Goal: Task Accomplishment & Management: Complete application form

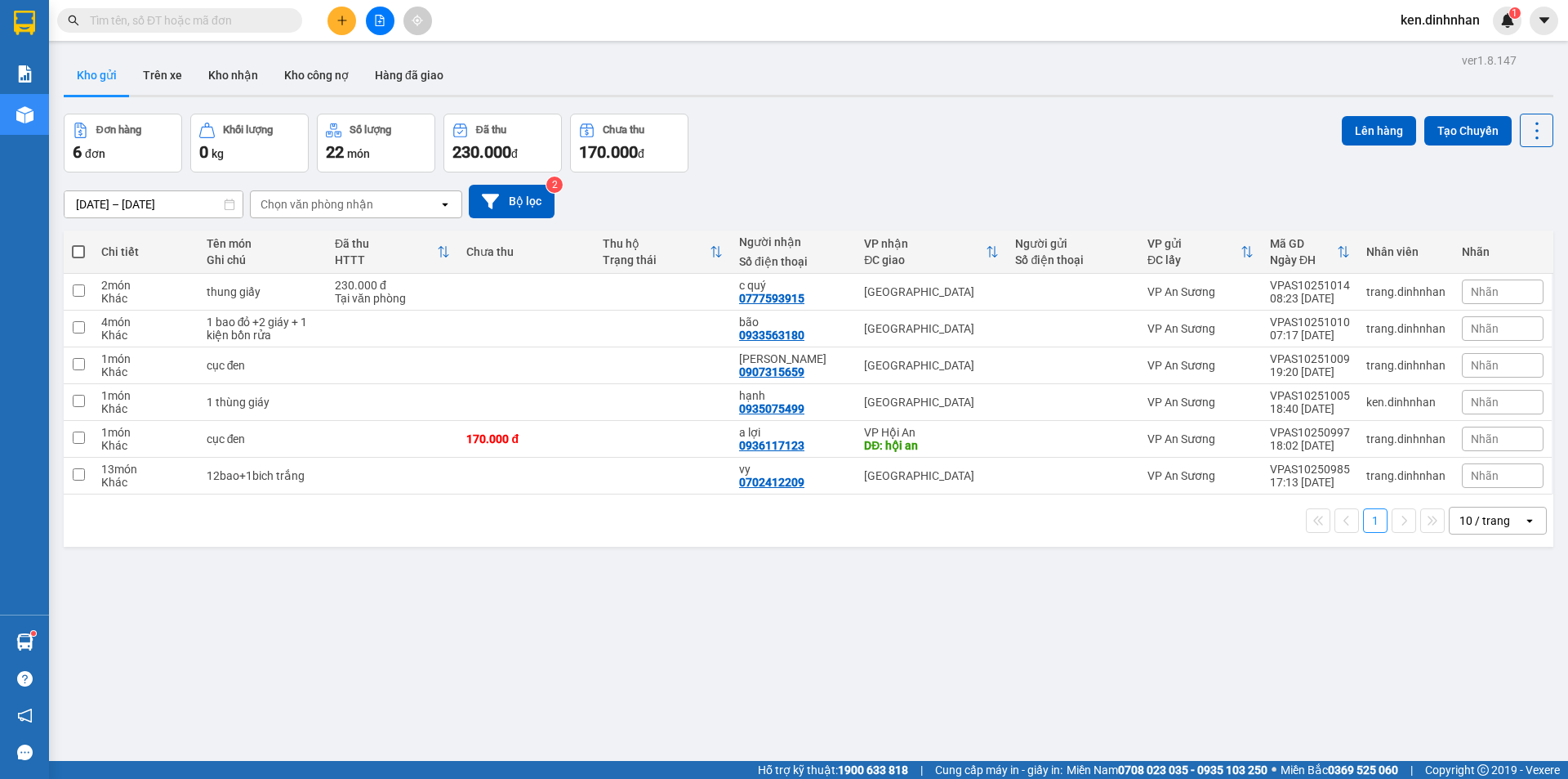
click at [337, 18] on icon "plus" at bounding box center [342, 21] width 11 height 11
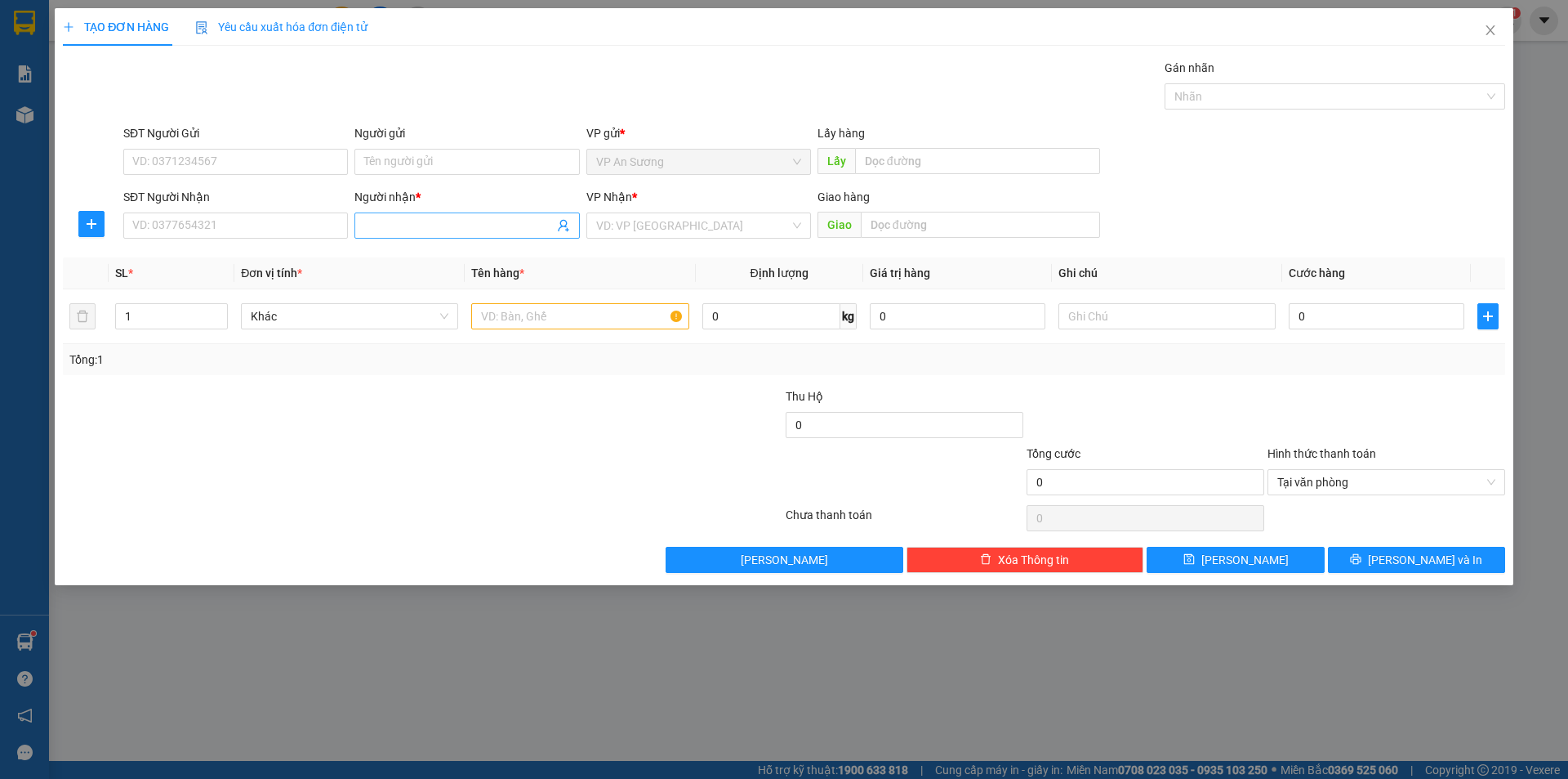
click at [387, 226] on input "Người nhận *" at bounding box center [459, 225] width 188 height 18
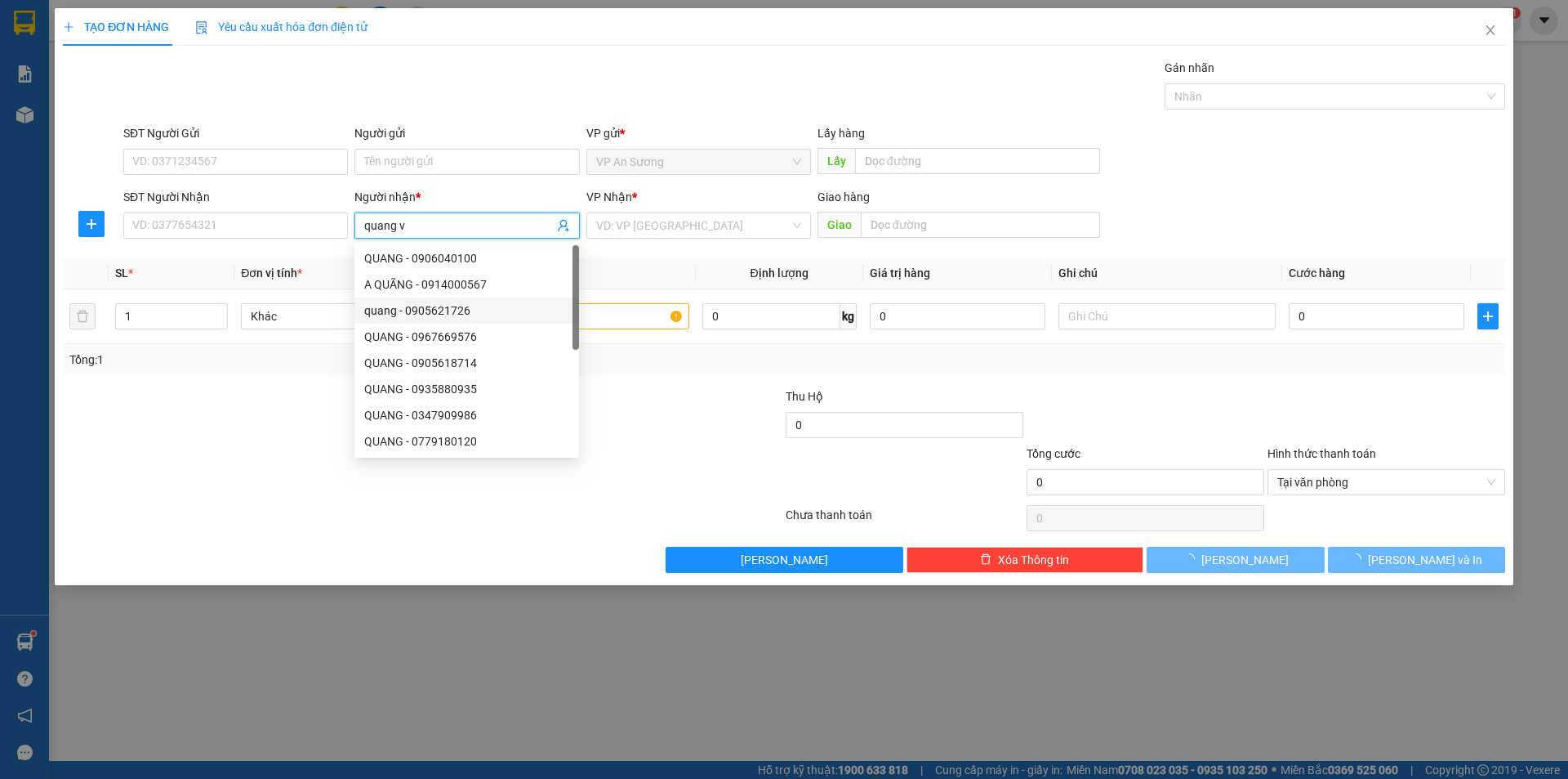
type input "quang va"
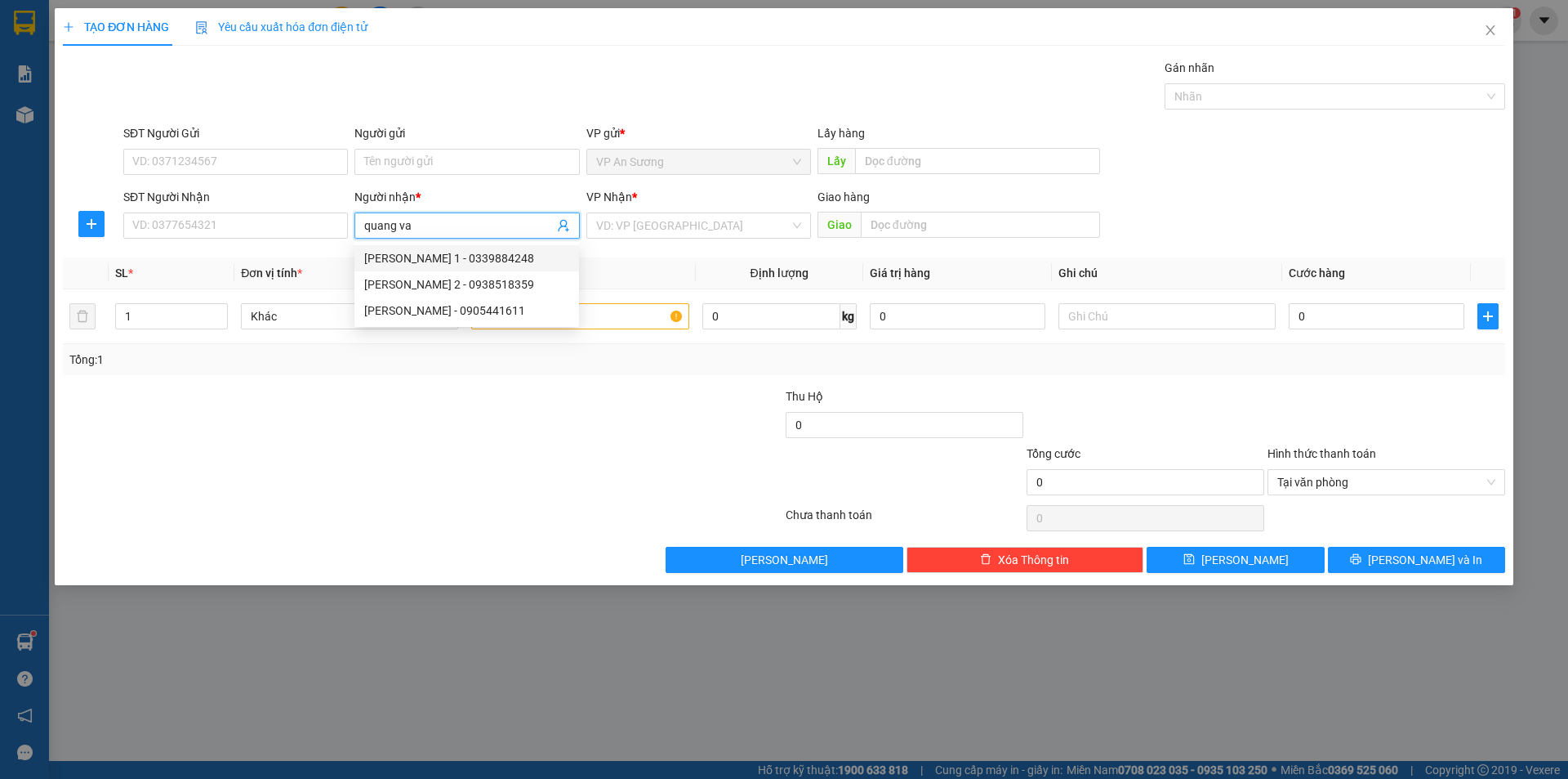
click at [508, 261] on div "QUANG VĂN 1 - 0339884248" at bounding box center [467, 257] width 205 height 18
type input "0339884248"
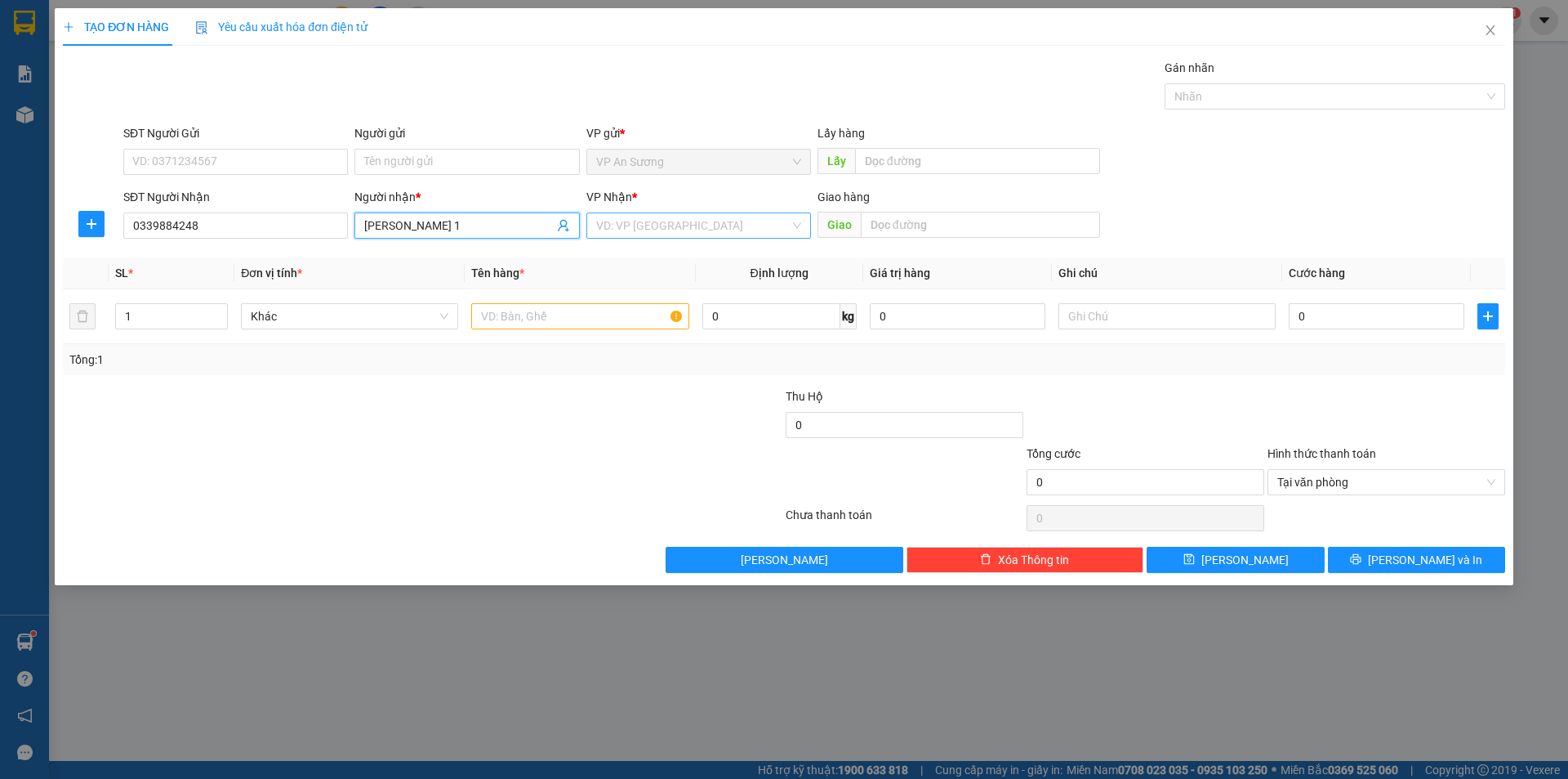
type input "QUANG VĂN 1"
click at [748, 219] on input "search" at bounding box center [693, 226] width 194 height 24
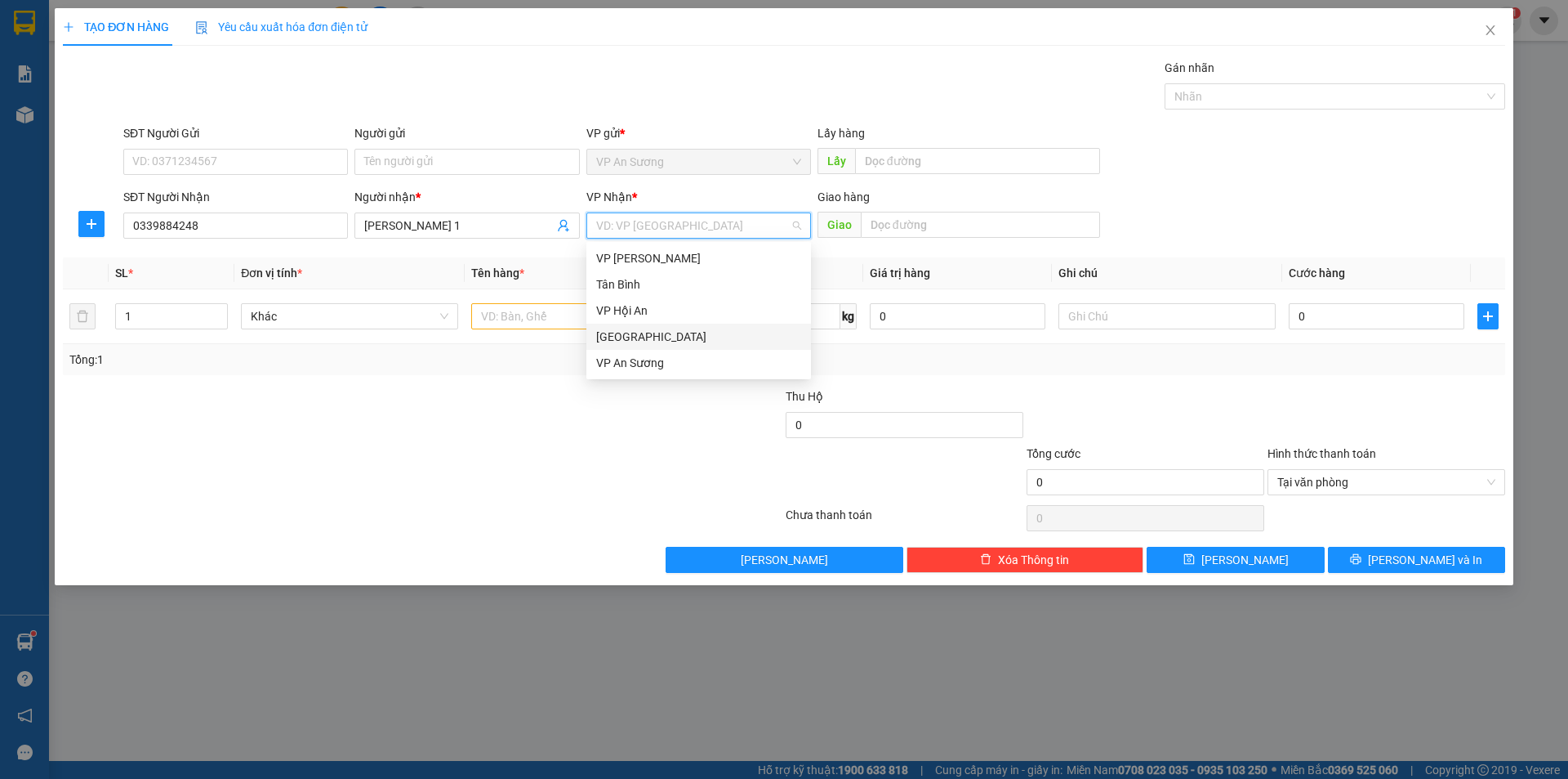
click at [680, 336] on div "[GEOGRAPHIC_DATA]" at bounding box center [699, 336] width 205 height 18
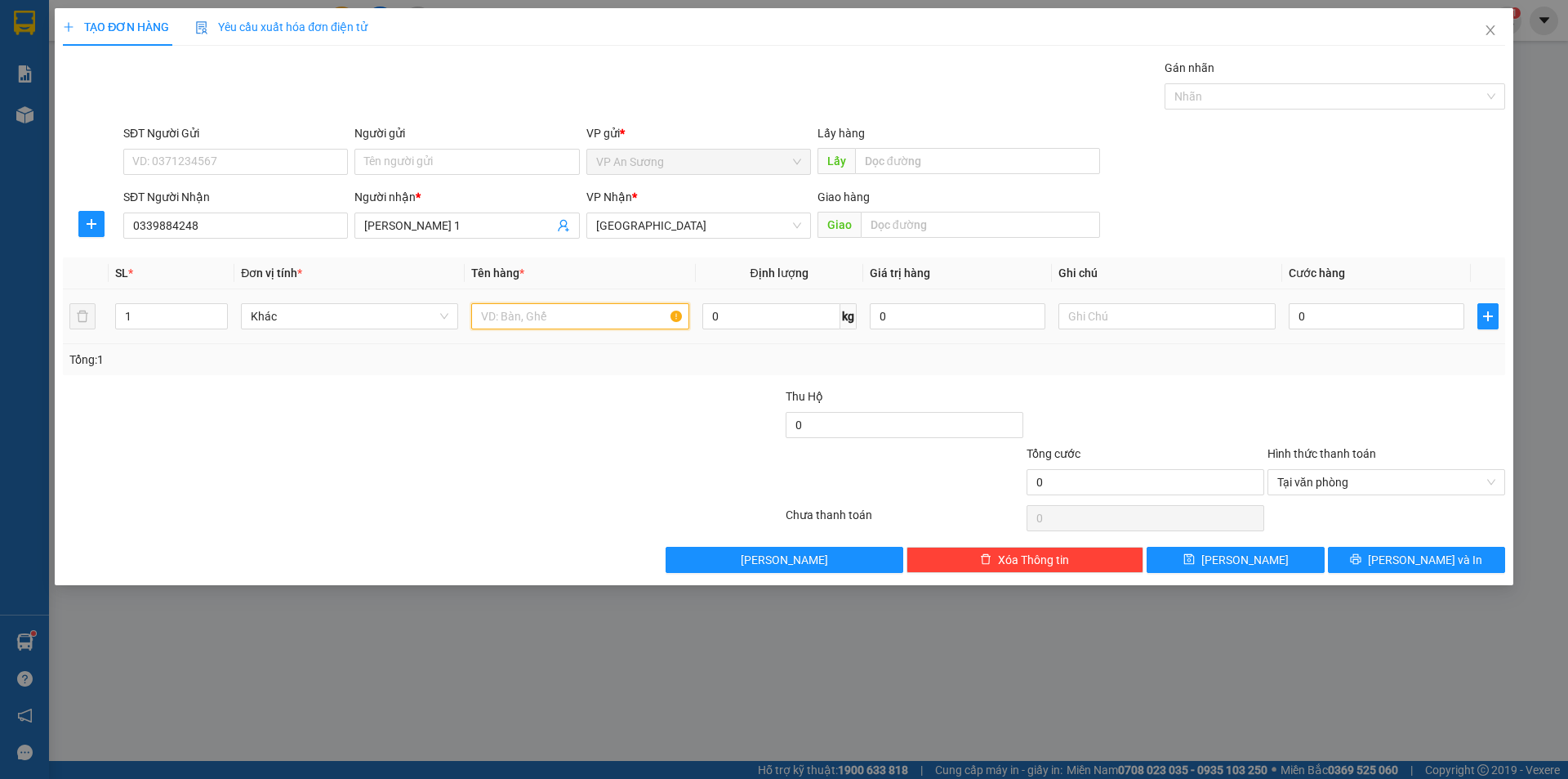
click at [571, 318] on input "text" at bounding box center [579, 316] width 217 height 26
type input "2 xốp"
type input "2"
click at [220, 307] on span "up" at bounding box center [218, 312] width 10 height 10
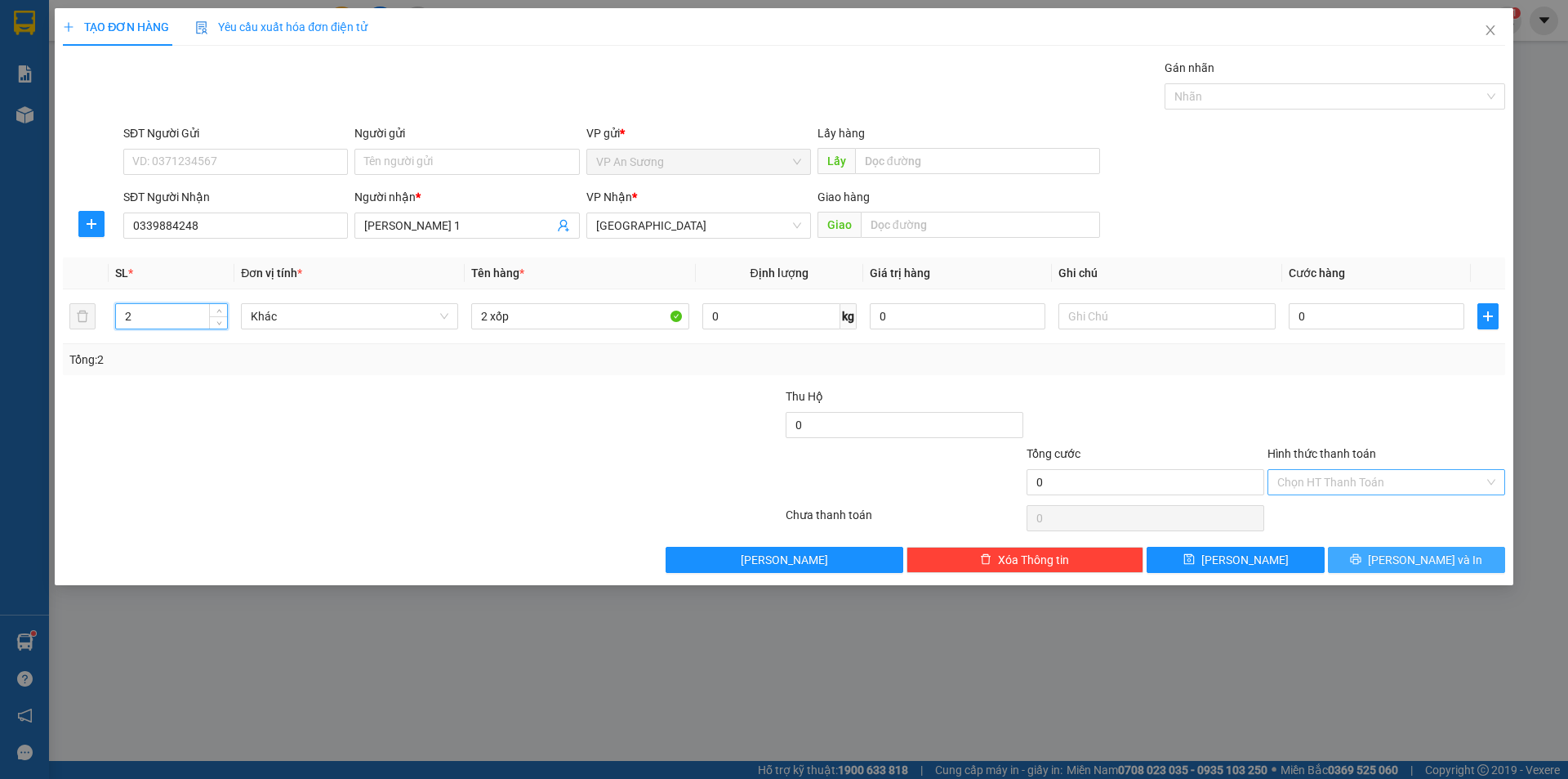
click at [1466, 558] on button "[PERSON_NAME] và In" at bounding box center [1417, 560] width 177 height 26
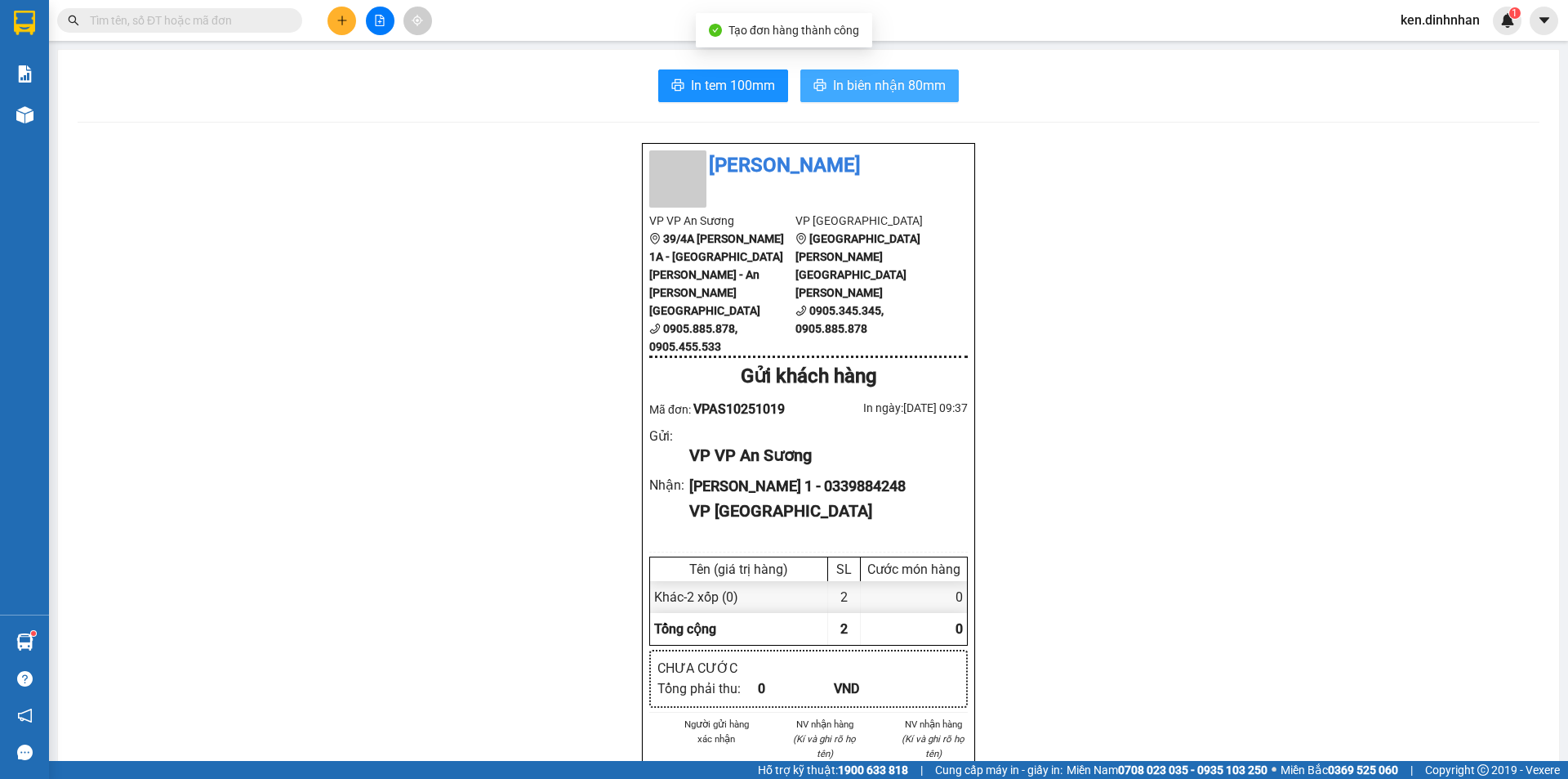
click at [878, 99] on button "In biên nhận 80mm" at bounding box center [880, 85] width 159 height 33
click at [137, 25] on input "text" at bounding box center [186, 20] width 193 height 18
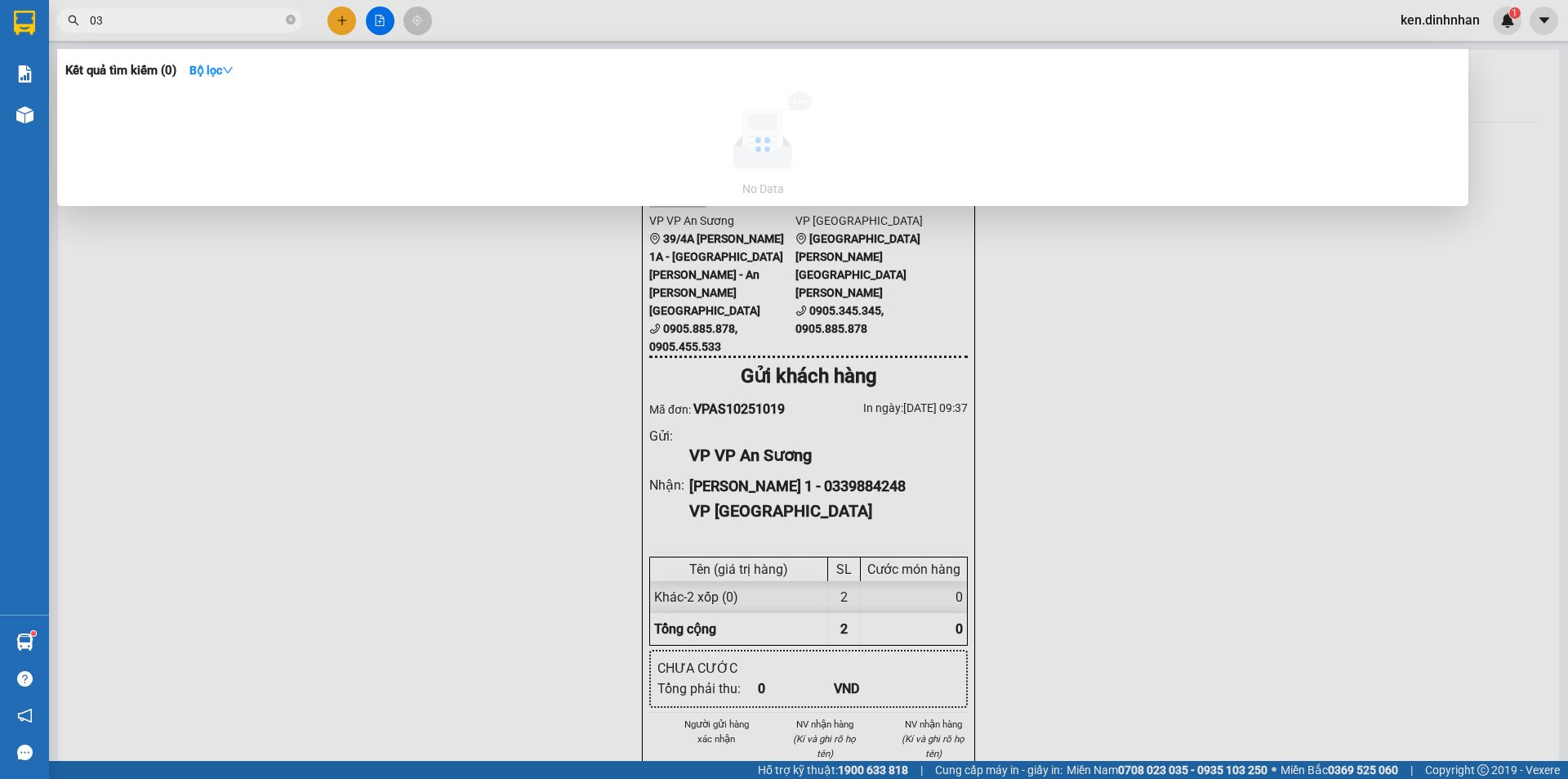
type input "0"
type input "0378985738"
click at [342, 21] on div at bounding box center [784, 389] width 1568 height 779
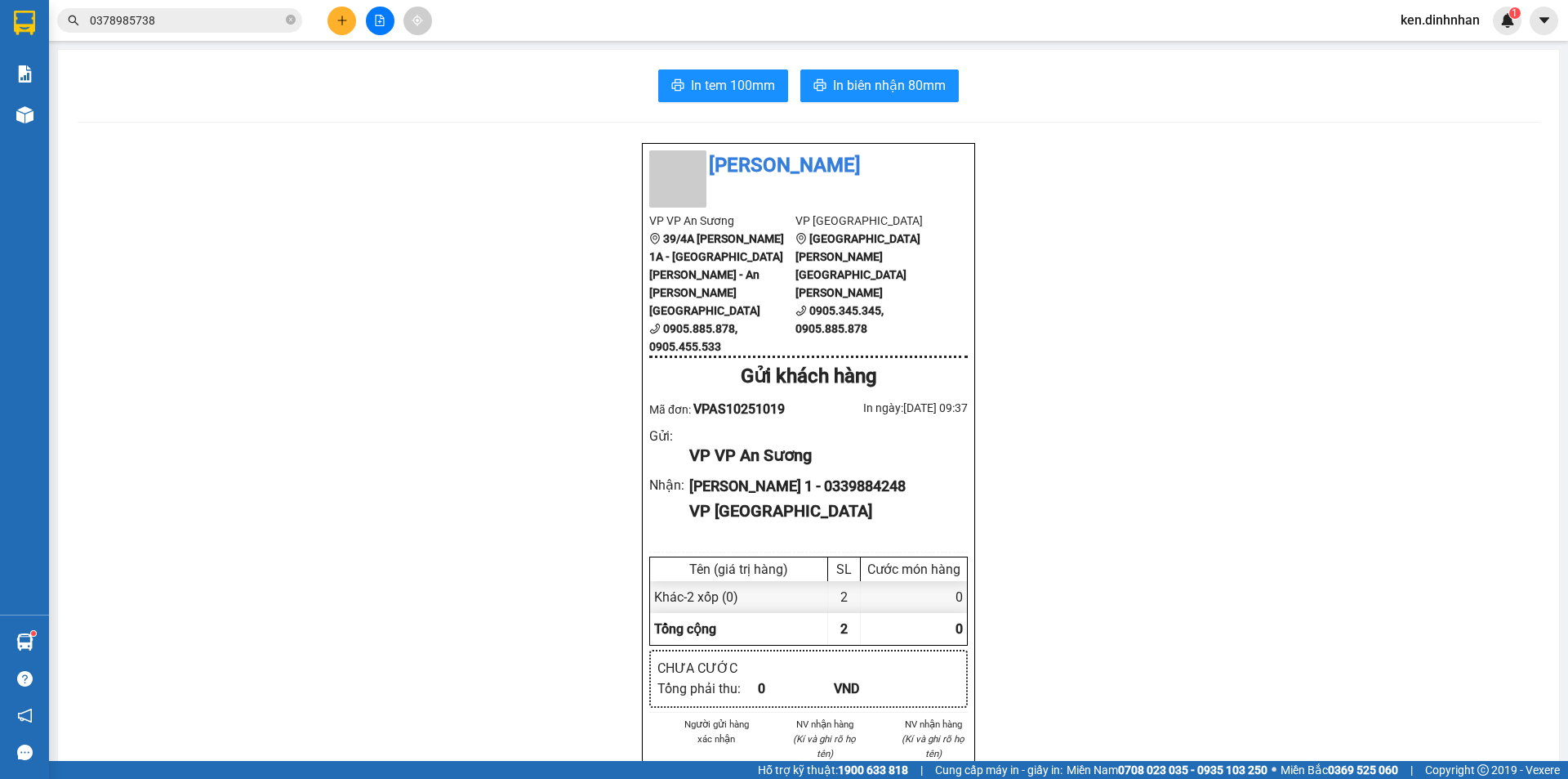
click at [345, 13] on button at bounding box center [341, 21] width 29 height 29
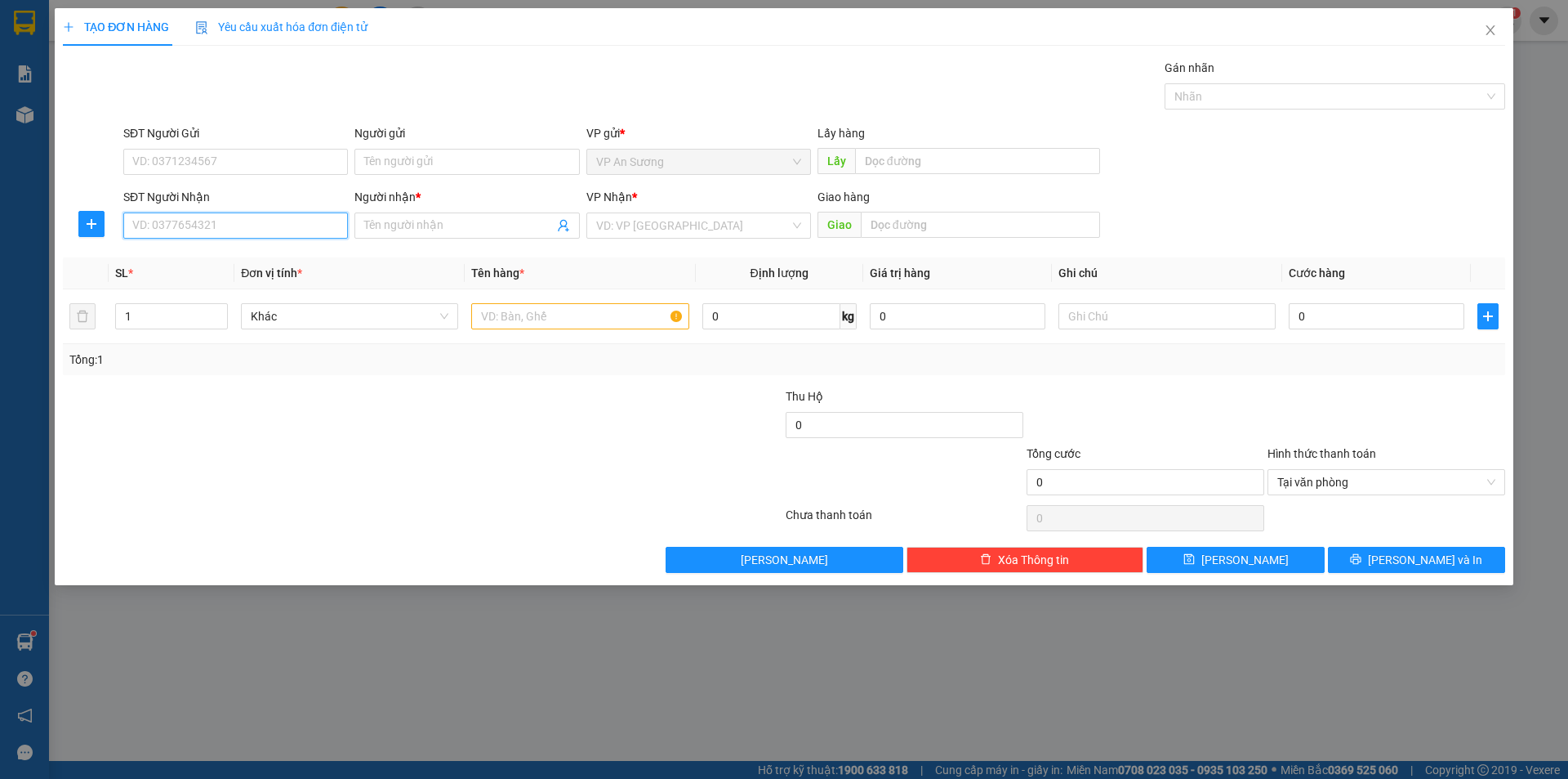
click at [220, 219] on input "SĐT Người Nhận" at bounding box center [235, 226] width 225 height 26
drag, startPoint x: 224, startPoint y: 257, endPoint x: 482, endPoint y: 281, distance: 259.1
click at [225, 257] on div "0905643881 - Tiến" at bounding box center [236, 257] width 205 height 18
type input "0905643881"
type input "Tiến"
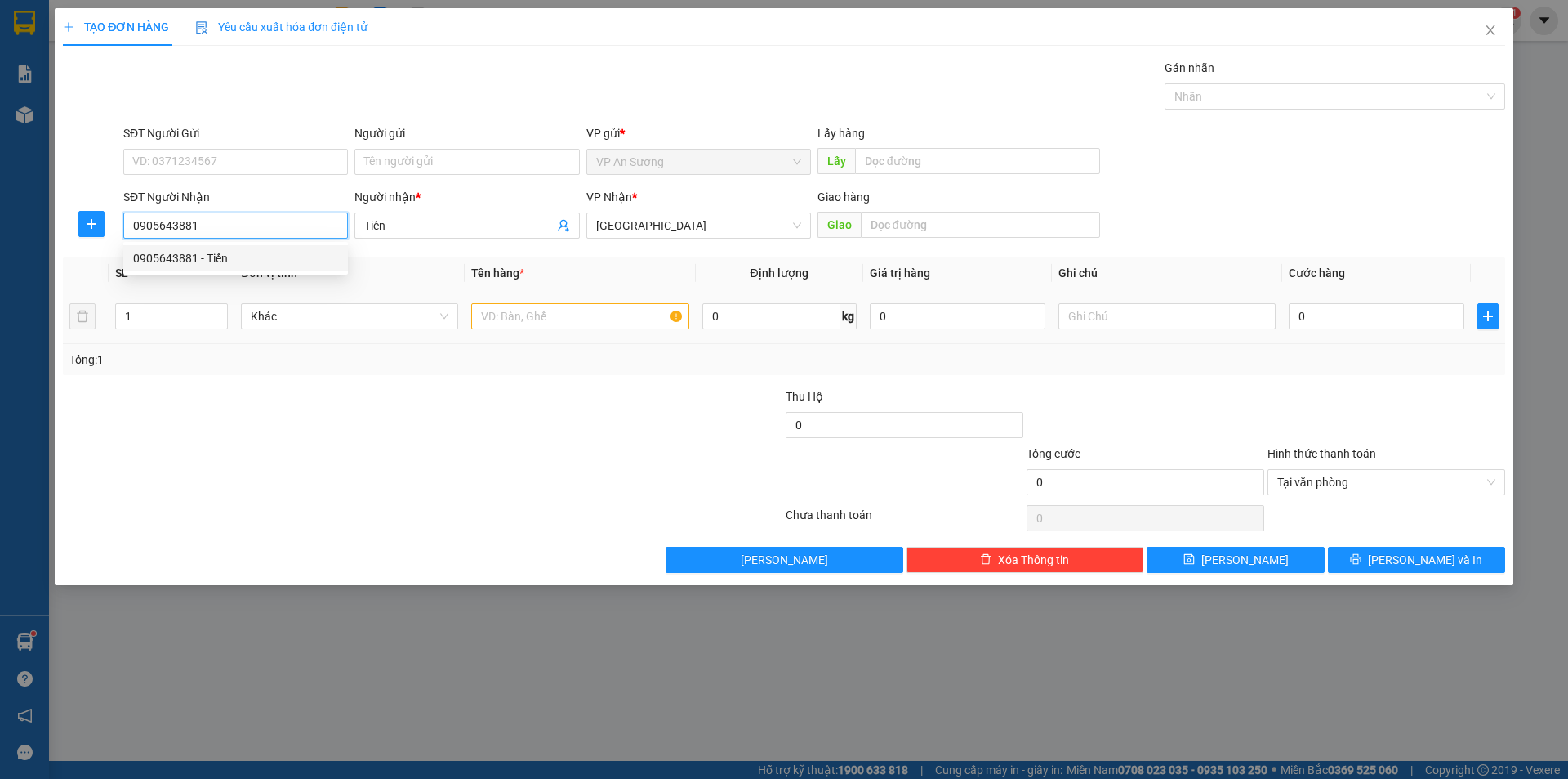
type input "0905643881"
click at [520, 308] on input "text" at bounding box center [579, 316] width 217 height 26
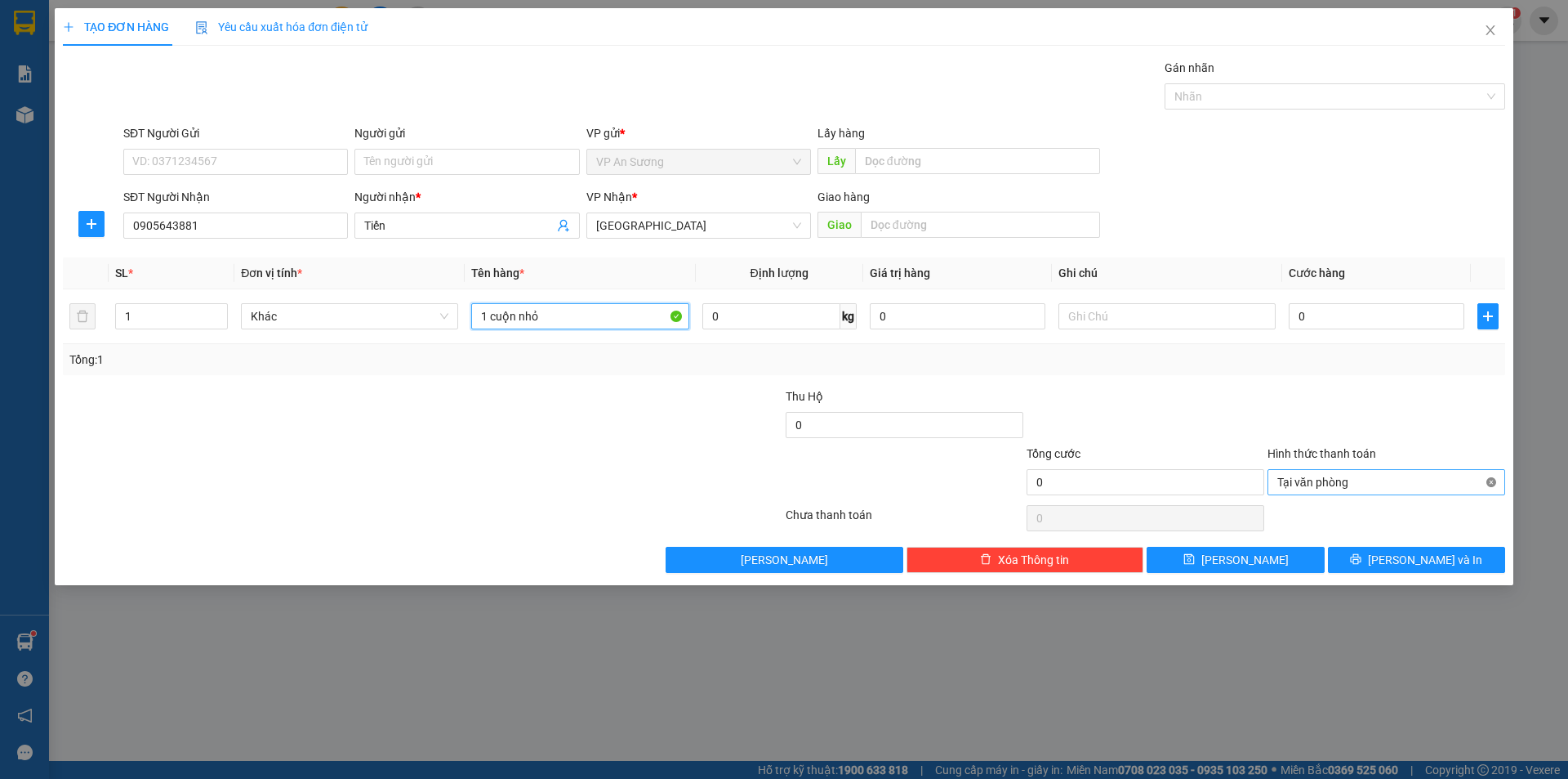
drag, startPoint x: 1492, startPoint y: 483, endPoint x: 1460, endPoint y: 533, distance: 59.4
type input "1 cuộn nhỏ"
click at [1448, 548] on button "[PERSON_NAME] và In" at bounding box center [1417, 560] width 177 height 26
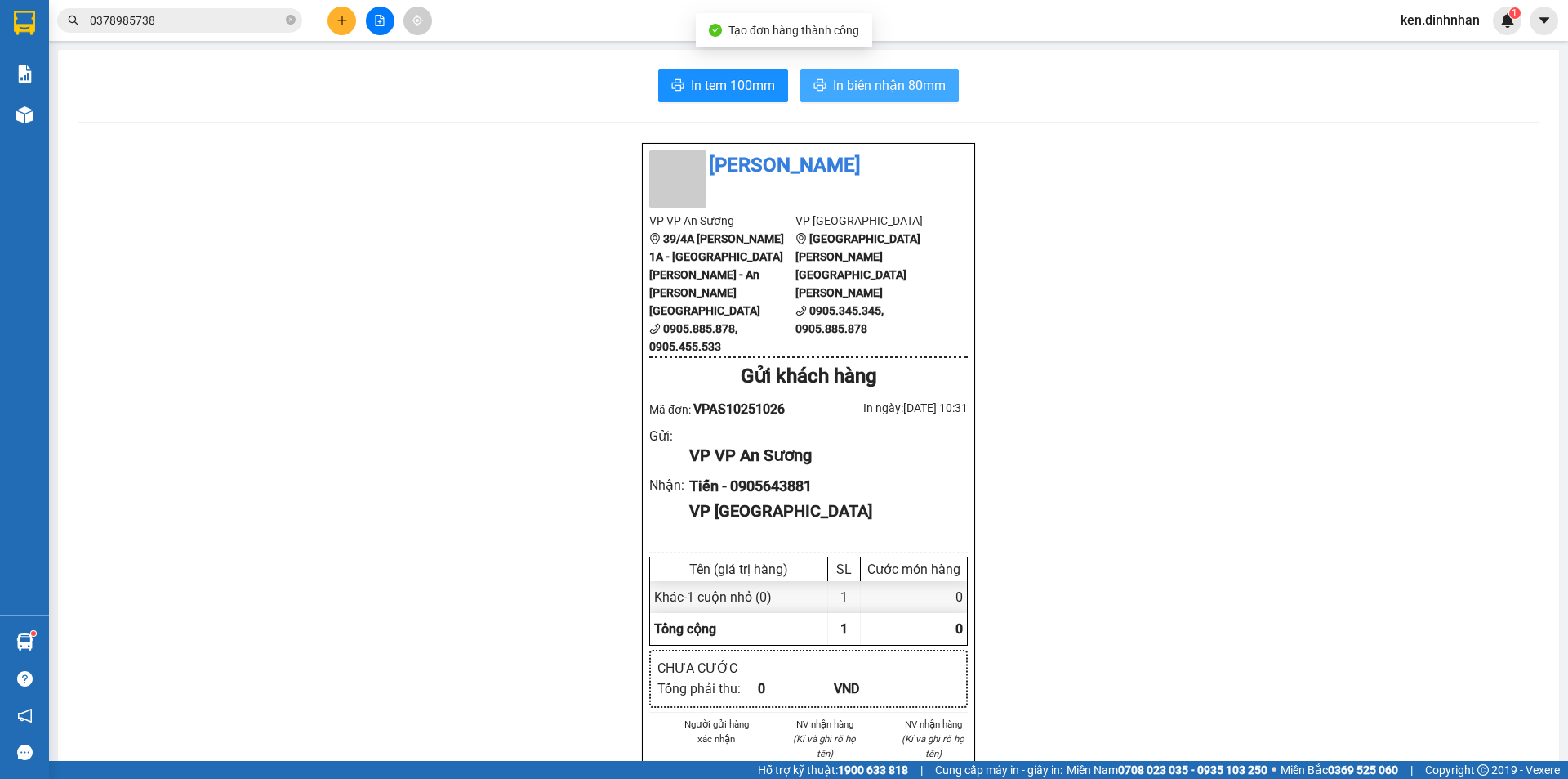
click at [859, 88] on span "In biên nhận 80mm" at bounding box center [889, 86] width 113 height 21
click at [349, 23] on button at bounding box center [341, 21] width 29 height 29
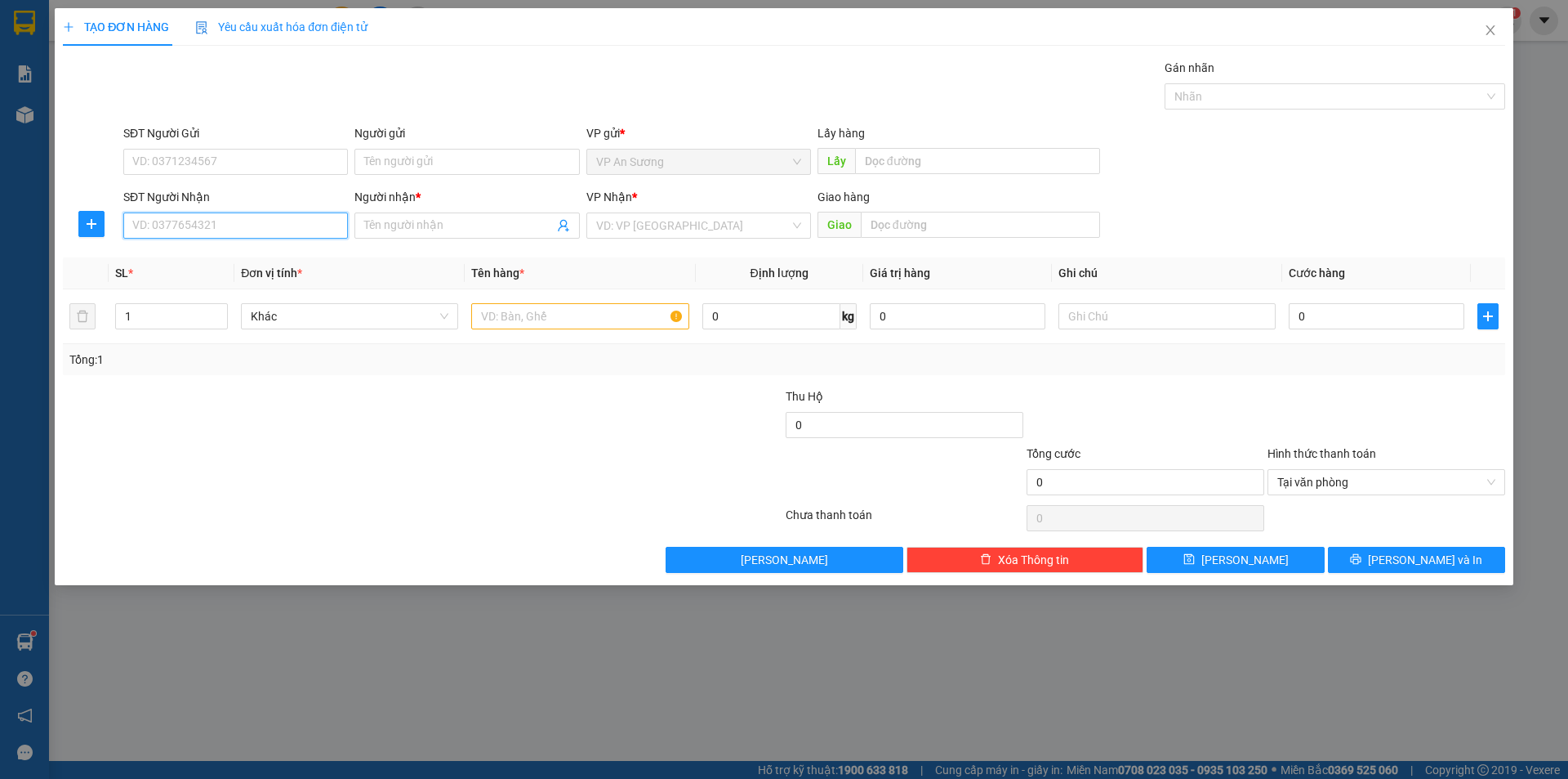
click at [281, 230] on input "SĐT Người Nhận" at bounding box center [235, 226] width 225 height 26
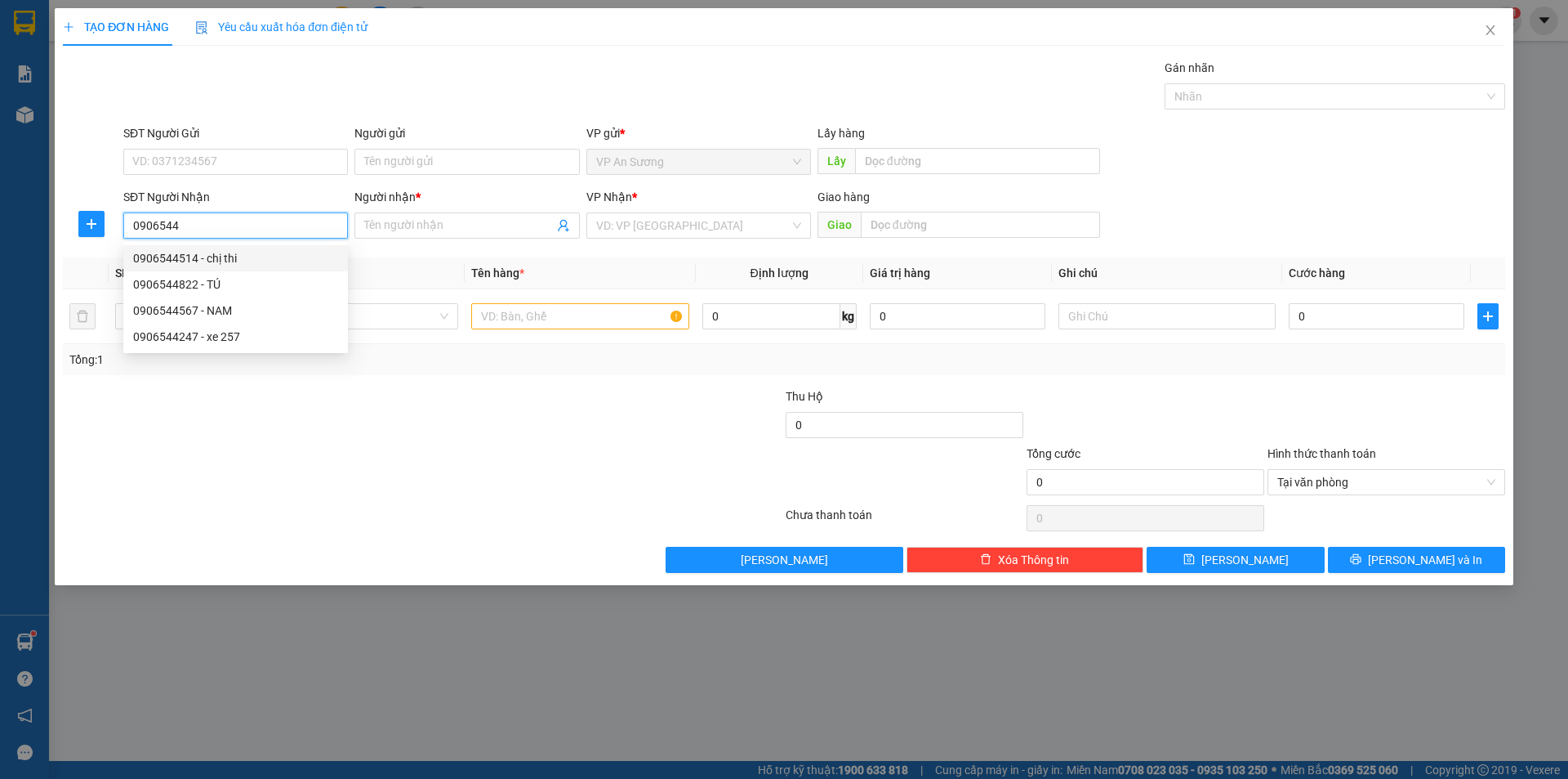
drag, startPoint x: 253, startPoint y: 251, endPoint x: 320, endPoint y: 268, distance: 69.1
click at [253, 252] on div "0906544514 - chị thi" at bounding box center [236, 257] width 205 height 18
type input "0906544514"
type input "chị thi"
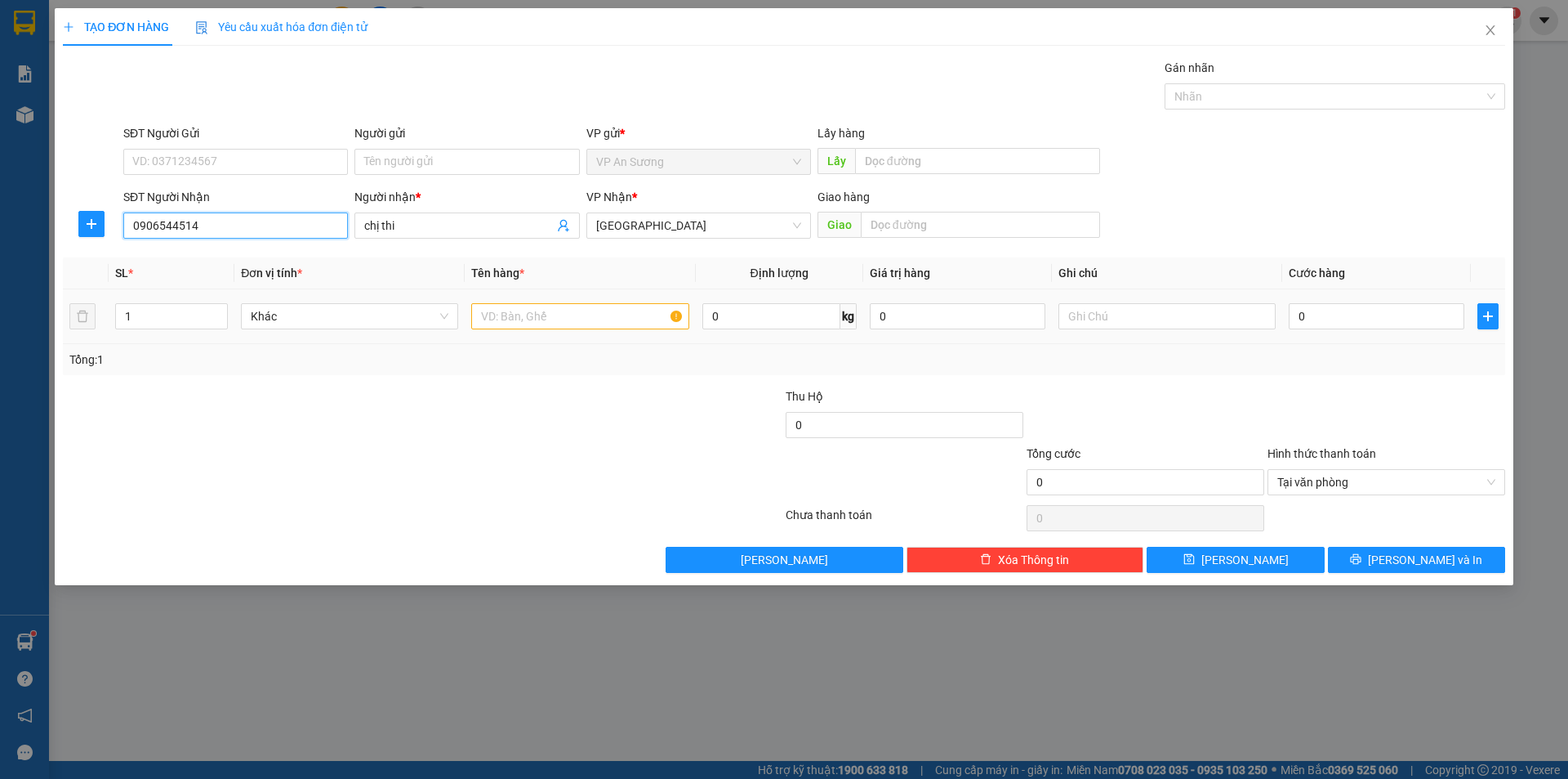
type input "0906544514"
click at [509, 306] on input "text" at bounding box center [579, 316] width 217 height 26
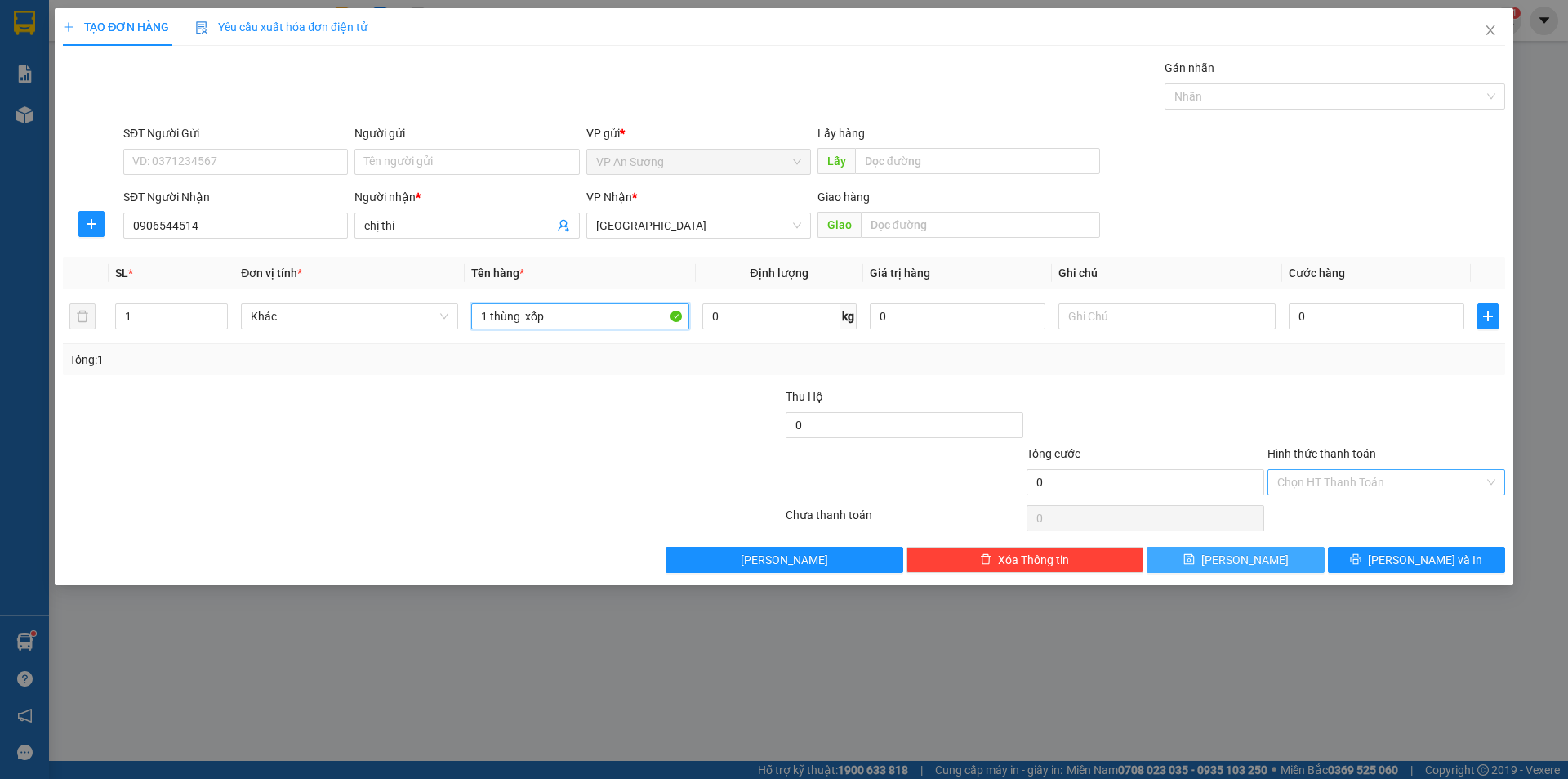
type input "1 thùng xốp"
click at [1280, 558] on button "[PERSON_NAME]" at bounding box center [1236, 560] width 177 height 26
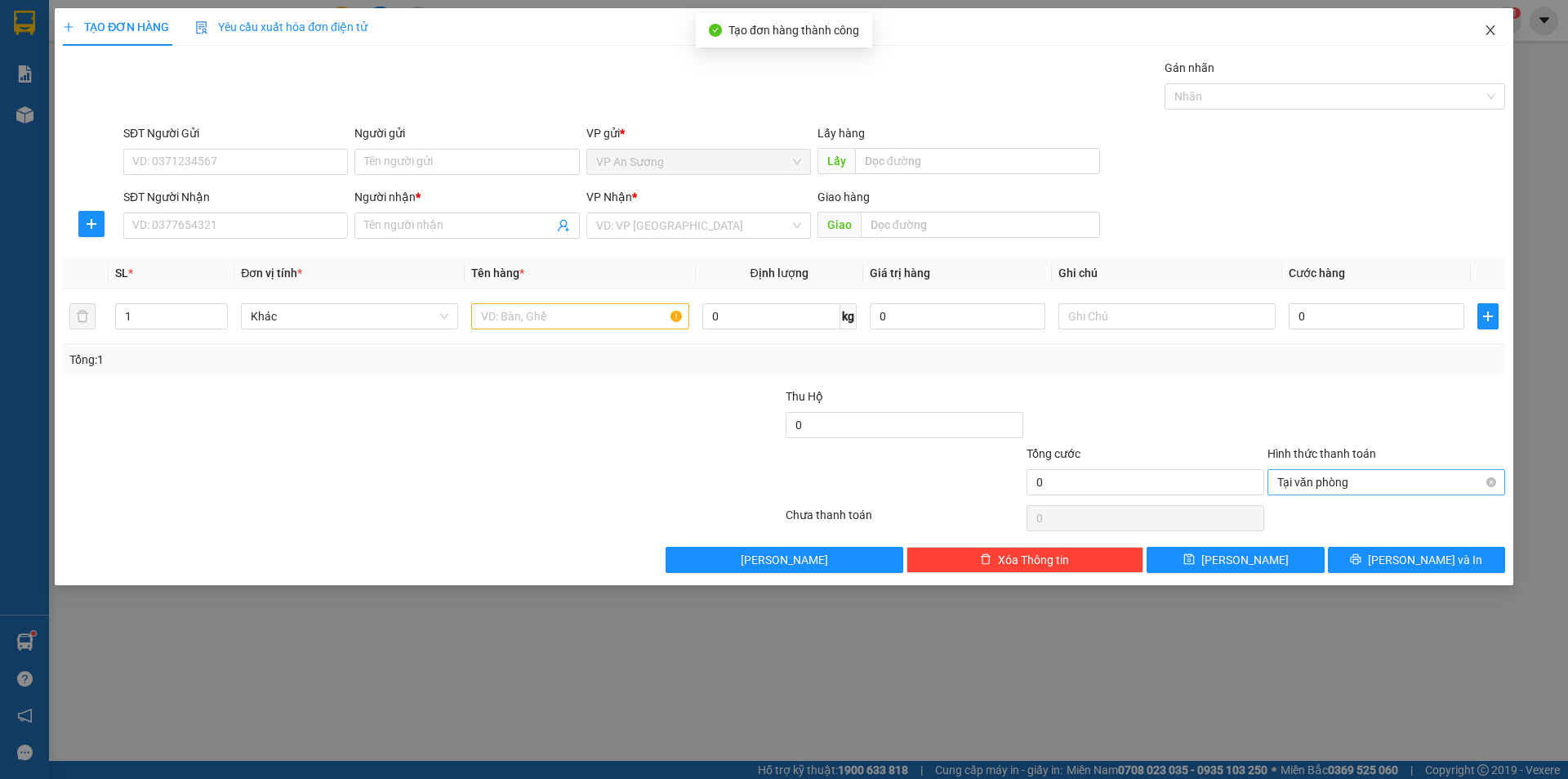
click at [1487, 30] on icon "close" at bounding box center [1491, 30] width 13 height 13
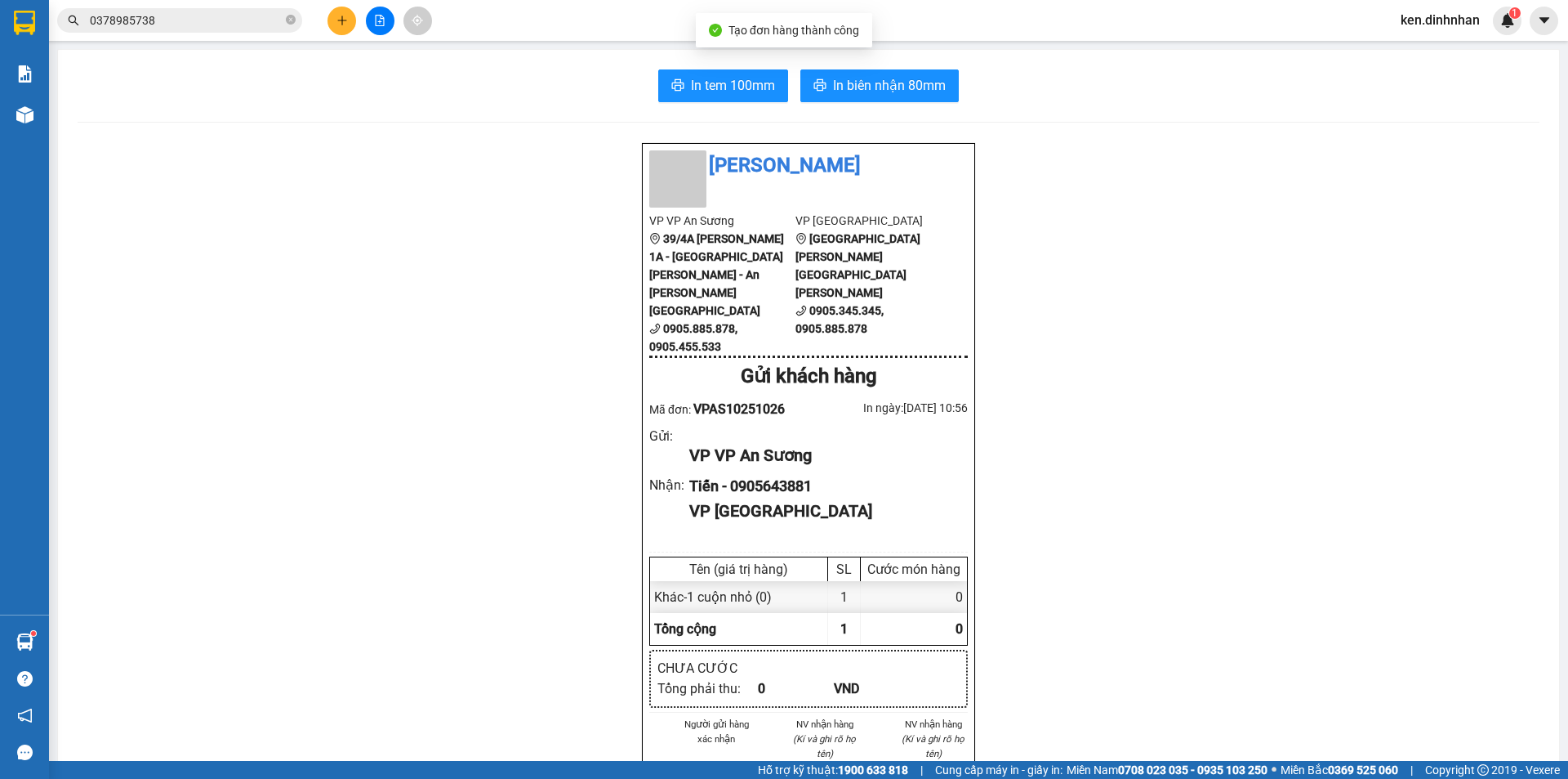
click at [1420, 25] on span "ken.dinhnhan" at bounding box center [1440, 21] width 105 height 21
click at [1441, 56] on span "Đăng xuất" at bounding box center [1448, 50] width 71 height 18
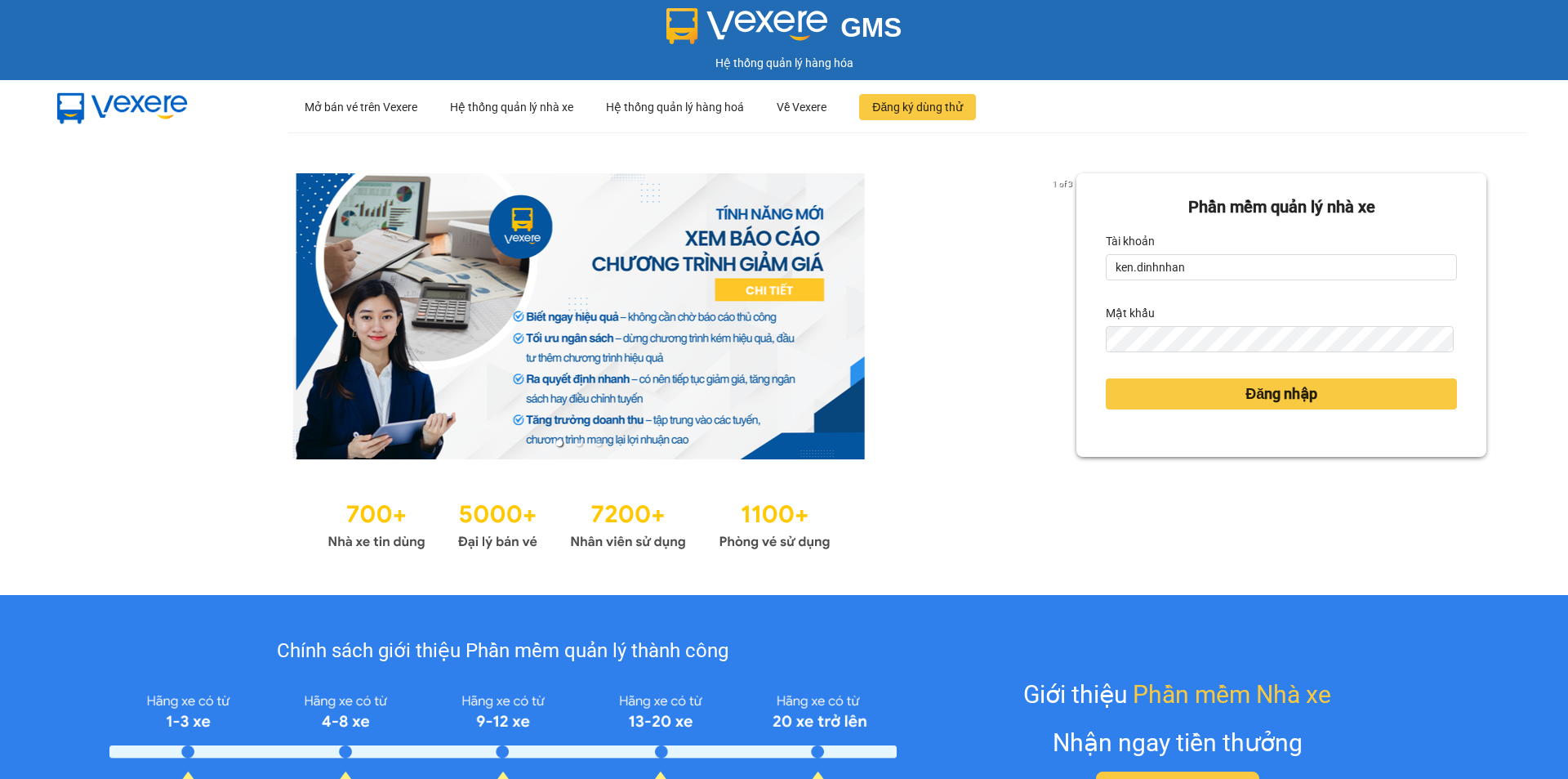
type input "trang.dinhnhan"
click at [1284, 398] on span "Đăng nhập" at bounding box center [1281, 394] width 72 height 23
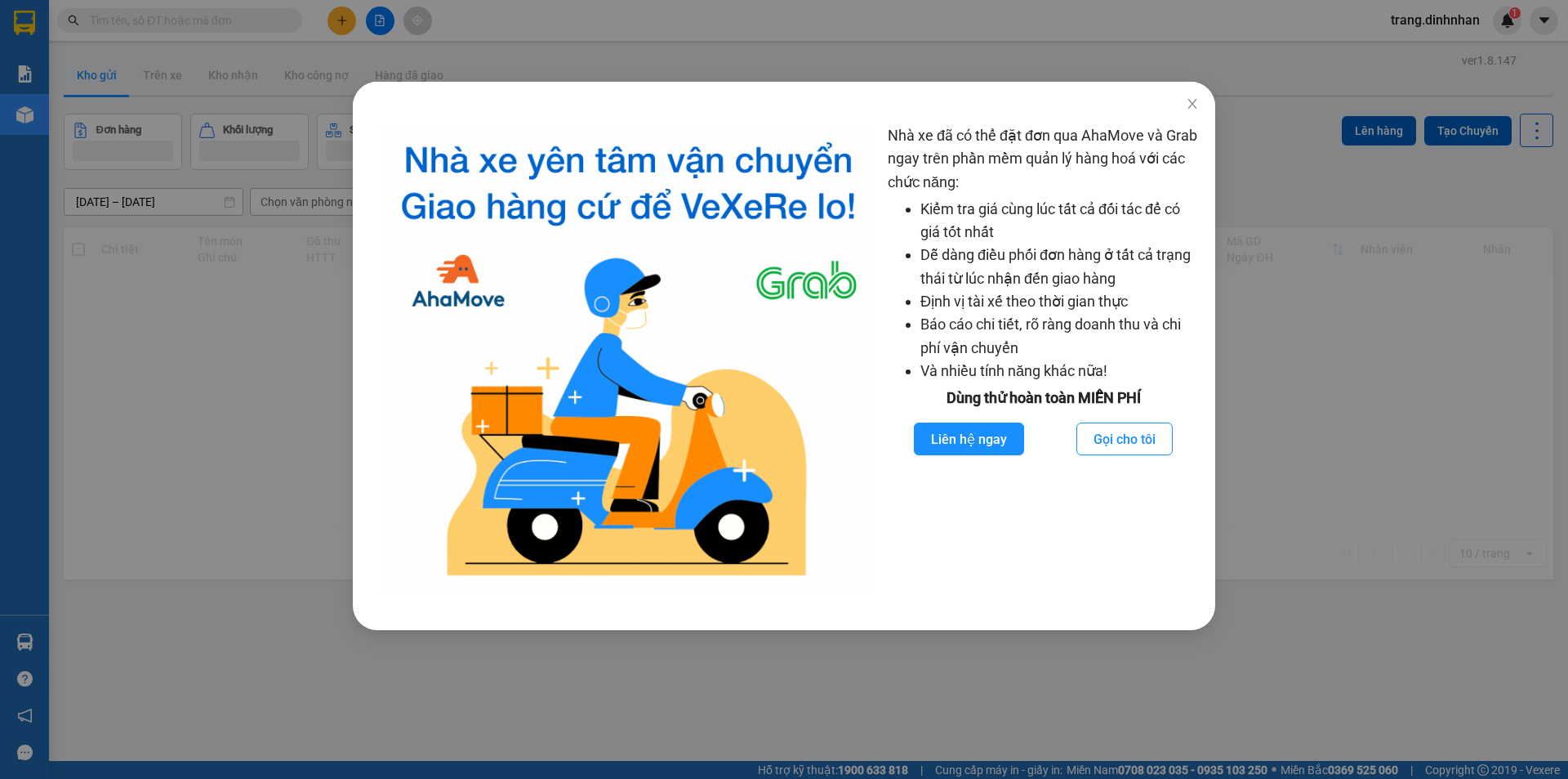
click at [292, 359] on div "Nhà xe đã có thể đặt đơn qua AhaMove và Grab ngay trên phần mềm quản lý hàng ho…" at bounding box center [784, 389] width 1568 height 779
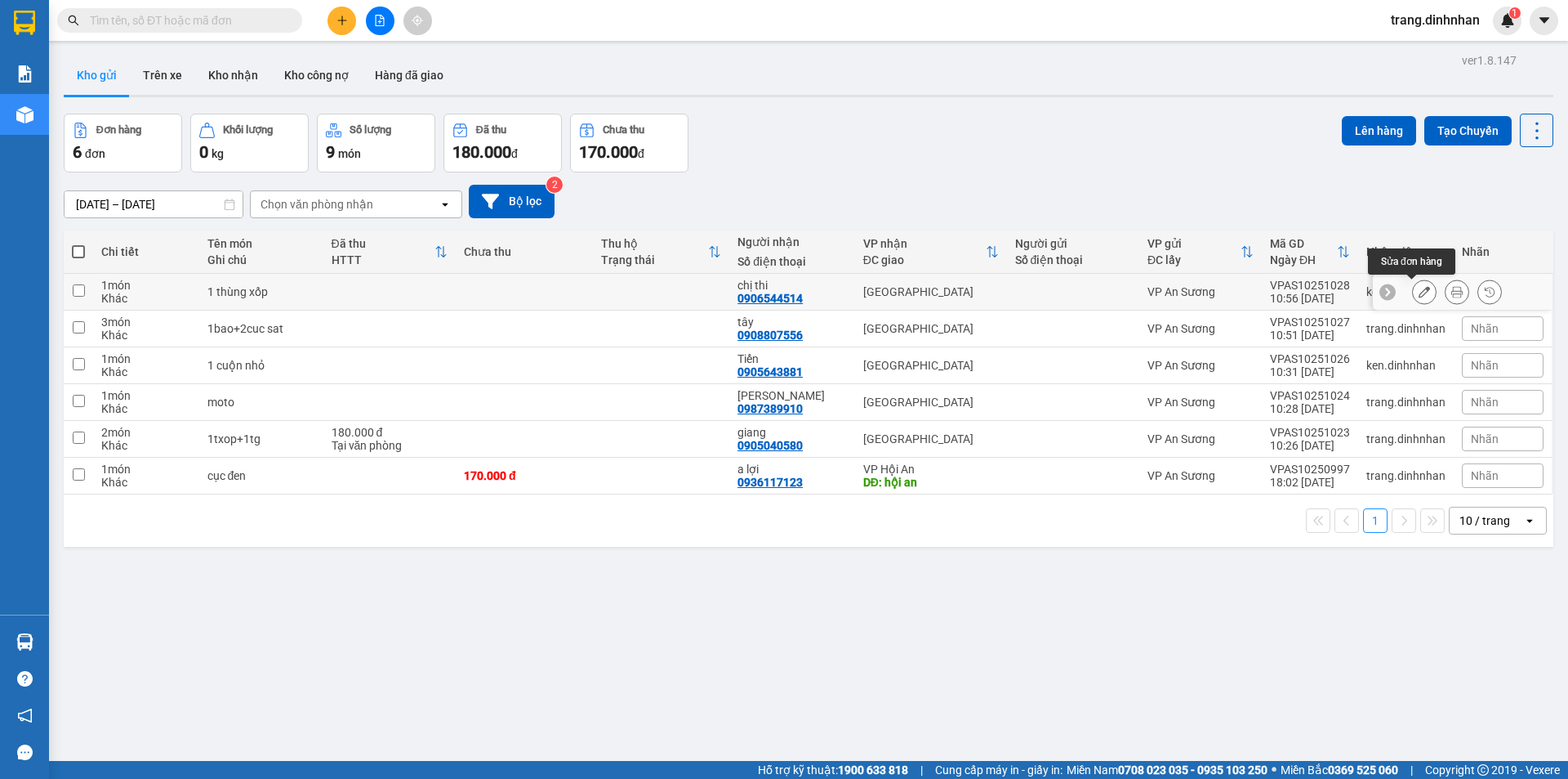
click at [1419, 296] on icon at bounding box center [1424, 292] width 11 height 11
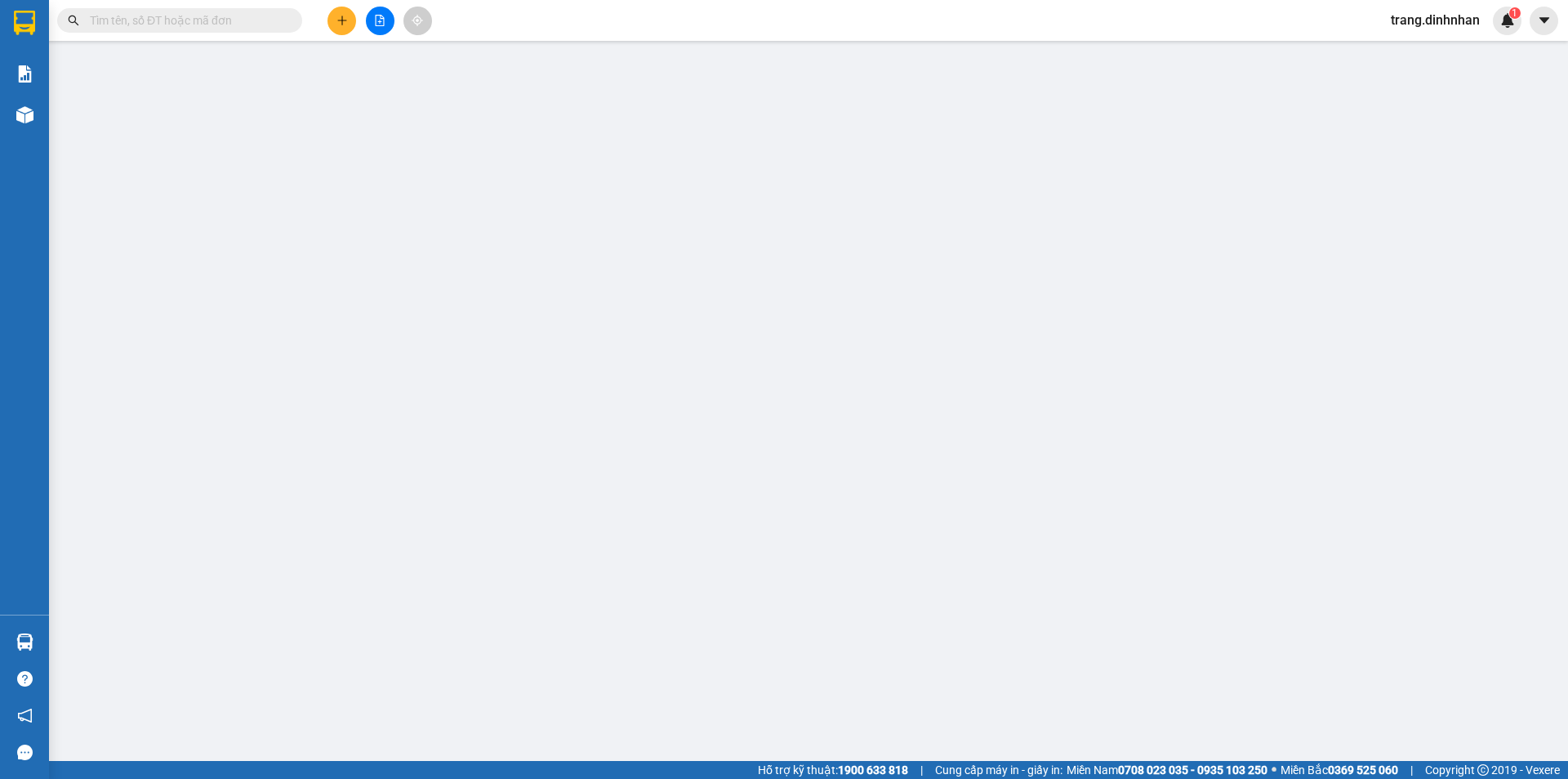
type input "0906544514"
type input "chị thi"
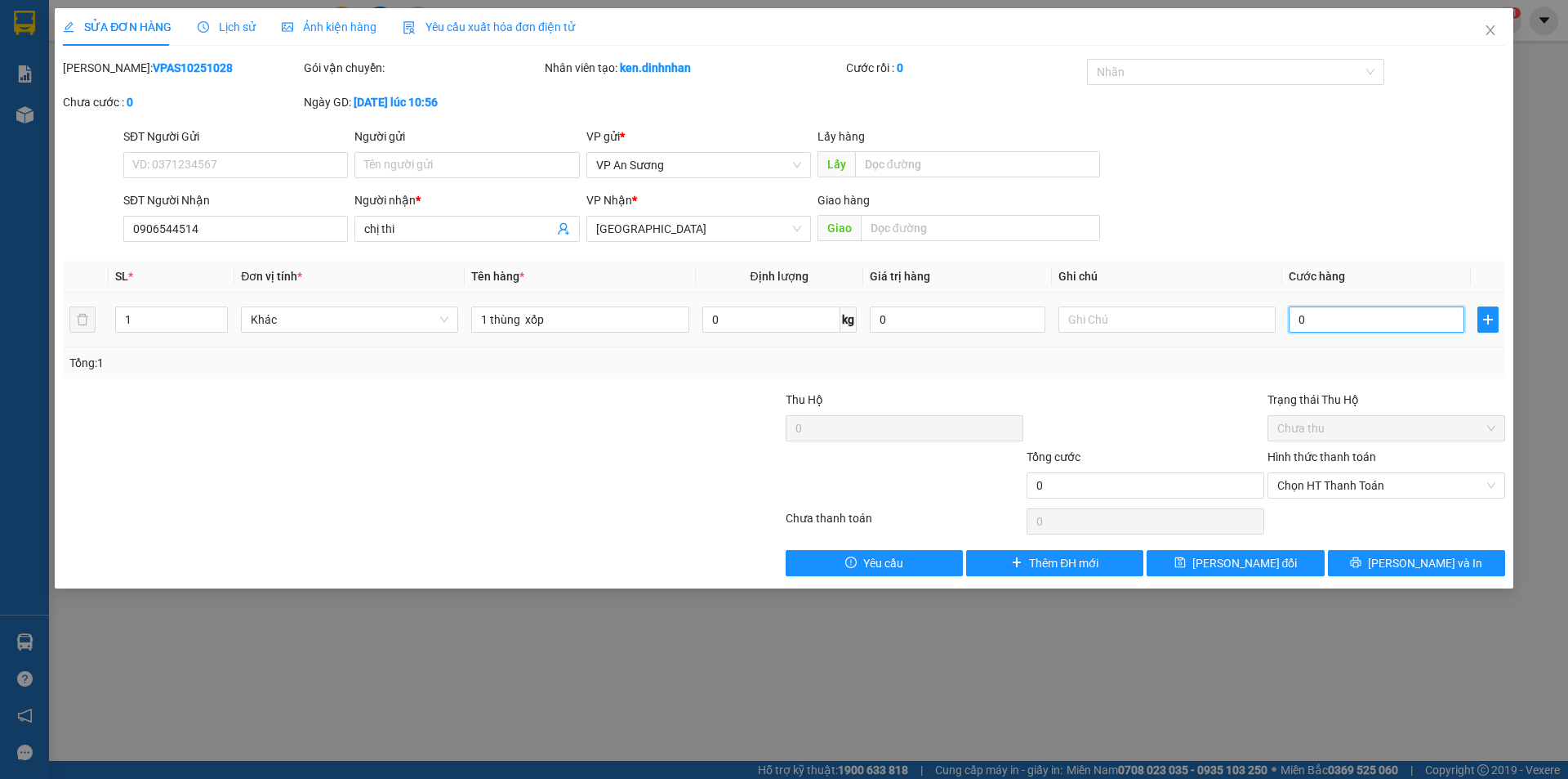
click at [1392, 318] on input "0" at bounding box center [1377, 319] width 175 height 26
type input "1"
type input "15"
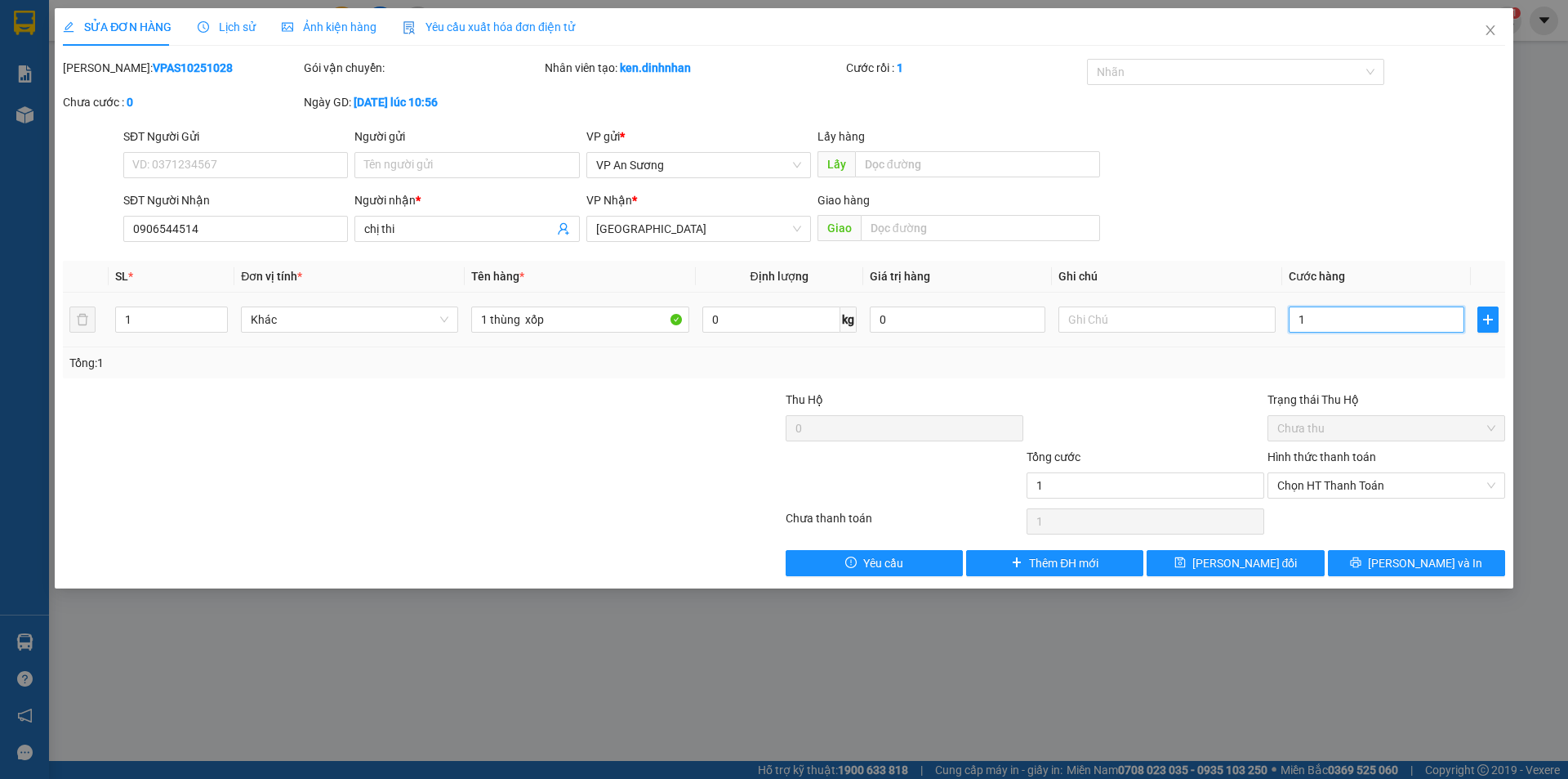
type input "15"
type input "150"
click at [1375, 490] on span "Chọn HT Thanh Toán" at bounding box center [1387, 485] width 218 height 24
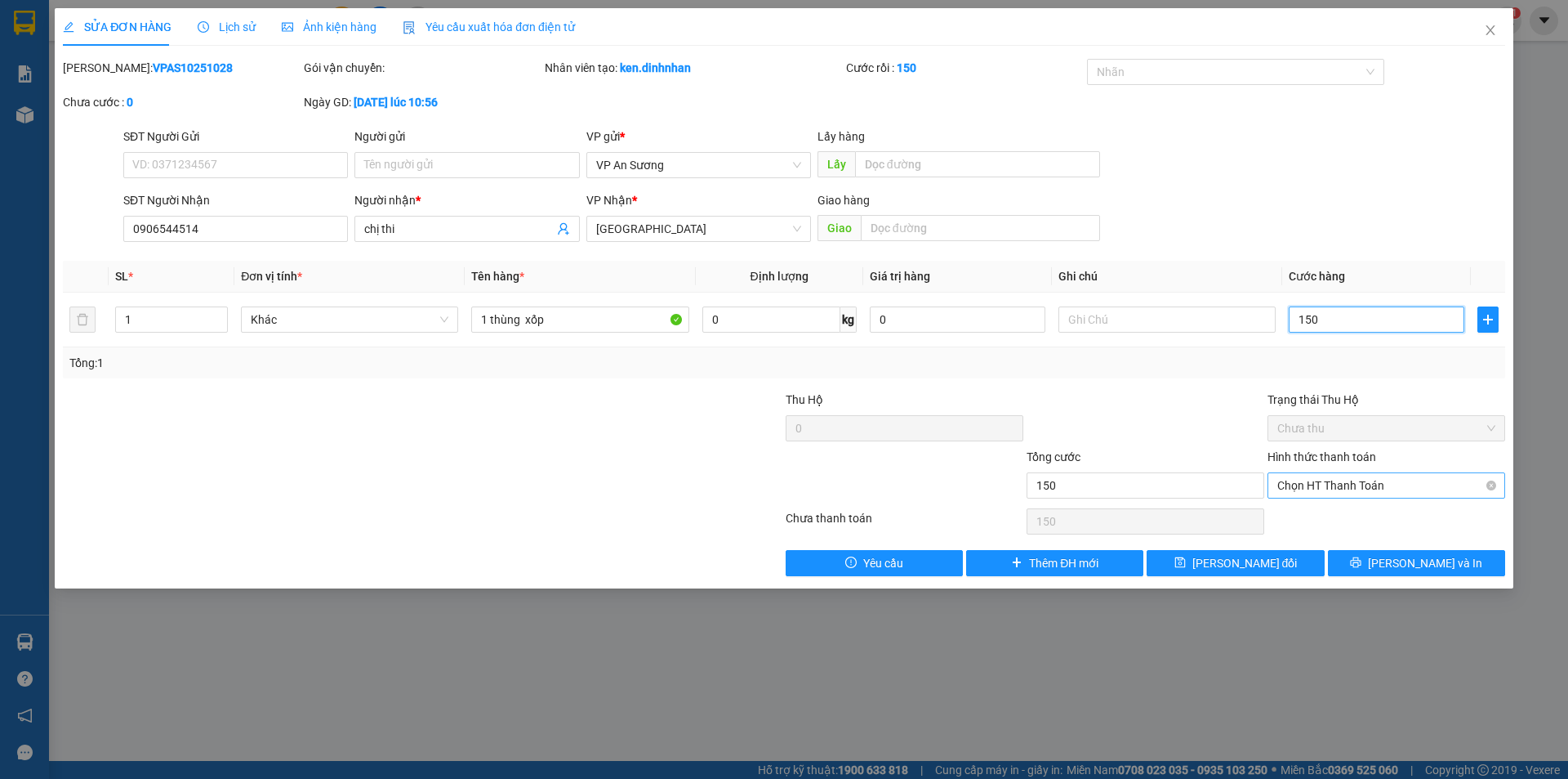
type input "150"
type input "150.000"
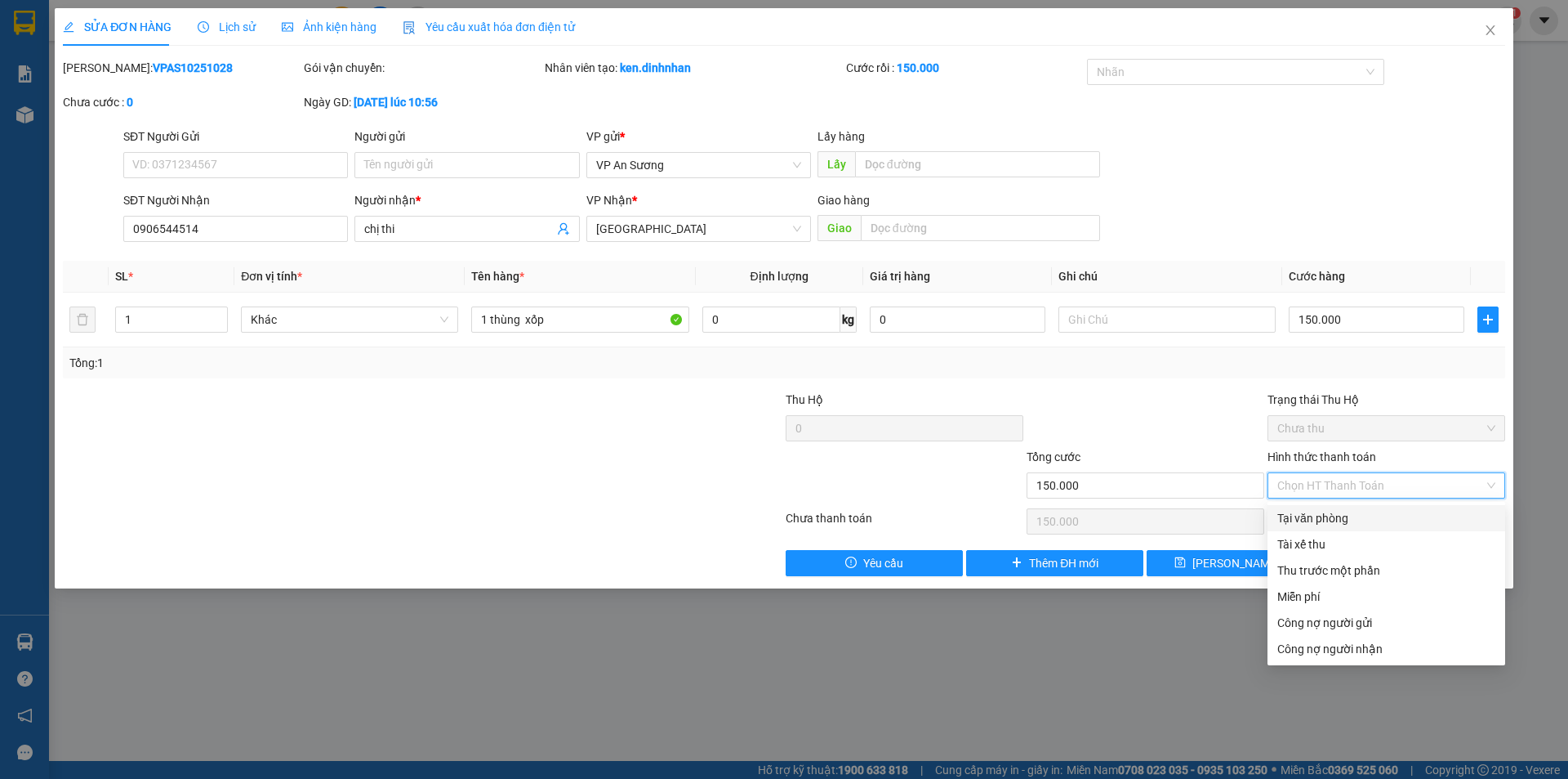
drag, startPoint x: 1358, startPoint y: 513, endPoint x: 1391, endPoint y: 554, distance: 52.6
click at [1358, 515] on div "Tại văn phòng" at bounding box center [1387, 518] width 218 height 18
type input "0"
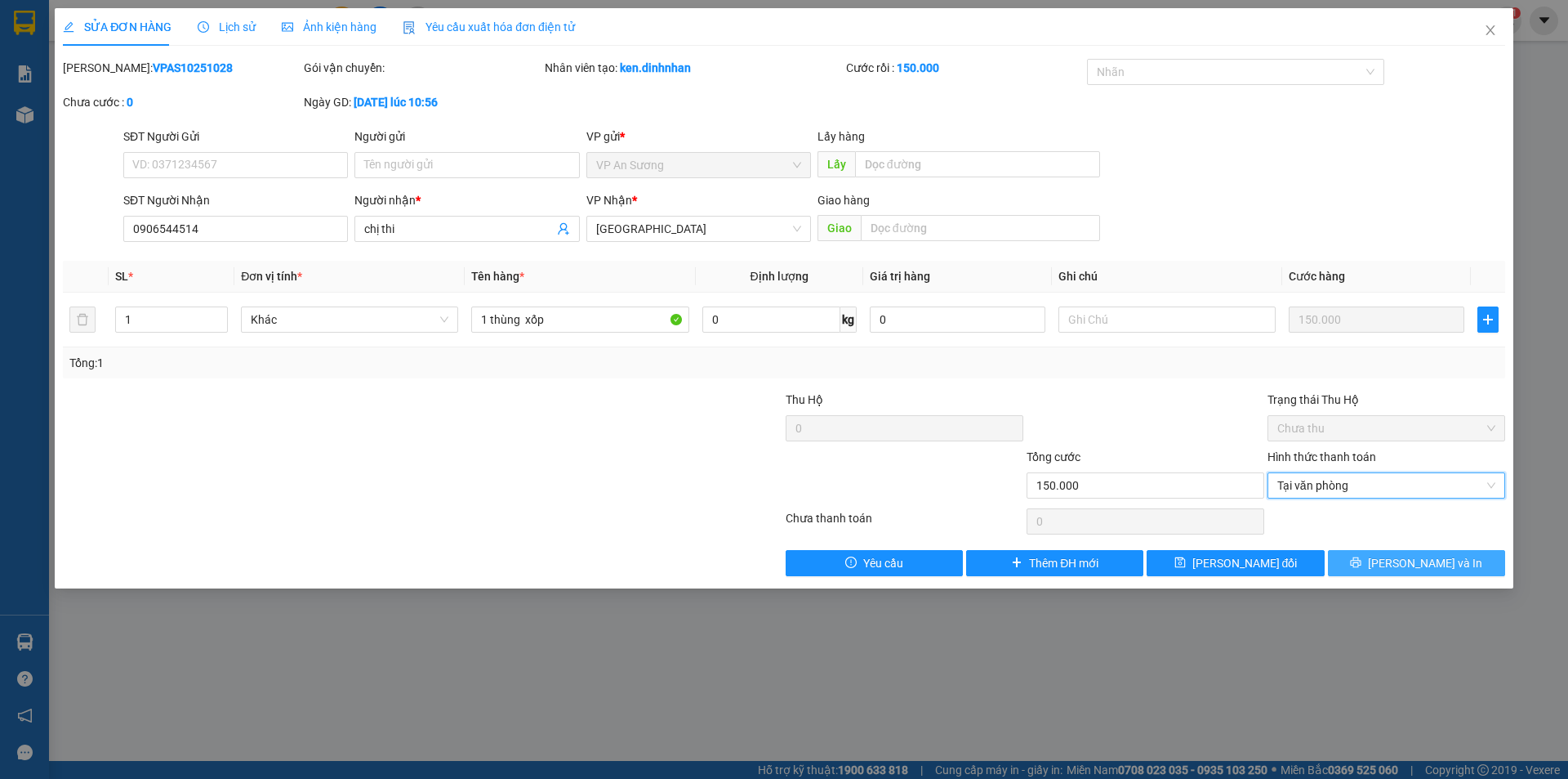
click at [1407, 562] on span "[PERSON_NAME] và In" at bounding box center [1425, 563] width 115 height 18
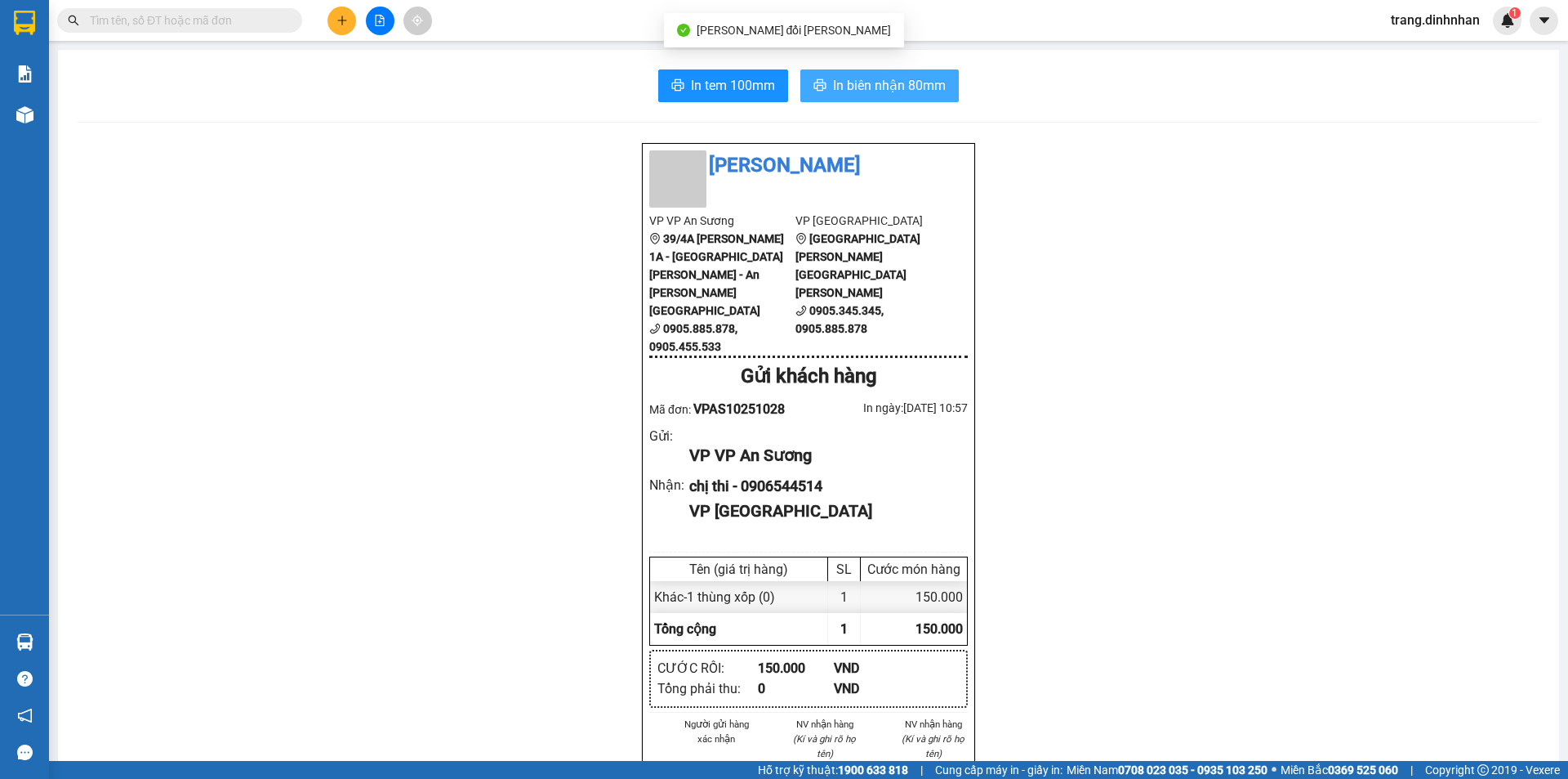
click at [912, 85] on span "In biên nhận 80mm" at bounding box center [889, 86] width 113 height 21
drag, startPoint x: 146, startPoint y: 30, endPoint x: 148, endPoint y: 14, distance: 16.1
click at [146, 30] on span at bounding box center [179, 21] width 245 height 24
click at [148, 14] on input "text" at bounding box center [186, 20] width 193 height 18
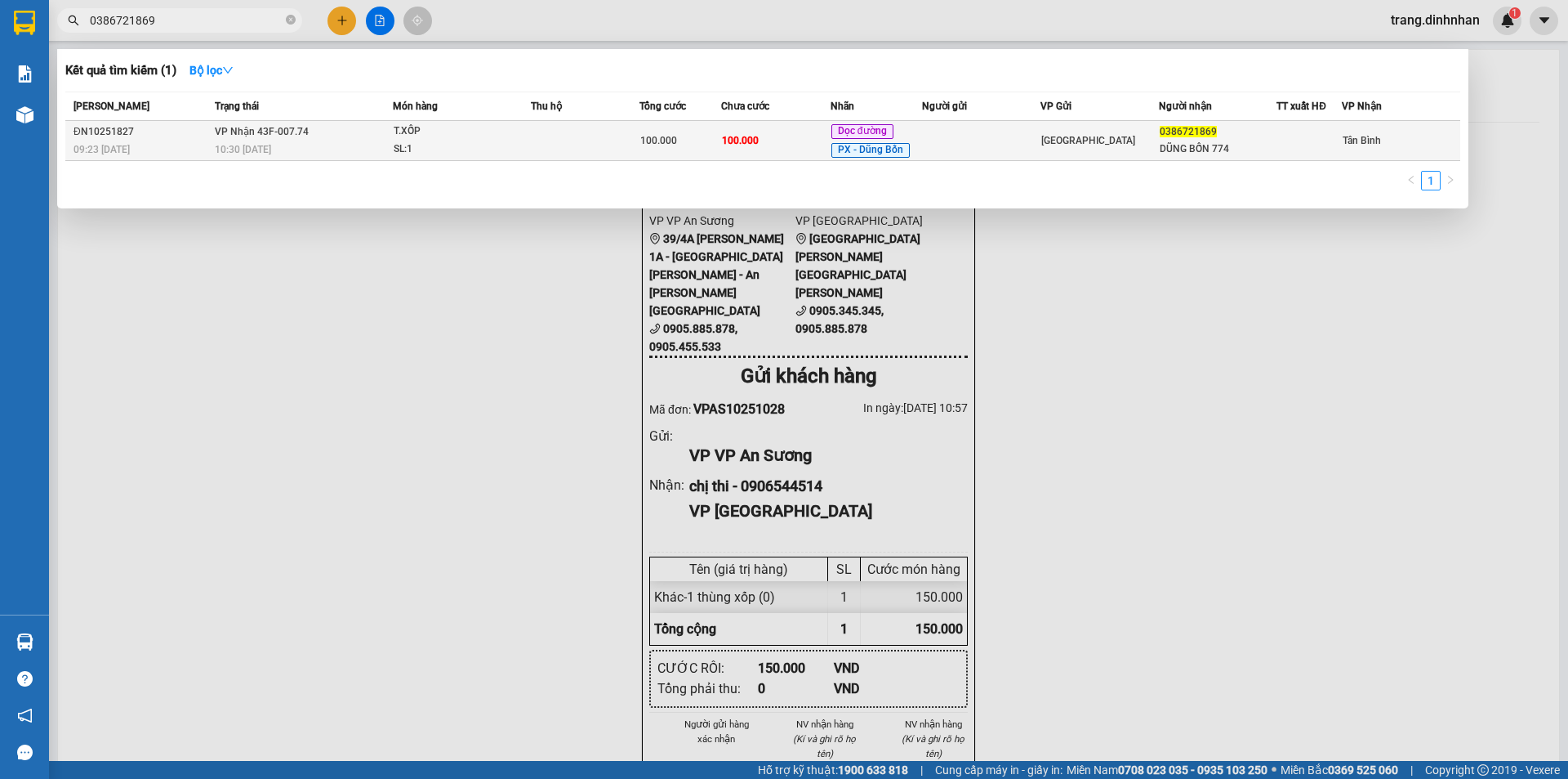
type input "0386721869"
click at [608, 135] on td at bounding box center [585, 141] width 109 height 40
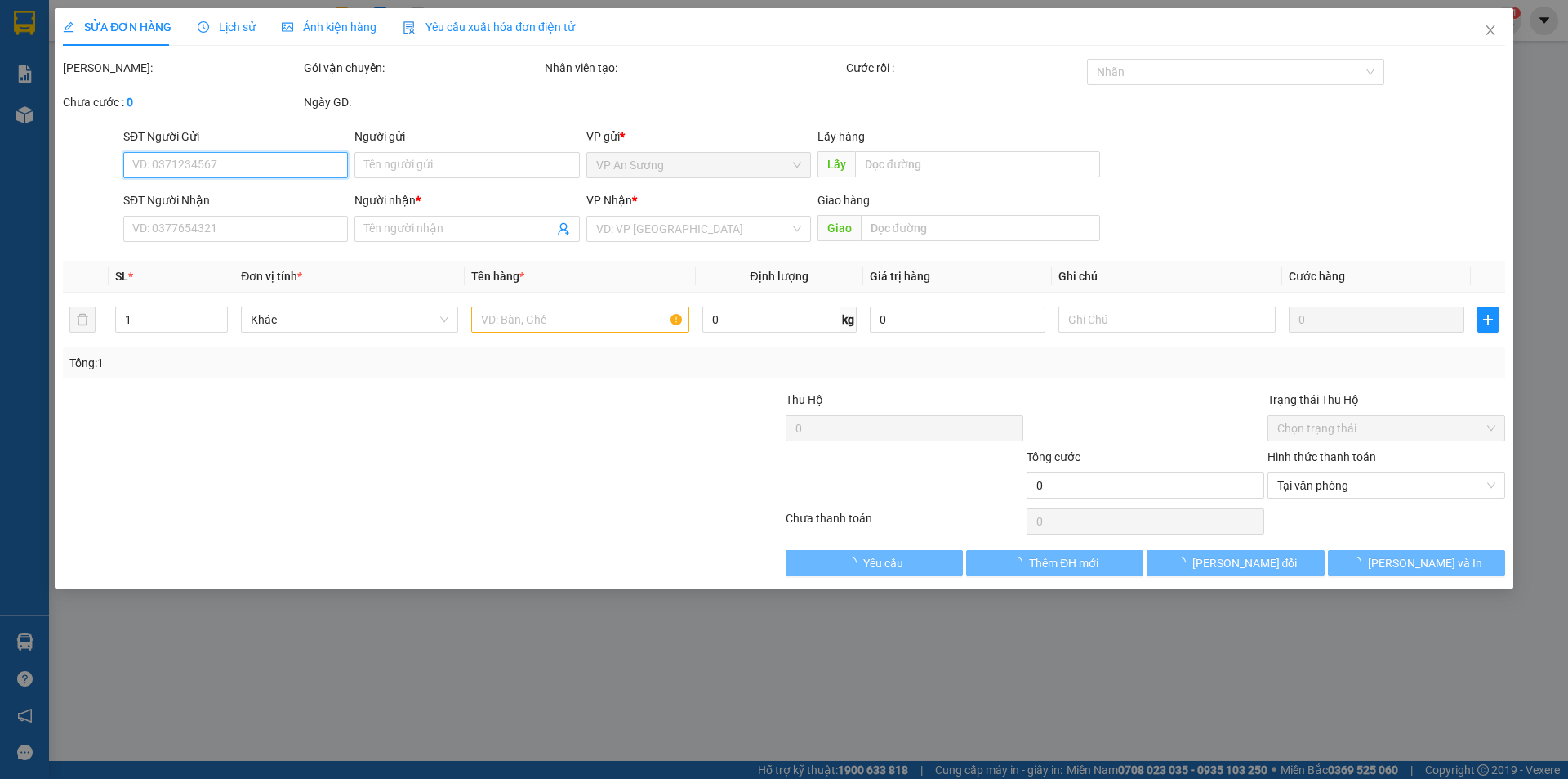
type input "0386721869"
type input "DŨNG BỐN 774"
type input "100.000"
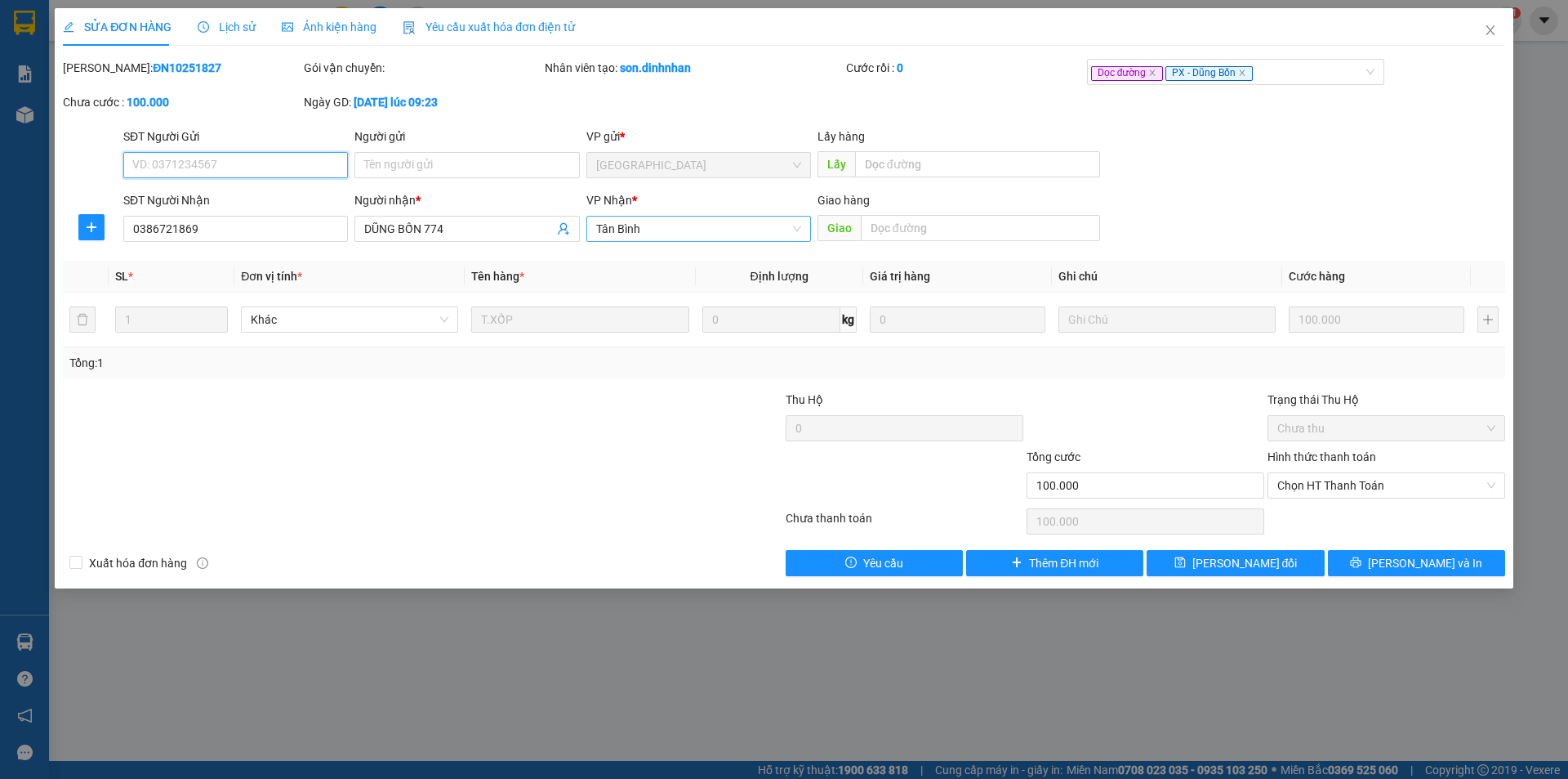
click at [655, 231] on span "Tân Bình" at bounding box center [699, 229] width 205 height 24
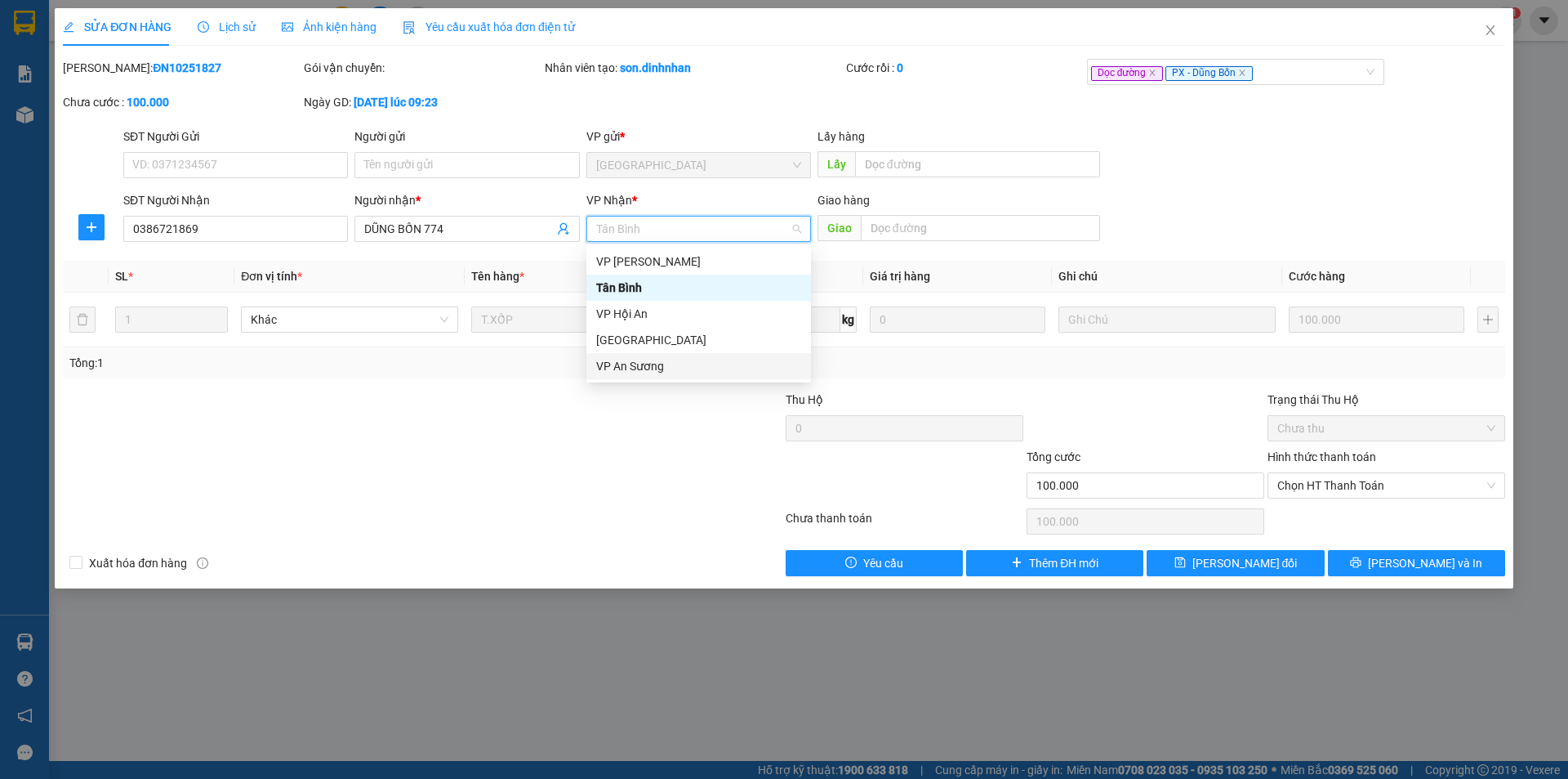
click at [671, 364] on div "VP An Sương" at bounding box center [699, 366] width 205 height 18
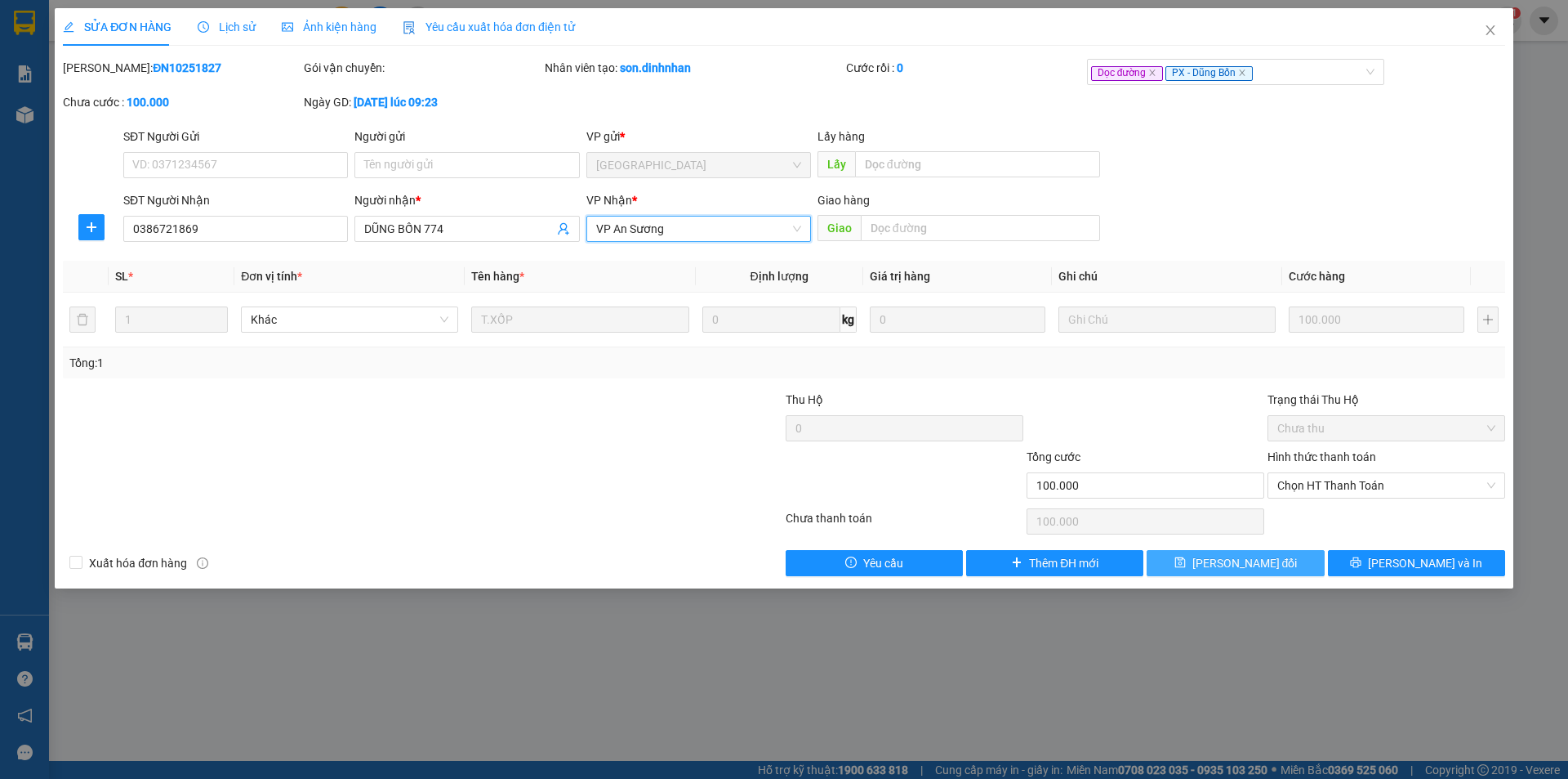
click at [1245, 555] on span "[PERSON_NAME] thay đổi" at bounding box center [1245, 563] width 105 height 18
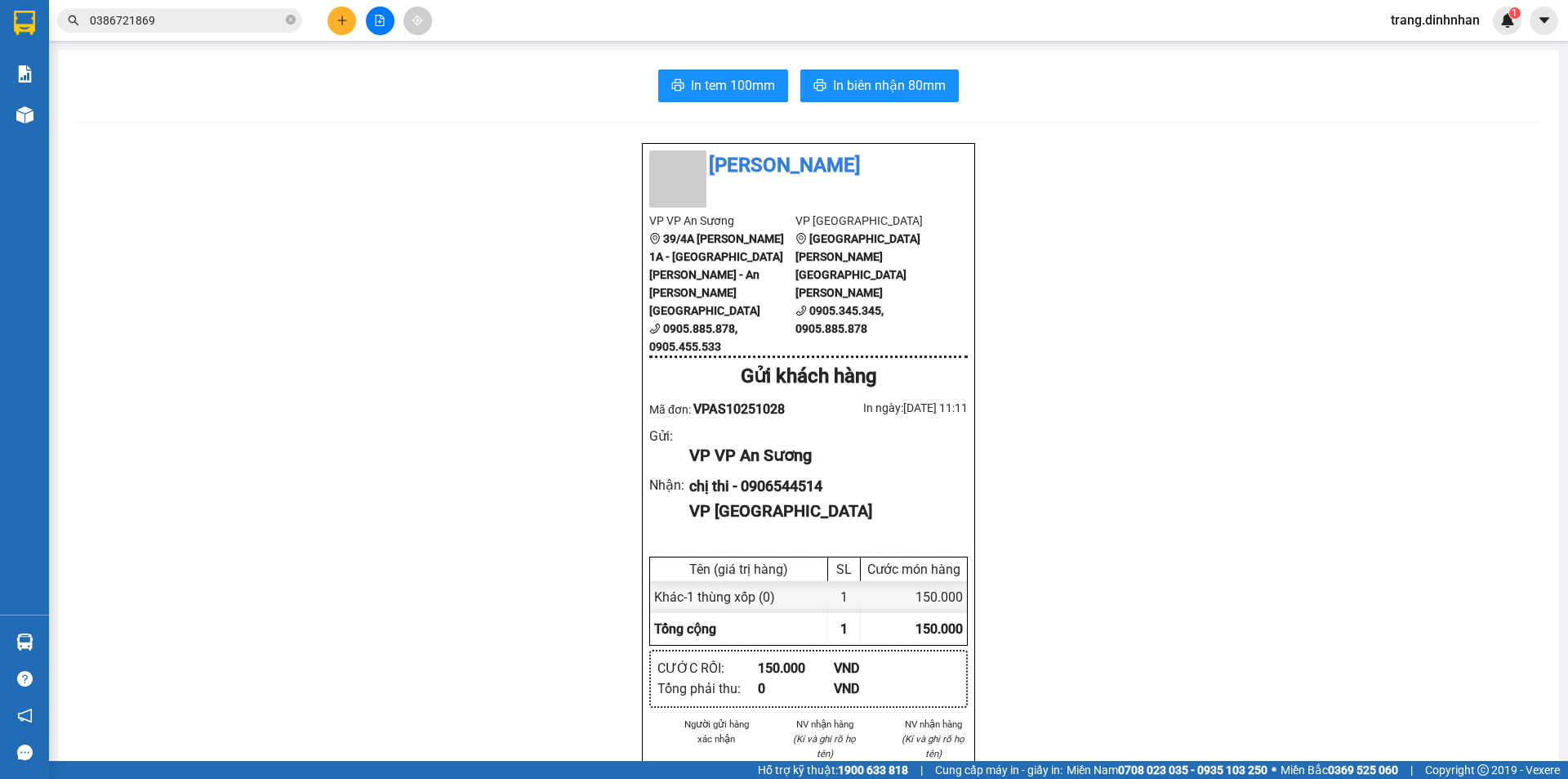
click at [171, 24] on input "0386721869" at bounding box center [186, 20] width 193 height 18
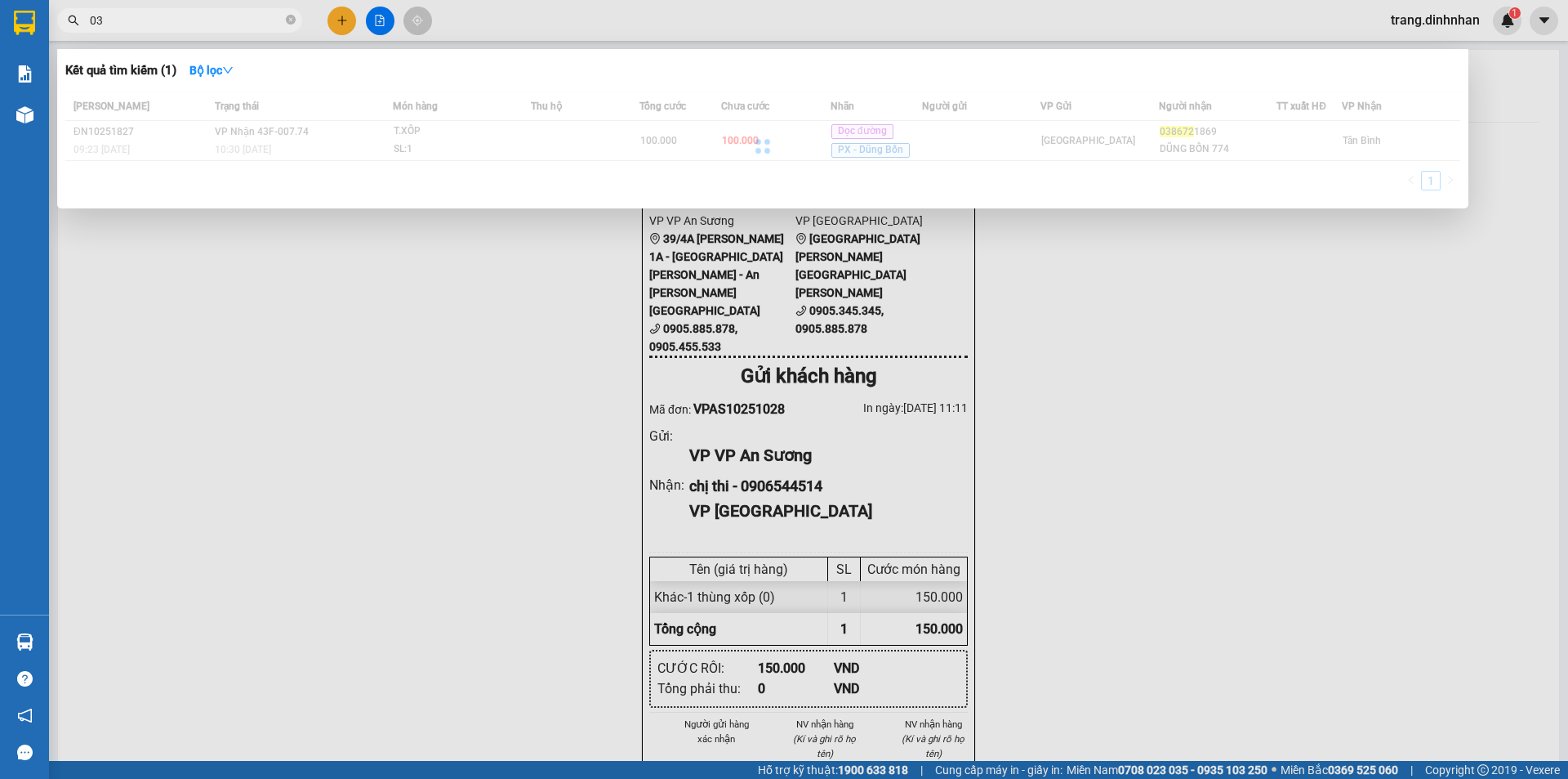
type input "0"
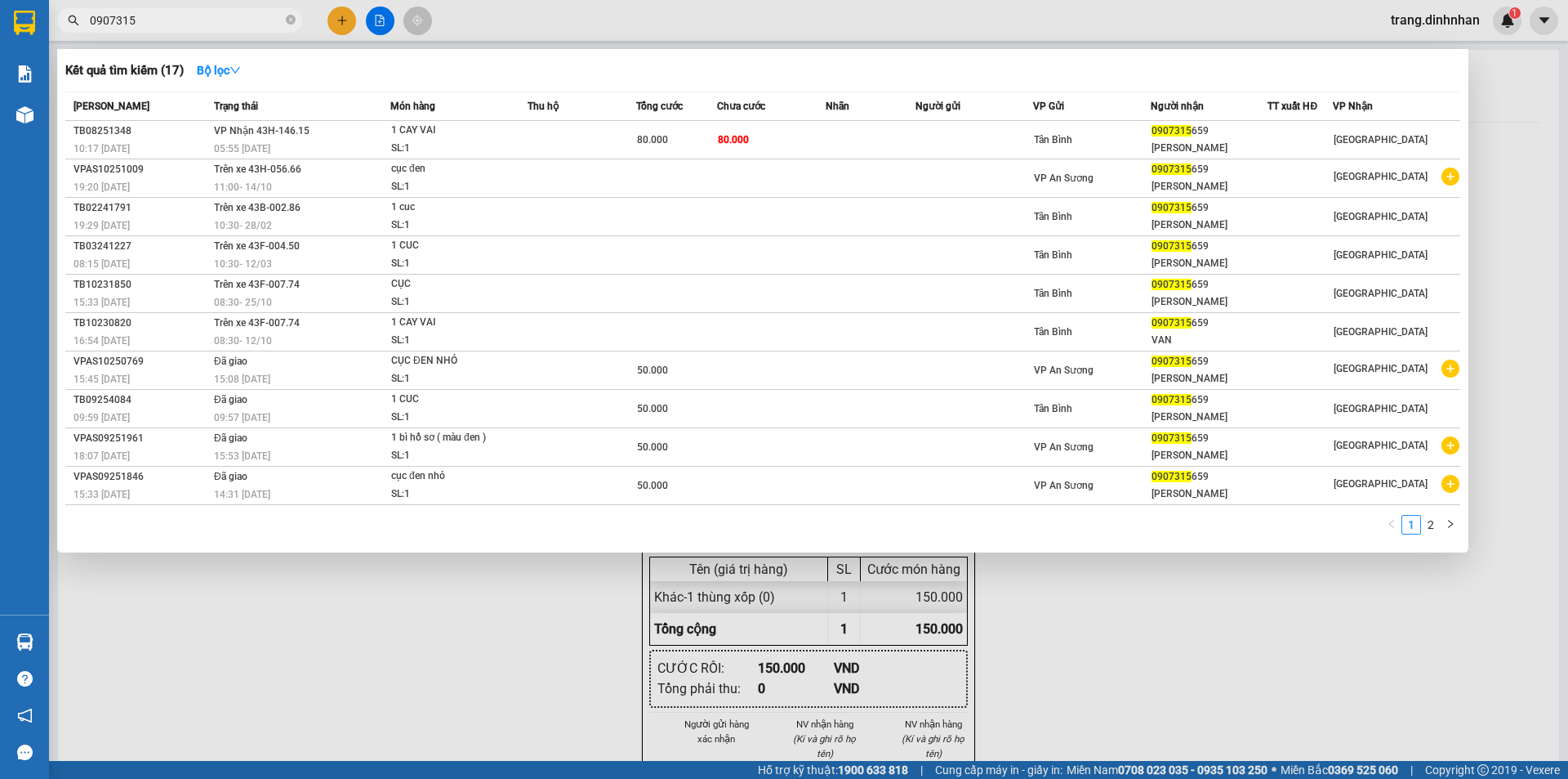
type input "0907315"
click at [328, 23] on div at bounding box center [784, 389] width 1568 height 779
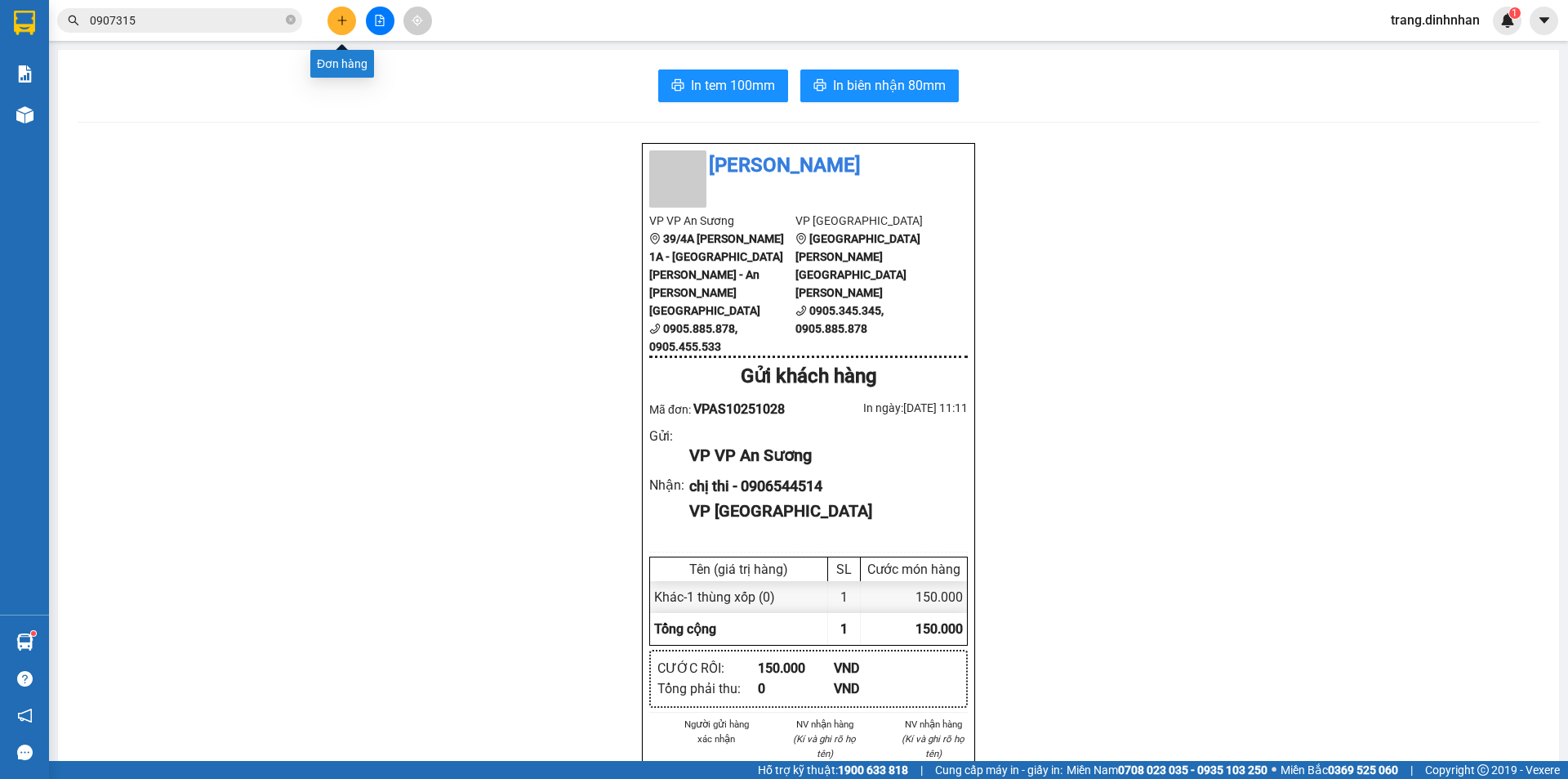
click at [337, 24] on icon "plus" at bounding box center [342, 21] width 11 height 11
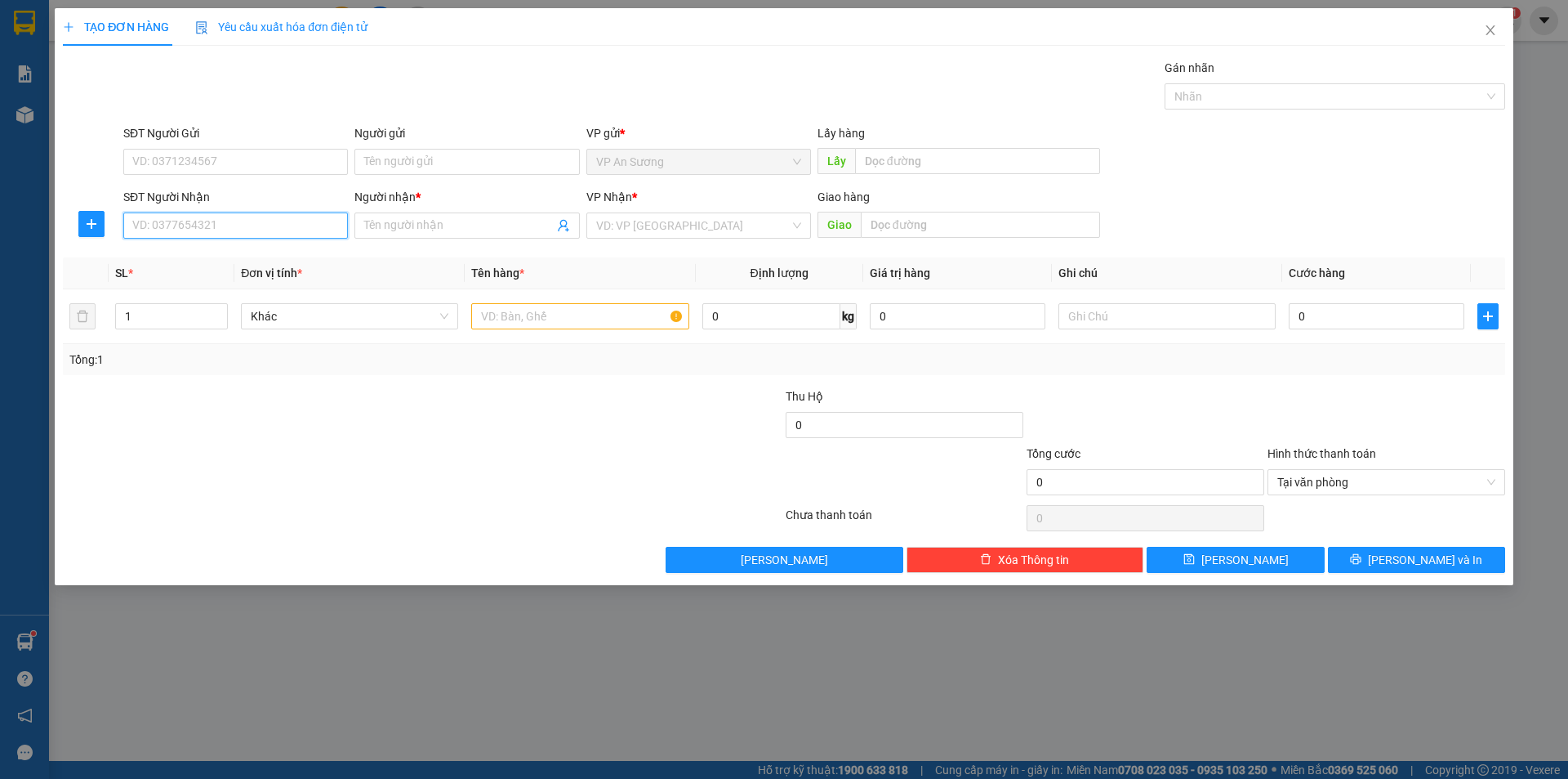
click at [283, 231] on input "SĐT Người Nhận" at bounding box center [235, 226] width 225 height 26
drag, startPoint x: 251, startPoint y: 261, endPoint x: 496, endPoint y: 330, distance: 254.5
click at [251, 260] on div "0934905502 - Vân ( sơn )" at bounding box center [243, 257] width 219 height 18
type input "0934905502"
type input "Vân ( sơn )"
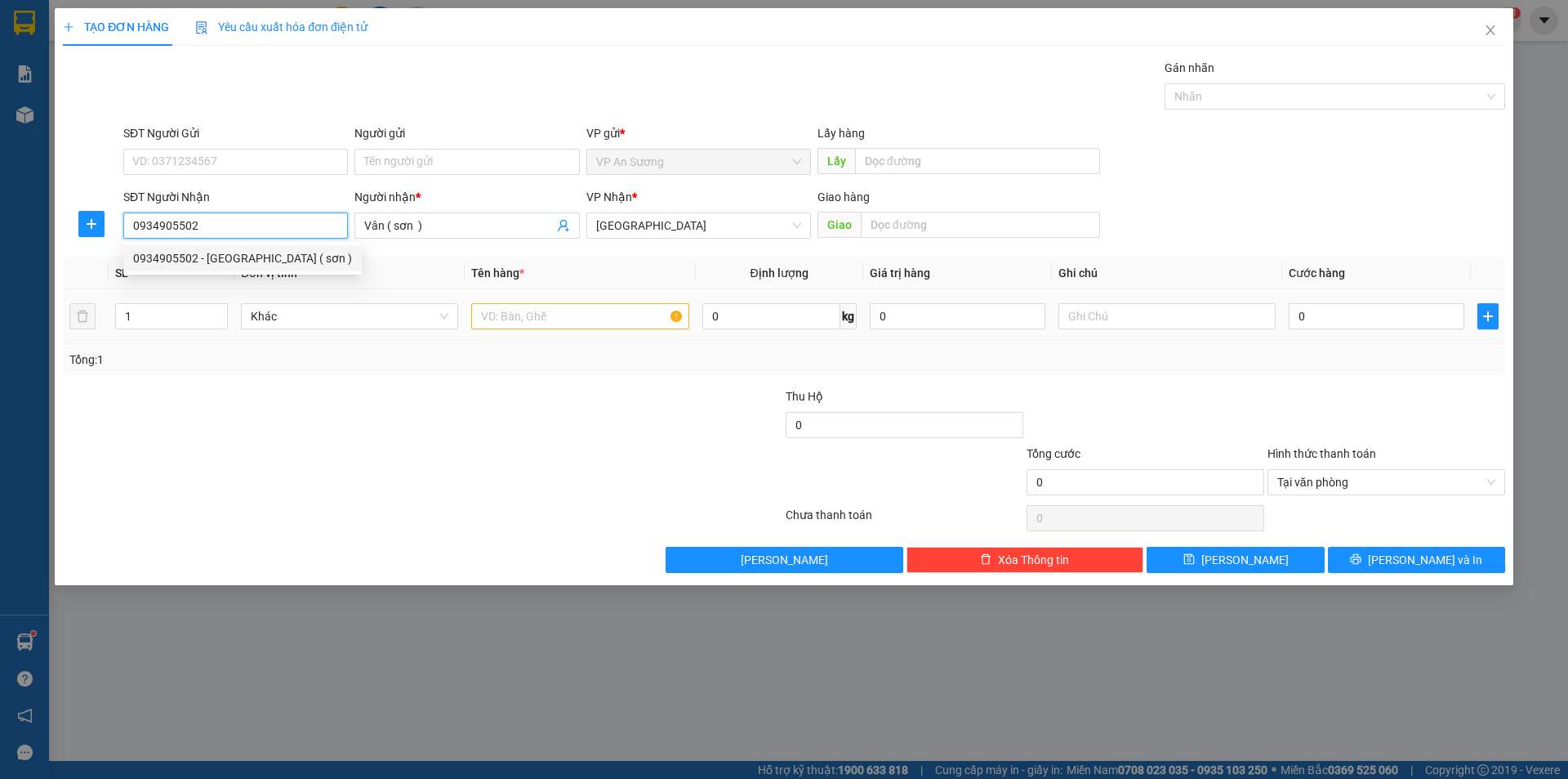
type input "0934905502"
click at [516, 316] on input "text" at bounding box center [579, 316] width 217 height 26
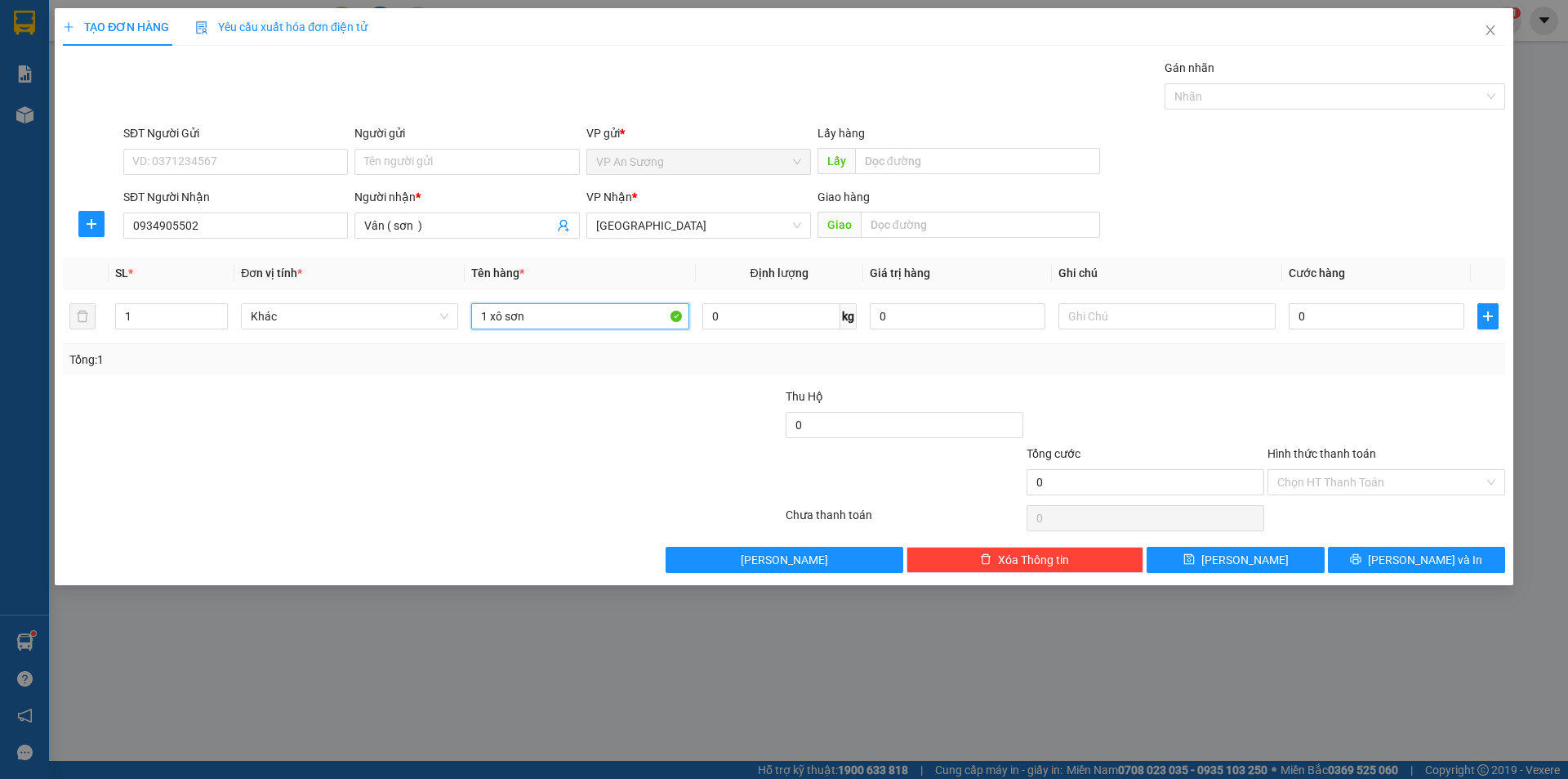
drag, startPoint x: 1489, startPoint y: 480, endPoint x: 1476, endPoint y: 497, distance: 21.4
type input "1 xô sơn"
click at [1455, 569] on button "Lưu và In" at bounding box center [1417, 560] width 177 height 26
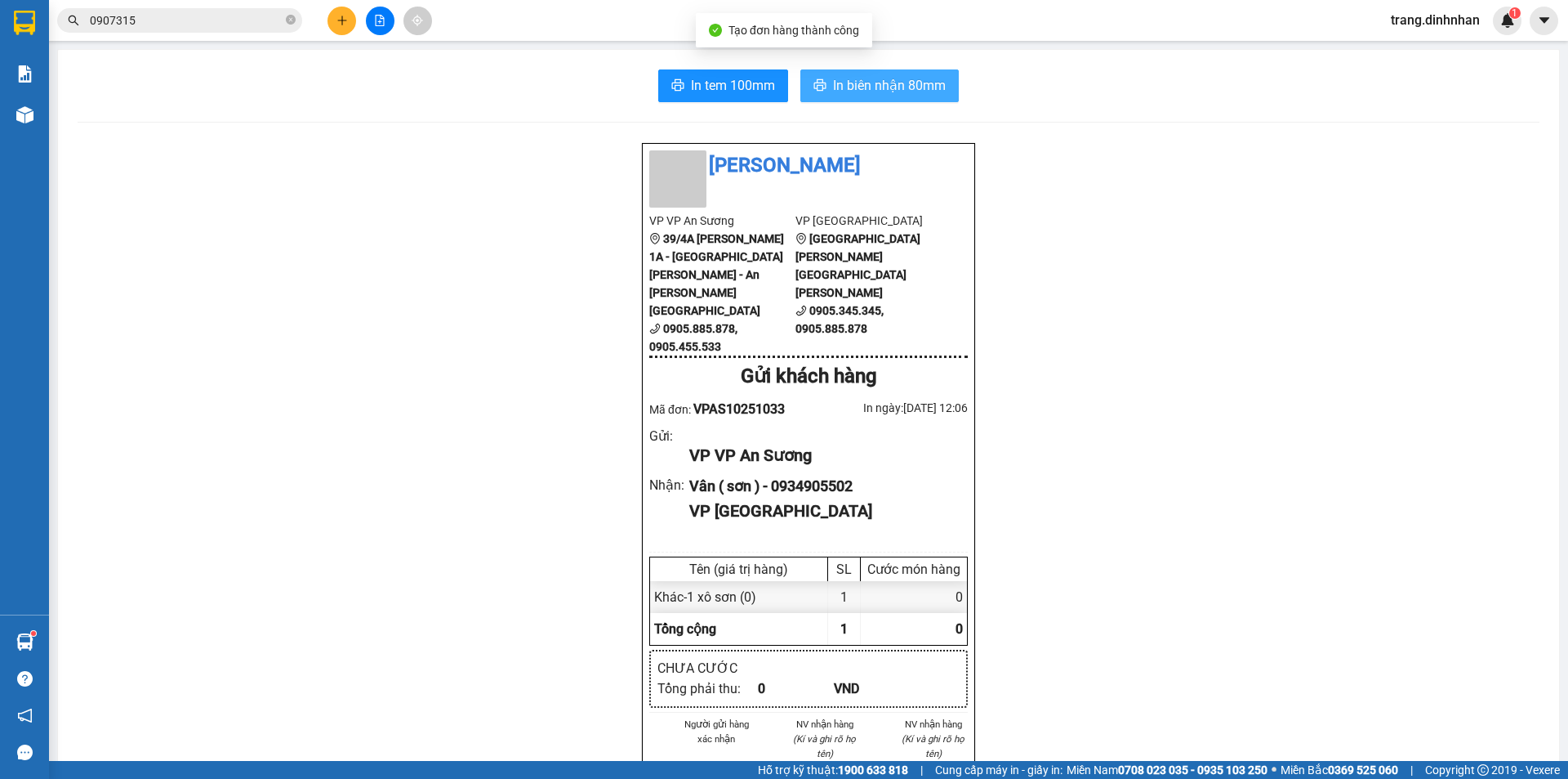
click at [891, 88] on span "In biên nhận 80mm" at bounding box center [889, 86] width 113 height 21
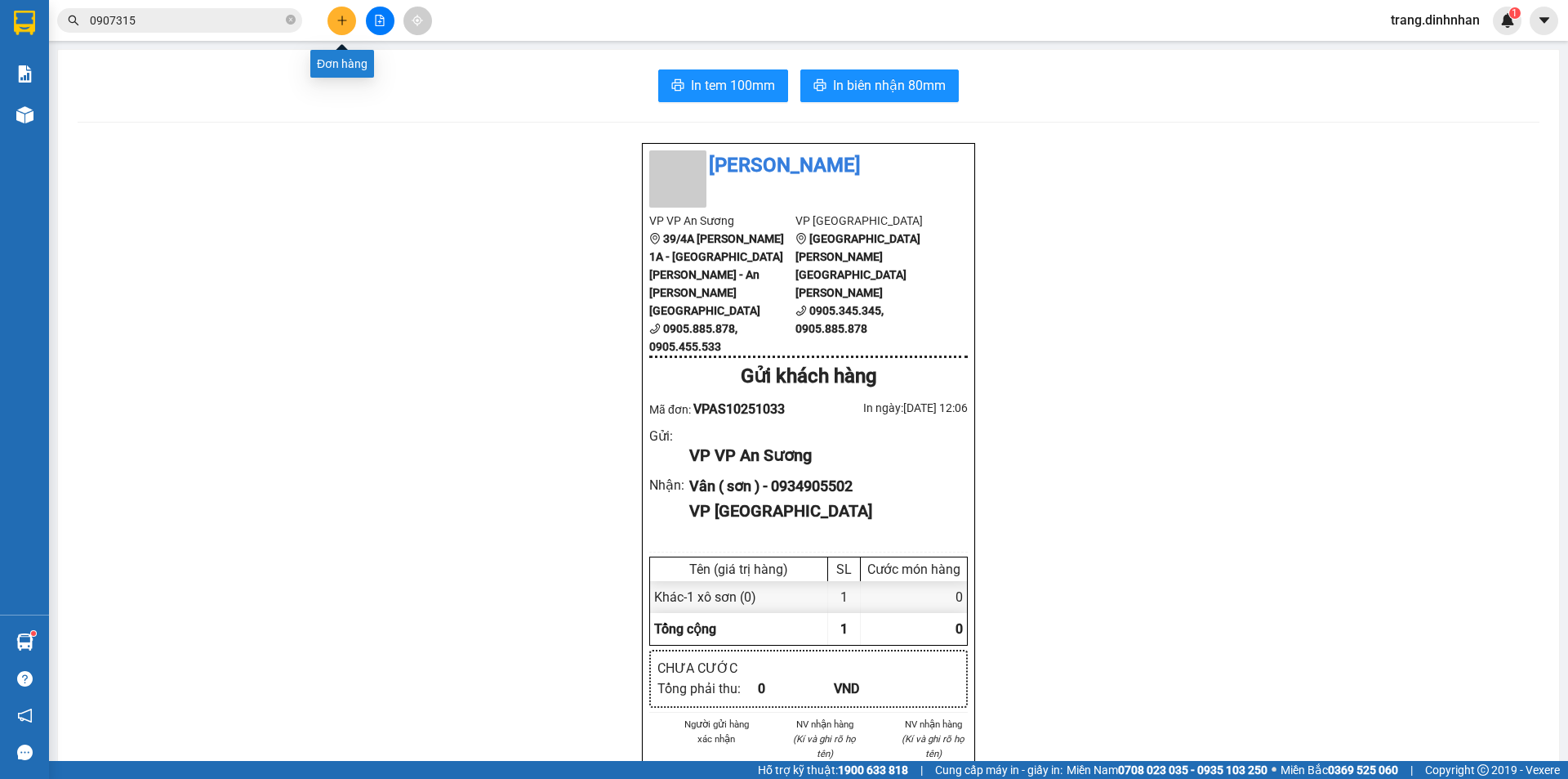
click at [336, 10] on button at bounding box center [341, 21] width 29 height 29
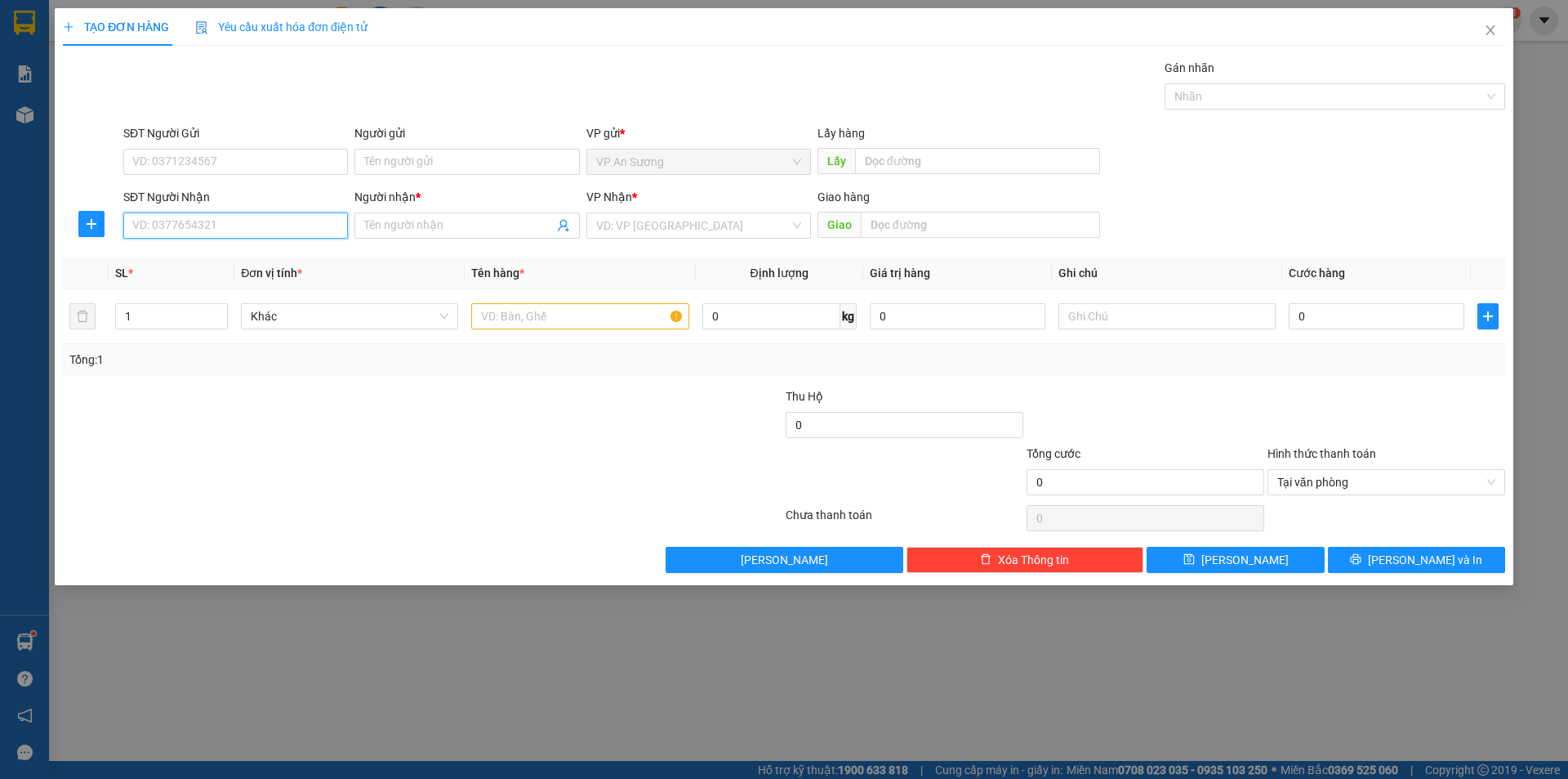
click at [233, 230] on input "SĐT Người Nhận" at bounding box center [235, 226] width 225 height 26
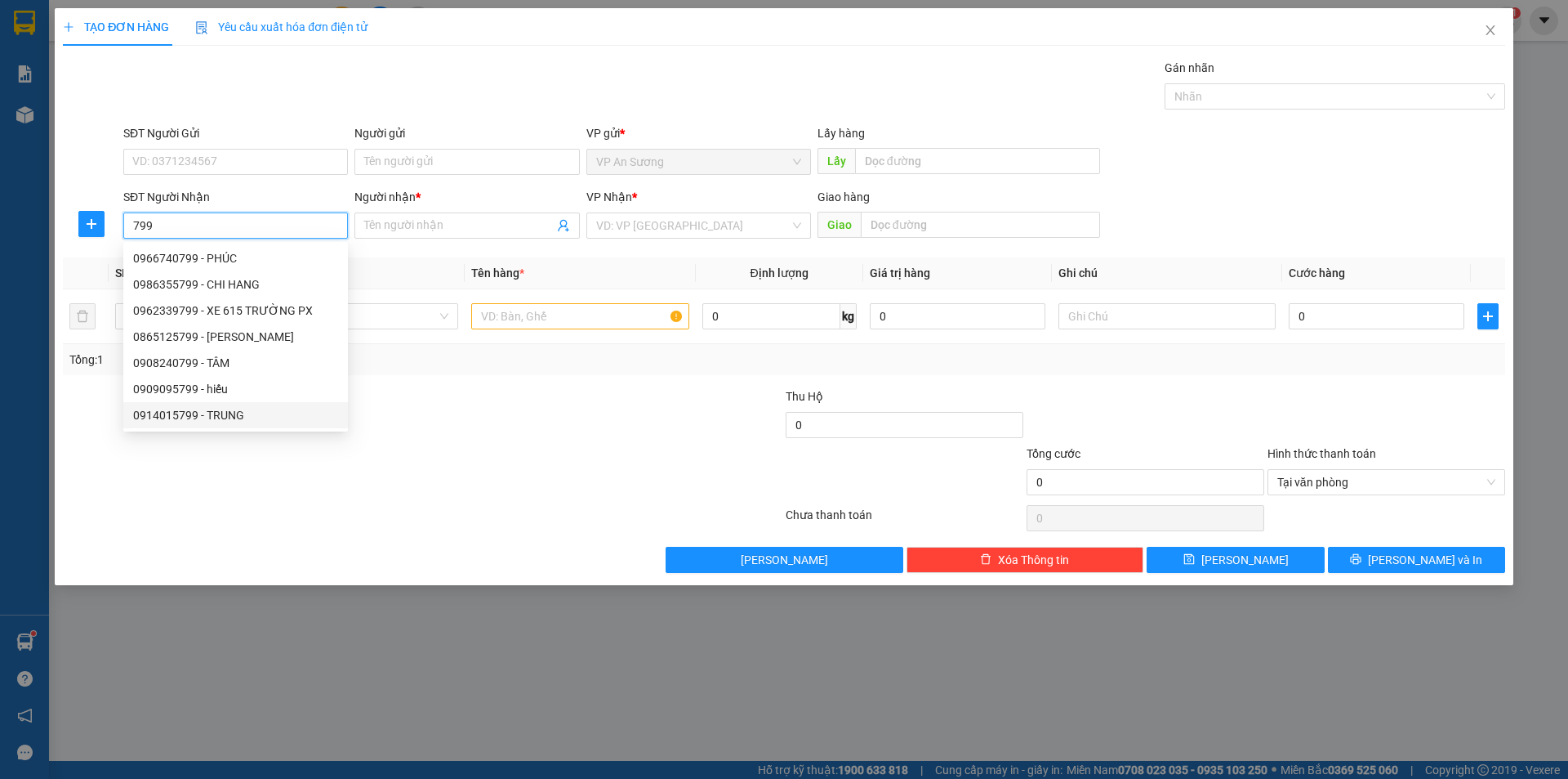
click at [270, 414] on div "0914015799 - TRUNG" at bounding box center [236, 414] width 205 height 18
type input "0914015799"
type input "TRUNG"
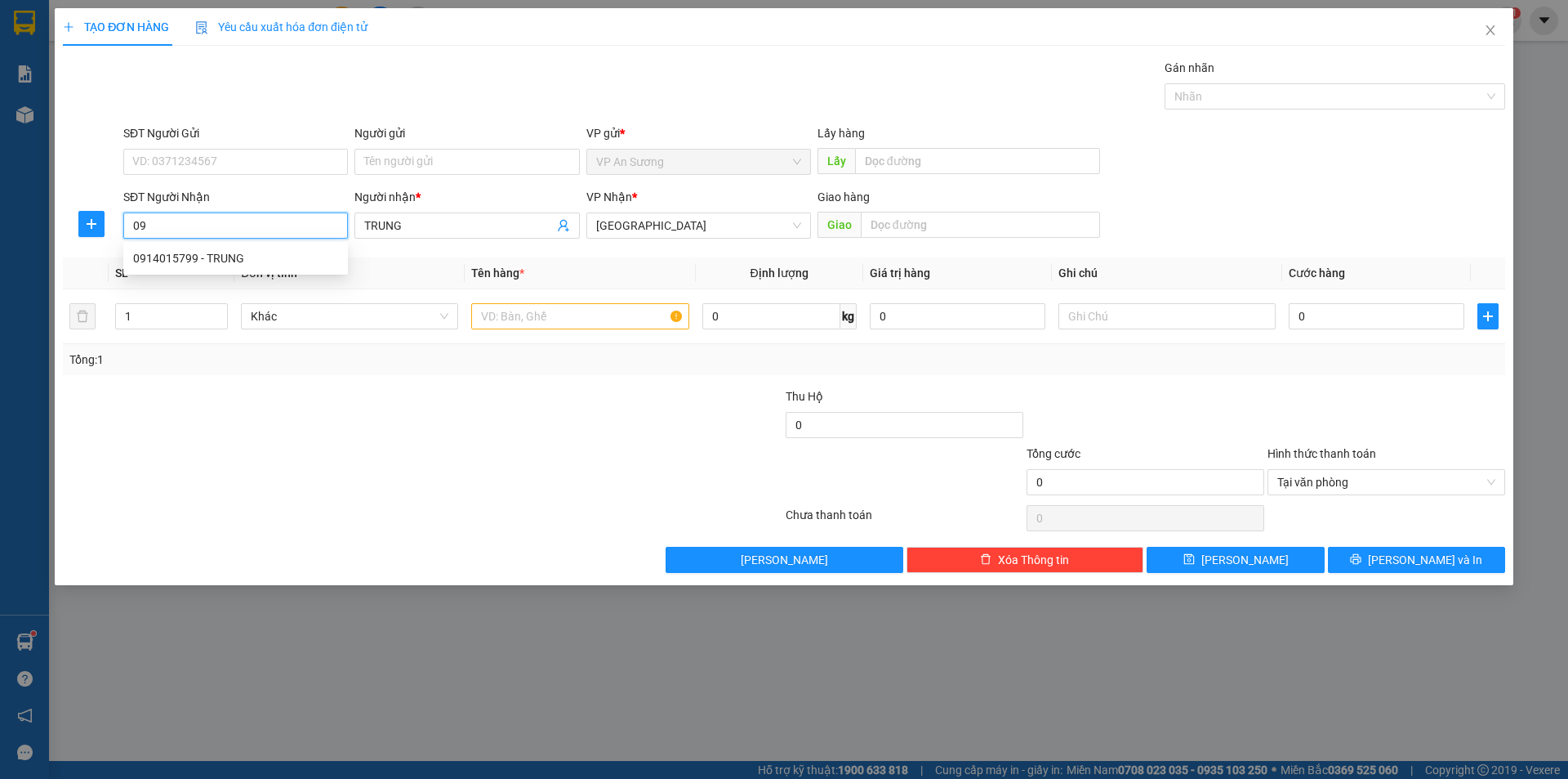
type input "0"
type input "0909978799"
click at [516, 313] on input "text" at bounding box center [579, 316] width 217 height 26
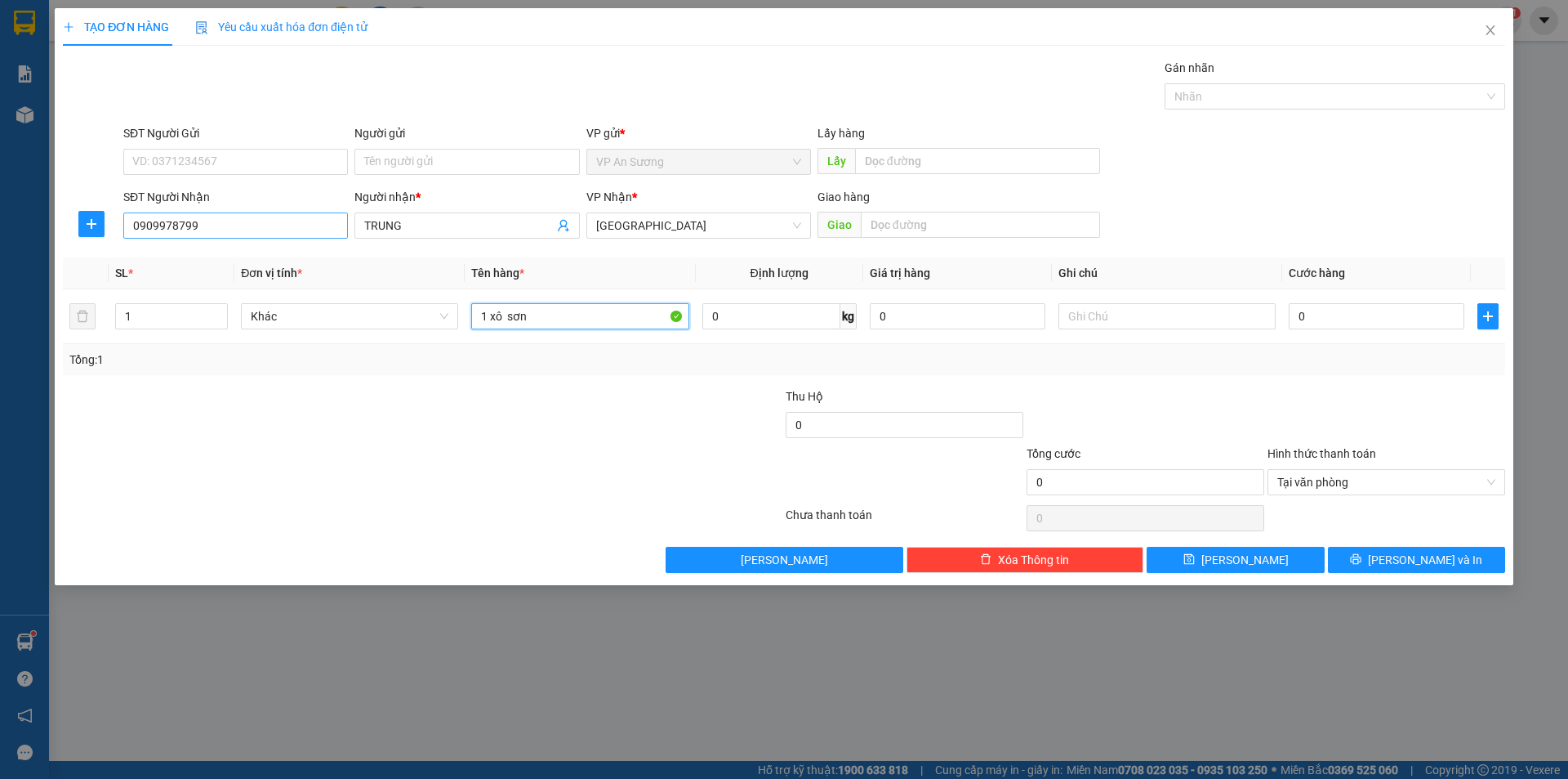
type input "1 xô sơn"
click at [160, 227] on input "0909978799" at bounding box center [235, 226] width 225 height 26
type input "0905978799"
click at [1426, 557] on span "[PERSON_NAME] và In" at bounding box center [1425, 559] width 115 height 18
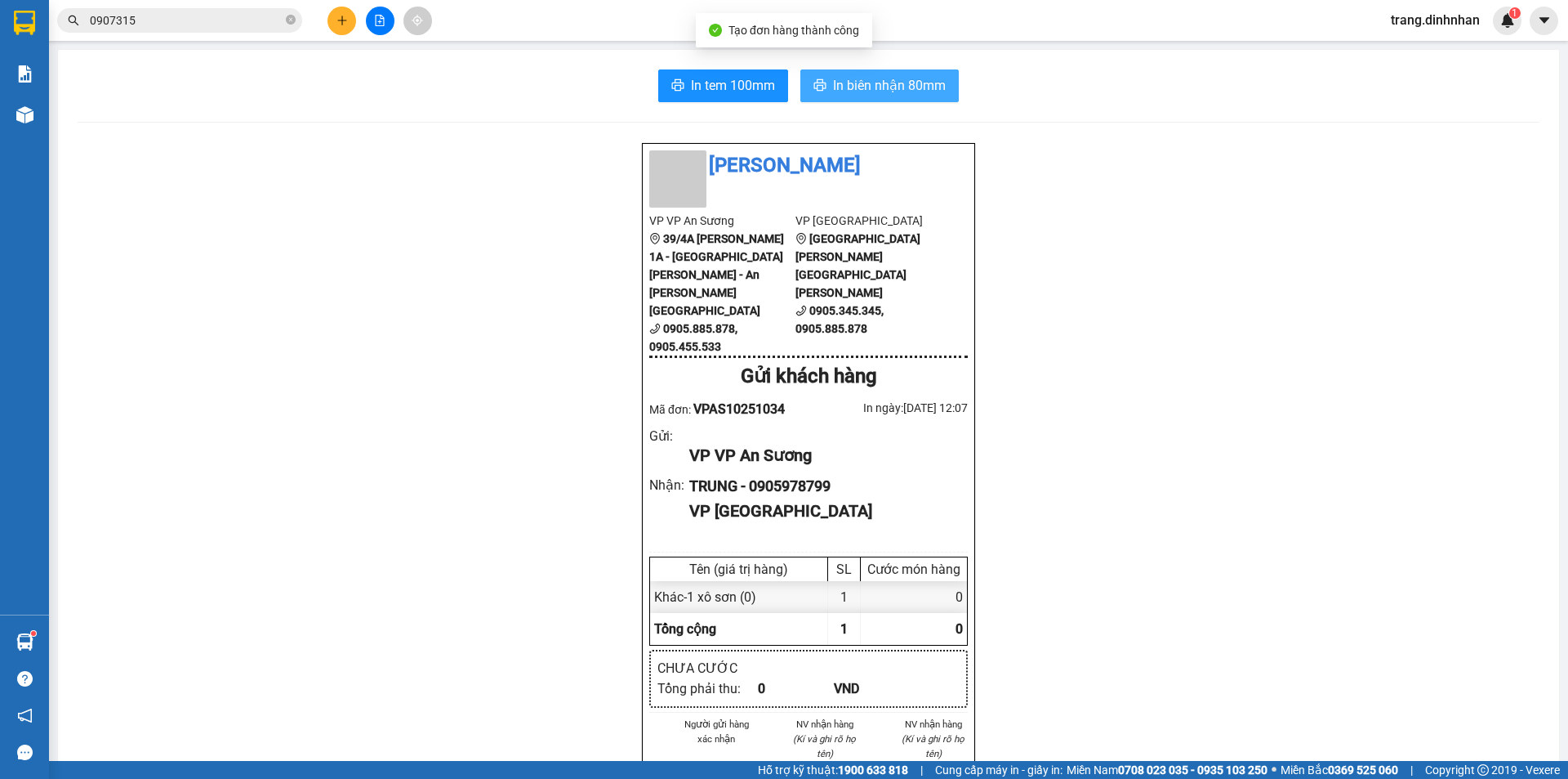
click at [857, 90] on span "In biên nhận 80mm" at bounding box center [889, 86] width 113 height 21
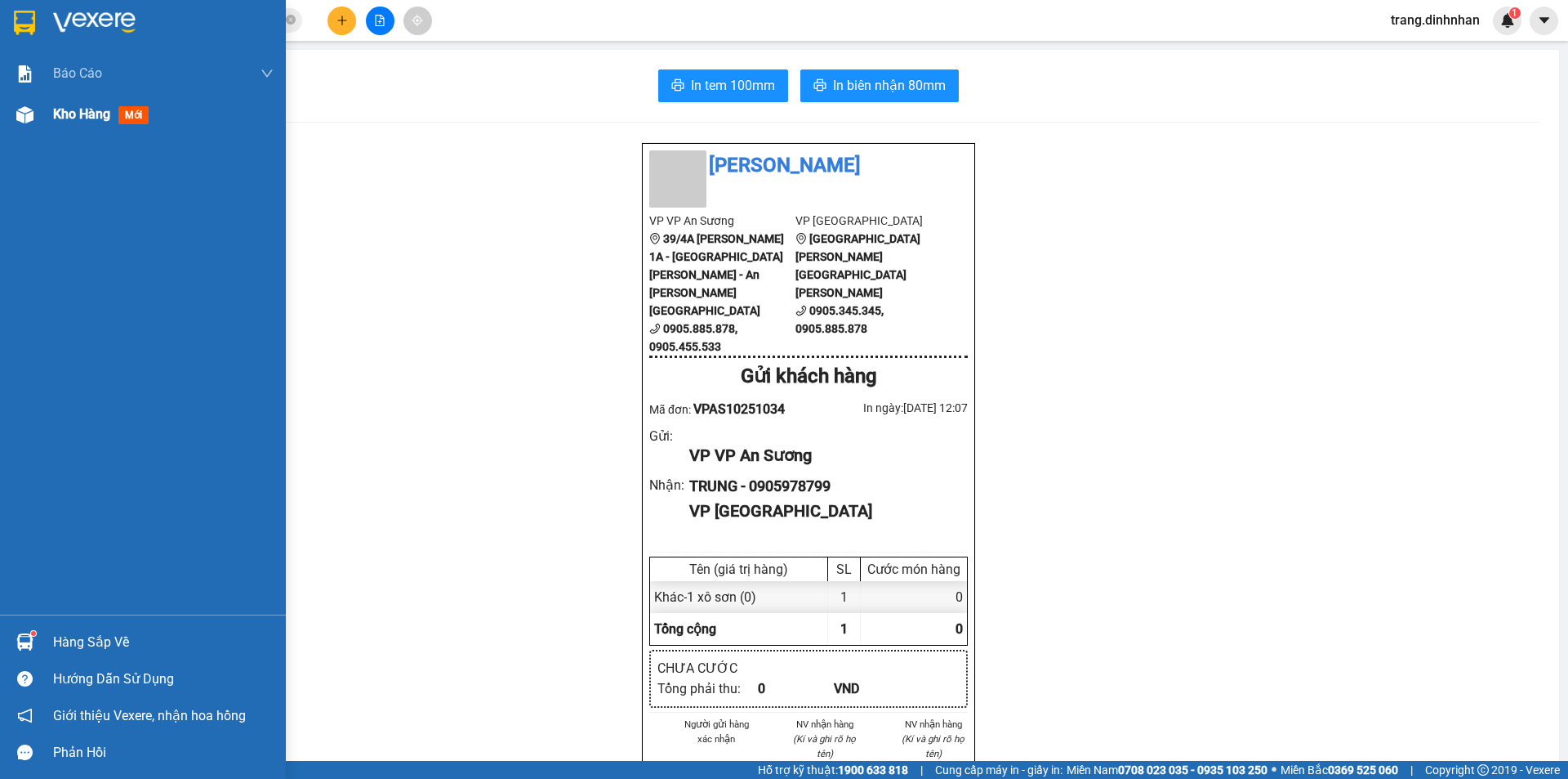
click at [95, 115] on span "Kho hàng" at bounding box center [81, 114] width 57 height 16
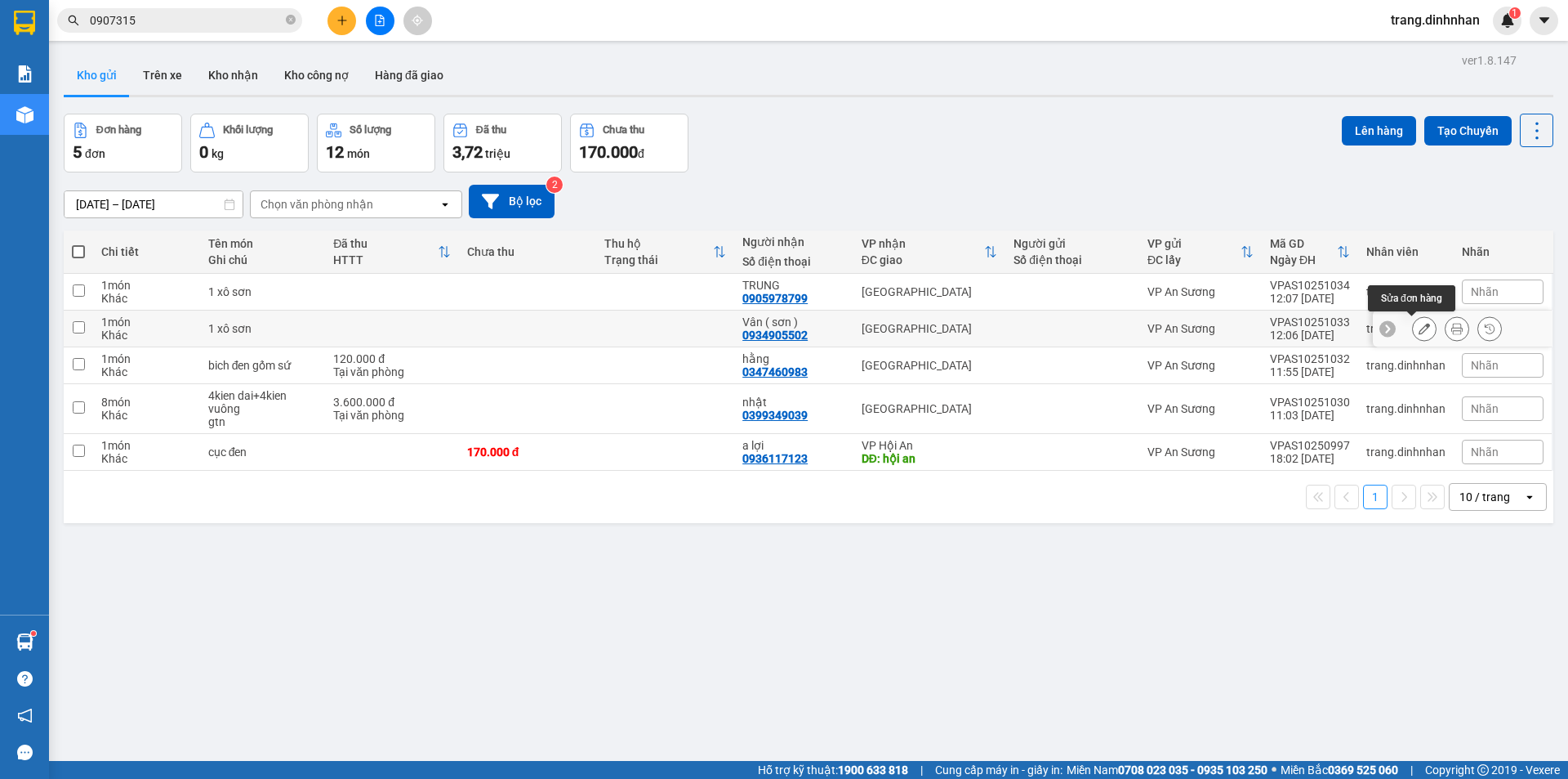
drag, startPoint x: 1419, startPoint y: 332, endPoint x: 1404, endPoint y: 339, distance: 16.6
click at [1412, 341] on div at bounding box center [1424, 328] width 24 height 24
click at [1413, 335] on button at bounding box center [1424, 328] width 23 height 29
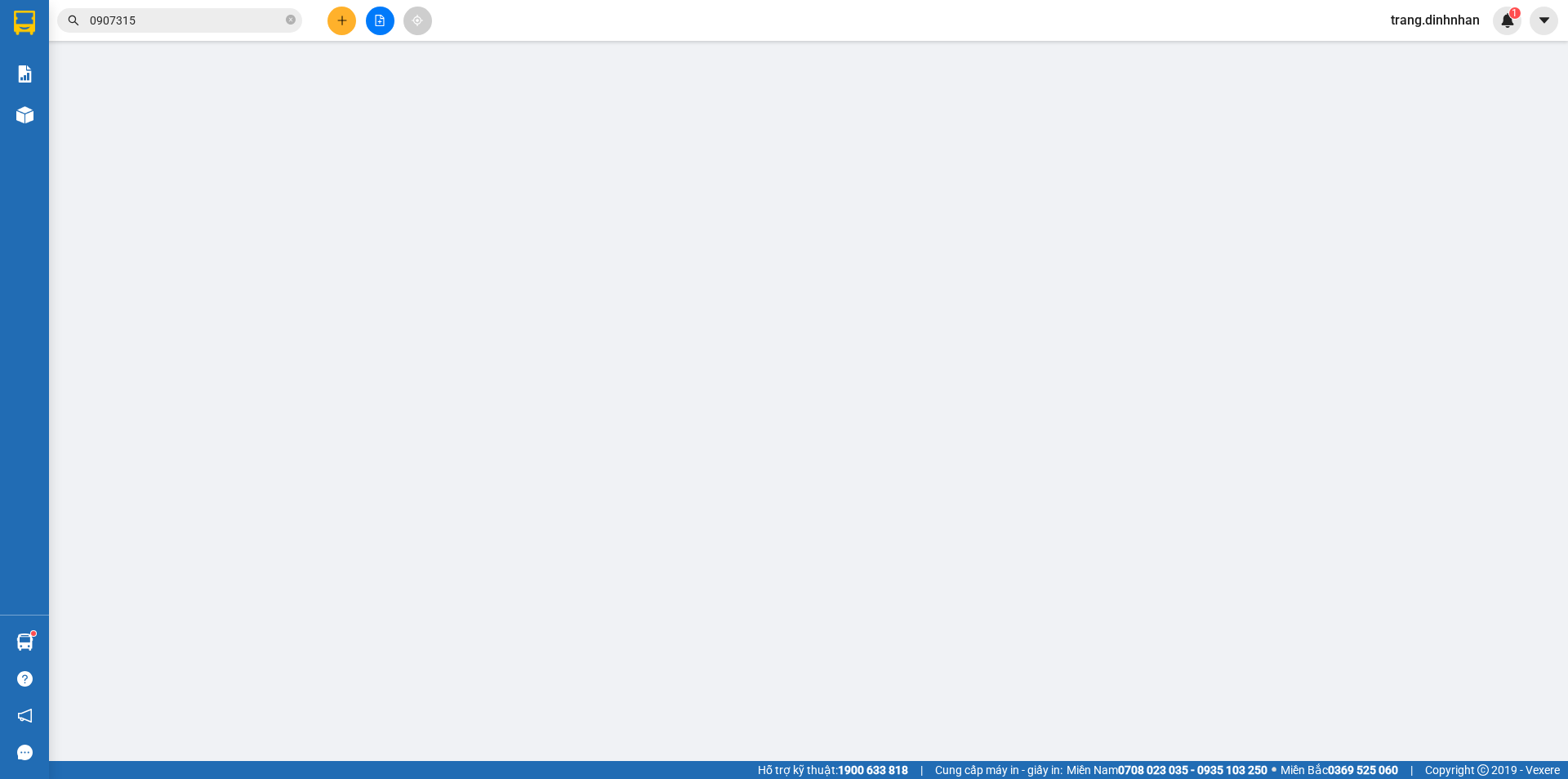
type input "0934905502"
type input "Vân ( sơn )"
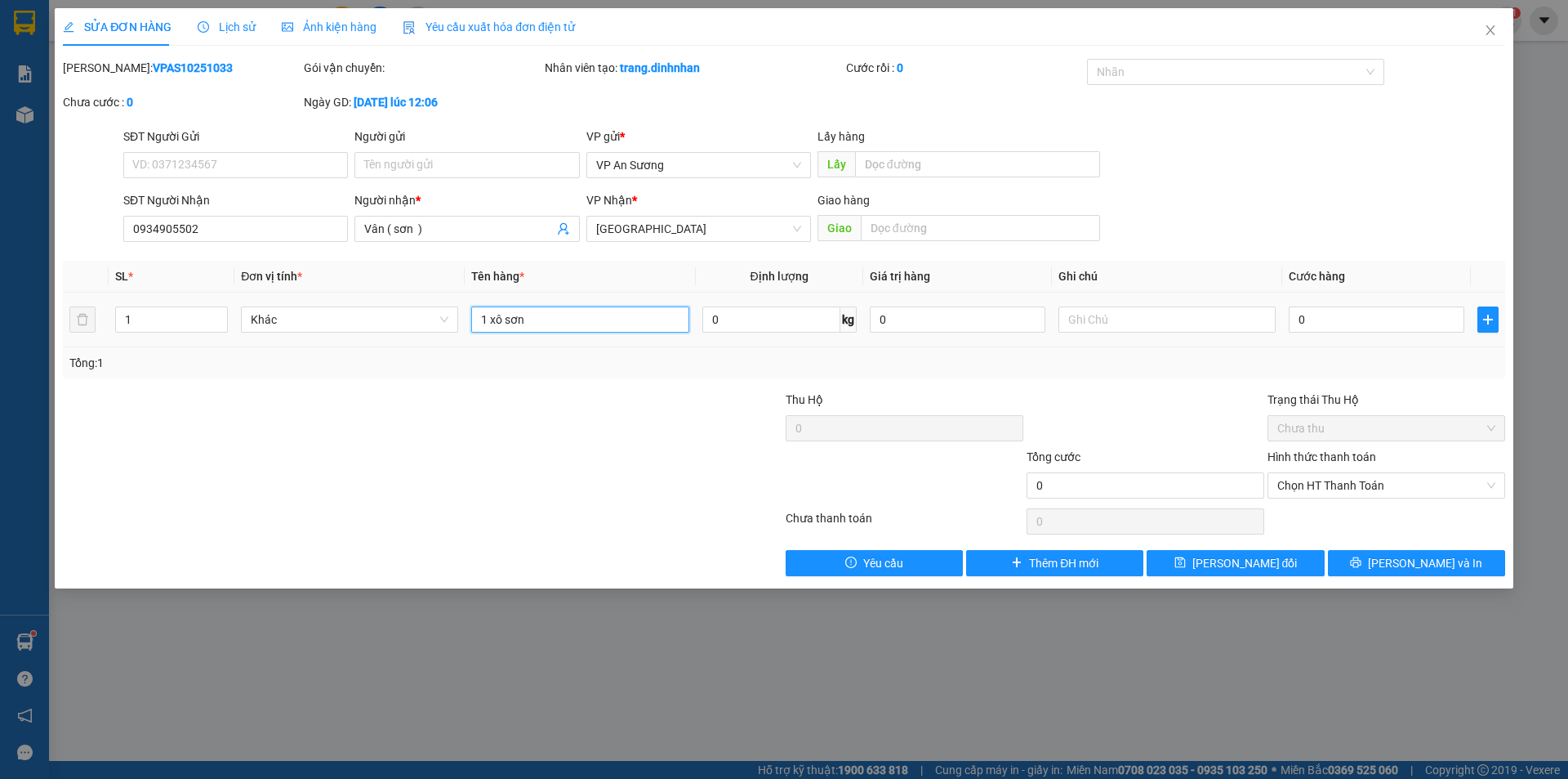
click at [647, 317] on input "1 xô sơn" at bounding box center [579, 319] width 217 height 26
type input "1 lon sơn"
click at [1301, 566] on button "Lưu thay đổi" at bounding box center [1236, 563] width 177 height 26
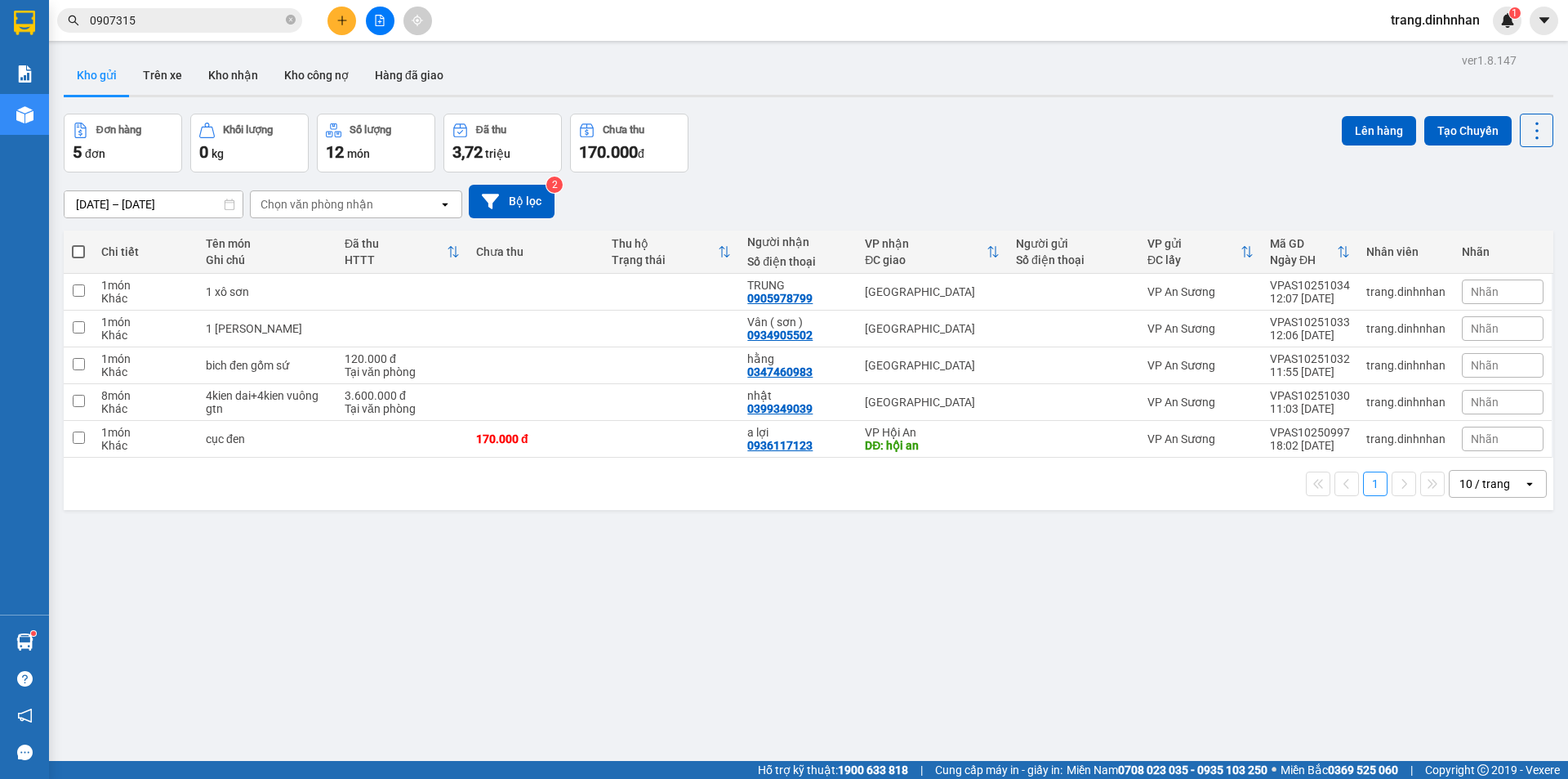
click at [333, 17] on button at bounding box center [341, 21] width 29 height 29
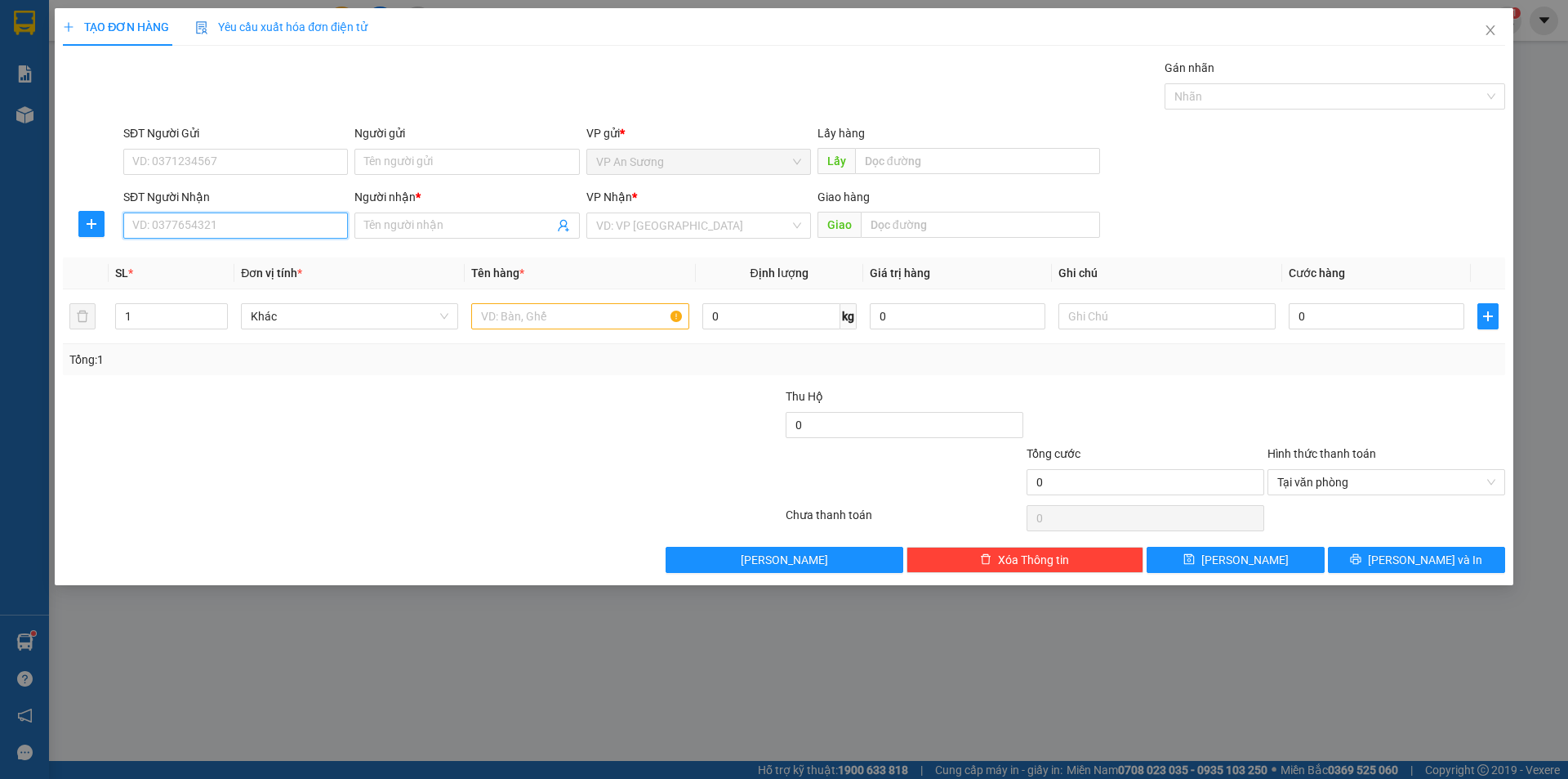
click at [294, 228] on input "SĐT Người Nhận" at bounding box center [235, 226] width 225 height 26
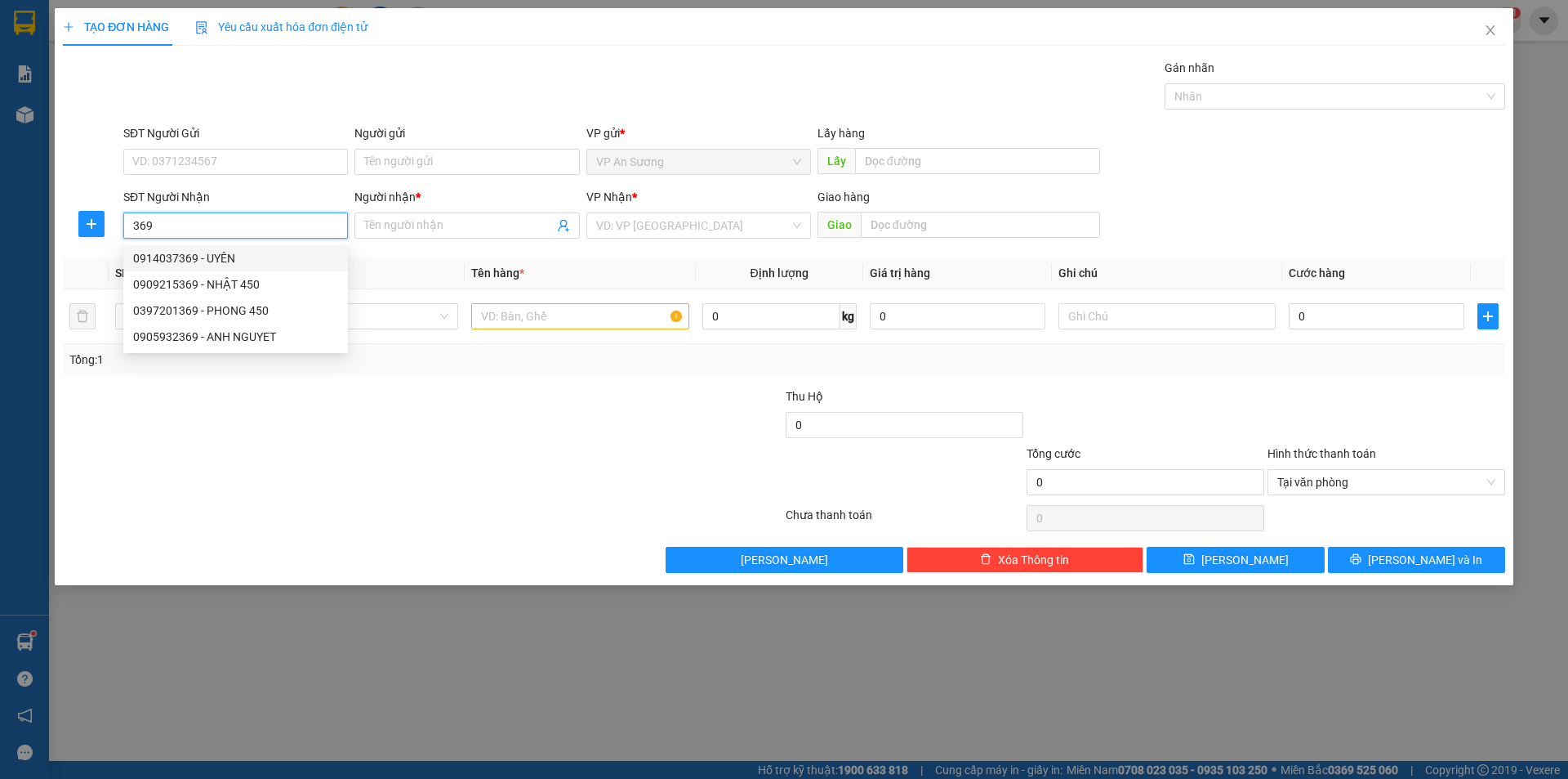
drag, startPoint x: 243, startPoint y: 258, endPoint x: 263, endPoint y: 255, distance: 20.2
click at [244, 257] on div "0914037369 - UYÊN" at bounding box center [236, 257] width 205 height 18
type input "0914037369"
type input "UYÊN"
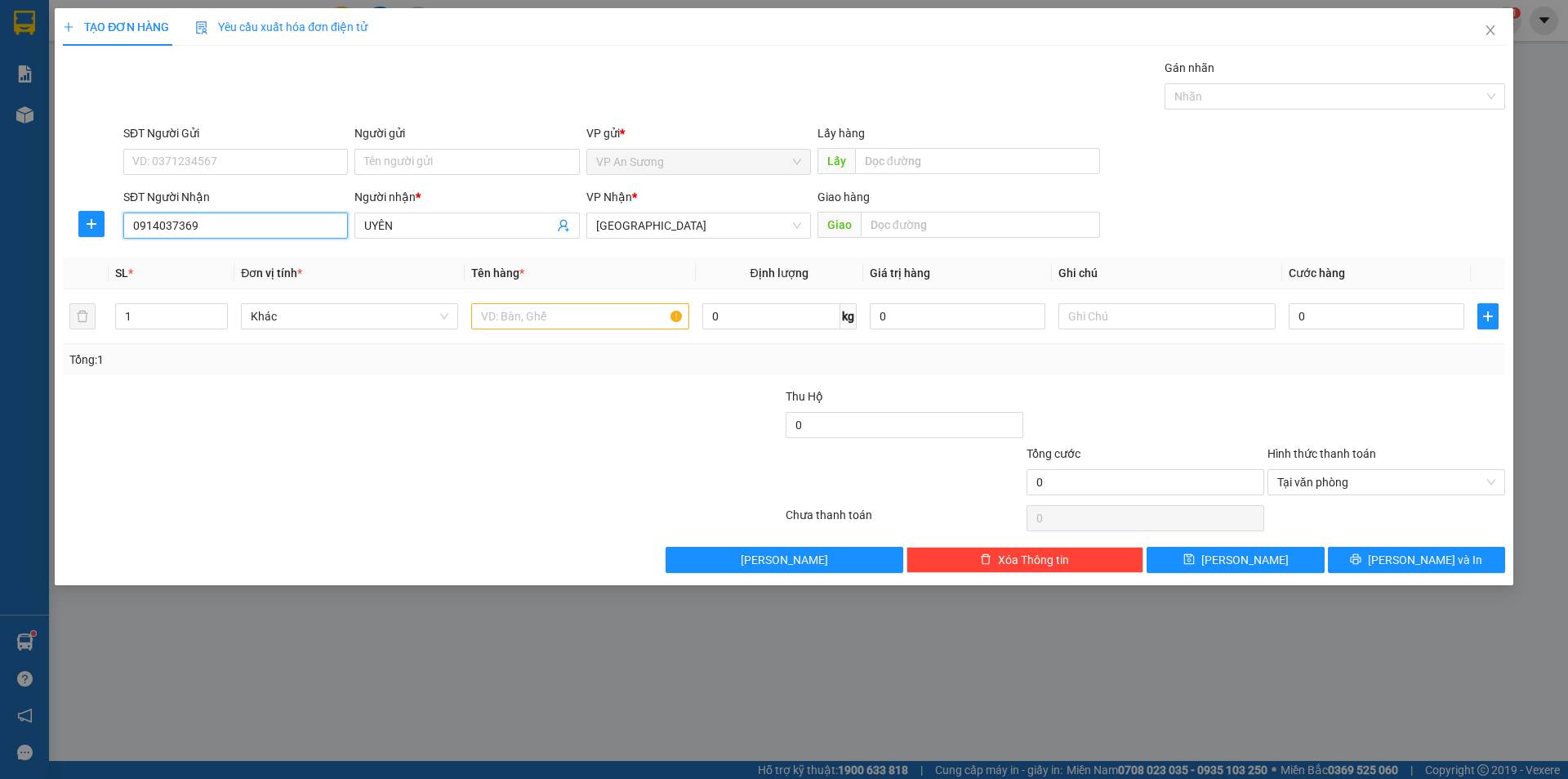
type input "0914037369"
click at [539, 317] on input "text" at bounding box center [579, 316] width 217 height 26
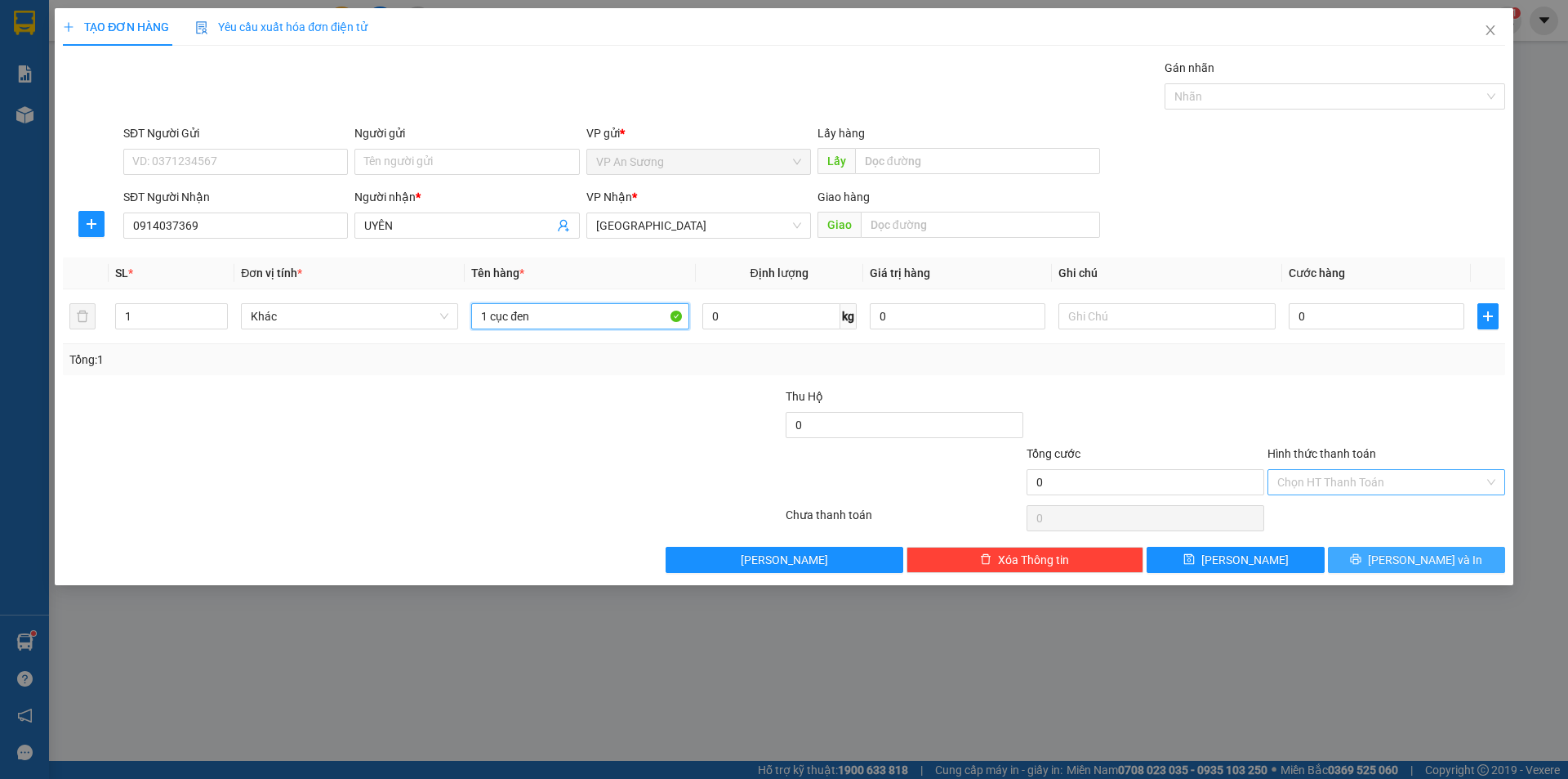
type input "1 cục đen"
drag, startPoint x: 1473, startPoint y: 560, endPoint x: 1117, endPoint y: 265, distance: 462.3
click at [1471, 559] on button "[PERSON_NAME] và In" at bounding box center [1417, 560] width 177 height 26
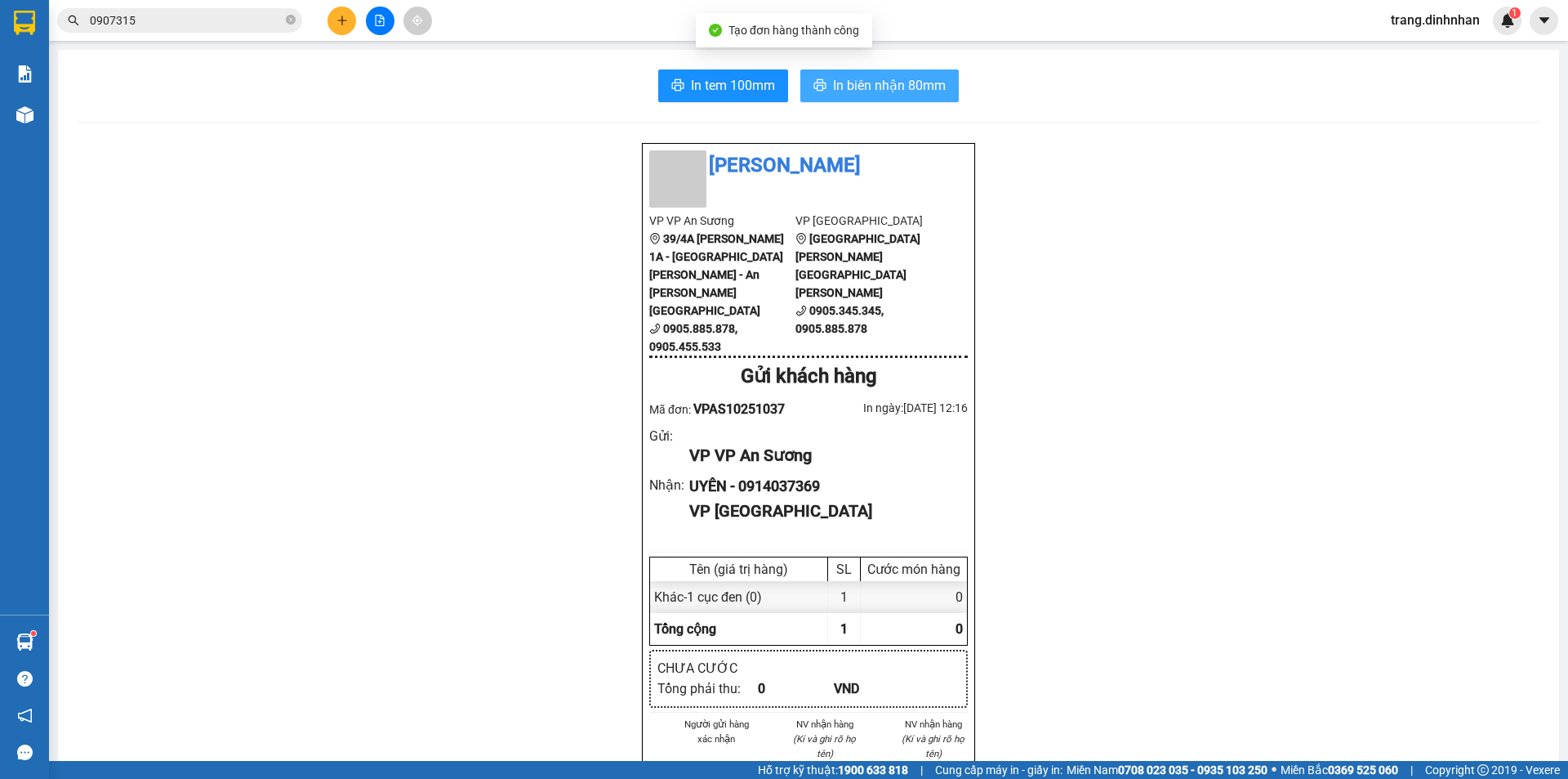
click at [881, 85] on span "In biên nhận 80mm" at bounding box center [889, 86] width 113 height 21
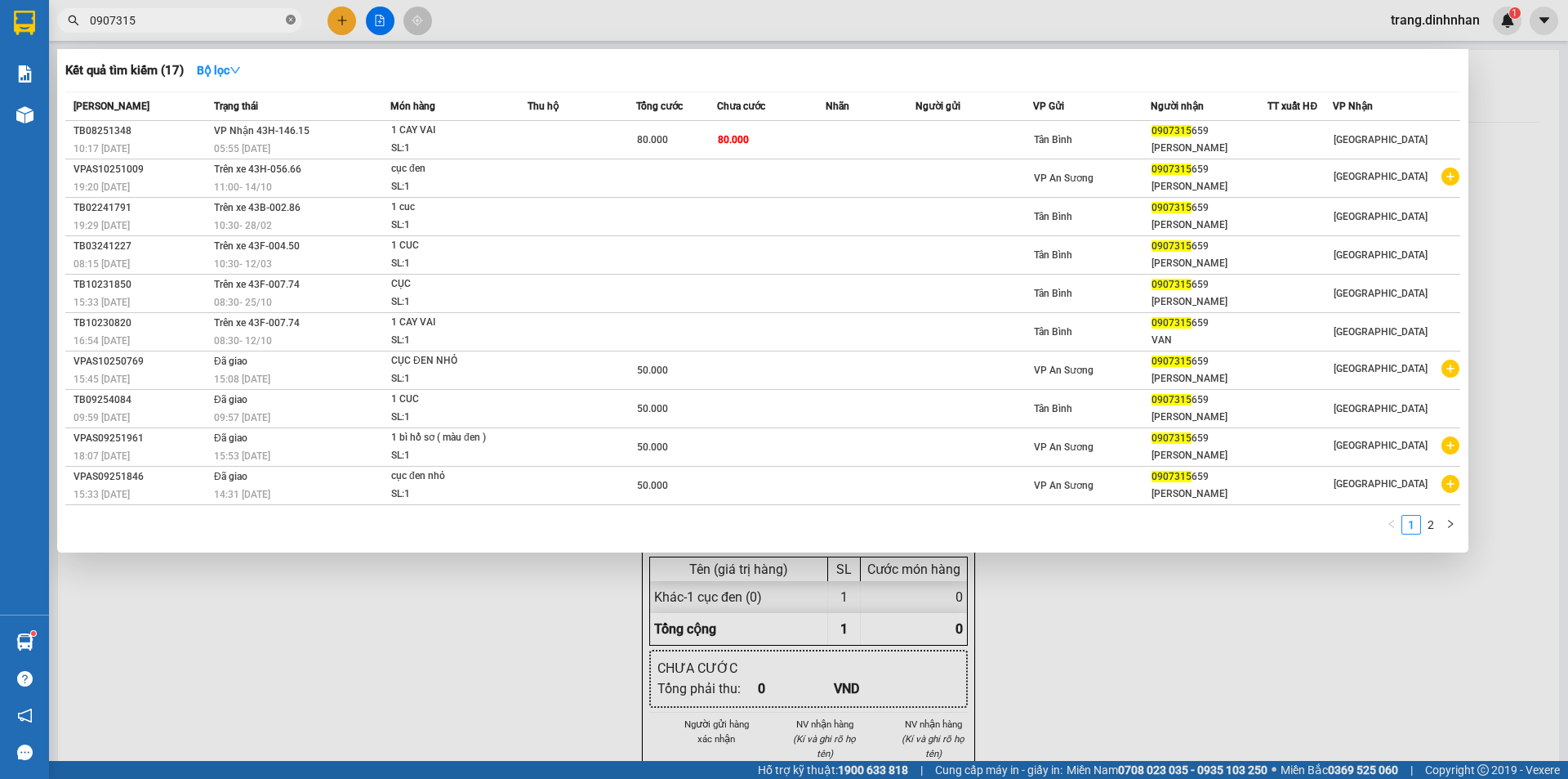
click at [289, 22] on icon "close-circle" at bounding box center [291, 20] width 10 height 10
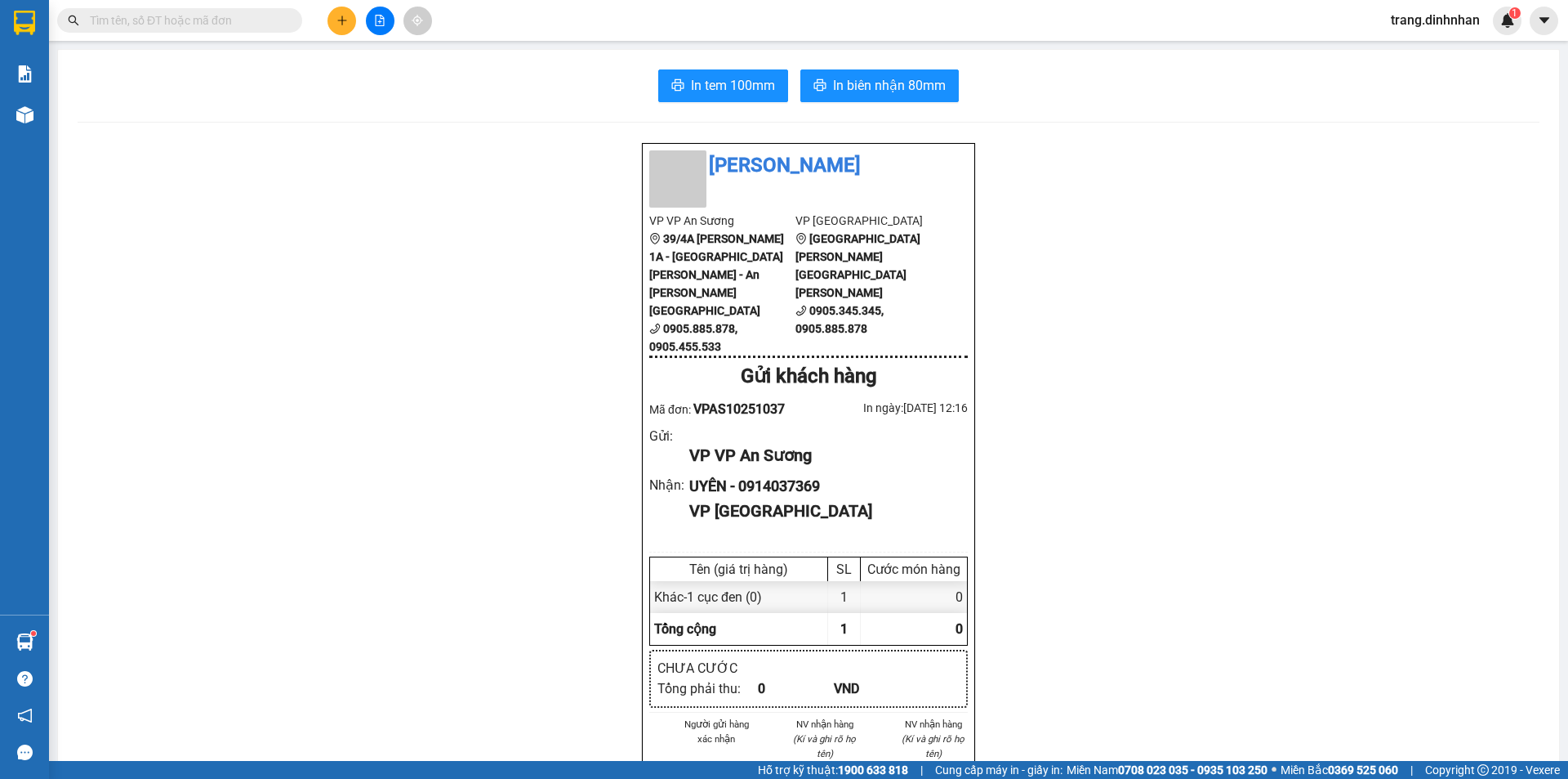
click at [271, 22] on input "text" at bounding box center [186, 20] width 193 height 18
click at [163, 23] on input "text" at bounding box center [186, 20] width 193 height 18
click at [225, 35] on div "Kết quả tìm kiếm ( 17 ) Bộ lọc Mã ĐH Trạng thái Món hàng Thu hộ Tổng cước Chưa …" at bounding box center [160, 21] width 319 height 29
click at [225, 17] on input "text" at bounding box center [186, 20] width 193 height 18
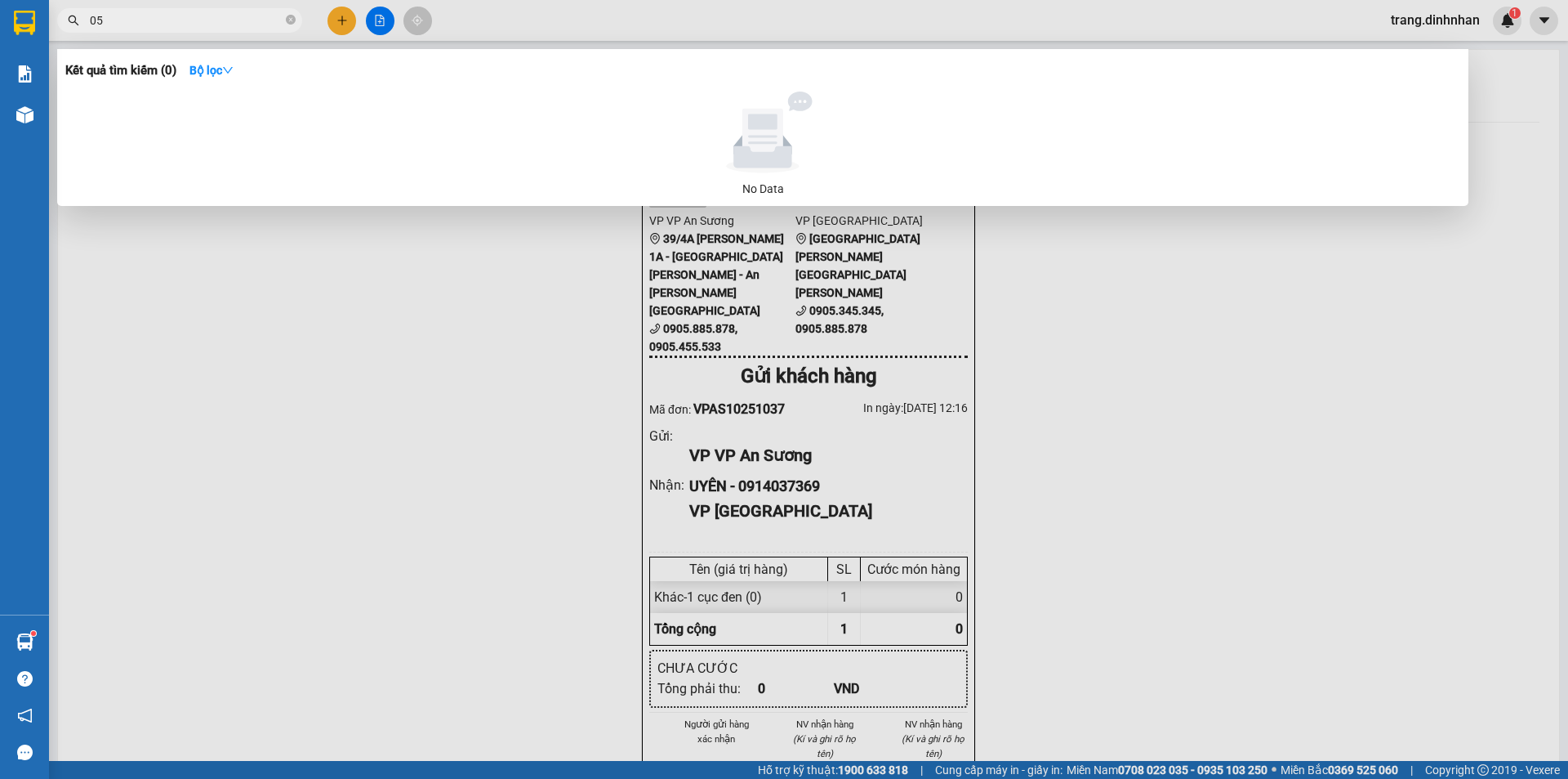
type input "0"
type input "0987234"
click at [1473, 23] on div at bounding box center [784, 389] width 1568 height 779
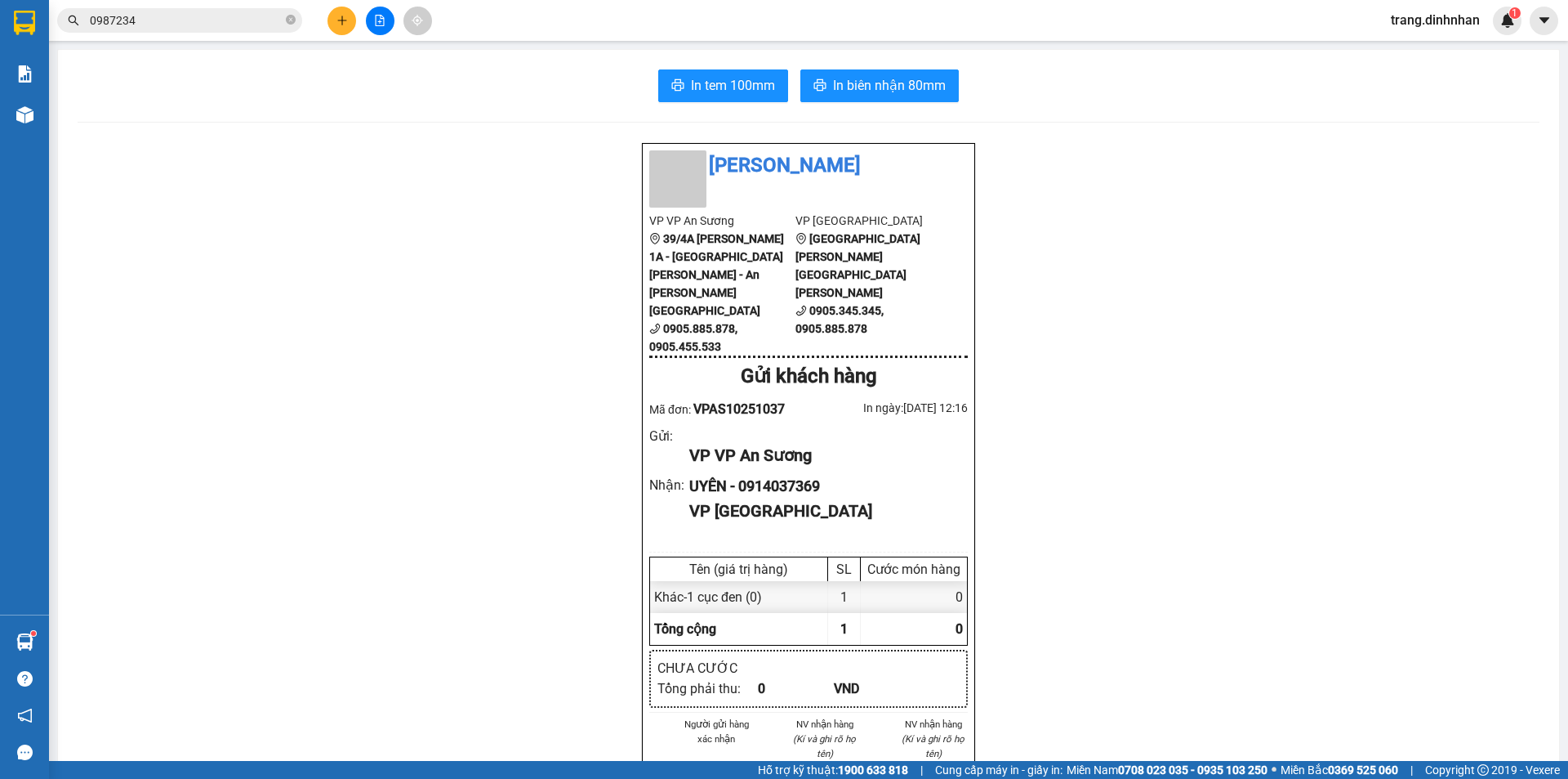
click at [1440, 14] on span "trang.dinhnhan" at bounding box center [1435, 21] width 115 height 21
click at [1427, 51] on span "Đăng xuất" at bounding box center [1443, 50] width 82 height 18
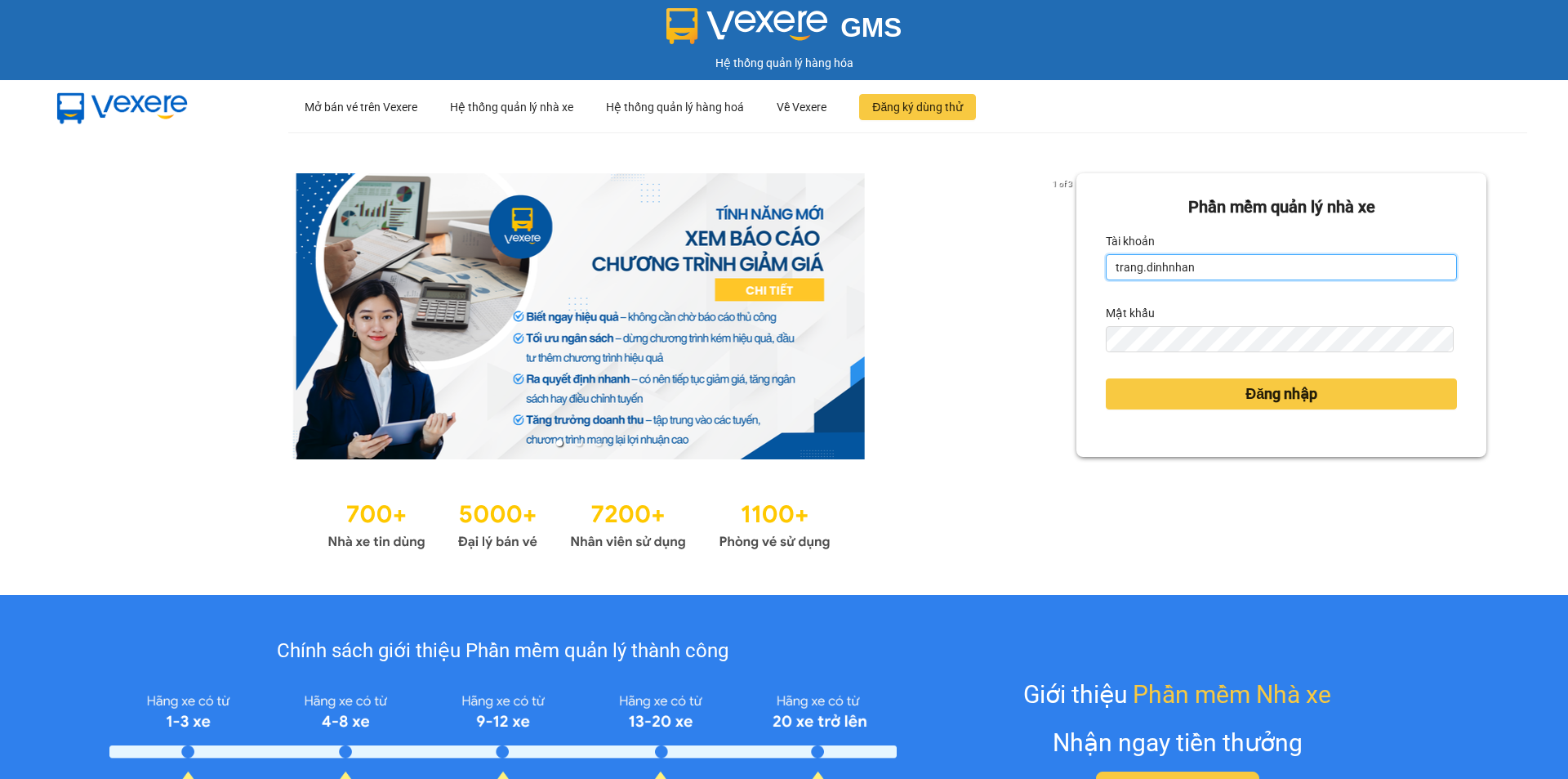
click at [1275, 272] on input "trang.dinhnhan" at bounding box center [1282, 267] width 352 height 26
type input "ken.dinhnhan"
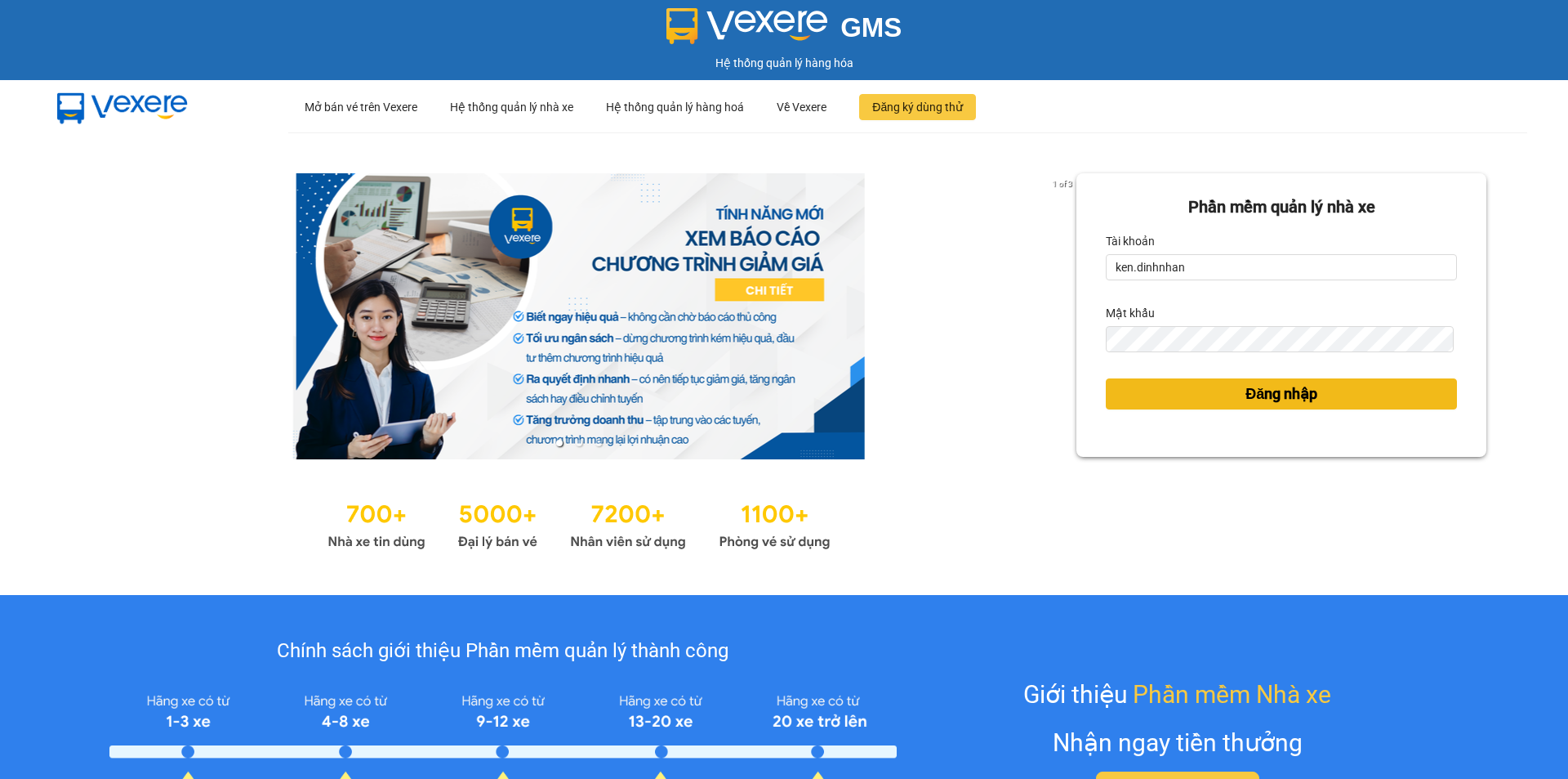
click at [1255, 394] on span "Đăng nhập" at bounding box center [1281, 394] width 72 height 23
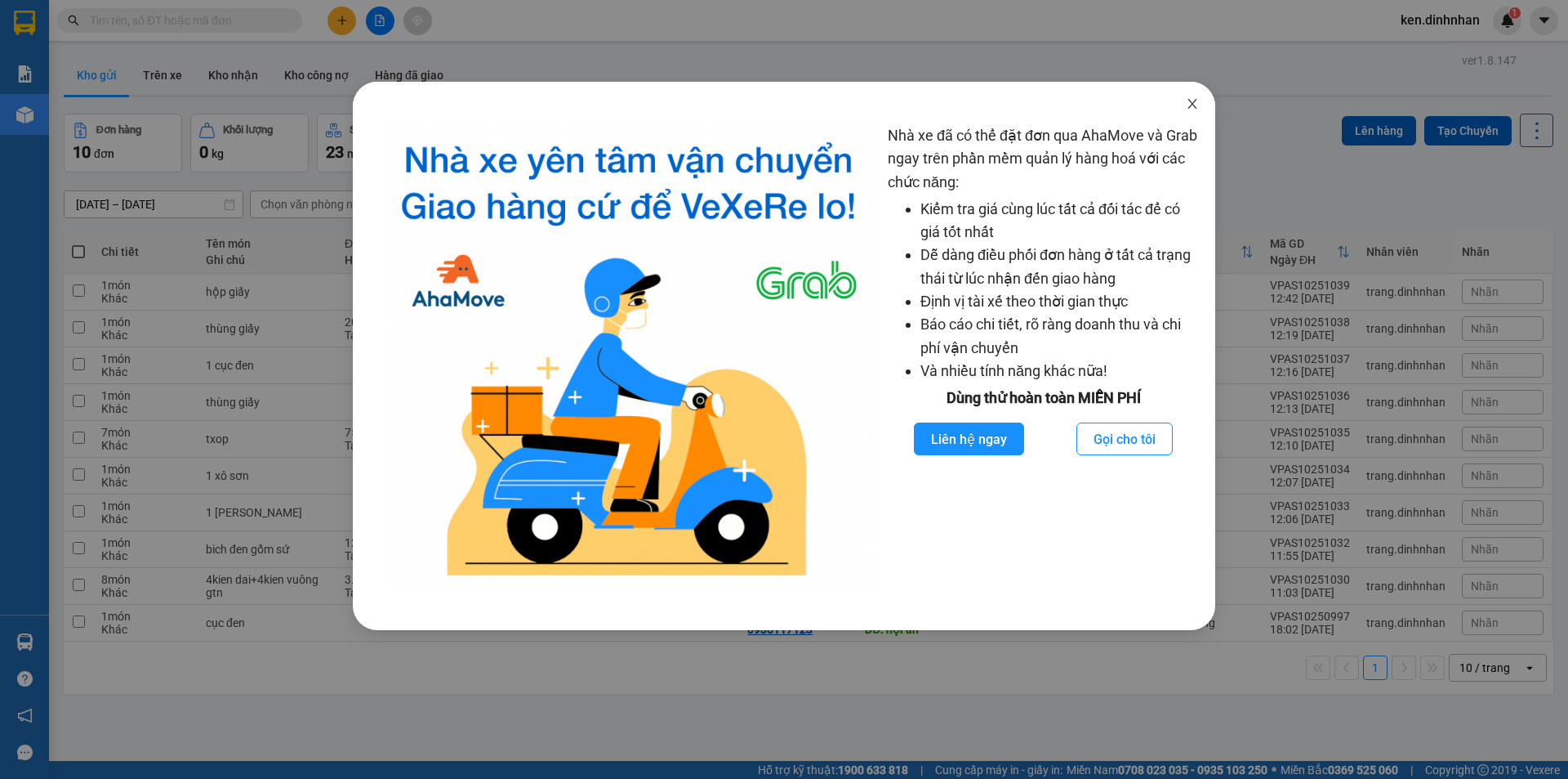
click at [1188, 103] on icon "close" at bounding box center [1193, 104] width 13 height 13
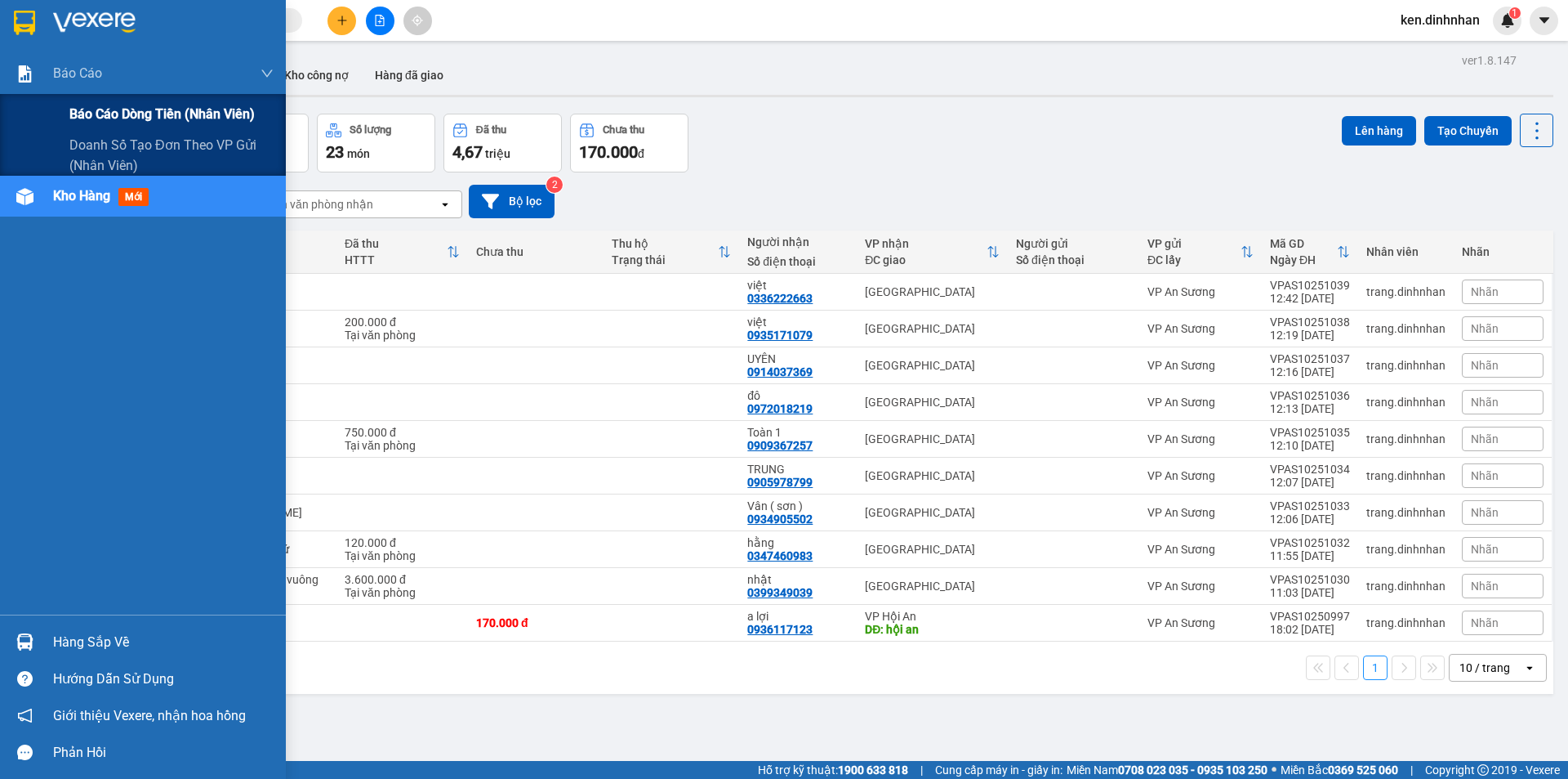
click at [82, 108] on span "Báo cáo dòng tiền (nhân viên)" at bounding box center [161, 114] width 186 height 21
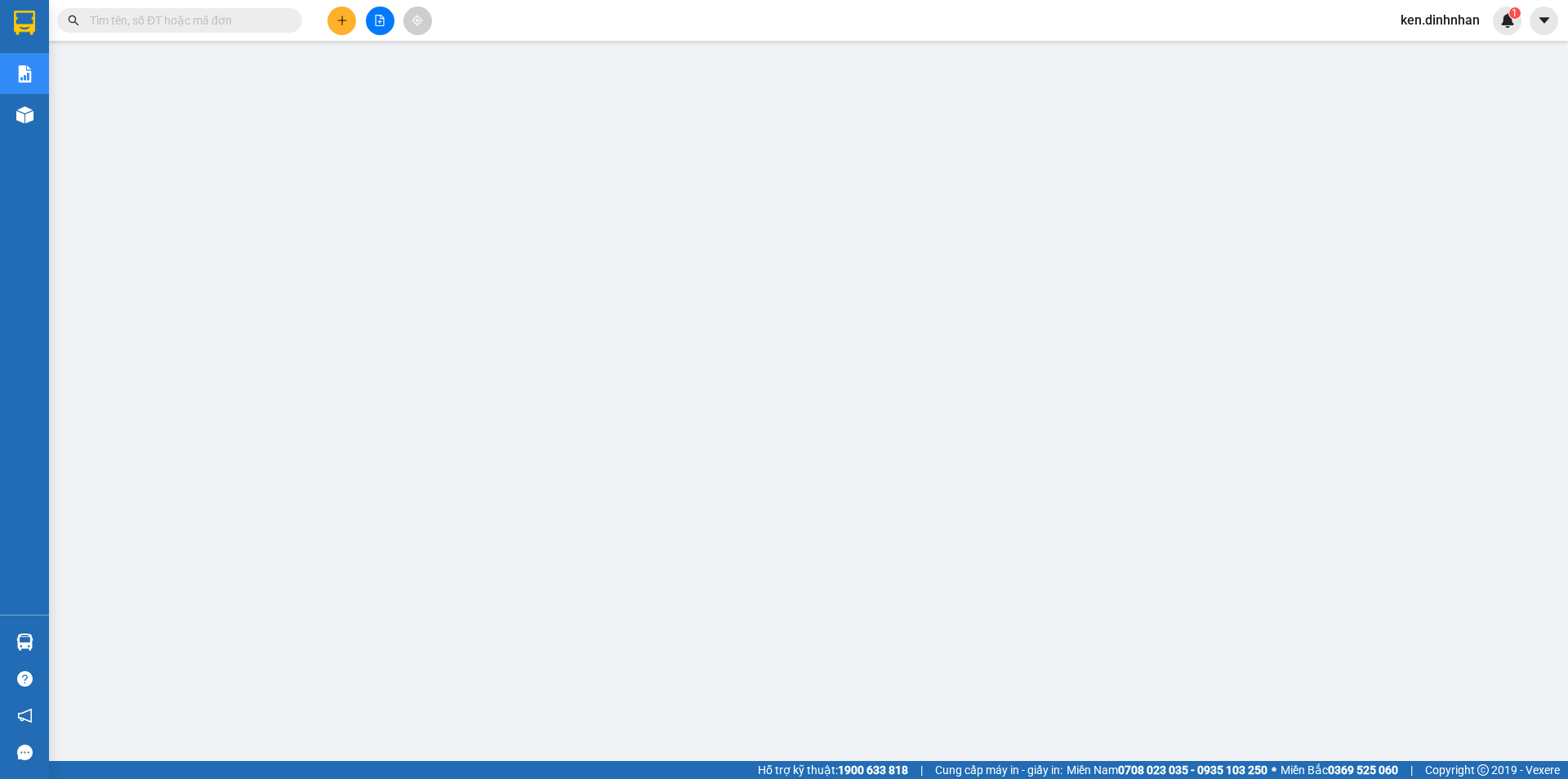
click at [243, 26] on input "text" at bounding box center [186, 20] width 193 height 18
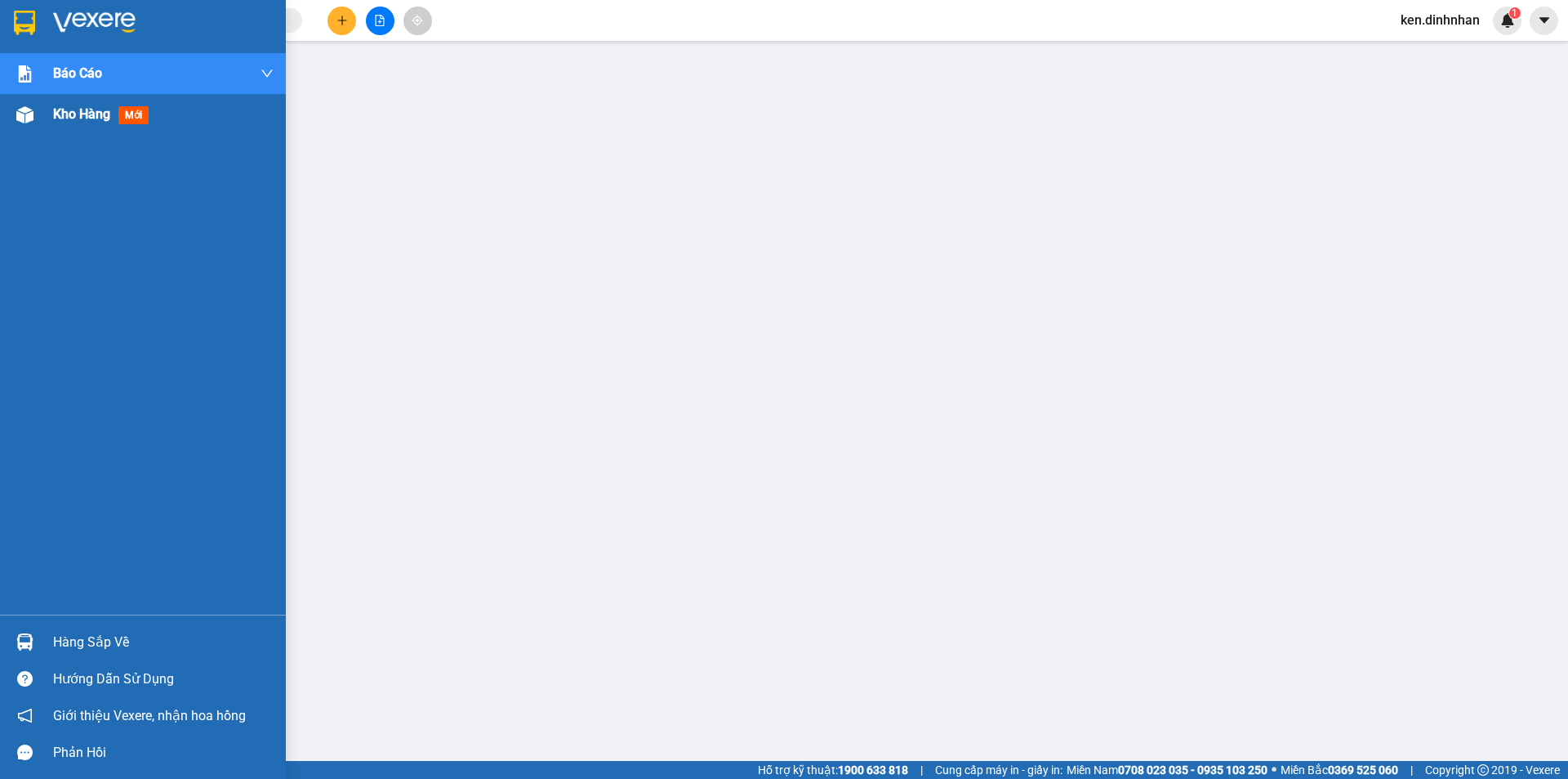
click at [69, 118] on span "Kho hàng" at bounding box center [81, 114] width 57 height 16
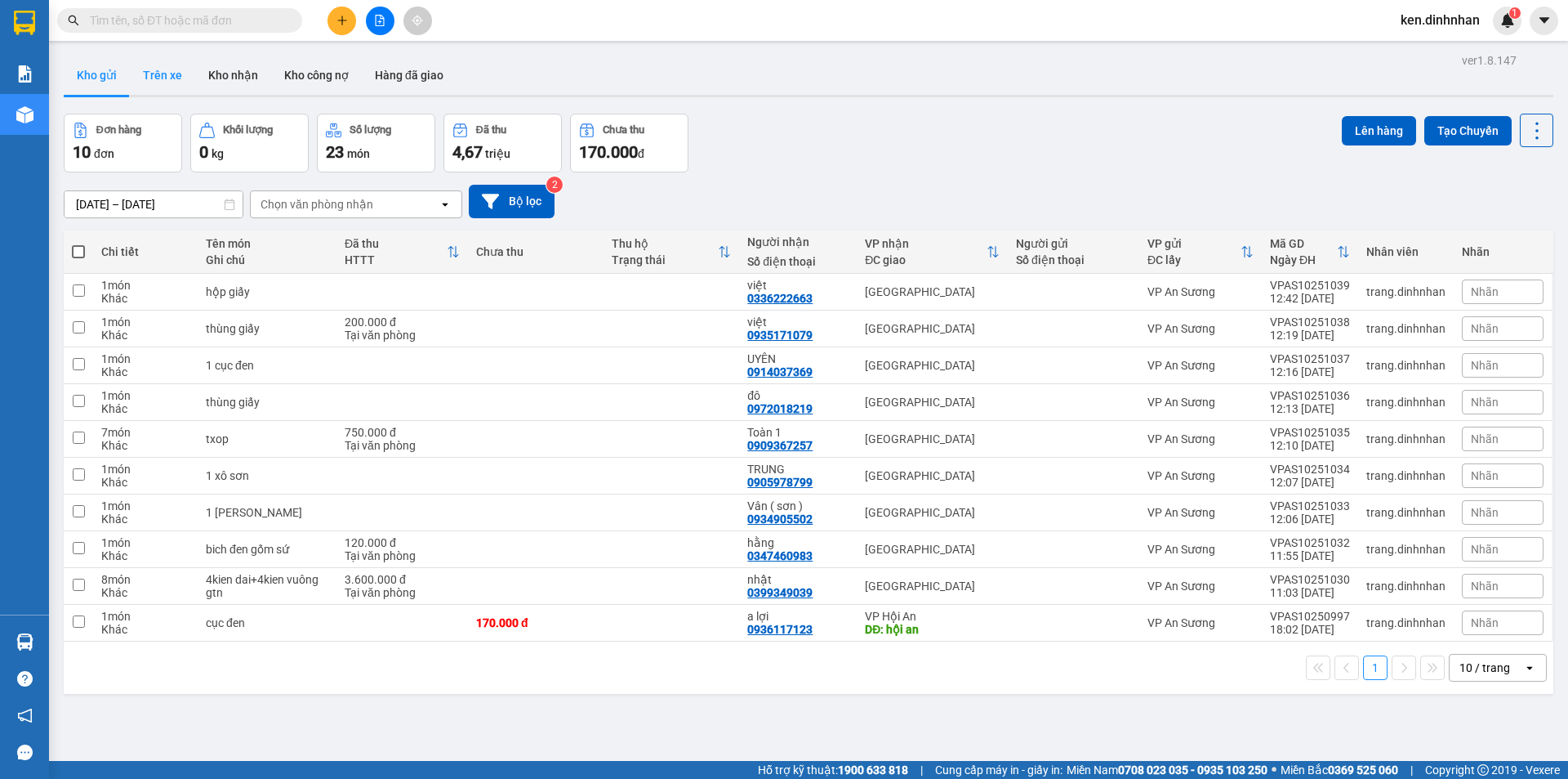
click at [176, 69] on button "Trên xe" at bounding box center [162, 76] width 65 height 39
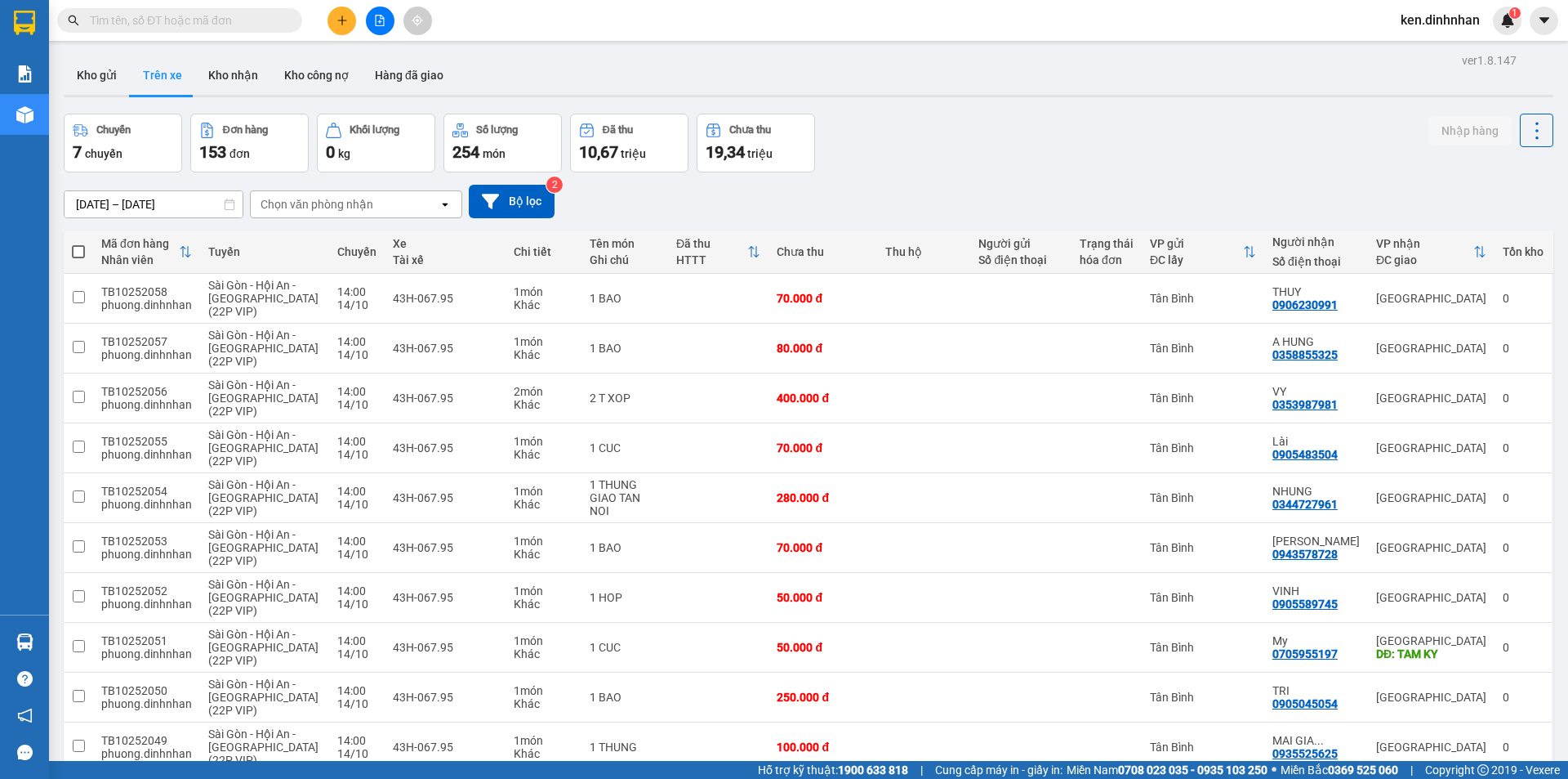
click at [300, 203] on div "Chọn văn phòng nhận" at bounding box center [316, 204] width 113 height 17
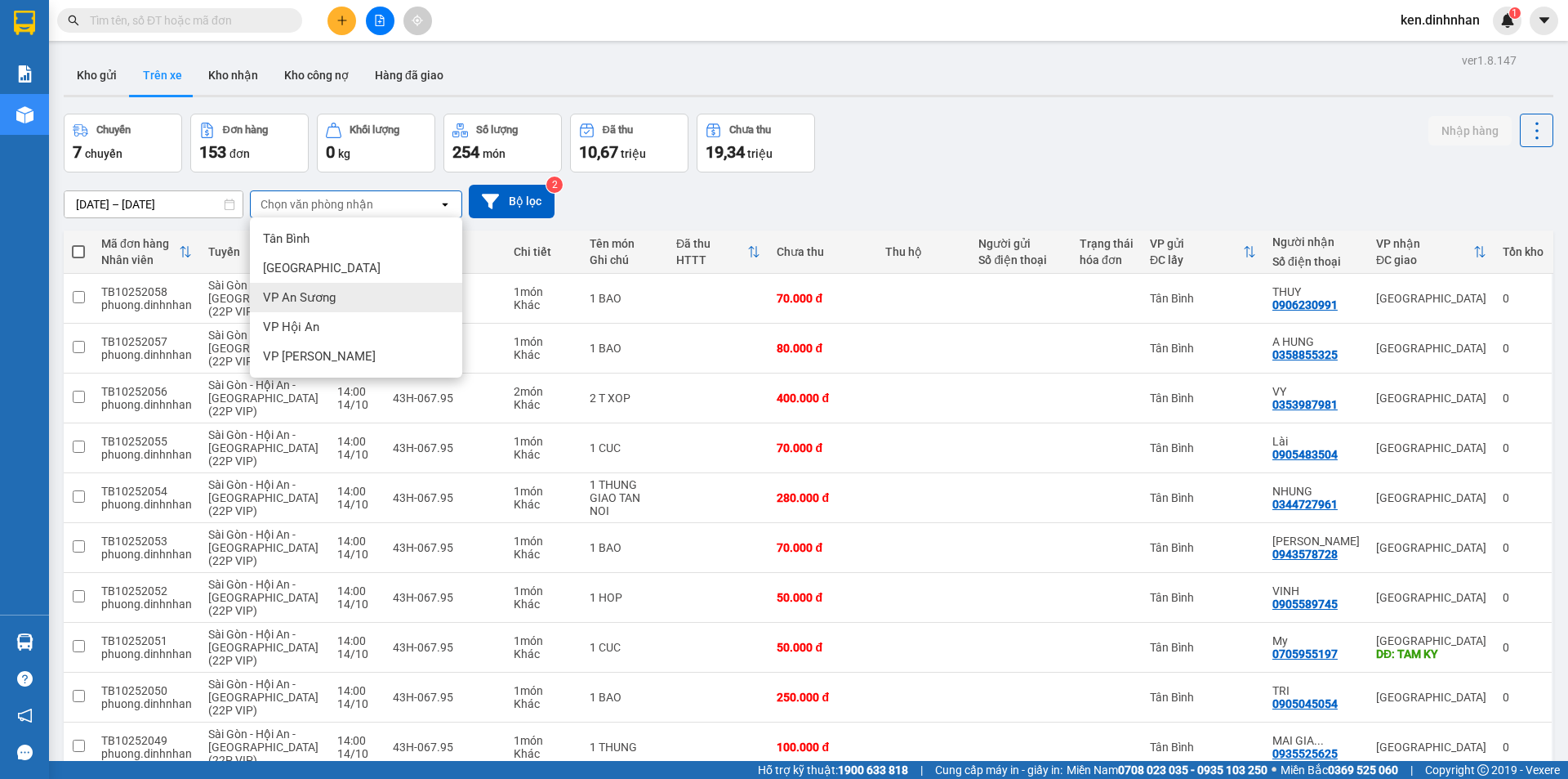
click at [340, 309] on div "VP An Sương" at bounding box center [356, 298] width 213 height 30
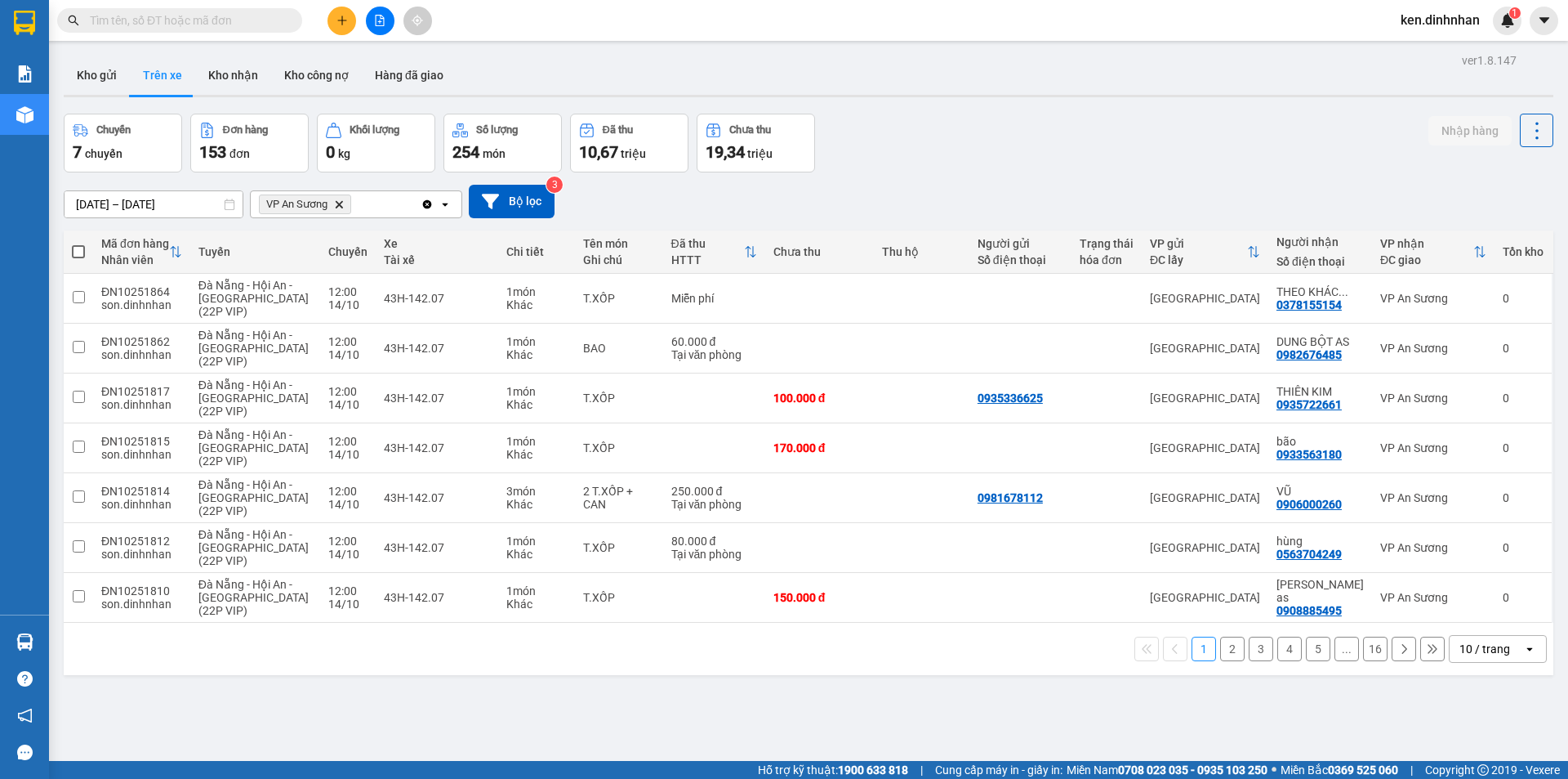
drag, startPoint x: 81, startPoint y: 247, endPoint x: 96, endPoint y: 244, distance: 15.3
click at [81, 246] on span at bounding box center [78, 252] width 13 height 13
click at [78, 243] on input "checkbox" at bounding box center [78, 243] width 0 height 0
checkbox input "true"
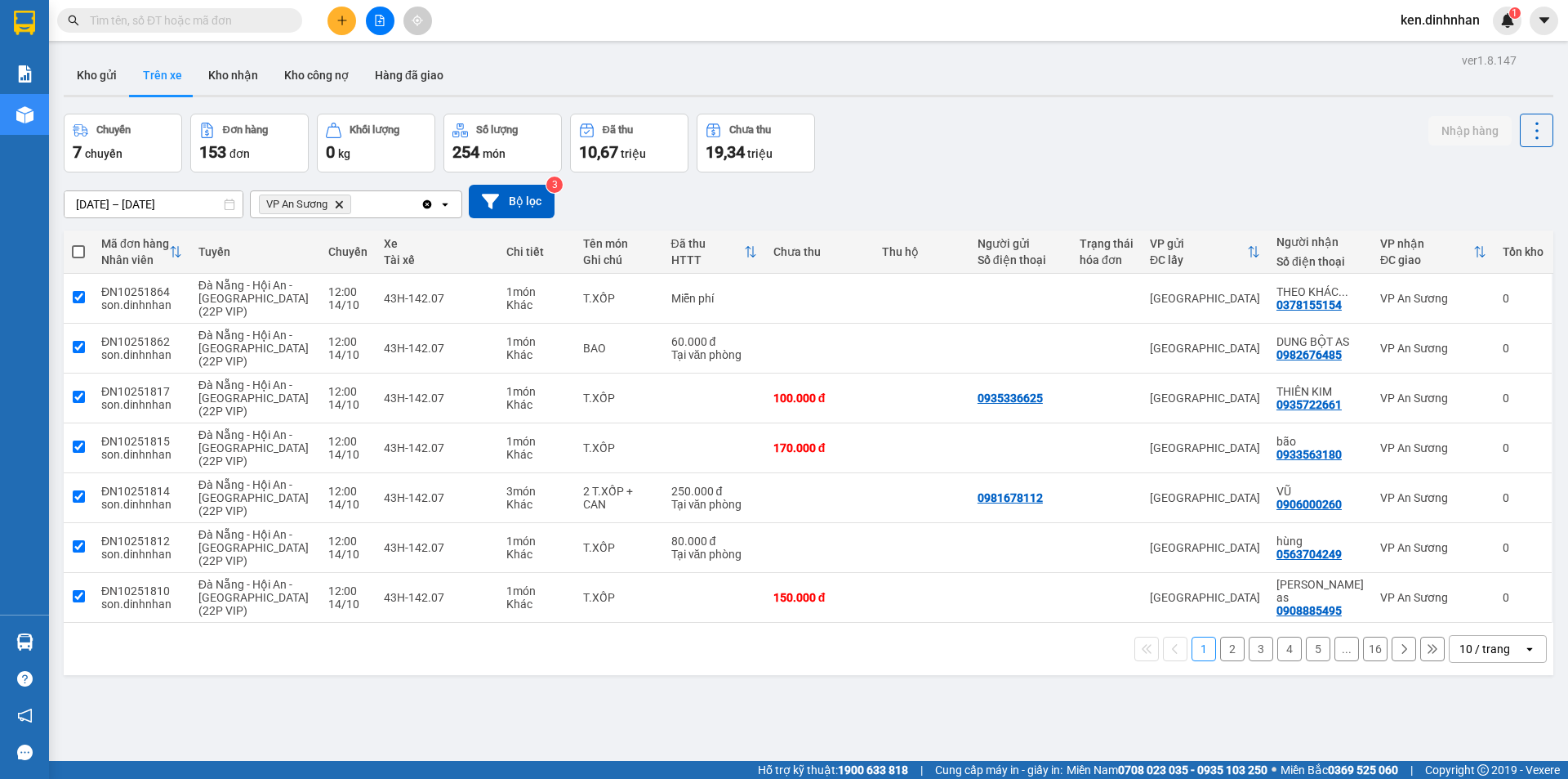
checkbox input "true"
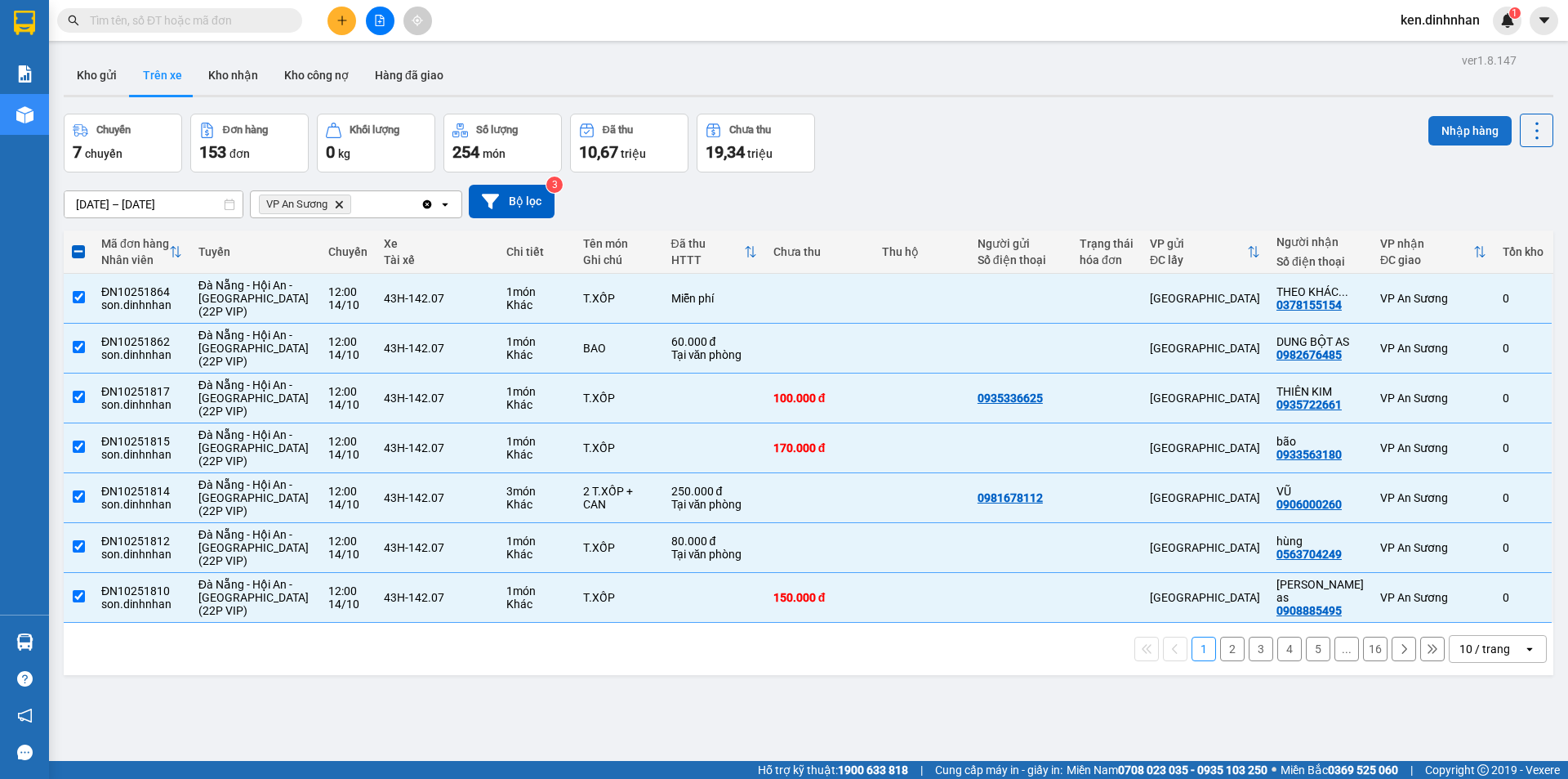
click at [1469, 133] on button "Nhập hàng" at bounding box center [1470, 131] width 83 height 30
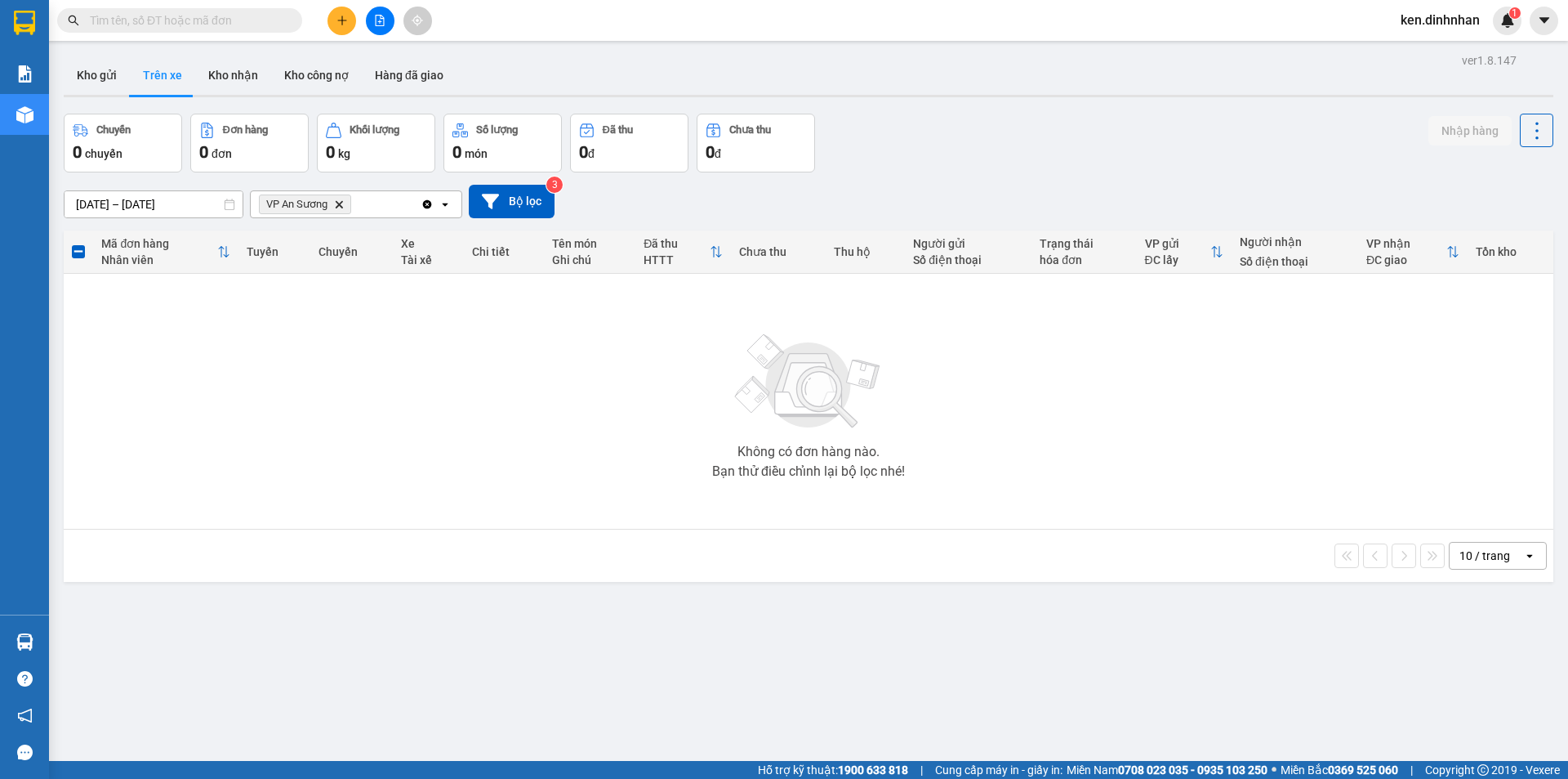
click at [231, 24] on input "text" at bounding box center [186, 20] width 193 height 18
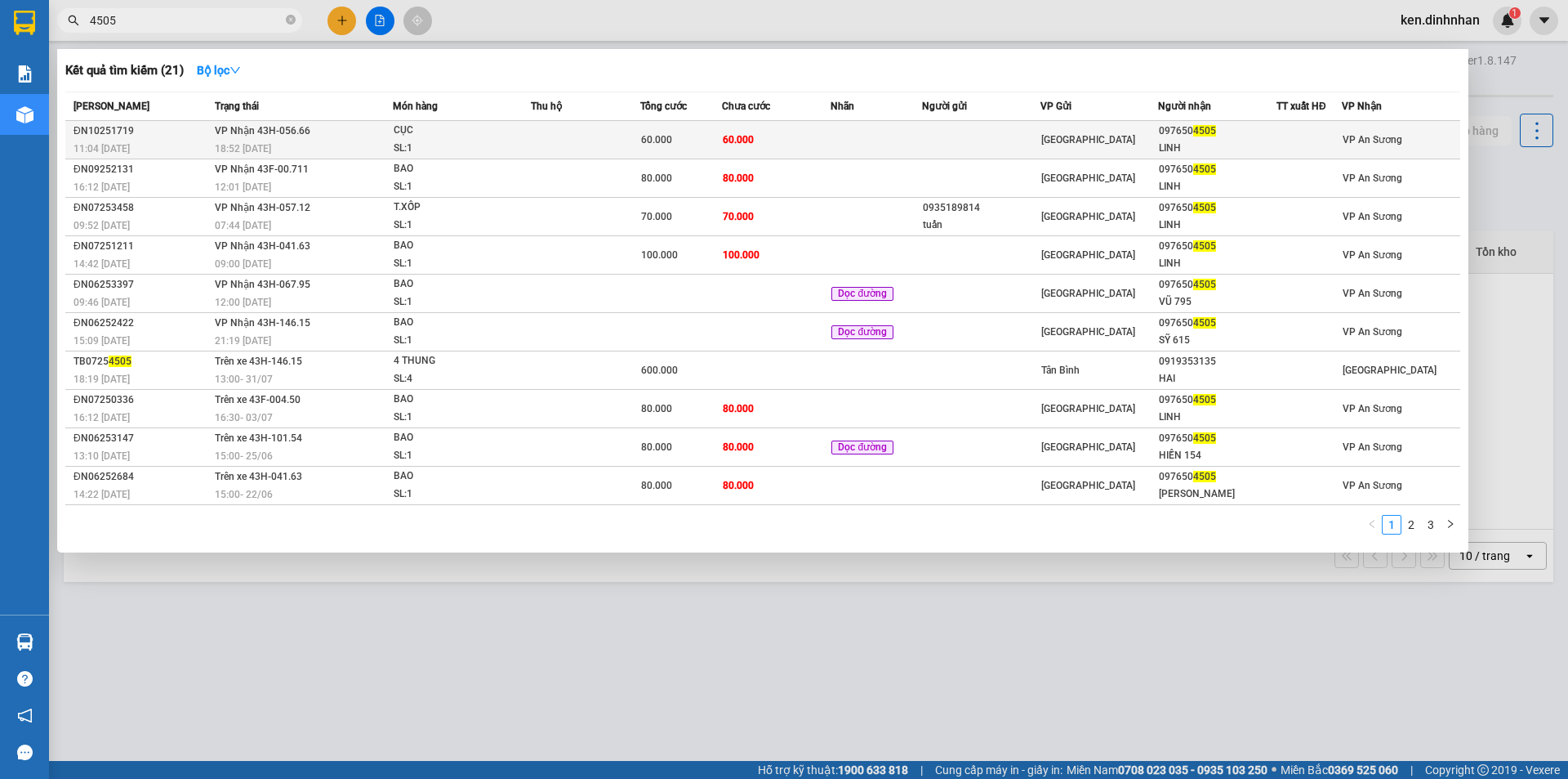
type input "4505"
click at [470, 142] on div "SL: 1" at bounding box center [454, 148] width 122 height 18
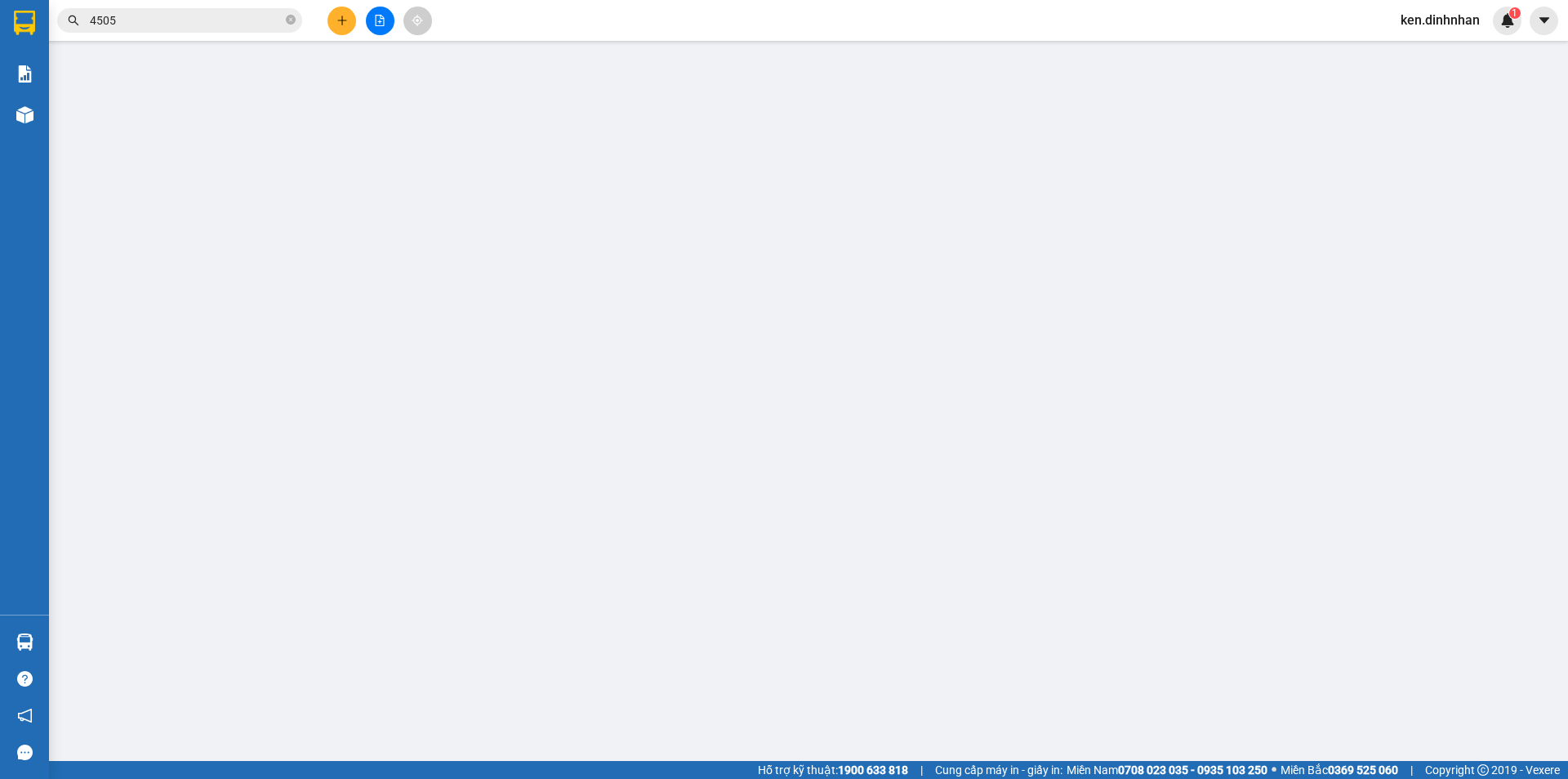
type input "0976504505"
type input "LINH"
type input "60.000"
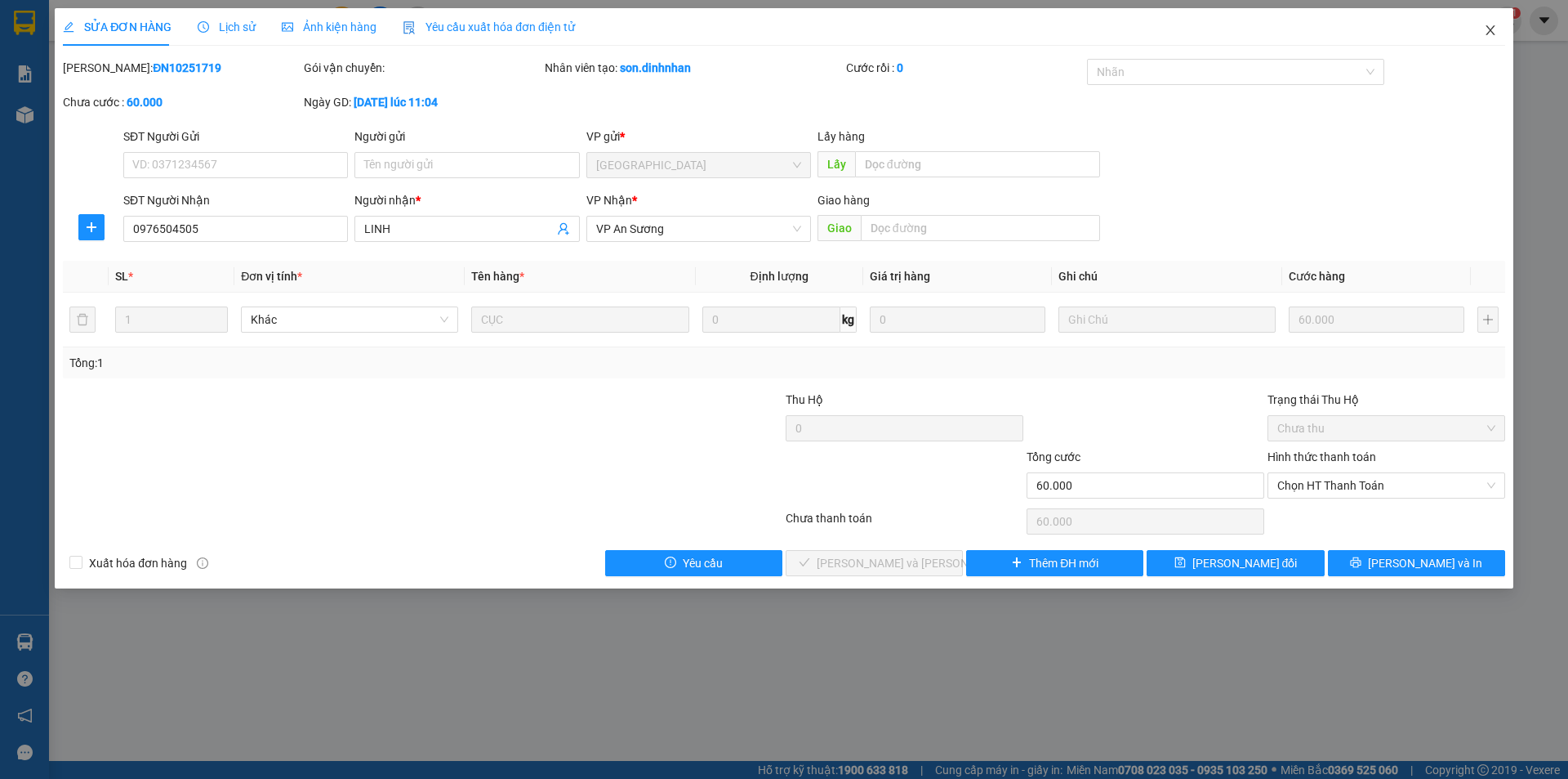
click at [1488, 19] on span "Close" at bounding box center [1491, 31] width 46 height 46
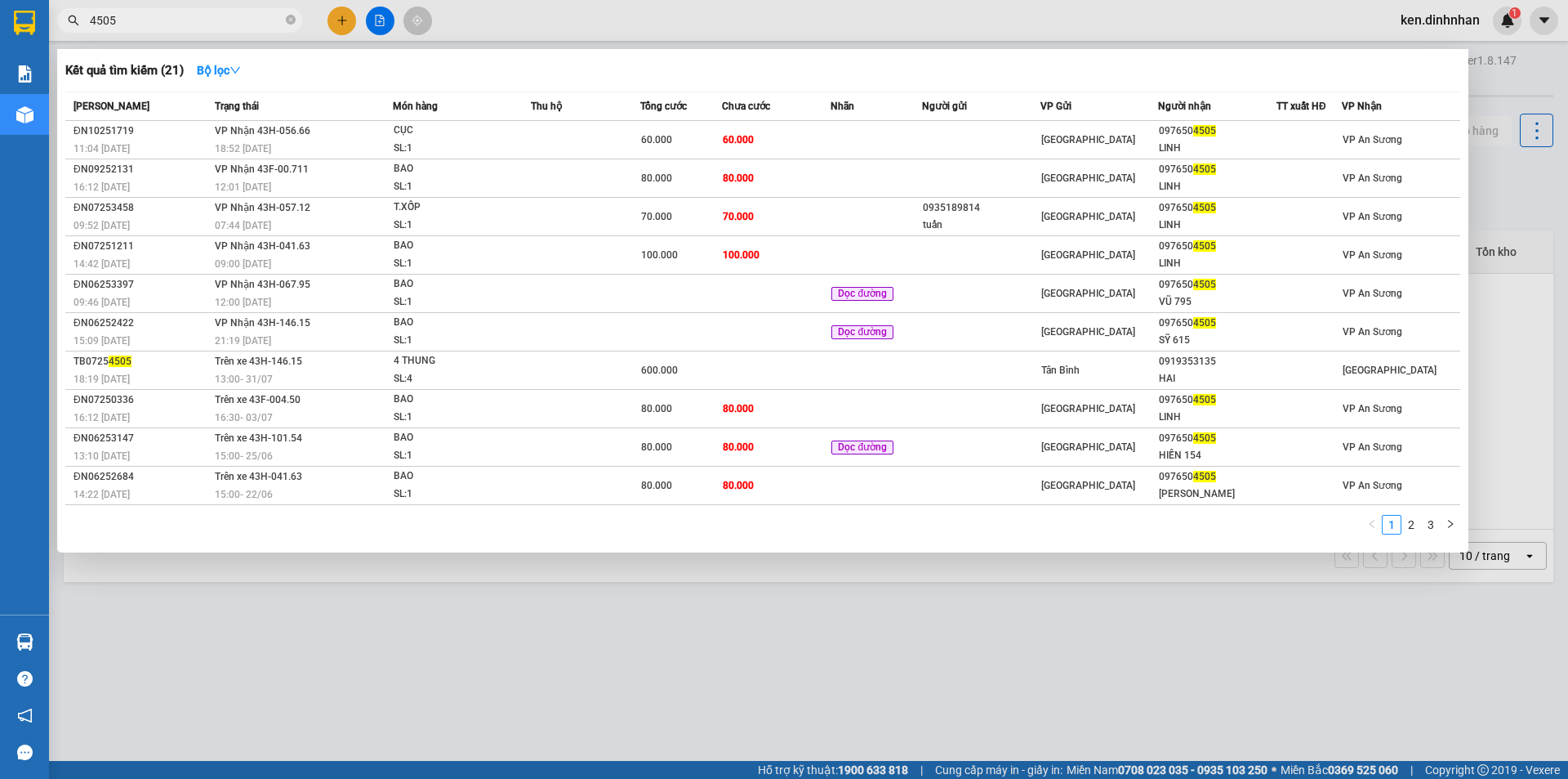
click at [225, 23] on input "4505" at bounding box center [186, 20] width 193 height 18
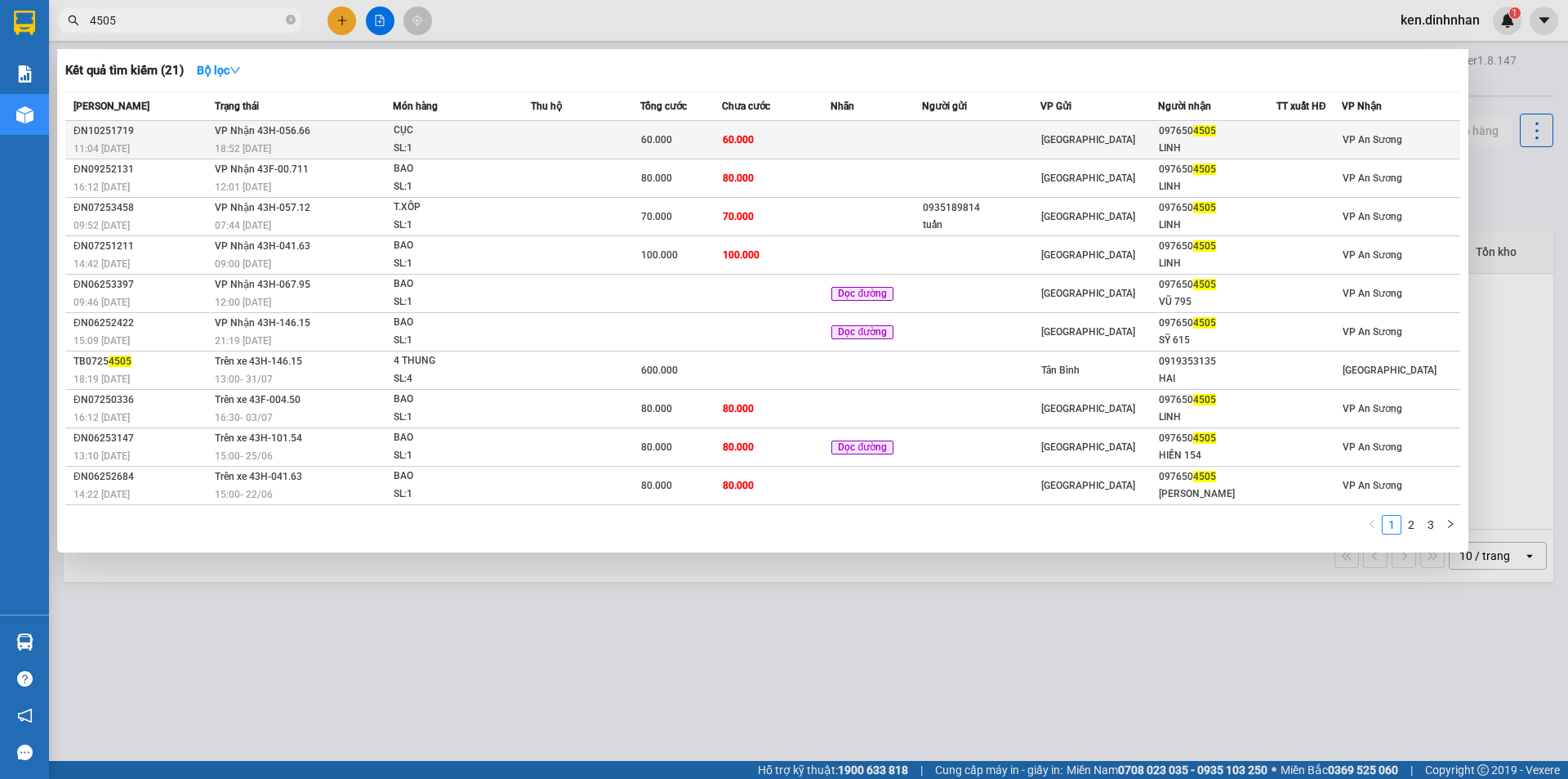
click at [548, 127] on td at bounding box center [585, 140] width 109 height 38
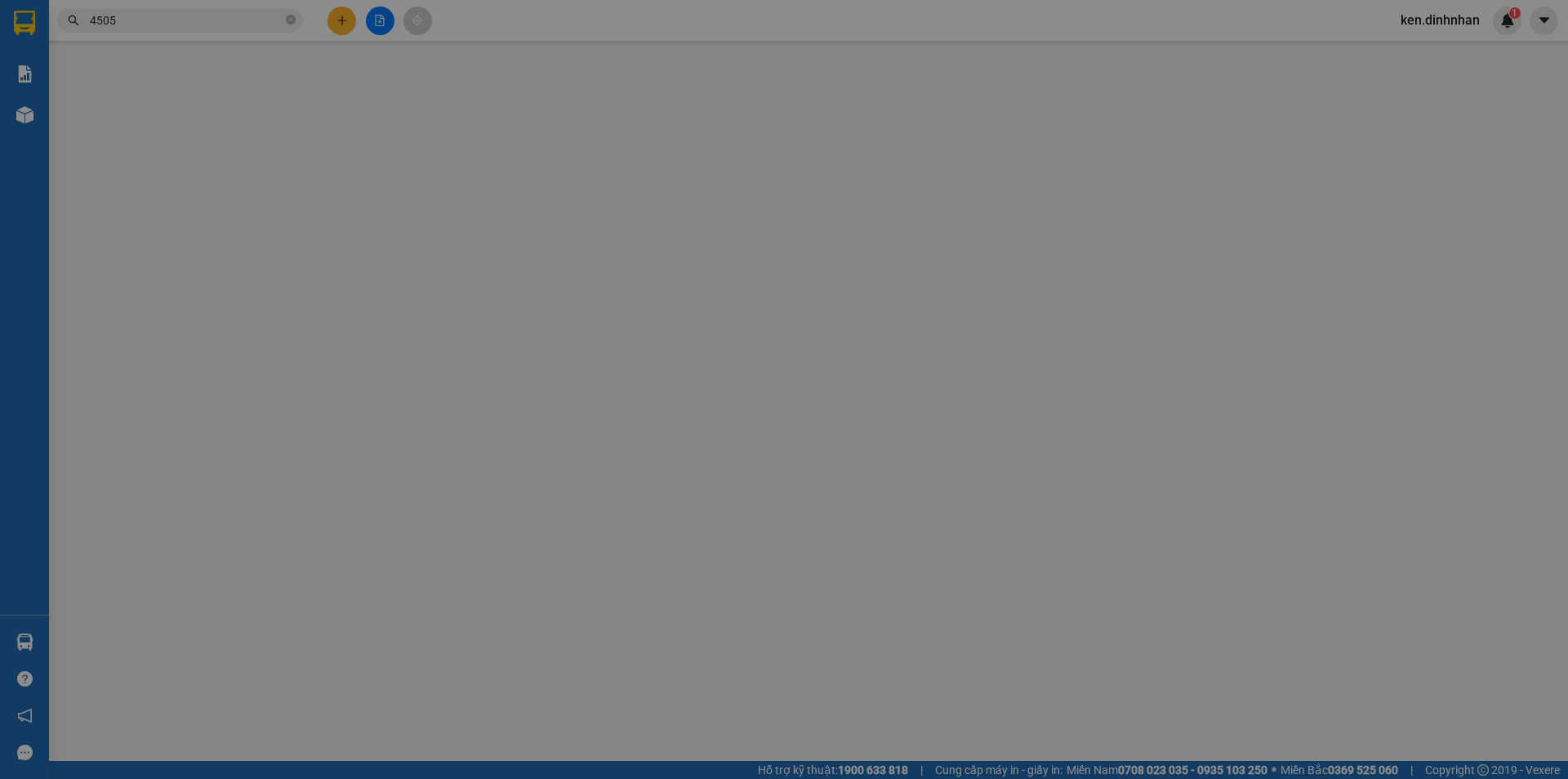
type input "0976504505"
type input "LINH"
type input "60.000"
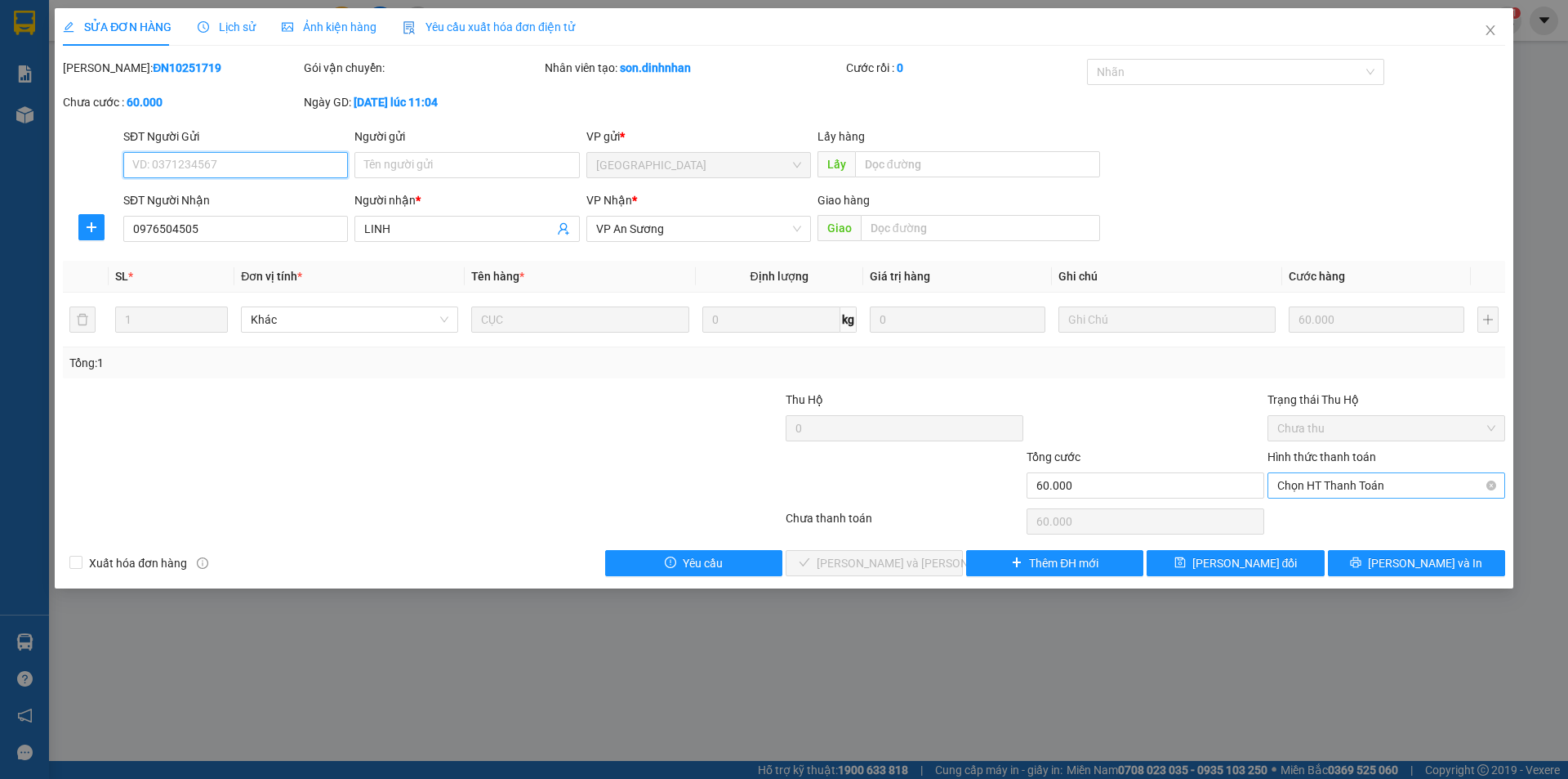
click at [1311, 486] on span "Chọn HT Thanh Toán" at bounding box center [1387, 485] width 218 height 24
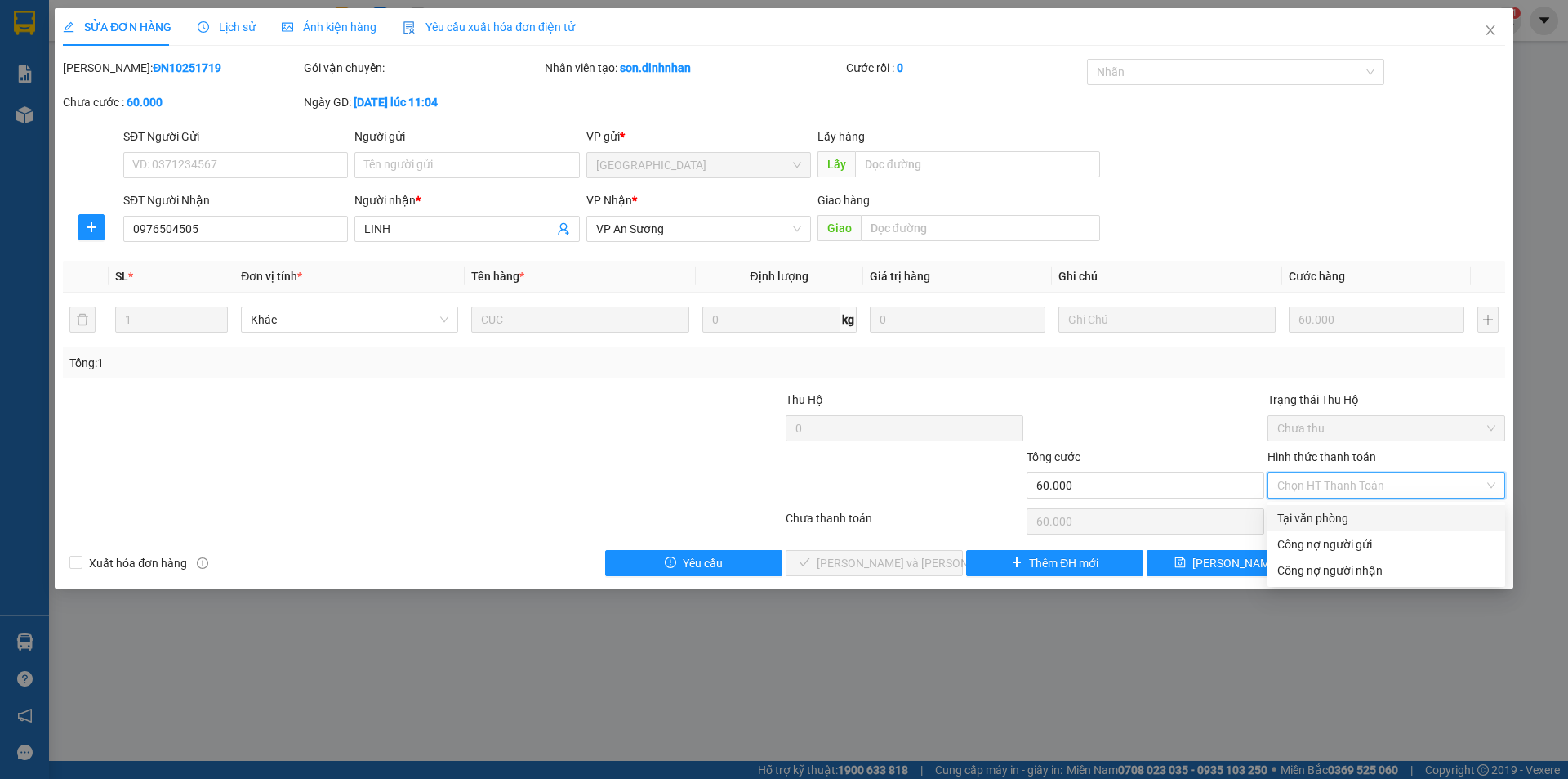
drag, startPoint x: 1298, startPoint y: 514, endPoint x: 1291, endPoint y: 520, distance: 9.2
click at [1299, 515] on div "Tại văn phòng" at bounding box center [1387, 518] width 218 height 18
type input "0"
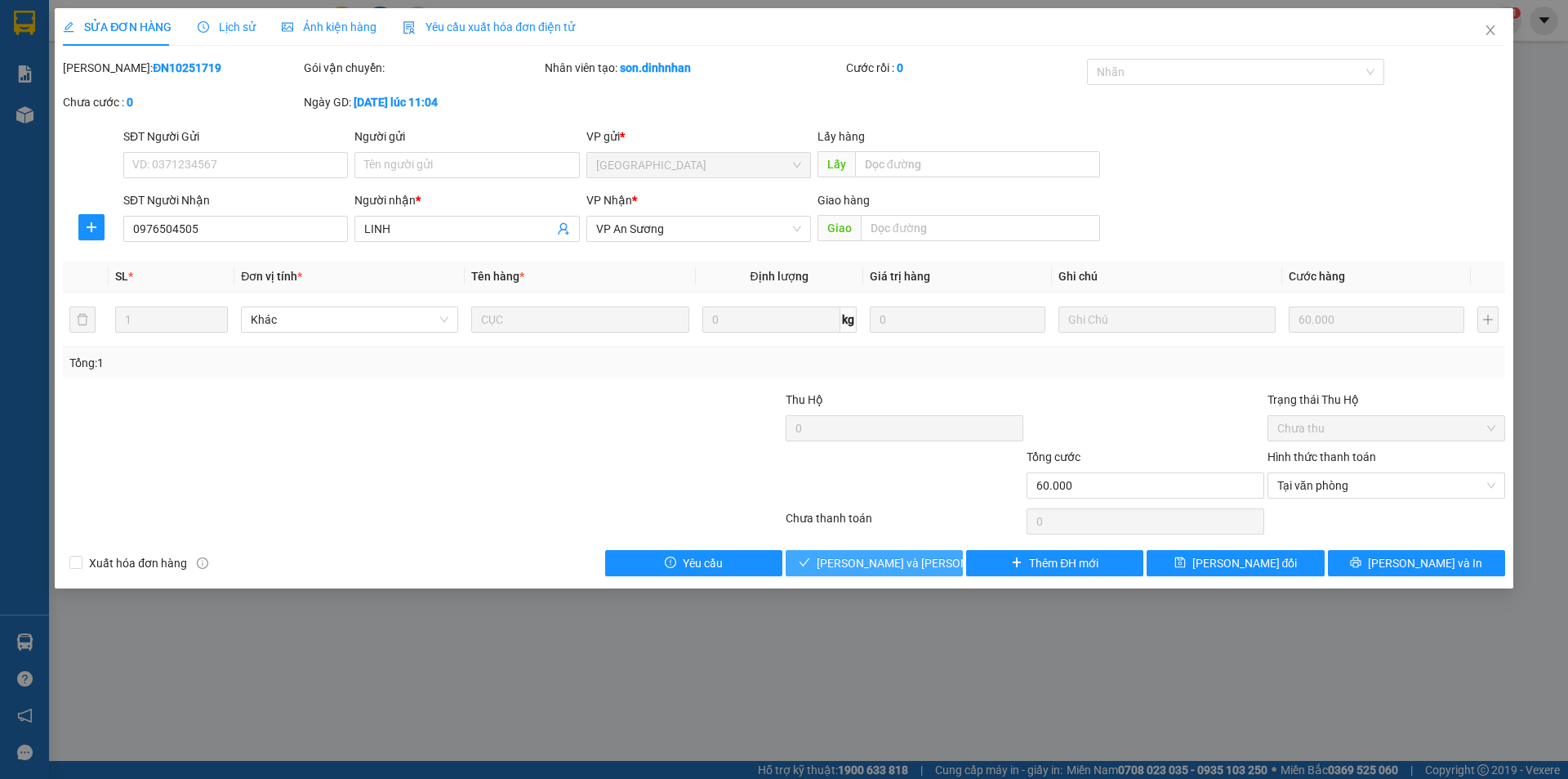
click at [936, 569] on button "Lưu và Giao hàng" at bounding box center [874, 563] width 177 height 26
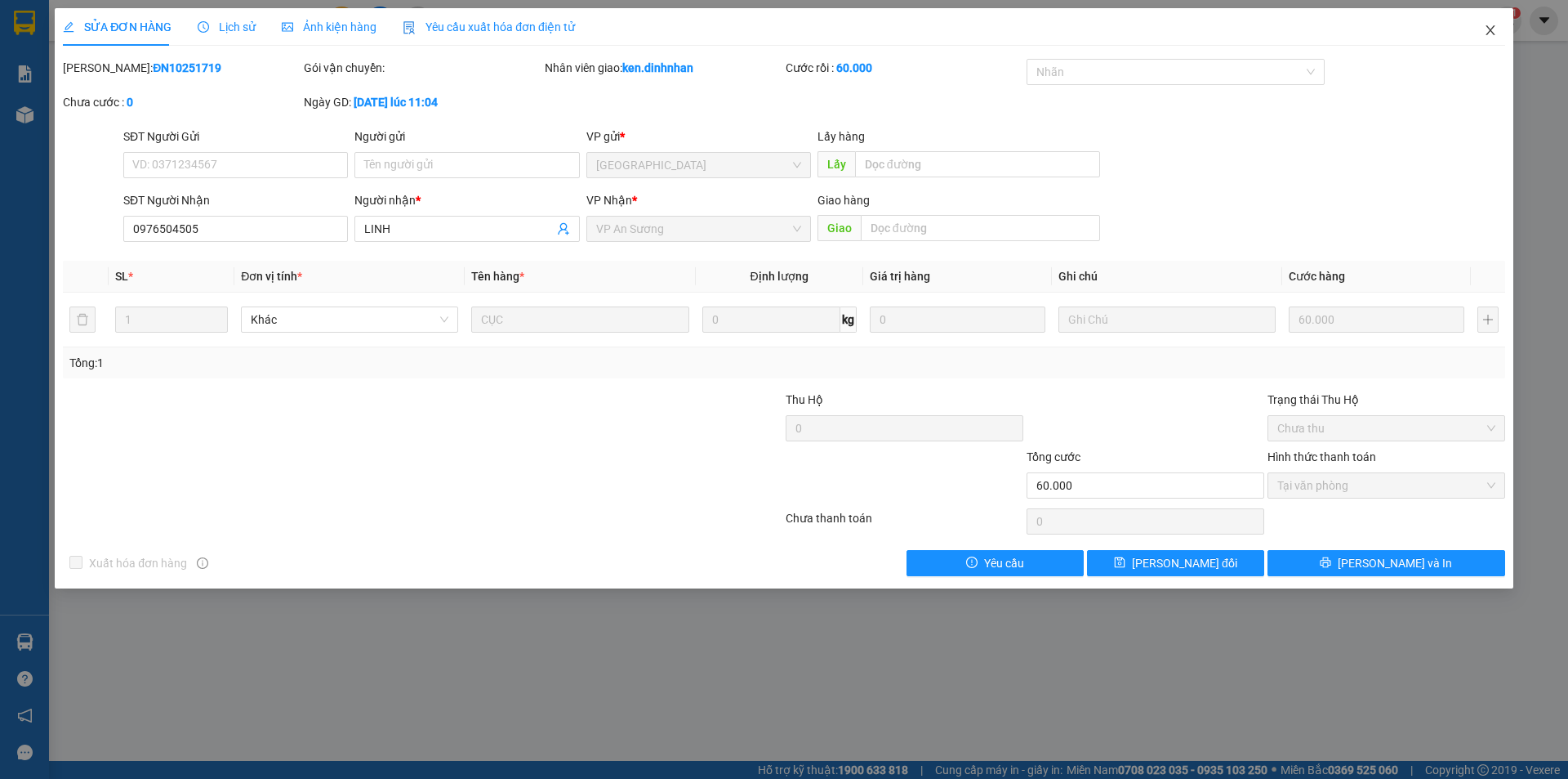
click at [1481, 31] on span "Close" at bounding box center [1491, 31] width 46 height 46
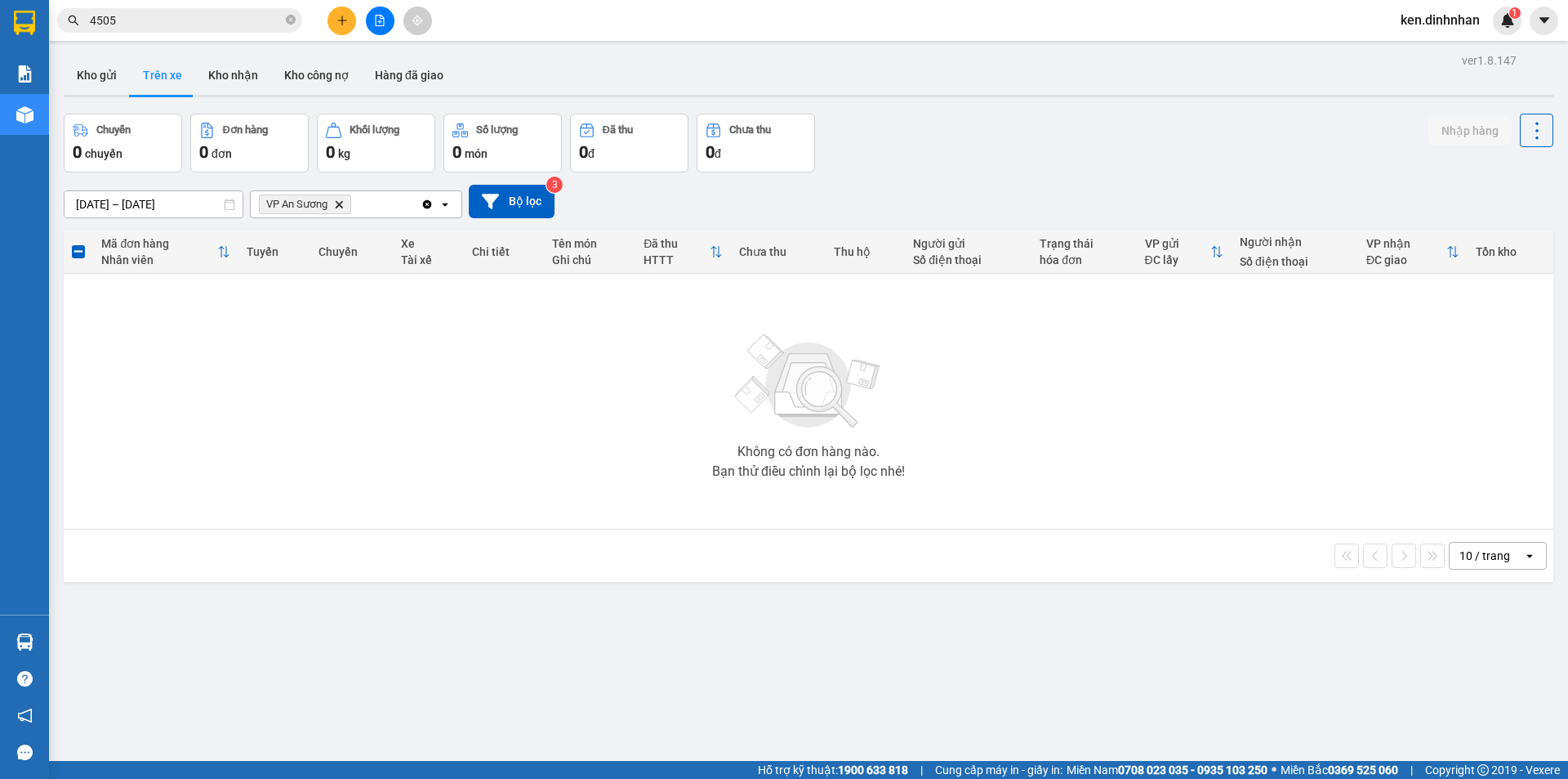
click at [161, 25] on input "4505" at bounding box center [186, 20] width 193 height 18
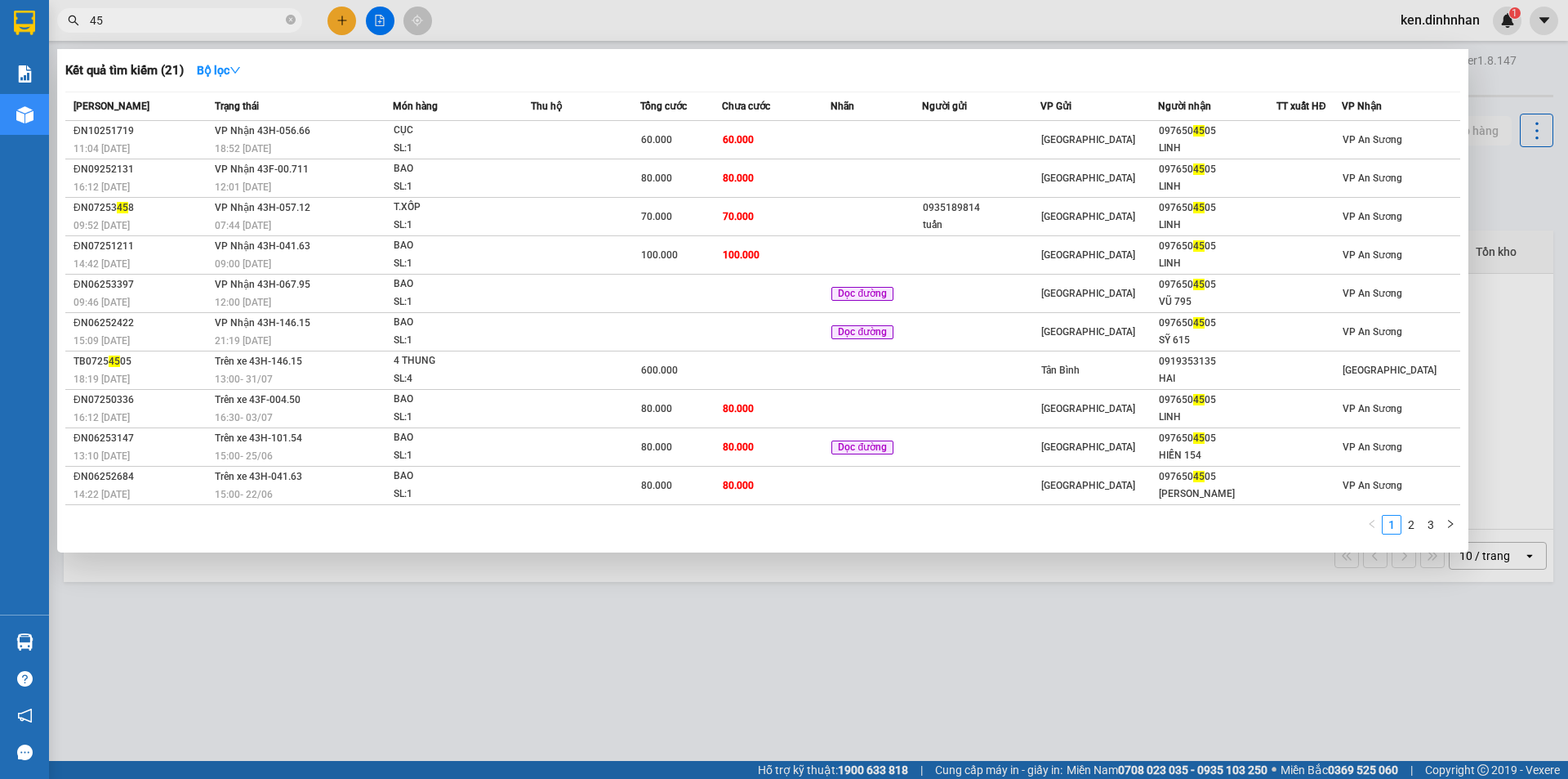
type input "4"
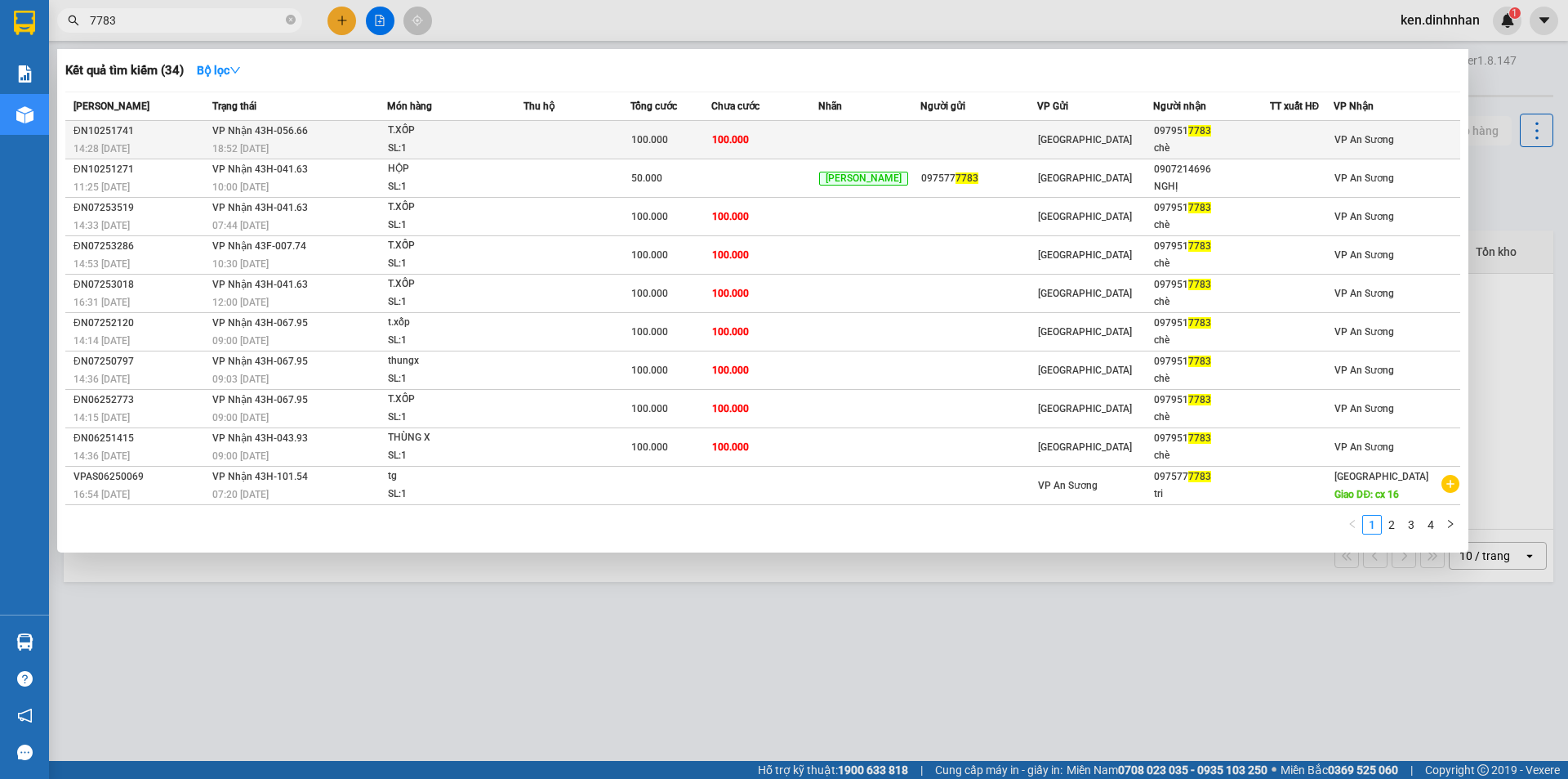
type input "7783"
click at [914, 141] on td at bounding box center [868, 140] width 102 height 38
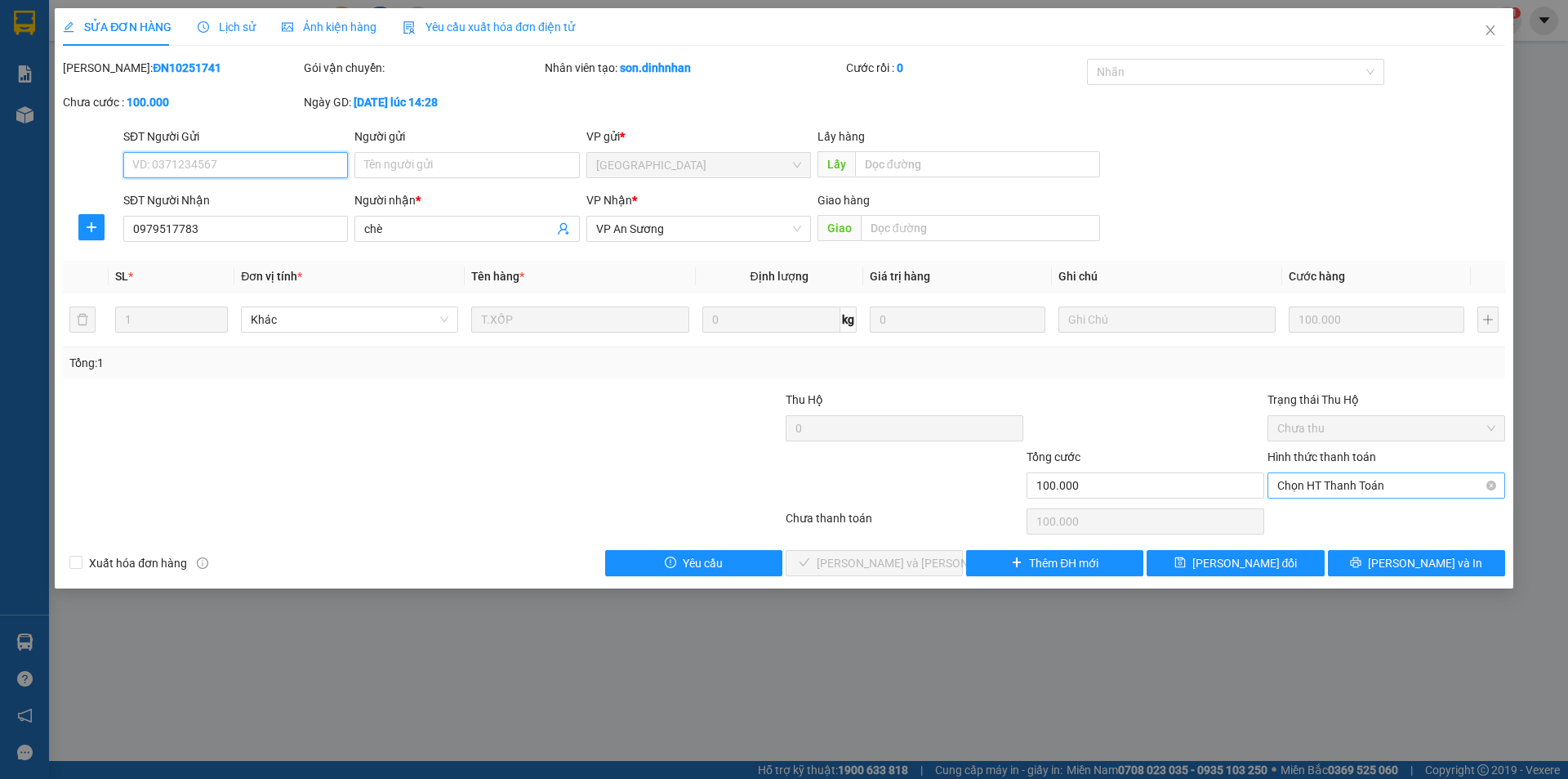
click at [1336, 488] on span "Chọn HT Thanh Toán" at bounding box center [1387, 485] width 218 height 24
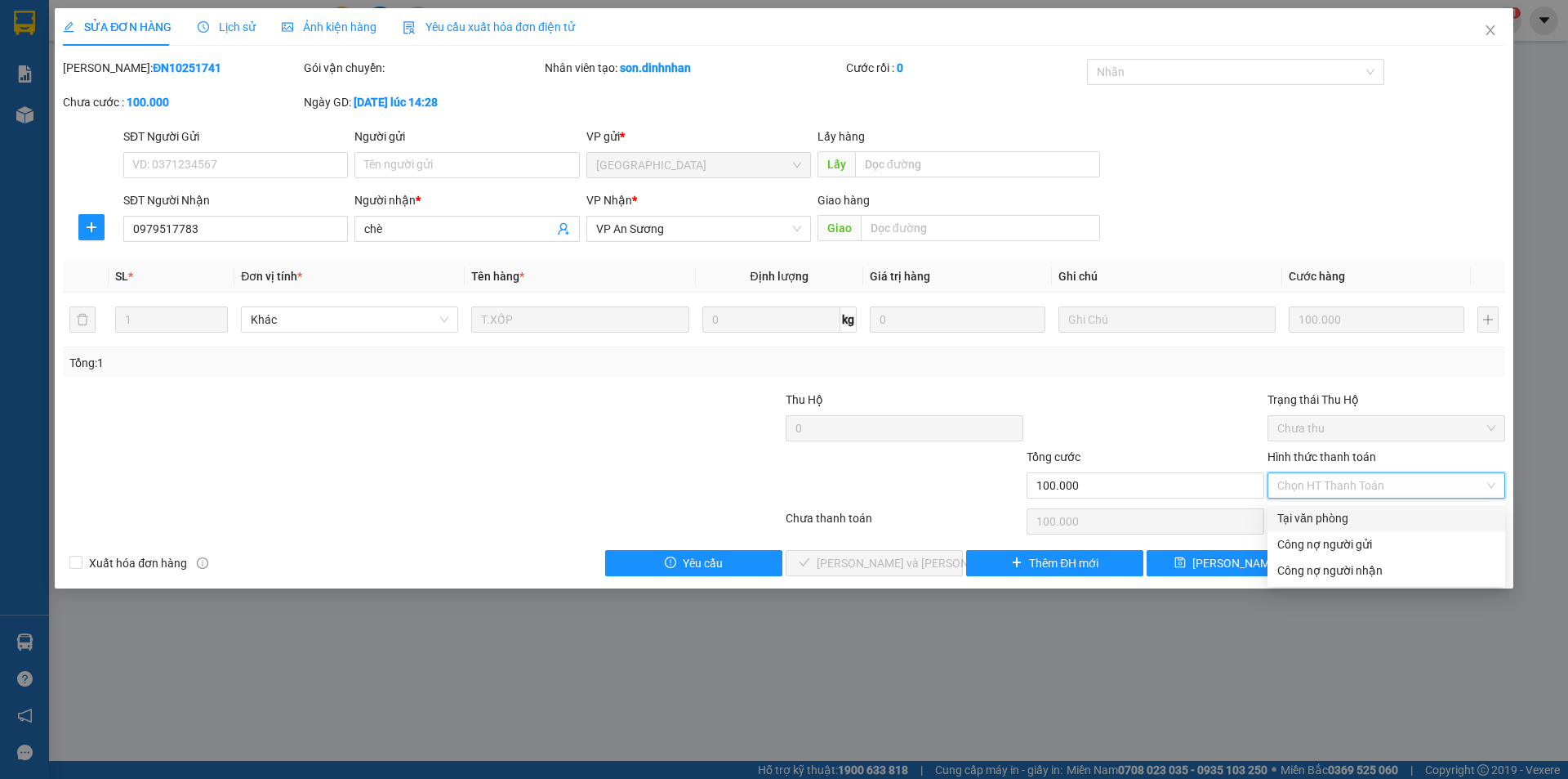
drag, startPoint x: 1320, startPoint y: 515, endPoint x: 1015, endPoint y: 549, distance: 306.9
click at [1318, 516] on div "Tại văn phòng" at bounding box center [1387, 518] width 218 height 18
type input "0"
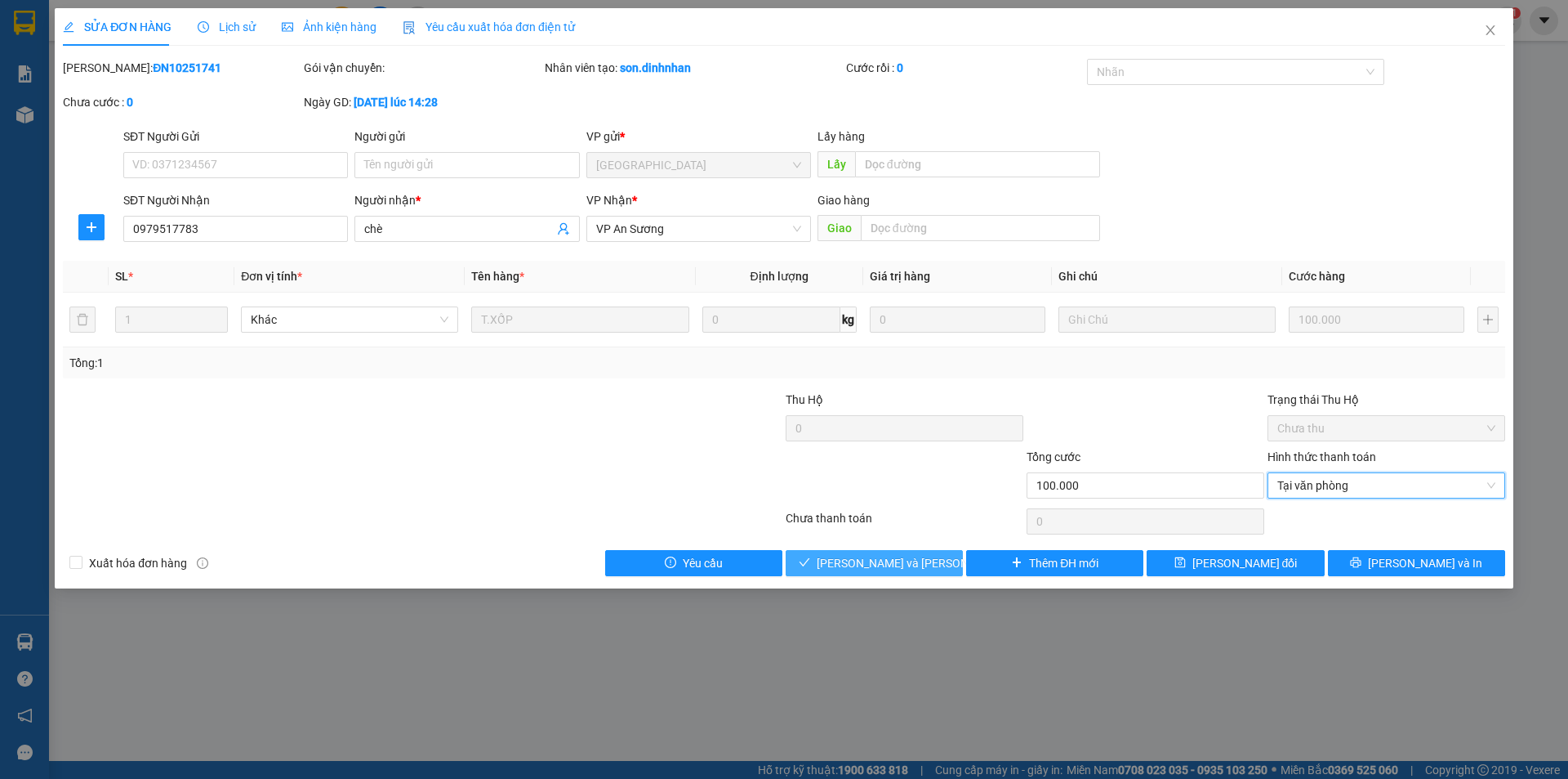
click at [891, 570] on span "Lưu và Giao hàng" at bounding box center [927, 563] width 220 height 18
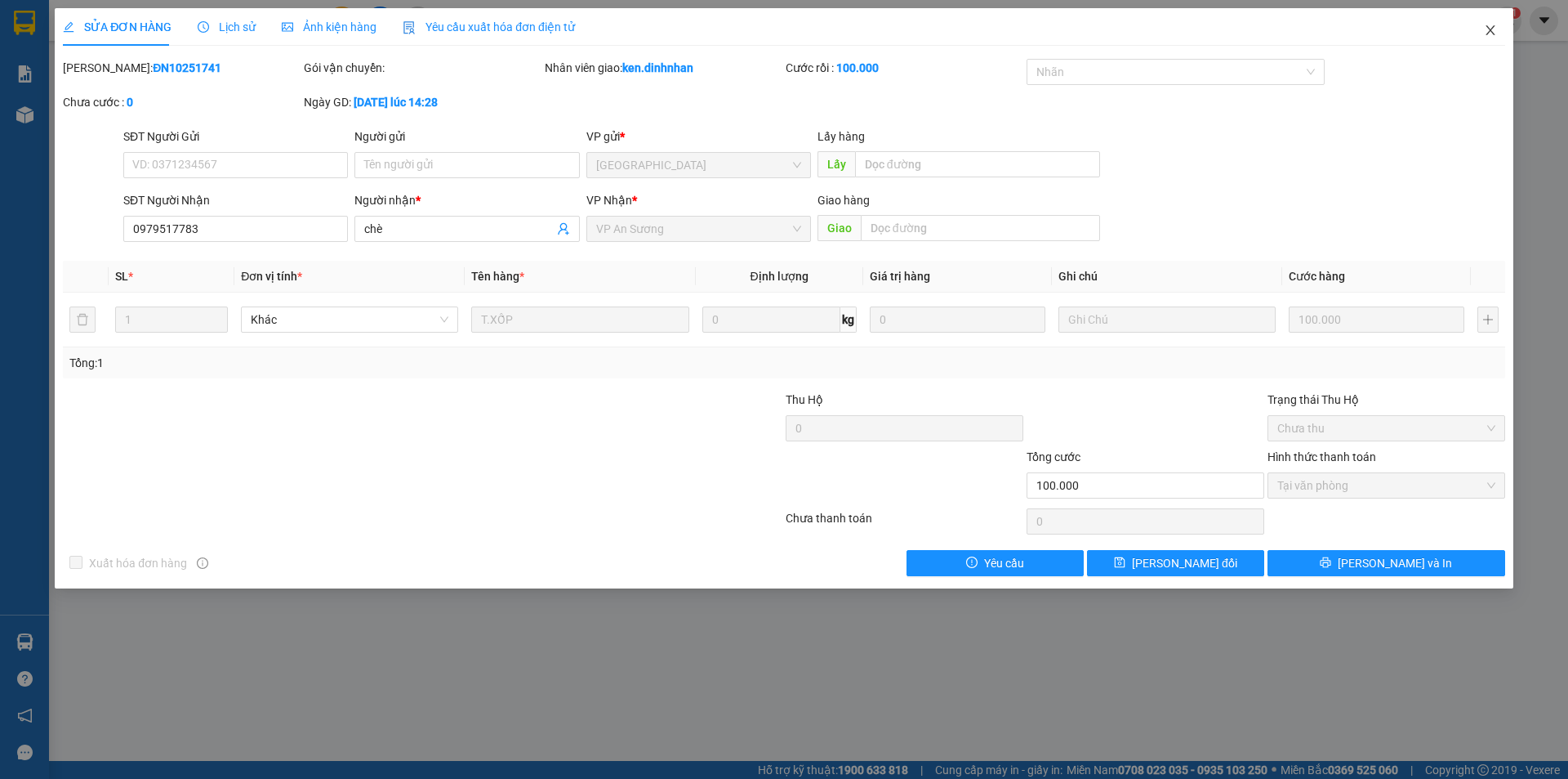
click at [1487, 29] on icon "close" at bounding box center [1491, 30] width 13 height 13
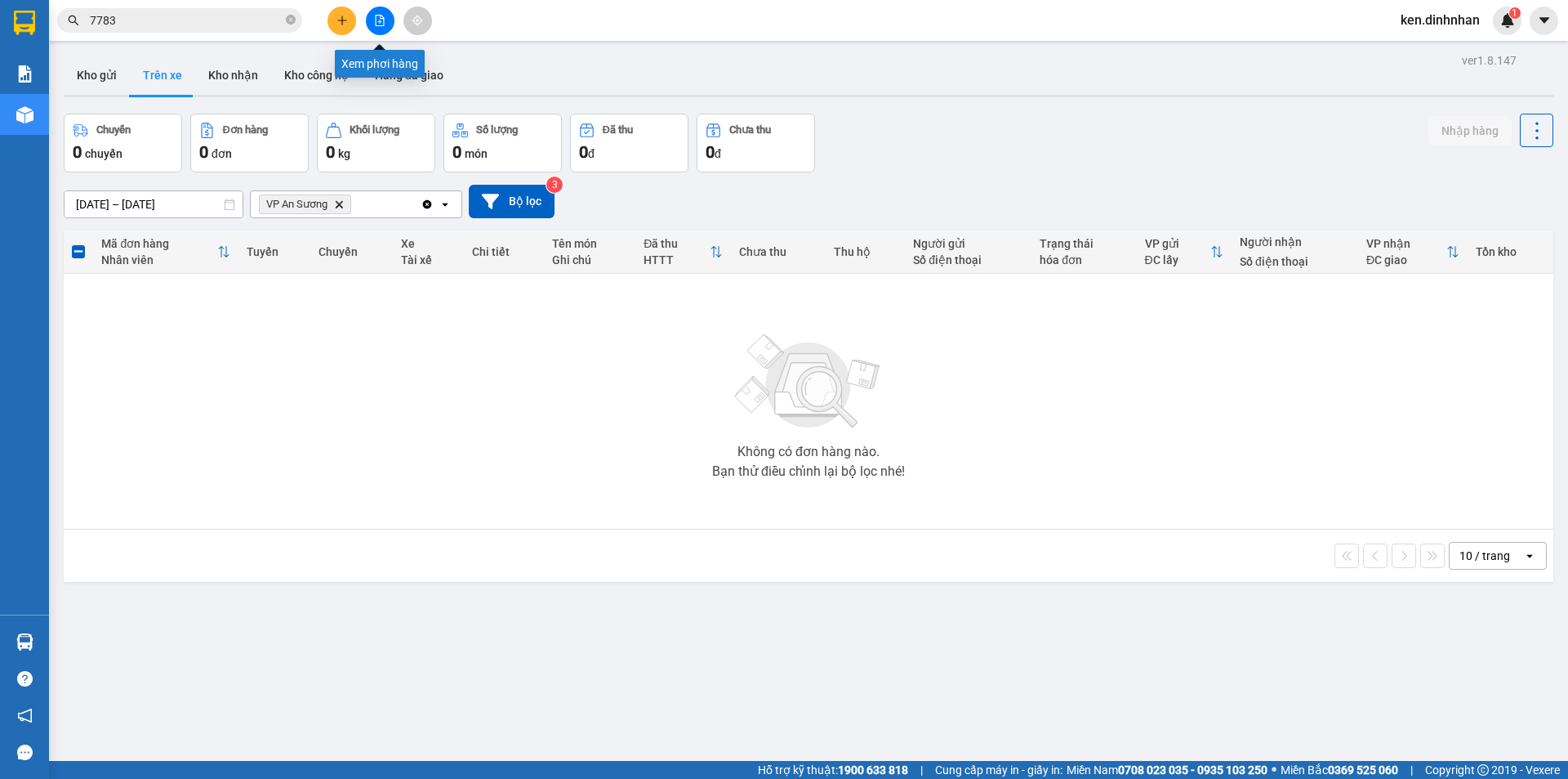
click at [384, 18] on icon "file-add" at bounding box center [381, 21] width 9 height 11
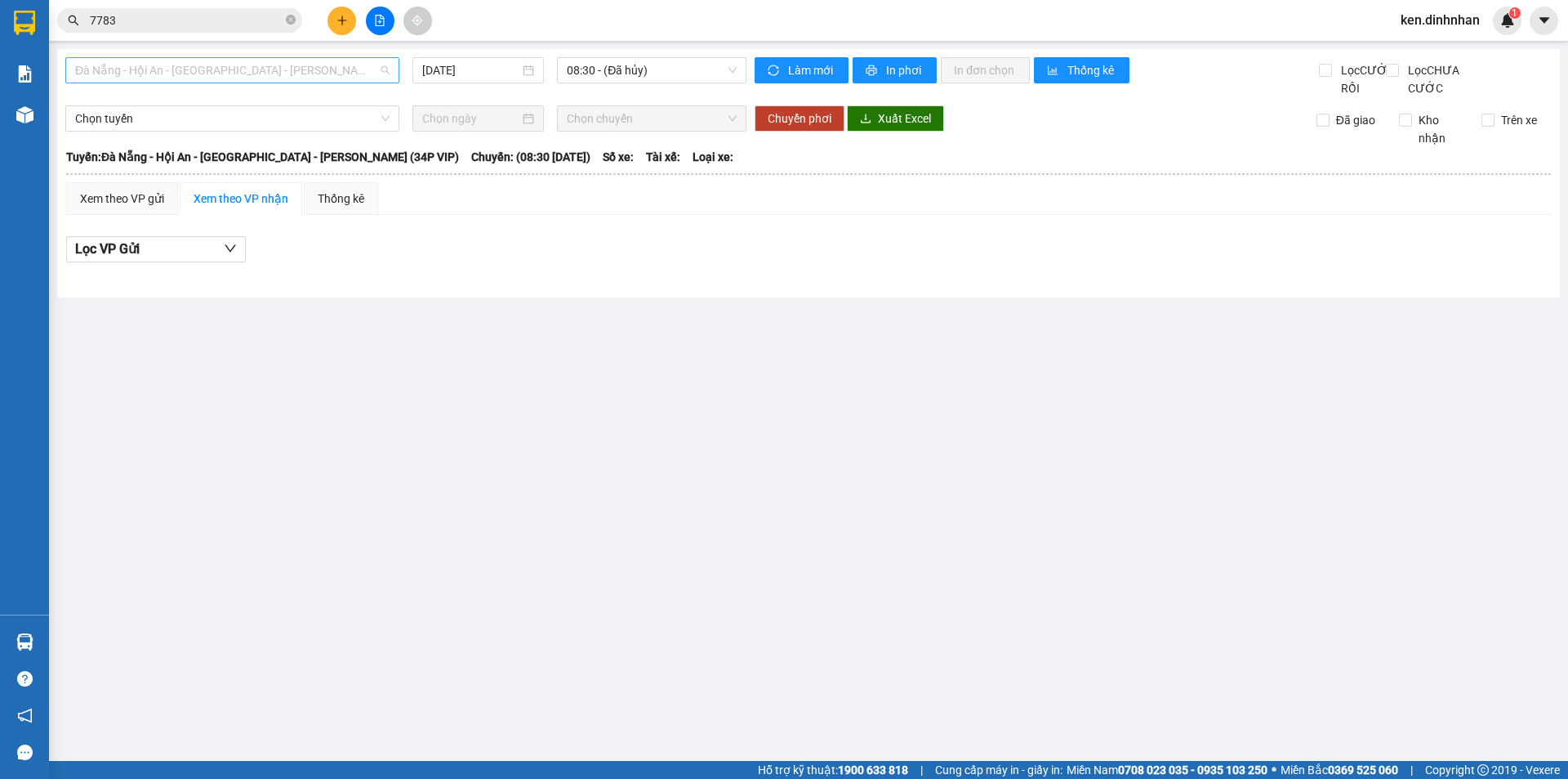
click at [368, 76] on span "Đà Nẵng - Hội An - Sài Gòn - Bình Dương (34P VIP)" at bounding box center [232, 70] width 314 height 24
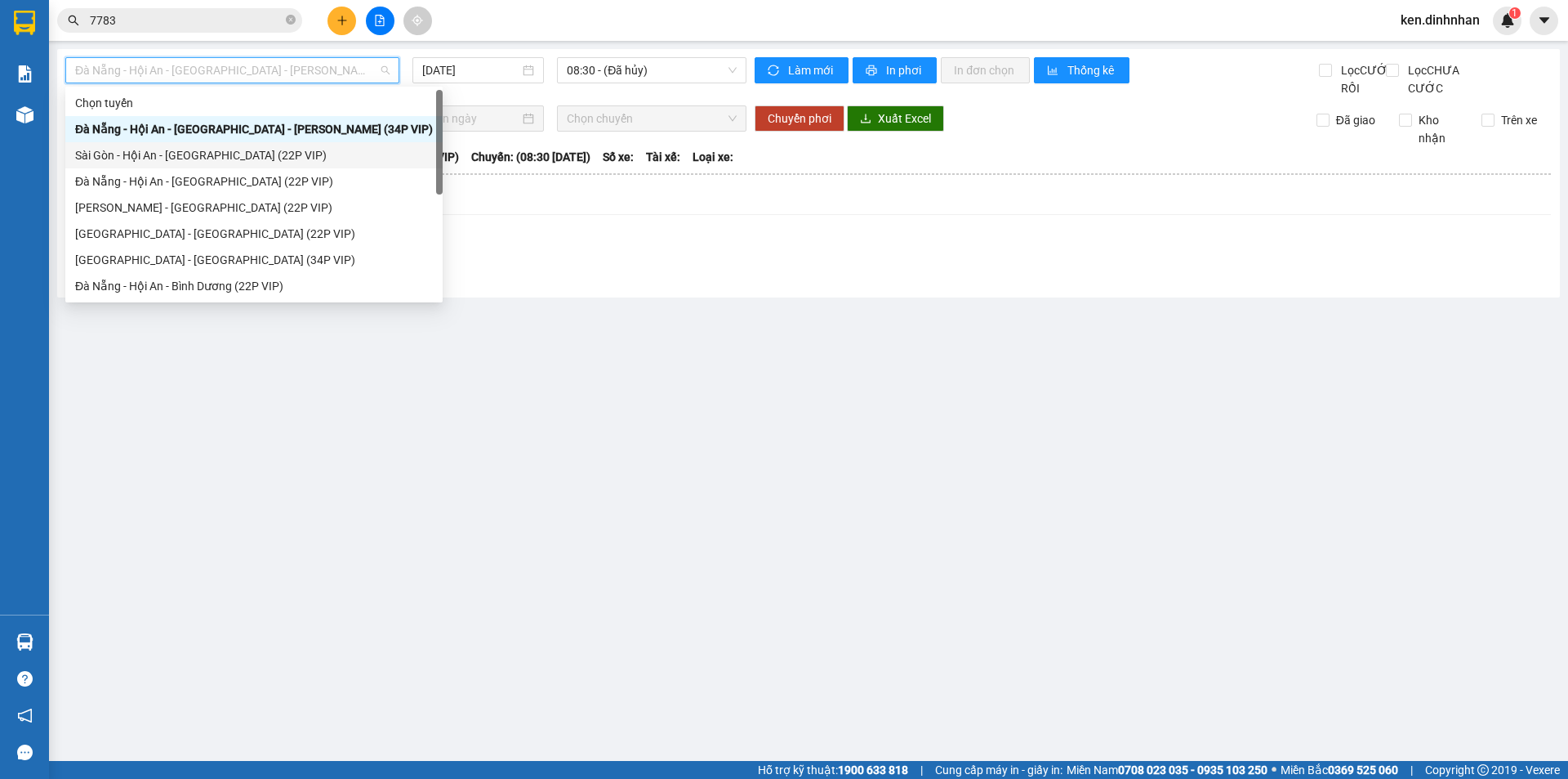
click at [204, 157] on div "Sài Gòn - Hội An - Đà Nẵng (22P VIP)" at bounding box center [255, 155] width 358 height 18
type input "[DATE]"
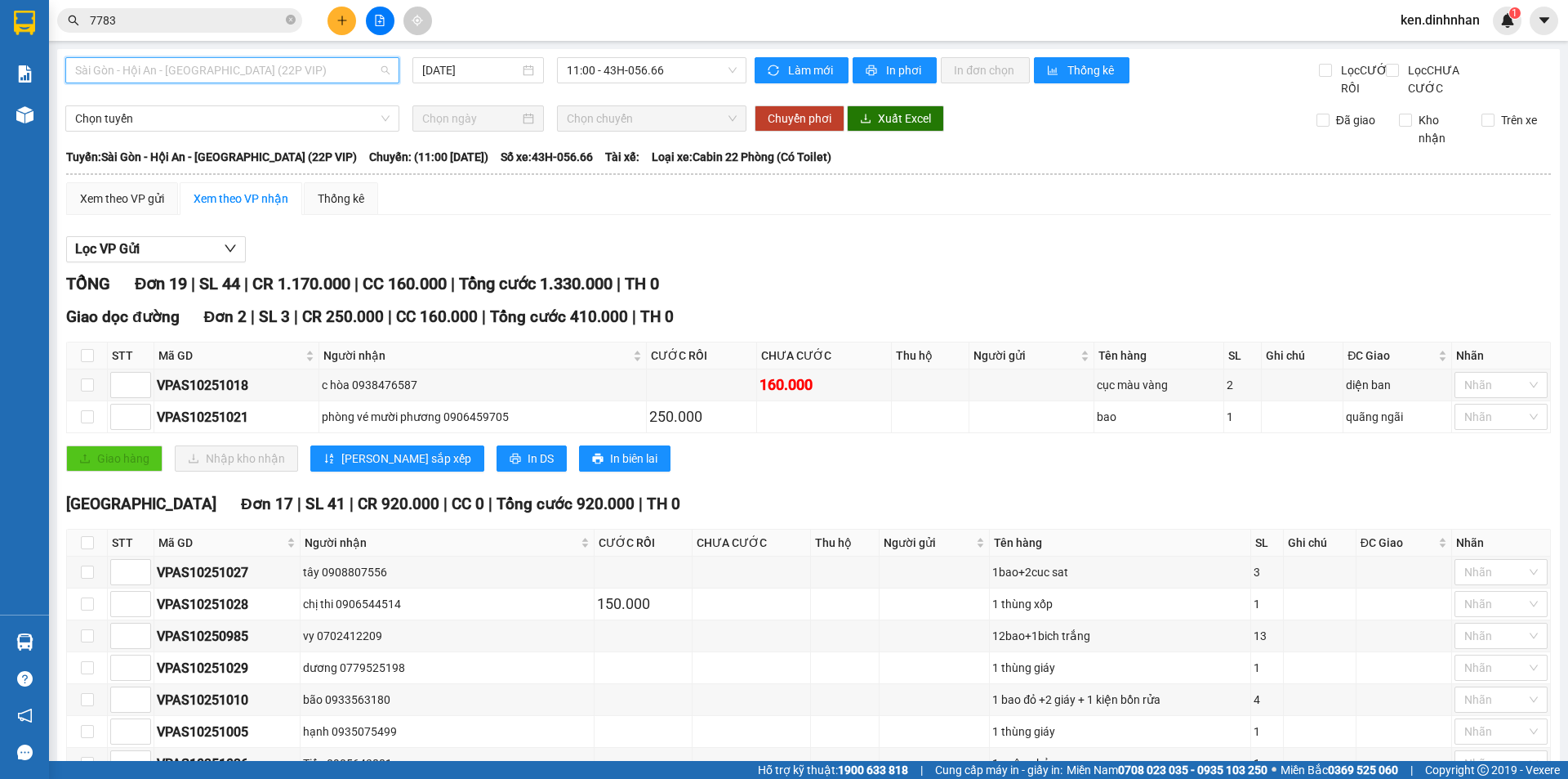
click at [253, 59] on span "Sài Gòn - Hội An - Đà Nẵng (22P VIP)" at bounding box center [232, 70] width 314 height 24
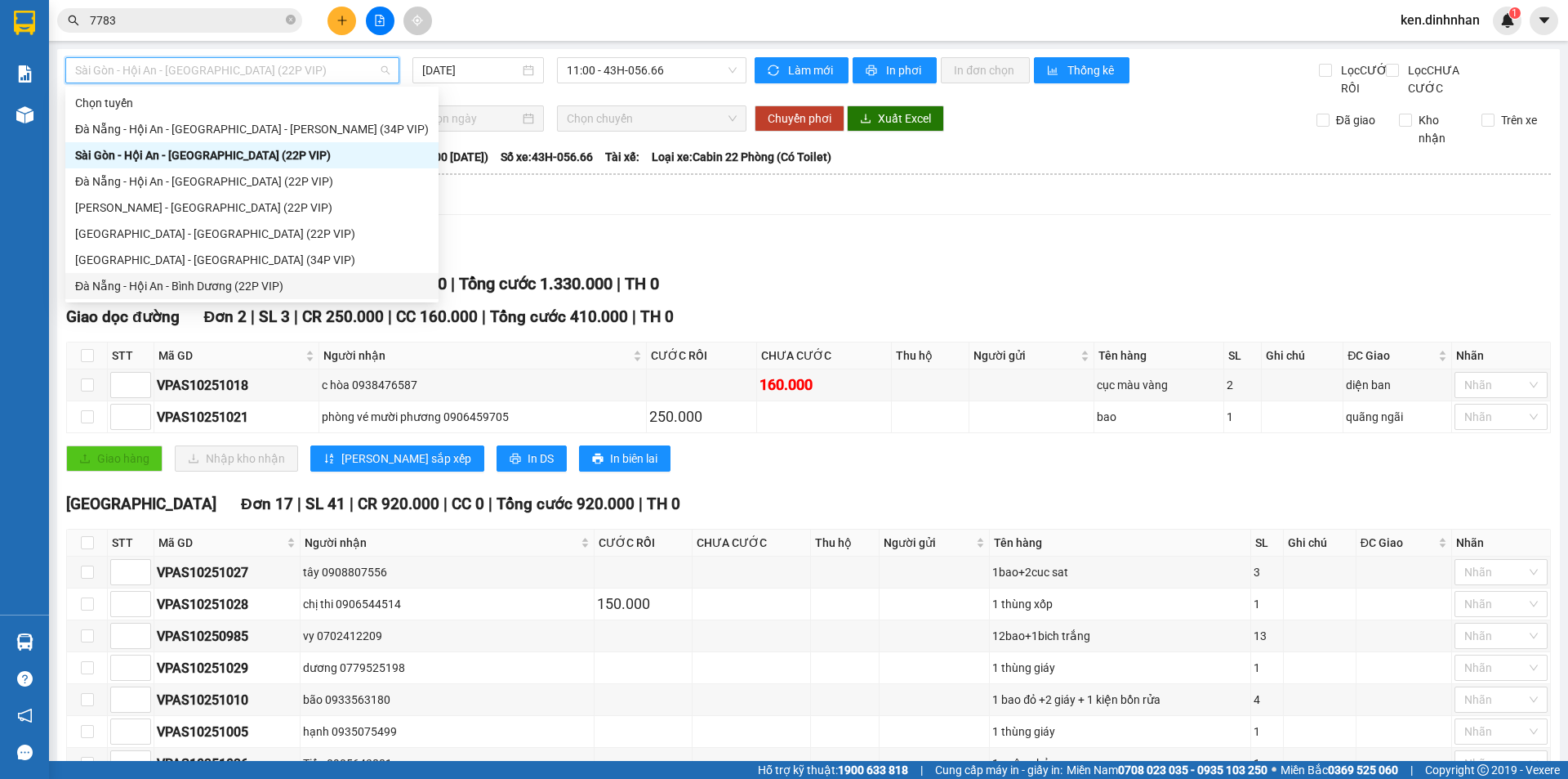
click at [200, 277] on div "Đà Nẵng - Hội An - Bình Dương (22P VIP)" at bounding box center [252, 285] width 354 height 18
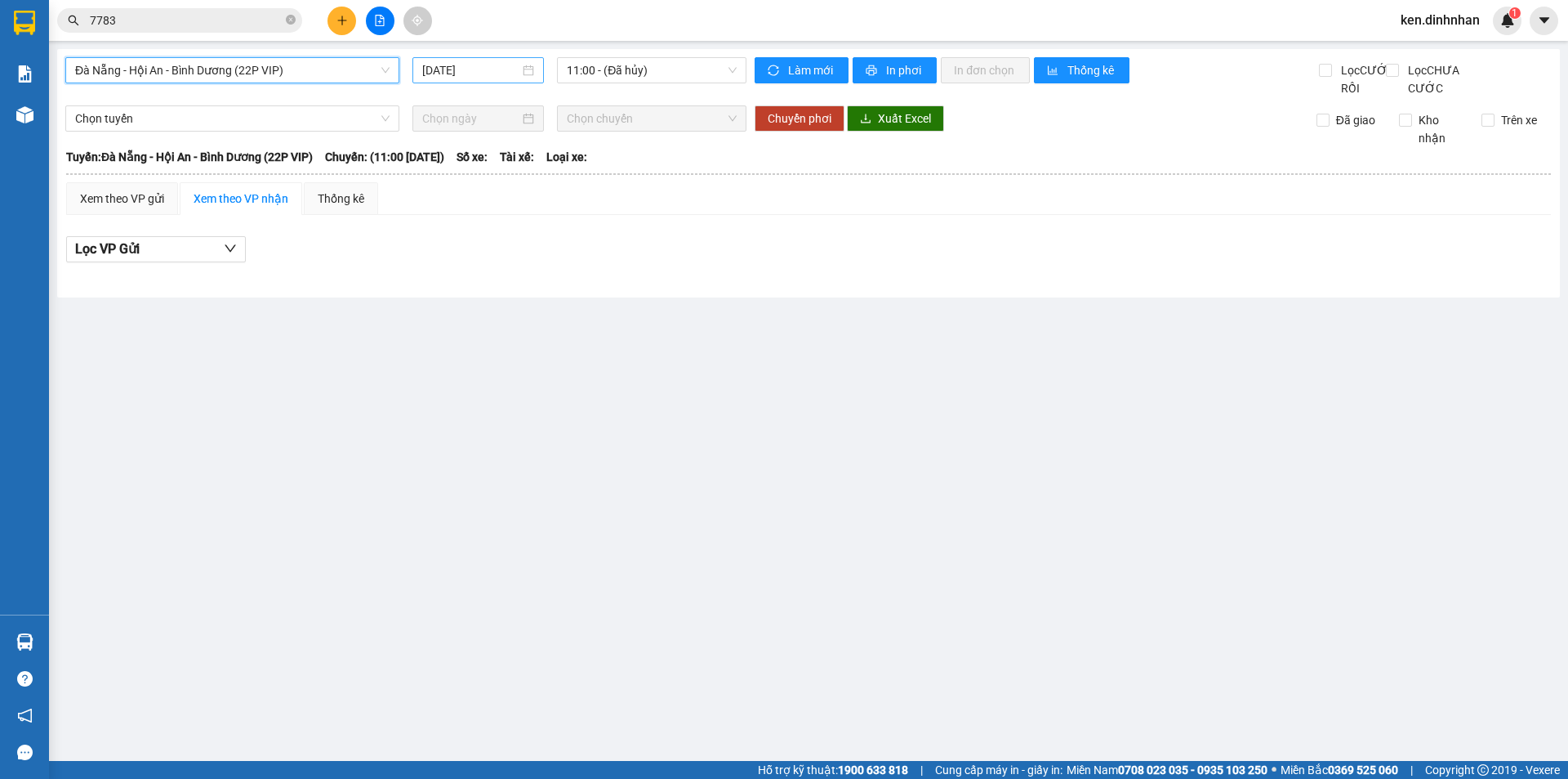
click at [487, 63] on input "[DATE]" at bounding box center [471, 70] width 97 height 18
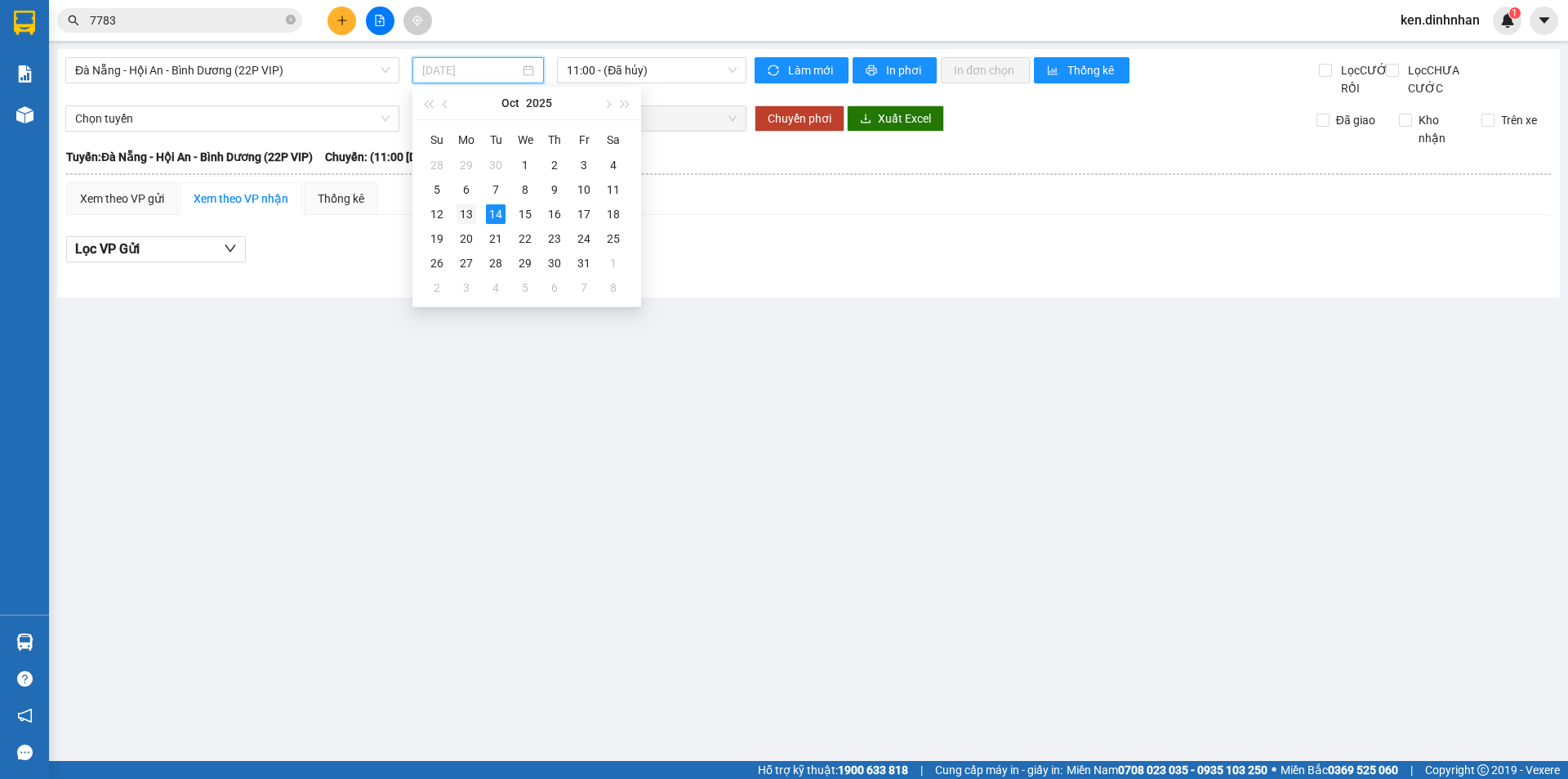
click at [465, 216] on div "13" at bounding box center [466, 214] width 20 height 20
type input "13/10/2025"
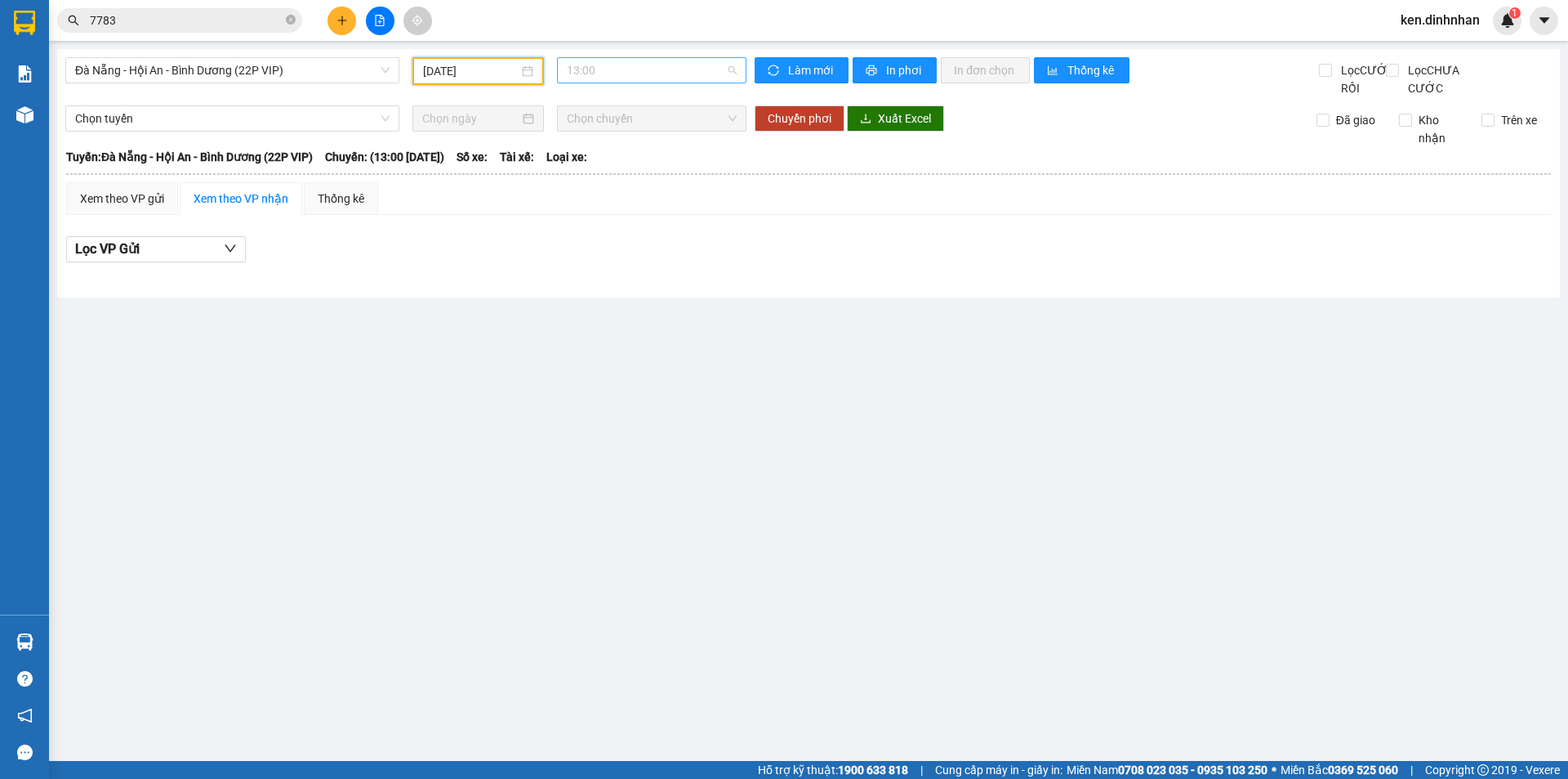
click at [606, 75] on span "13:00" at bounding box center [652, 70] width 170 height 24
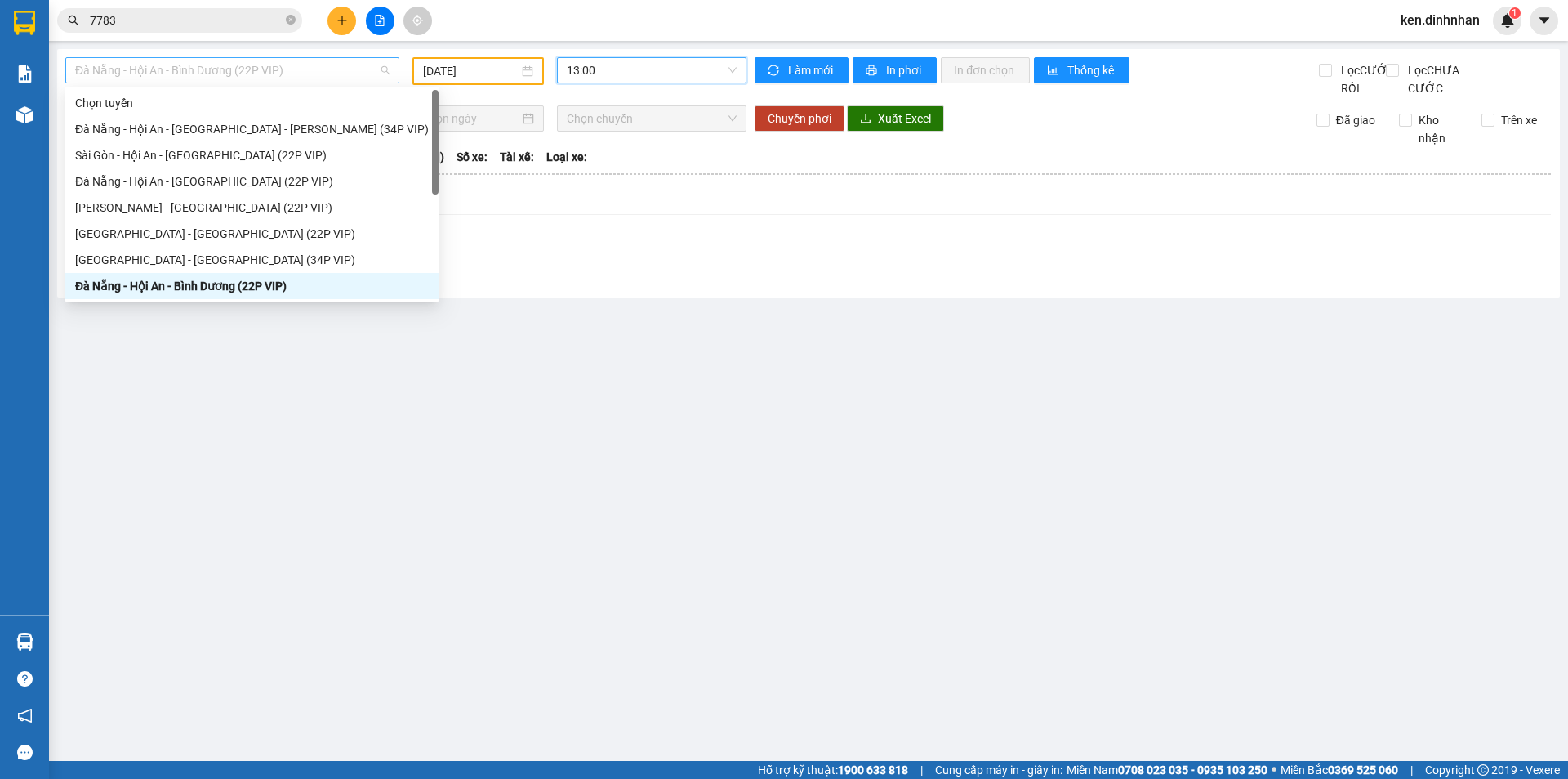
click at [266, 66] on span "Đà Nẵng - Hội An - Bình Dương (22P VIP)" at bounding box center [232, 70] width 314 height 24
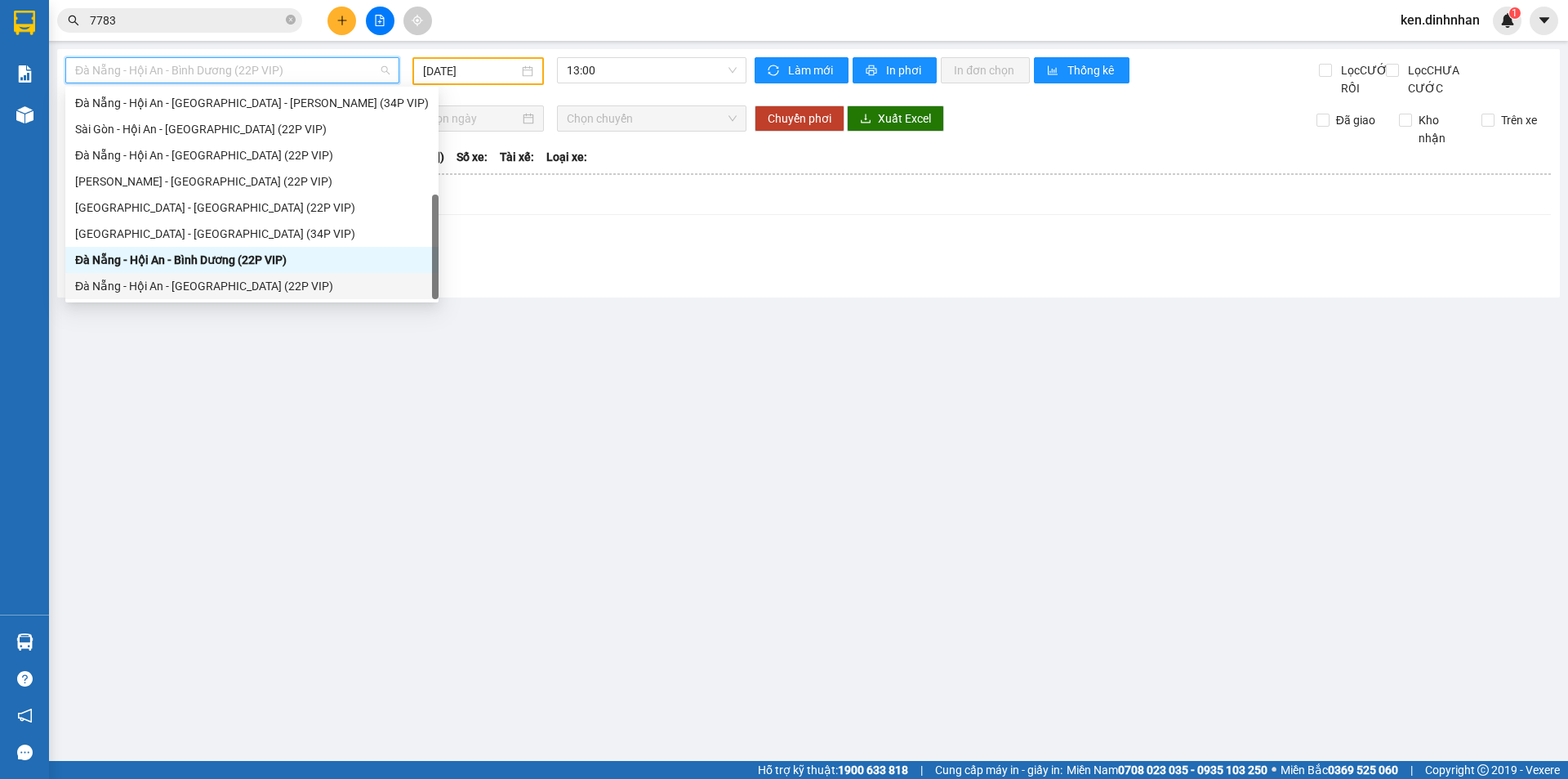
click at [145, 280] on div "Đà Nẵng - Hội An - Sài Gòn (22P VIP)" at bounding box center [252, 285] width 354 height 18
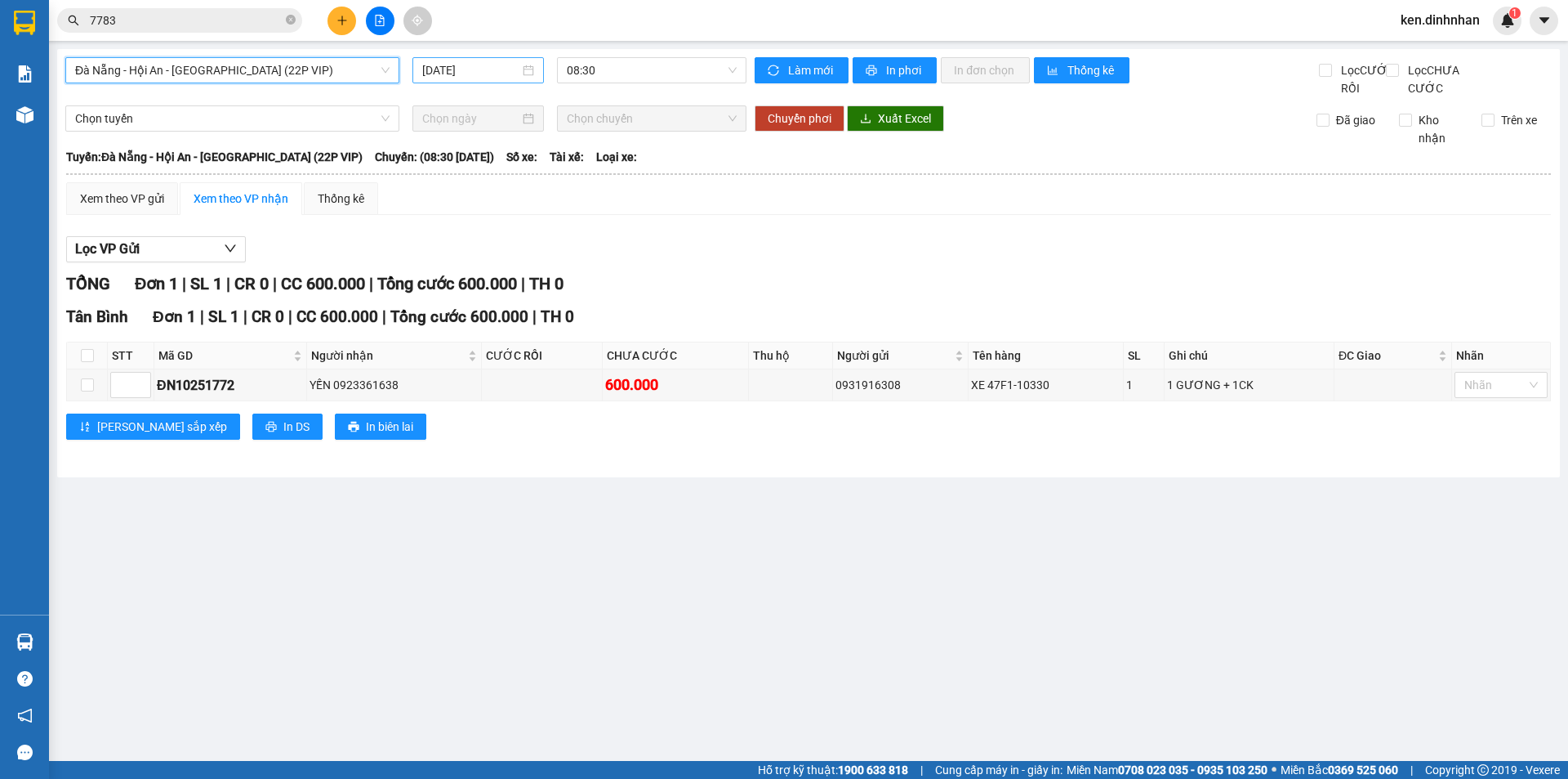
click at [454, 69] on input "[DATE]" at bounding box center [471, 70] width 97 height 18
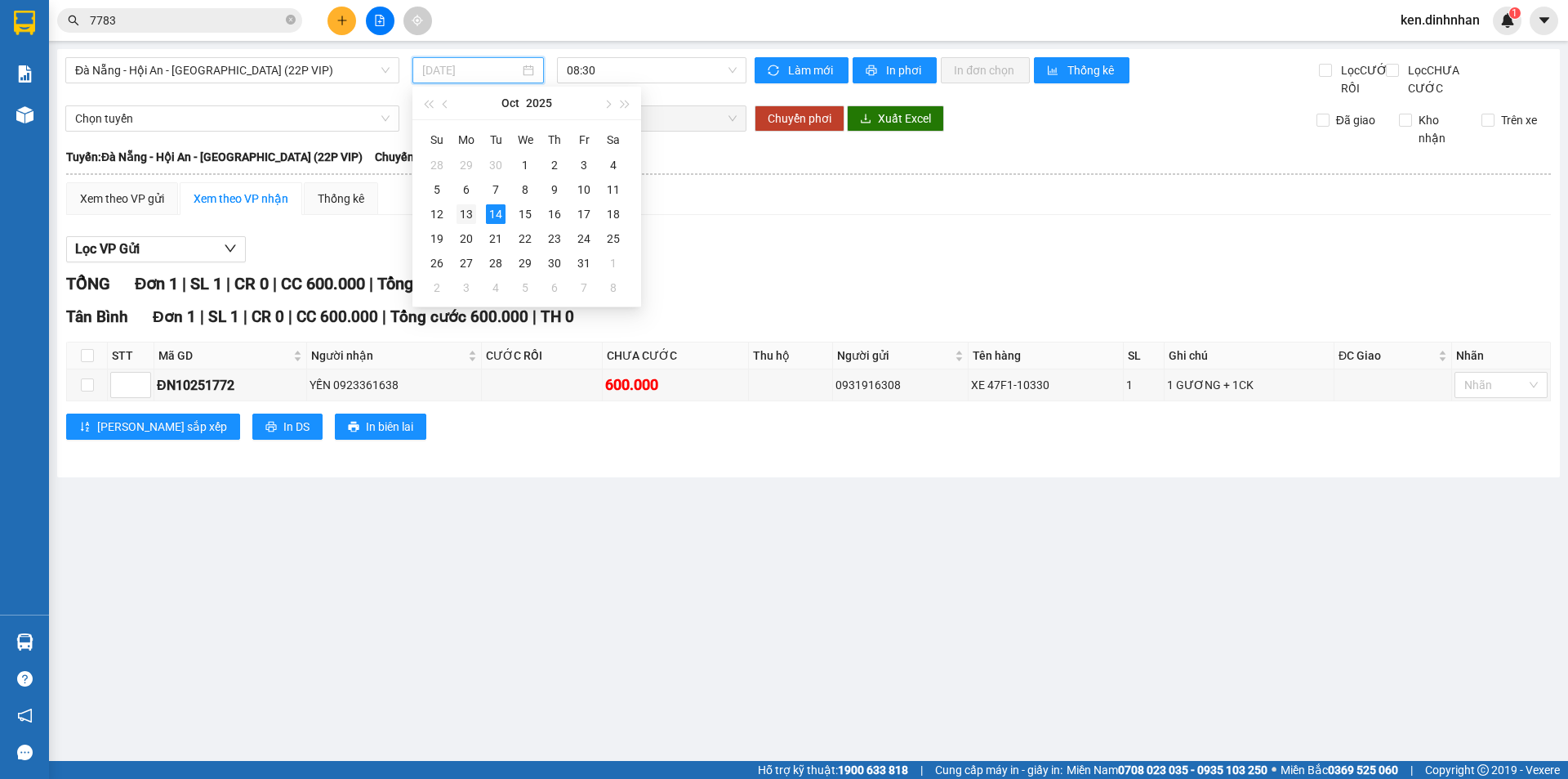
click at [471, 214] on div "13" at bounding box center [466, 214] width 20 height 20
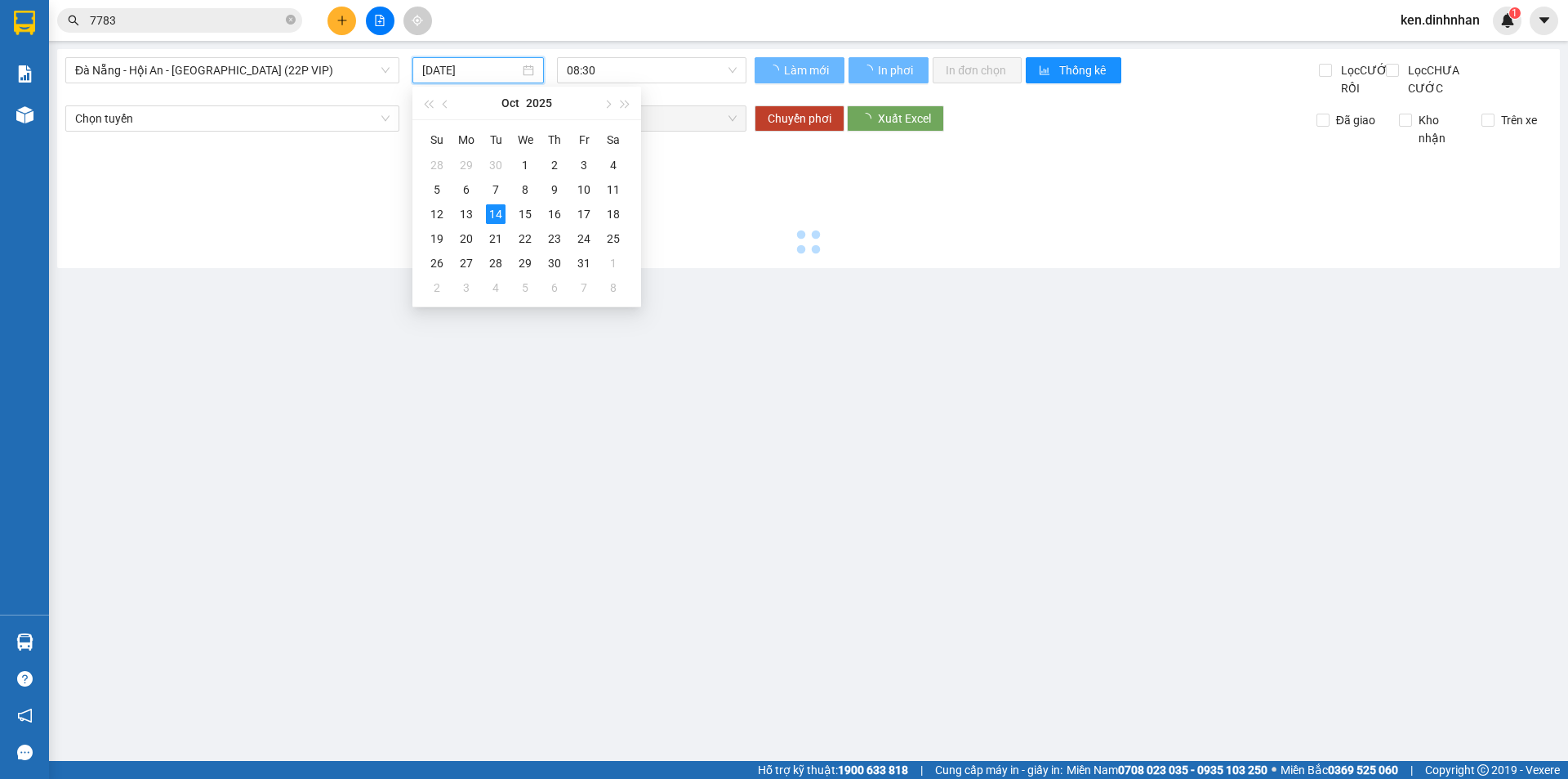
type input "13/10/2025"
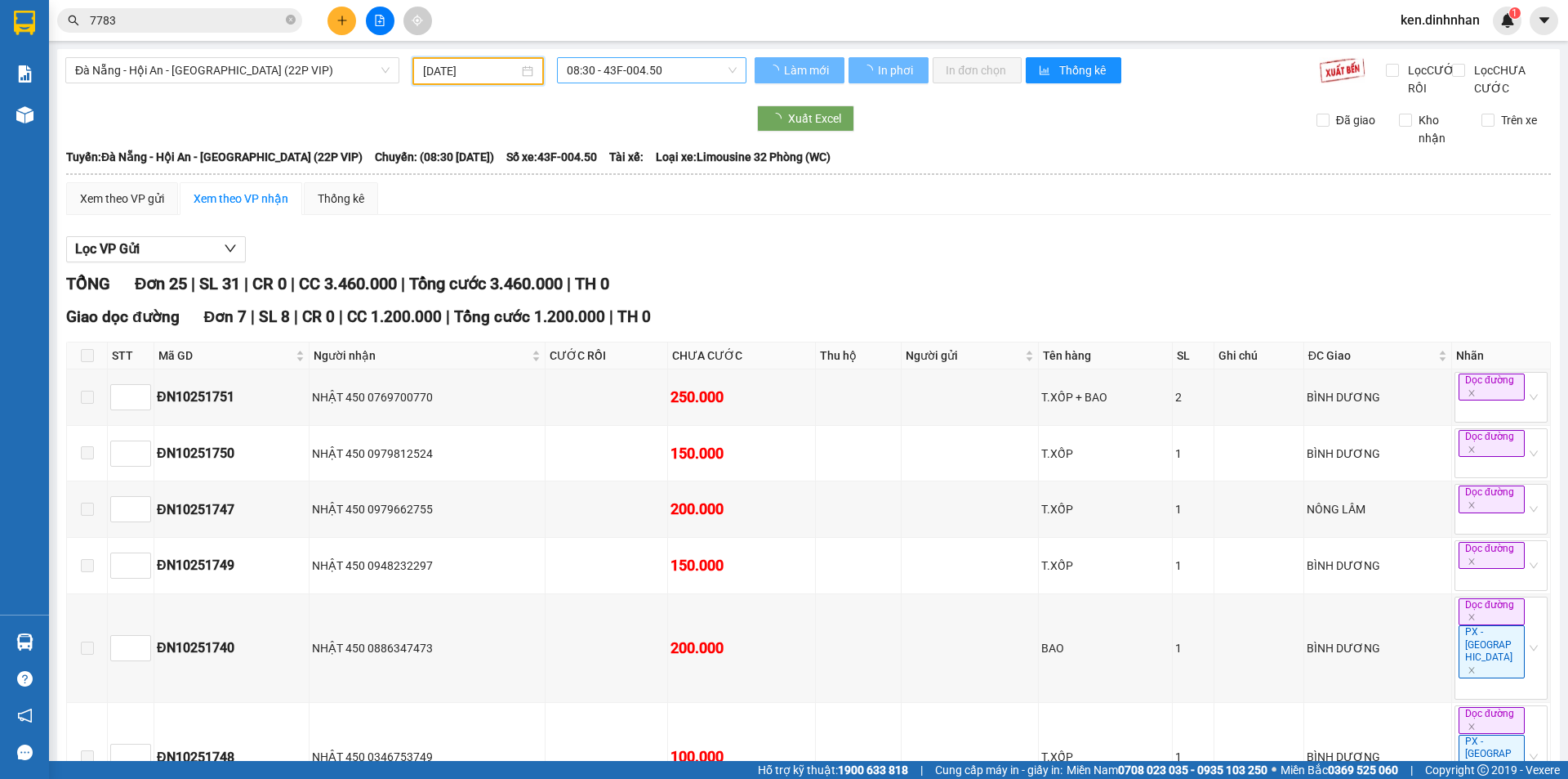
click at [627, 75] on span "08:30 - 43F-004.50" at bounding box center [652, 70] width 170 height 24
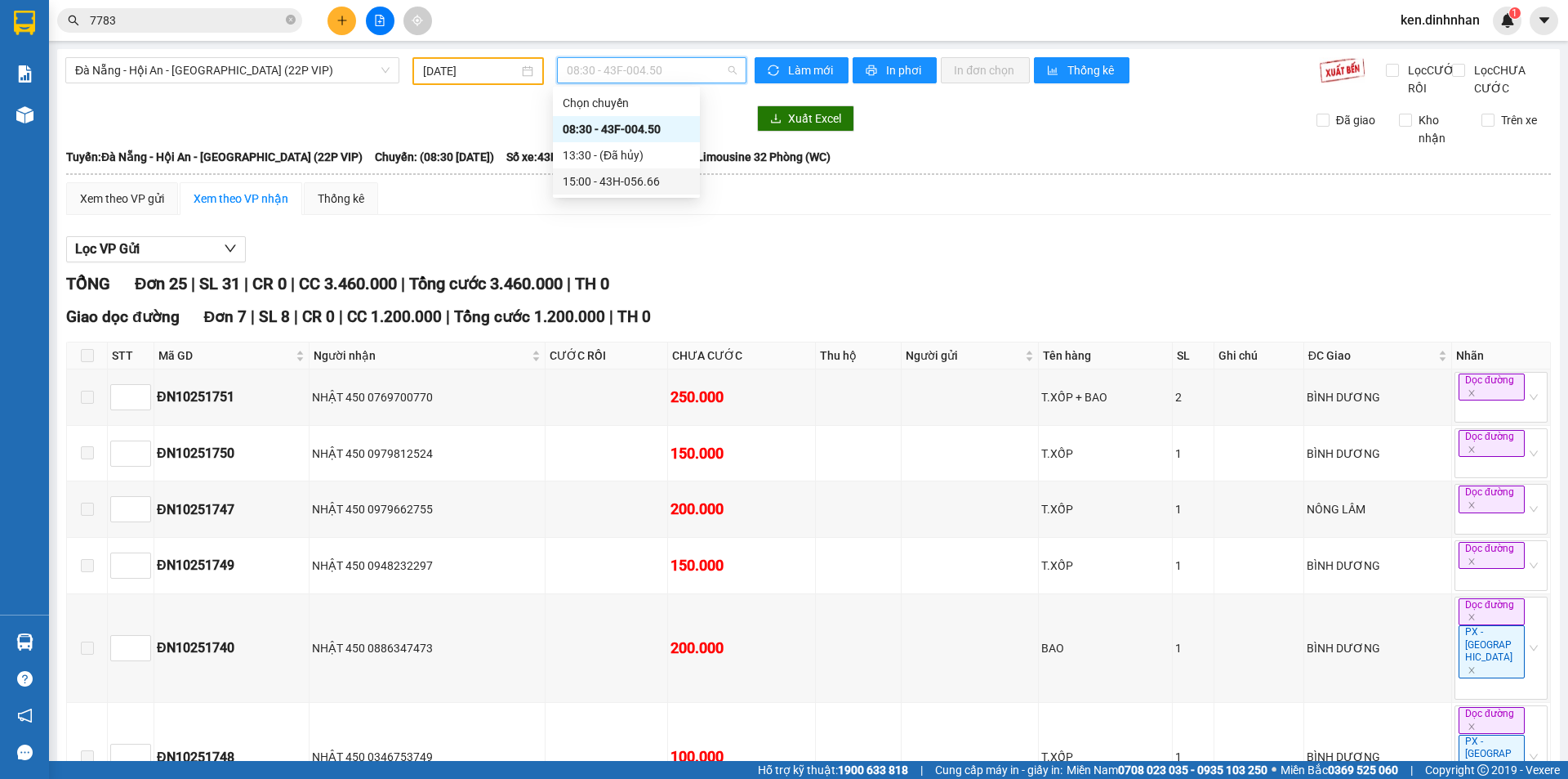
click at [652, 178] on div "15:00 - 43H-056.66" at bounding box center [626, 181] width 128 height 18
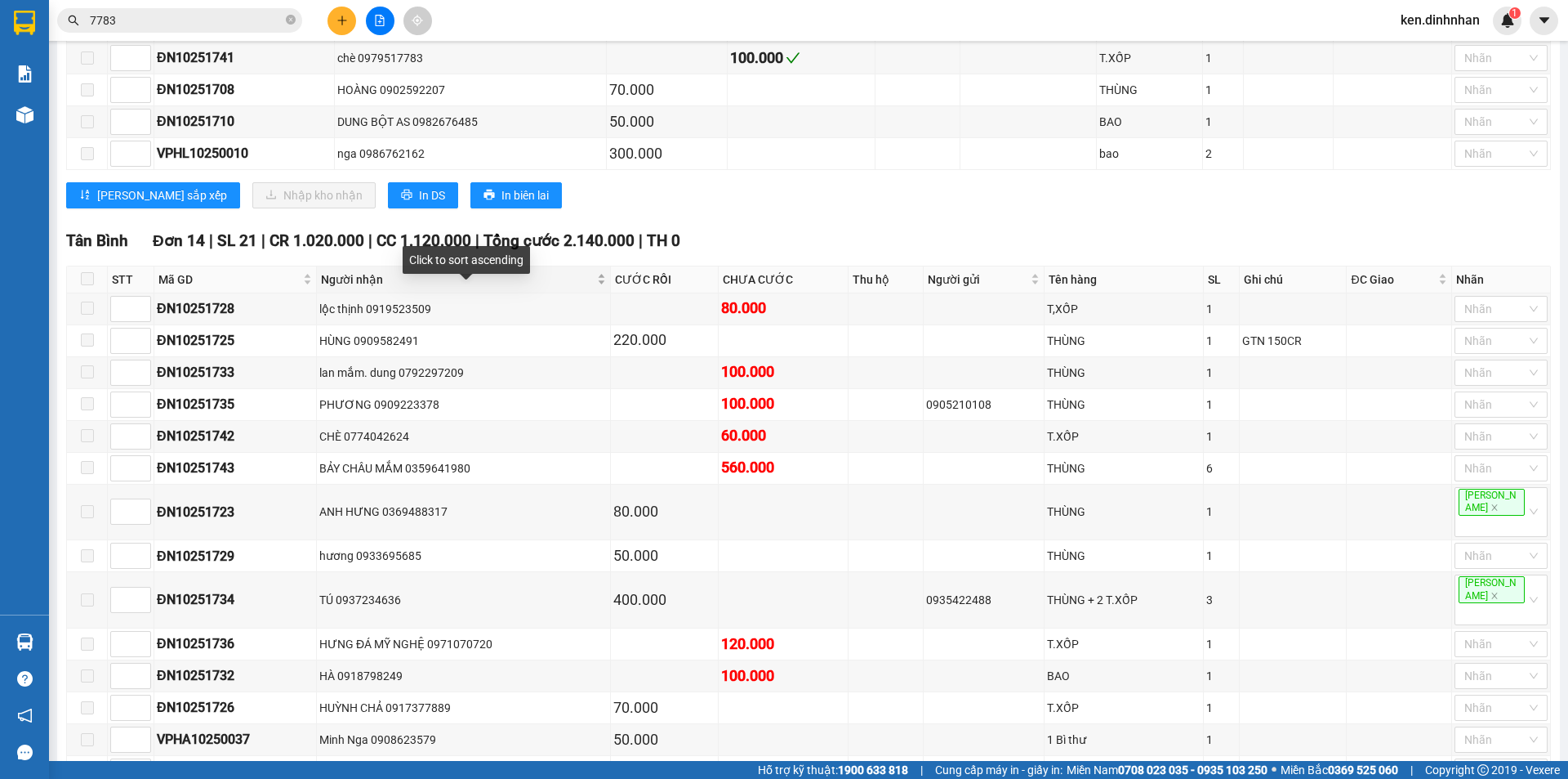
scroll to position [652, 0]
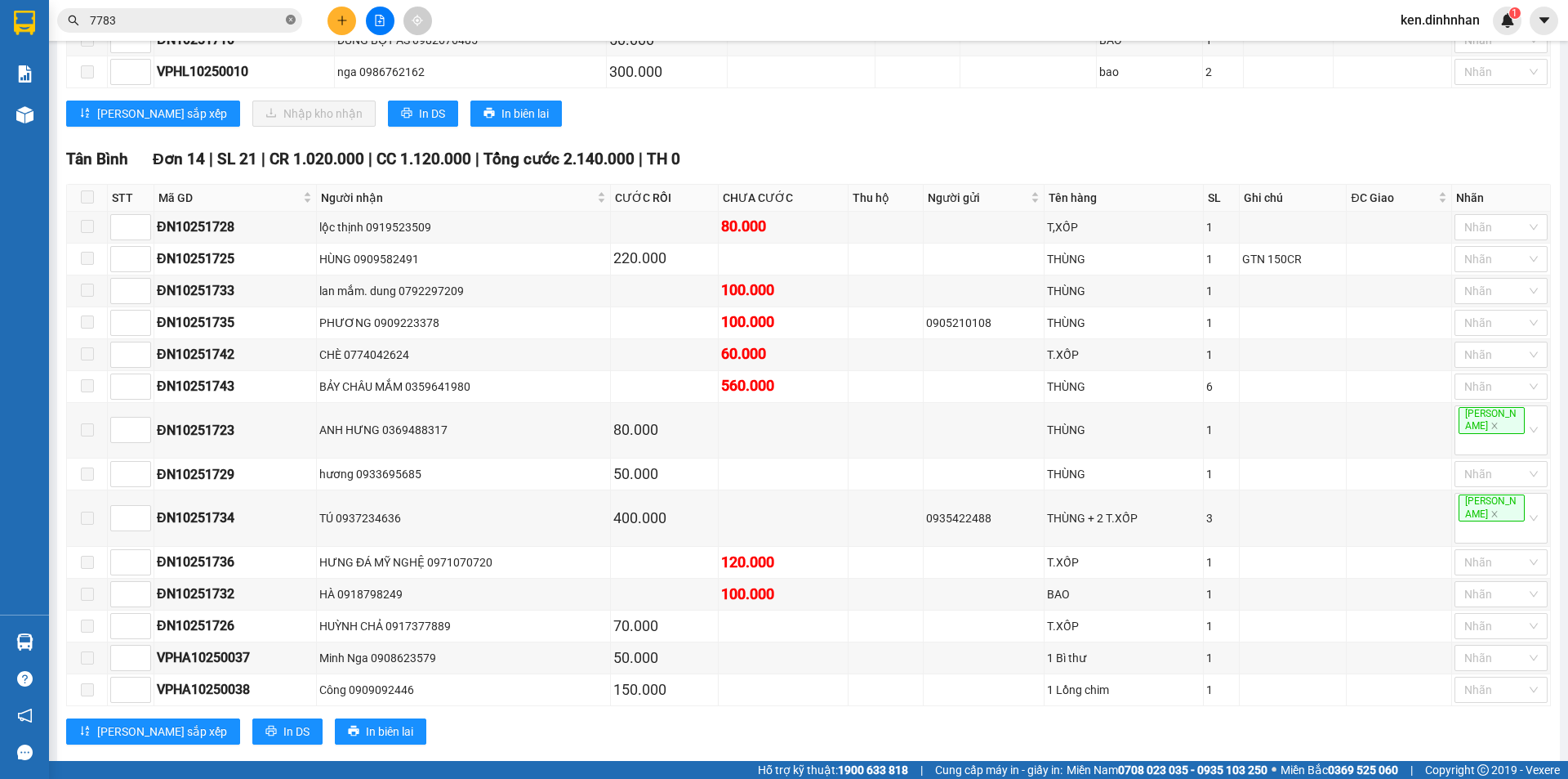
click at [290, 20] on icon "close-circle" at bounding box center [291, 20] width 10 height 10
click at [247, 23] on input "text" at bounding box center [186, 20] width 193 height 18
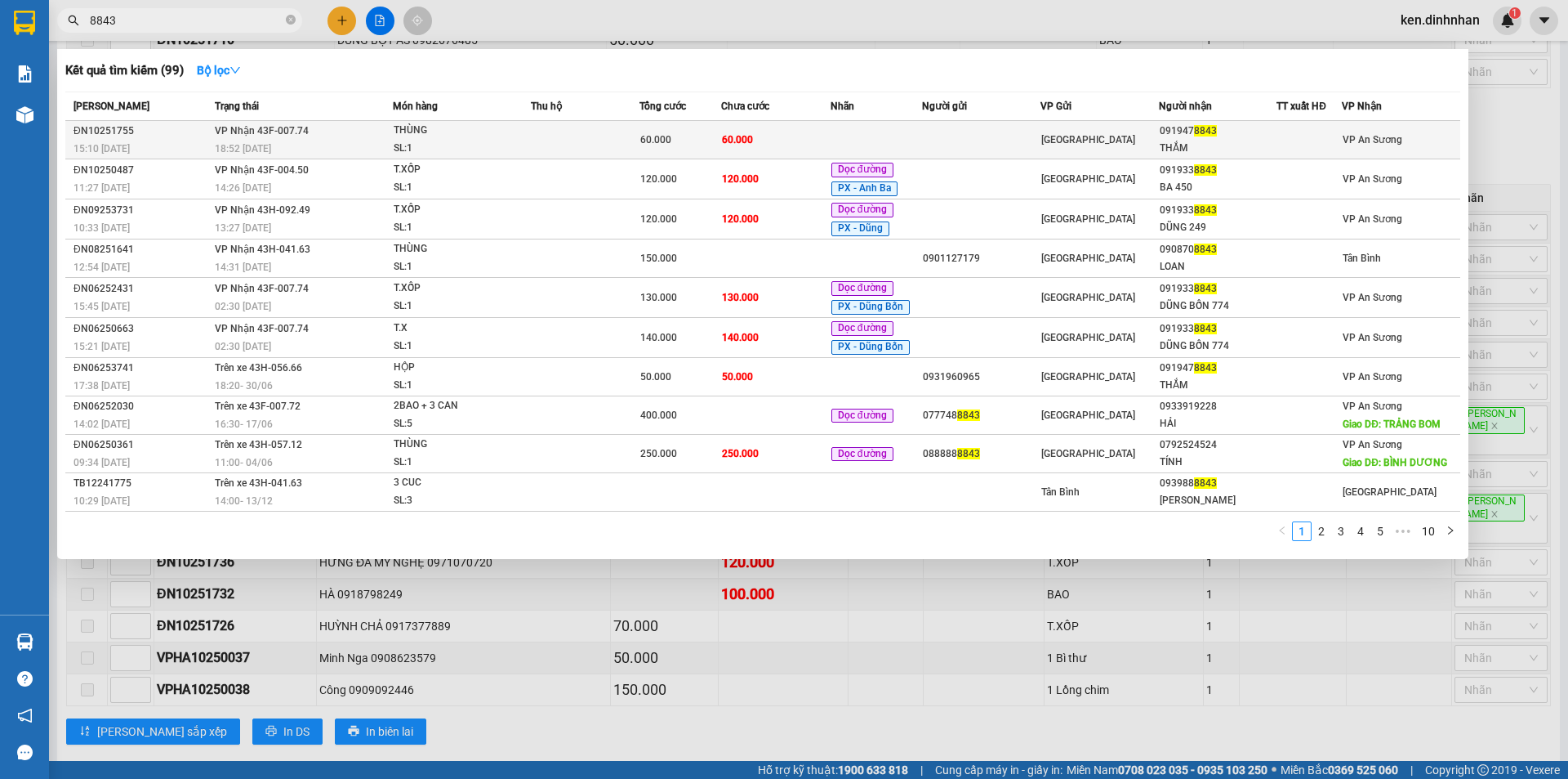
type input "8843"
click at [645, 146] on div "60.000" at bounding box center [681, 139] width 80 height 18
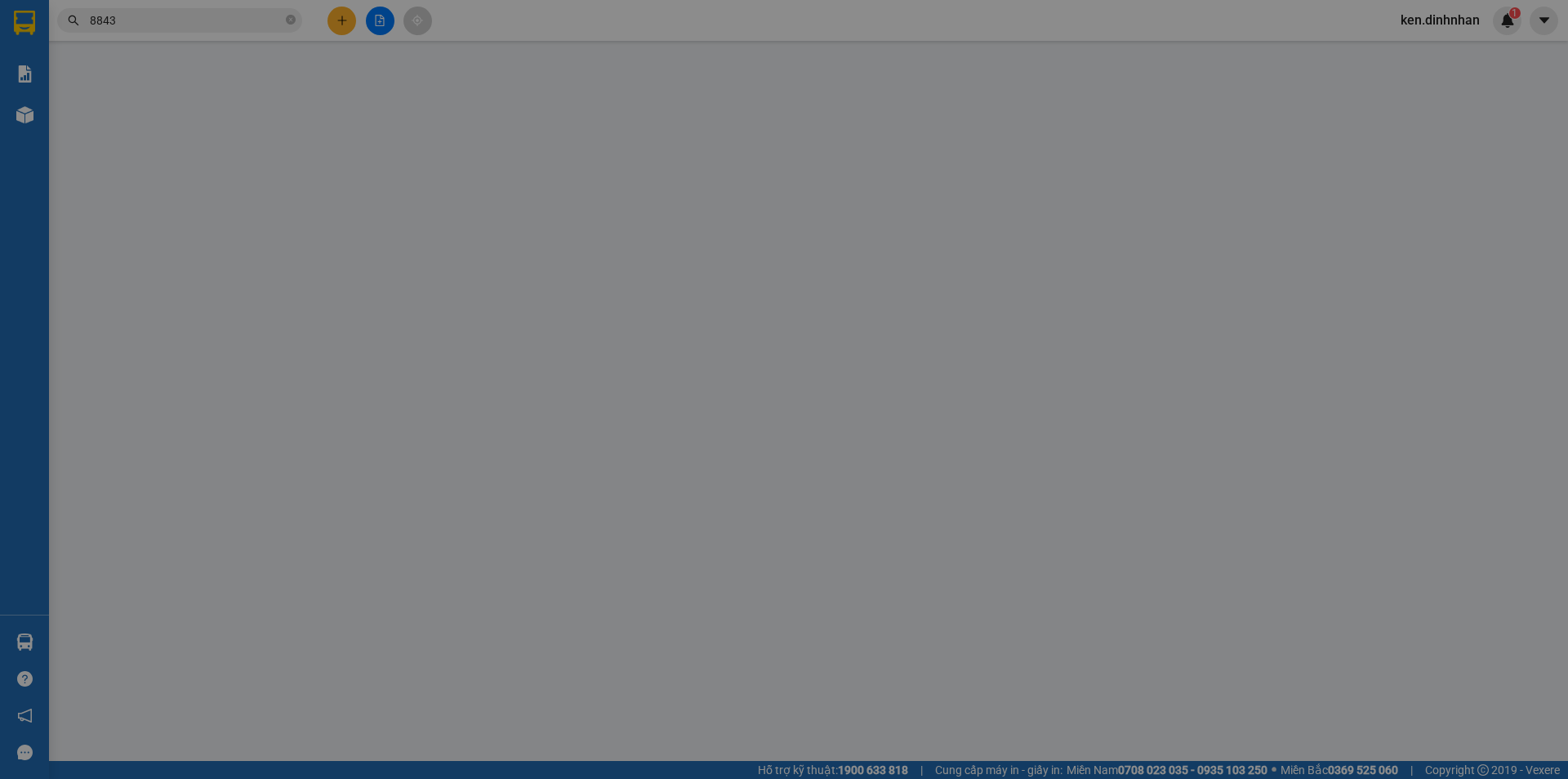
type input "0919478843"
type input "THẮM"
type input "60.000"
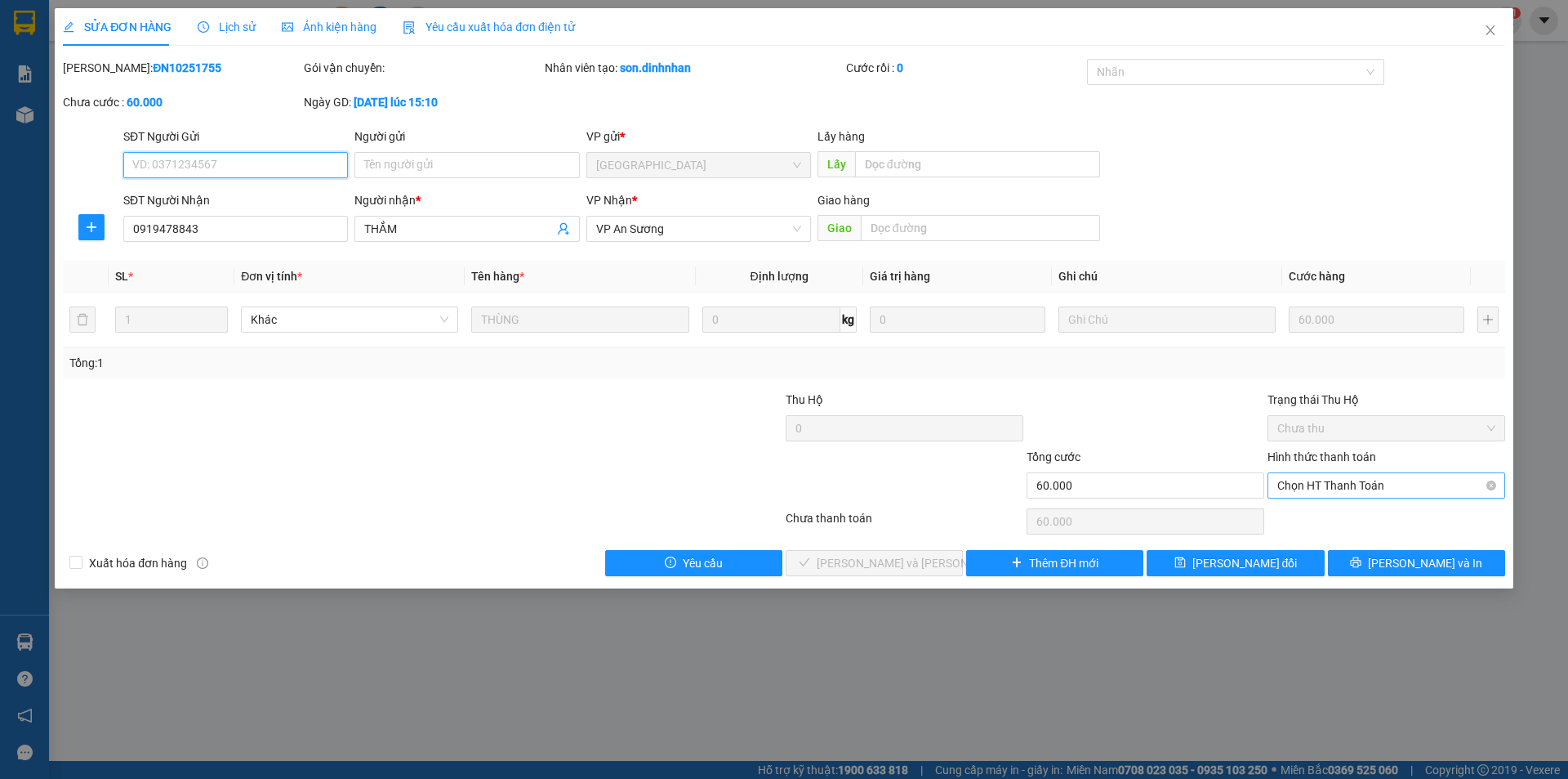
click at [1338, 488] on span "Chọn HT Thanh Toán" at bounding box center [1387, 485] width 218 height 24
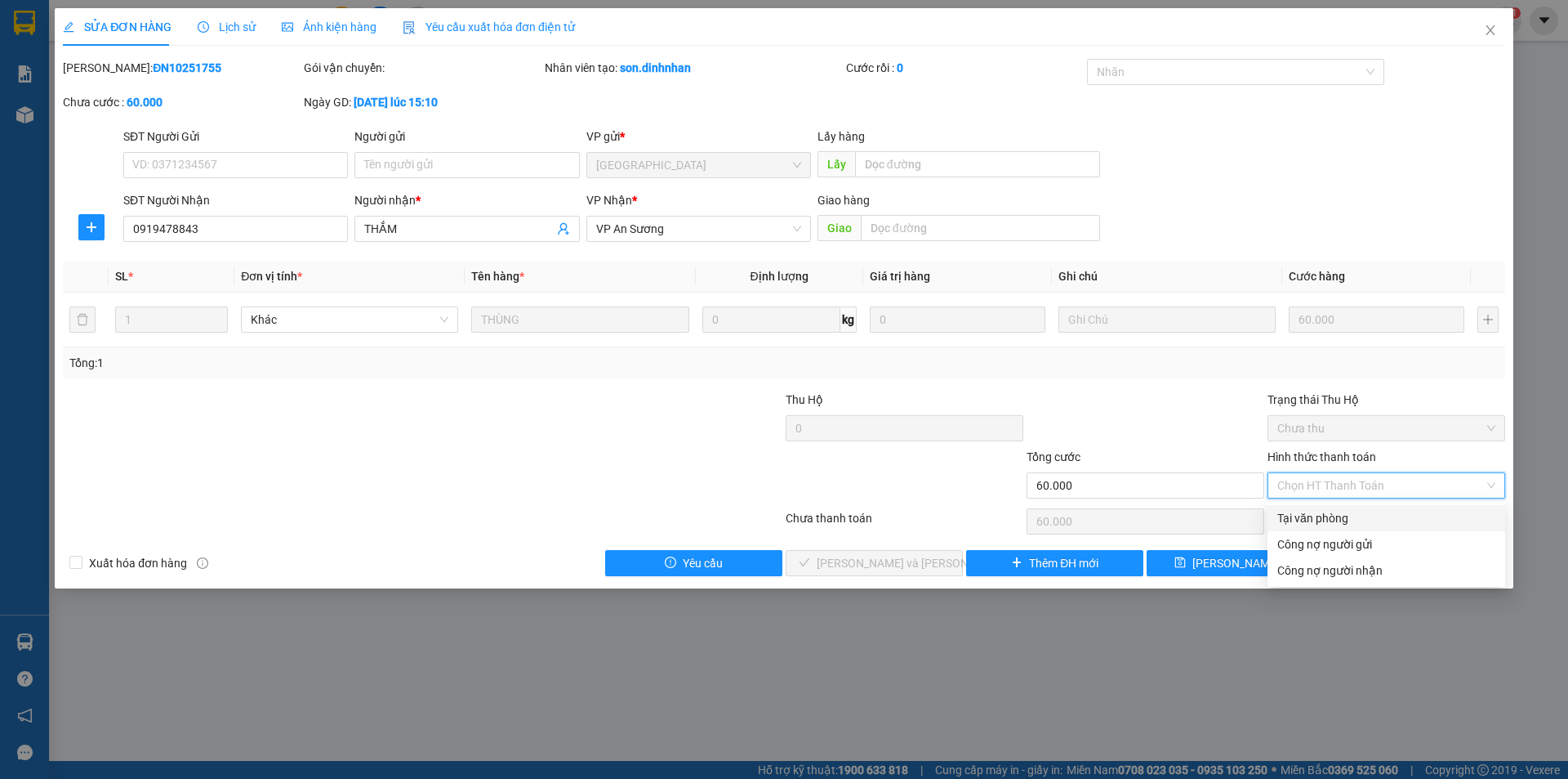
drag, startPoint x: 1323, startPoint y: 517, endPoint x: 914, endPoint y: 541, distance: 409.7
click at [1321, 517] on div "Tại văn phòng" at bounding box center [1387, 518] width 218 height 18
type input "0"
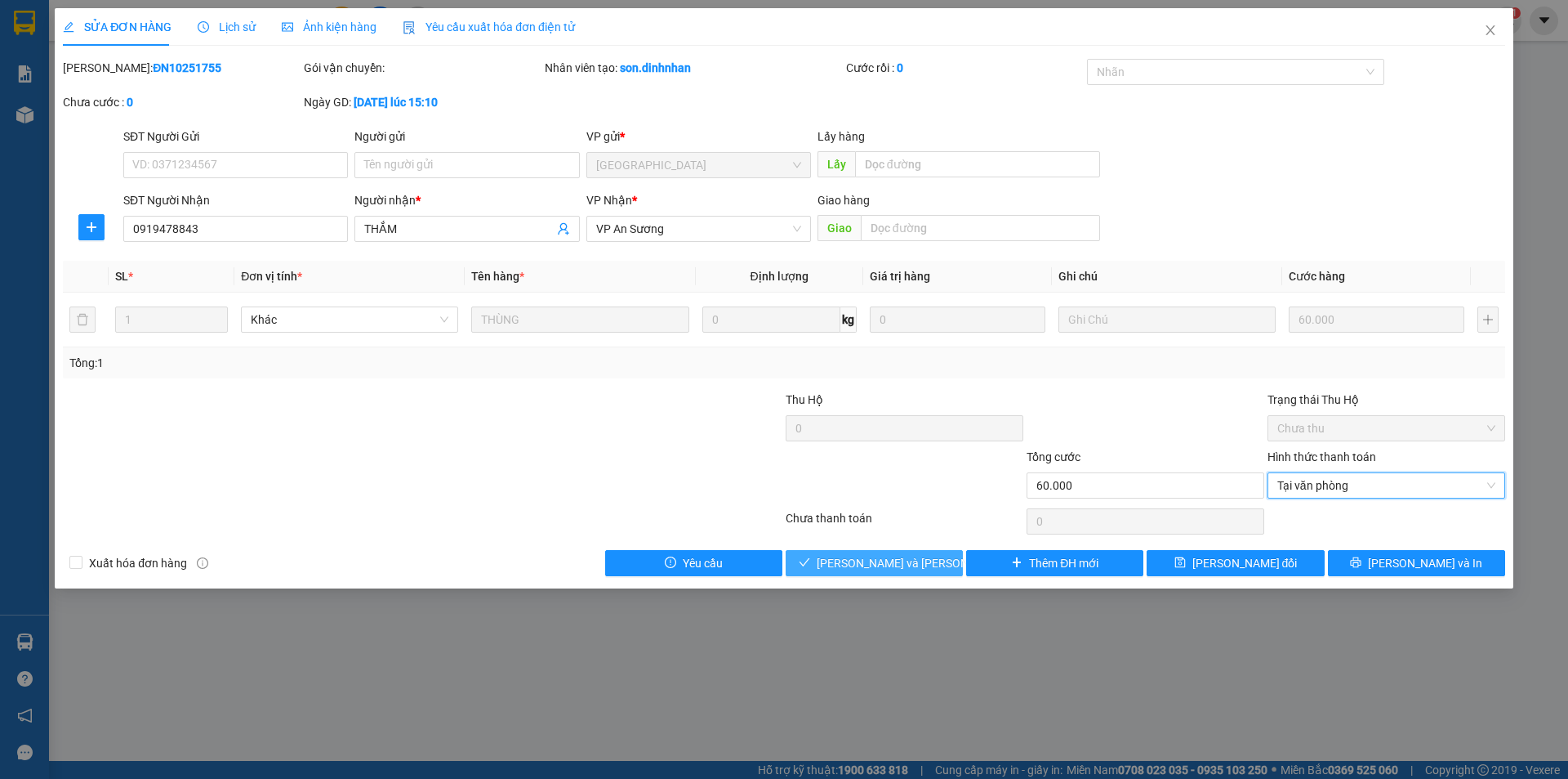
click at [853, 563] on span "Lưu và Giao hàng" at bounding box center [927, 563] width 220 height 18
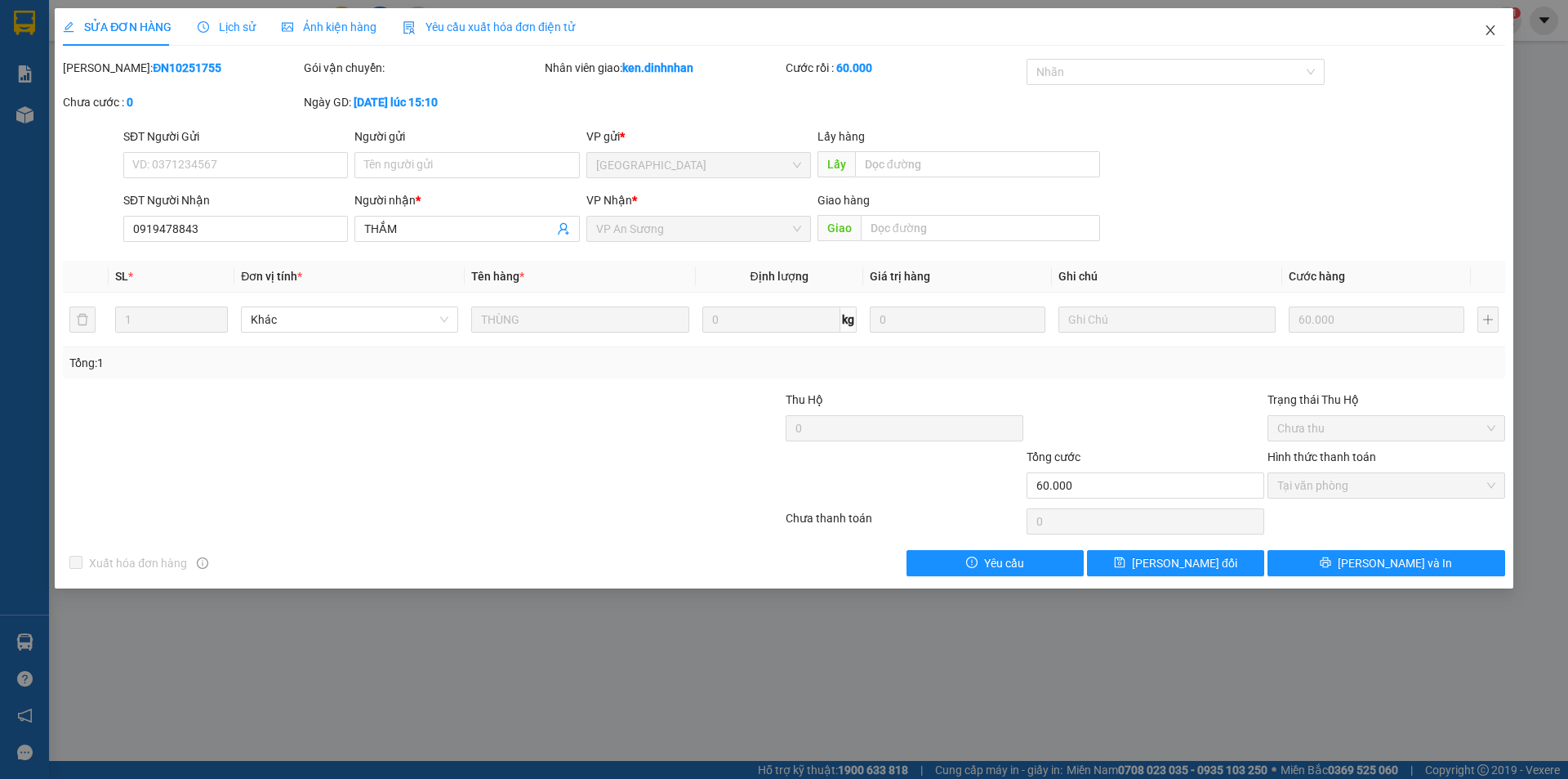
click at [1495, 32] on icon "close" at bounding box center [1491, 30] width 13 height 13
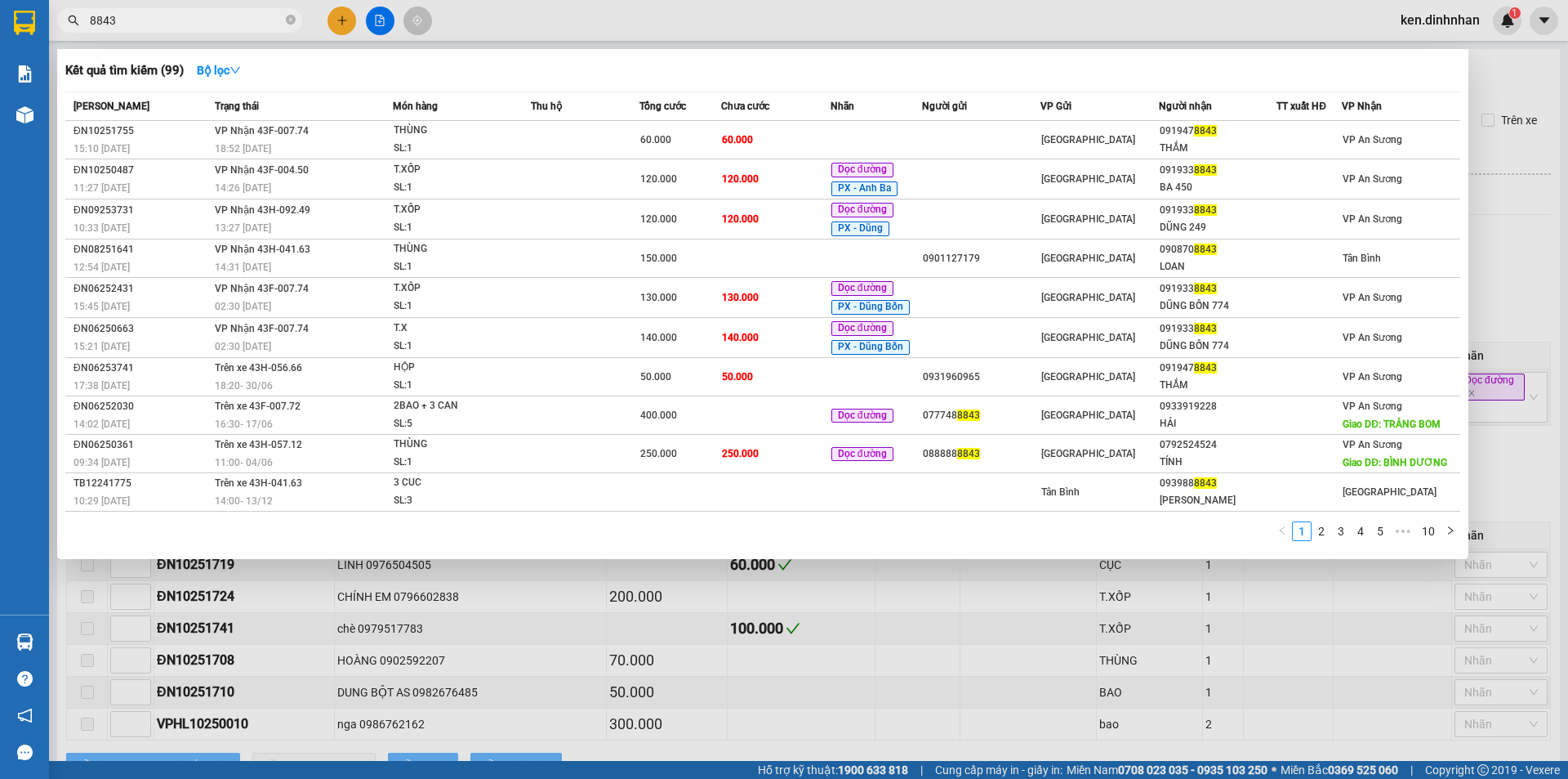
click at [137, 22] on input "8843" at bounding box center [186, 20] width 193 height 18
type input "8"
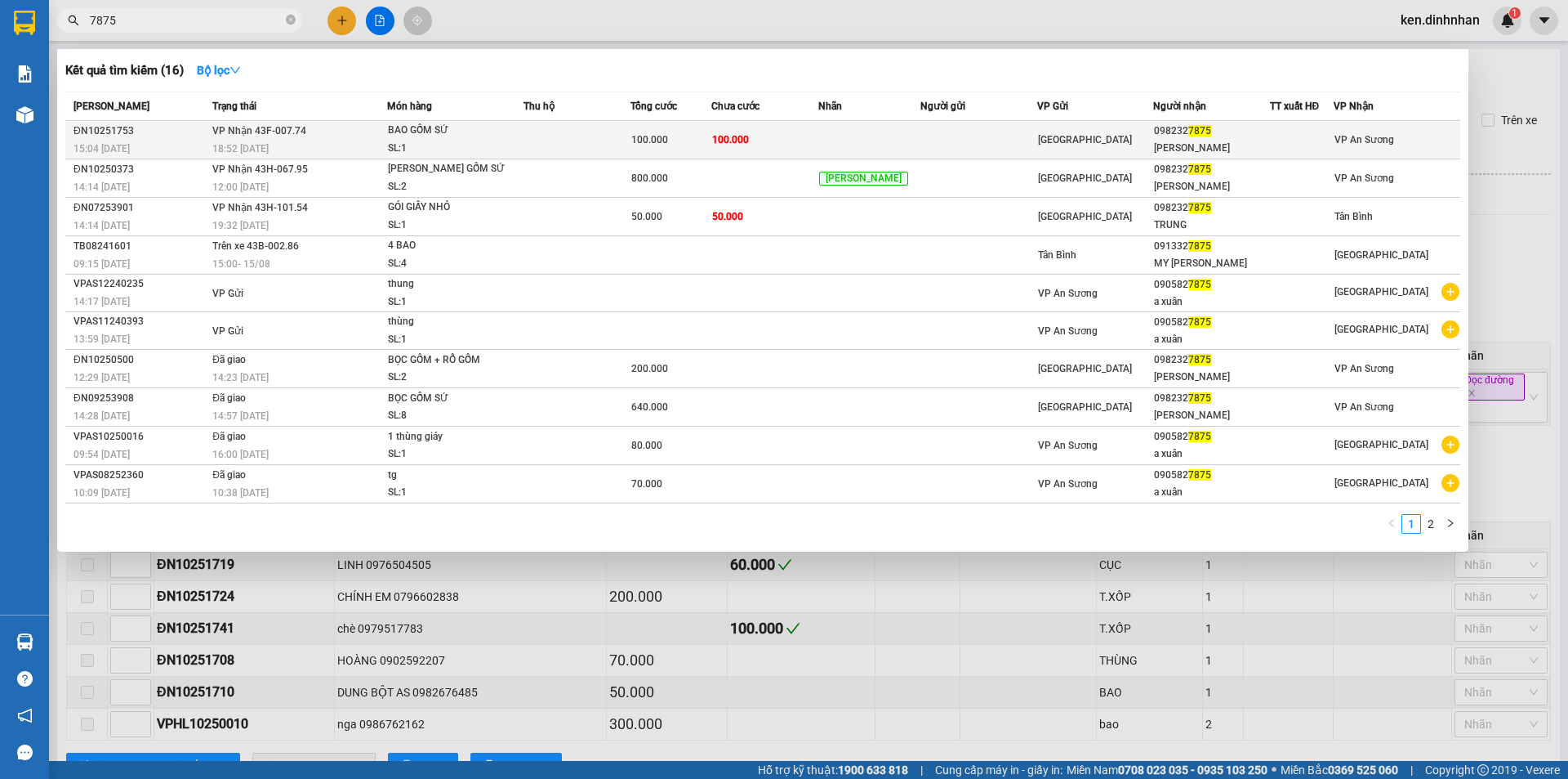
type input "7875"
click at [798, 146] on td "100.000" at bounding box center [765, 140] width 107 height 38
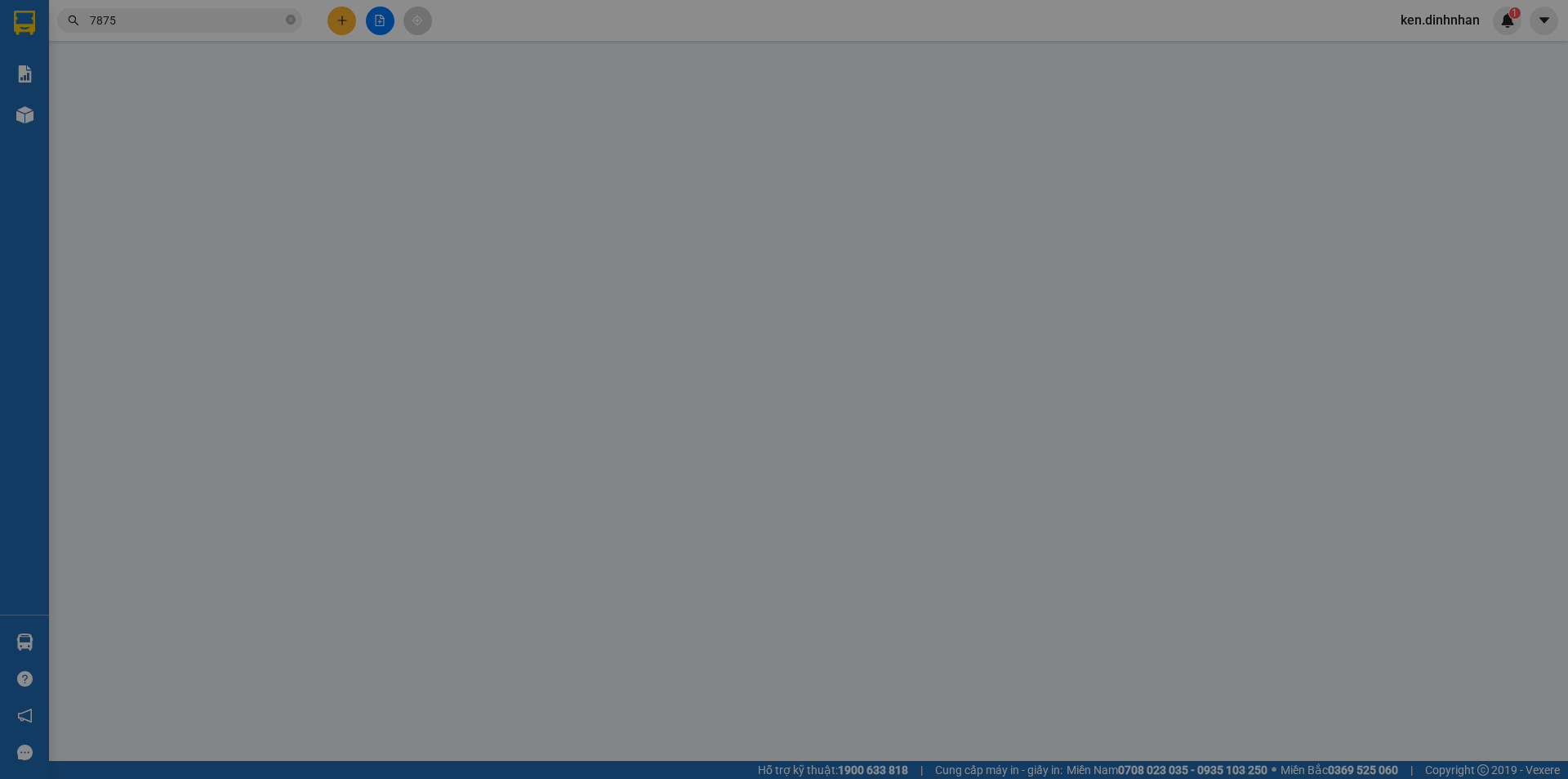
type input "0982327875"
type input "TRUNG - DỄ VỠ"
type input "100.000"
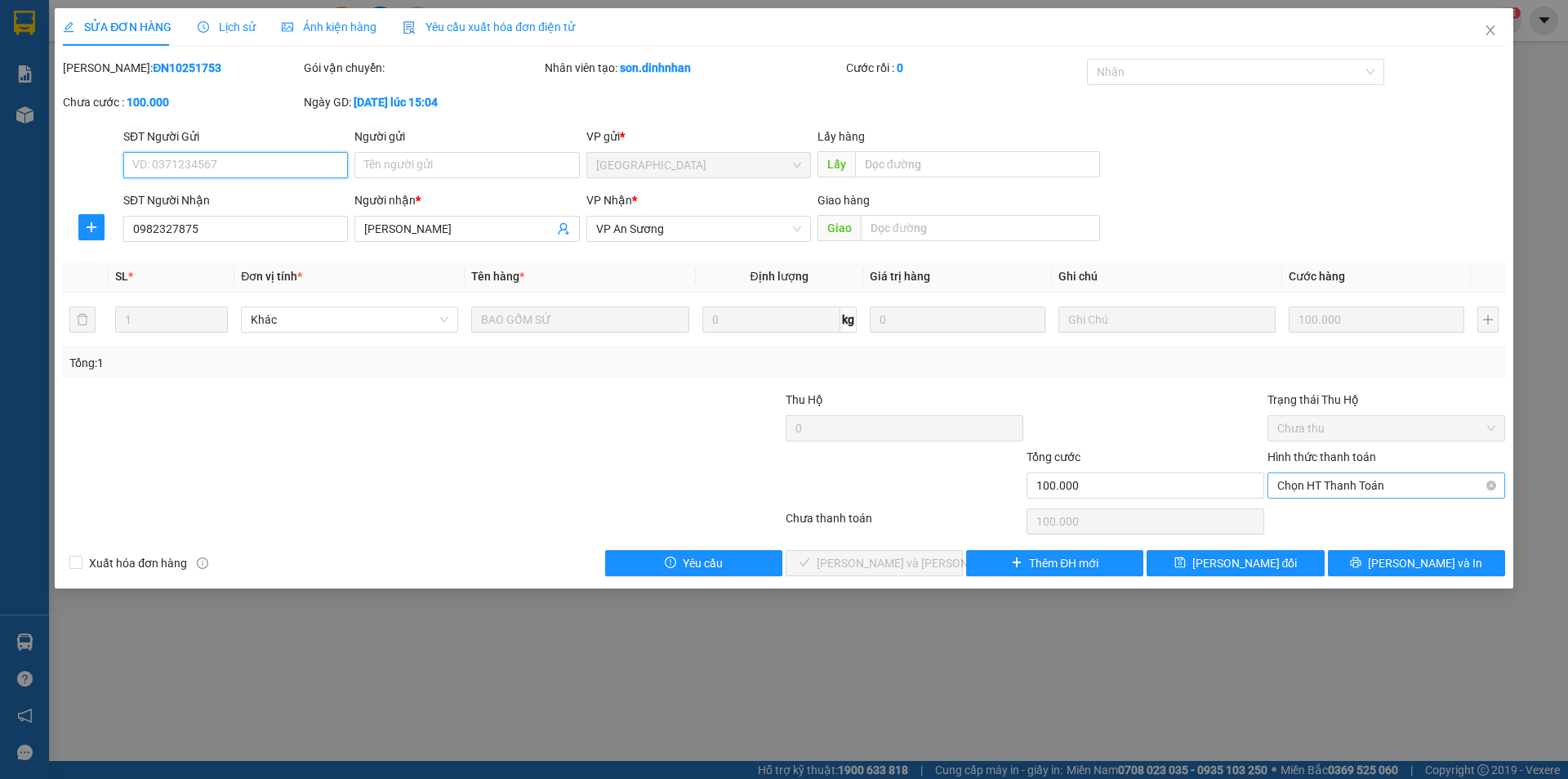
click at [1316, 481] on span "Chọn HT Thanh Toán" at bounding box center [1387, 485] width 218 height 24
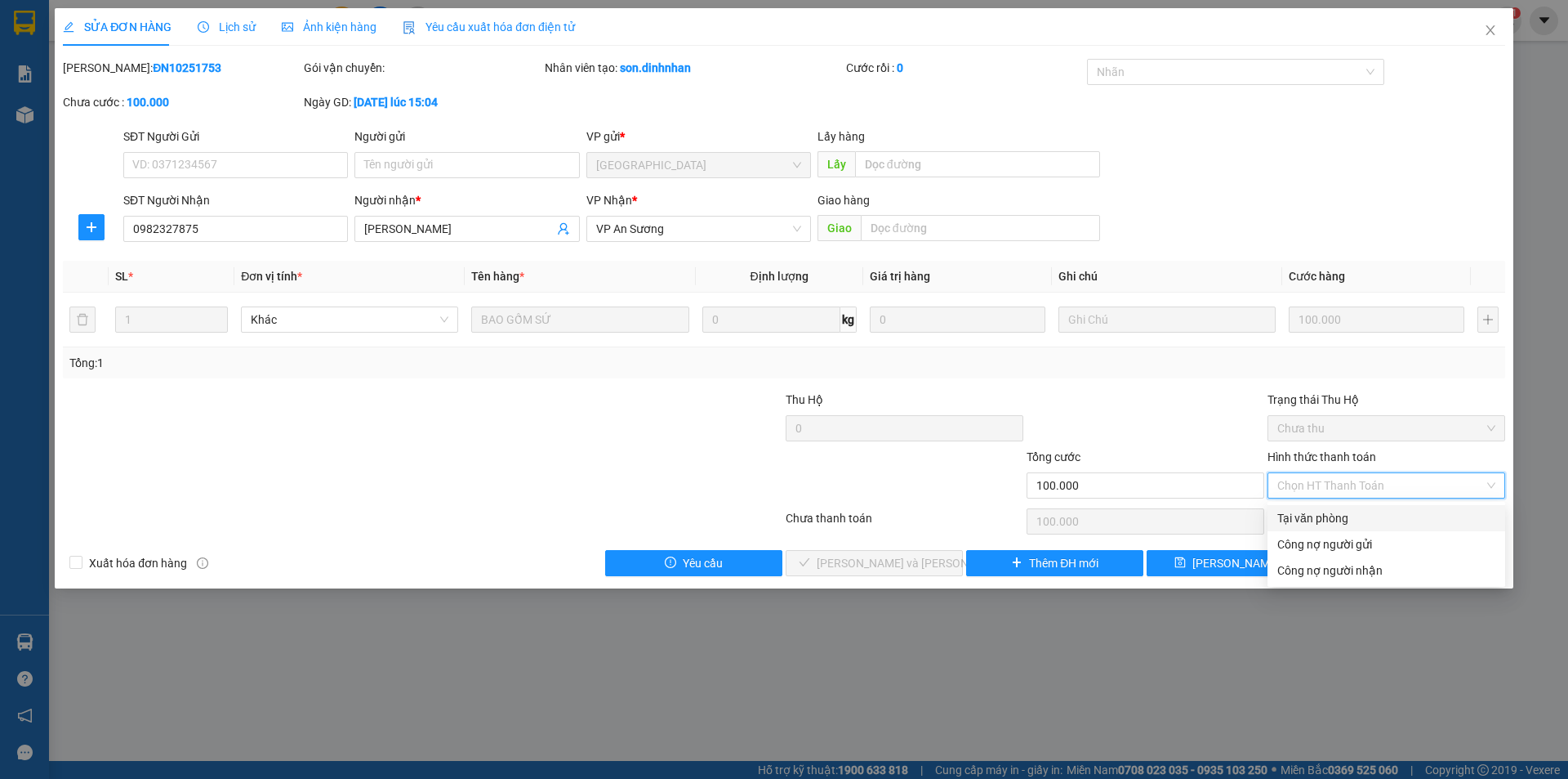
drag, startPoint x: 1297, startPoint y: 508, endPoint x: 1211, endPoint y: 544, distance: 93.2
click at [1297, 508] on div "Tại văn phòng" at bounding box center [1386, 518] width 238 height 26
type input "0"
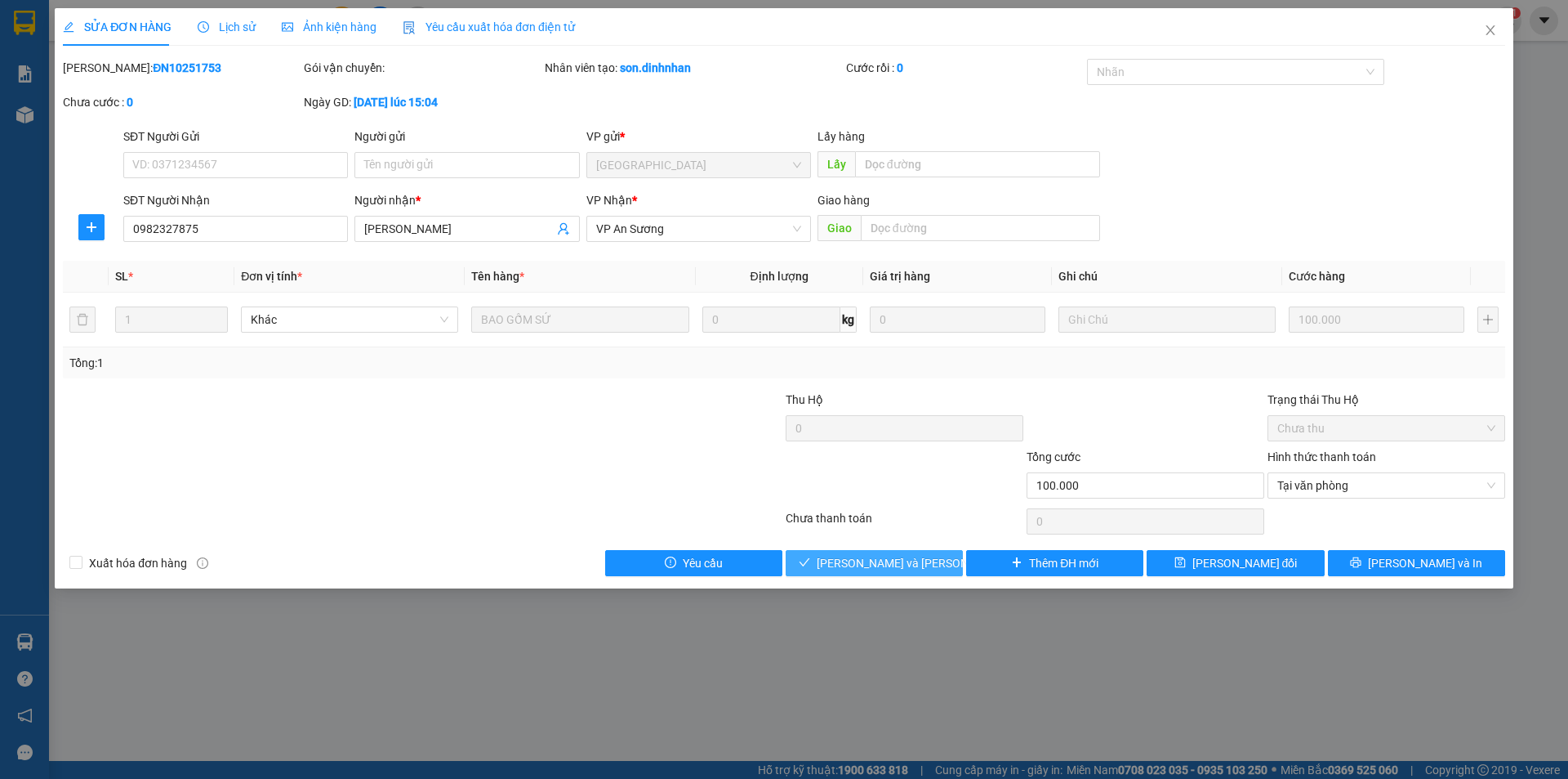
click at [893, 570] on span "Lưu và Giao hàng" at bounding box center [927, 563] width 220 height 18
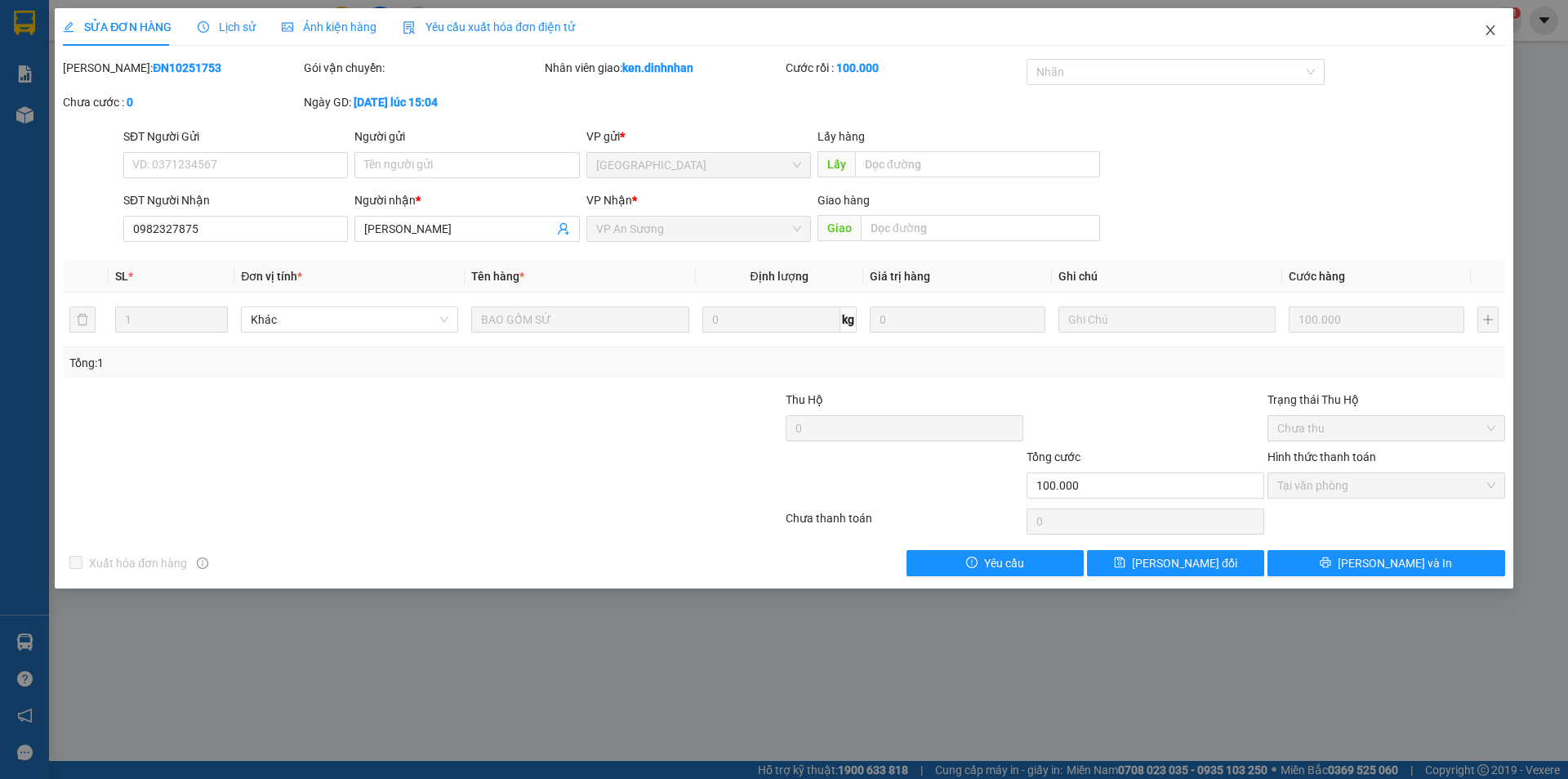
click at [1490, 31] on icon "close" at bounding box center [1491, 30] width 9 height 10
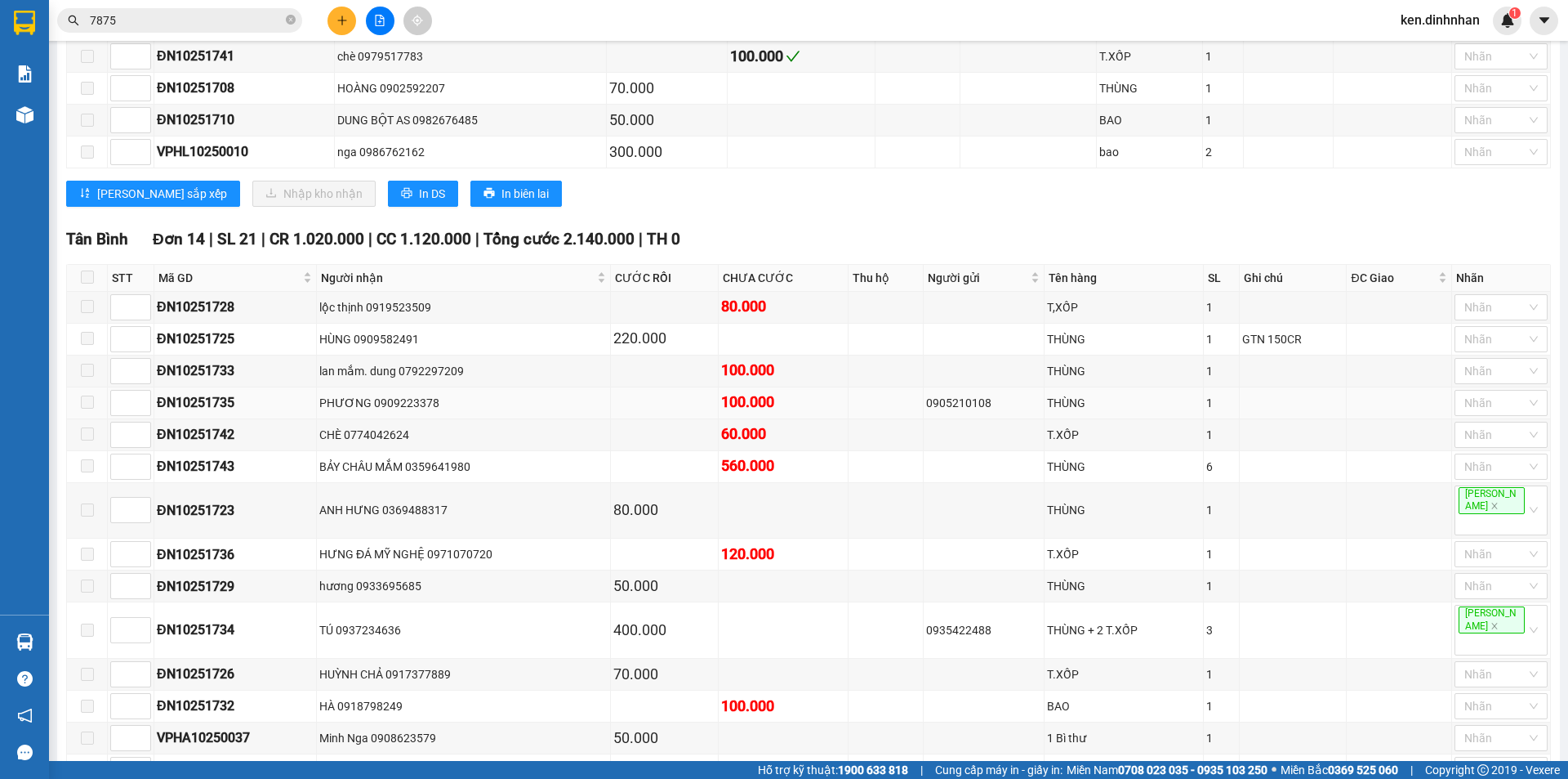
scroll to position [652, 0]
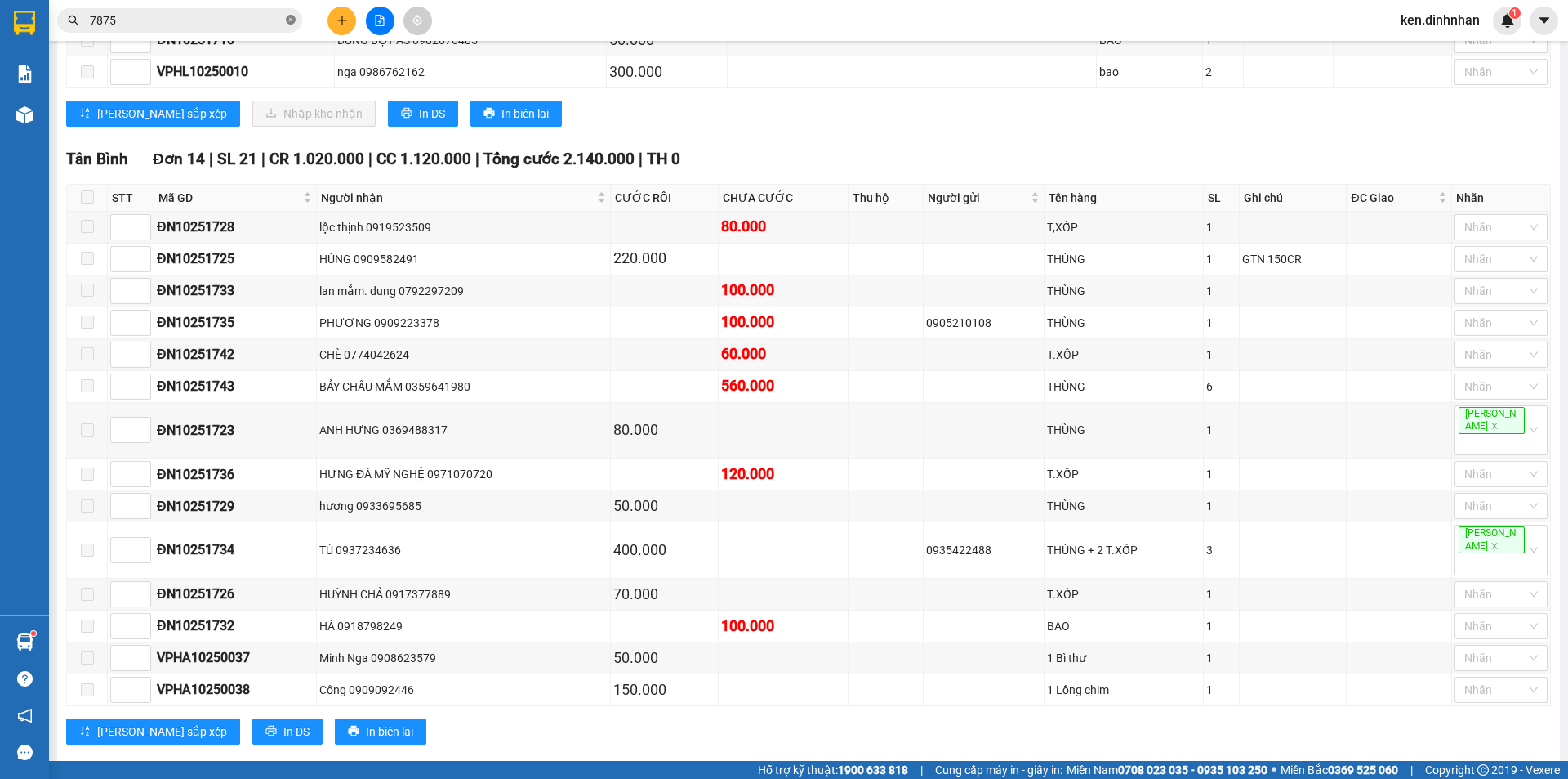
click at [288, 18] on icon "close-circle" at bounding box center [291, 20] width 10 height 10
click at [353, 21] on button at bounding box center [341, 21] width 29 height 29
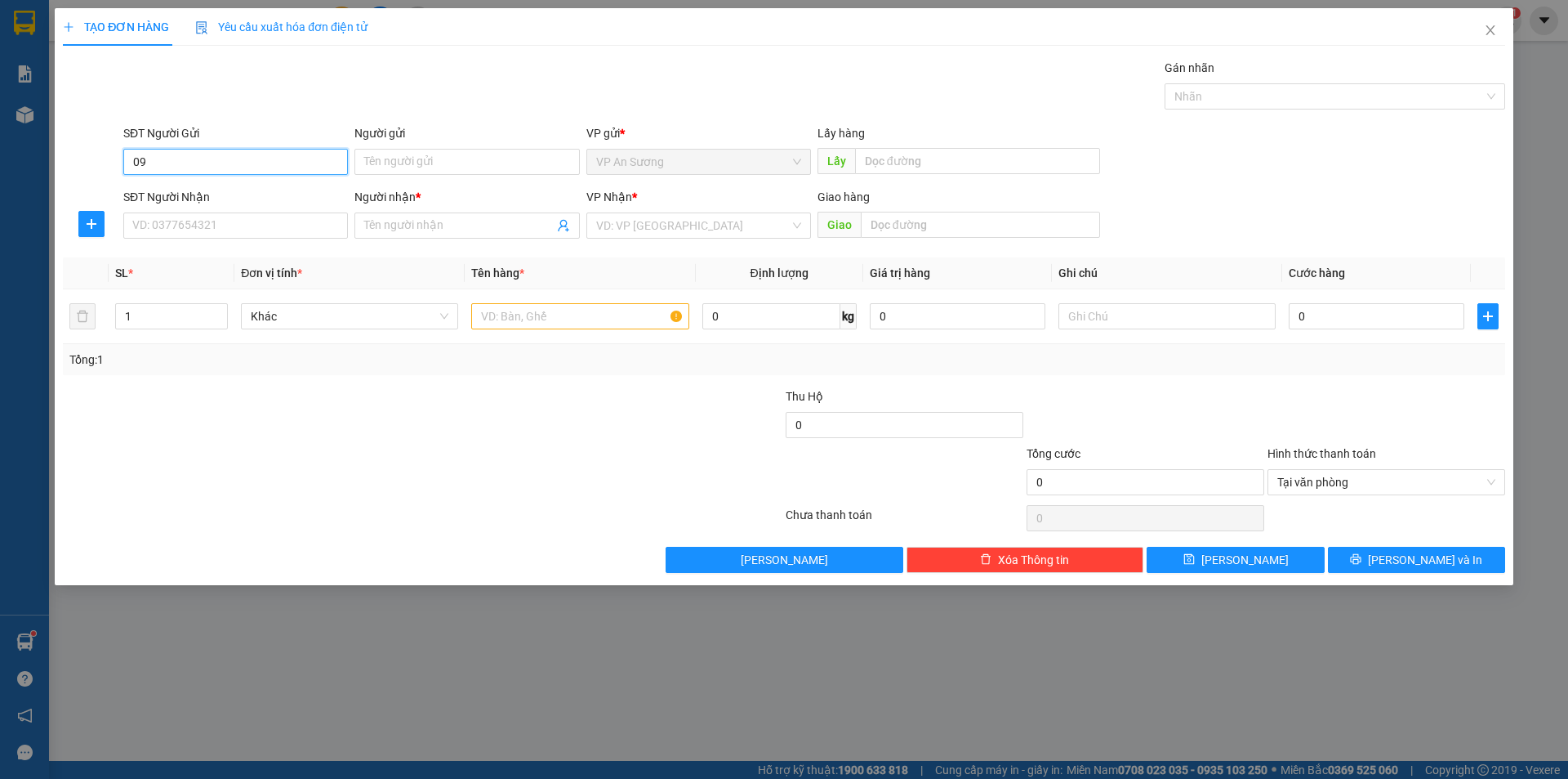
type input "0"
drag, startPoint x: 235, startPoint y: 240, endPoint x: 229, endPoint y: 227, distance: 14.3
click at [236, 240] on div "SĐT Người Nhận VD: 0377654321" at bounding box center [235, 216] width 225 height 57
click at [229, 226] on input "SĐT Người Nhận" at bounding box center [235, 226] width 225 height 26
type input "0901356243"
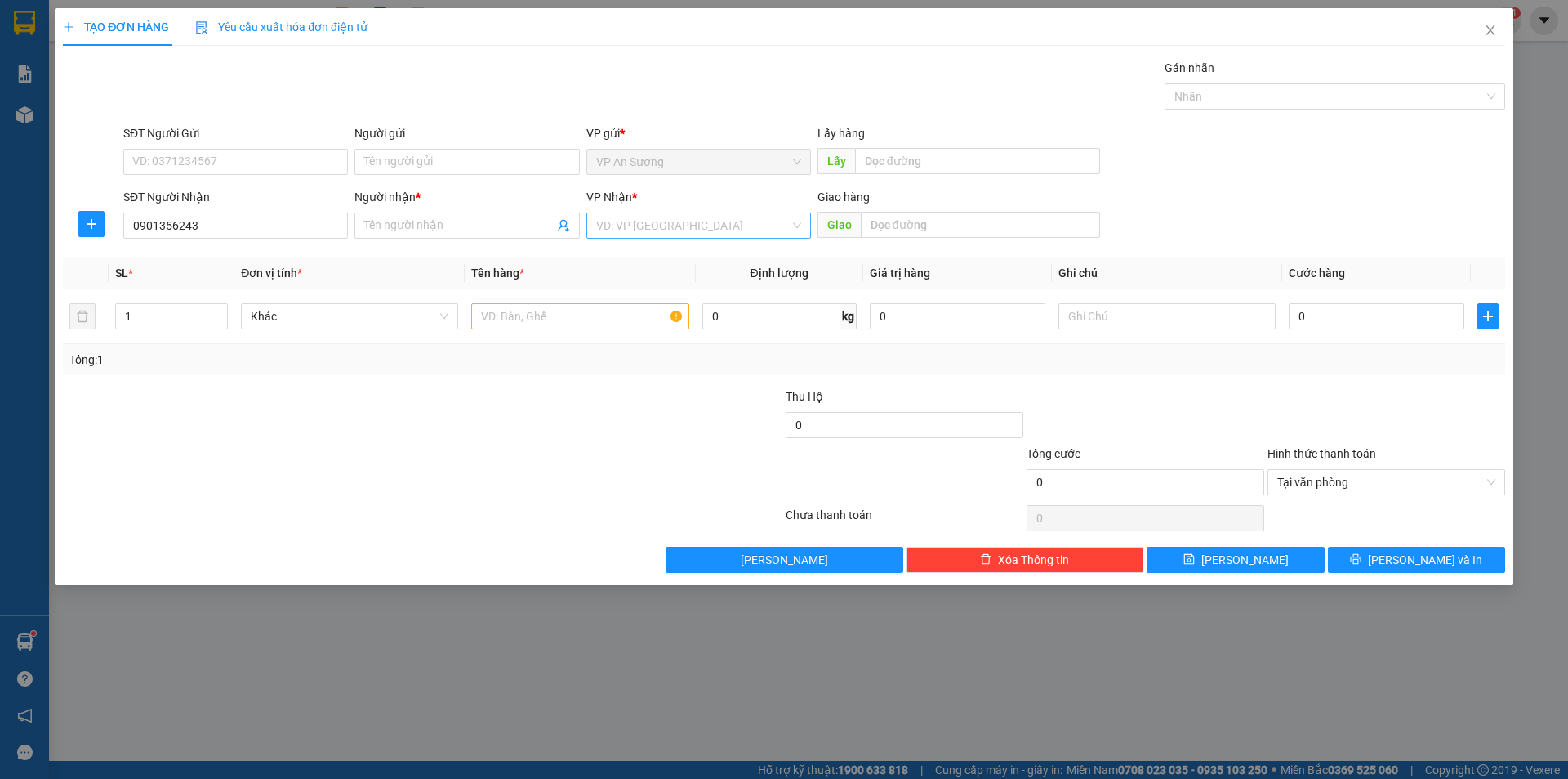
click at [653, 230] on input "search" at bounding box center [693, 226] width 194 height 24
click at [638, 359] on div "VP An Sương" at bounding box center [699, 362] width 205 height 18
click at [611, 162] on span "VP An Sương" at bounding box center [699, 161] width 205 height 24
click at [493, 225] on input "Người nhận *" at bounding box center [459, 225] width 188 height 18
type input "."
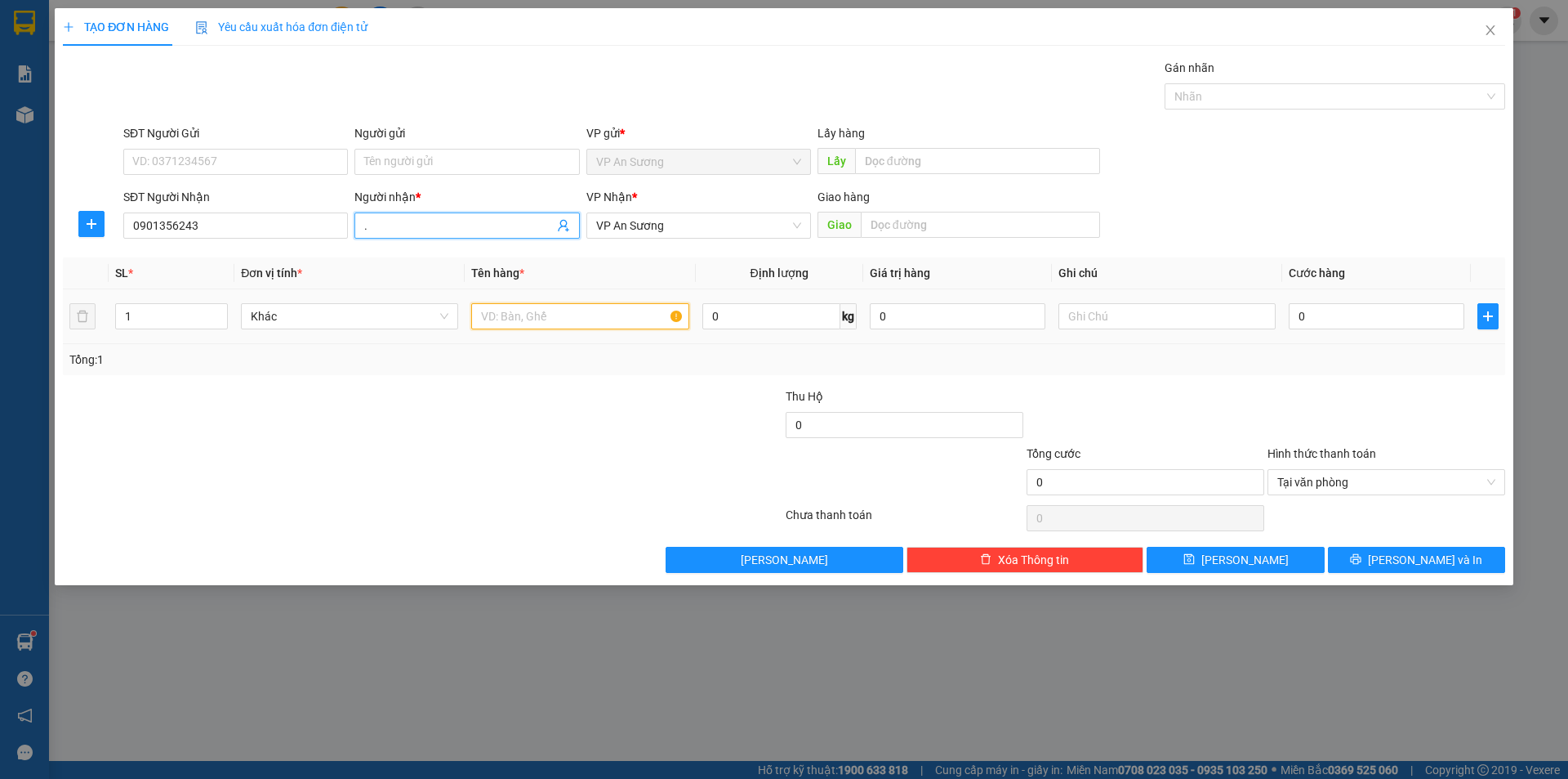
click at [517, 320] on input "text" at bounding box center [579, 316] width 217 height 26
type input "1 hộp"
click at [1377, 313] on input "0" at bounding box center [1377, 316] width 175 height 26
type input "5"
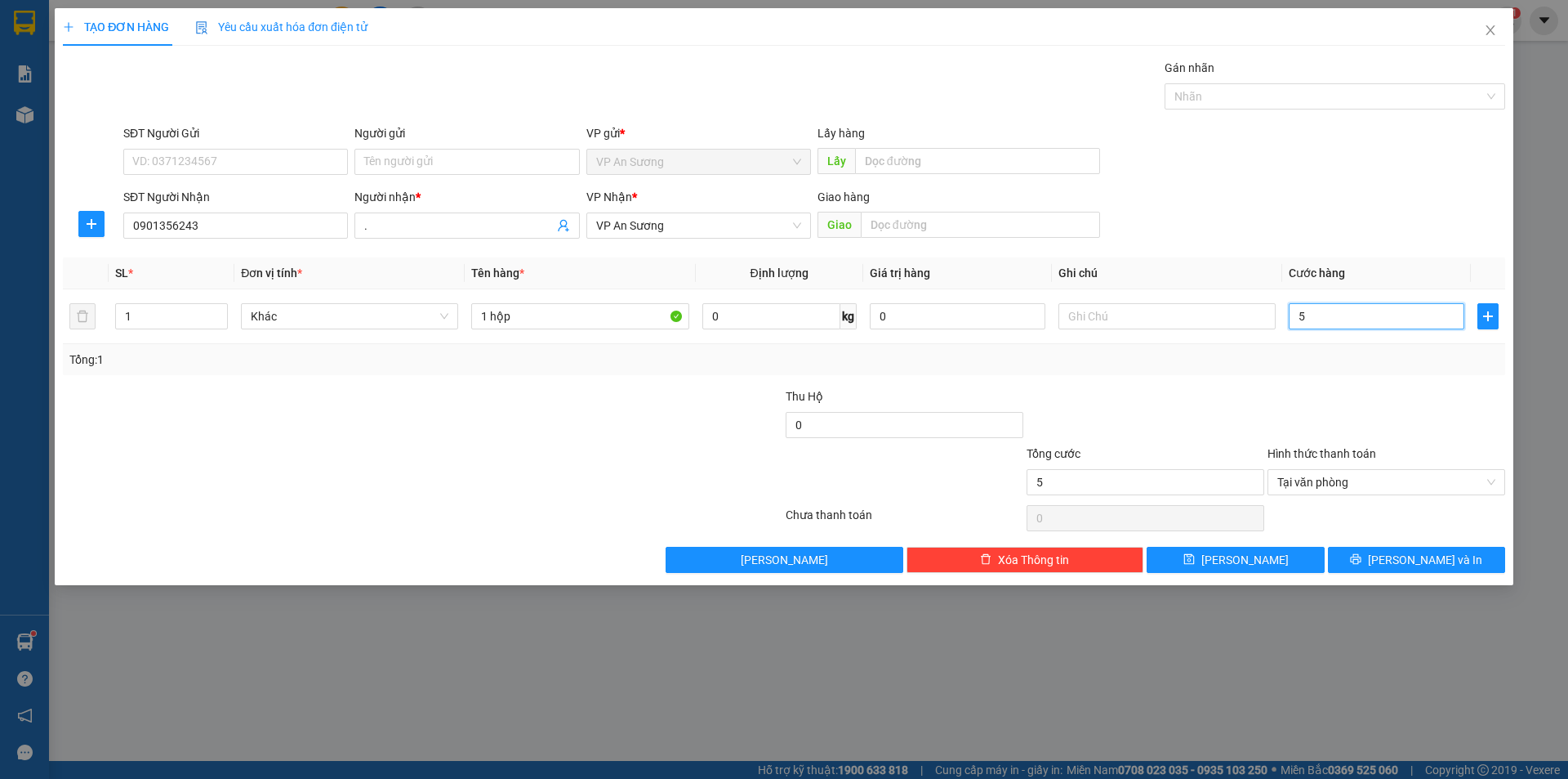
type input "50"
type input "50.000"
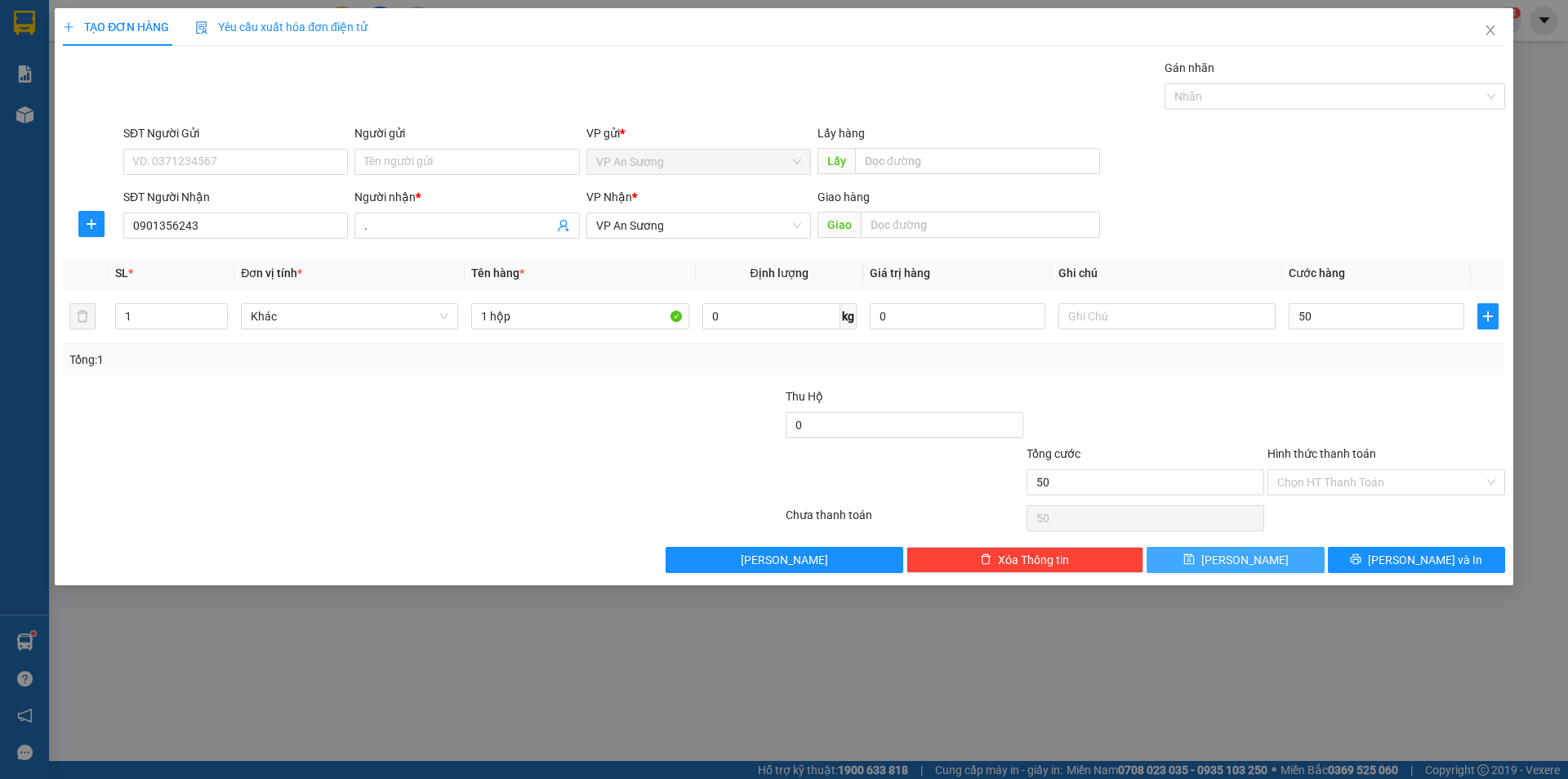
type input "50.000"
click at [1272, 551] on button "[PERSON_NAME]" at bounding box center [1236, 560] width 177 height 26
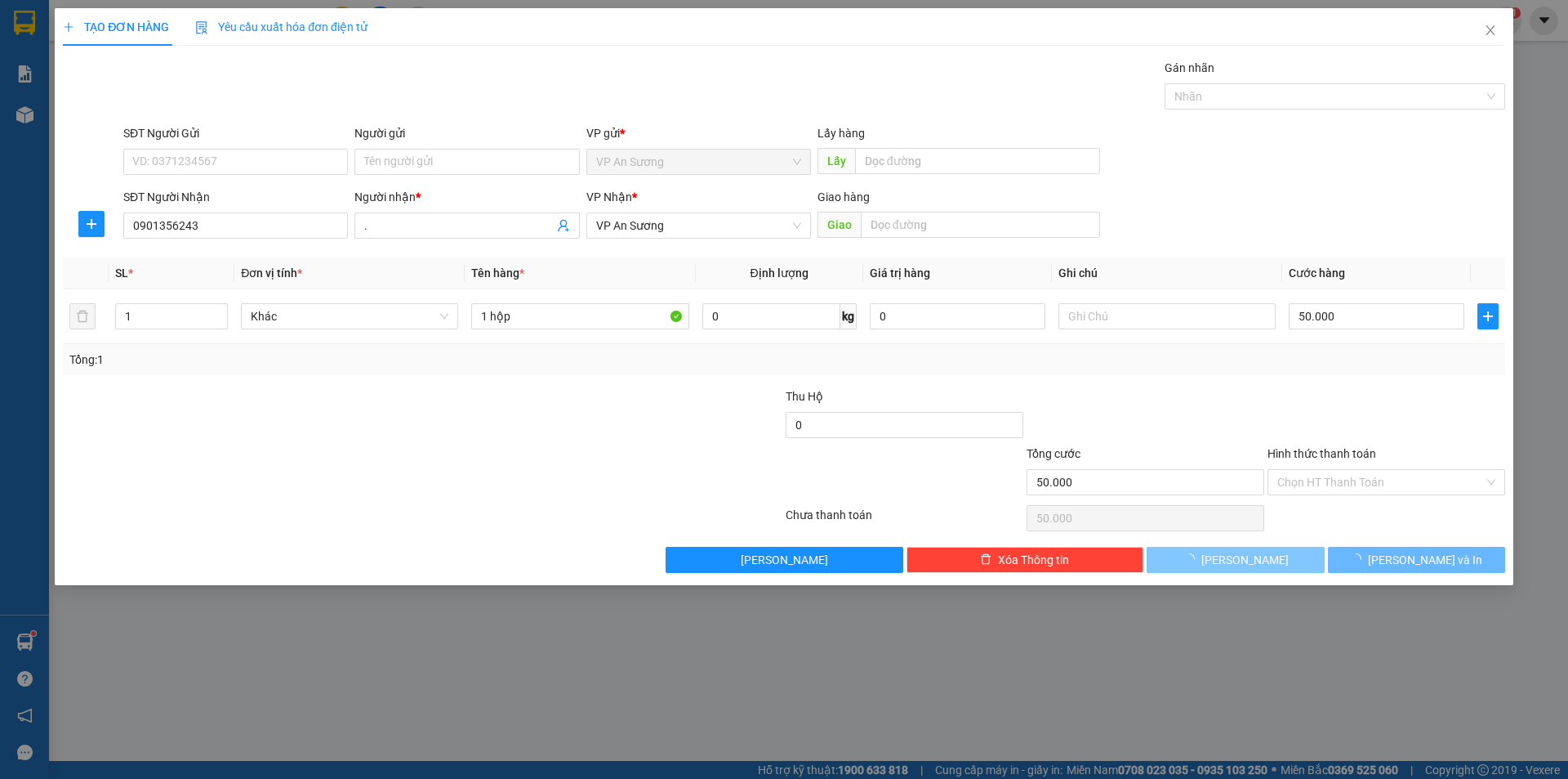
type input "0"
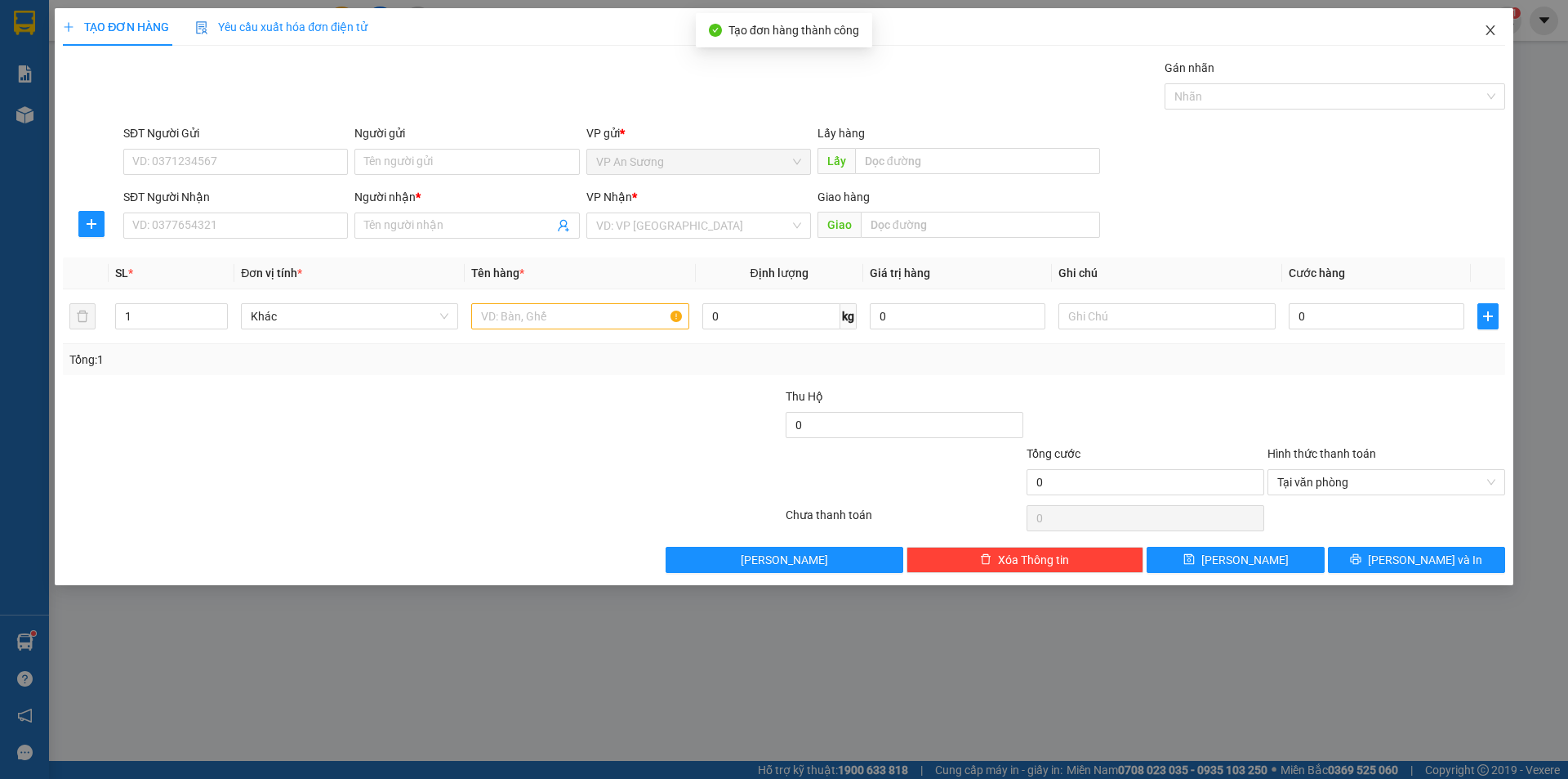
click at [1488, 30] on icon "close" at bounding box center [1491, 30] width 13 height 13
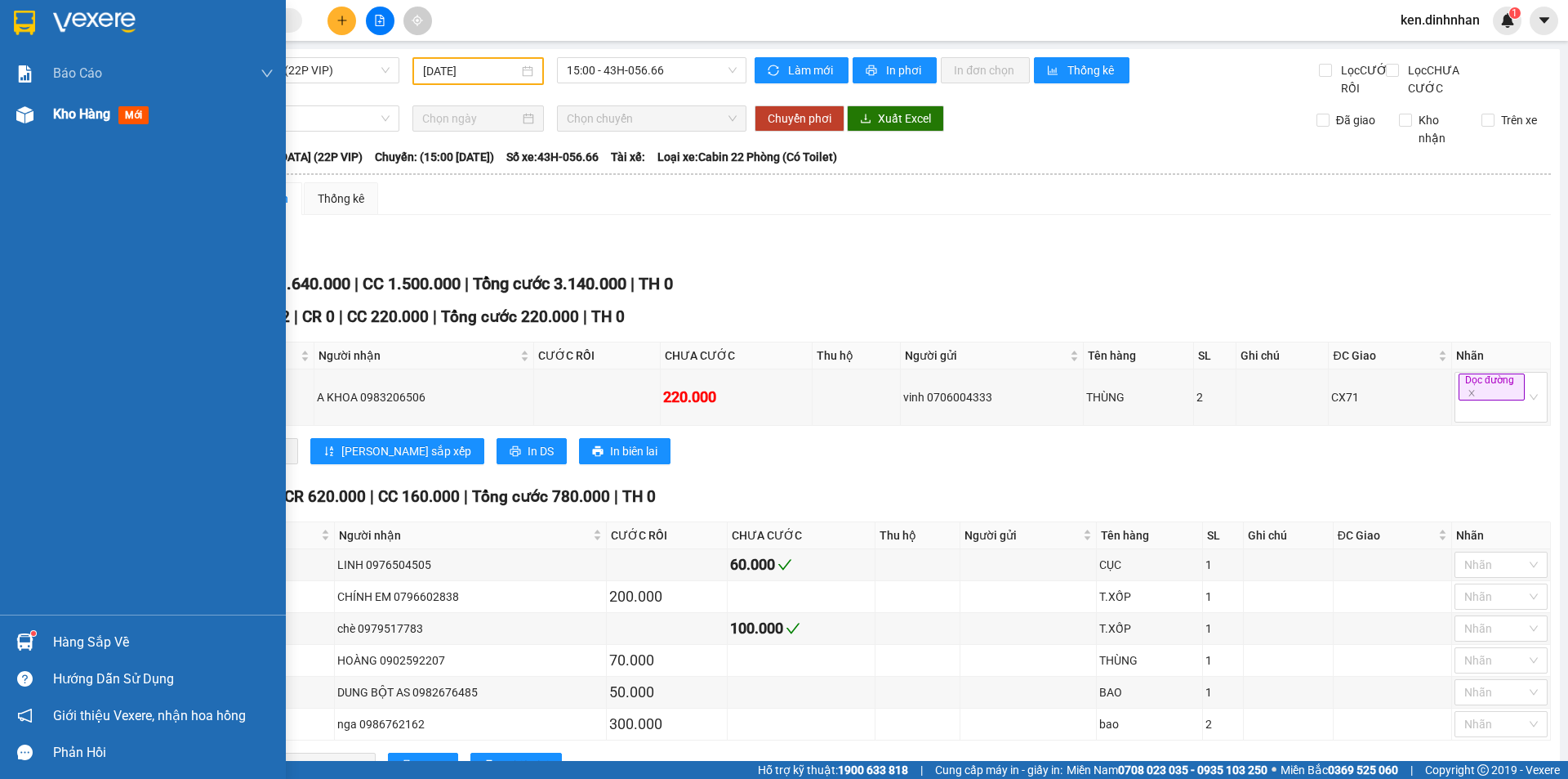
click at [84, 97] on div "Đà Nẵng - Hội An - Sài Gòn (22P VIP) 13/10/2025 15:00 - 43H-056.66" at bounding box center [406, 77] width 681 height 40
click at [68, 111] on span "Kho hàng" at bounding box center [81, 114] width 57 height 16
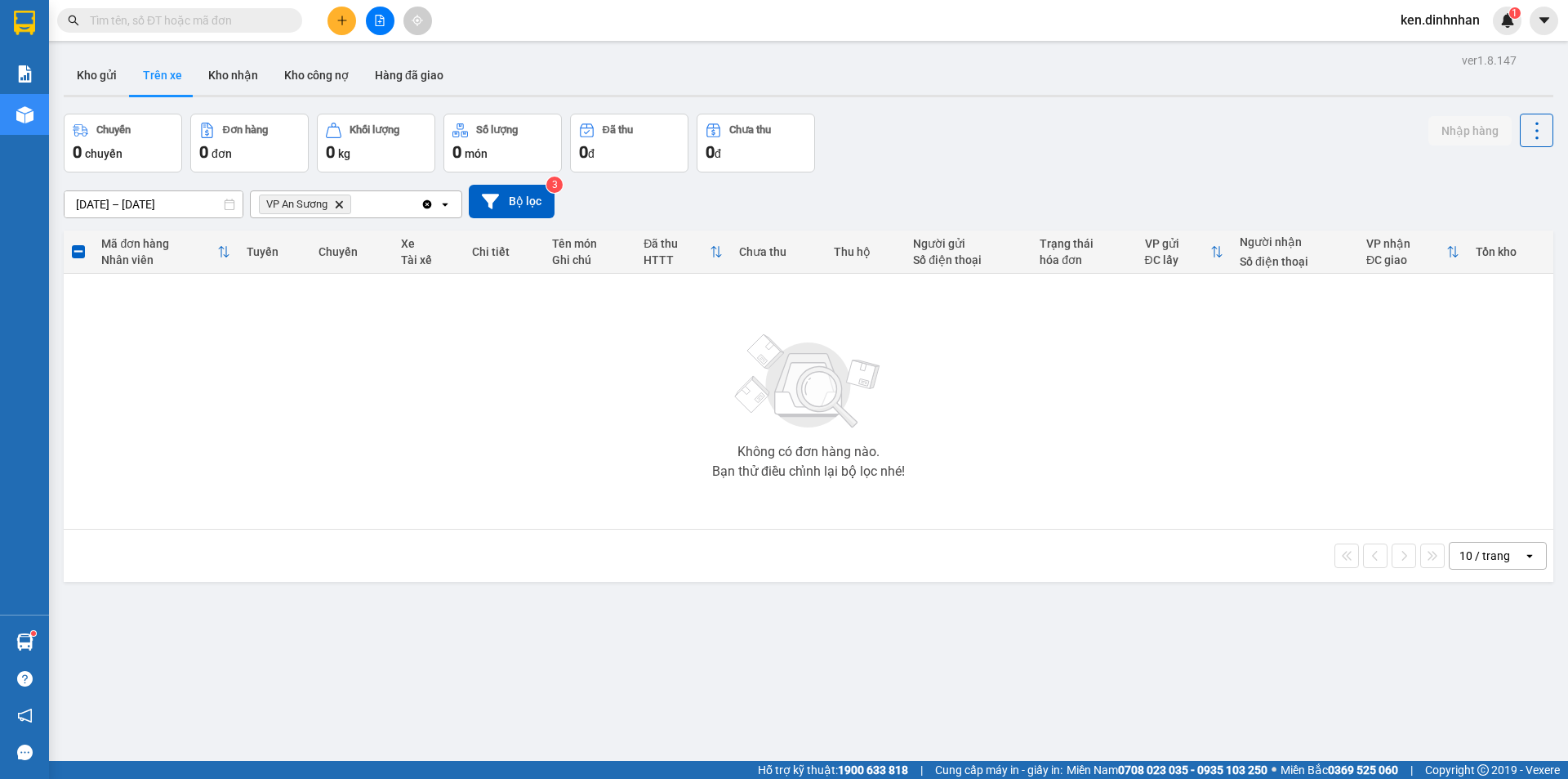
drag, startPoint x: 341, startPoint y: 203, endPoint x: 194, endPoint y: 149, distance: 156.6
click at [340, 203] on icon "VP An Sương, close by backspace" at bounding box center [340, 204] width 7 height 7
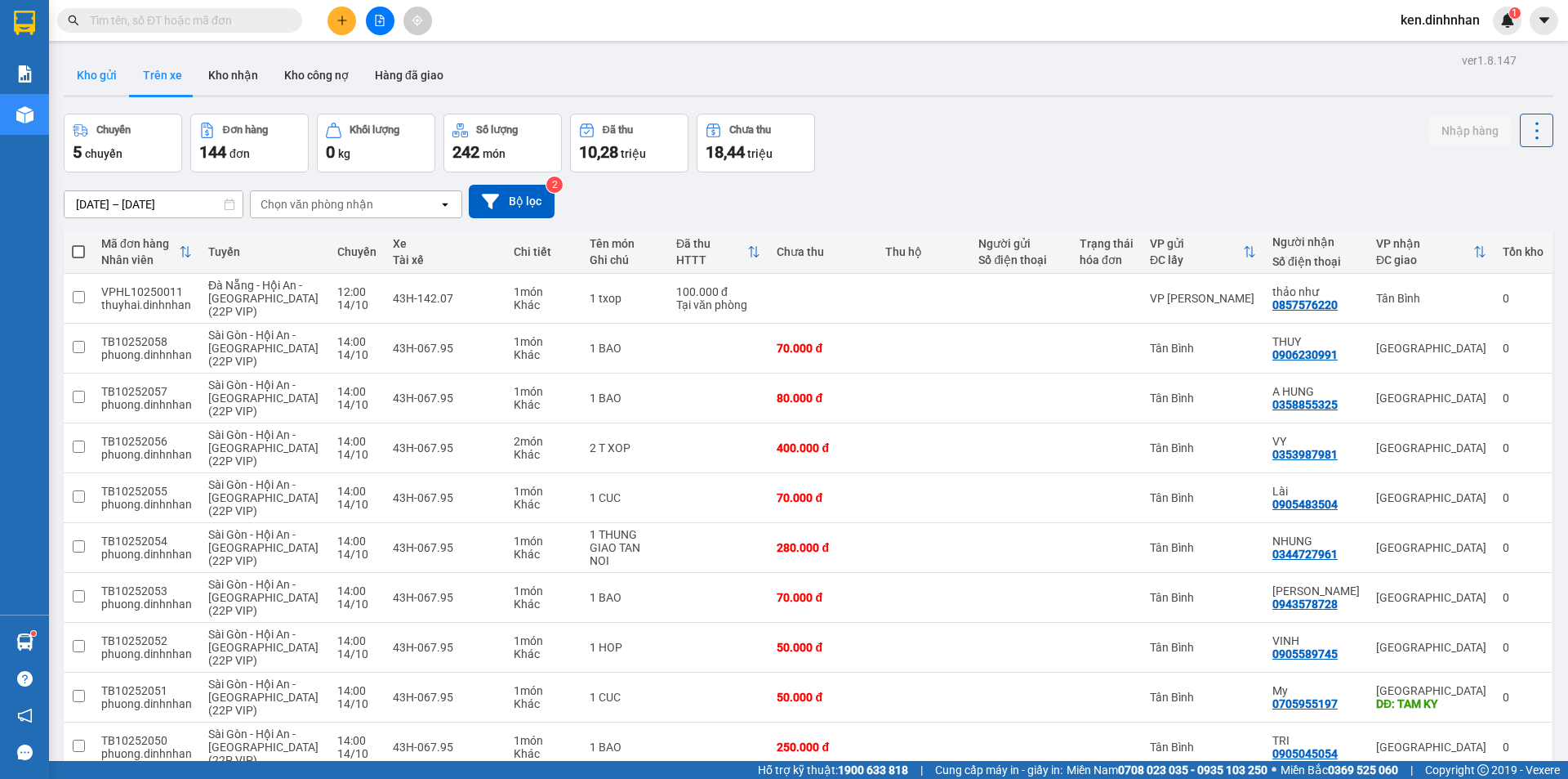
click at [100, 78] on button "Kho gửi" at bounding box center [96, 76] width 66 height 39
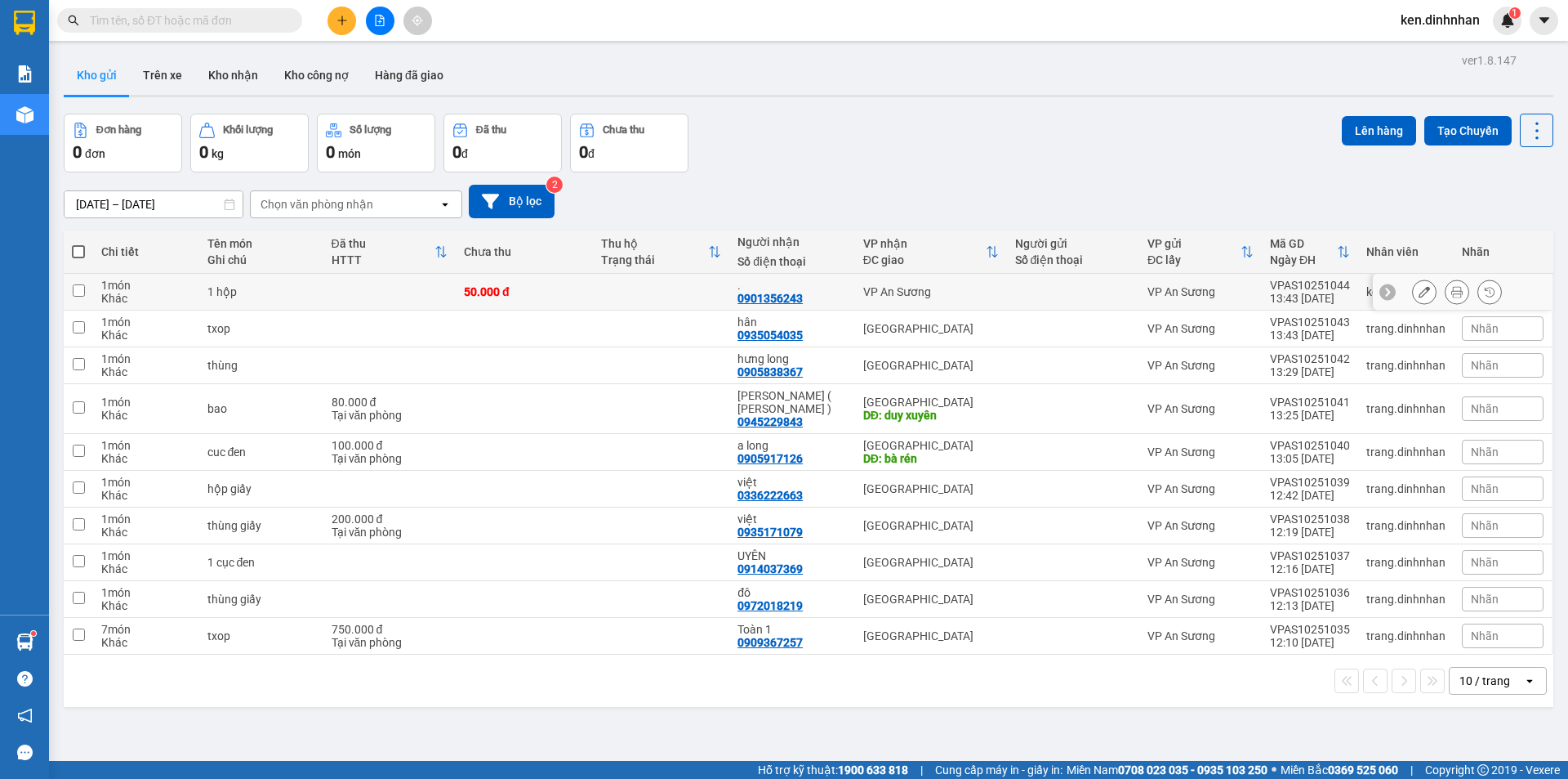
click at [1081, 287] on div at bounding box center [1074, 292] width 116 height 13
checkbox input "true"
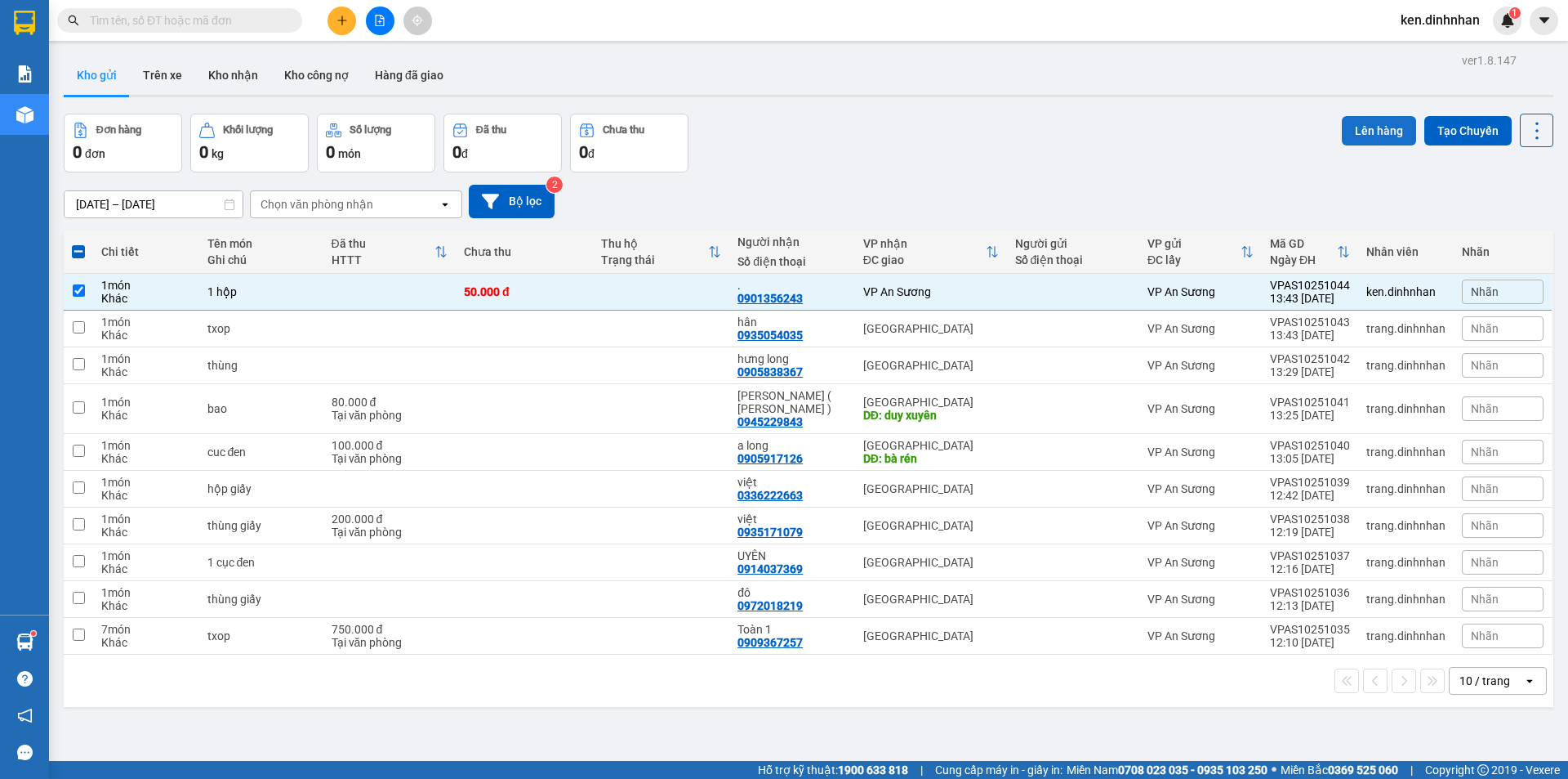
click at [1363, 133] on button "Lên hàng" at bounding box center [1380, 131] width 75 height 30
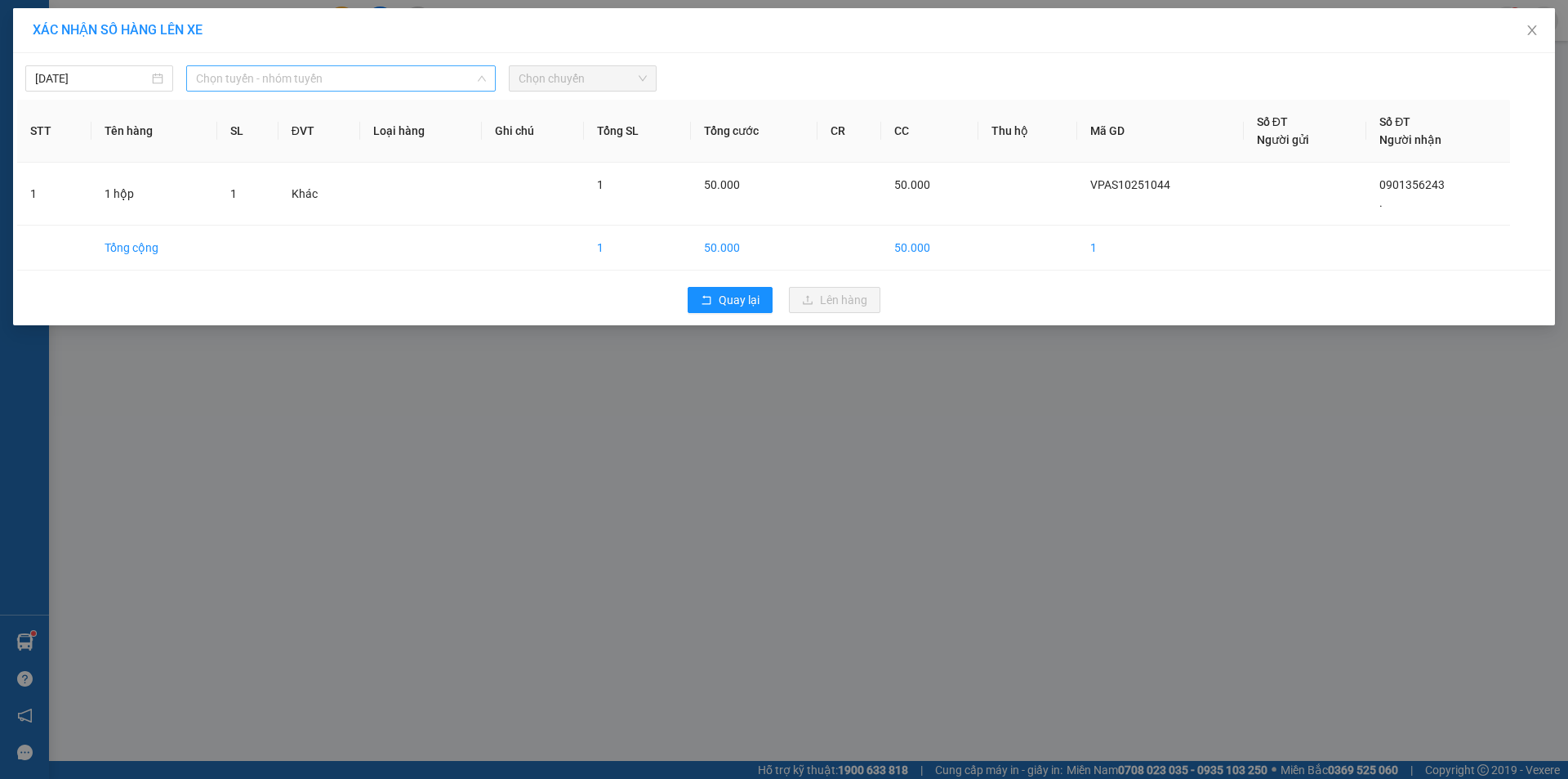
click at [201, 76] on span "Chọn tuyến - nhóm tuyến" at bounding box center [340, 78] width 290 height 24
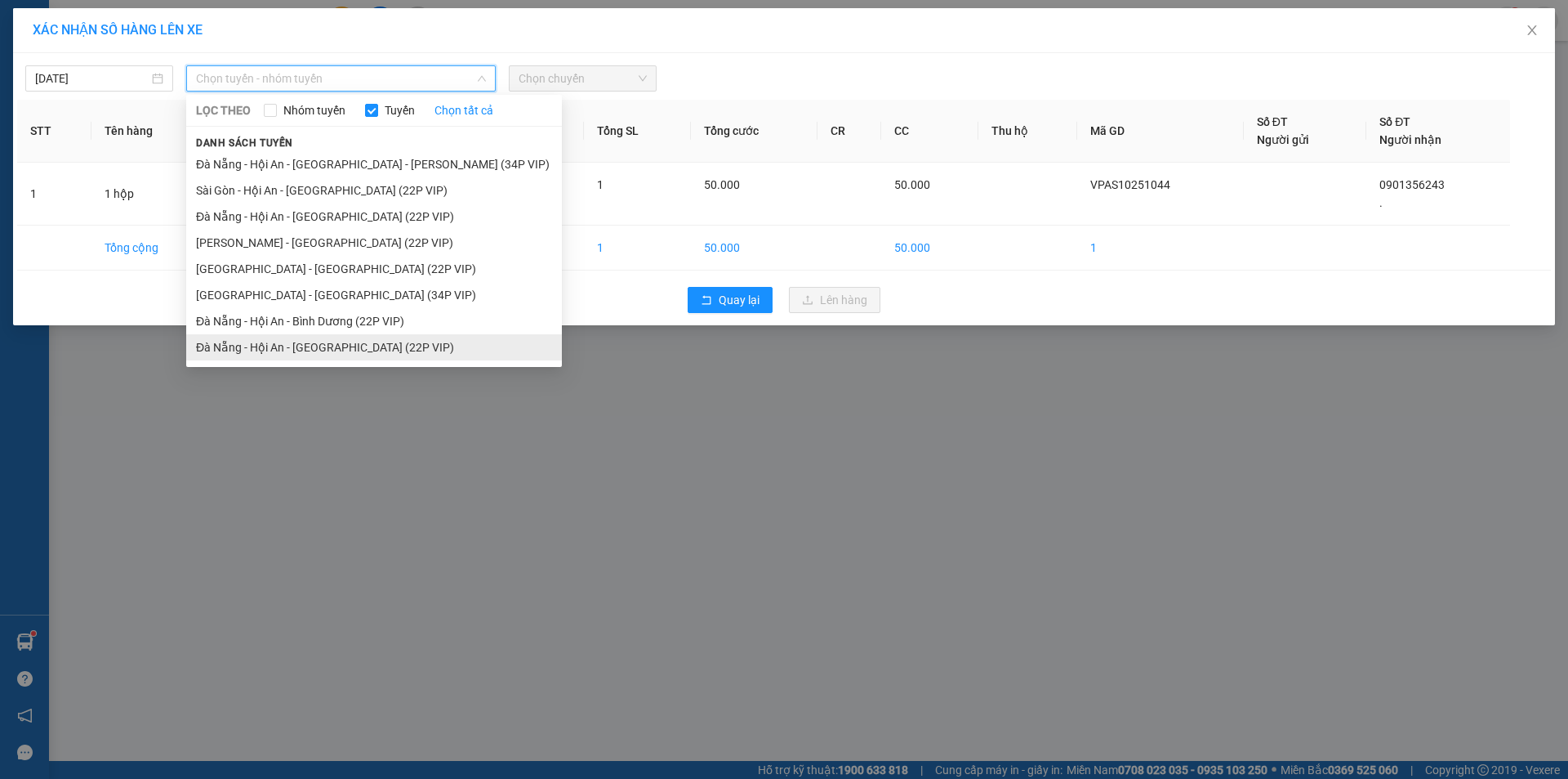
click at [290, 343] on li "Đà Nẵng - Hội An - Sài Gòn (22P VIP)" at bounding box center [374, 347] width 376 height 26
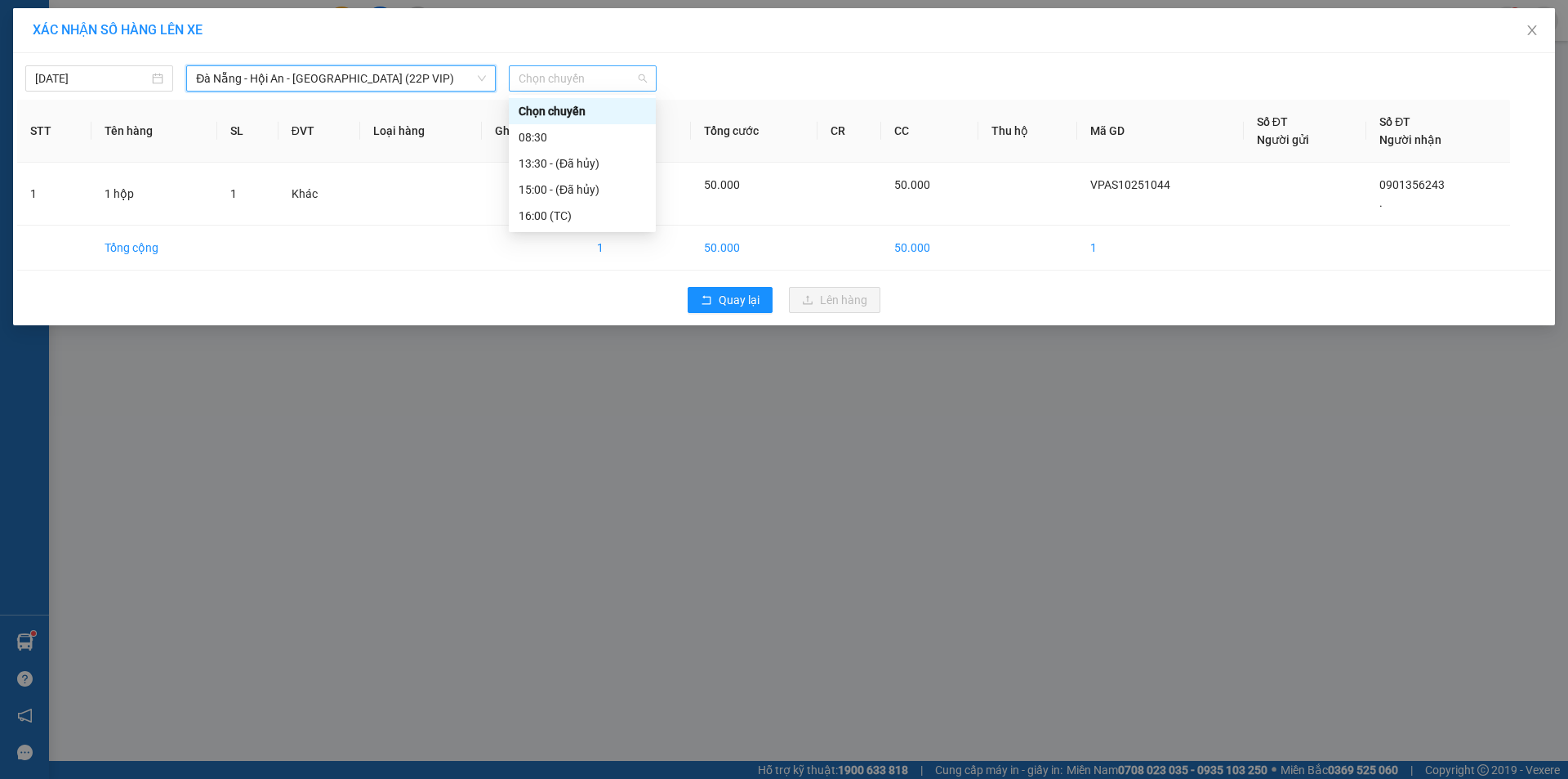
click at [556, 80] on span "Chọn chuyến" at bounding box center [582, 78] width 128 height 24
click at [103, 79] on input "[DATE]" at bounding box center [92, 77] width 114 height 18
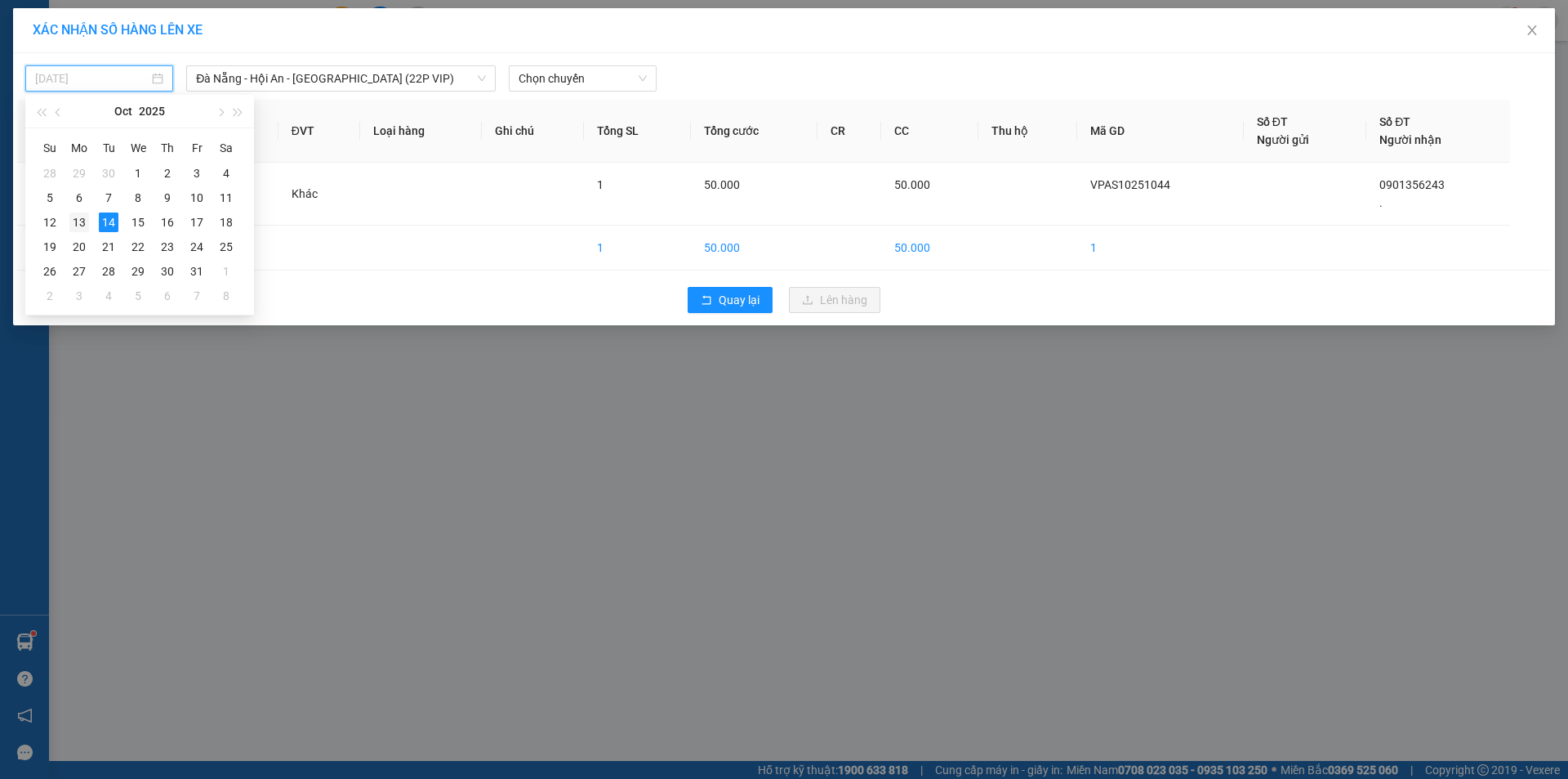
click at [86, 220] on div "13" at bounding box center [78, 222] width 20 height 20
type input "13/10/2025"
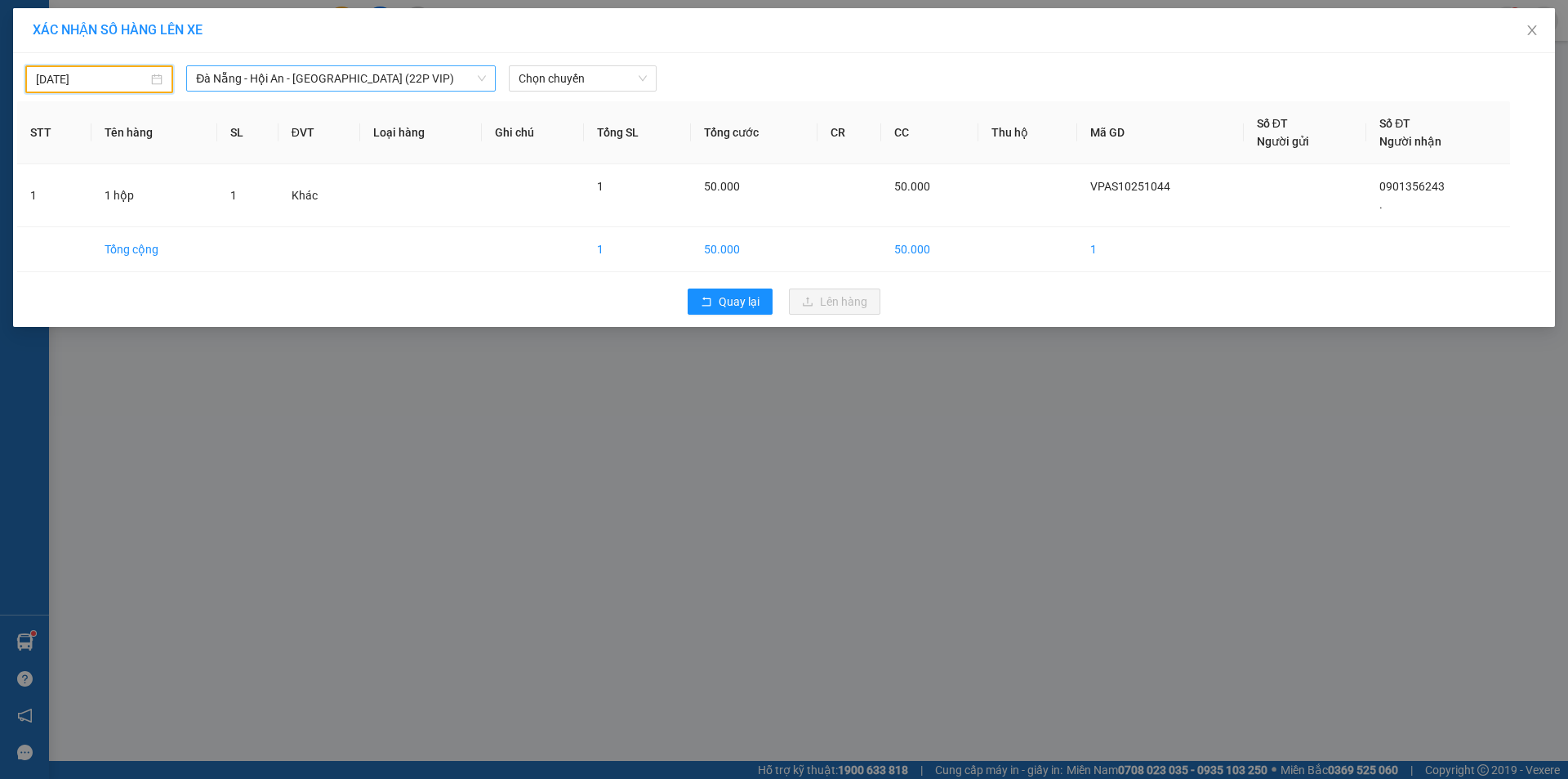
click at [277, 77] on span "Đà Nẵng - Hội An - Sài Gòn (22P VIP)" at bounding box center [340, 78] width 290 height 24
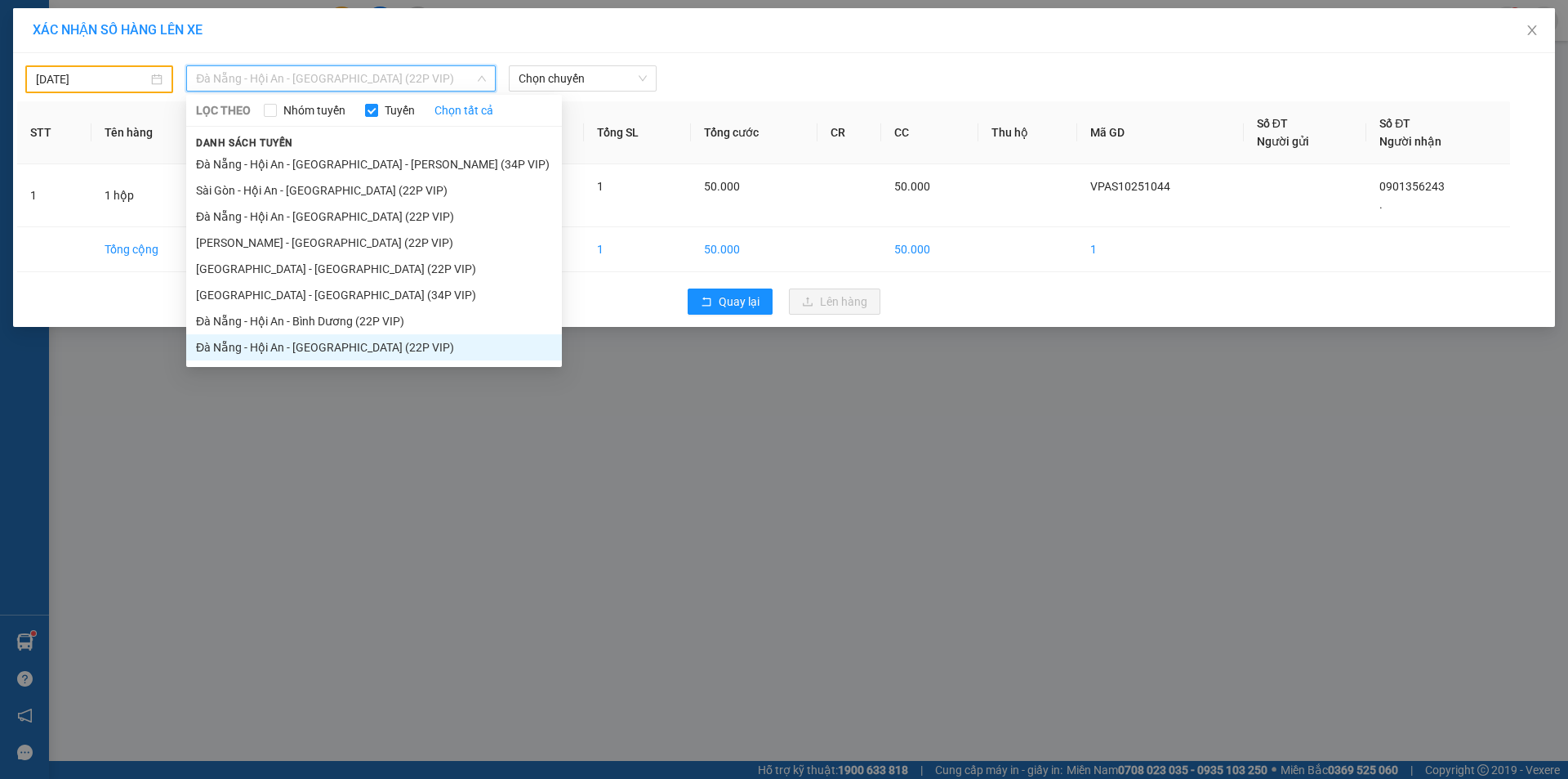
click at [293, 352] on li "Đà Nẵng - Hội An - Sài Gòn (22P VIP)" at bounding box center [374, 347] width 376 height 26
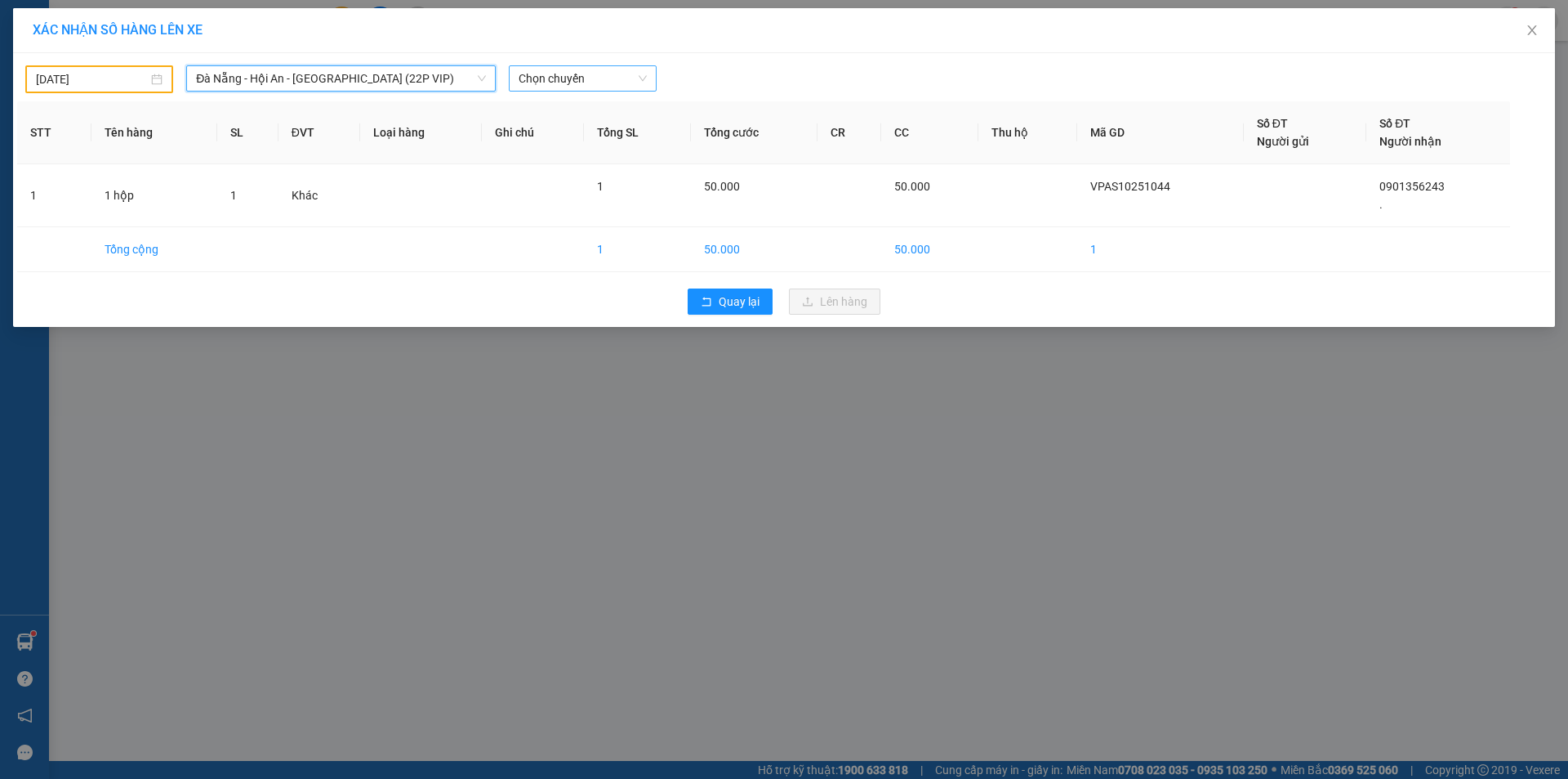
click at [540, 76] on span "Chọn chuyến" at bounding box center [582, 78] width 128 height 24
click at [348, 77] on span "Đà Nẵng - Hội An - Sài Gòn (22P VIP)" at bounding box center [340, 78] width 290 height 24
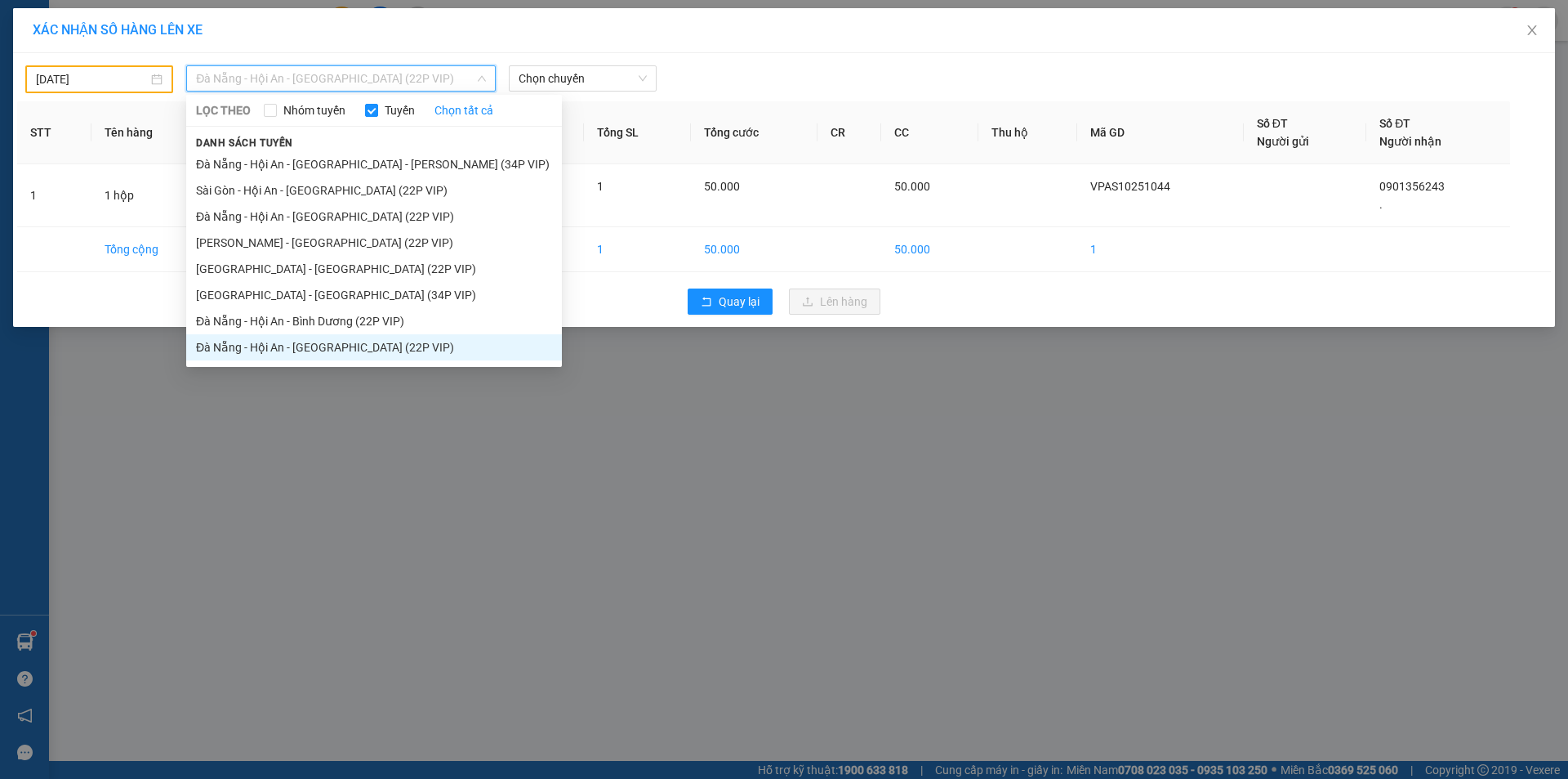
click at [268, 336] on li "Đà Nẵng - Hội An - Sài Gòn (22P VIP)" at bounding box center [374, 347] width 376 height 26
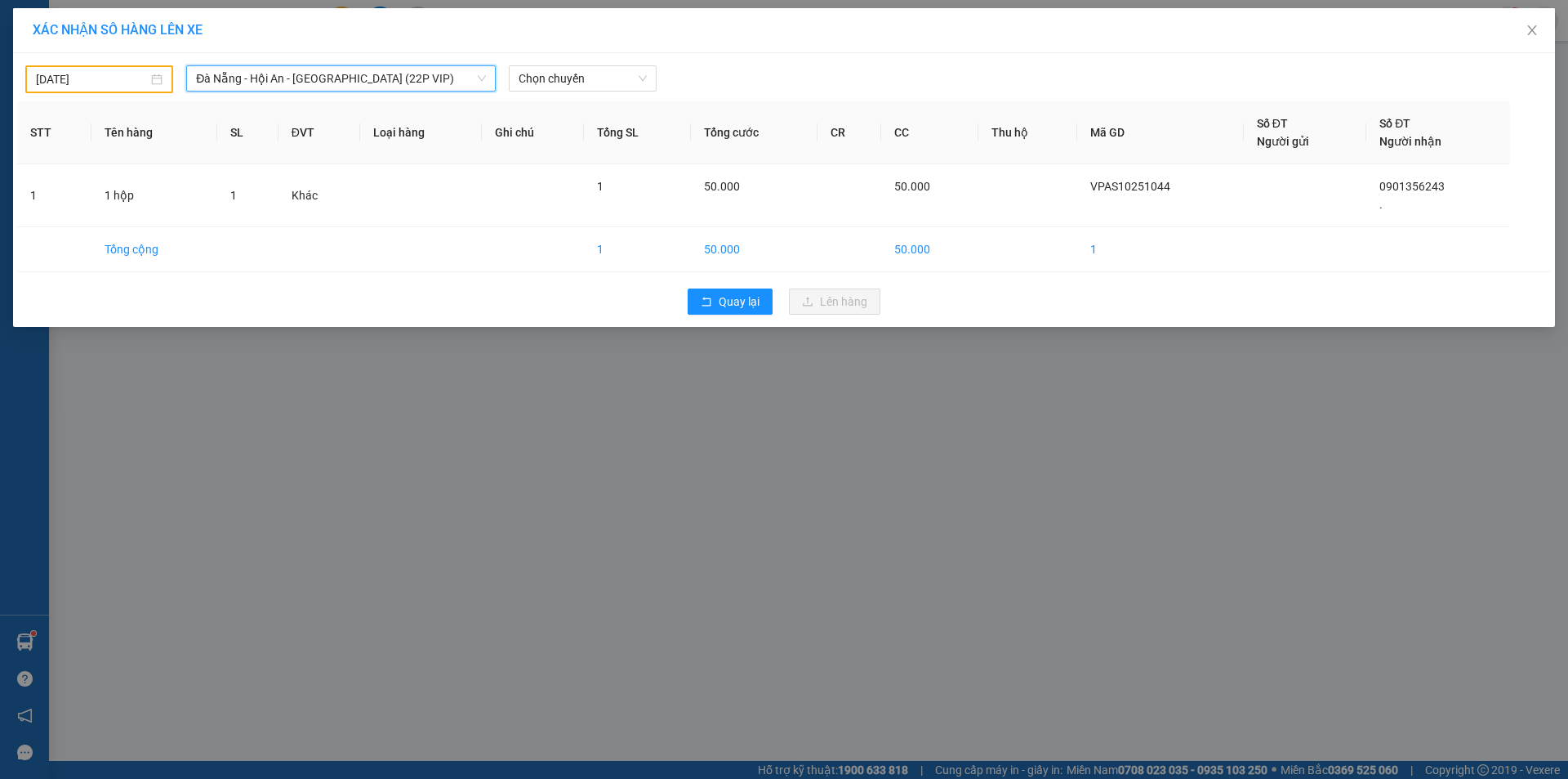
click at [268, 77] on span "Đà Nẵng - Hội An - Sài Gòn (22P VIP)" at bounding box center [340, 78] width 290 height 24
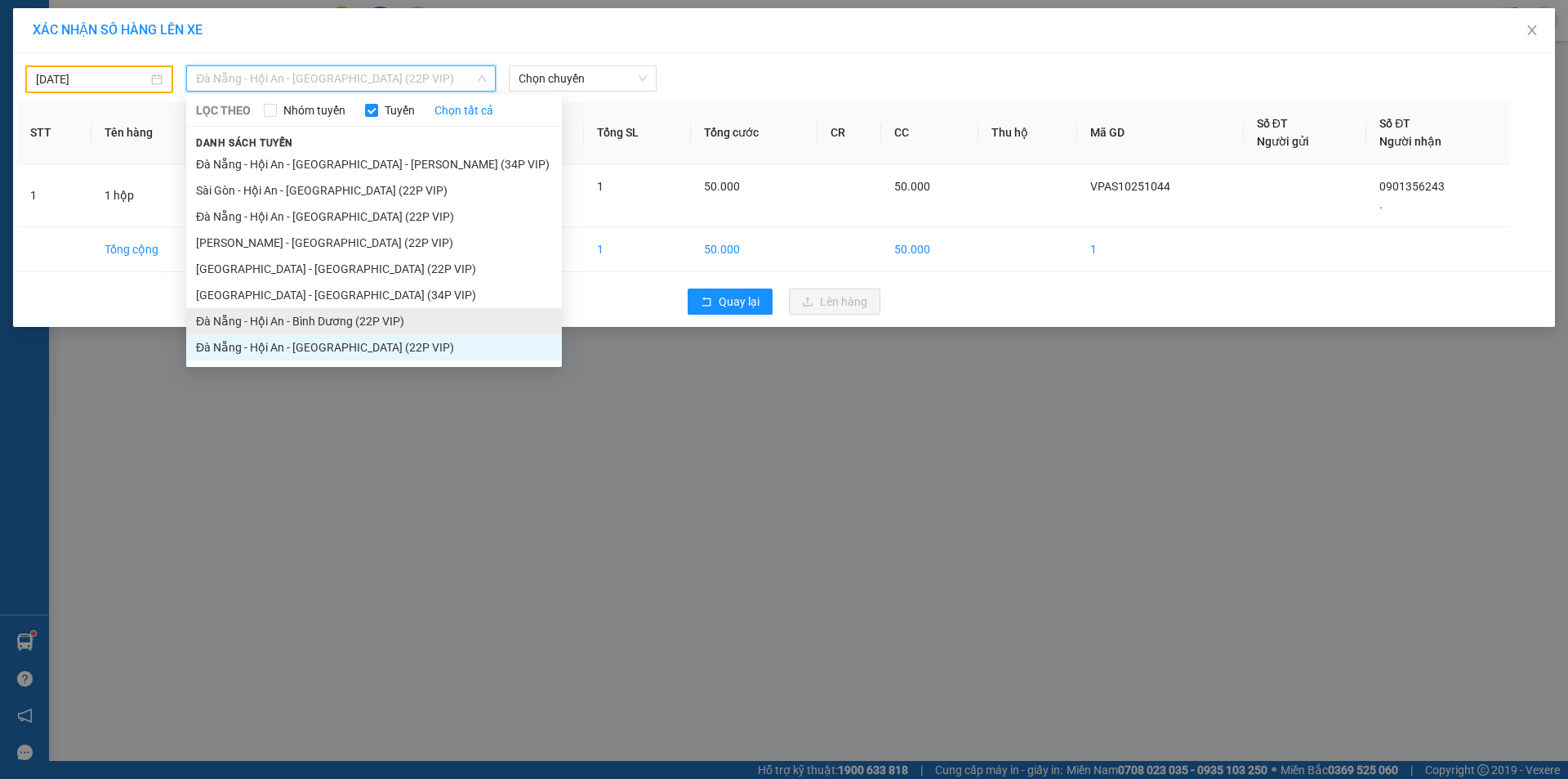
click at [269, 319] on li "Đà Nẵng - Hội An - Bình Dương (22P VIP)" at bounding box center [374, 321] width 376 height 26
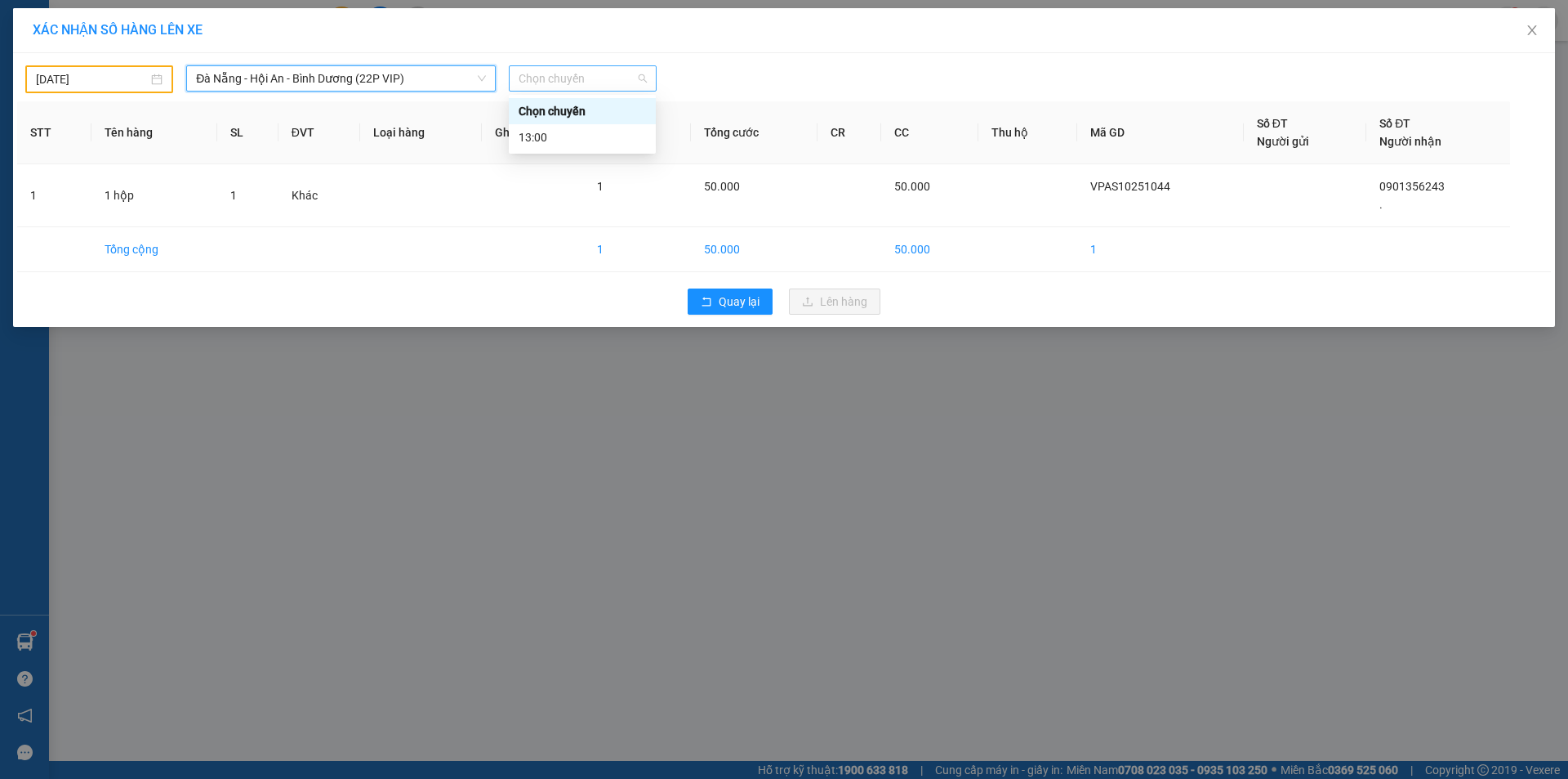
click at [556, 83] on span "Chọn chuyến" at bounding box center [582, 78] width 128 height 24
click at [337, 84] on span "Đà Nẵng - Hội An - Bình Dương (22P VIP)" at bounding box center [340, 78] width 290 height 24
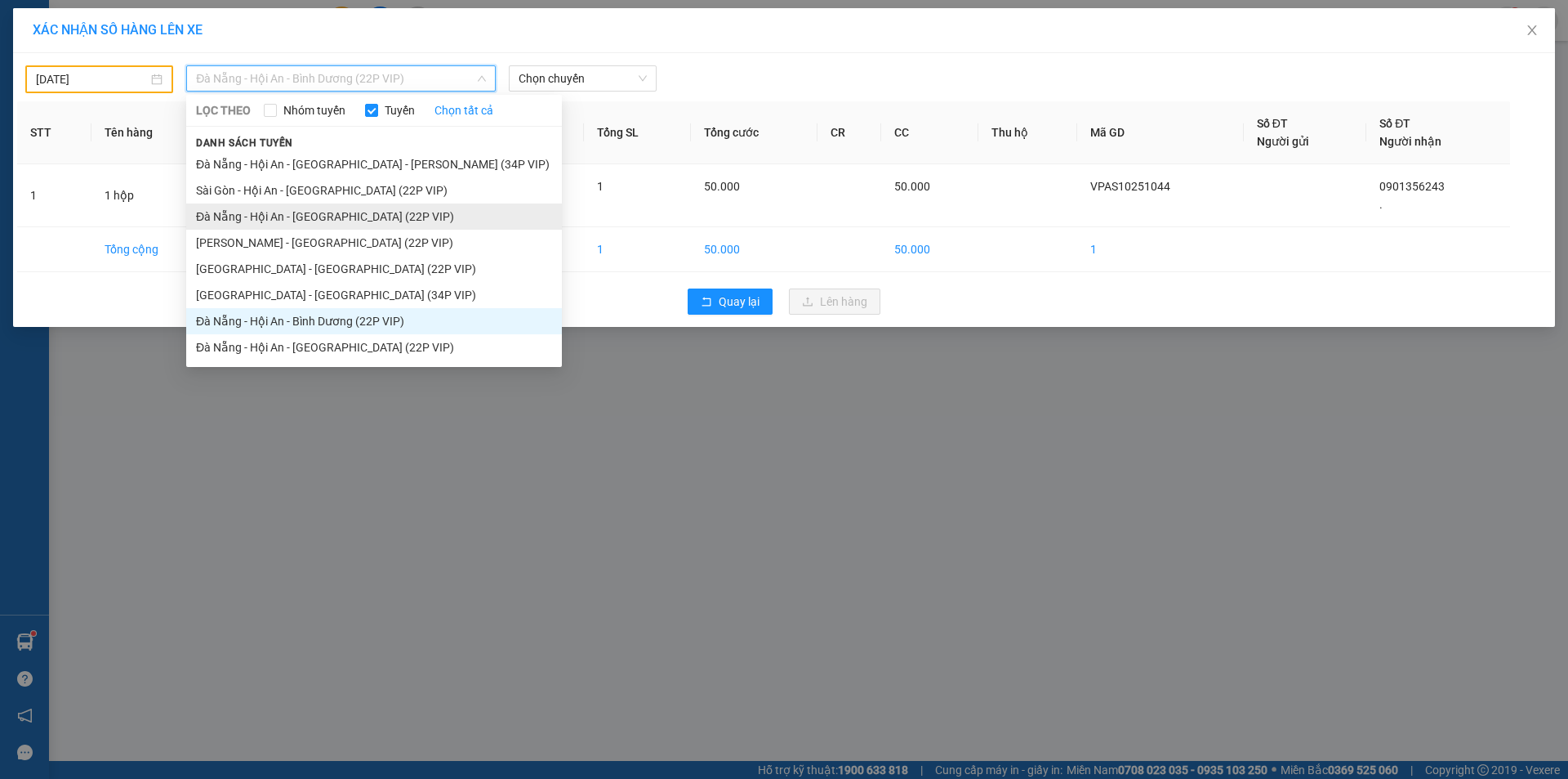
click at [286, 217] on li "Đà Nẵng - Hội An - Sài Gòn (22P VIP)" at bounding box center [374, 216] width 376 height 26
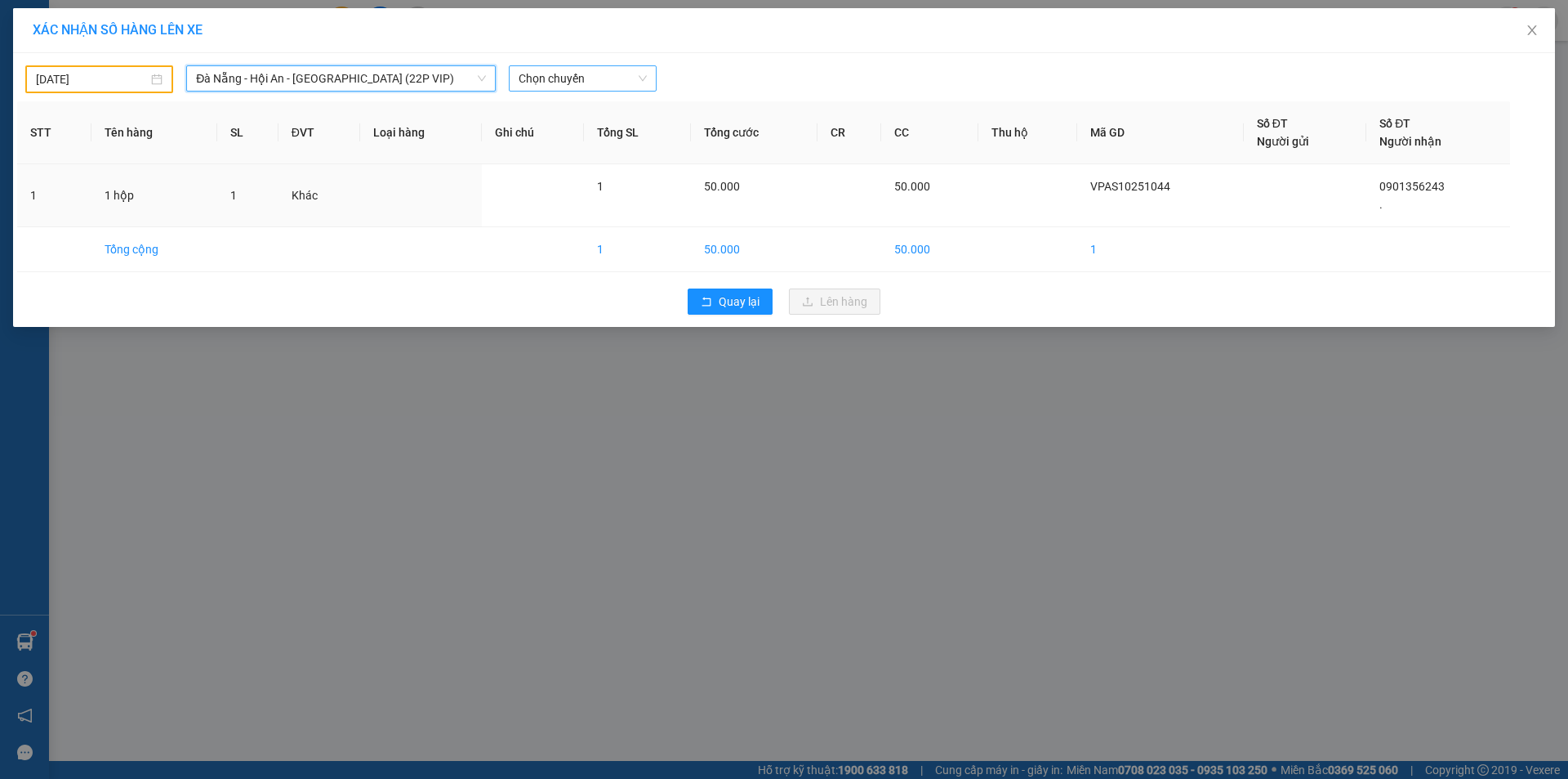
click at [544, 68] on span "Chọn chuyến" at bounding box center [582, 78] width 128 height 24
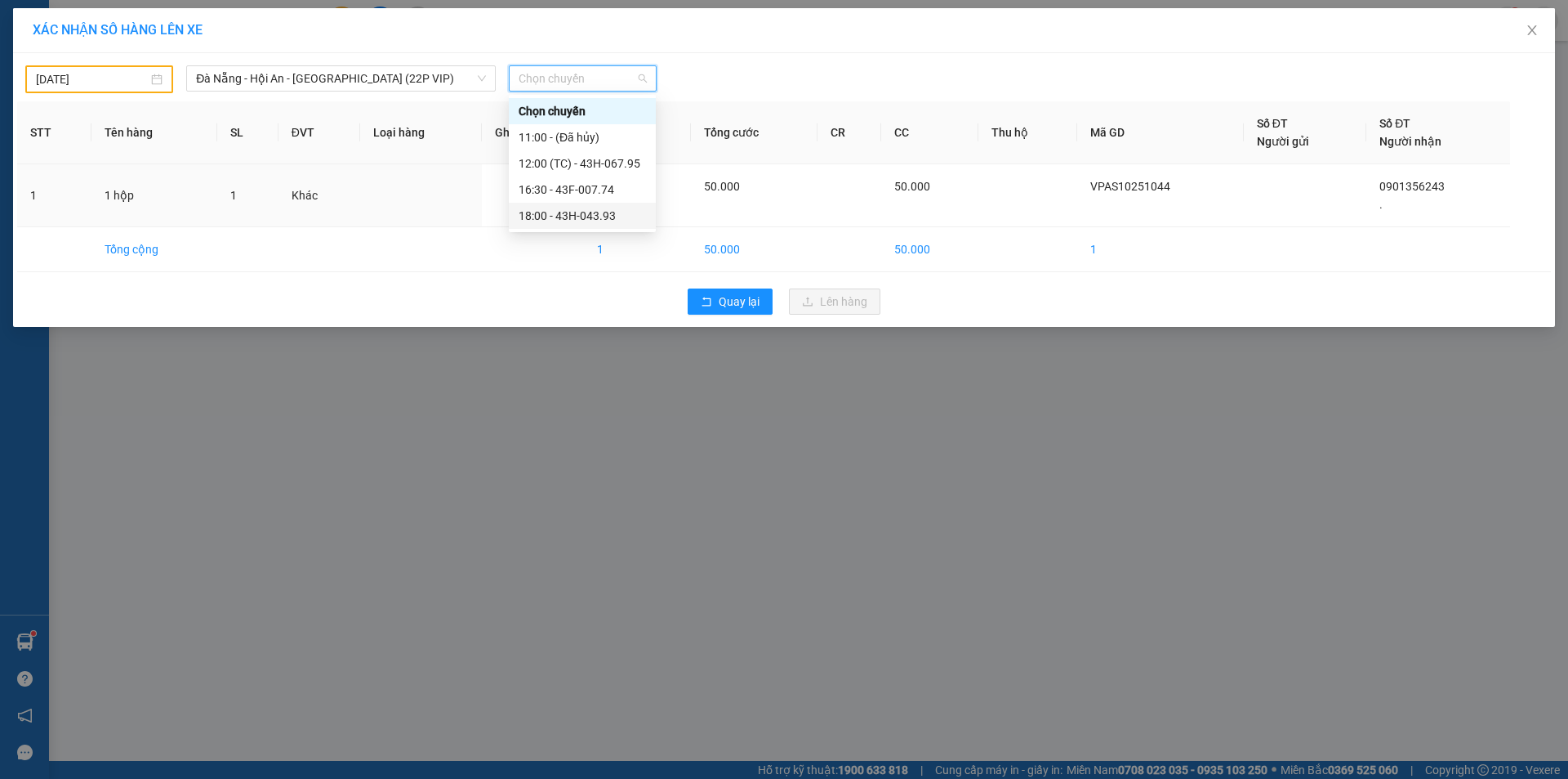
click at [605, 215] on div "18:00 - 43H-043.93" at bounding box center [582, 216] width 128 height 18
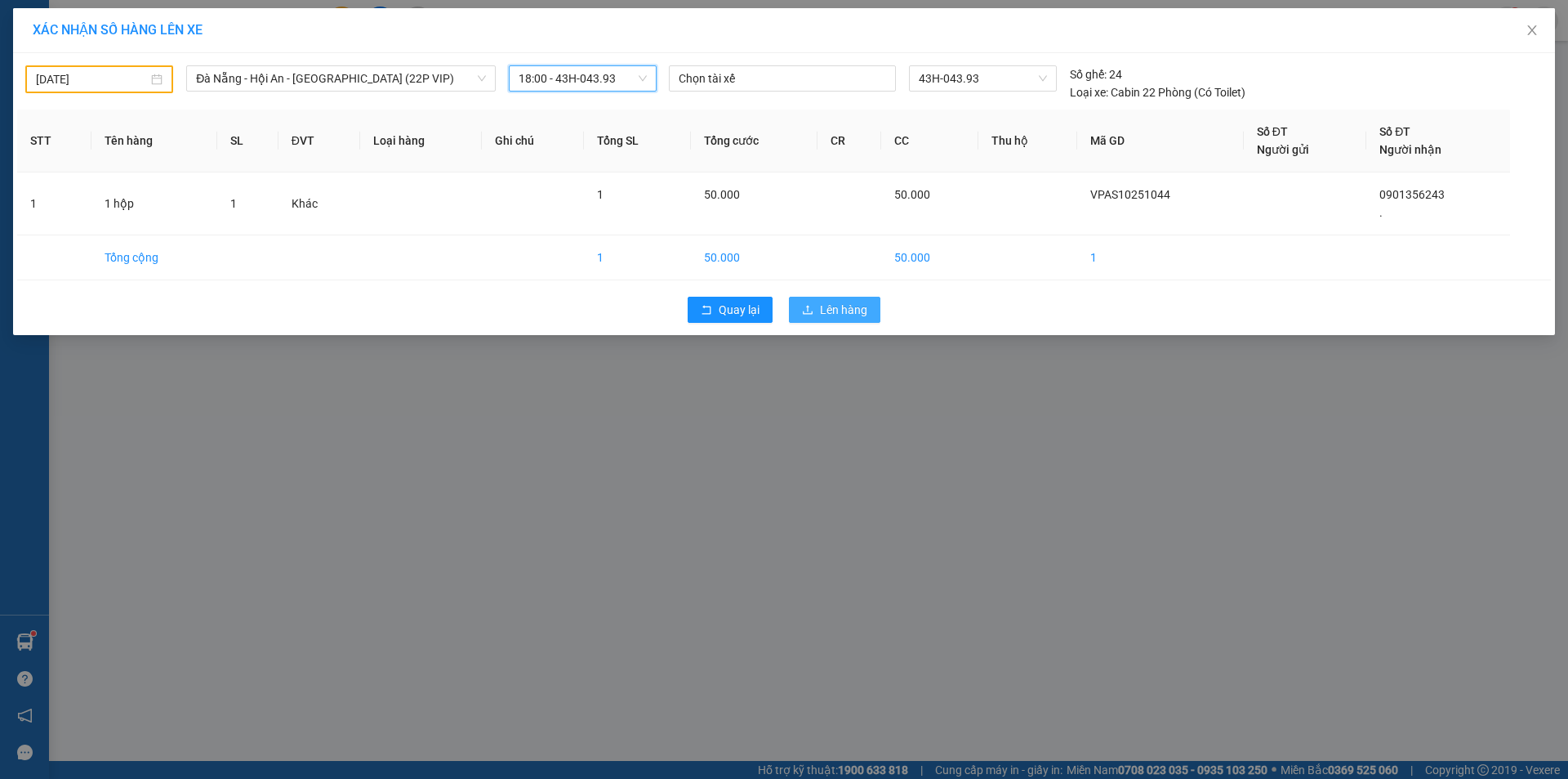
click at [829, 308] on span "Lên hàng" at bounding box center [843, 309] width 48 height 18
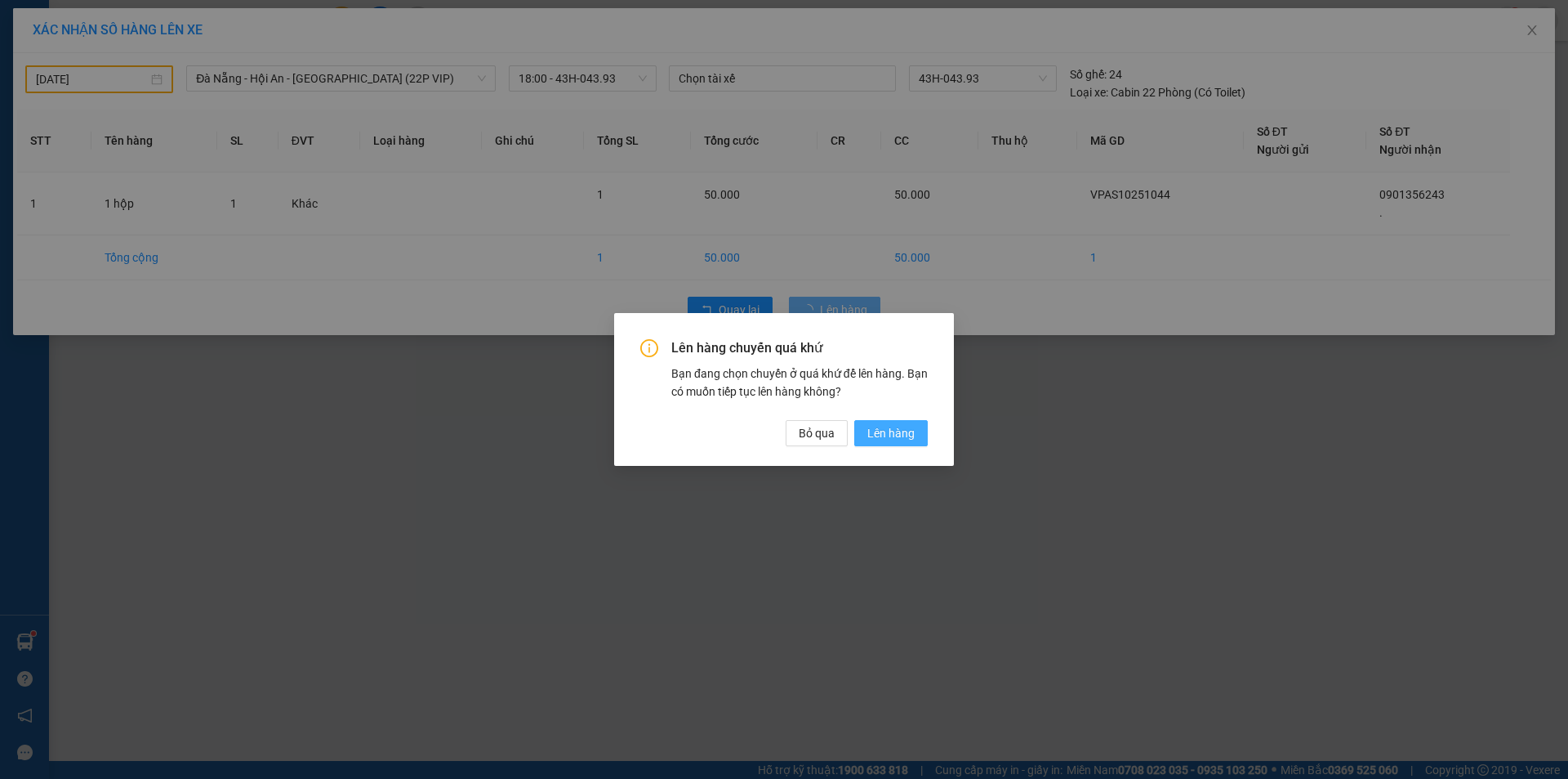
click at [903, 432] on span "Lên hàng" at bounding box center [891, 433] width 48 height 18
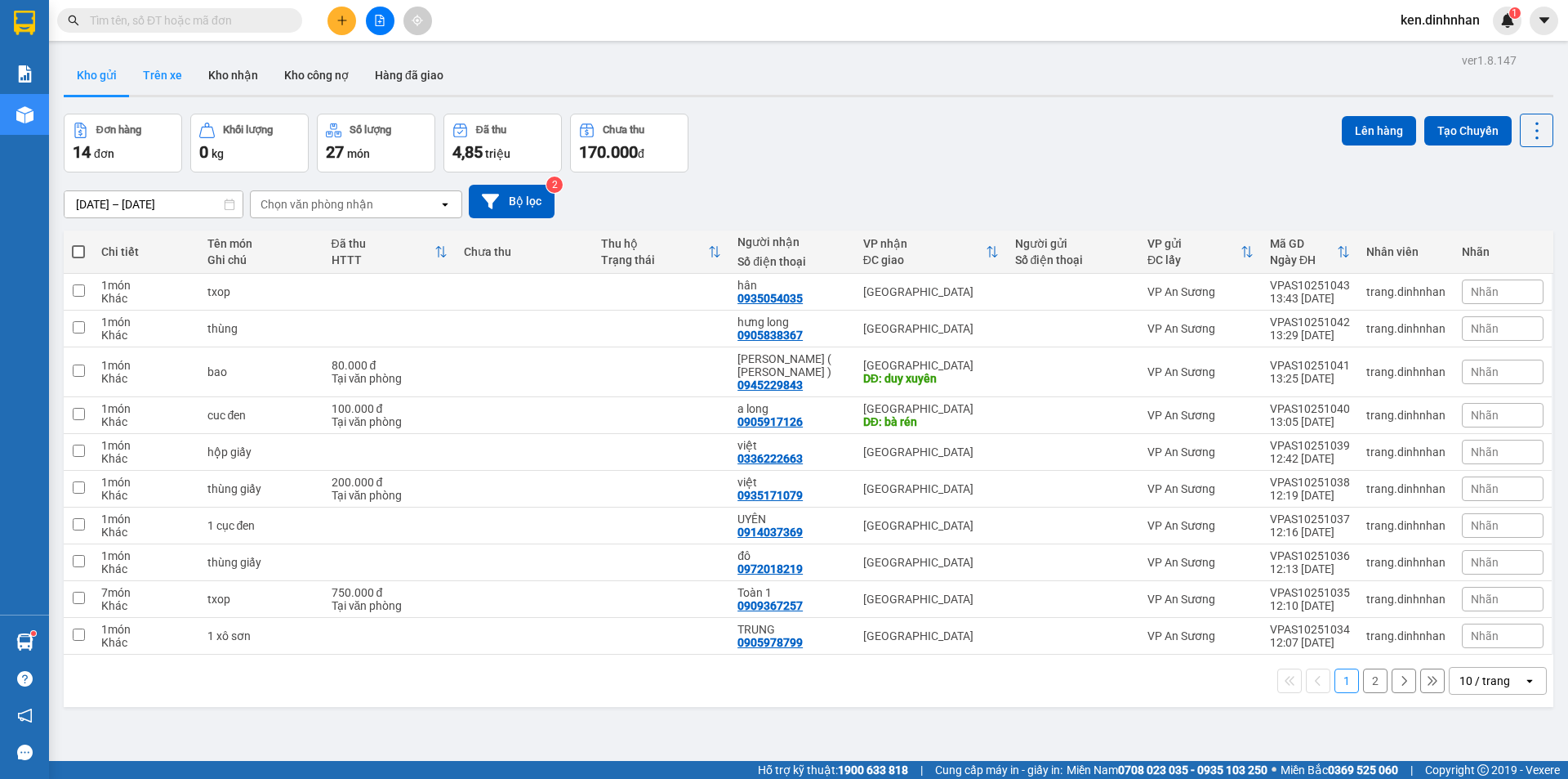
click at [159, 74] on button "Trên xe" at bounding box center [162, 76] width 65 height 39
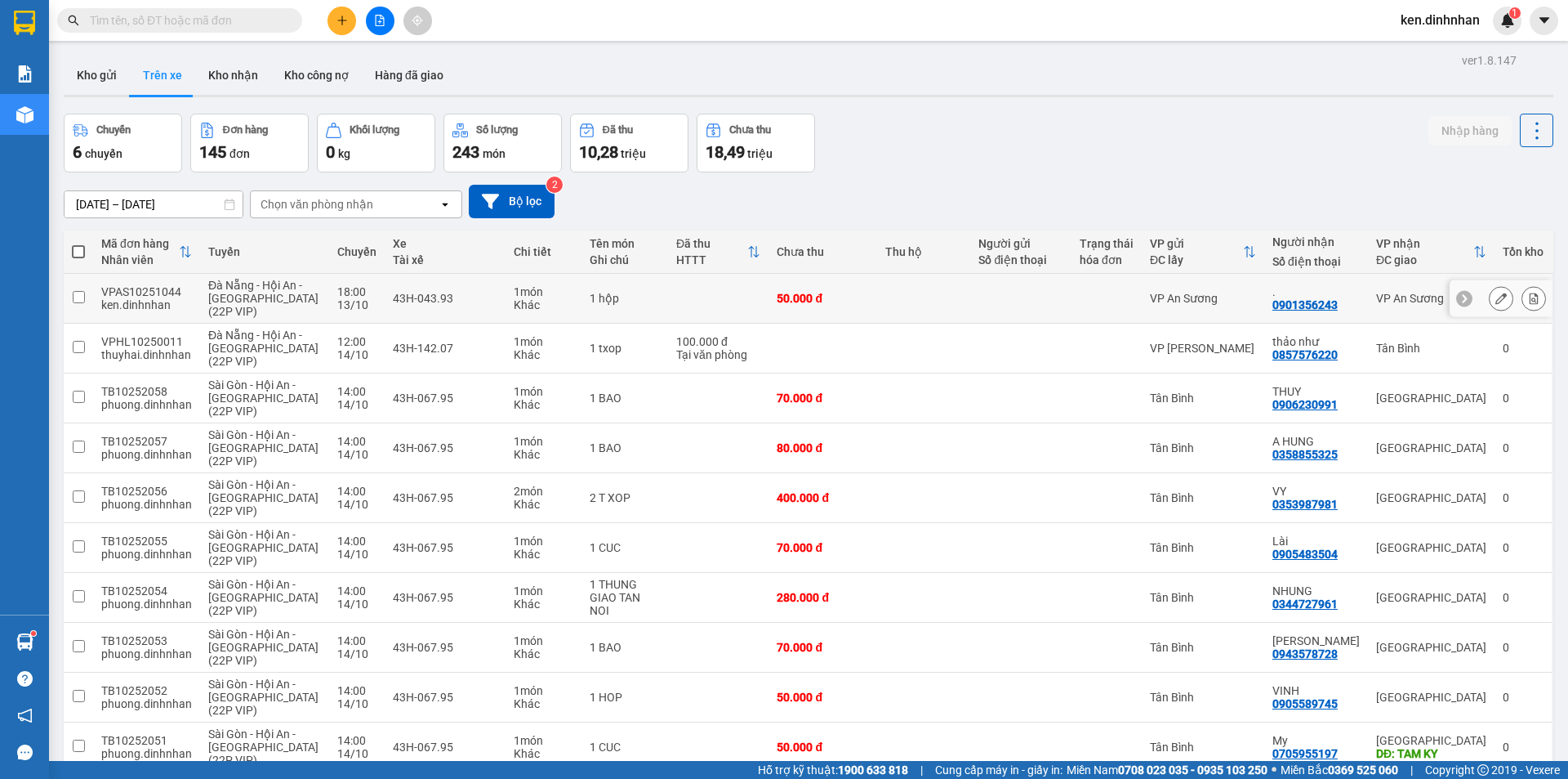
click at [393, 299] on div "43H-043.93" at bounding box center [445, 299] width 104 height 13
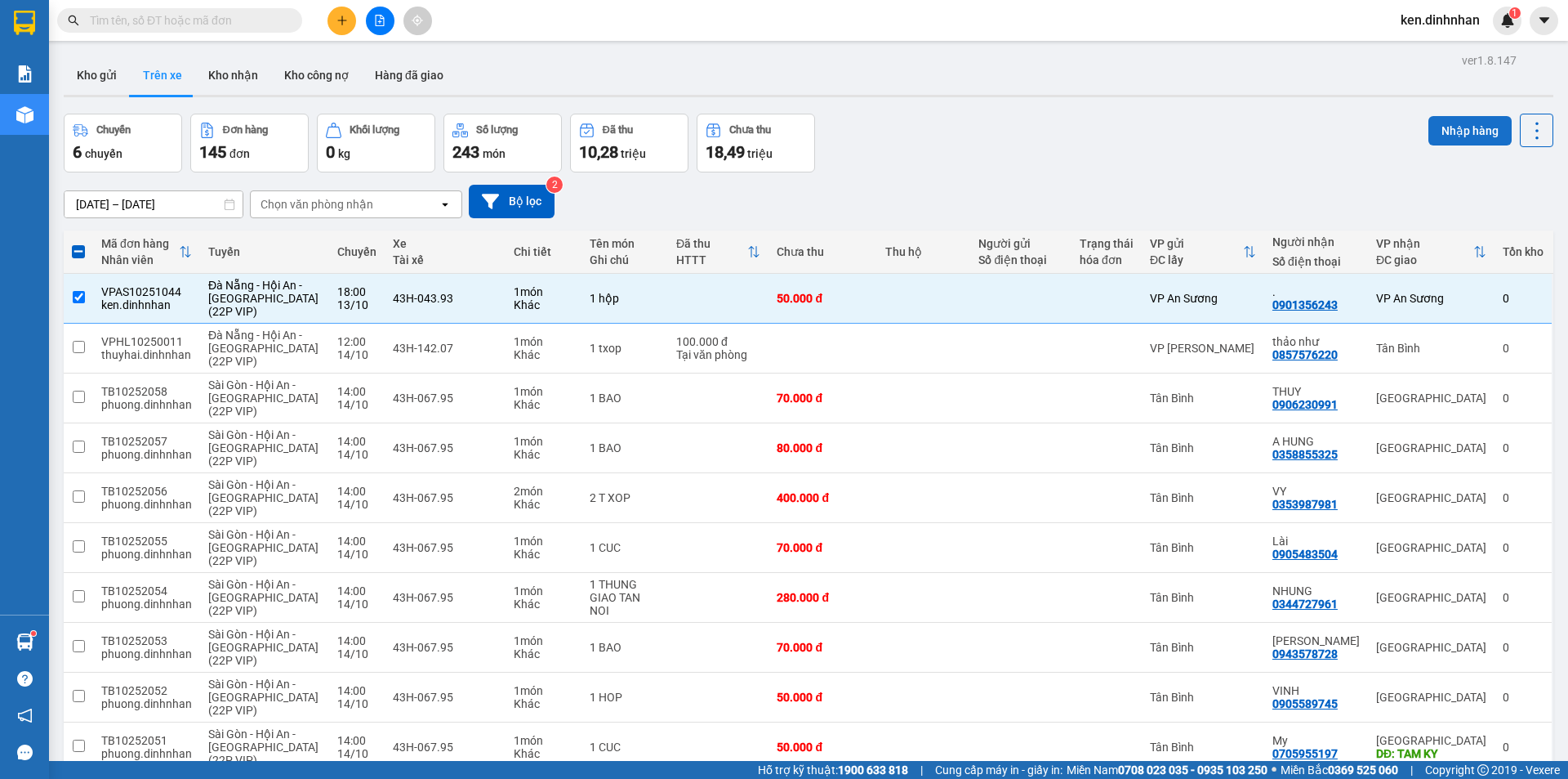
click at [1446, 132] on button "Nhập hàng" at bounding box center [1470, 131] width 83 height 30
checkbox input "false"
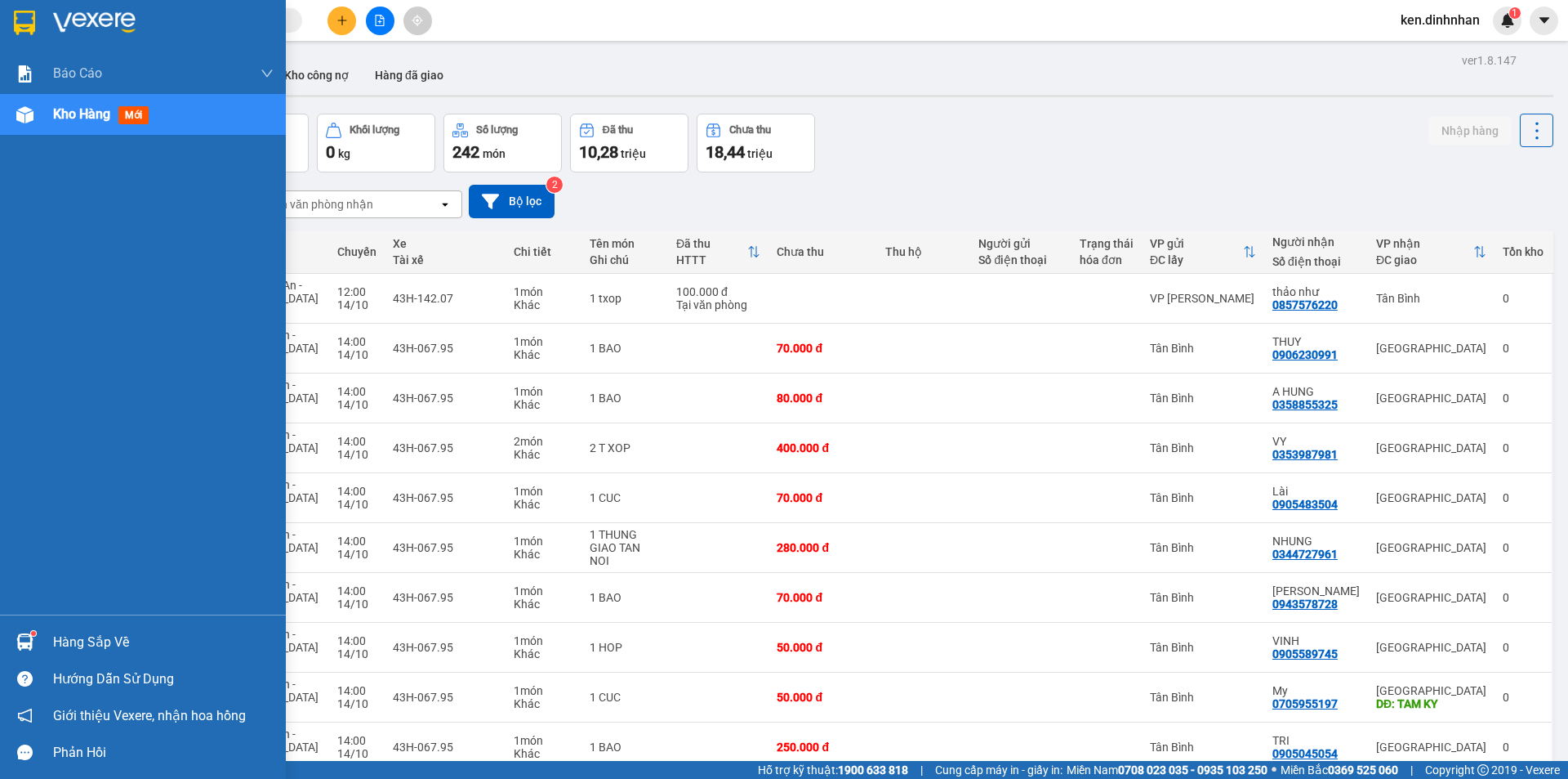
click at [51, 115] on div "Kho hàng mới" at bounding box center [143, 115] width 286 height 41
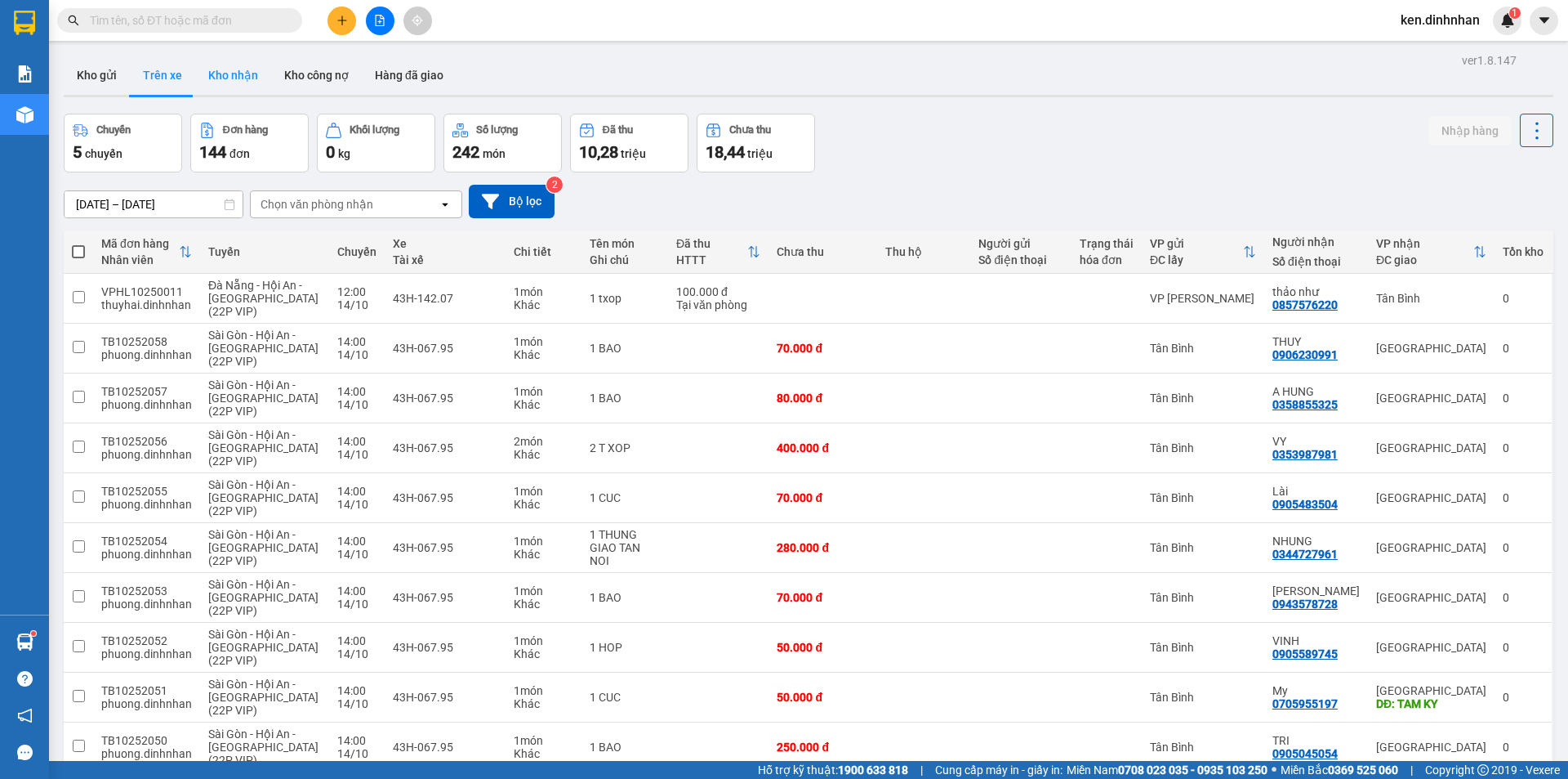
click at [221, 69] on button "Kho nhận" at bounding box center [232, 76] width 76 height 39
type input "[DATE] – [DATE]"
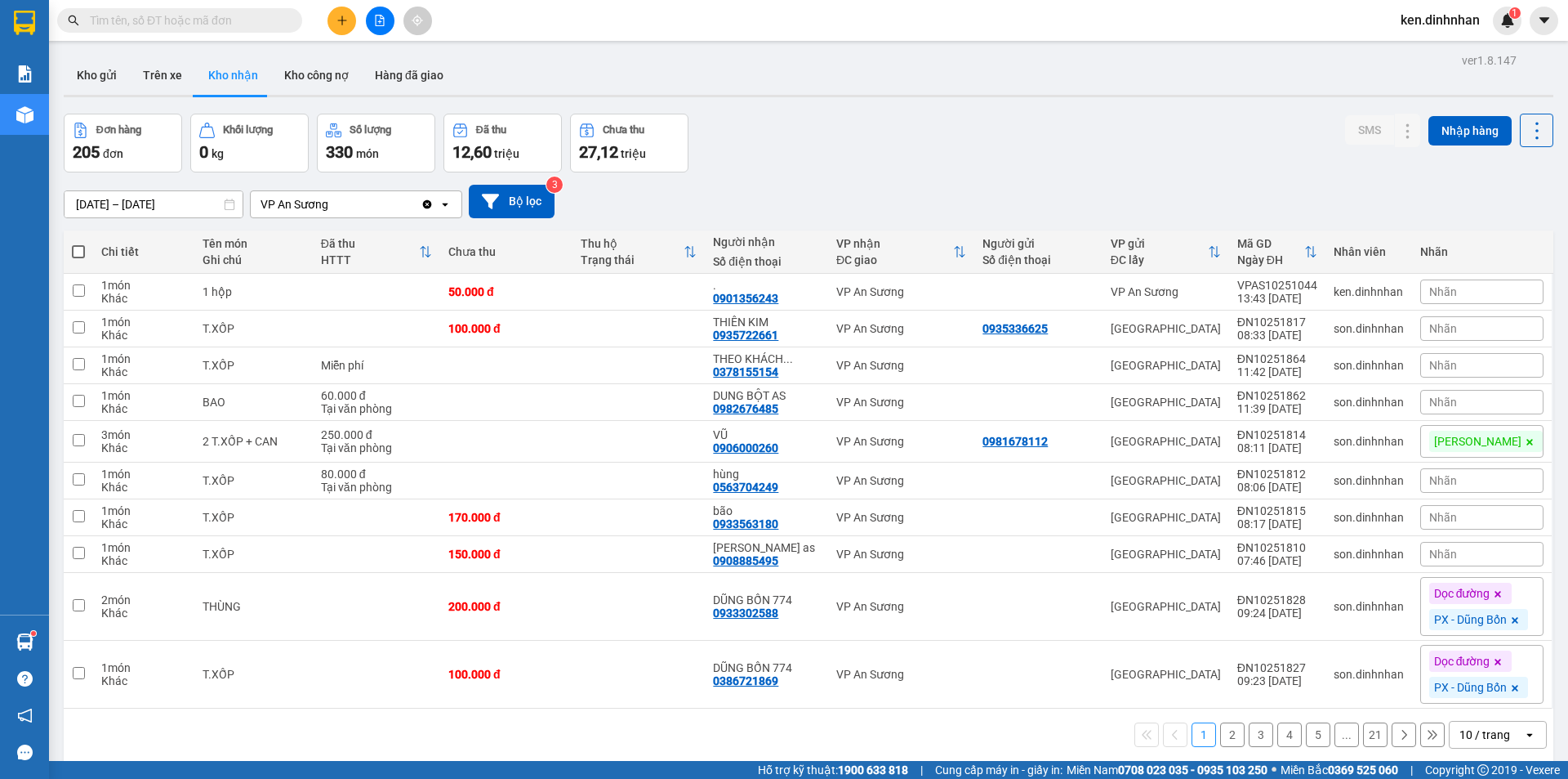
click at [256, 14] on input "text" at bounding box center [186, 20] width 193 height 18
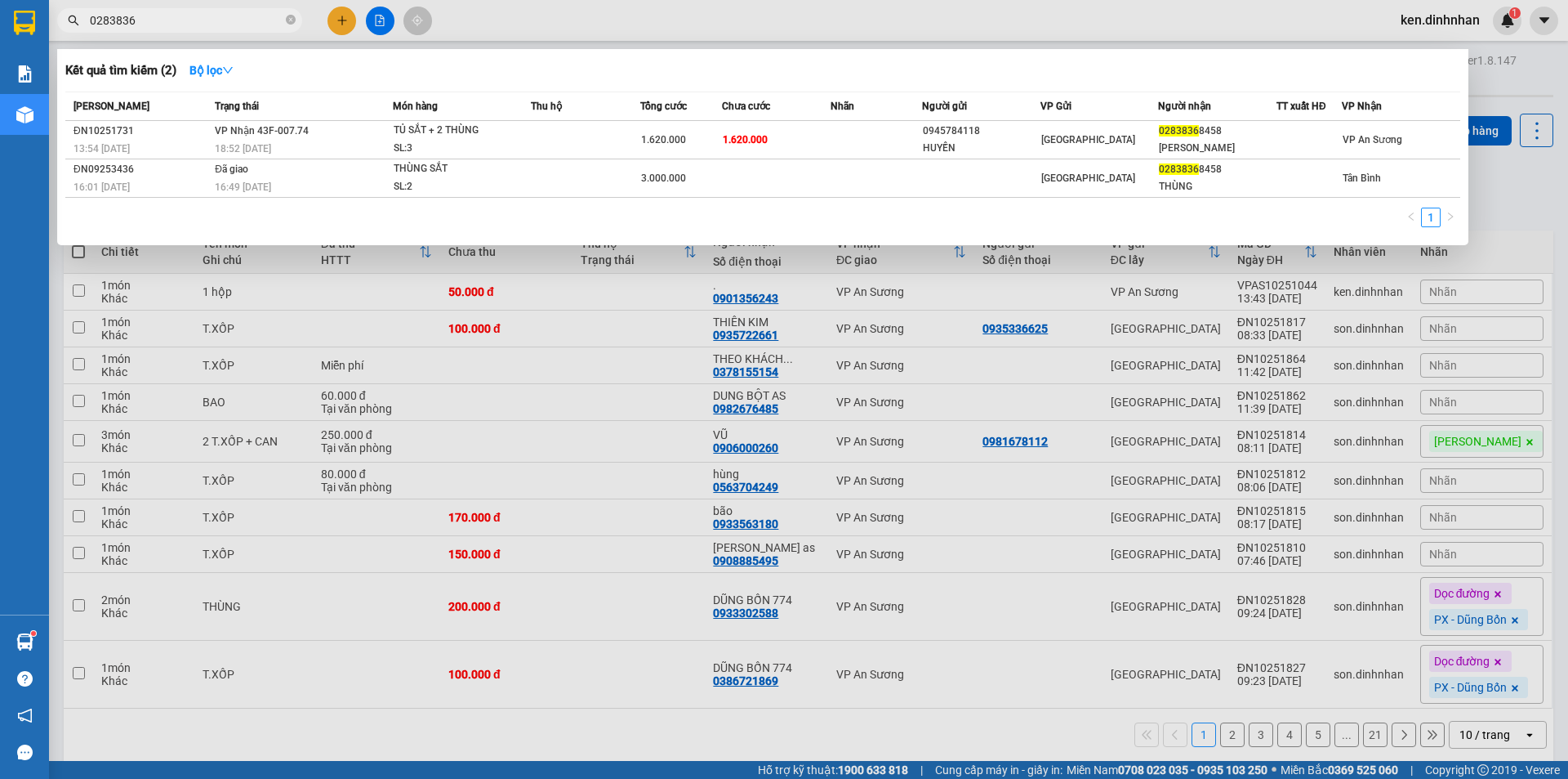
click at [534, 471] on div at bounding box center [784, 389] width 1568 height 779
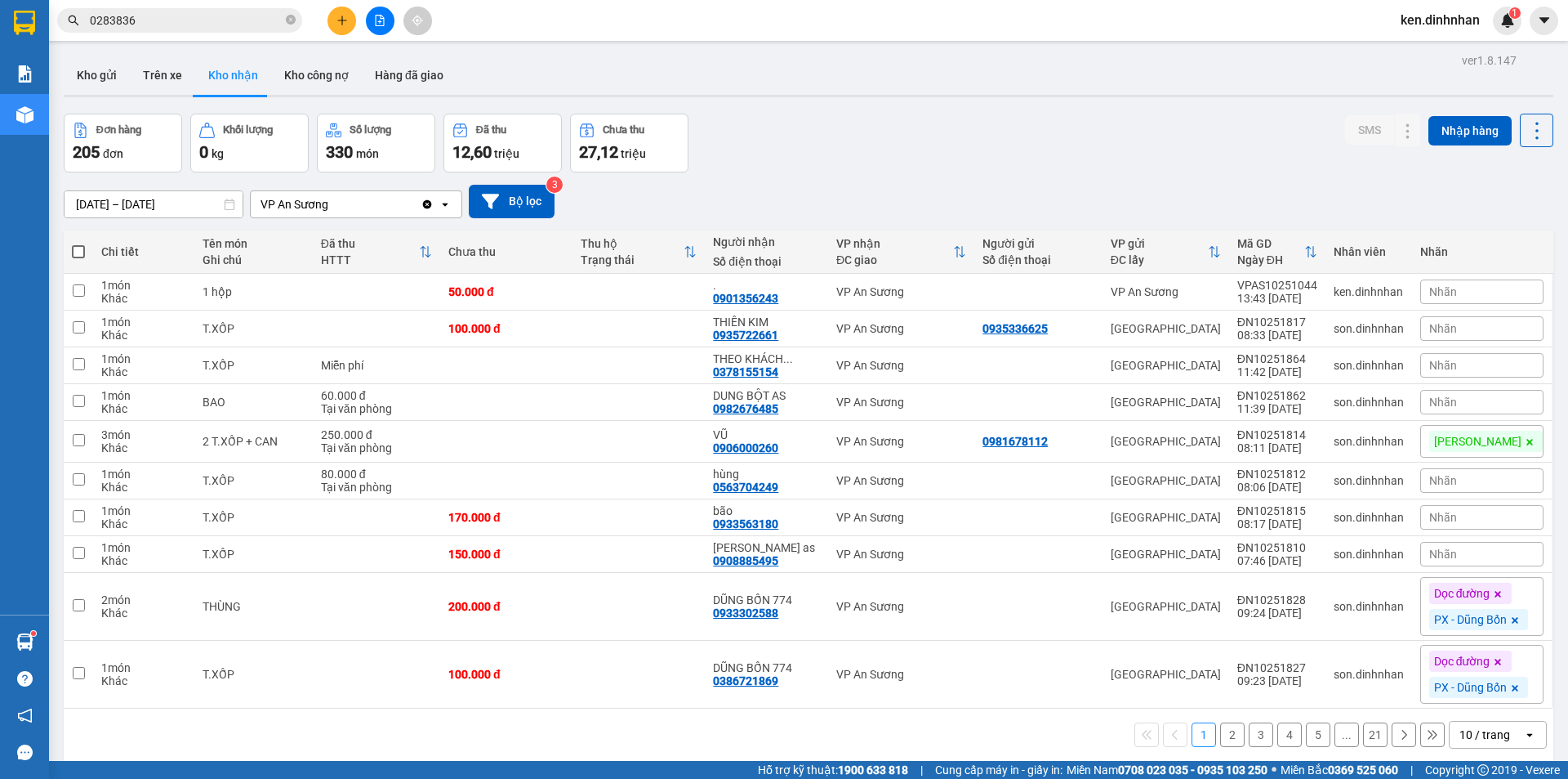
click at [202, 28] on input "0283836" at bounding box center [186, 20] width 193 height 18
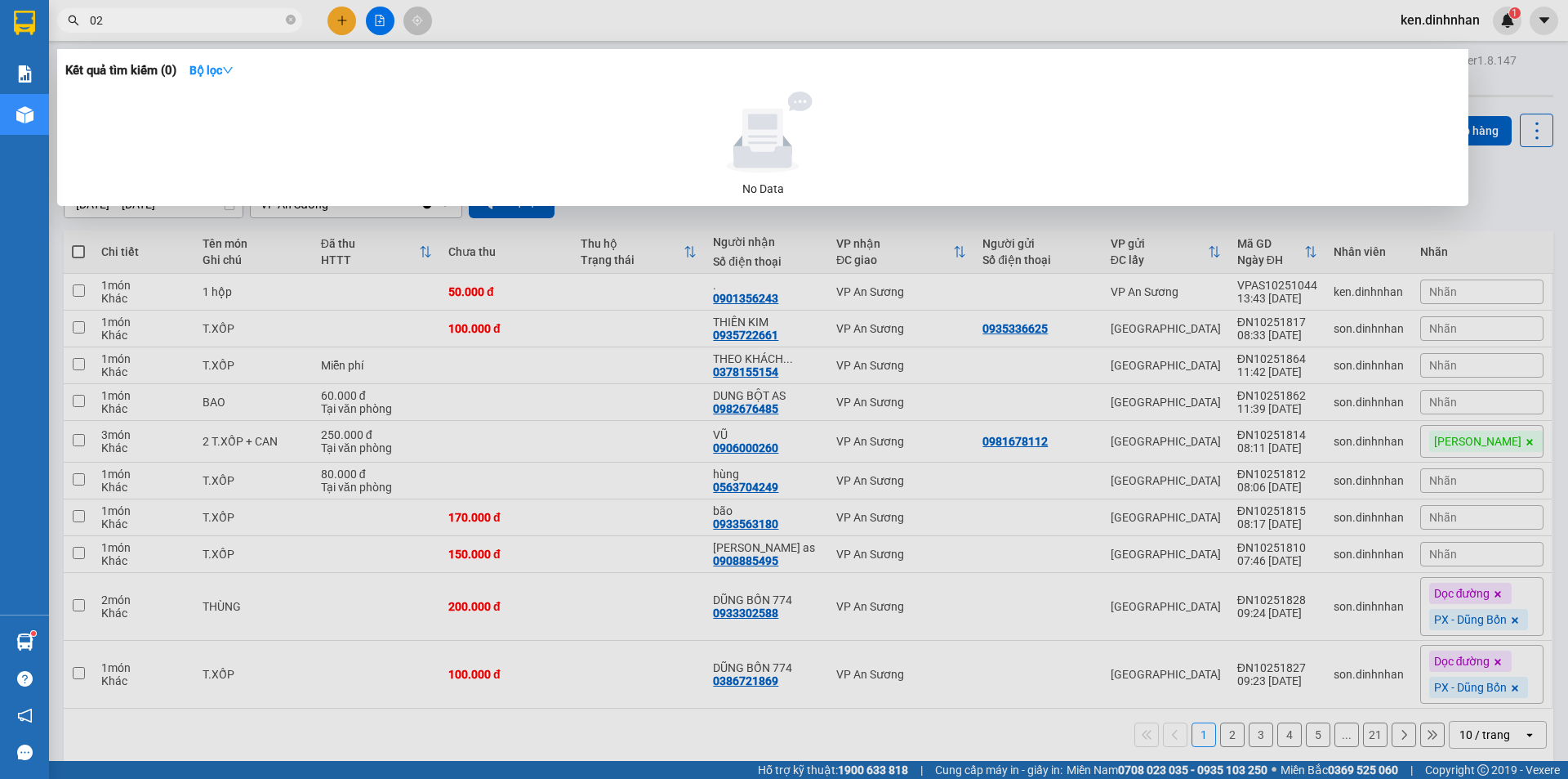
type input "0"
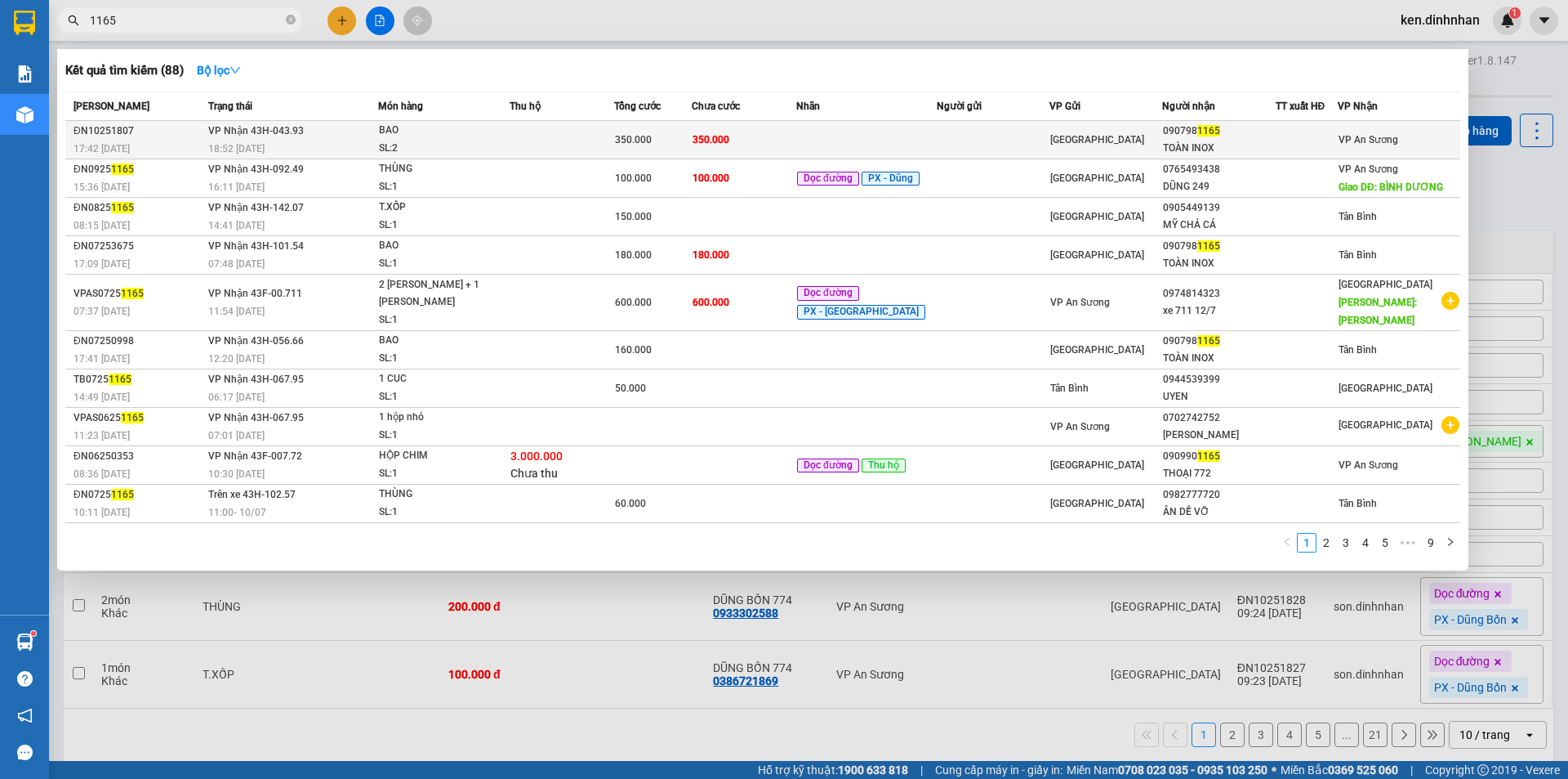
type input "1165"
click at [782, 142] on td "350.000" at bounding box center [744, 140] width 104 height 38
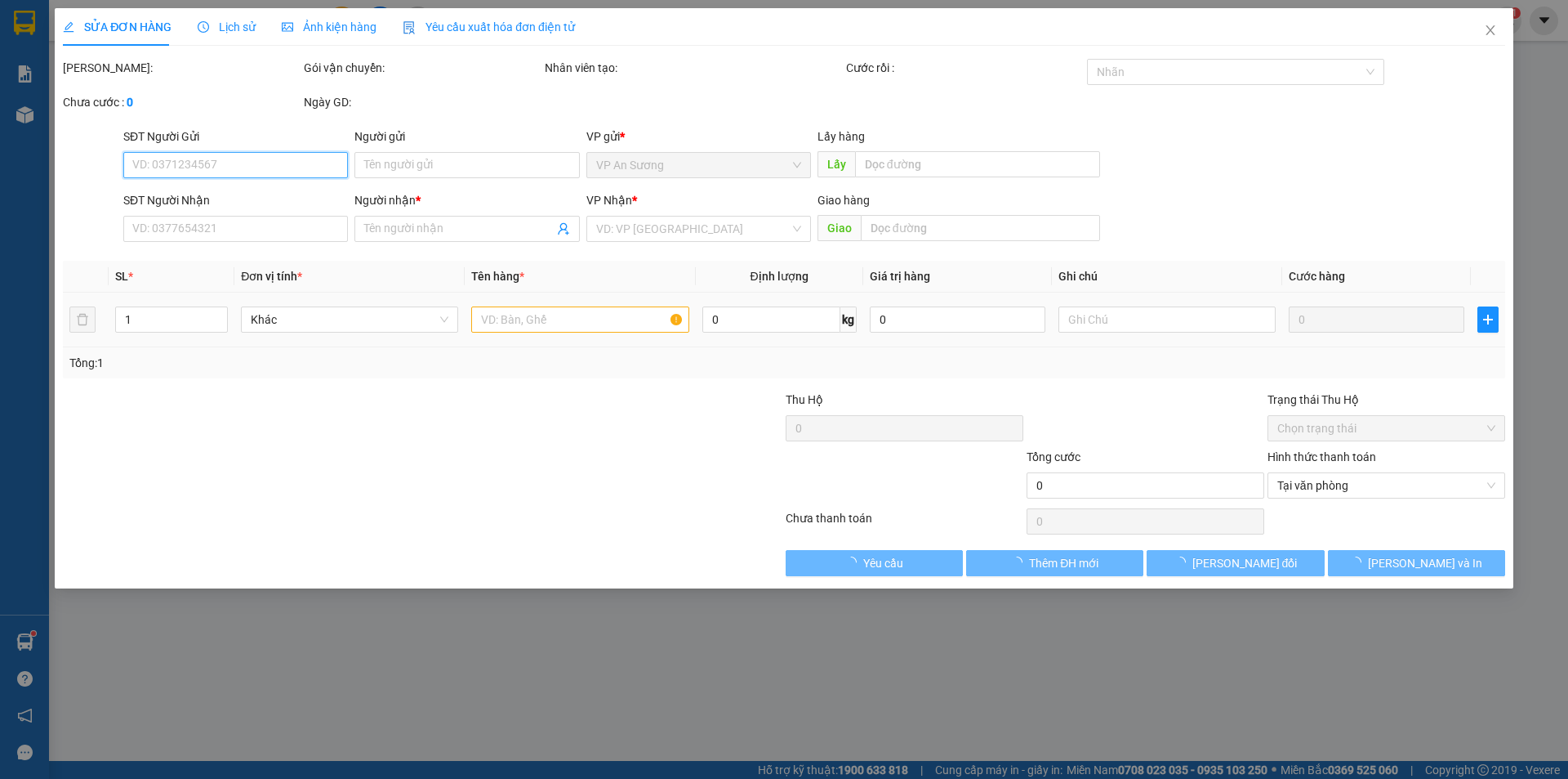
type input "0907981165"
type input "TOÀN INOX"
type input "350.000"
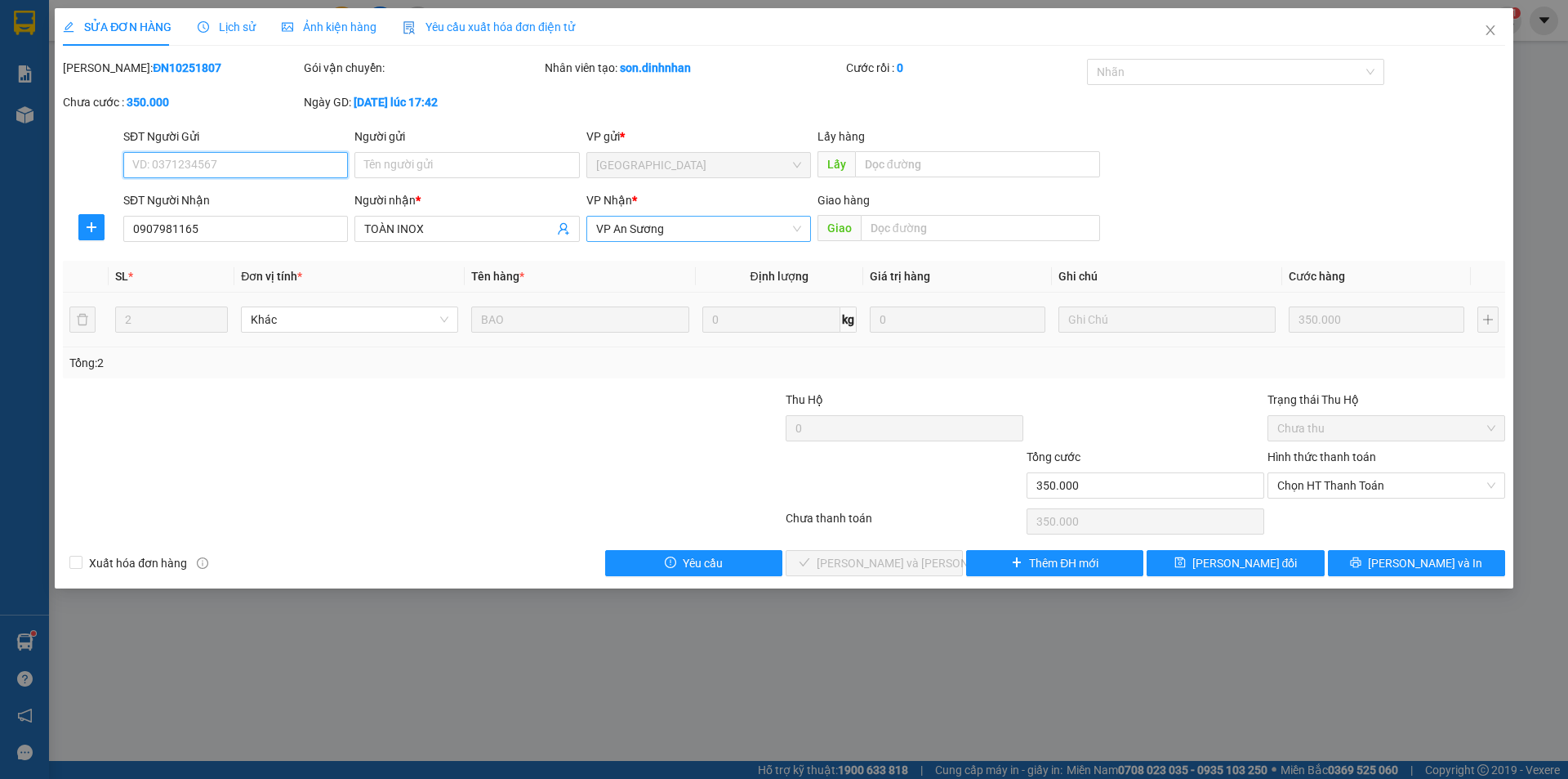
click at [664, 230] on span "VP An Sương" at bounding box center [699, 229] width 205 height 24
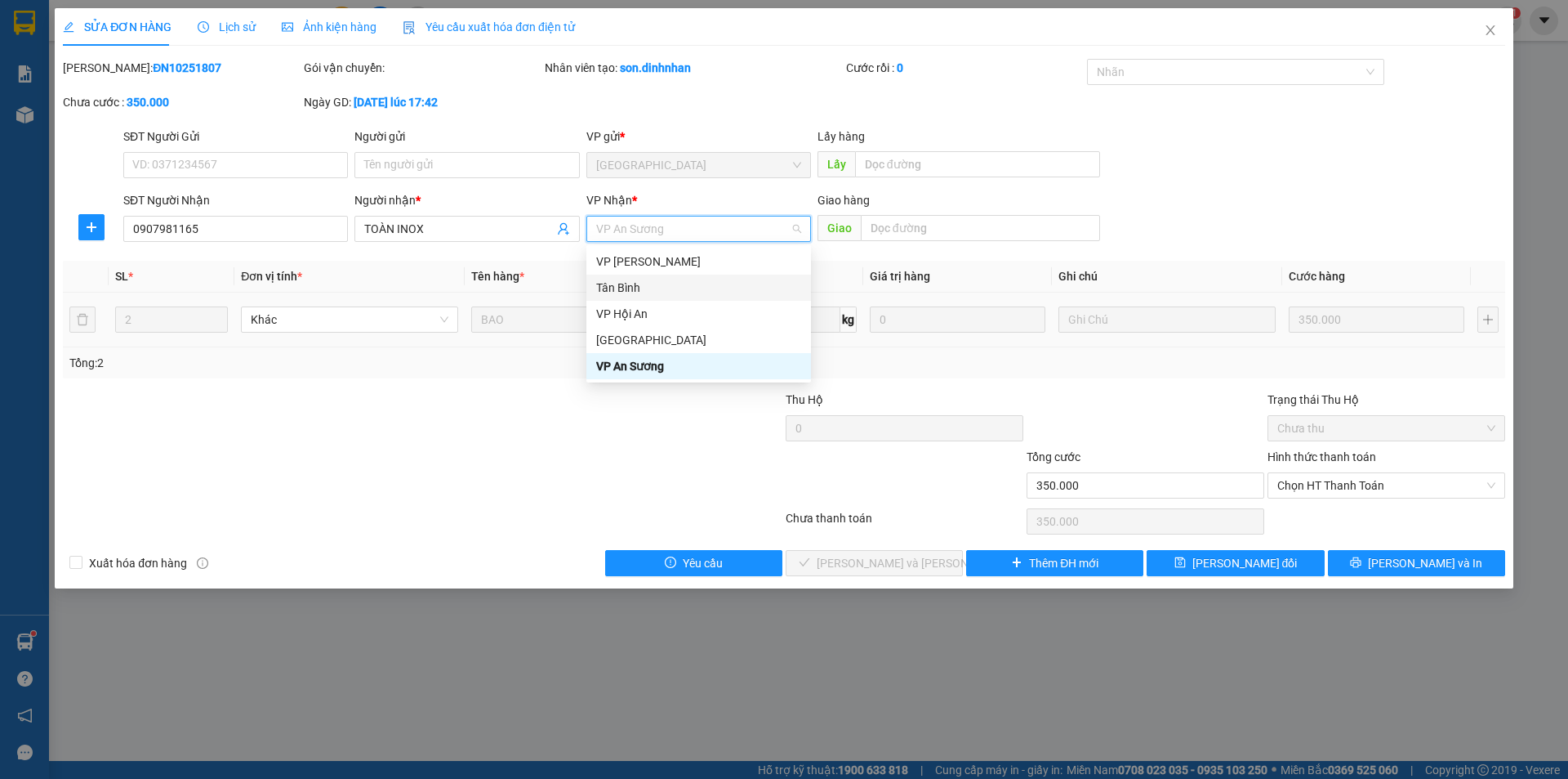
click at [653, 288] on div "Tân Bình" at bounding box center [699, 287] width 205 height 18
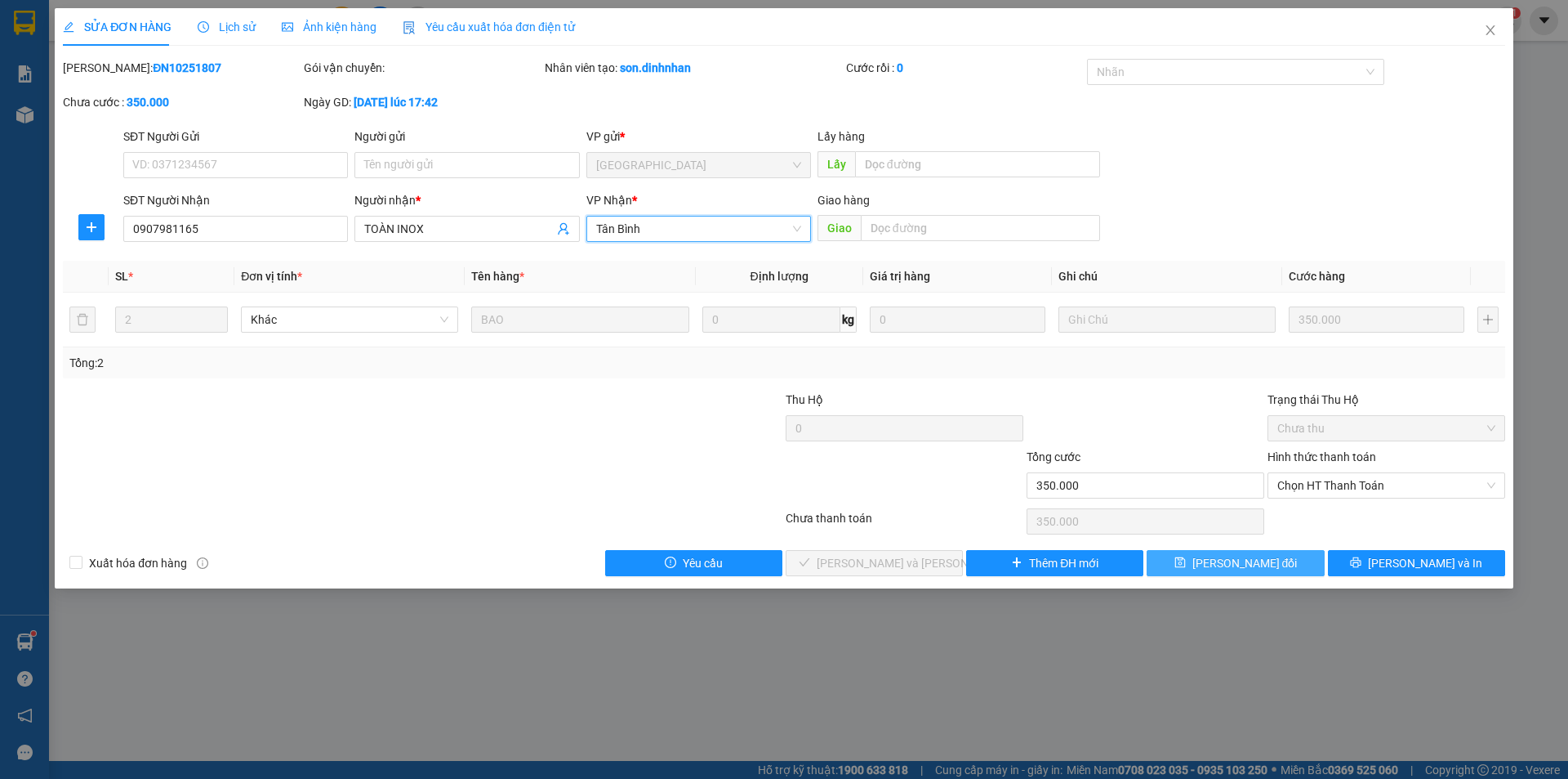
click at [1208, 570] on button "Lưu thay đổi" at bounding box center [1236, 563] width 177 height 26
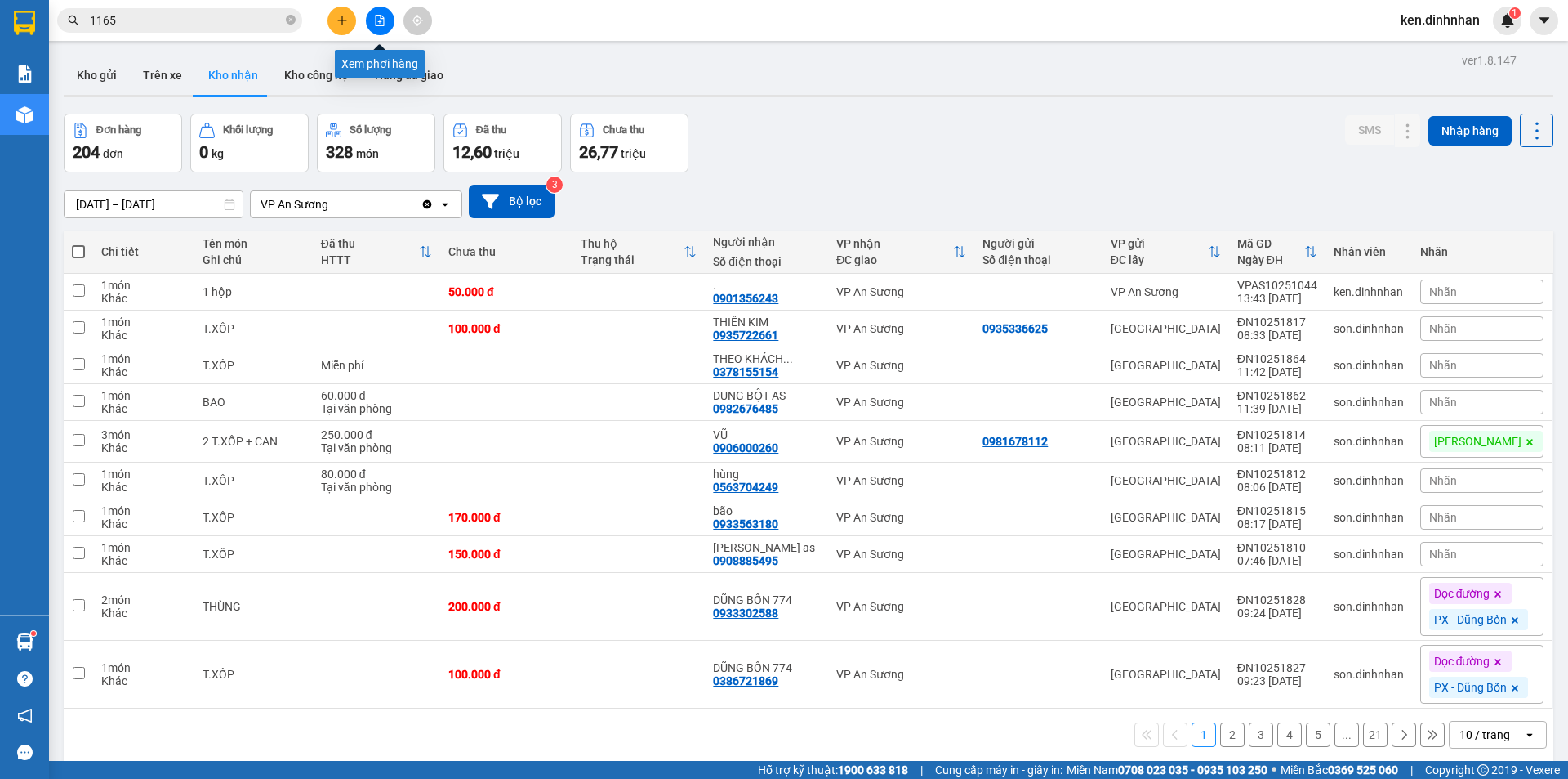
click at [368, 24] on button at bounding box center [380, 21] width 29 height 29
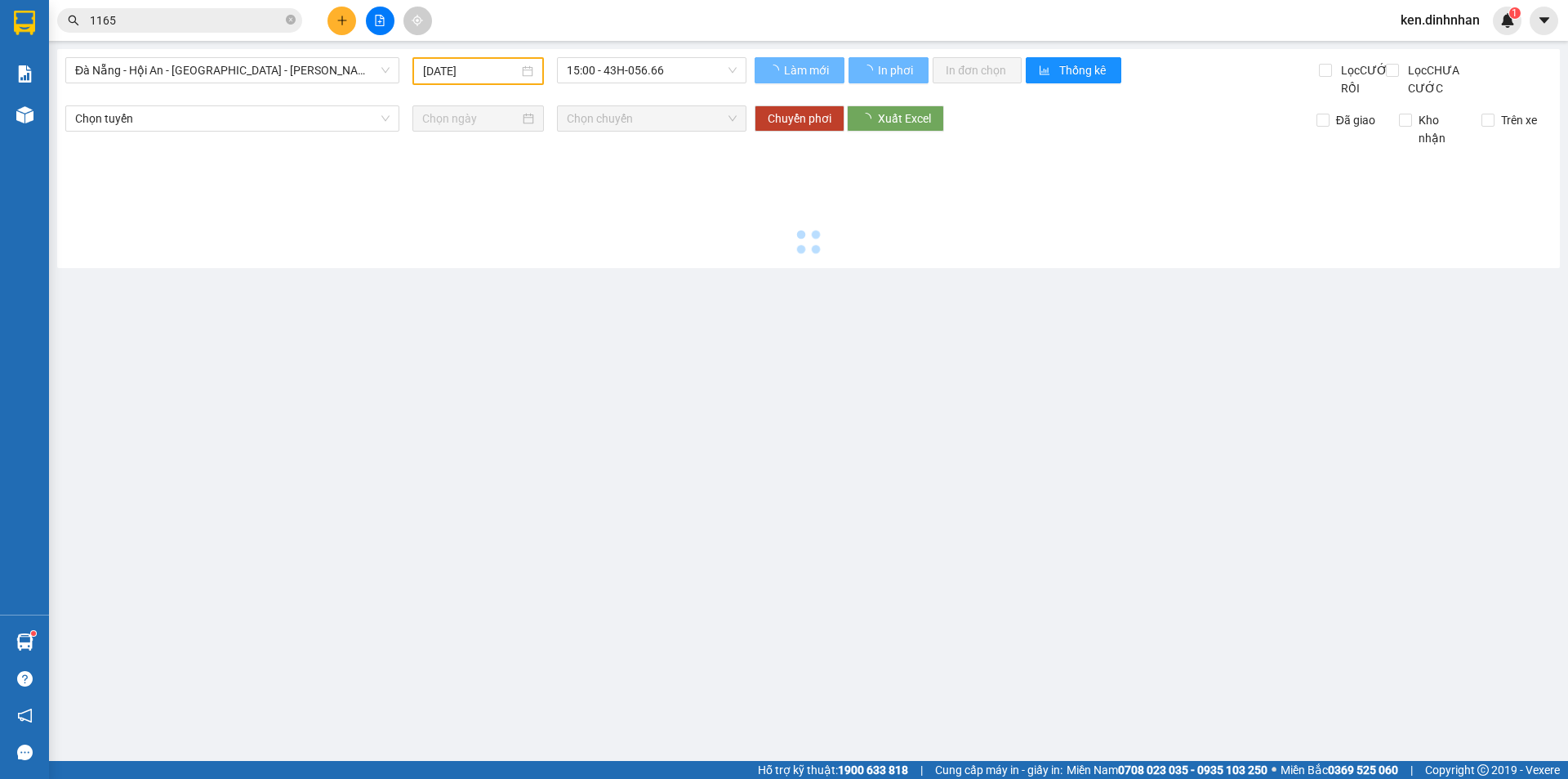
type input "[DATE]"
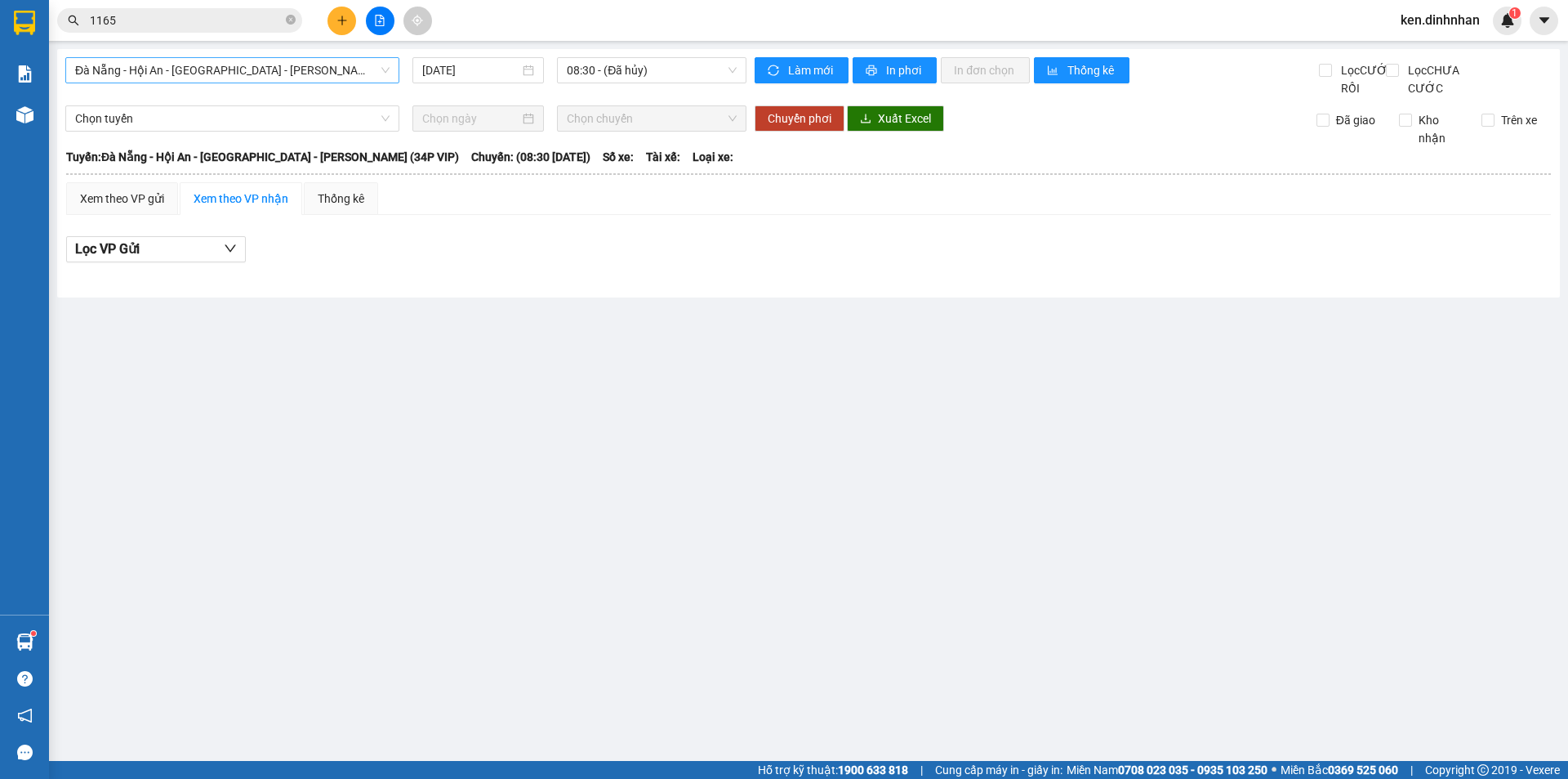
click at [215, 73] on span "Đà Nẵng - Hội An - Sài Gòn - Bình Dương (34P VIP)" at bounding box center [232, 70] width 314 height 24
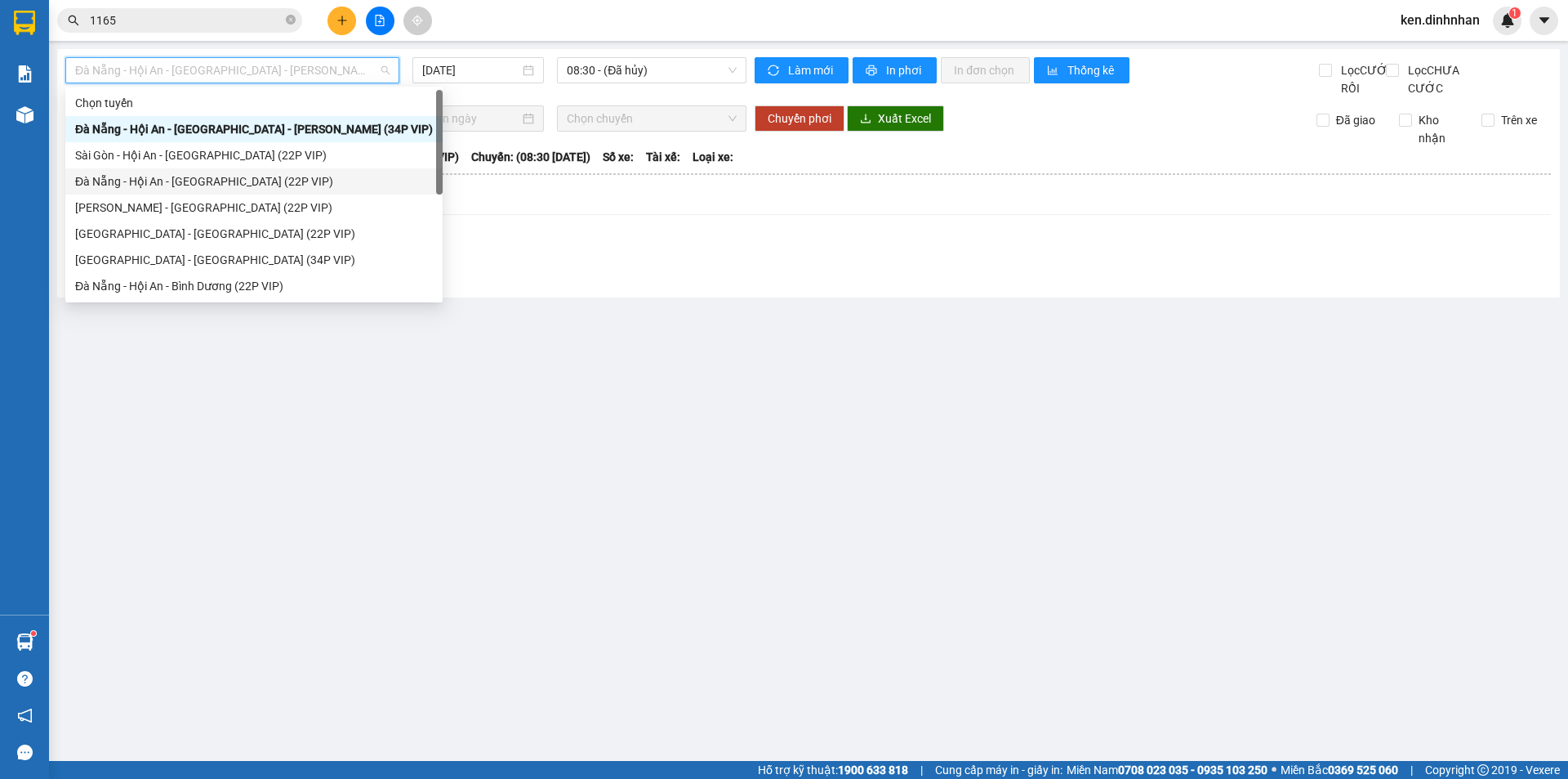
click at [118, 182] on div "Đà Nẵng - Hội An - Sài Gòn (22P VIP)" at bounding box center [255, 181] width 358 height 18
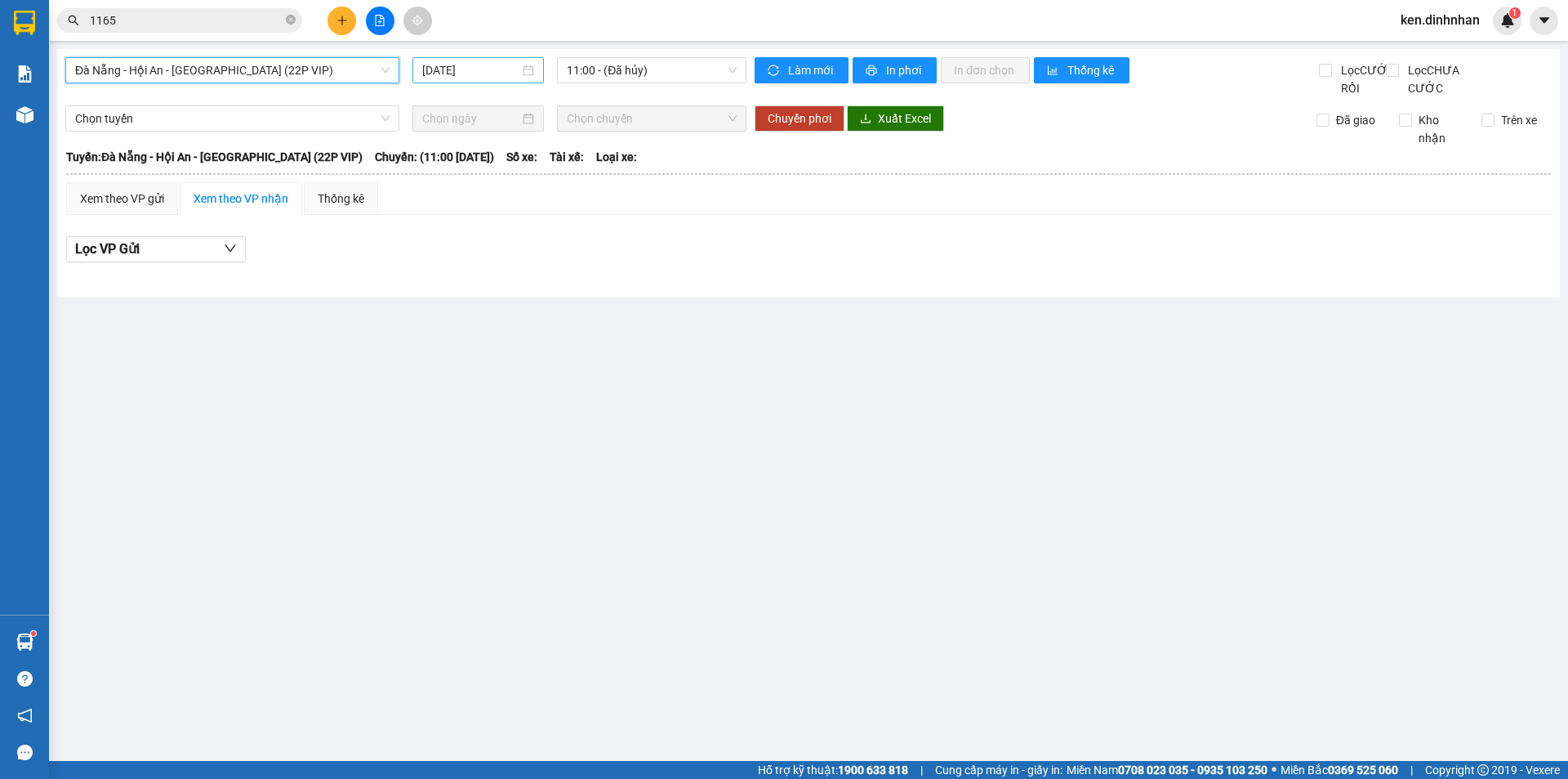
click at [479, 64] on input "[DATE]" at bounding box center [471, 70] width 97 height 18
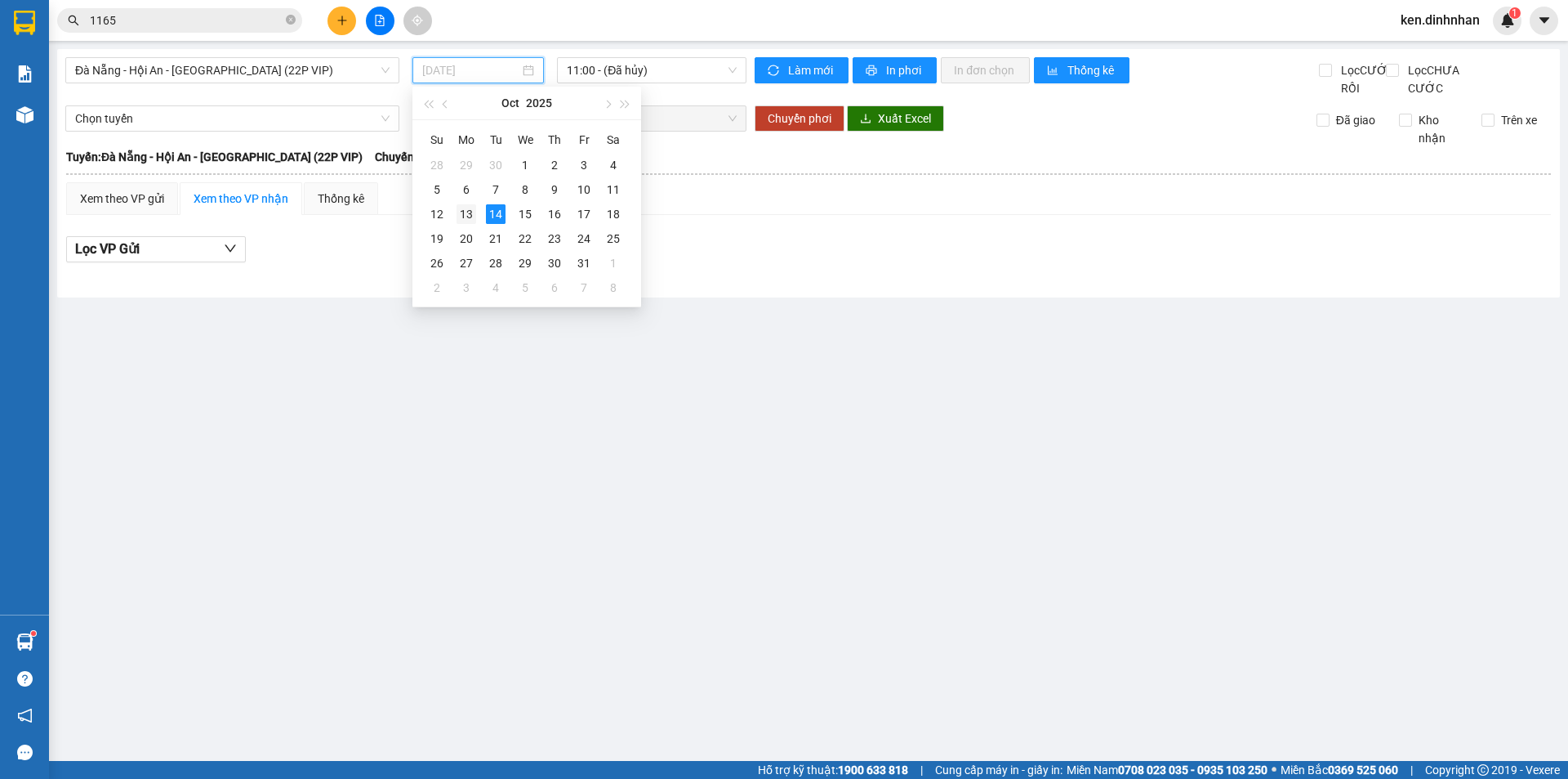
click at [466, 209] on div "13" at bounding box center [466, 214] width 20 height 20
type input "13/10/2025"
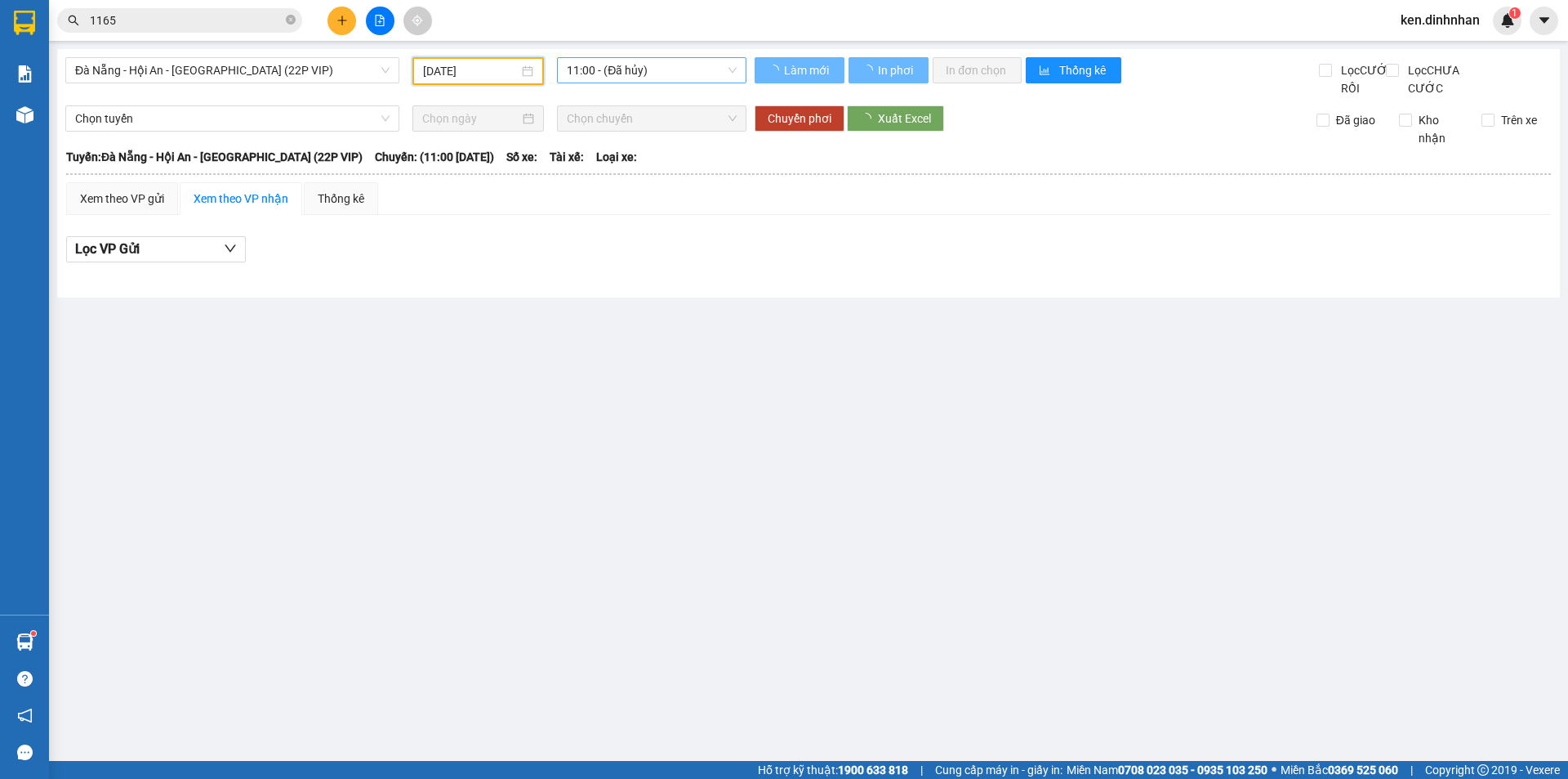
click at [616, 75] on span "11:00 - (Đã hủy)" at bounding box center [652, 70] width 170 height 24
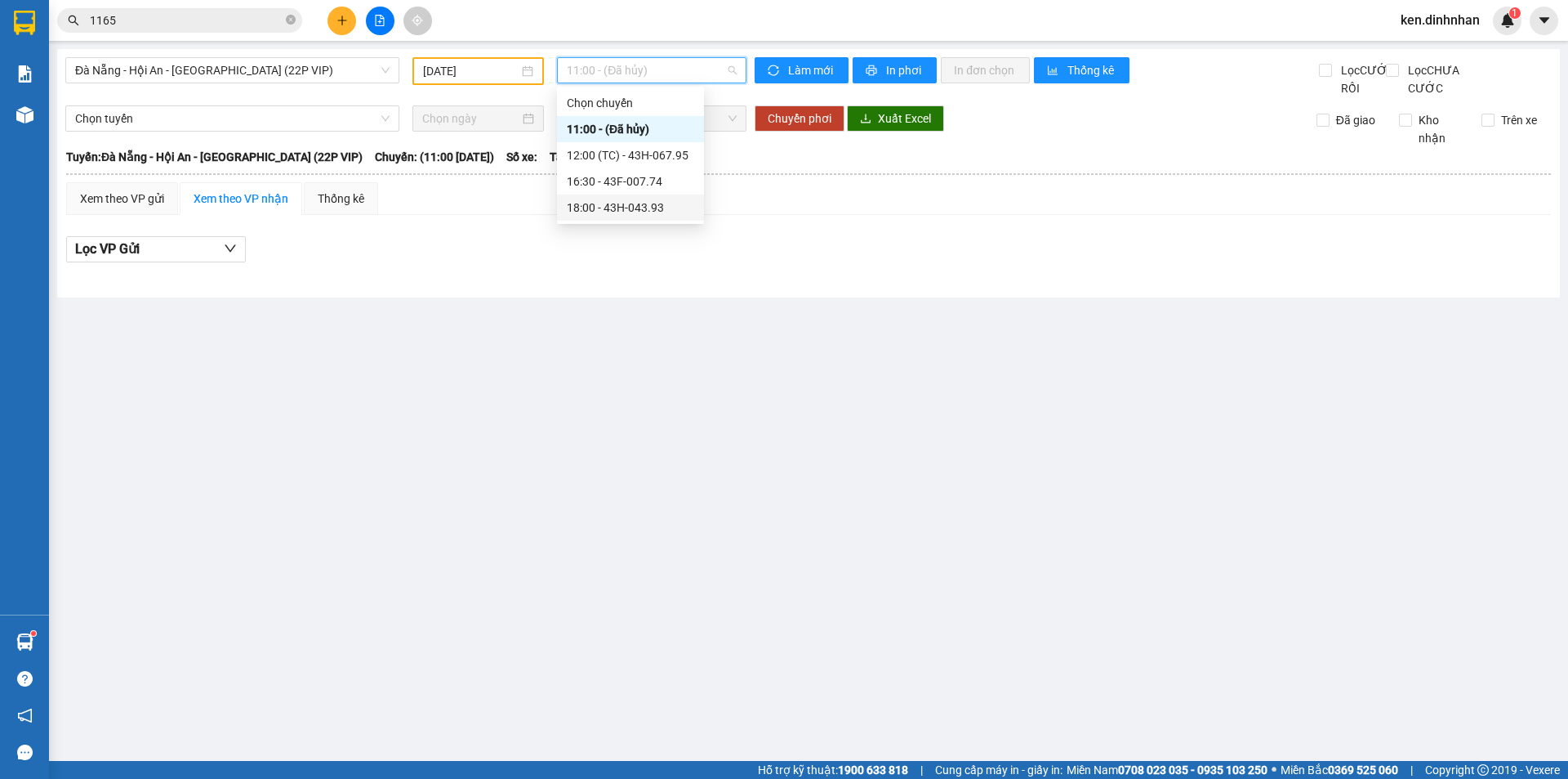
click at [650, 208] on div "18:00 - 43H-043.93" at bounding box center [631, 207] width 128 height 18
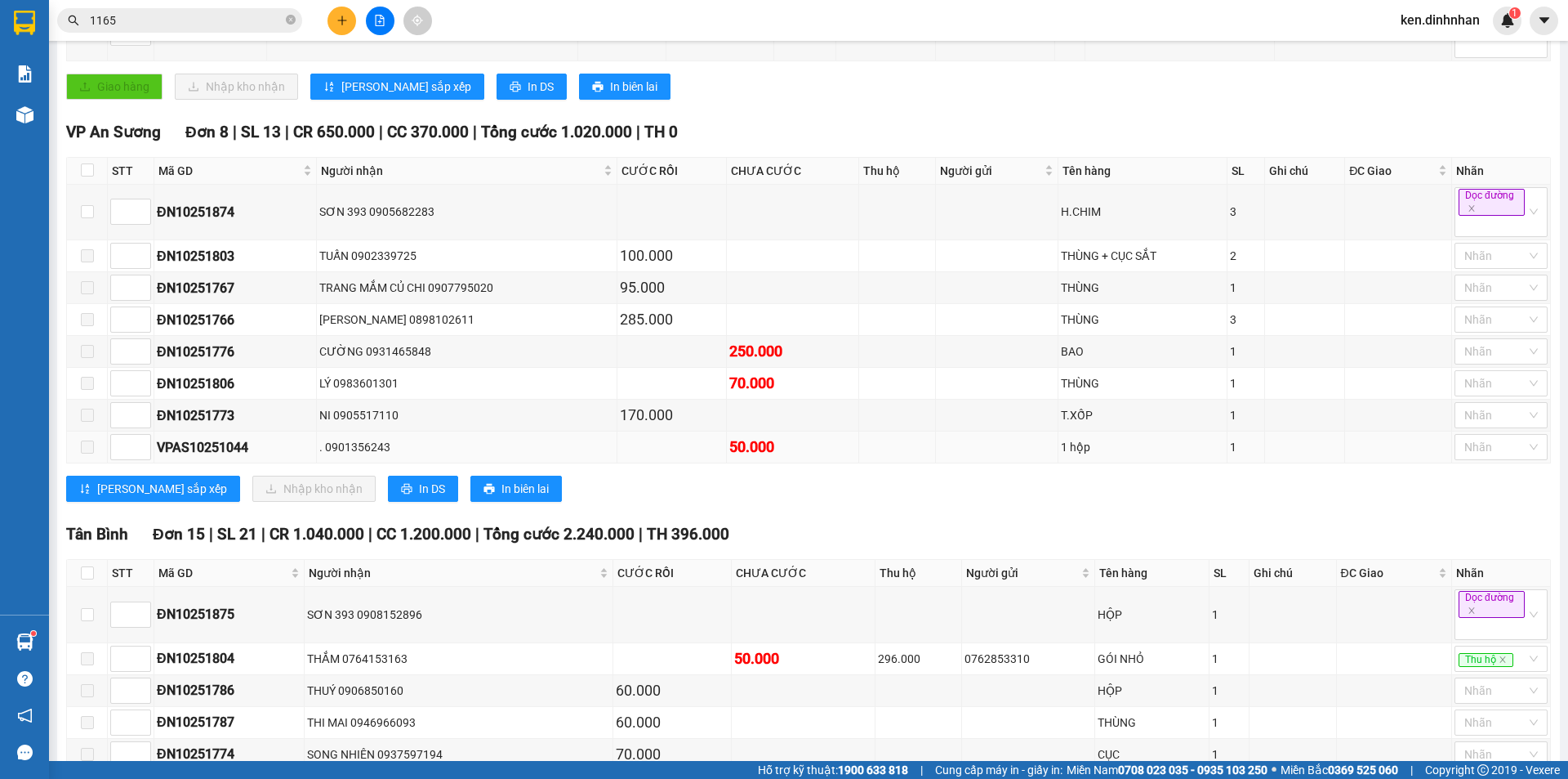
scroll to position [289, 0]
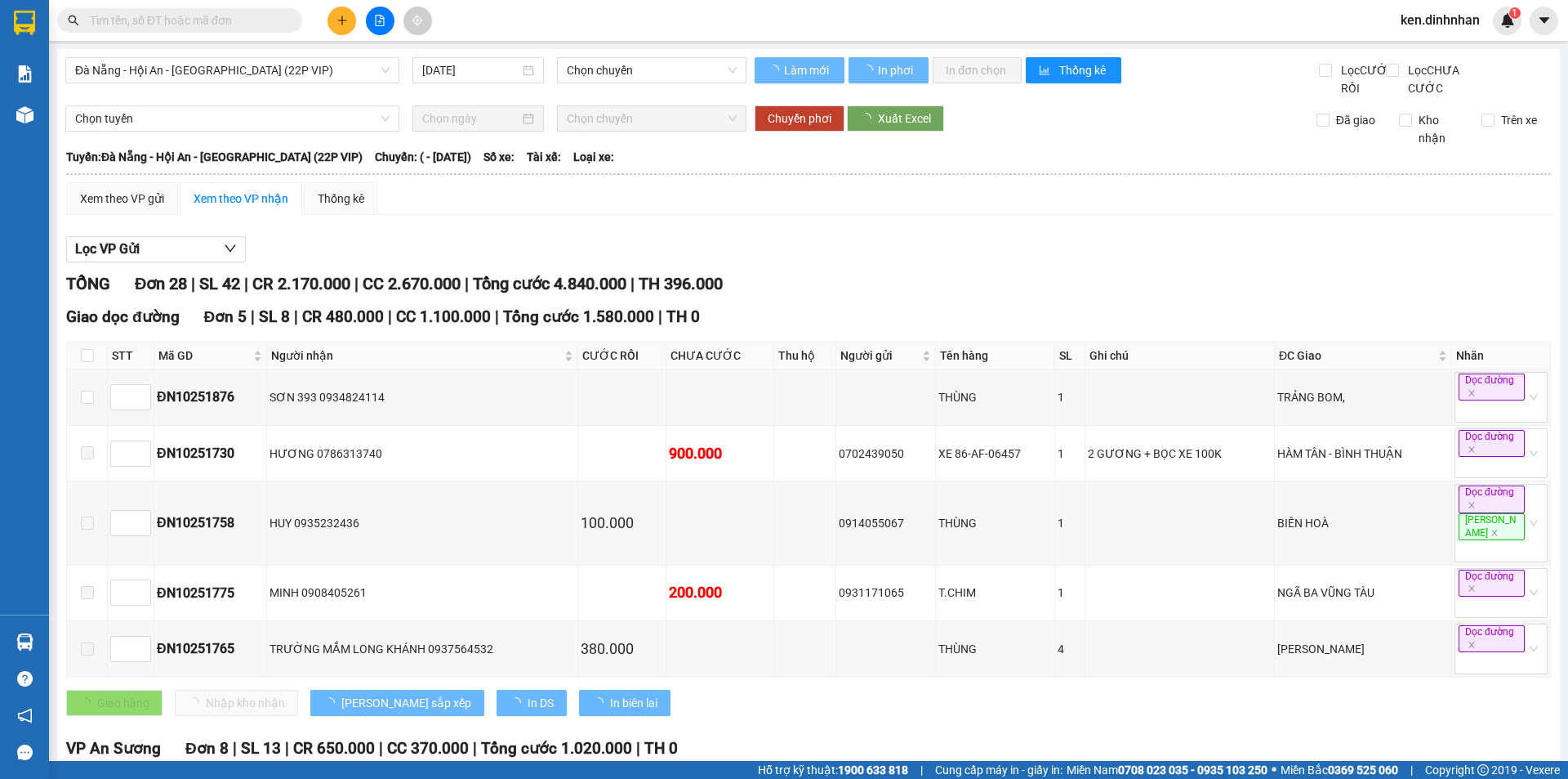
type input "[DATE]"
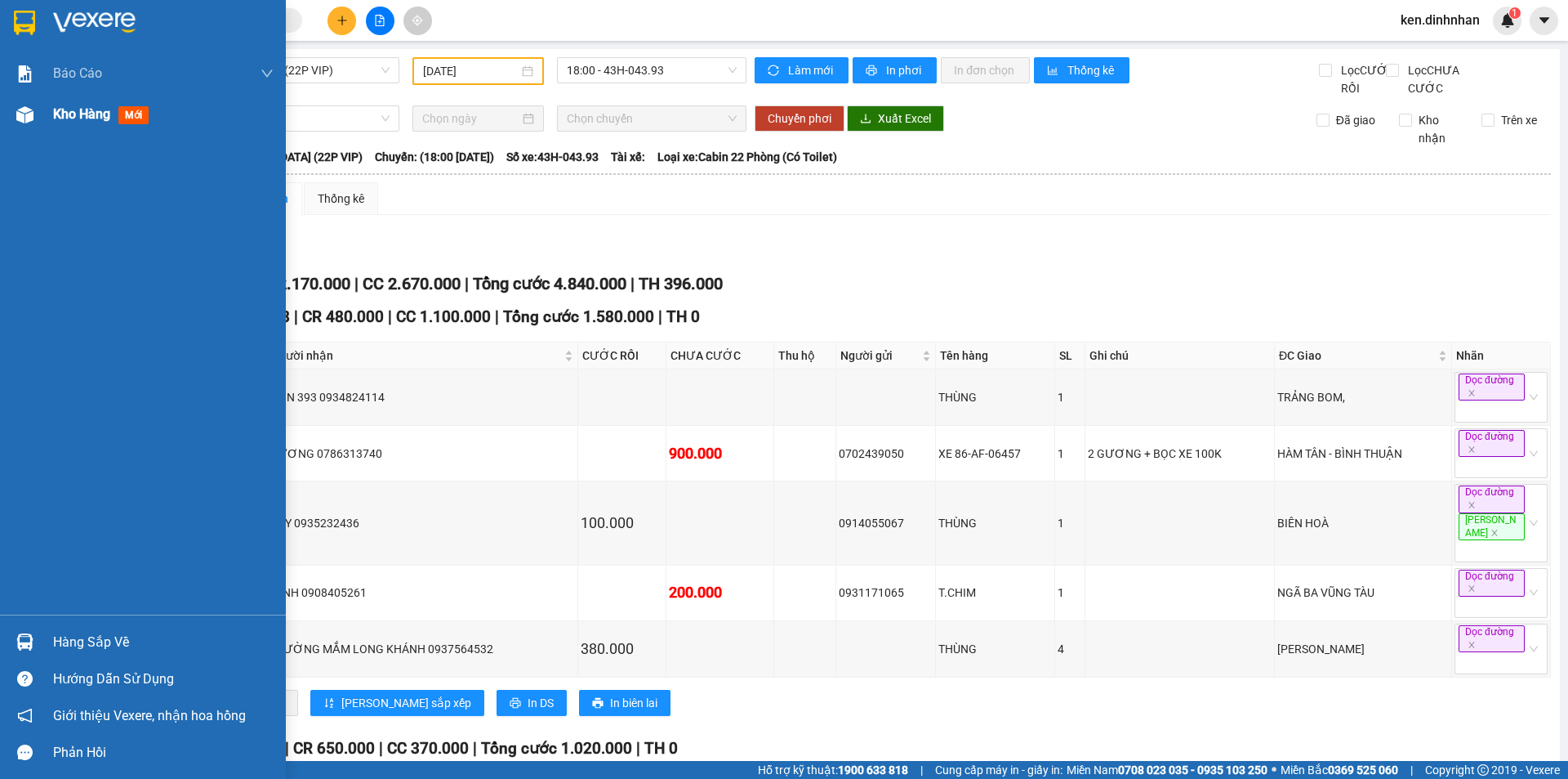
click at [35, 115] on div at bounding box center [24, 115] width 29 height 29
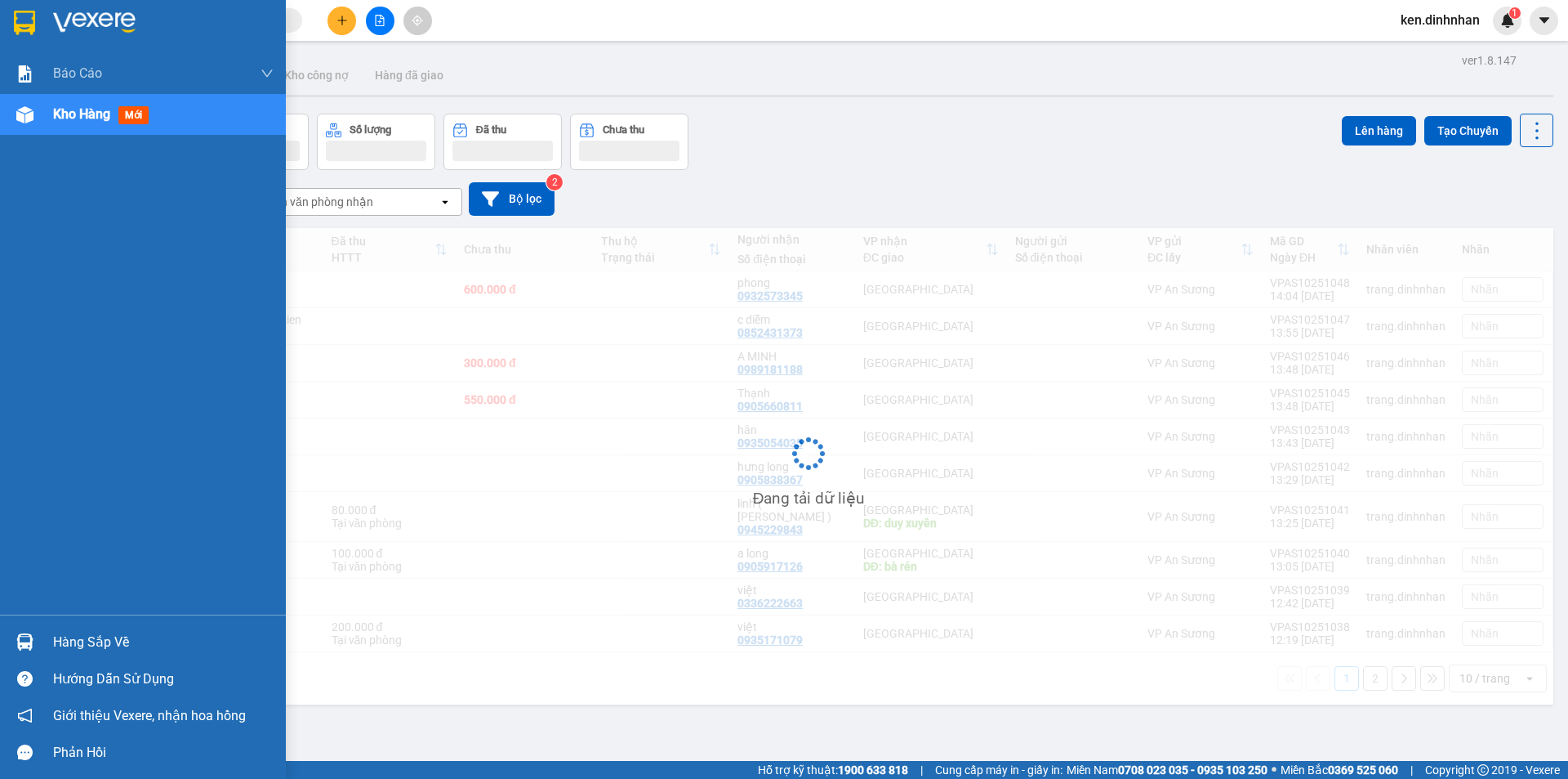
click at [76, 107] on span "Kho hàng" at bounding box center [81, 114] width 57 height 16
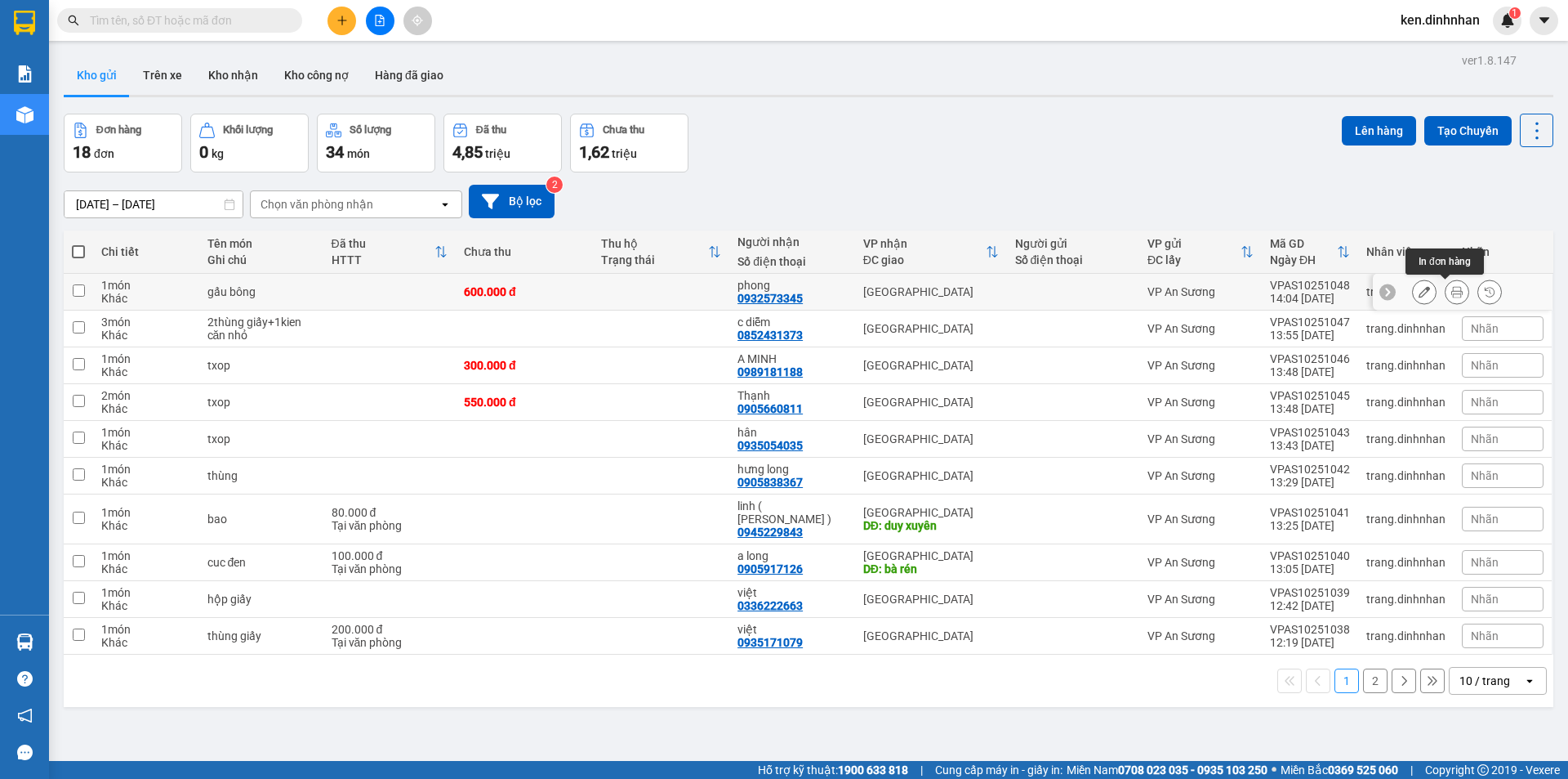
click at [1451, 292] on icon at bounding box center [1457, 292] width 11 height 11
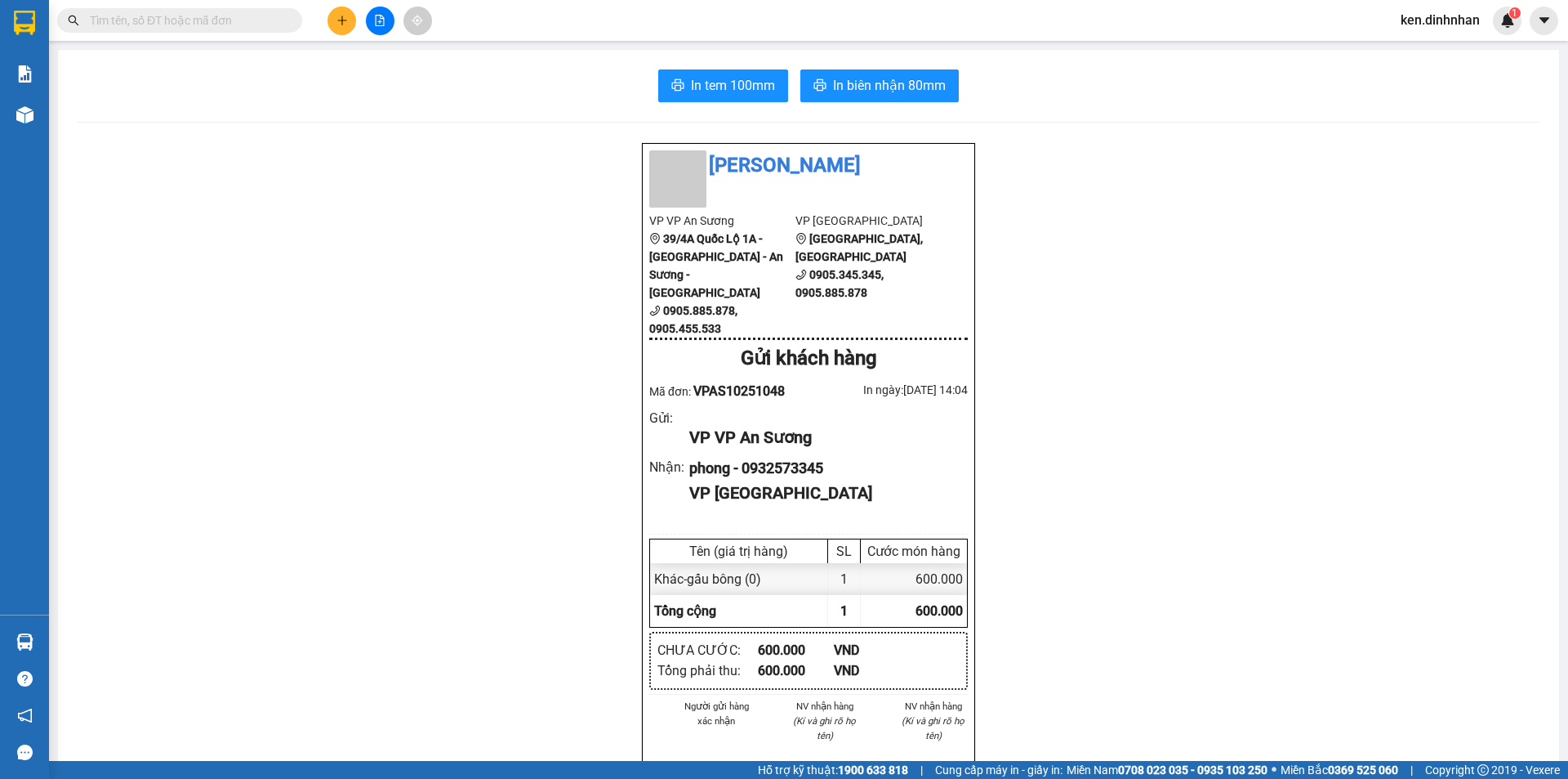
scroll to position [82, 0]
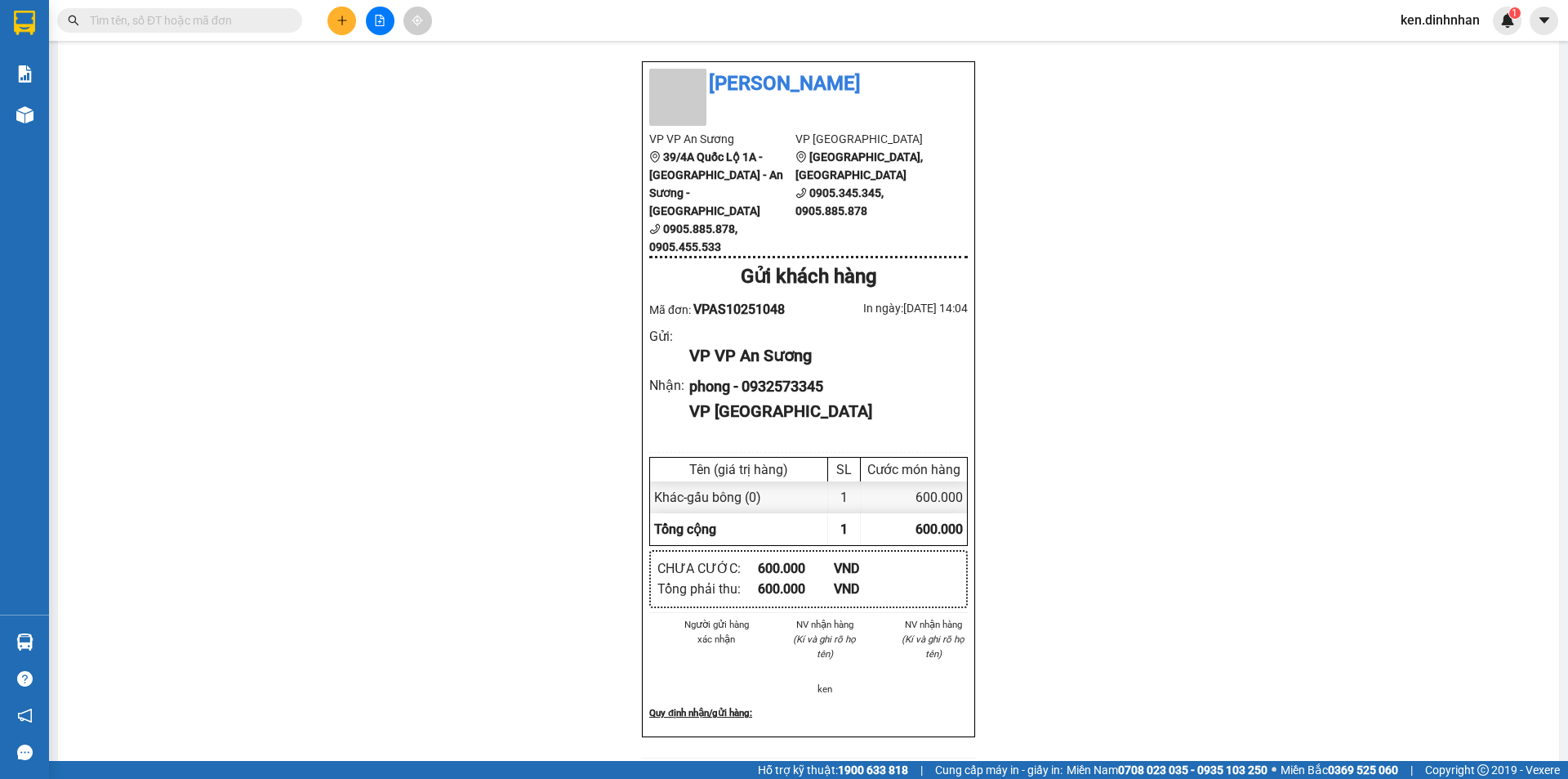
click at [128, 27] on input "text" at bounding box center [186, 20] width 193 height 18
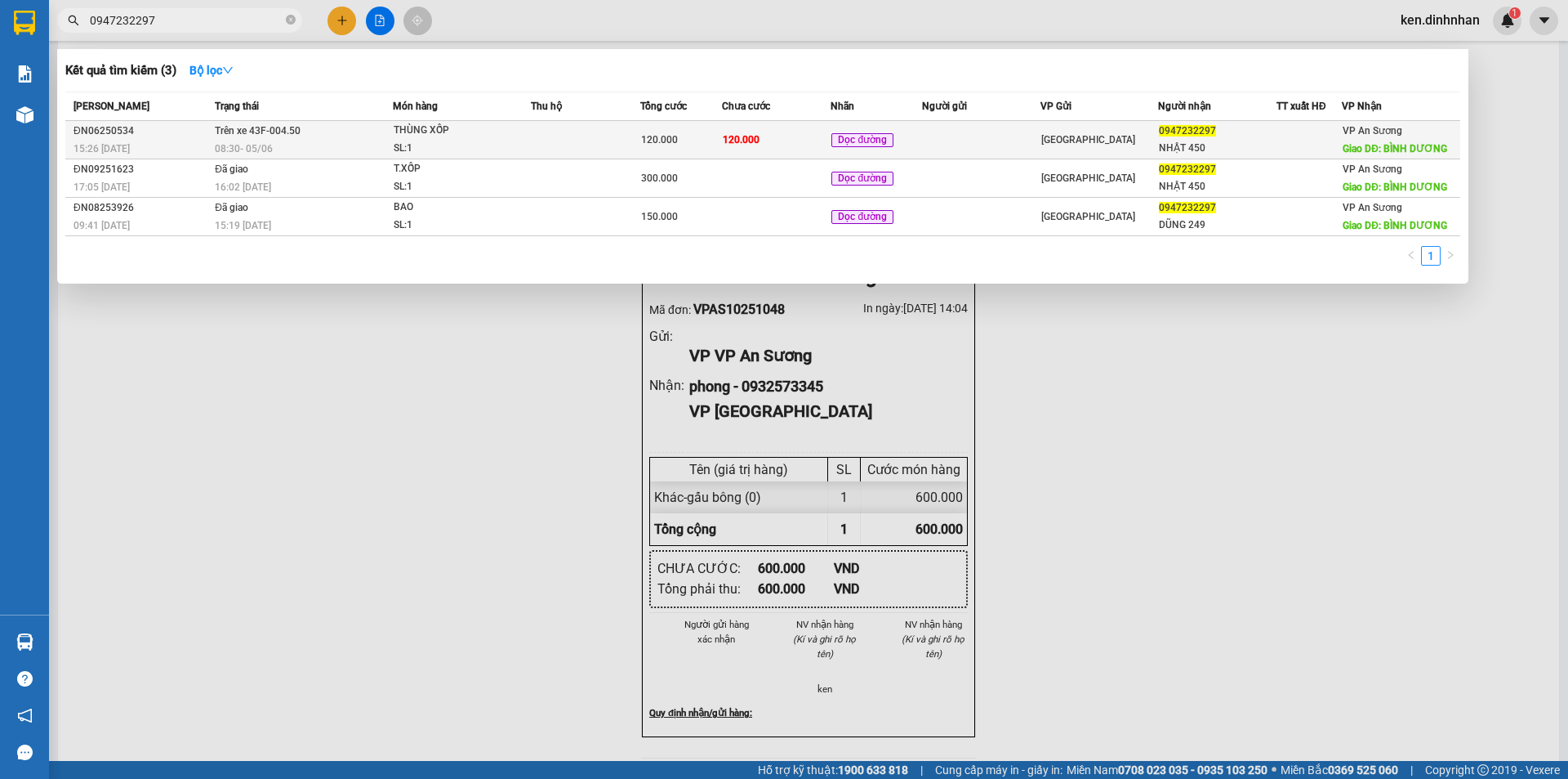
type input "0947232297"
click at [705, 141] on div "120.000" at bounding box center [681, 139] width 80 height 18
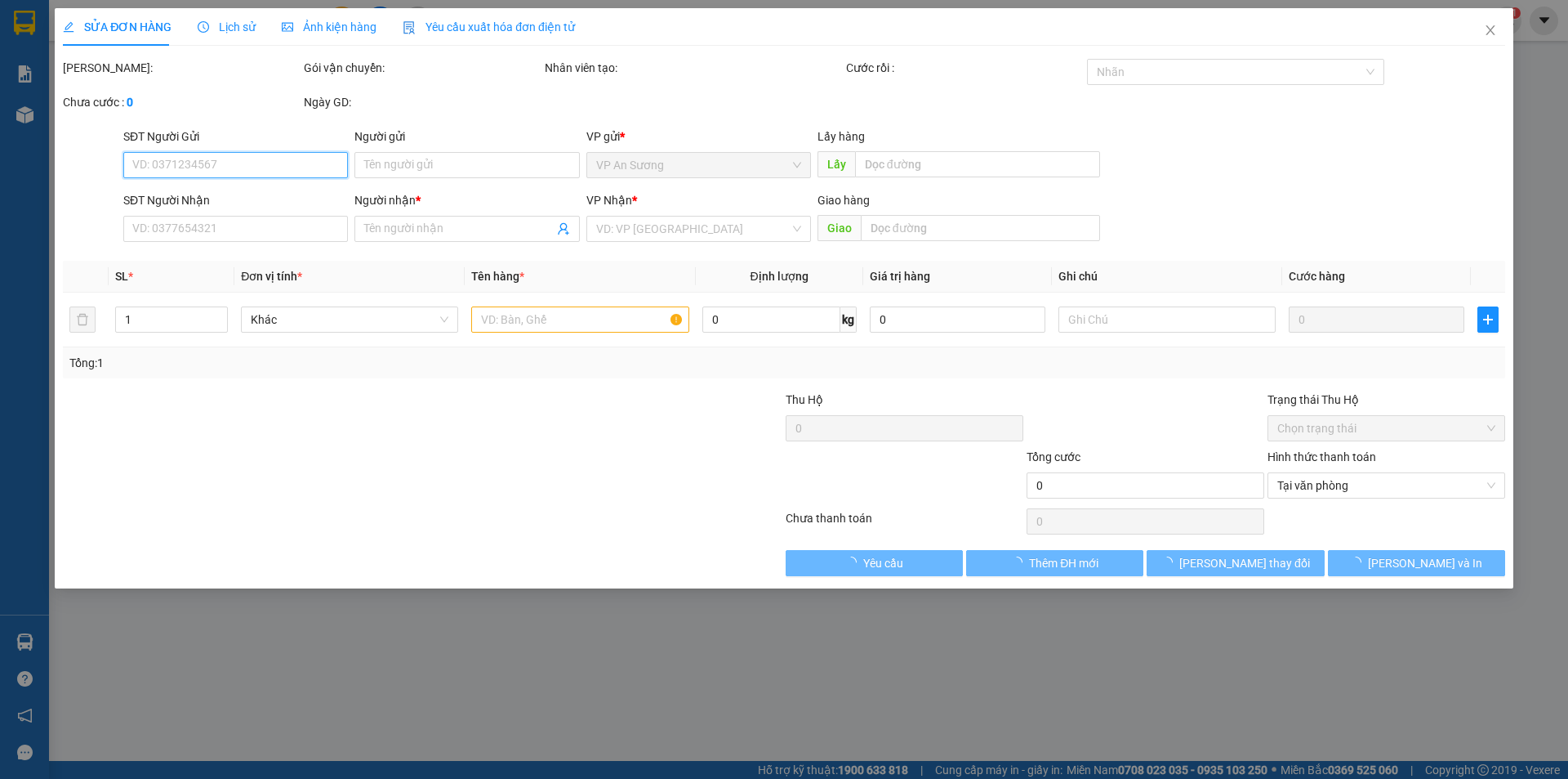
type input "0947232297"
type input "NHẬT 450"
type input "BÌNH DƯƠNG"
type input "120.000"
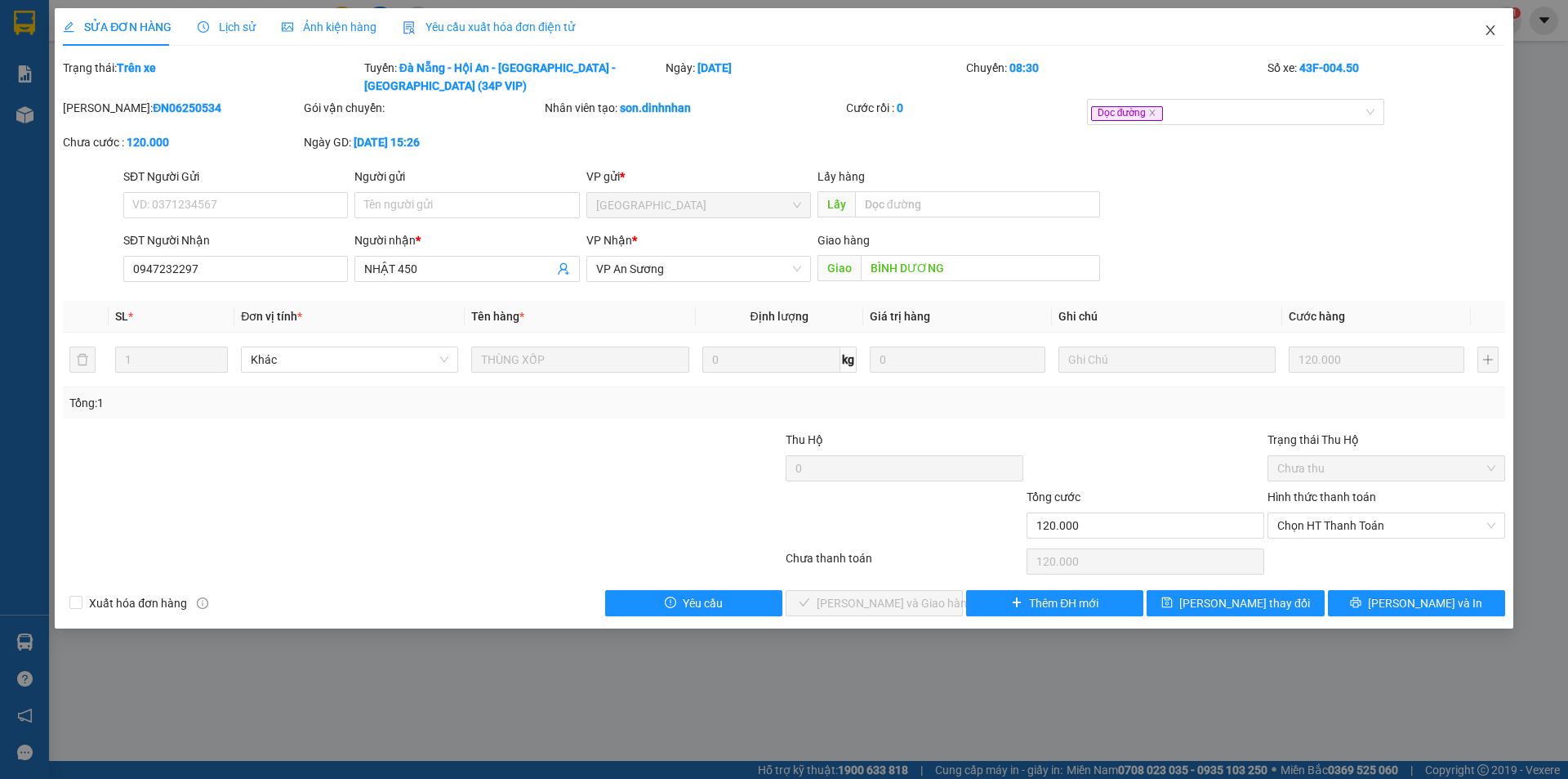
click at [1492, 28] on icon "close" at bounding box center [1491, 30] width 13 height 13
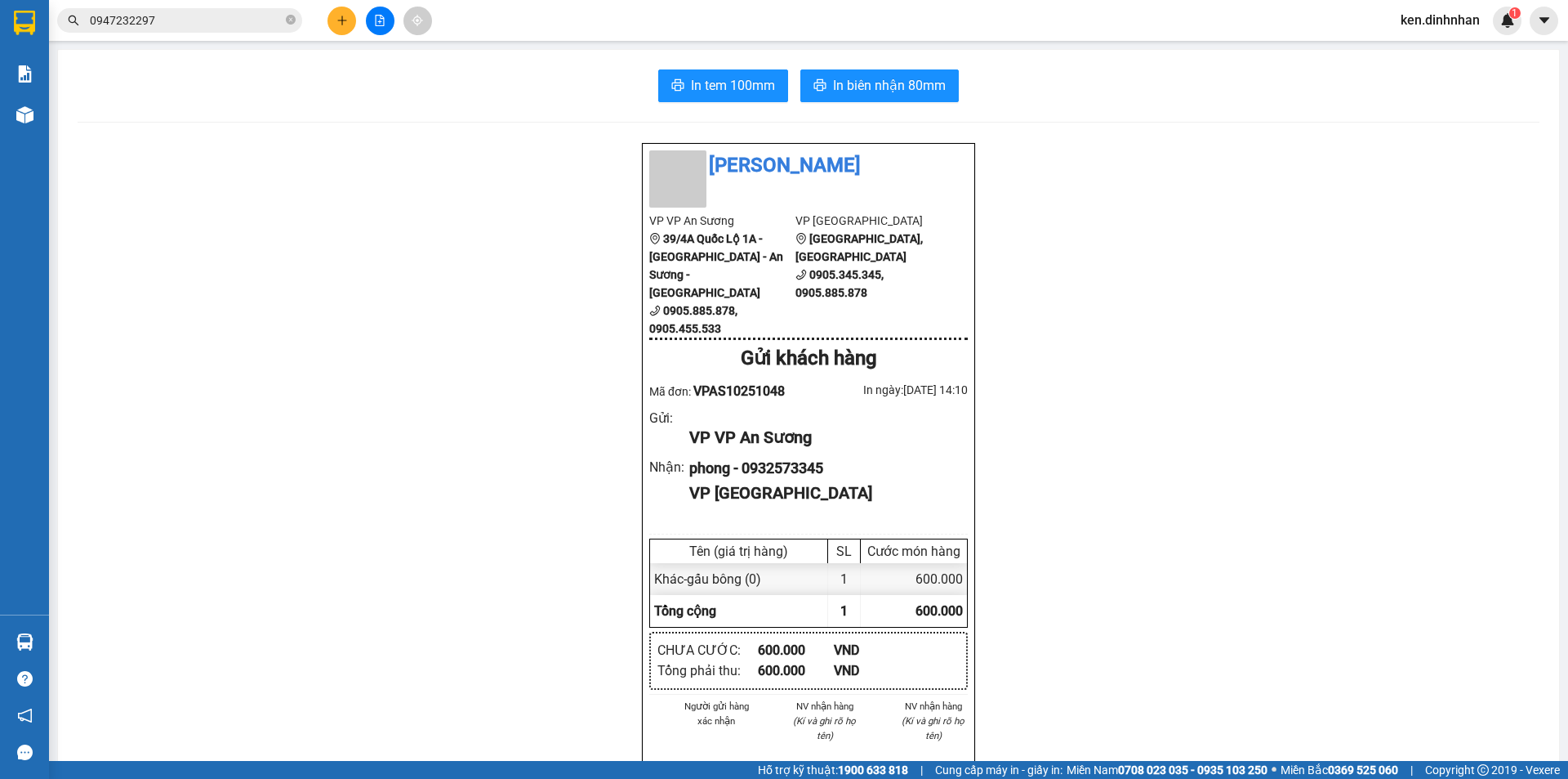
click at [203, 21] on input "0947232297" at bounding box center [186, 20] width 193 height 18
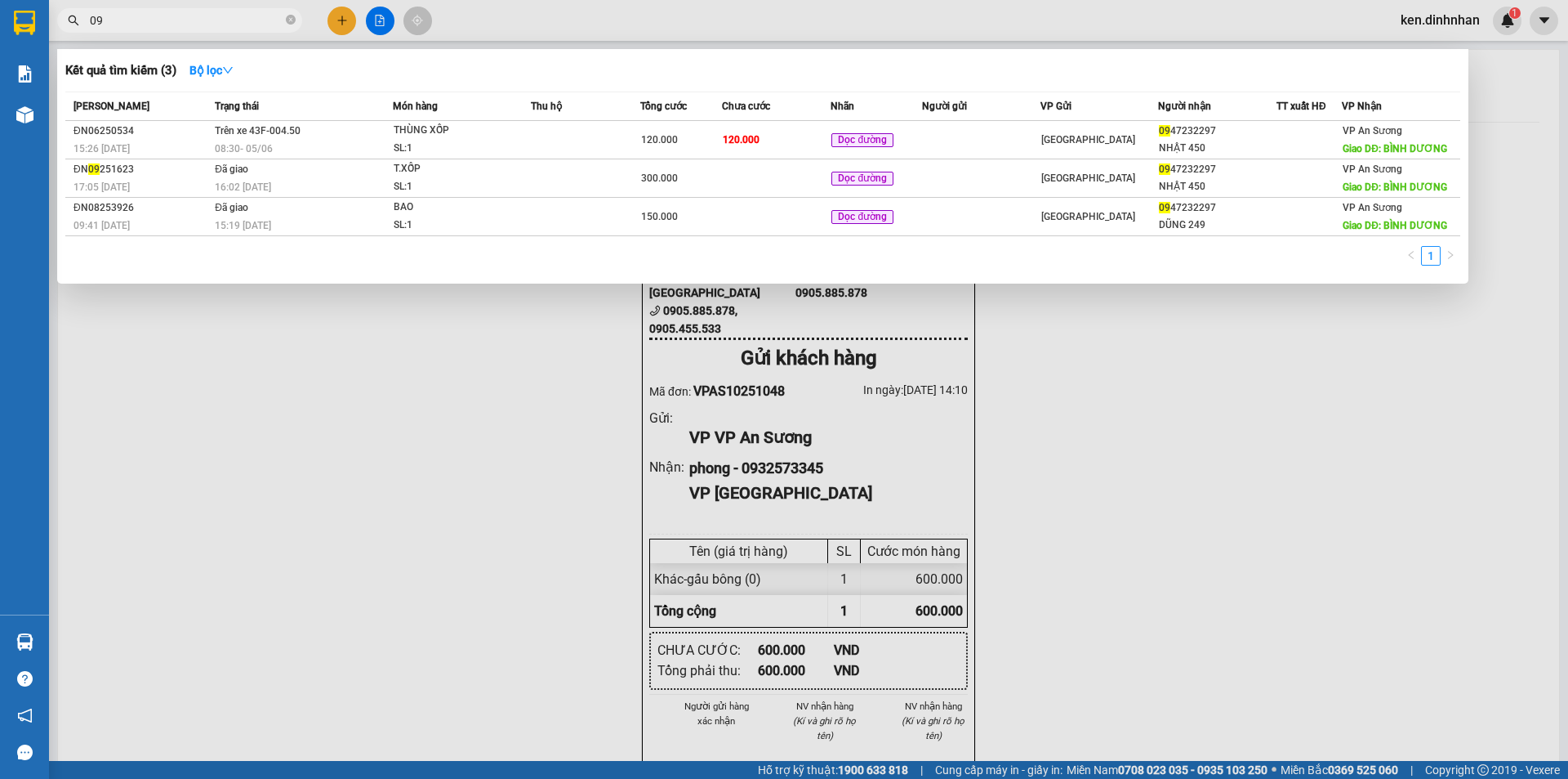
type input "0"
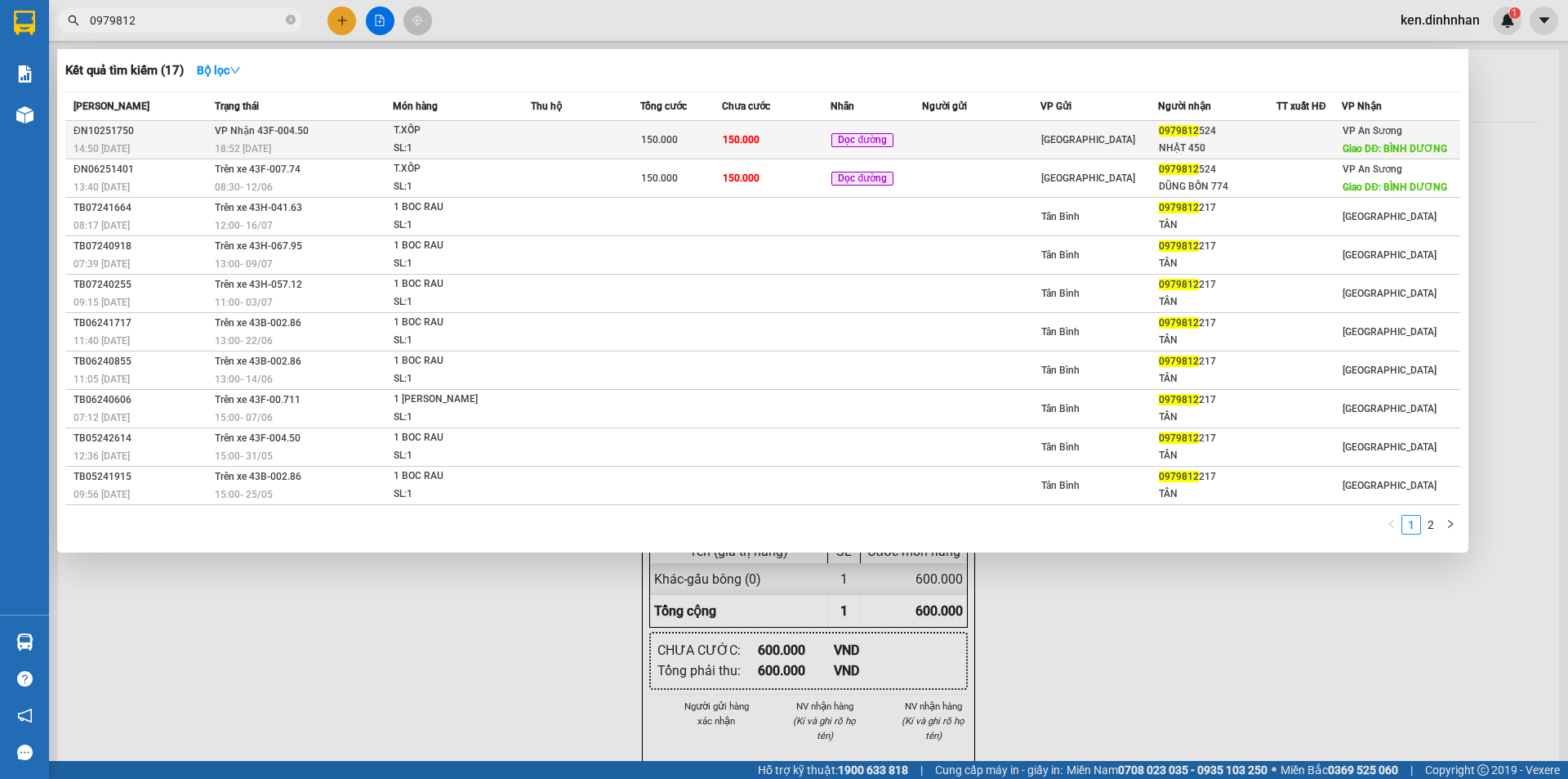
type input "0979812"
click at [604, 132] on td at bounding box center [585, 140] width 109 height 38
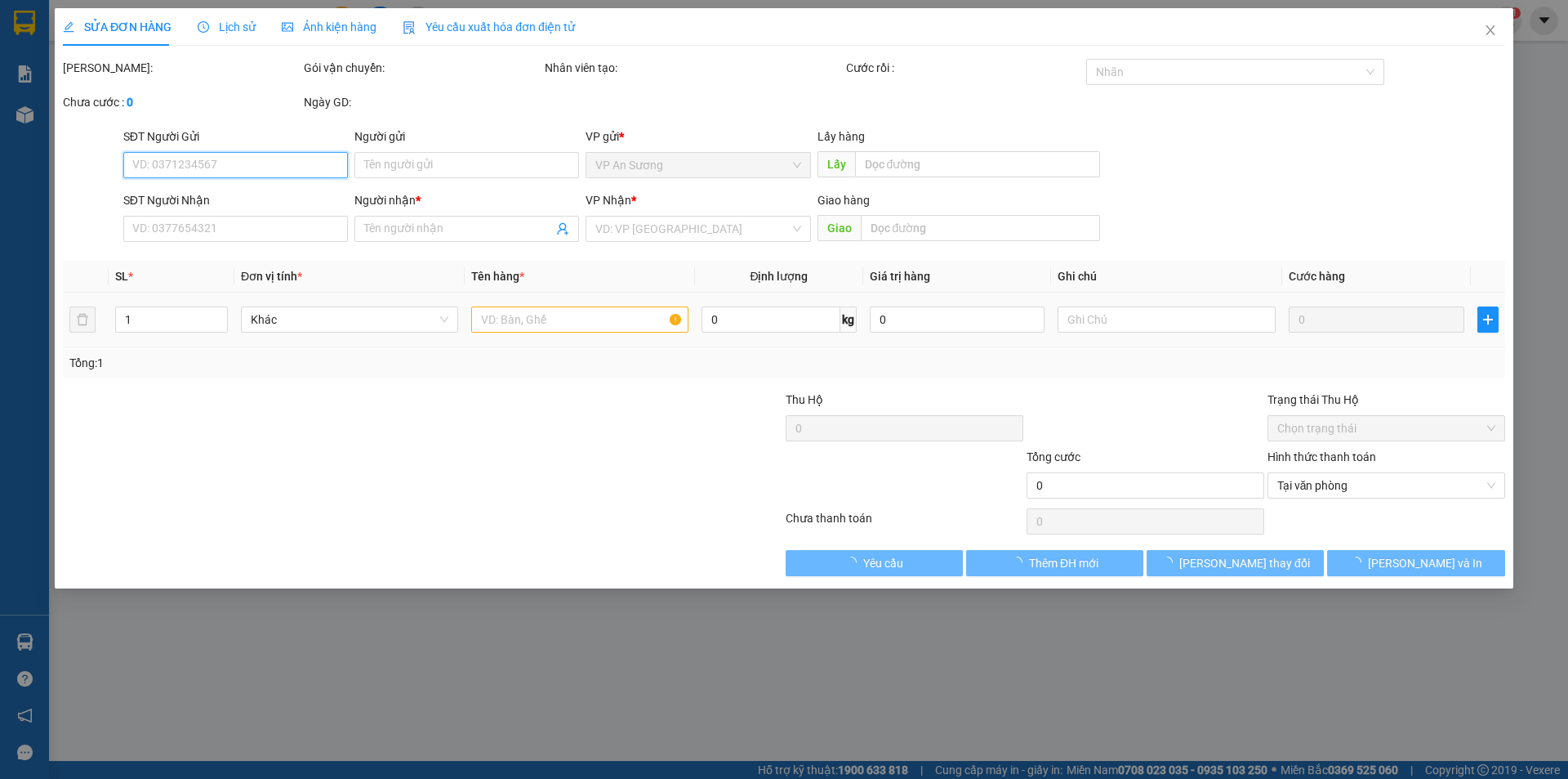
type input "0979812524"
type input "NHẬT 450"
type input "BÌNH DƯƠNG"
type input "150.000"
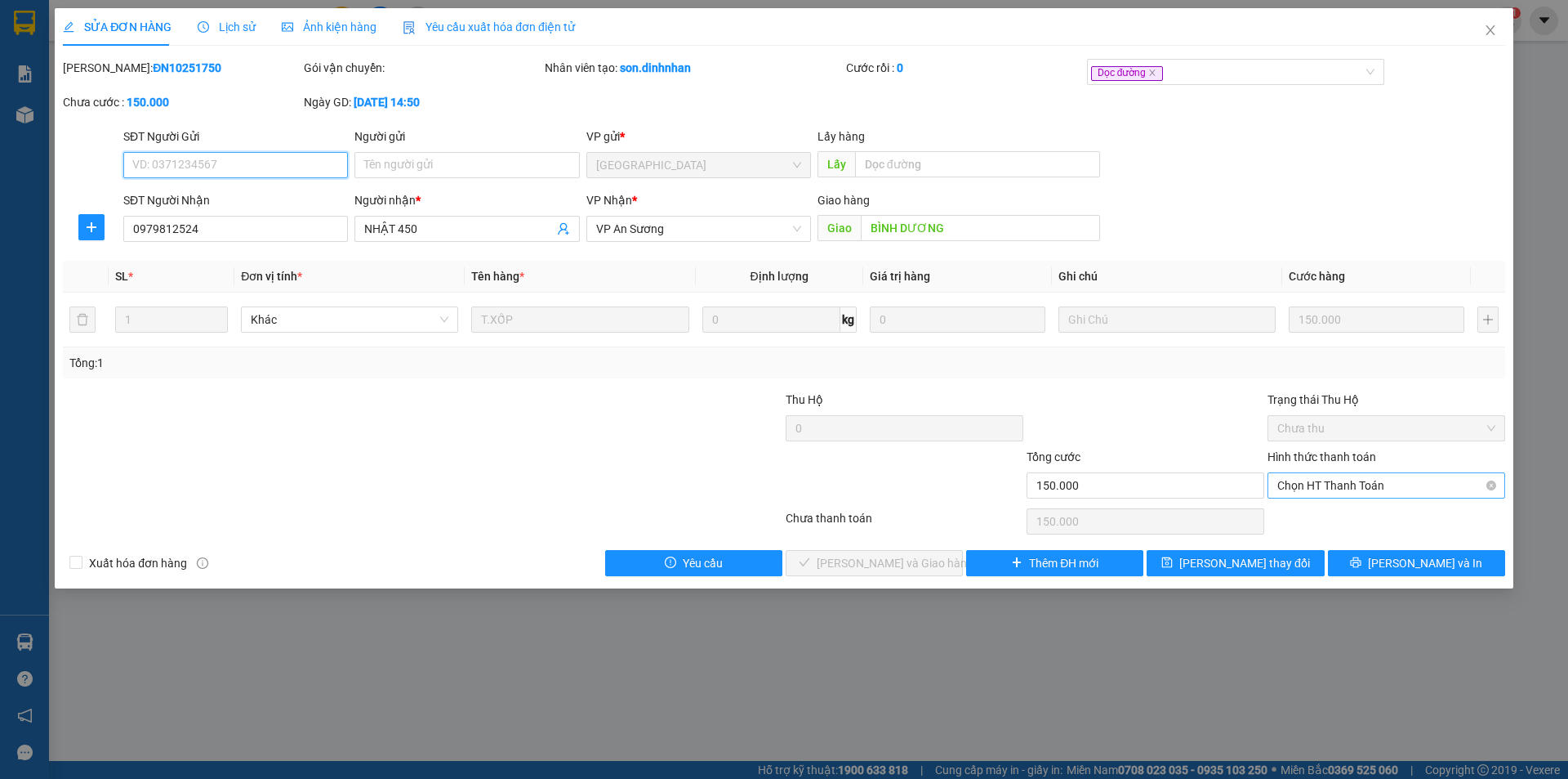
click at [1333, 483] on span "Chọn HT Thanh Toán" at bounding box center [1387, 485] width 218 height 24
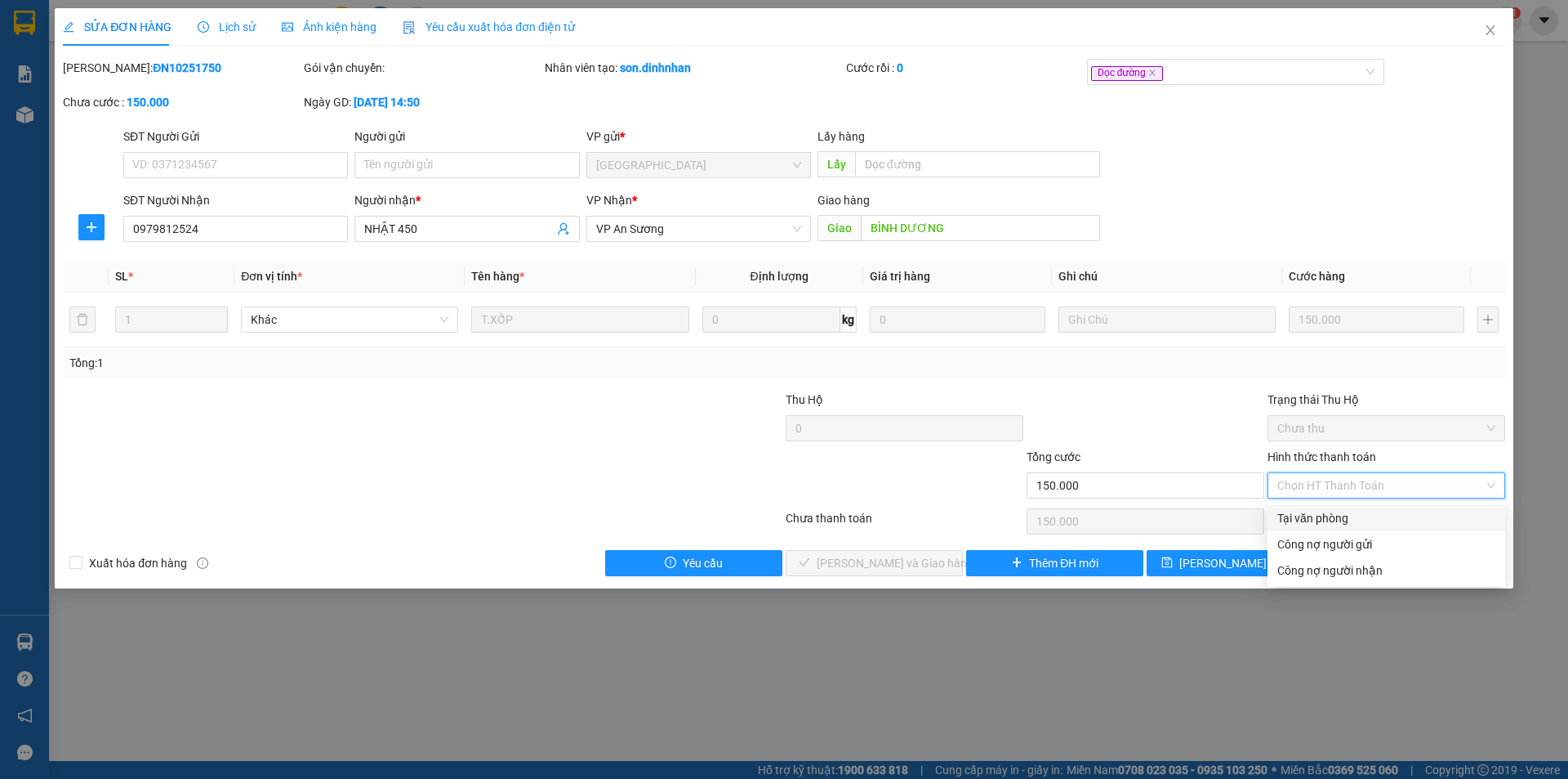
drag, startPoint x: 1294, startPoint y: 513, endPoint x: 955, endPoint y: 544, distance: 340.4
click at [1294, 514] on div "Tại văn phòng" at bounding box center [1387, 518] width 218 height 18
type input "0"
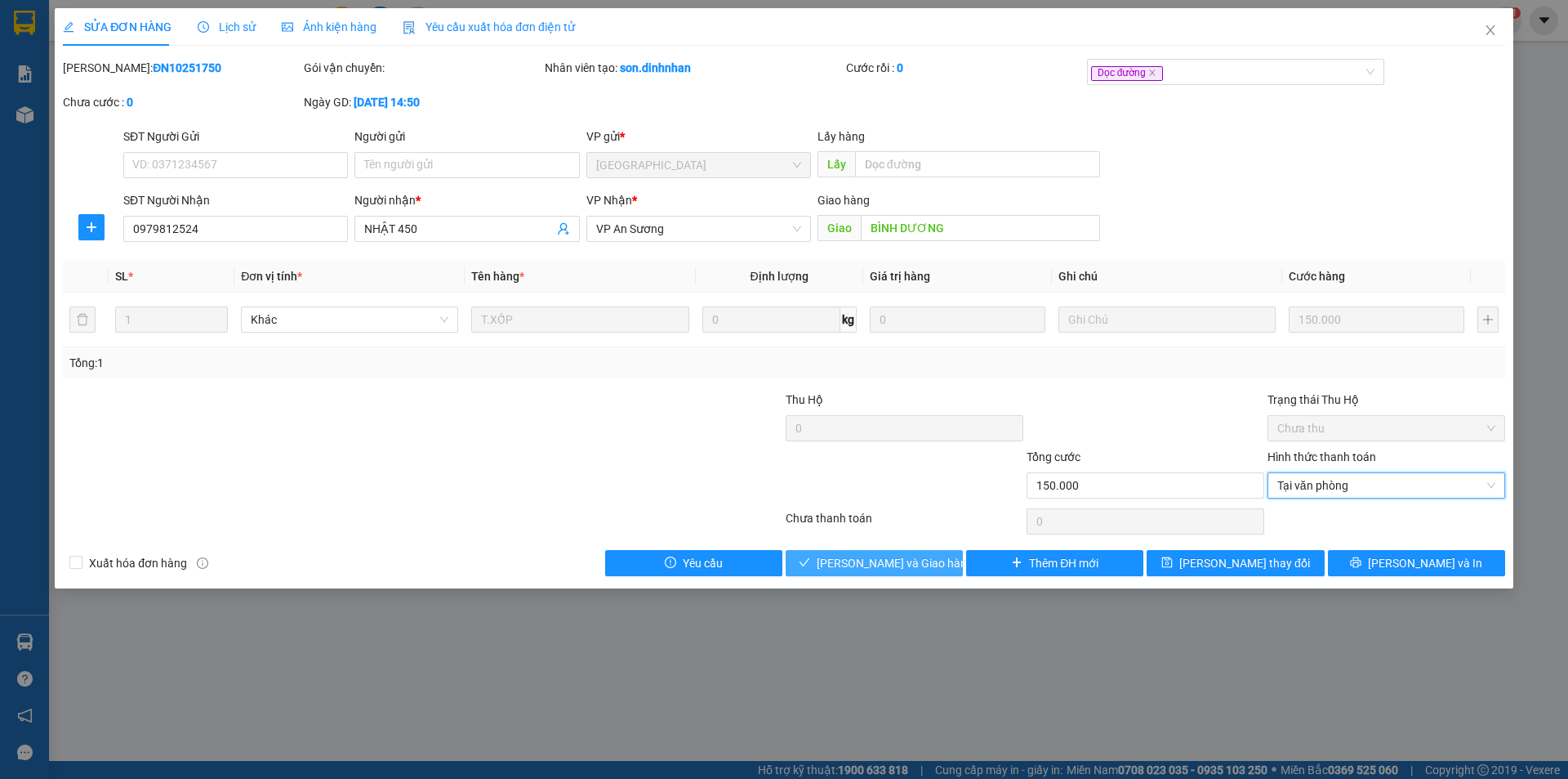
click at [865, 563] on span "Lưu và Giao hàng" at bounding box center [895, 563] width 157 height 18
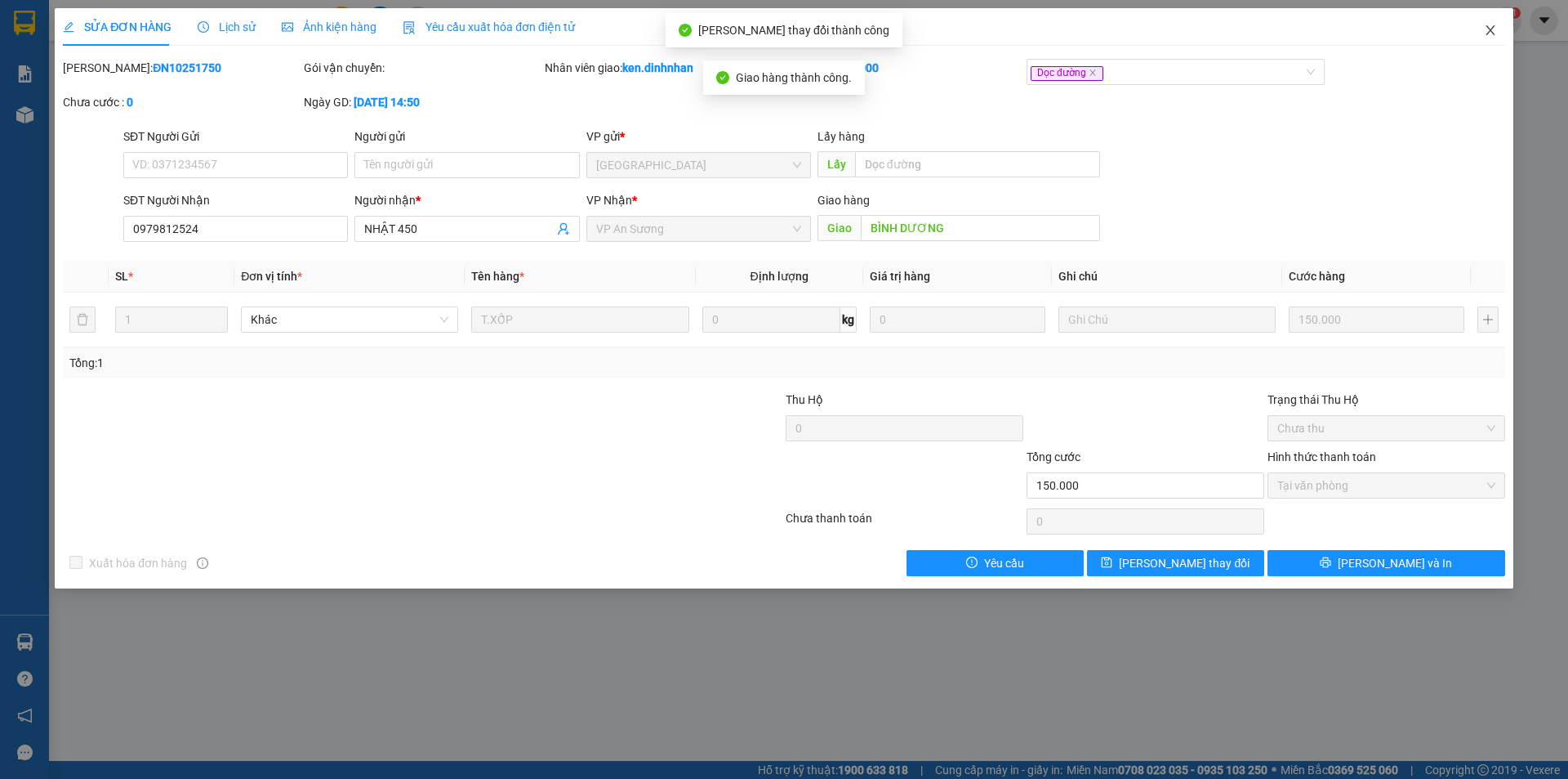
click at [1486, 32] on icon "close" at bounding box center [1491, 30] width 13 height 13
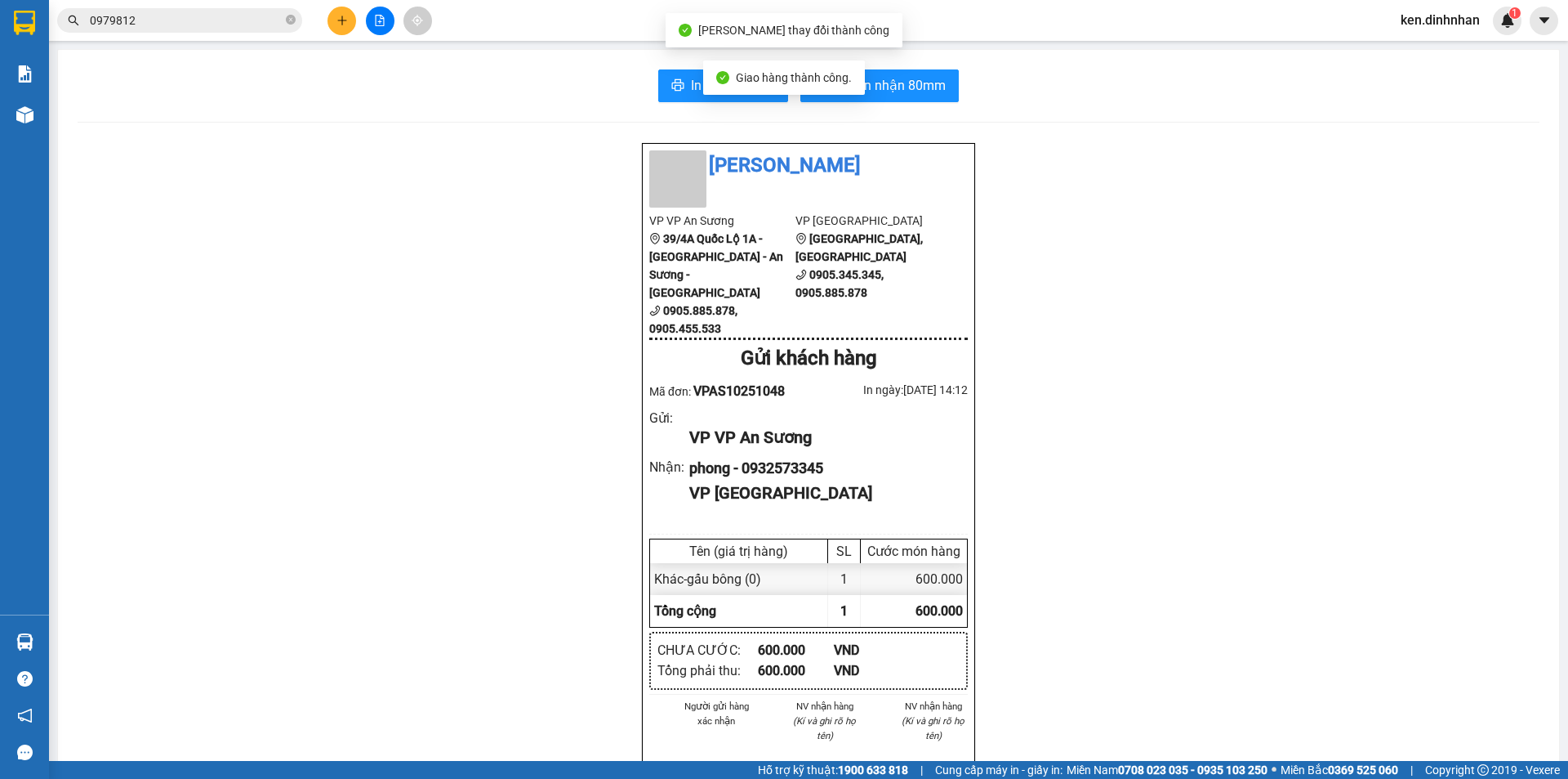
click at [247, 23] on input "0979812" at bounding box center [186, 20] width 193 height 18
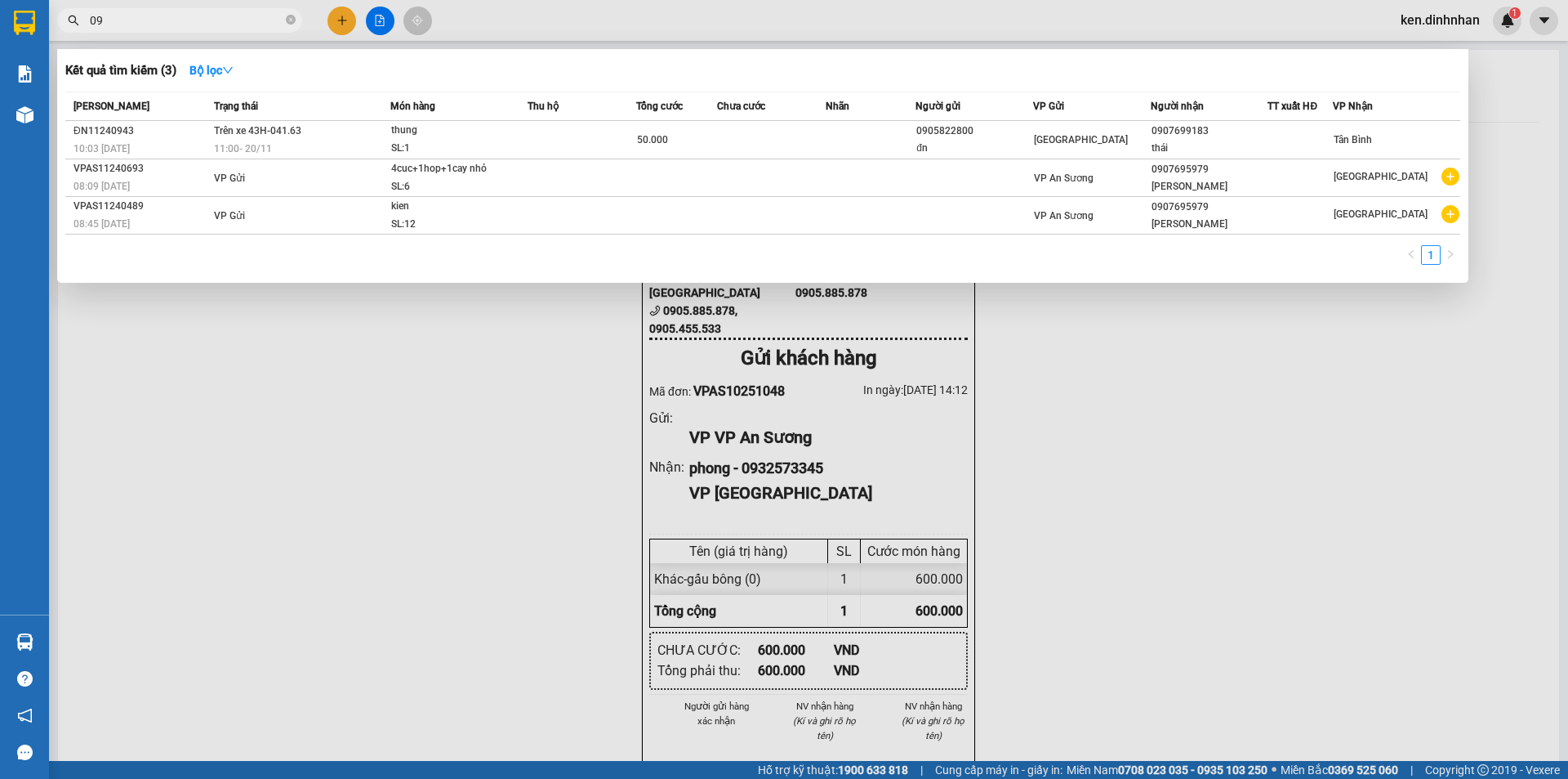
type input "0"
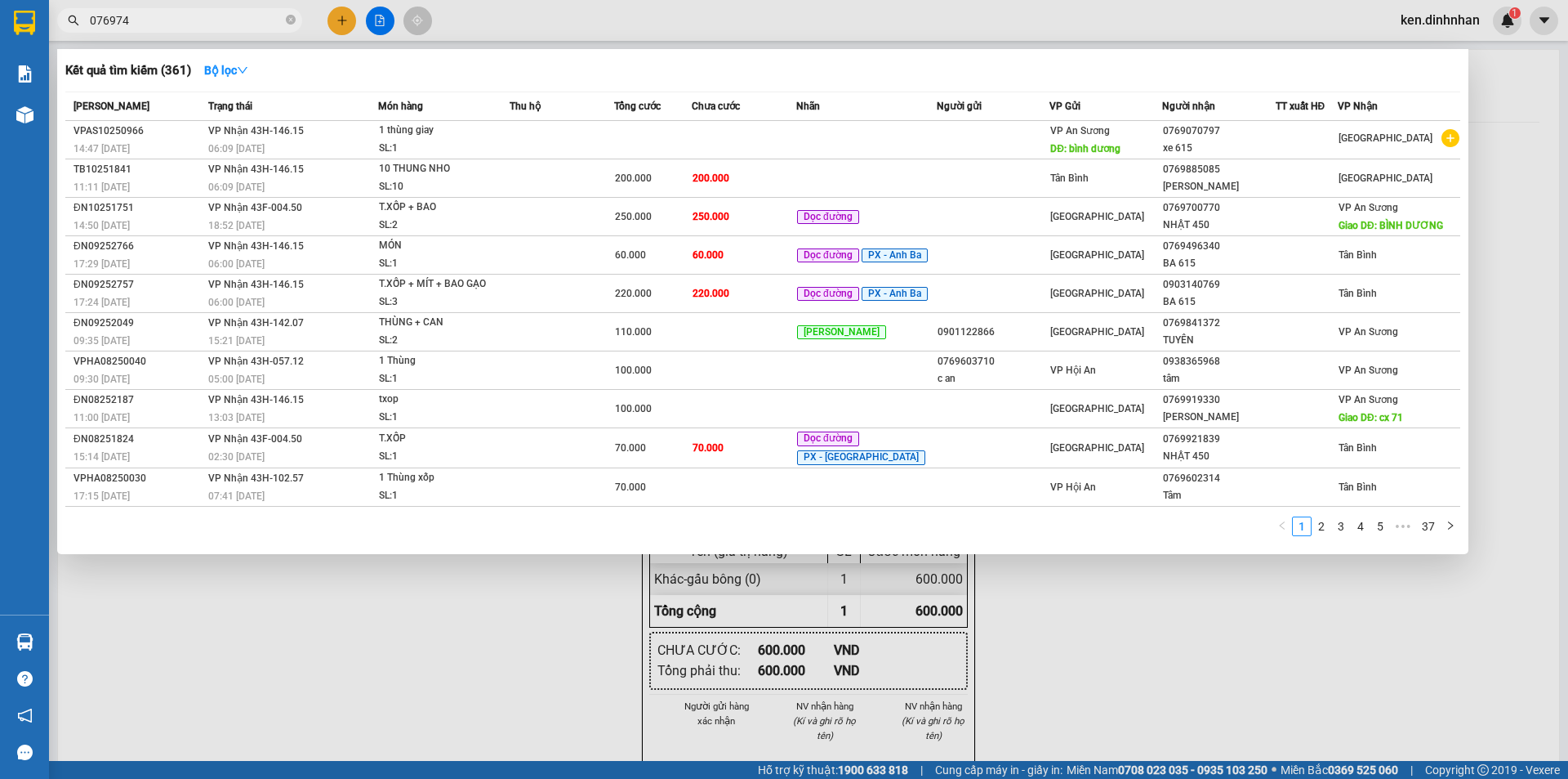
type input "0769740"
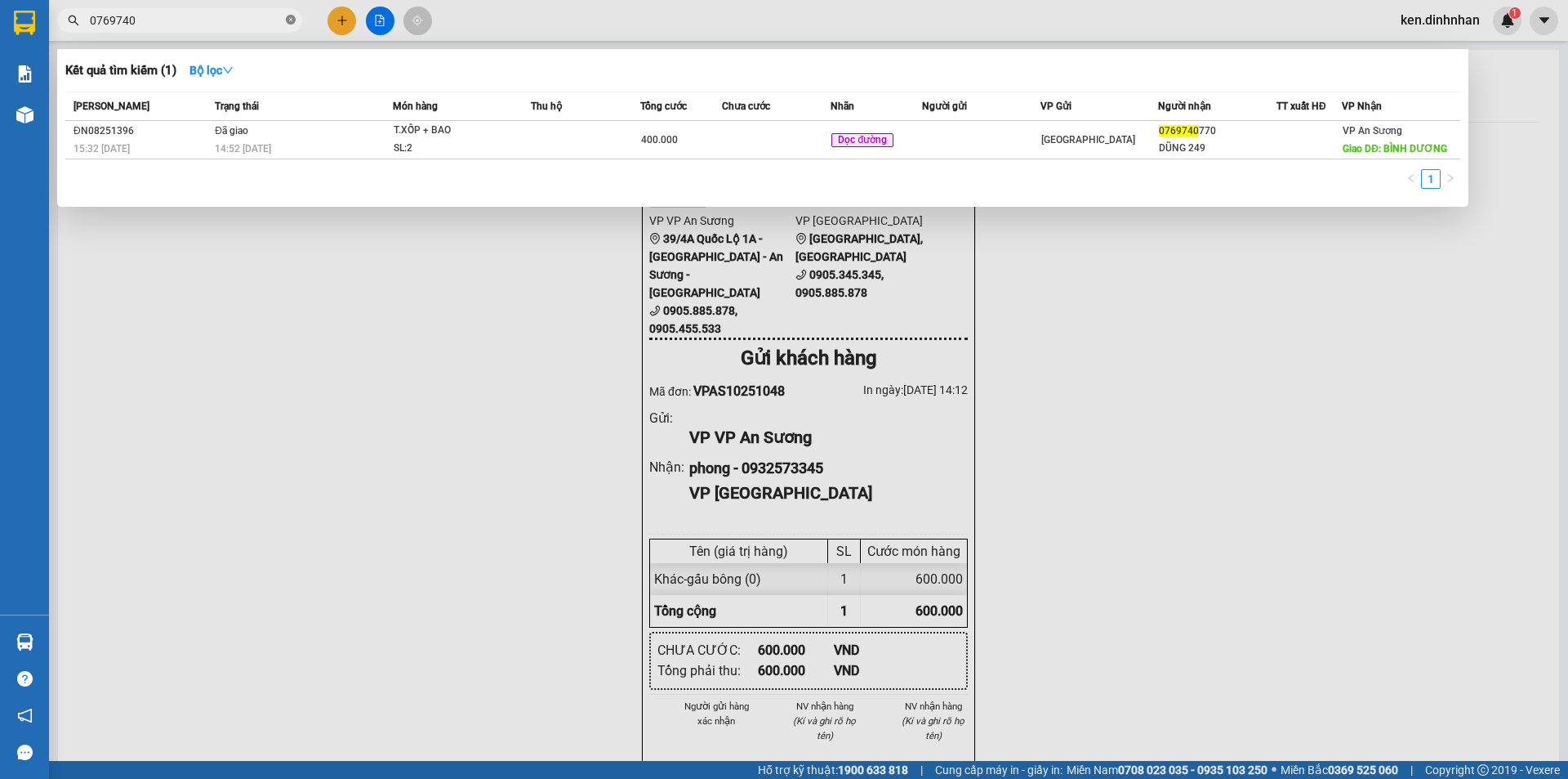
click at [289, 21] on icon "close-circle" at bounding box center [291, 20] width 10 height 10
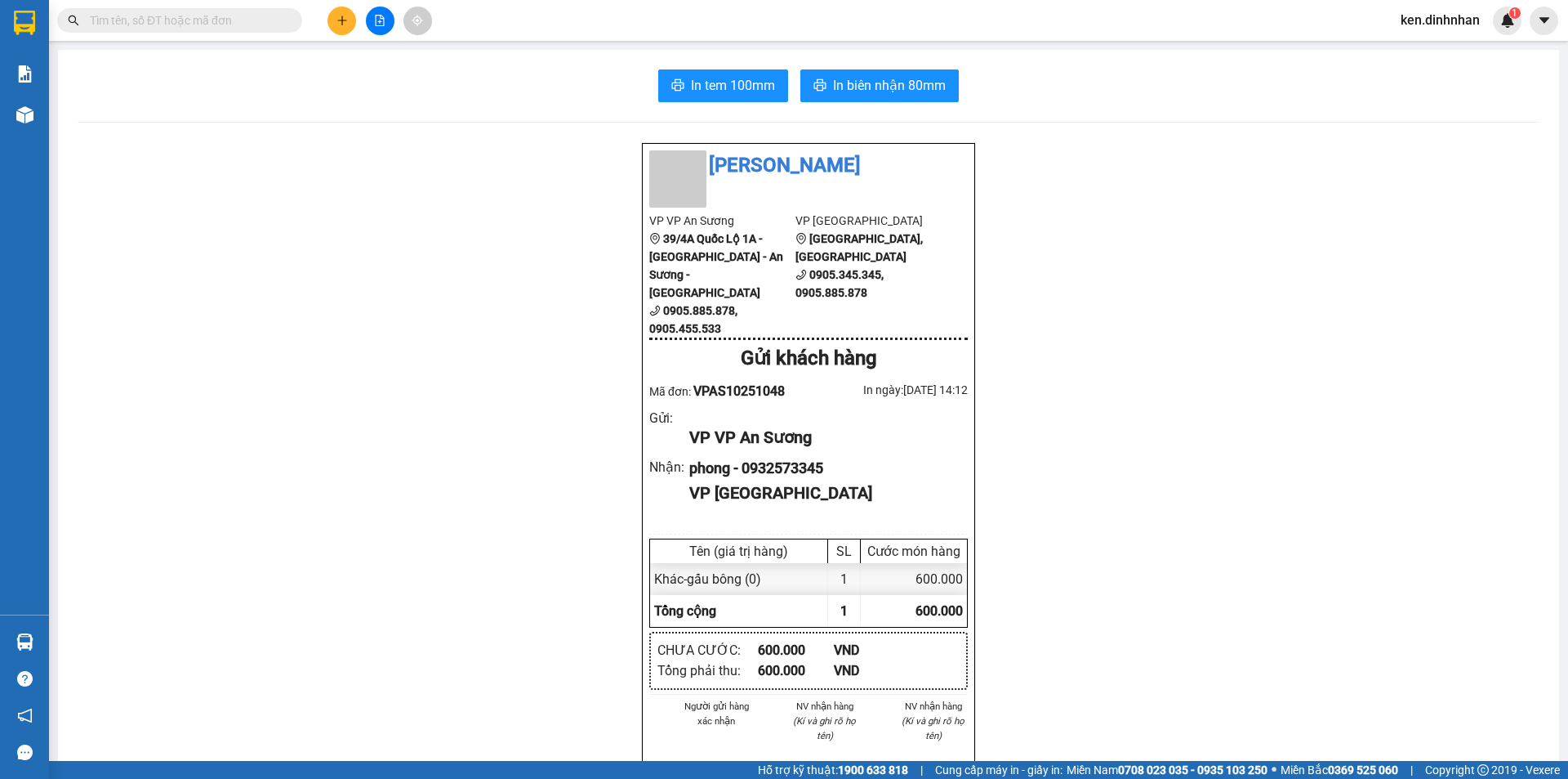
click at [243, 21] on input "text" at bounding box center [186, 20] width 193 height 18
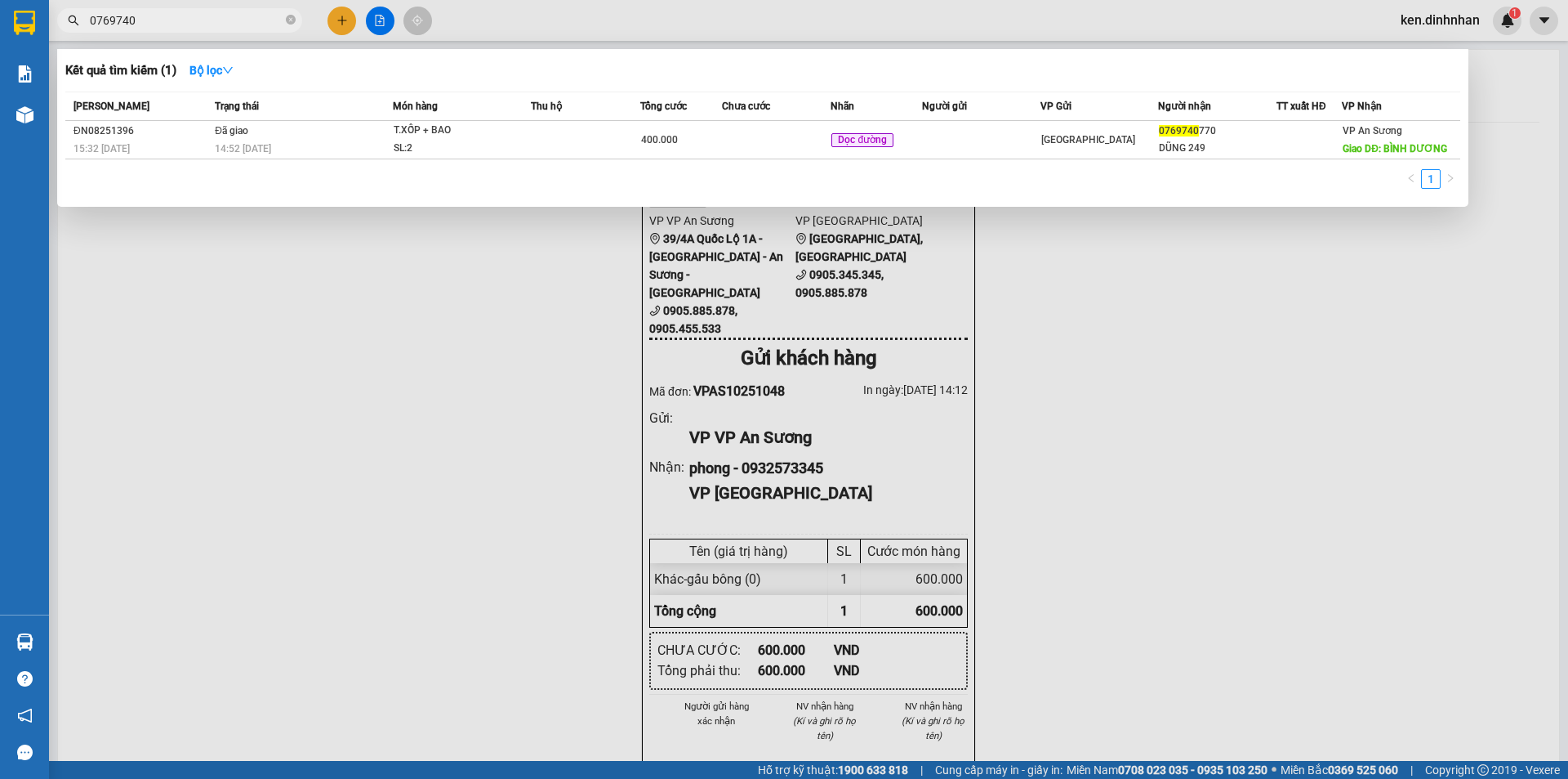
click at [274, 20] on input "0769740" at bounding box center [186, 20] width 193 height 18
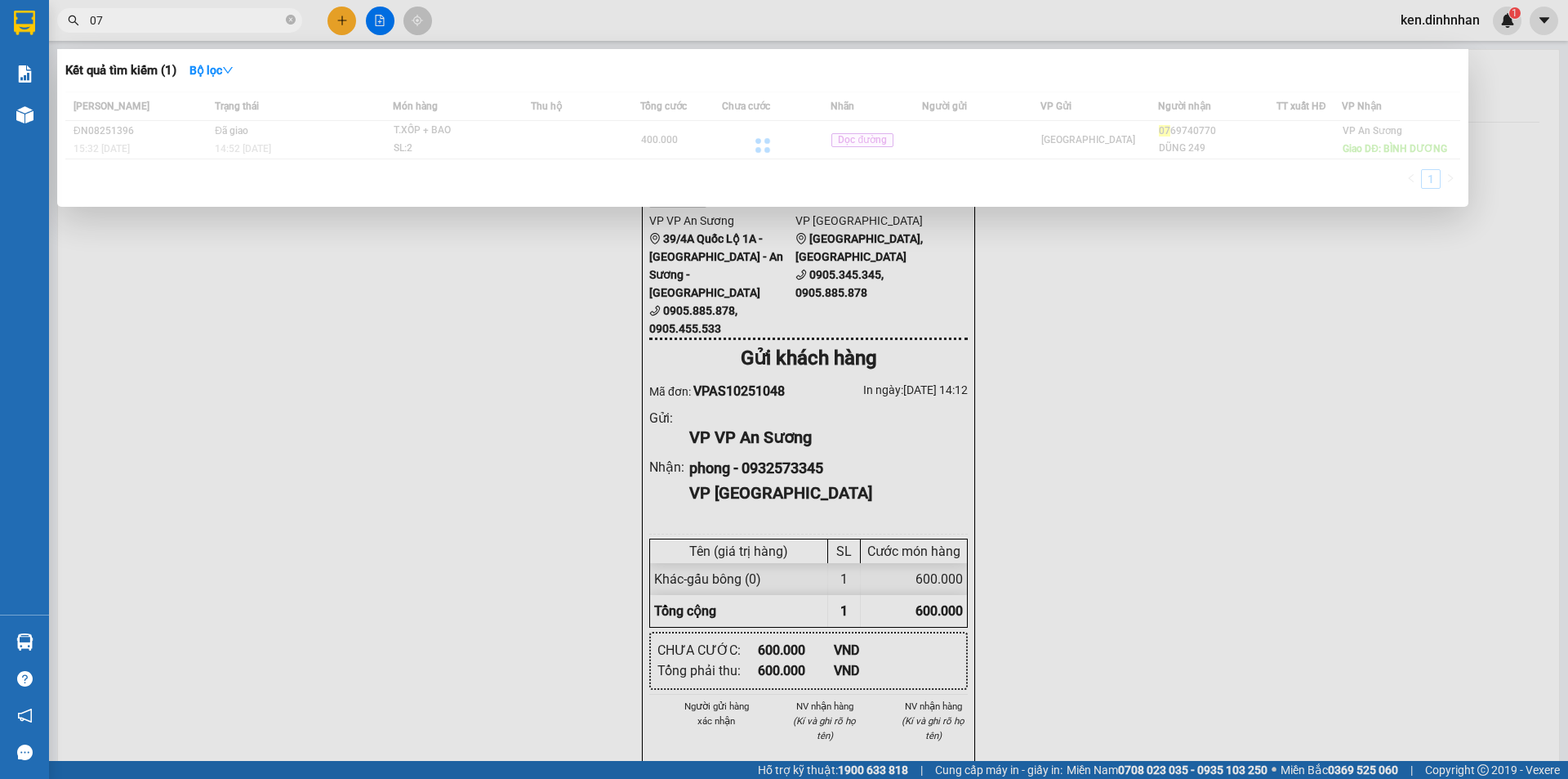
type input "0"
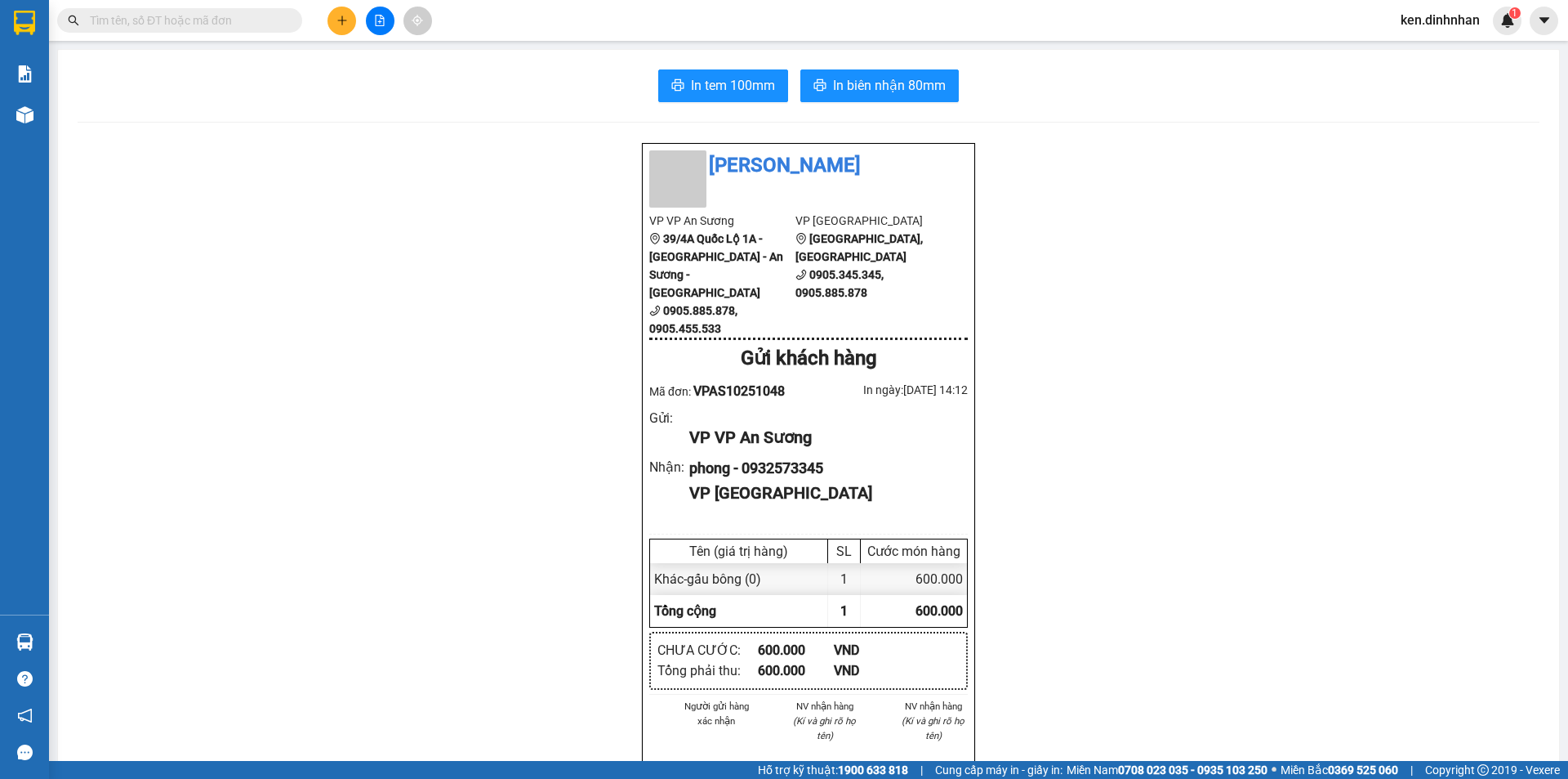
click at [168, 30] on span at bounding box center [179, 21] width 245 height 24
click at [170, 18] on input "text" at bounding box center [186, 20] width 193 height 18
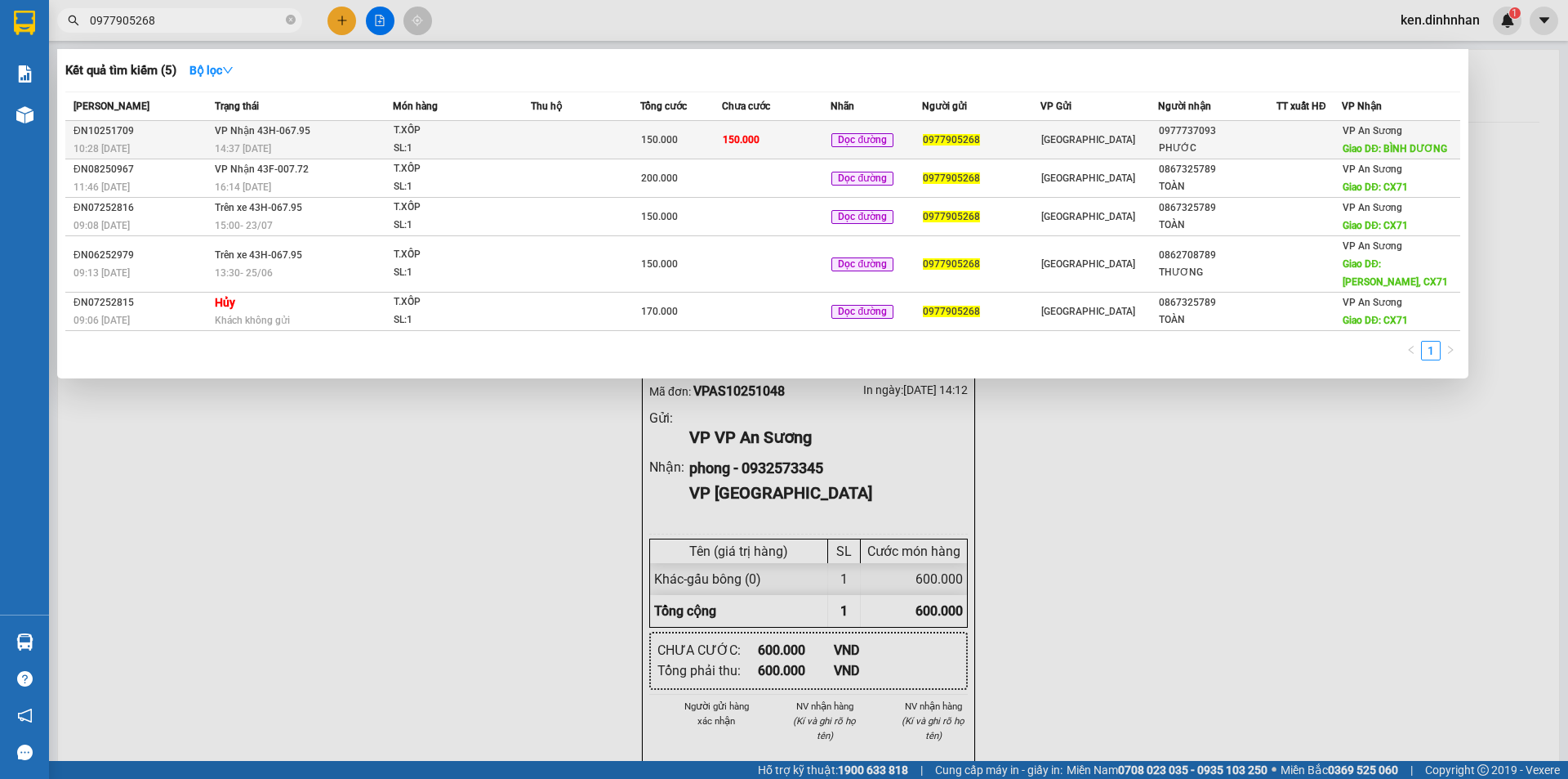
type input "0977905268"
click at [620, 134] on td at bounding box center [585, 140] width 109 height 38
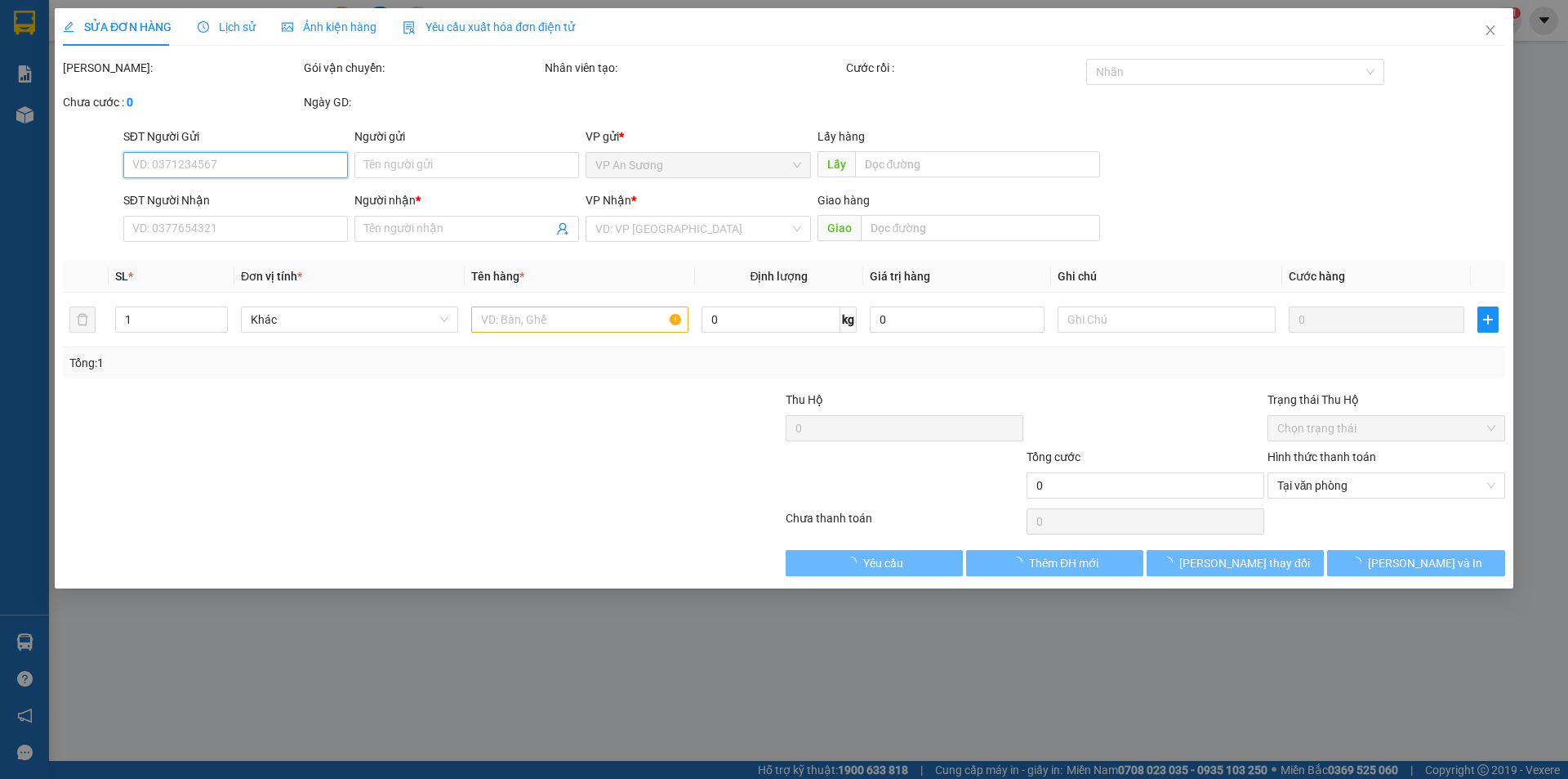
type input "0977905268"
type input "0977737093"
type input "PHƯỚC"
type input "BÌNH DƯƠNG"
type input "150.000"
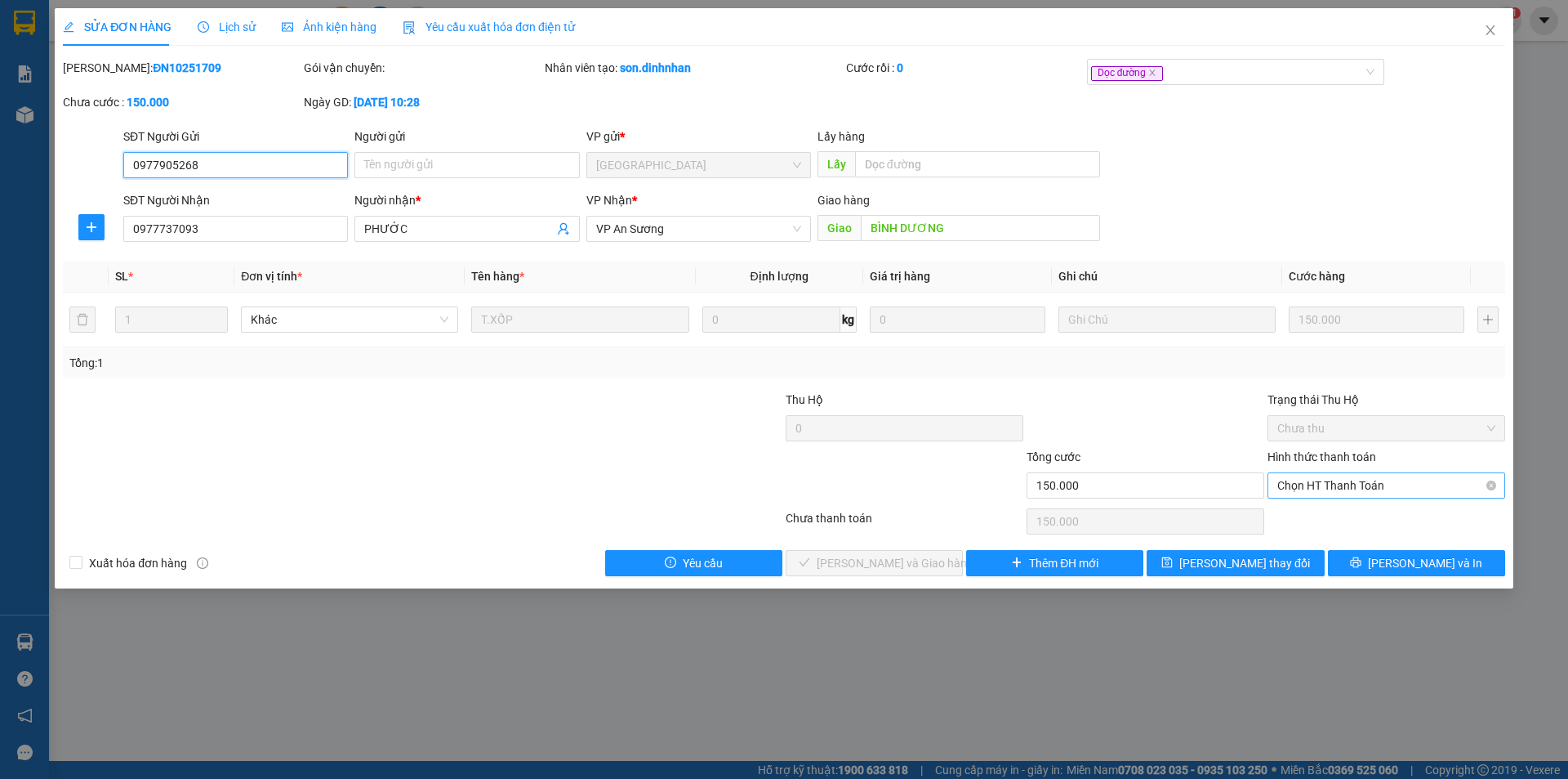
click at [1366, 483] on span "Chọn HT Thanh Toán" at bounding box center [1387, 485] width 218 height 24
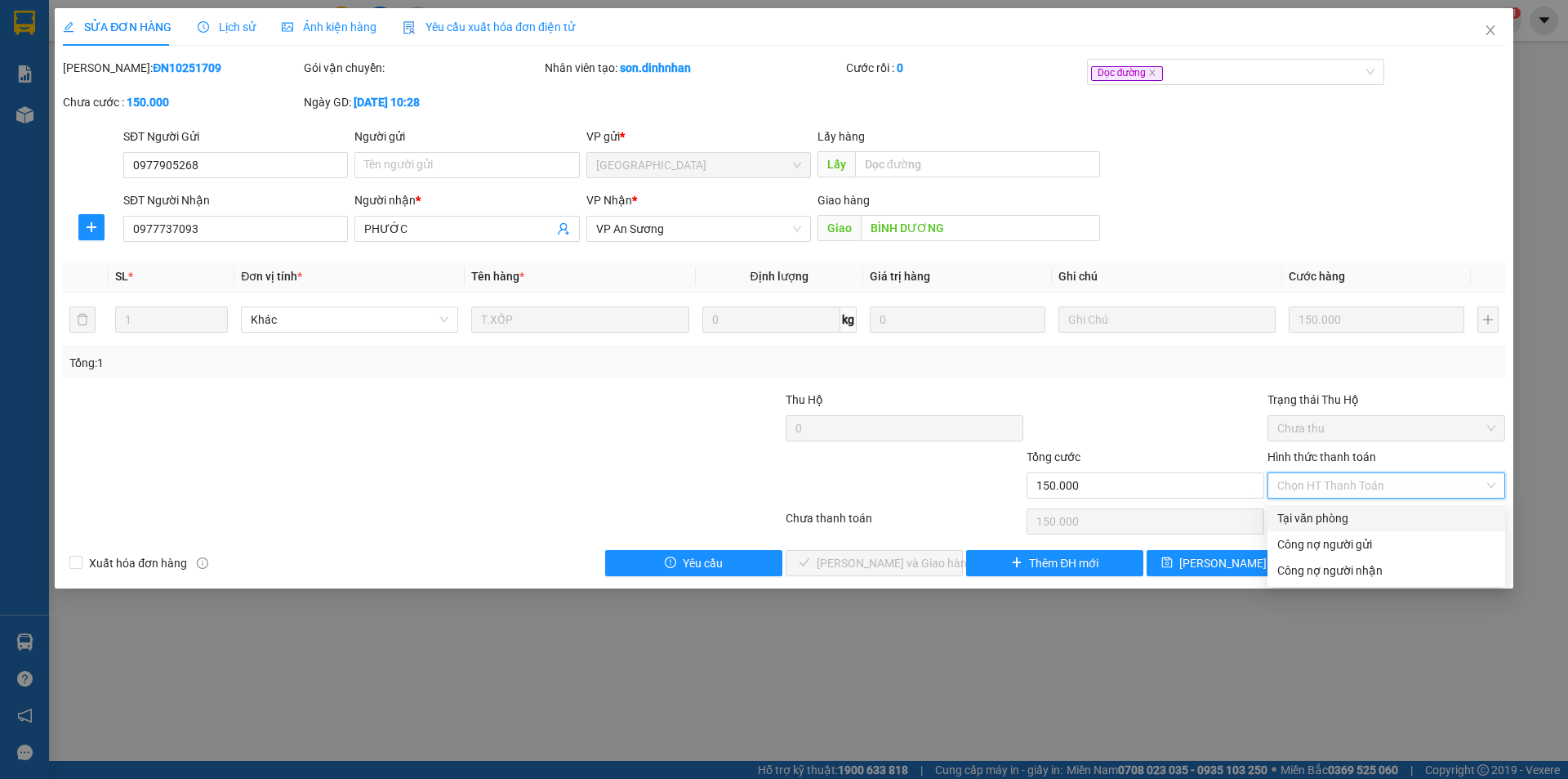
drag, startPoint x: 1351, startPoint y: 515, endPoint x: 1074, endPoint y: 550, distance: 279.2
click at [1351, 516] on div "Tại văn phòng" at bounding box center [1387, 518] width 218 height 18
type input "0"
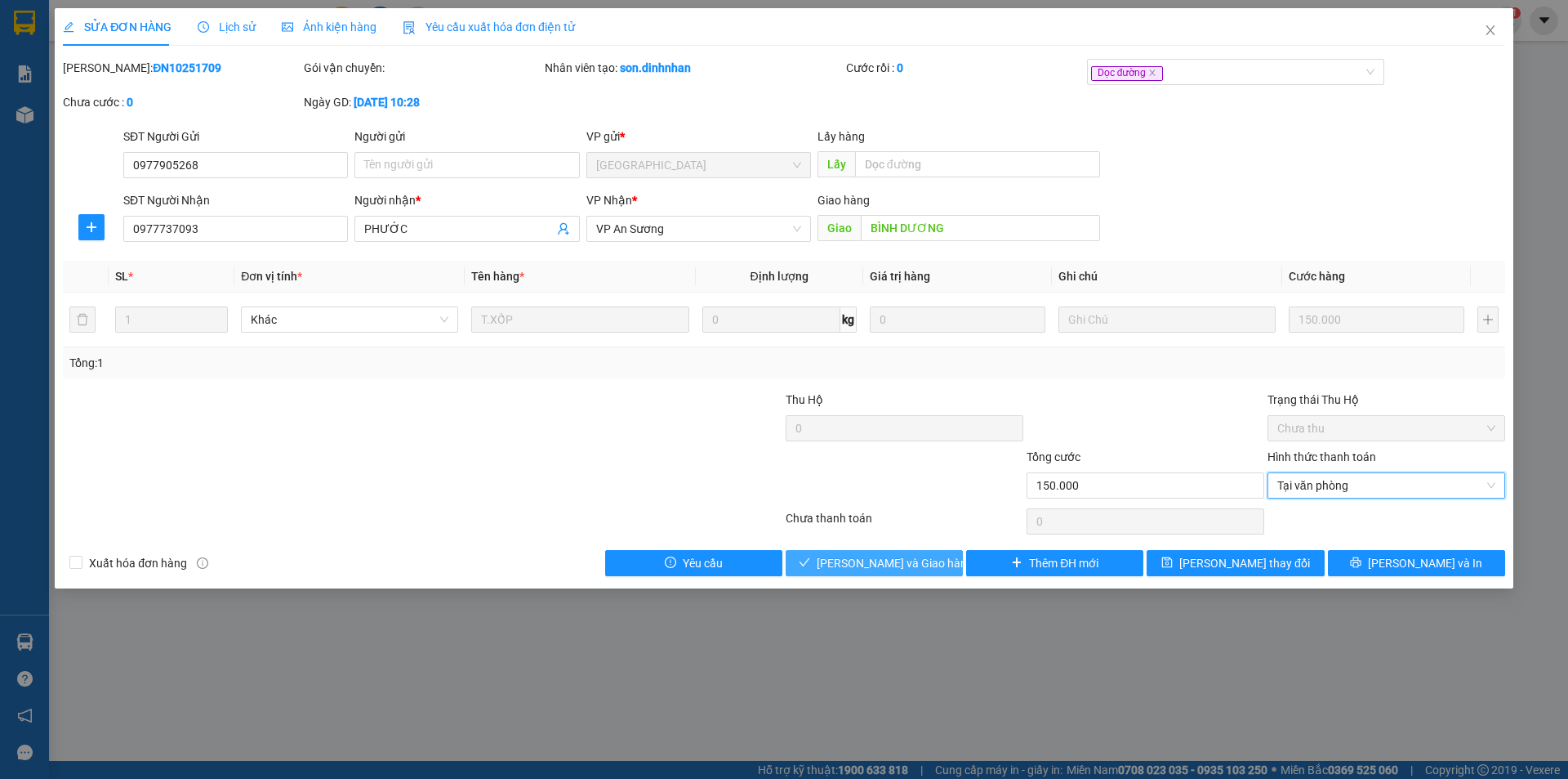
click at [912, 566] on span "Lưu và Giao hàng" at bounding box center [895, 563] width 157 height 18
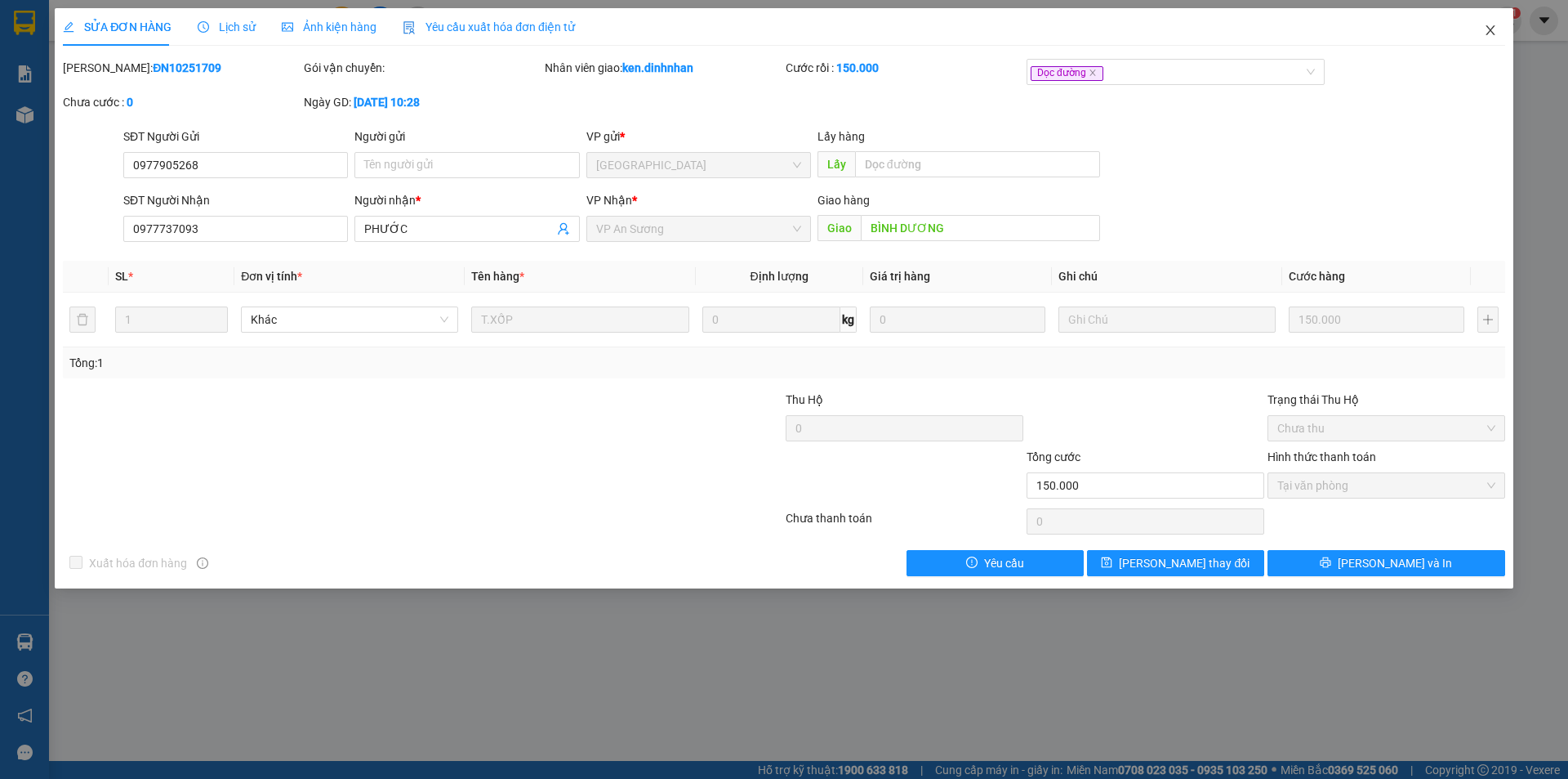
click at [1487, 29] on icon "close" at bounding box center [1491, 30] width 13 height 13
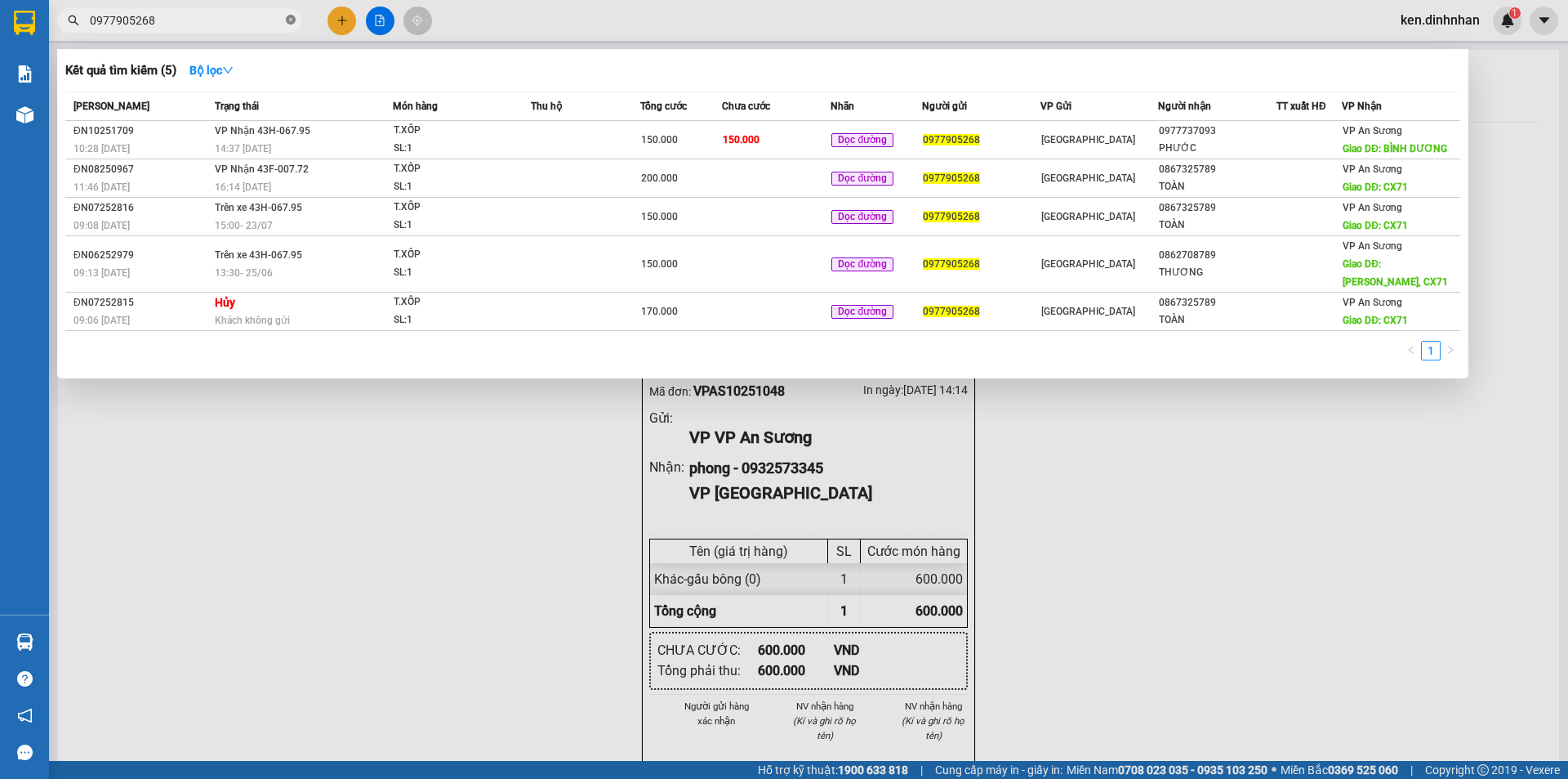
click at [288, 24] on icon "close-circle" at bounding box center [291, 20] width 10 height 10
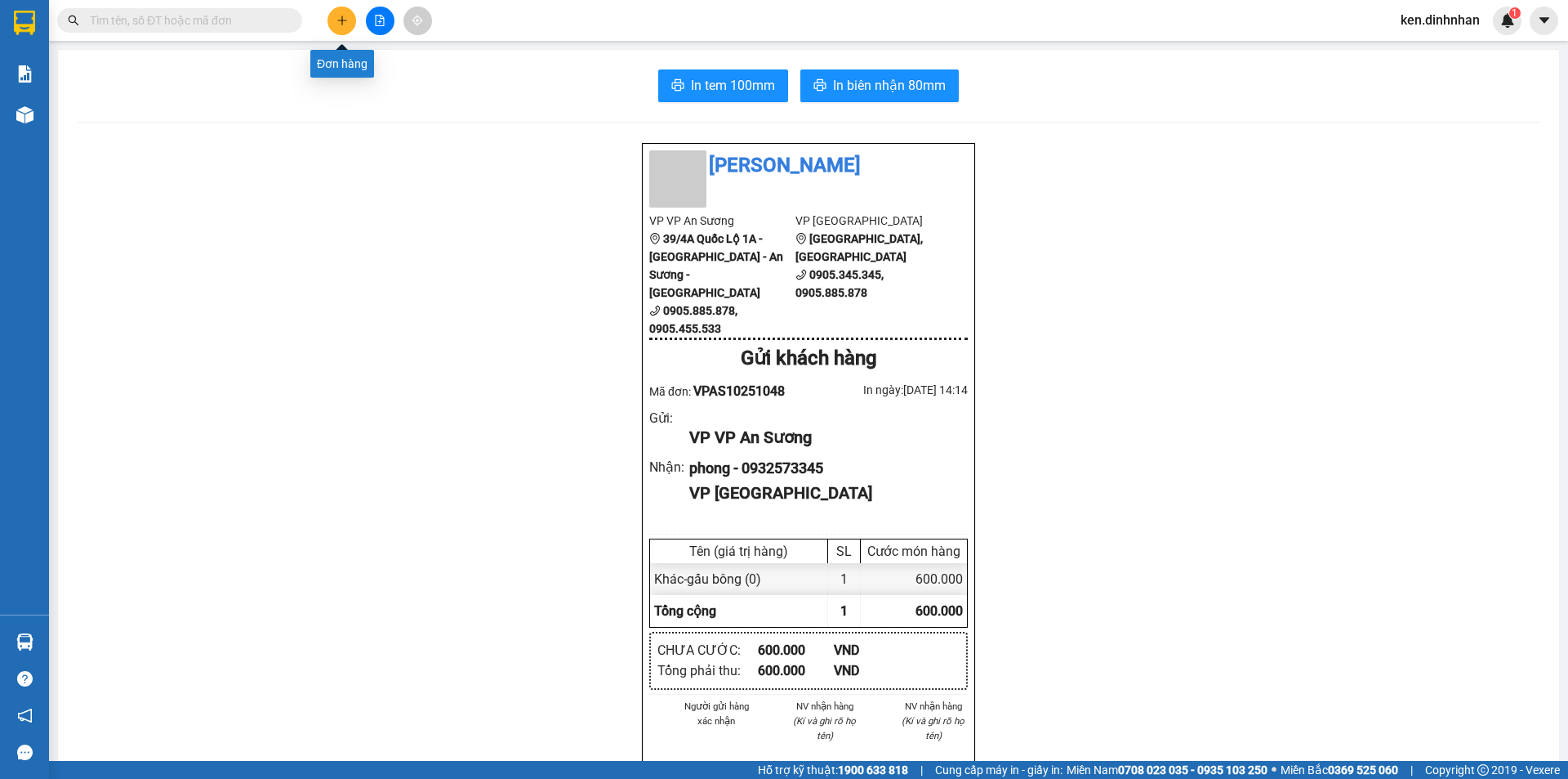
click at [339, 15] on icon "plus" at bounding box center [342, 21] width 11 height 11
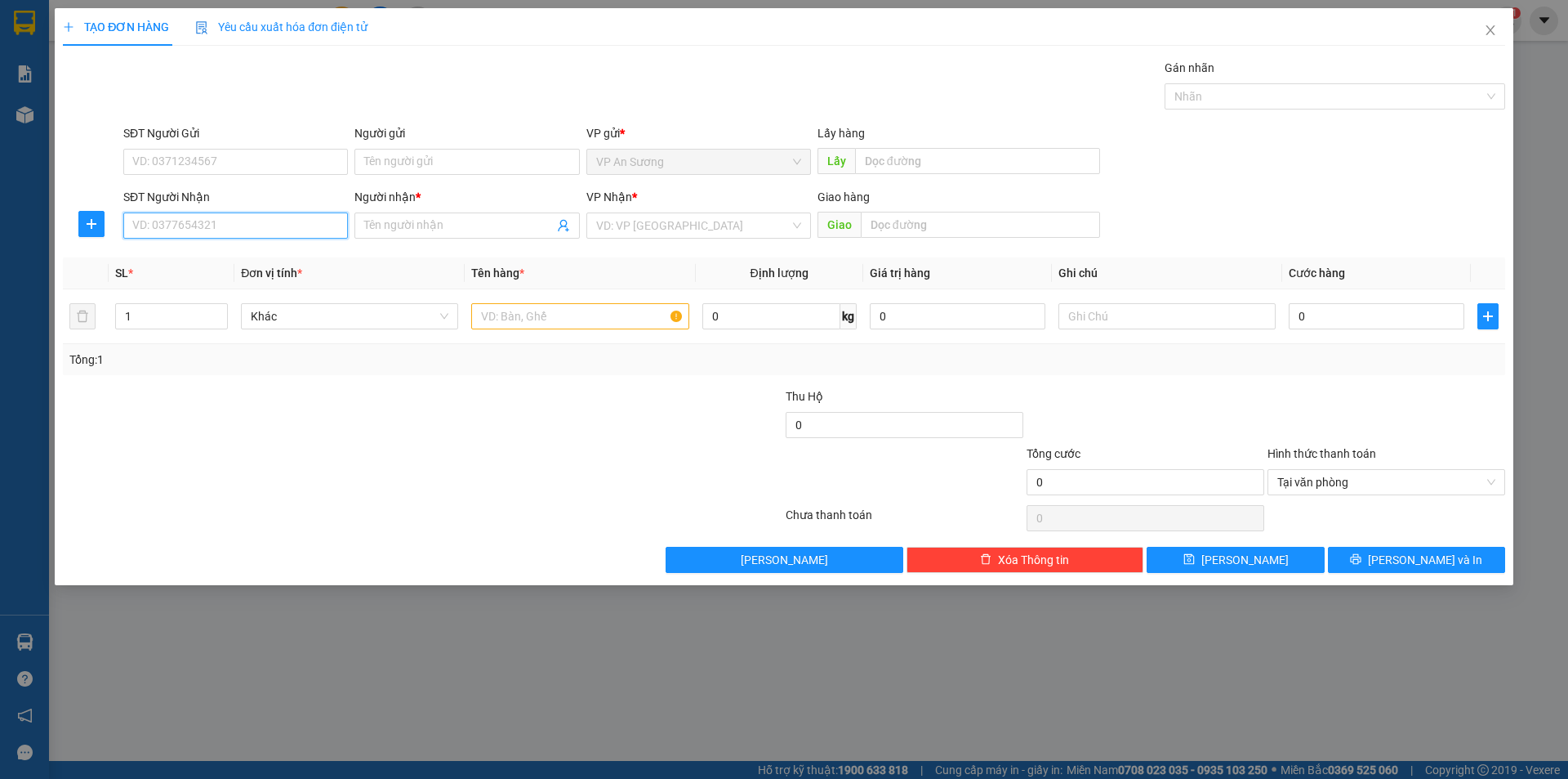
click at [289, 230] on input "SĐT Người Nhận" at bounding box center [235, 226] width 225 height 26
type input "0905391039"
click at [230, 258] on div "0905391039 - A KY" at bounding box center [236, 257] width 205 height 18
type input "A KY"
type input "0905391039"
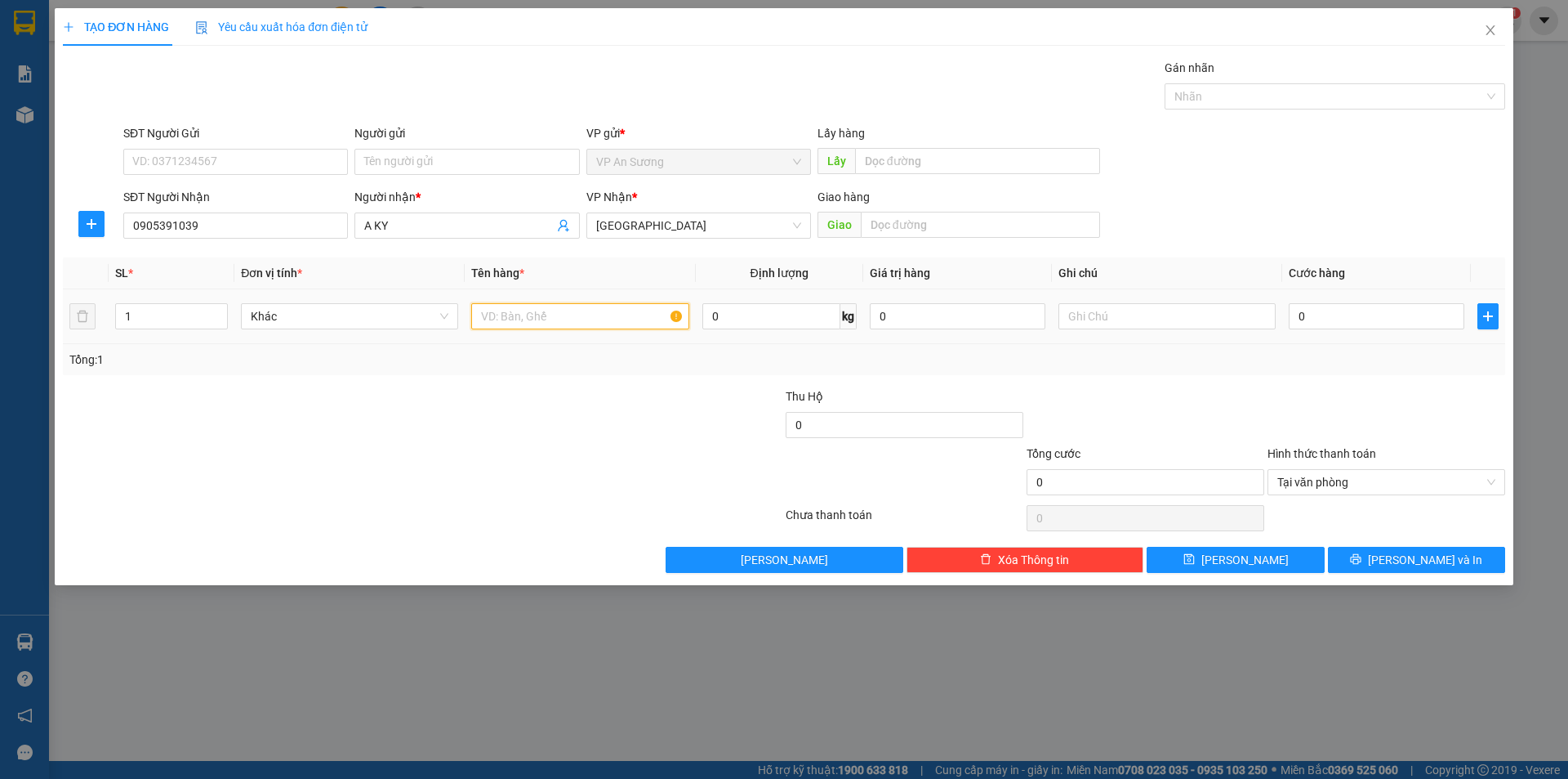
click at [524, 327] on input "text" at bounding box center [579, 316] width 217 height 26
type input "1 bao"
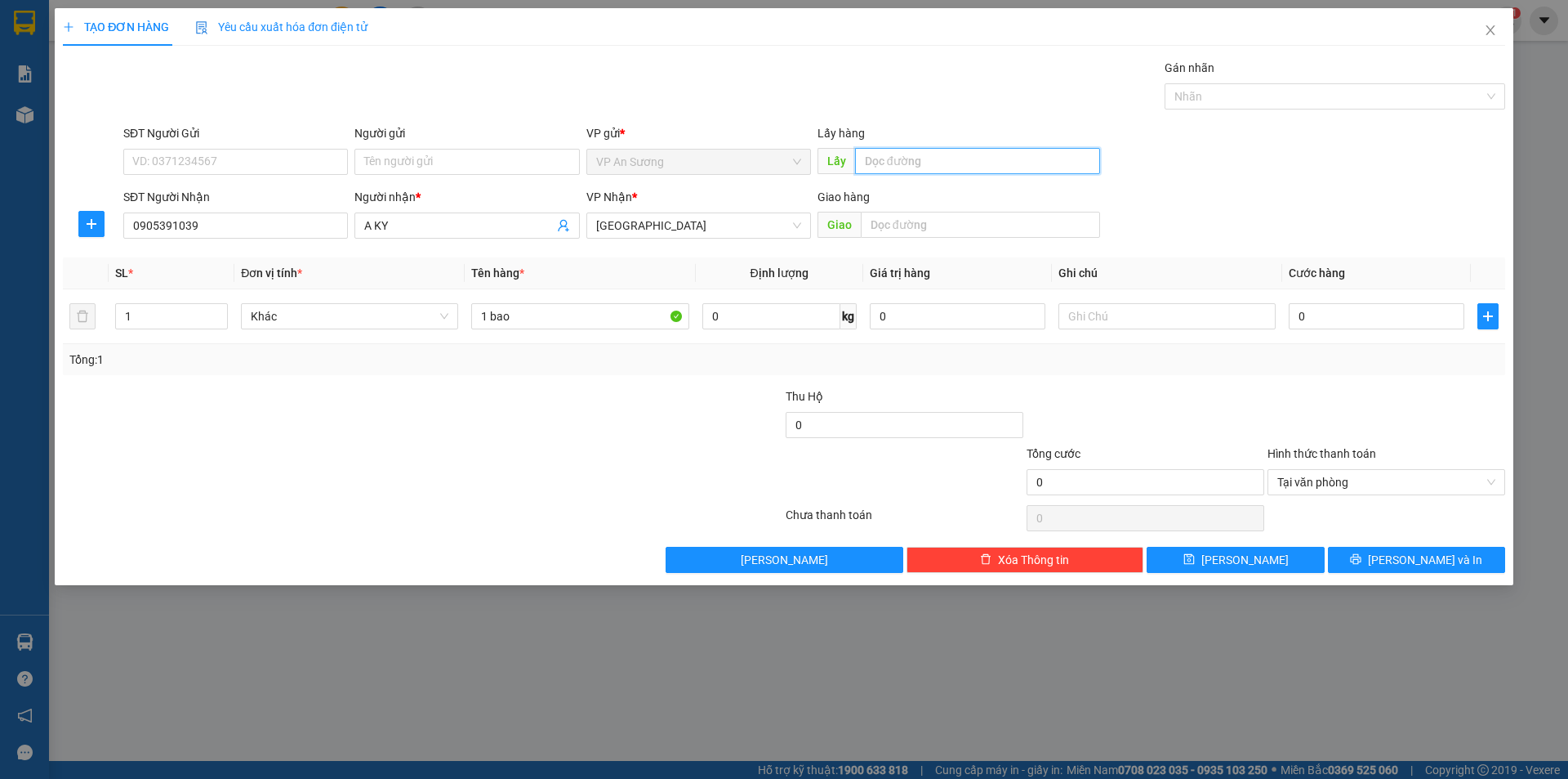
click at [1022, 149] on input "text" at bounding box center [978, 161] width 245 height 26
type input "bình dương"
click at [1331, 323] on input "0" at bounding box center [1377, 316] width 175 height 26
type input "2"
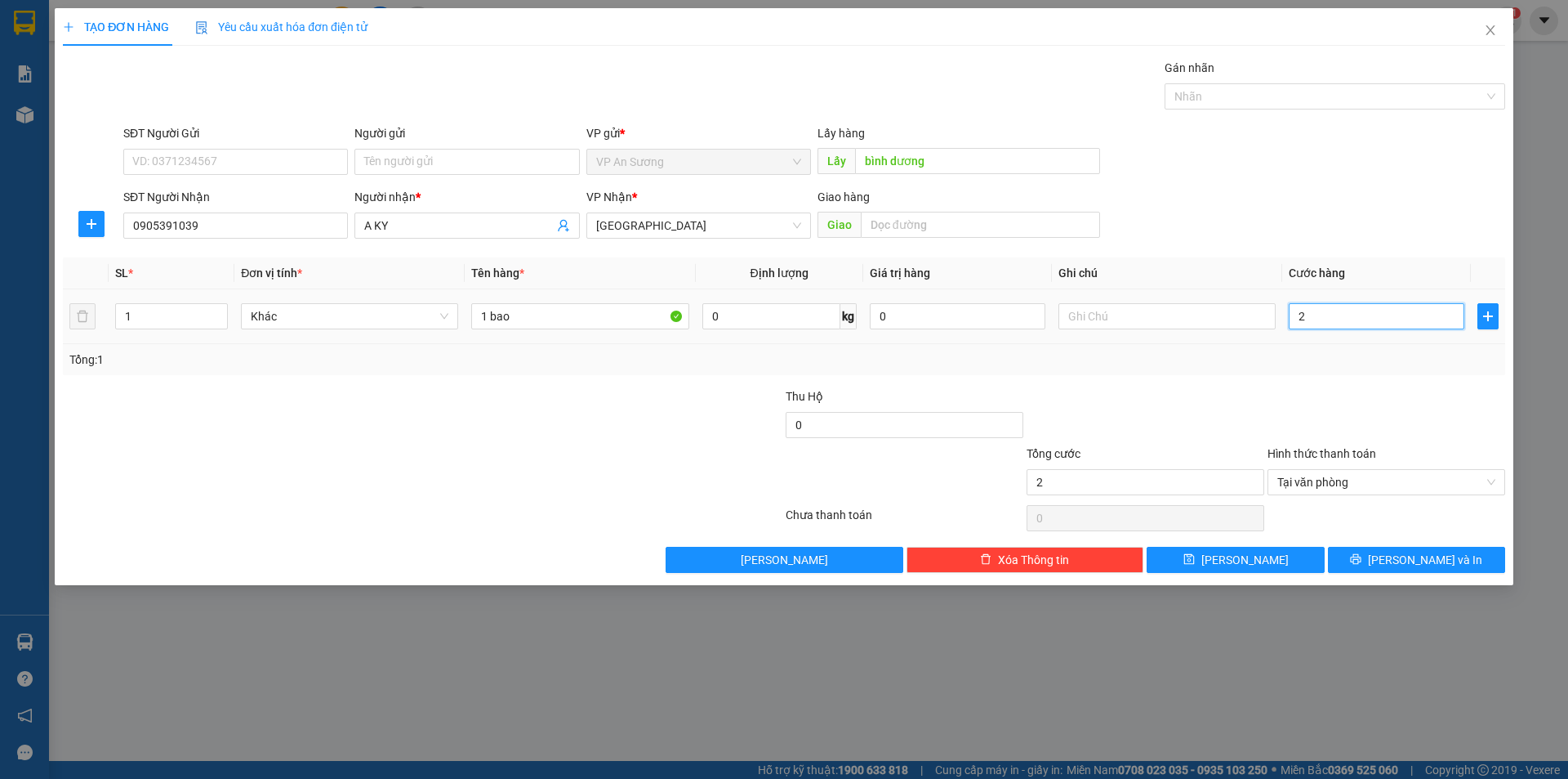
type input "20"
type input "200"
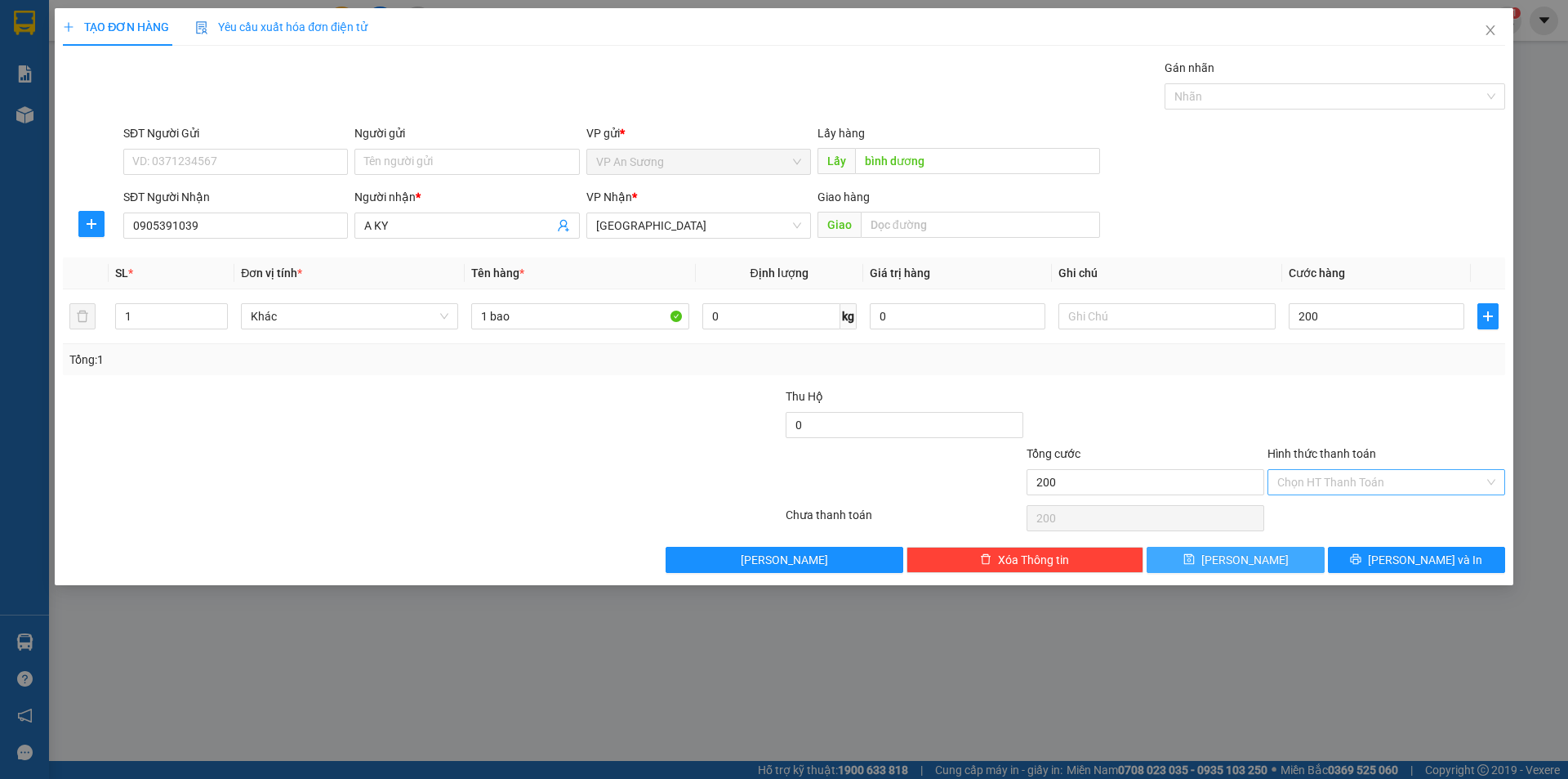
type input "200.000"
click at [1202, 554] on button "[PERSON_NAME]" at bounding box center [1236, 560] width 177 height 26
type input "0"
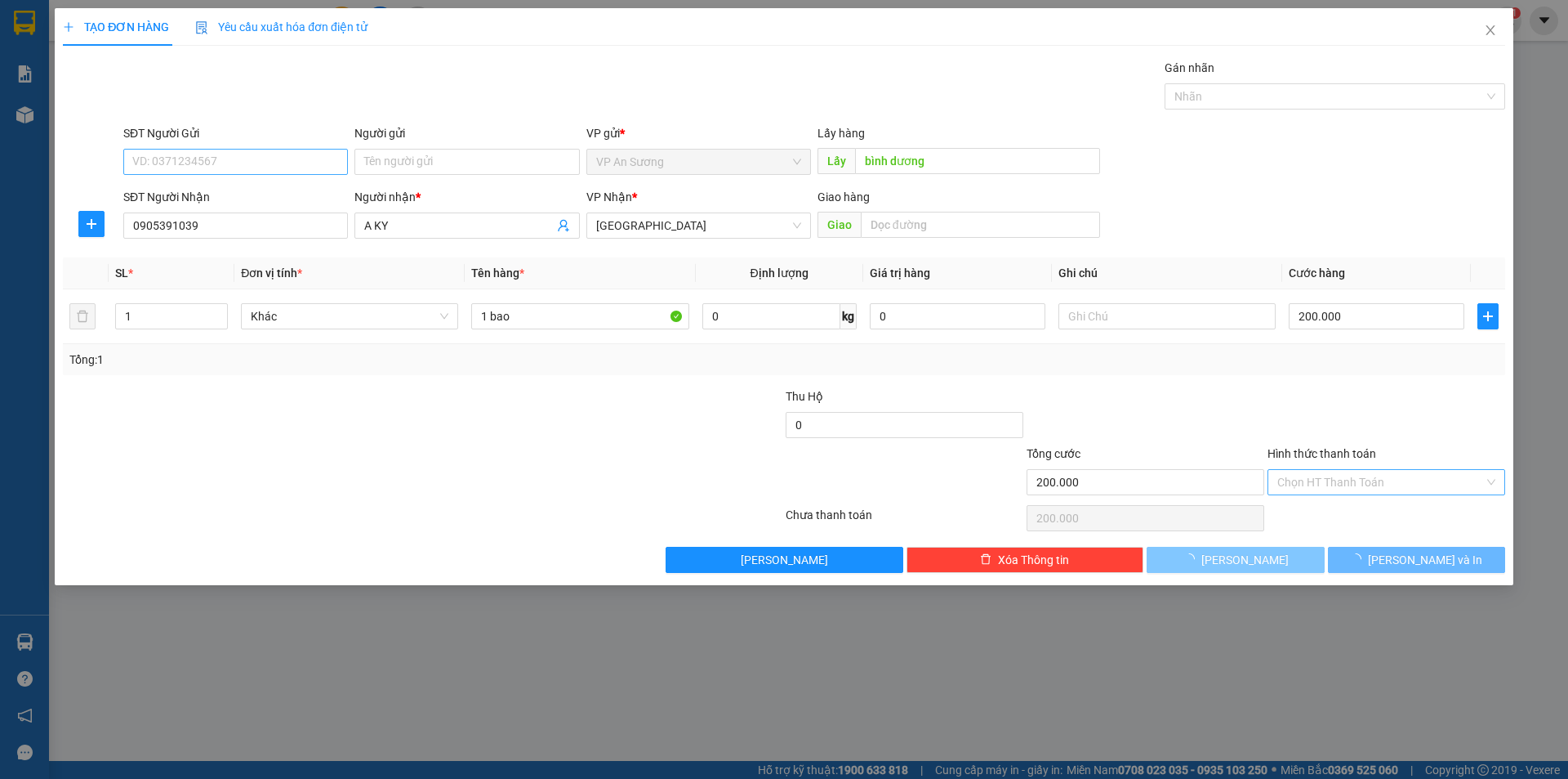
type input "0"
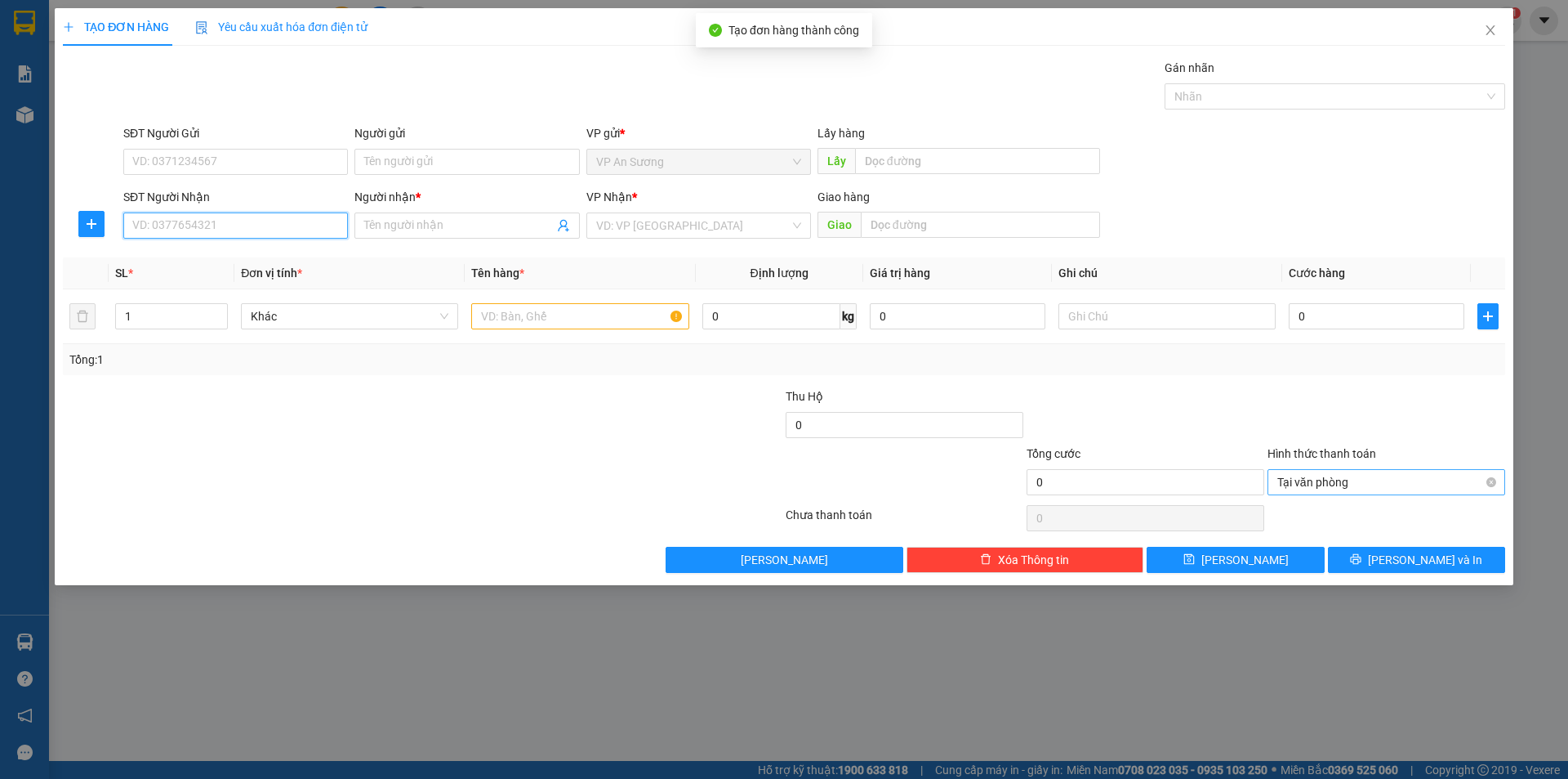
click at [255, 231] on input "SĐT Người Nhận" at bounding box center [235, 226] width 225 height 26
type input "0702378007"
drag, startPoint x: 305, startPoint y: 263, endPoint x: 329, endPoint y: 252, distance: 26.4
click at [306, 261] on div "0702378007 - HUYEN" at bounding box center [236, 257] width 205 height 18
type input "HUYEN"
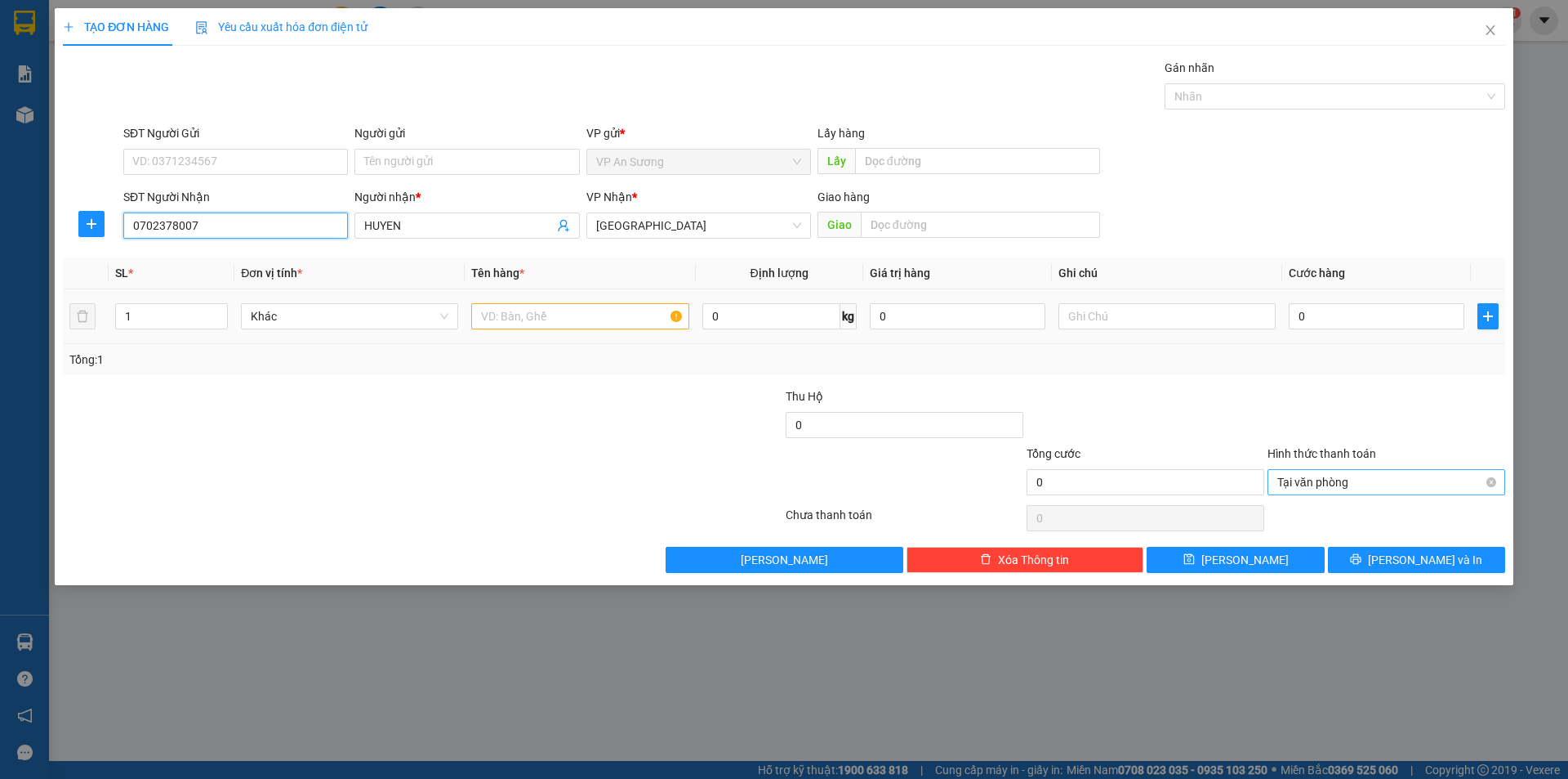
type input "0702378007"
click at [608, 306] on input "text" at bounding box center [579, 316] width 217 height 26
type input "1 thùng"
click at [427, 227] on input "HUYEN" at bounding box center [459, 225] width 188 height 18
type input "HUYEN ( thu thêm 60k )"
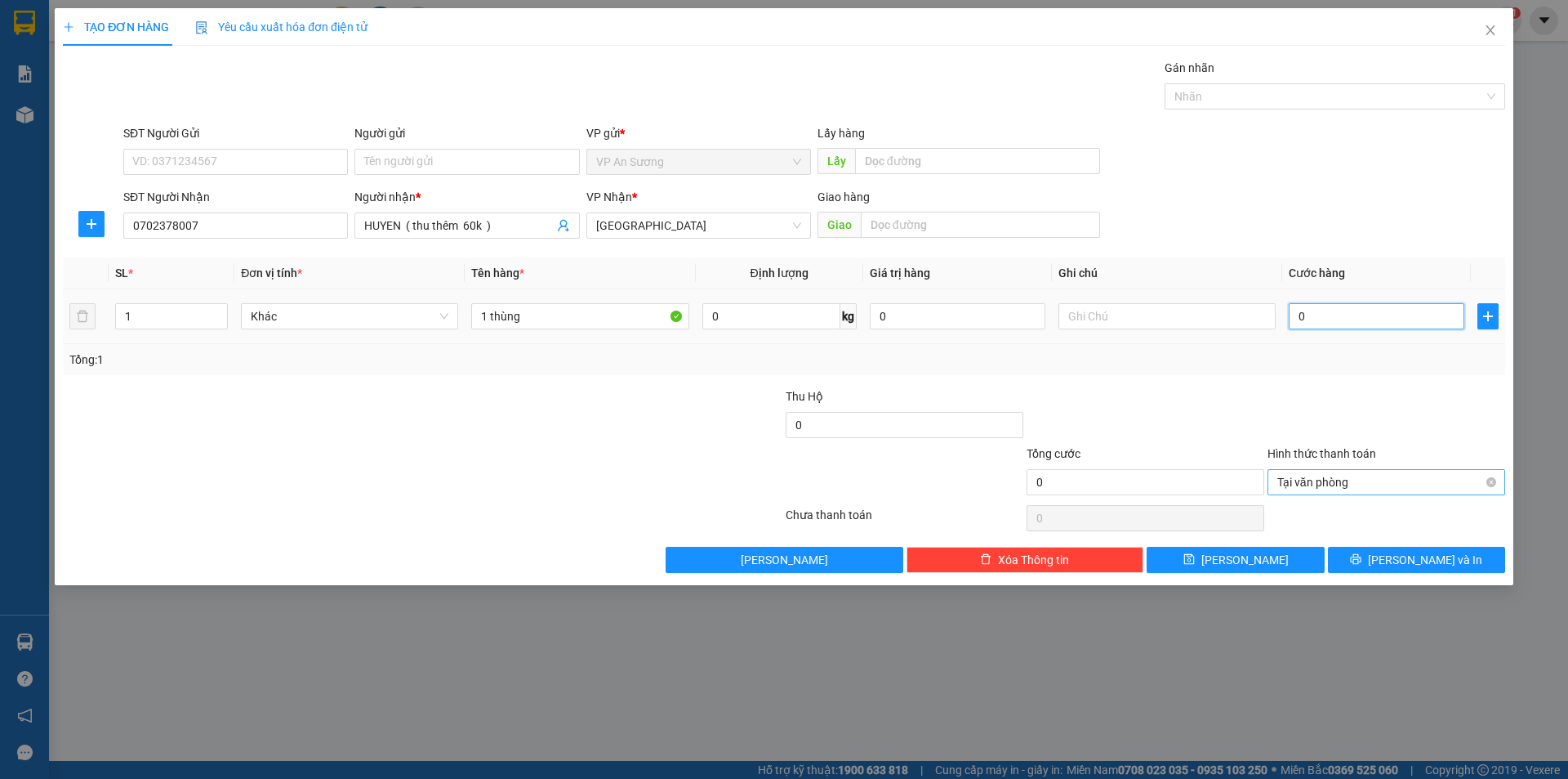
click at [1322, 319] on input "0" at bounding box center [1377, 316] width 175 height 26
type input "6"
type input "60"
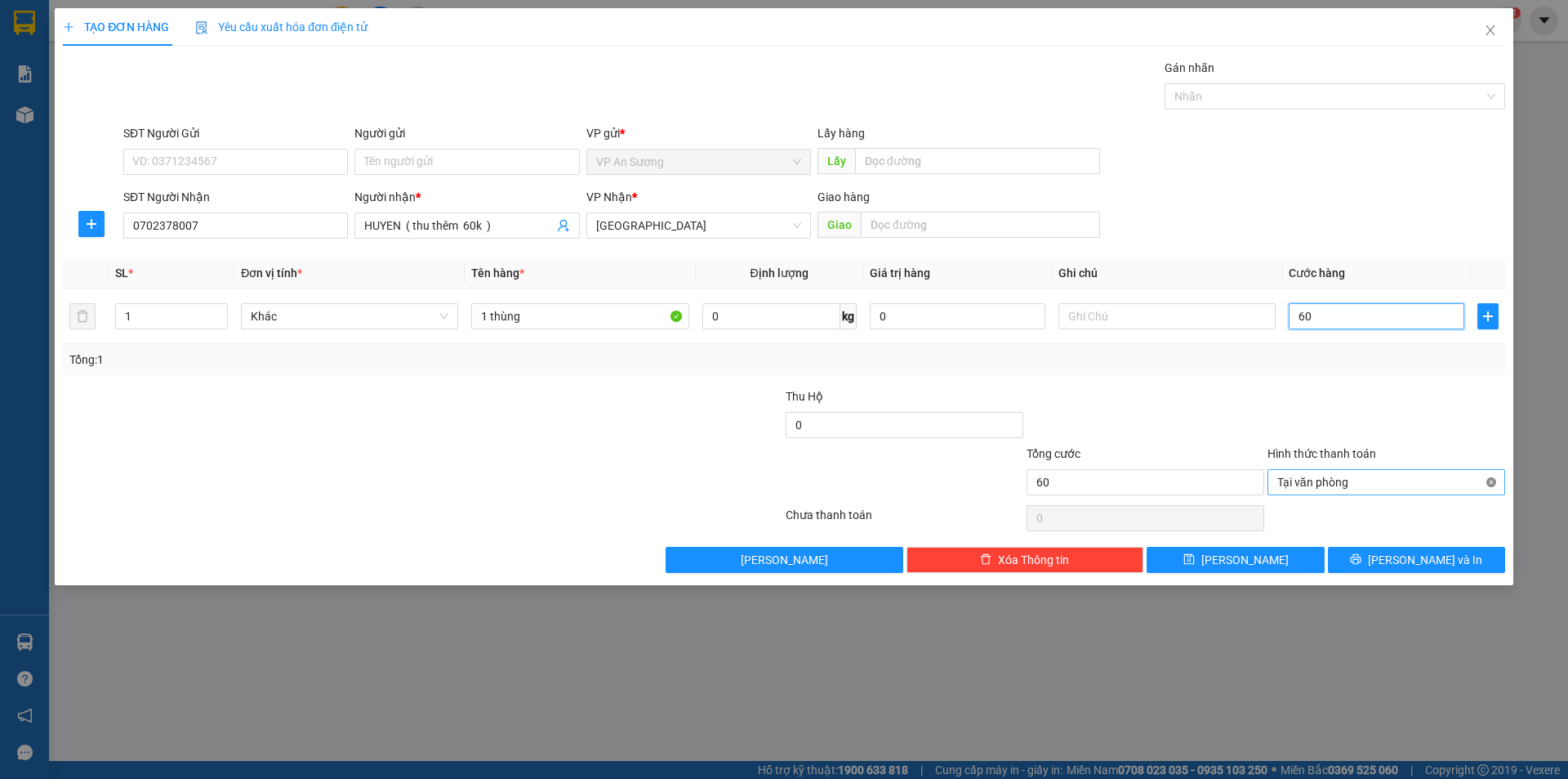
type input "60"
type input "60.000"
click at [1287, 555] on button "[PERSON_NAME]" at bounding box center [1236, 560] width 177 height 26
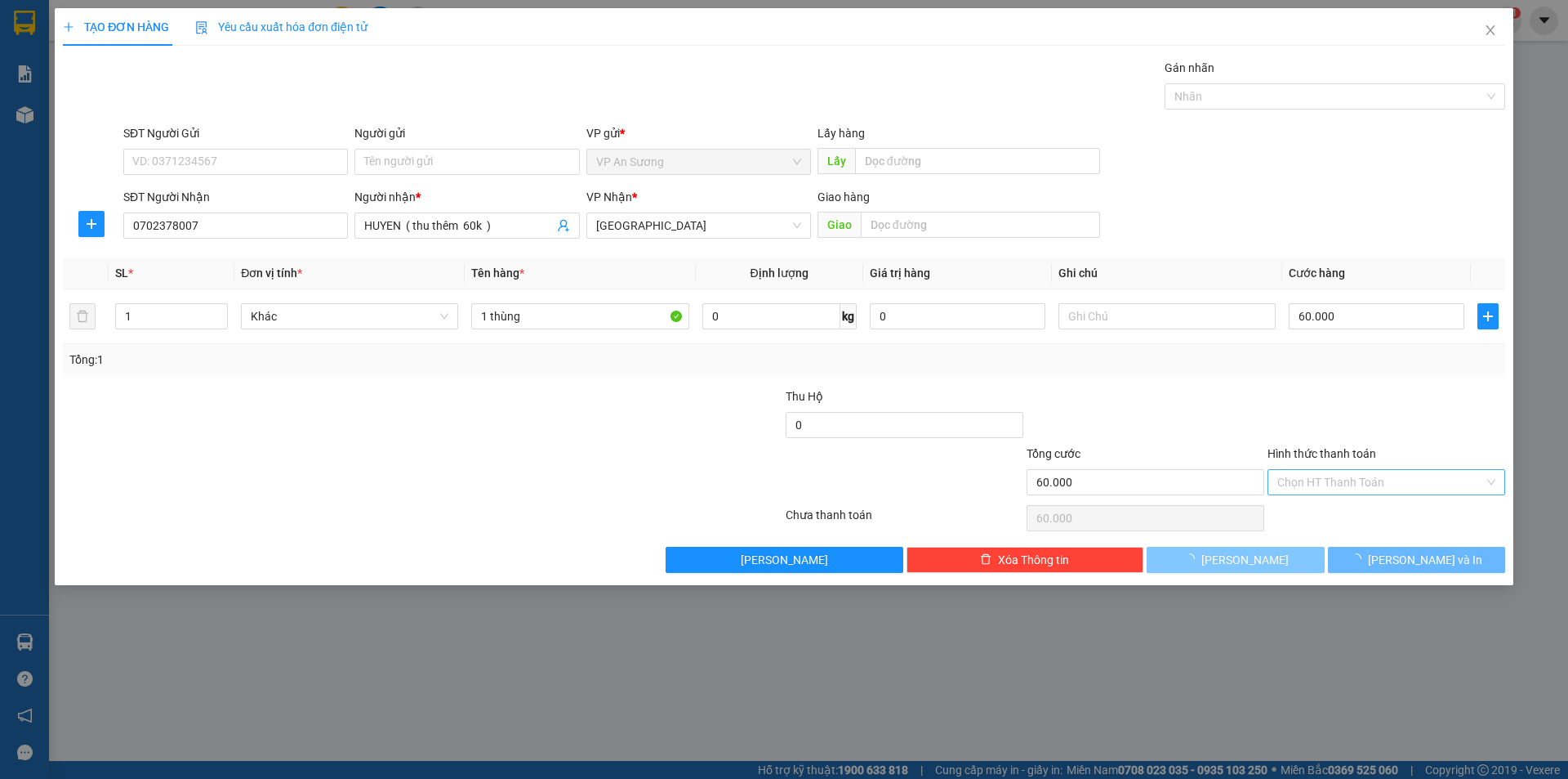
type input "0"
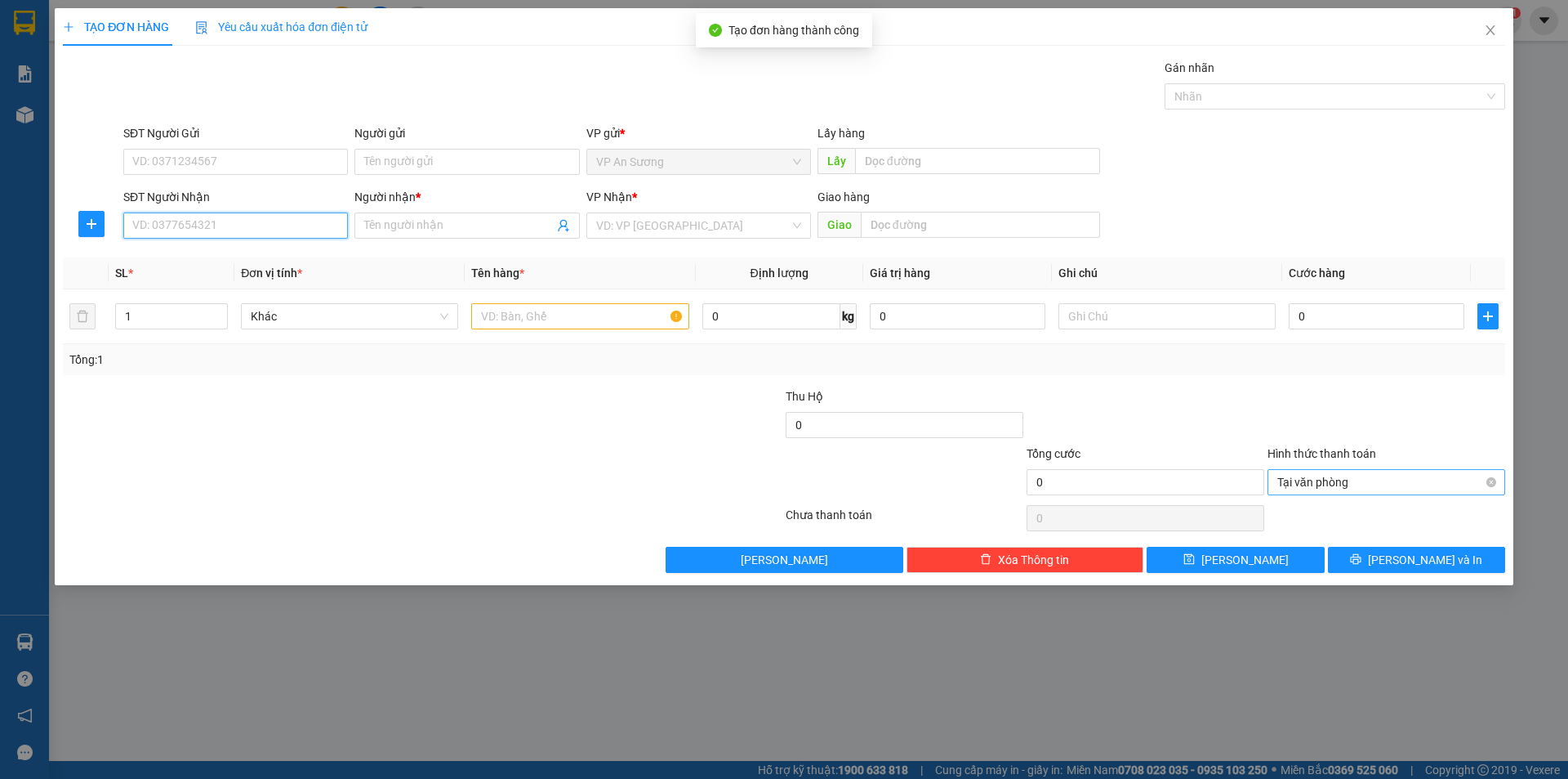
click at [188, 228] on input "SĐT Người Nhận" at bounding box center [235, 226] width 225 height 26
type input "0399820676"
click at [300, 249] on div "0399820676 - CHIN" at bounding box center [236, 257] width 205 height 18
type input "CHIN"
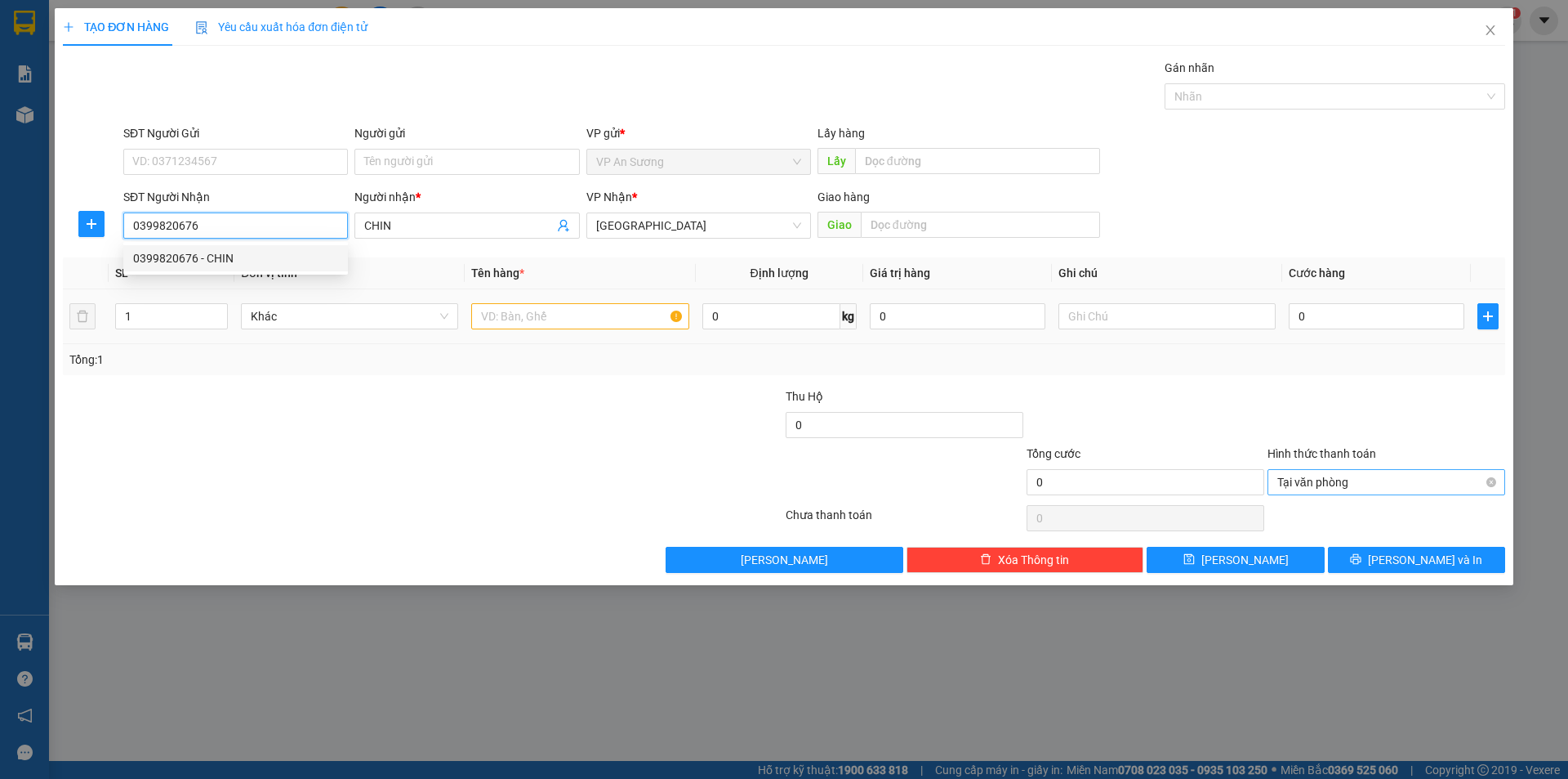
type input "0399820676"
click at [548, 321] on input "text" at bounding box center [579, 316] width 217 height 26
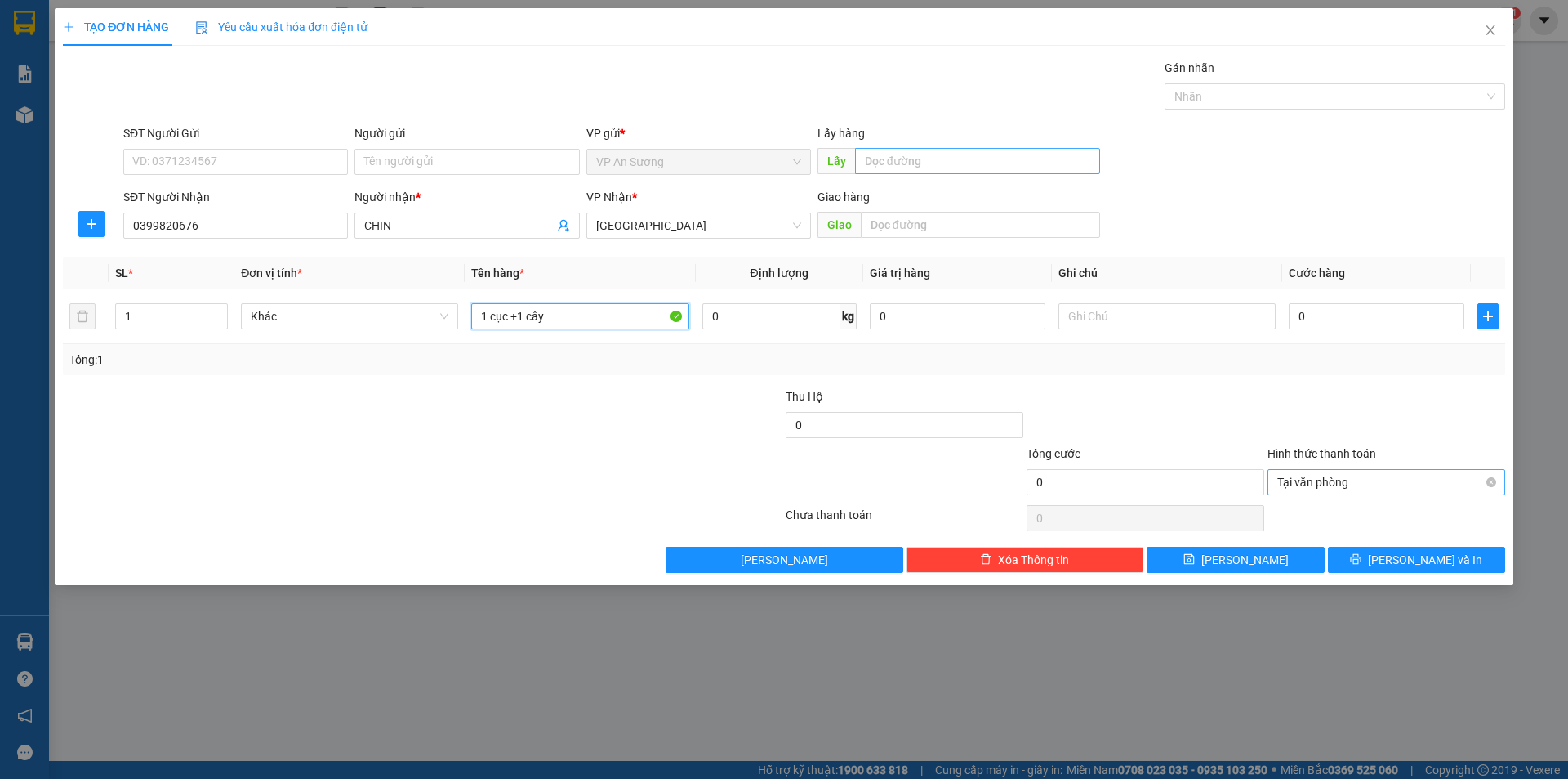
type input "1 cục +1 cây"
click at [980, 164] on input "text" at bounding box center [978, 161] width 245 height 26
type input "bình dương"
click at [1026, 227] on input "text" at bounding box center [980, 225] width 240 height 26
type input "núi thành"
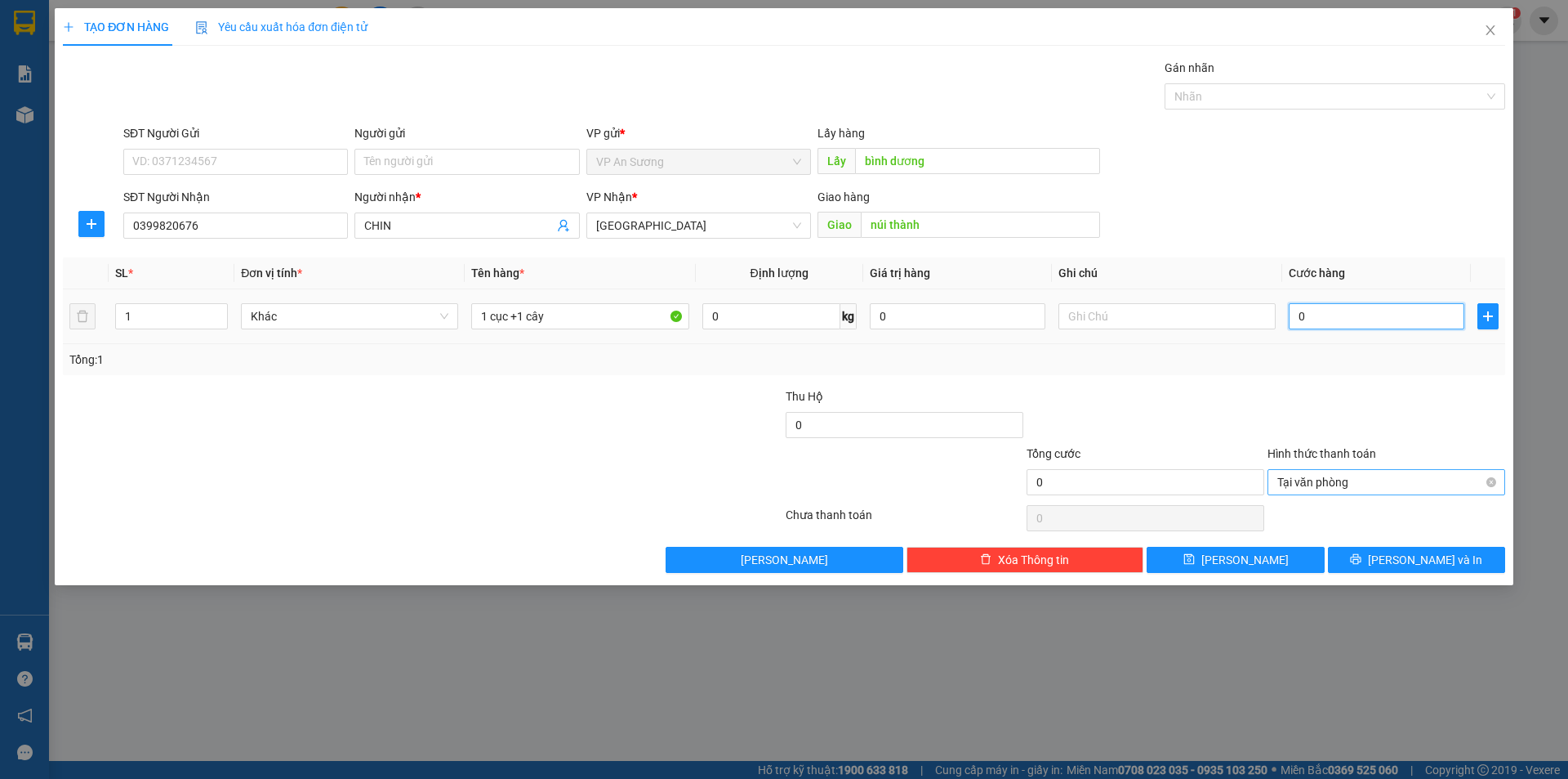
click at [1423, 319] on input "0" at bounding box center [1377, 316] width 175 height 26
type input "2"
type input "20"
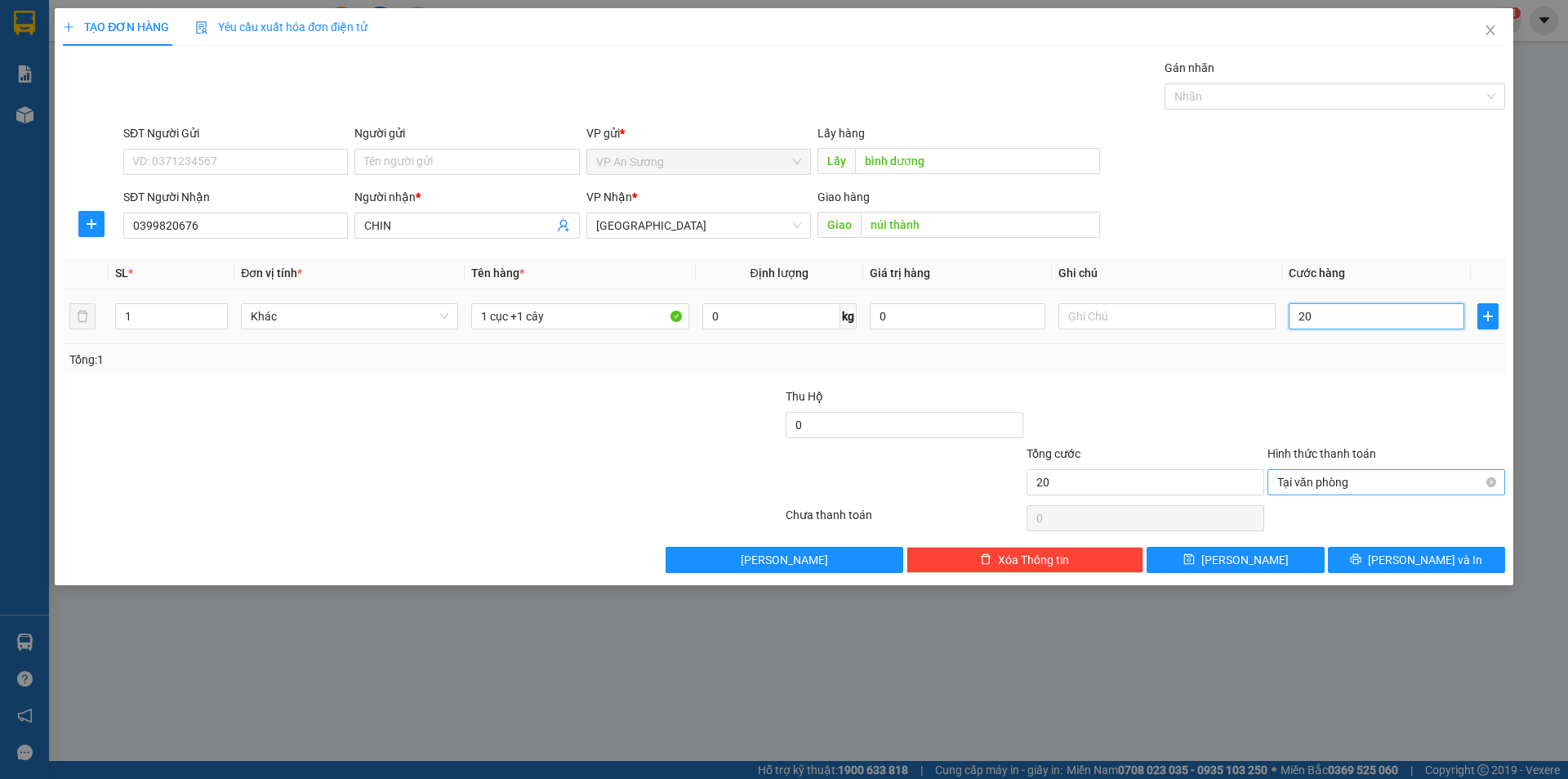
type input "200"
drag, startPoint x: 1489, startPoint y: 480, endPoint x: 1409, endPoint y: 508, distance: 84.8
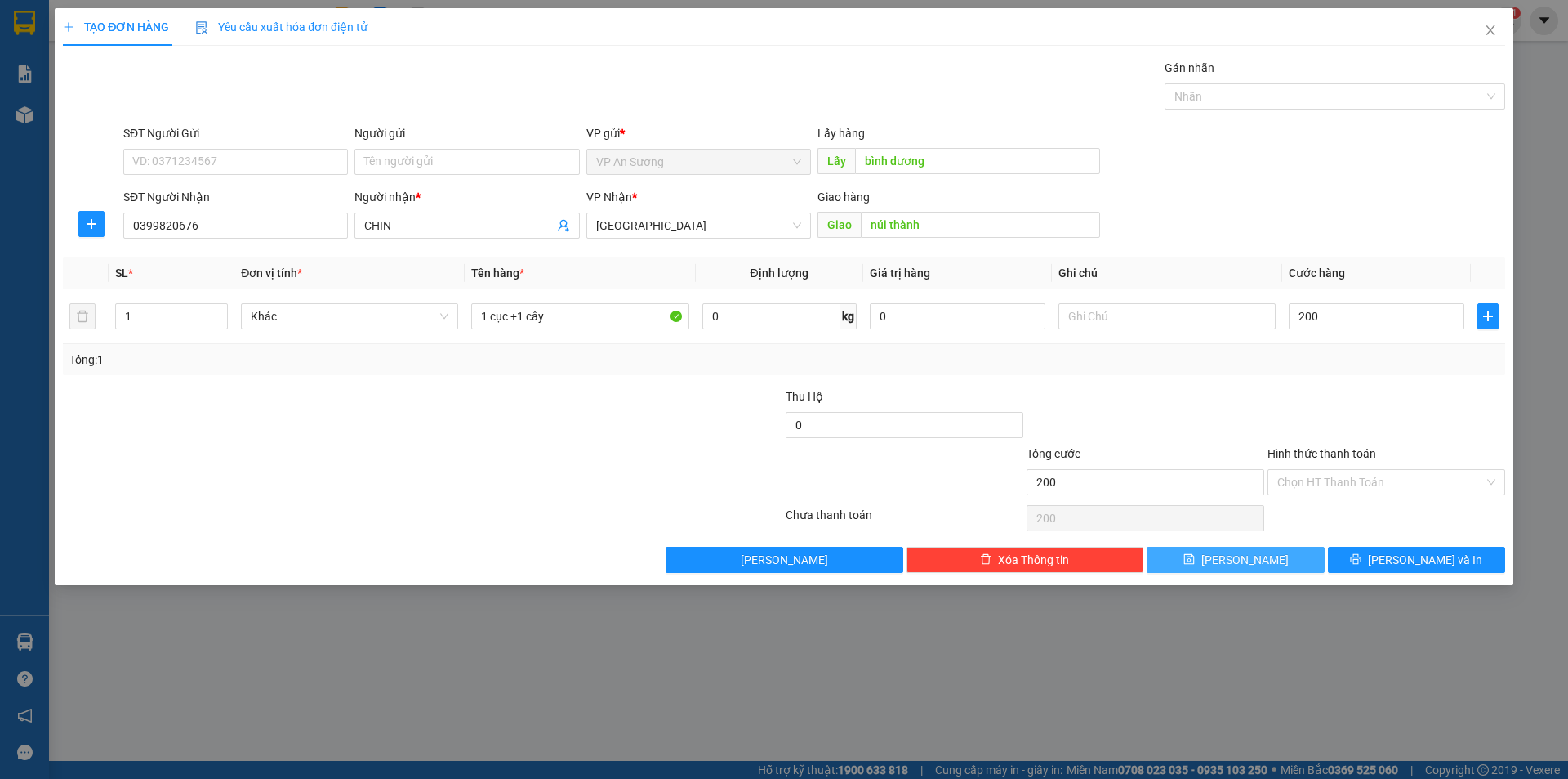
type input "200.000"
click at [1214, 566] on button "[PERSON_NAME]" at bounding box center [1236, 560] width 177 height 26
type input "0"
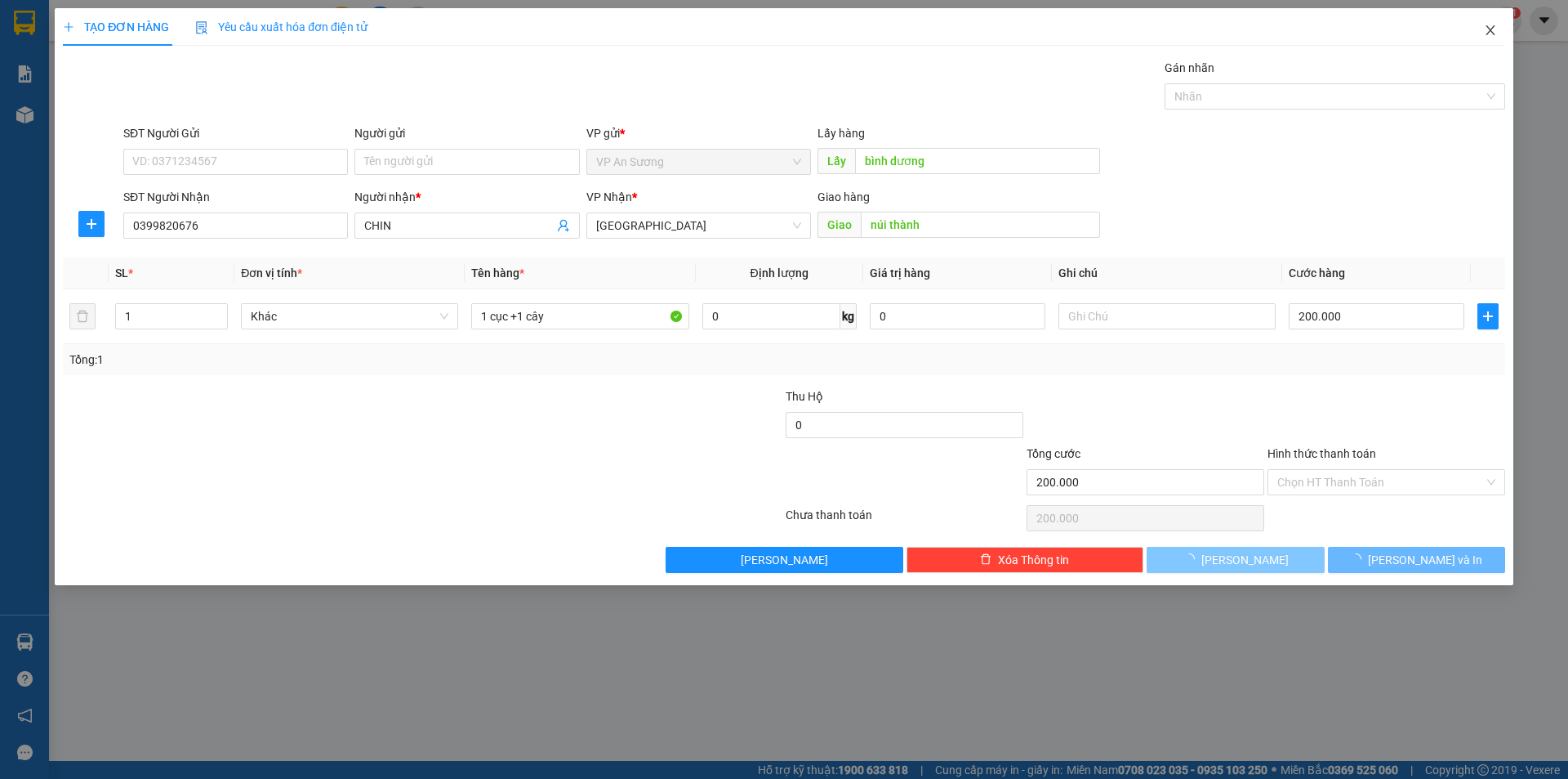
type input "0"
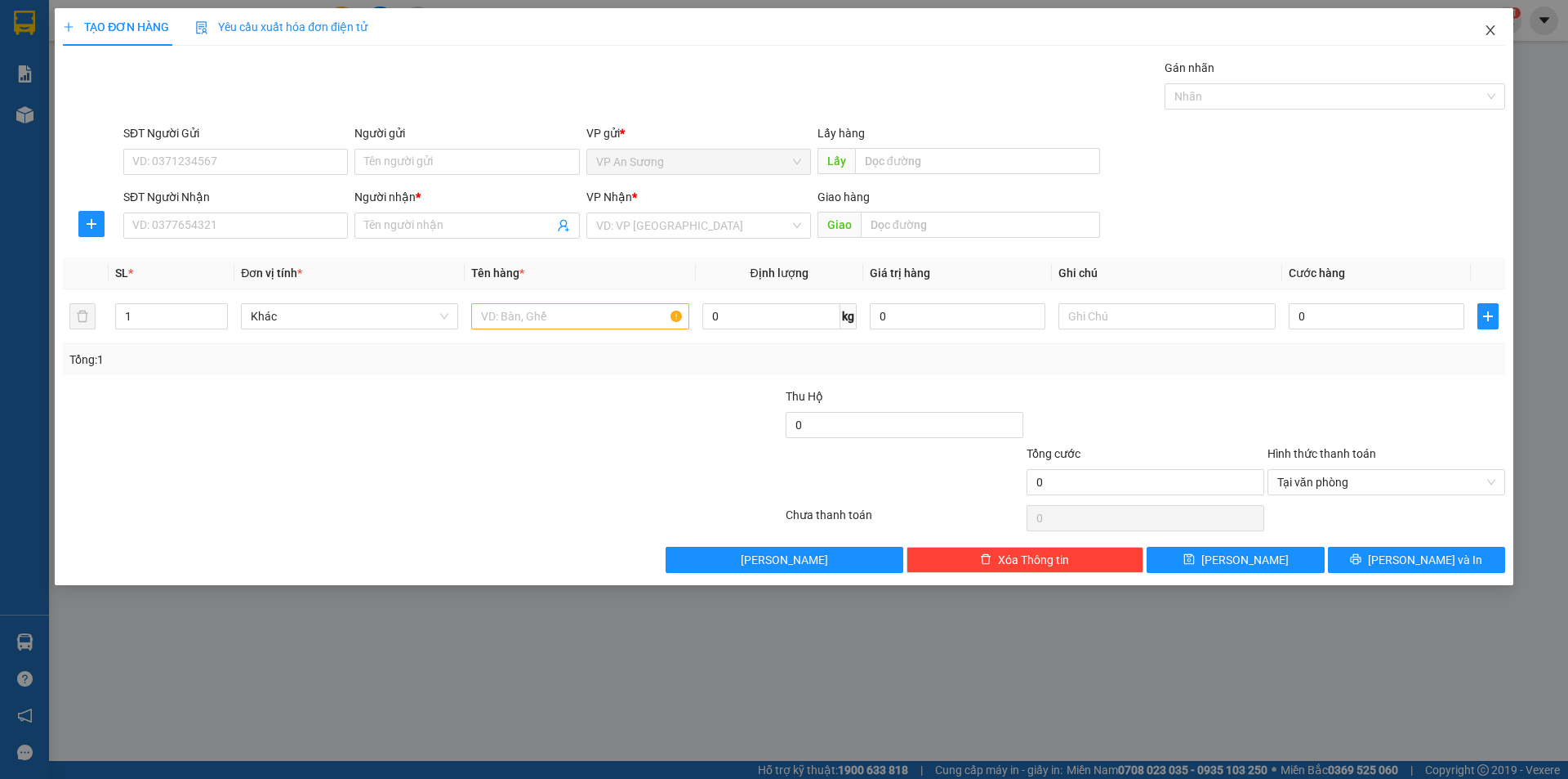
click at [1486, 30] on icon "close" at bounding box center [1491, 30] width 13 height 13
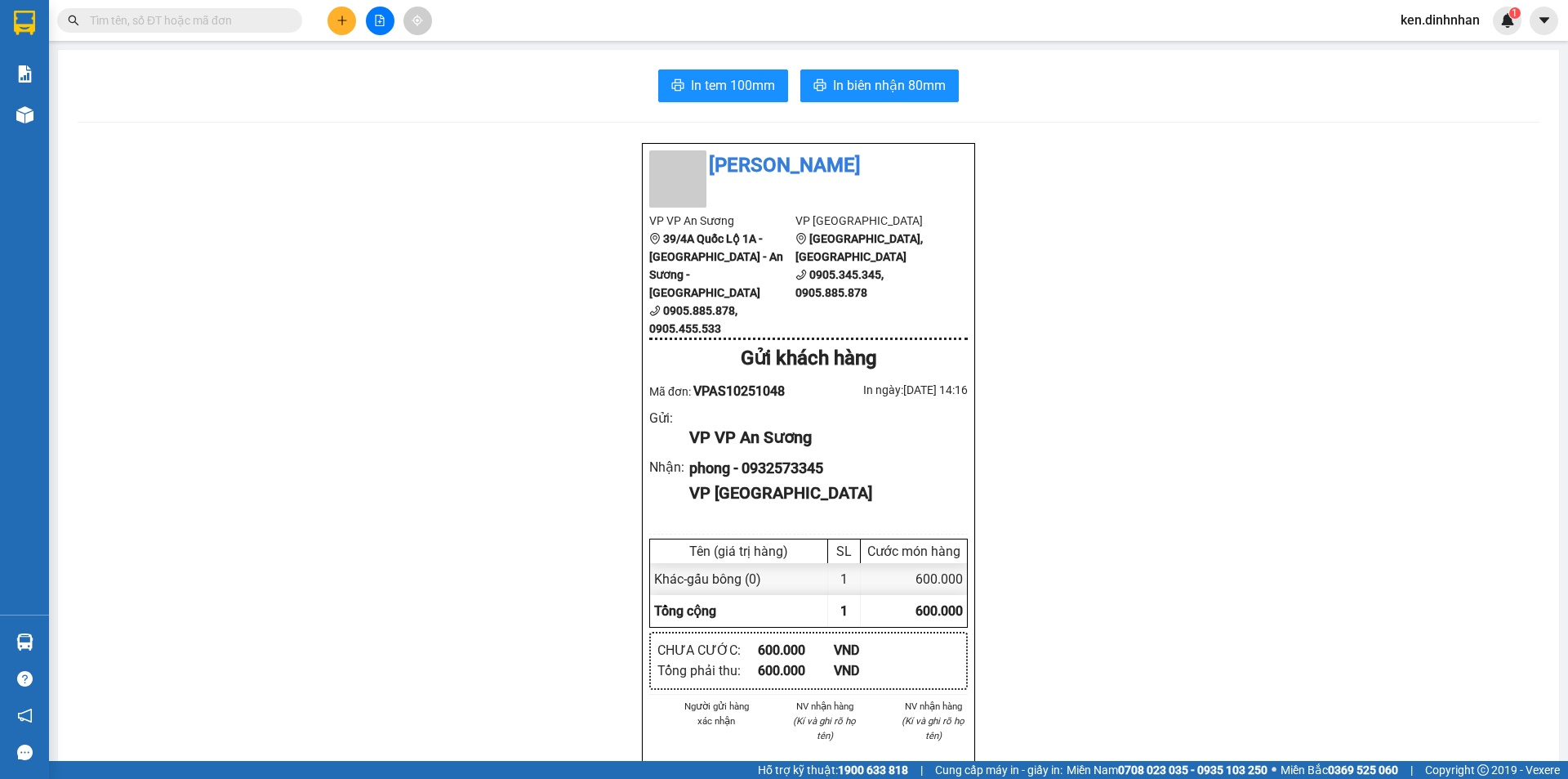
click at [376, 21] on button at bounding box center [380, 21] width 29 height 29
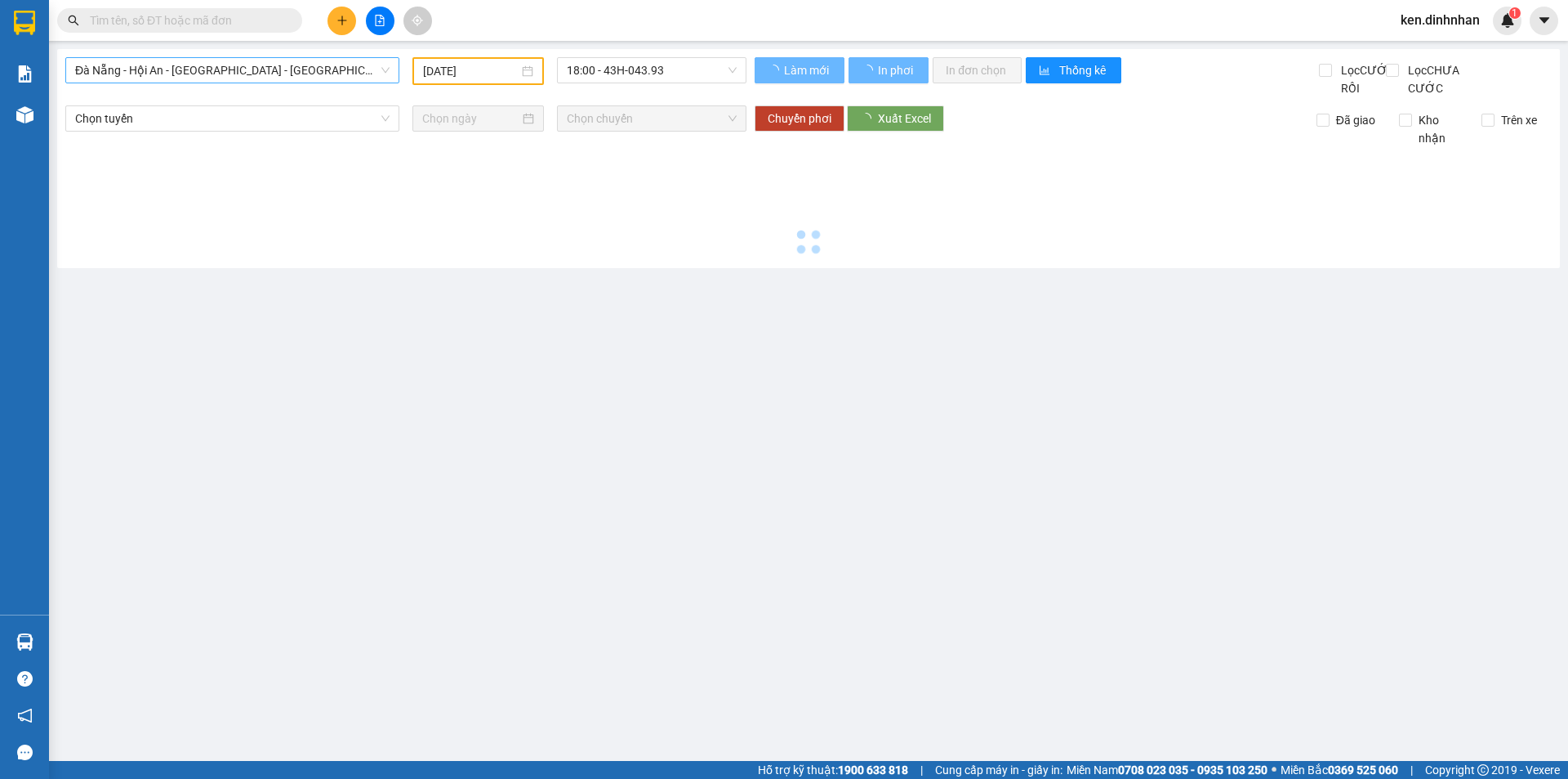
type input "[DATE]"
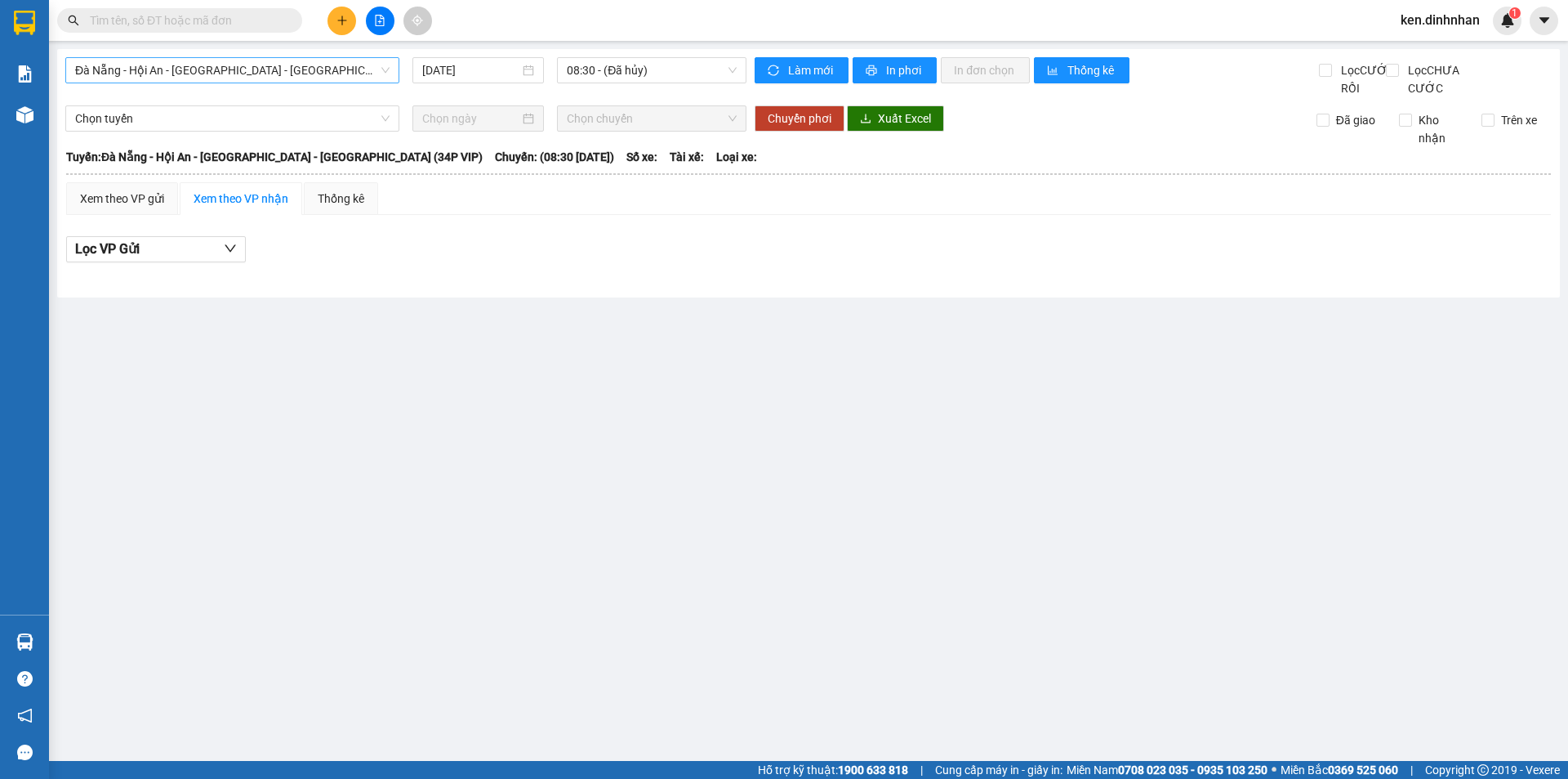
click at [207, 68] on span "Đà Nẵng - Hội An - Sài Gòn - Bình Dương (34P VIP)" at bounding box center [232, 70] width 314 height 24
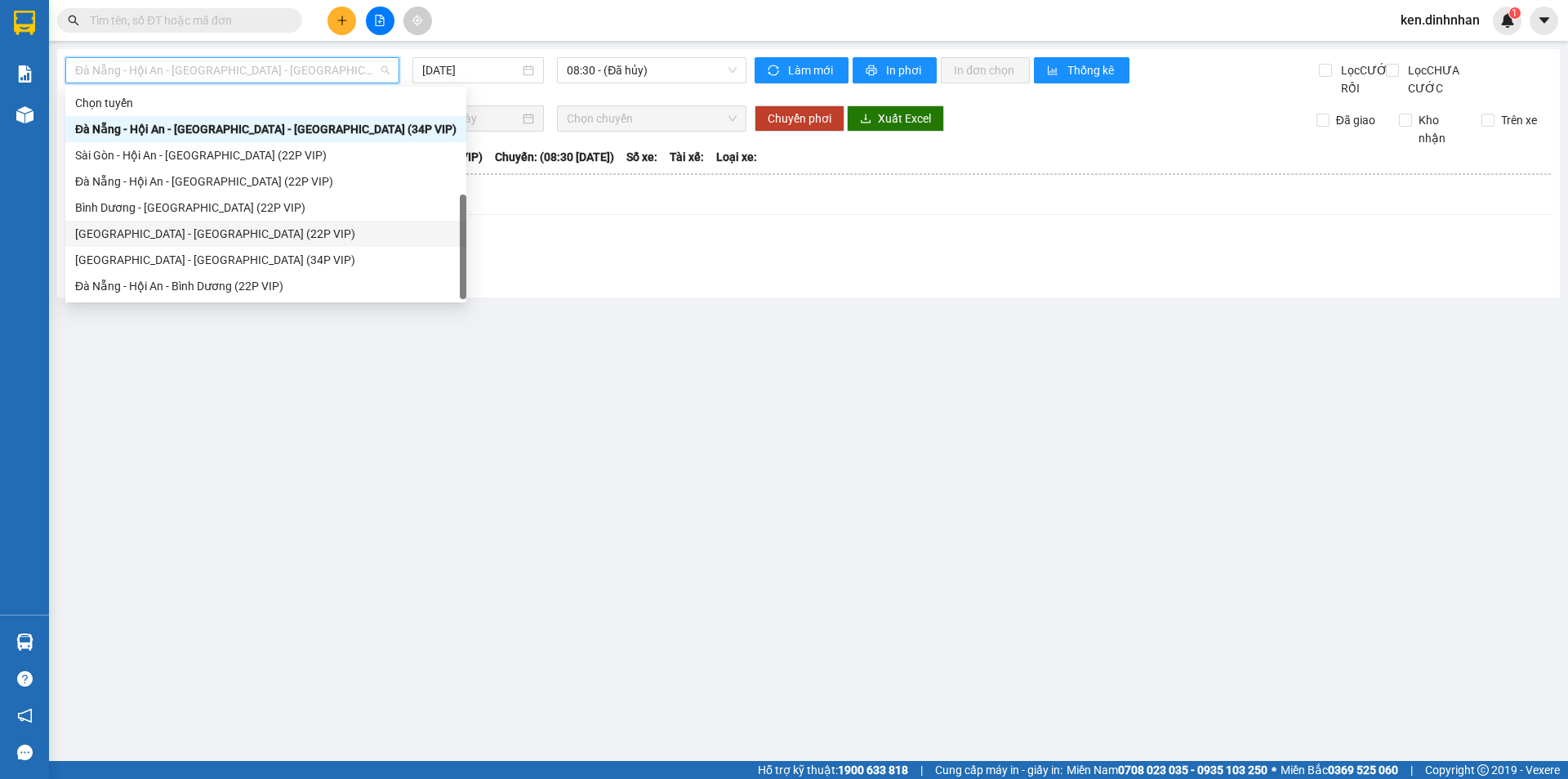
scroll to position [26, 0]
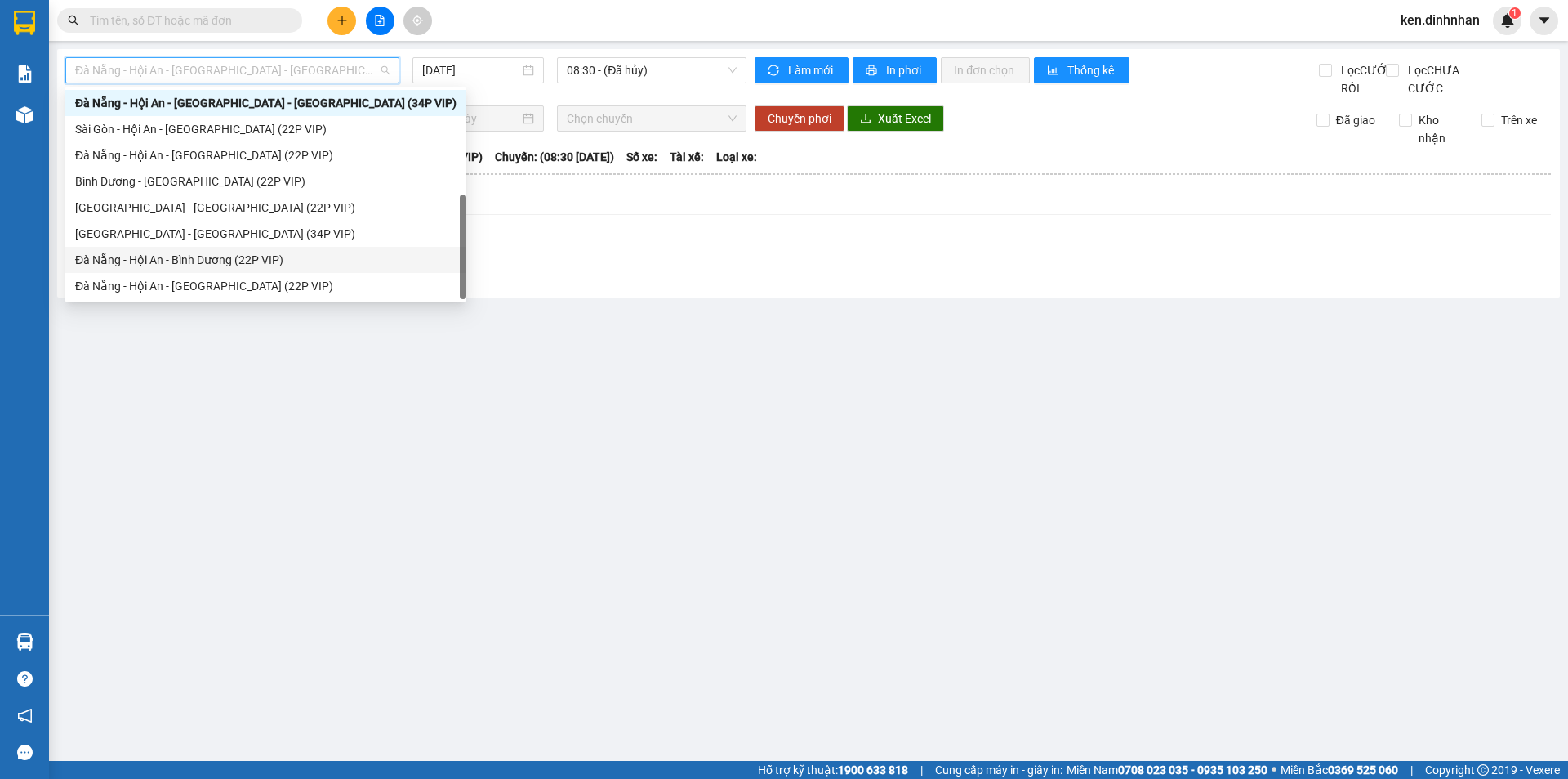
click at [183, 258] on div "Đà Nẵng - Hội An - Bình Dương (22P VIP)" at bounding box center [266, 259] width 382 height 18
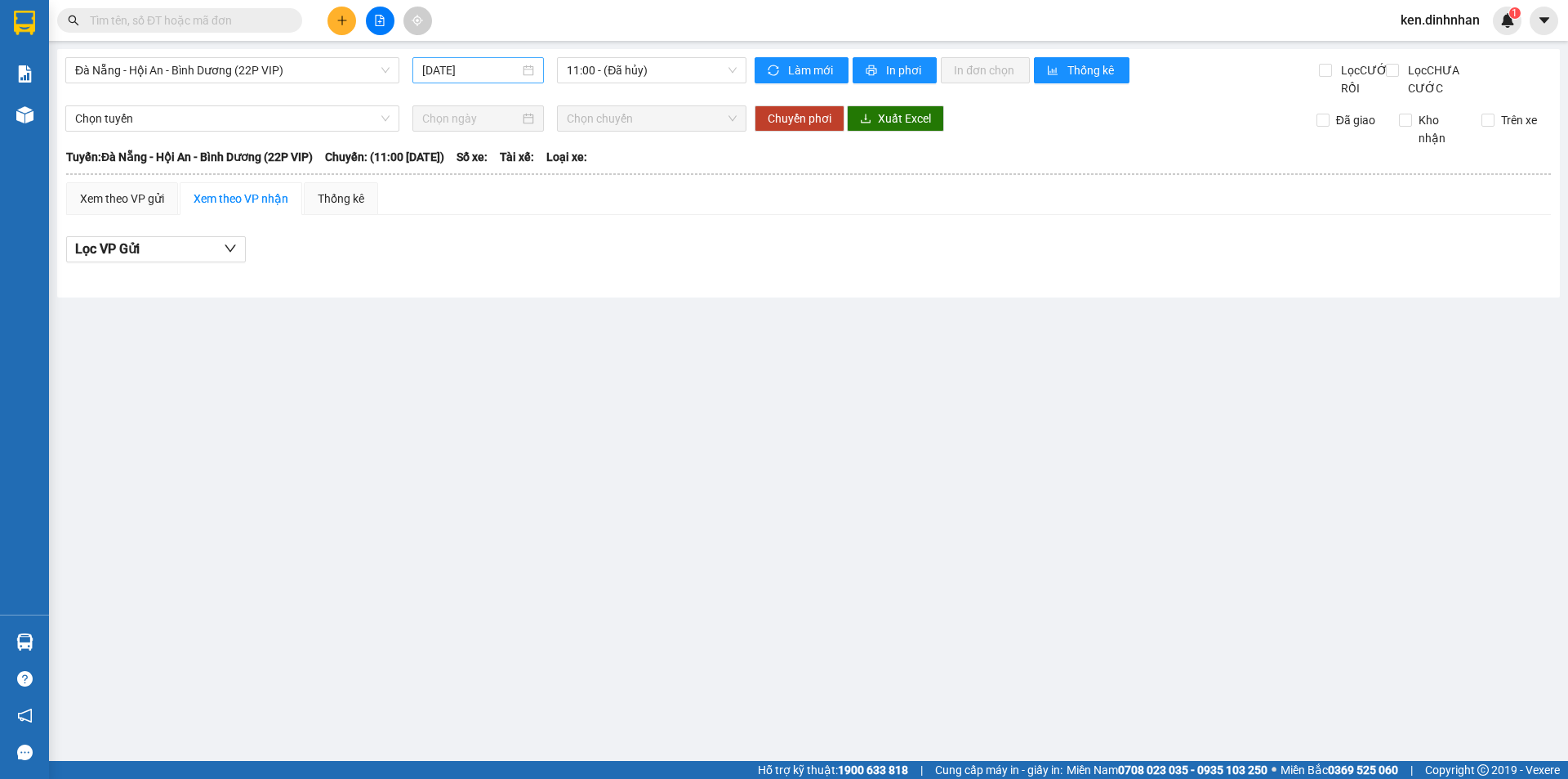
click at [458, 57] on div "[DATE]" at bounding box center [478, 70] width 132 height 26
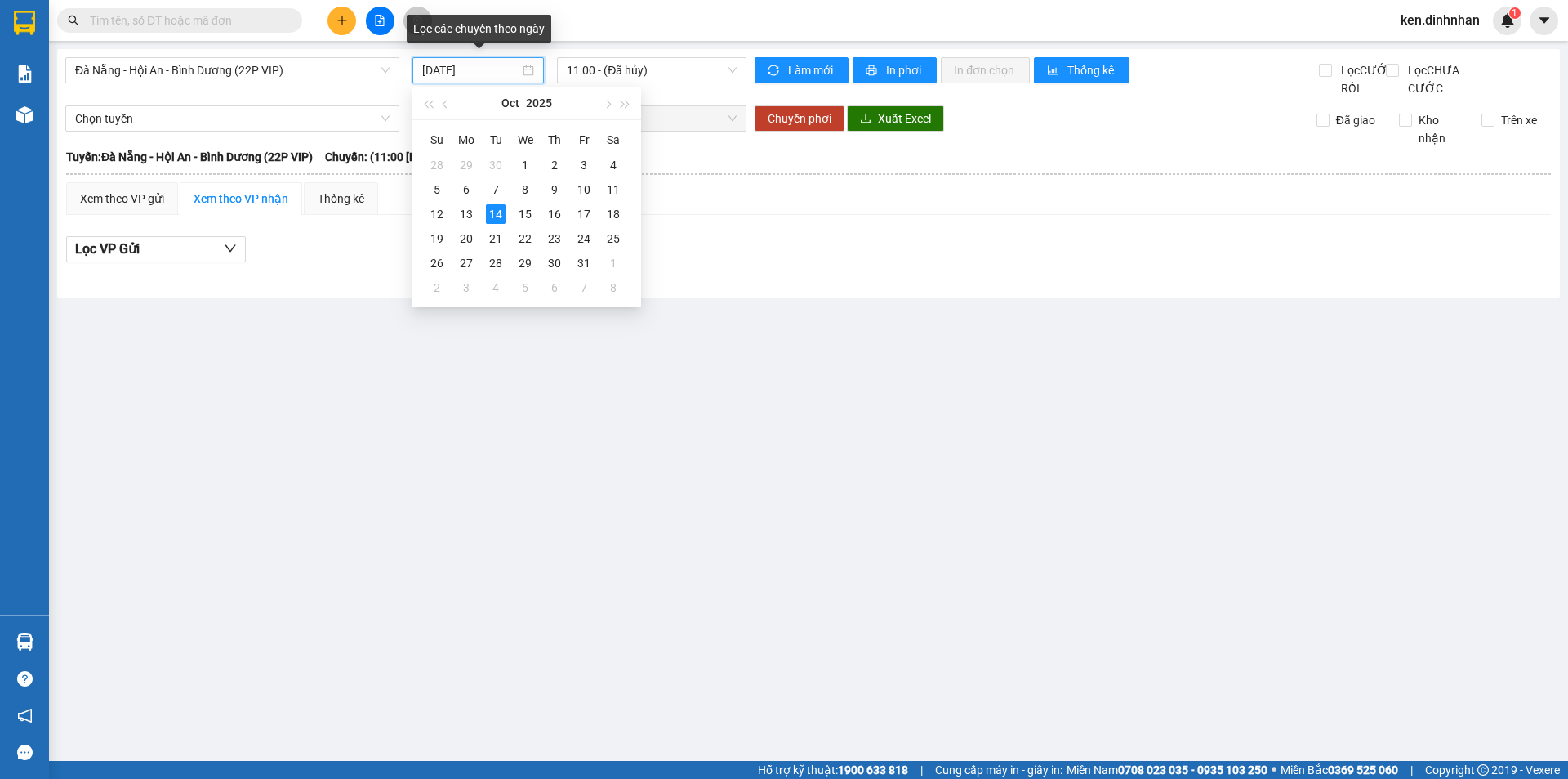
click at [465, 75] on input "[DATE]" at bounding box center [471, 70] width 97 height 18
click at [470, 214] on div "13" at bounding box center [466, 214] width 20 height 20
type input "13/10/2025"
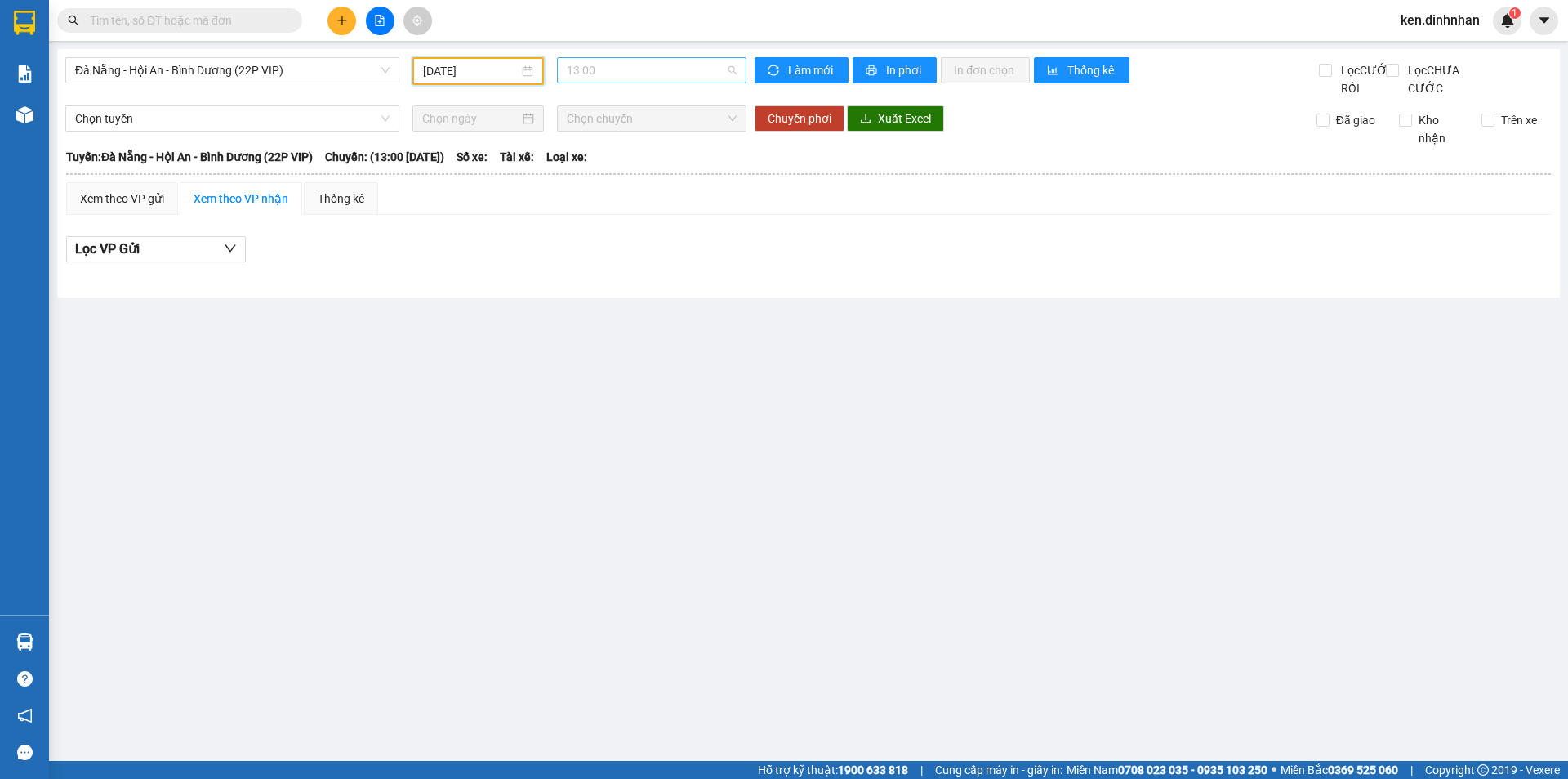
click at [645, 66] on span "13:00" at bounding box center [652, 70] width 170 height 24
click at [229, 72] on span "Đà Nẵng - Hội An - Bình Dương (22P VIP)" at bounding box center [232, 70] width 314 height 24
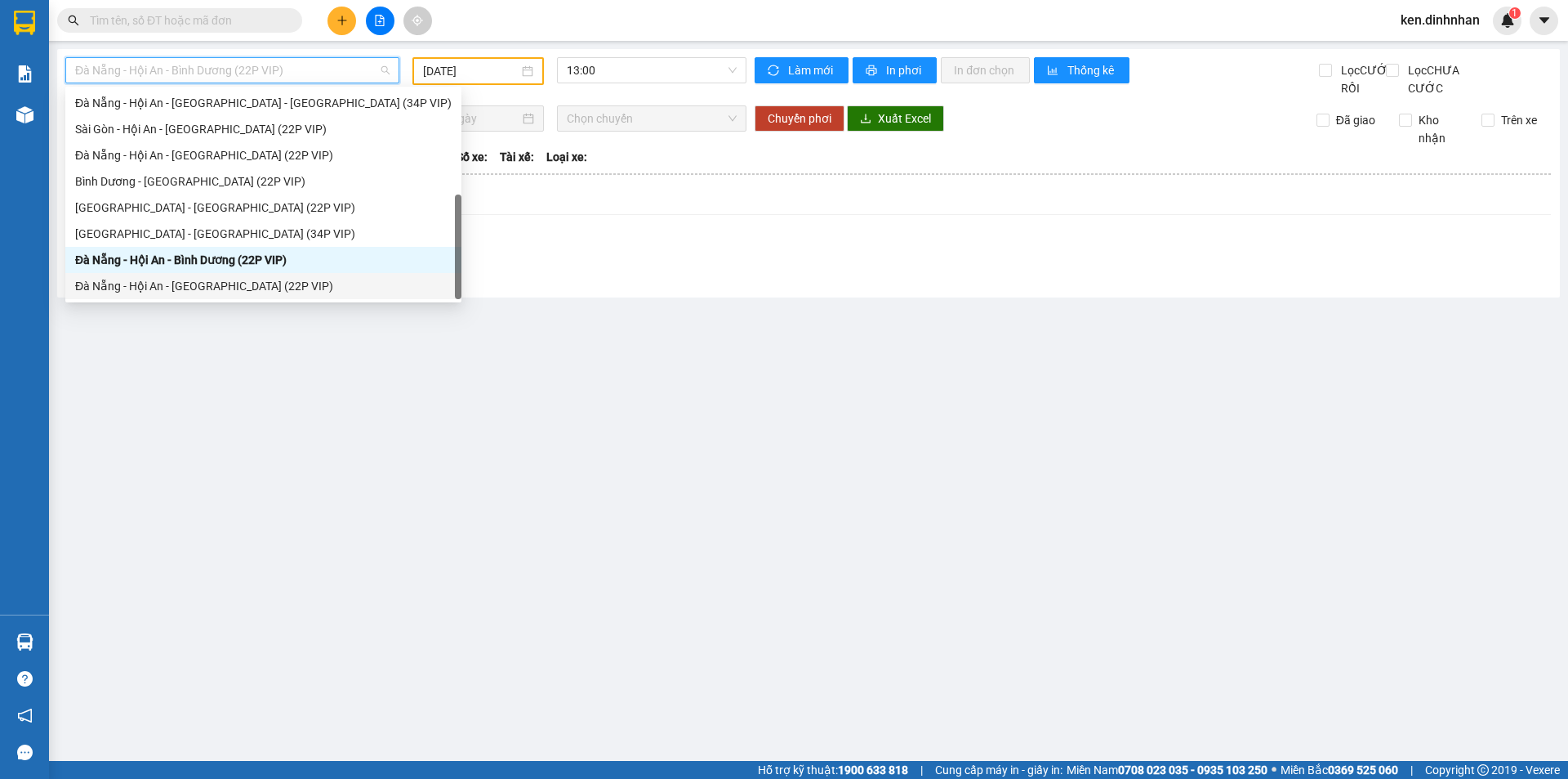
drag, startPoint x: 129, startPoint y: 294, endPoint x: 425, endPoint y: 149, distance: 329.6
click at [132, 291] on div "Đà Nẵng - Hội An - Sài Gòn (22P VIP)" at bounding box center [264, 285] width 377 height 18
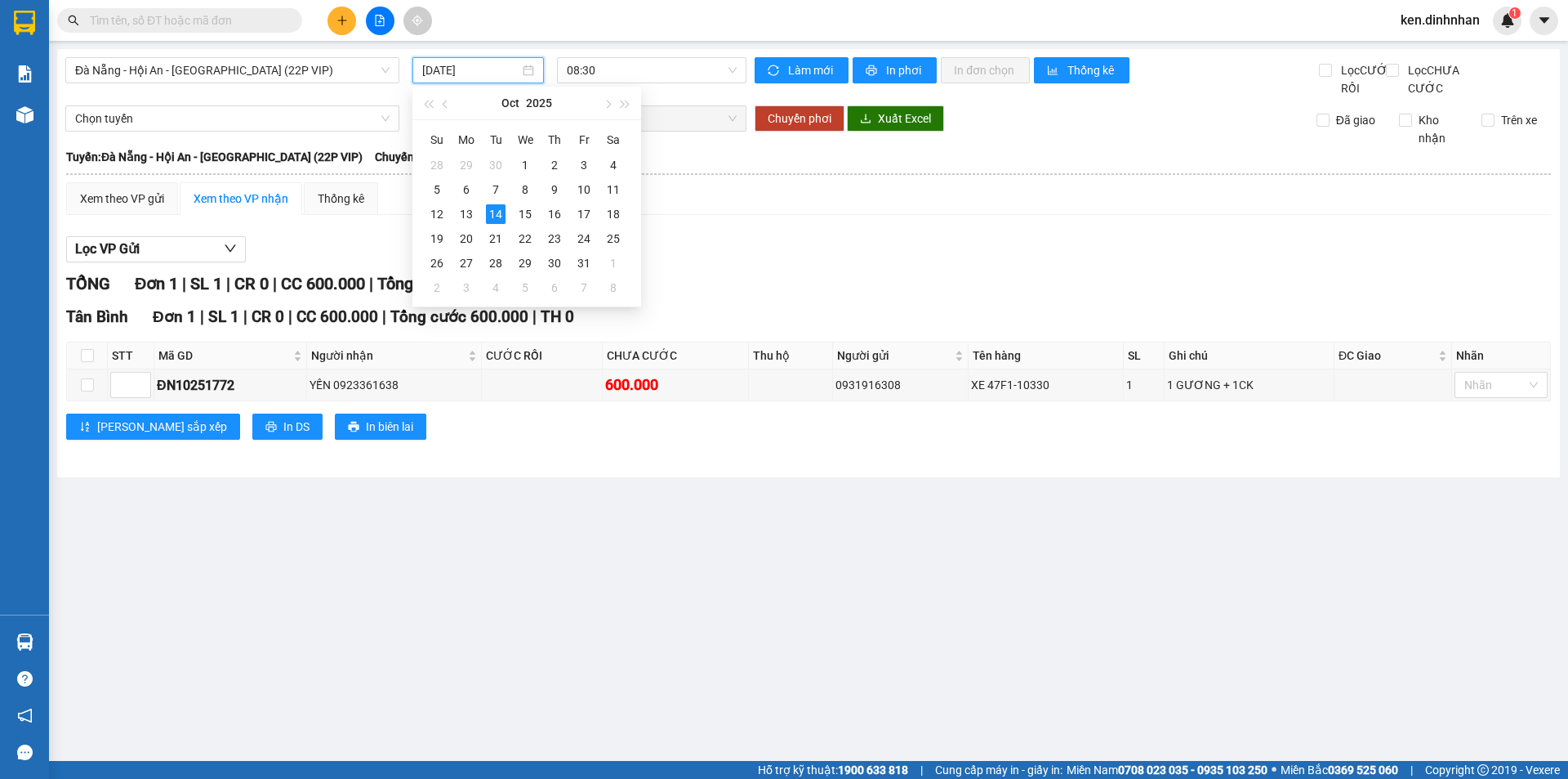
click at [488, 68] on input "[DATE]" at bounding box center [471, 70] width 97 height 18
drag, startPoint x: 465, startPoint y: 214, endPoint x: 589, endPoint y: 95, distance: 171.9
click at [465, 213] on div "13" at bounding box center [466, 214] width 20 height 20
type input "13/10/2025"
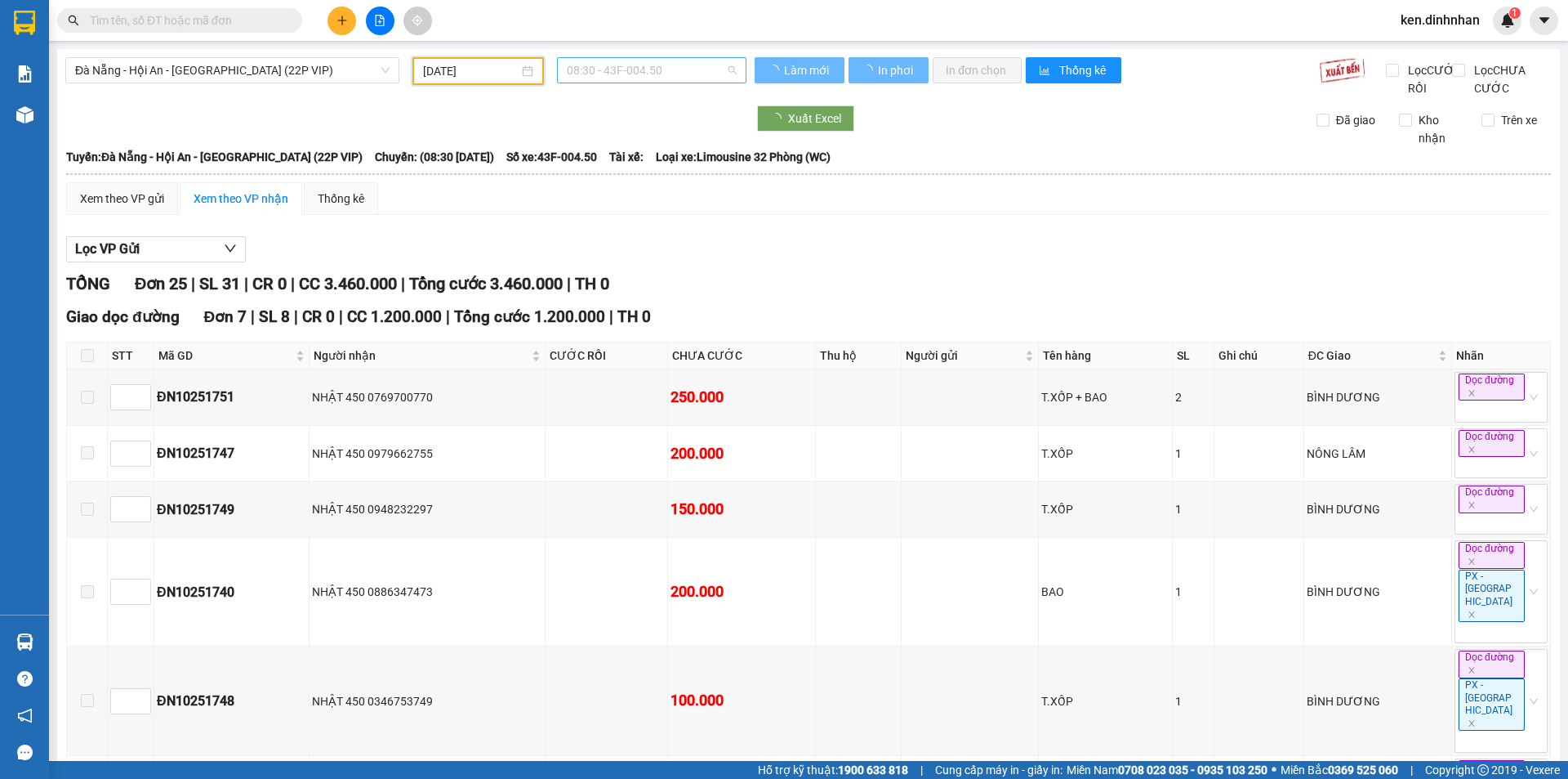
click at [610, 71] on span "08:30 - 43F-004.50" at bounding box center [652, 70] width 170 height 24
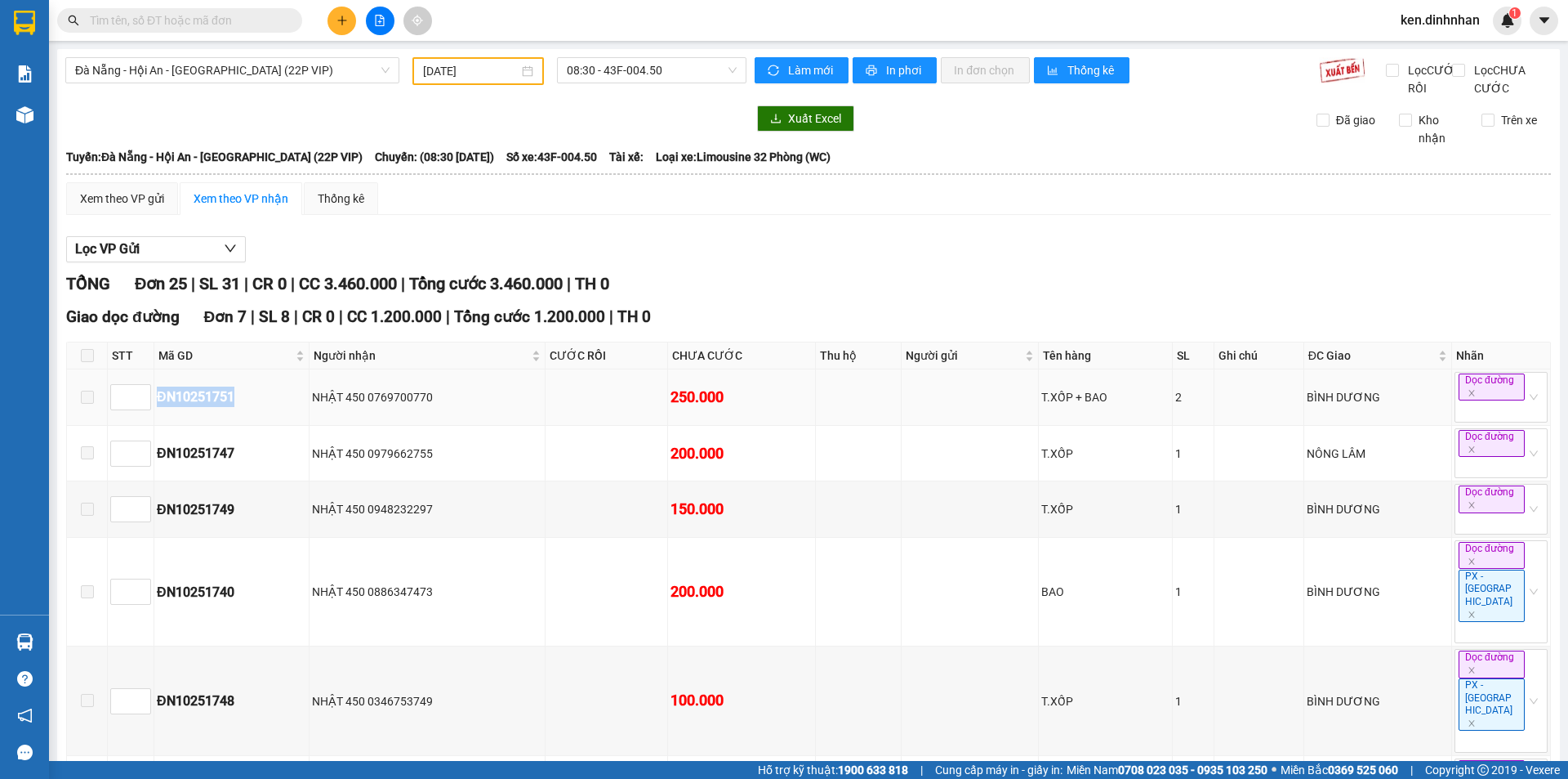
drag, startPoint x: 155, startPoint y: 411, endPoint x: 242, endPoint y: 425, distance: 88.1
click at [242, 425] on td "ĐN10251751" at bounding box center [232, 397] width 155 height 56
copy div "ĐN10251751"
click at [234, 21] on input "text" at bounding box center [186, 20] width 193 height 18
paste input "ĐN10251751"
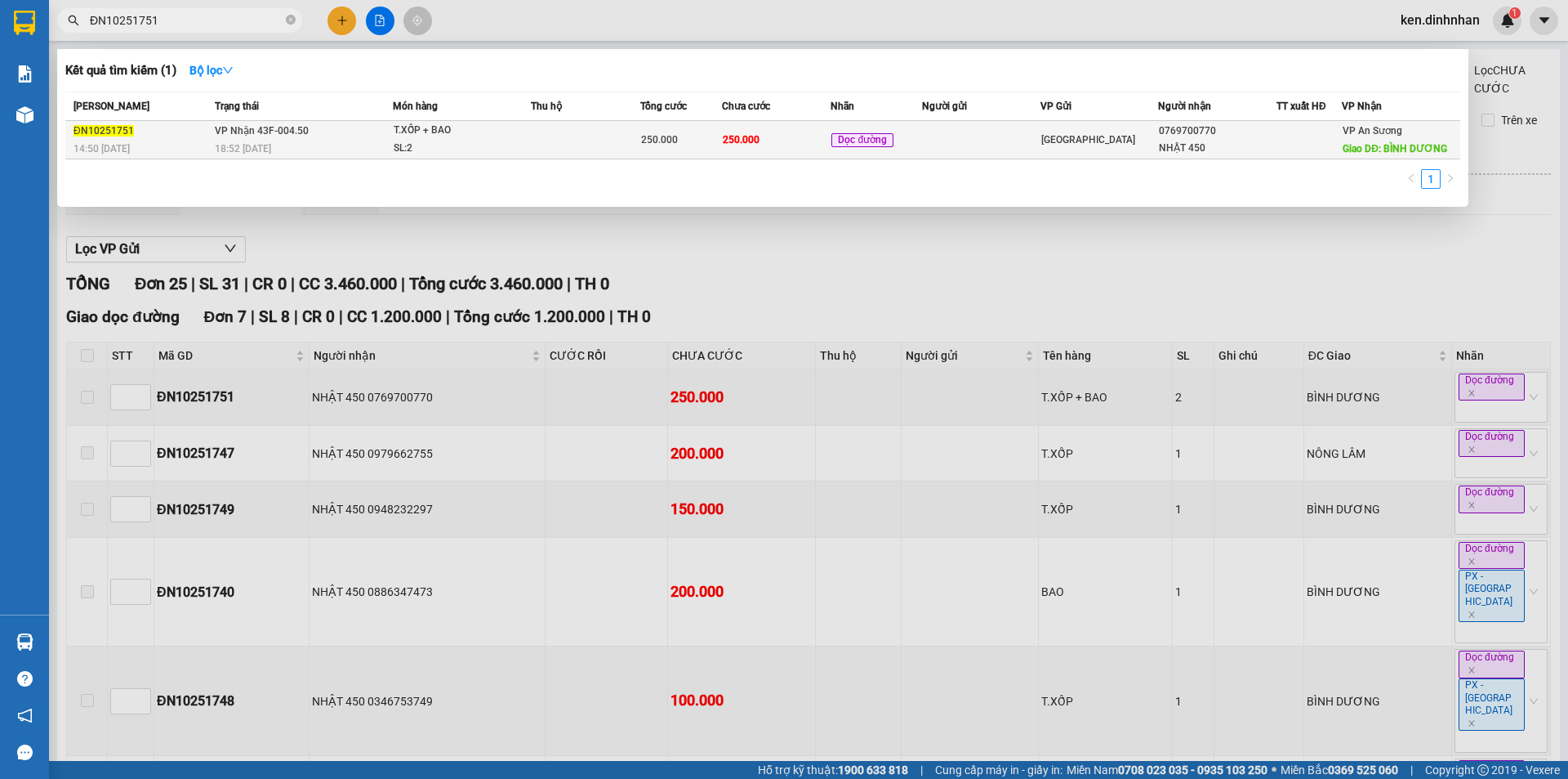
type input "ĐN10251751"
click at [761, 140] on td "250.000" at bounding box center [776, 140] width 109 height 38
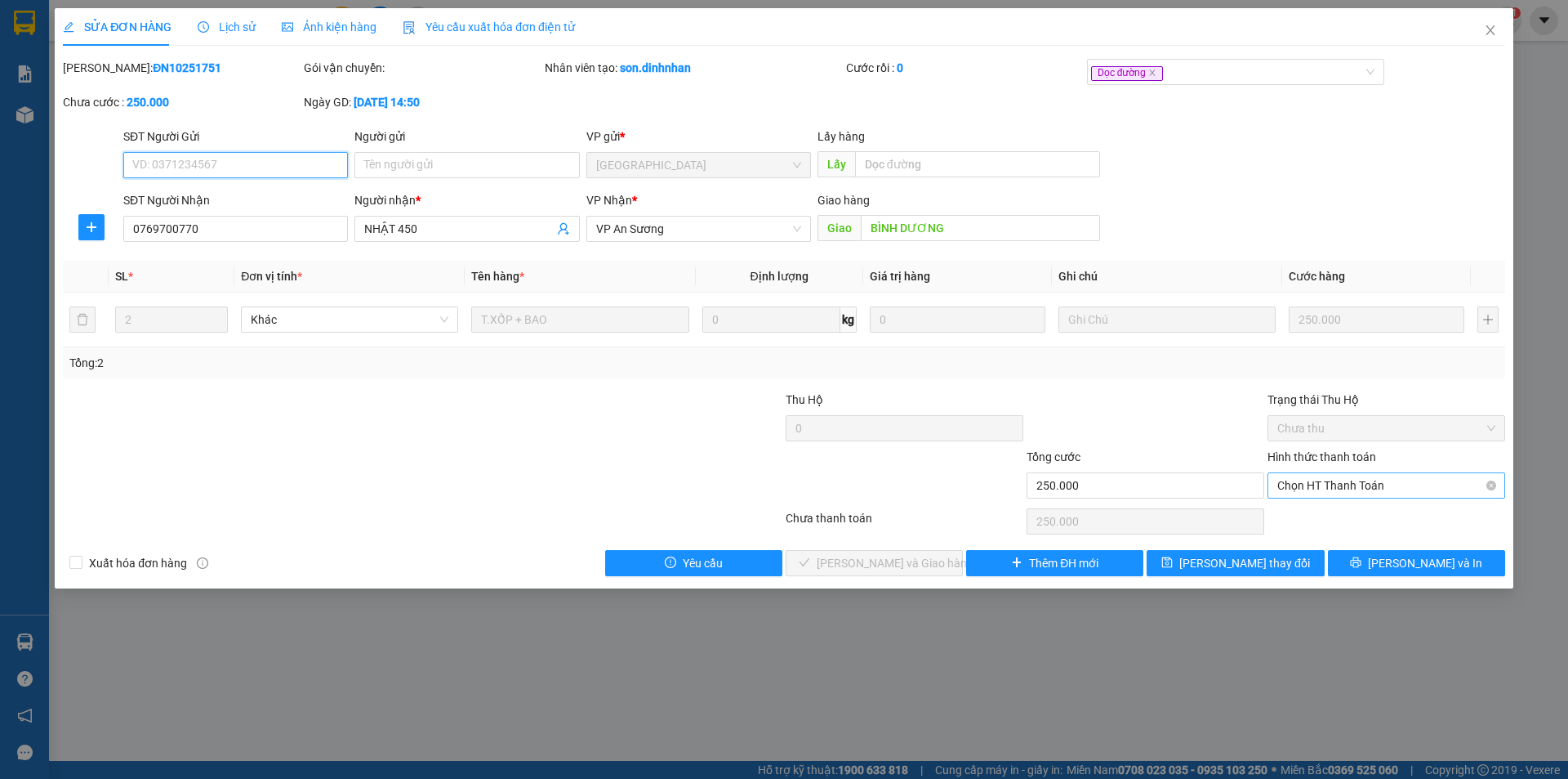
click at [1433, 481] on span "Chọn HT Thanh Toán" at bounding box center [1387, 485] width 218 height 24
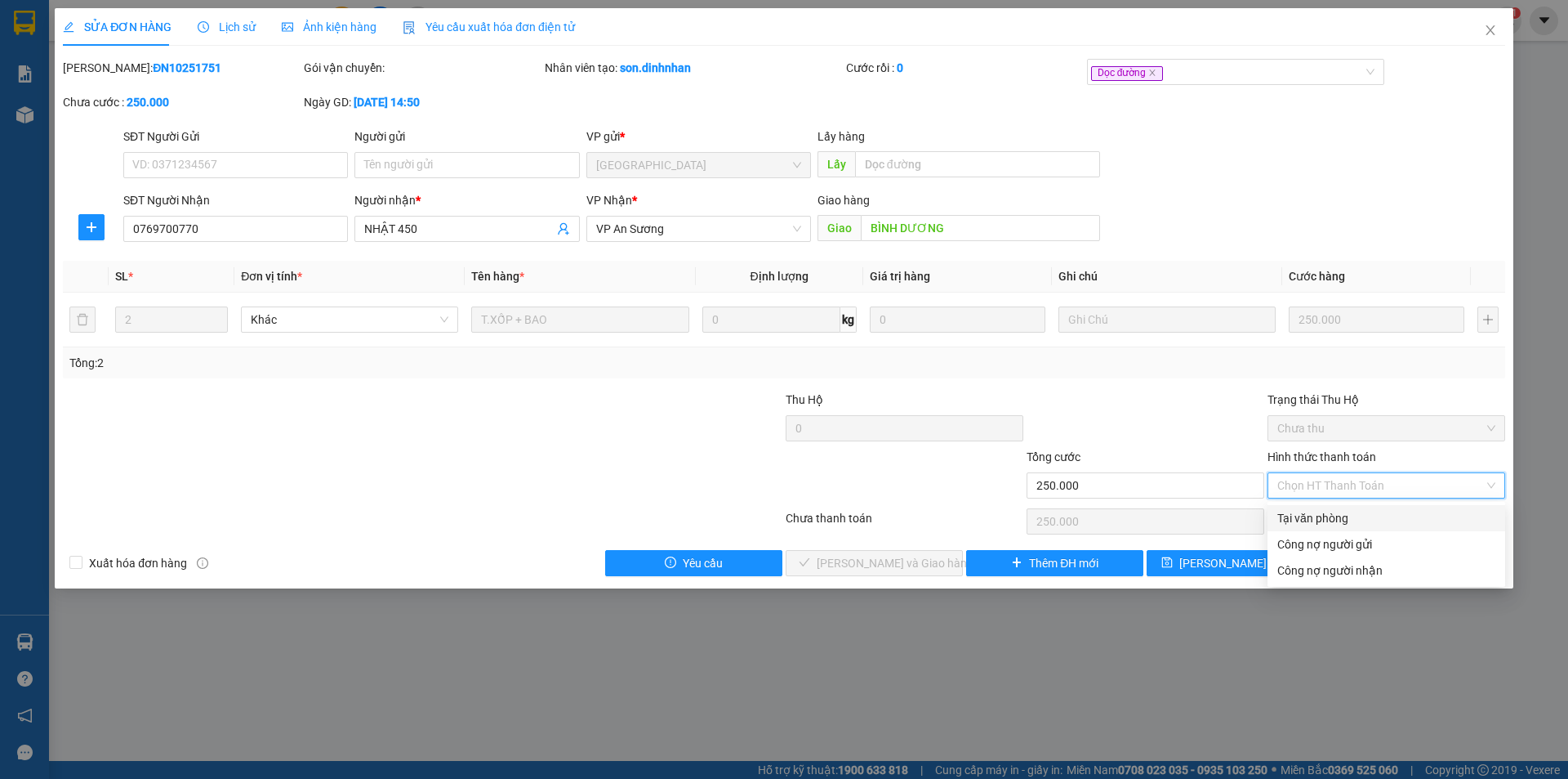
drag, startPoint x: 1375, startPoint y: 517, endPoint x: 983, endPoint y: 546, distance: 393.1
click at [1375, 516] on div "Tại văn phòng" at bounding box center [1387, 518] width 218 height 18
type input "0"
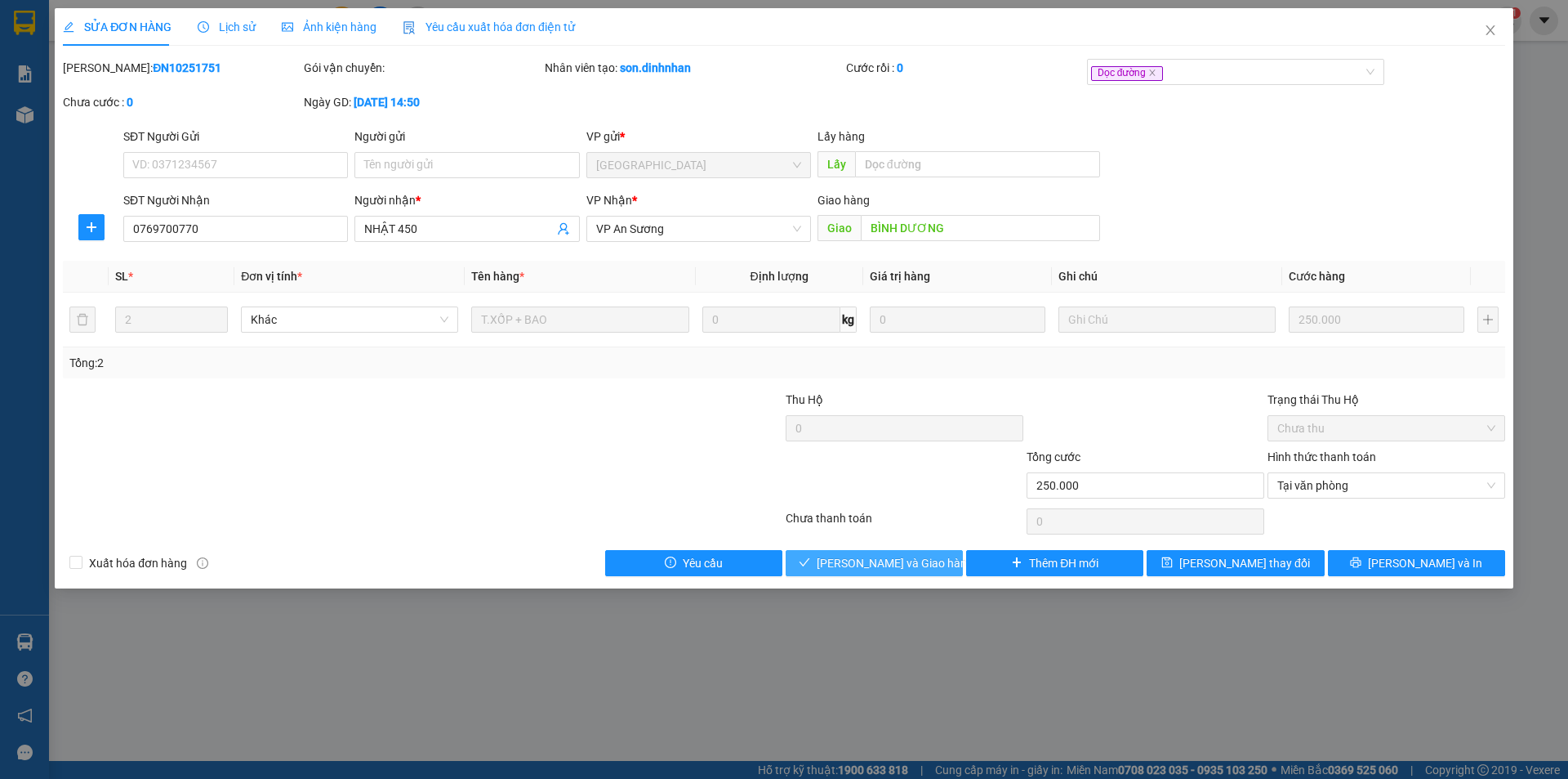
click at [926, 565] on span "Lưu và Giao hàng" at bounding box center [895, 563] width 157 height 18
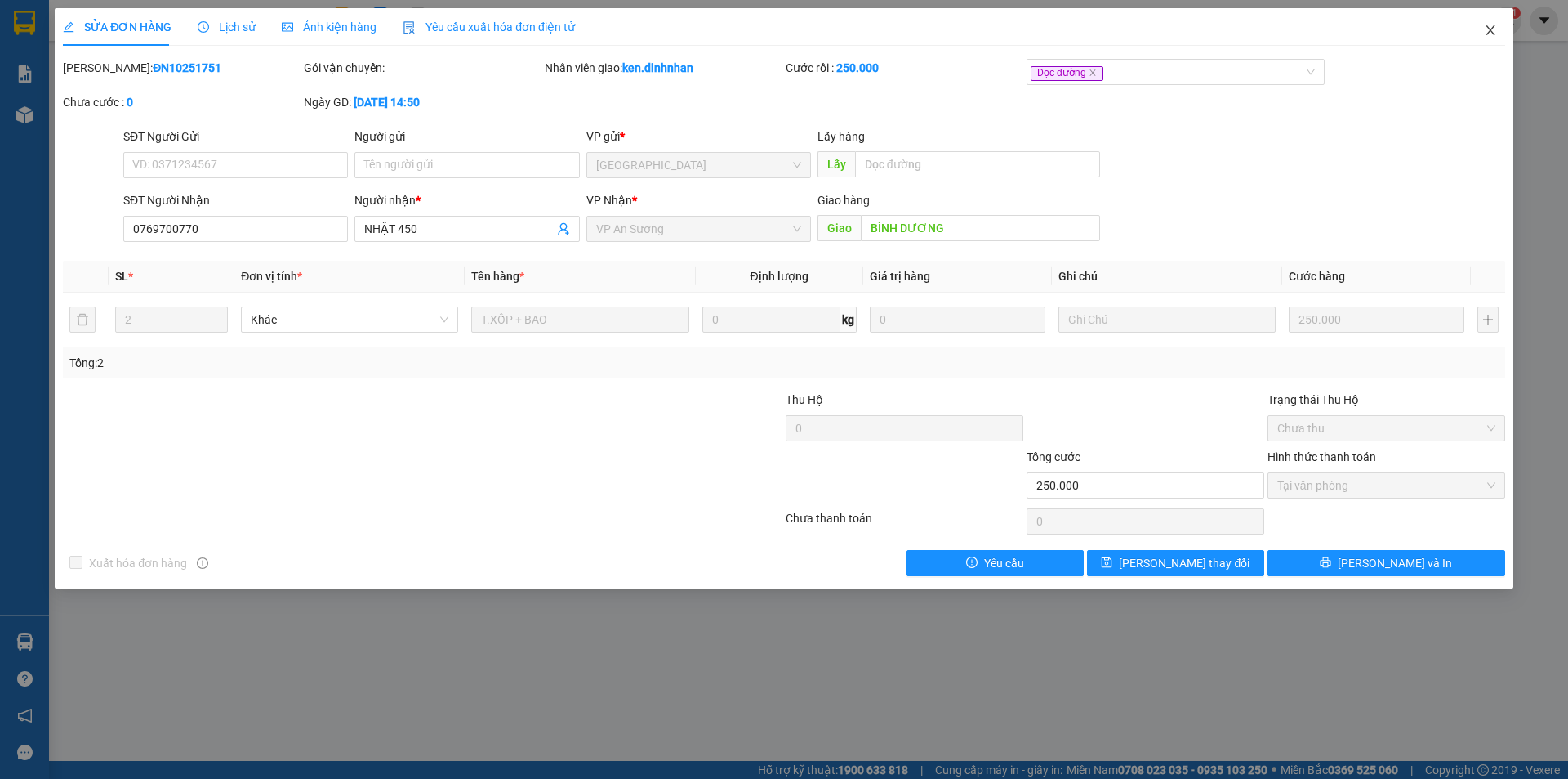
click at [1492, 33] on icon "close" at bounding box center [1491, 30] width 9 height 10
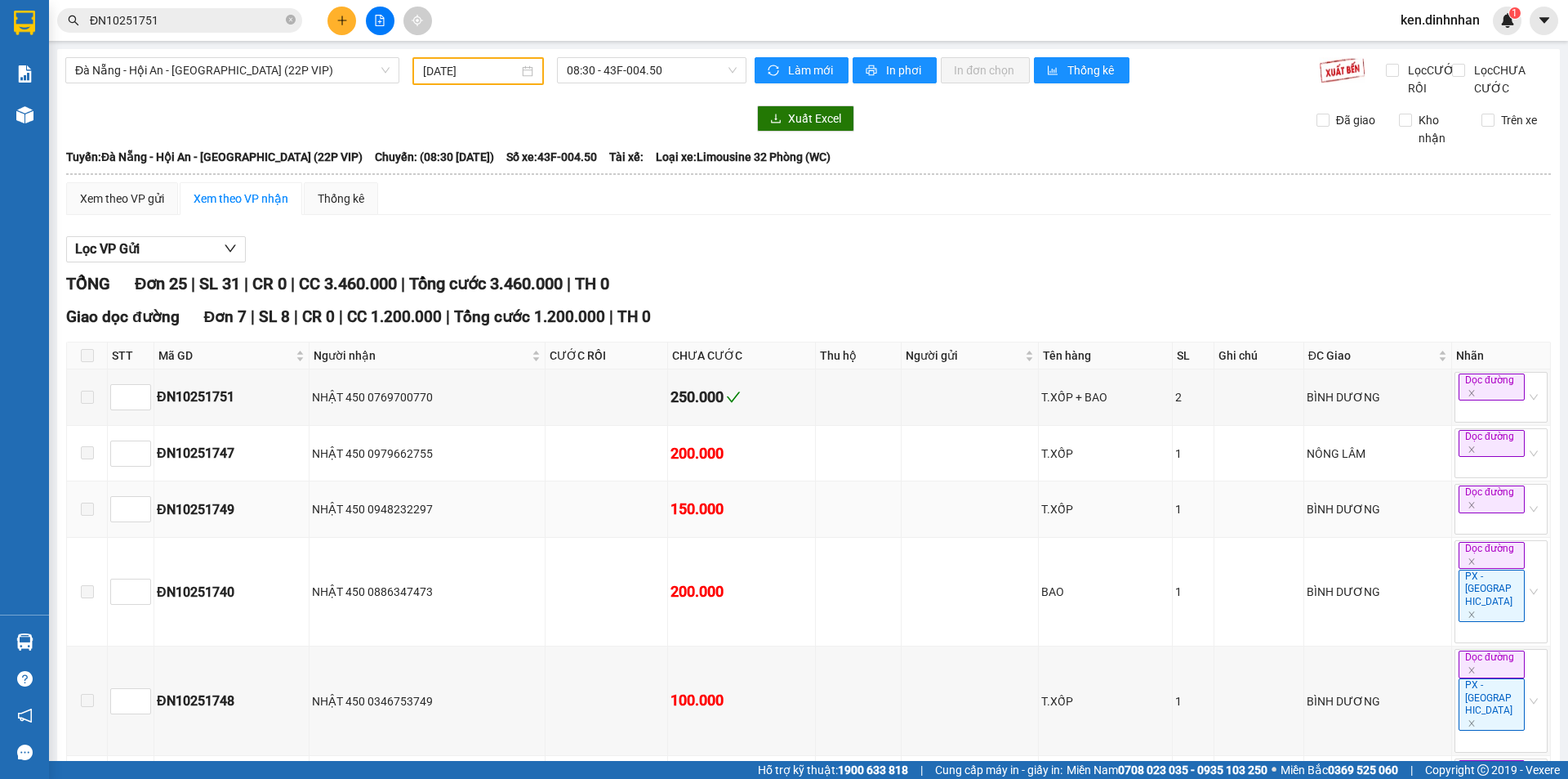
scroll to position [163, 0]
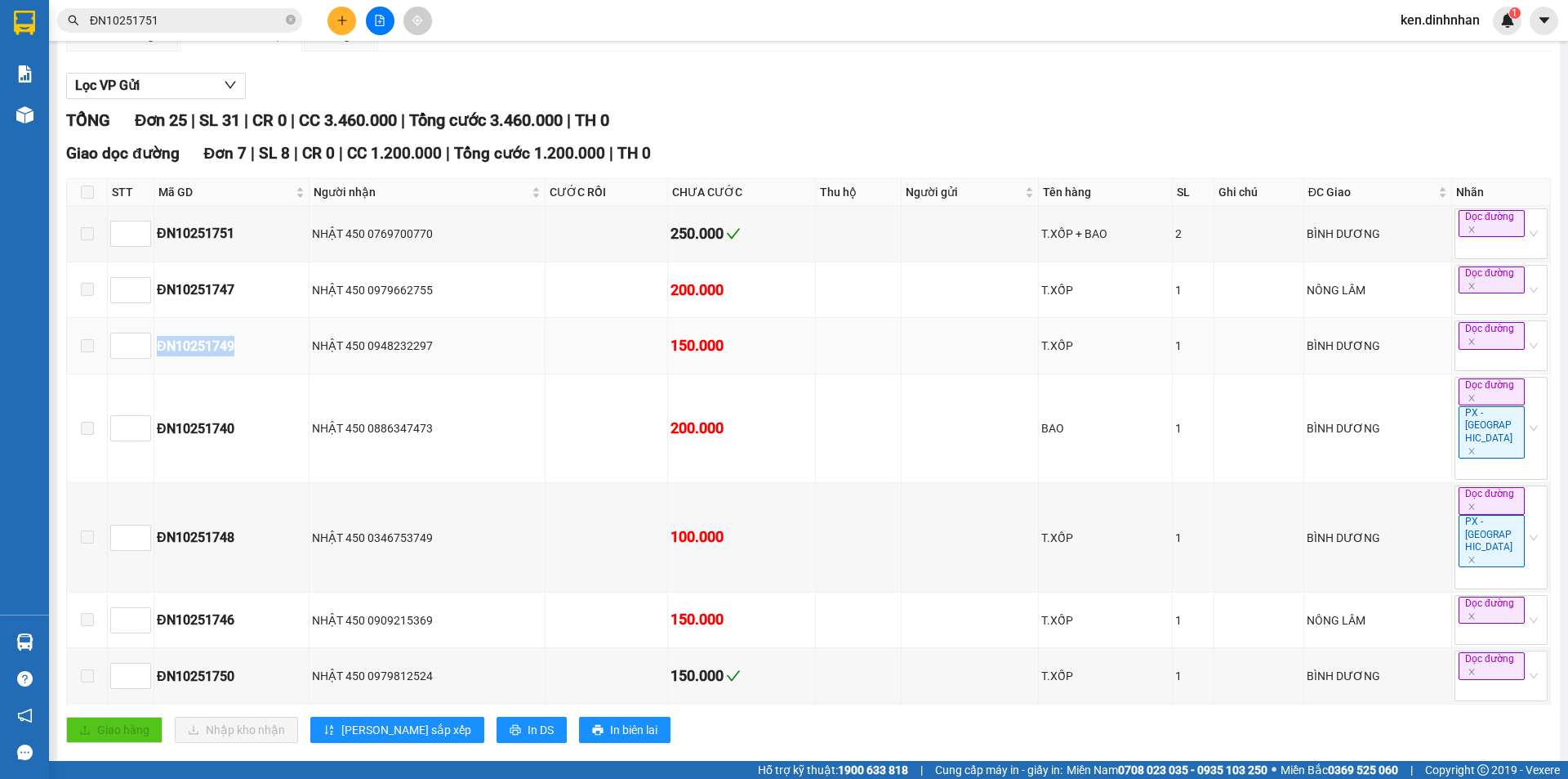
drag, startPoint x: 156, startPoint y: 365, endPoint x: 253, endPoint y: 366, distance: 97.0
click at [253, 366] on td "ĐN10251749" at bounding box center [232, 346] width 155 height 56
copy div "ĐN10251749"
click at [292, 19] on icon "close-circle" at bounding box center [291, 20] width 10 height 10
click at [221, 20] on input "text" at bounding box center [186, 20] width 193 height 18
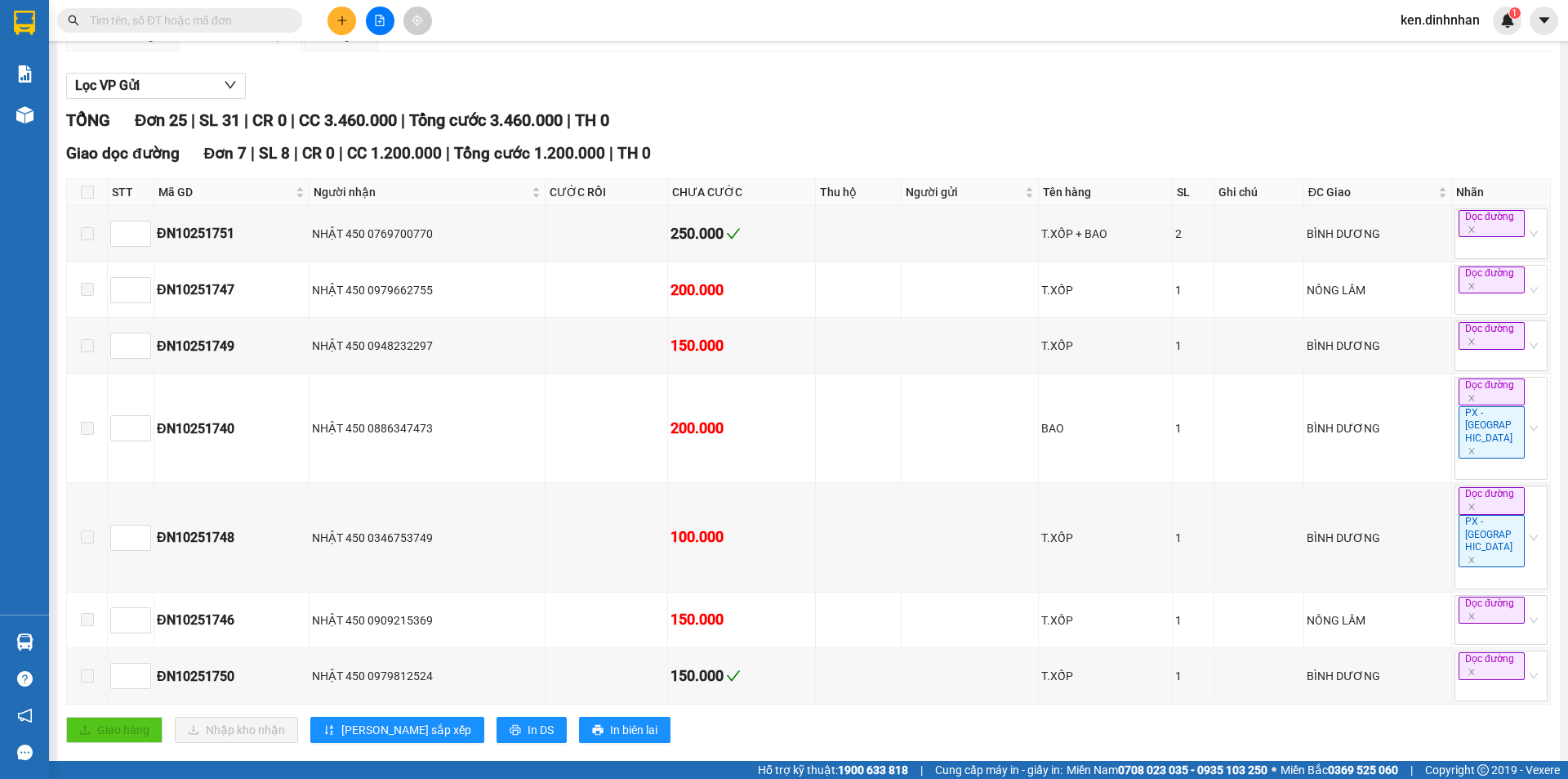
paste input "ĐN10251749"
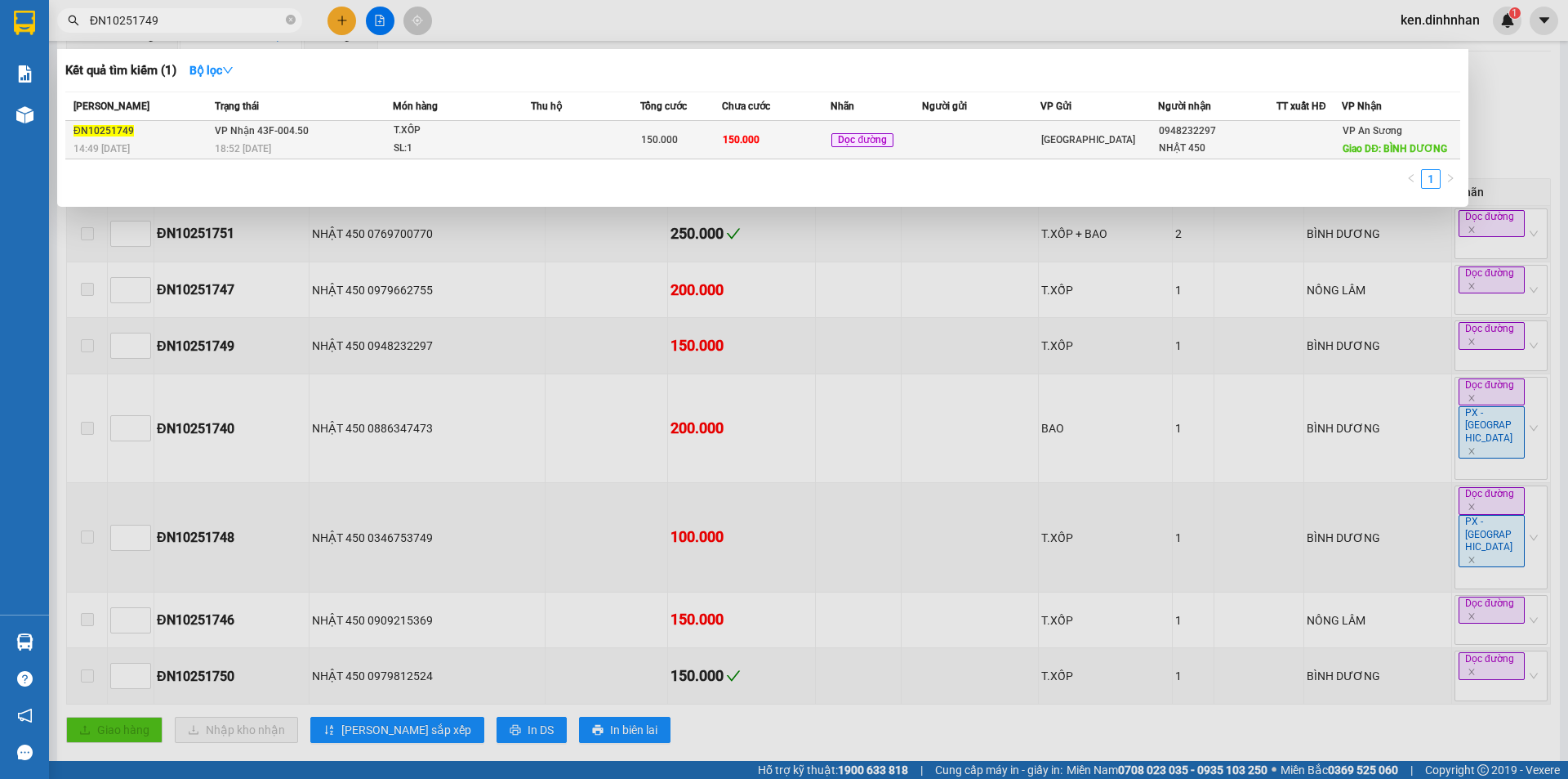
type input "ĐN10251749"
click at [792, 155] on td "150.000" at bounding box center [776, 140] width 109 height 38
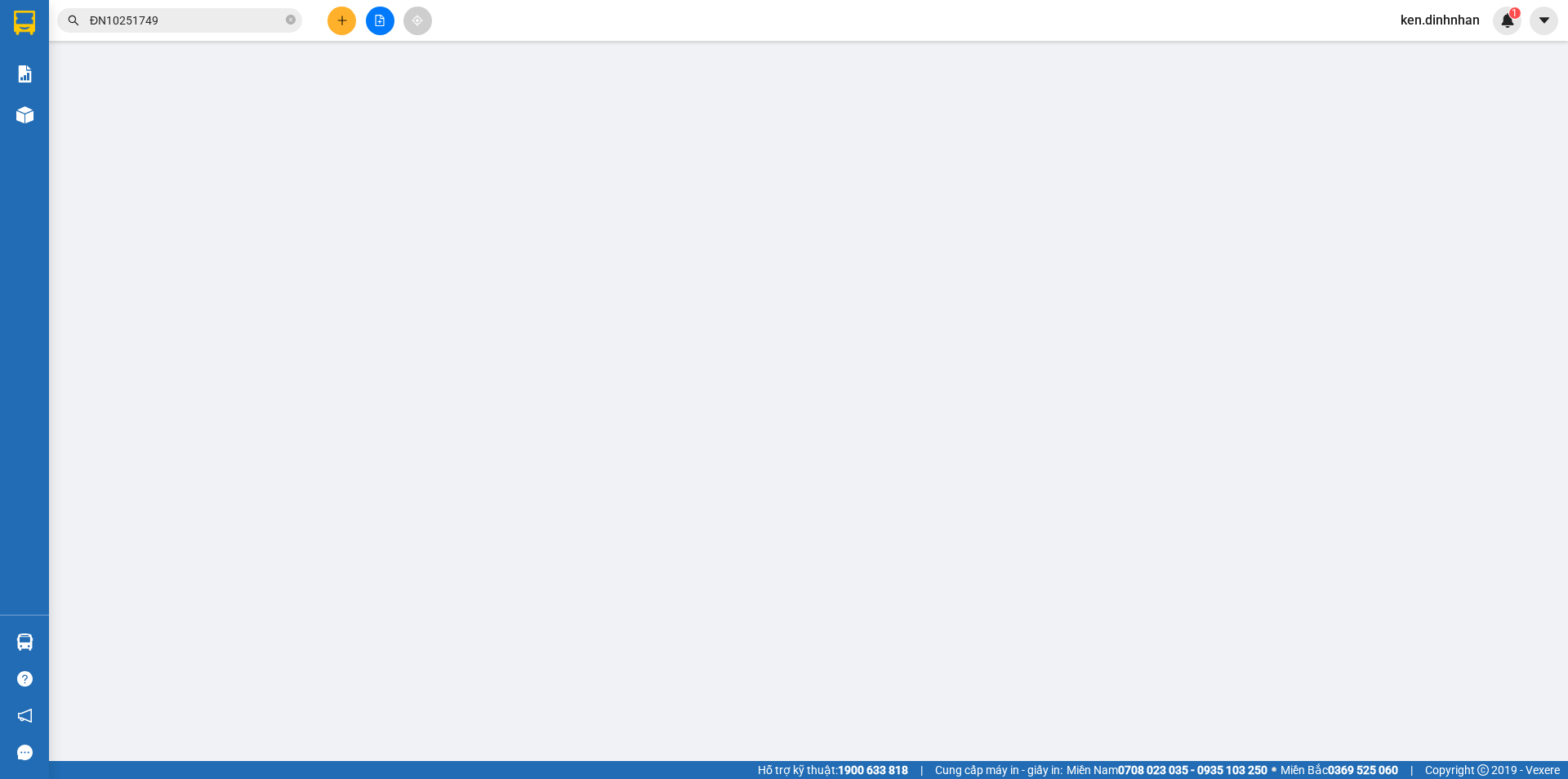
type input "0948232297"
type input "NHẬT 450"
type input "BÌNH DƯƠNG"
type input "150.000"
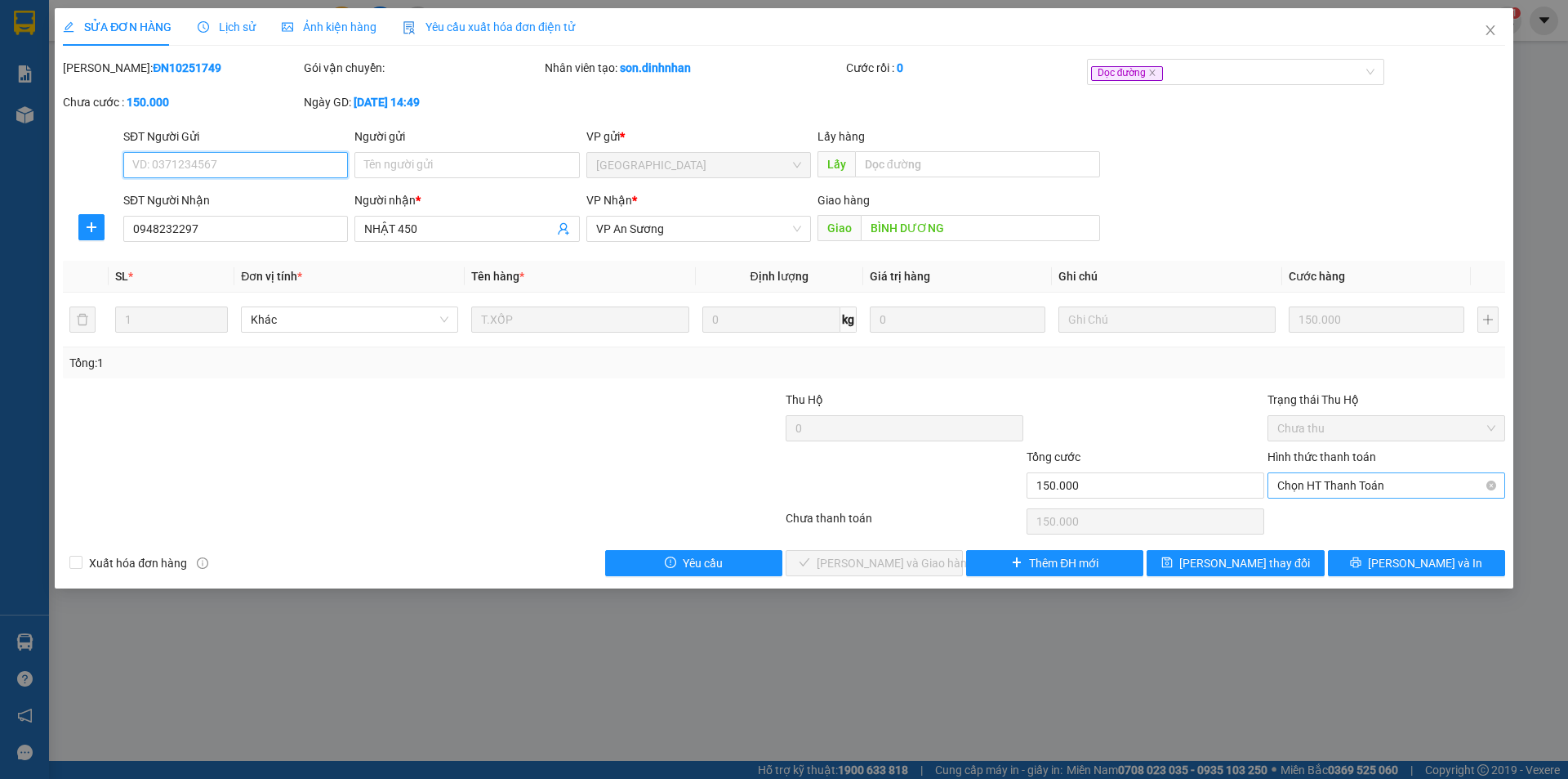
click at [1311, 480] on span "Chọn HT Thanh Toán" at bounding box center [1387, 485] width 218 height 24
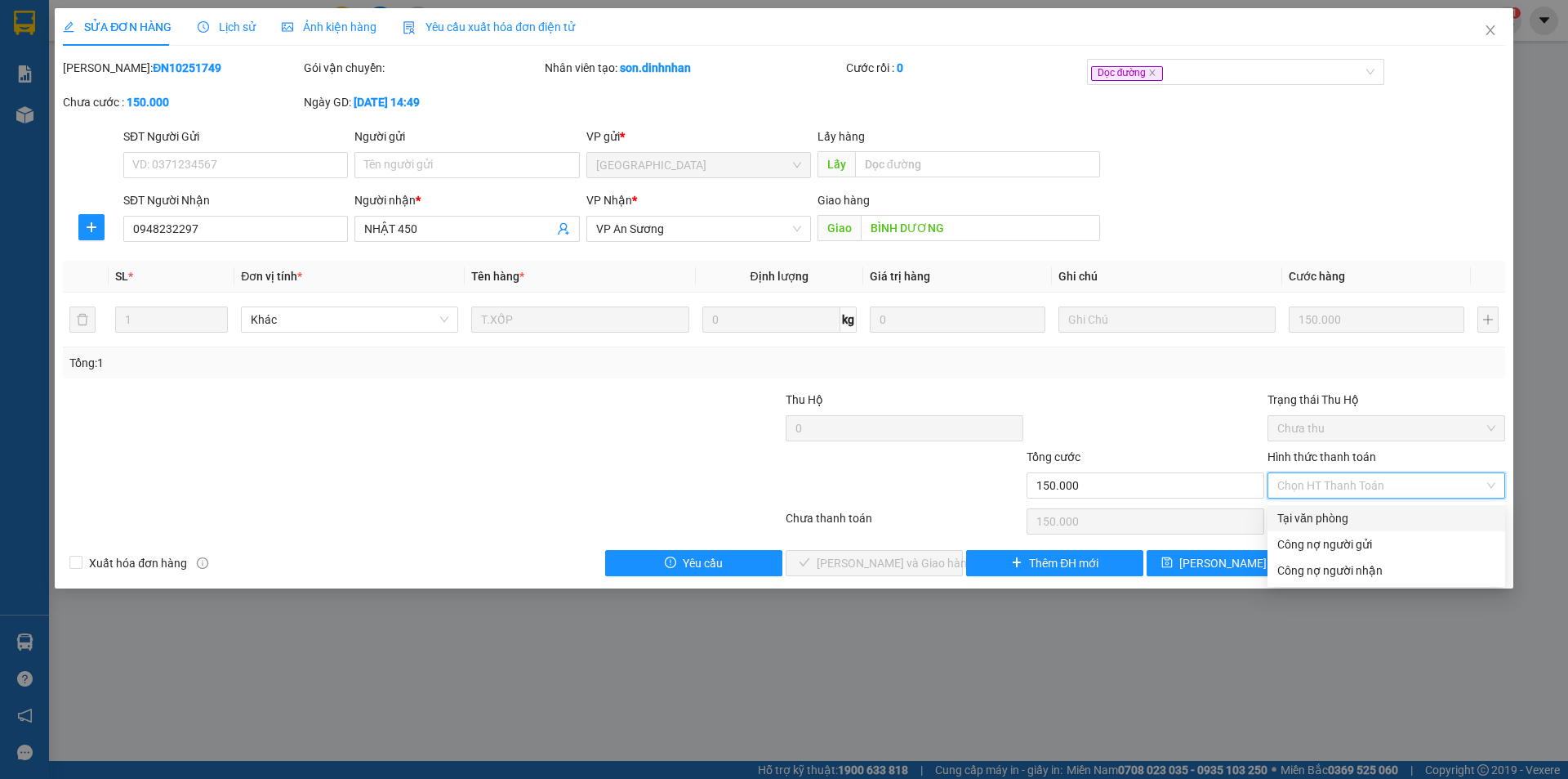
click at [1318, 525] on div "Tại văn phòng" at bounding box center [1387, 518] width 218 height 18
type input "0"
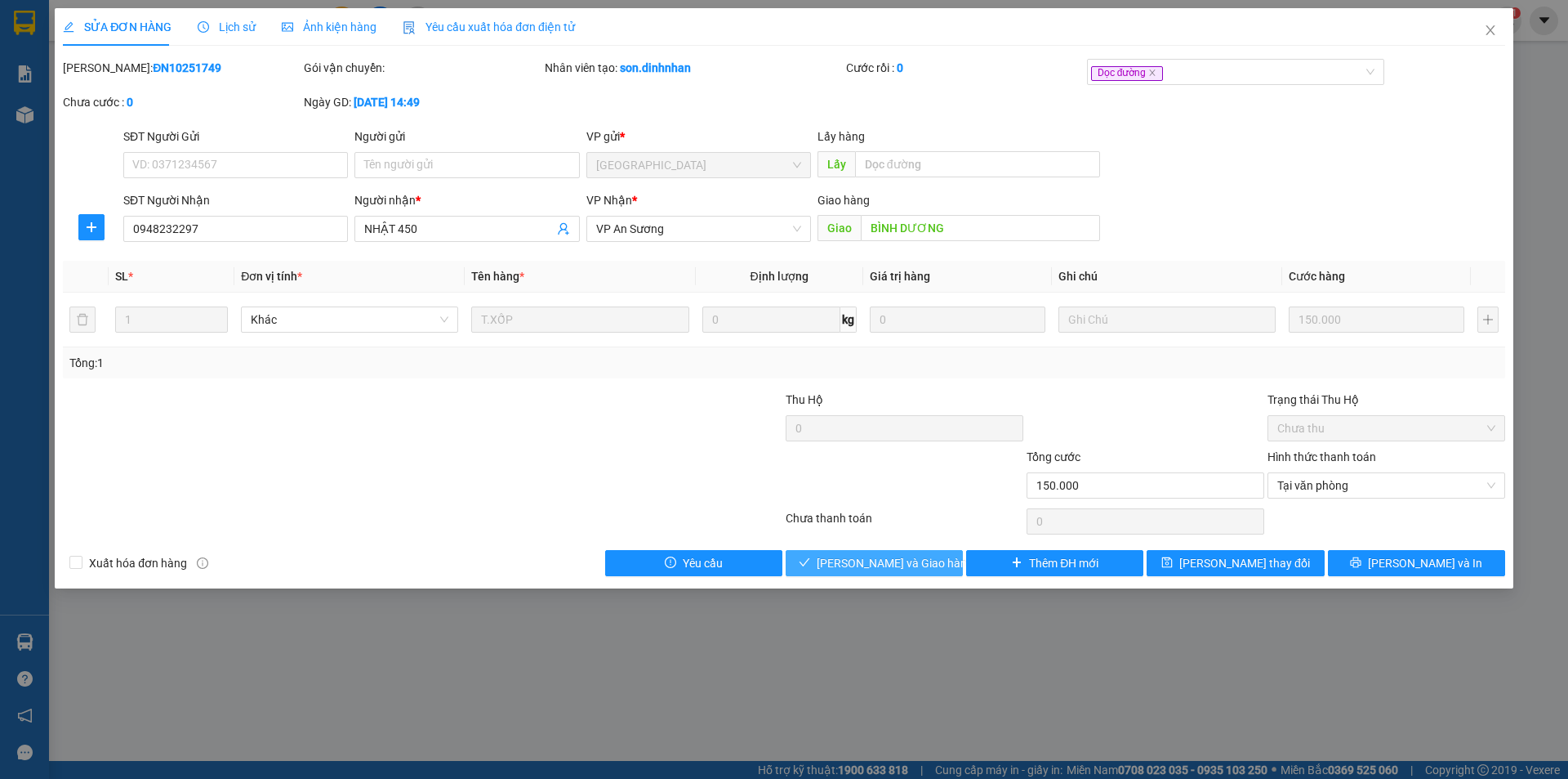
click at [882, 562] on span "Lưu và Giao hàng" at bounding box center [895, 563] width 157 height 18
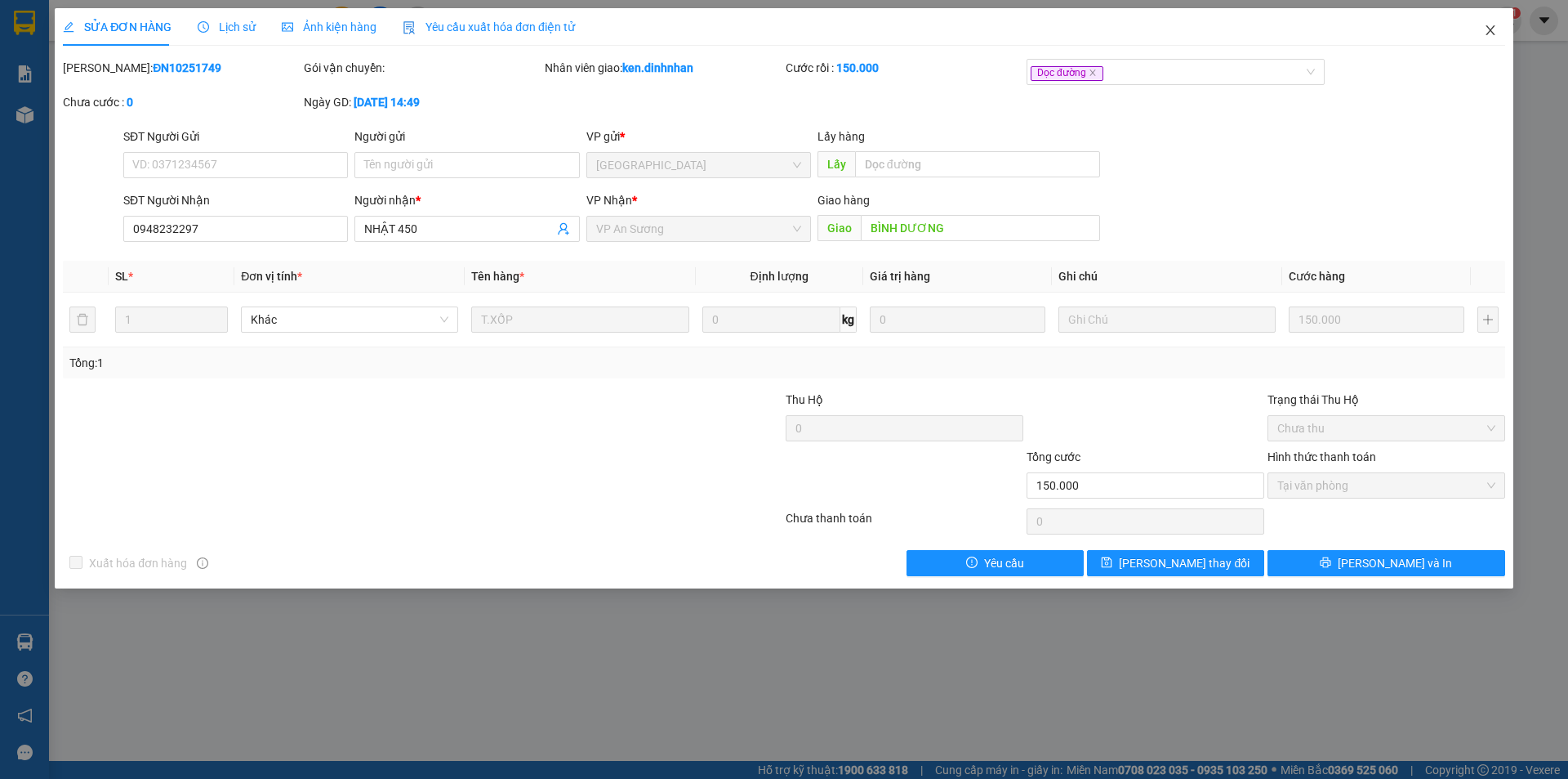
click at [1485, 33] on icon "close" at bounding box center [1491, 30] width 13 height 13
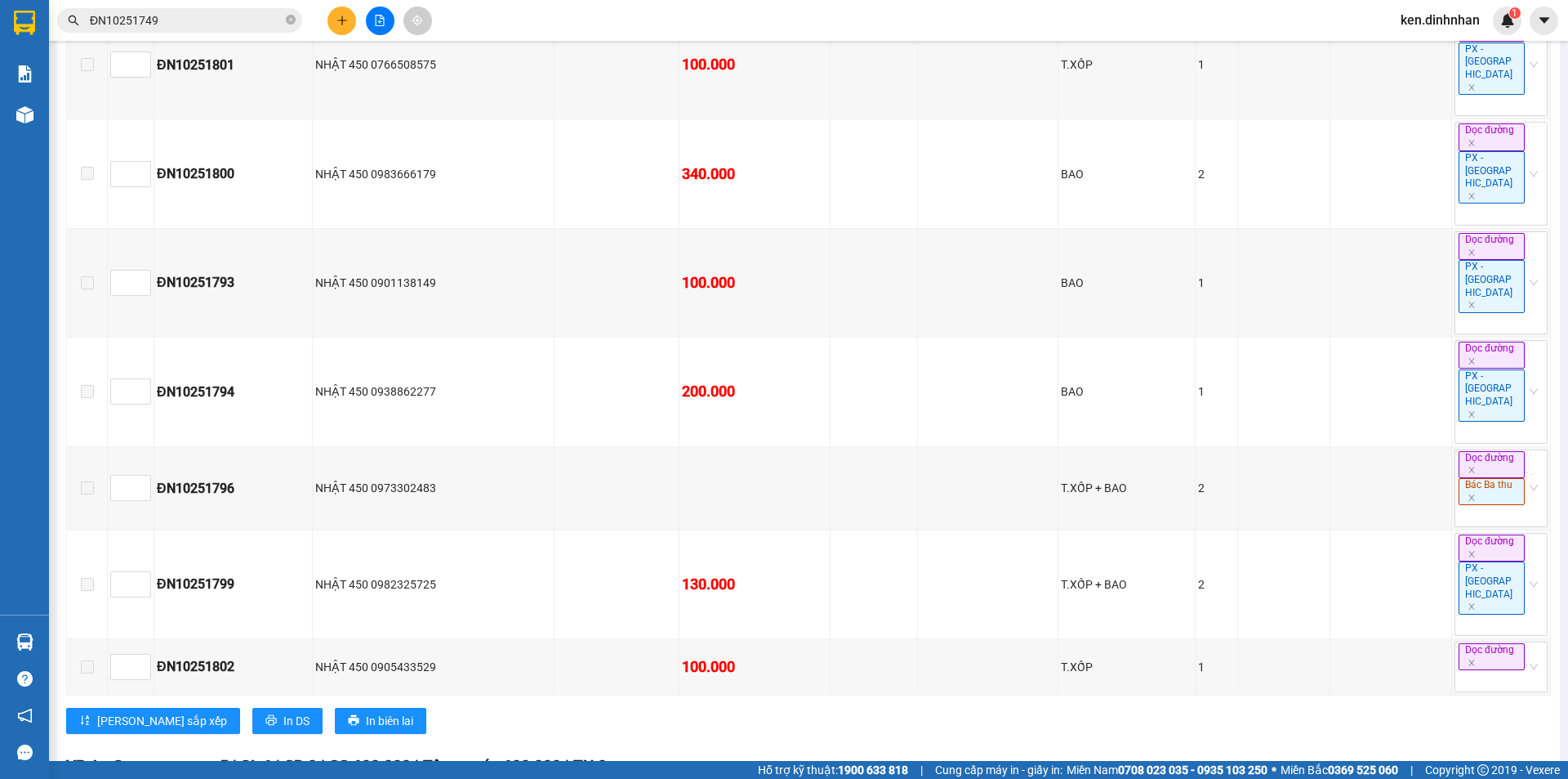
scroll to position [1713, 0]
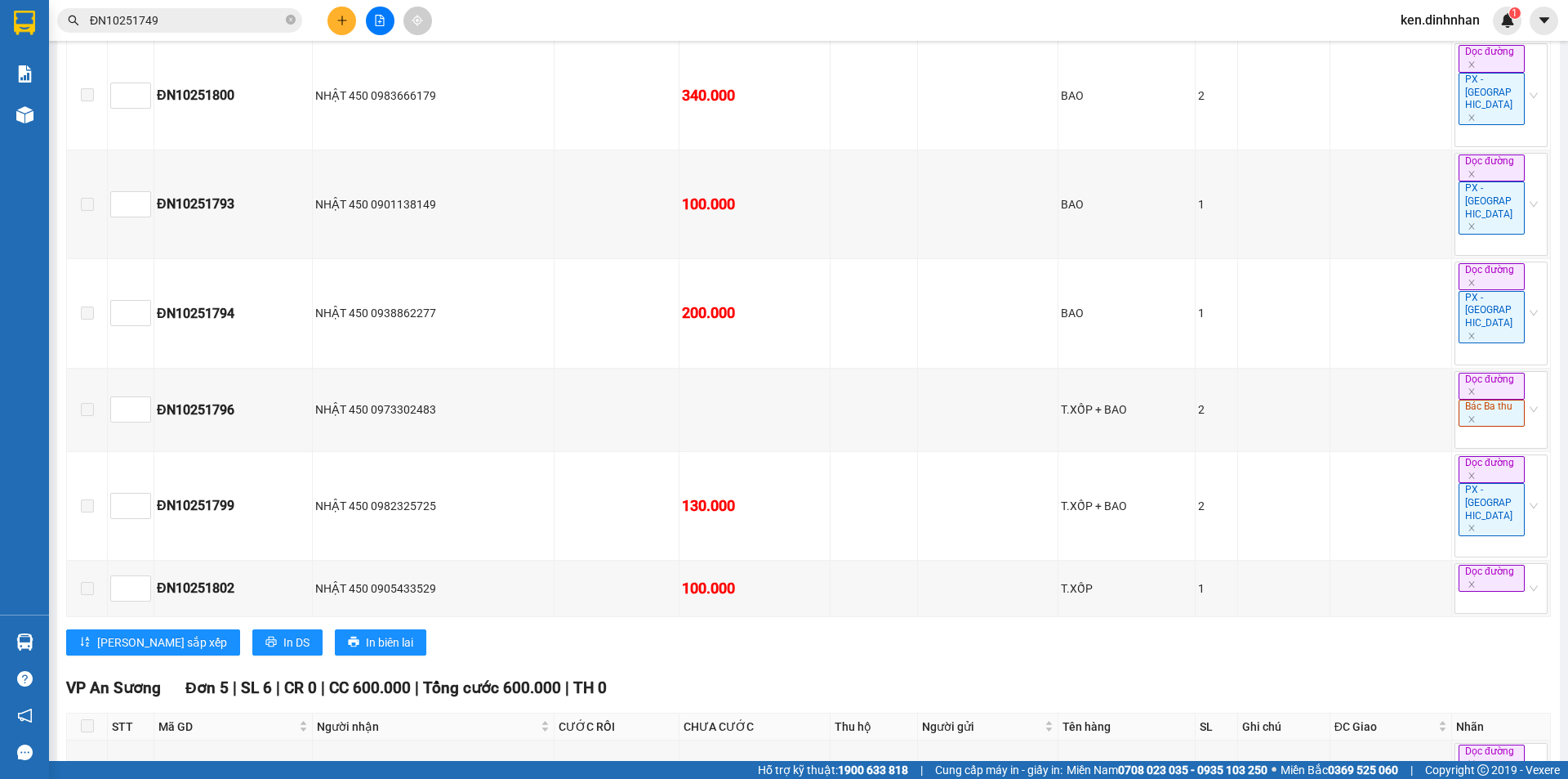
drag, startPoint x: 155, startPoint y: 652, endPoint x: 253, endPoint y: 647, distance: 98.1
copy div "ĐN10251752"
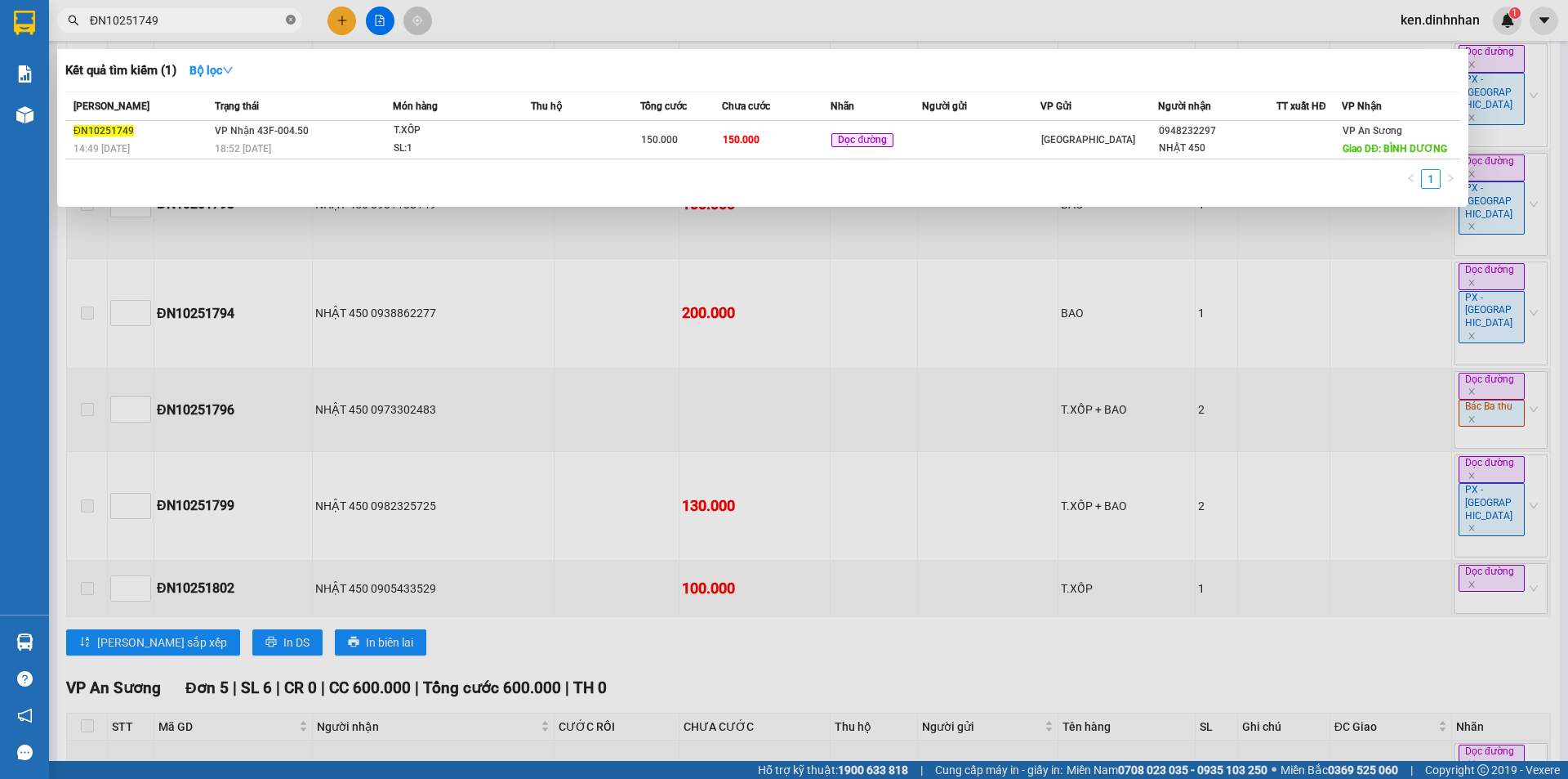
click at [292, 18] on icon "close-circle" at bounding box center [291, 20] width 10 height 10
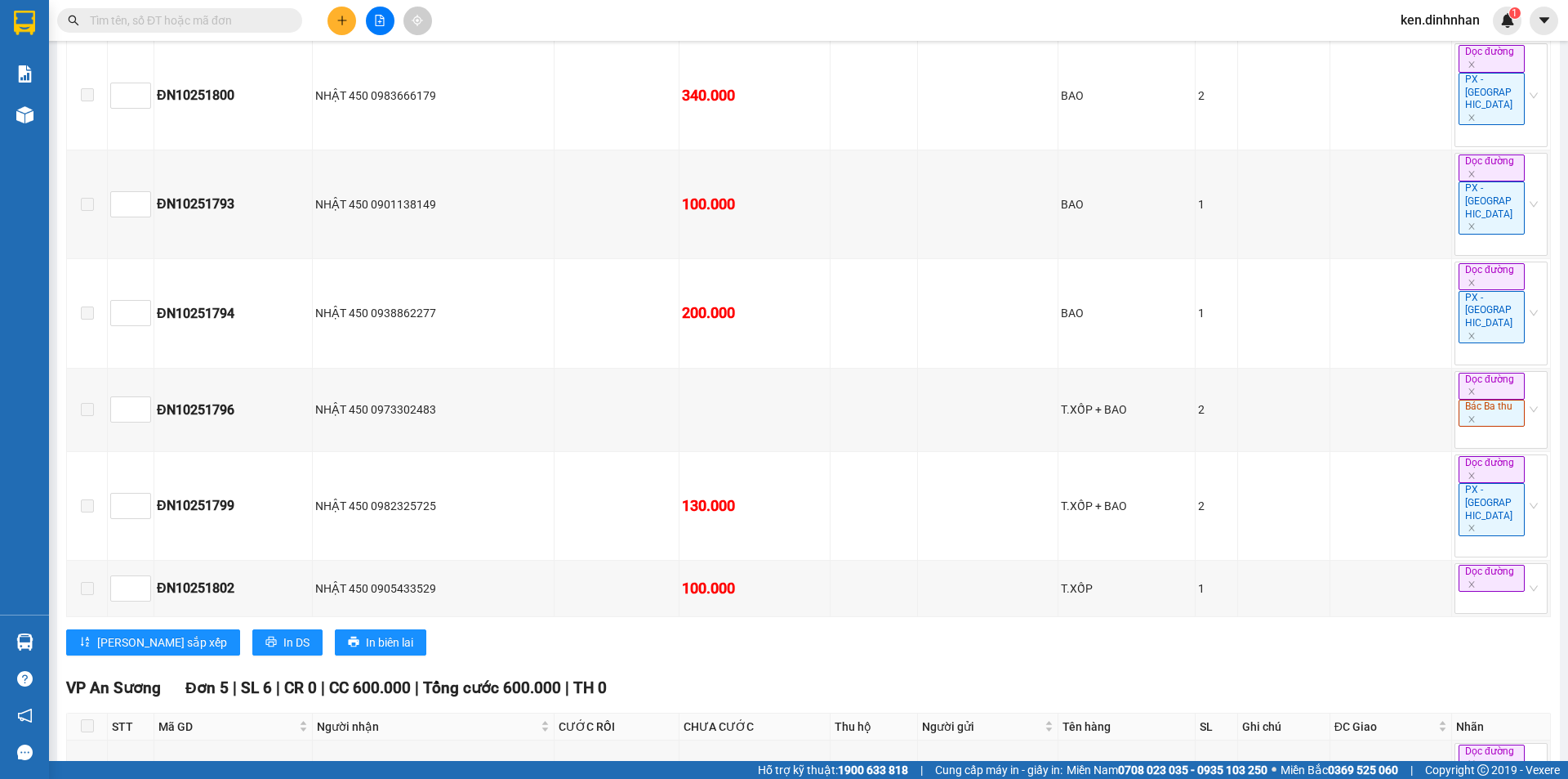
click at [220, 21] on input "text" at bounding box center [186, 20] width 193 height 18
paste input "ĐN10251752"
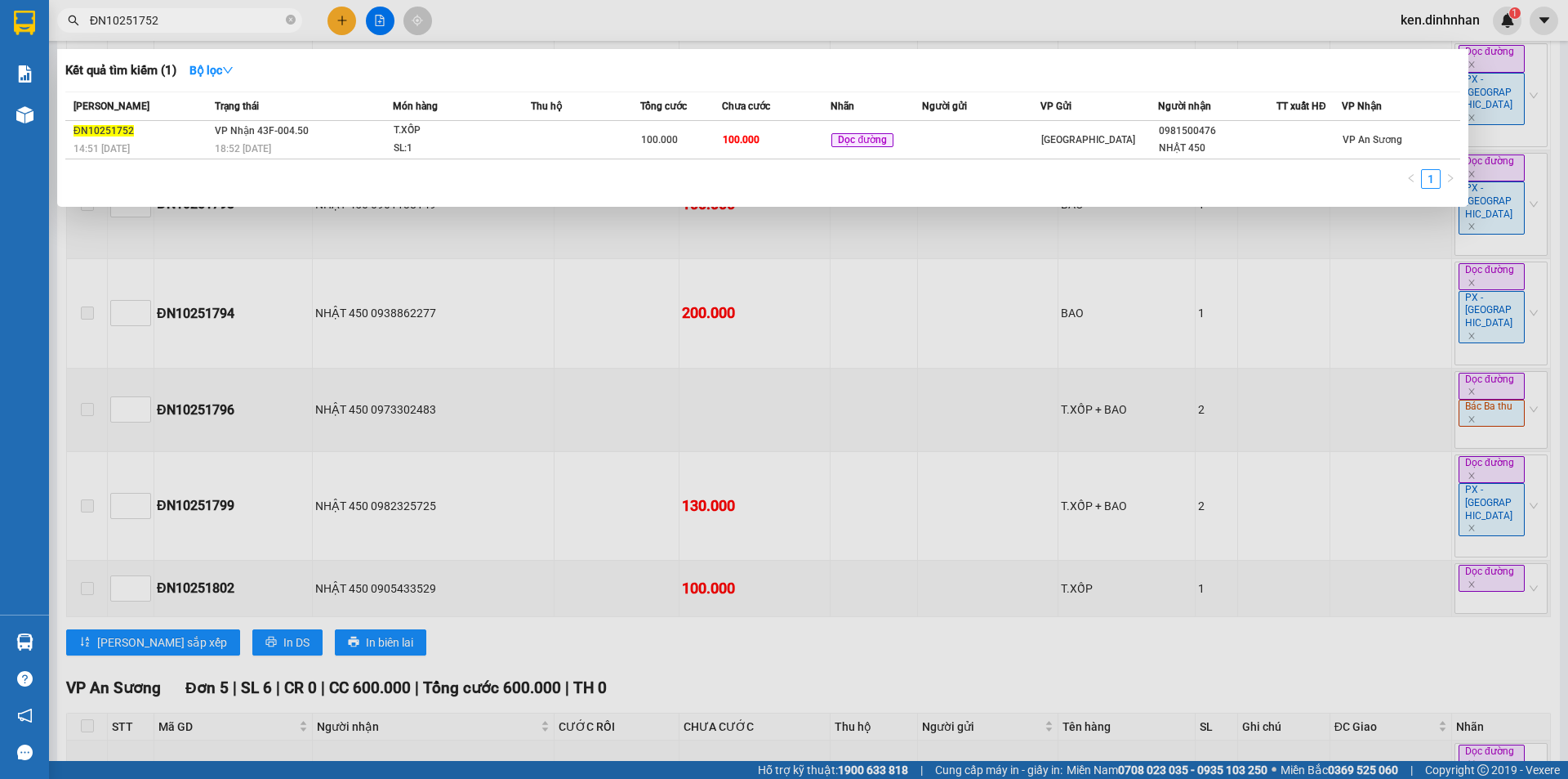
type input "ĐN10251752"
click at [761, 143] on td "100.000" at bounding box center [776, 140] width 109 height 38
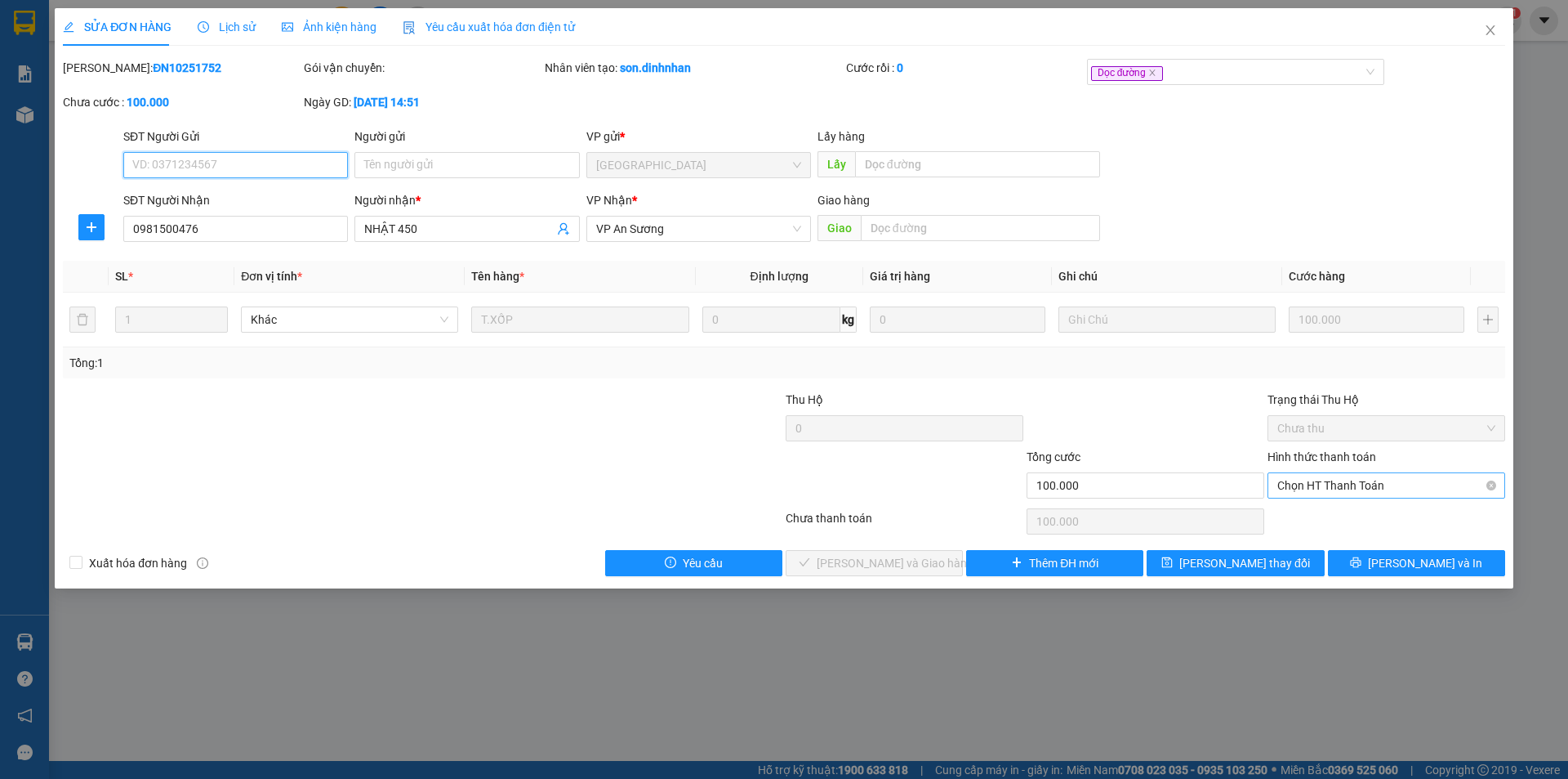
click at [1335, 484] on span "Chọn HT Thanh Toán" at bounding box center [1387, 485] width 218 height 24
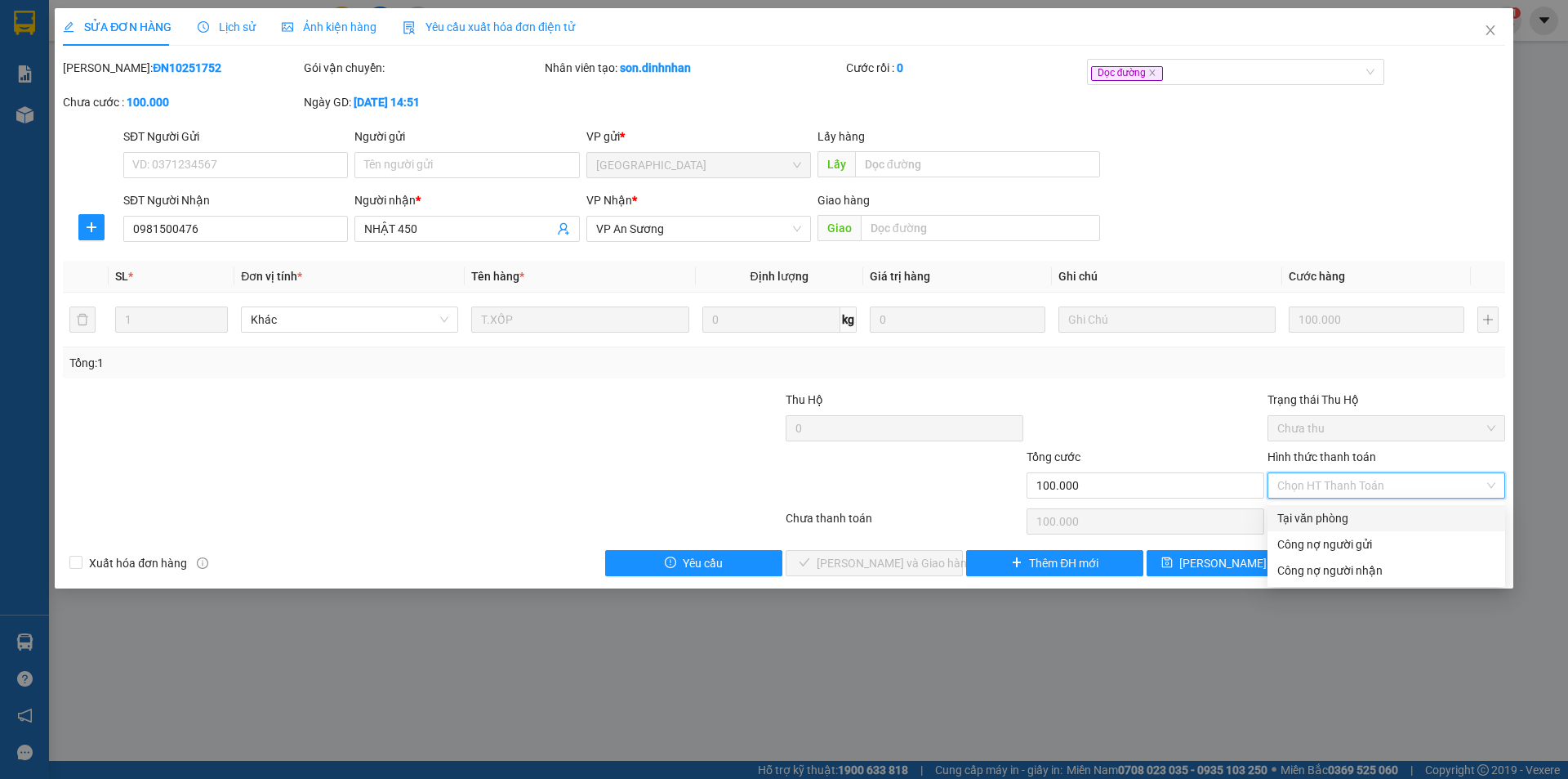
click at [1316, 520] on div "Tại văn phòng" at bounding box center [1387, 518] width 218 height 18
type input "0"
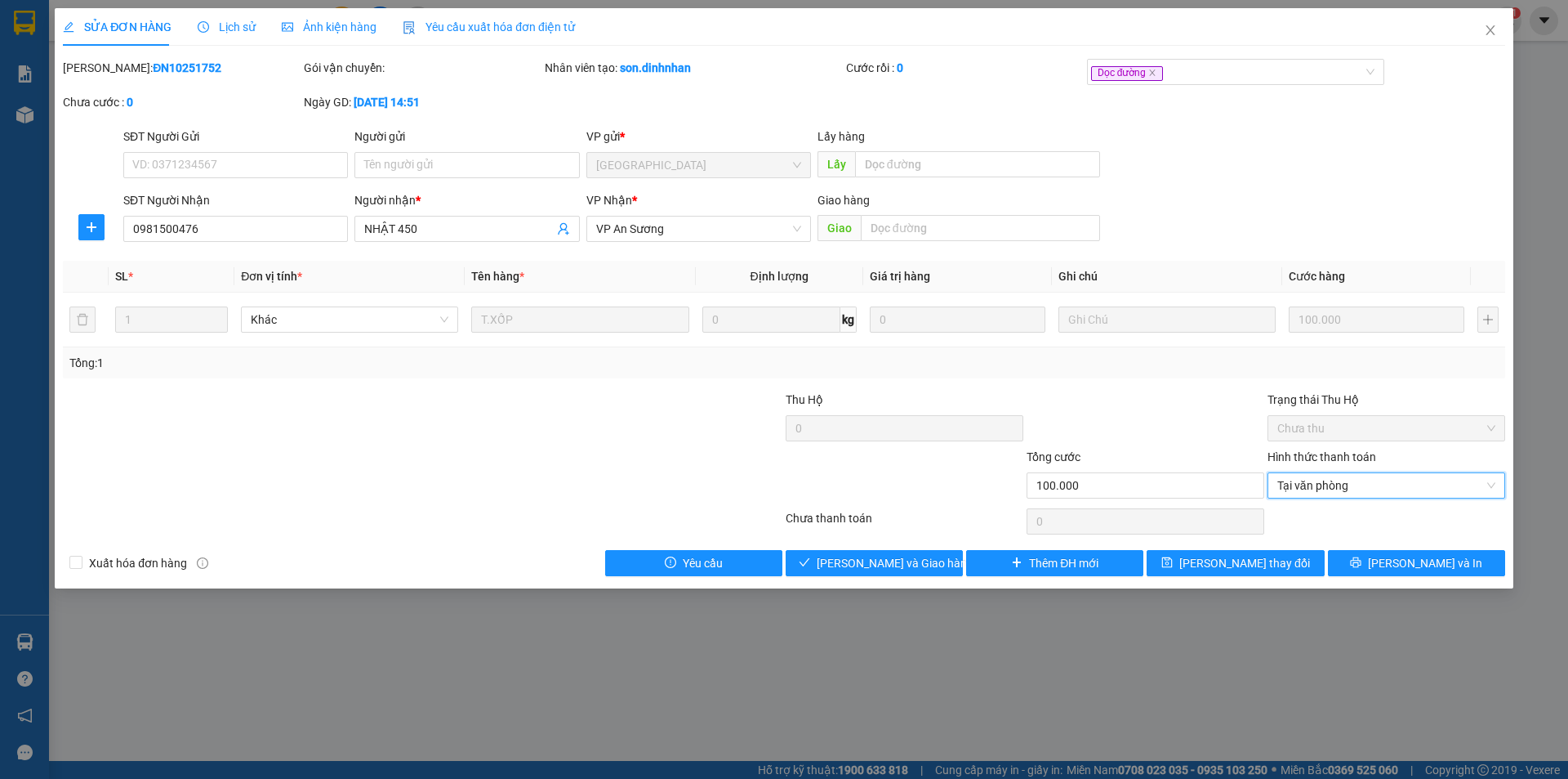
click at [921, 577] on div "SỬA ĐƠN HÀNG Lịch sử Ảnh kiện hàng Yêu cầu xuất hóa đơn điện tử Total Paid Fee …" at bounding box center [784, 299] width 1459 height 580
click at [928, 563] on button "Lưu và Giao hàng" at bounding box center [874, 563] width 177 height 26
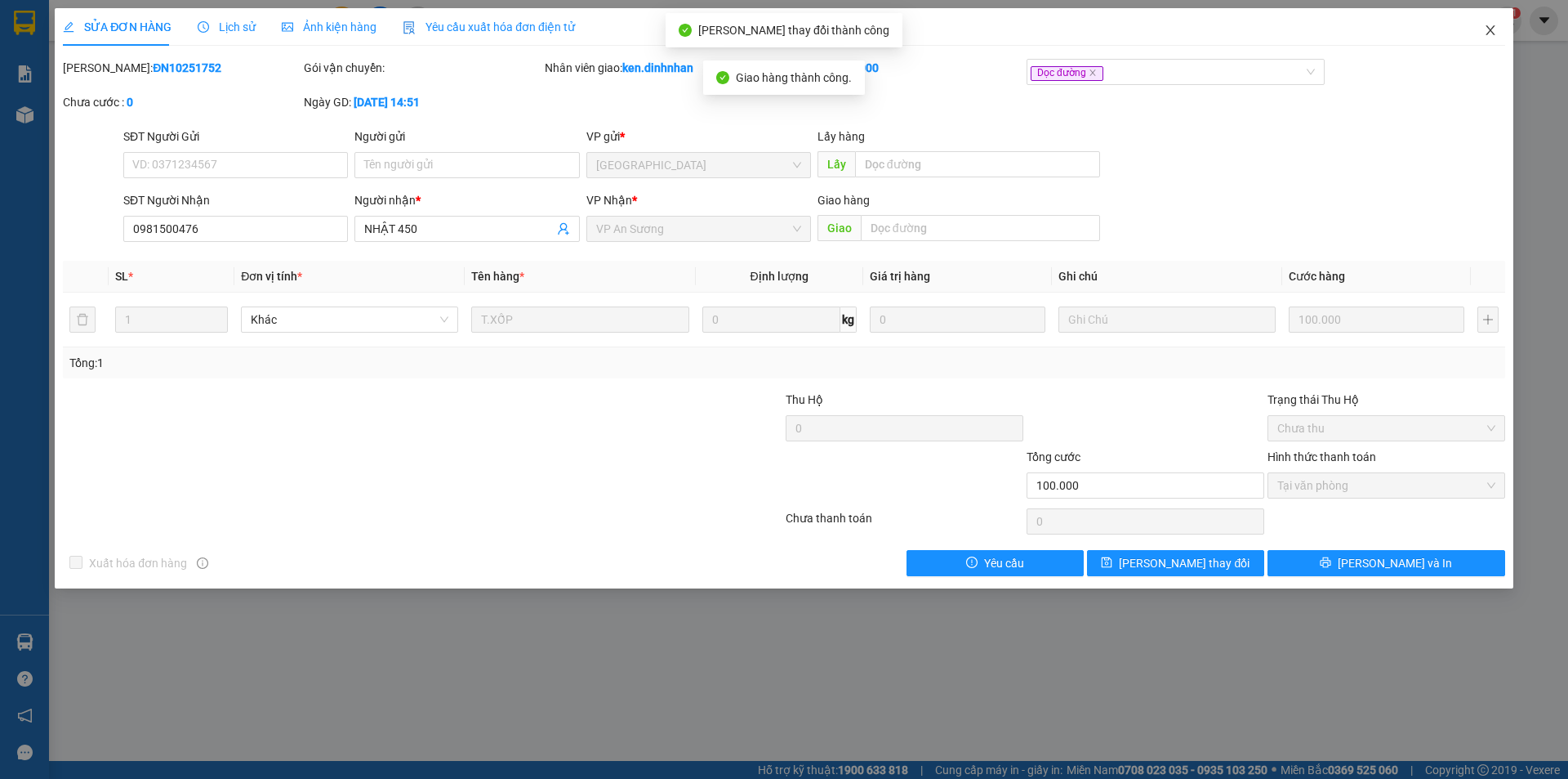
click at [1494, 28] on icon "close" at bounding box center [1491, 30] width 9 height 10
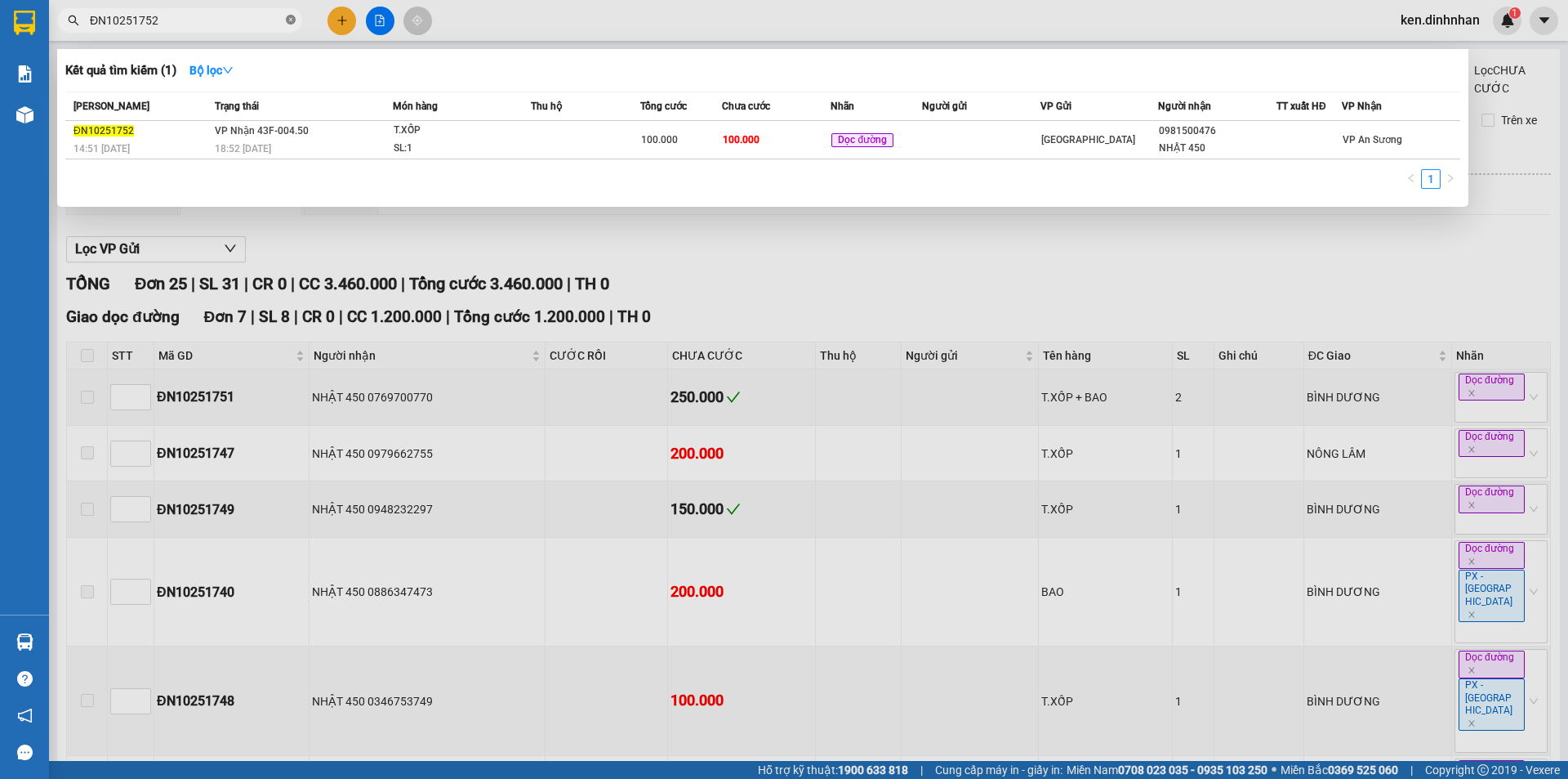
click at [292, 24] on icon "close-circle" at bounding box center [291, 20] width 10 height 10
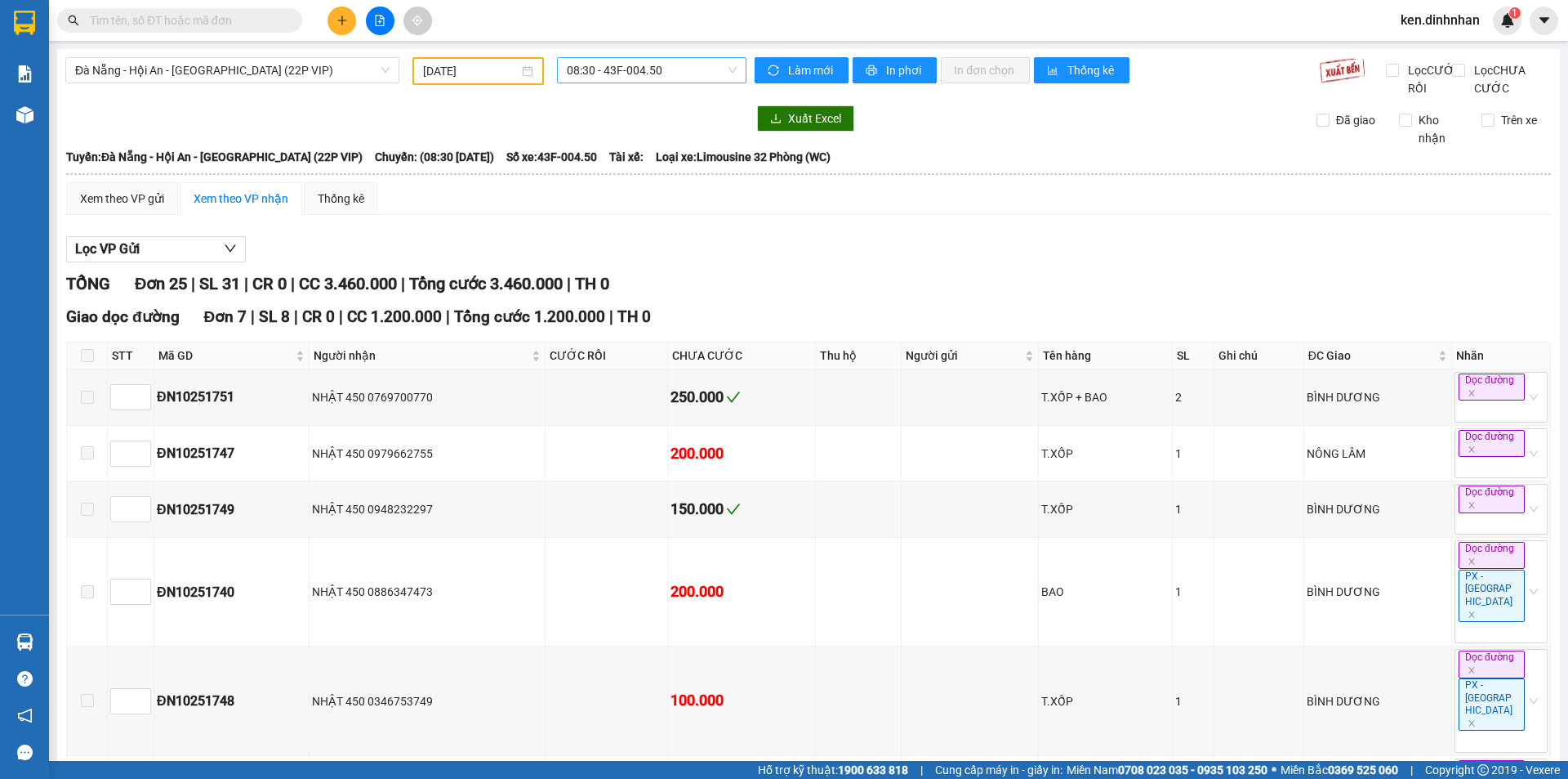
click at [640, 76] on span "08:30 - 43F-004.50" at bounding box center [652, 70] width 170 height 24
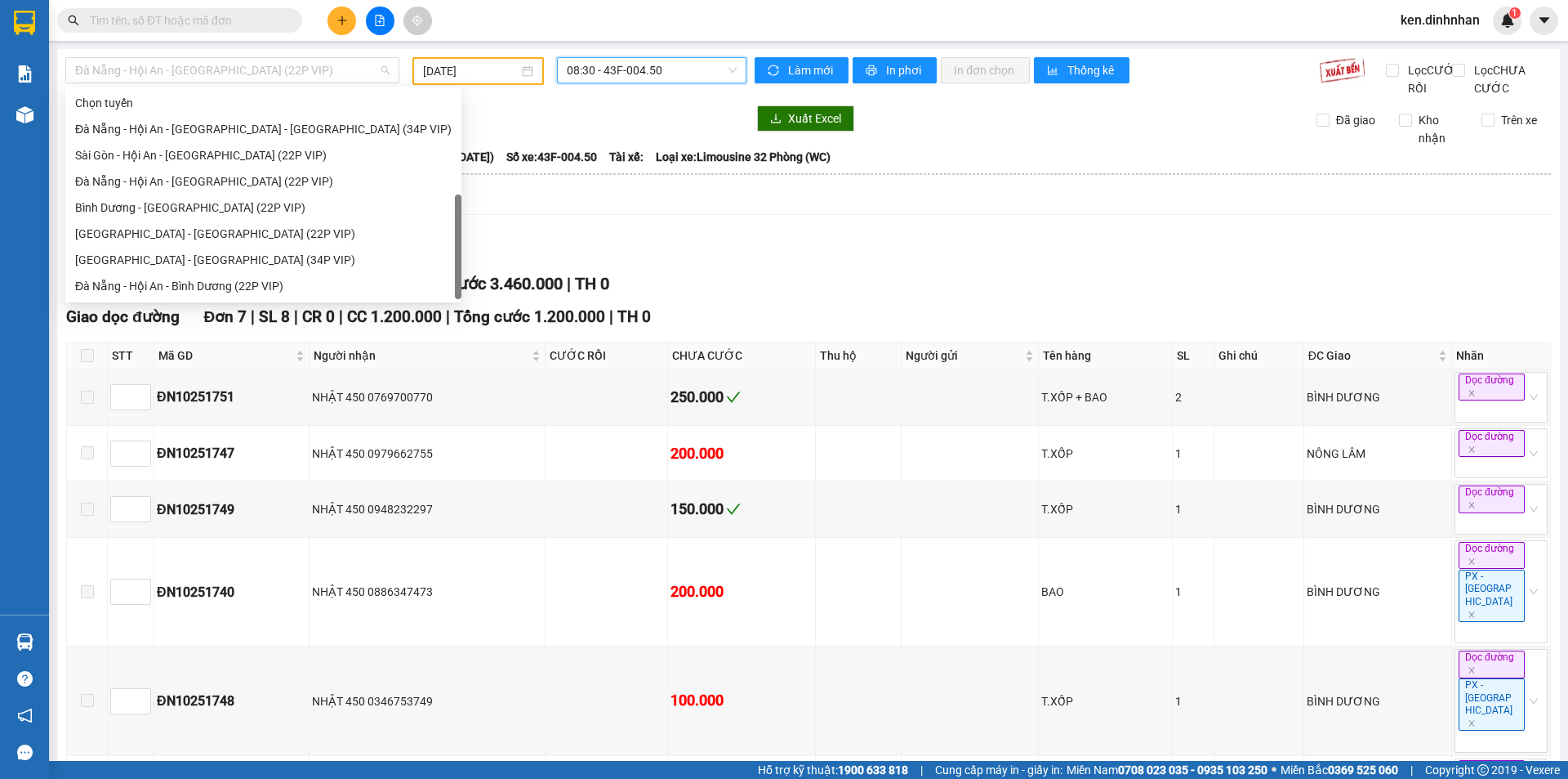
drag, startPoint x: 338, startPoint y: 66, endPoint x: 288, endPoint y: 102, distance: 61.6
click at [337, 66] on span "Đà Nẵng - Hội An - Sài Gòn (22P VIP)" at bounding box center [232, 70] width 314 height 24
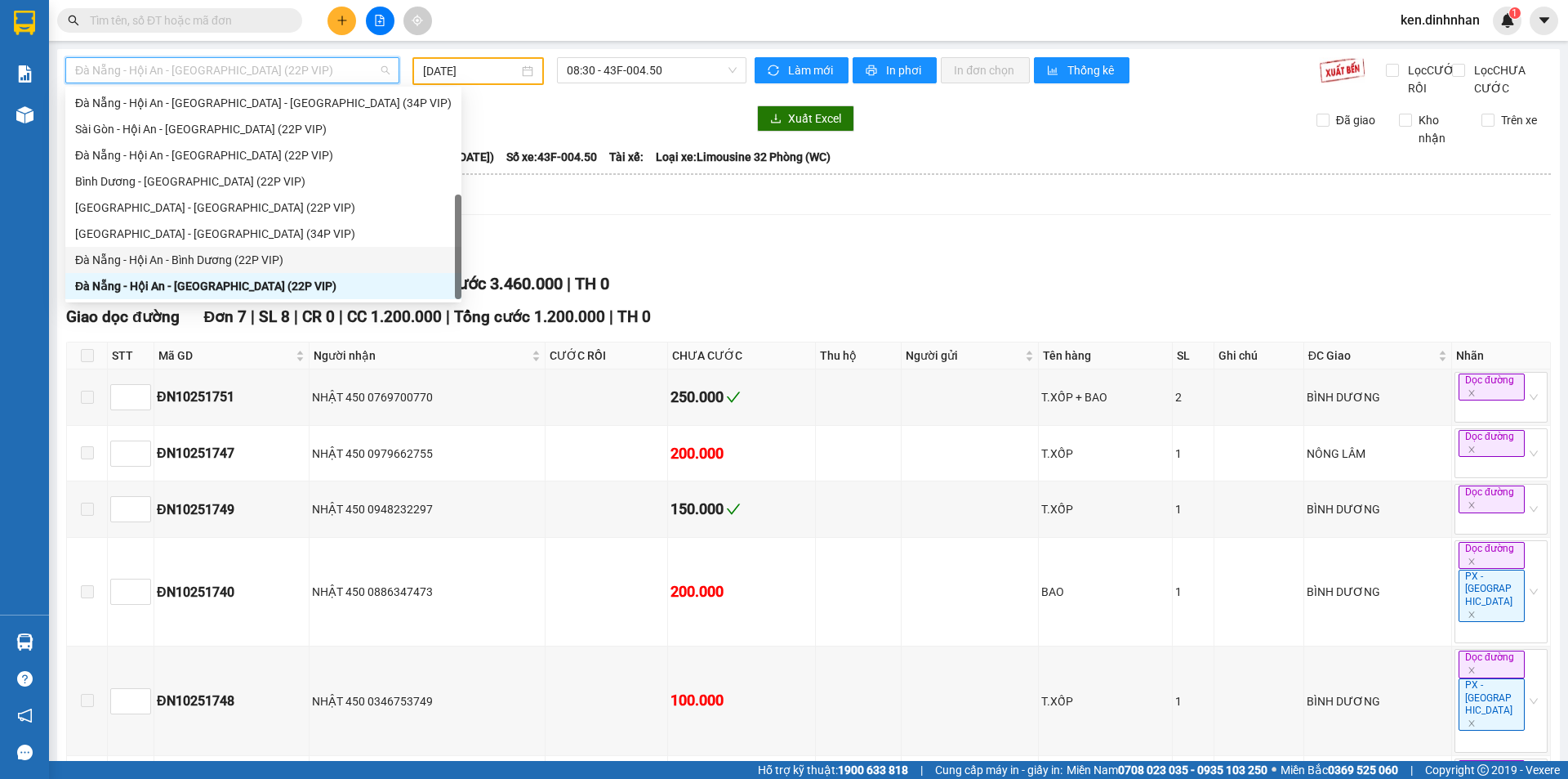
click at [198, 254] on div "Đà Nẵng - Hội An - Bình Dương (22P VIP)" at bounding box center [264, 259] width 377 height 18
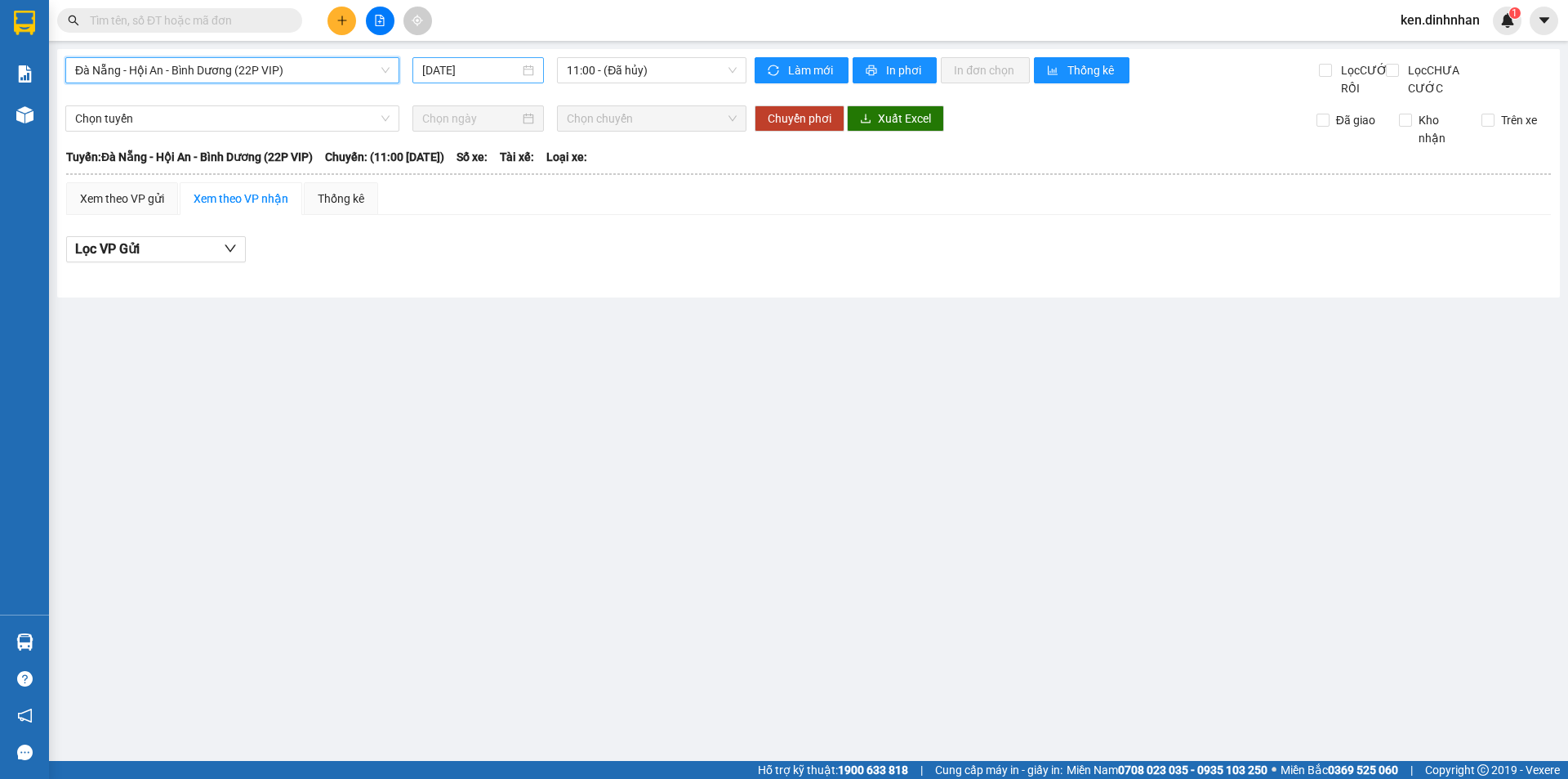
click at [476, 70] on input "[DATE]" at bounding box center [471, 70] width 97 height 18
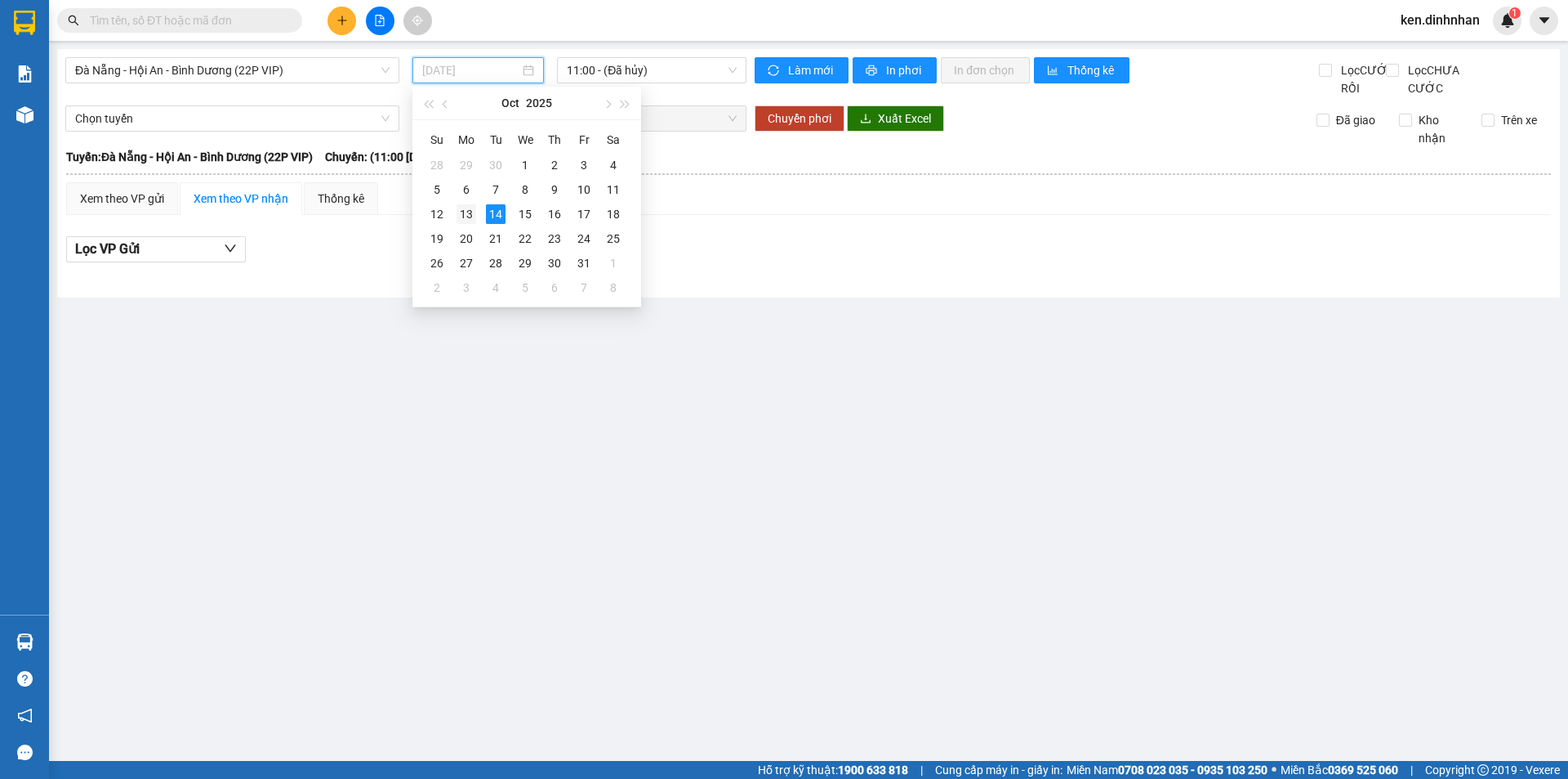
click at [472, 207] on div "13" at bounding box center [466, 214] width 20 height 20
type input "13/10/2025"
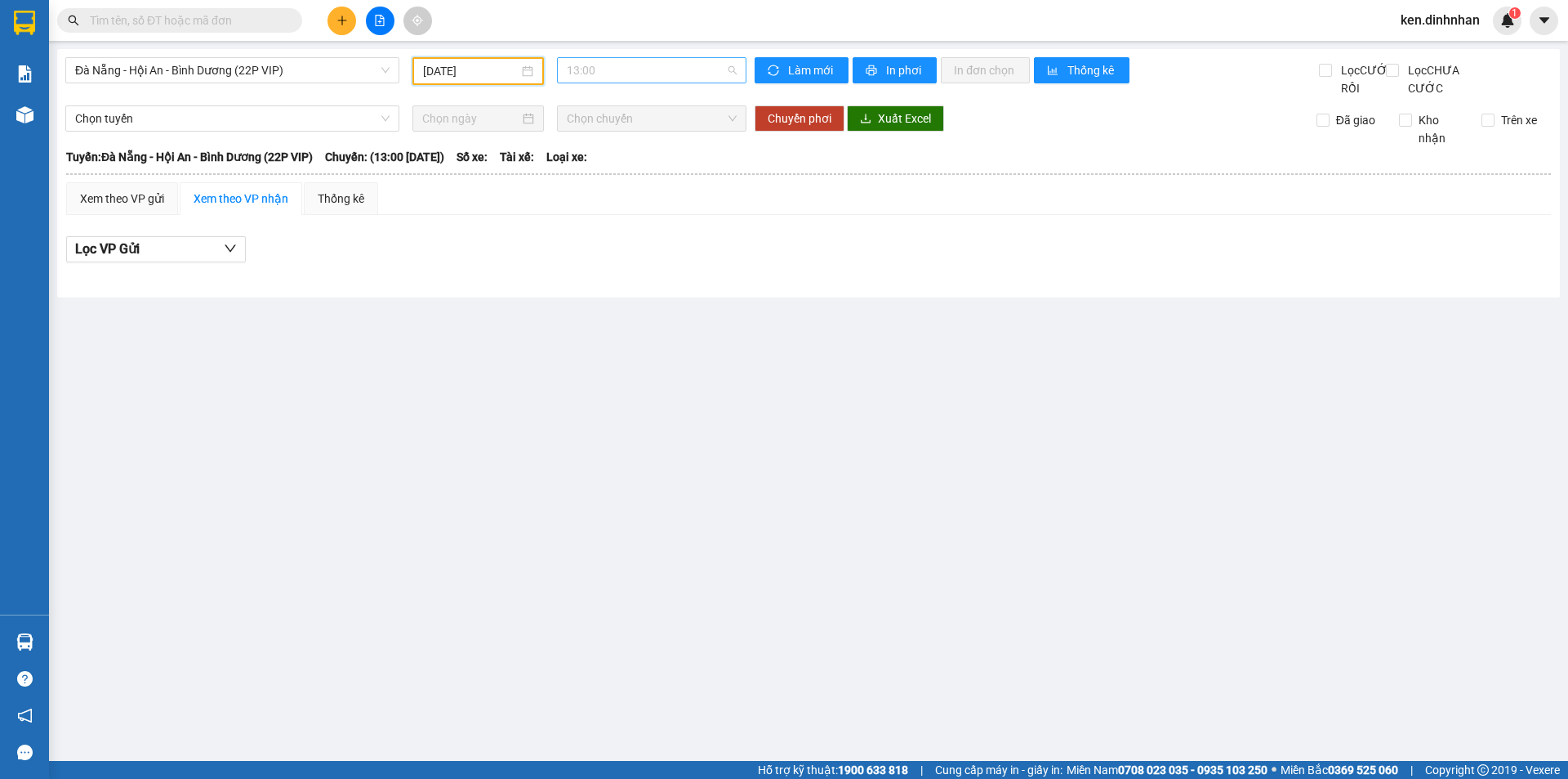
click at [603, 70] on span "13:00" at bounding box center [652, 70] width 170 height 24
click at [253, 74] on span "Đà Nẵng - Hội An - Bình Dương (22P VIP)" at bounding box center [232, 70] width 314 height 24
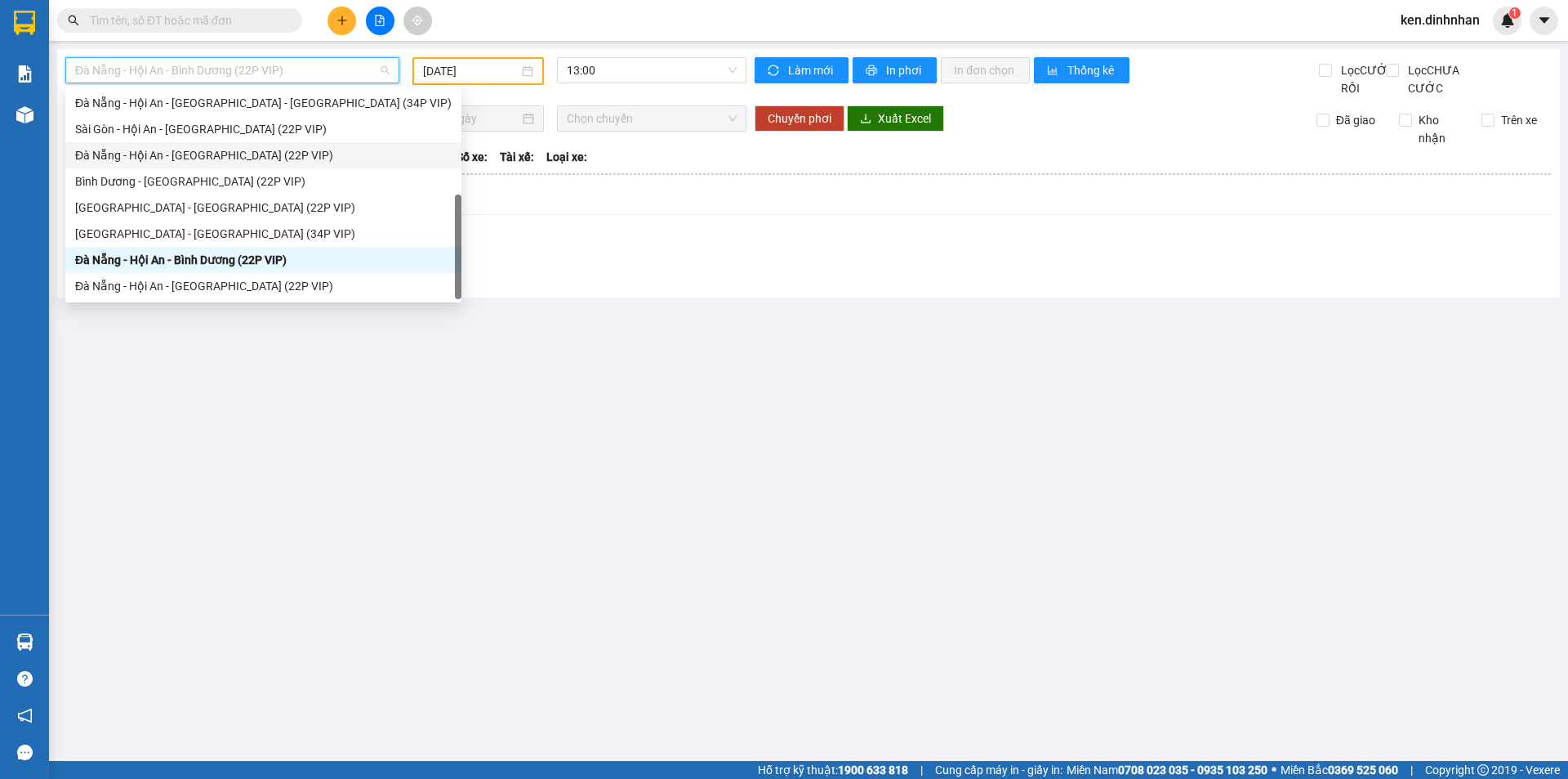
drag, startPoint x: 181, startPoint y: 164, endPoint x: 232, endPoint y: 132, distance: 60.2
click at [181, 165] on div "Đà Nẵng - Hội An - Sài Gòn (22P VIP)" at bounding box center [263, 155] width 396 height 26
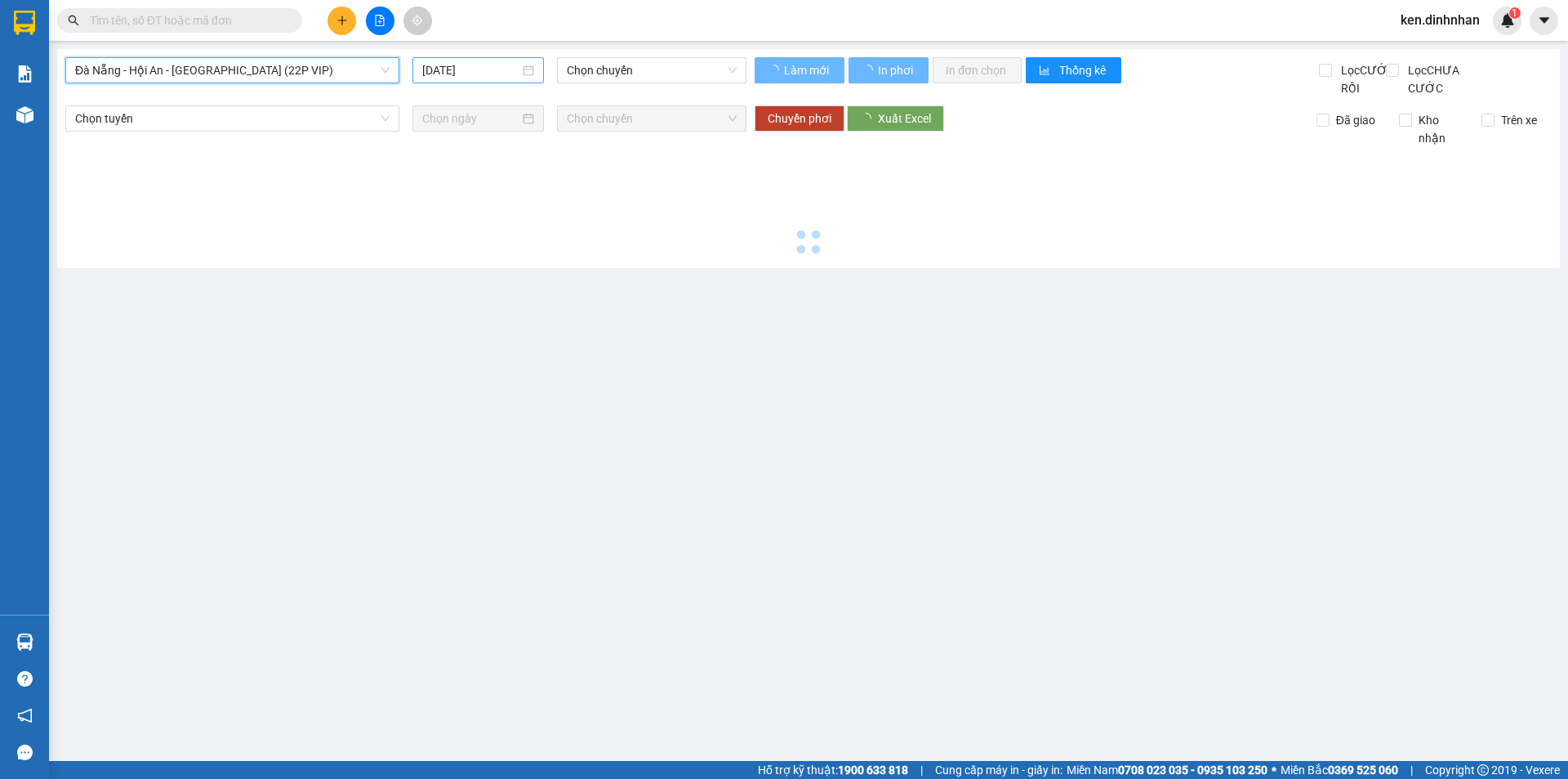
click at [434, 56] on div "Đà Nẵng - Hội An - Sài Gòn (22P VIP) Đà Nẵng - Hội An - Sài Gòn (22P VIP) 14/10…" at bounding box center [808, 159] width 1503 height 219
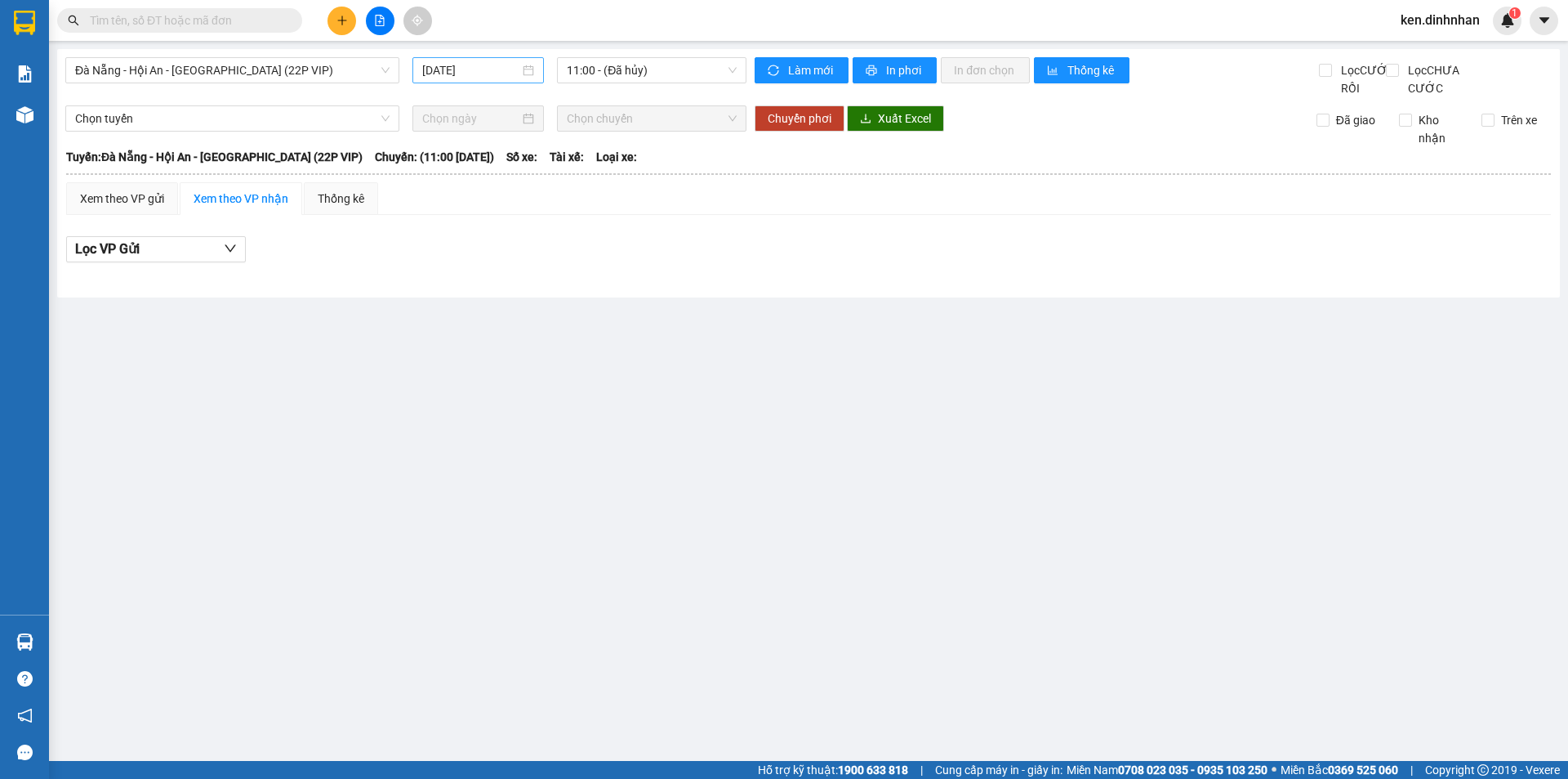
click at [467, 67] on input "[DATE]" at bounding box center [471, 70] width 97 height 18
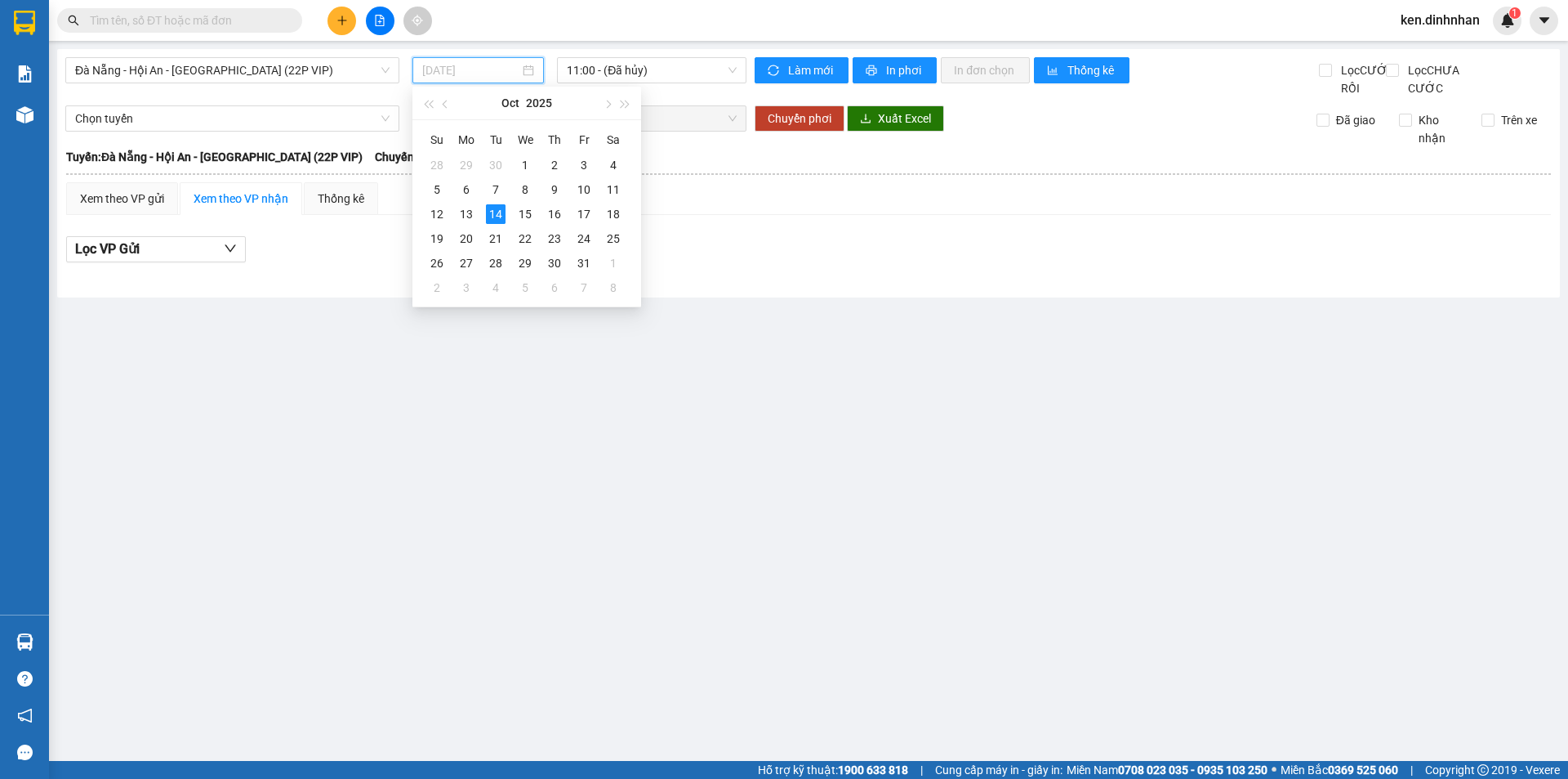
drag, startPoint x: 470, startPoint y: 220, endPoint x: 548, endPoint y: 152, distance: 103.5
click at [472, 222] on div "13" at bounding box center [466, 214] width 20 height 20
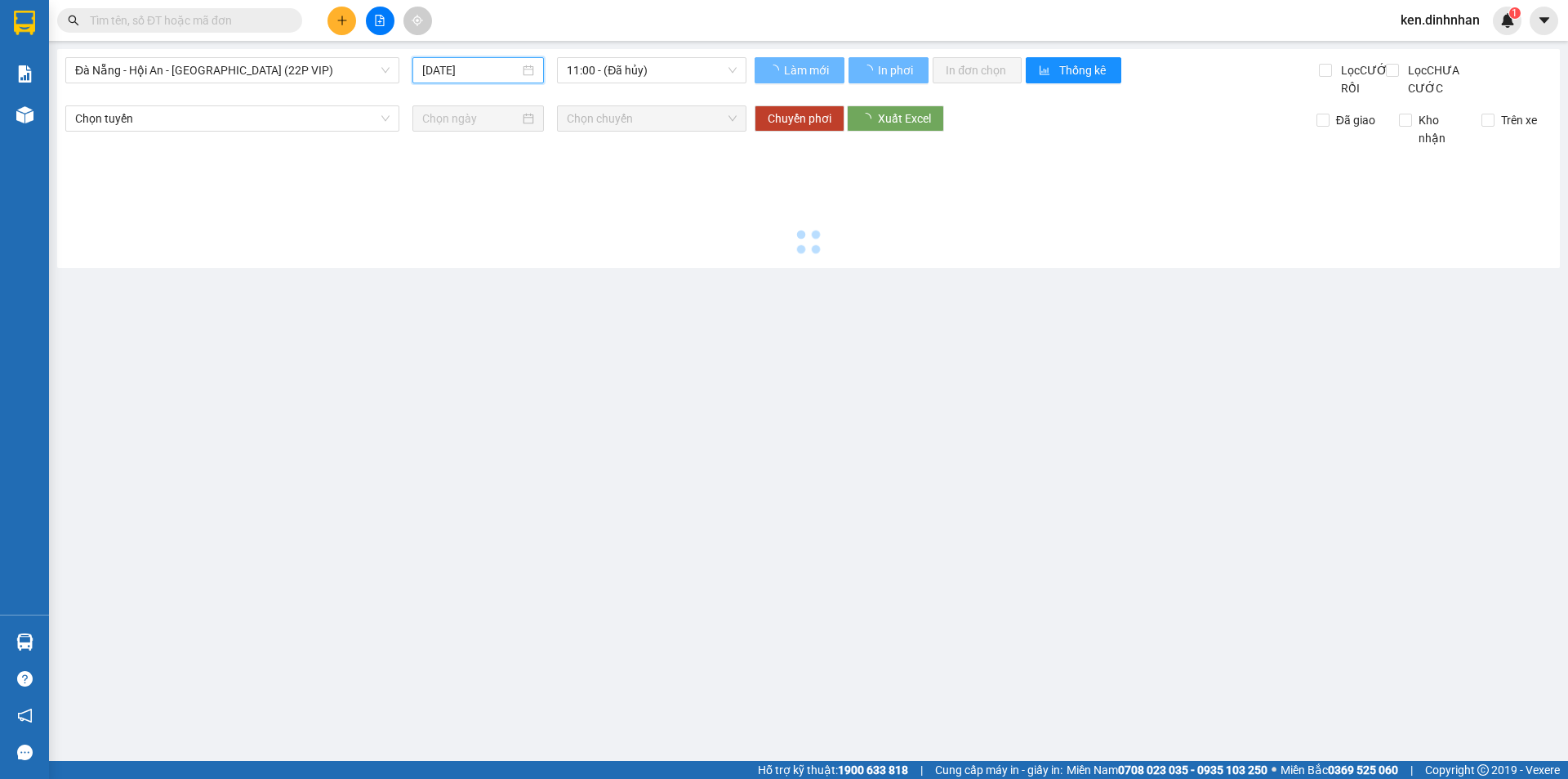
type input "13/10/2025"
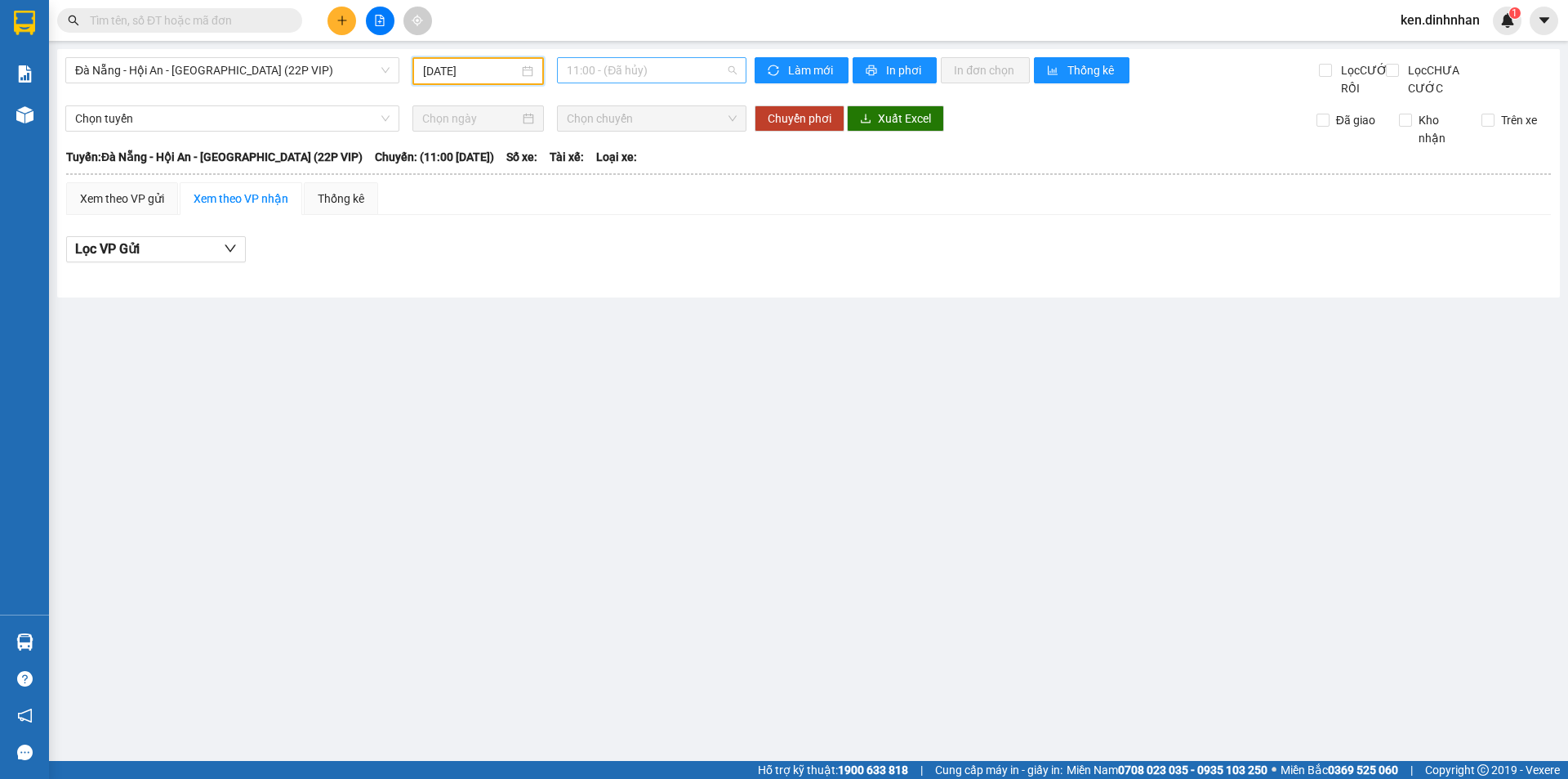
click at [659, 65] on span "11:00 - (Đã hủy)" at bounding box center [652, 70] width 170 height 24
click at [661, 157] on div "12:00 (TC) - 43H-067.95" at bounding box center [631, 155] width 128 height 18
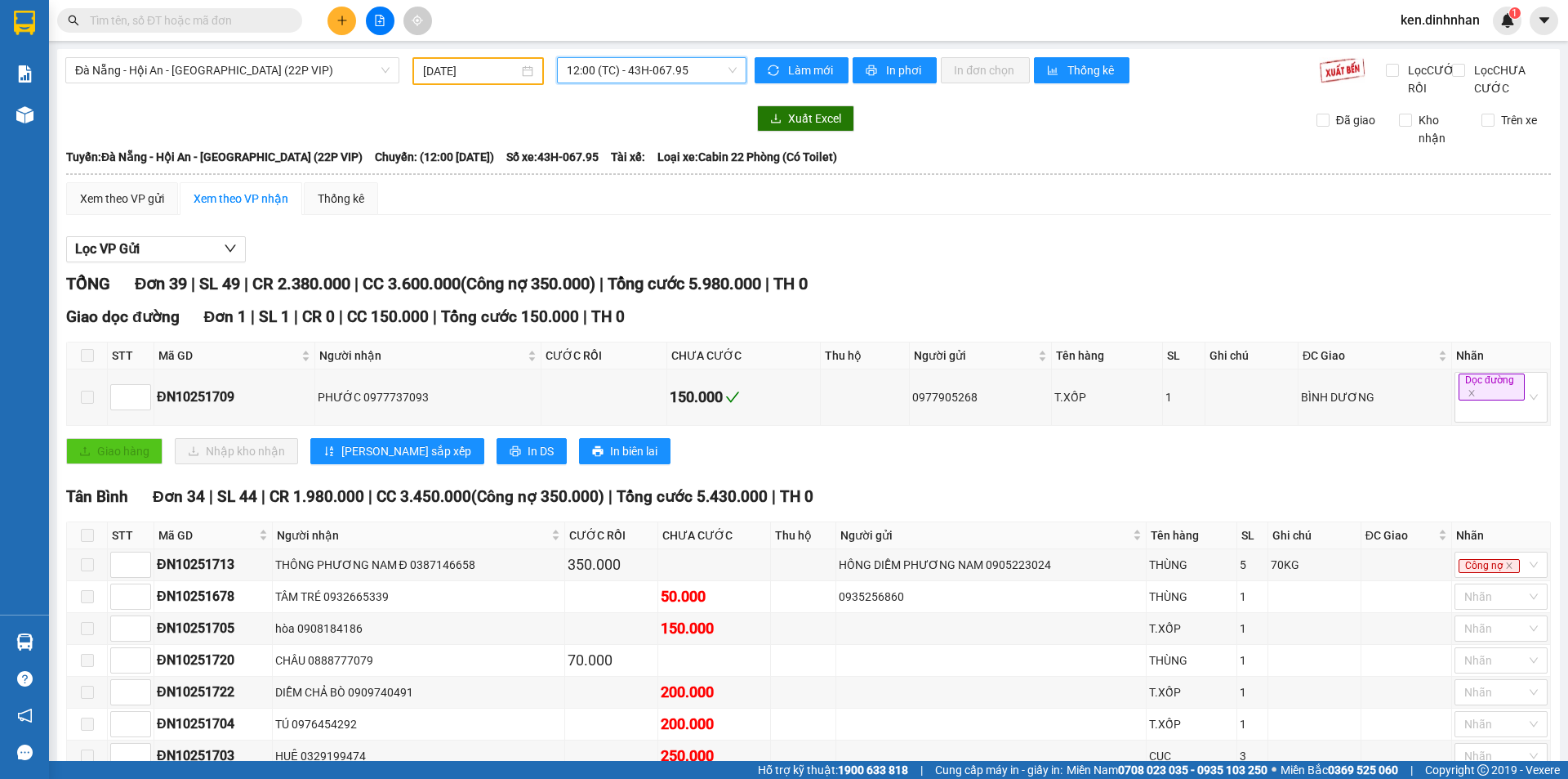
click at [266, 24] on input "text" at bounding box center [186, 20] width 193 height 18
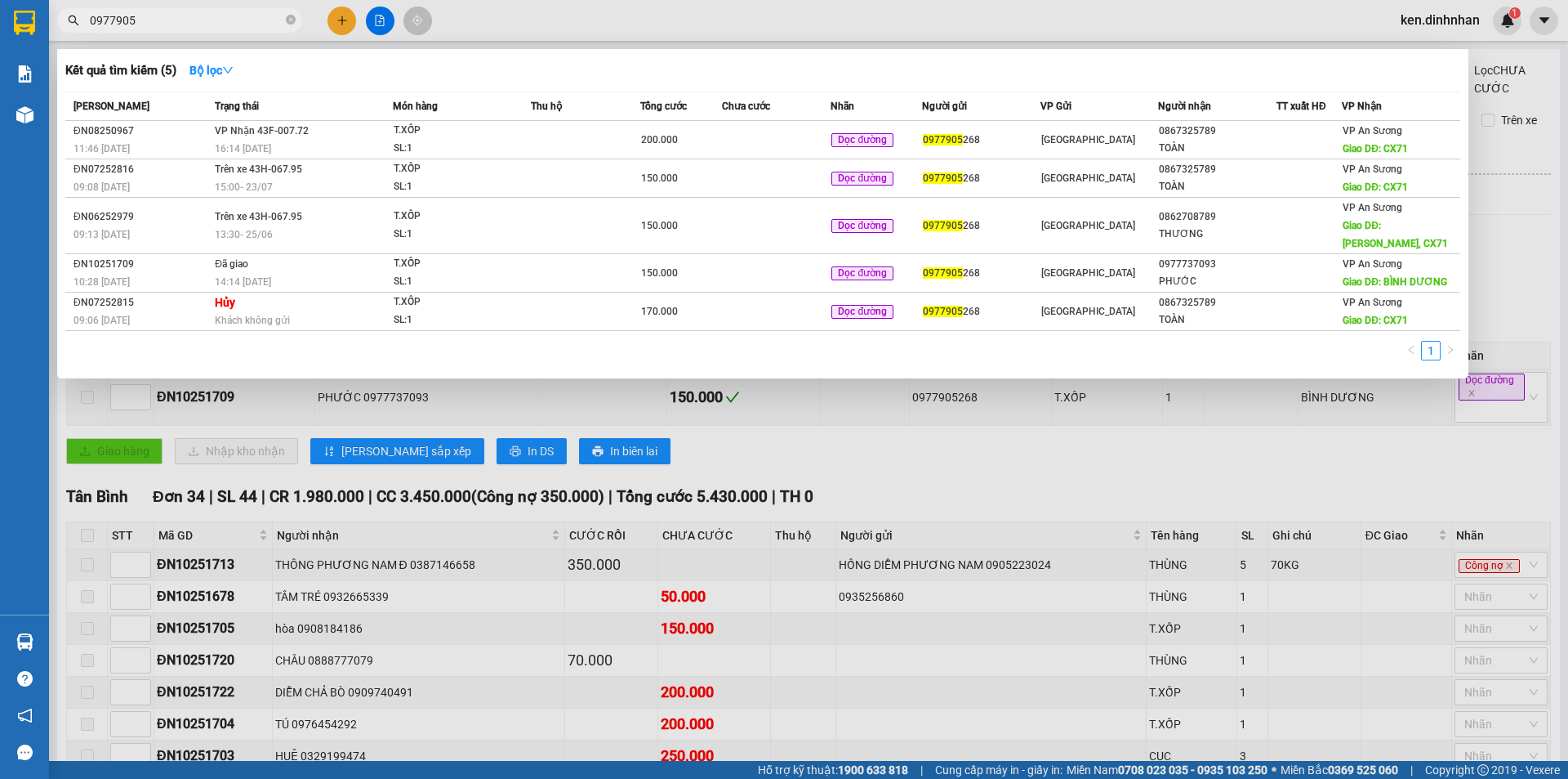
type input "0977905"
click at [382, 20] on div at bounding box center [784, 389] width 1568 height 779
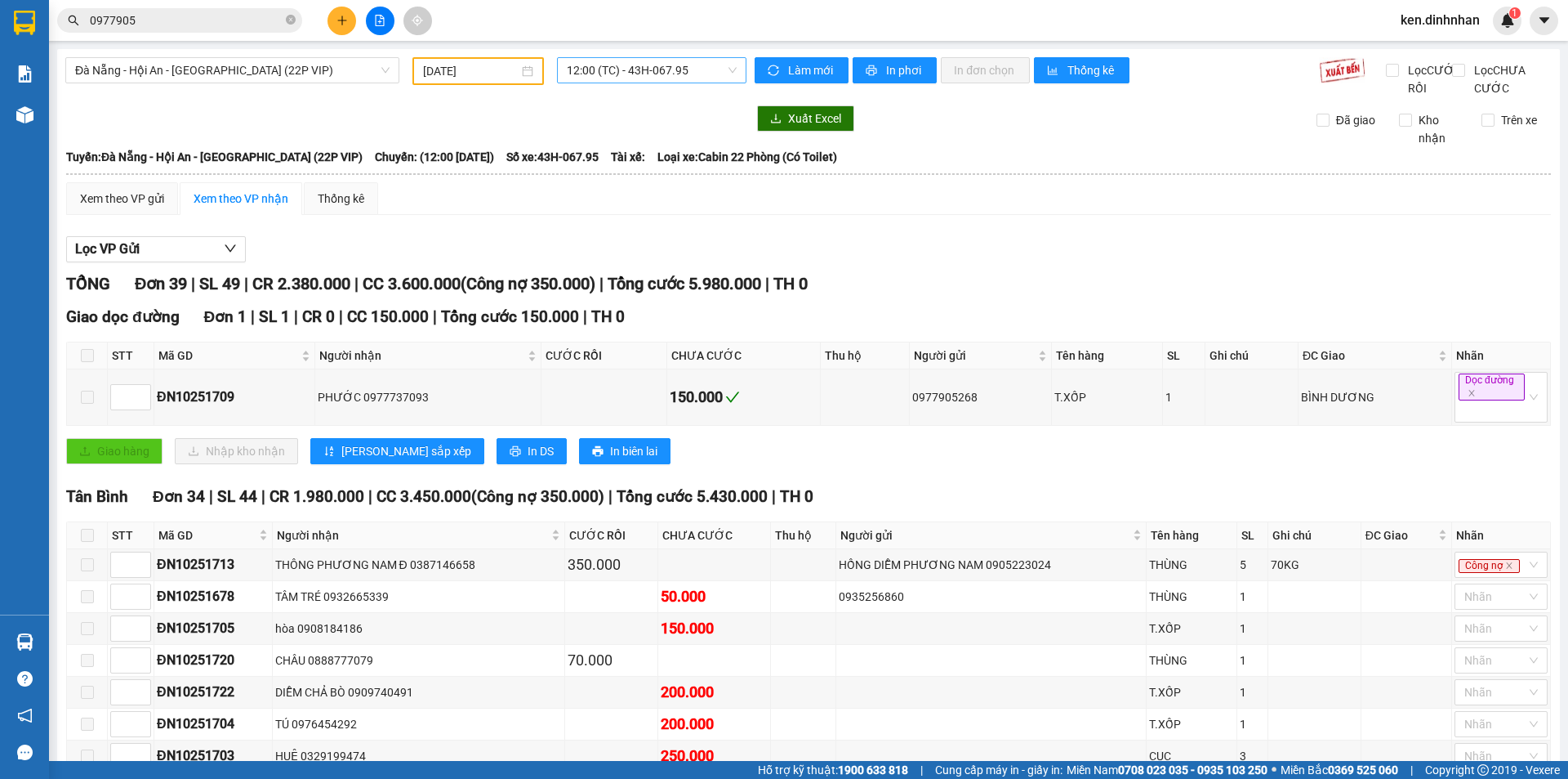
click at [649, 77] on span "12:00 (TC) - 43H-067.95" at bounding box center [652, 70] width 170 height 24
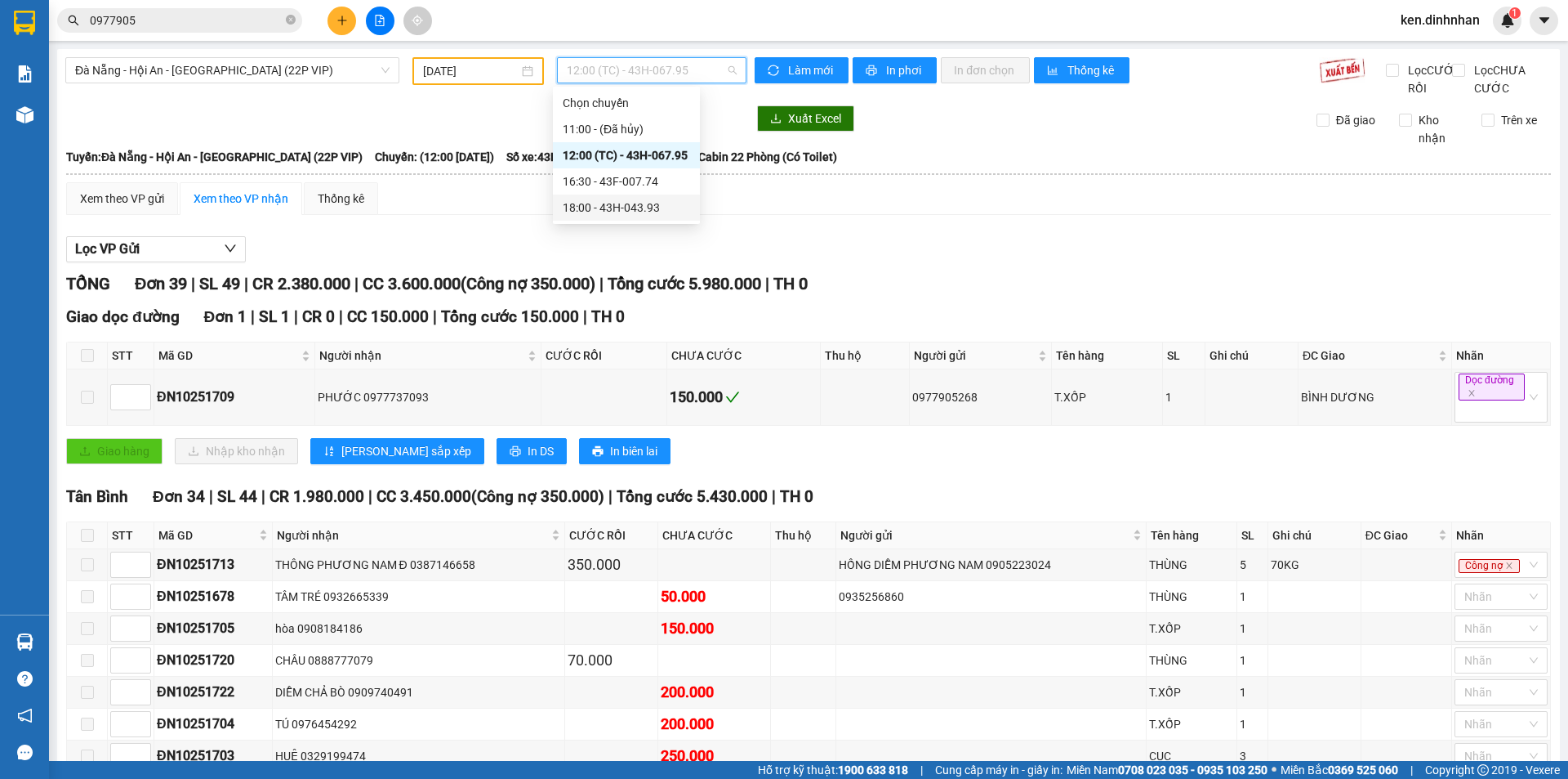
click at [642, 207] on div "18:00 - 43H-043.93" at bounding box center [626, 207] width 128 height 18
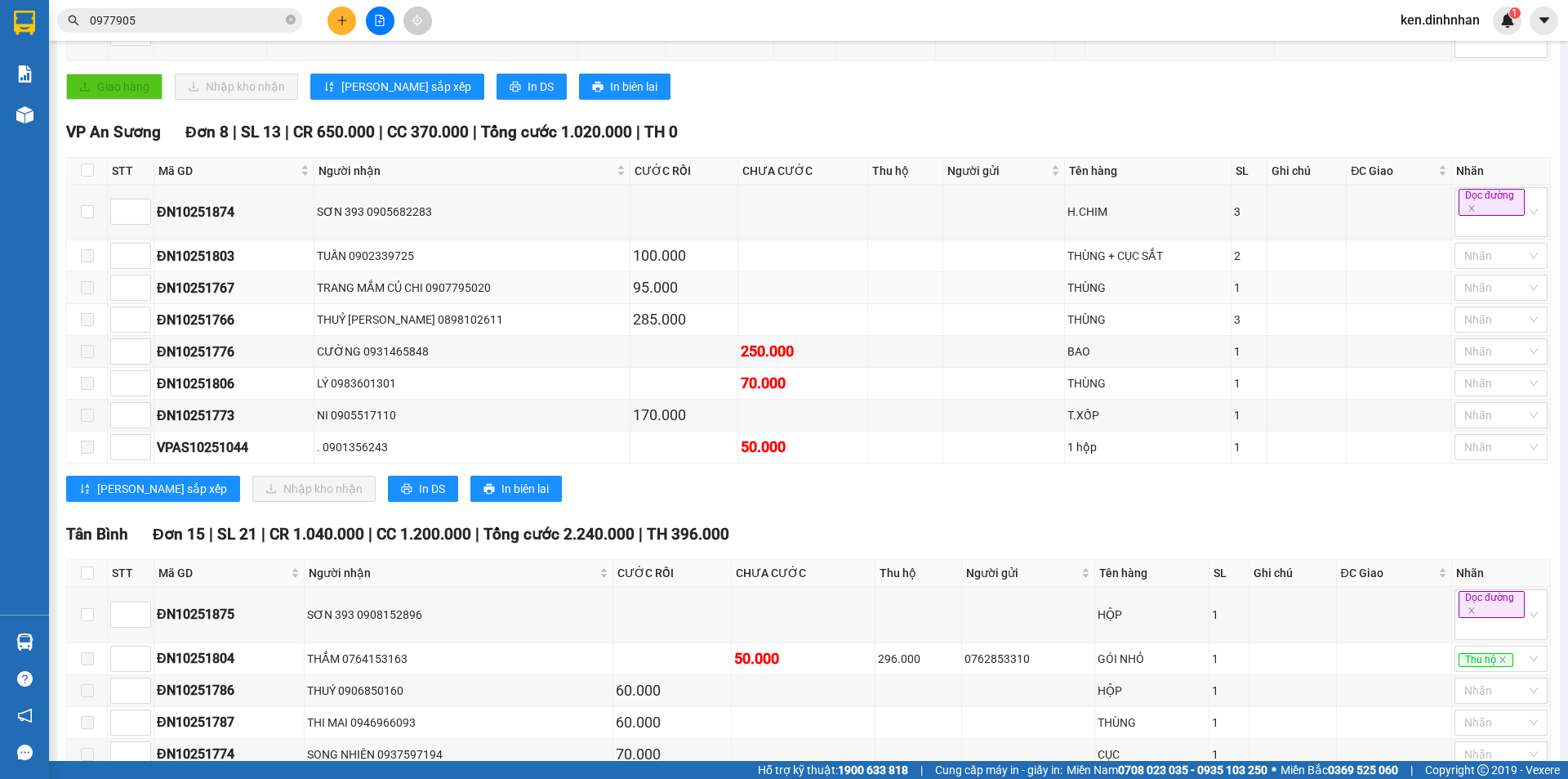
scroll to position [371, 0]
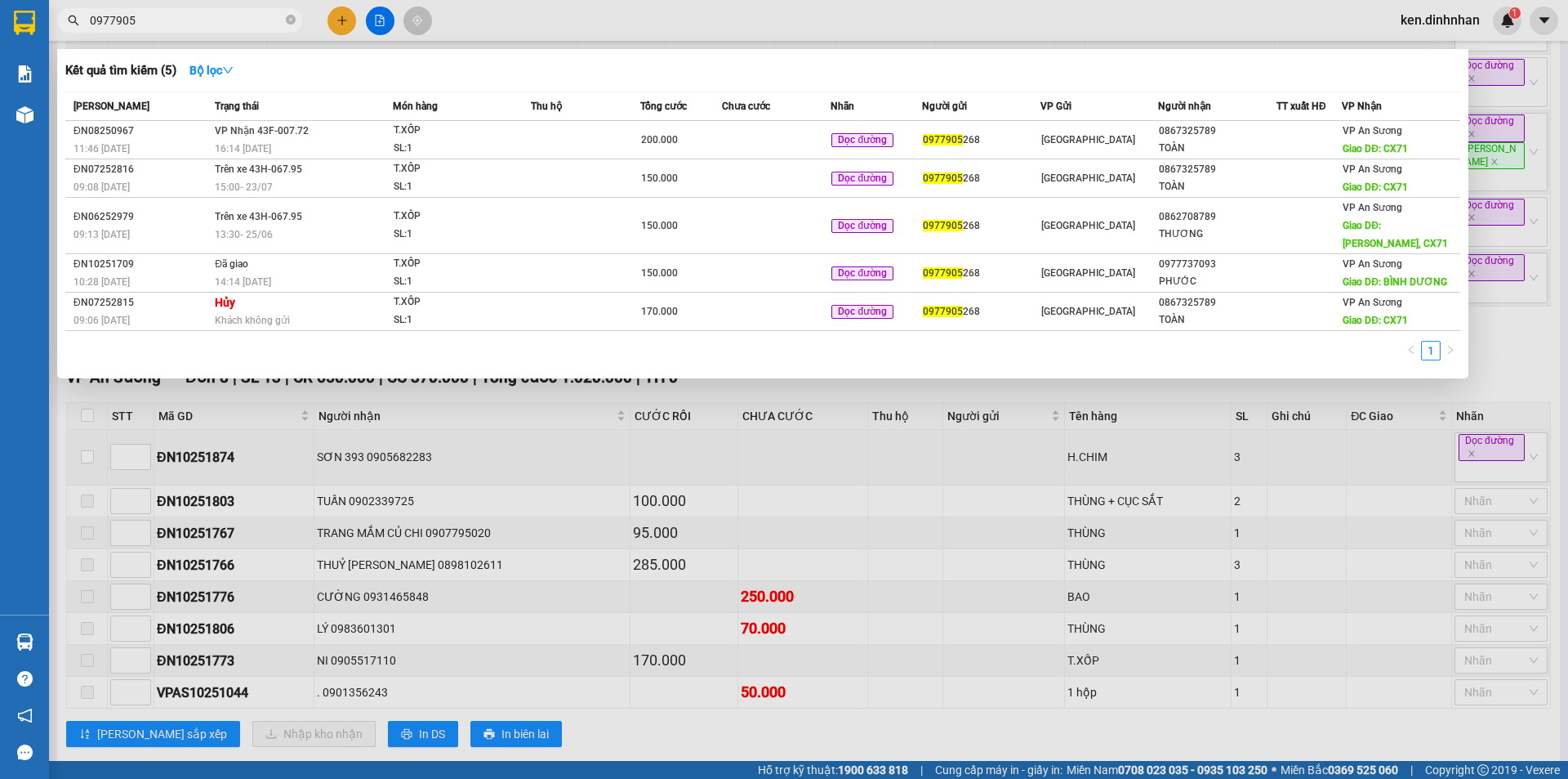
click at [243, 30] on span "0977905" at bounding box center [179, 21] width 245 height 24
click at [292, 17] on icon "close-circle" at bounding box center [291, 20] width 10 height 10
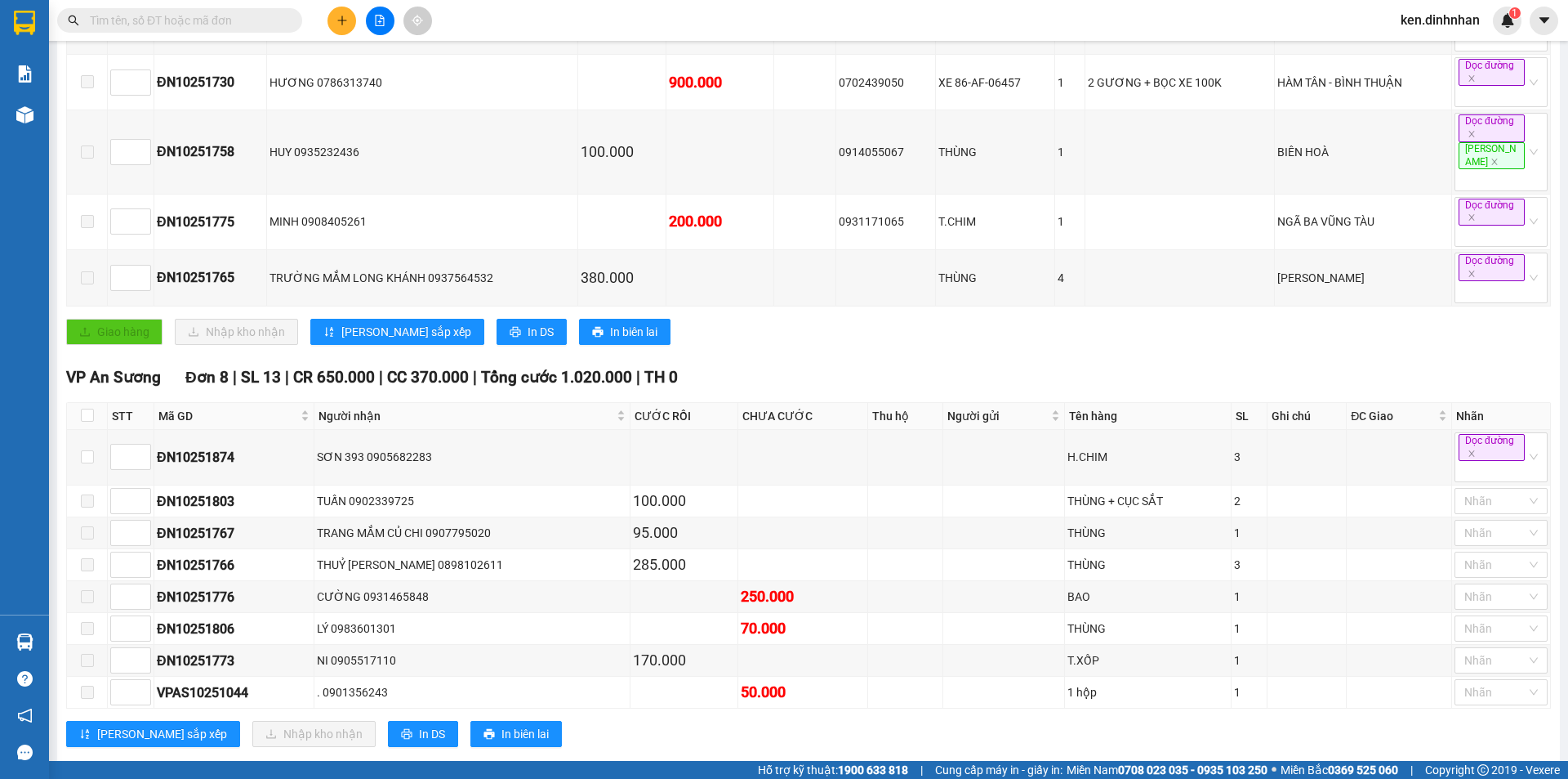
click at [242, 17] on input "text" at bounding box center [186, 20] width 193 height 18
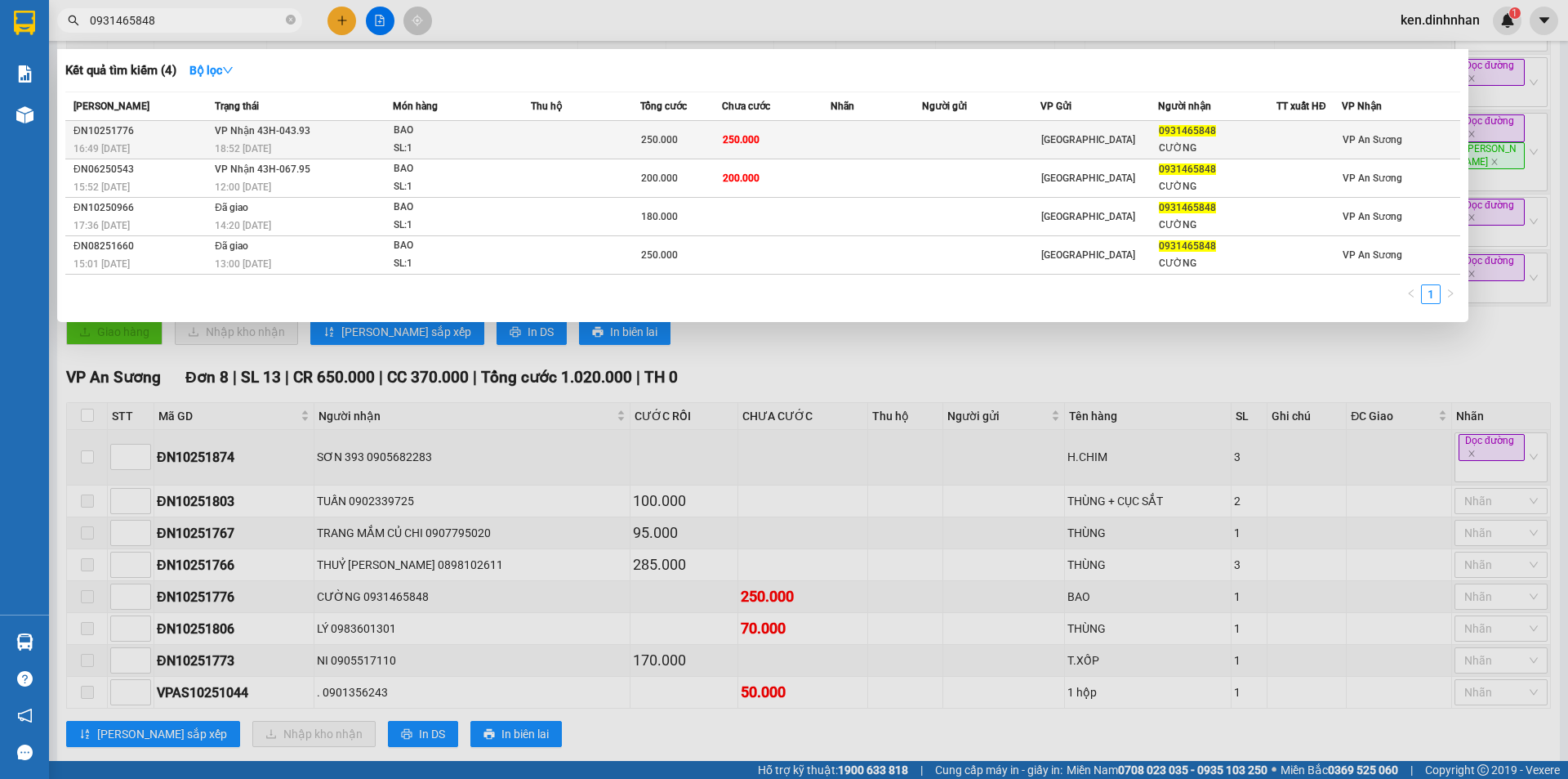
type input "0931465848"
click at [781, 134] on td "250.000" at bounding box center [776, 140] width 109 height 38
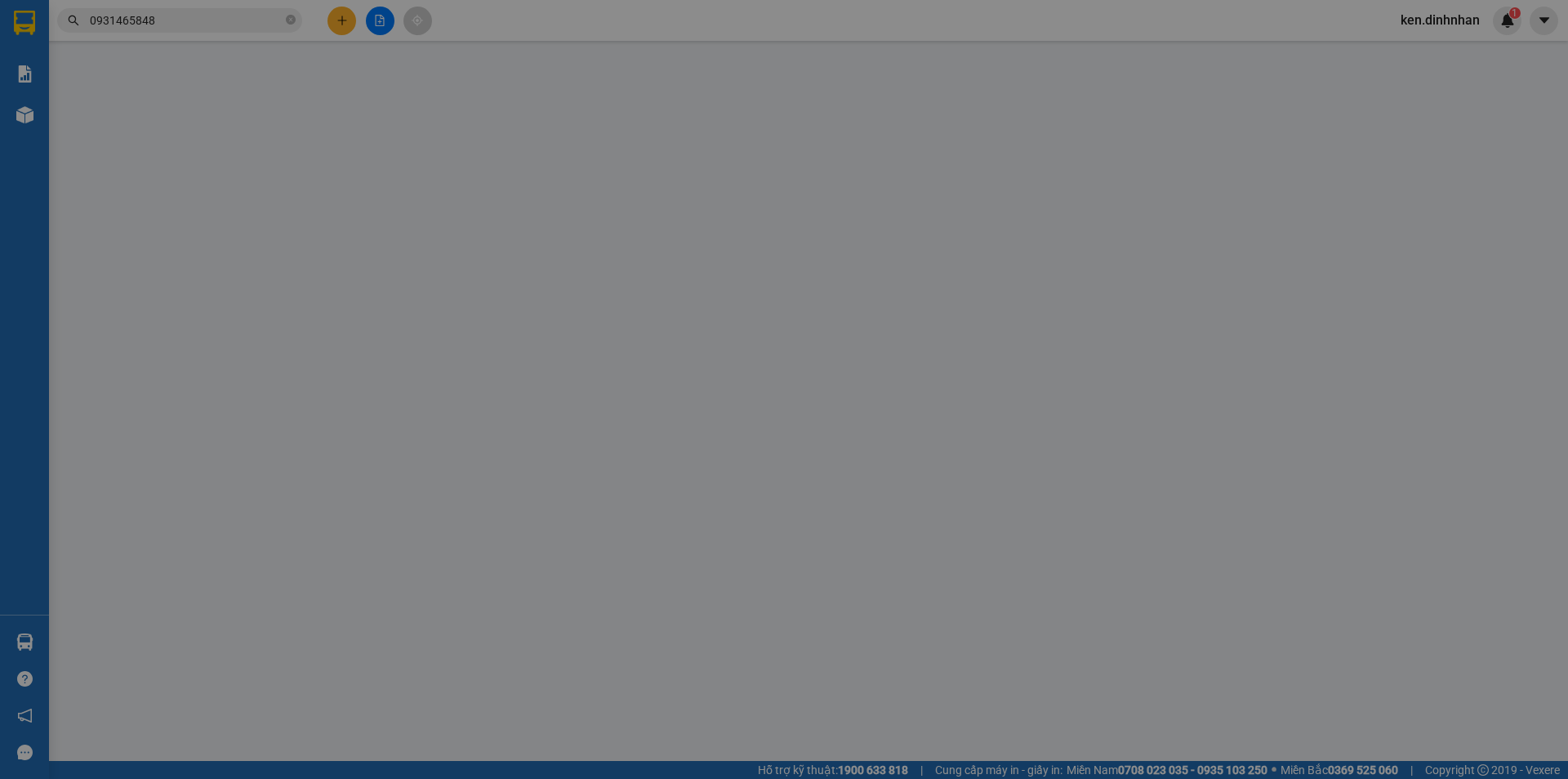
type input "0931465848"
type input "CƯỜNG"
type input "250.000"
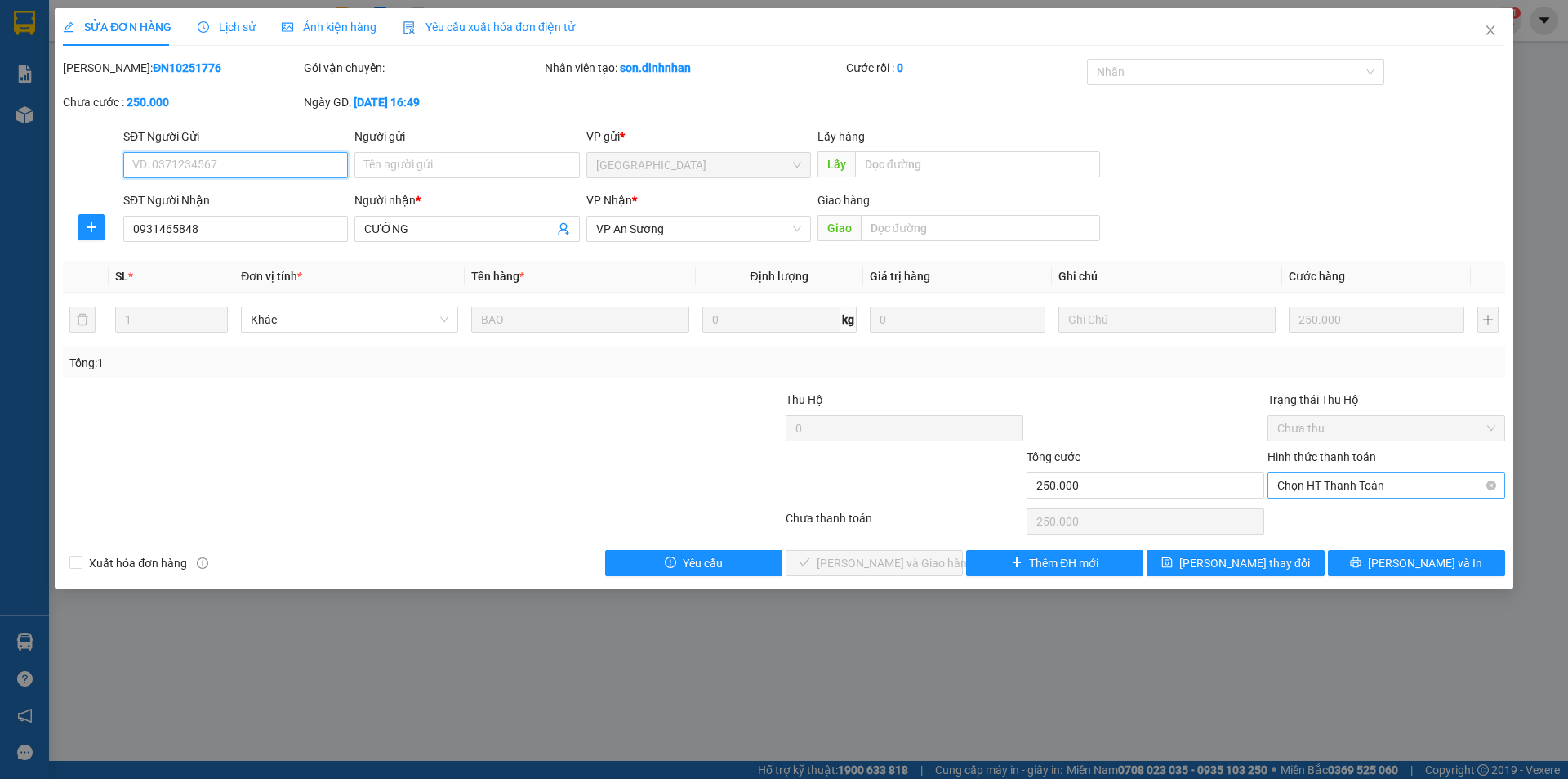
click at [1311, 486] on span "Chọn HT Thanh Toán" at bounding box center [1387, 485] width 218 height 24
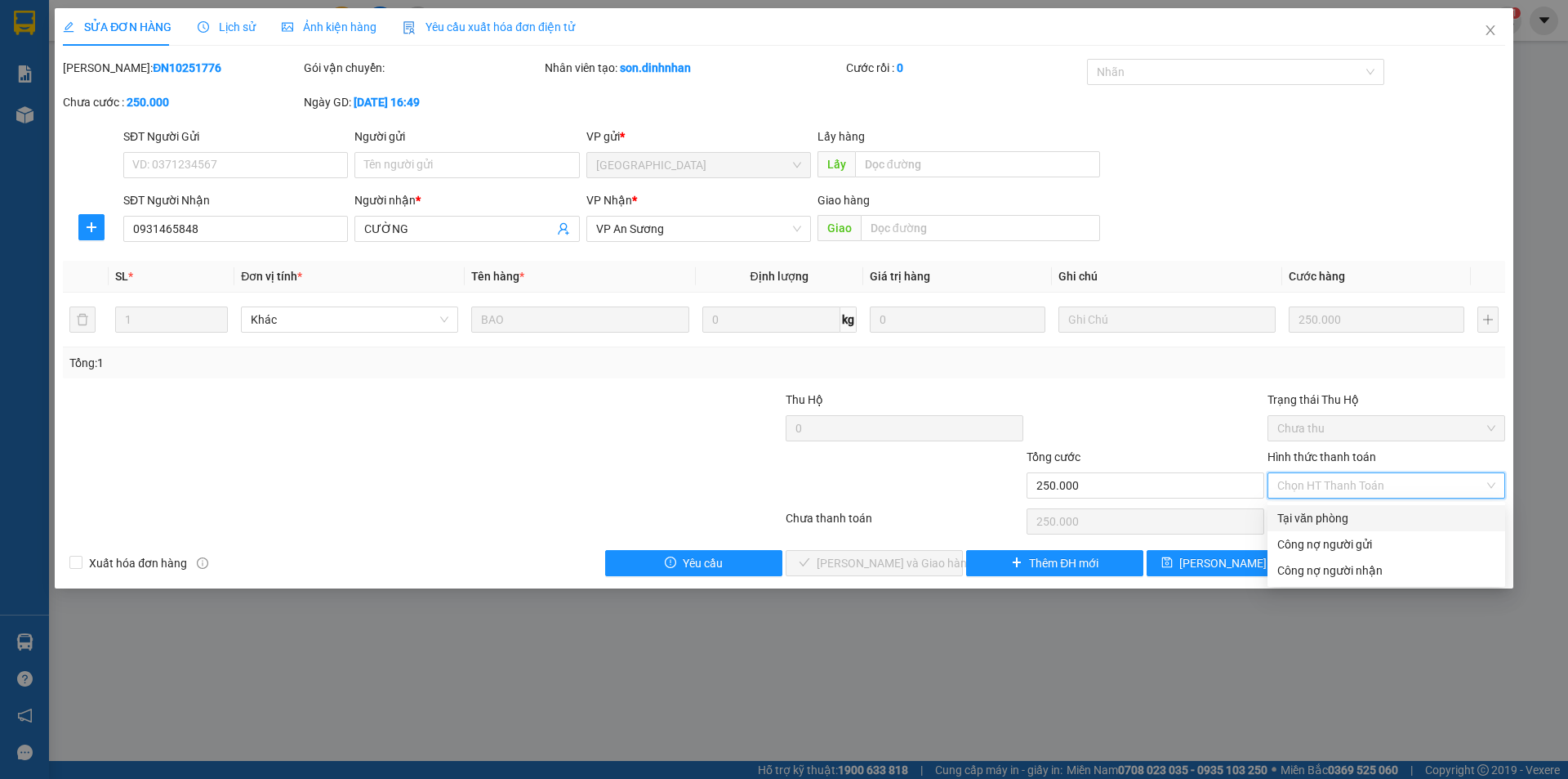
drag, startPoint x: 1310, startPoint y: 511, endPoint x: 1025, endPoint y: 561, distance: 289.4
click at [1310, 512] on div "Tại văn phòng" at bounding box center [1387, 518] width 218 height 18
type input "0"
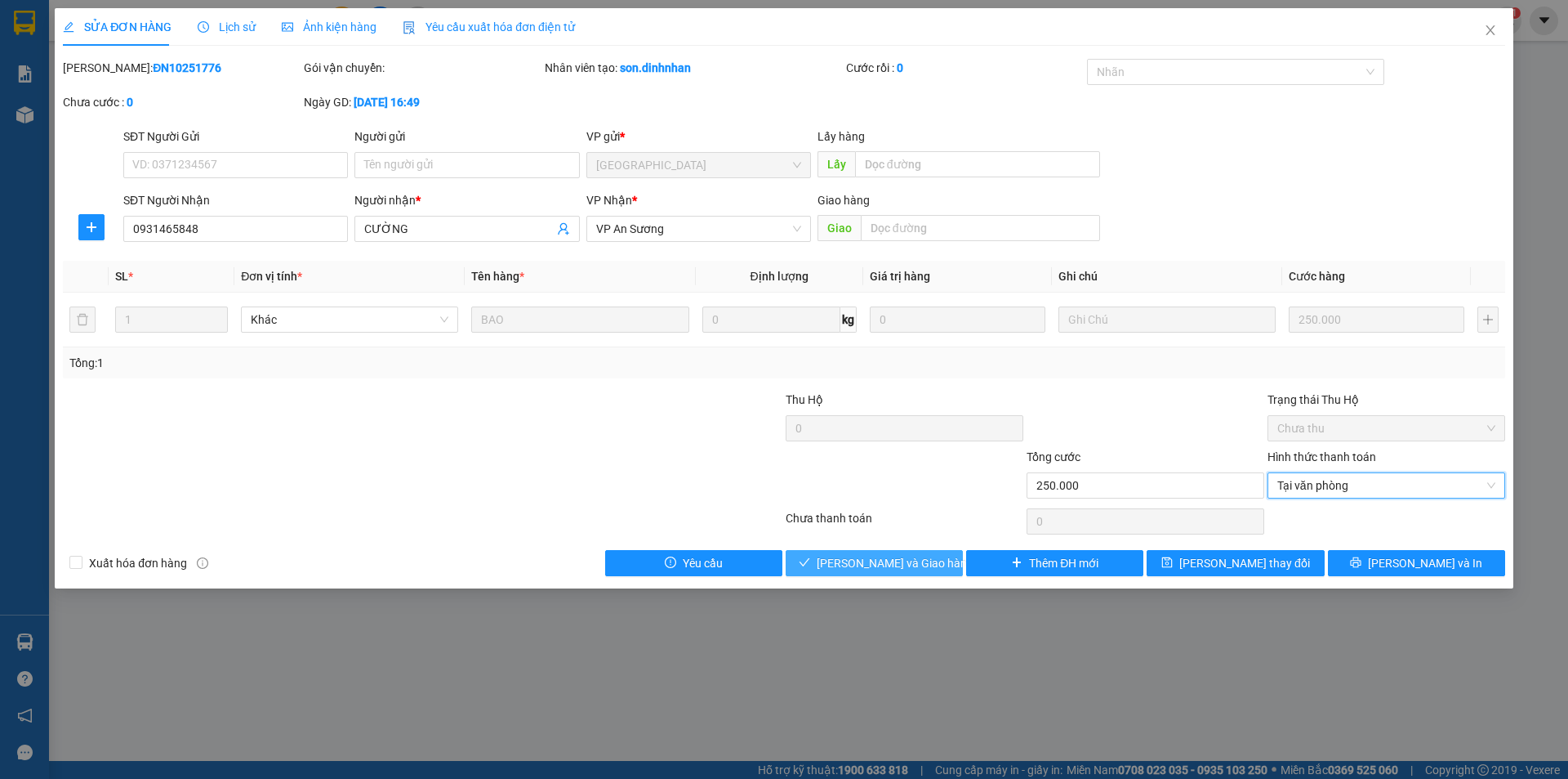
click at [904, 563] on span "Lưu và Giao hàng" at bounding box center [895, 563] width 157 height 18
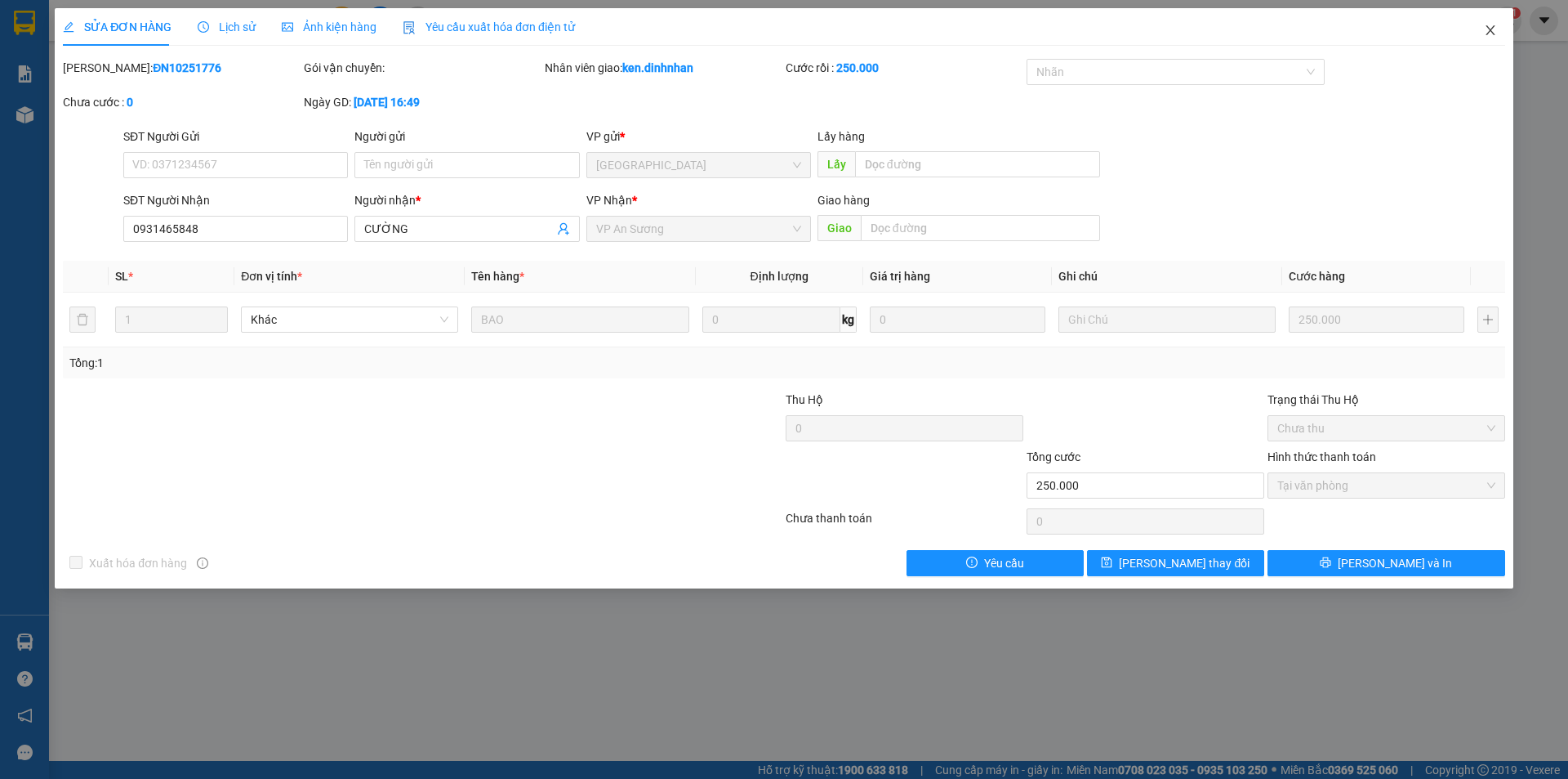
click at [1491, 32] on icon "close" at bounding box center [1491, 30] width 9 height 10
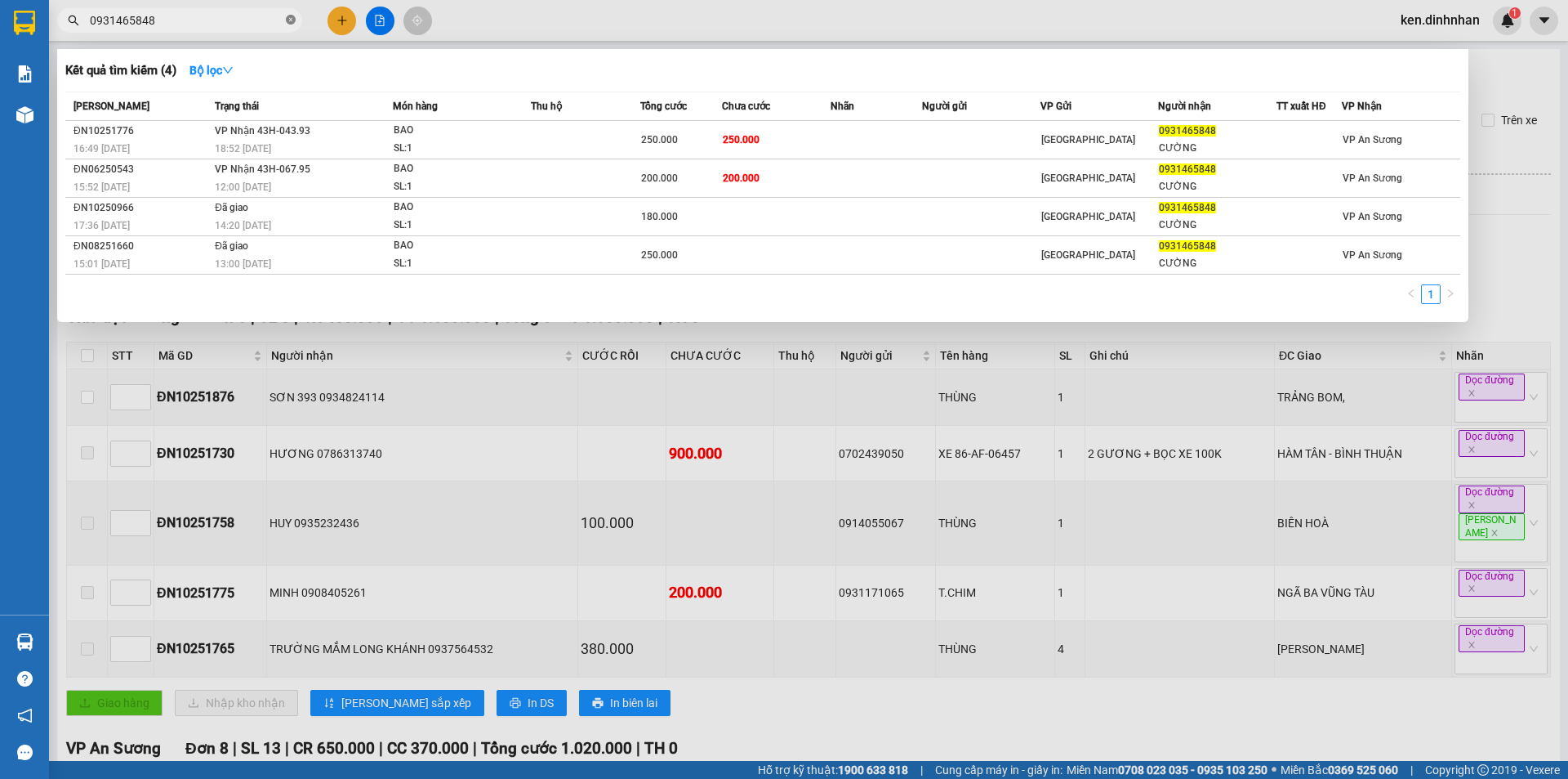
click at [288, 19] on icon "close-circle" at bounding box center [291, 20] width 10 height 10
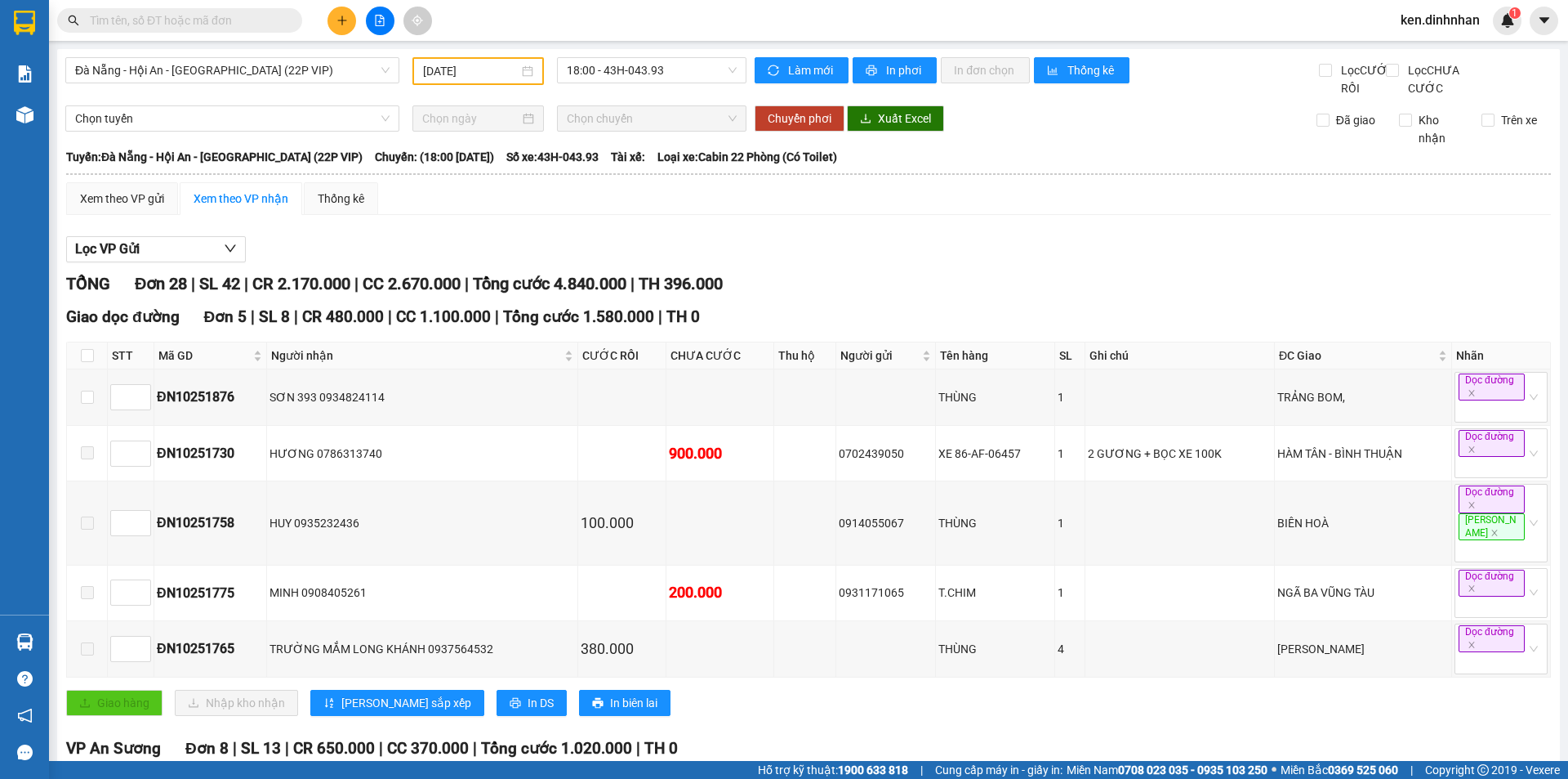
click at [237, 21] on input "text" at bounding box center [186, 20] width 193 height 18
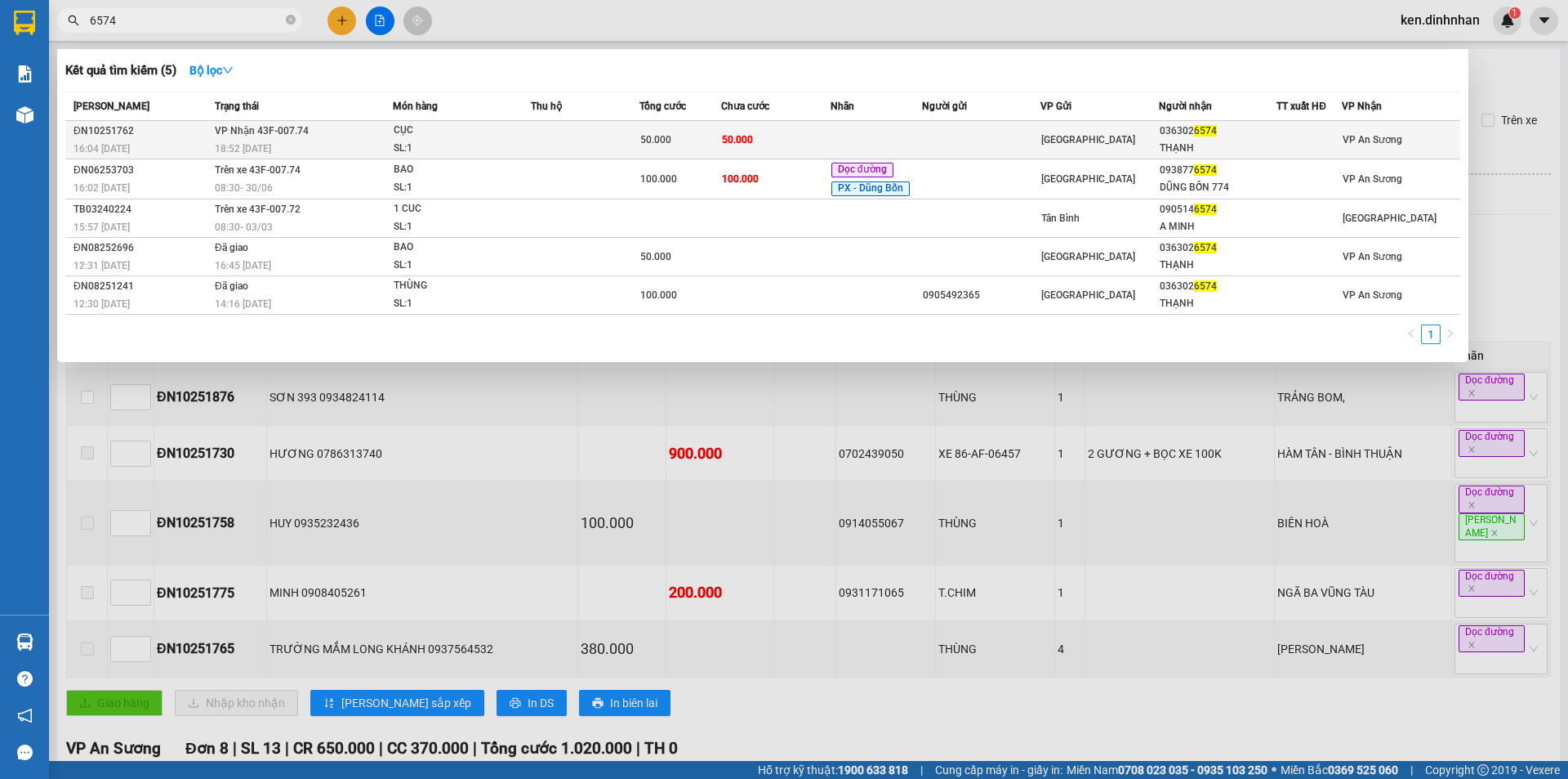
type input "6574"
click at [1013, 132] on td at bounding box center [981, 140] width 118 height 38
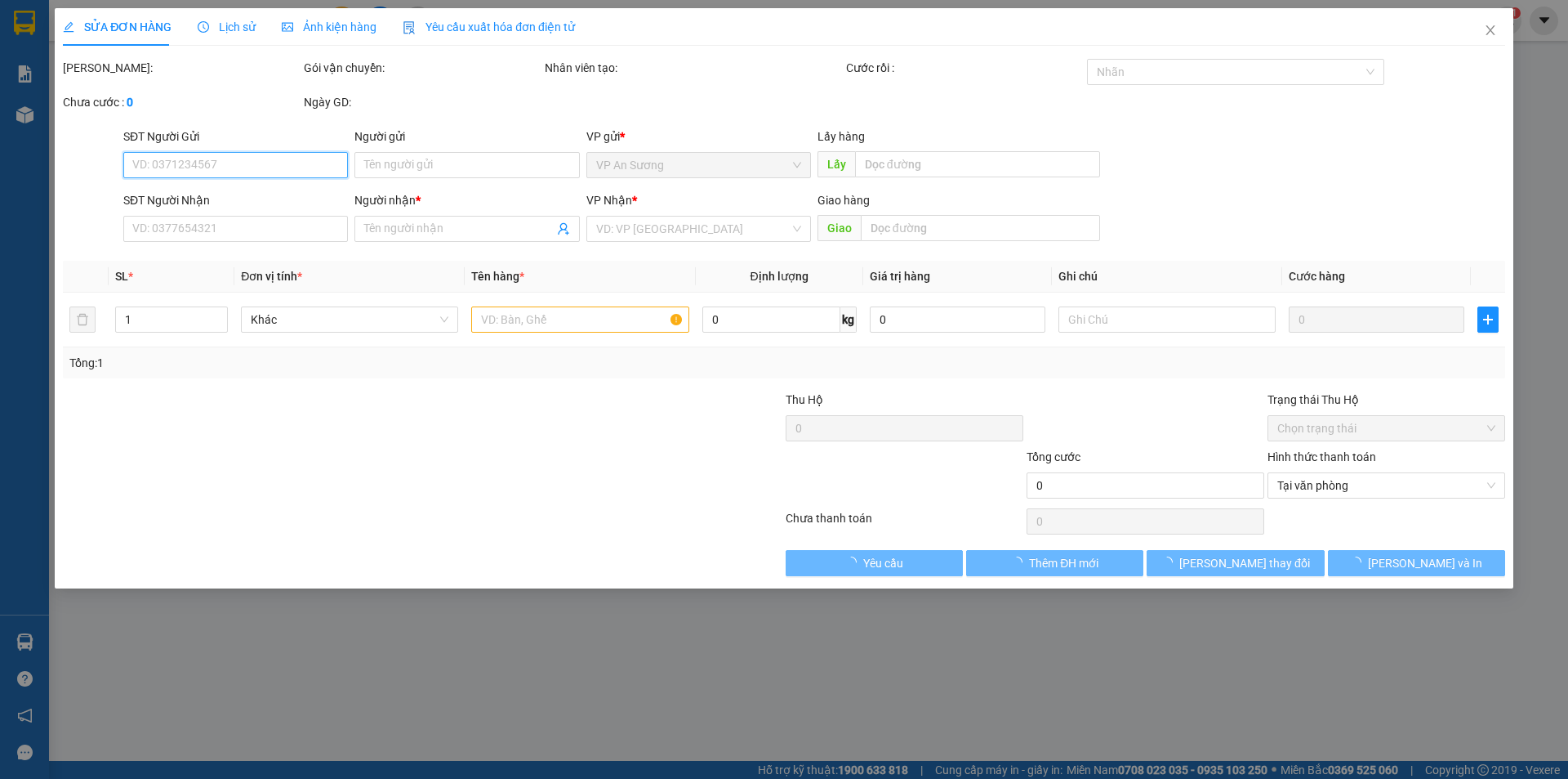
type input "0363026574"
type input "THẠNH"
type input "50.000"
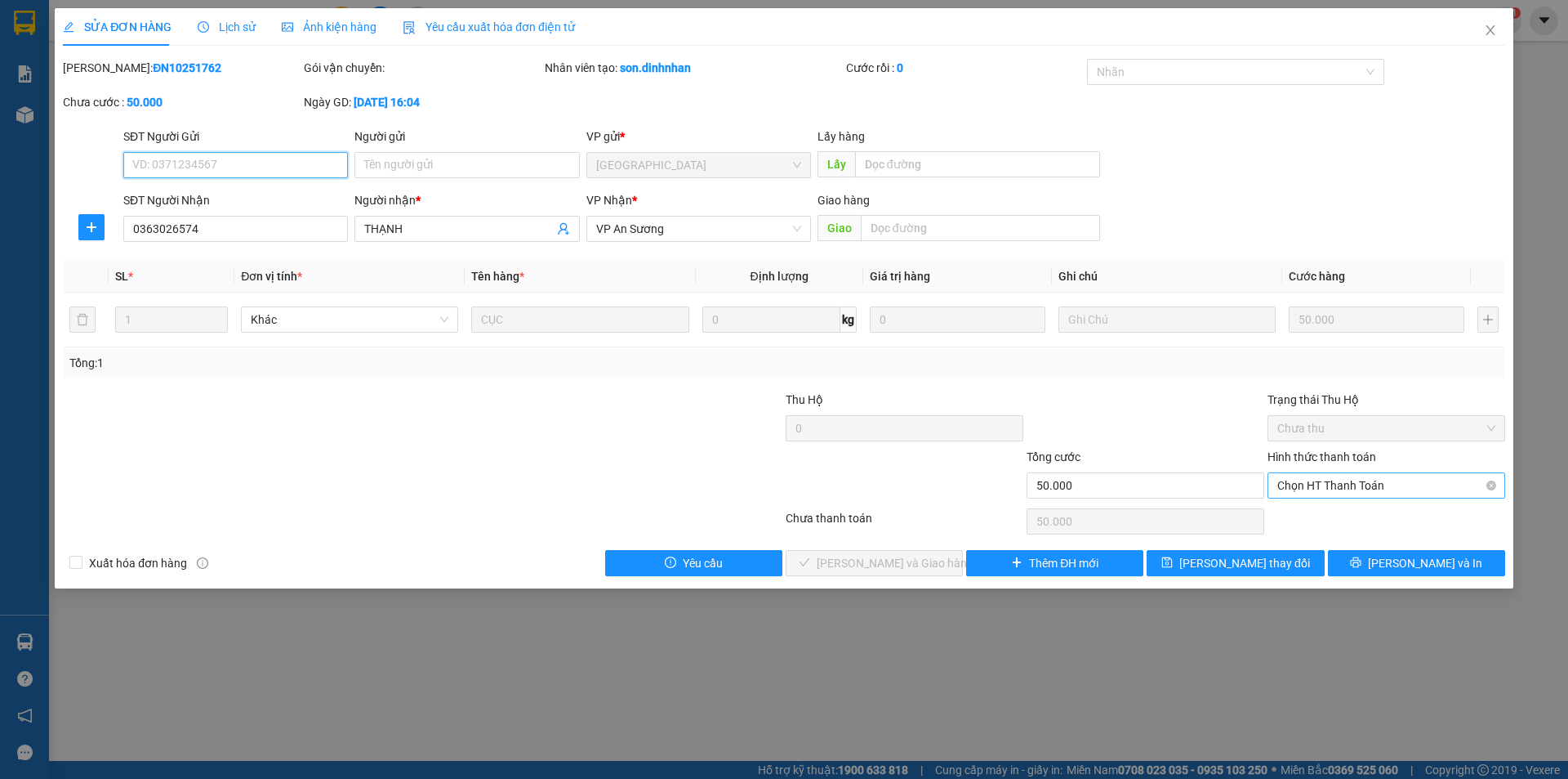
click at [1407, 491] on span "Chọn HT Thanh Toán" at bounding box center [1387, 485] width 218 height 24
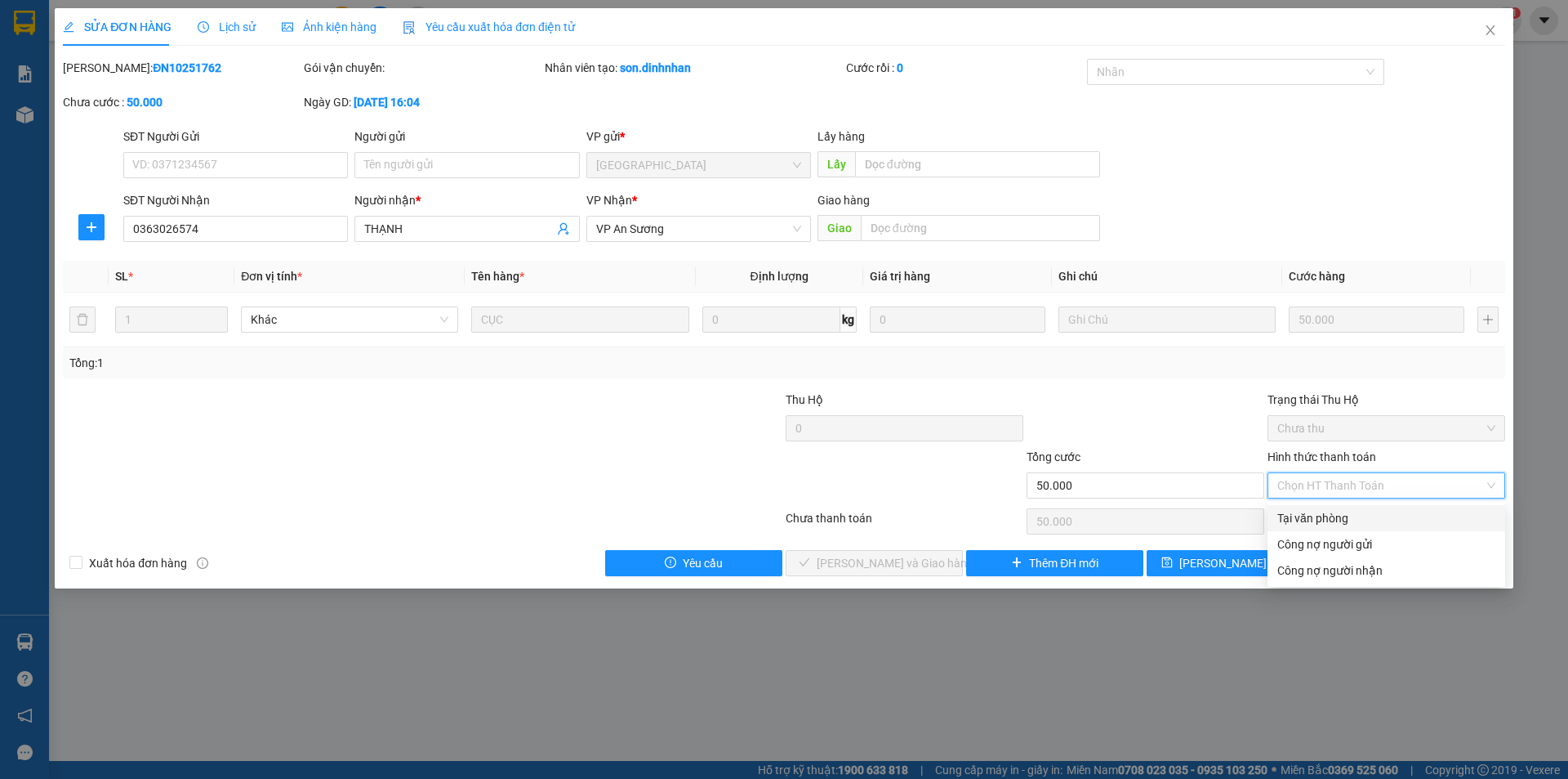
drag, startPoint x: 1360, startPoint y: 514, endPoint x: 1286, endPoint y: 530, distance: 75.7
click at [1358, 515] on div "Tại văn phòng" at bounding box center [1387, 518] width 218 height 18
type input "0"
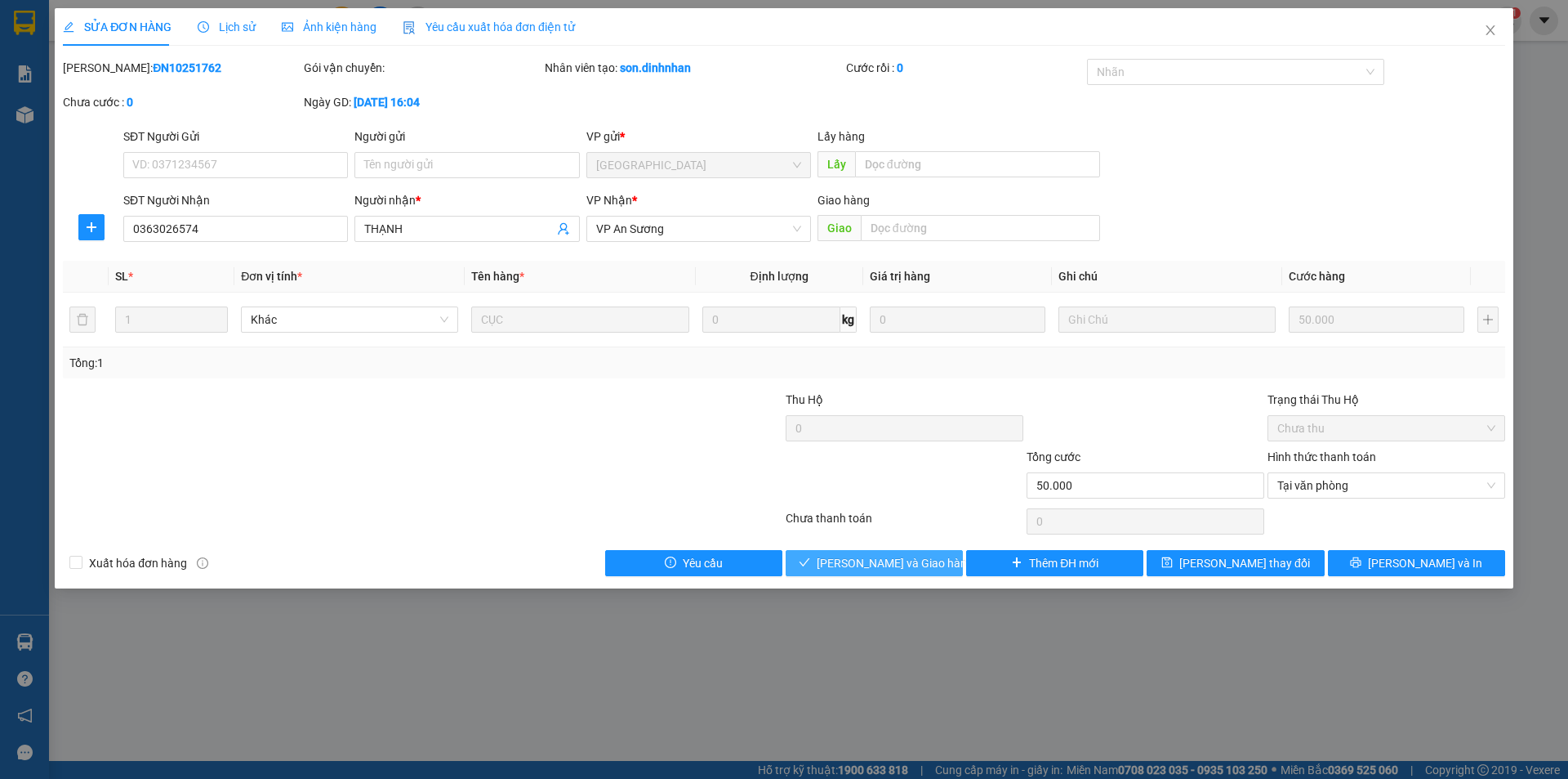
click at [944, 564] on button "Lưu và Giao hàng" at bounding box center [874, 563] width 177 height 26
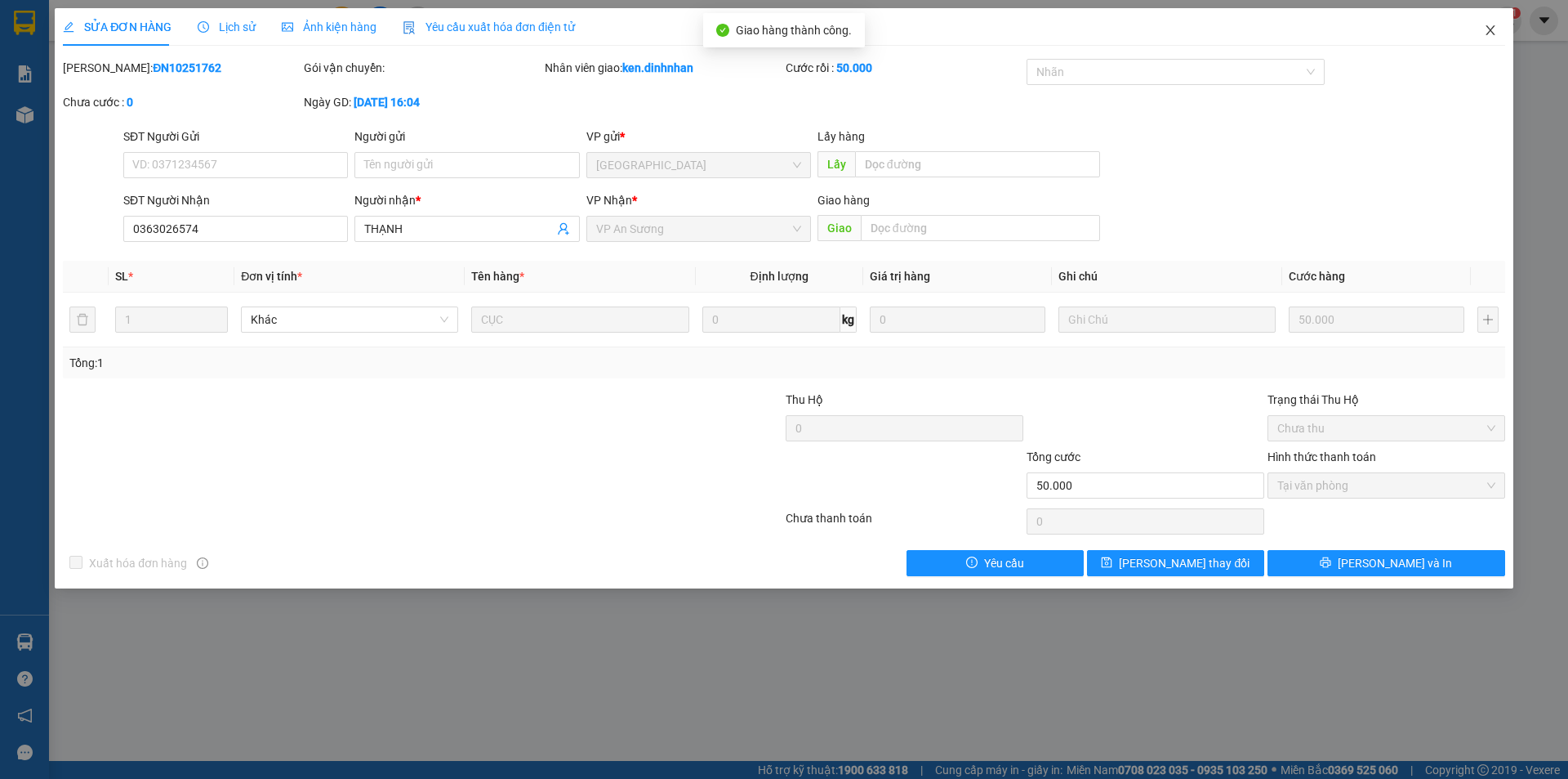
click at [1494, 29] on icon "close" at bounding box center [1491, 30] width 13 height 13
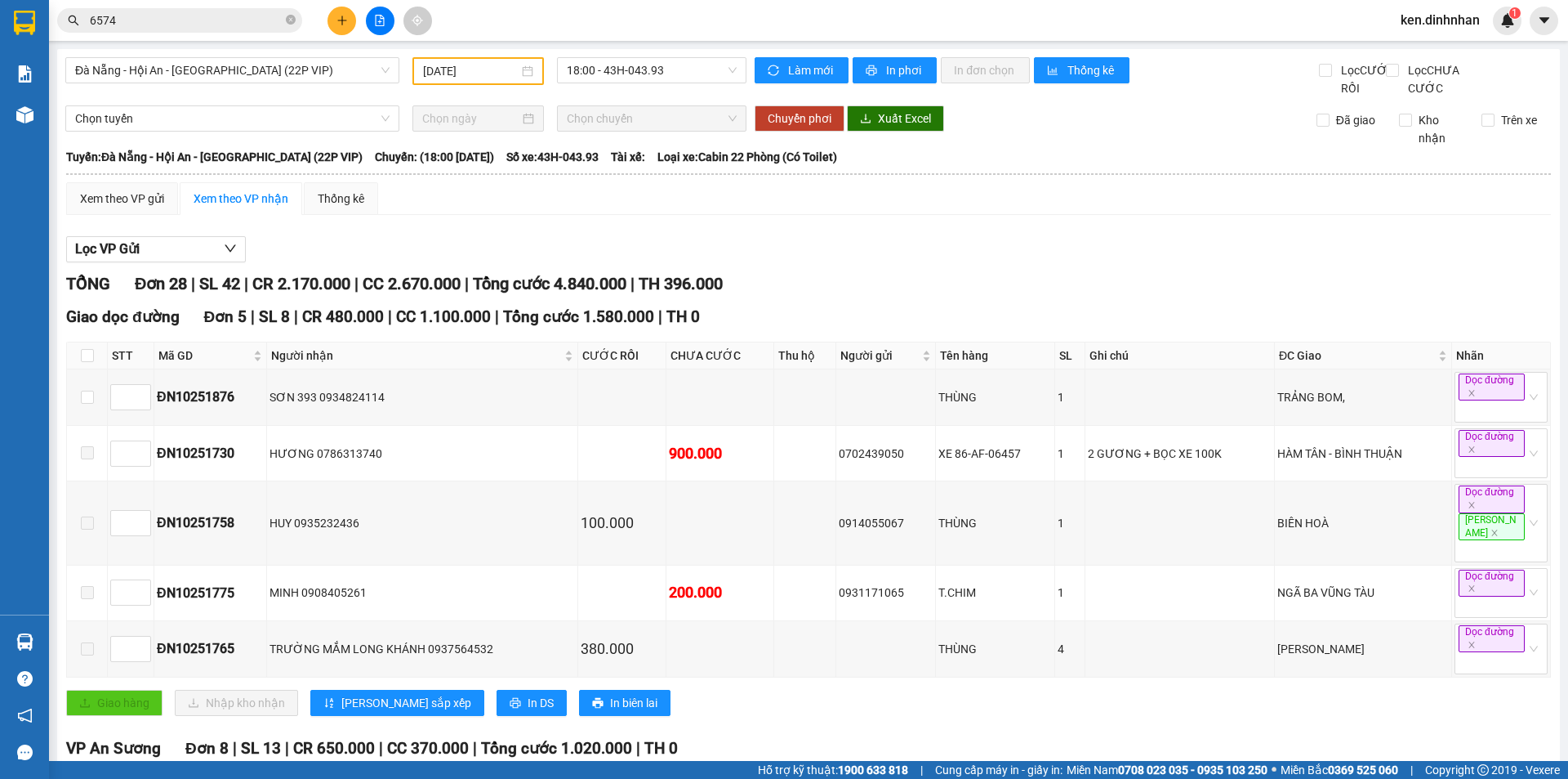
click at [910, 263] on div "Lọc VP Gửi" at bounding box center [809, 249] width 1485 height 27
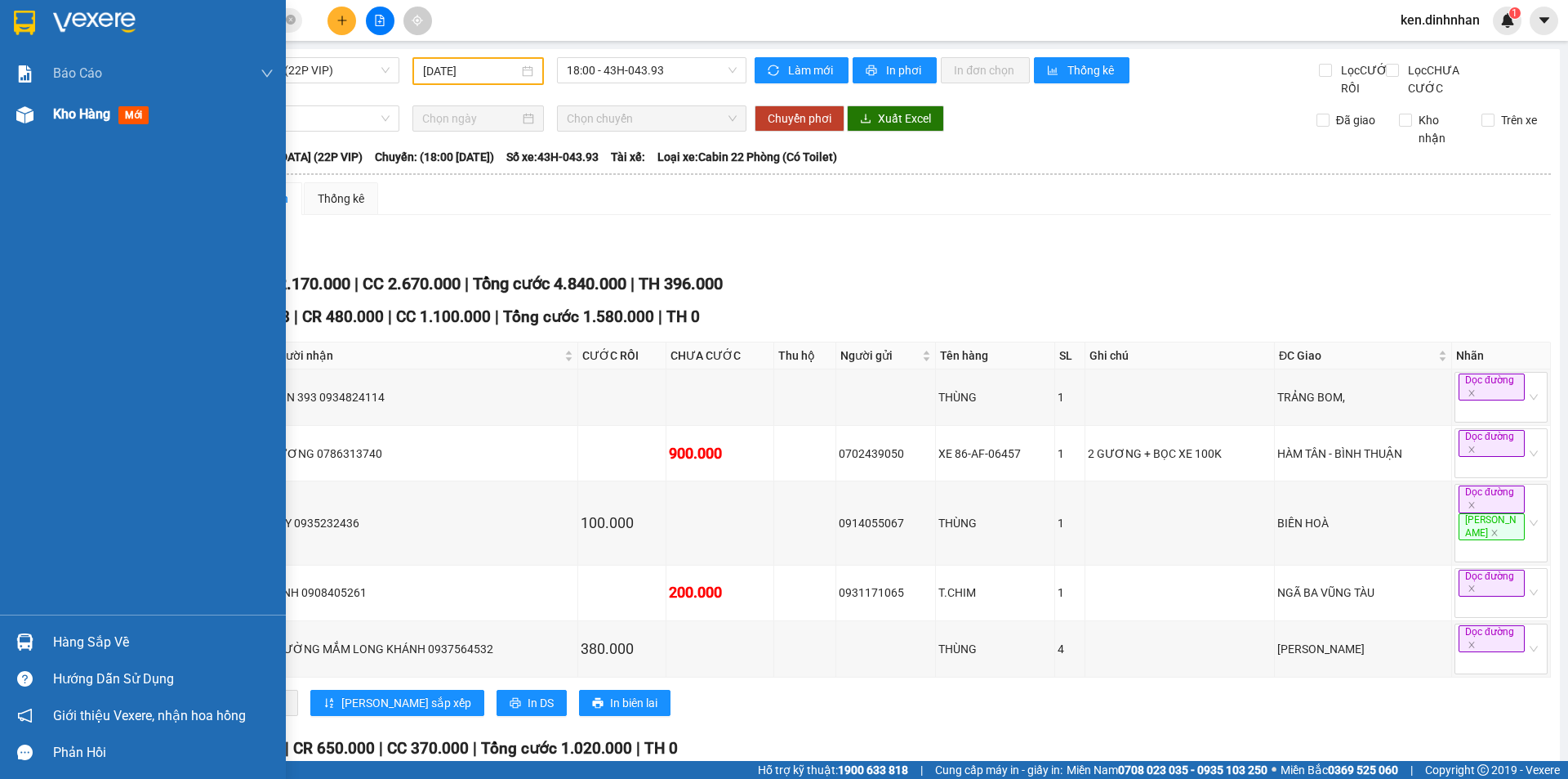
click at [56, 115] on span "Kho hàng" at bounding box center [81, 114] width 57 height 16
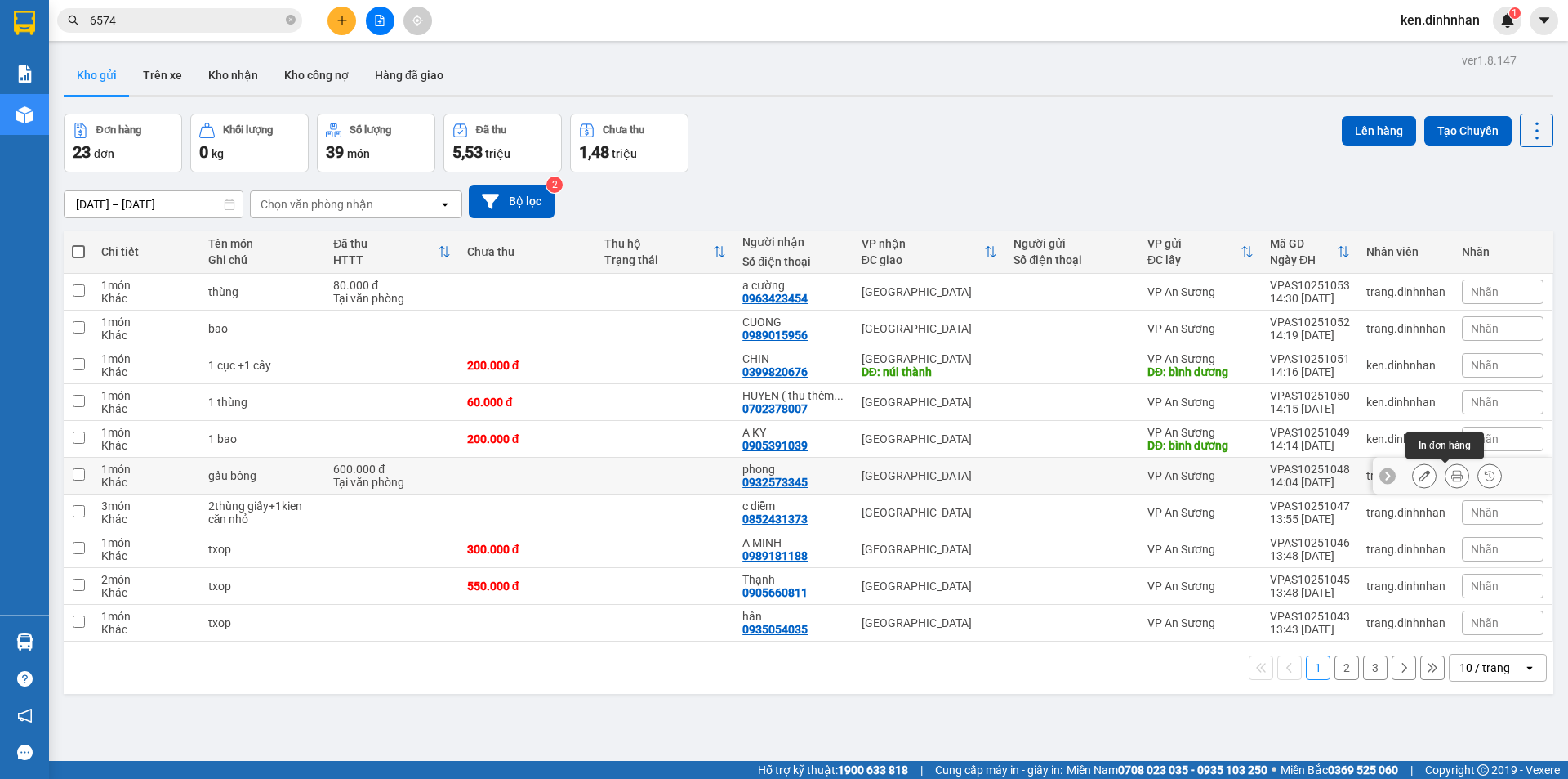
click at [1446, 476] on button at bounding box center [1457, 476] width 23 height 29
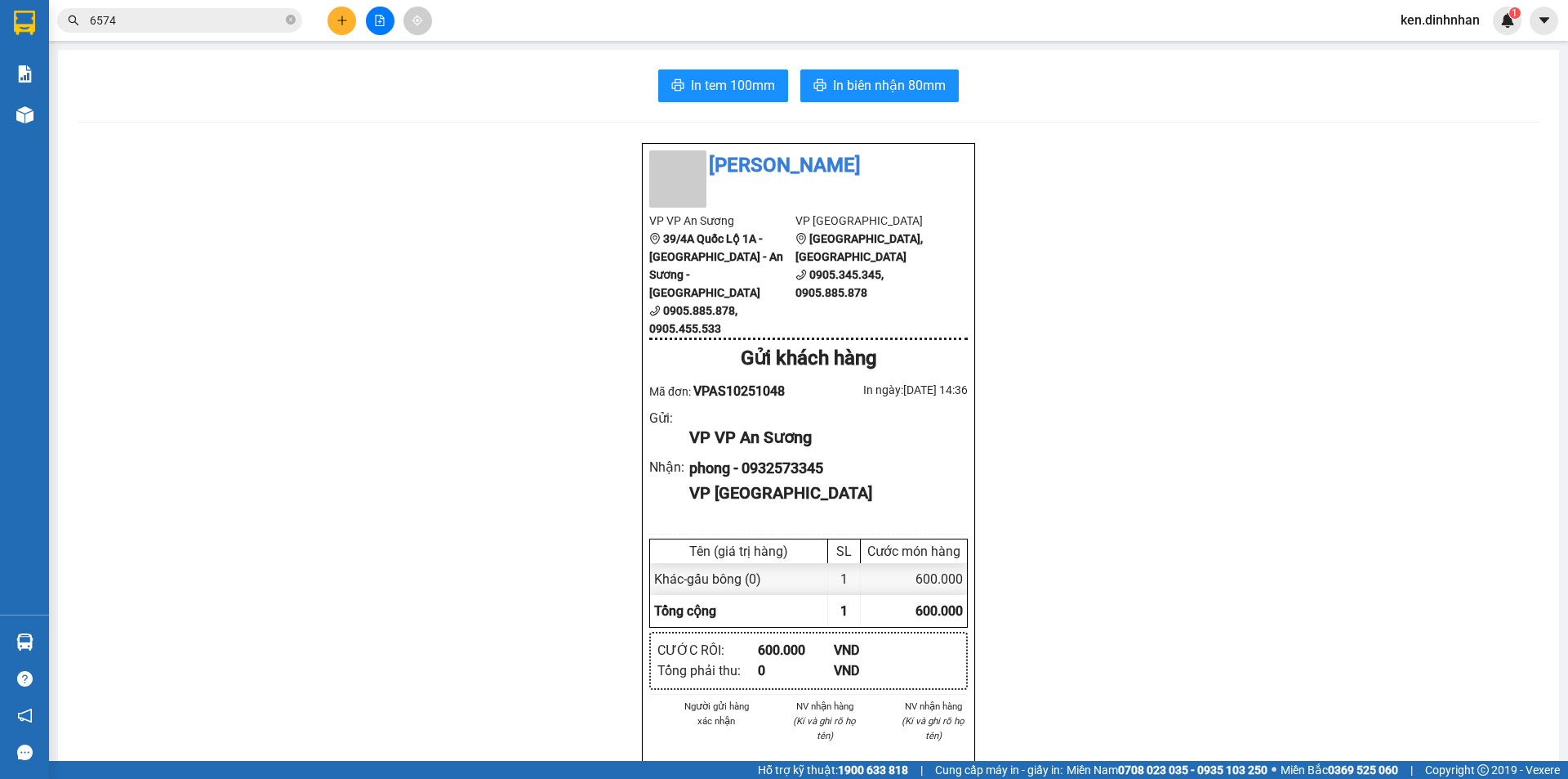
scroll to position [82, 0]
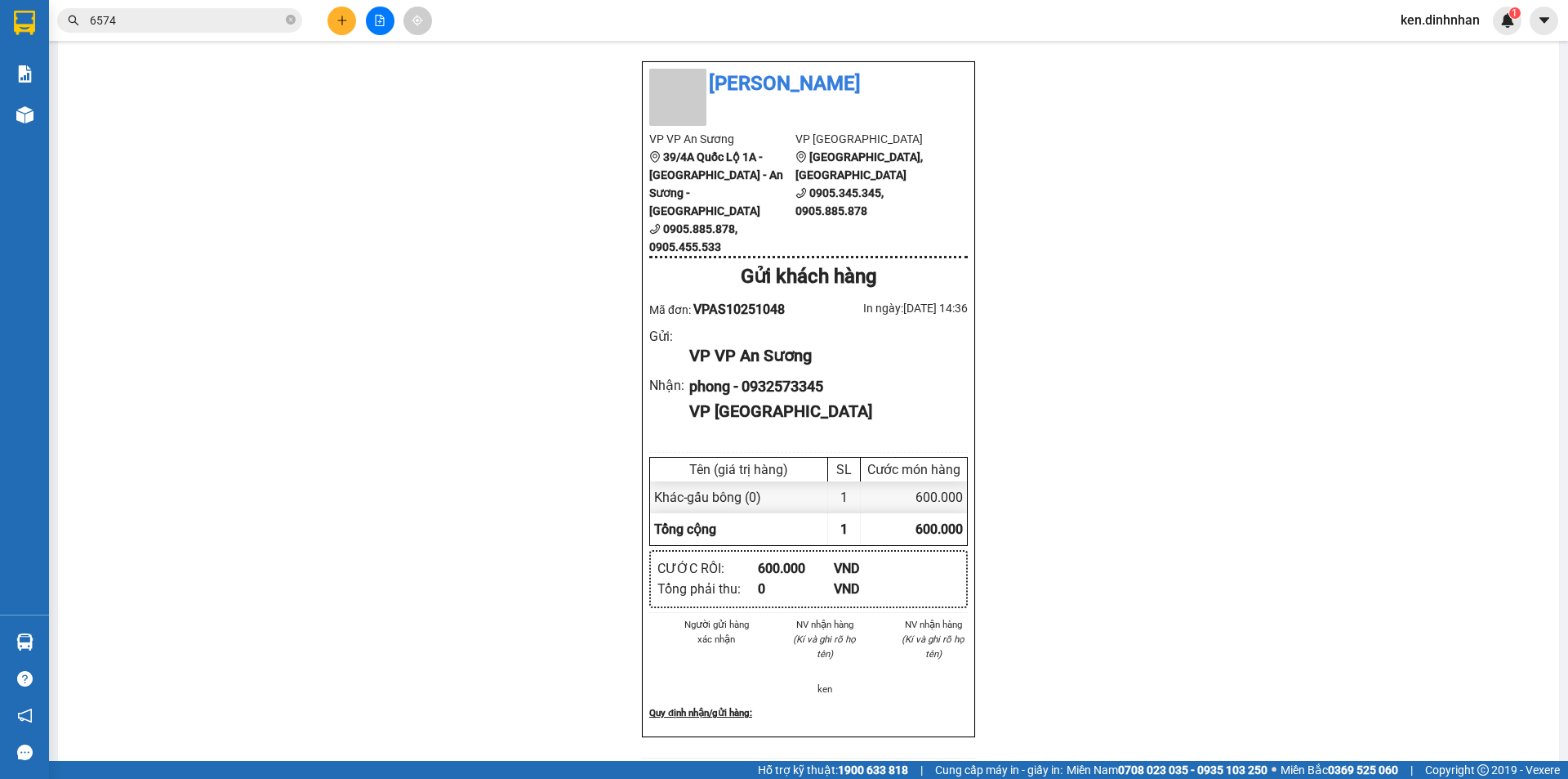
click at [354, 25] on button at bounding box center [341, 21] width 29 height 29
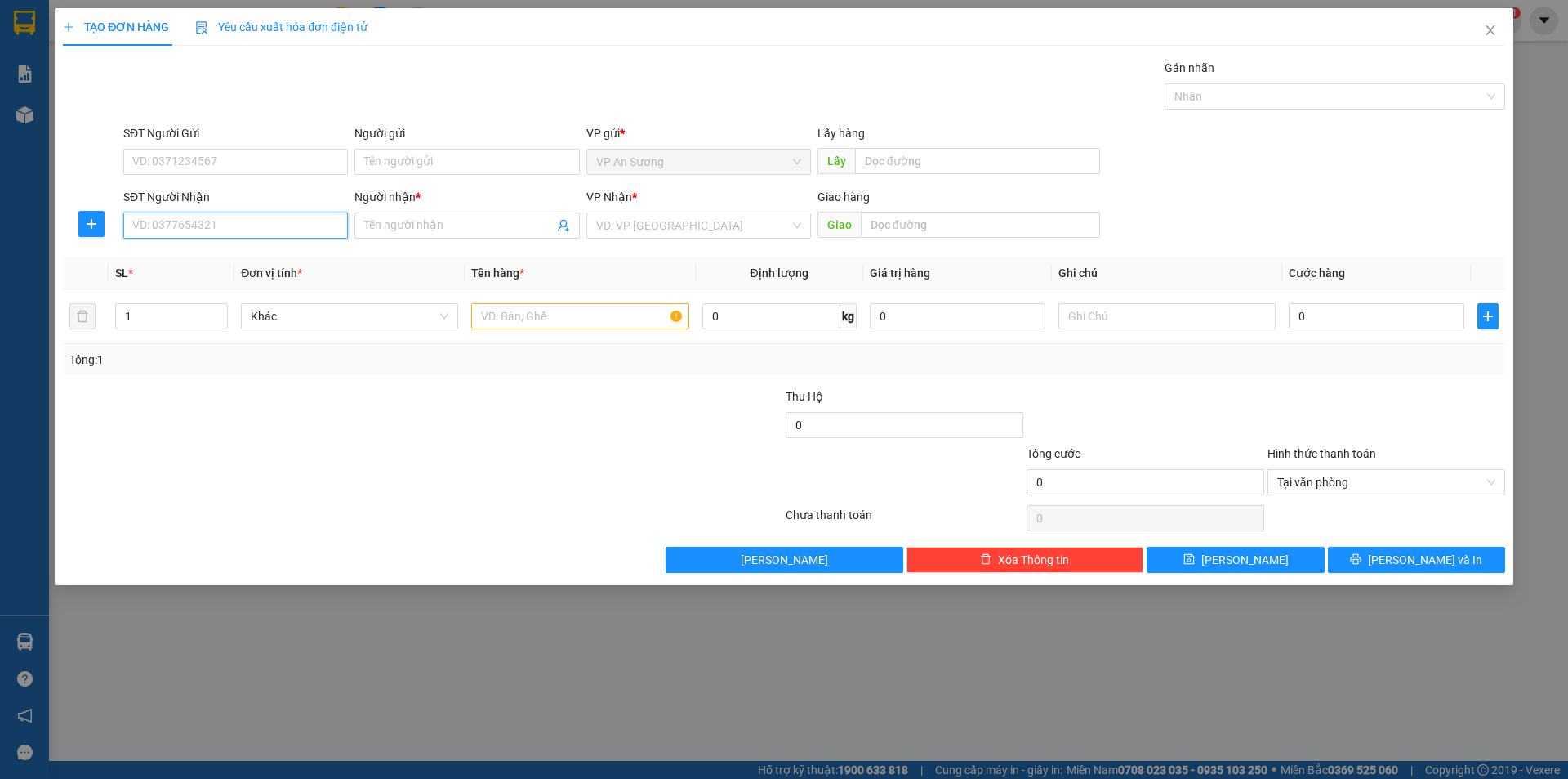
click at [187, 226] on input "SĐT Người Nhận" at bounding box center [235, 226] width 225 height 26
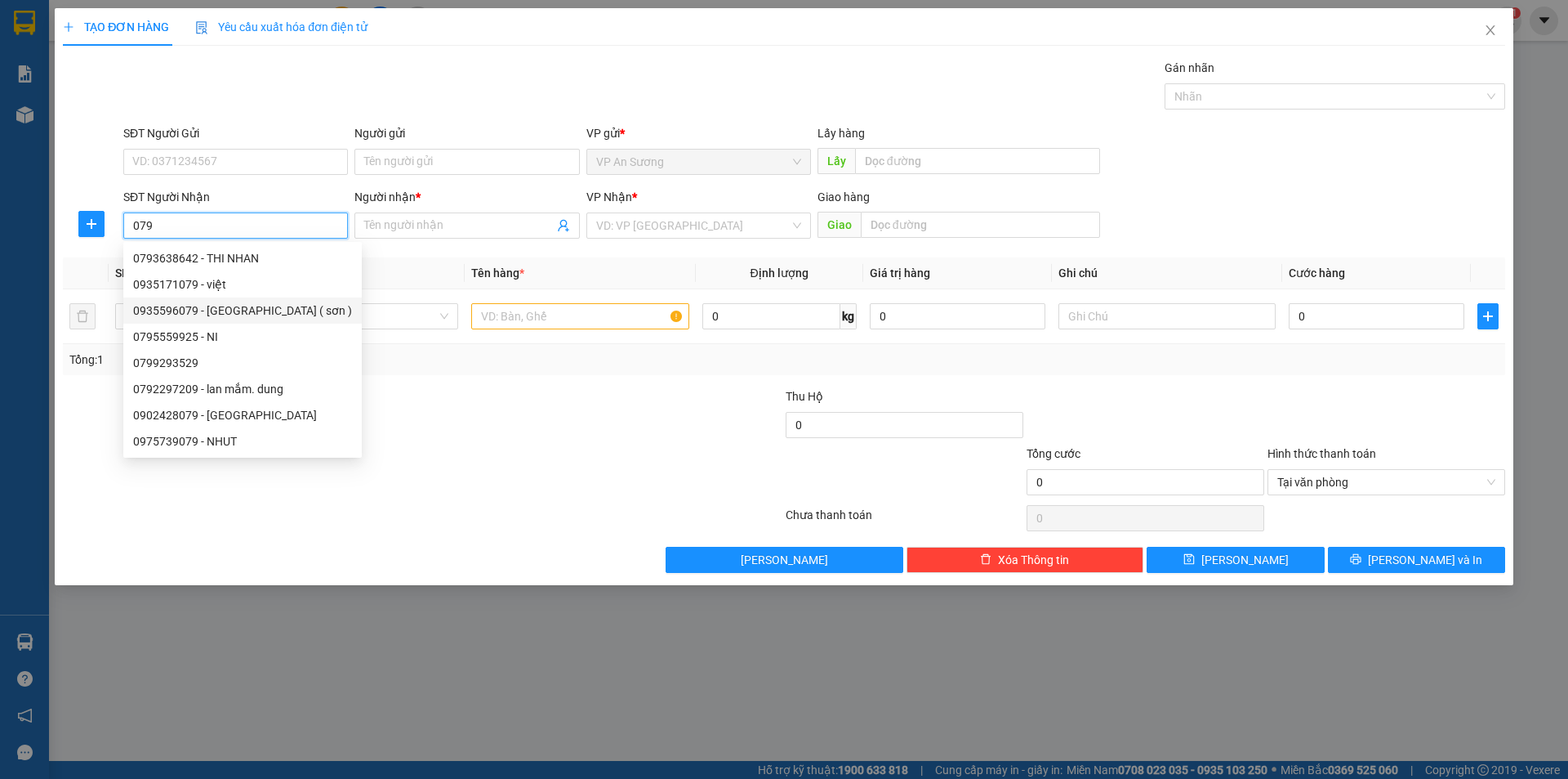
click at [235, 313] on div "0935596079 - tuấn khang ( sơn )" at bounding box center [243, 310] width 219 height 18
type input "0935596079"
type input "tuấn khang ( sơn )"
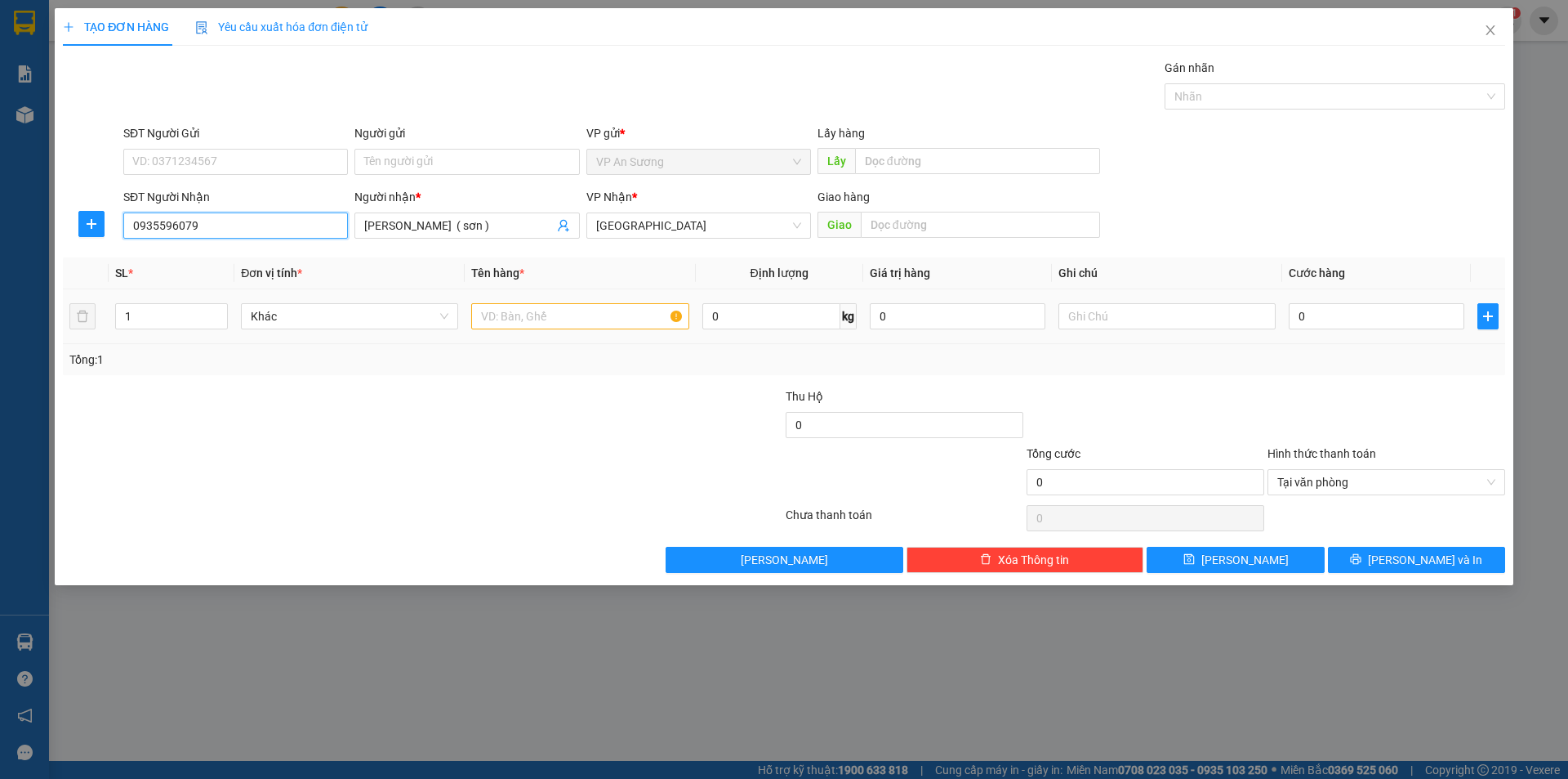
type input "0935596079"
click at [632, 319] on input "text" at bounding box center [579, 316] width 217 height 26
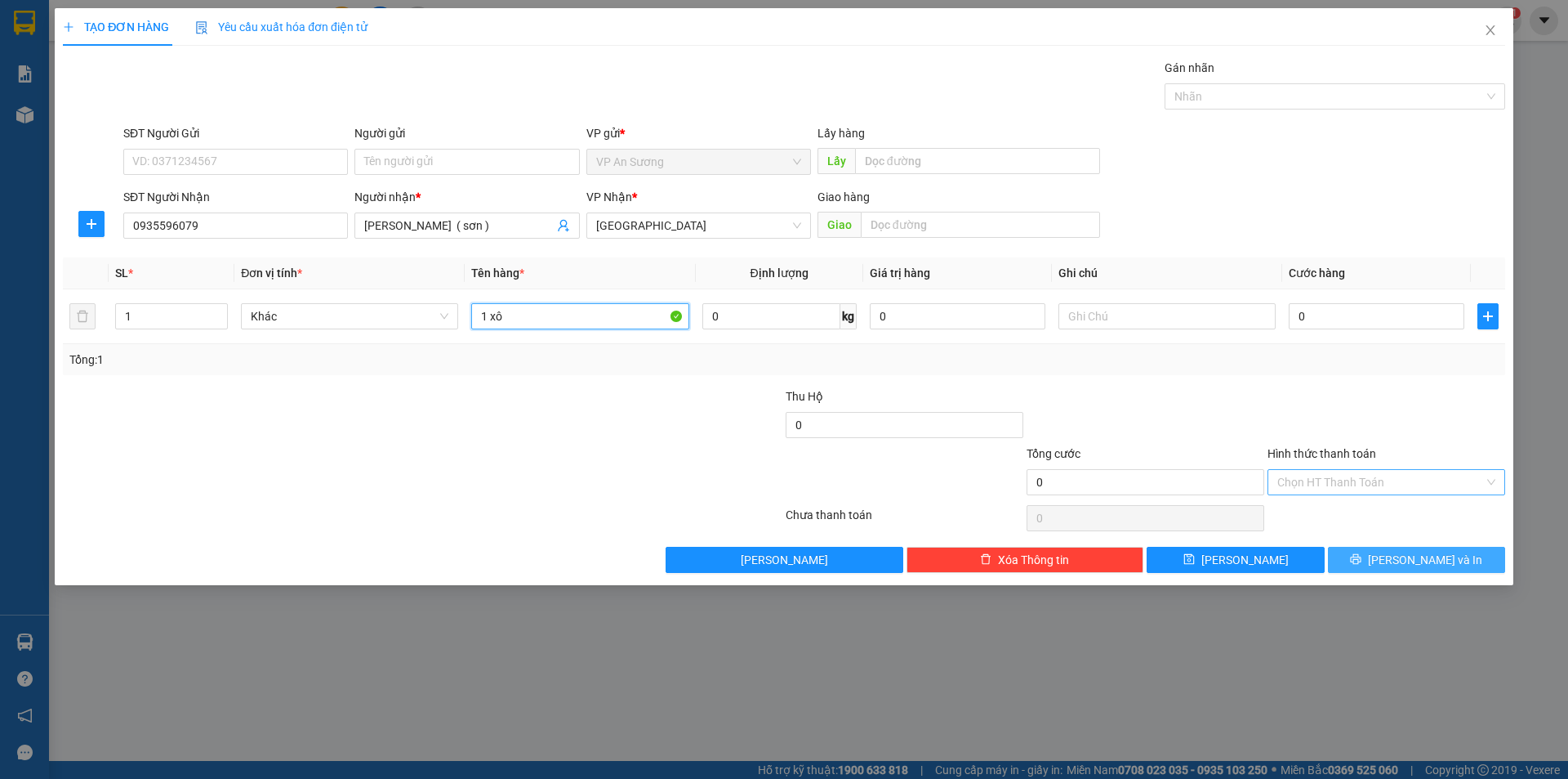
type input "1 xô"
click at [1450, 562] on button "[PERSON_NAME] và In" at bounding box center [1417, 560] width 177 height 26
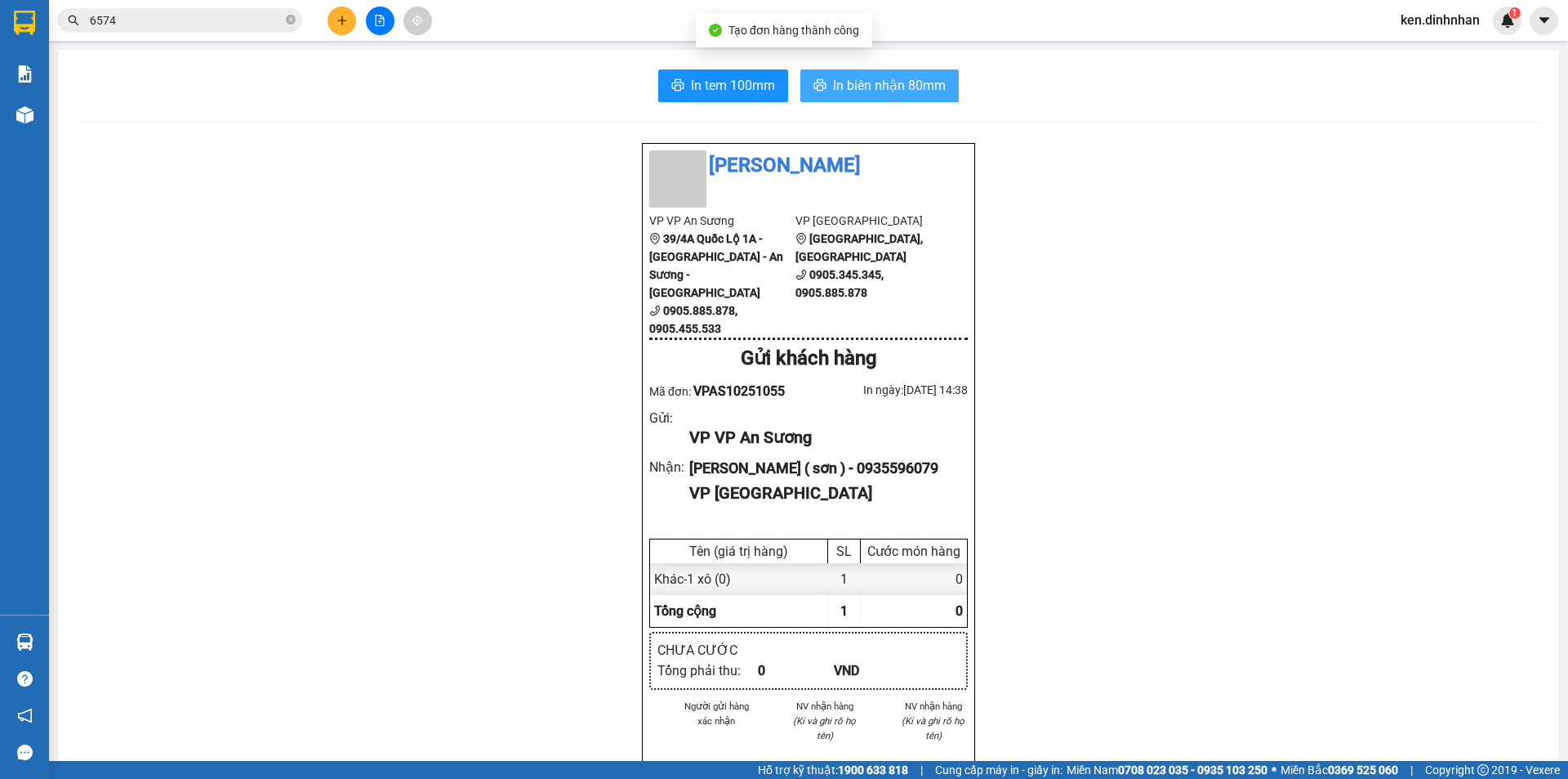
click at [921, 88] on span "In biên nhận 80mm" at bounding box center [889, 86] width 113 height 21
click at [337, 17] on icon "plus" at bounding box center [342, 21] width 11 height 11
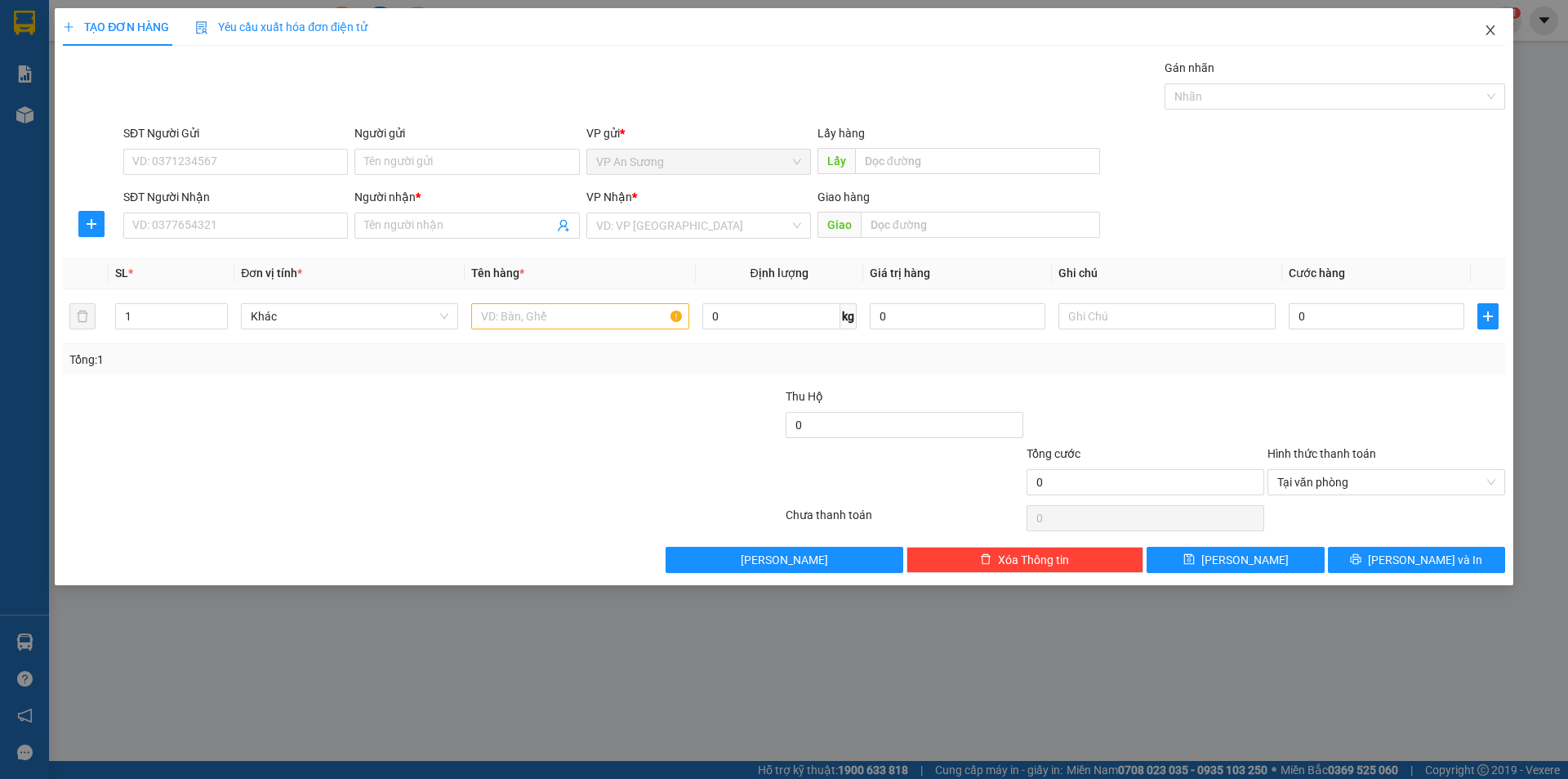
click at [1499, 31] on span "Close" at bounding box center [1491, 31] width 46 height 46
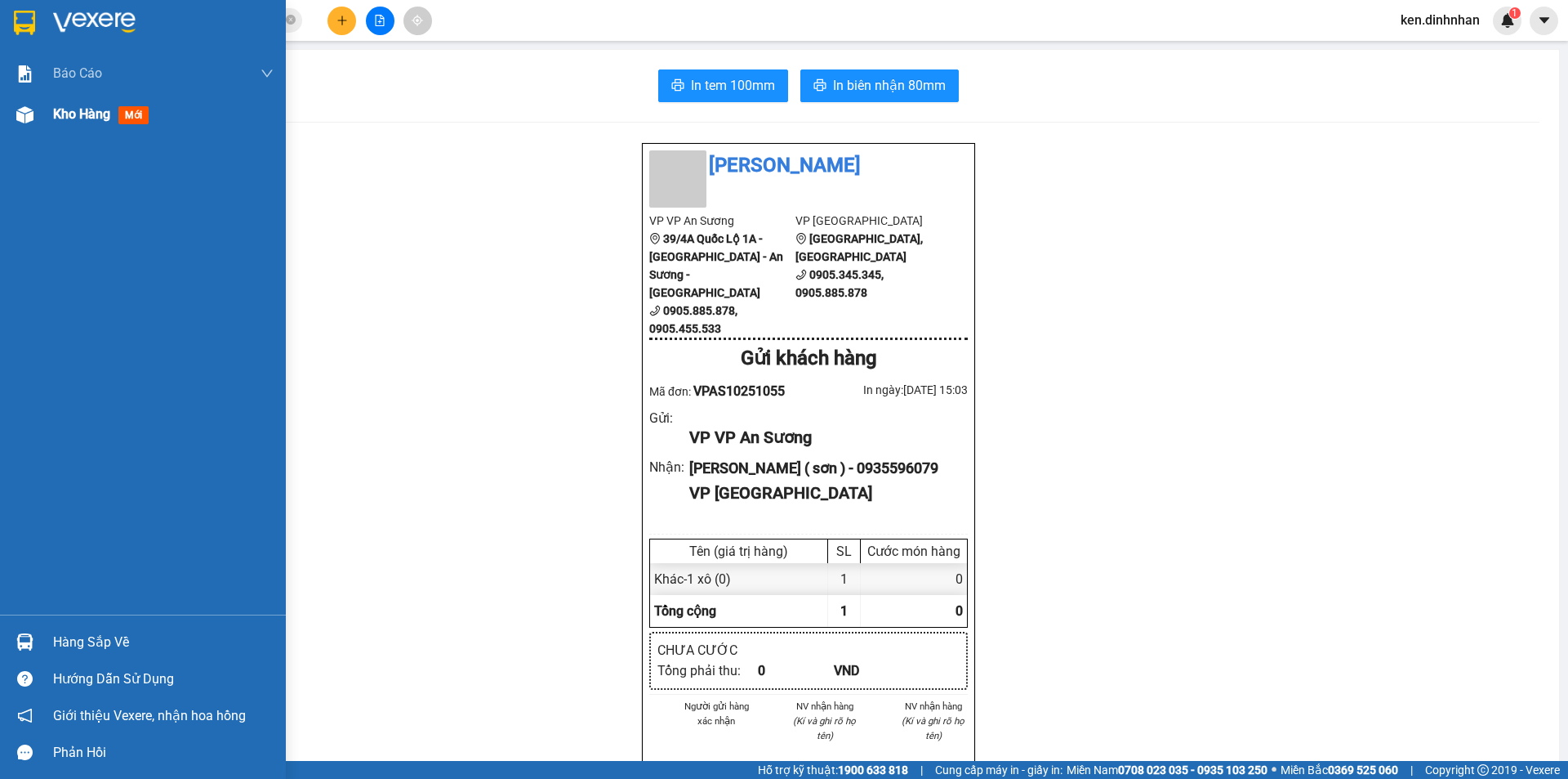
click at [71, 117] on span "Kho hàng" at bounding box center [81, 114] width 57 height 16
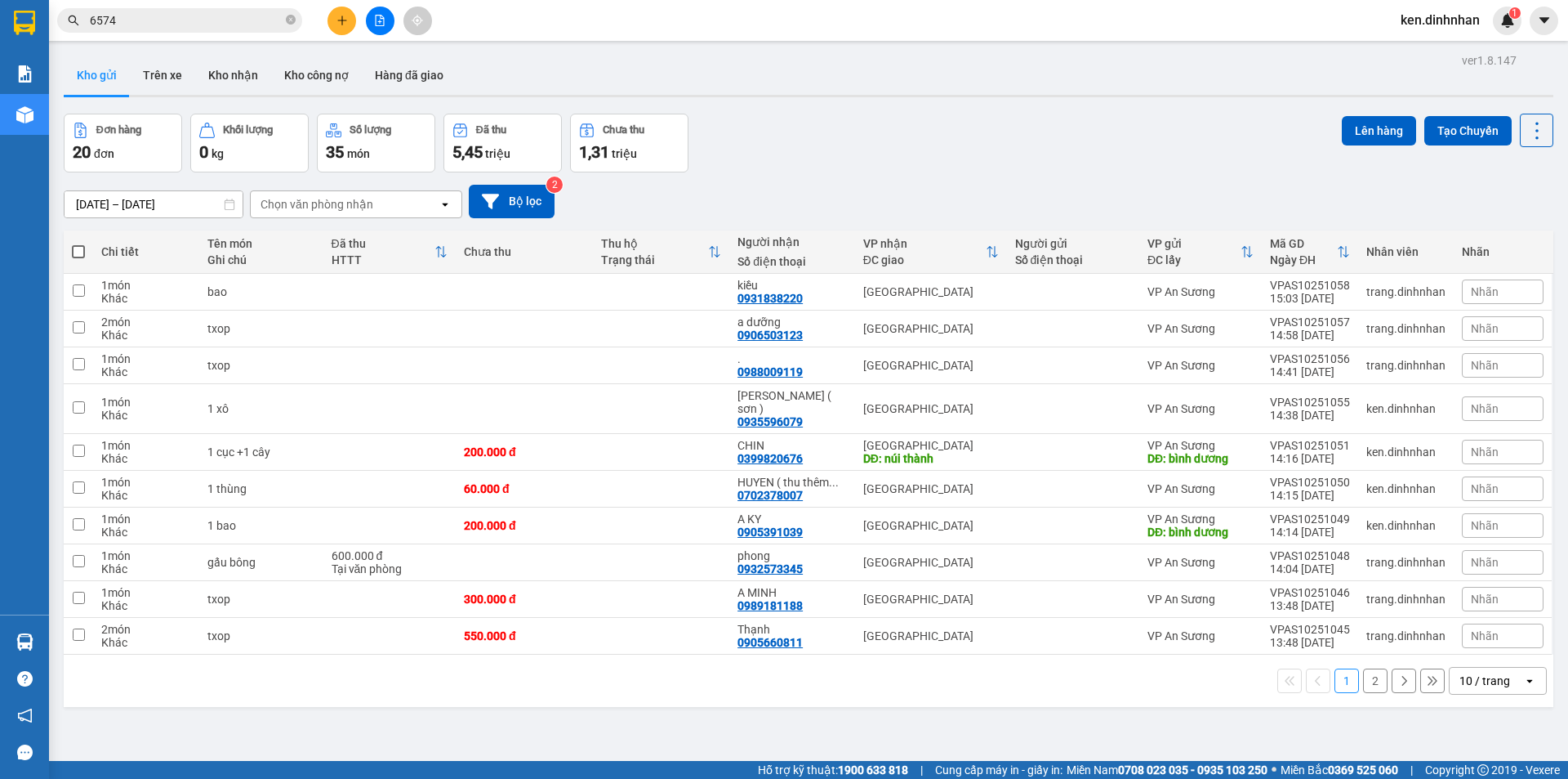
click at [1364, 673] on button "2" at bounding box center [1376, 680] width 24 height 24
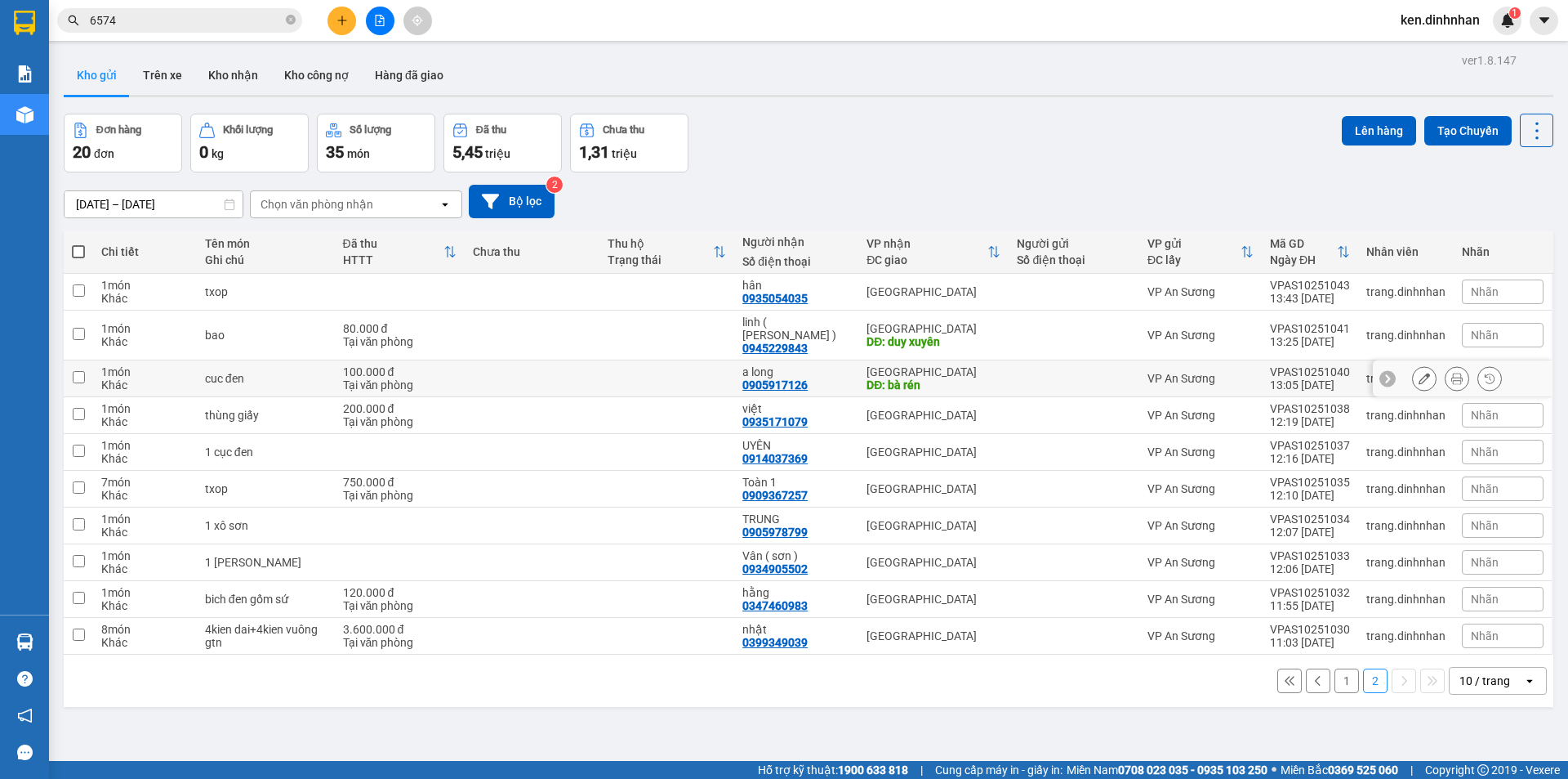
click at [930, 378] on div "DĐ: bà rén" at bounding box center [934, 384] width 134 height 13
checkbox input "true"
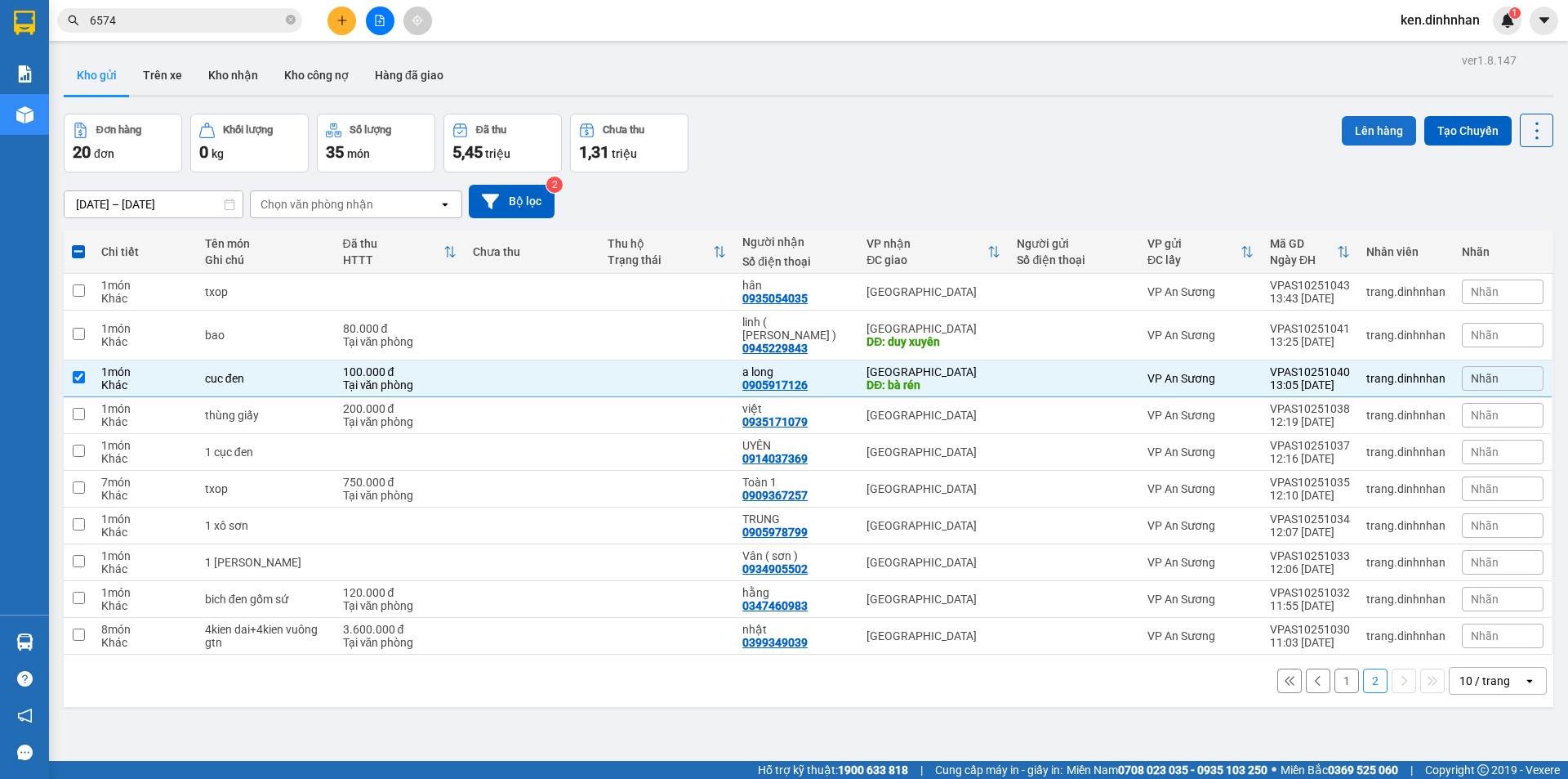
click at [1352, 130] on button "Lên hàng" at bounding box center [1380, 131] width 75 height 30
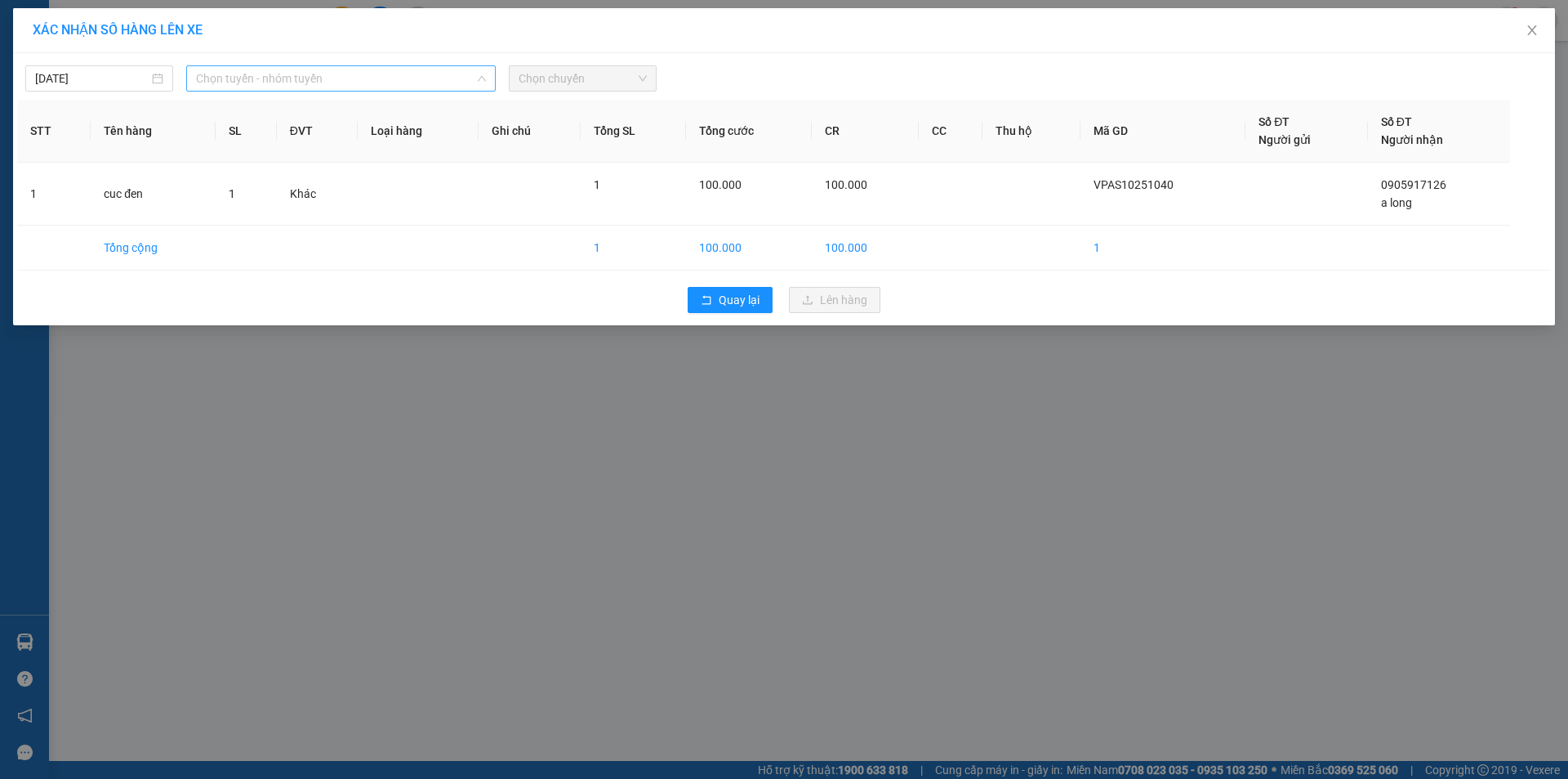
drag, startPoint x: 235, startPoint y: 79, endPoint x: 284, endPoint y: 141, distance: 79.0
click at [236, 79] on span "Chọn tuyến - nhóm tuyến" at bounding box center [340, 78] width 290 height 24
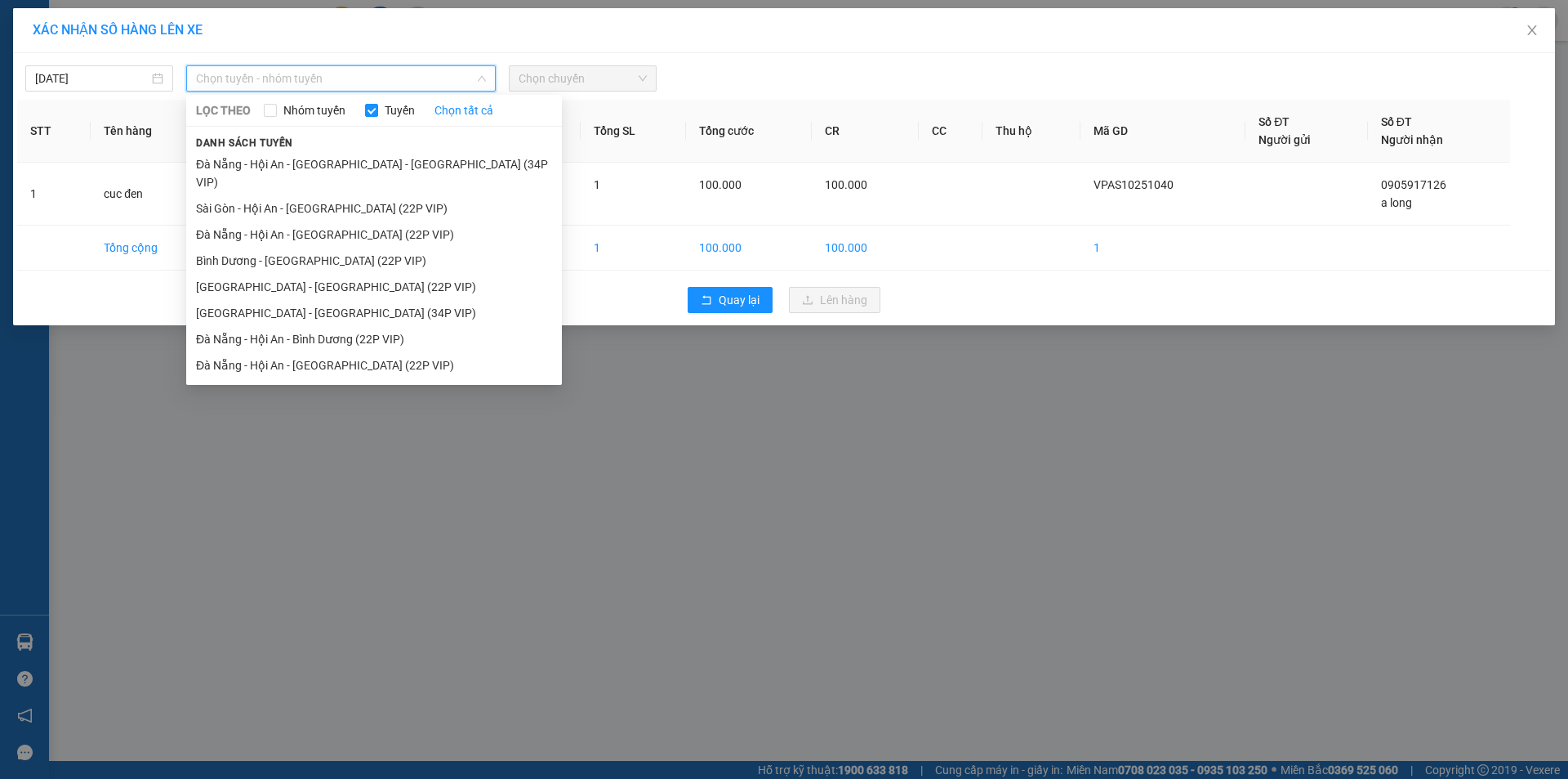
drag, startPoint x: 289, startPoint y: 192, endPoint x: 536, endPoint y: 131, distance: 254.4
click at [294, 195] on li "Sài Gòn - Hội An - Đà Nẵng (22P VIP)" at bounding box center [374, 208] width 376 height 26
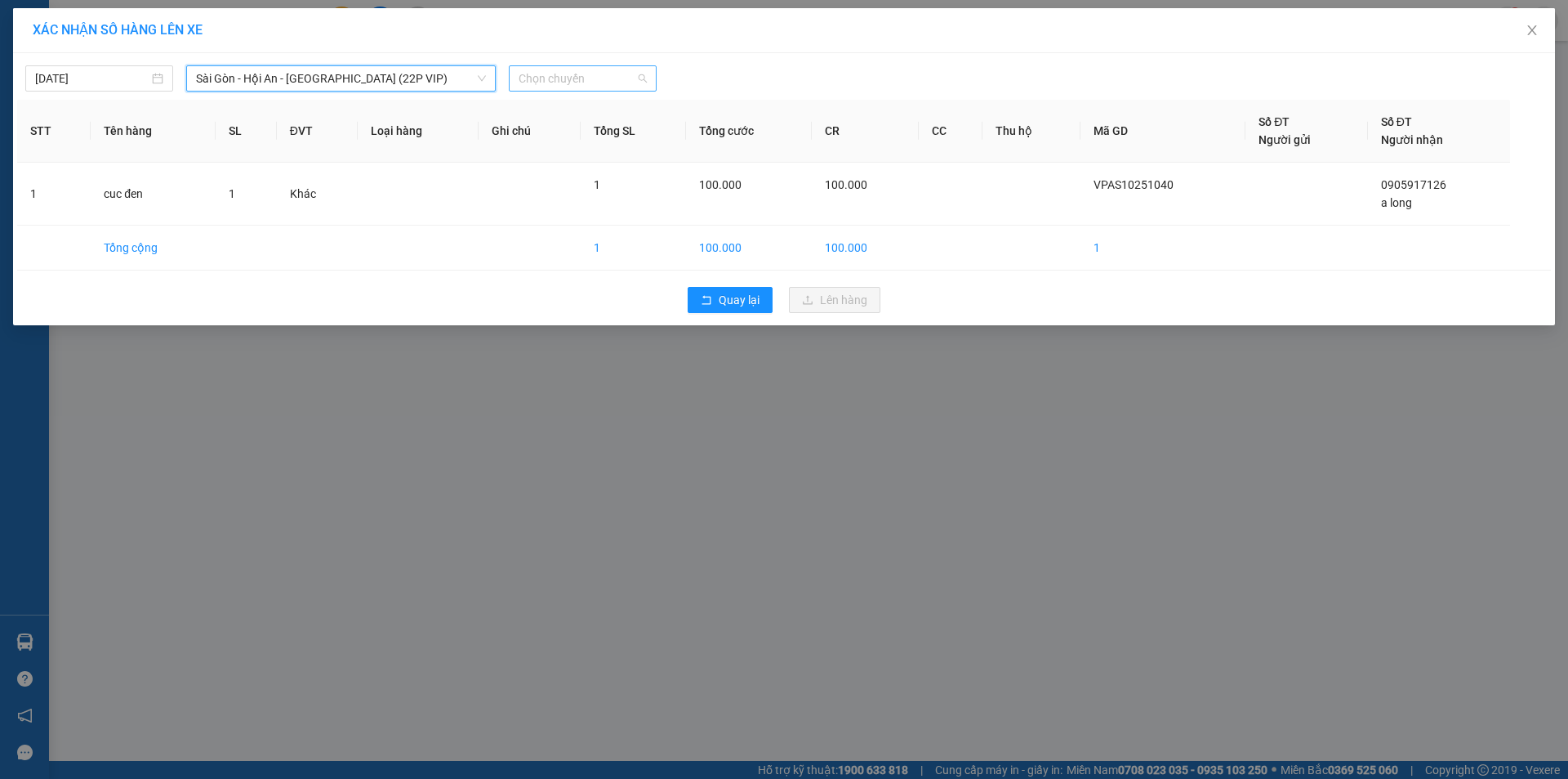
click at [566, 89] on span "Chọn chuyến" at bounding box center [582, 78] width 128 height 24
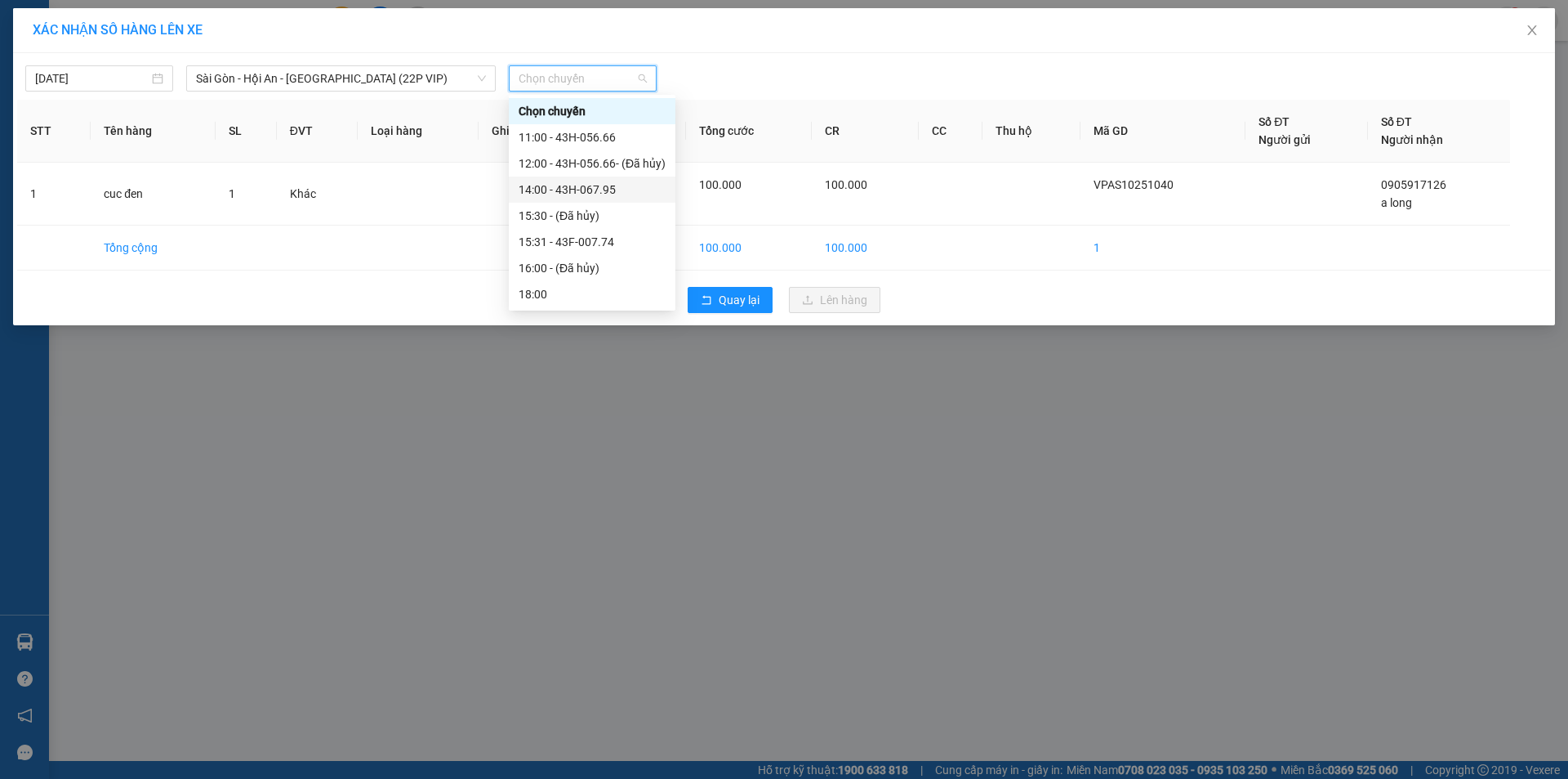
click at [624, 193] on div "14:00 - 43H-067.95" at bounding box center [592, 189] width 147 height 18
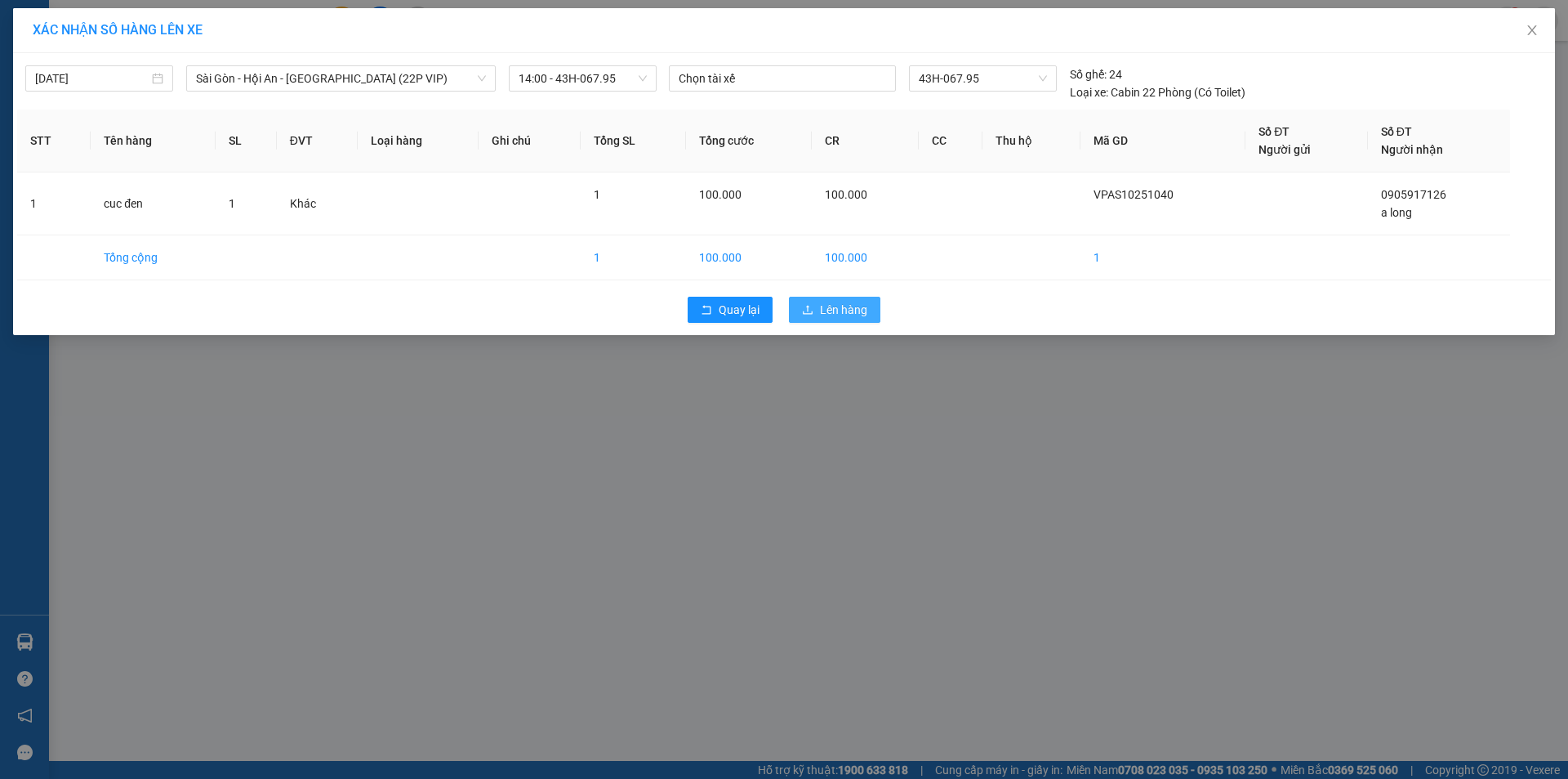
click at [816, 311] on button "Lên hàng" at bounding box center [835, 310] width 91 height 26
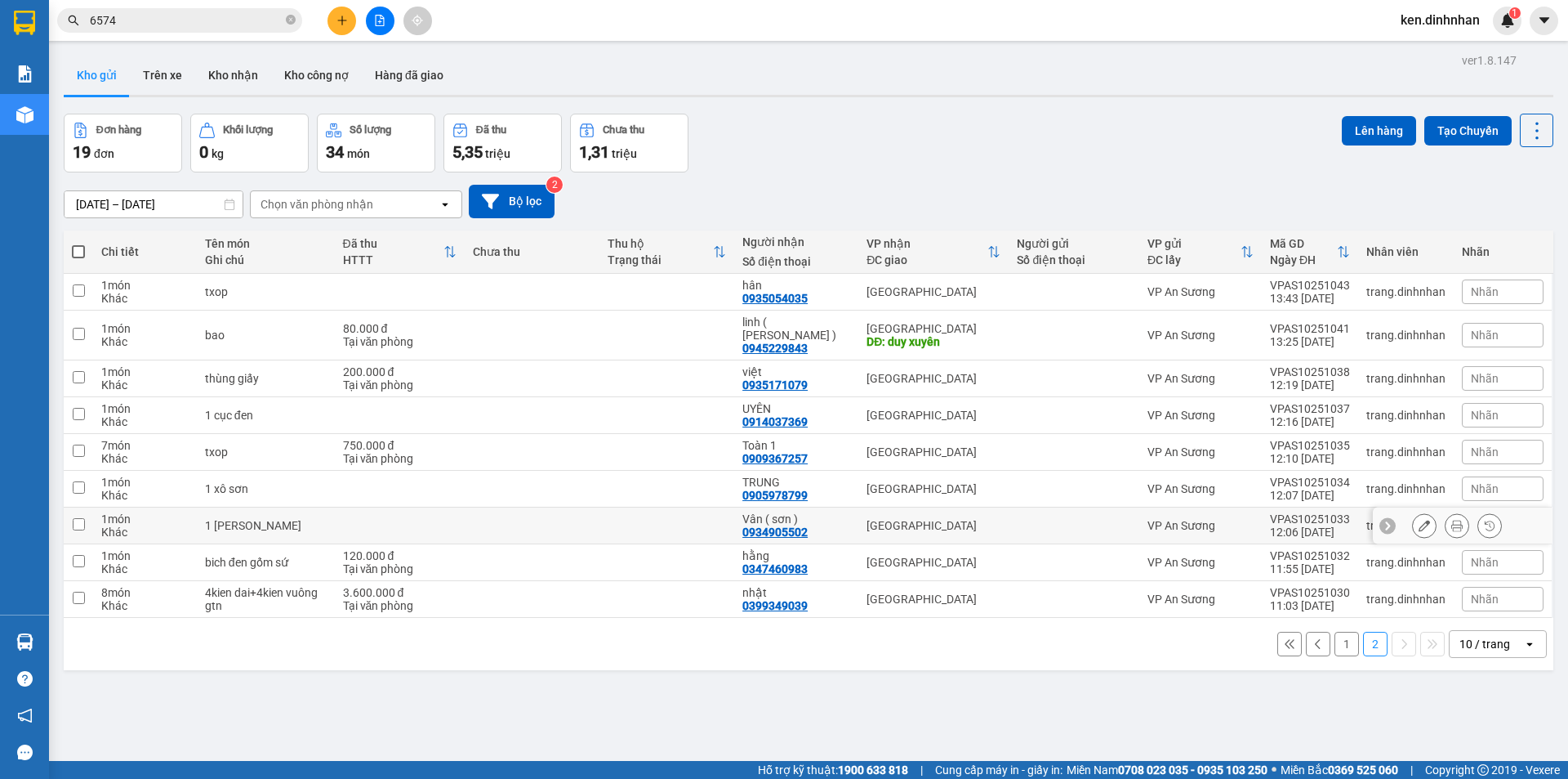
drag, startPoint x: 711, startPoint y: 522, endPoint x: 800, endPoint y: 498, distance: 92.2
click at [712, 522] on td at bounding box center [667, 525] width 134 height 36
checkbox input "true"
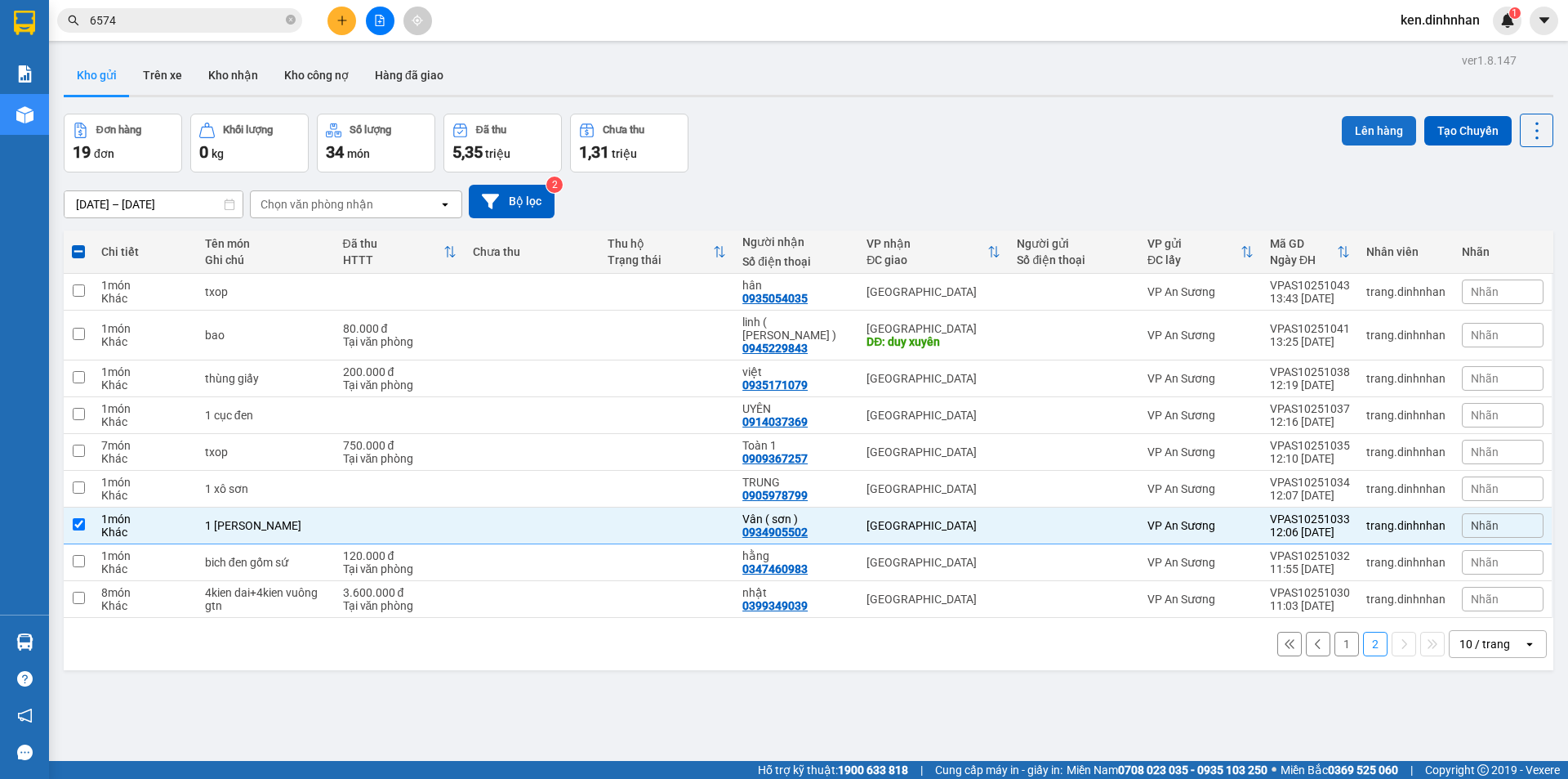
click at [1366, 128] on button "Lên hàng" at bounding box center [1380, 131] width 75 height 30
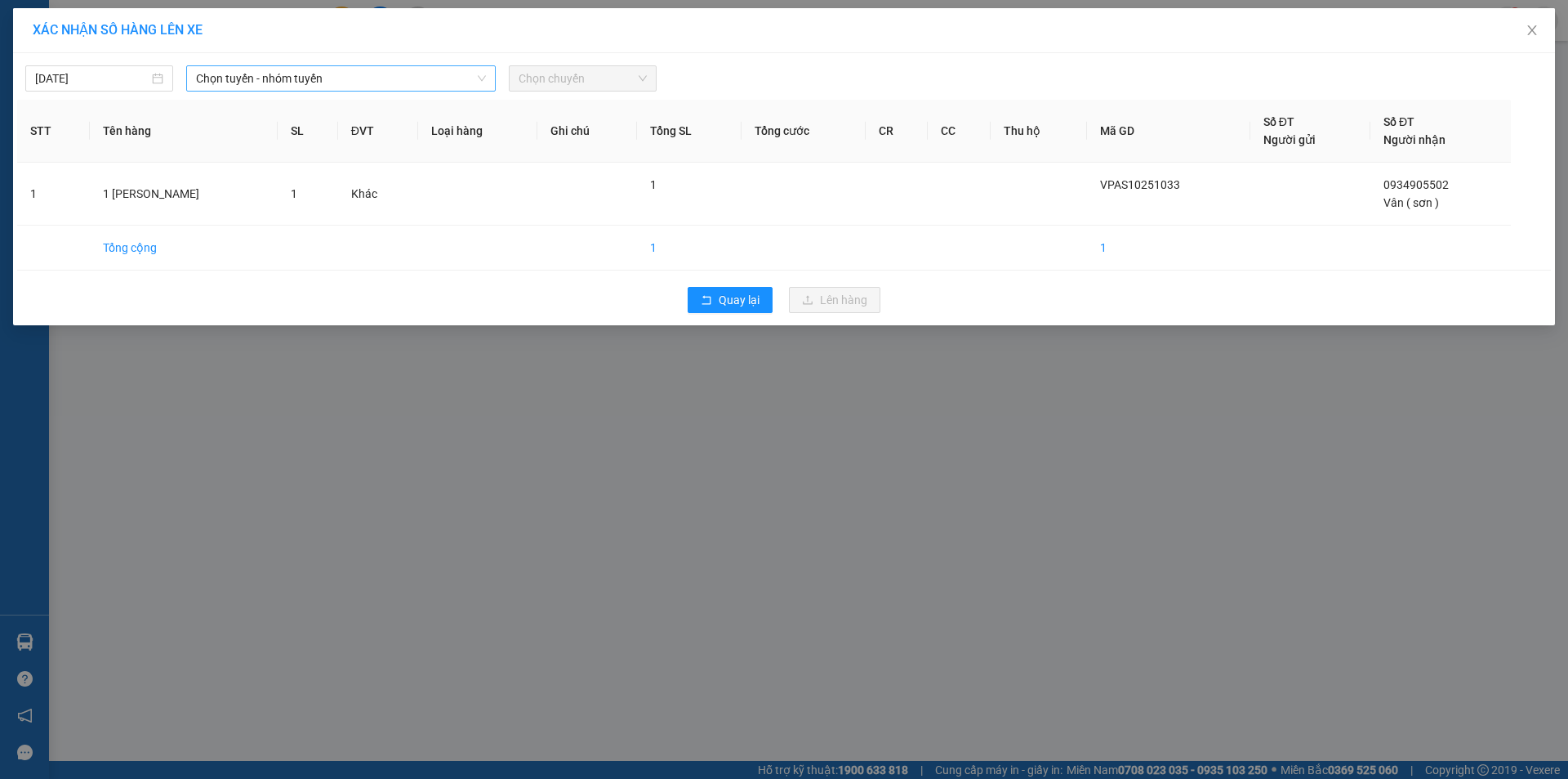
click at [354, 80] on span "Chọn tuyến - nhóm tuyến" at bounding box center [340, 78] width 290 height 24
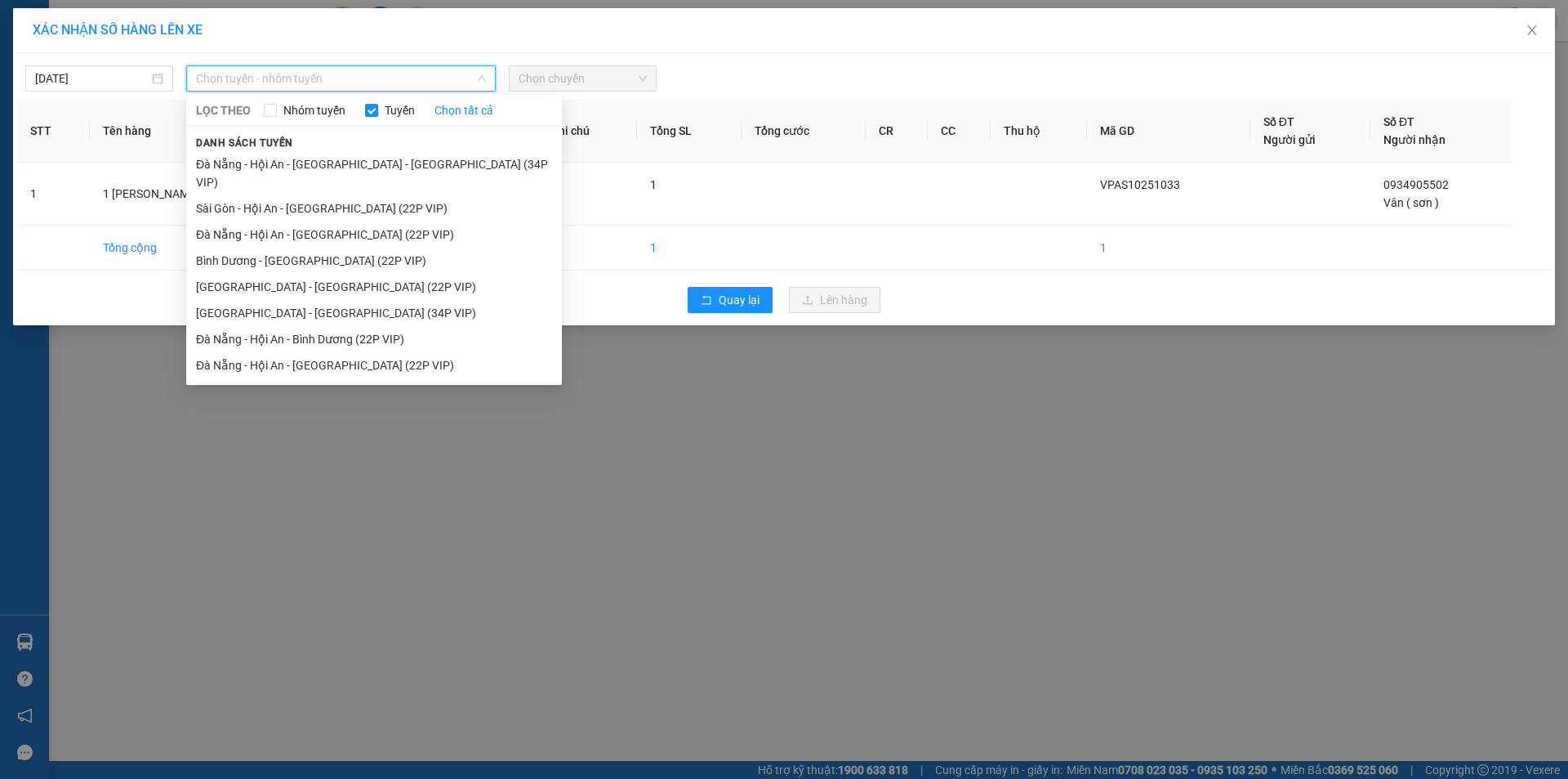
drag, startPoint x: 292, startPoint y: 191, endPoint x: 479, endPoint y: 126, distance: 198.0
click at [293, 195] on li "Sài Gòn - Hội An - Đà Nẵng (22P VIP)" at bounding box center [374, 208] width 376 height 26
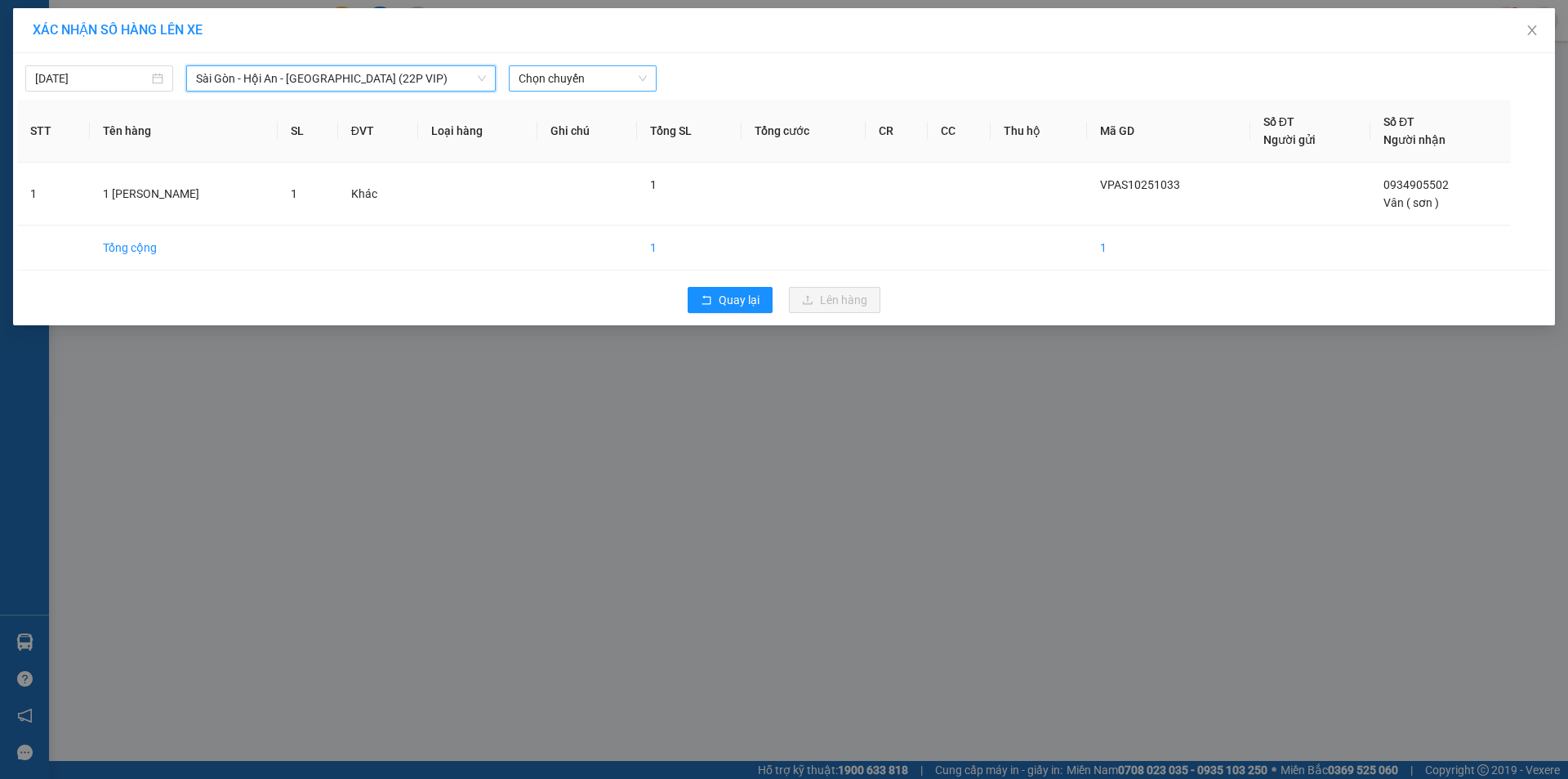
click at [548, 85] on span "Chọn chuyến" at bounding box center [582, 78] width 128 height 24
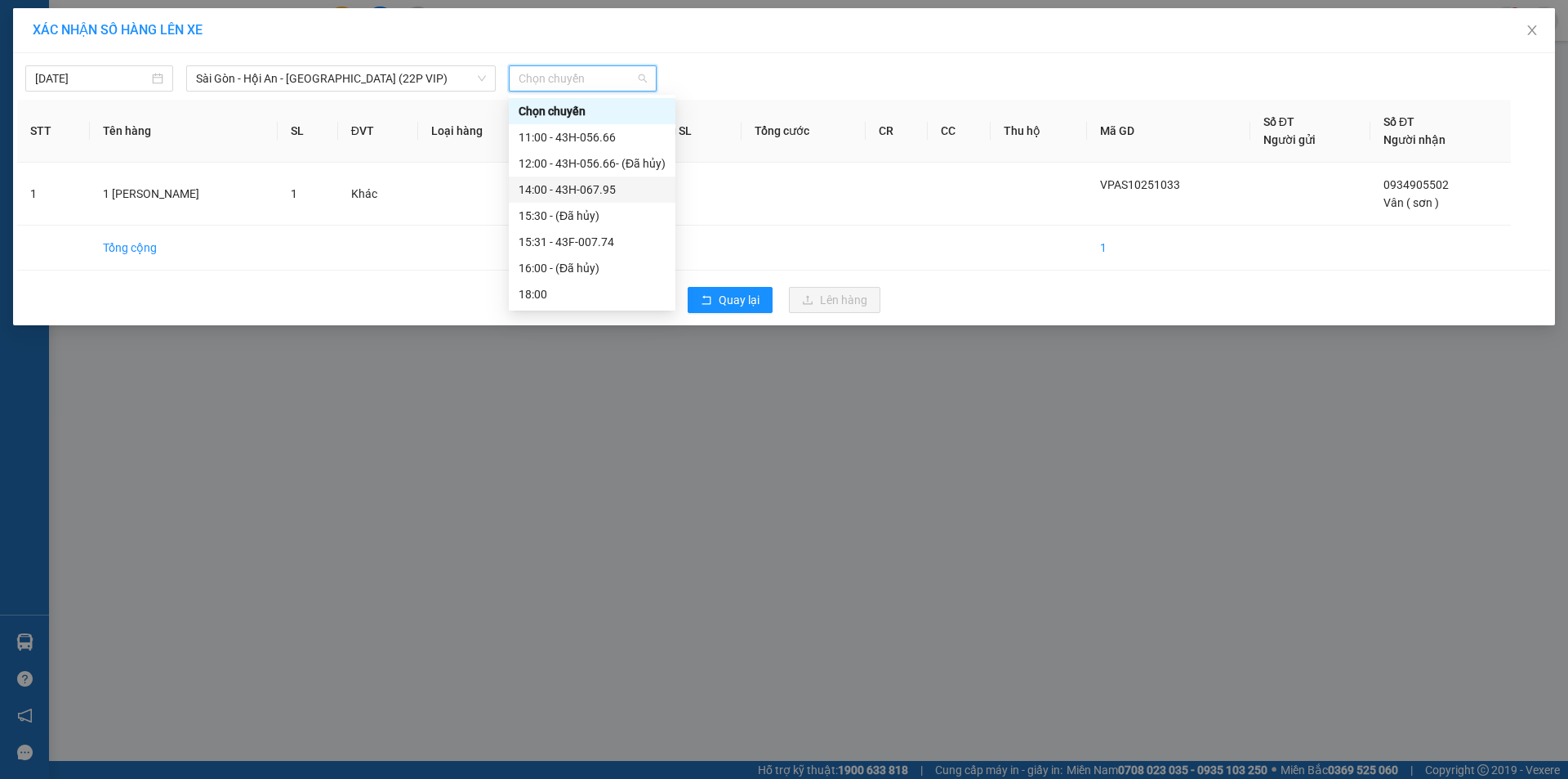
click at [602, 188] on div "14:00 - 43H-067.95" at bounding box center [592, 189] width 147 height 18
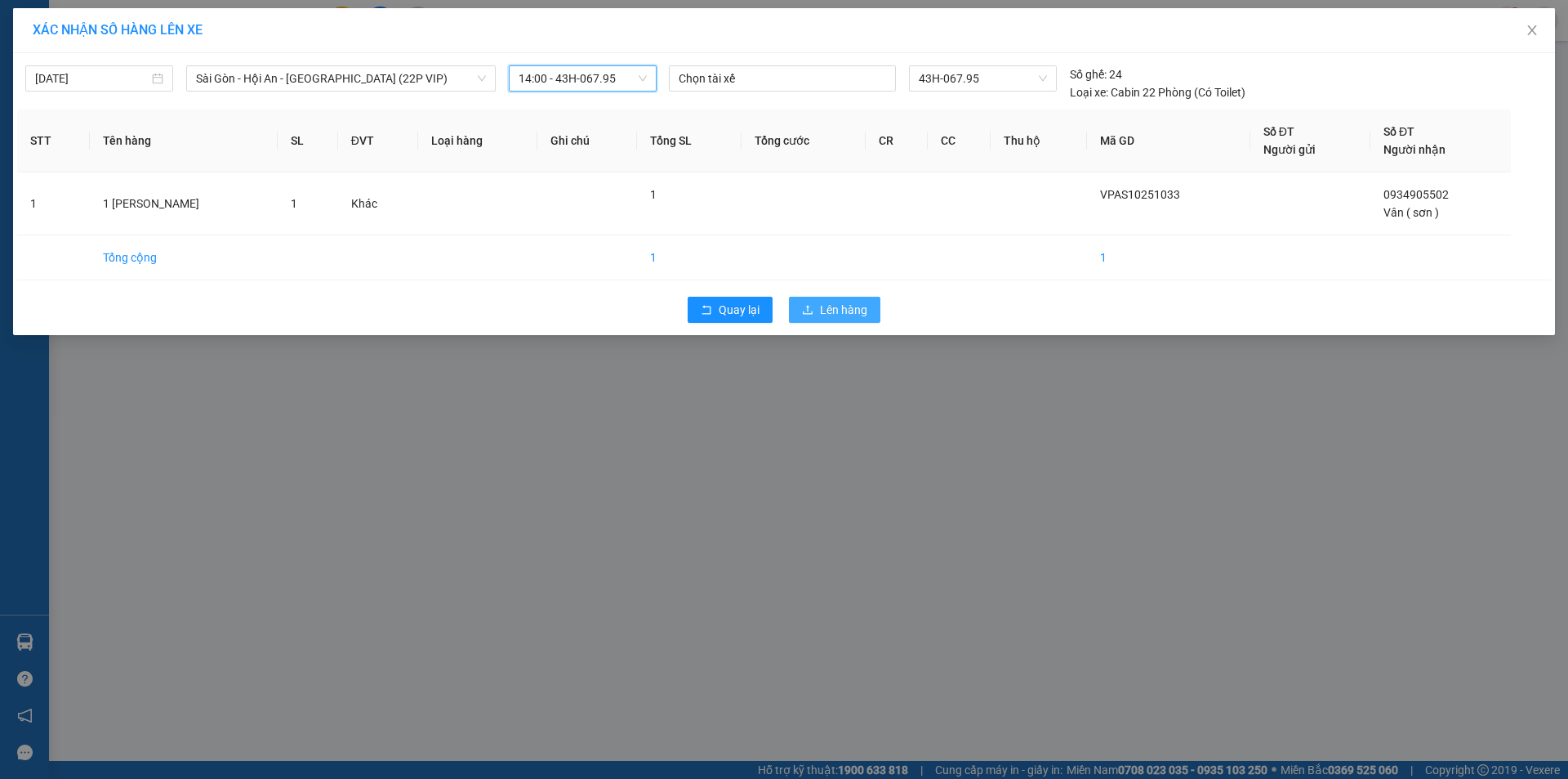
click at [820, 306] on button "Lên hàng" at bounding box center [835, 310] width 91 height 26
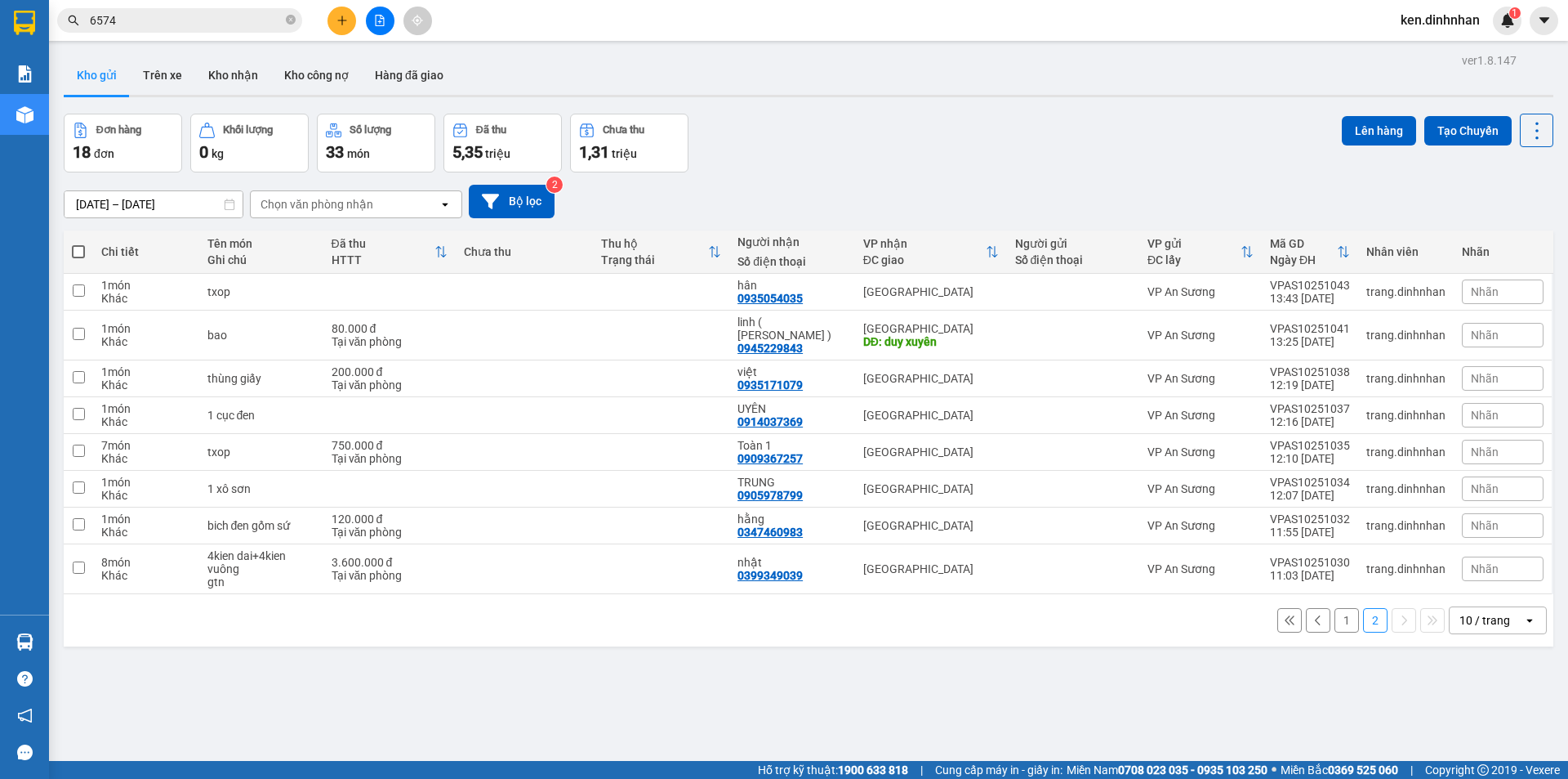
click at [1341, 608] on button "1" at bounding box center [1347, 620] width 24 height 24
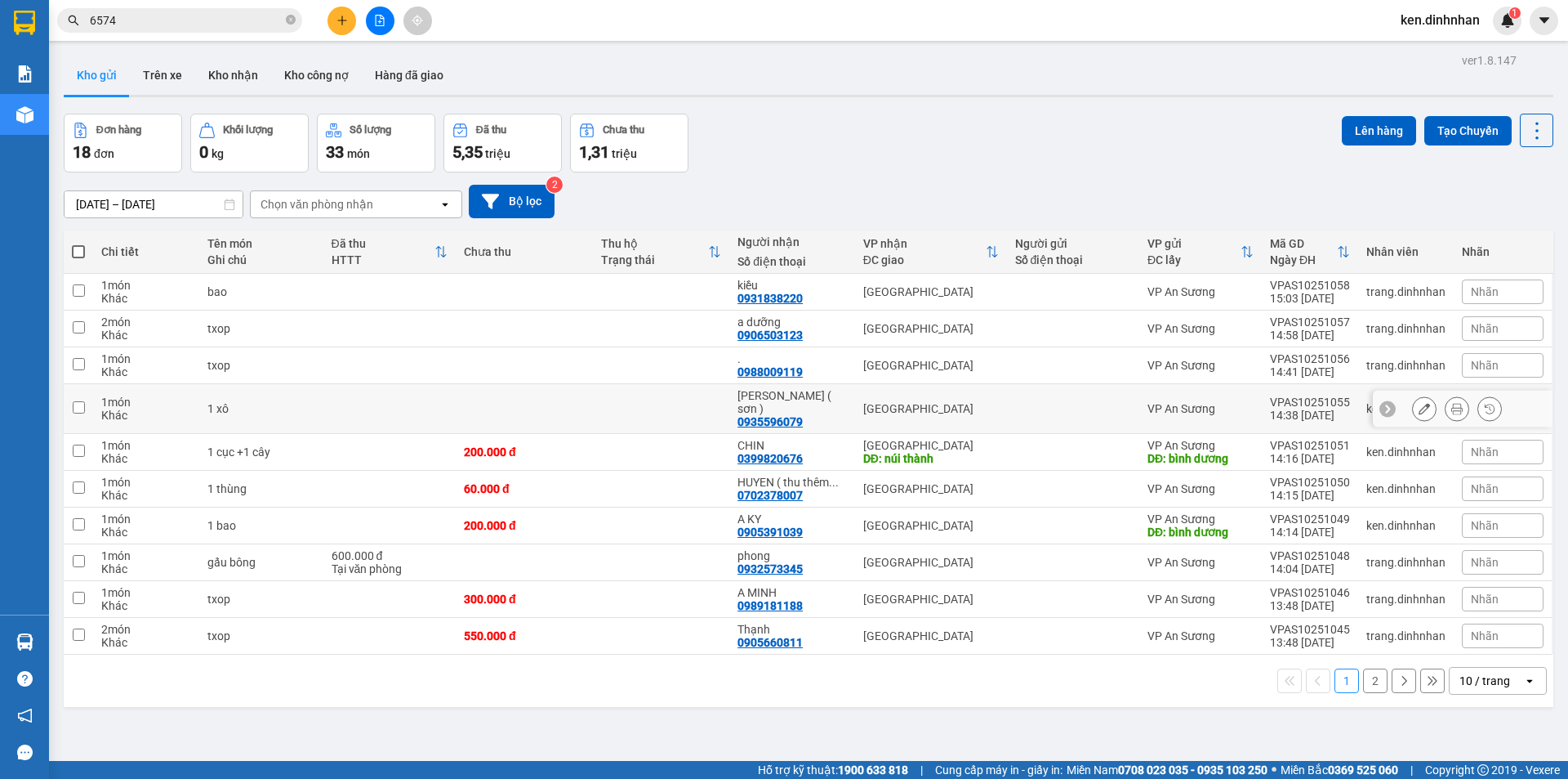
click at [666, 398] on td at bounding box center [661, 409] width 137 height 49
checkbox input "true"
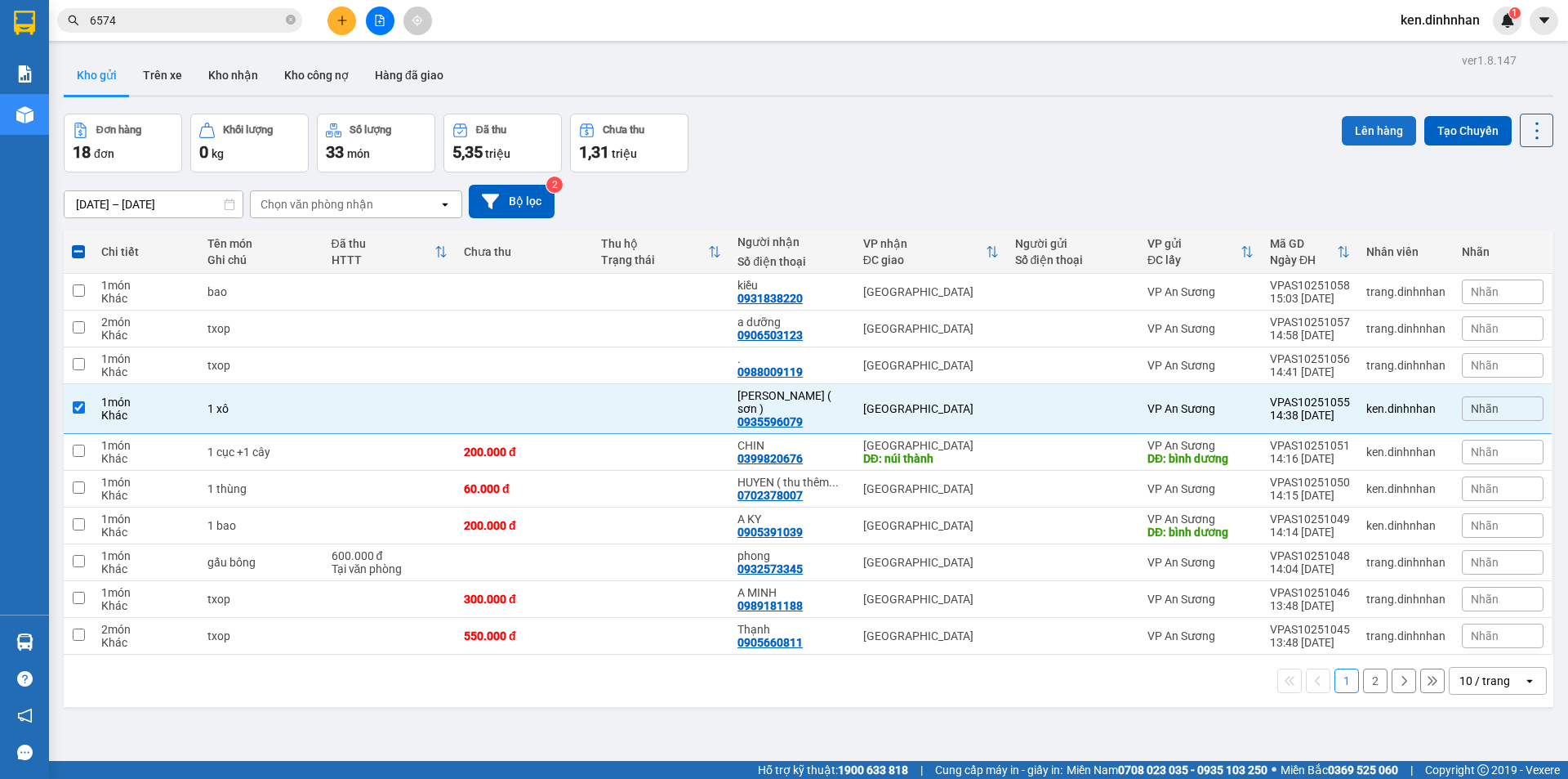
click at [1392, 128] on button "Lên hàng" at bounding box center [1380, 131] width 75 height 30
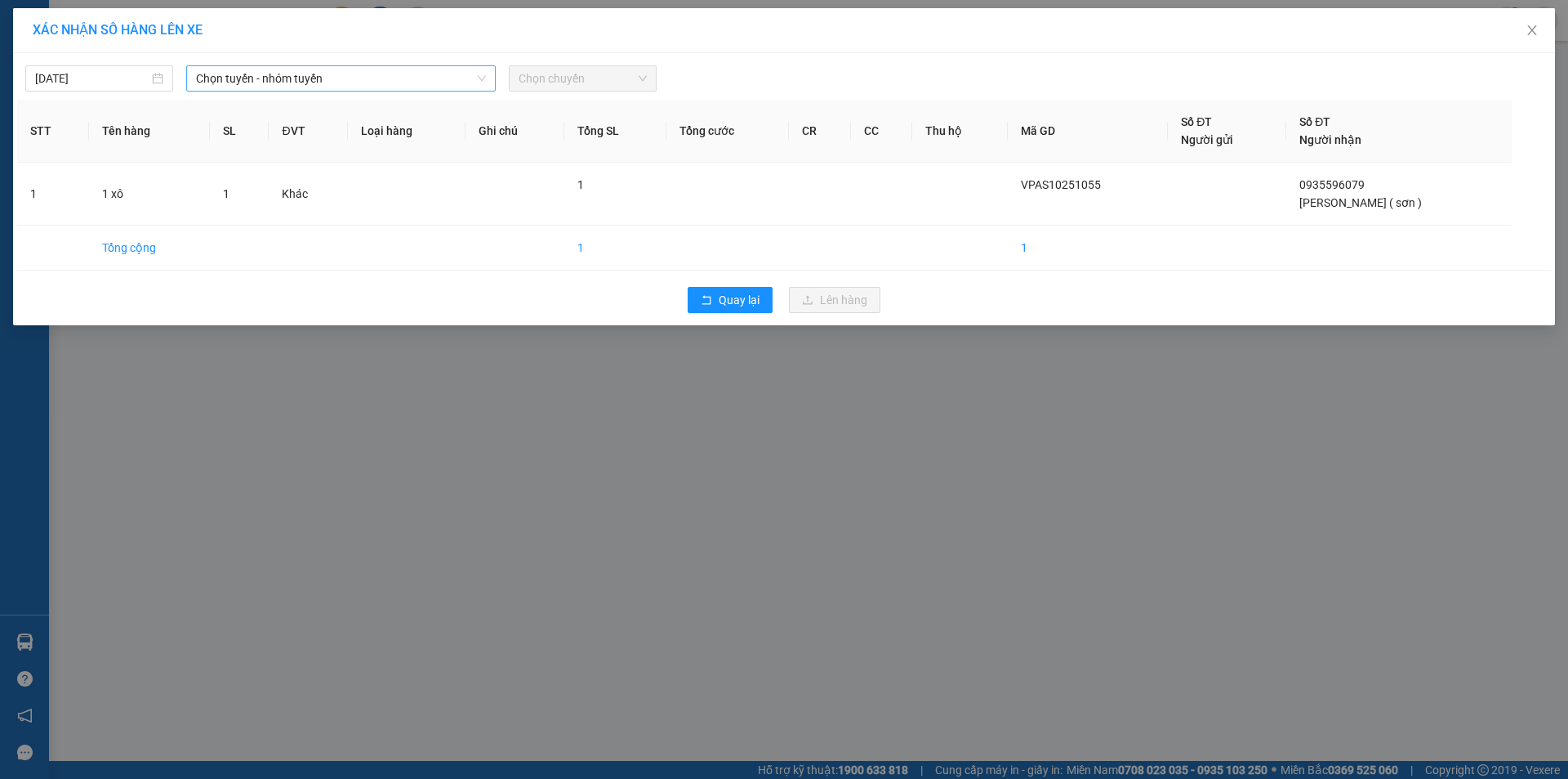
click at [335, 82] on span "Chọn tuyến - nhóm tuyến" at bounding box center [340, 78] width 290 height 24
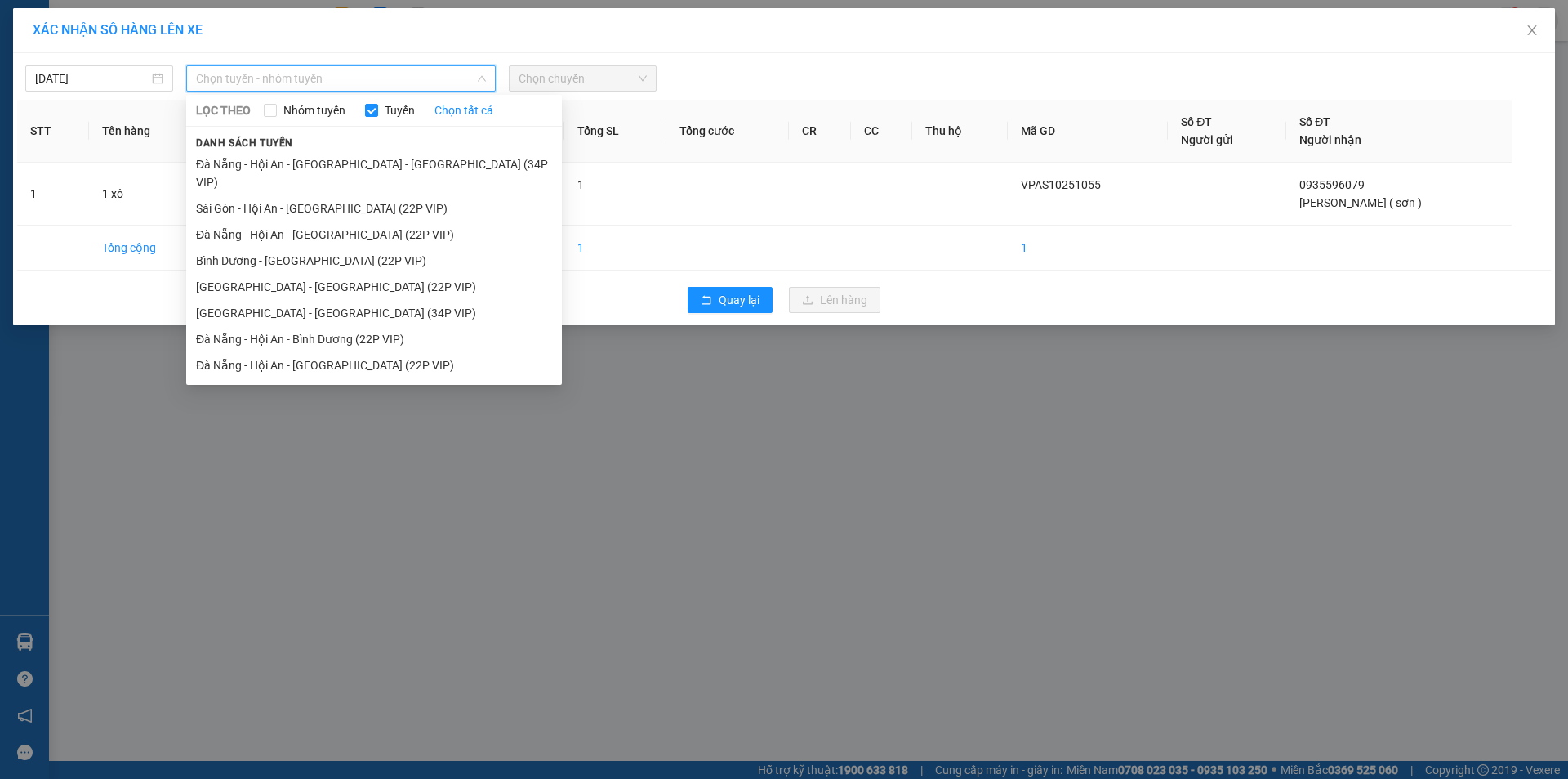
drag, startPoint x: 299, startPoint y: 194, endPoint x: 596, endPoint y: 121, distance: 305.8
click at [300, 195] on li "Sài Gòn - Hội An - Đà Nẵng (22P VIP)" at bounding box center [374, 208] width 376 height 26
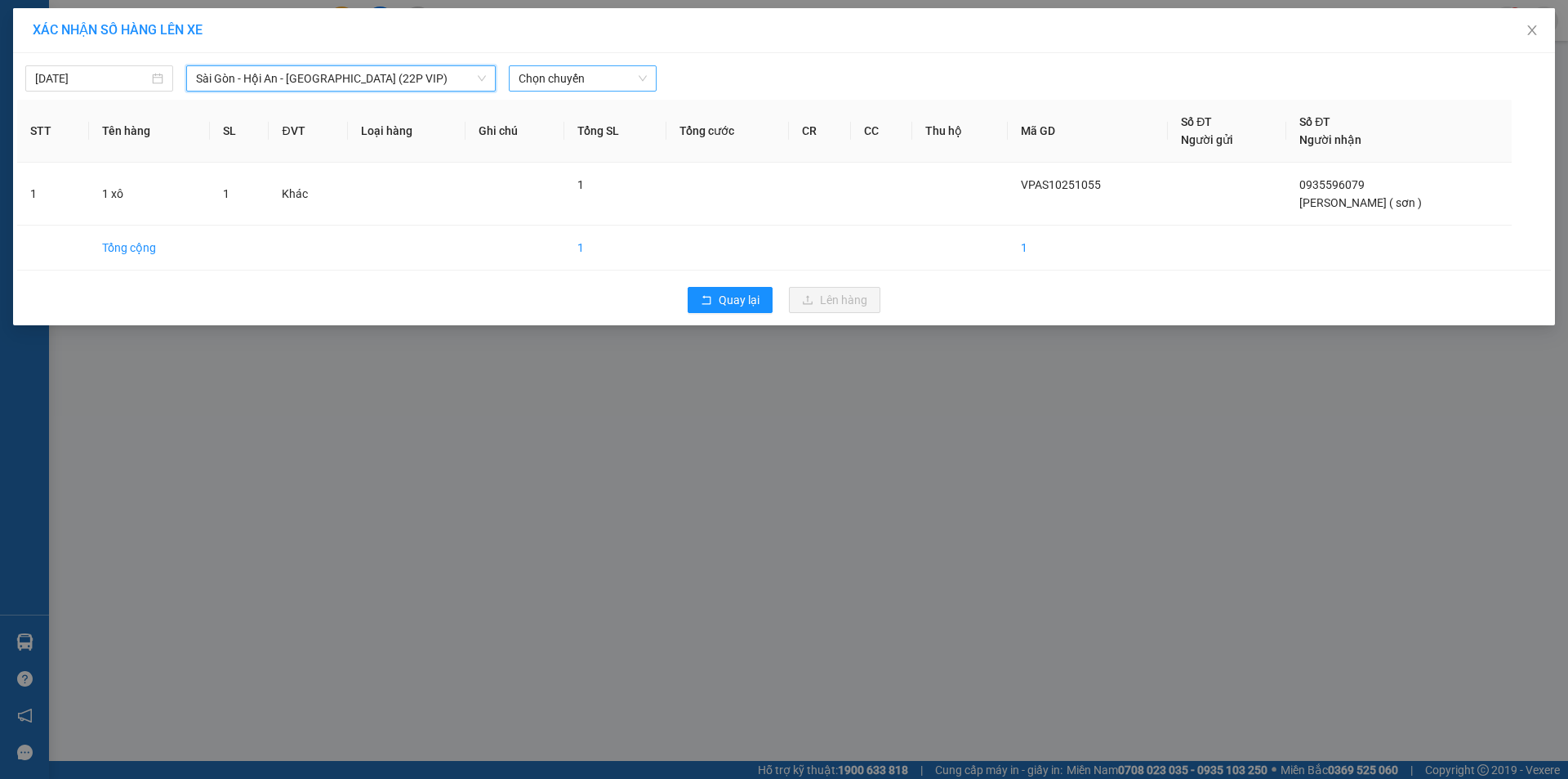
click at [629, 77] on span "Chọn chuyến" at bounding box center [582, 78] width 128 height 24
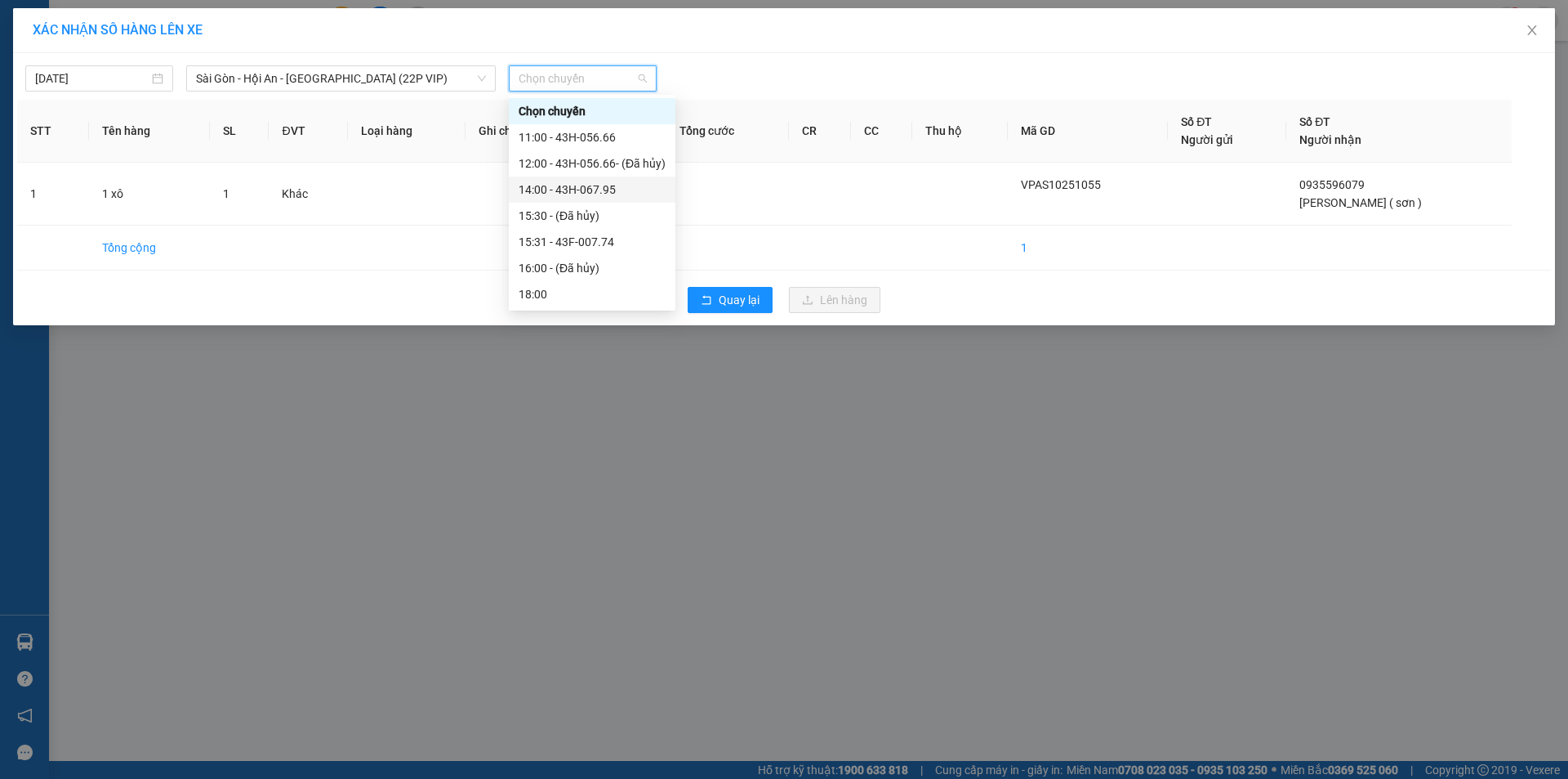
drag, startPoint x: 595, startPoint y: 188, endPoint x: 791, endPoint y: 319, distance: 235.7
click at [598, 188] on div "14:00 - 43H-067.95" at bounding box center [592, 189] width 147 height 18
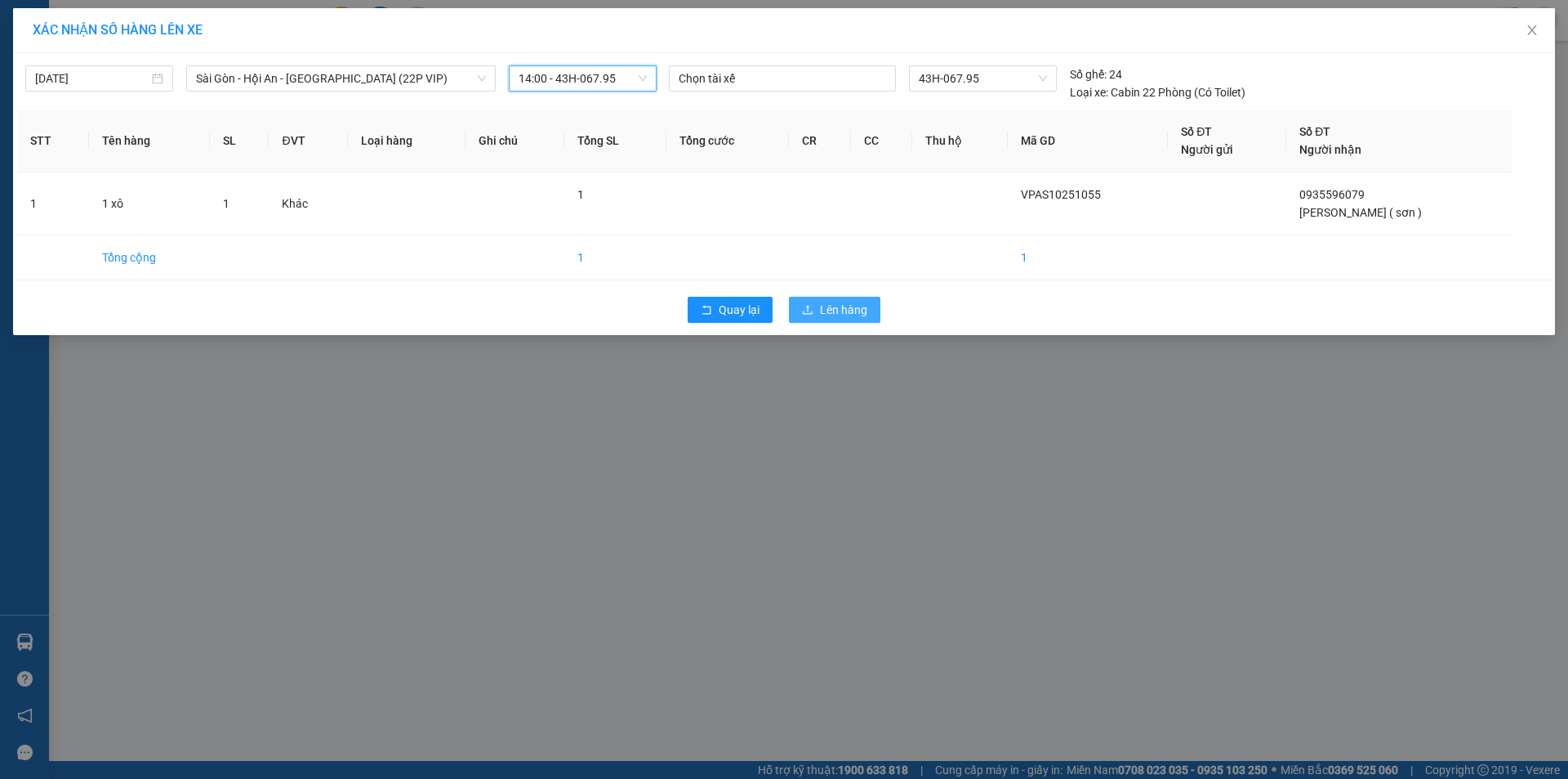
click at [825, 307] on span "Lên hàng" at bounding box center [843, 309] width 48 height 18
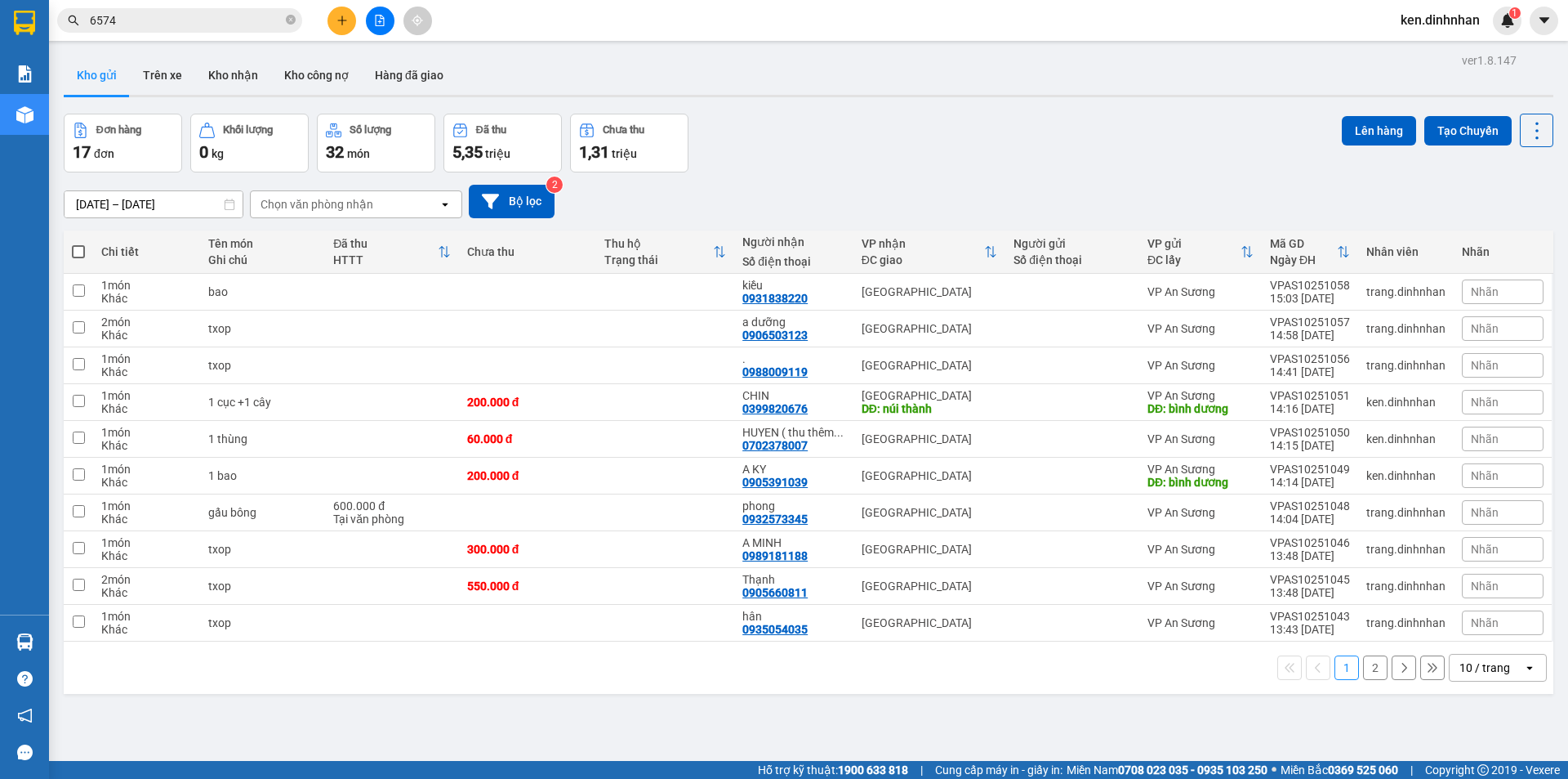
click at [1364, 664] on button "2" at bounding box center [1376, 667] width 24 height 24
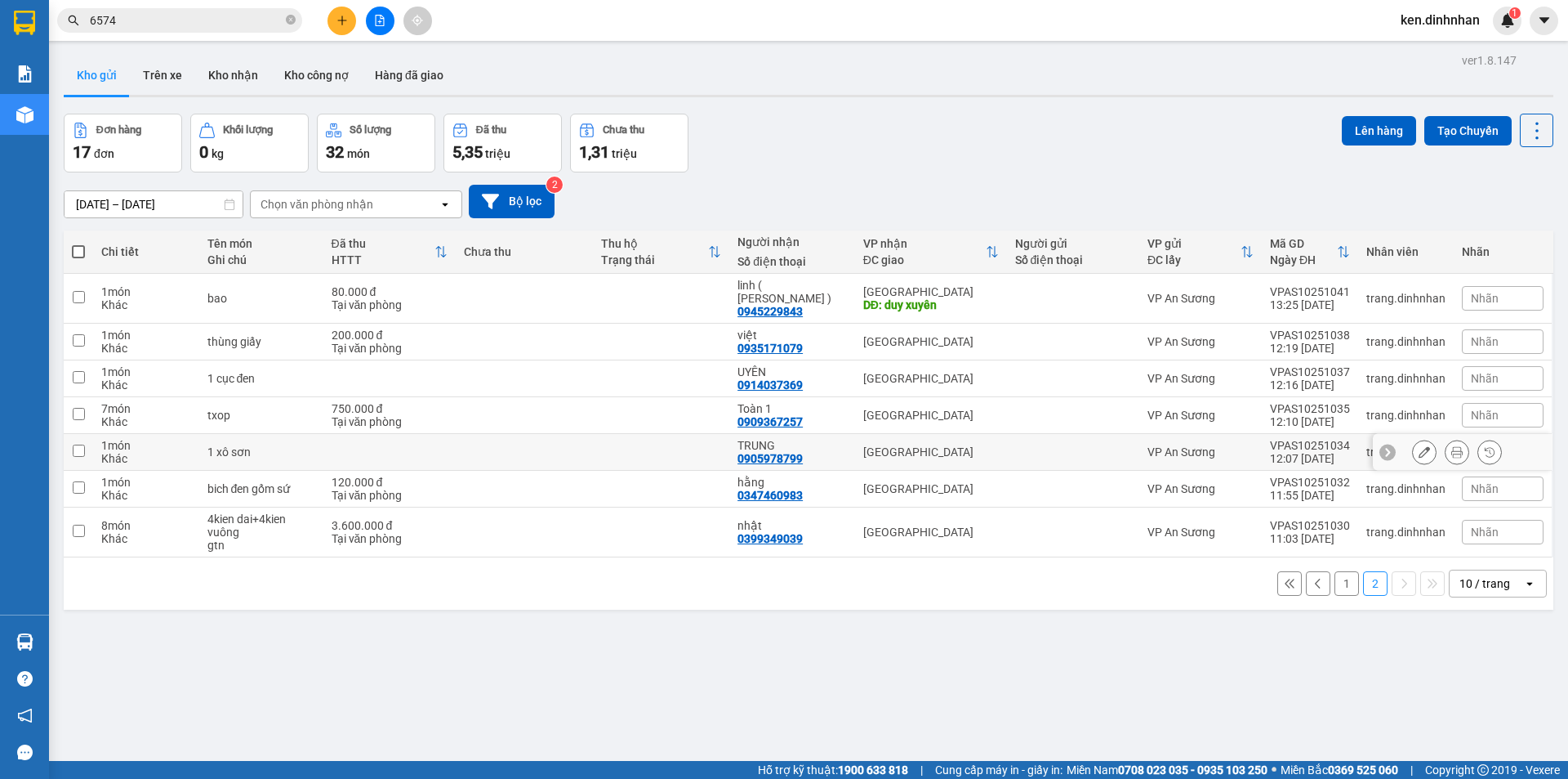
click at [645, 439] on td at bounding box center [661, 452] width 137 height 36
checkbox input "true"
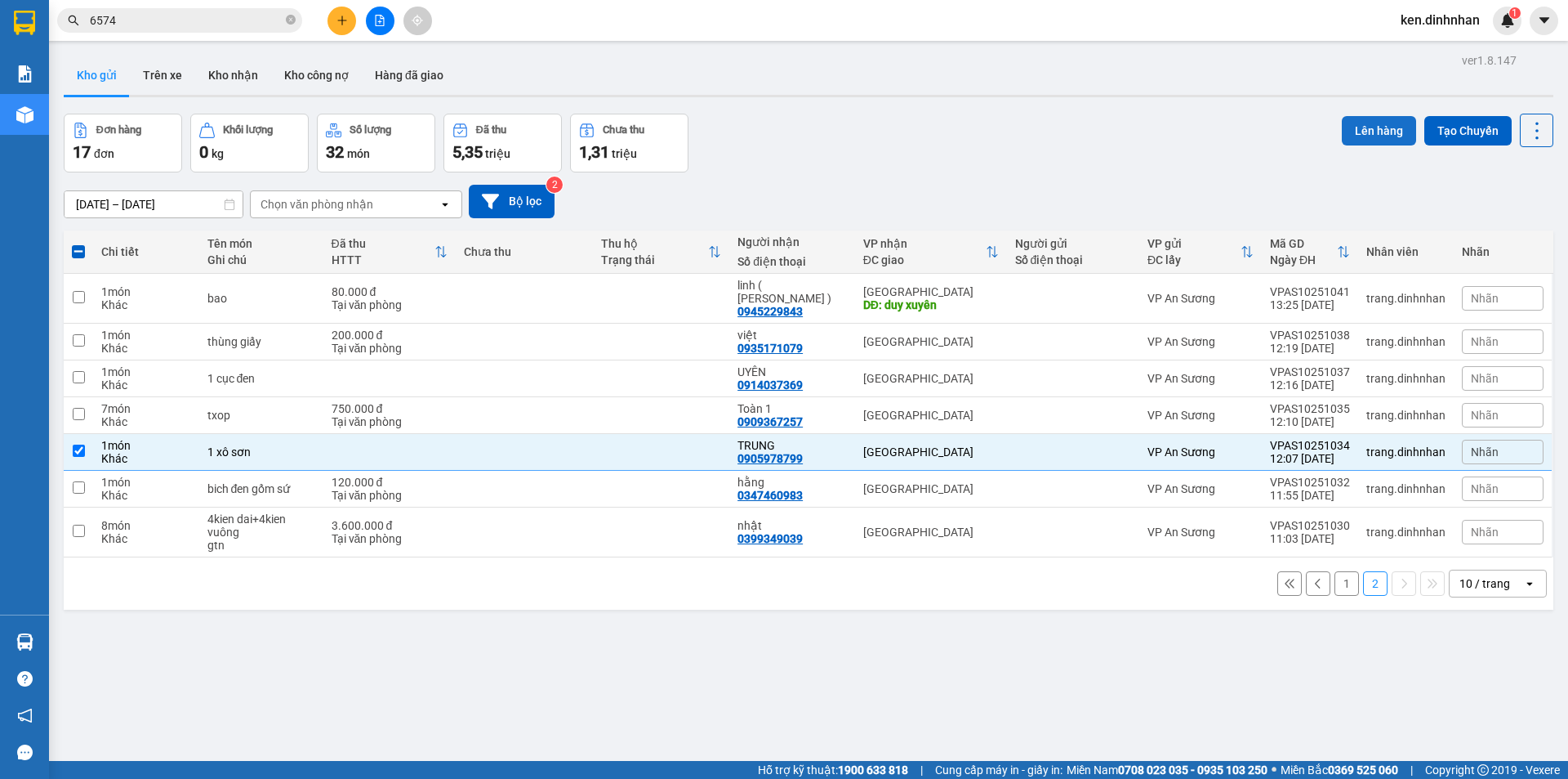
click at [1352, 126] on button "Lên hàng" at bounding box center [1380, 131] width 75 height 30
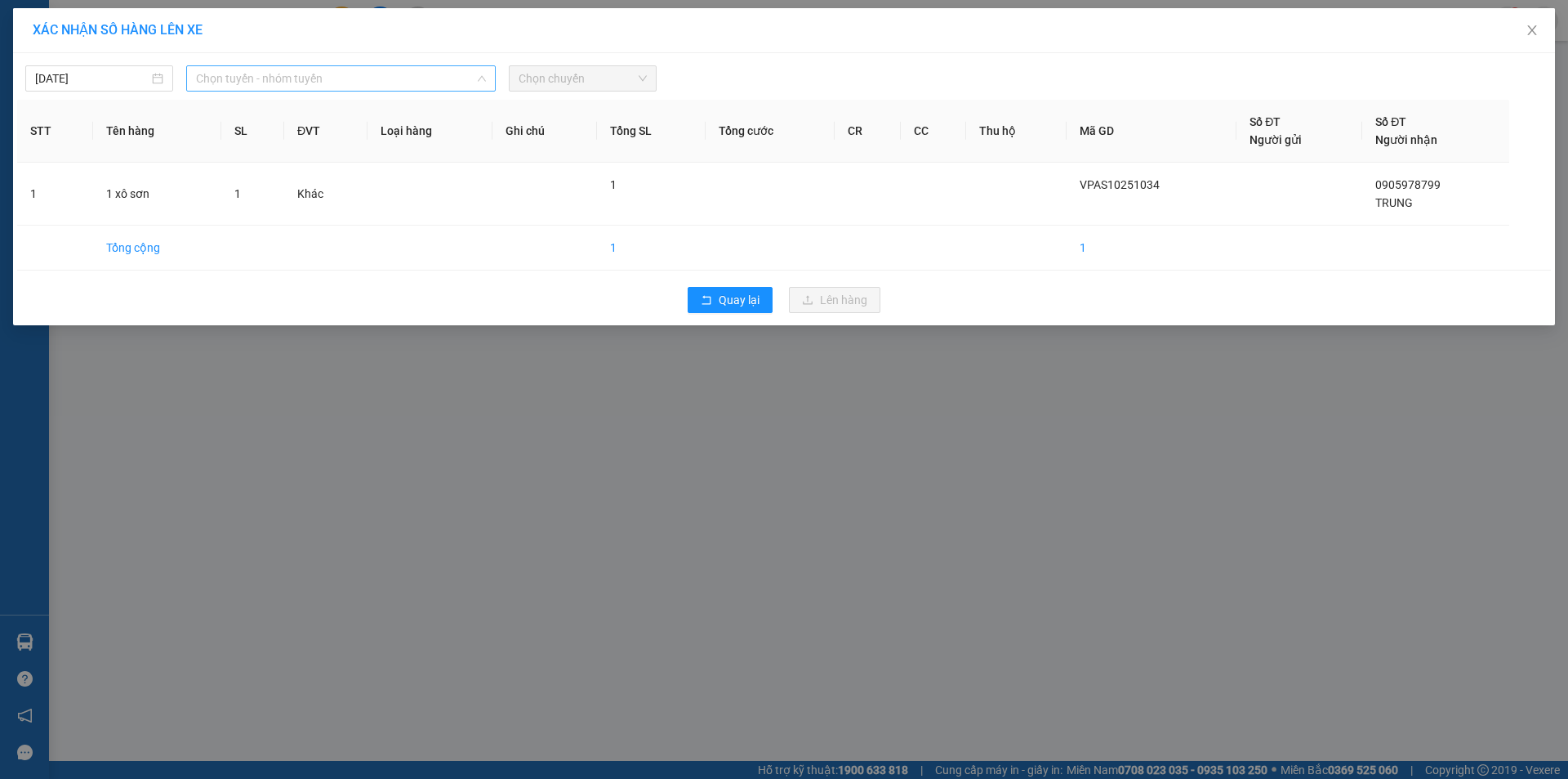
click at [224, 74] on span "Chọn tuyến - nhóm tuyến" at bounding box center [340, 78] width 290 height 24
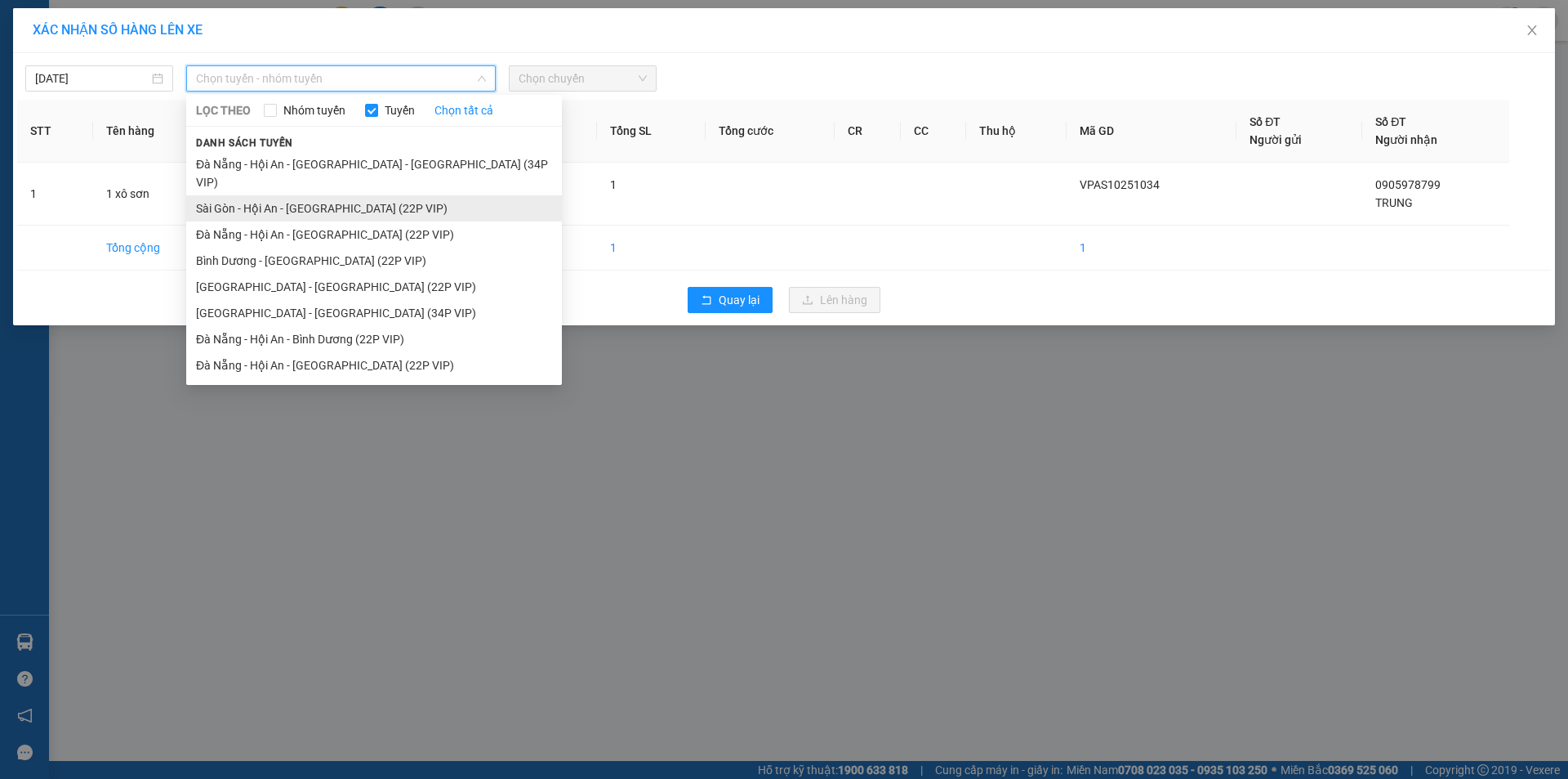
click at [329, 196] on li "Sài Gòn - Hội An - Đà Nẵng (22P VIP)" at bounding box center [374, 208] width 376 height 26
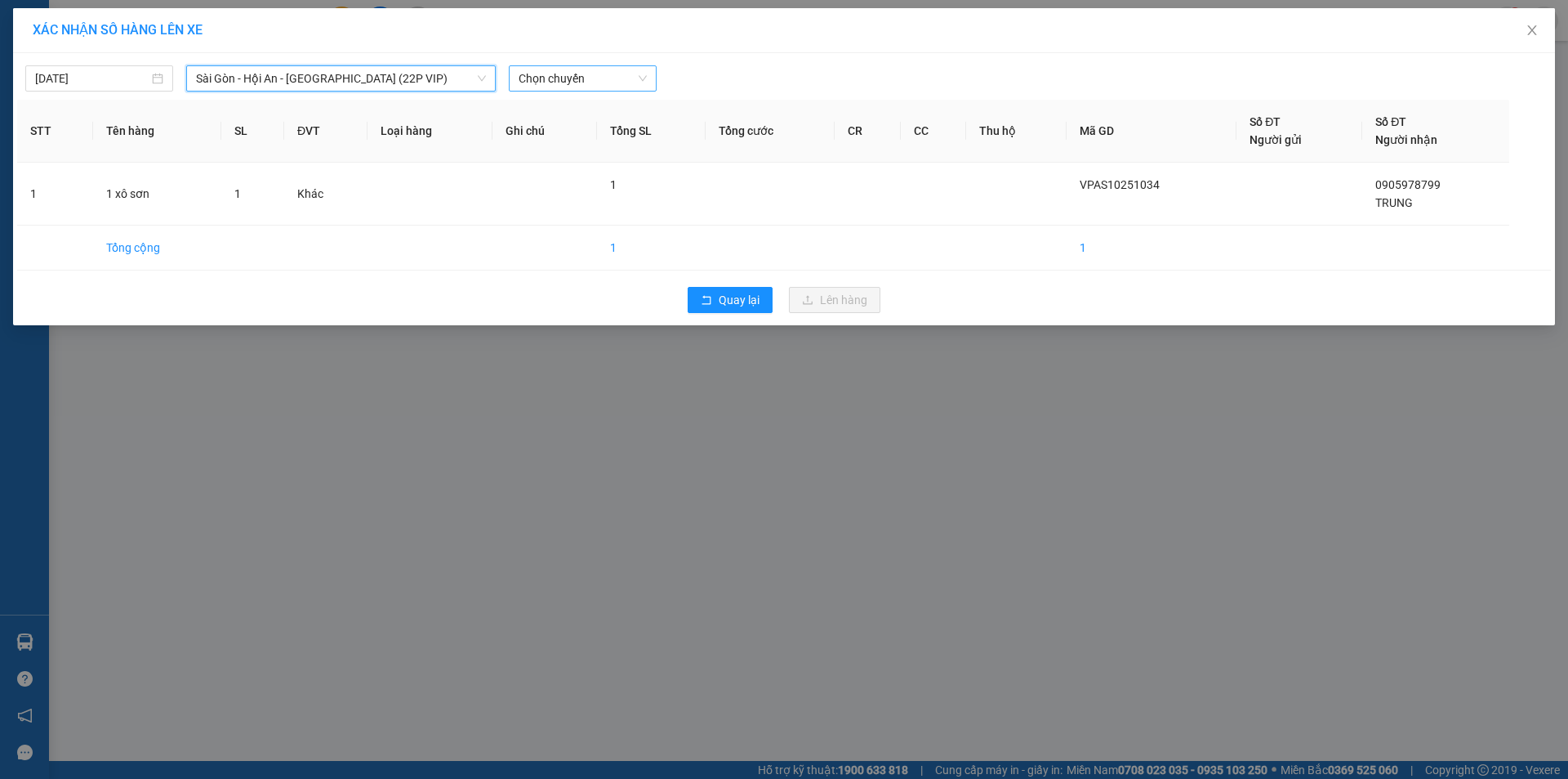
click at [556, 82] on span "Chọn chuyến" at bounding box center [582, 78] width 128 height 24
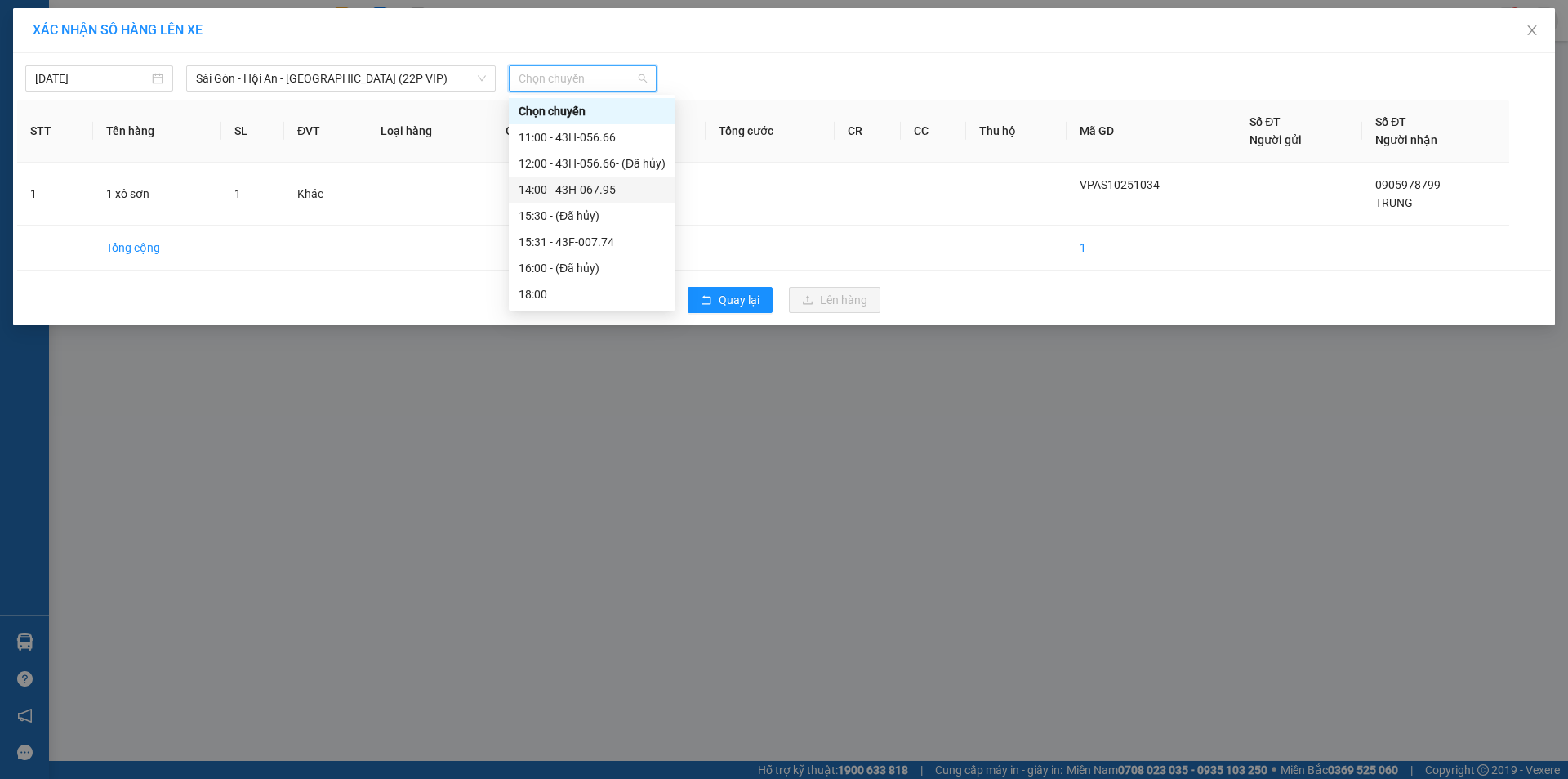
click at [611, 188] on div "14:00 - 43H-067.95" at bounding box center [592, 189] width 147 height 18
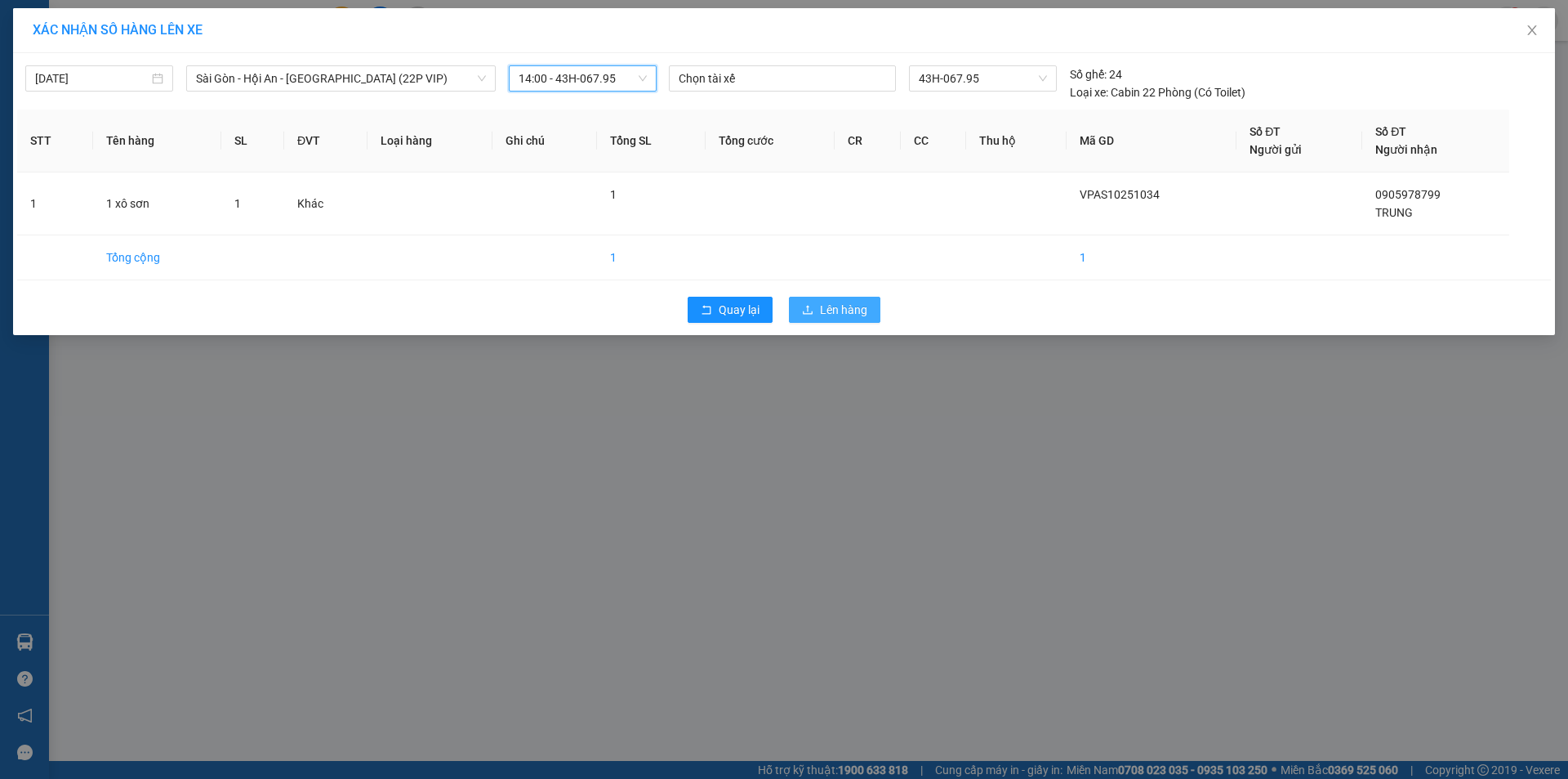
click at [825, 310] on span "Lên hàng" at bounding box center [843, 309] width 48 height 18
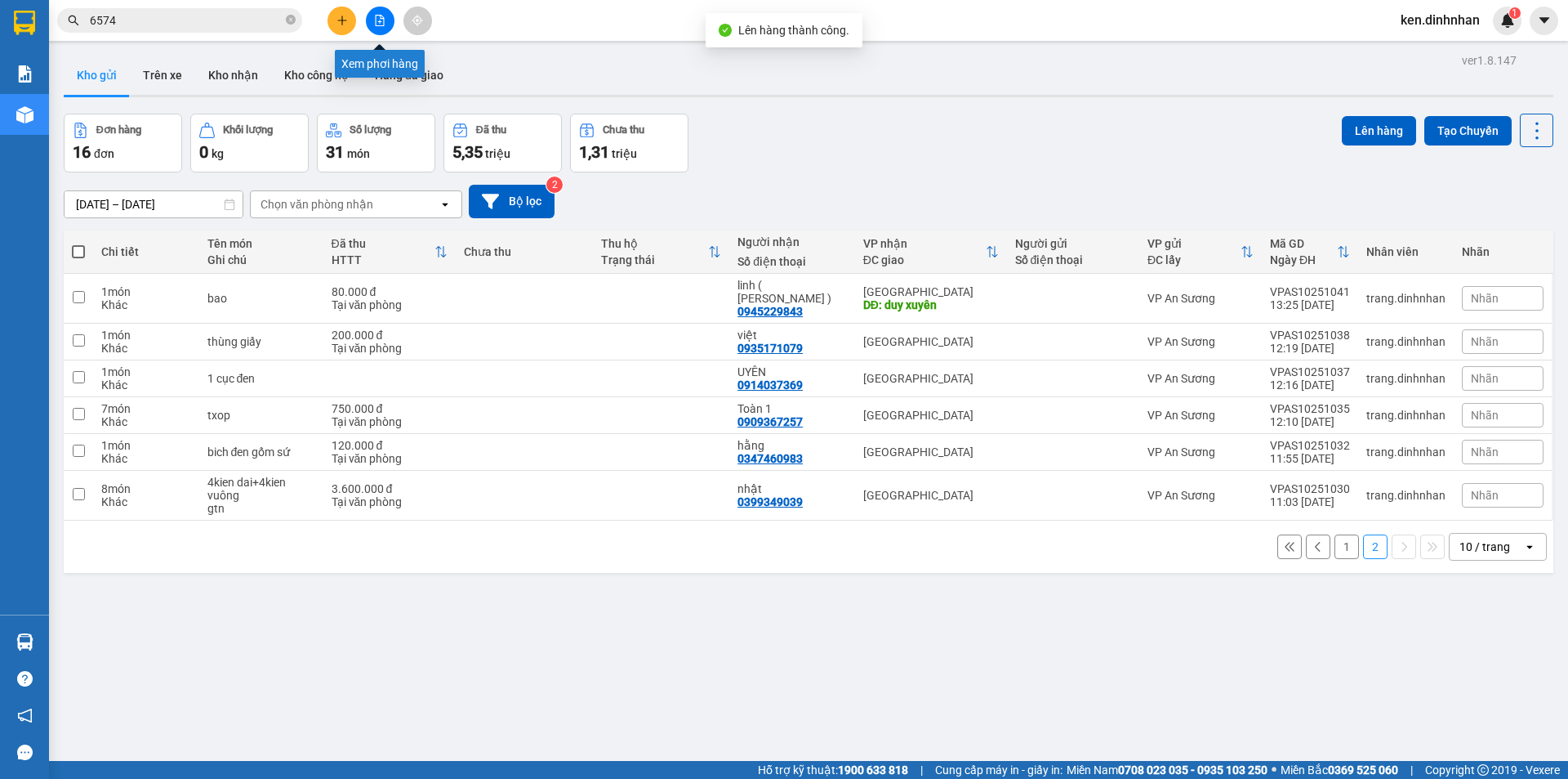
click at [378, 23] on icon "file-add" at bounding box center [380, 21] width 11 height 11
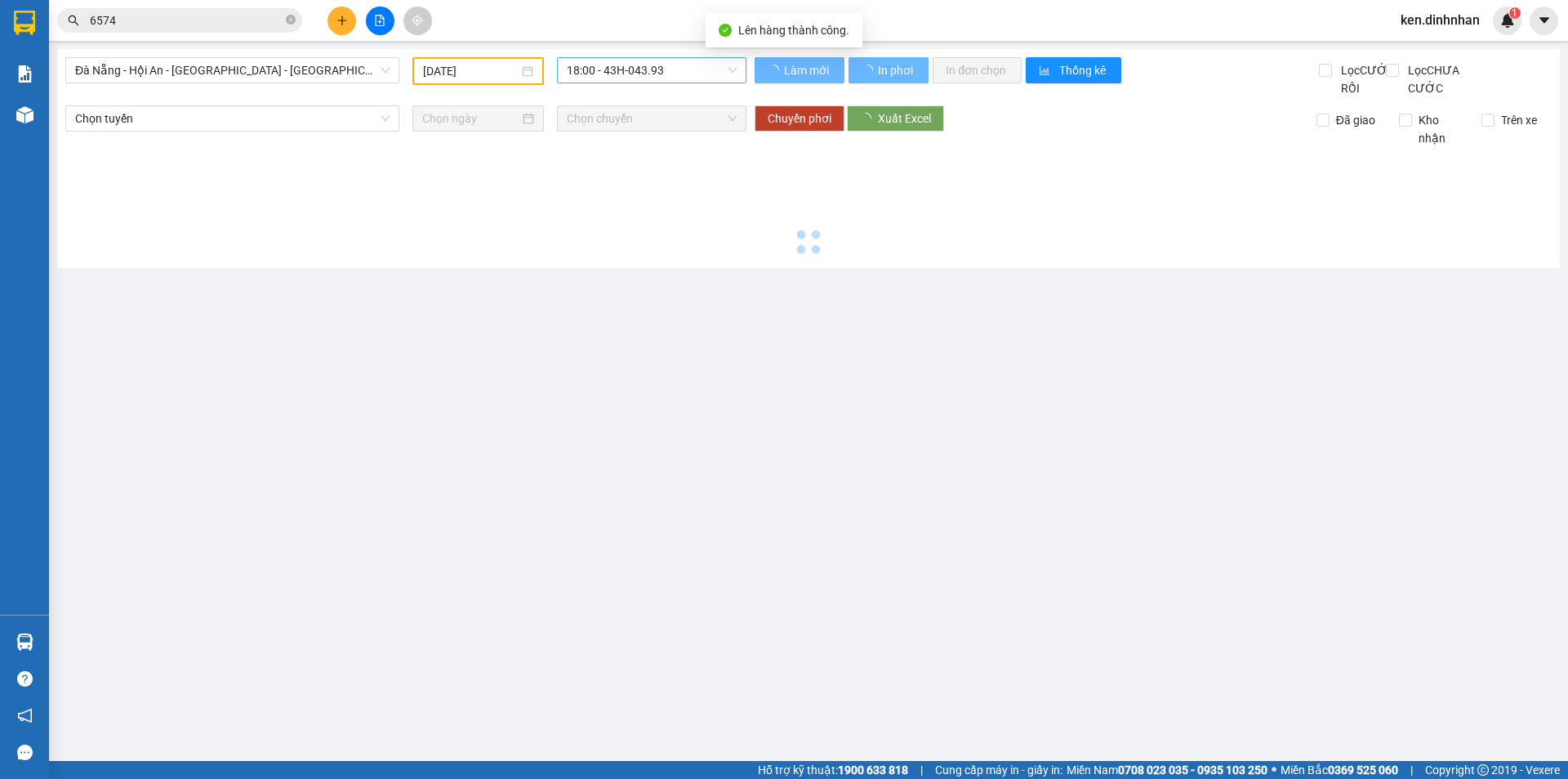
type input "[DATE]"
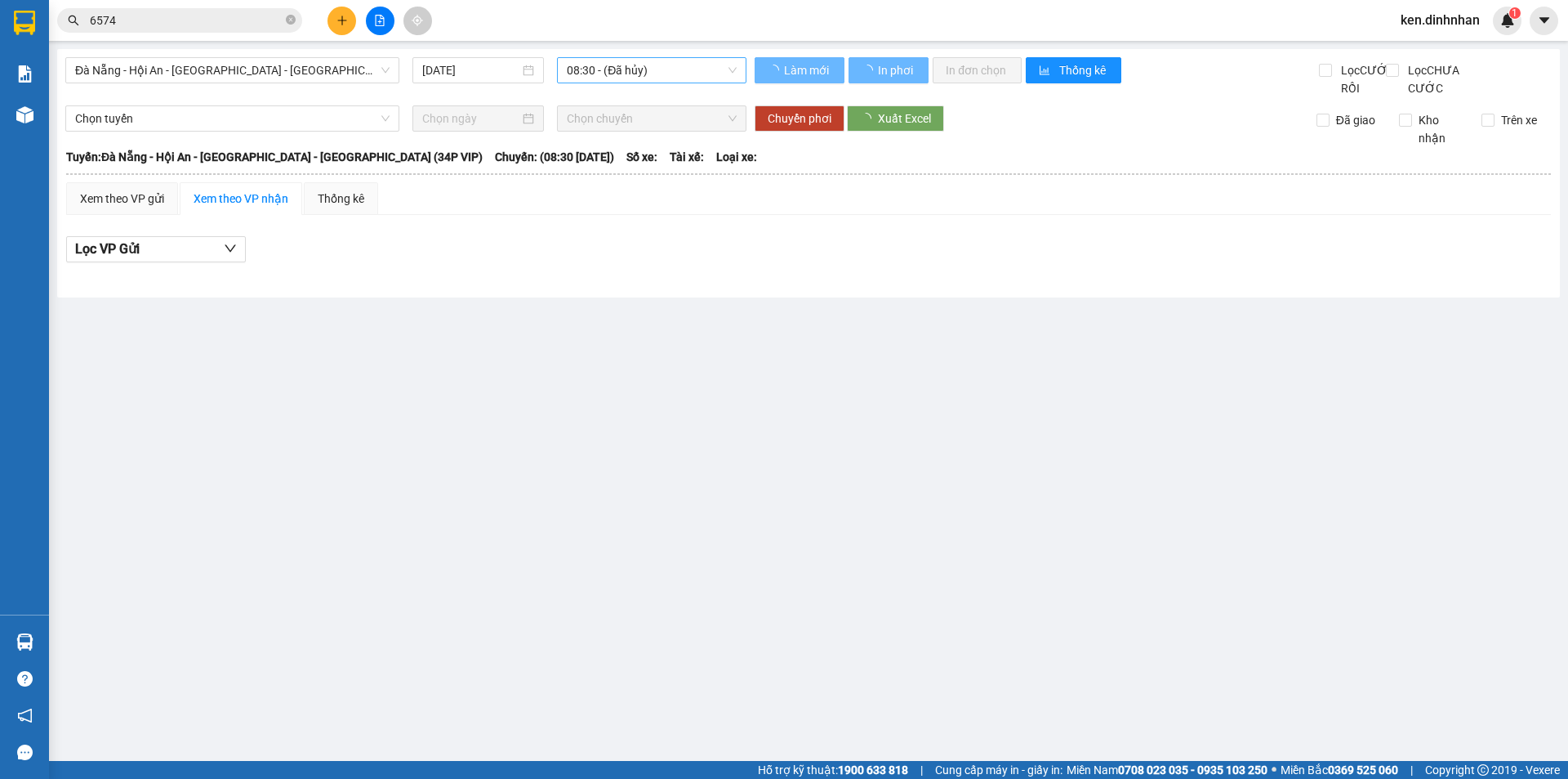
click at [617, 77] on span "08:30 - (Đã hủy)" at bounding box center [652, 70] width 170 height 24
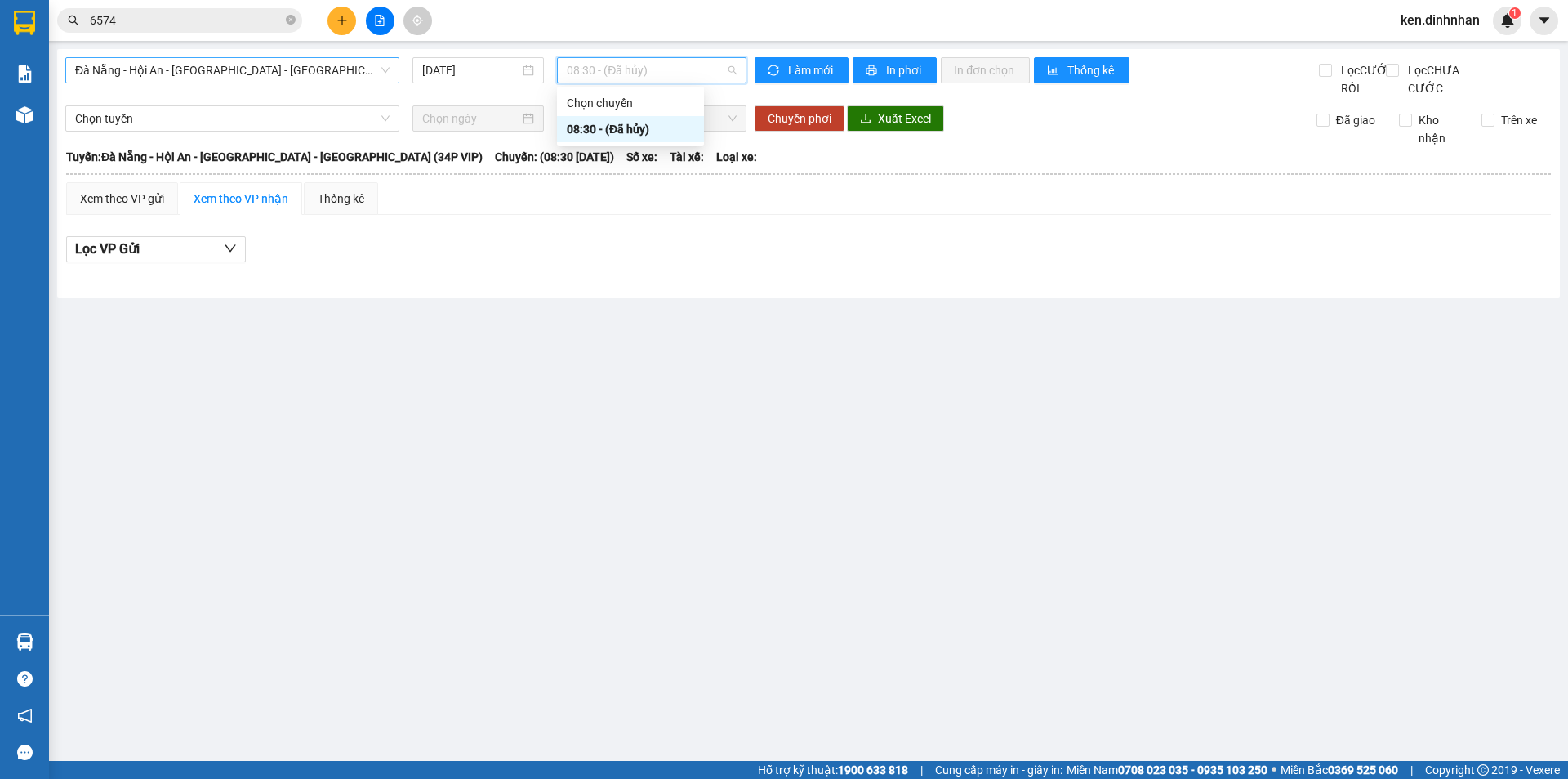
click at [317, 79] on span "Đà Nẵng - Hội An - Sài Gòn - Bình Dương (34P VIP)" at bounding box center [232, 70] width 314 height 24
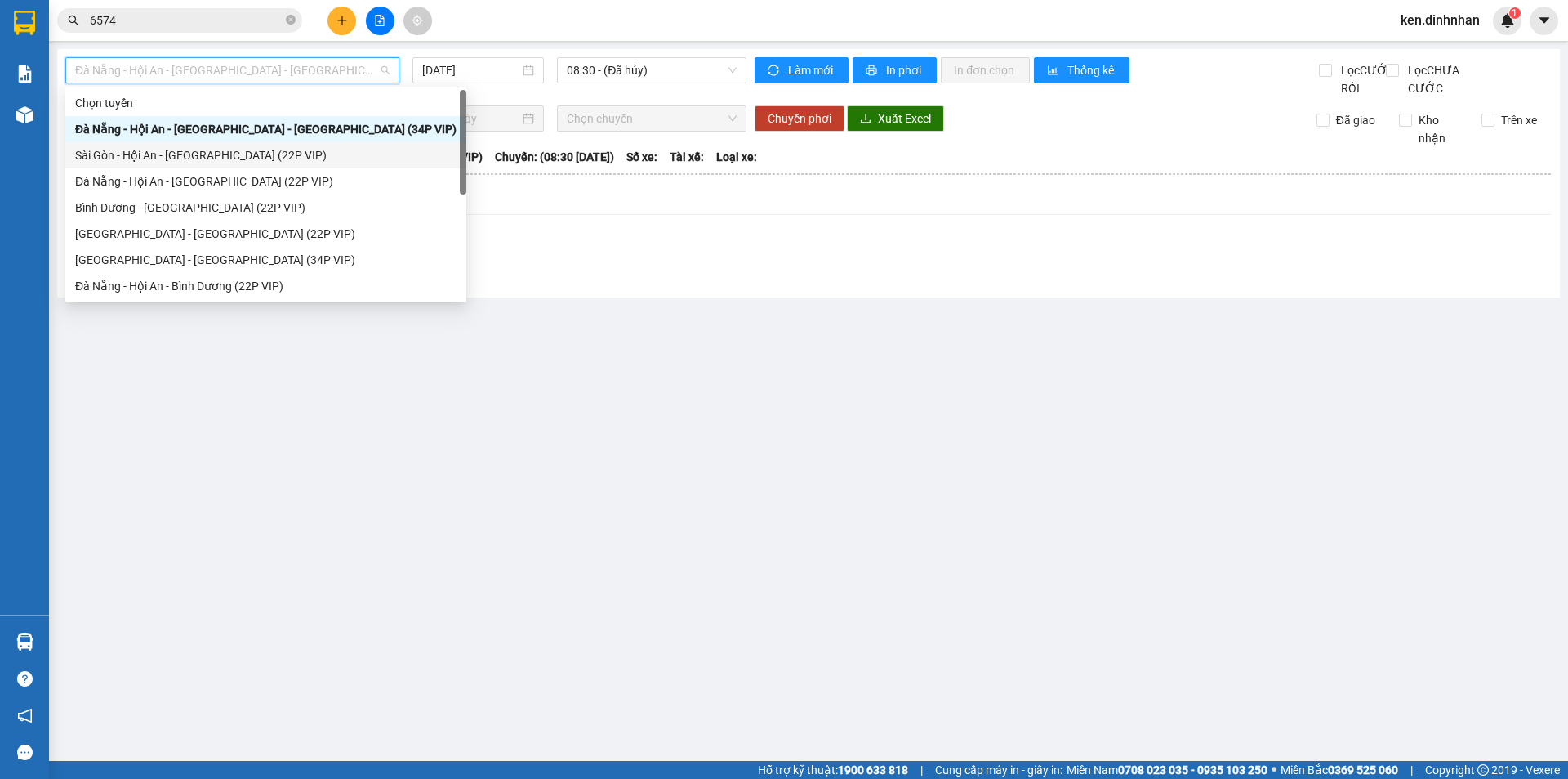
click at [202, 160] on div "Sài Gòn - Hội An - Đà Nẵng (22P VIP)" at bounding box center [266, 155] width 382 height 18
type input "[DATE]"
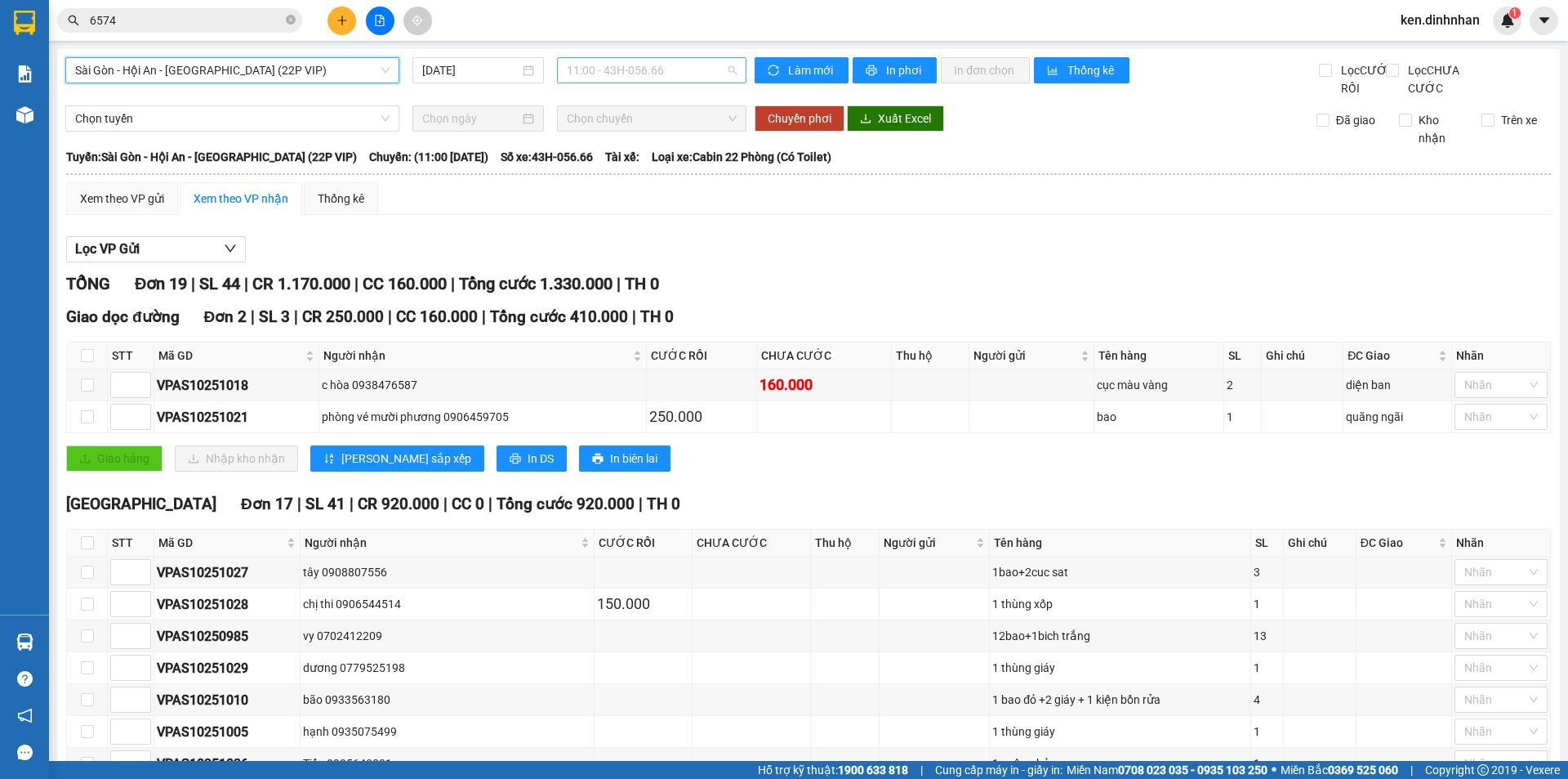
click at [594, 74] on span "11:00 - 43H-056.66" at bounding box center [652, 70] width 170 height 24
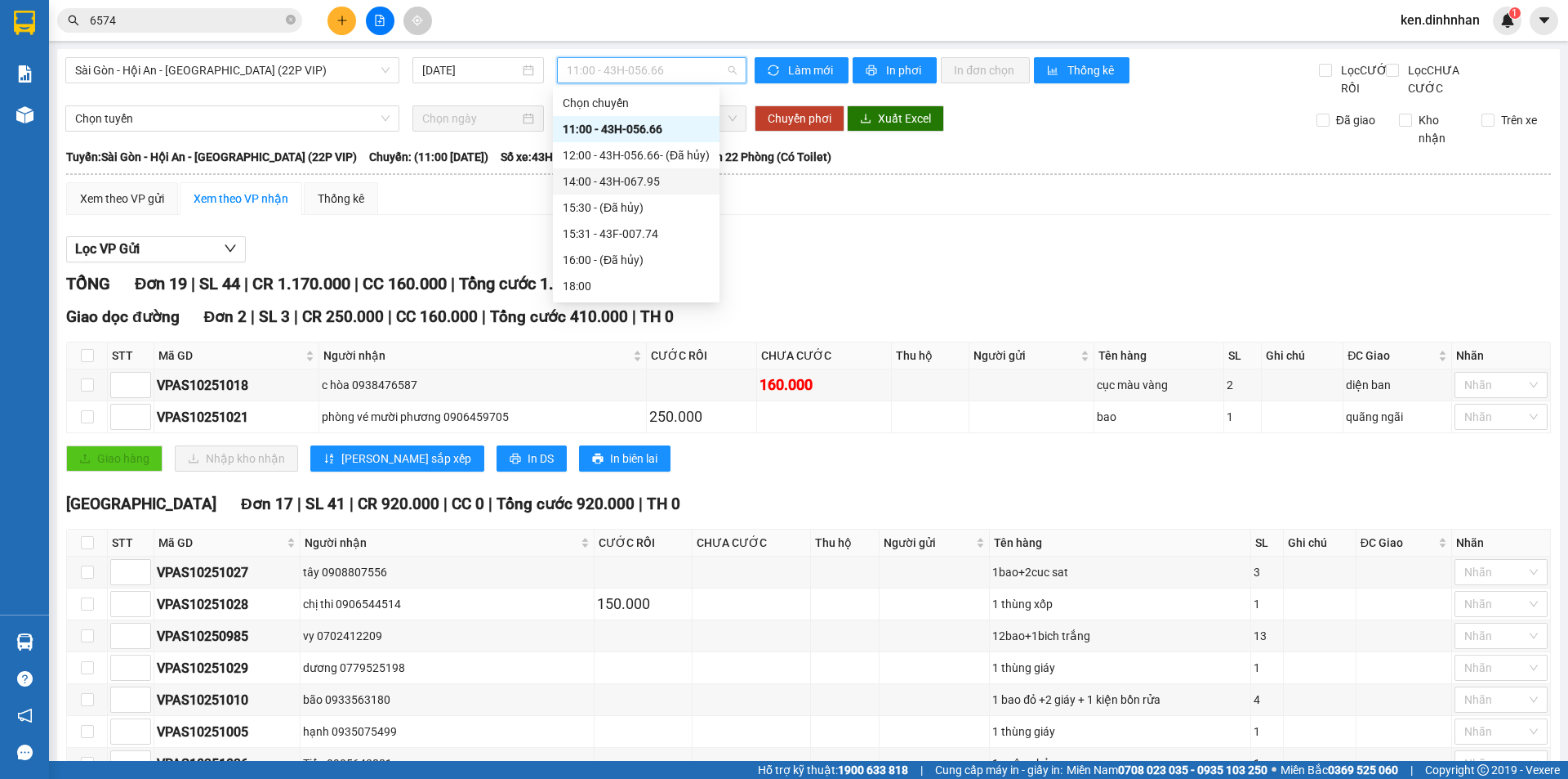
click at [639, 175] on div "14:00 - 43H-067.95" at bounding box center [636, 181] width 147 height 18
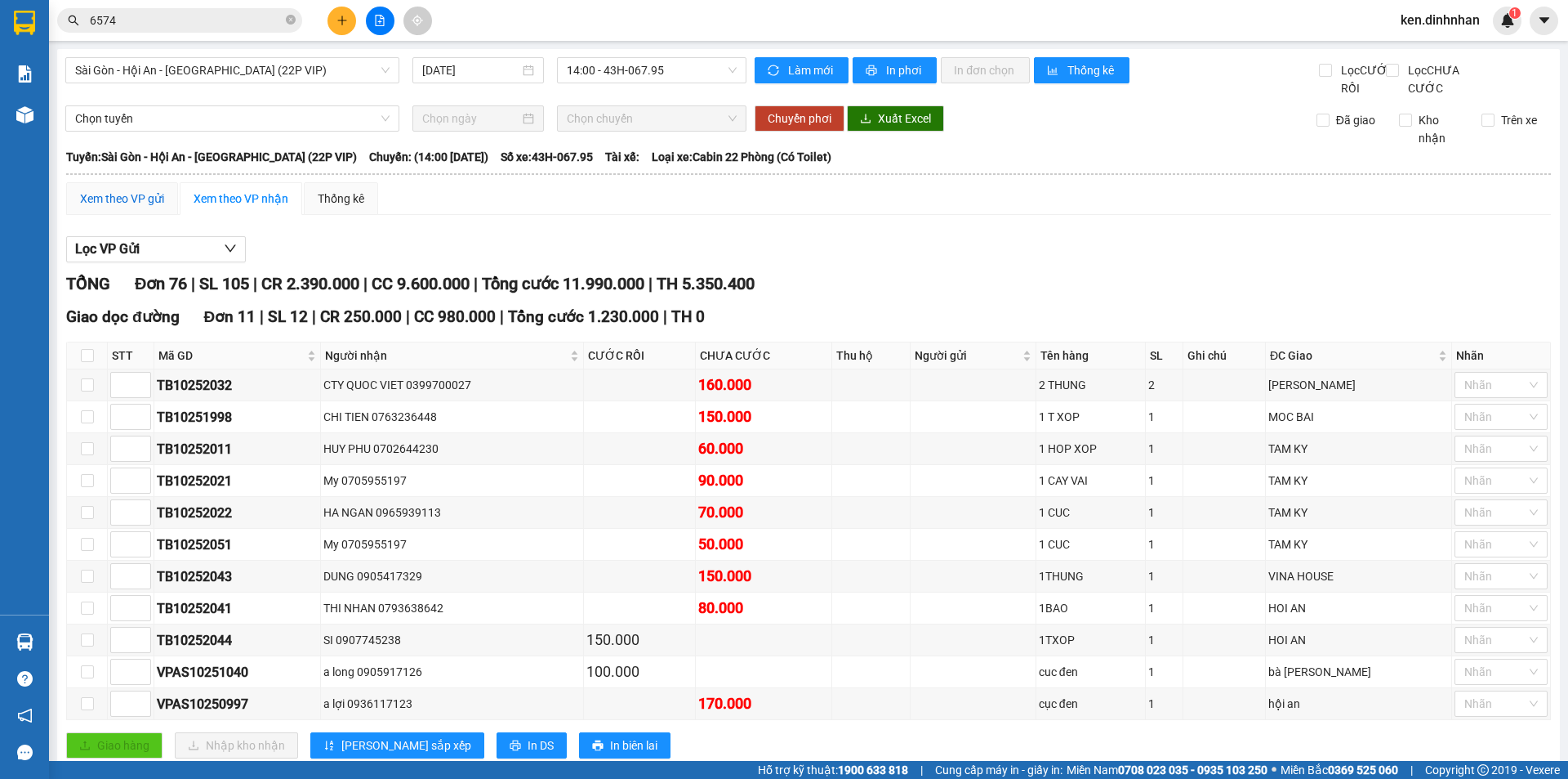
click at [105, 207] on div "Xem theo VP gửi" at bounding box center [122, 198] width 84 height 18
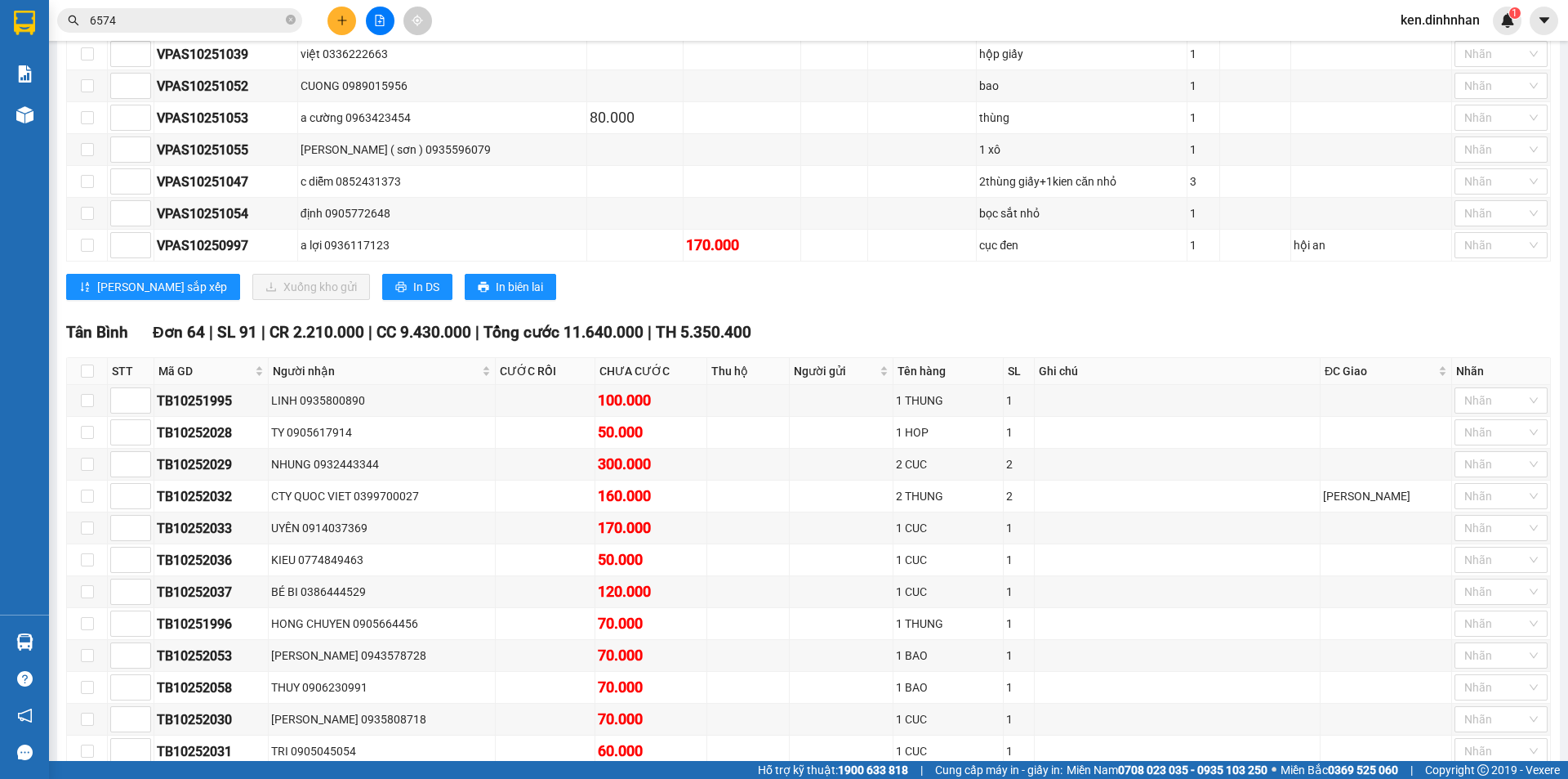
scroll to position [163, 0]
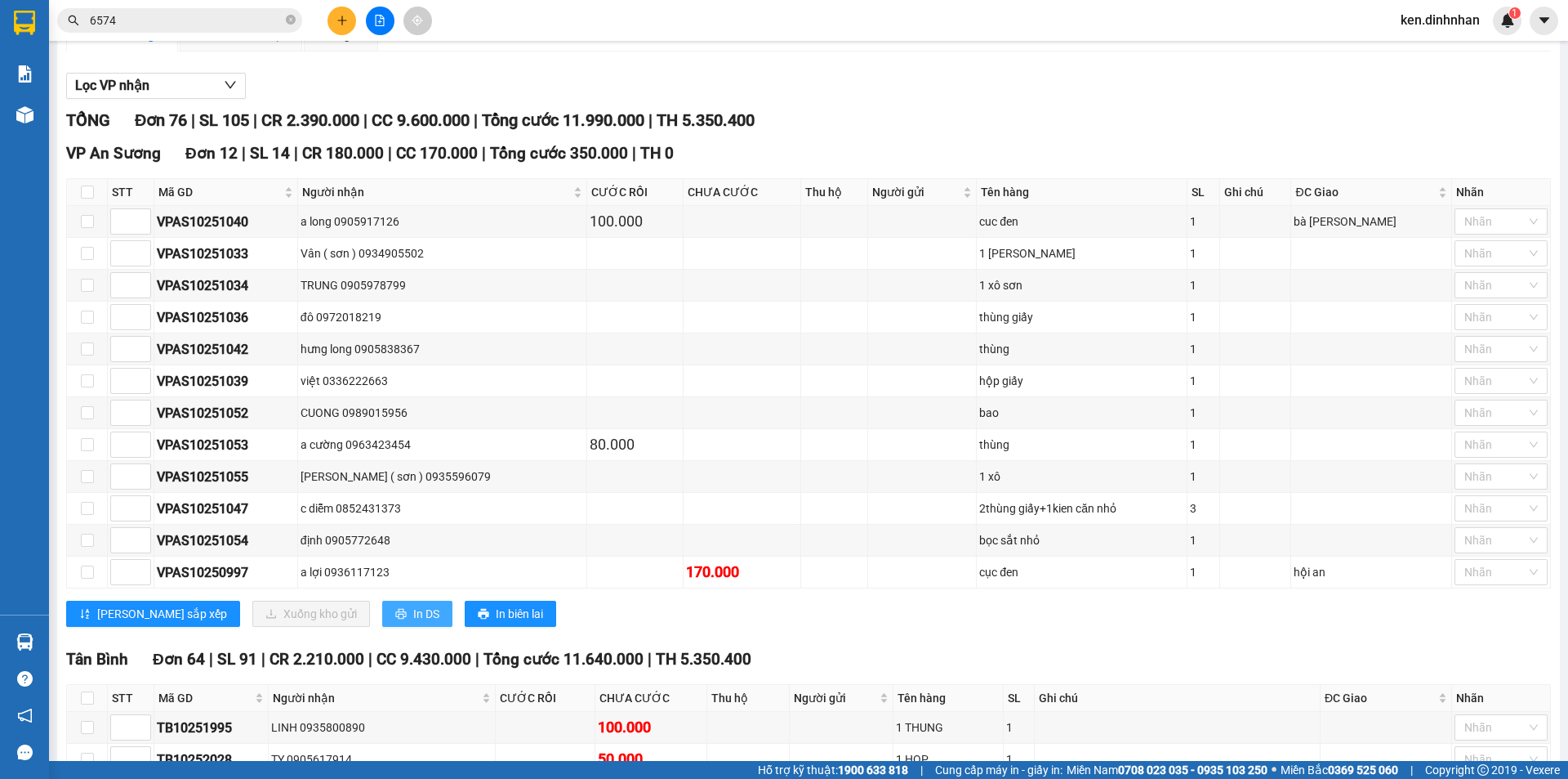
click at [413, 622] on span "In DS" at bounding box center [426, 613] width 26 height 18
click at [343, 11] on button at bounding box center [341, 21] width 29 height 29
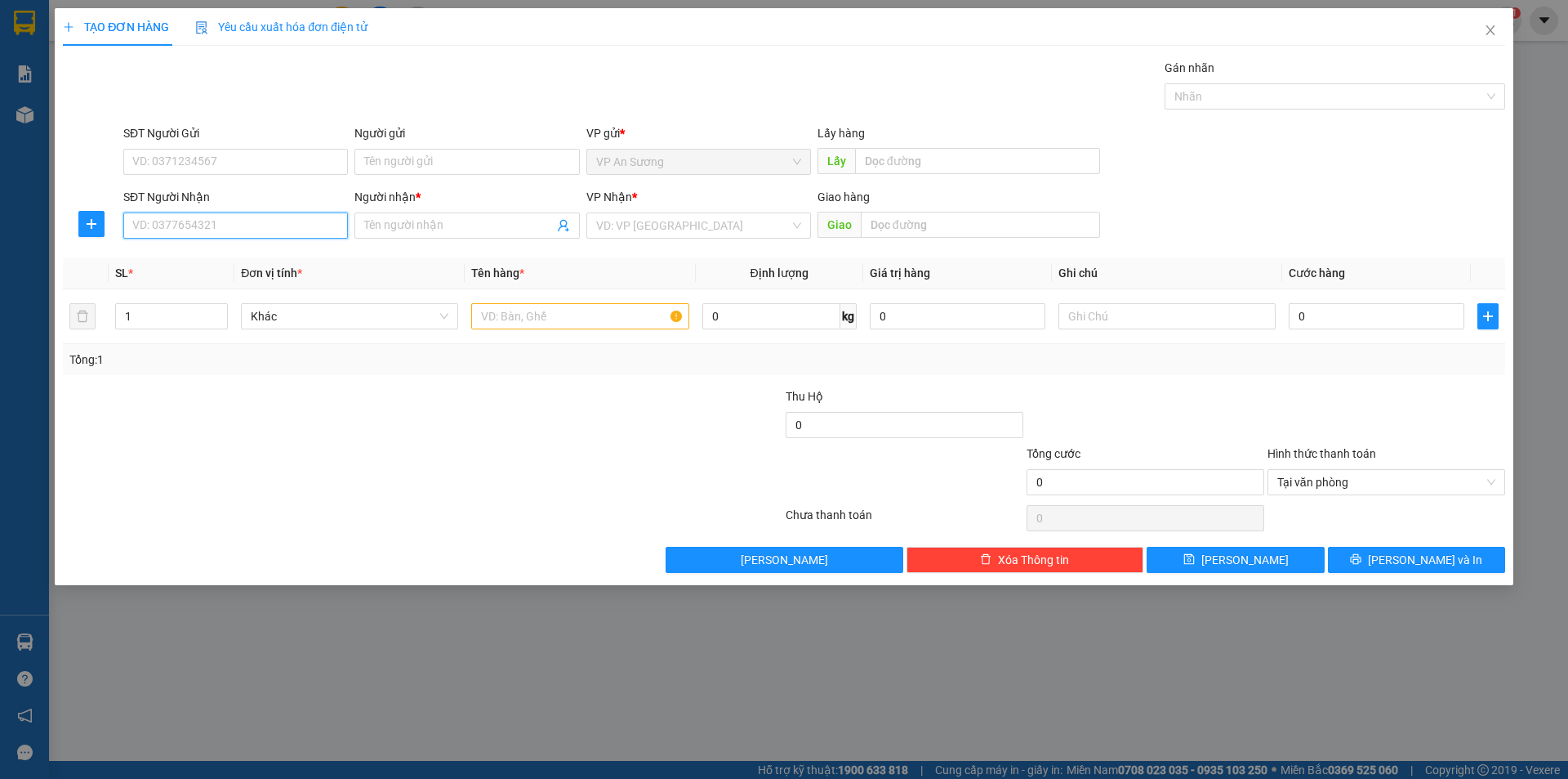
click at [263, 225] on input "SĐT Người Nhận" at bounding box center [235, 226] width 225 height 26
click at [226, 253] on div "0905045054 - TRI" at bounding box center [236, 257] width 205 height 18
type input "0905045054"
type input "TRI"
type input "0905045054"
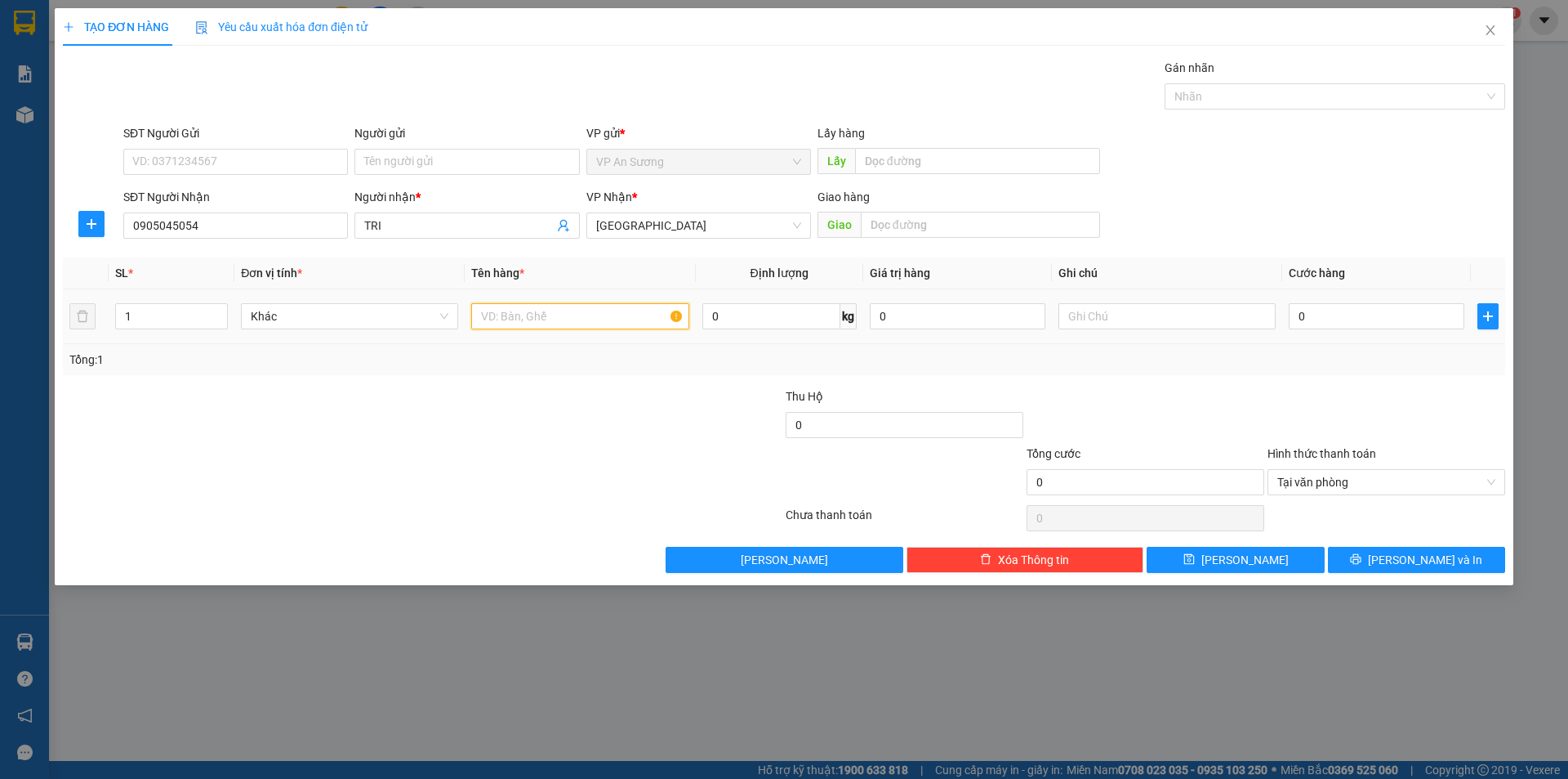
click at [514, 313] on input "text" at bounding box center [579, 316] width 217 height 26
type input "1 b"
click at [1451, 545] on div "Transit Pickup Surcharge Ids Transit Deliver Surcharge Ids Transit Deliver Surc…" at bounding box center [784, 315] width 1443 height 514
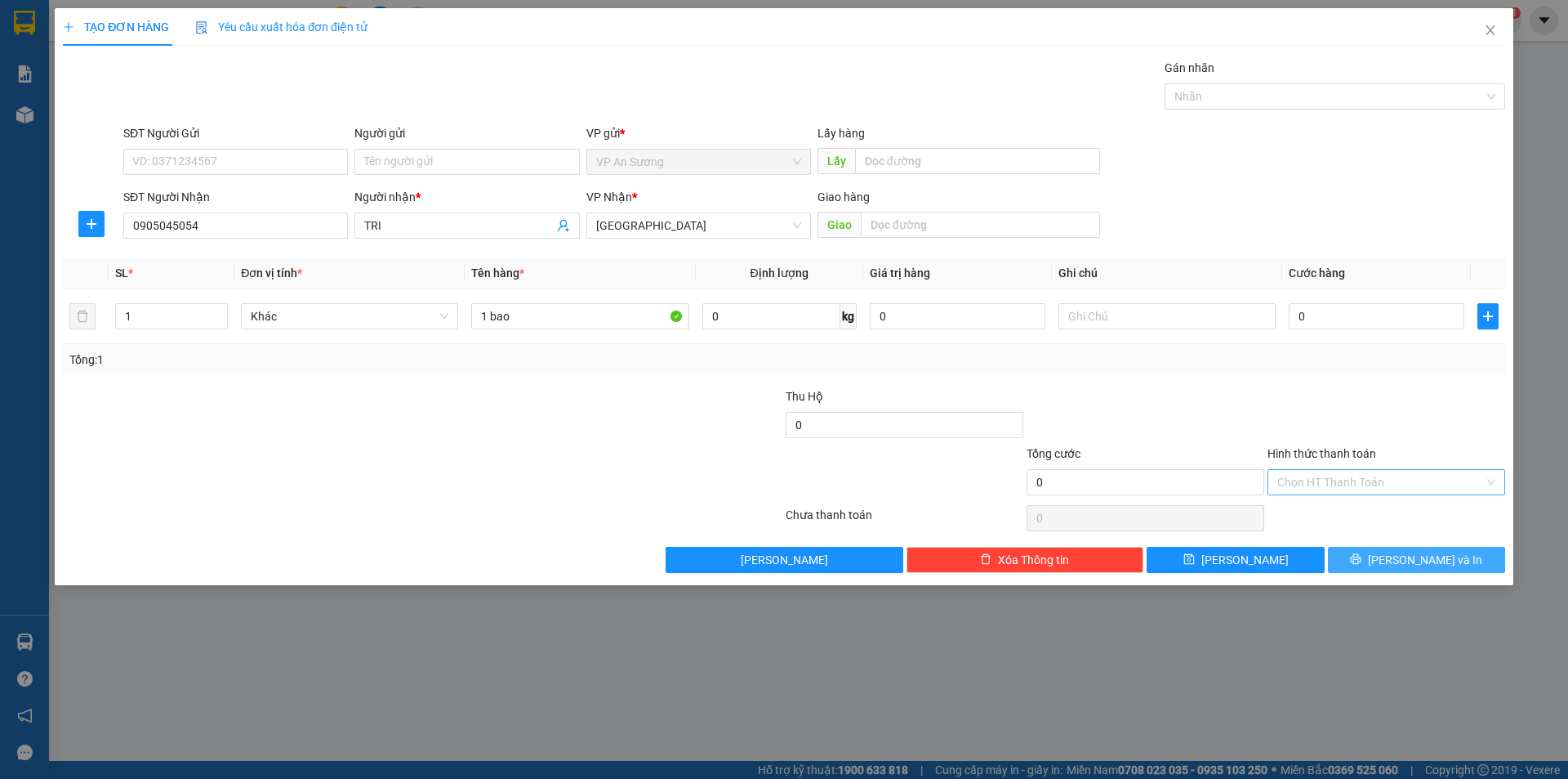
click at [1442, 553] on span "[PERSON_NAME] và In" at bounding box center [1425, 559] width 115 height 18
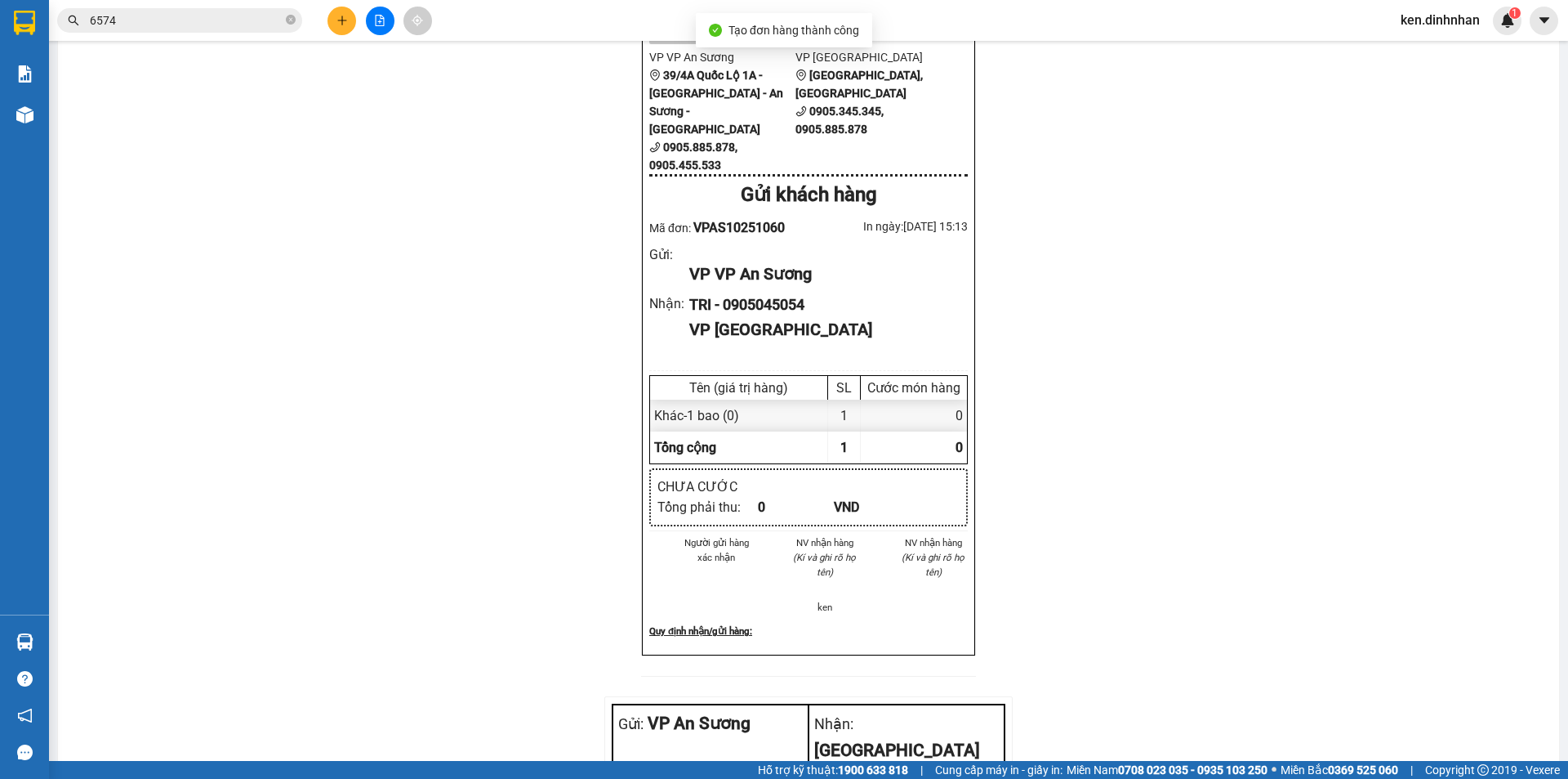
click at [344, 19] on icon "plus" at bounding box center [342, 21] width 11 height 11
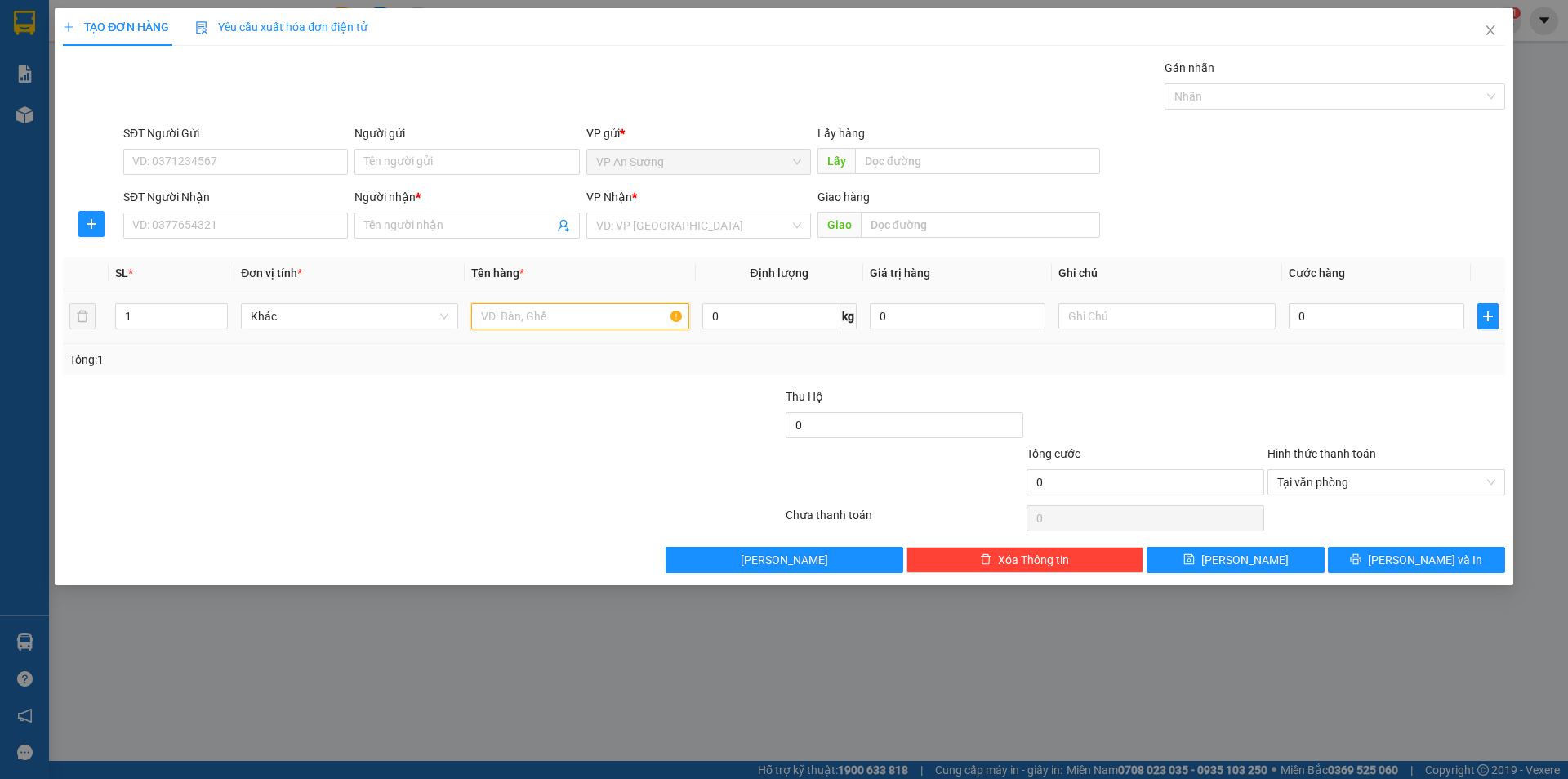
click at [631, 322] on input "text" at bounding box center [579, 316] width 217 height 26
click at [283, 227] on input "SĐT Người Nhận" at bounding box center [235, 226] width 225 height 26
click at [497, 316] on input "text" at bounding box center [579, 316] width 217 height 26
type input "1 xốp"
click at [208, 235] on input "SĐT Người Nhận" at bounding box center [235, 226] width 225 height 26
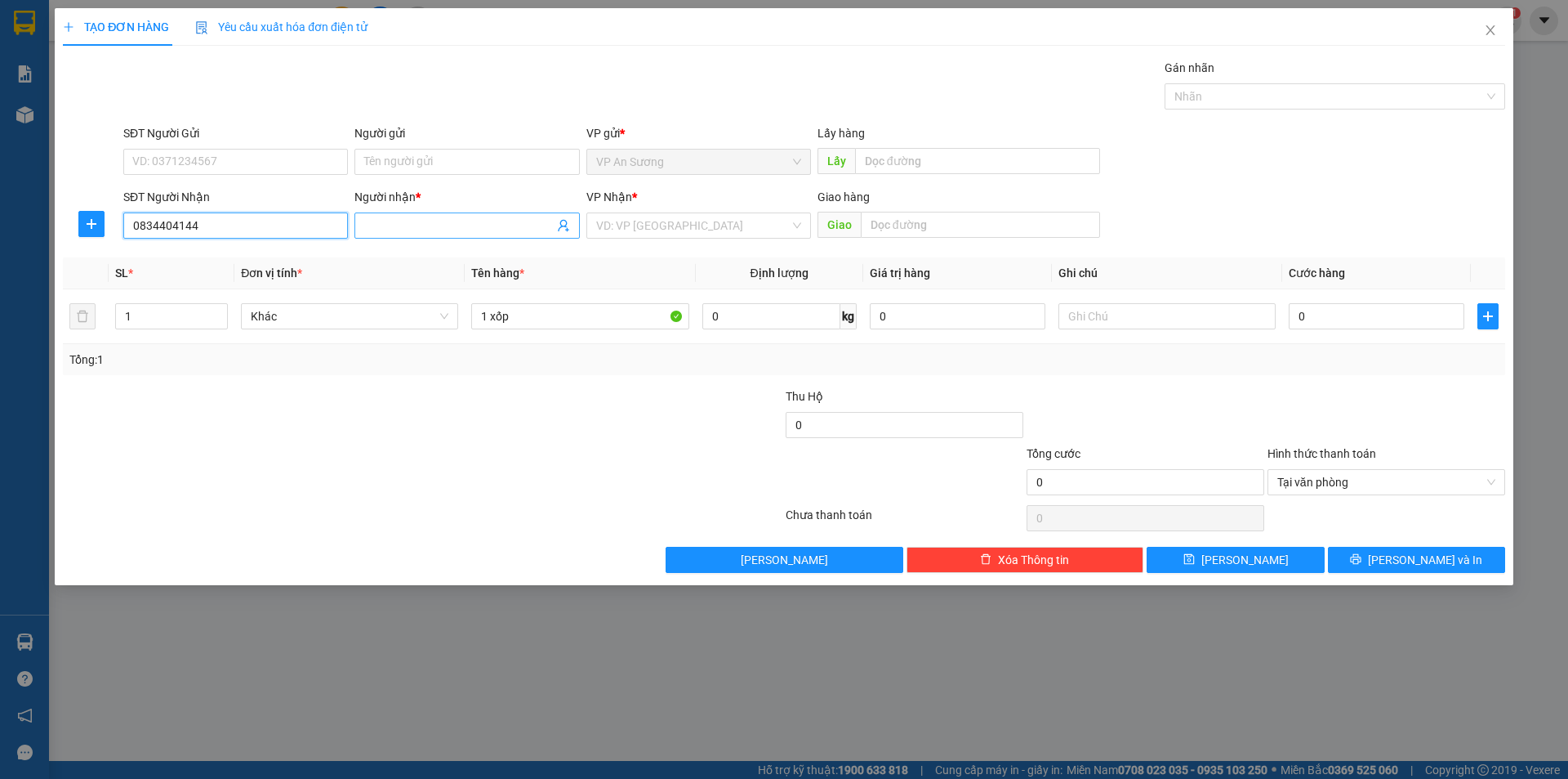
type input "0834404144"
click at [439, 224] on input "Người nhận *" at bounding box center [459, 225] width 188 height 18
type input "minh trinh"
click at [749, 218] on input "search" at bounding box center [693, 226] width 194 height 24
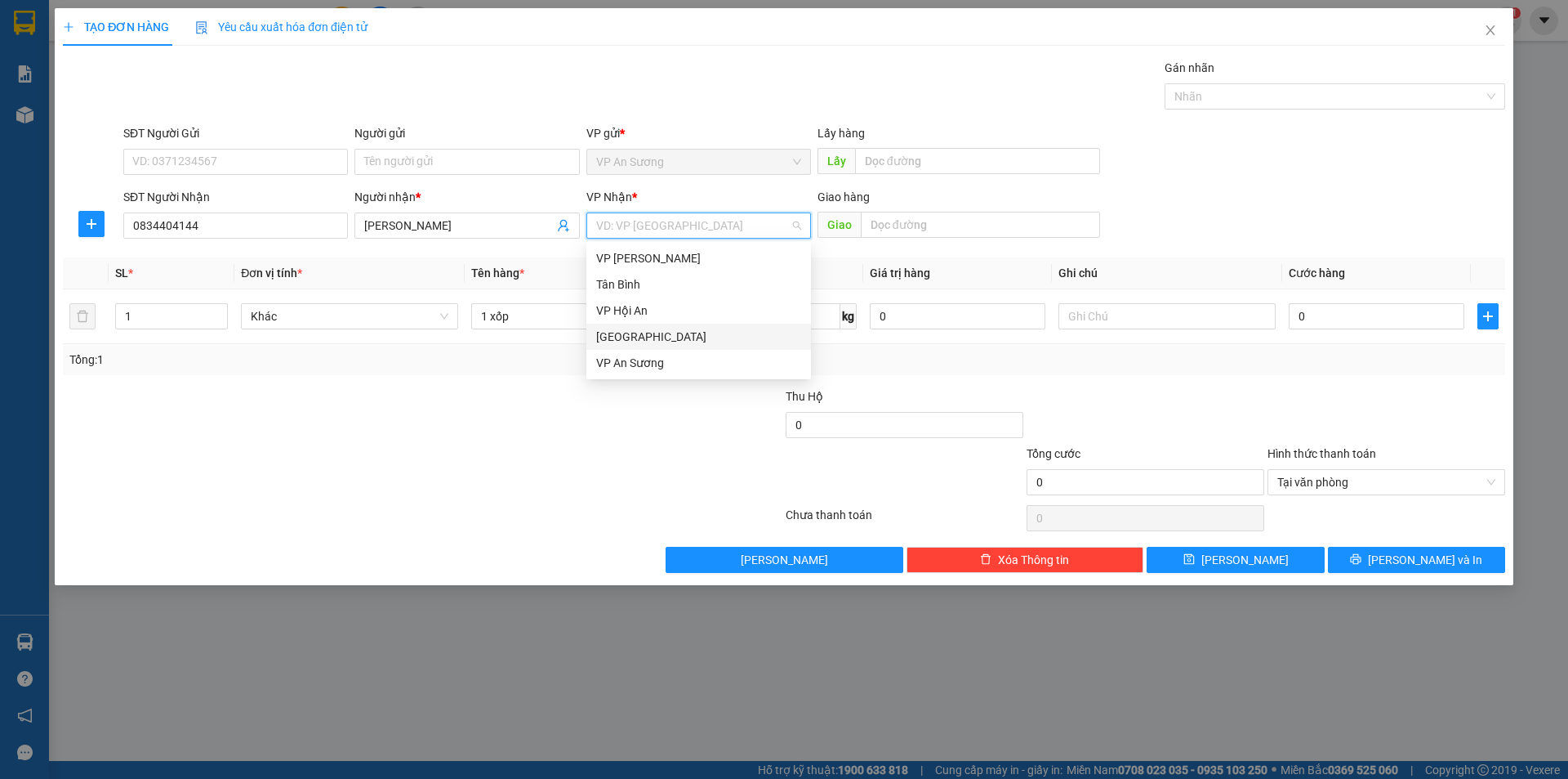
drag, startPoint x: 686, startPoint y: 341, endPoint x: 1222, endPoint y: 521, distance: 565.4
click at [699, 341] on div "[GEOGRAPHIC_DATA]" at bounding box center [699, 336] width 205 height 18
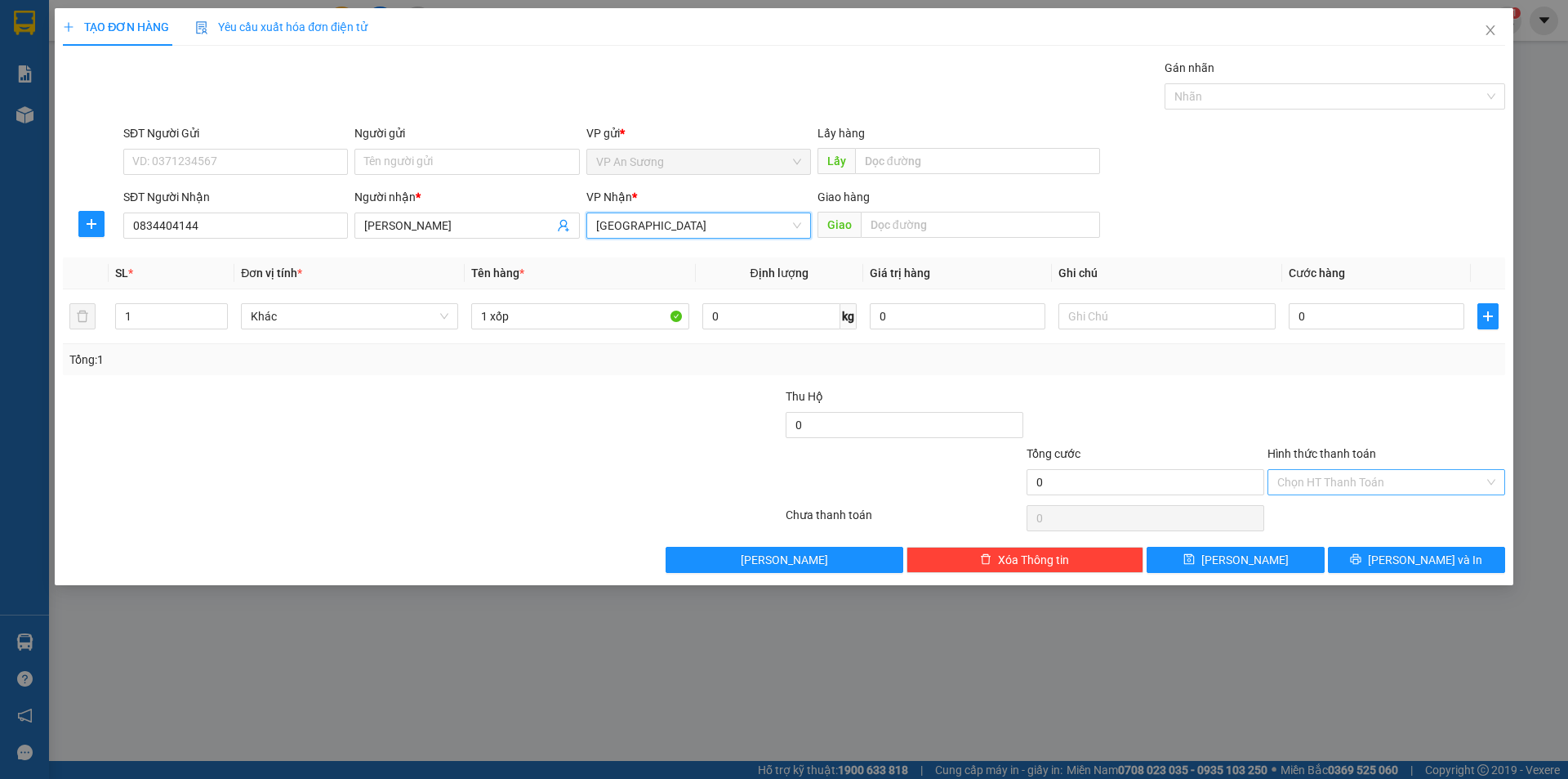
drag, startPoint x: 1487, startPoint y: 480, endPoint x: 1453, endPoint y: 511, distance: 46.0
click at [1424, 552] on span "[PERSON_NAME] và In" at bounding box center [1425, 559] width 115 height 18
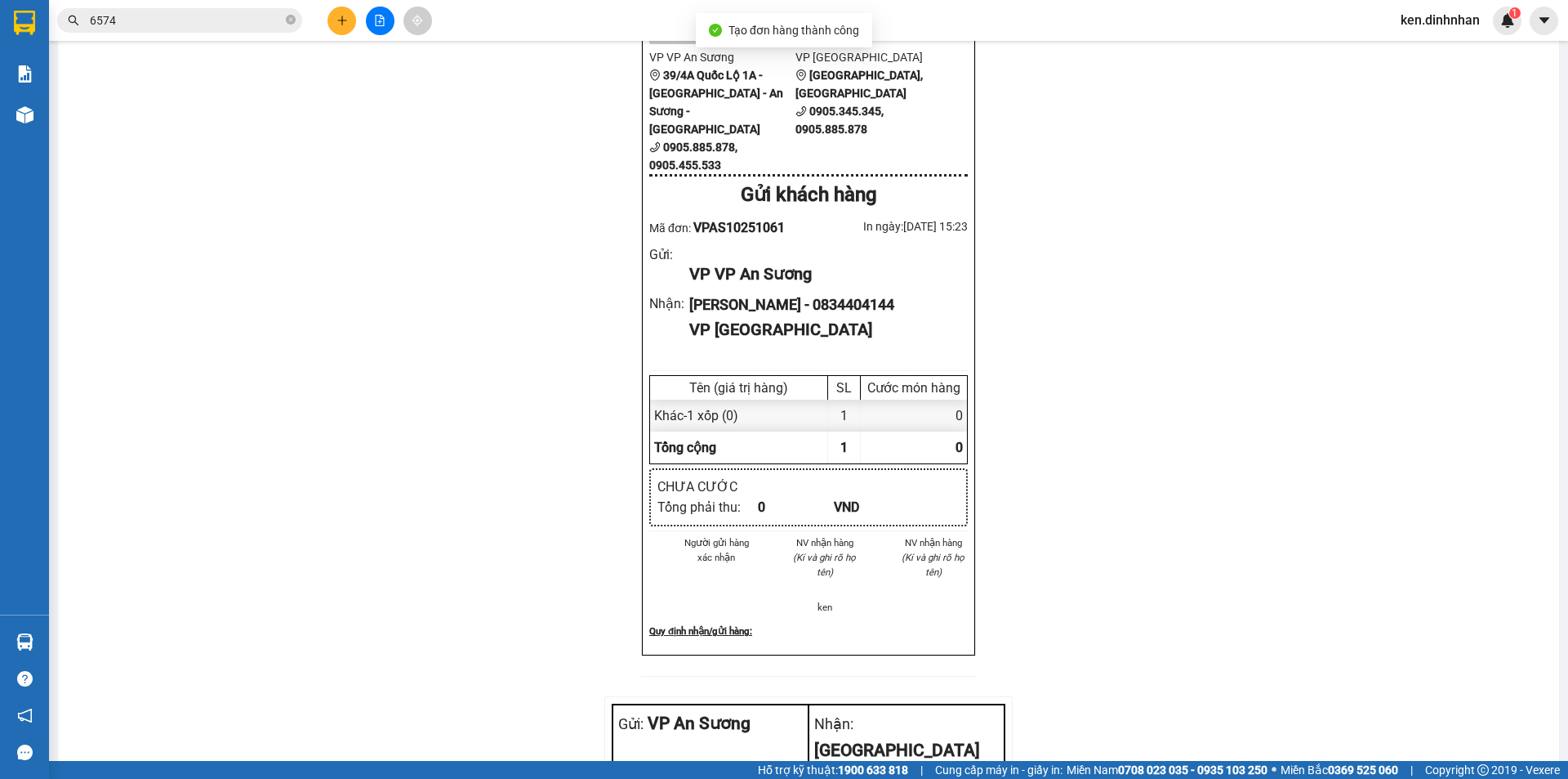
click at [290, 18] on icon "close-circle" at bounding box center [291, 20] width 10 height 10
click at [338, 23] on icon "plus" at bounding box center [342, 21] width 11 height 11
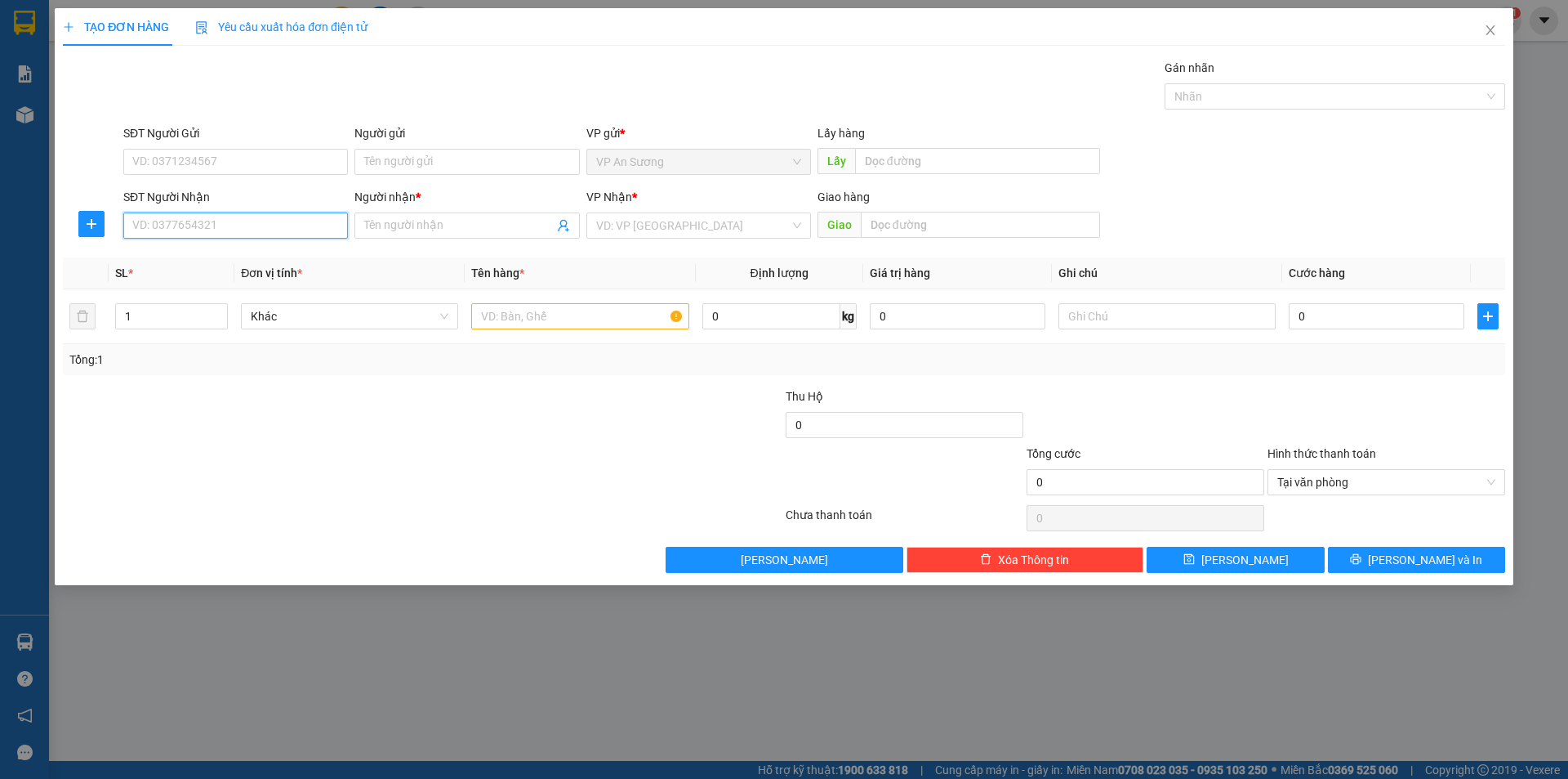
click at [228, 220] on input "SĐT Người Nhận" at bounding box center [235, 226] width 225 height 26
click at [231, 226] on input "SĐT Người Nhận" at bounding box center [235, 226] width 225 height 26
click at [677, 225] on input "search" at bounding box center [693, 226] width 194 height 24
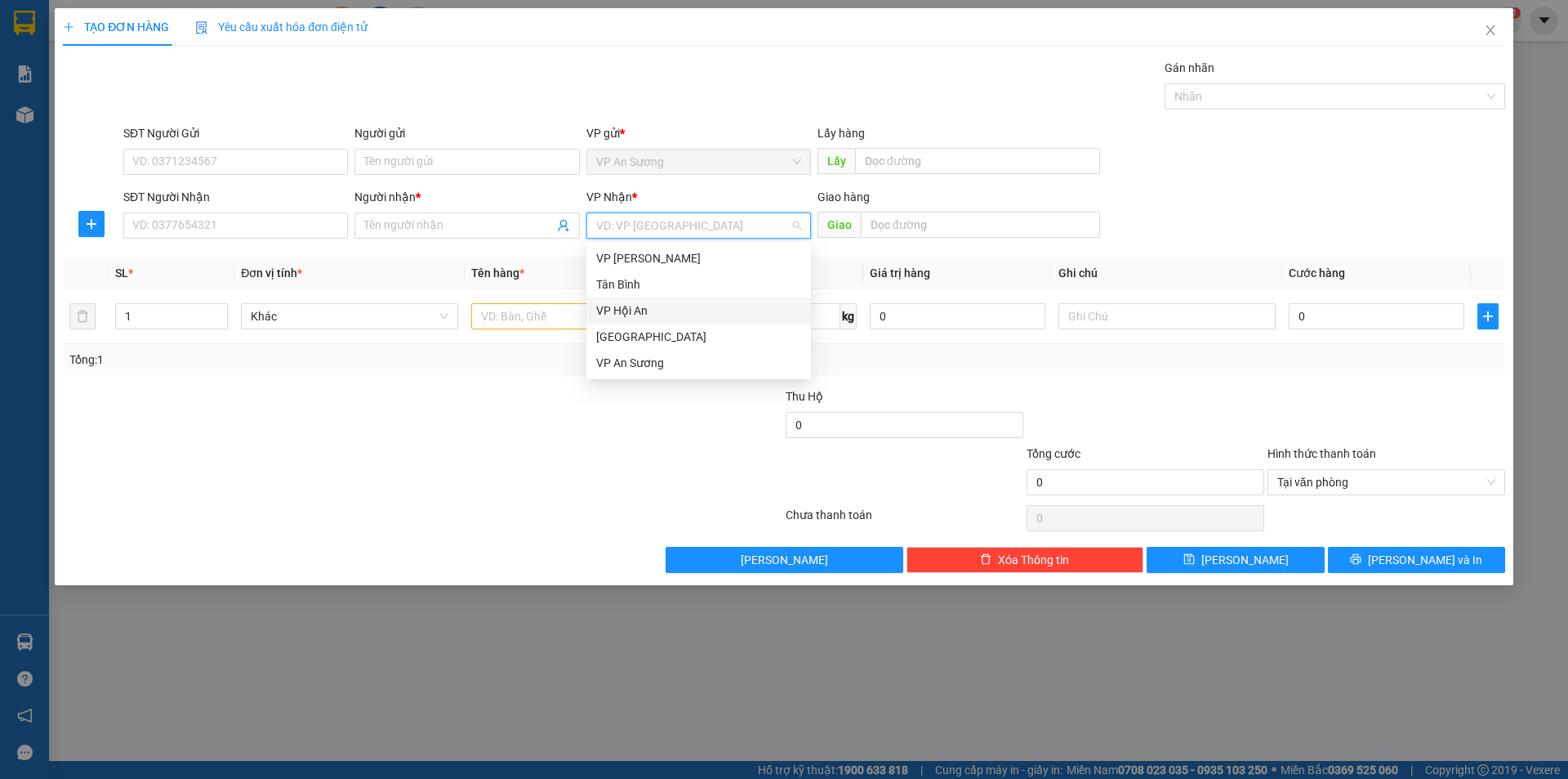
drag, startPoint x: 651, startPoint y: 311, endPoint x: 681, endPoint y: 289, distance: 37.2
click at [659, 302] on div "VP Hội An" at bounding box center [699, 310] width 205 height 18
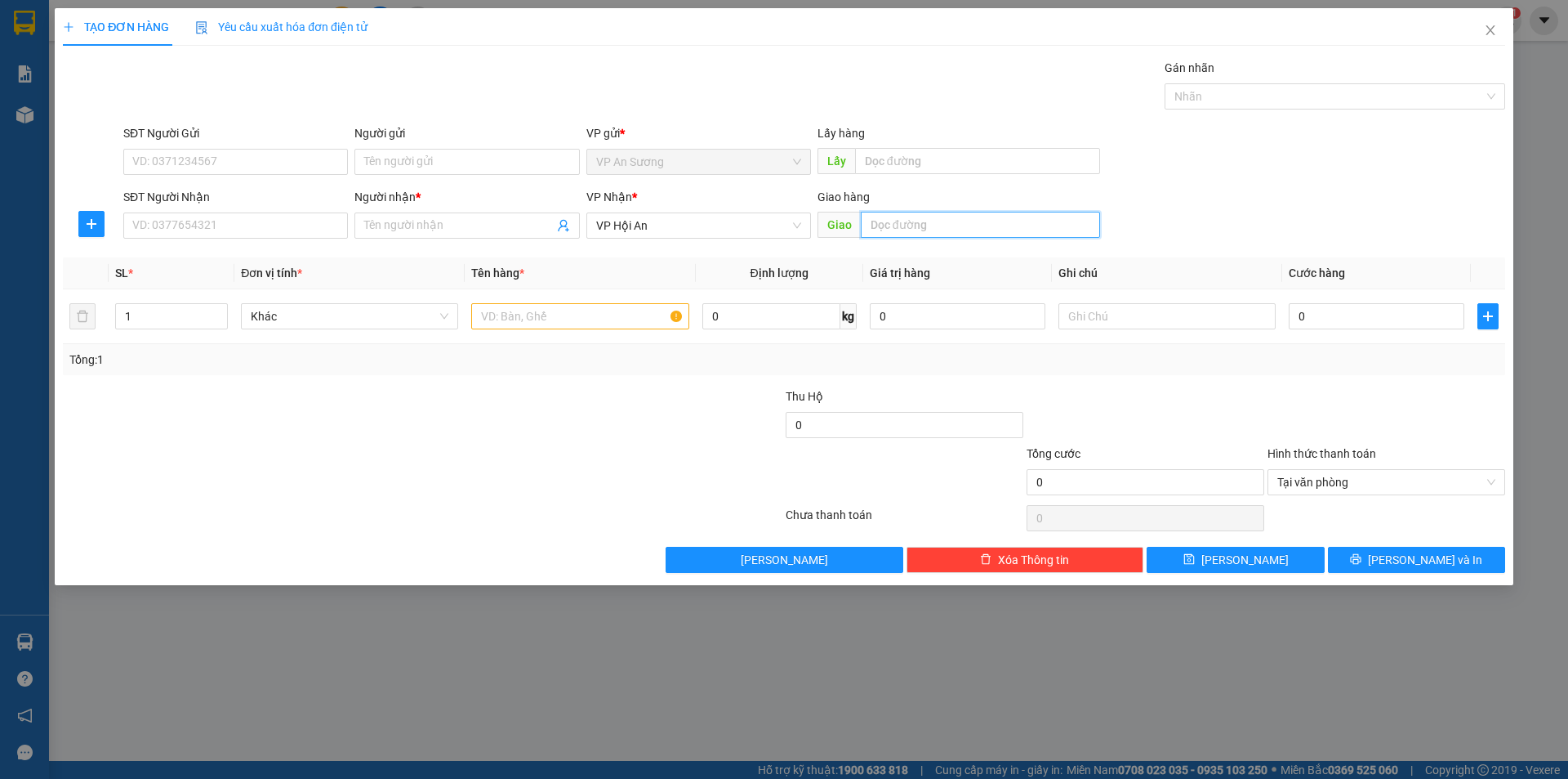
click at [903, 220] on input "text" at bounding box center [980, 225] width 240 height 26
type input "hội an"
click at [297, 233] on input "SĐT Người Nhận" at bounding box center [235, 226] width 225 height 26
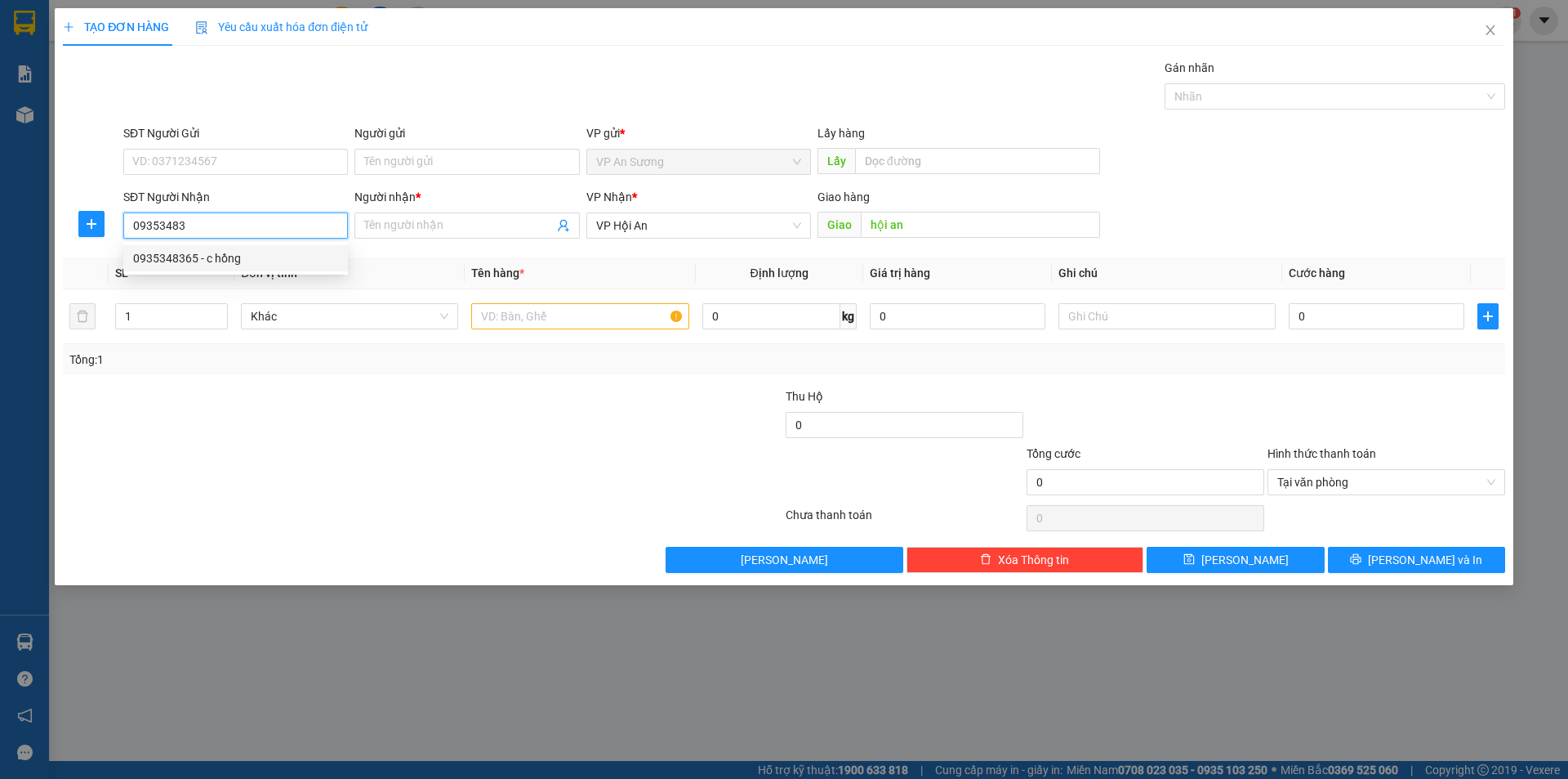
click at [287, 259] on div "0935348365 - c hồng" at bounding box center [236, 257] width 205 height 18
type input "0935348365"
type input "c hồng"
type input "0935348365"
click at [623, 319] on input "text" at bounding box center [579, 316] width 217 height 26
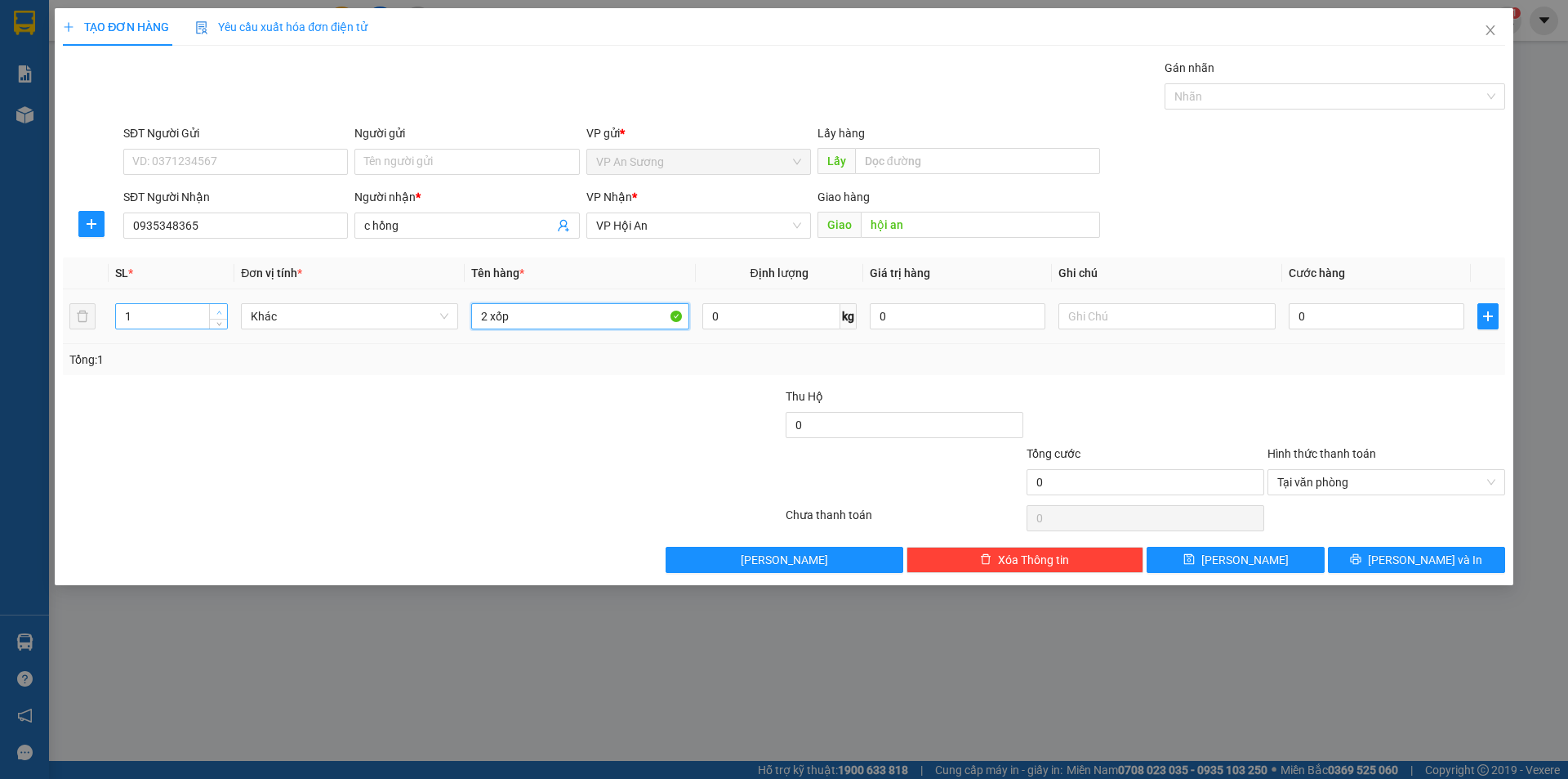
type input "2 xốp"
click at [225, 313] on span "Increase Value" at bounding box center [217, 312] width 18 height 15
type input "3"
click at [225, 313] on span "Increase Value" at bounding box center [217, 312] width 18 height 15
click at [213, 321] on span "Decrease Value" at bounding box center [217, 321] width 18 height 15
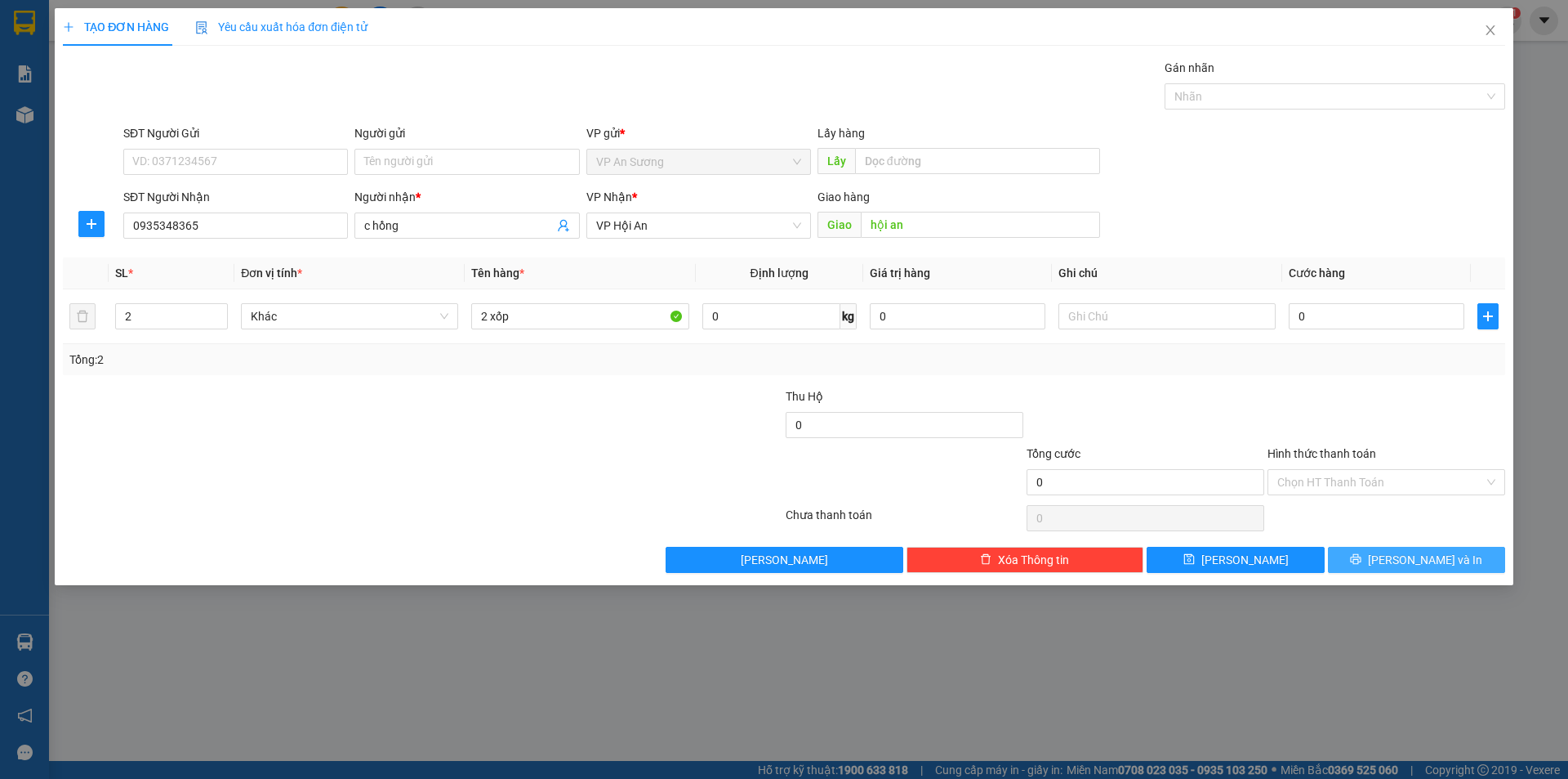
drag, startPoint x: 1432, startPoint y: 563, endPoint x: 1415, endPoint y: 549, distance: 22.0
click at [1430, 563] on span "[PERSON_NAME] và In" at bounding box center [1425, 559] width 115 height 18
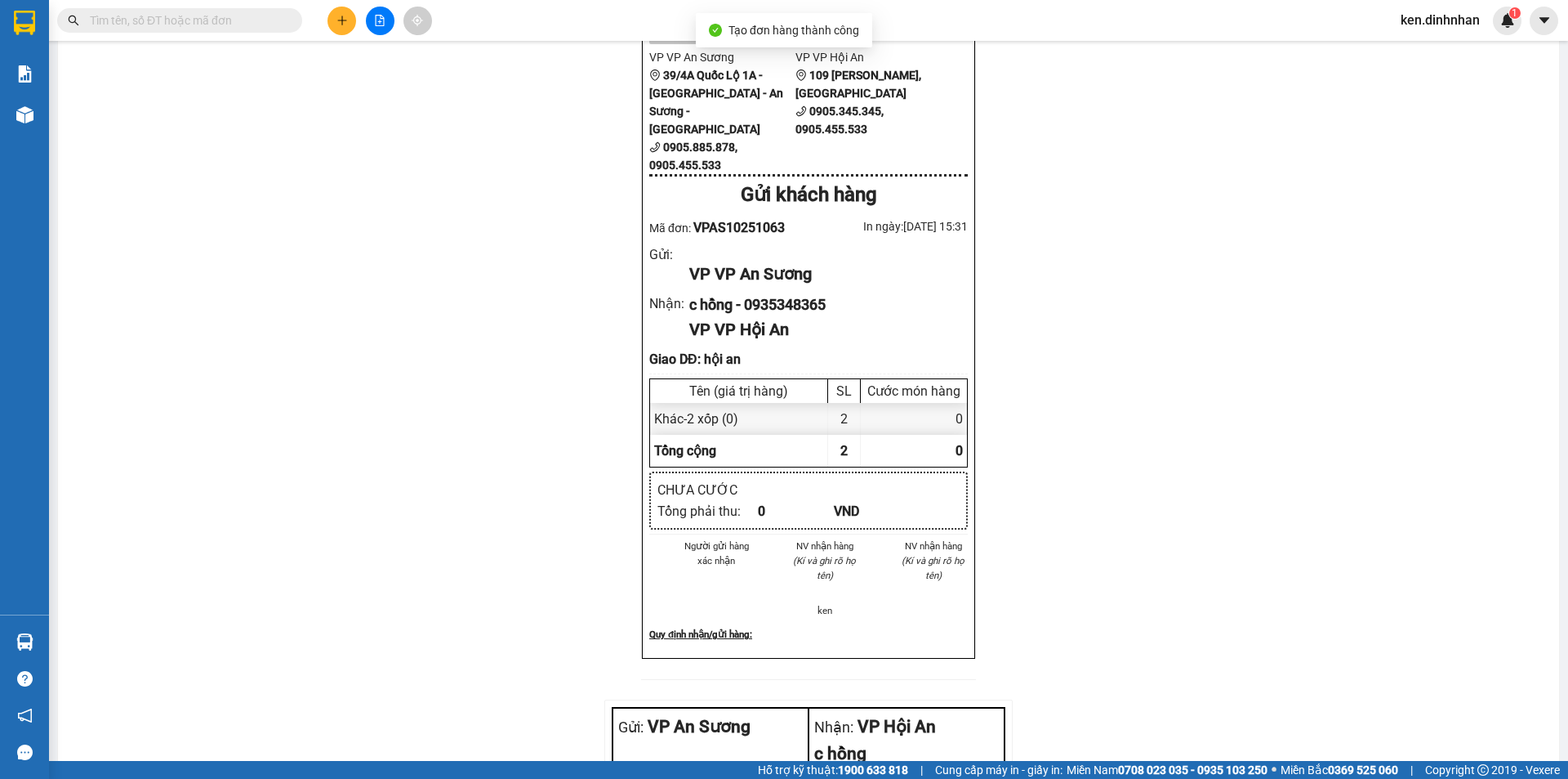
click at [853, 108] on div "In tem 100mm In biên nhận 80mm Đình Nhân VP VP An Sương 39/4A Quốc Lộ 1A - Tân …" at bounding box center [809, 492] width 1502 height 1212
click at [237, 18] on input "text" at bounding box center [186, 20] width 193 height 18
click at [225, 23] on input "text" at bounding box center [186, 20] width 193 height 18
click at [347, 25] on icon "plus" at bounding box center [342, 21] width 11 height 11
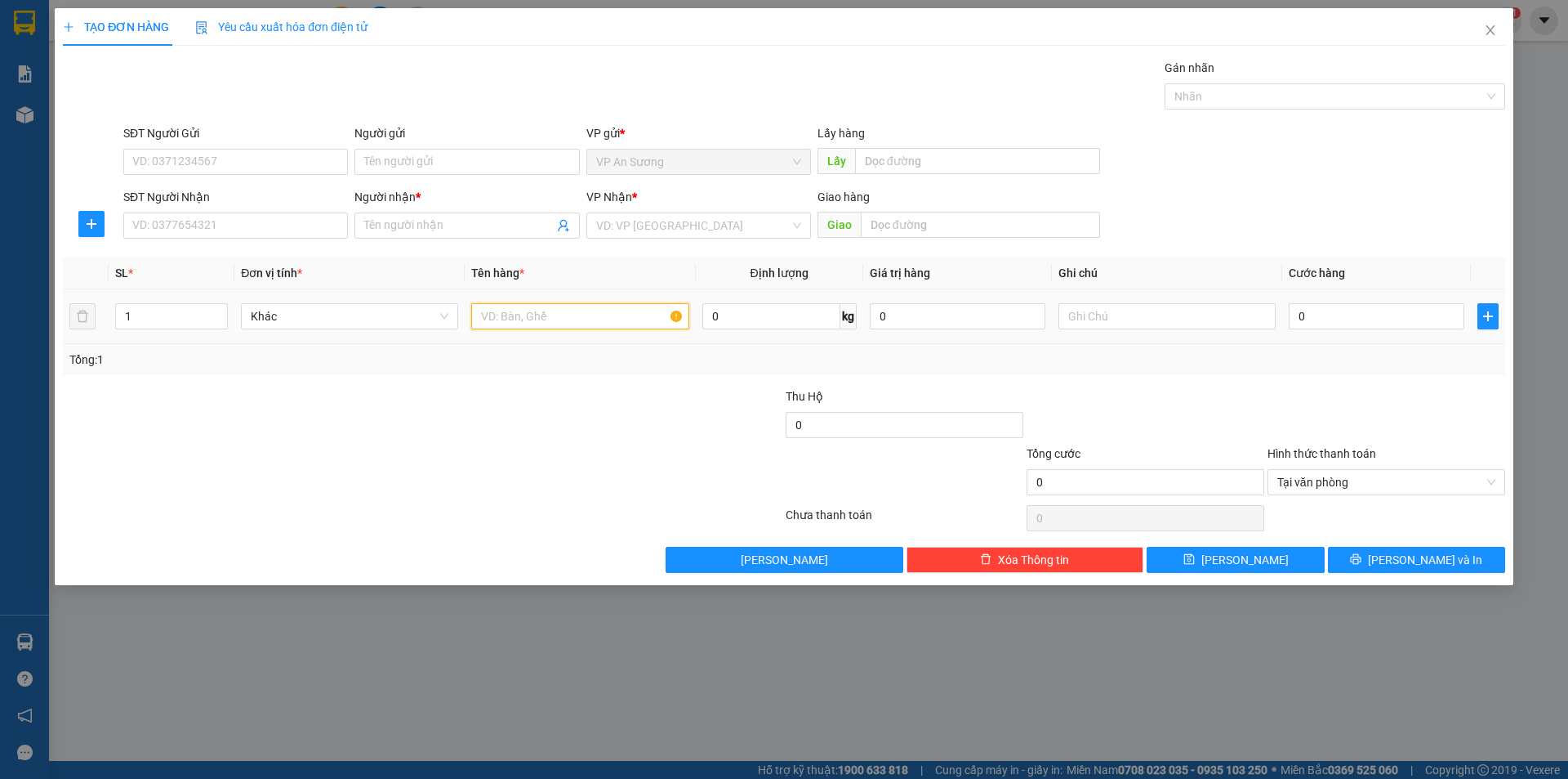
click at [506, 328] on input "text" at bounding box center [579, 316] width 217 height 26
type input "2 thùng giáy"
type input "2"
click at [220, 314] on span "up" at bounding box center [218, 312] width 10 height 10
click at [213, 207] on div "SĐT Người Nhận" at bounding box center [235, 200] width 225 height 24
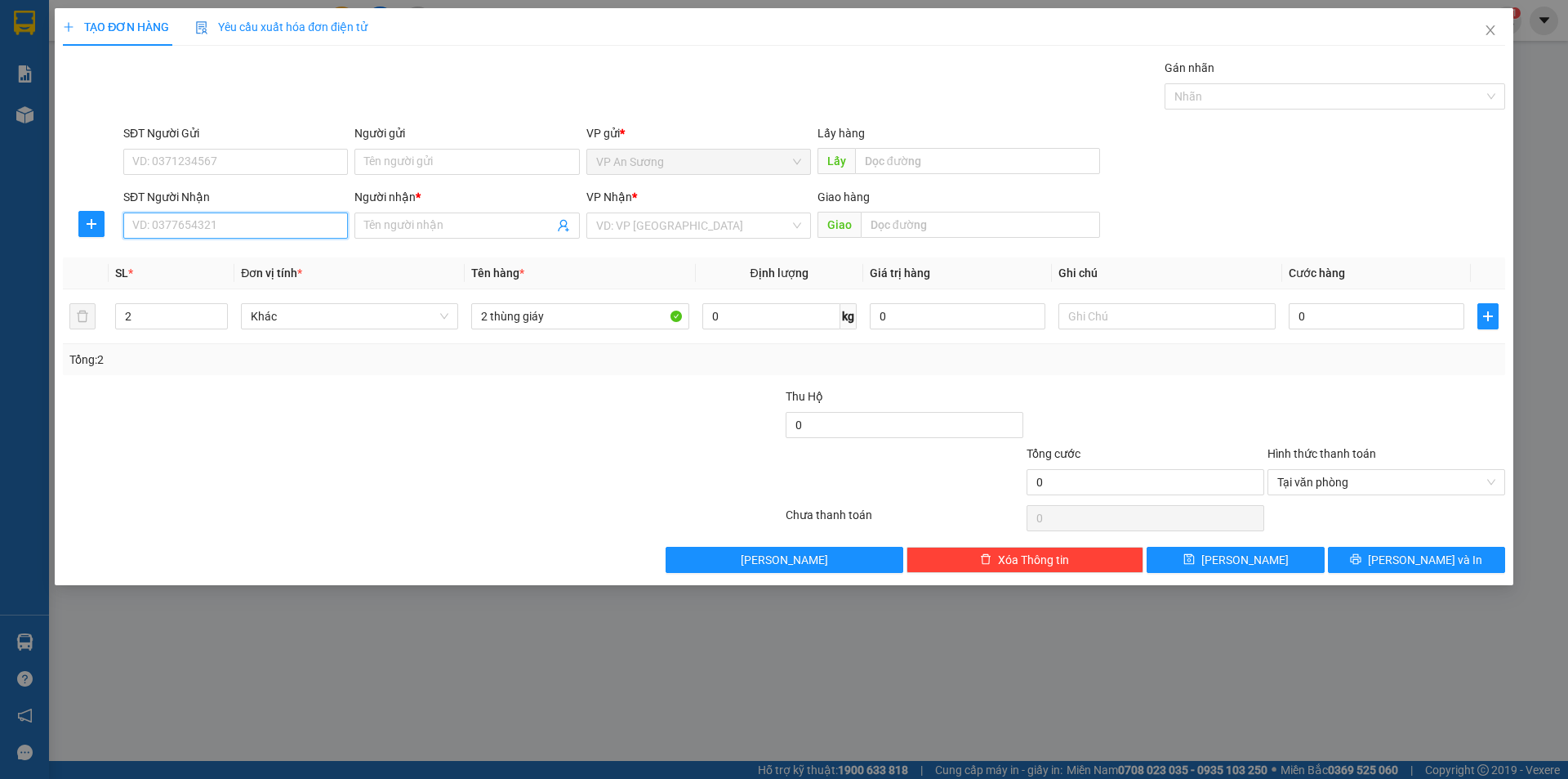
click at [207, 217] on input "SĐT Người Nhận" at bounding box center [235, 226] width 225 height 26
click at [211, 216] on input "SĐT Người Nhận" at bounding box center [235, 226] width 225 height 26
click at [257, 220] on input "SĐT Người Nhận" at bounding box center [235, 226] width 225 height 26
type input "0971459645"
click at [396, 229] on input "Người nhận *" at bounding box center [459, 225] width 188 height 18
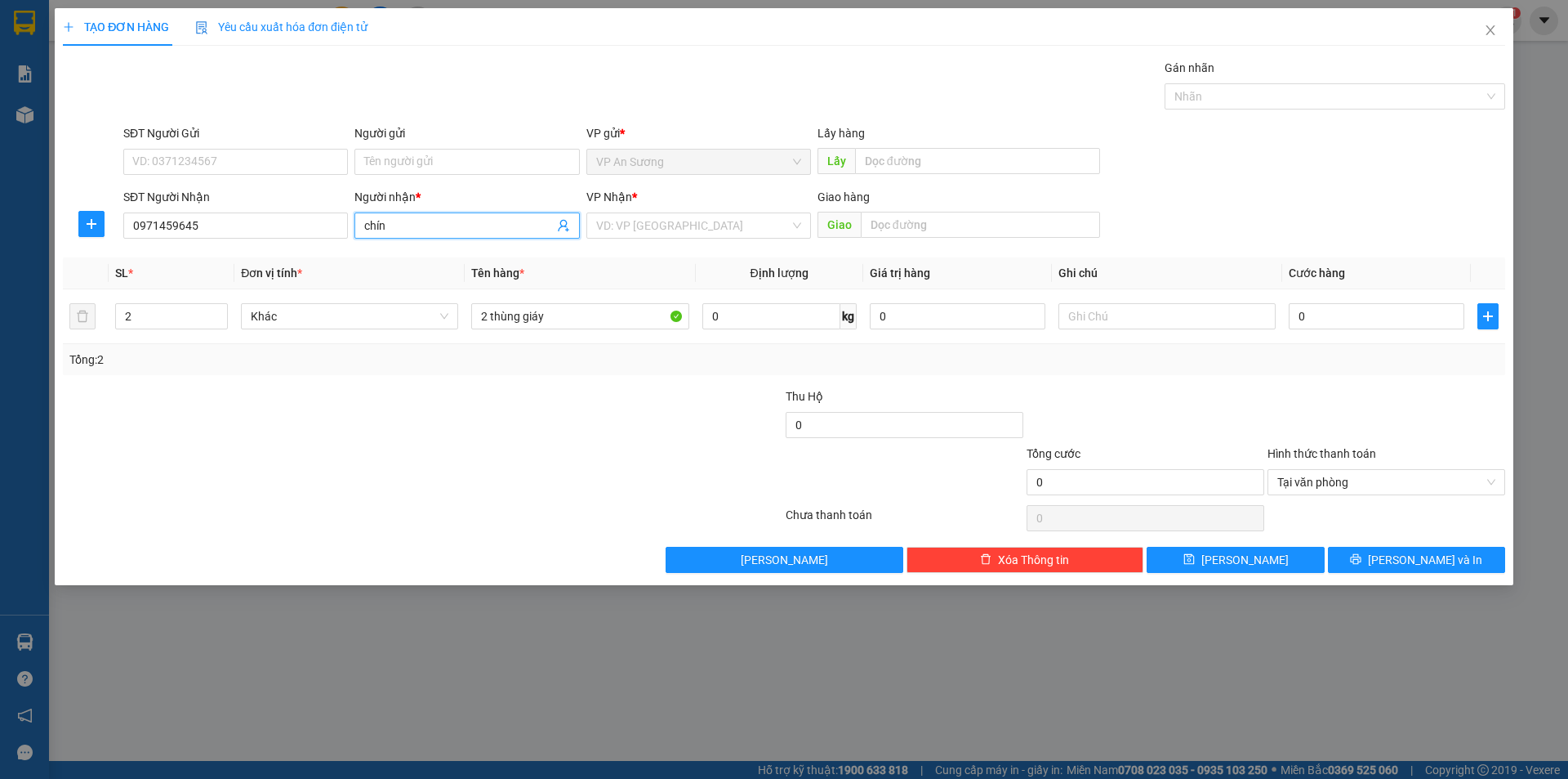
type input "chính"
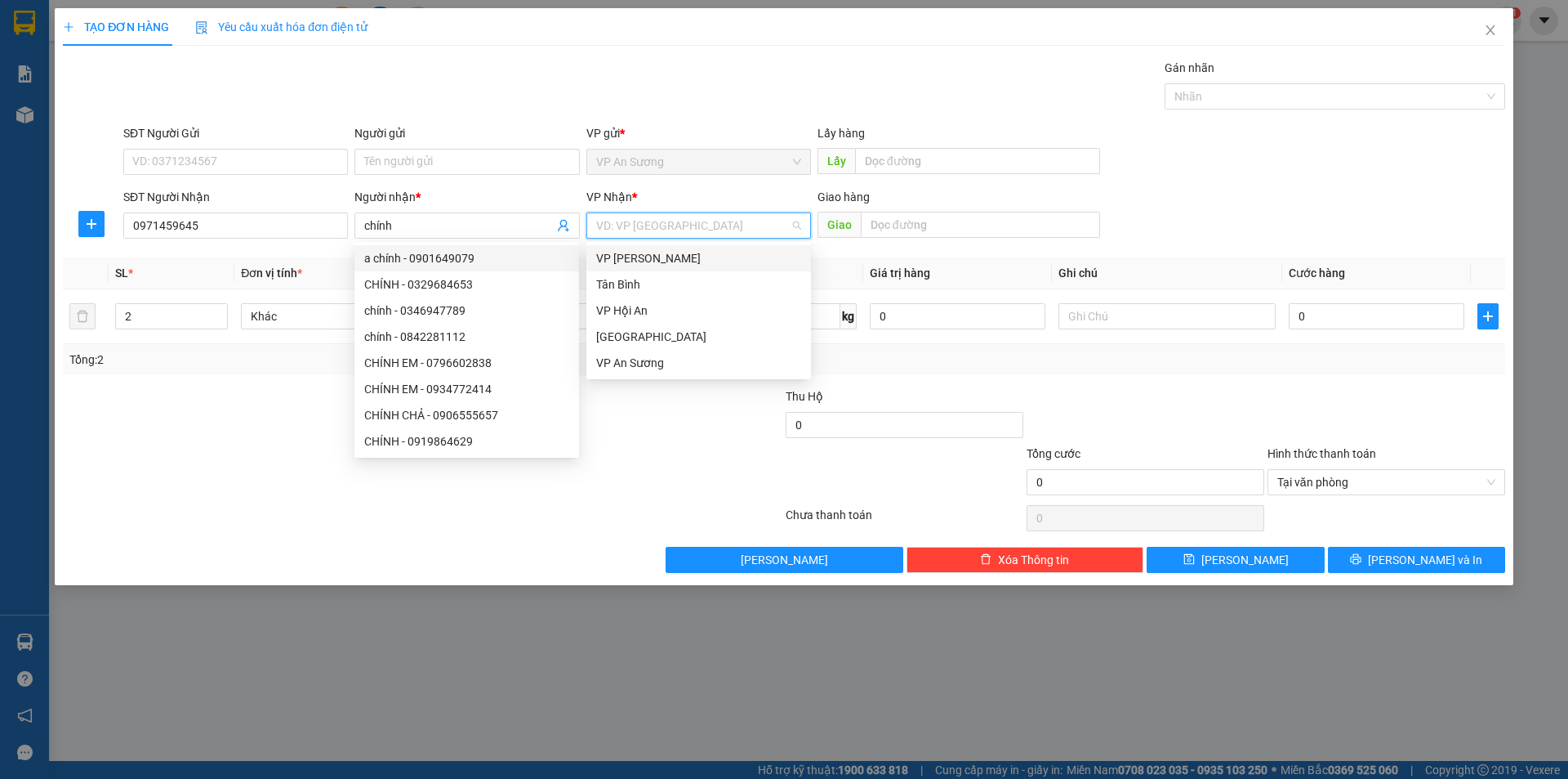
click at [664, 222] on input "search" at bounding box center [693, 226] width 194 height 24
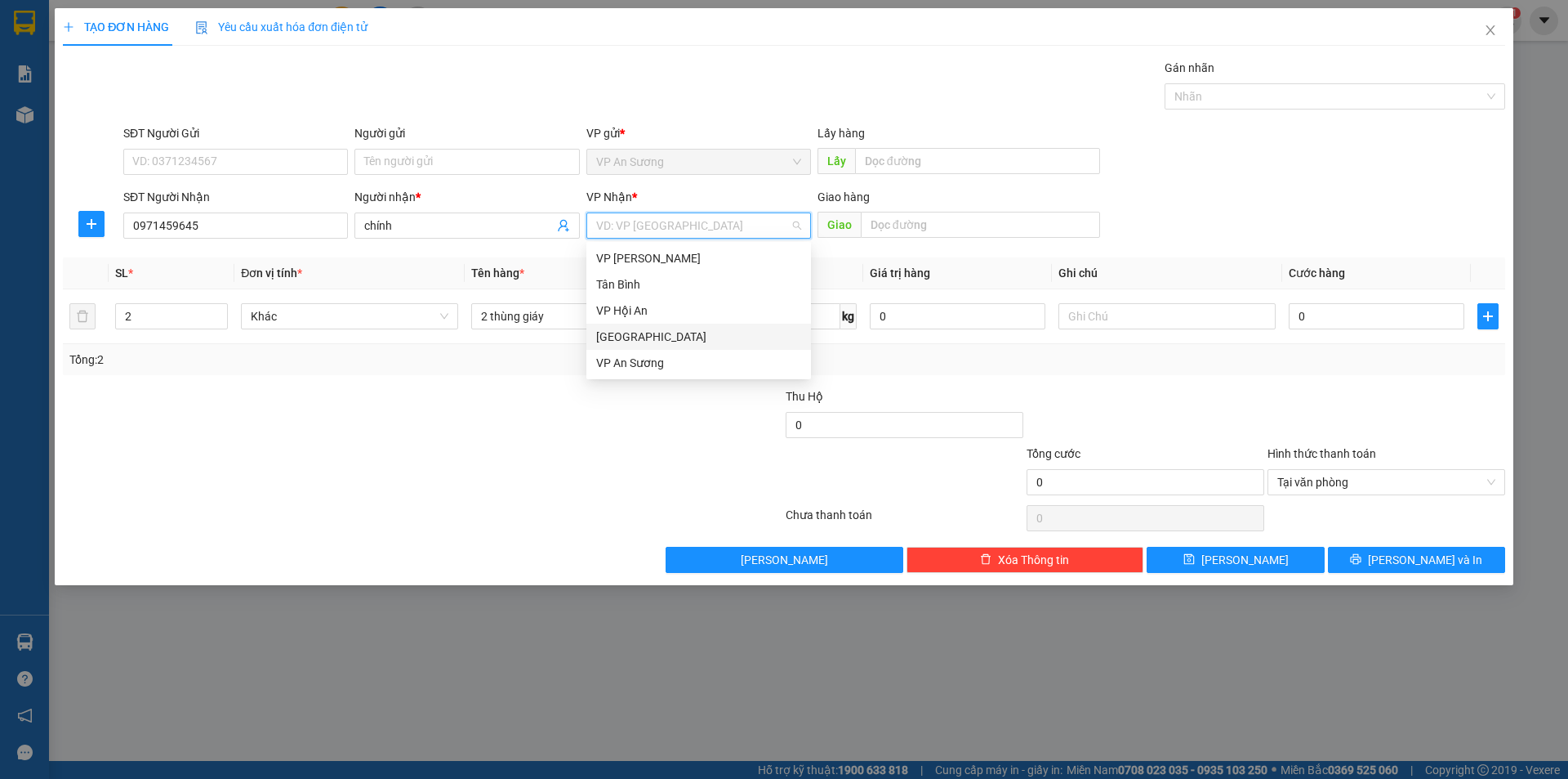
click at [628, 329] on div "[GEOGRAPHIC_DATA]" at bounding box center [699, 336] width 205 height 18
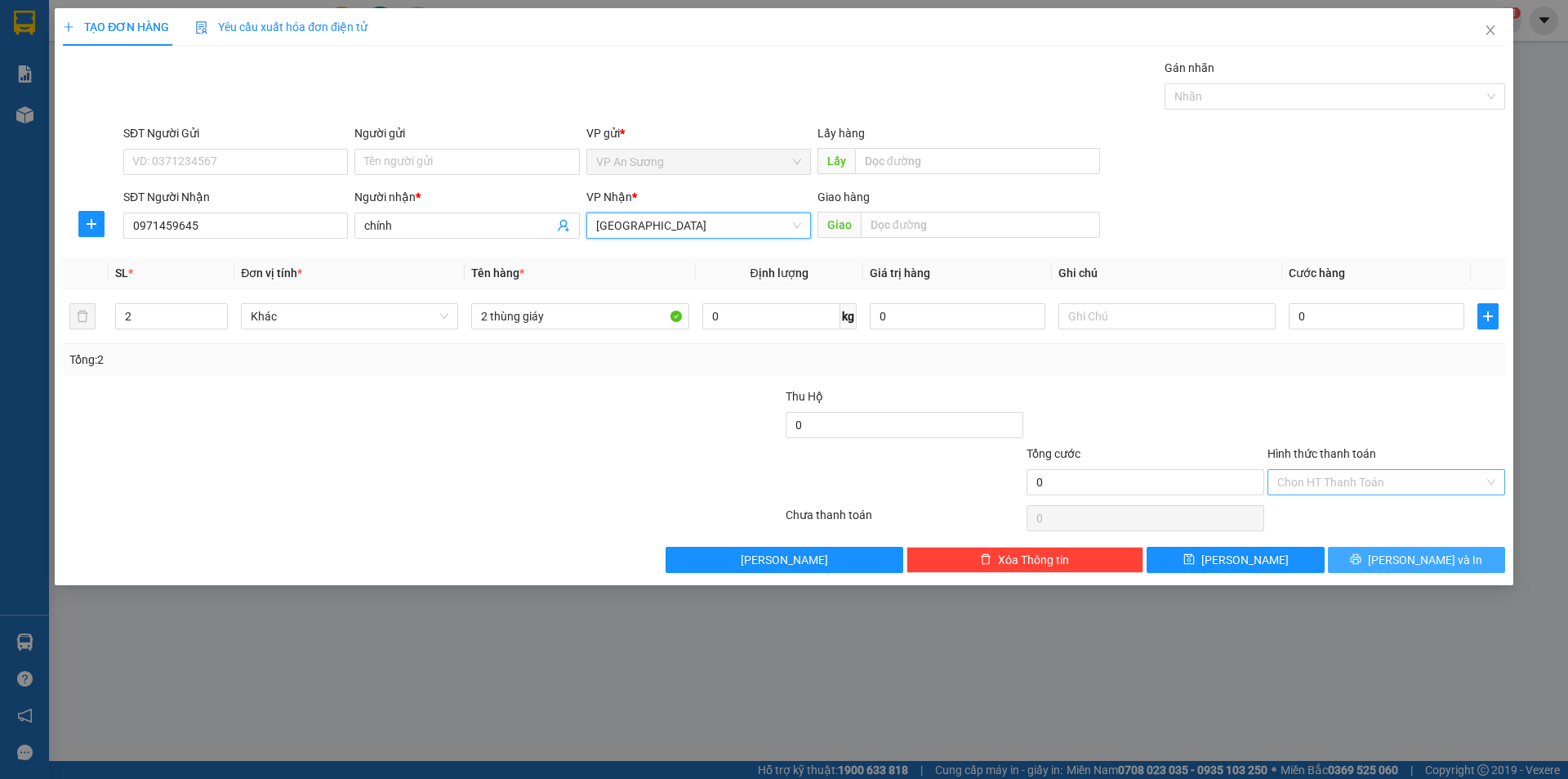
click at [1454, 562] on button "[PERSON_NAME] và In" at bounding box center [1417, 560] width 177 height 26
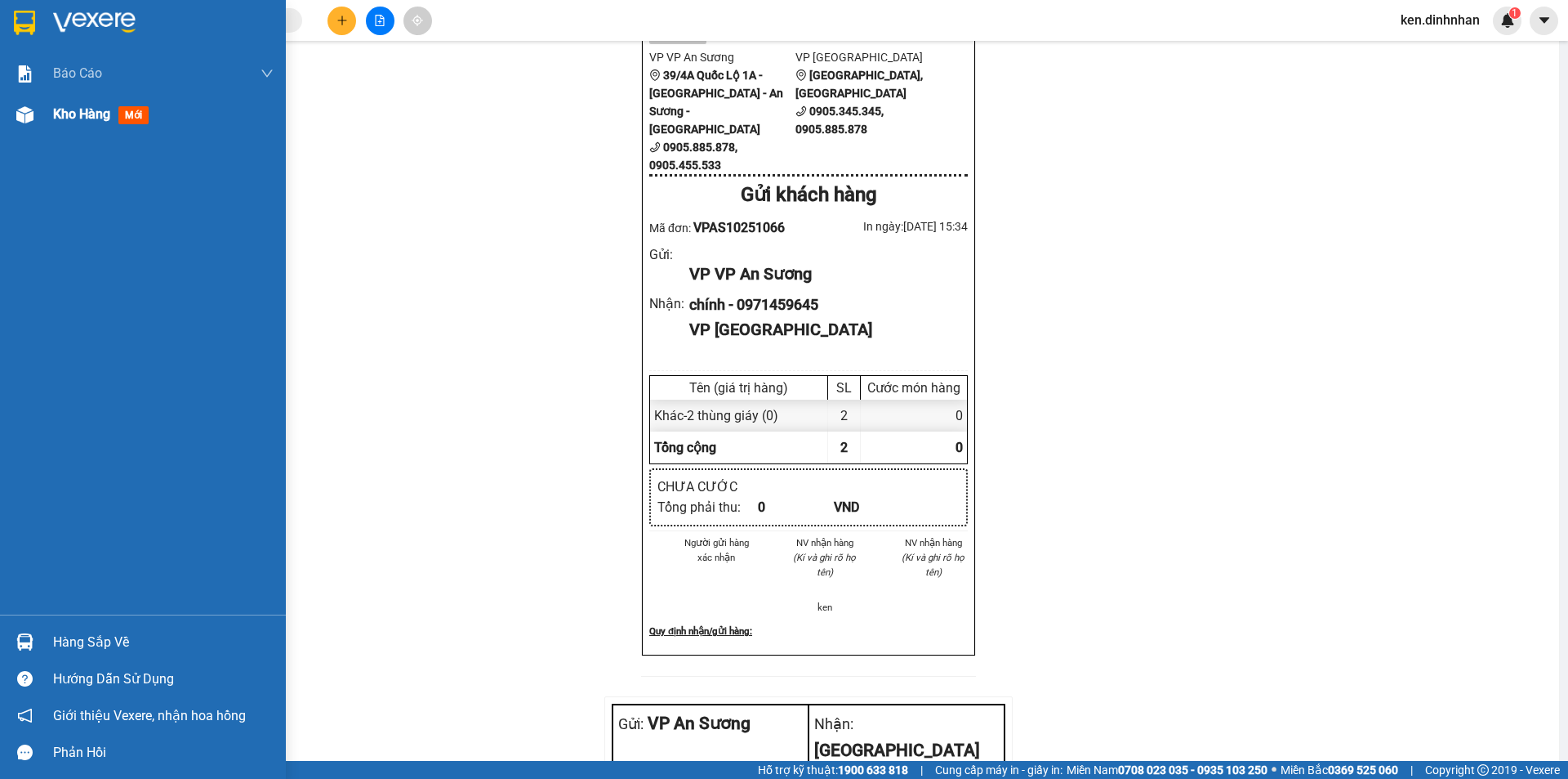
click at [79, 124] on div "Kho hàng mới" at bounding box center [104, 114] width 102 height 21
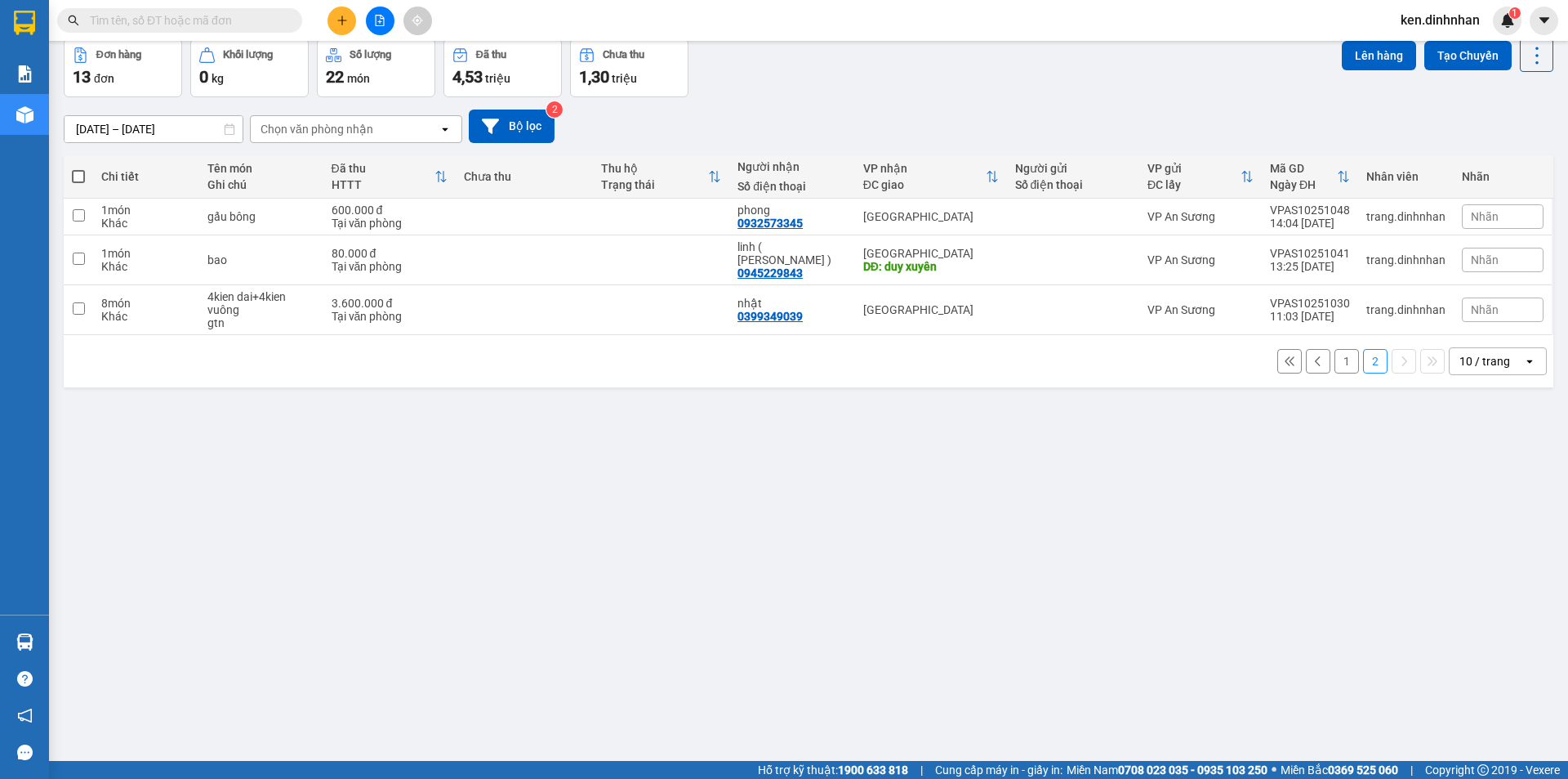
click at [1335, 373] on button "1" at bounding box center [1347, 361] width 24 height 24
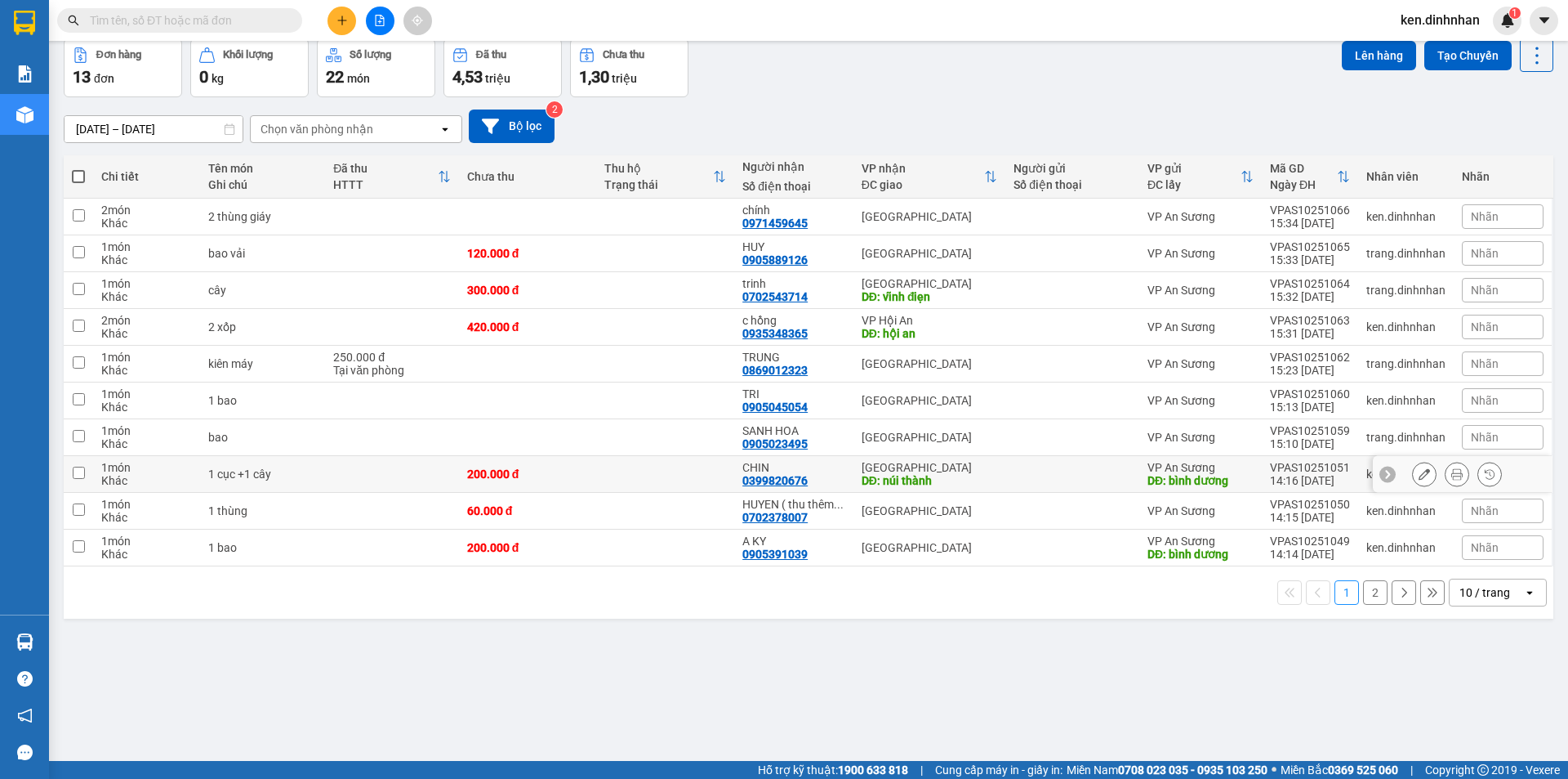
drag, startPoint x: 1044, startPoint y: 549, endPoint x: 1034, endPoint y: 586, distance: 38.3
click at [1044, 480] on div at bounding box center [1073, 474] width 118 height 13
checkbox input "true"
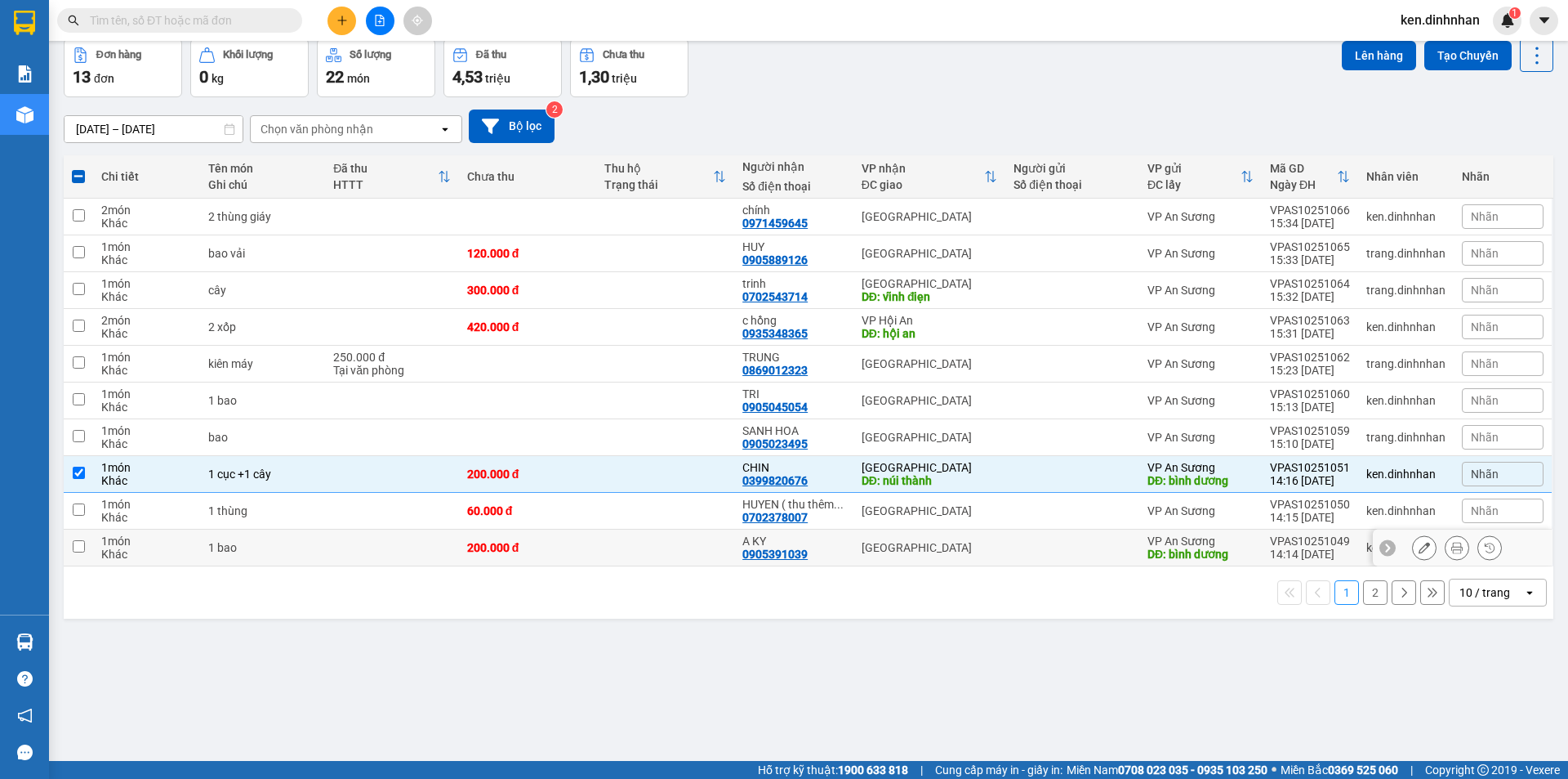
click at [1022, 566] on td at bounding box center [1073, 547] width 134 height 36
checkbox input "true"
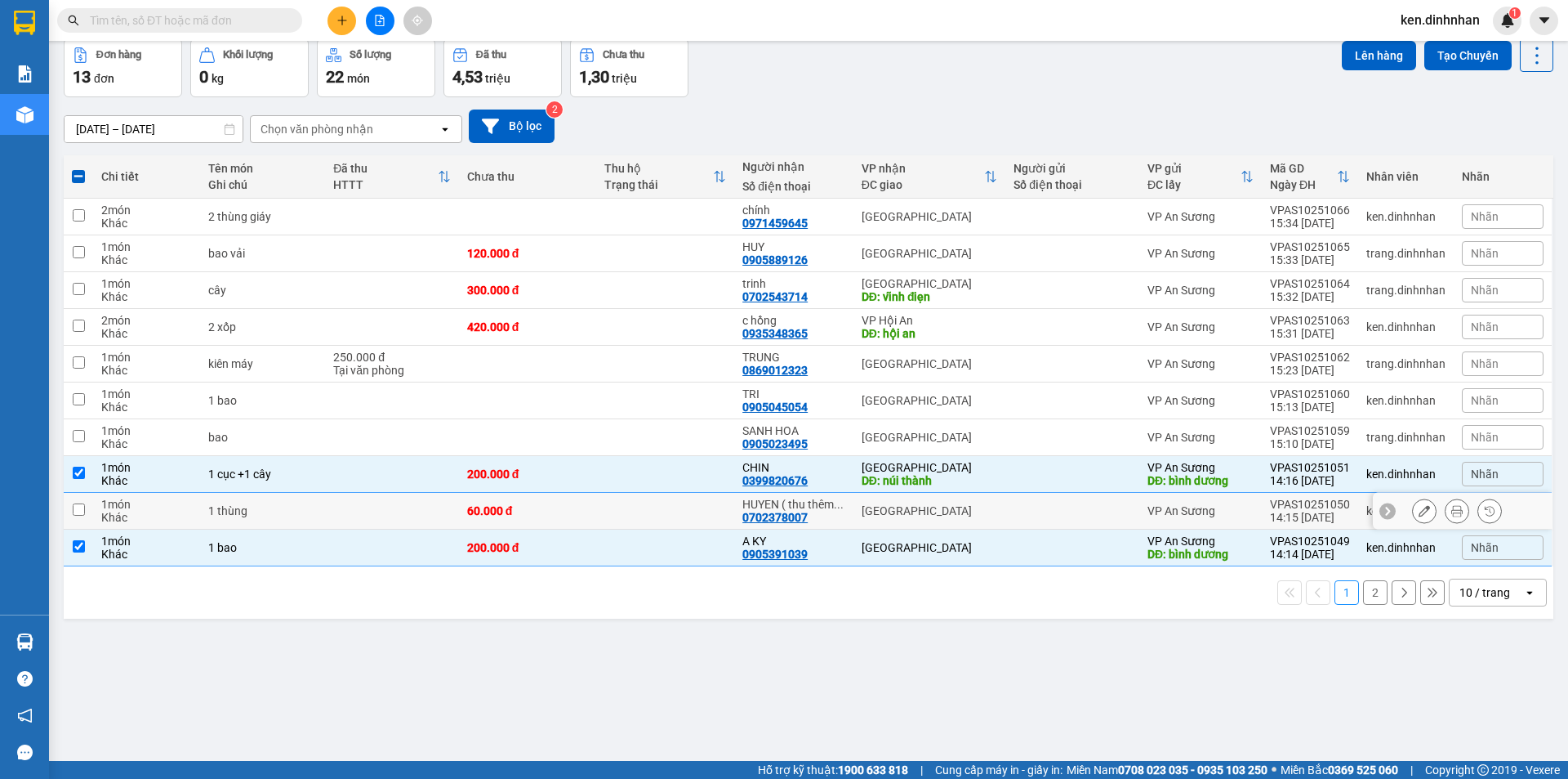
click at [1115, 517] on div at bounding box center [1073, 510] width 118 height 13
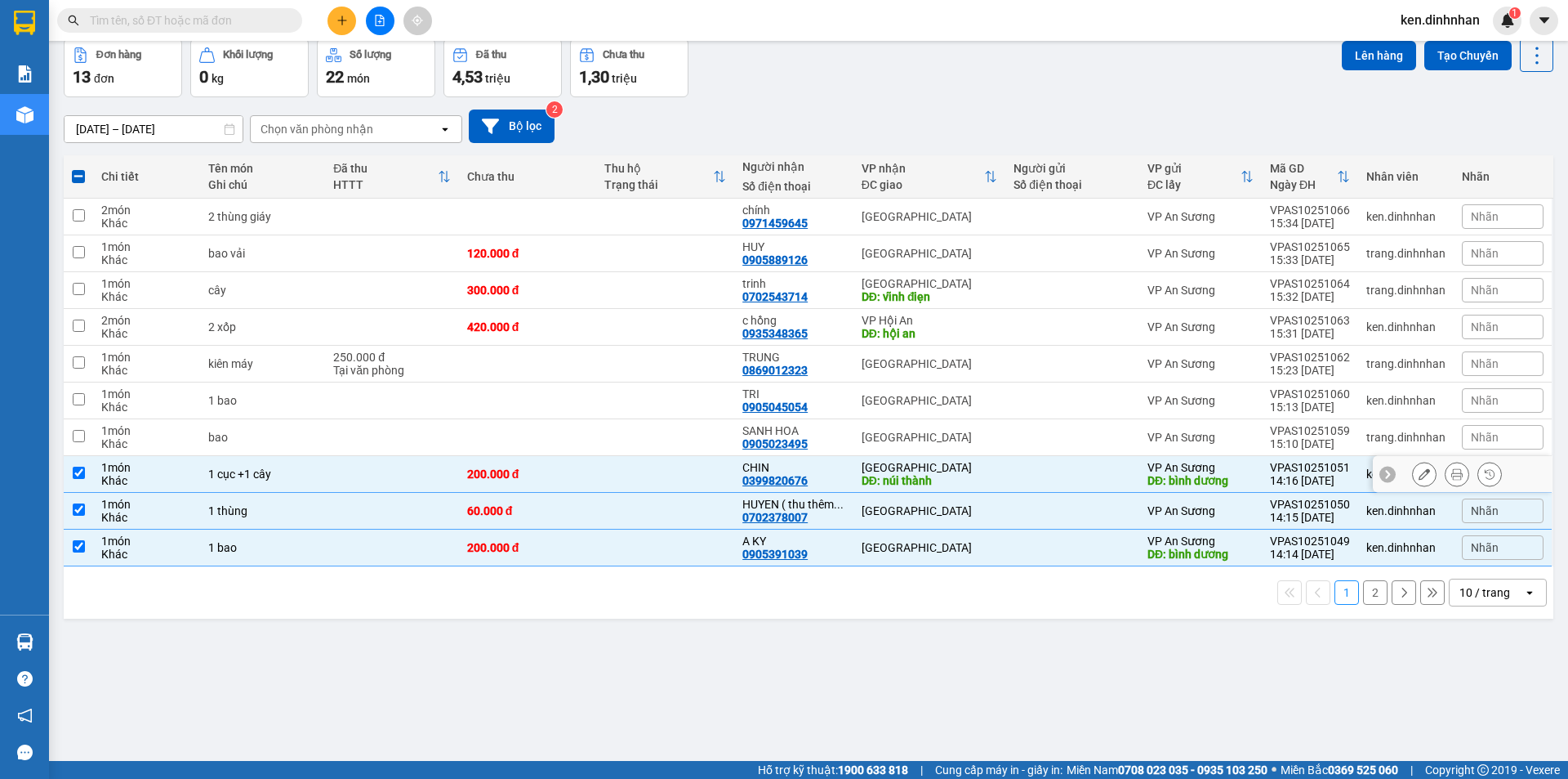
click at [1115, 480] on div at bounding box center [1073, 474] width 118 height 13
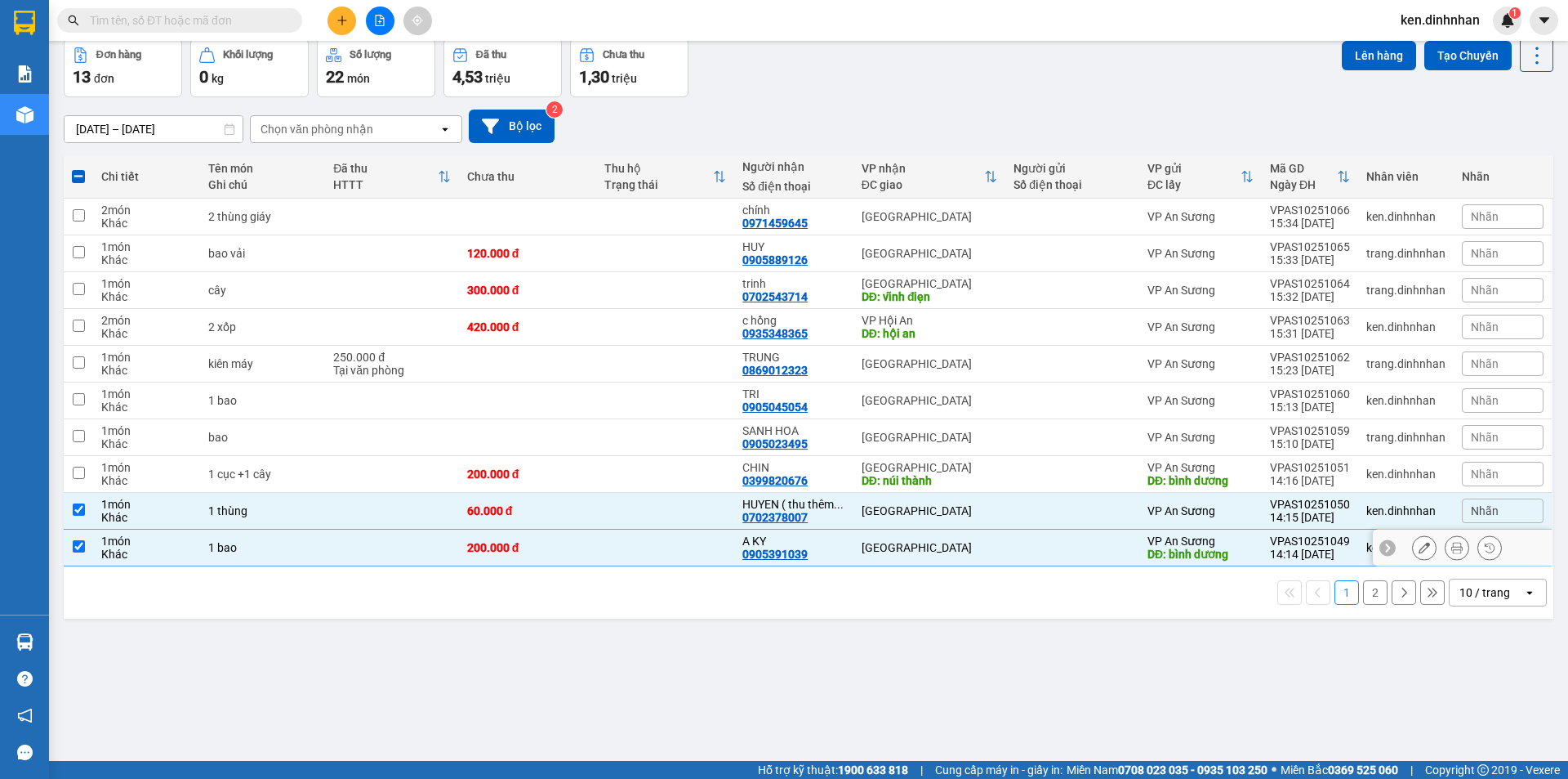
click at [1088, 554] on div at bounding box center [1073, 548] width 118 height 13
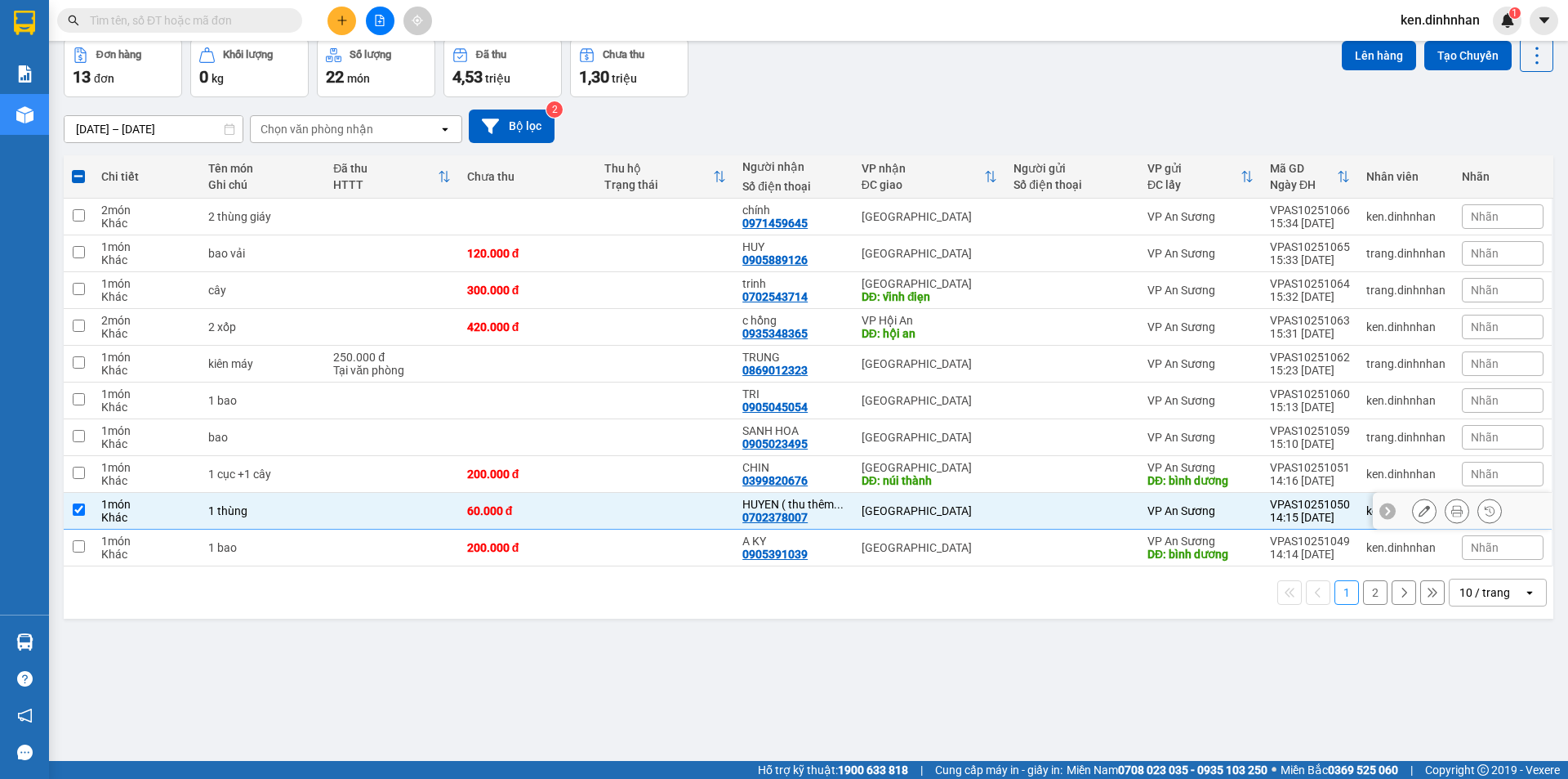
click at [1419, 516] on icon at bounding box center [1424, 510] width 11 height 11
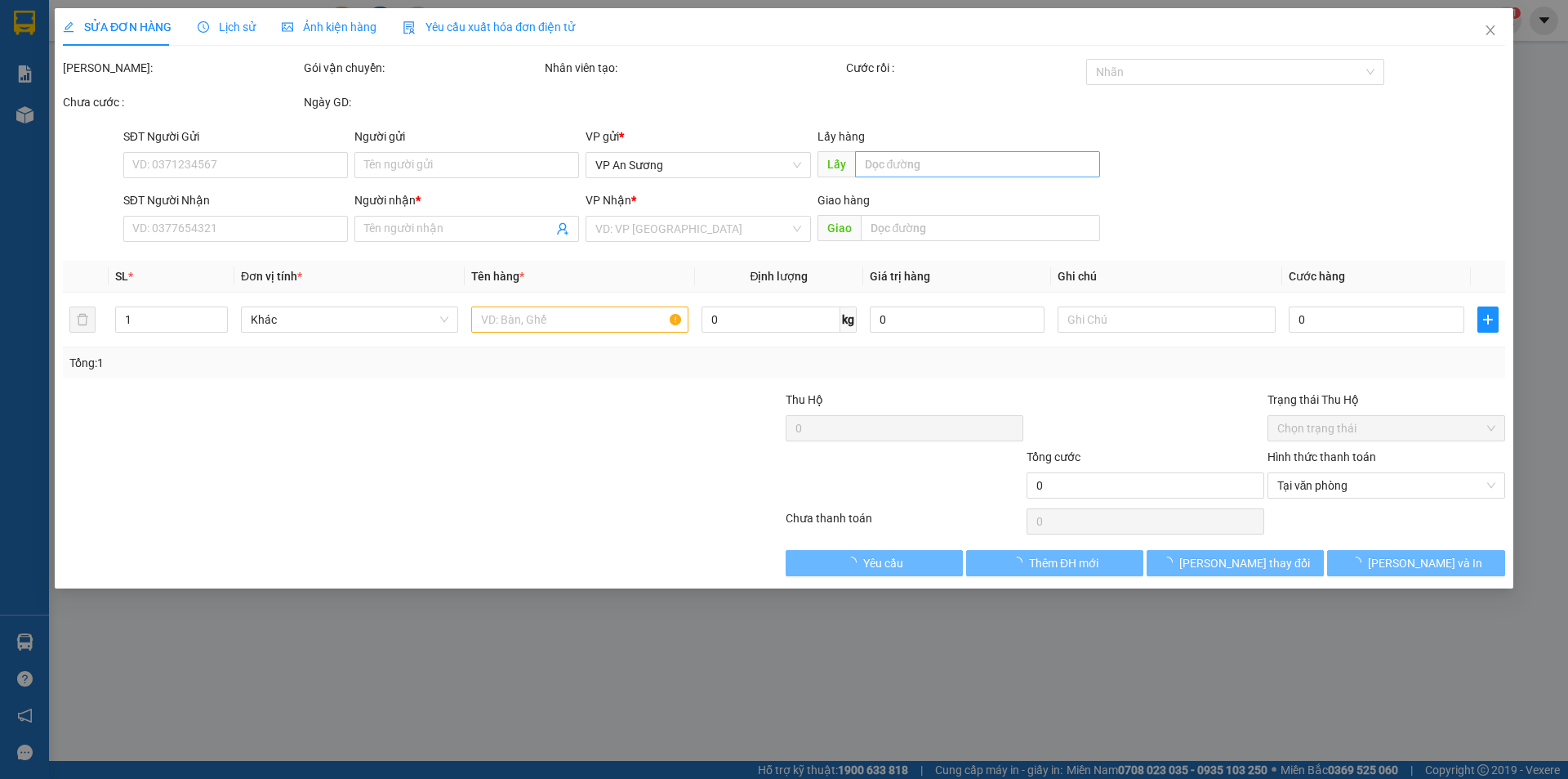
type input "0702378007"
type input "HUYEN ( thu thêm 60k )"
type input "60.000"
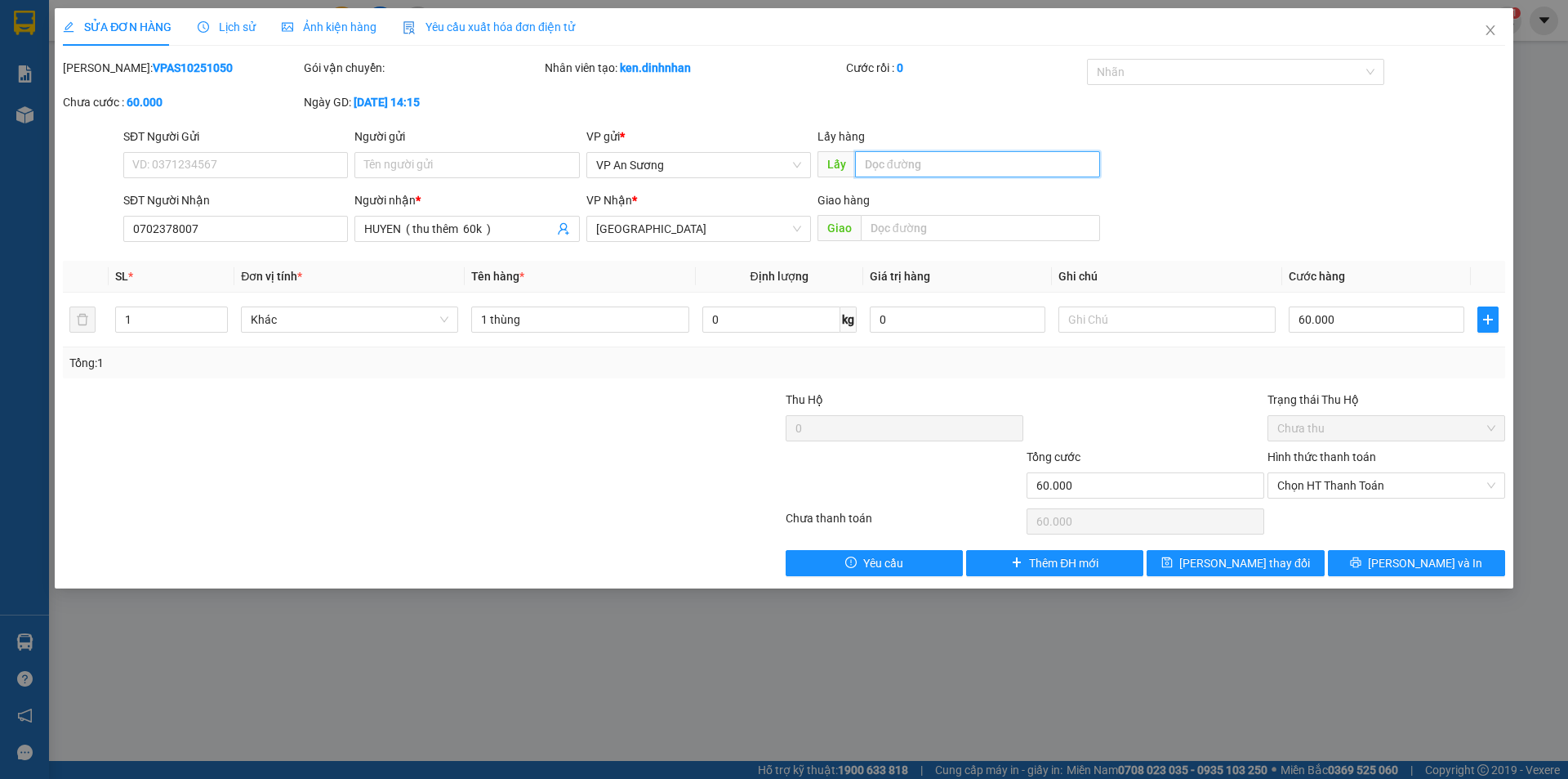
click at [954, 161] on input "text" at bounding box center [978, 164] width 245 height 26
type input "BÌNH DƯƠN"
click at [1204, 551] on button "Lưu thay đổi" at bounding box center [1236, 563] width 177 height 26
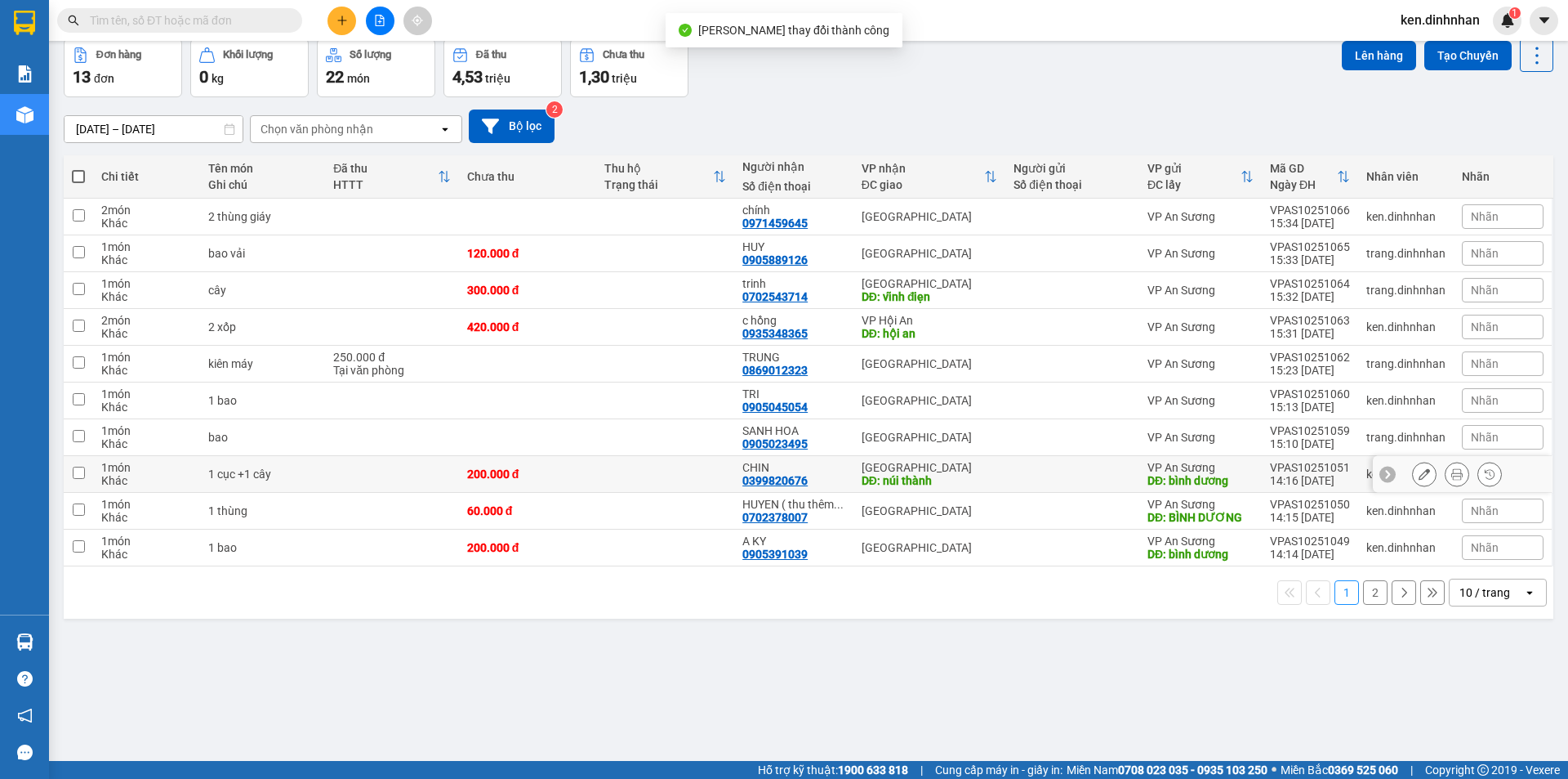
click at [631, 493] on td at bounding box center [665, 474] width 138 height 36
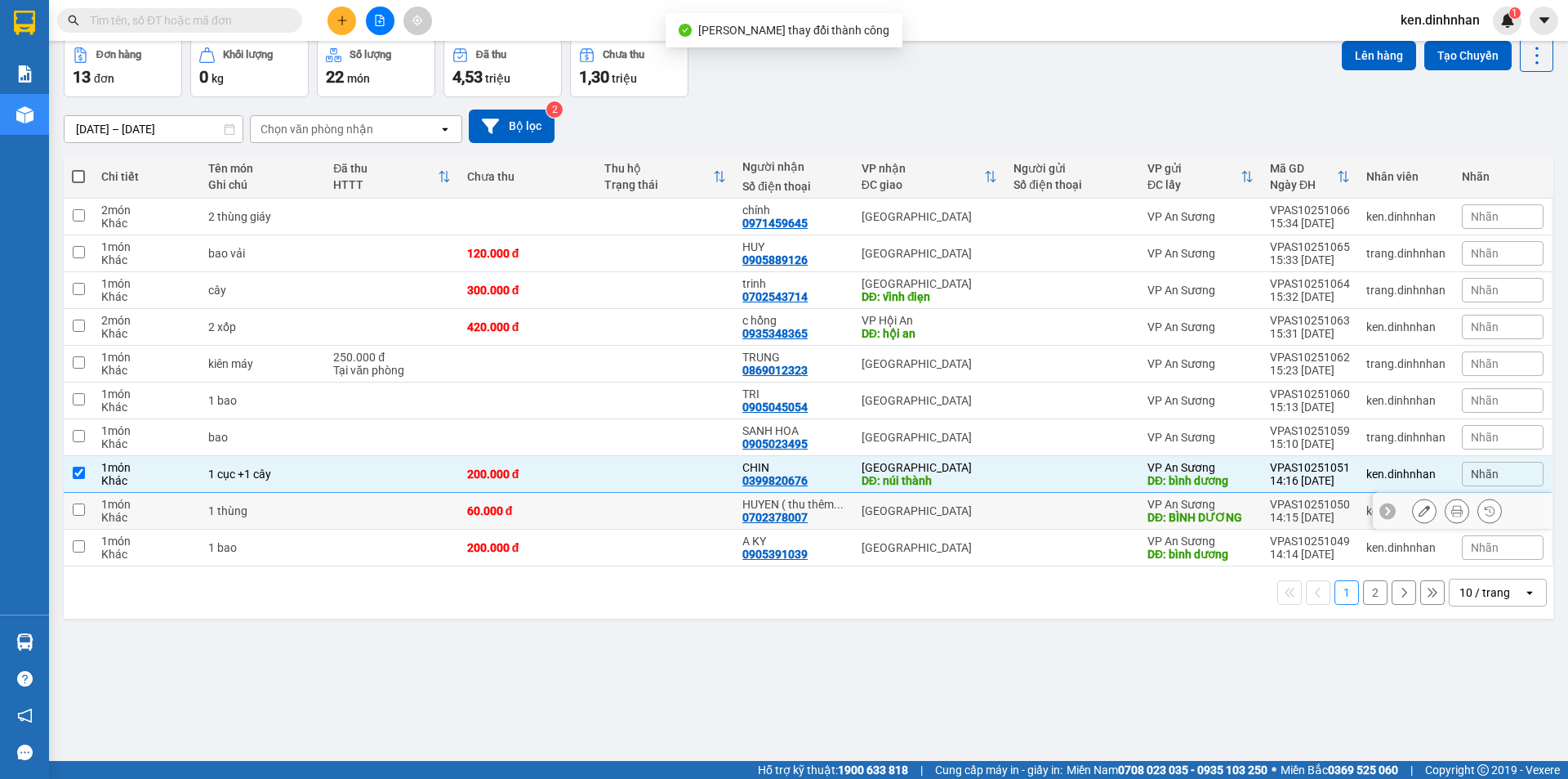
drag, startPoint x: 632, startPoint y: 582, endPoint x: 619, endPoint y: 622, distance: 42.1
click at [631, 529] on td at bounding box center [665, 510] width 138 height 36
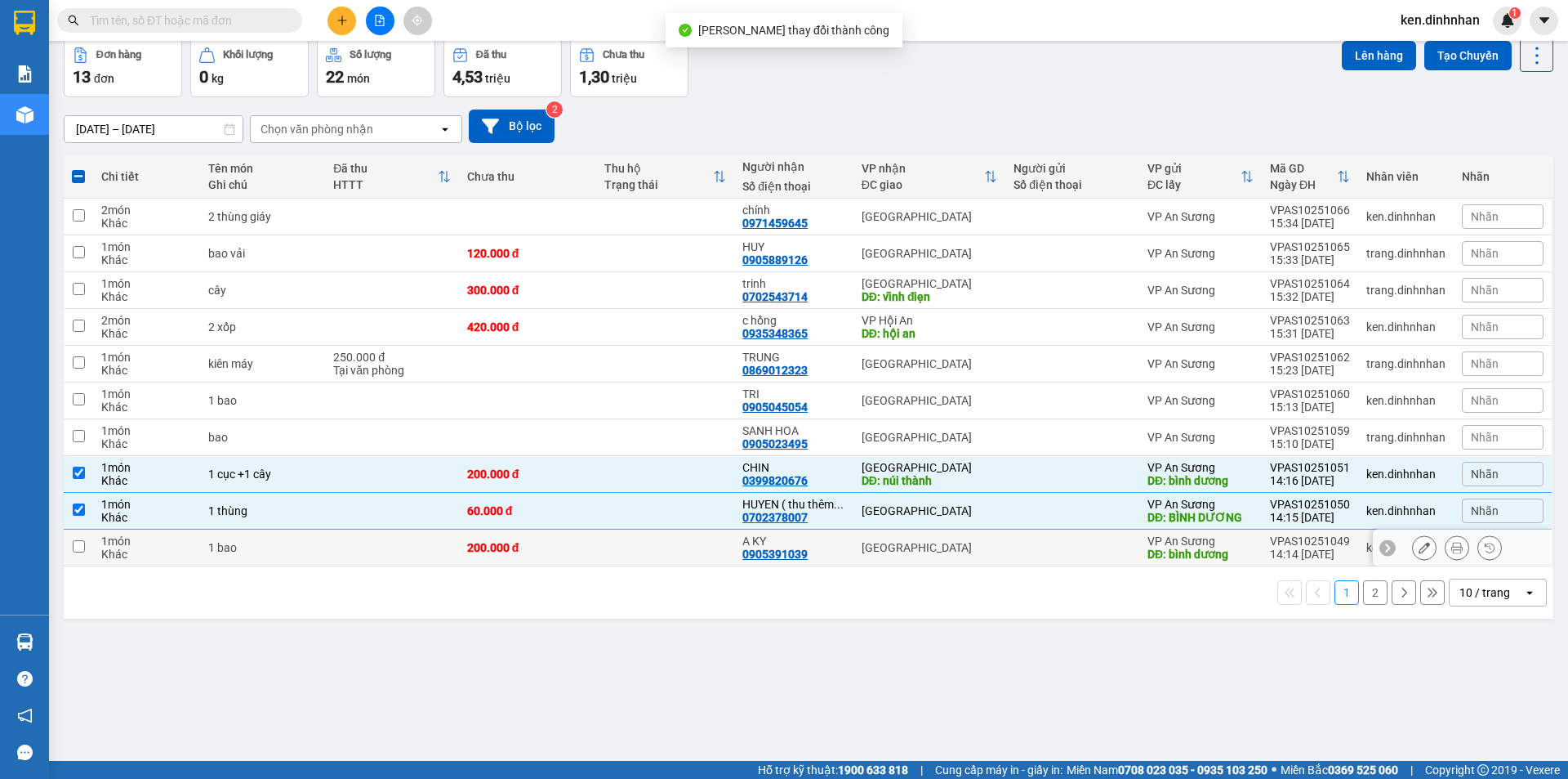
drag, startPoint x: 619, startPoint y: 622, endPoint x: 1069, endPoint y: 513, distance: 463.0
click at [621, 566] on td at bounding box center [665, 547] width 138 height 36
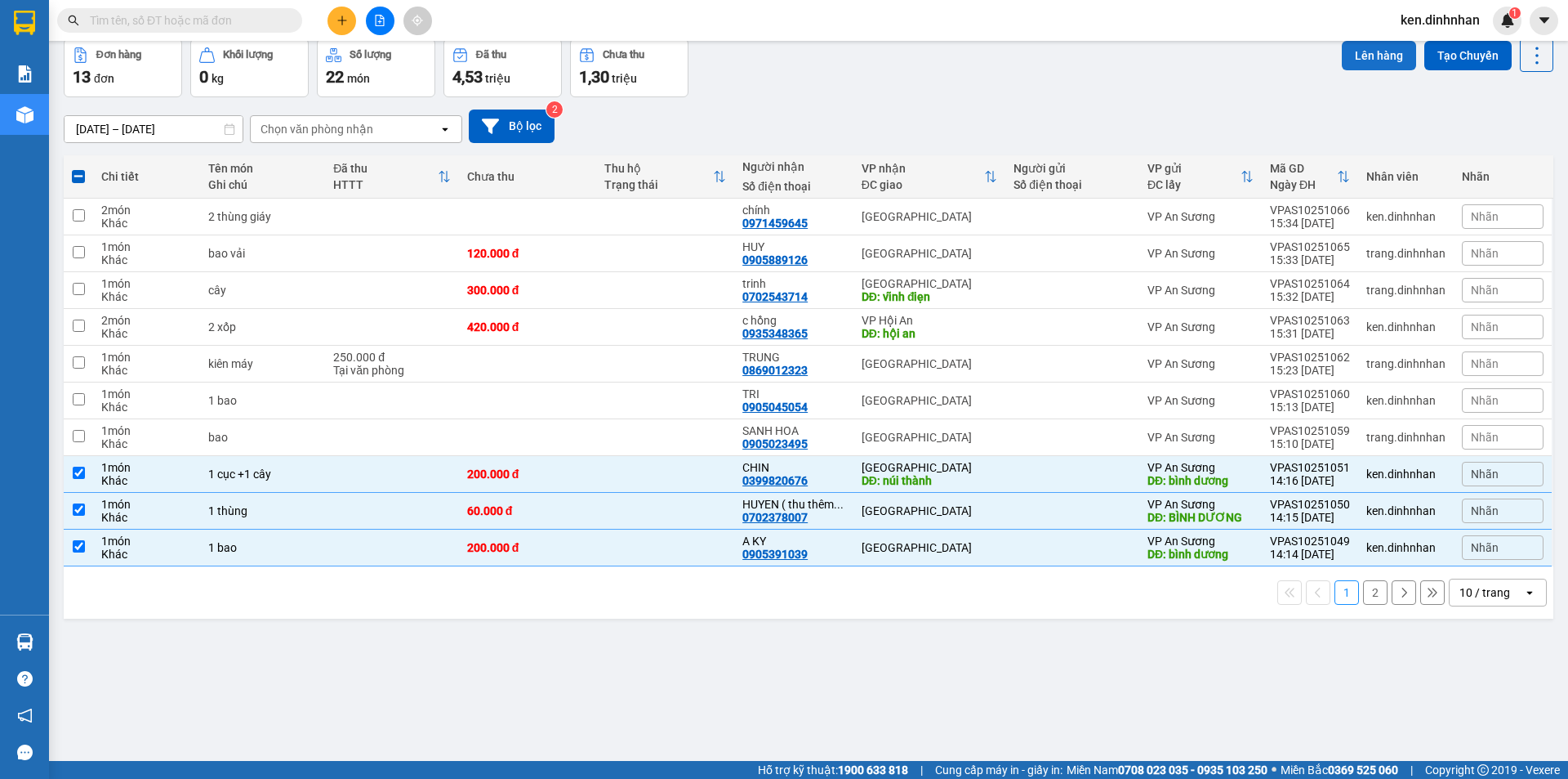
click at [1379, 70] on button "Lên hàng" at bounding box center [1380, 56] width 75 height 30
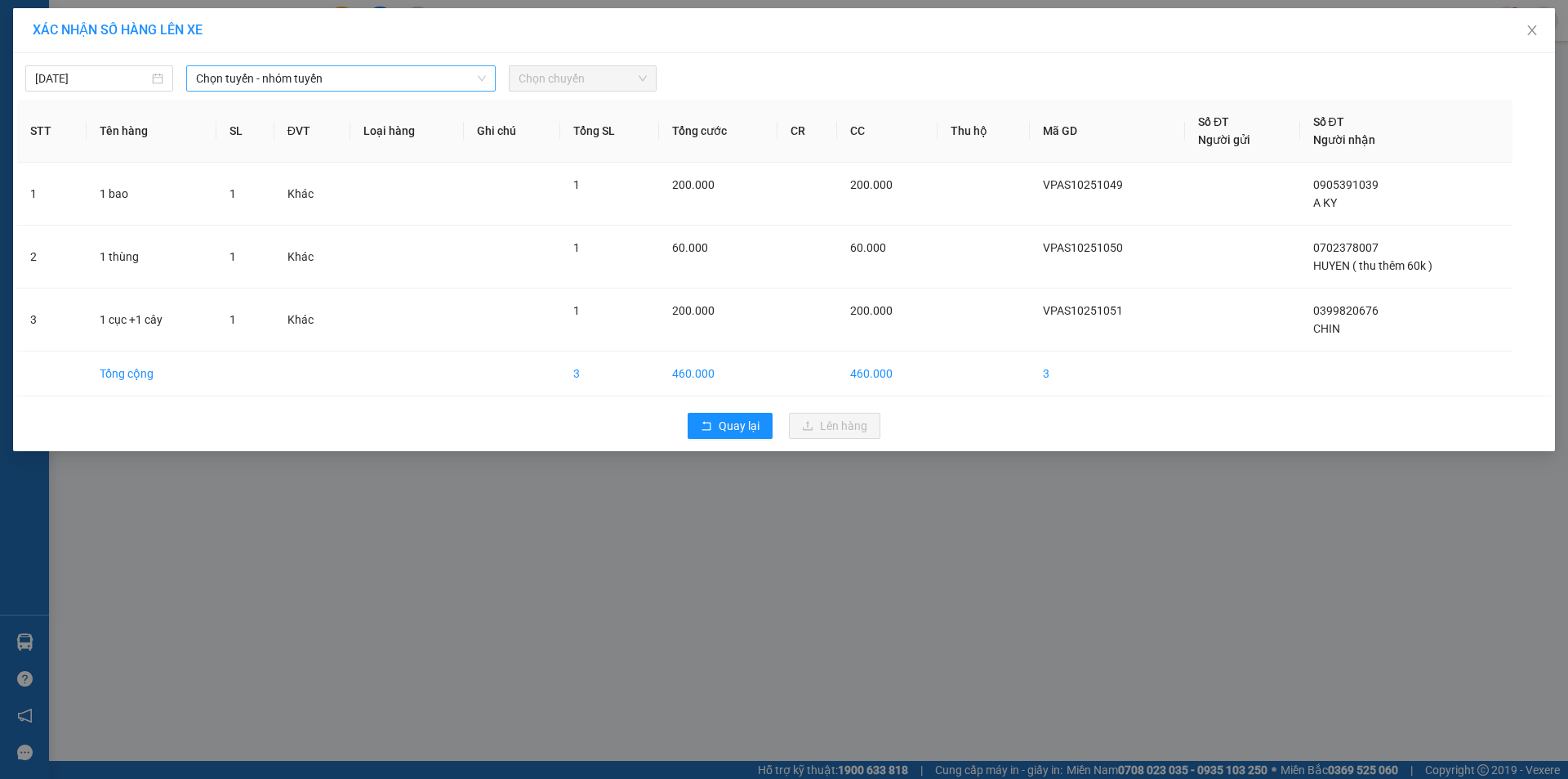
click at [294, 77] on span "Chọn tuyến - nhóm tuyến" at bounding box center [340, 78] width 290 height 24
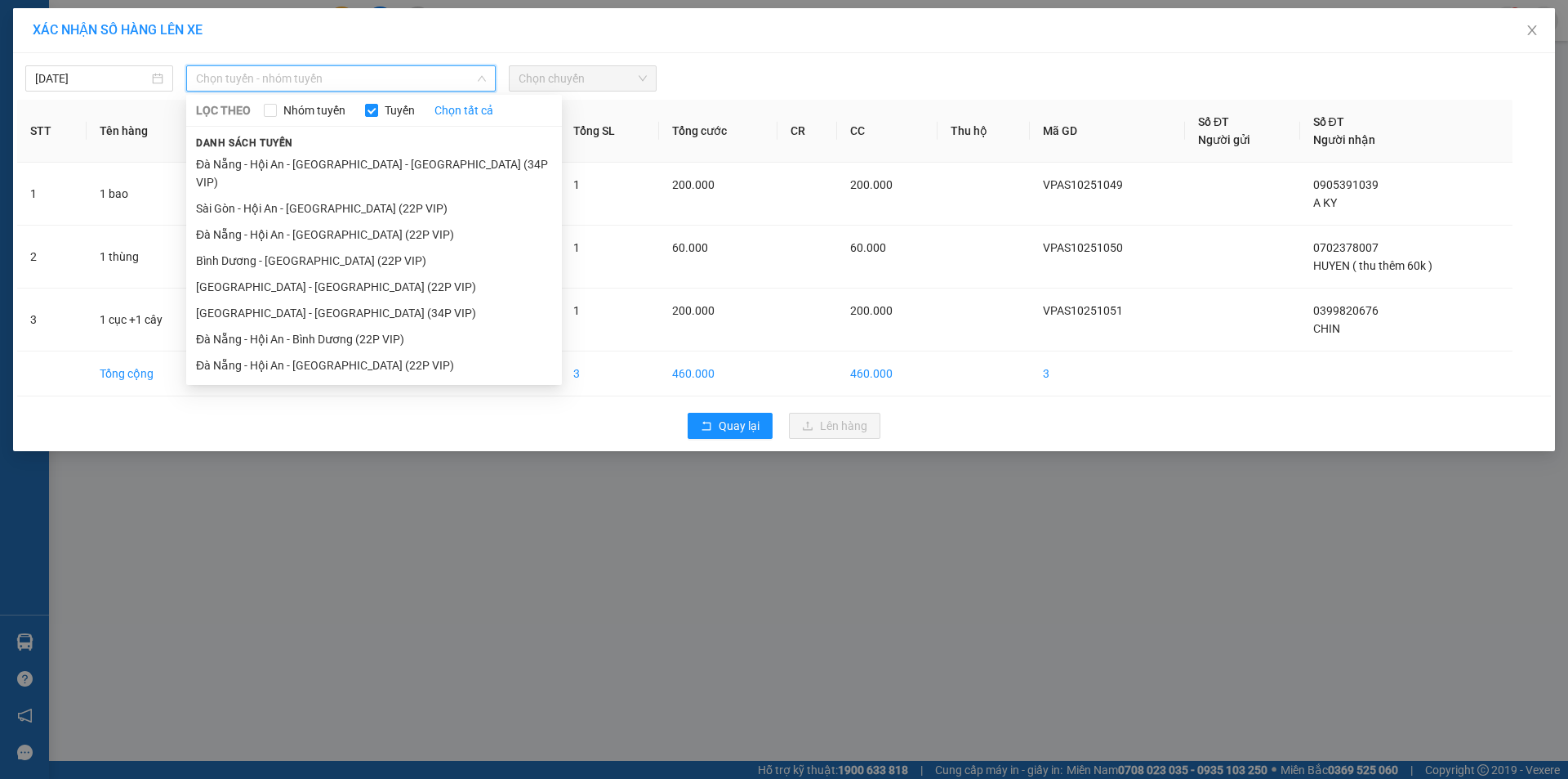
drag, startPoint x: 291, startPoint y: 181, endPoint x: 503, endPoint y: 131, distance: 217.8
click at [297, 195] on li "Sài Gòn - Hội An - Đà Nẵng (22P VIP)" at bounding box center [374, 208] width 376 height 26
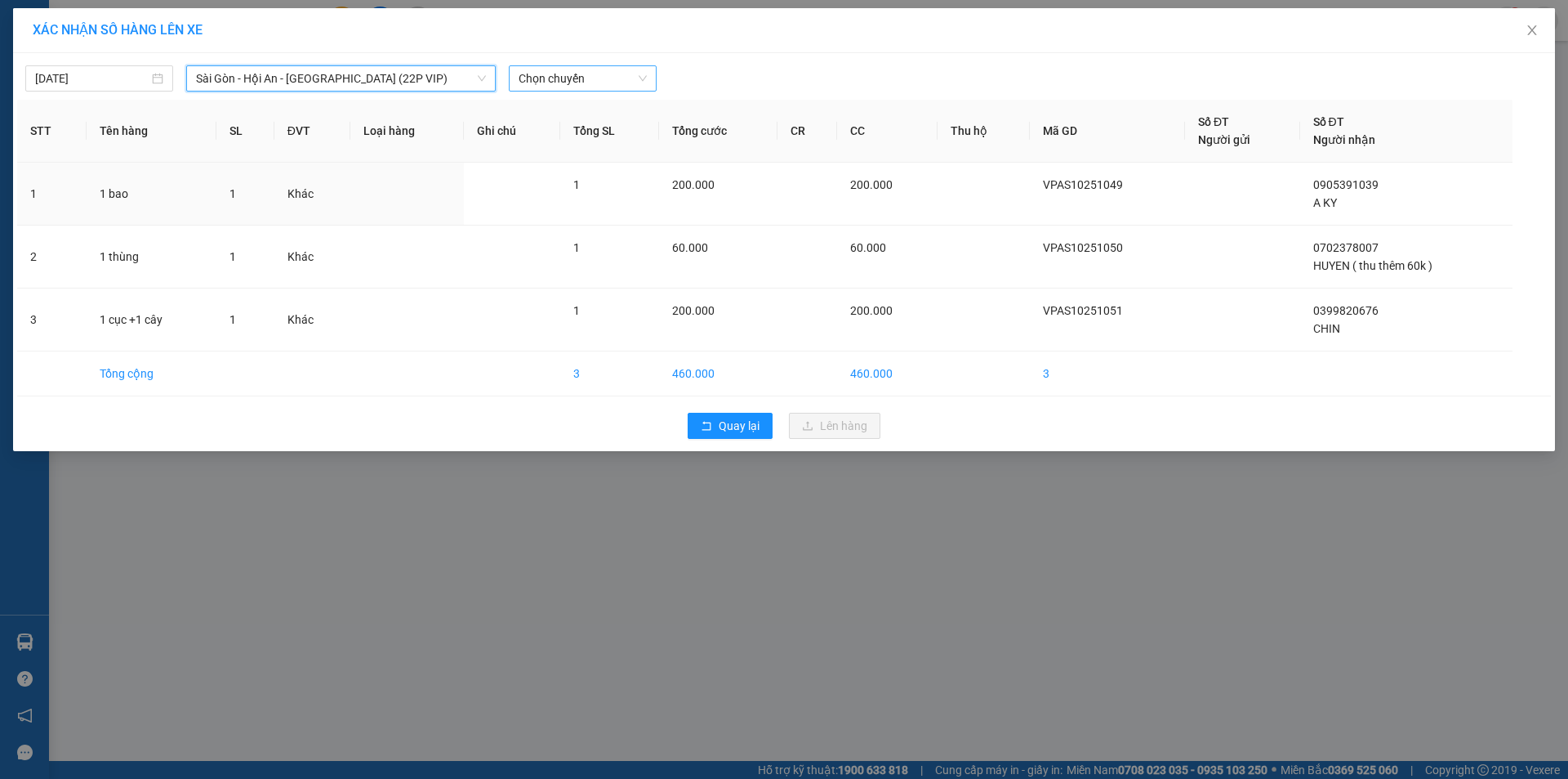
click at [594, 69] on span "Chọn chuyến" at bounding box center [582, 78] width 128 height 24
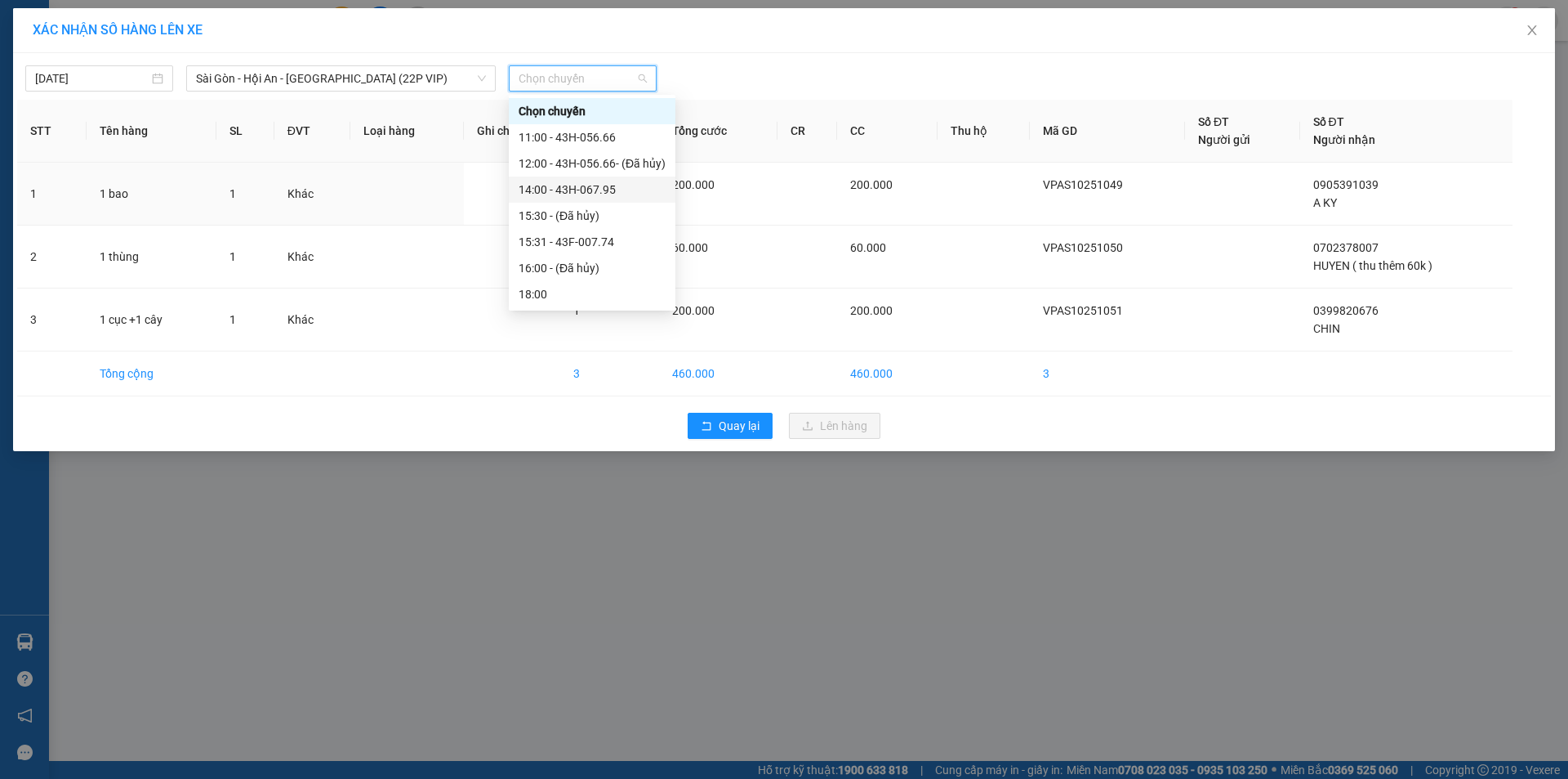
click at [594, 190] on div "14:00 - 43H-067.95" at bounding box center [592, 189] width 147 height 18
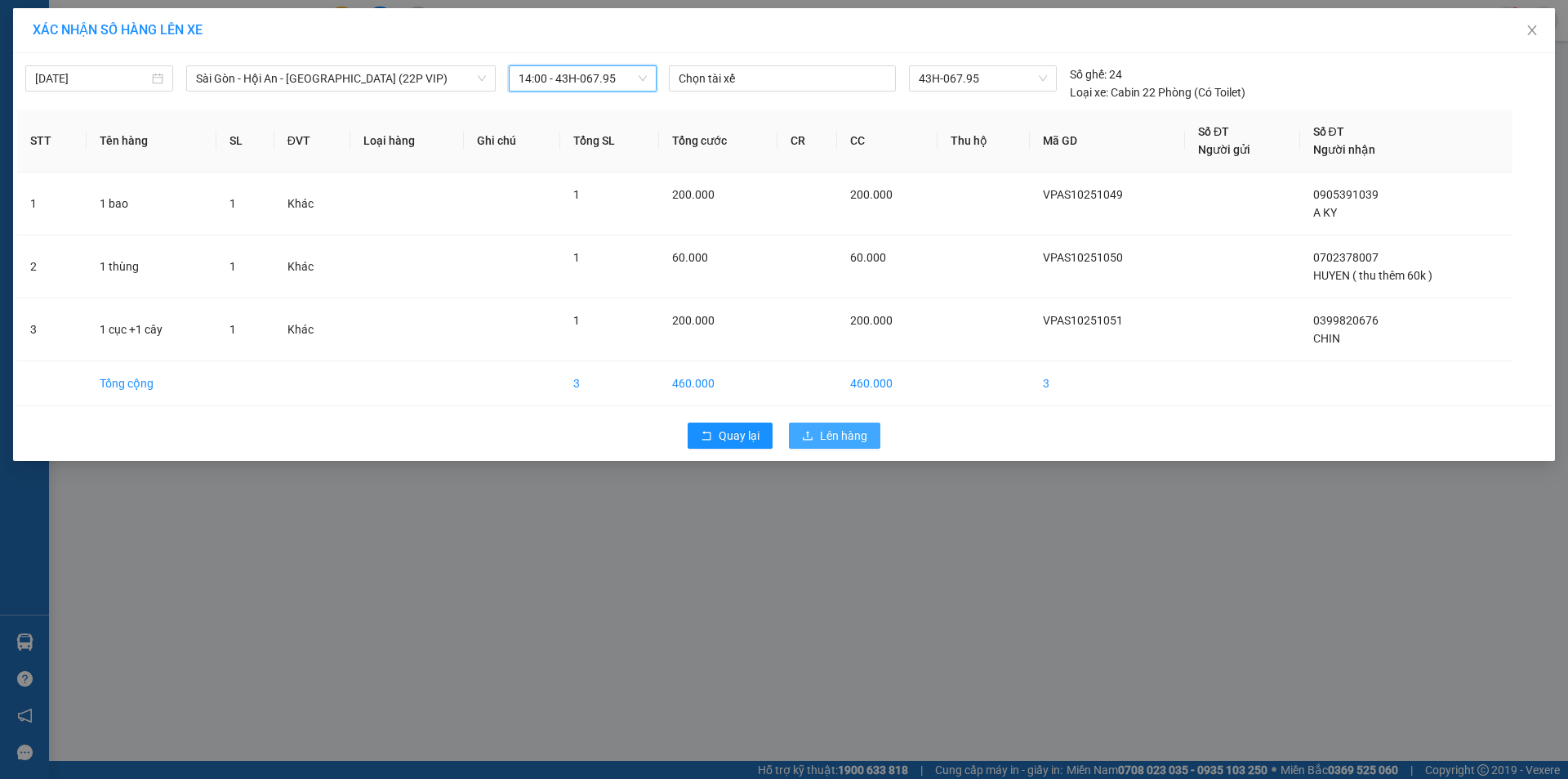
drag, startPoint x: 828, startPoint y: 438, endPoint x: 822, endPoint y: 425, distance: 14.3
click at [828, 438] on span "Lên hàng" at bounding box center [843, 435] width 48 height 18
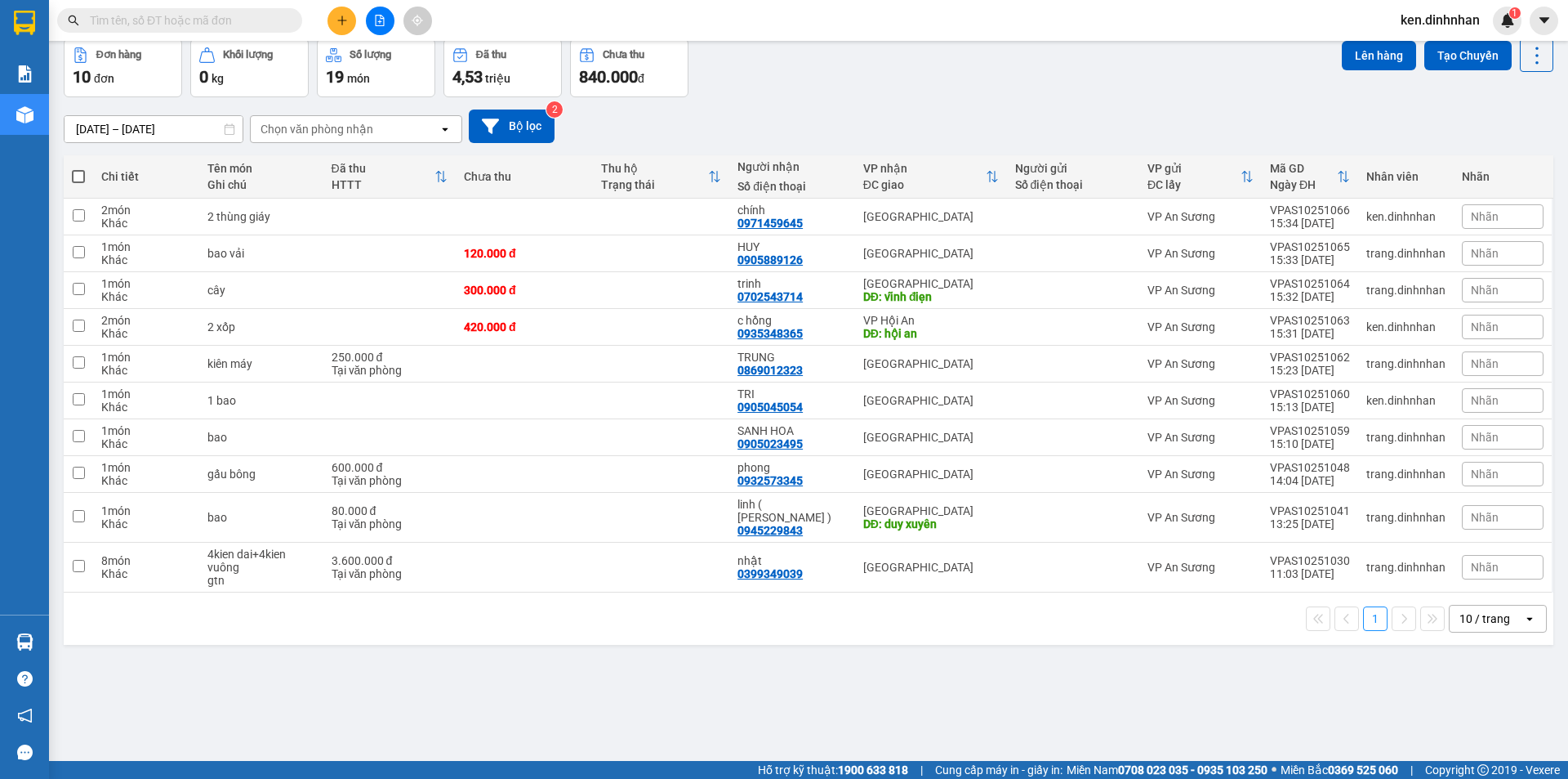
click at [286, 17] on span at bounding box center [291, 20] width 10 height 18
click at [228, 20] on input "text" at bounding box center [186, 20] width 193 height 18
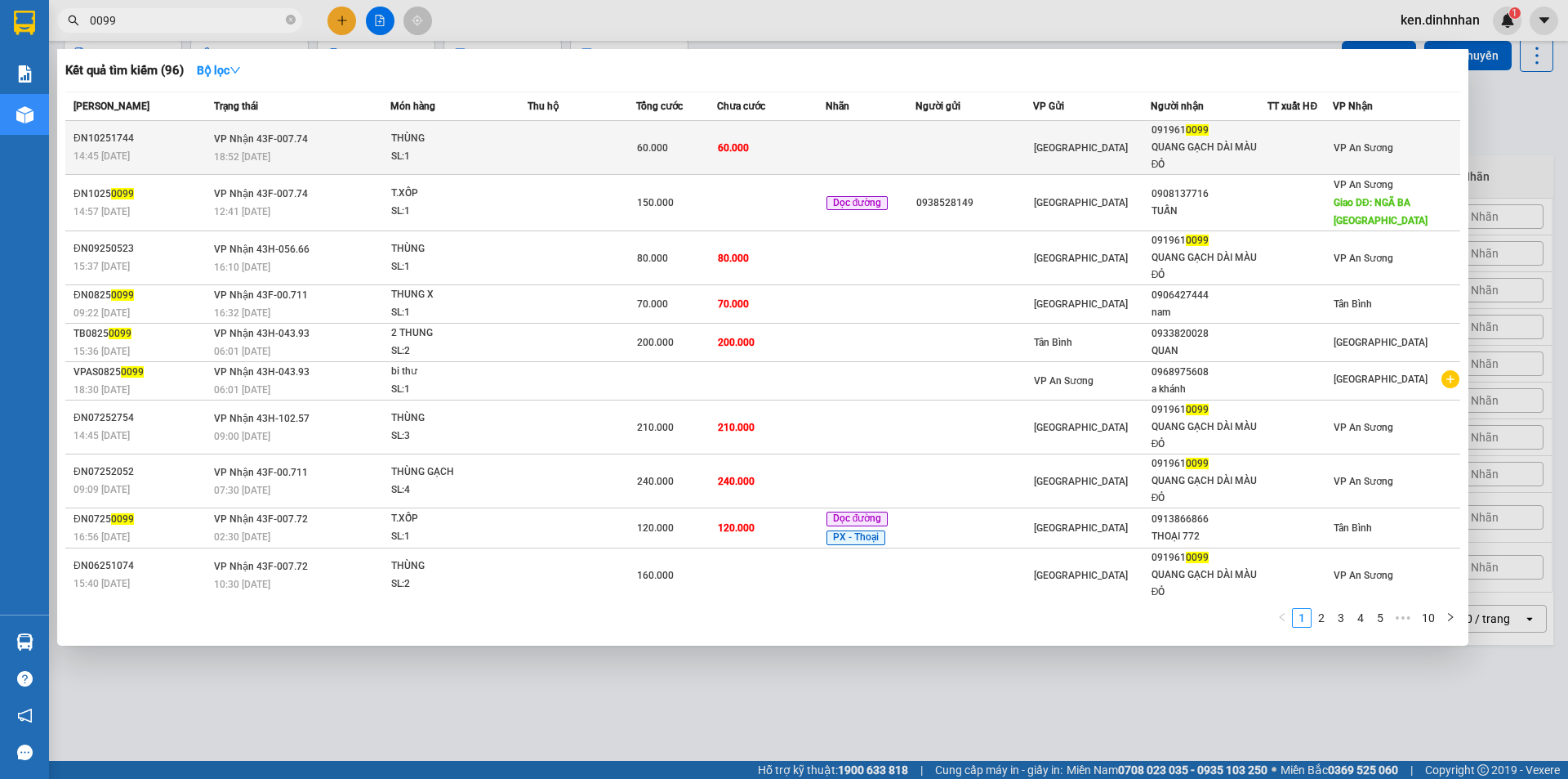
type input "0099"
click at [474, 152] on div "SL: 1" at bounding box center [451, 157] width 122 height 18
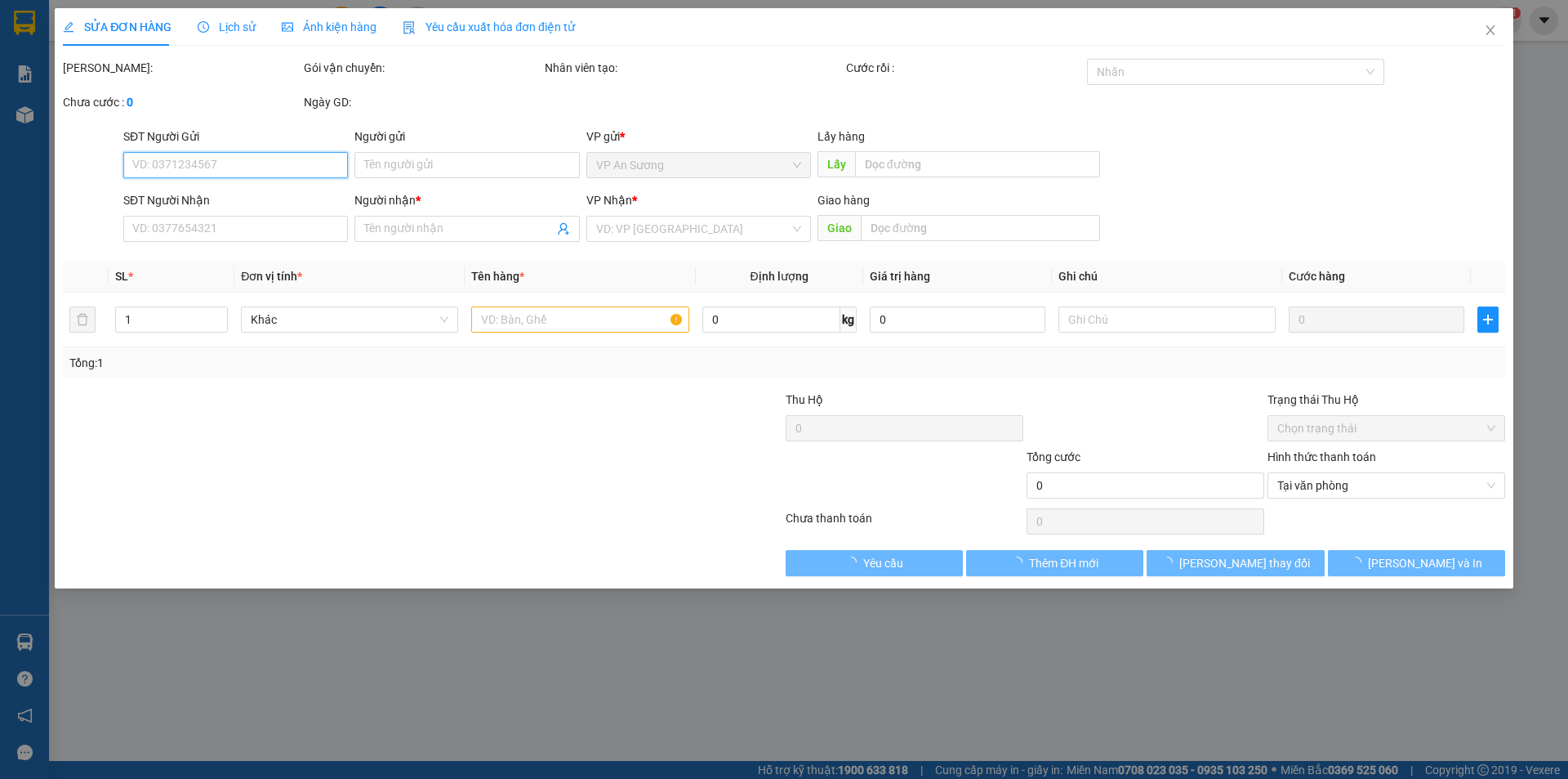
type input "0919610099"
type input "QUANG GẠCH DÀI MÀU ĐỎ"
type input "60.000"
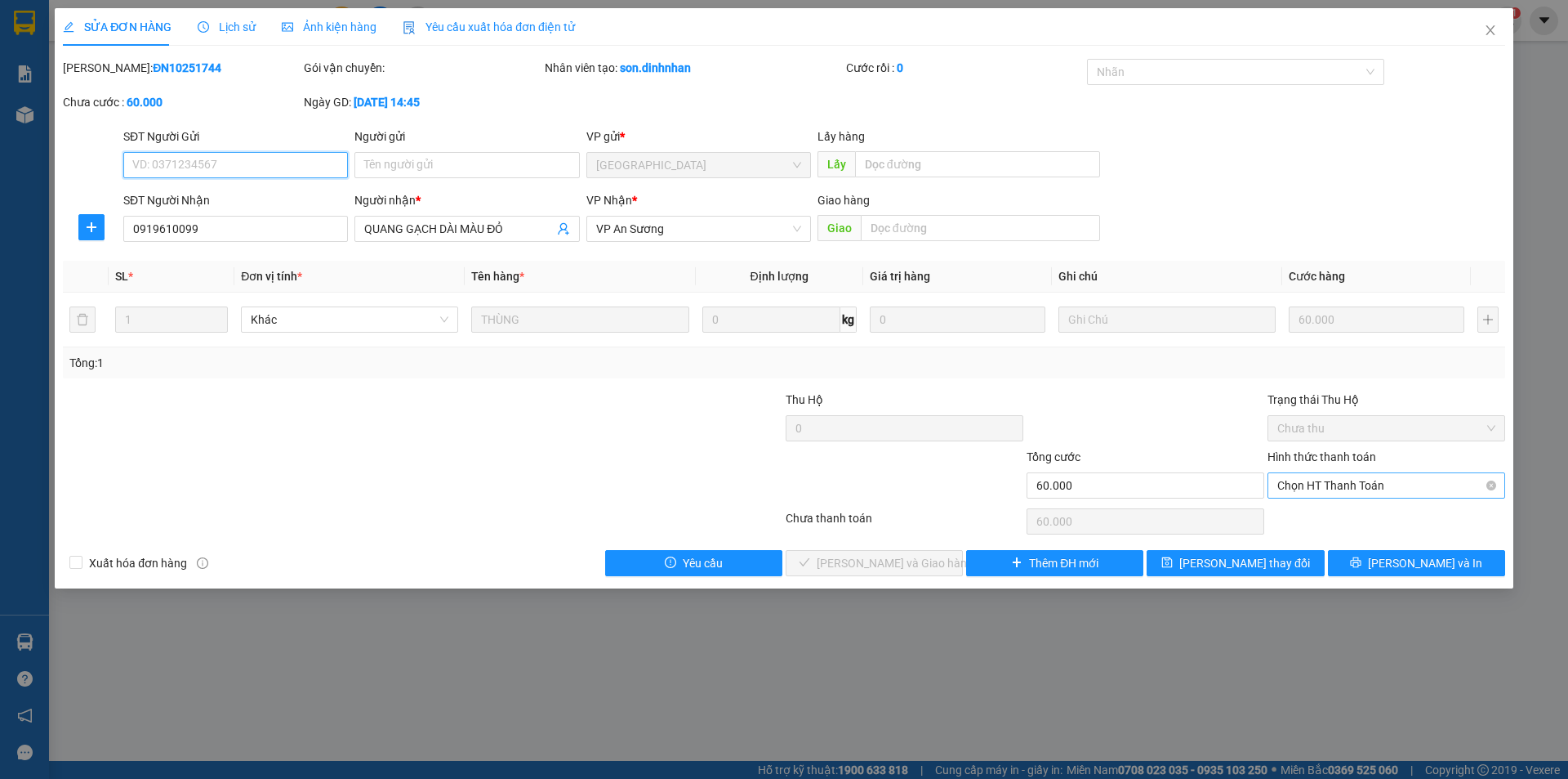
click at [1356, 487] on span "Chọn HT Thanh Toán" at bounding box center [1387, 485] width 218 height 24
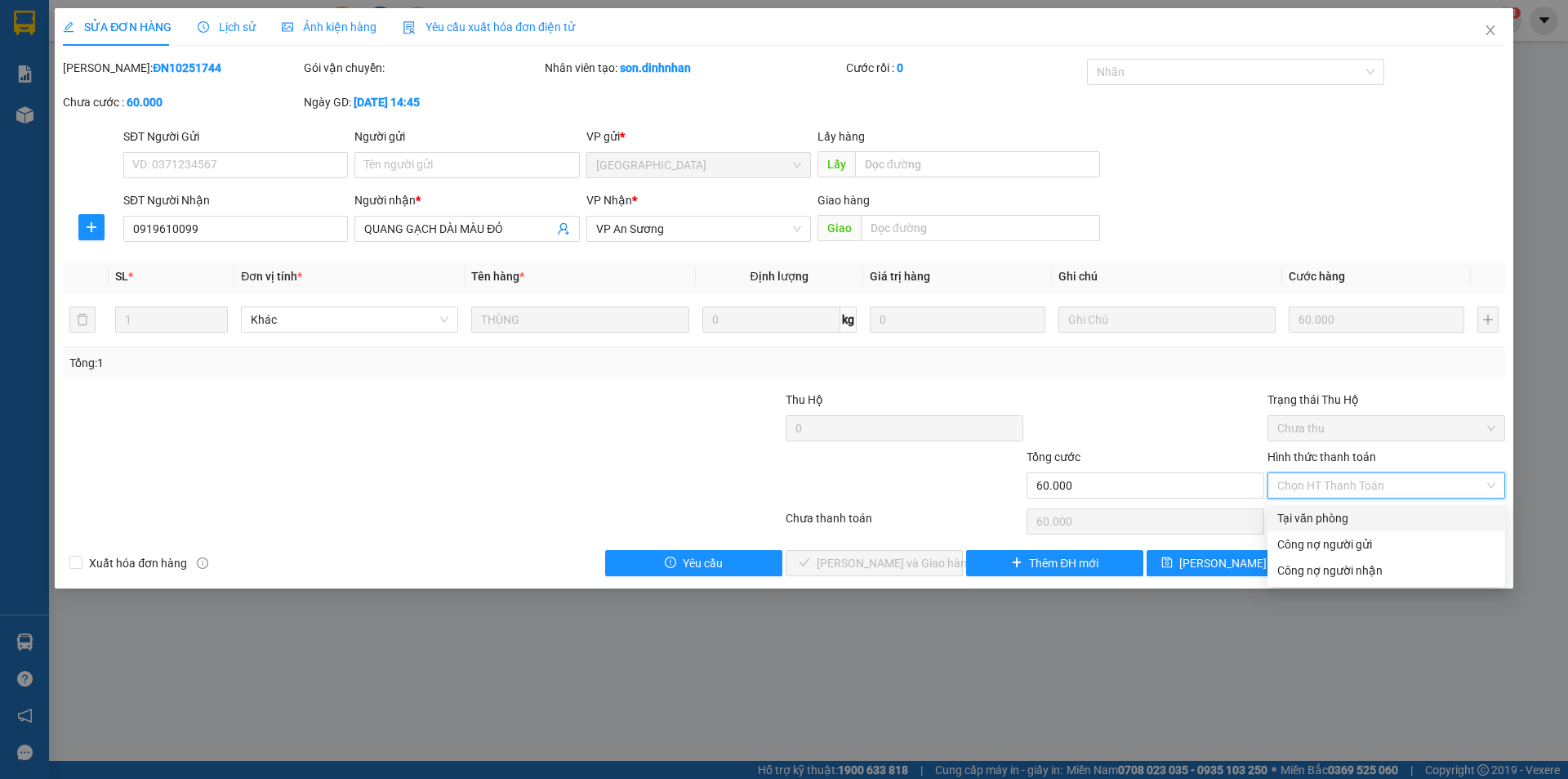
drag, startPoint x: 1323, startPoint y: 516, endPoint x: 1029, endPoint y: 560, distance: 297.3
click at [1322, 517] on div "Tại văn phòng" at bounding box center [1387, 518] width 218 height 18
type input "0"
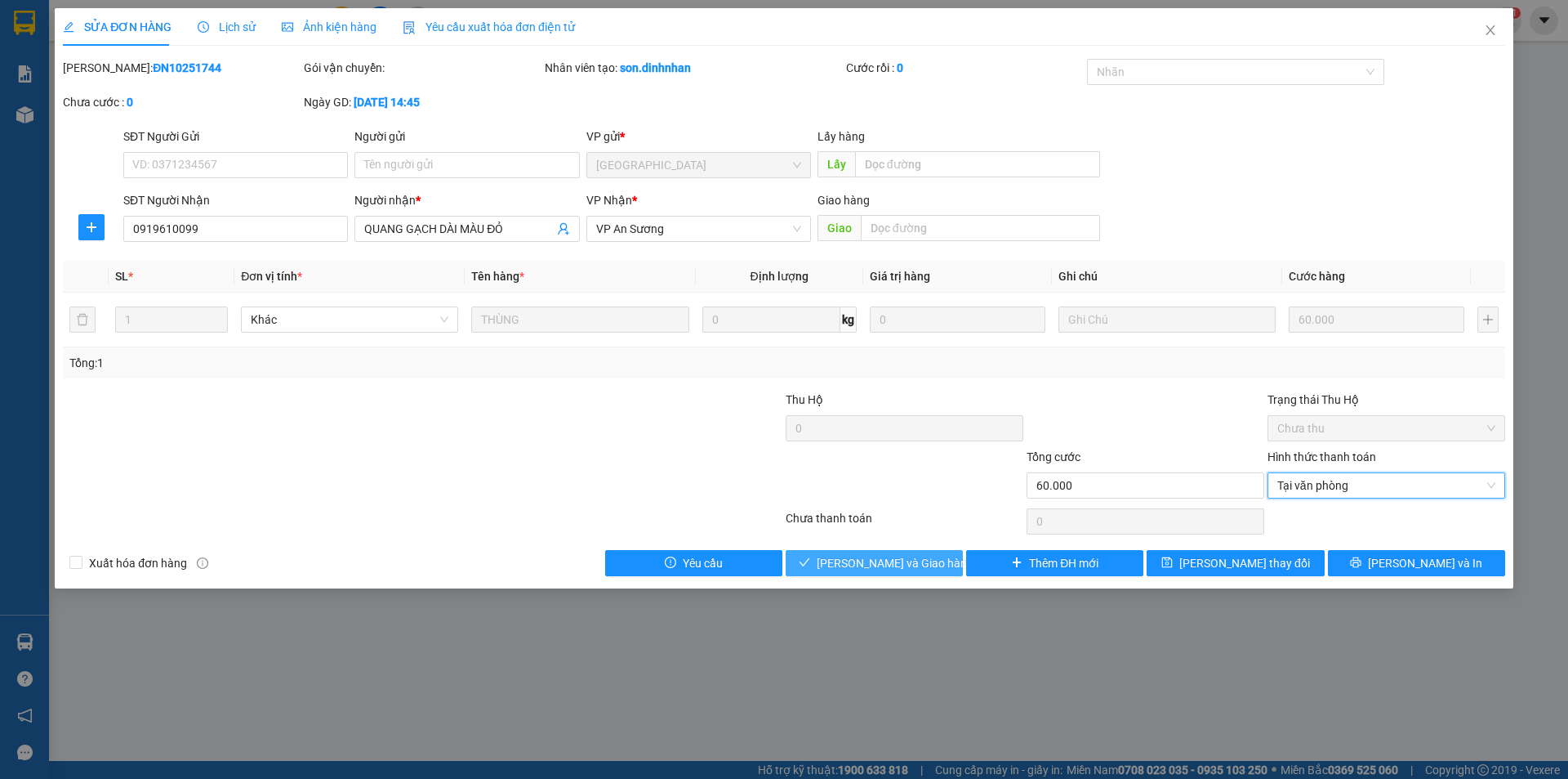
click at [906, 557] on span "Lưu và Giao hàng" at bounding box center [895, 563] width 157 height 18
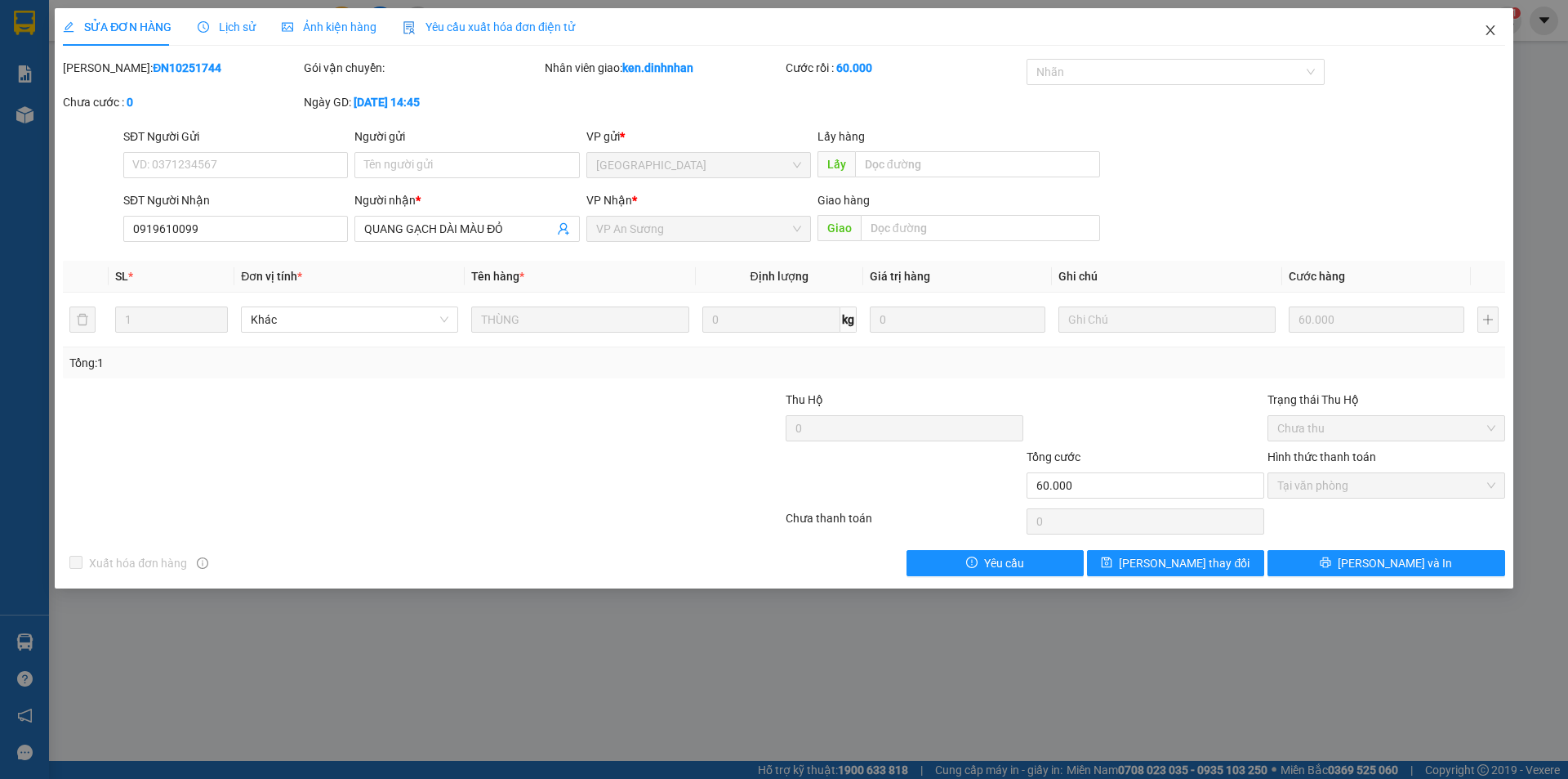
click at [1489, 37] on span "Close" at bounding box center [1491, 31] width 46 height 46
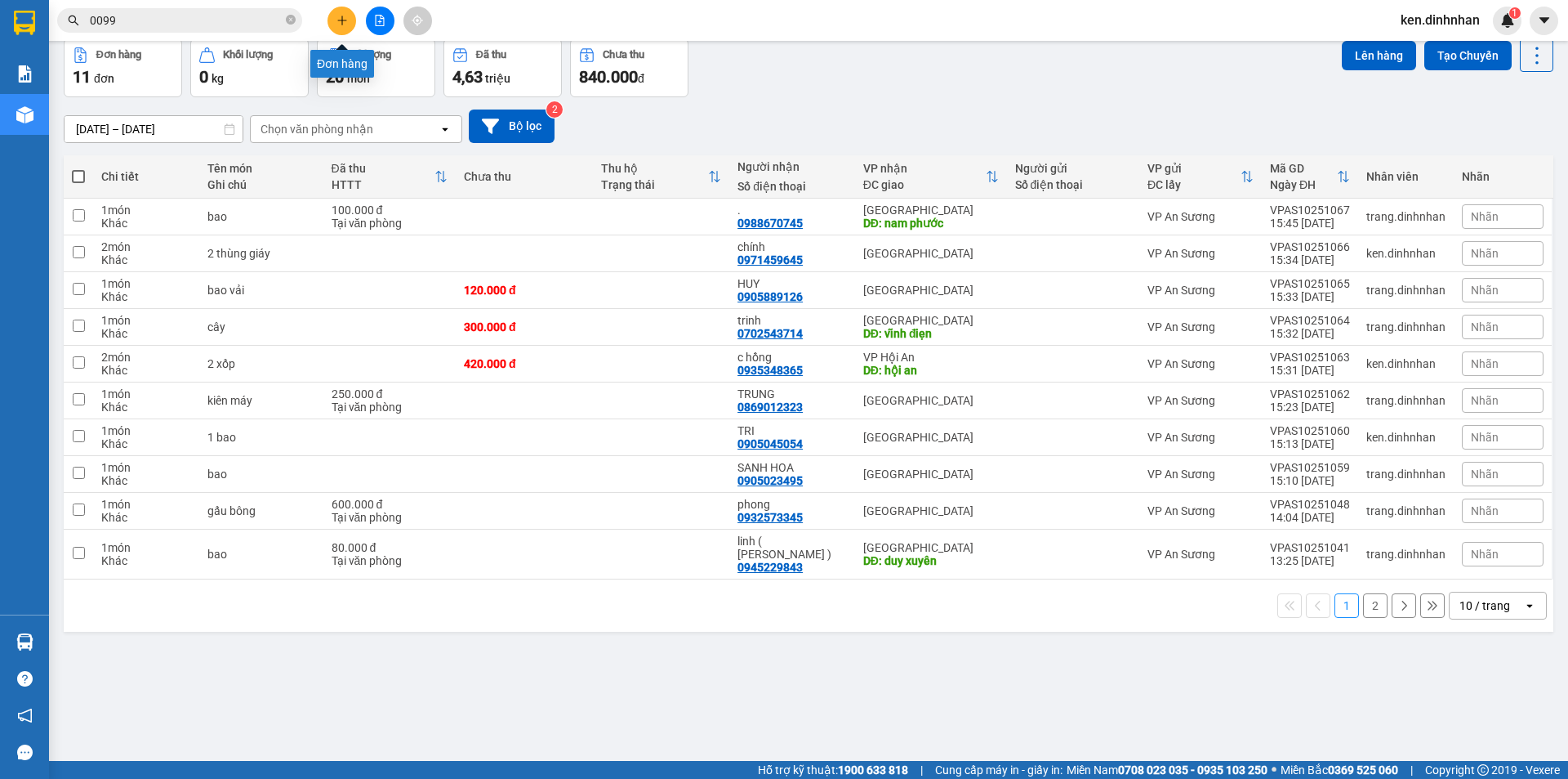
click at [337, 18] on icon "plus" at bounding box center [342, 21] width 11 height 11
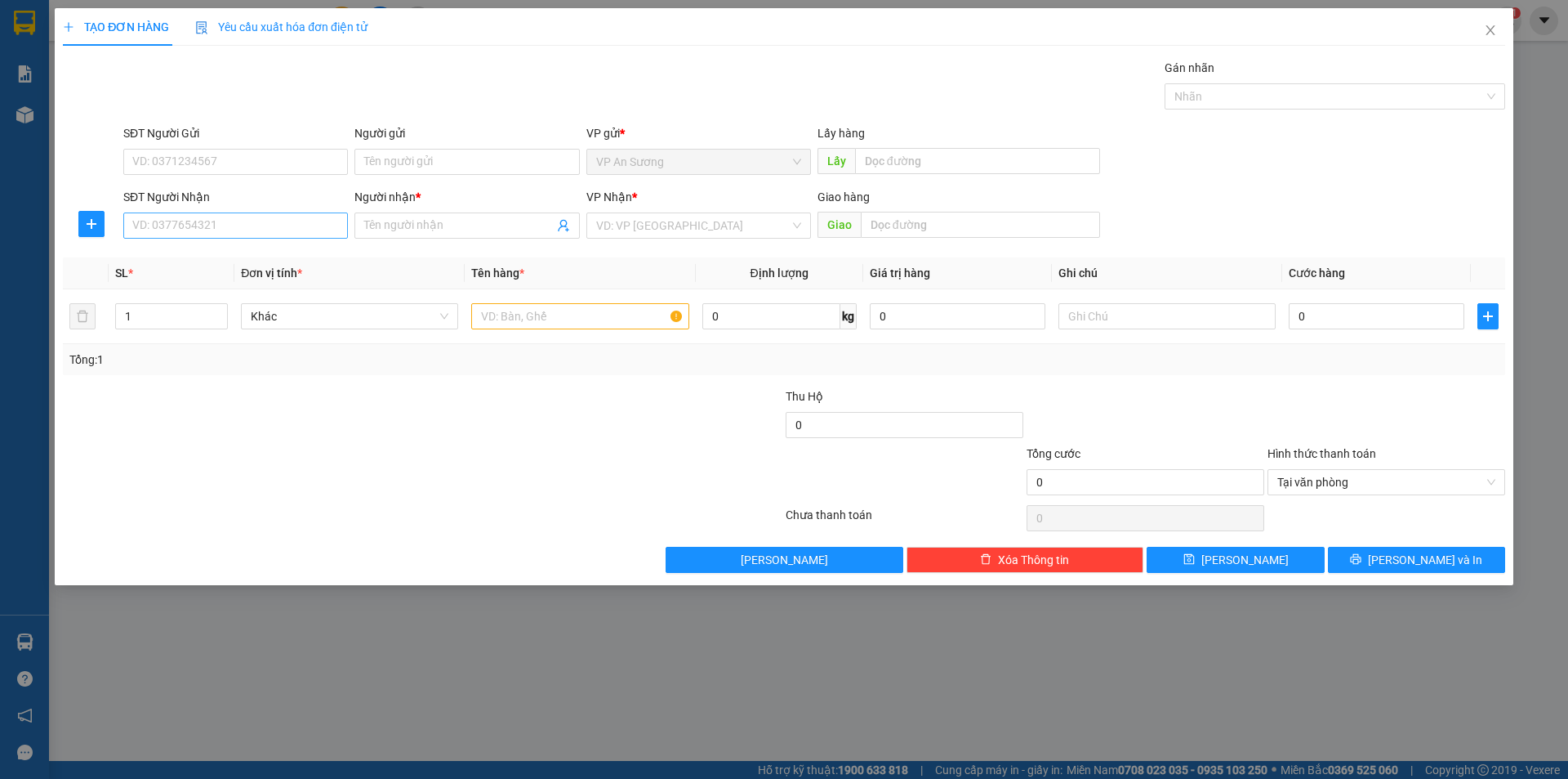
drag, startPoint x: 232, startPoint y: 211, endPoint x: 229, endPoint y: 226, distance: 15.3
click at [232, 222] on div "SĐT Người Nhận VD: 0377654321" at bounding box center [235, 216] width 225 height 57
click at [229, 227] on input "SĐT Người Nhận" at bounding box center [235, 226] width 225 height 26
drag, startPoint x: 227, startPoint y: 262, endPoint x: 332, endPoint y: 291, distance: 108.9
click at [227, 263] on div "0365766567 - thuân" at bounding box center [236, 257] width 205 height 18
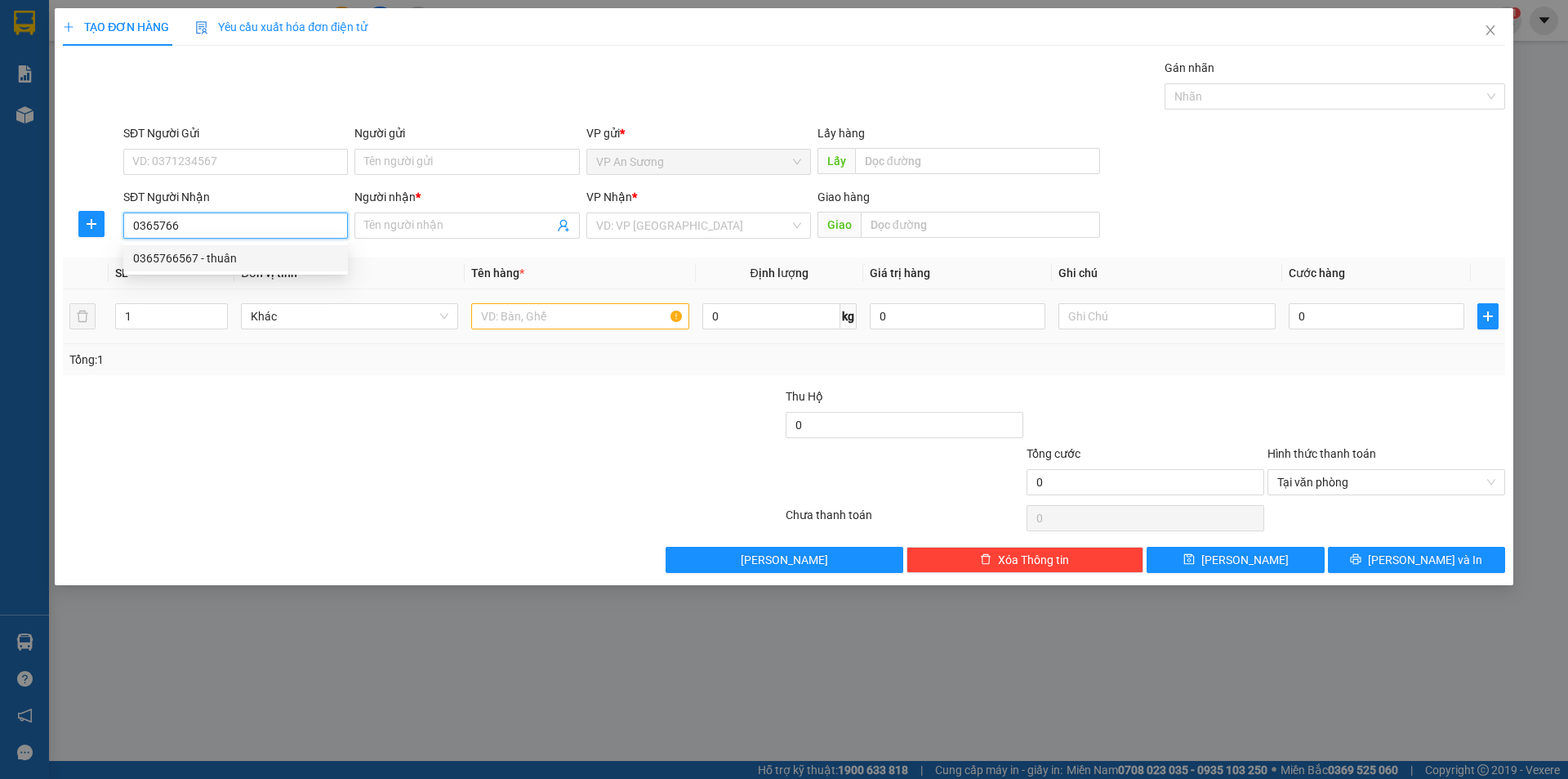
type input "0365766567"
type input "thuân"
type input "0365766567"
drag, startPoint x: 523, startPoint y: 315, endPoint x: 498, endPoint y: 299, distance: 29.7
click at [520, 313] on input "text" at bounding box center [579, 316] width 217 height 26
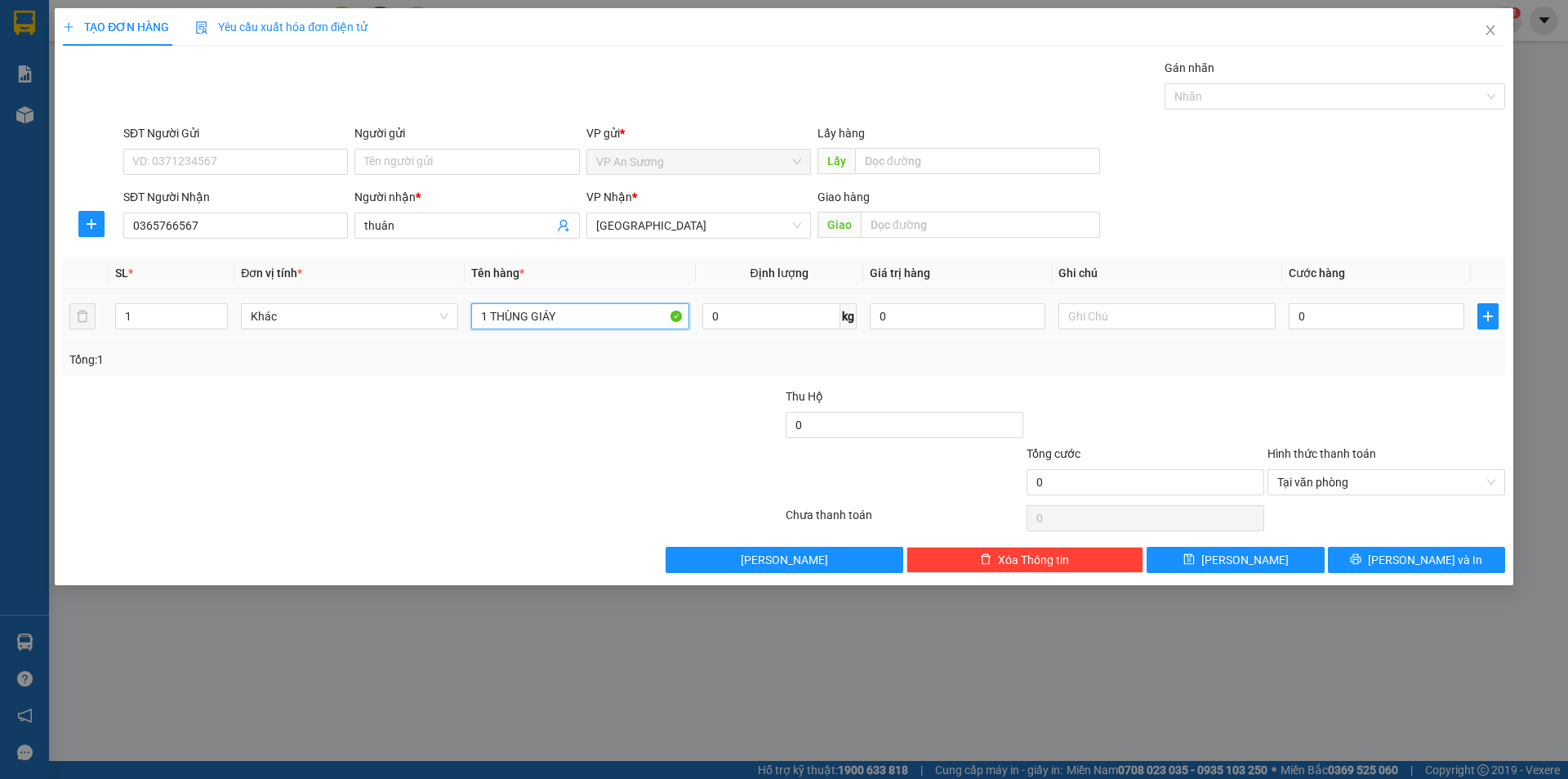
type input "1 THÙNG GIÁY"
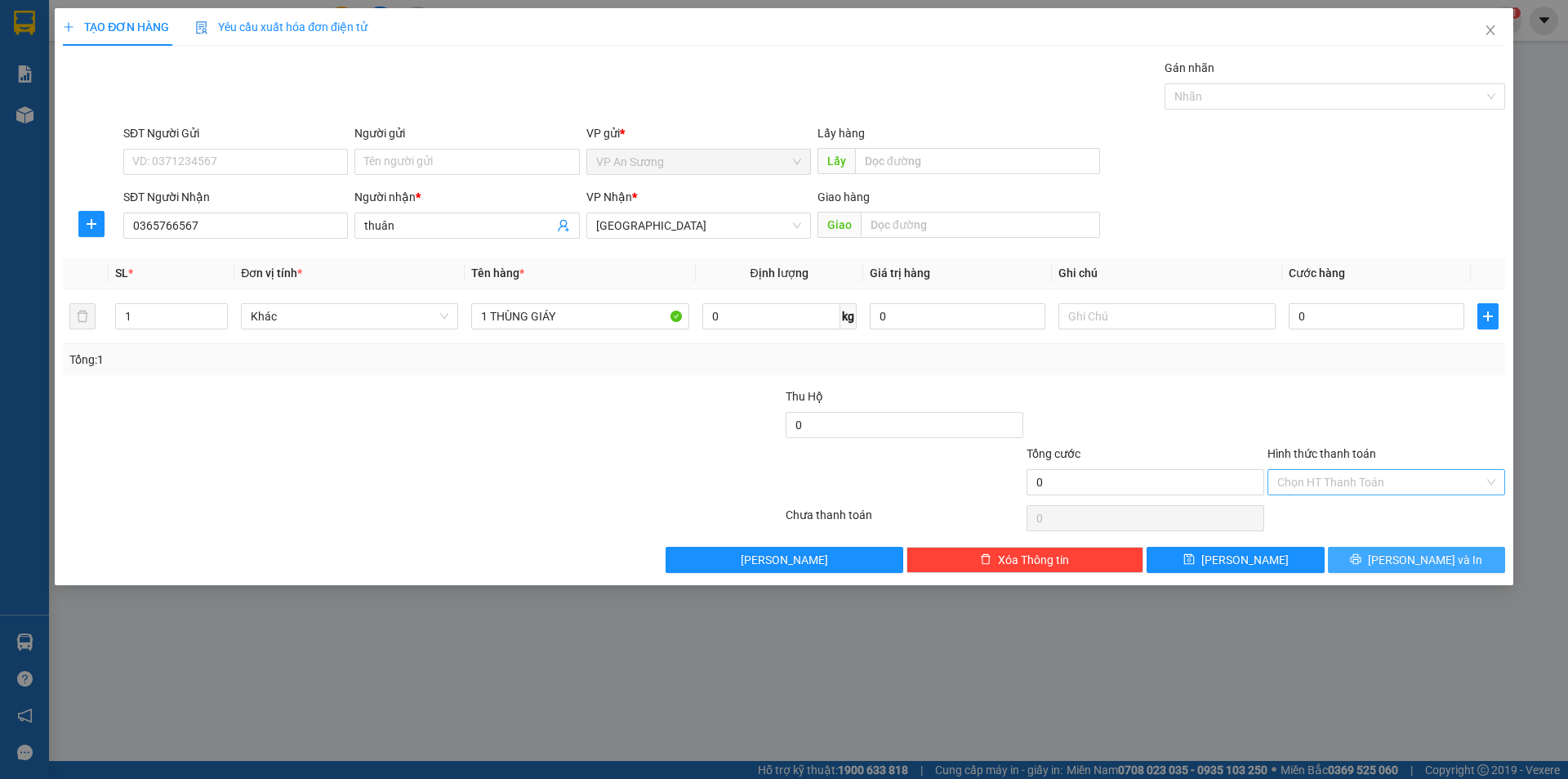
click at [1445, 564] on span "[PERSON_NAME] và In" at bounding box center [1425, 559] width 115 height 18
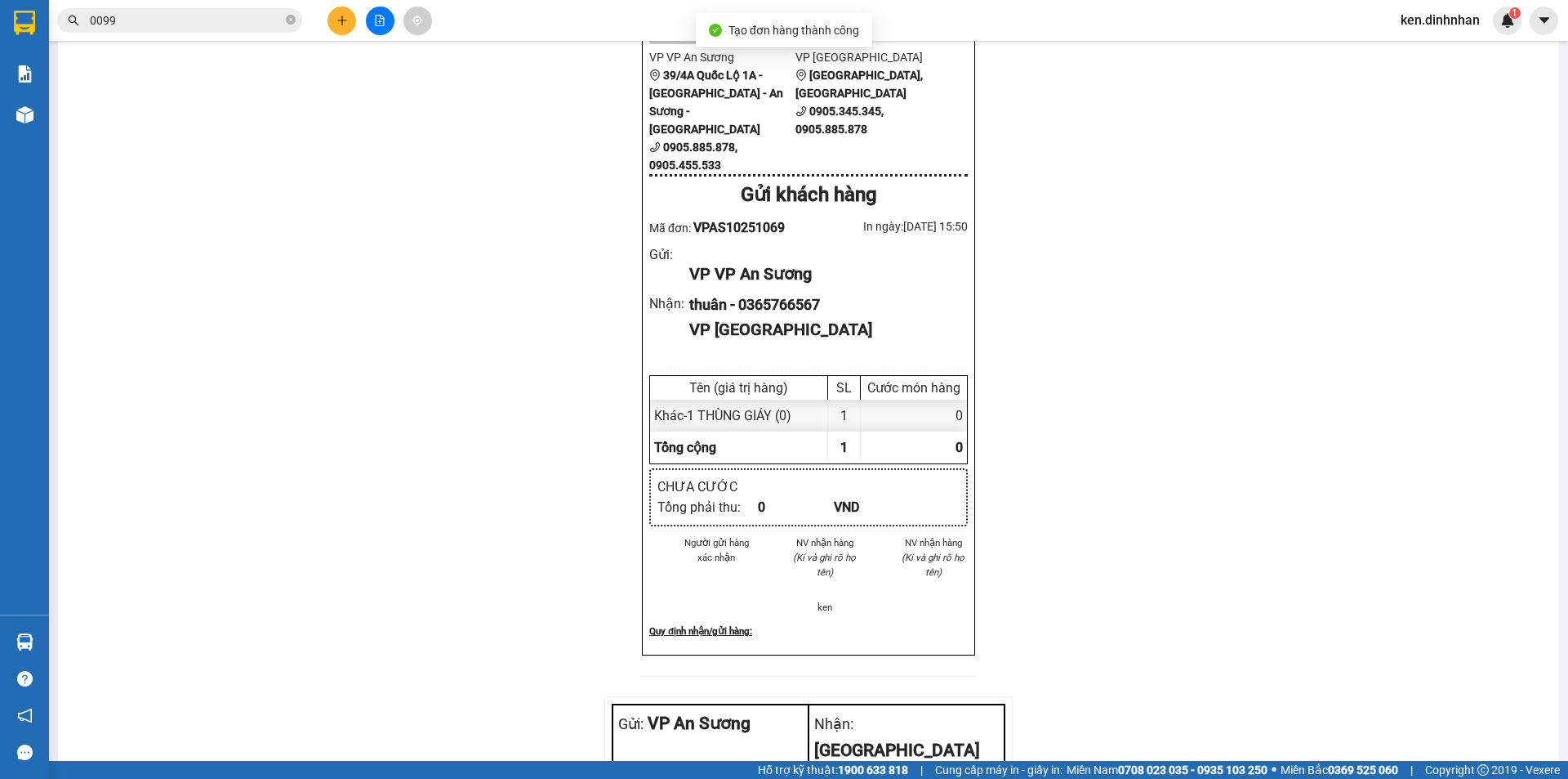
click at [337, 12] on button at bounding box center [341, 21] width 29 height 29
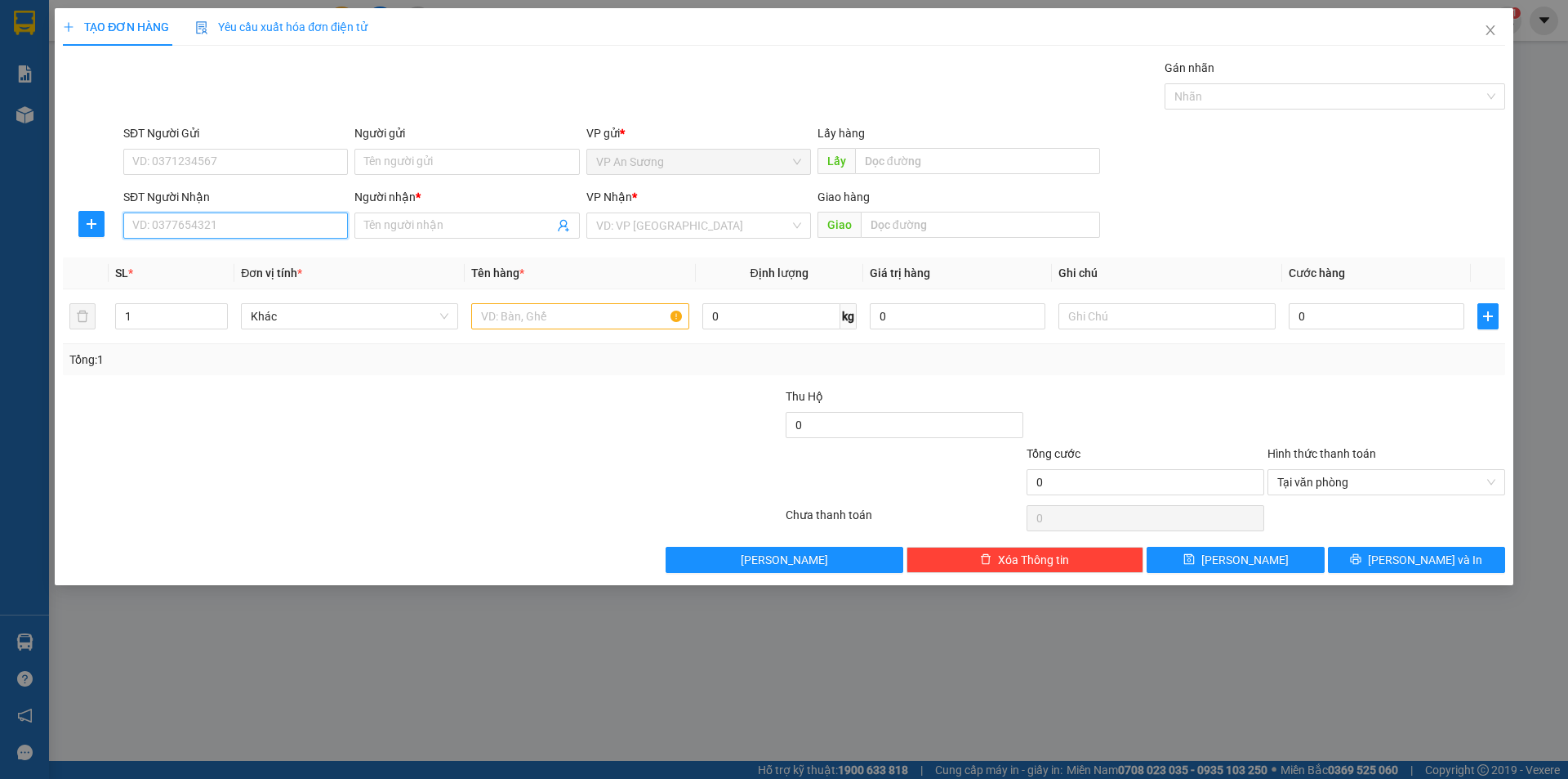
click at [243, 221] on input "SĐT Người Nhận" at bounding box center [235, 226] width 225 height 26
type input "0905425125"
click at [288, 264] on div "0905425125 - CHI HOAN" at bounding box center [236, 257] width 205 height 18
type input "CHI HOAN"
type input "0905425125"
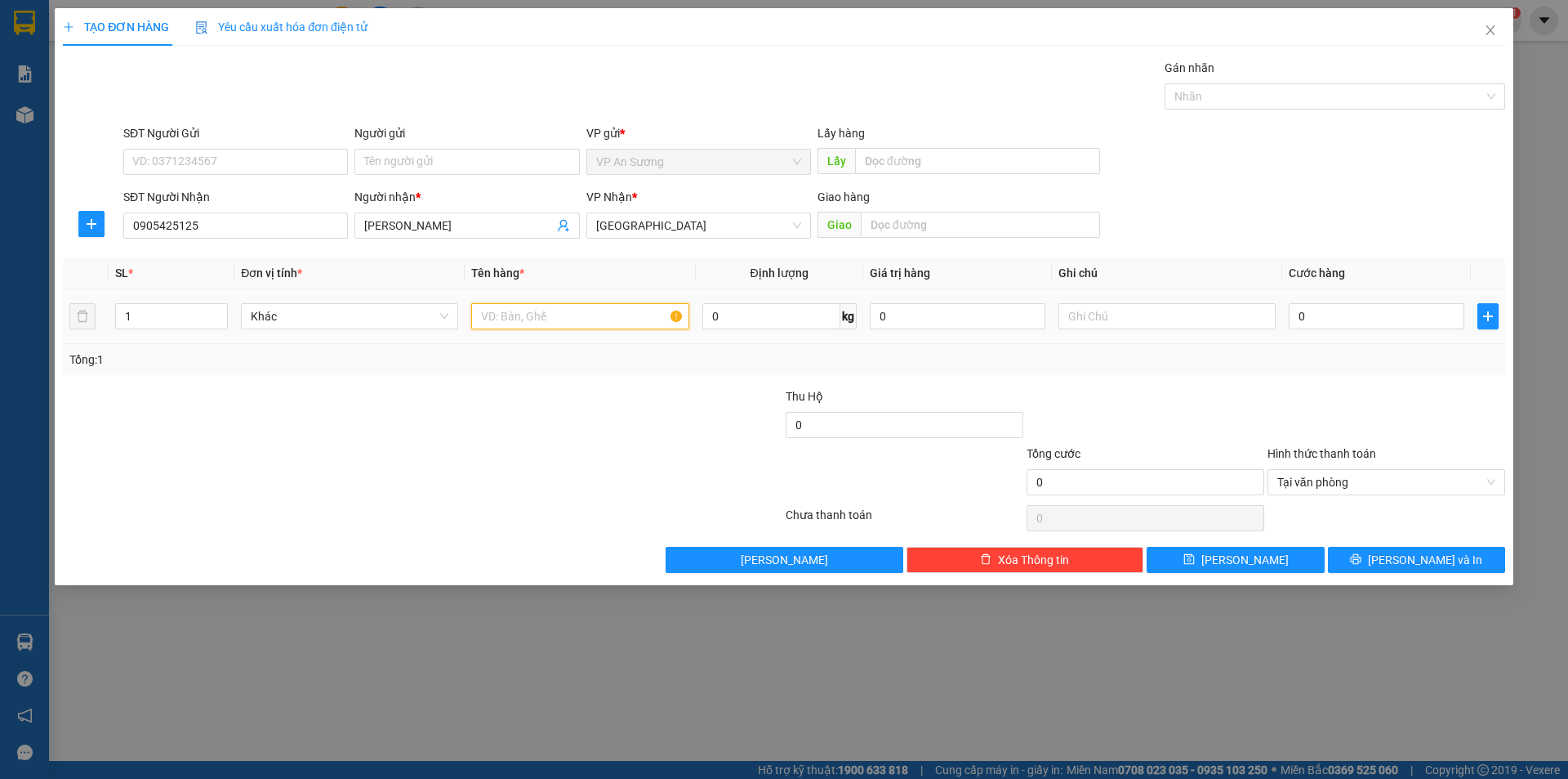
click at [551, 319] on input "text" at bounding box center [579, 316] width 217 height 26
click at [498, 315] on input "21 THÙNG GIẤY" at bounding box center [579, 316] width 217 height 26
type input "2 THÙNG GIẤY"
type input "2"
click at [222, 312] on span "up" at bounding box center [218, 312] width 10 height 10
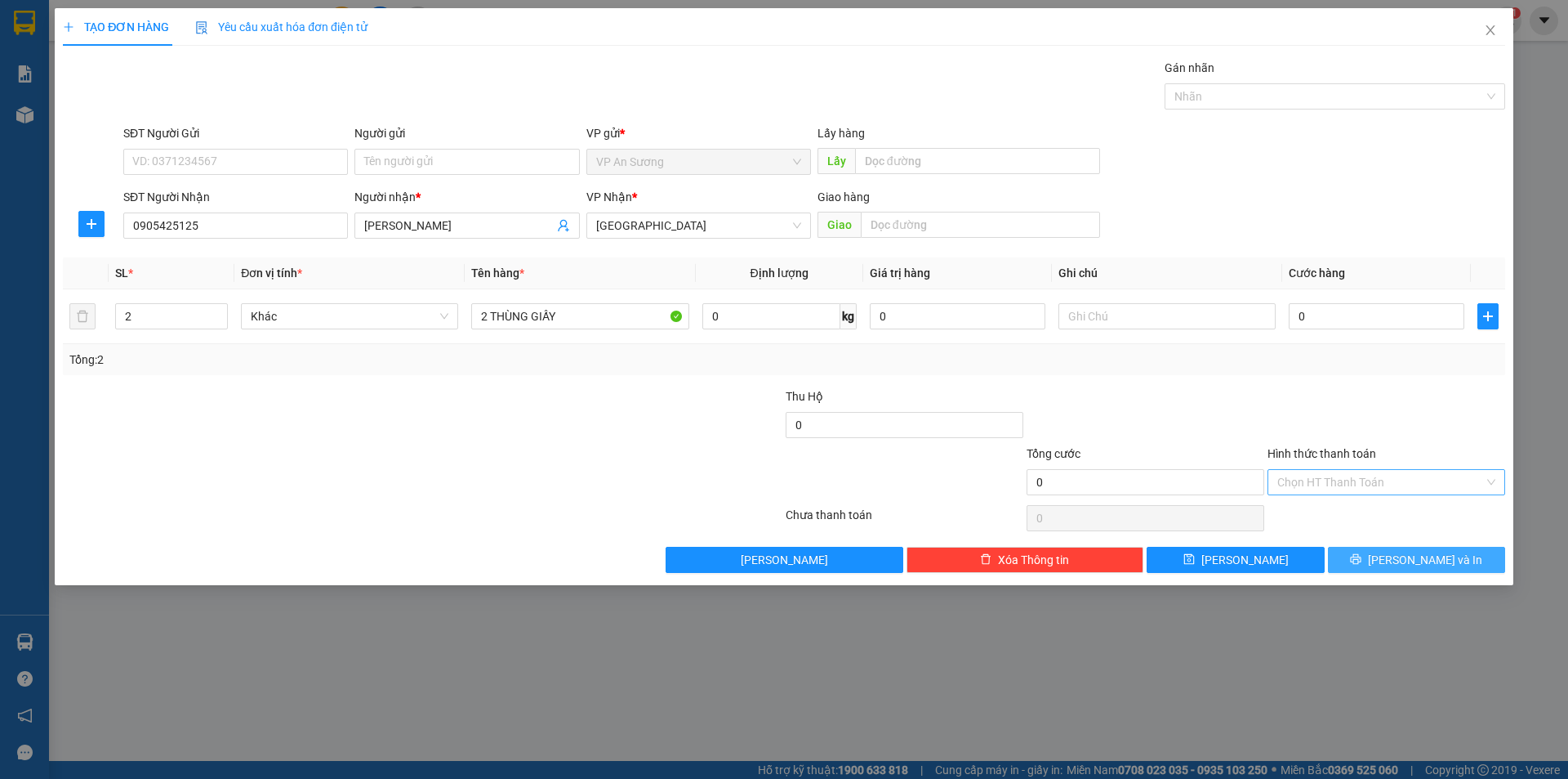
click at [1400, 556] on button "[PERSON_NAME] và In" at bounding box center [1417, 560] width 177 height 26
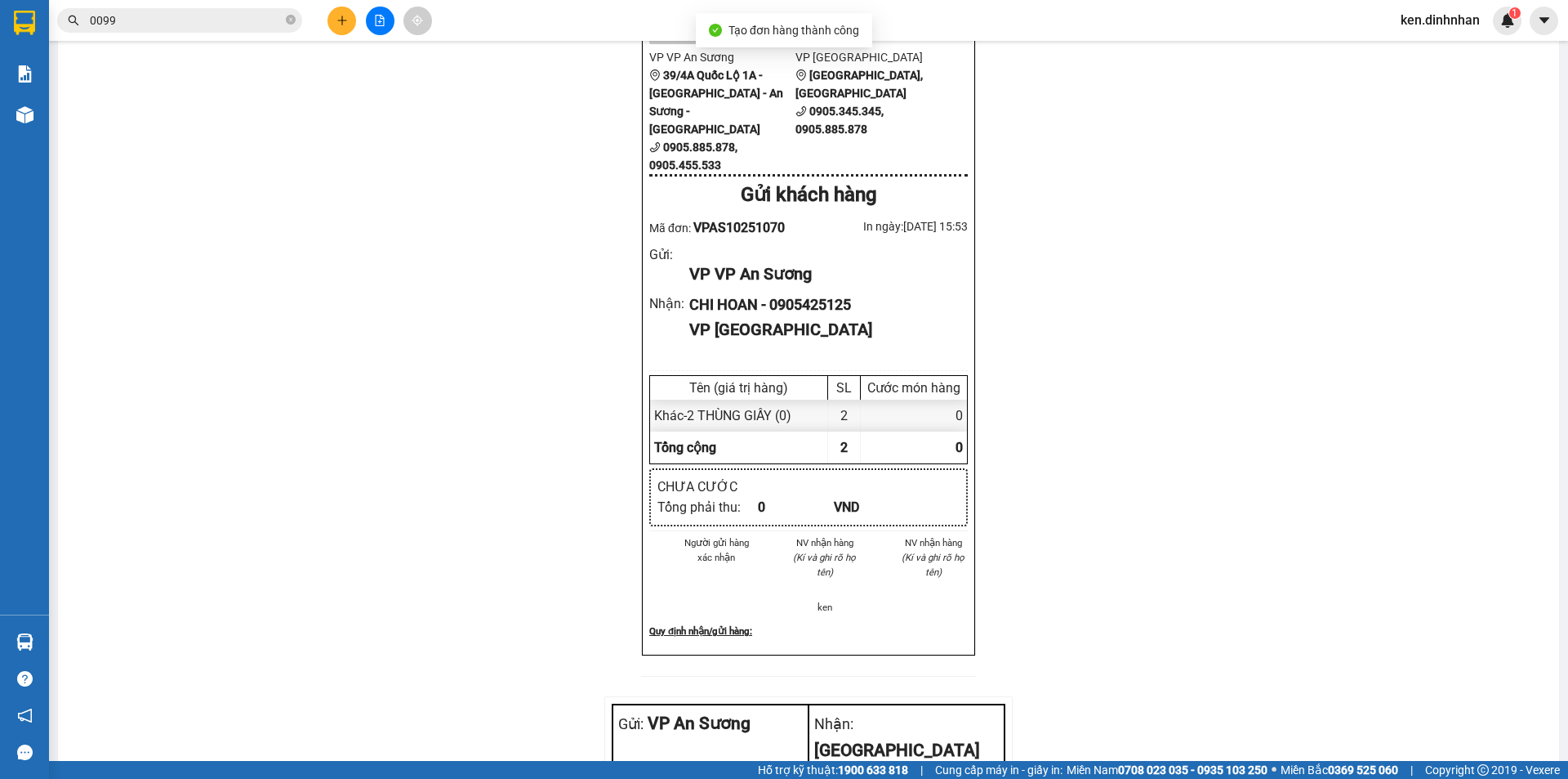
click at [345, 25] on icon "plus" at bounding box center [342, 21] width 11 height 11
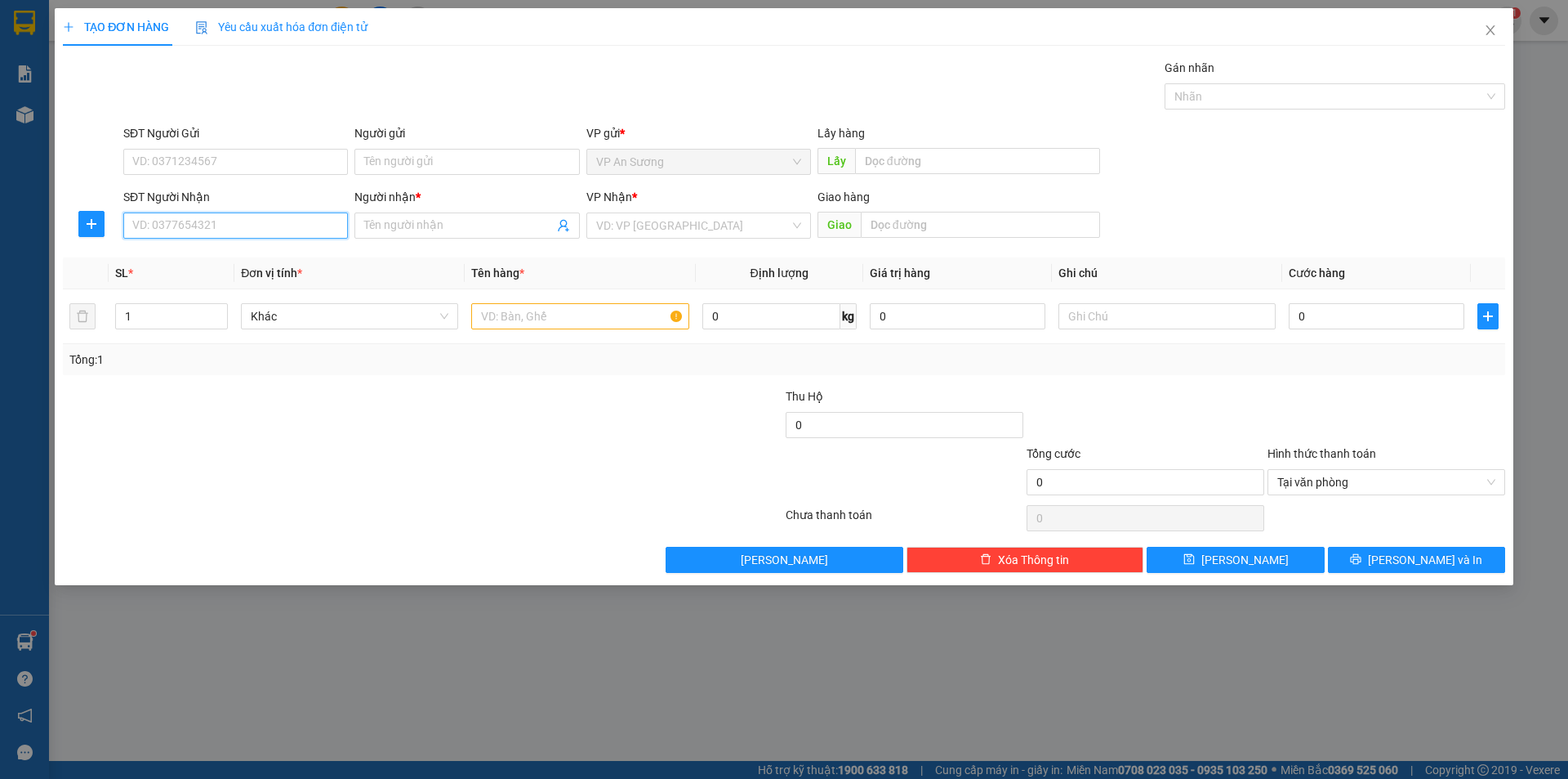
click at [233, 227] on input "SĐT Người Nhận" at bounding box center [235, 226] width 225 height 26
click at [153, 227] on input "SĐT Người Nhận" at bounding box center [235, 226] width 225 height 26
type input "0905250270"
click at [384, 227] on input "Người nhận *" at bounding box center [459, 225] width 188 height 18
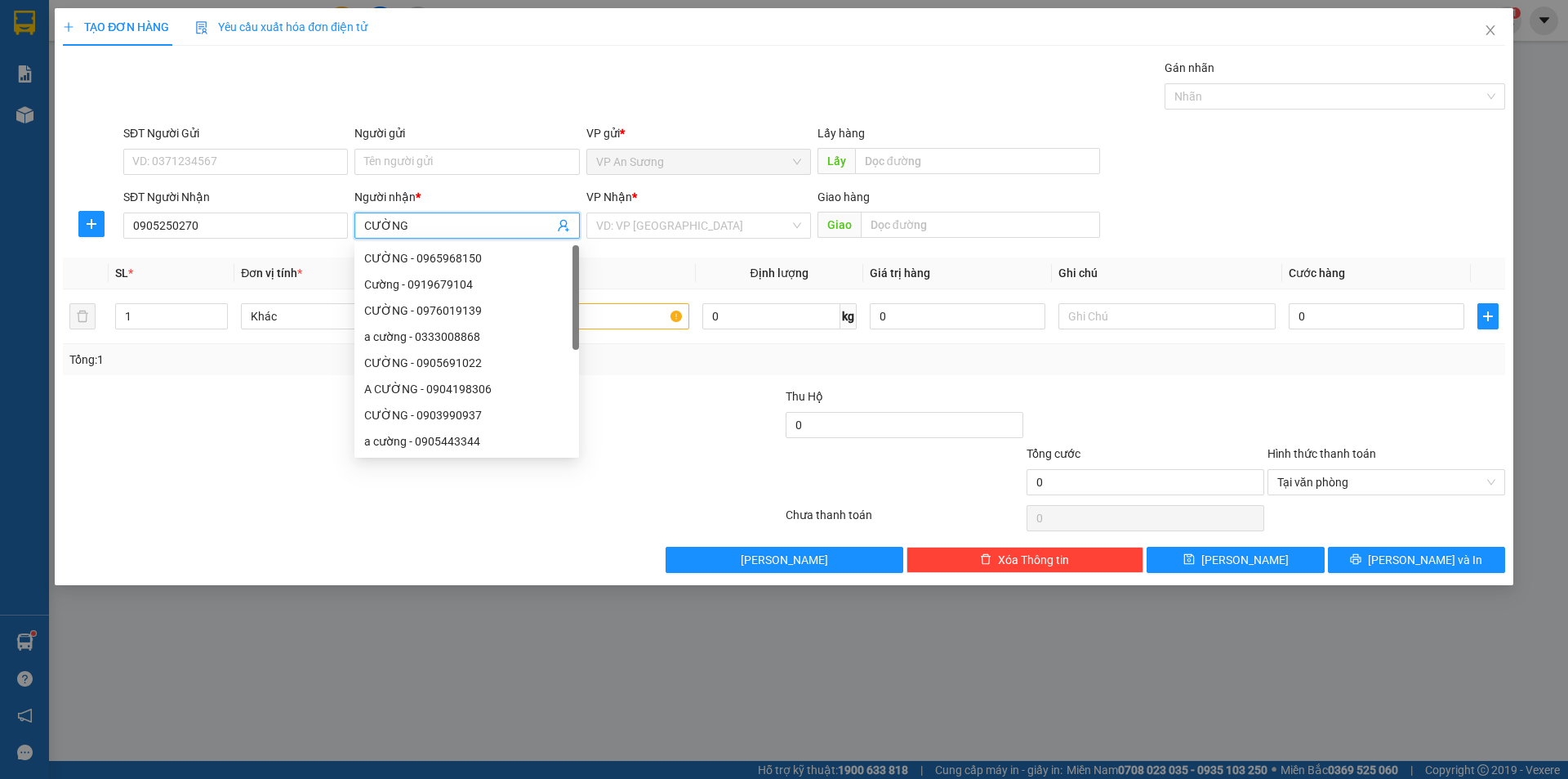
type input "CƯỜNG"
click at [666, 241] on div "VP Nhận * VD: VP Sài Gòn" at bounding box center [699, 216] width 225 height 57
click at [669, 236] on input "search" at bounding box center [693, 226] width 194 height 24
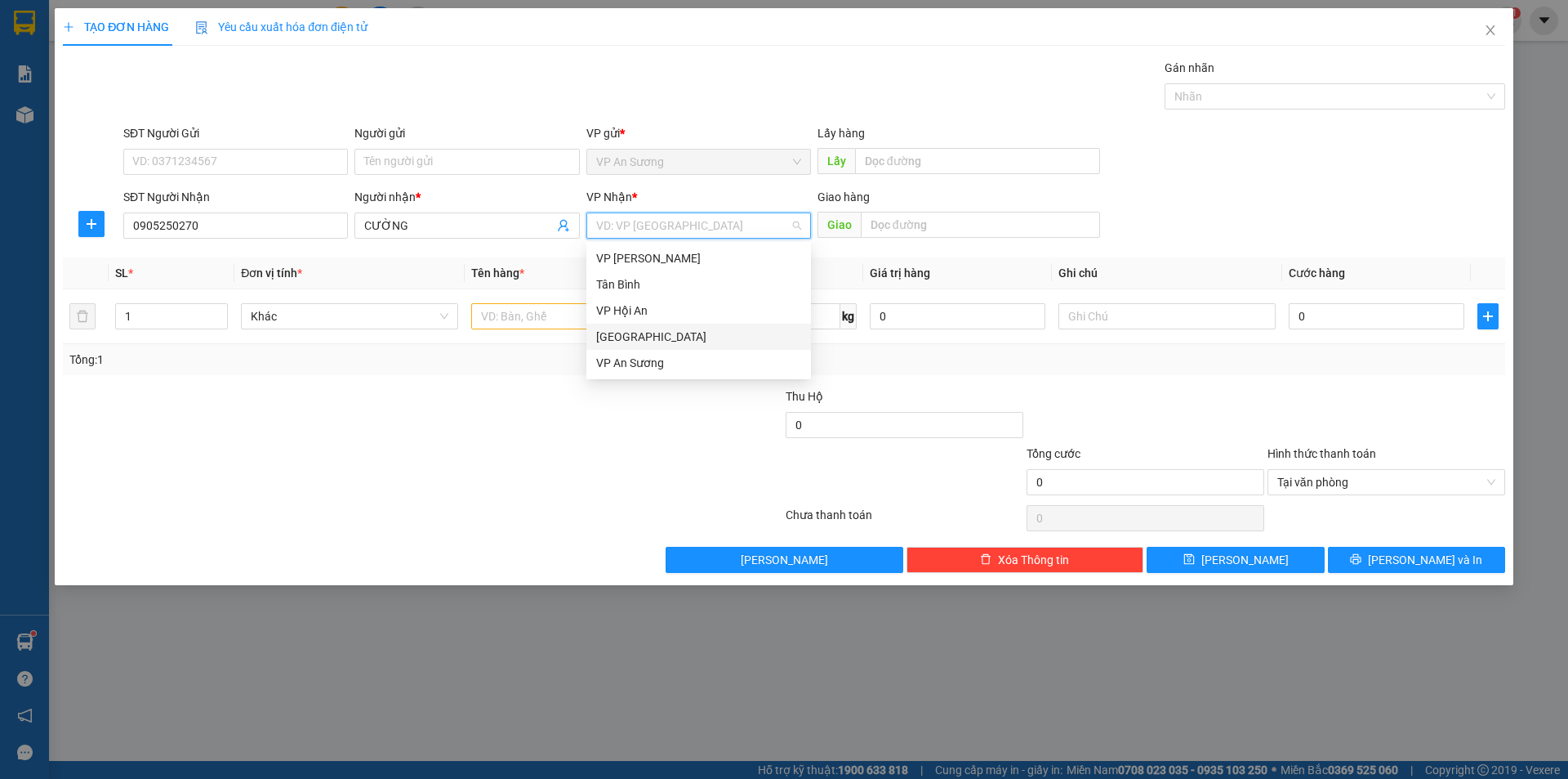
drag, startPoint x: 662, startPoint y: 337, endPoint x: 607, endPoint y: 324, distance: 56.5
click at [662, 338] on div "[GEOGRAPHIC_DATA]" at bounding box center [699, 336] width 205 height 18
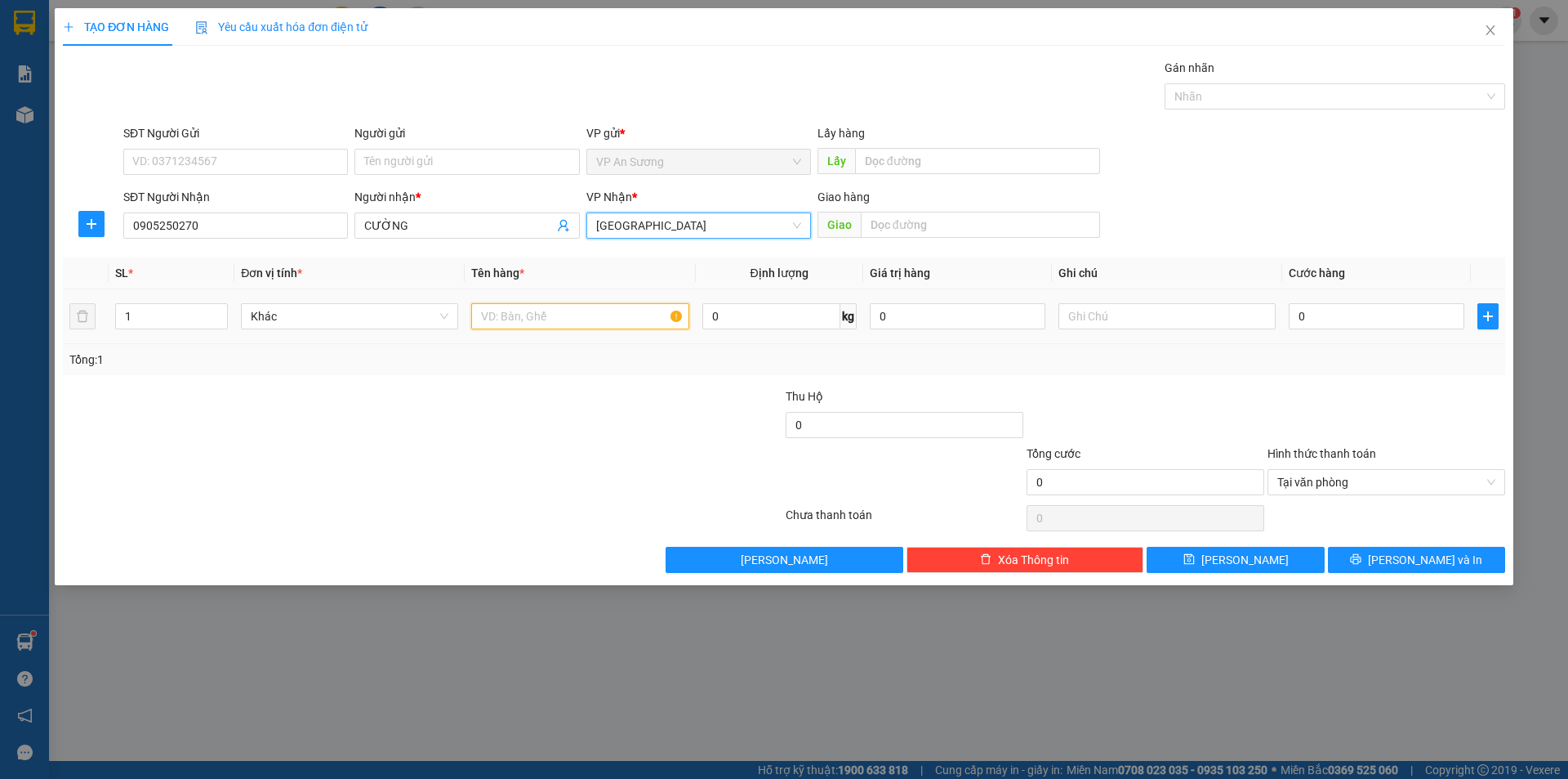
click at [575, 318] on input "text" at bounding box center [579, 316] width 217 height 26
type input "2 BAO TRẮNG"
type input "2"
click at [214, 306] on span "Increase Value" at bounding box center [217, 312] width 18 height 15
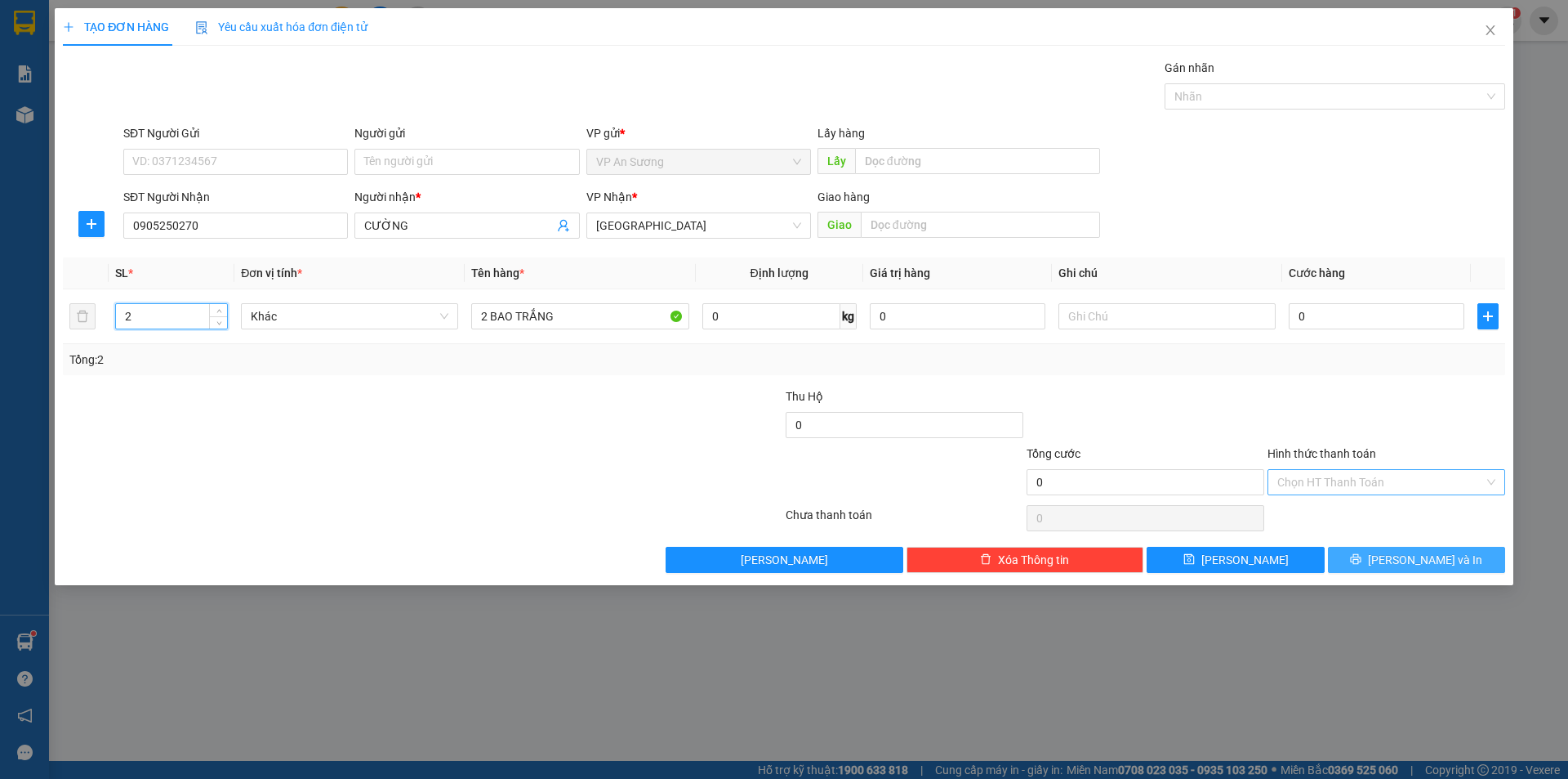
drag, startPoint x: 1433, startPoint y: 549, endPoint x: 1341, endPoint y: 504, distance: 102.4
click at [1433, 550] on button "[PERSON_NAME] và In" at bounding box center [1417, 560] width 177 height 26
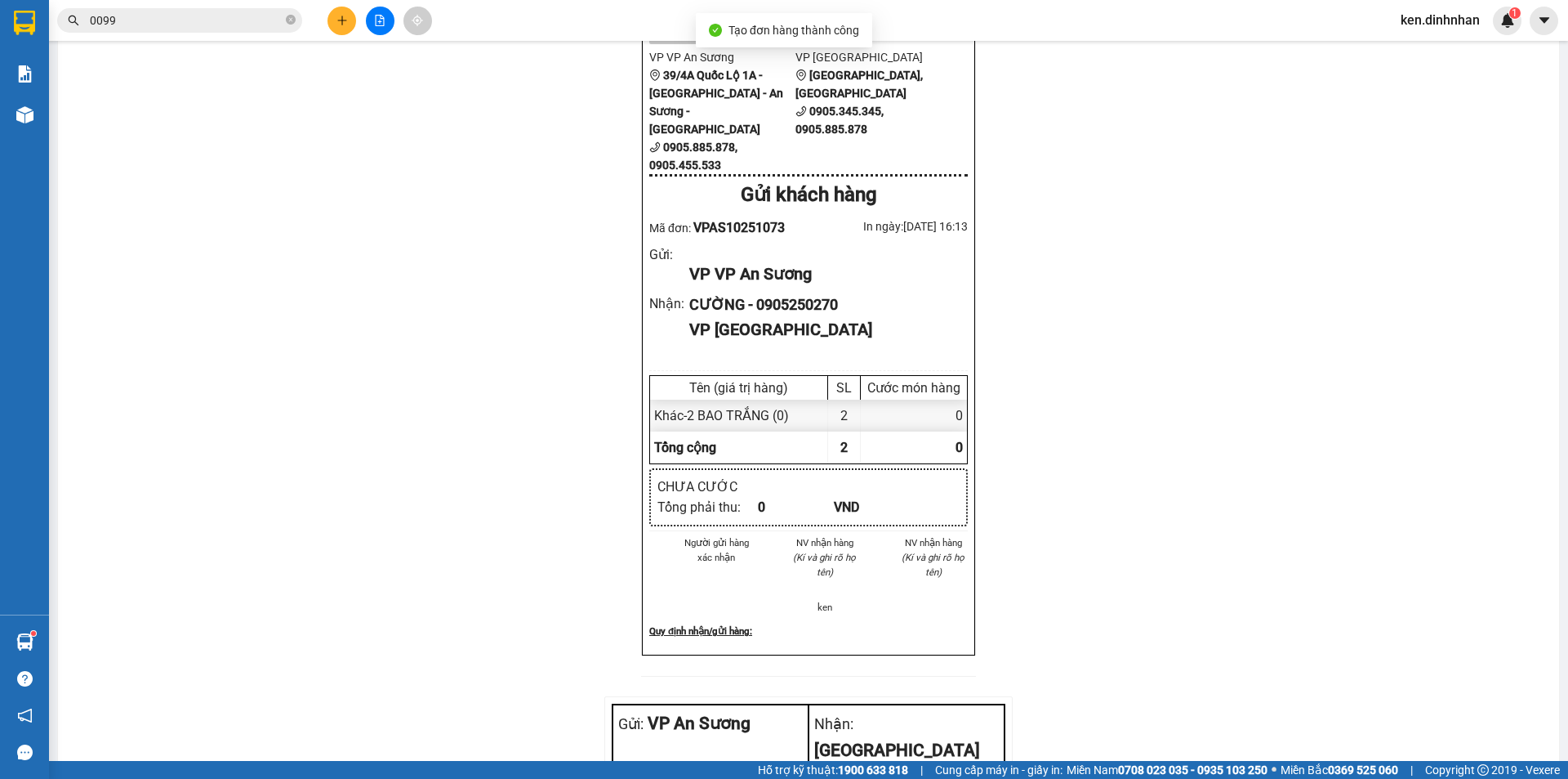
click at [358, 21] on div at bounding box center [380, 21] width 122 height 29
click at [345, 23] on icon "plus" at bounding box center [342, 21] width 11 height 11
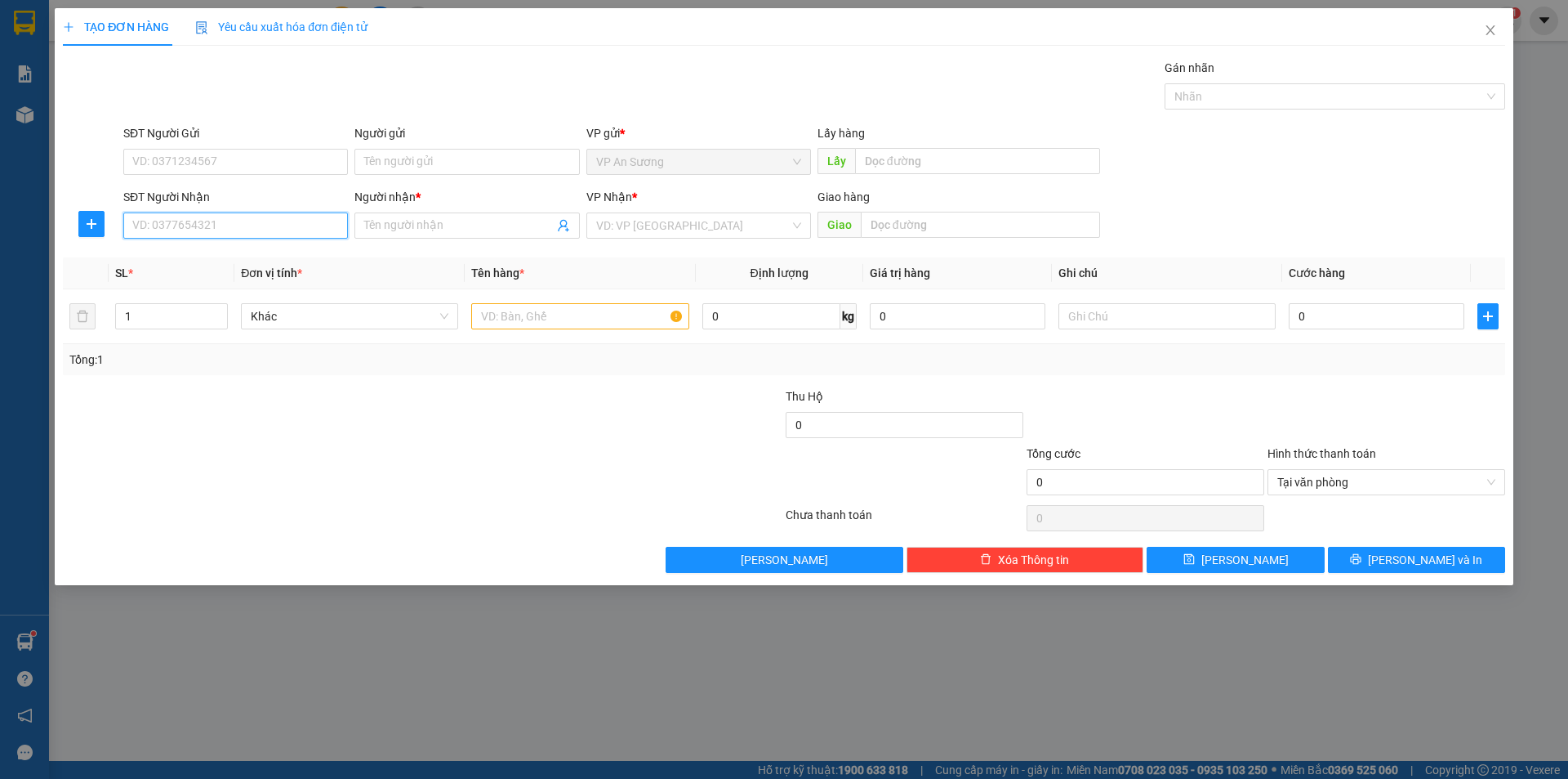
click at [277, 228] on input "SĐT Người Nhận" at bounding box center [235, 226] width 225 height 26
click at [203, 251] on div "0971459645 - chính" at bounding box center [236, 257] width 205 height 18
type input "0971459645"
type input "chính"
type input "0971459645"
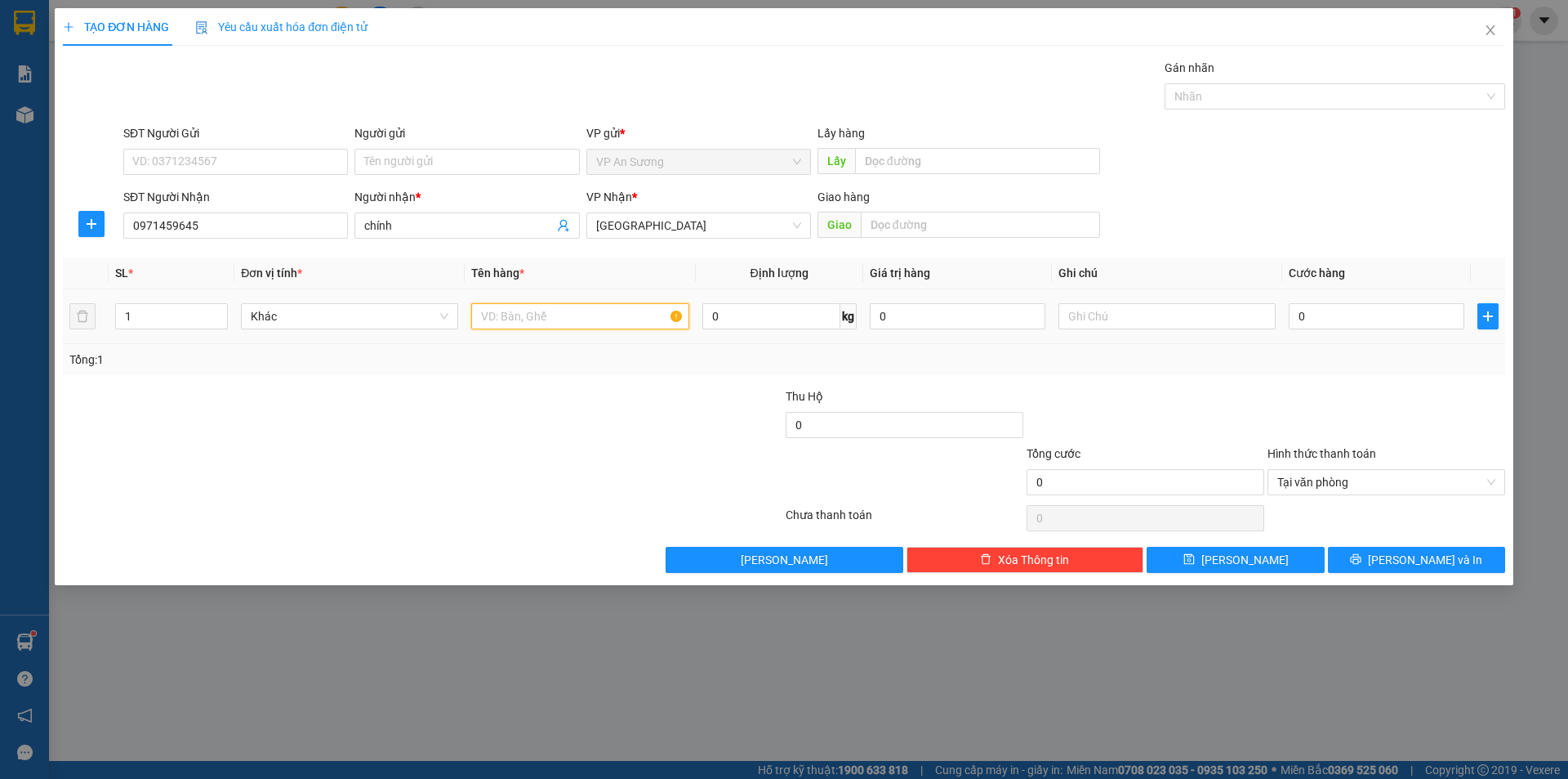
click at [582, 310] on input "text" at bounding box center [579, 316] width 217 height 26
type input "1 THÙNG GIÁY"
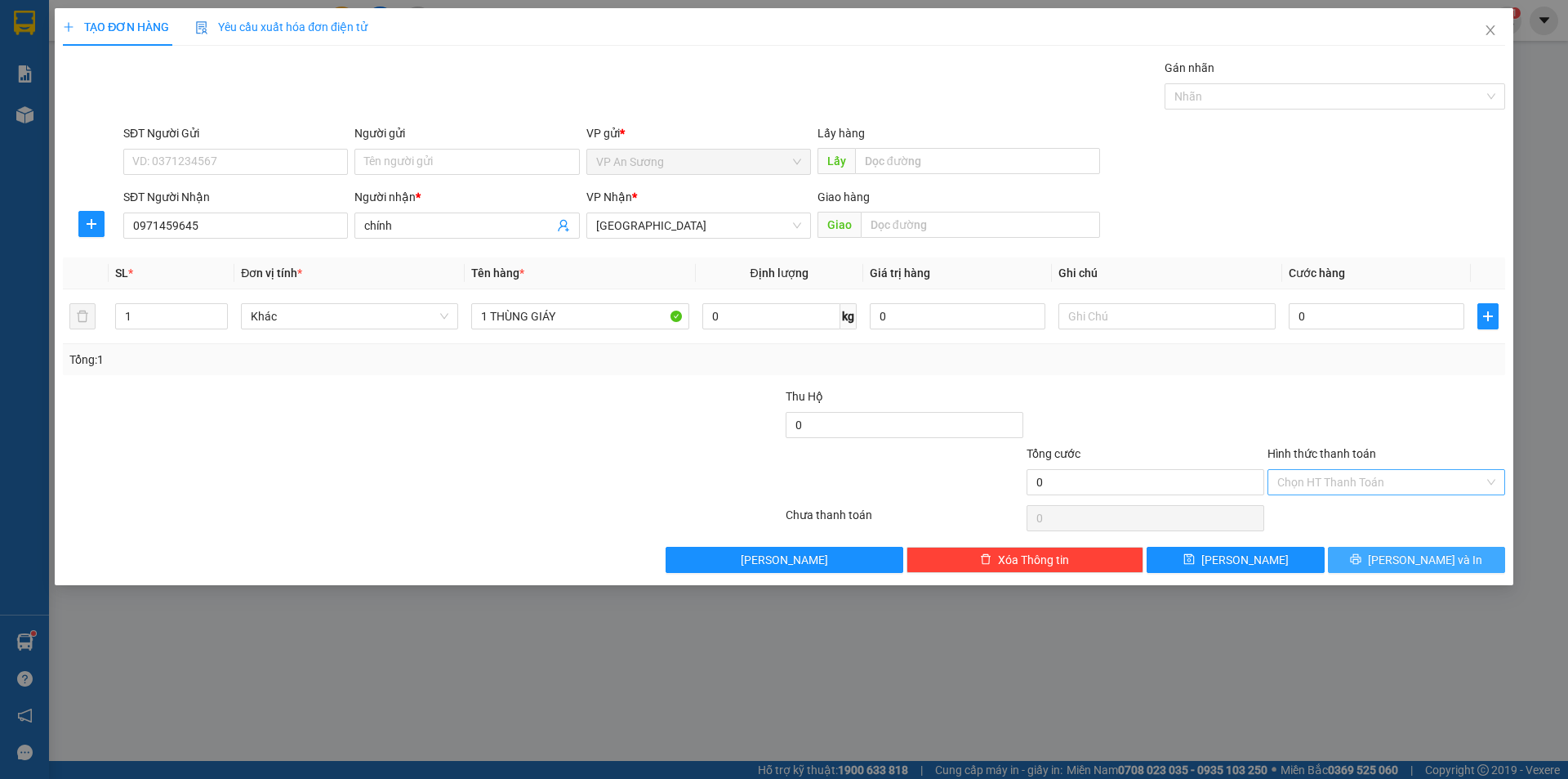
drag, startPoint x: 1430, startPoint y: 543, endPoint x: 1428, endPoint y: 559, distance: 16.1
click at [1428, 559] on div "Transit Pickup Surcharge Ids Transit Deliver Surcharge Ids Transit Deliver Surc…" at bounding box center [784, 315] width 1443 height 514
click at [1428, 559] on span "[PERSON_NAME] và In" at bounding box center [1425, 559] width 115 height 18
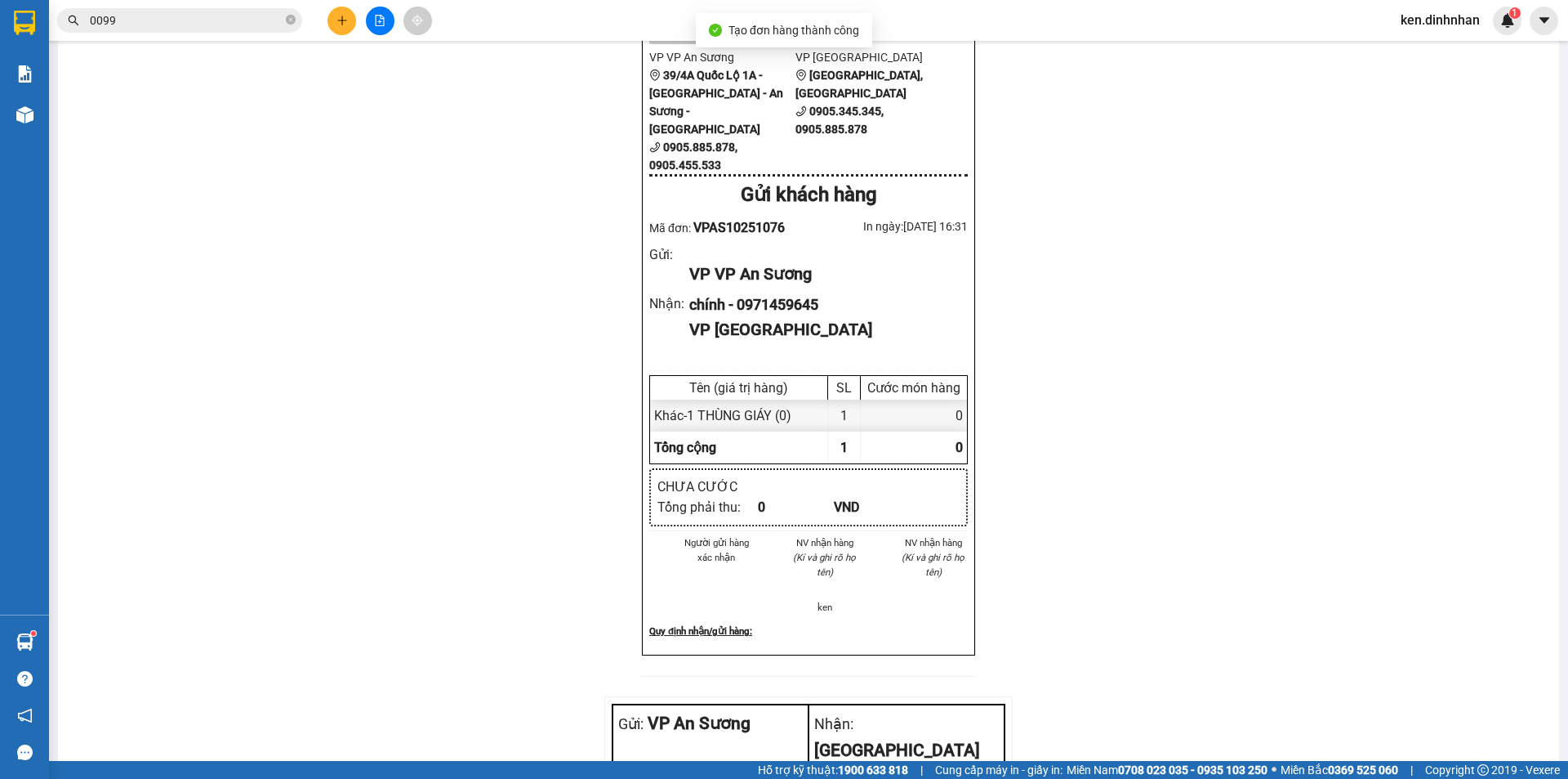
click at [345, 22] on icon "plus" at bounding box center [342, 21] width 11 height 11
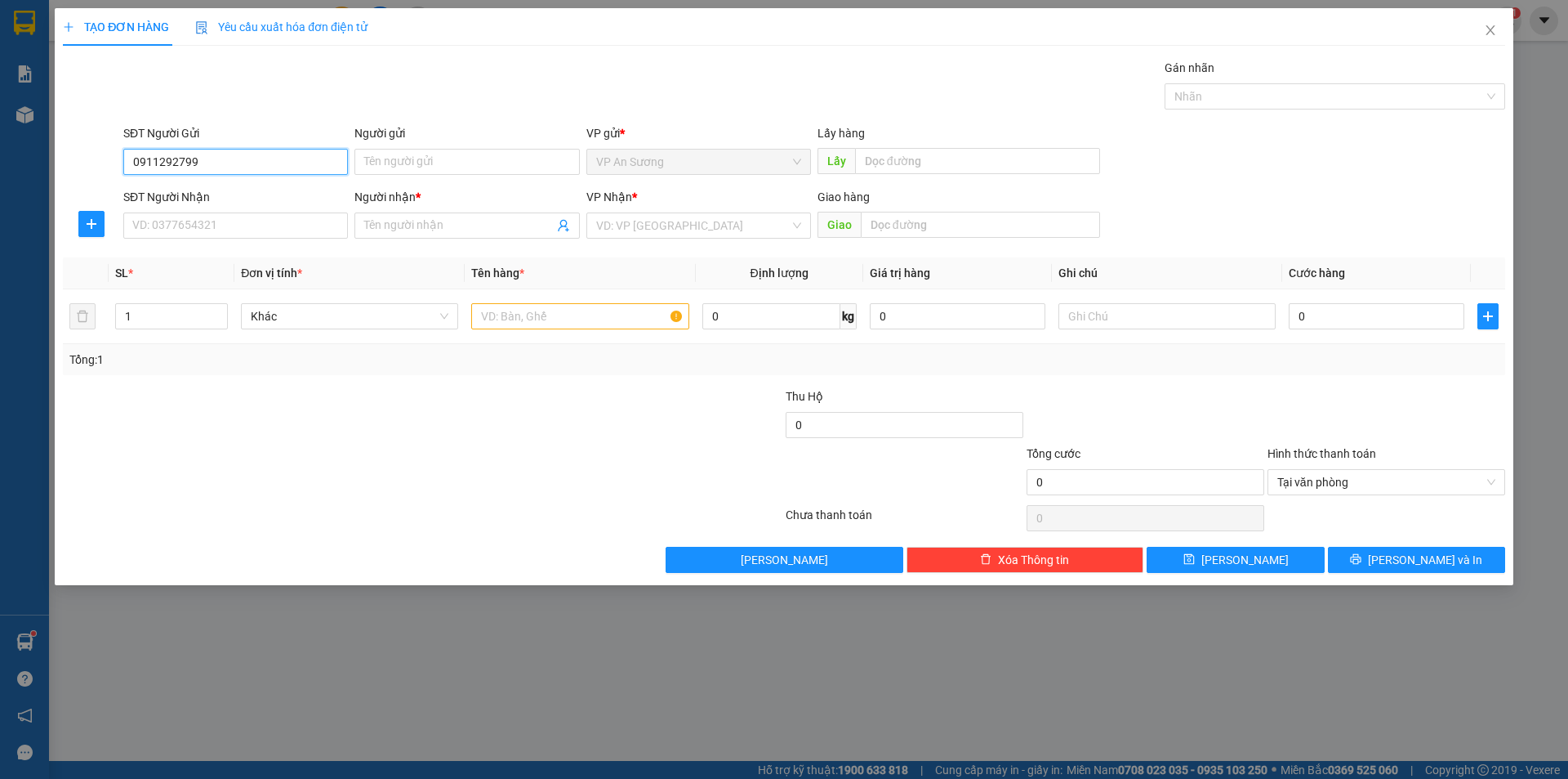
drag, startPoint x: 126, startPoint y: 157, endPoint x: 252, endPoint y: 187, distance: 129.5
click at [252, 187] on form "SĐT Người Gửi 0911292799 0911292799 Người gửi Tên người gửi VP gửi * VP An Sươn…" at bounding box center [784, 185] width 1443 height 121
type input "0911292799"
click at [243, 230] on input "SĐT Người Nhận" at bounding box center [235, 226] width 225 height 26
paste input "0911292799"
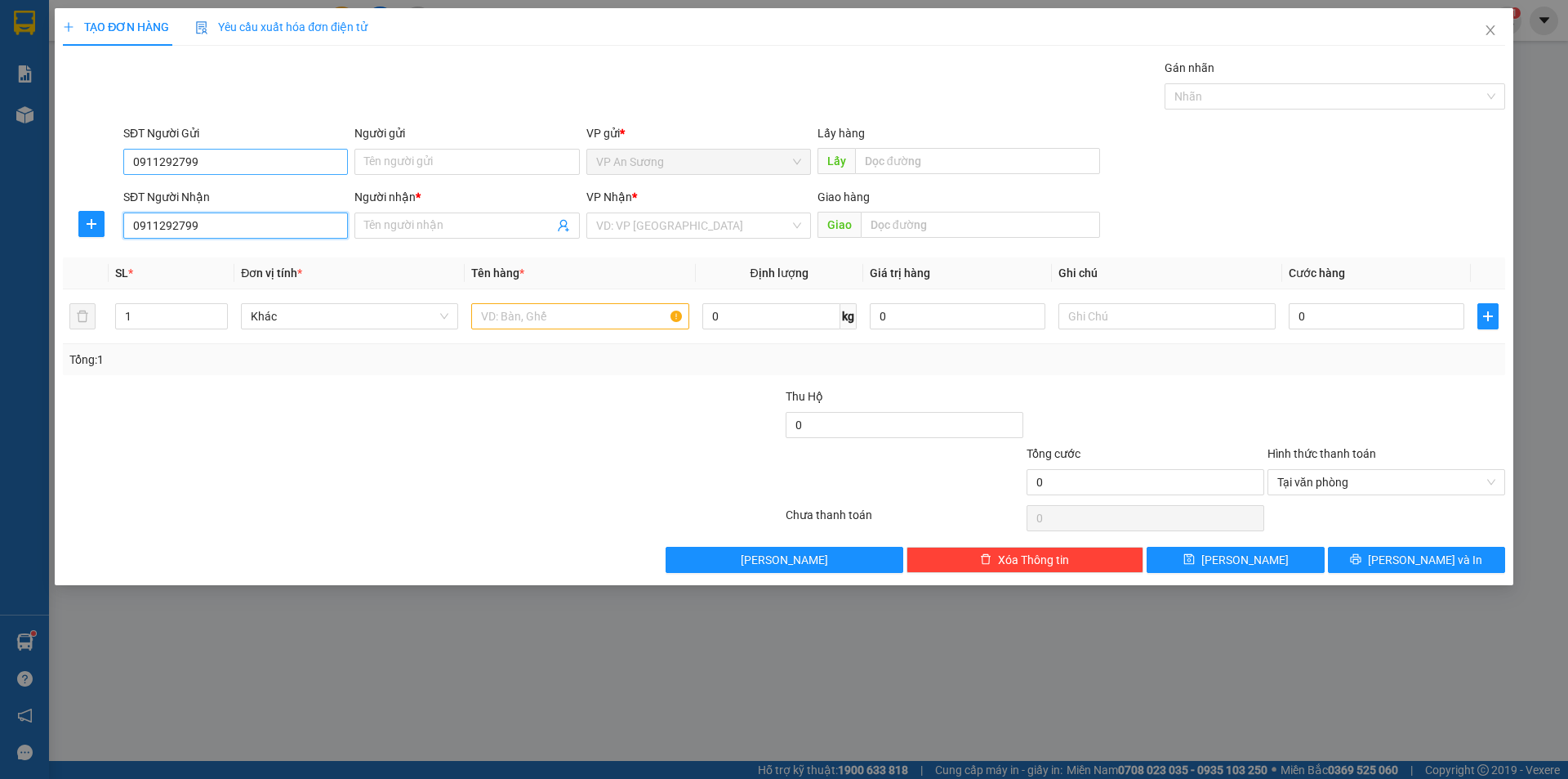
type input "0911292799"
click at [225, 165] on input "0911292799" at bounding box center [235, 161] width 225 height 26
type input "0"
click at [431, 227] on input "Người nhận *" at bounding box center [459, 225] width 188 height 18
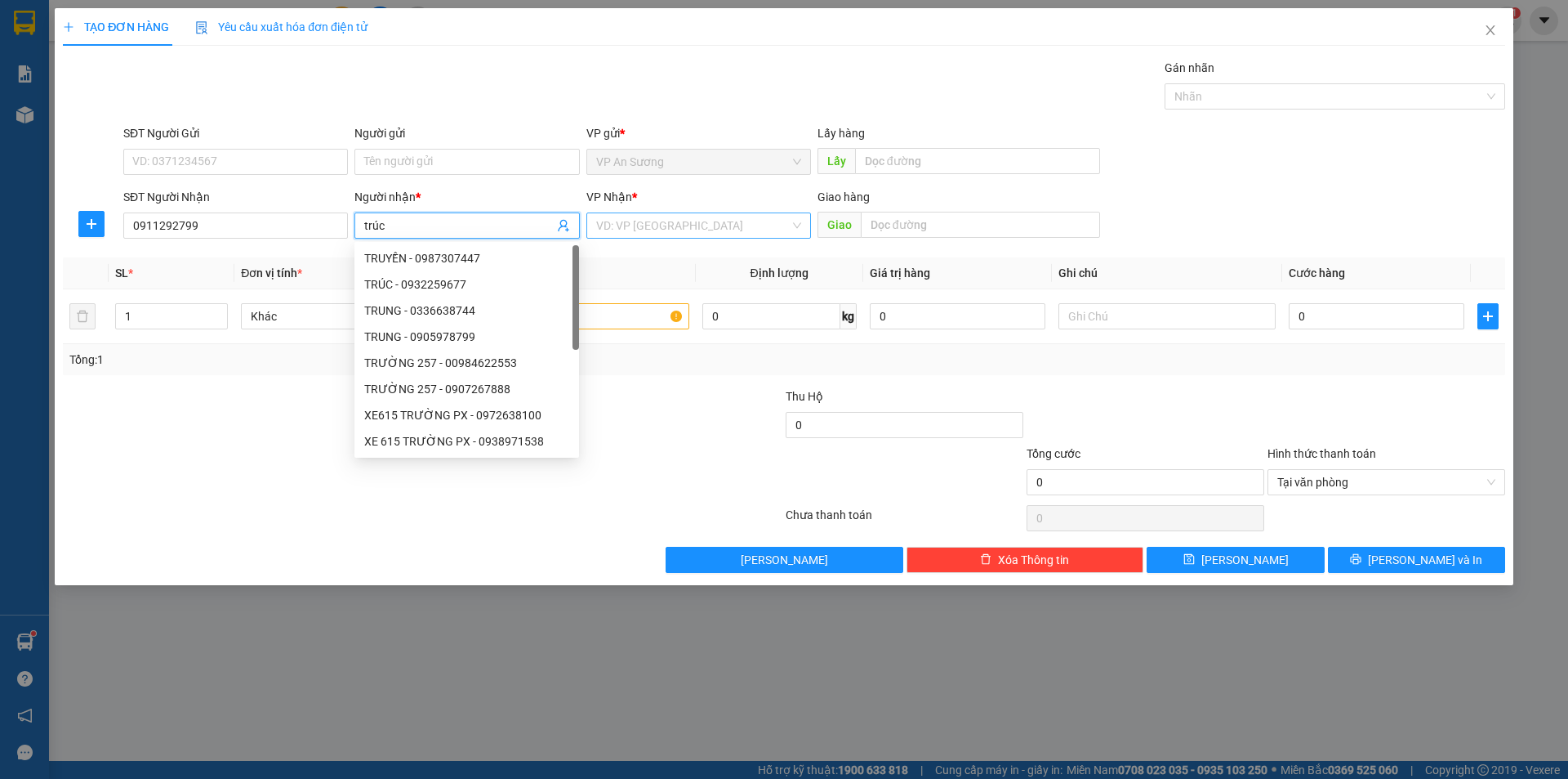
type input "trúc"
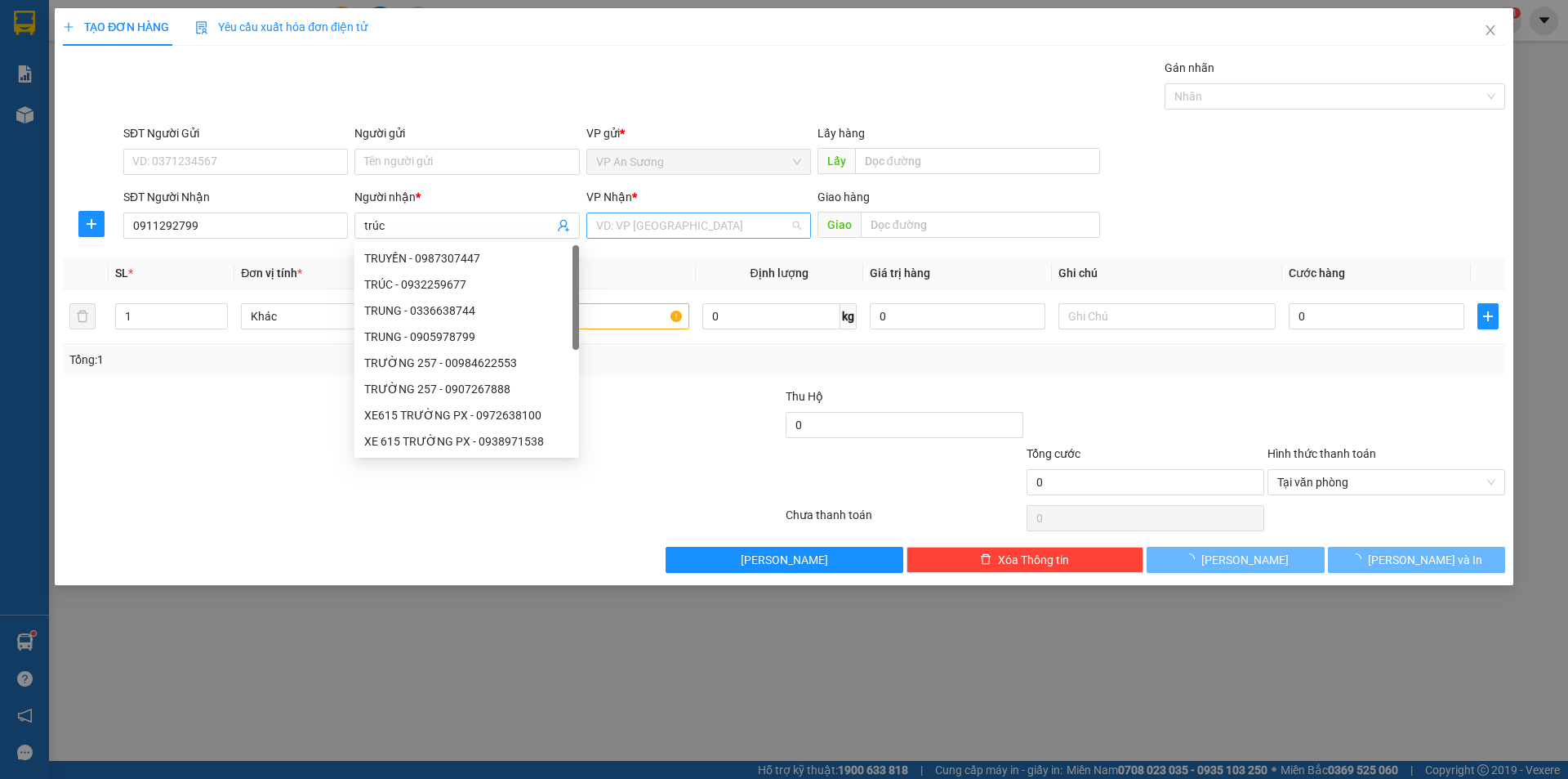
click at [730, 227] on input "search" at bounding box center [693, 226] width 194 height 24
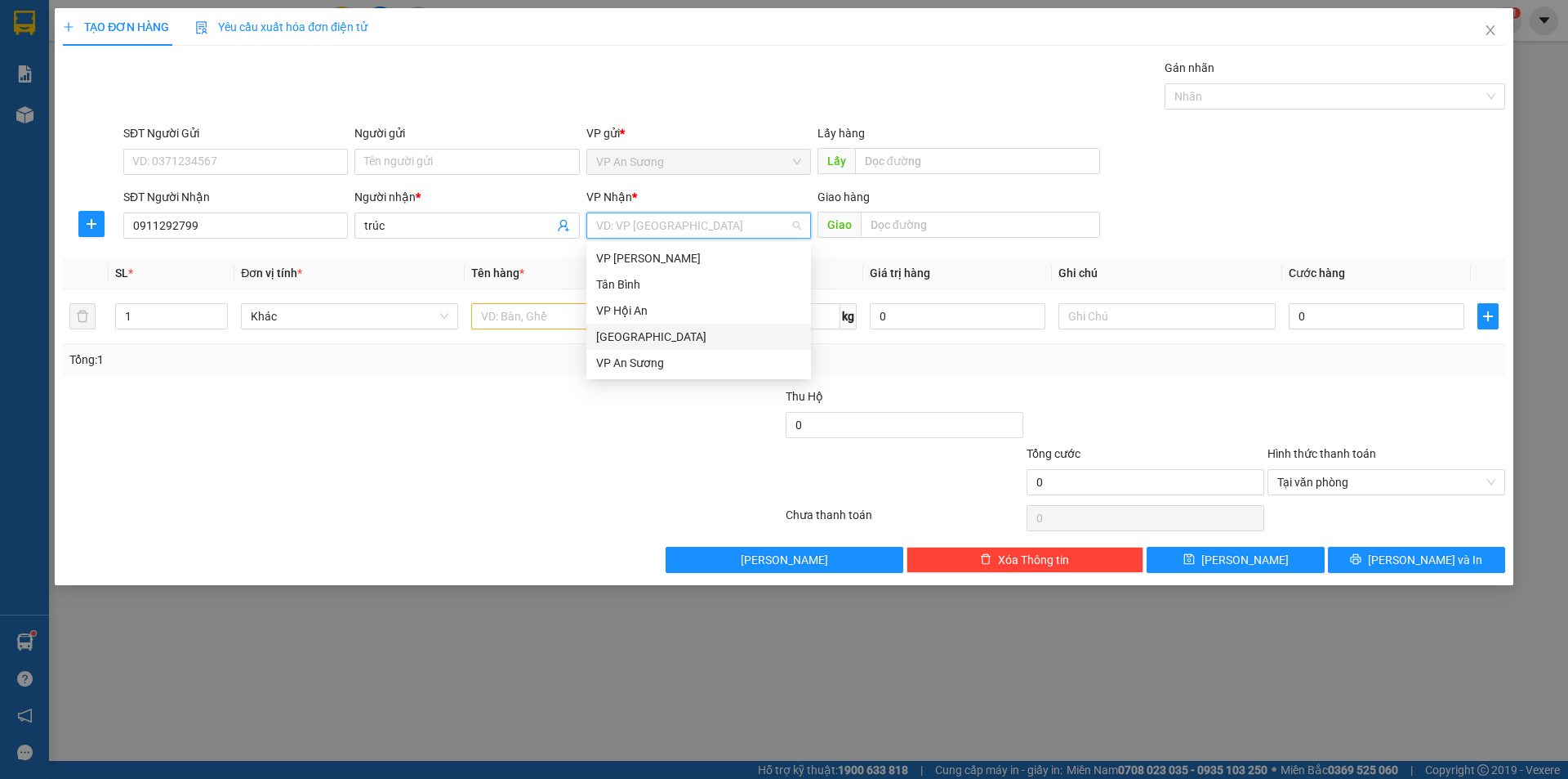
click at [660, 331] on div "[GEOGRAPHIC_DATA]" at bounding box center [699, 336] width 205 height 18
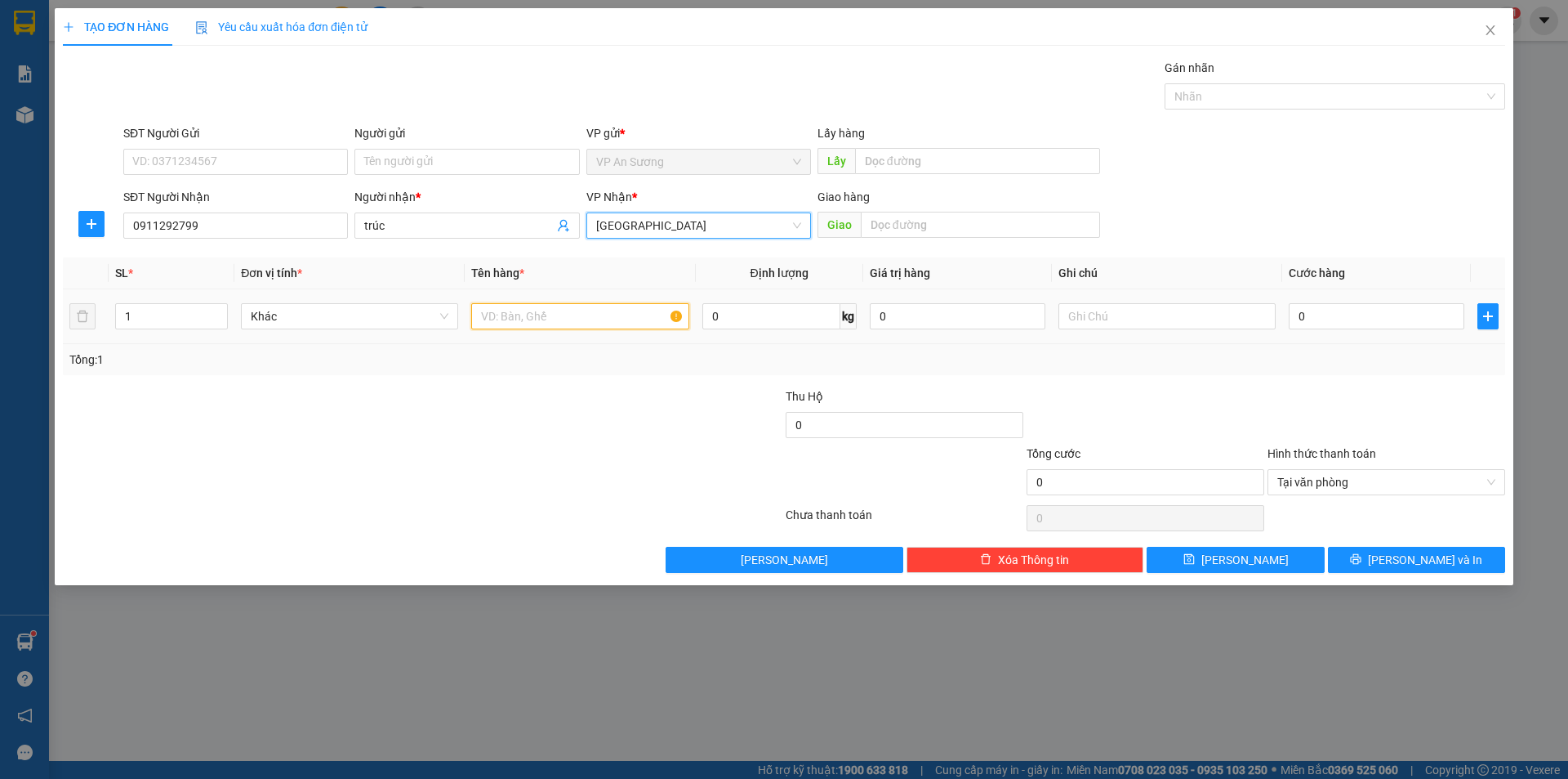
click at [544, 321] on input "text" at bounding box center [579, 316] width 217 height 26
type input "1 hộp dài nh"
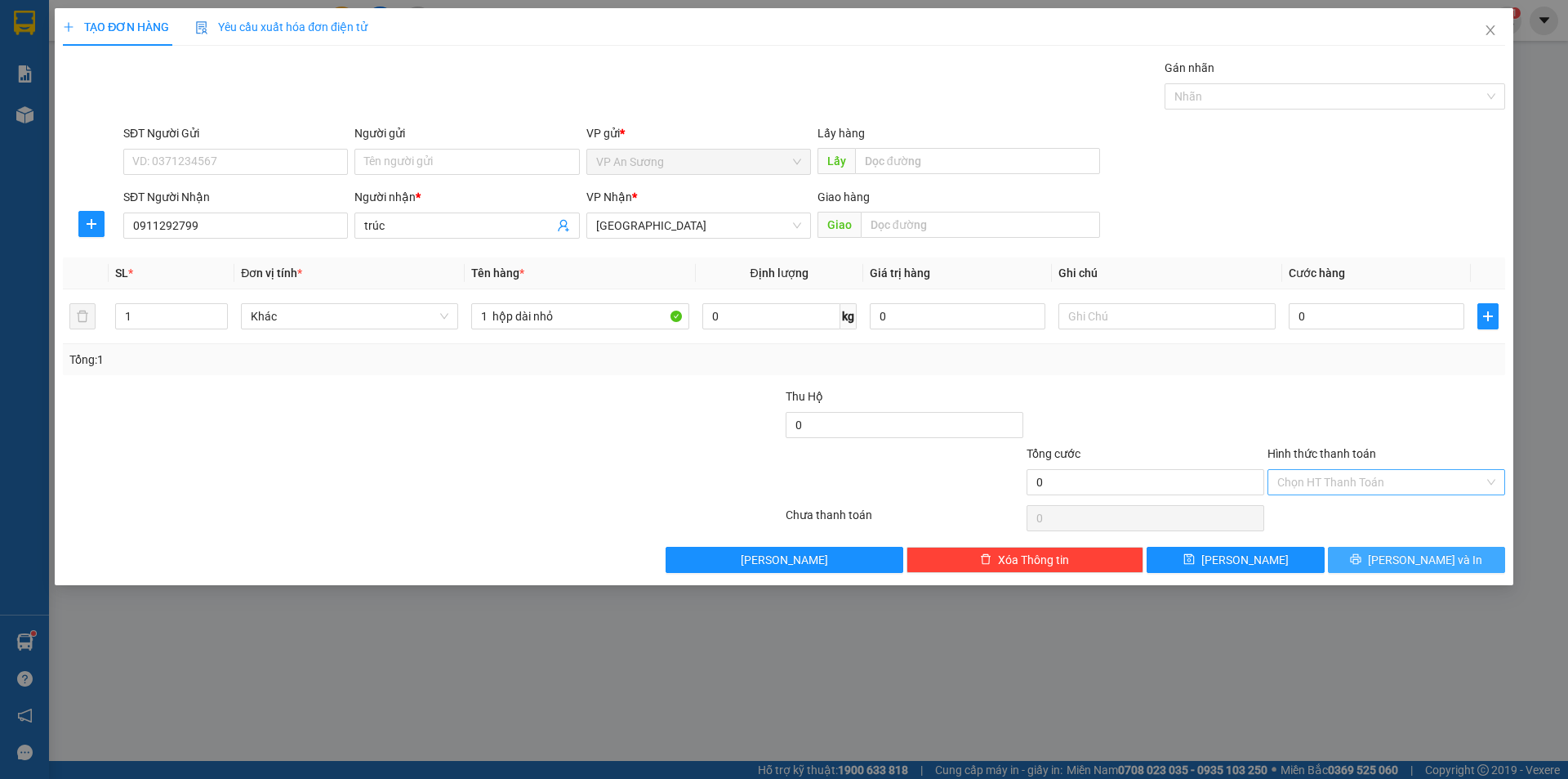
click at [1475, 566] on button "[PERSON_NAME] và In" at bounding box center [1417, 560] width 177 height 26
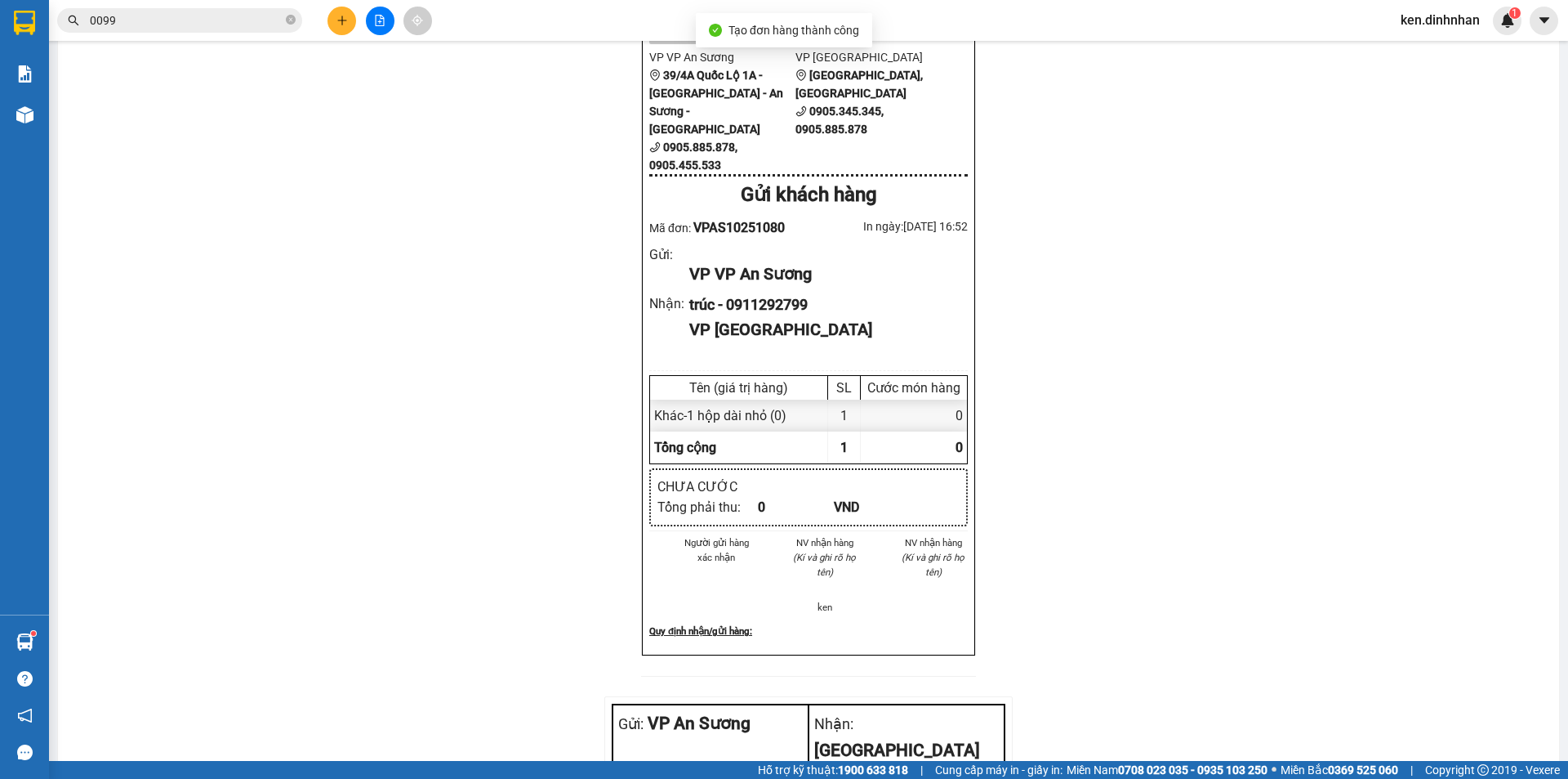
drag, startPoint x: 345, startPoint y: 33, endPoint x: 328, endPoint y: 49, distance: 23.3
click at [349, 35] on div at bounding box center [380, 21] width 122 height 29
click at [340, 13] on button at bounding box center [341, 21] width 29 height 29
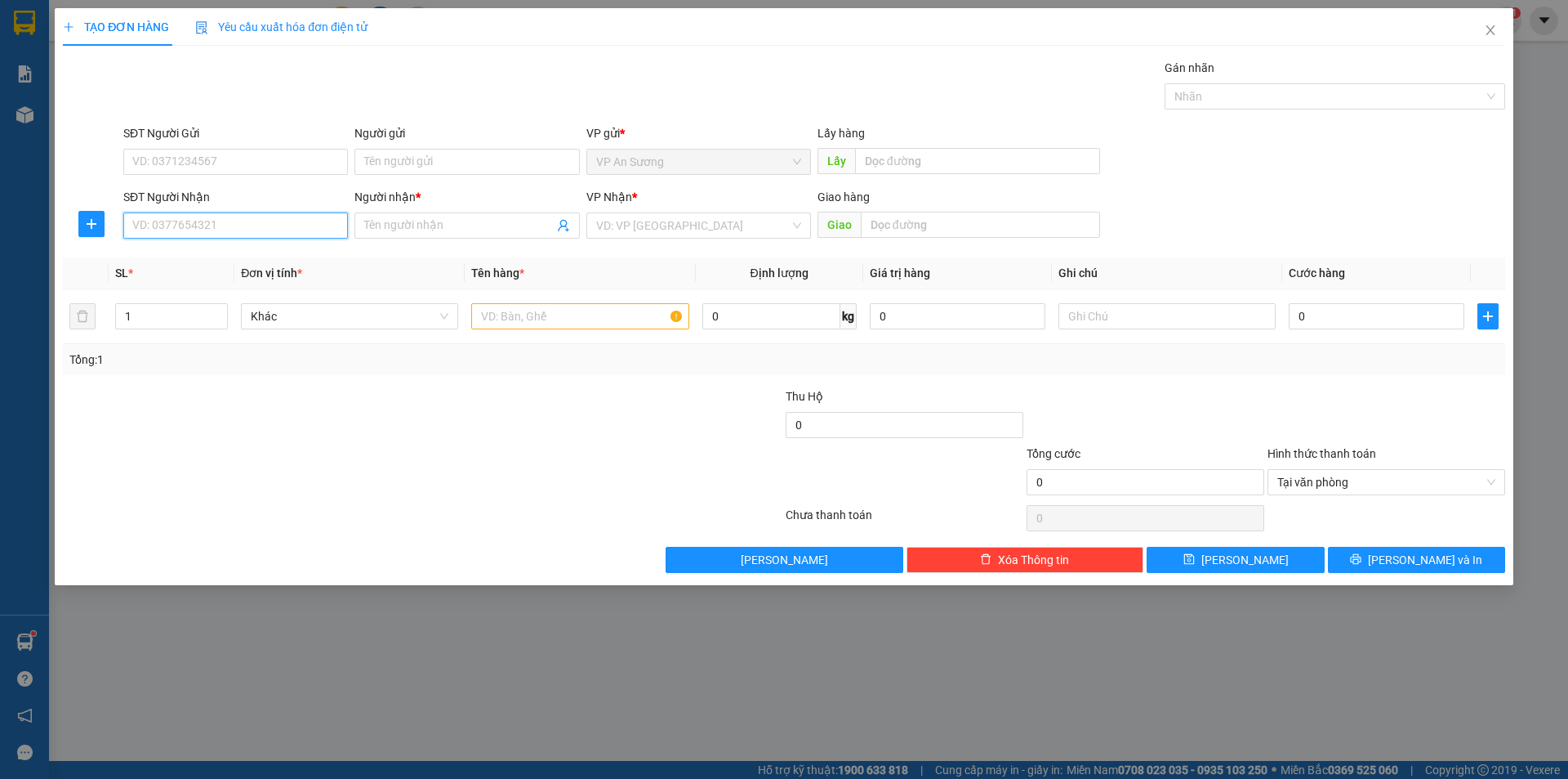
click at [171, 216] on input "SĐT Người Nhận" at bounding box center [235, 226] width 225 height 26
type input "0905932265"
click at [229, 258] on div "0905932265 - THANH HOA" at bounding box center [236, 257] width 205 height 18
type input "[PERSON_NAME]"
type input "0905932265"
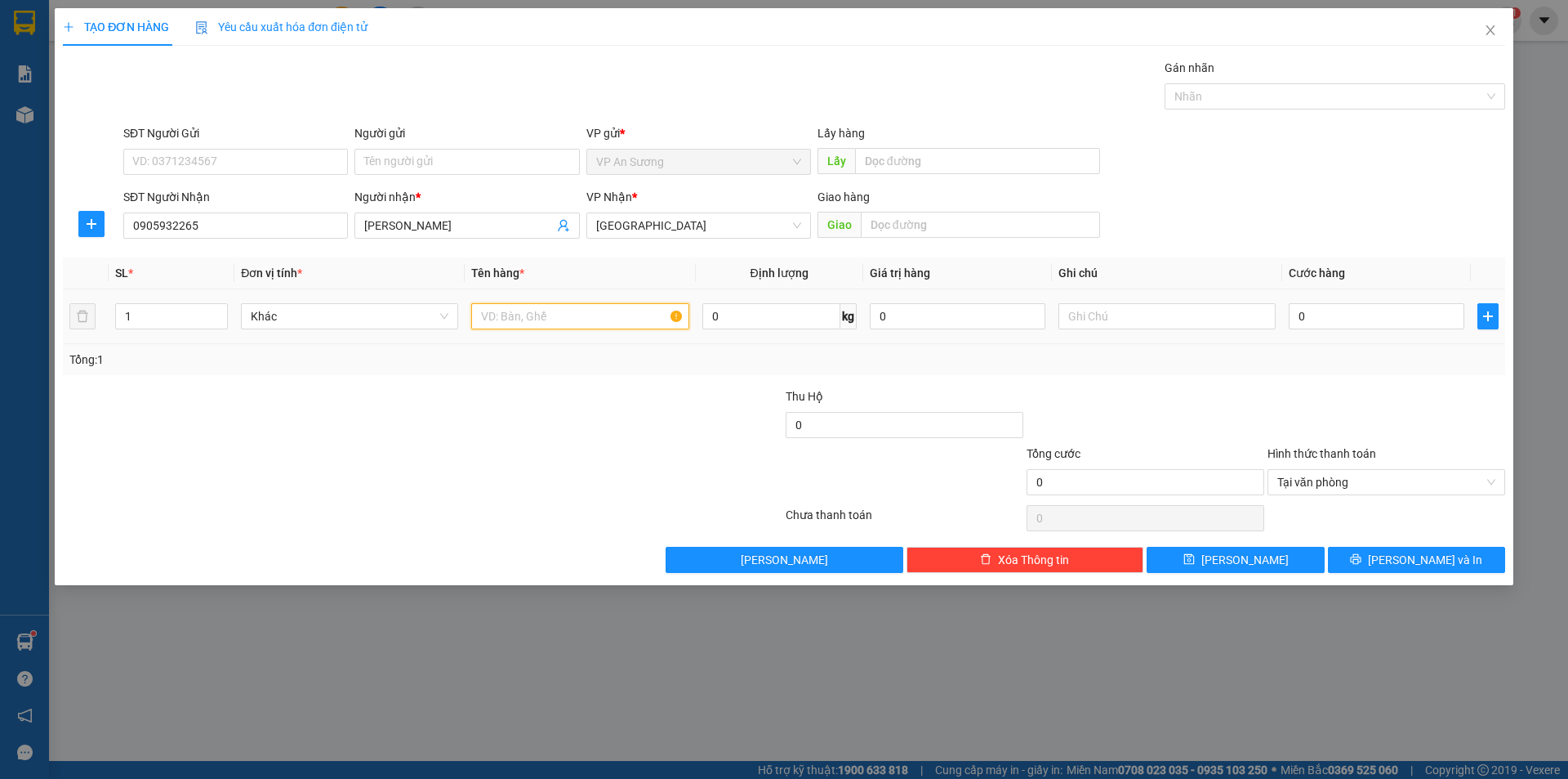
click at [599, 324] on input "text" at bounding box center [579, 316] width 217 height 26
click at [622, 322] on input "text" at bounding box center [579, 316] width 217 height 26
type input "1 cục trắng nhỏ"
click at [932, 225] on input "text" at bounding box center [980, 225] width 240 height 26
type input "d"
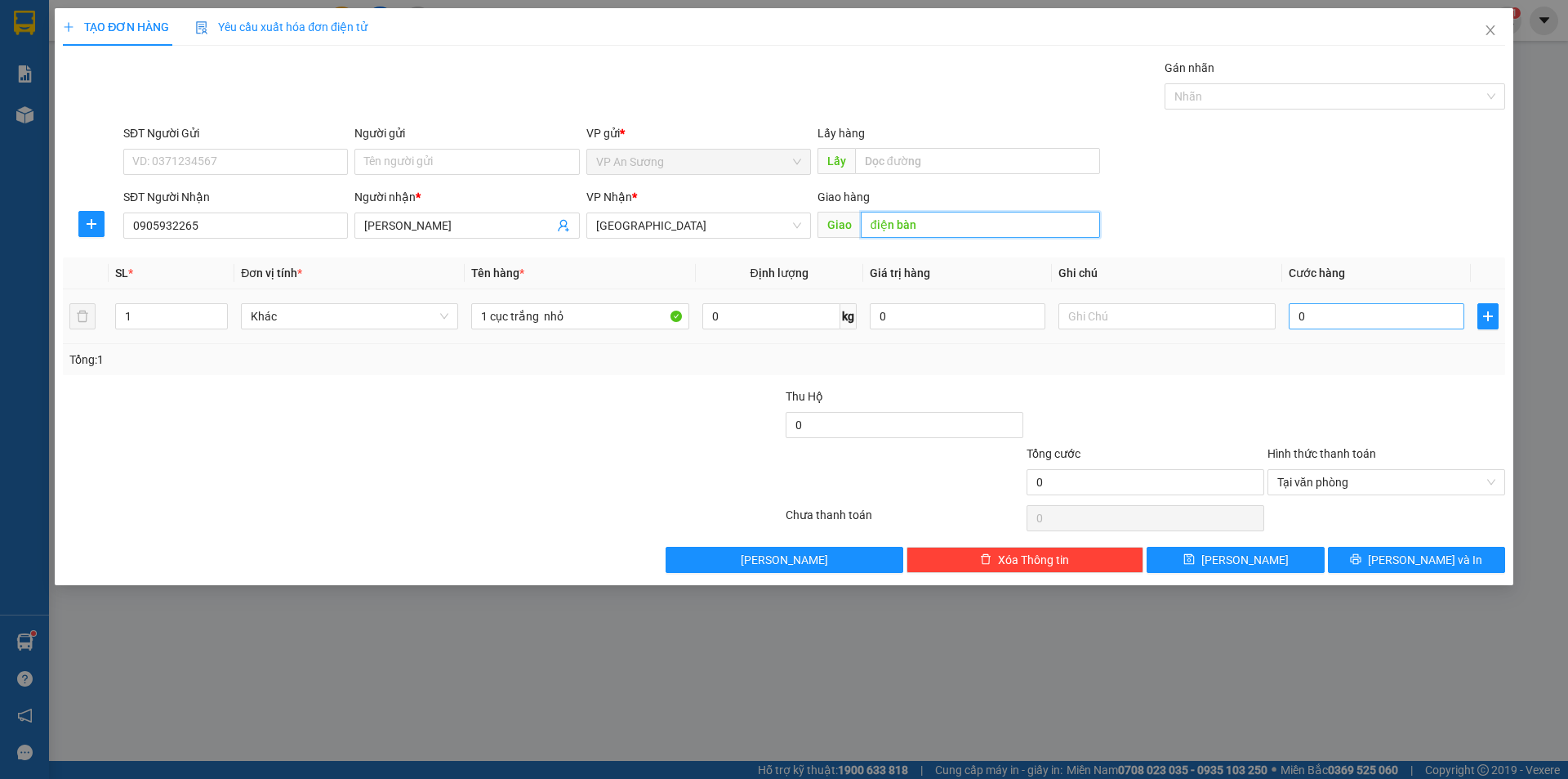
type input "điện bàn"
click at [1316, 312] on input "0" at bounding box center [1377, 316] width 175 height 26
type input "7"
type input "70"
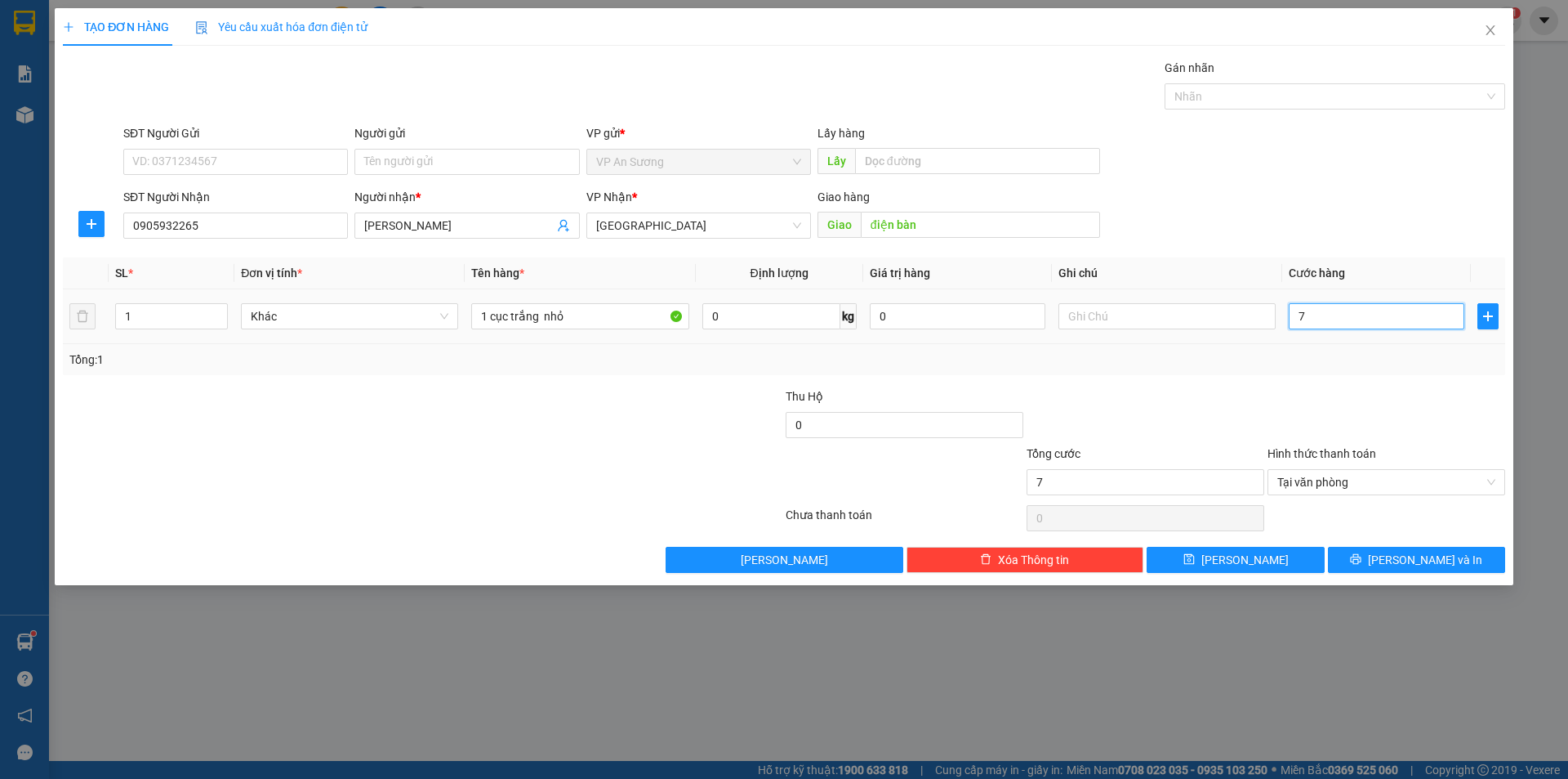
type input "70"
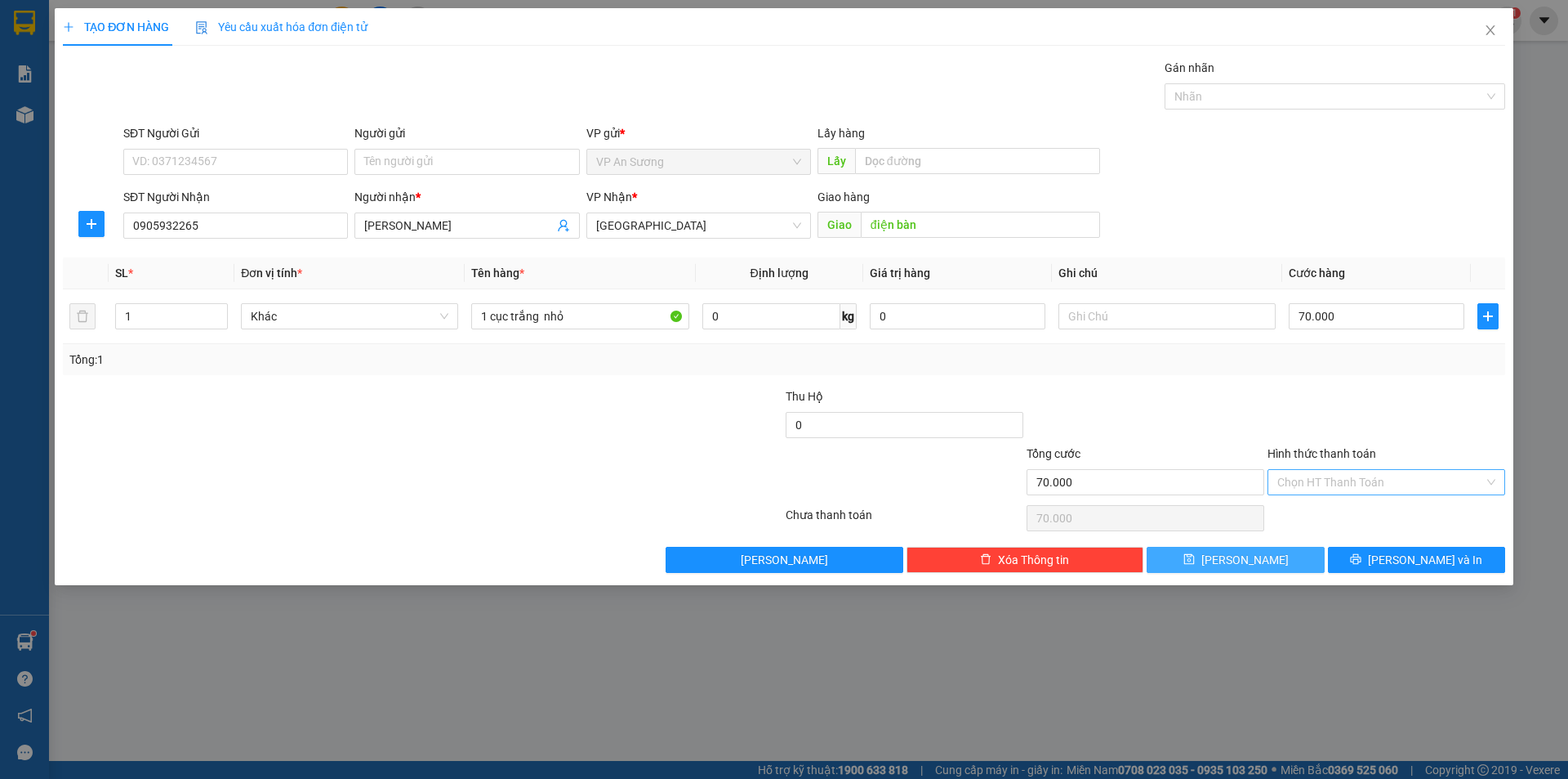
click at [1298, 566] on button "[PERSON_NAME]" at bounding box center [1236, 560] width 177 height 26
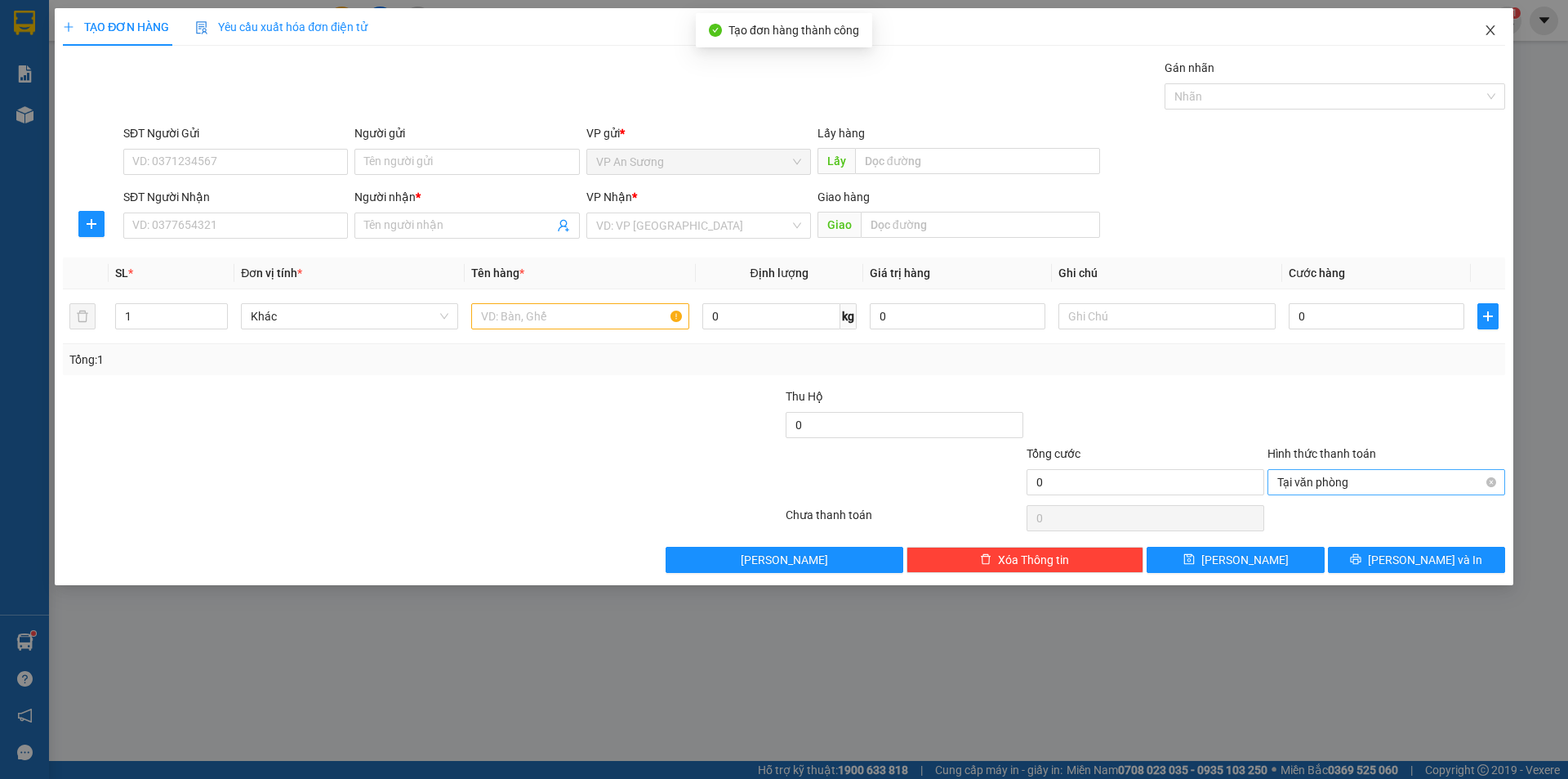
click at [1486, 24] on icon "close" at bounding box center [1491, 30] width 13 height 13
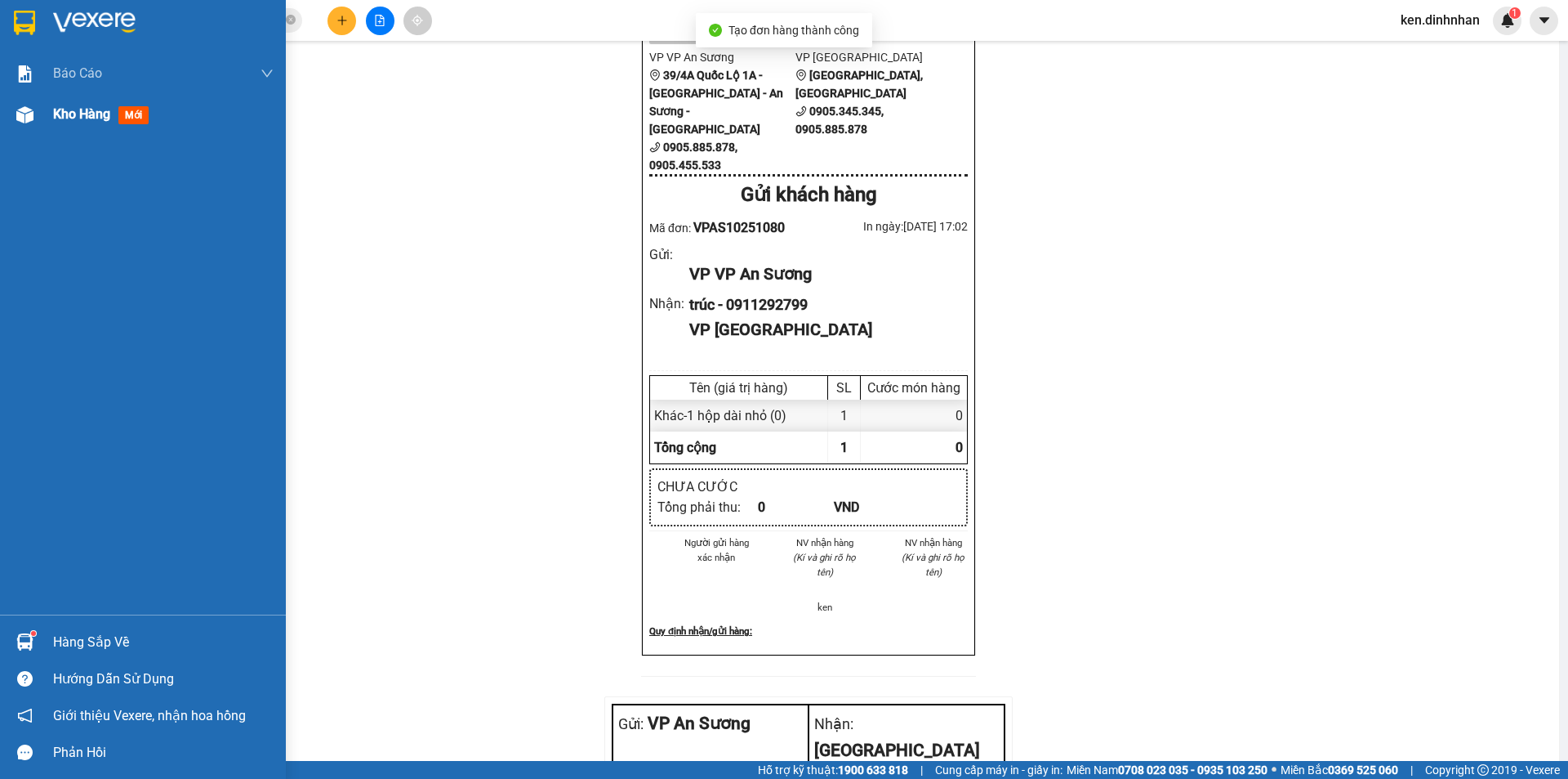
click at [97, 113] on span "Kho hàng" at bounding box center [81, 114] width 57 height 16
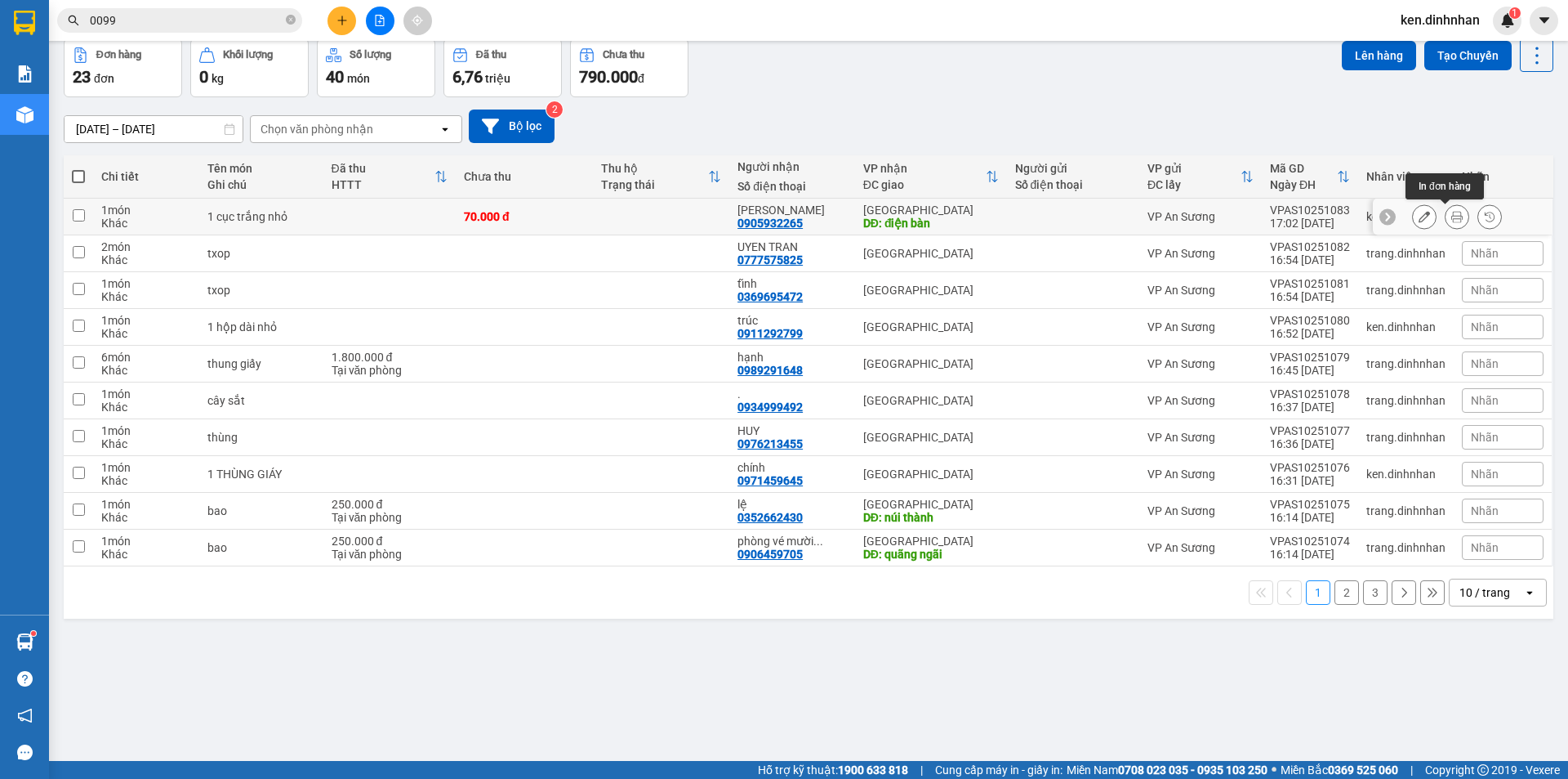
click at [1451, 222] on icon at bounding box center [1457, 216] width 11 height 11
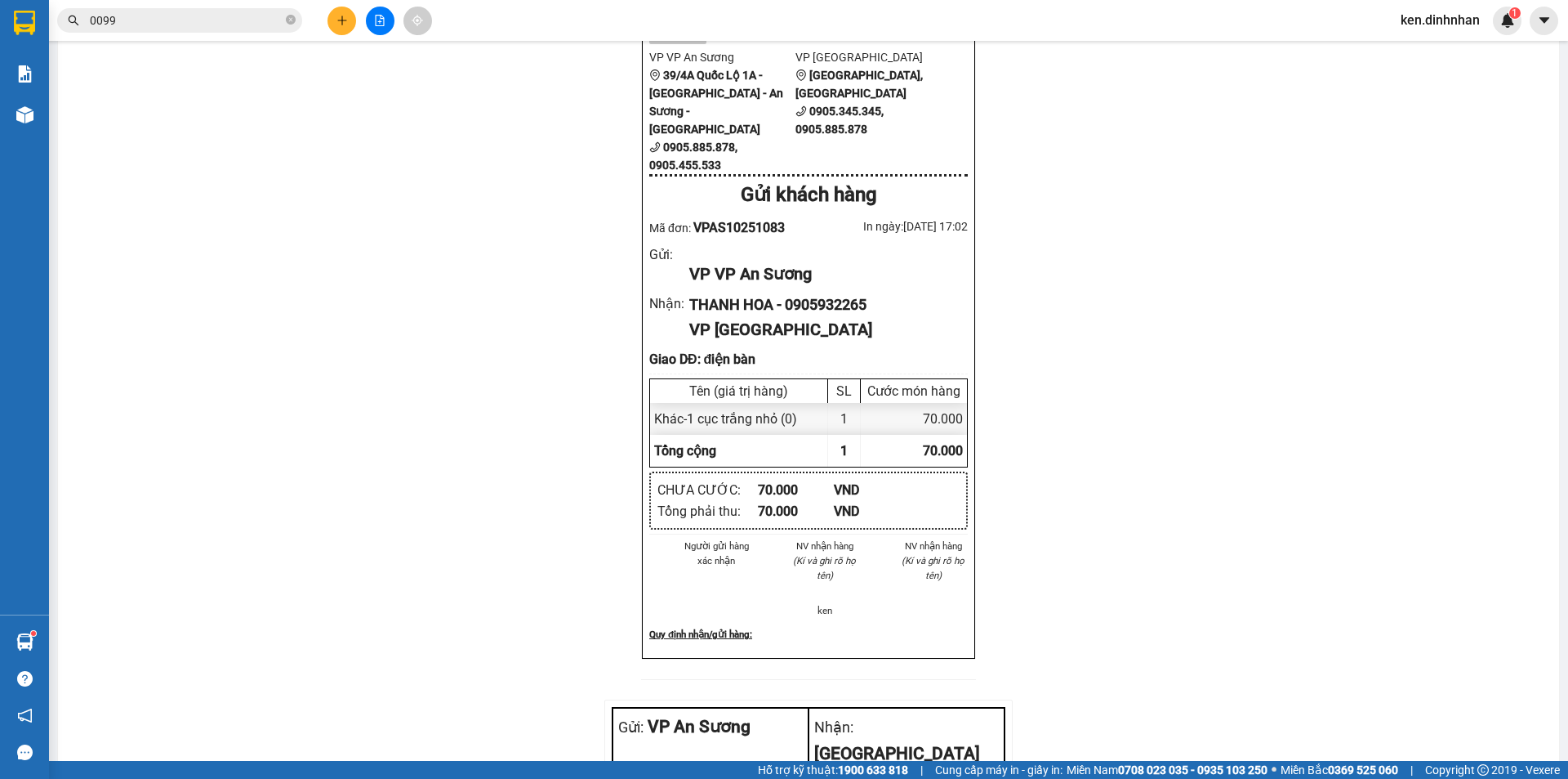
click at [372, 278] on div "Đình Nhân VP VP An Sương 39/4A Quốc Lộ 1A - Tân Hưng Thuận - An Sương - Quận 12…" at bounding box center [809, 542] width 1463 height 1127
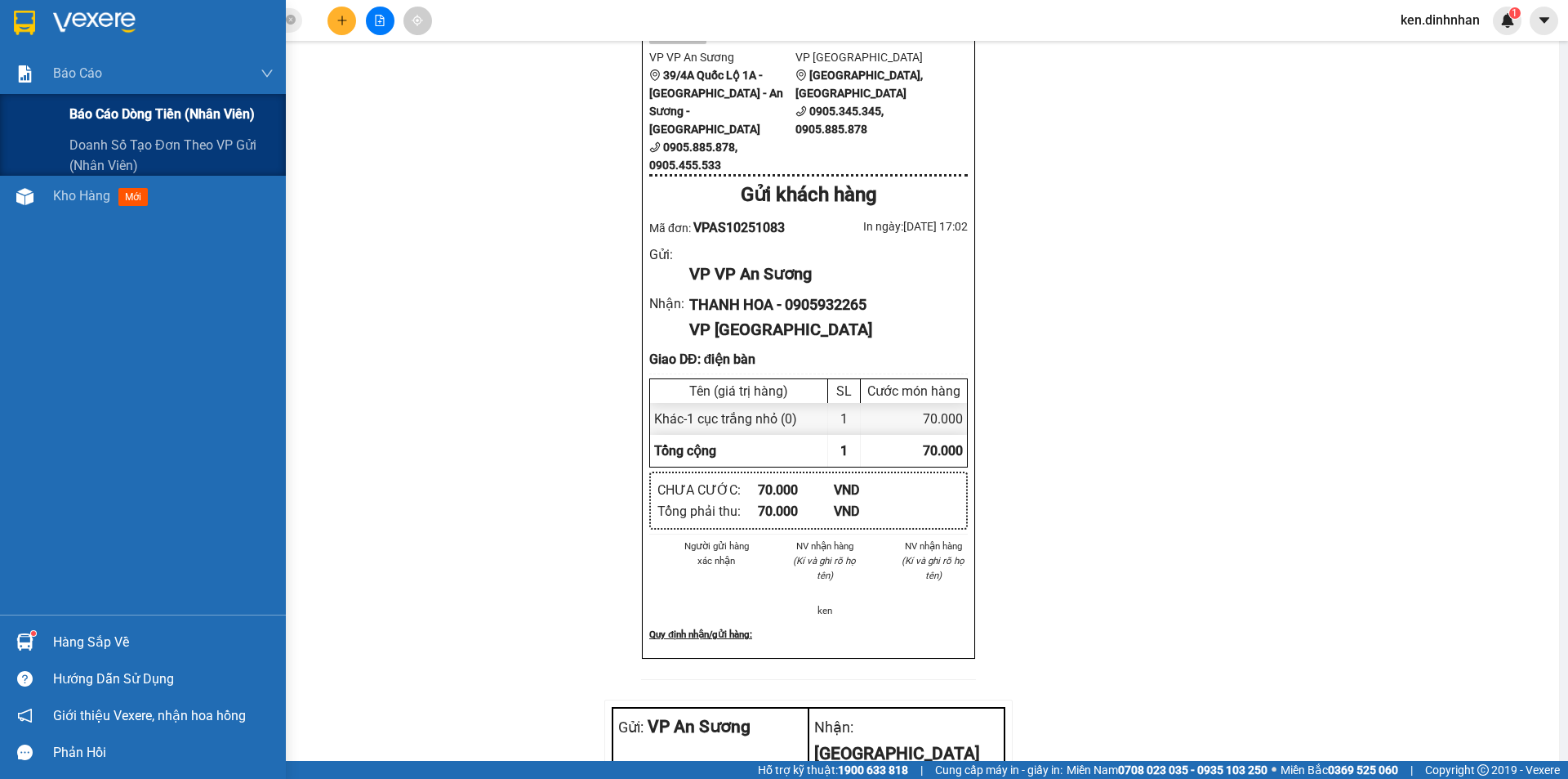
click at [90, 121] on span "Báo cáo dòng tiền (nhân viên)" at bounding box center [161, 114] width 186 height 21
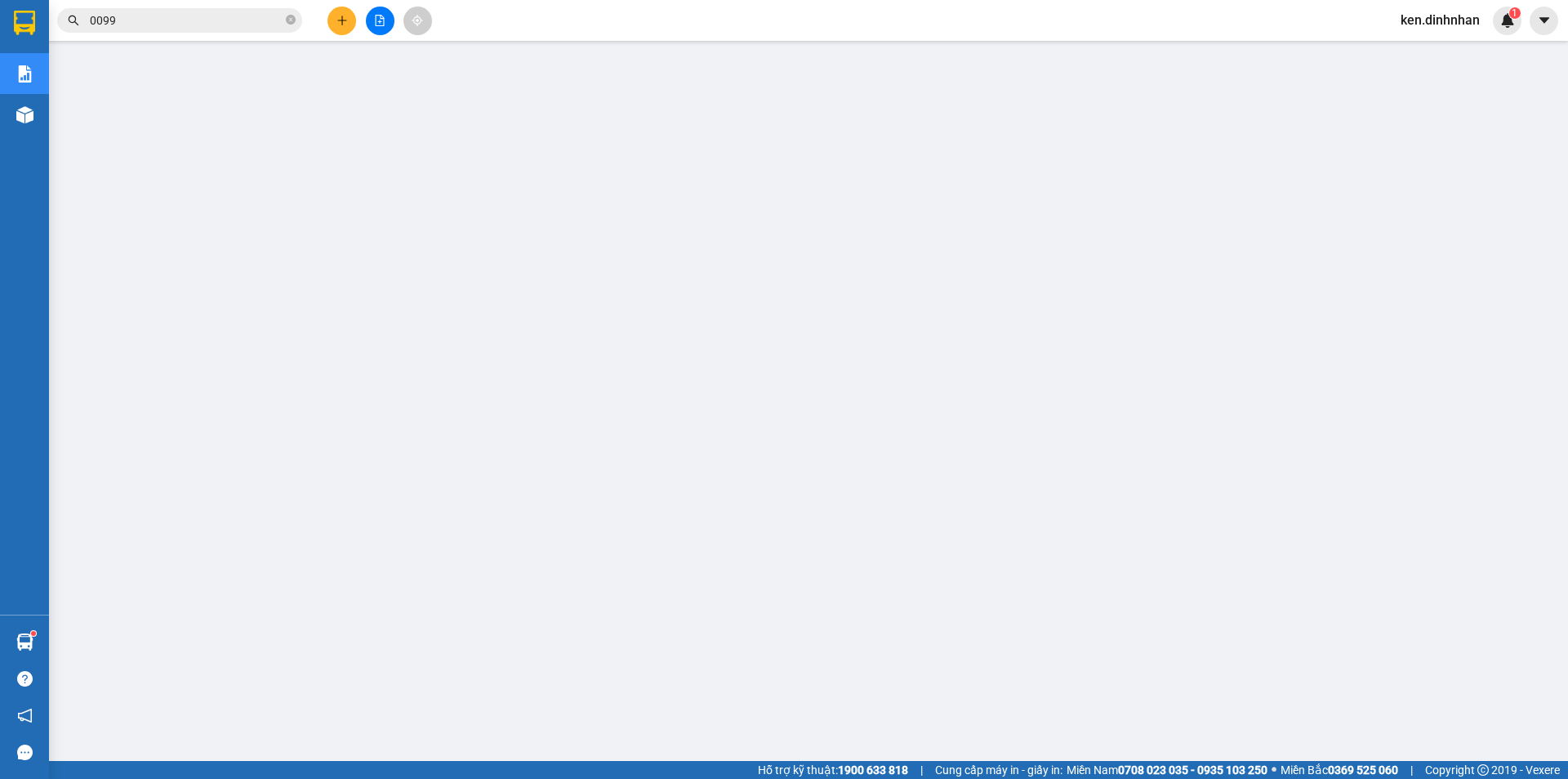
click at [334, 27] on button at bounding box center [341, 21] width 29 height 29
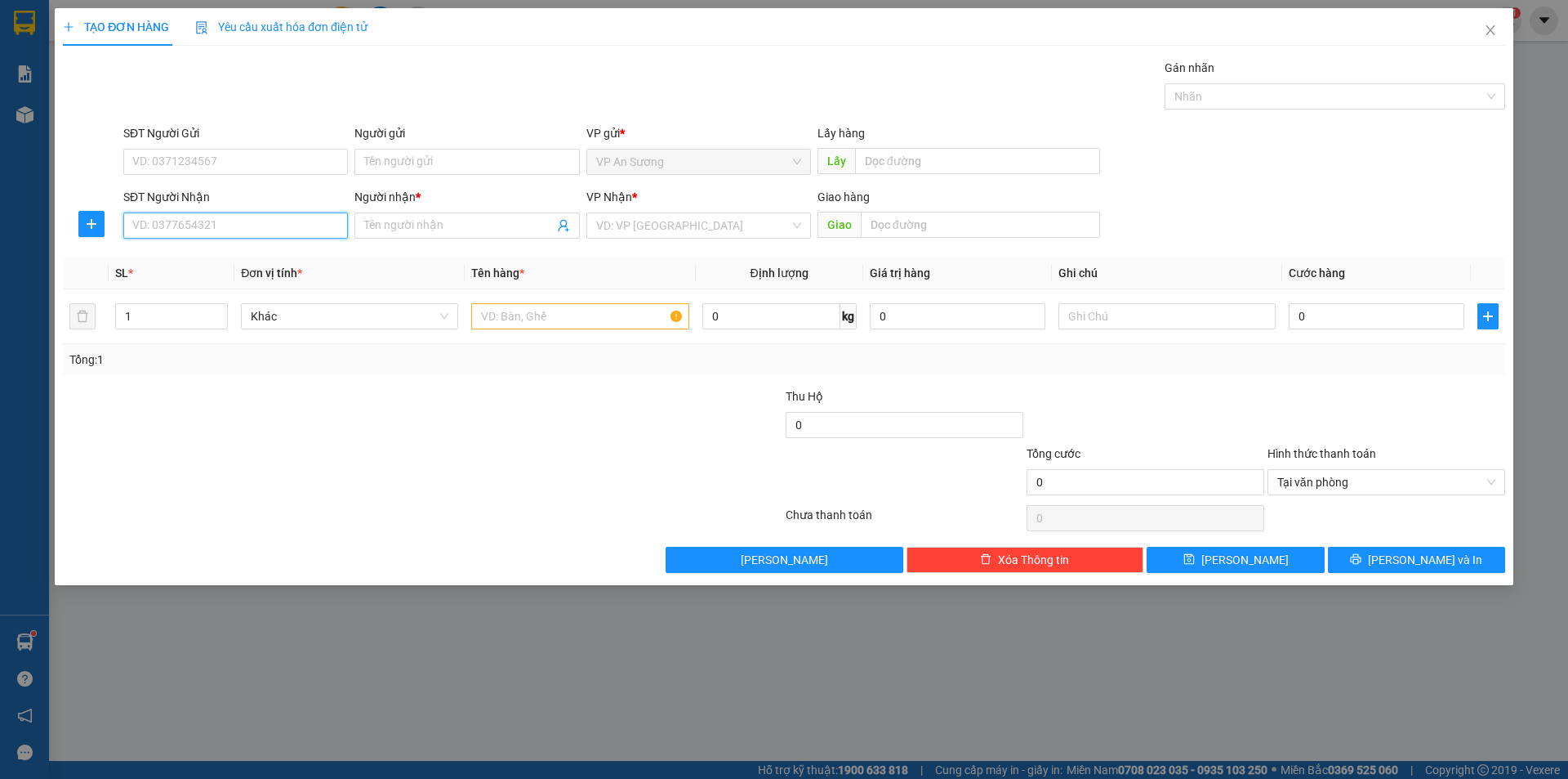
click at [306, 233] on input "SĐT Người Nhận" at bounding box center [235, 226] width 225 height 26
type input "0905268241"
click at [315, 255] on div "0905268241 - thạnh" at bounding box center [236, 257] width 205 height 18
type input "thạnh"
type input "0905268241"
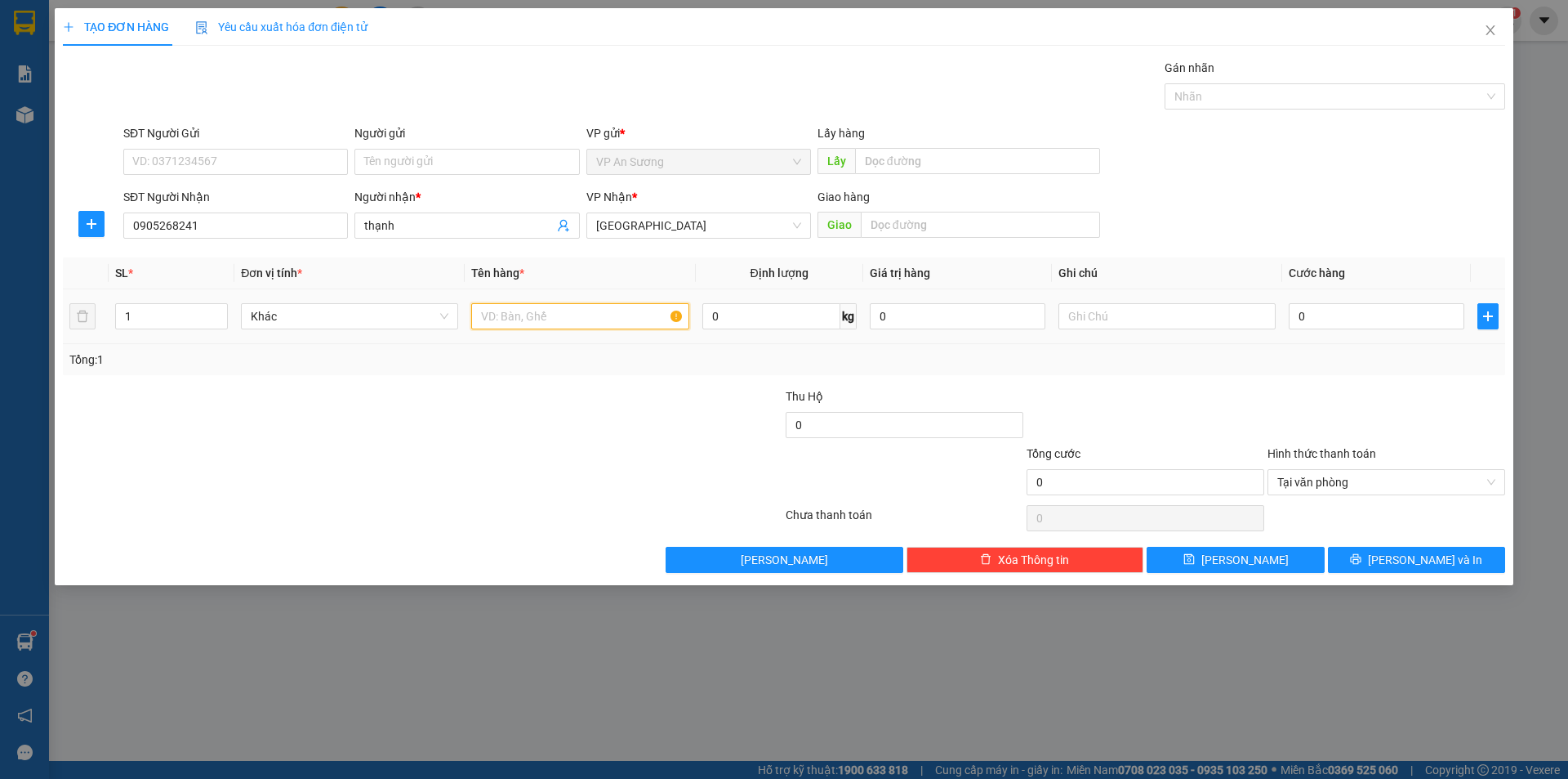
click at [503, 309] on input "text" at bounding box center [579, 316] width 217 height 26
type input "1 THÙNG GIÁY +1 BO ĐIẸN T"
click at [220, 314] on span "up" at bounding box center [218, 312] width 10 height 10
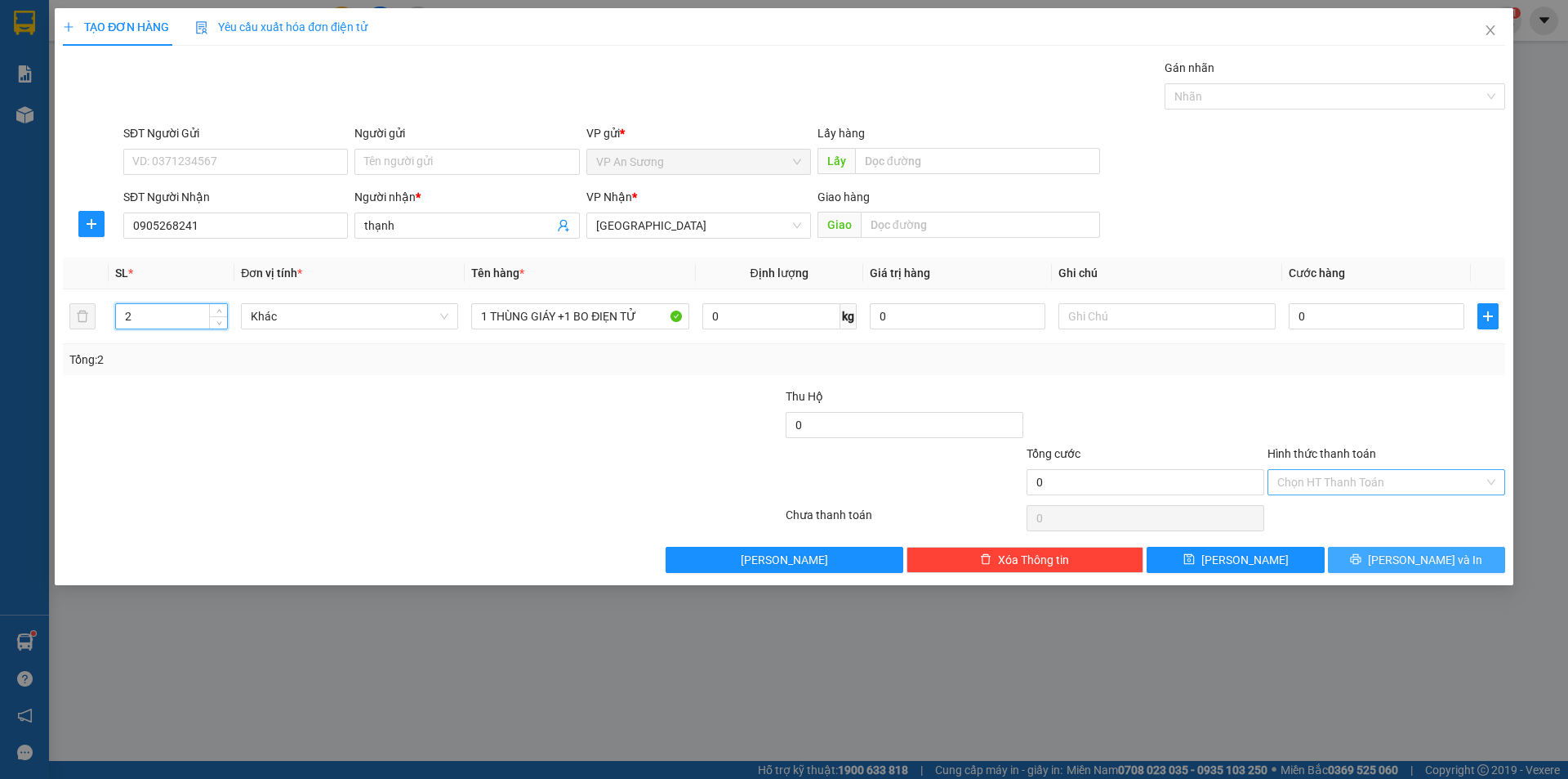
drag, startPoint x: 1463, startPoint y: 552, endPoint x: 1454, endPoint y: 554, distance: 9.2
click at [1463, 553] on button "[PERSON_NAME] và In" at bounding box center [1417, 560] width 177 height 26
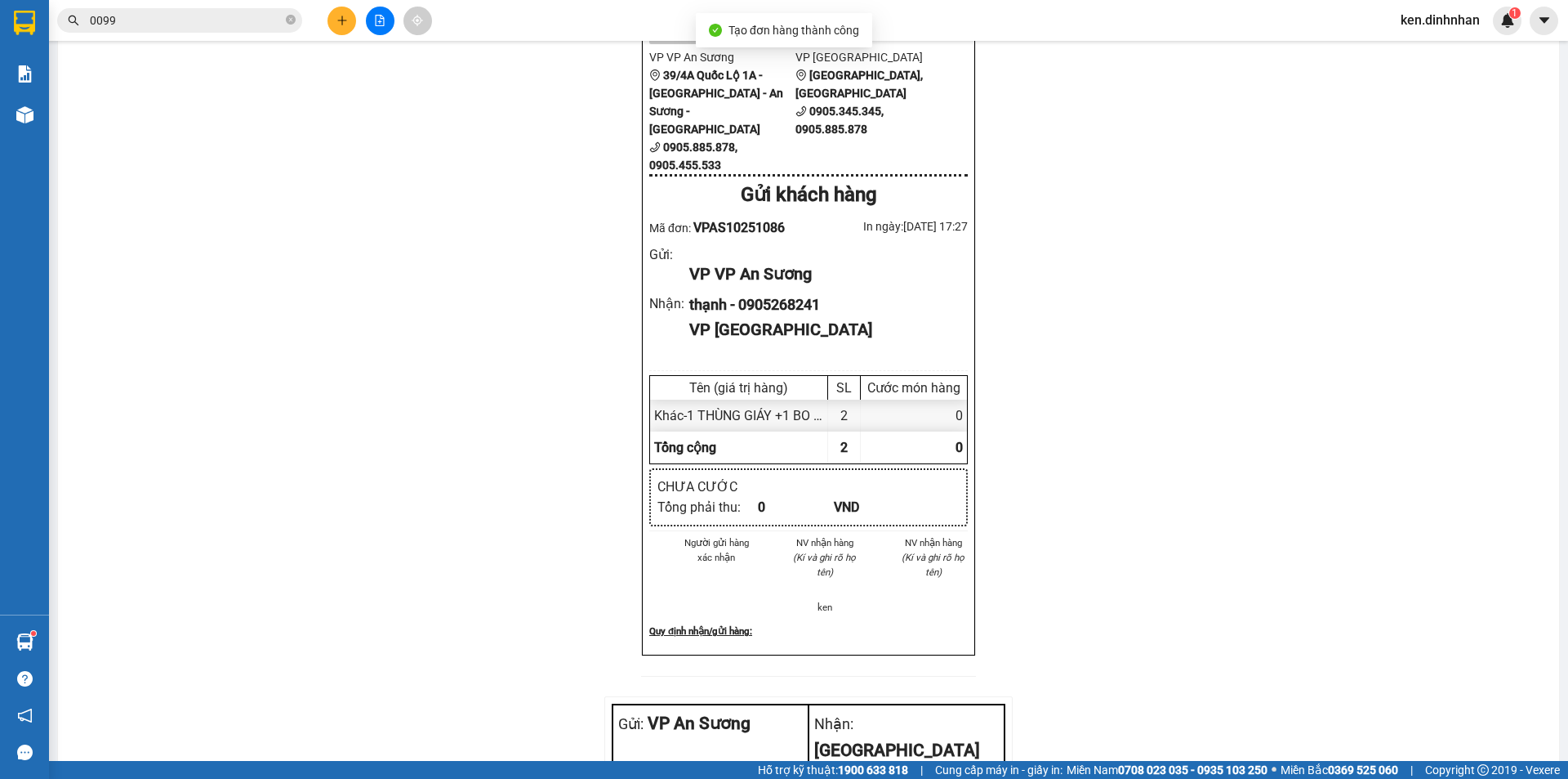
click at [367, 26] on button at bounding box center [380, 21] width 29 height 29
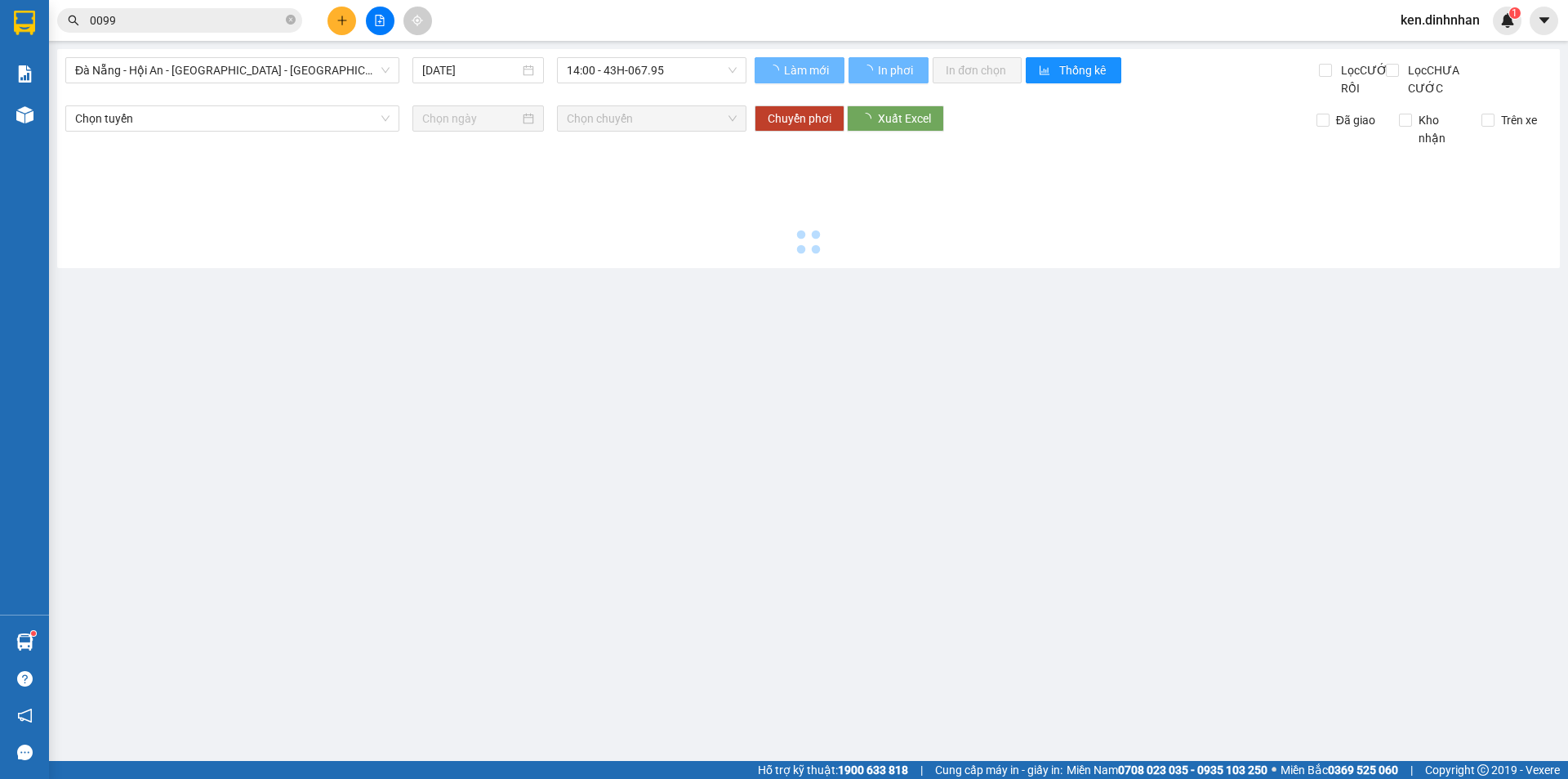
click at [368, 22] on button at bounding box center [380, 21] width 29 height 29
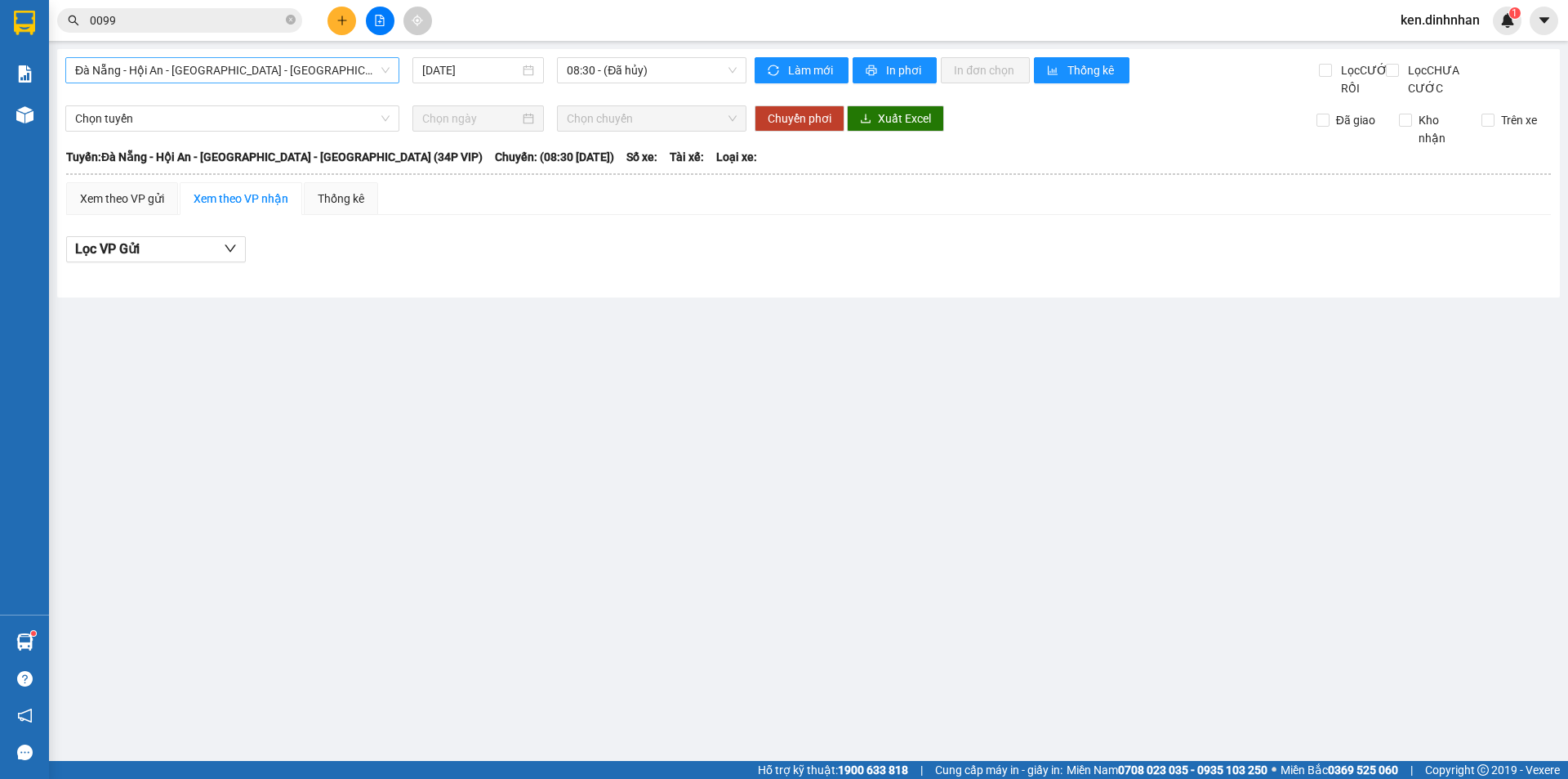
click at [298, 66] on span "Đà Nẵng - Hội An - Sài Gòn - Bình Dương (34P VIP)" at bounding box center [232, 70] width 314 height 24
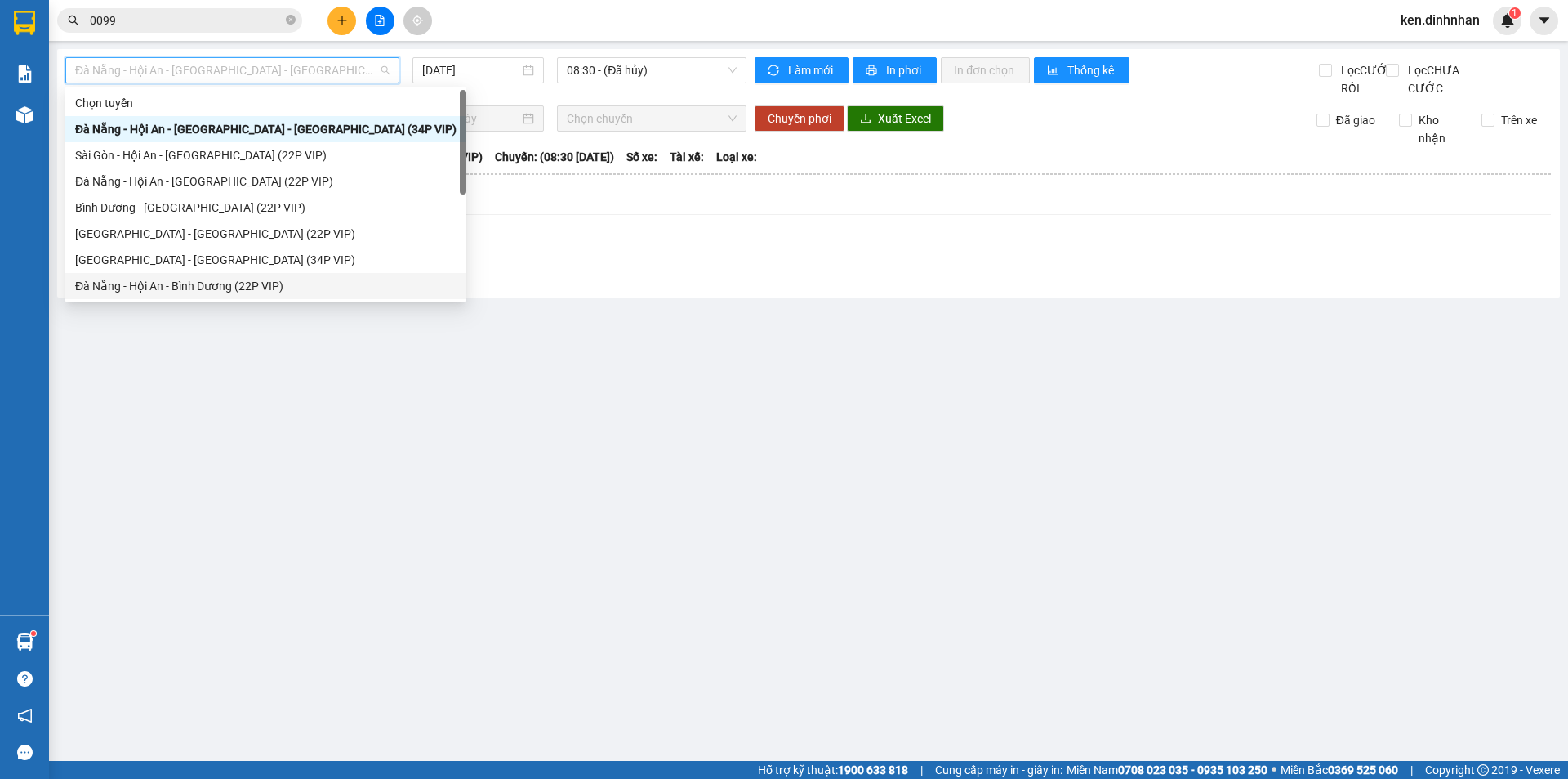
click at [200, 286] on div "Đà Nẵng - Hội An - Bình Dương (22P VIP)" at bounding box center [266, 285] width 382 height 18
type input "[DATE]"
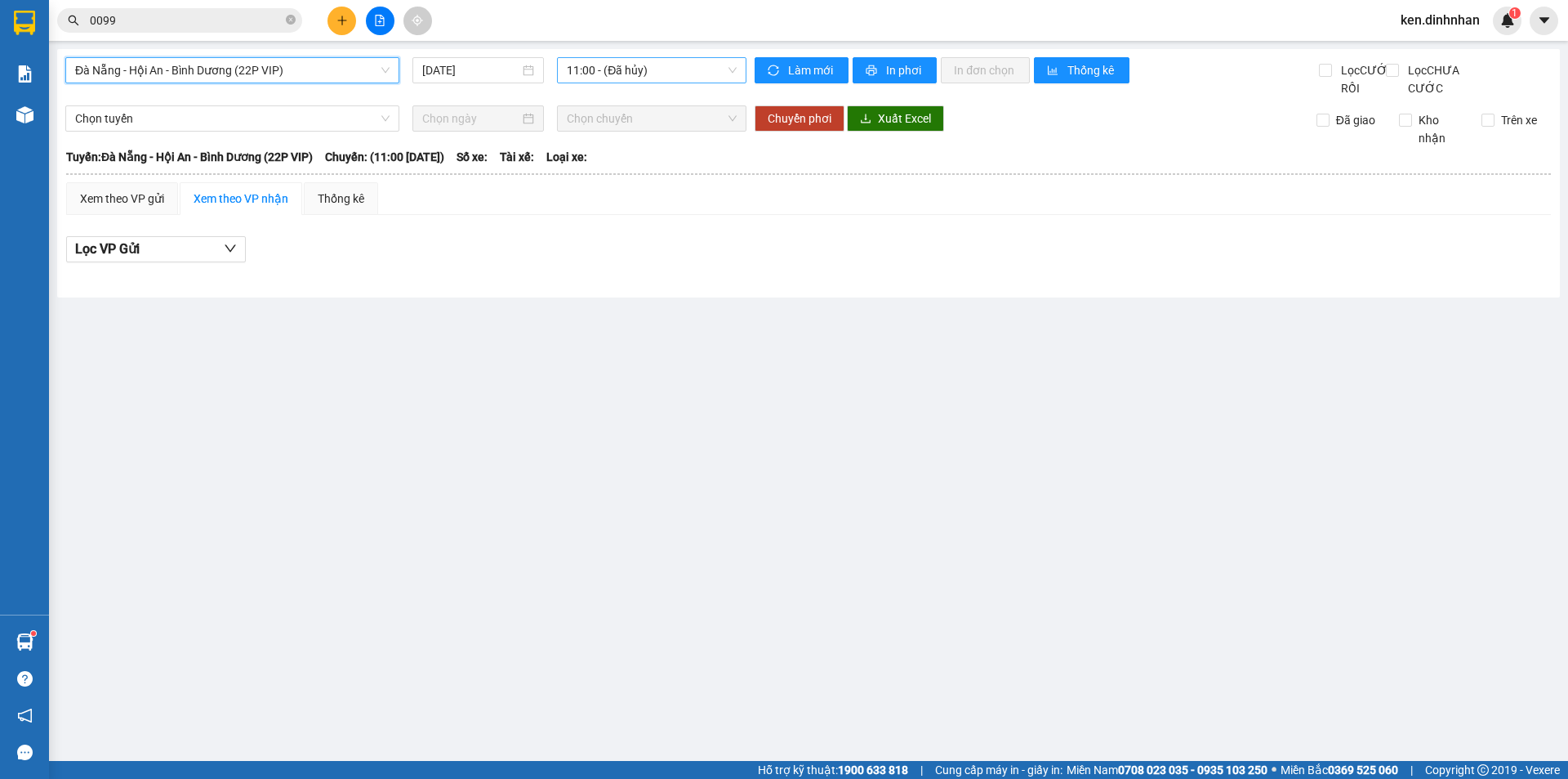
click at [583, 65] on span "11:00 - (Đã hủy)" at bounding box center [652, 70] width 170 height 24
click at [252, 69] on span "Đà Nẵng - Hội An - Bình Dương (22P VIP)" at bounding box center [232, 70] width 314 height 24
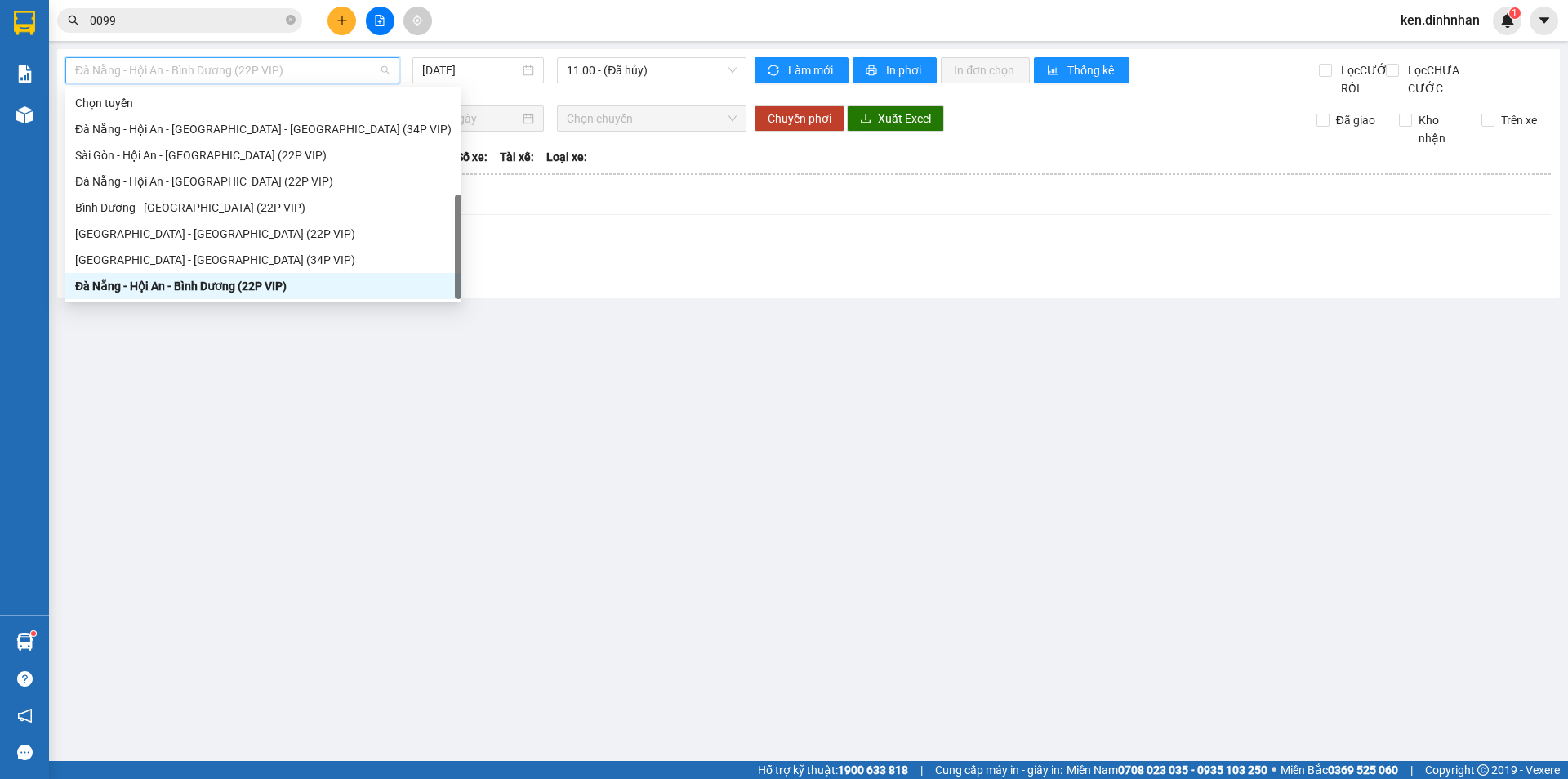
drag, startPoint x: 196, startPoint y: 278, endPoint x: 410, endPoint y: 152, distance: 248.3
click at [196, 303] on div "Đà Nẵng - Hội An - Sài Gòn (22P VIP)" at bounding box center [264, 312] width 377 height 18
type input "[DATE]"
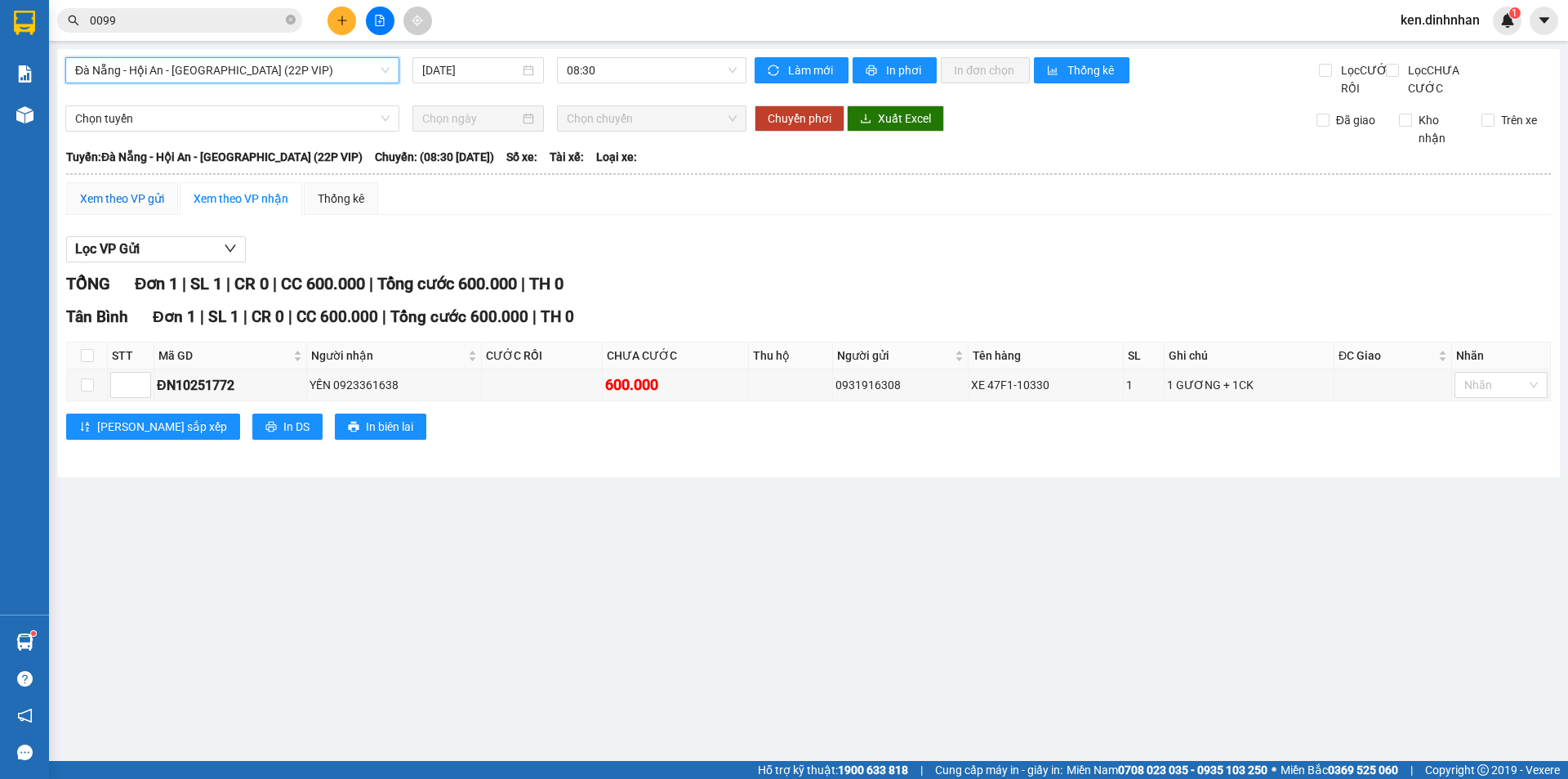
click at [115, 207] on div "Xem theo VP gửi" at bounding box center [122, 198] width 84 height 18
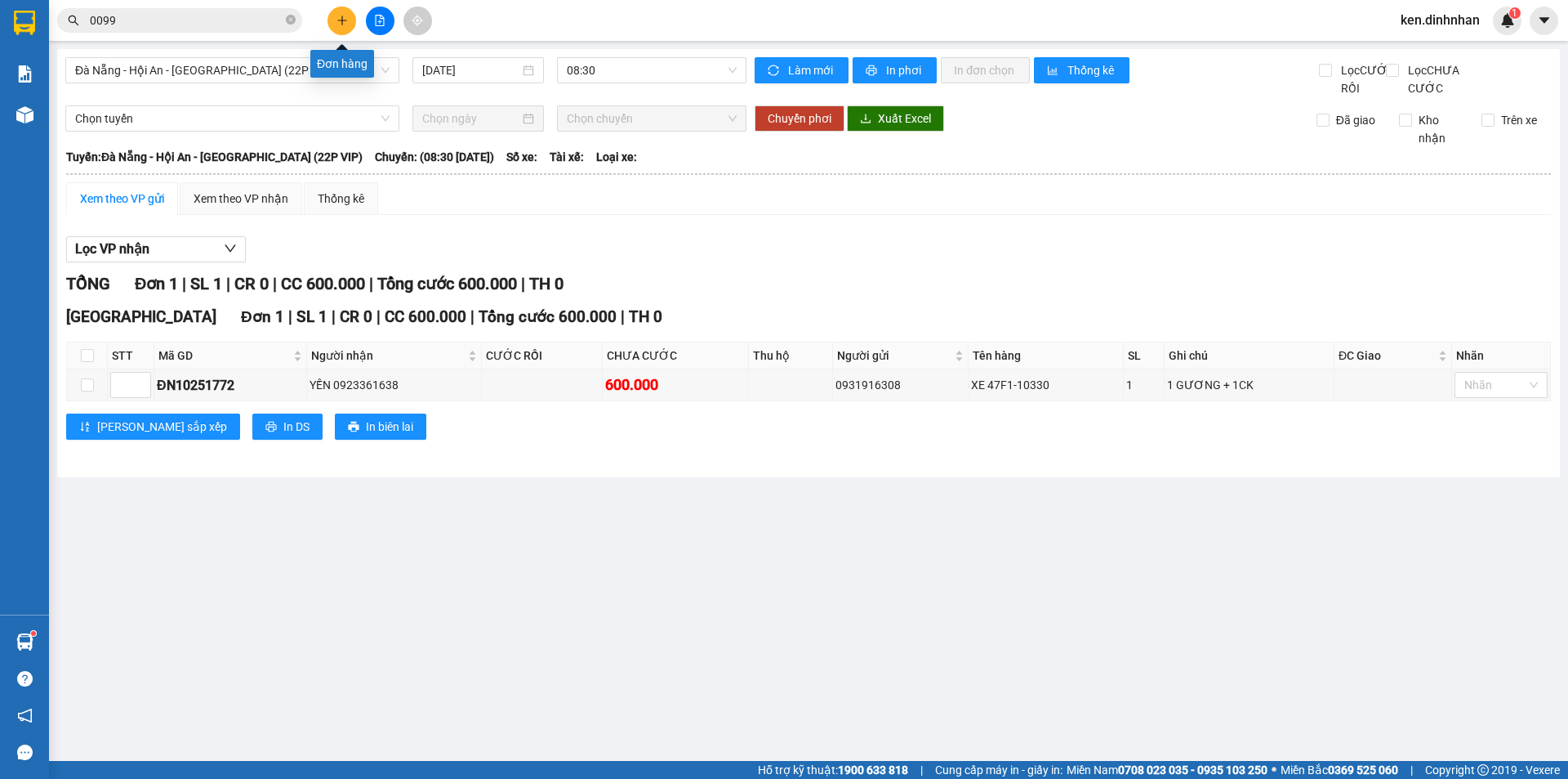
click at [348, 23] on button at bounding box center [341, 21] width 29 height 29
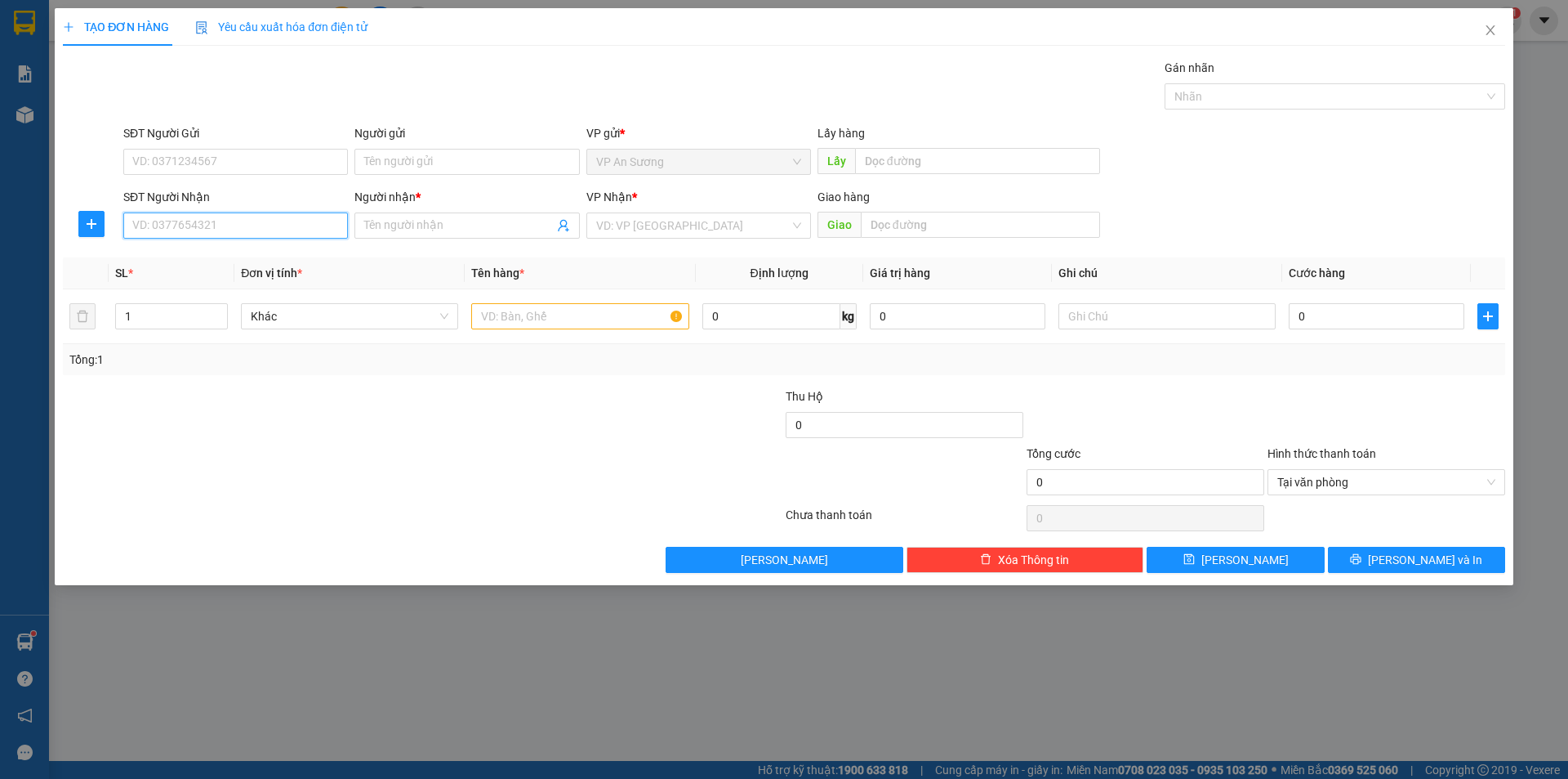
click at [253, 232] on input "SĐT Người Nhận" at bounding box center [235, 226] width 225 height 26
click at [1482, 27] on span "Close" at bounding box center [1491, 31] width 46 height 46
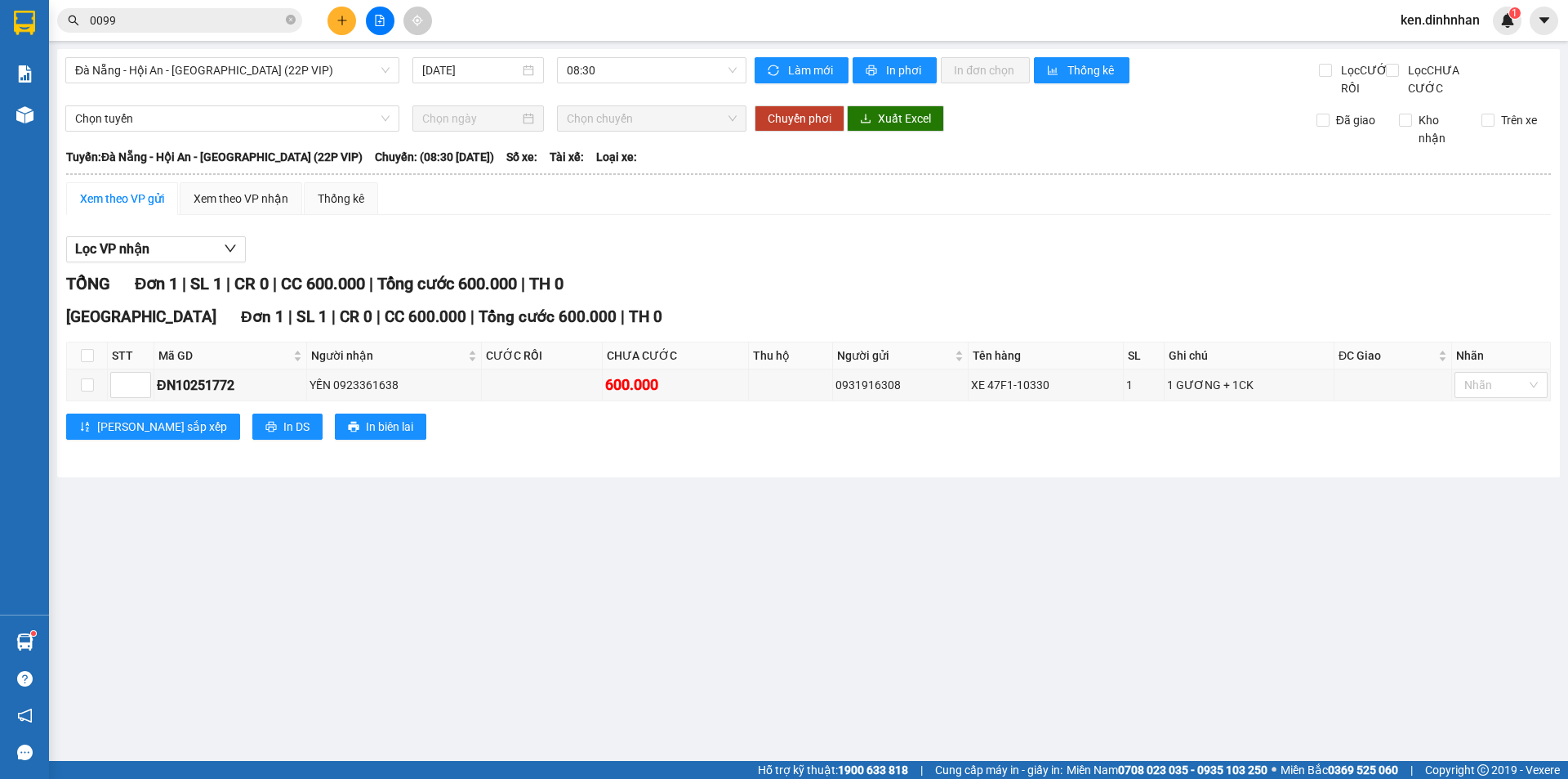
click at [1446, 23] on span "ken.dinhnhan" at bounding box center [1440, 21] width 105 height 21
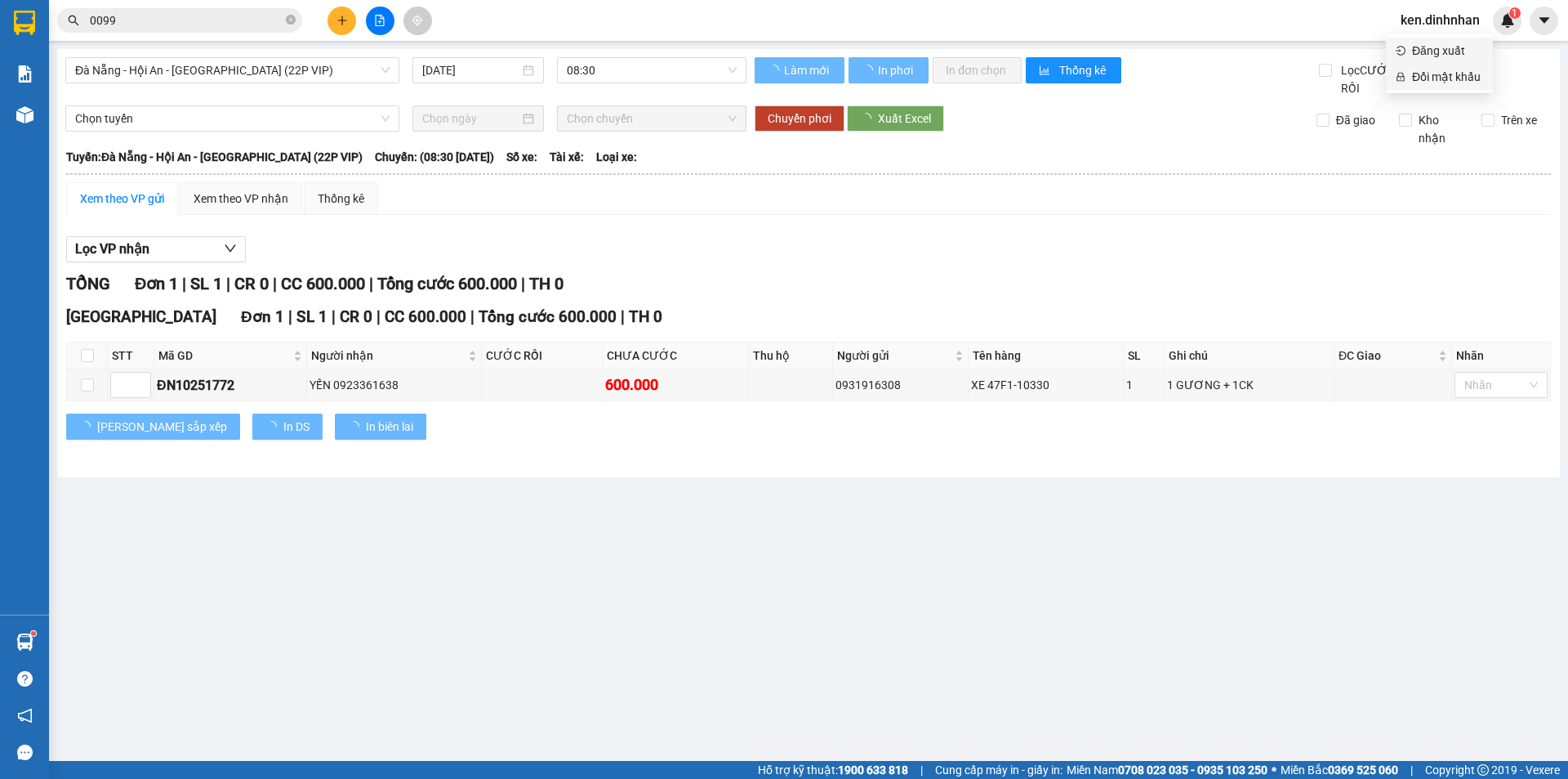
click at [1432, 49] on span "Đăng xuất" at bounding box center [1448, 50] width 71 height 18
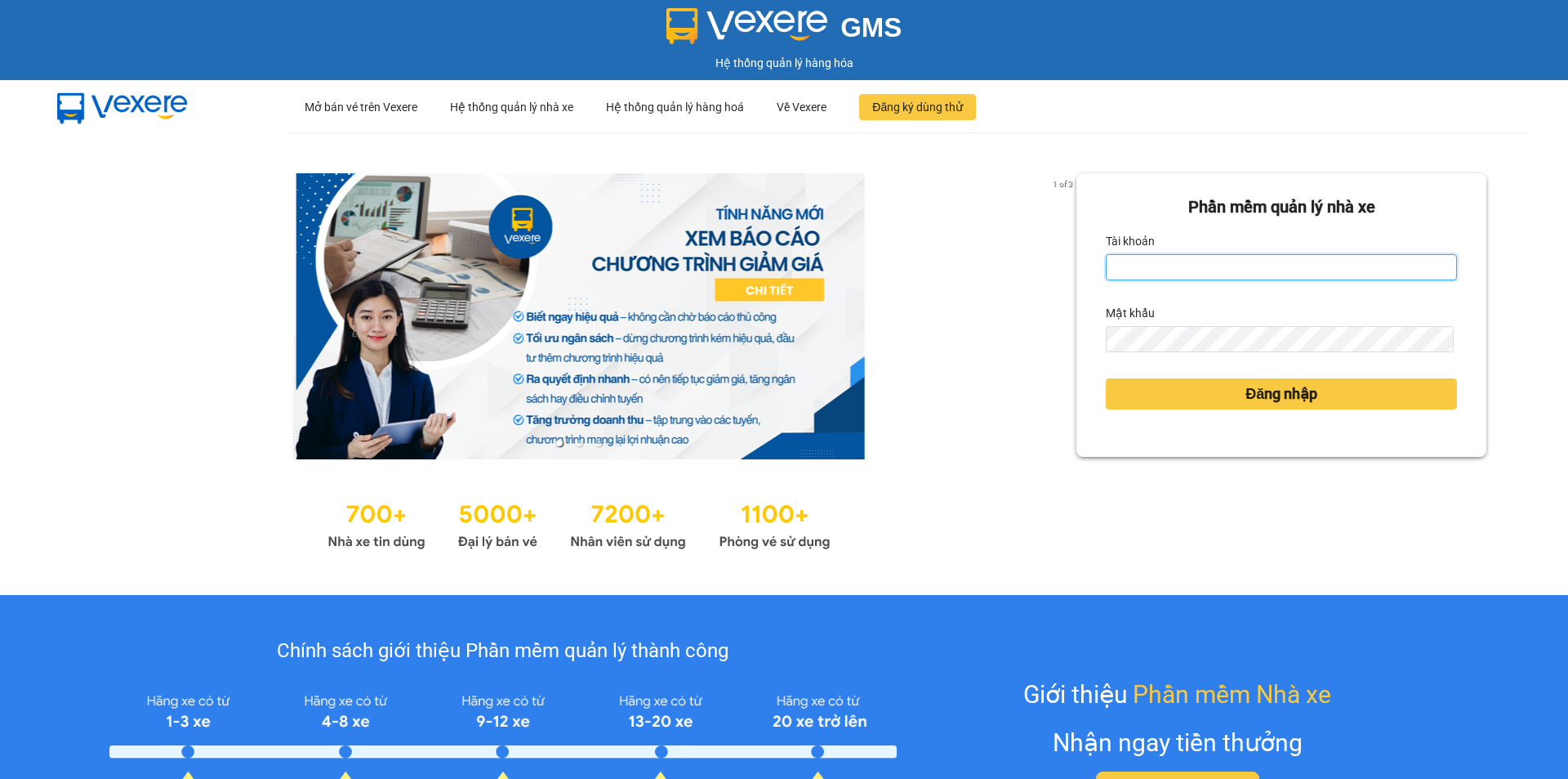
type input "ken.dinhnhan"
drag, startPoint x: 1175, startPoint y: 268, endPoint x: 1181, endPoint y: 275, distance: 9.2
click at [1175, 268] on input "ken.dinhnhan" at bounding box center [1282, 267] width 352 height 26
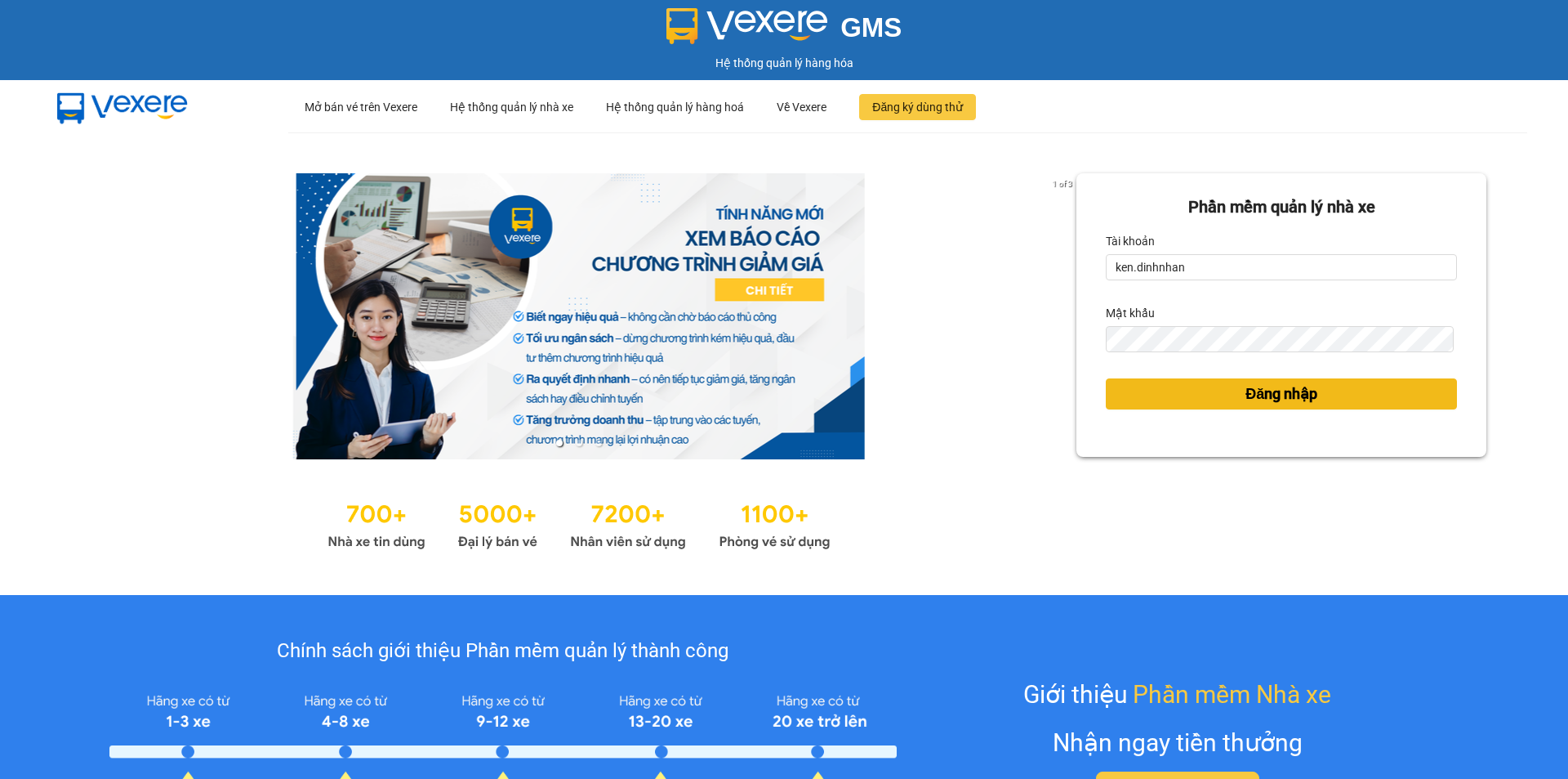
click at [1133, 398] on button "Đăng nhập" at bounding box center [1282, 393] width 352 height 31
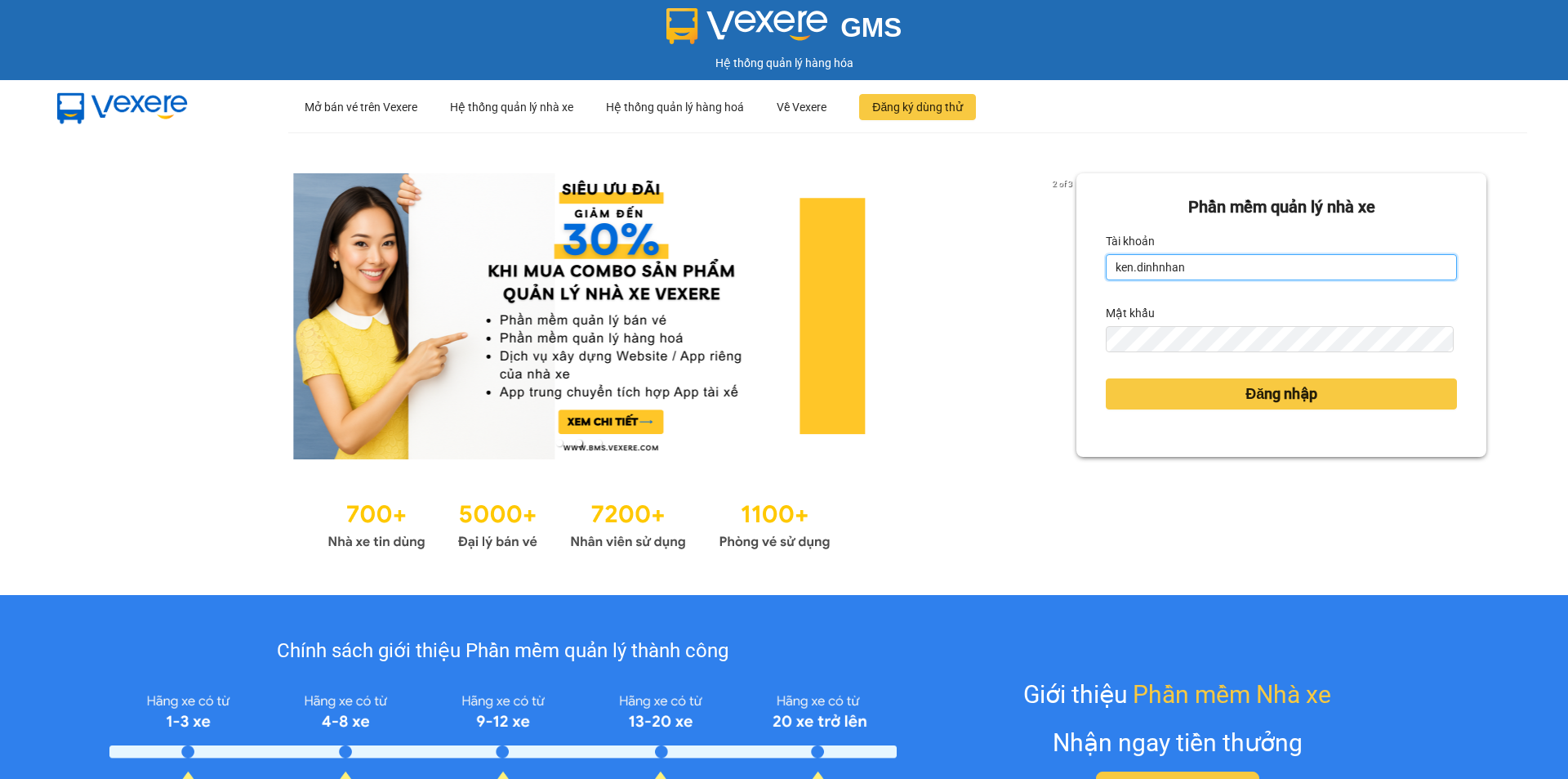
click at [1186, 274] on input "ken.dinhnhan" at bounding box center [1282, 267] width 352 height 26
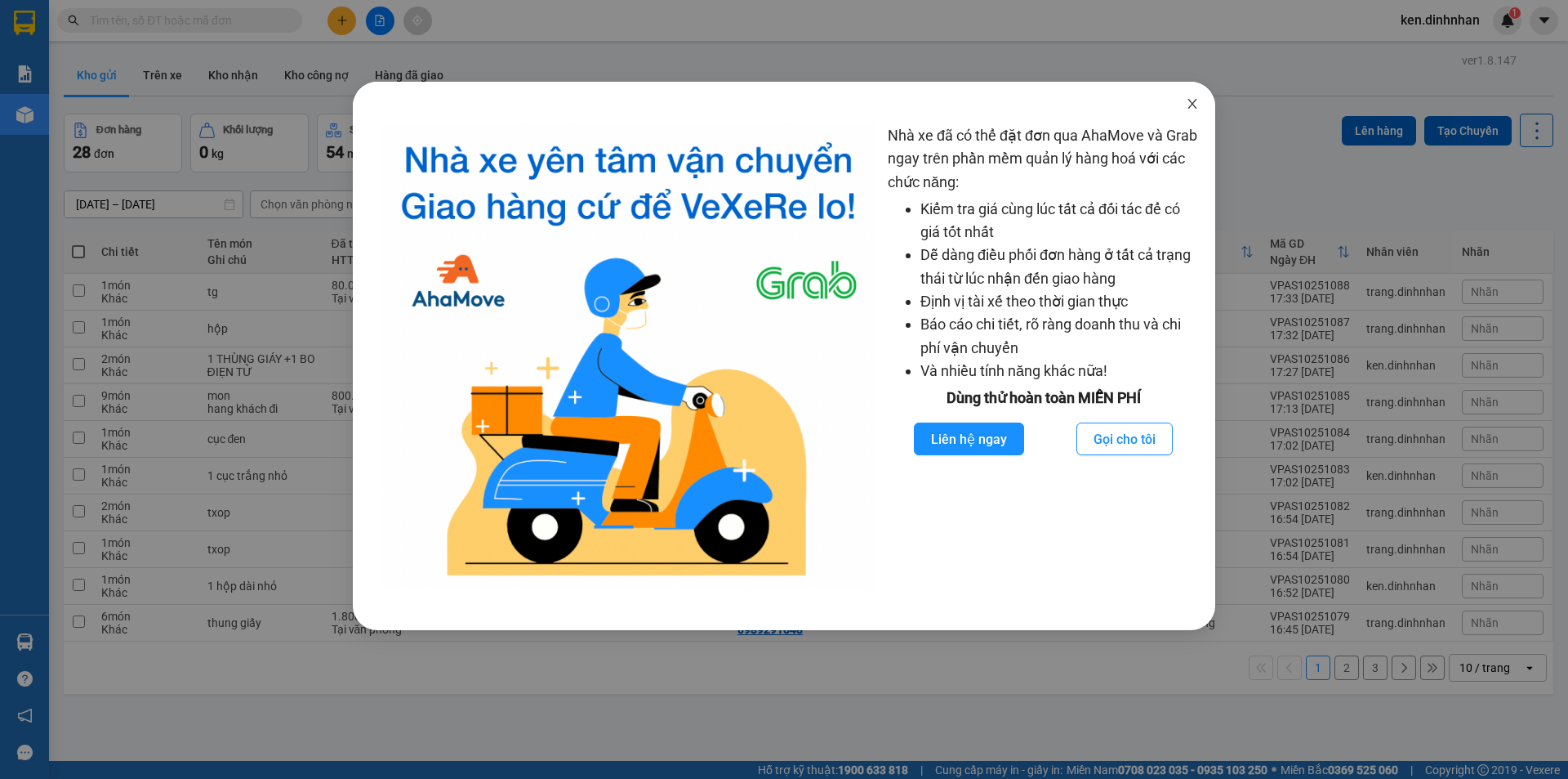
drag, startPoint x: 1200, startPoint y: 102, endPoint x: 1349, endPoint y: 52, distance: 157.2
click at [1204, 102] on span "Close" at bounding box center [1192, 104] width 46 height 46
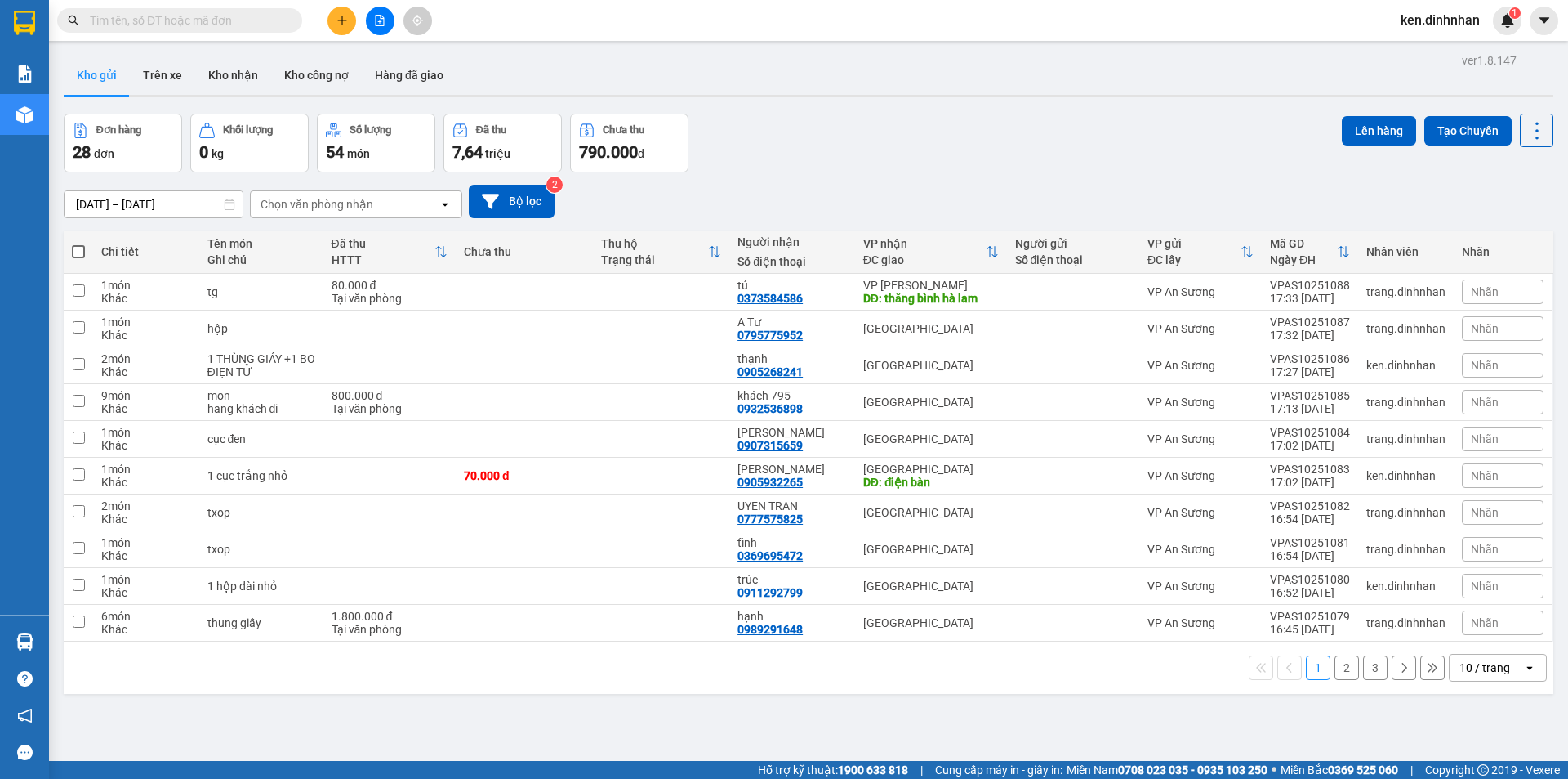
click at [1423, 22] on span "ken.dinhnhan" at bounding box center [1440, 21] width 105 height 21
click at [1442, 59] on span "Đăng xuất" at bounding box center [1448, 50] width 71 height 18
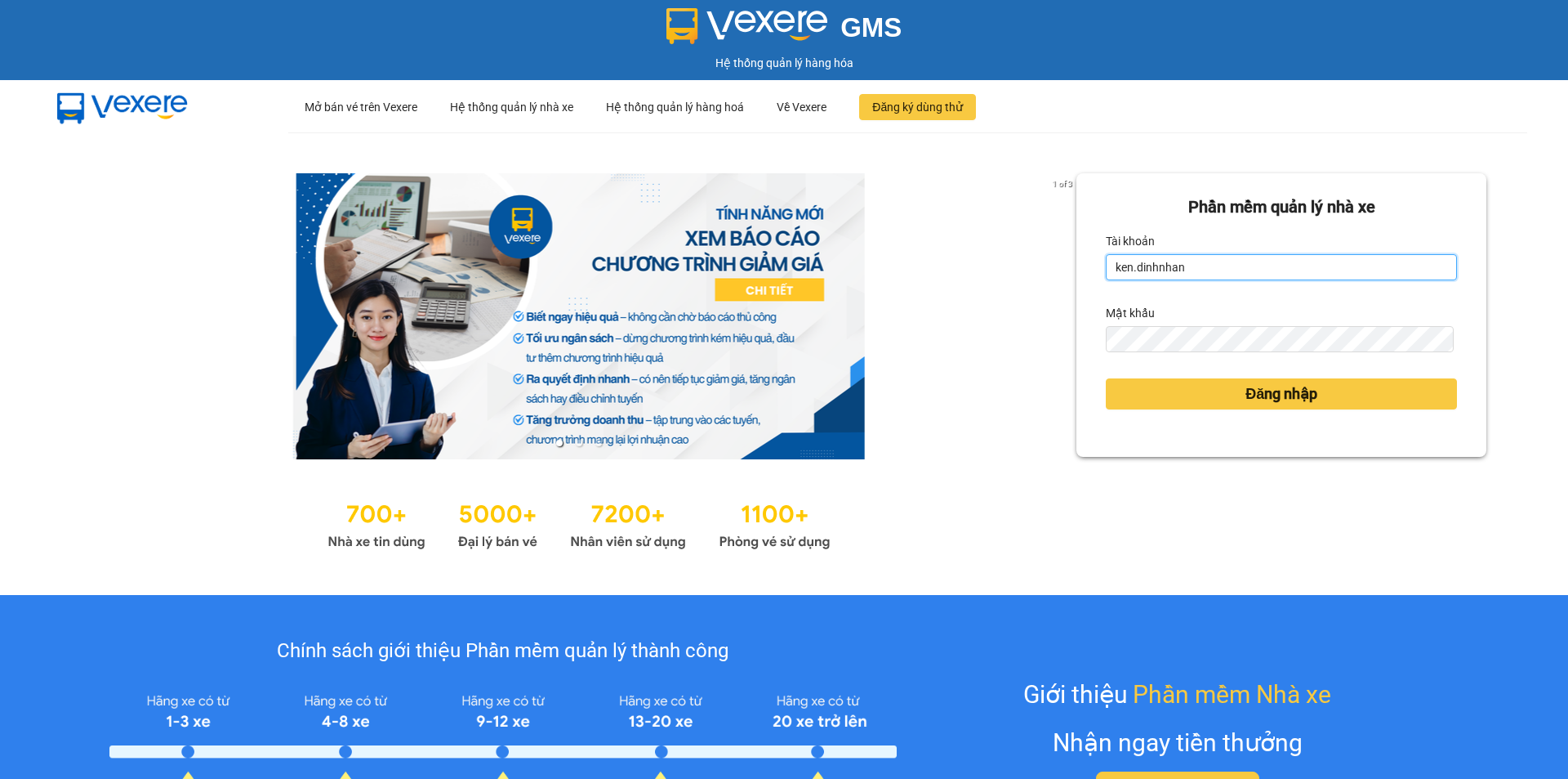
click at [1284, 268] on input "ken.dinhnhan" at bounding box center [1282, 267] width 352 height 26
type input "trang.dinhnhan"
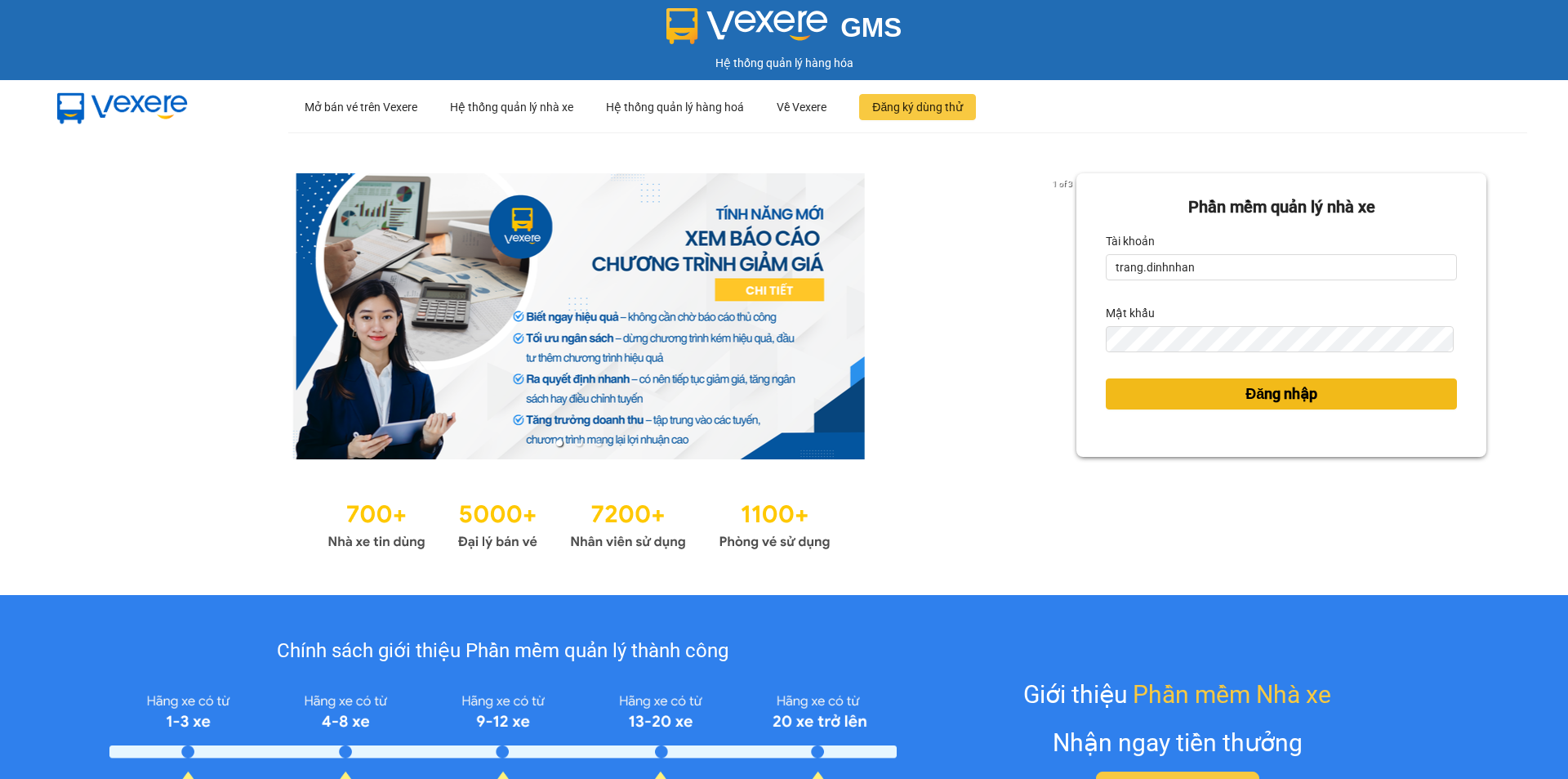
click at [1260, 398] on span "Đăng nhập" at bounding box center [1281, 394] width 72 height 23
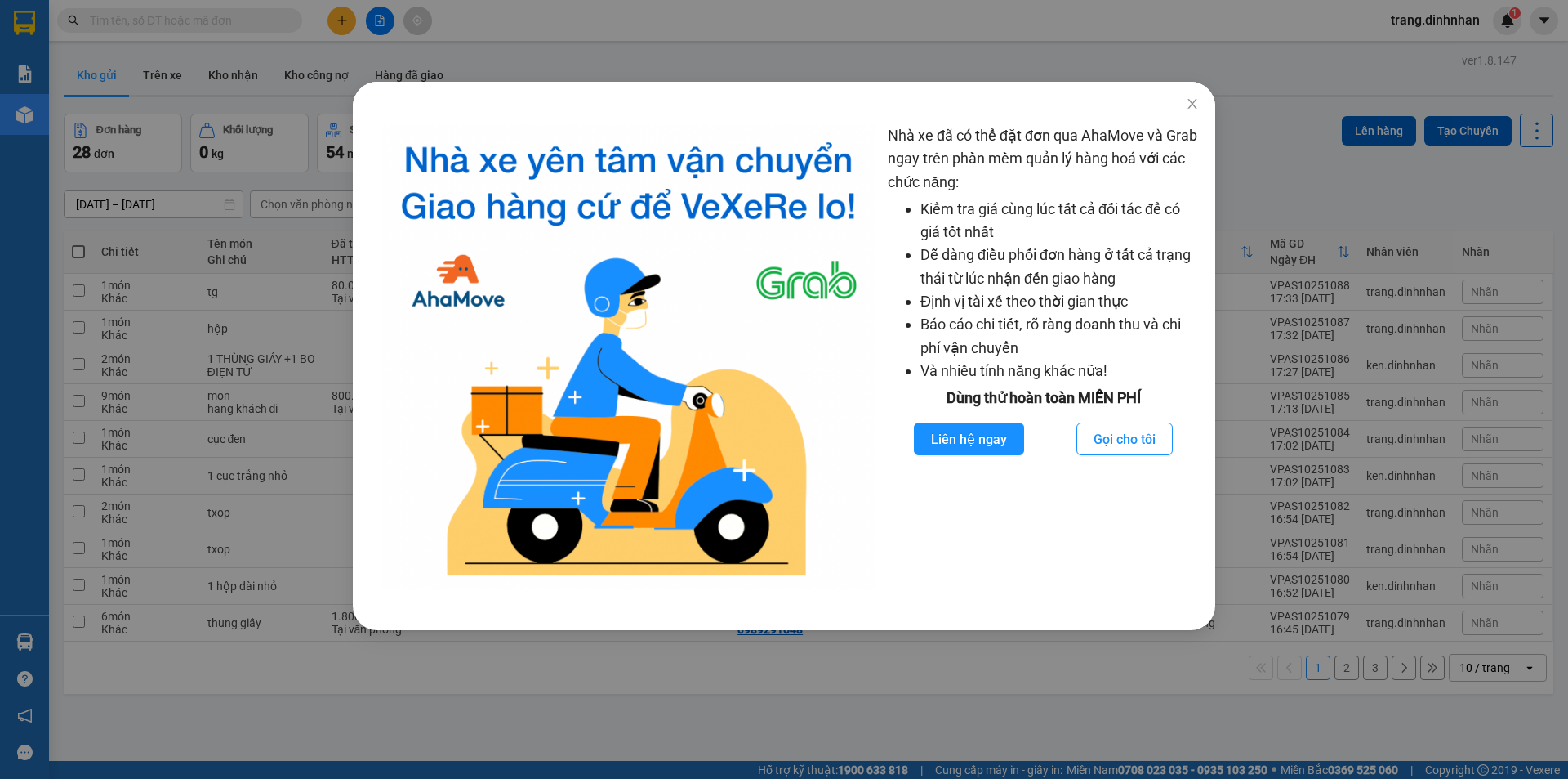
click at [346, 12] on div "Nhà xe đã có thể đặt đơn qua AhaMove và Grab ngay trên phần mềm quản lý hàng ho…" at bounding box center [784, 389] width 1568 height 779
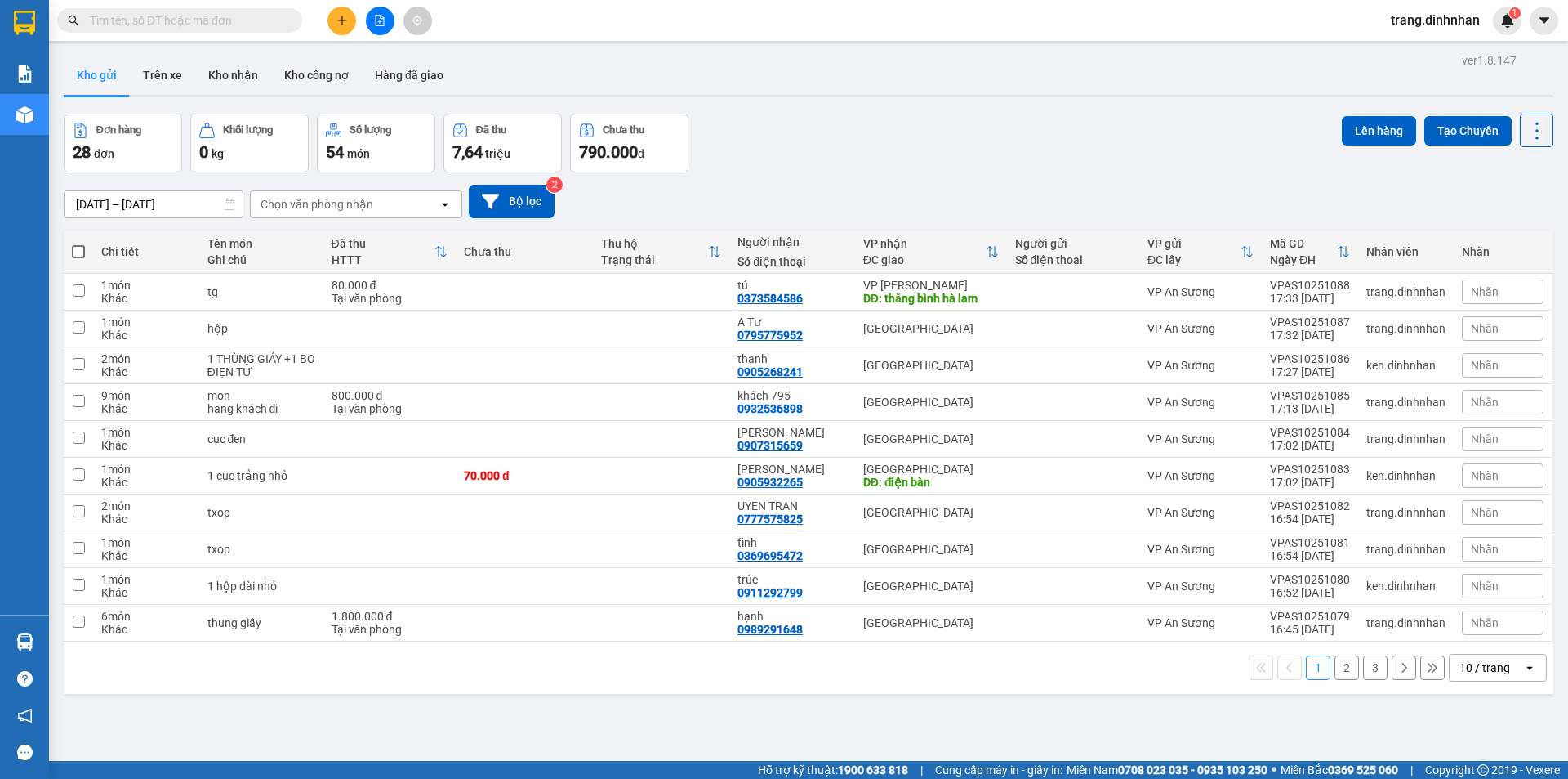
click at [343, 29] on button at bounding box center [341, 21] width 29 height 29
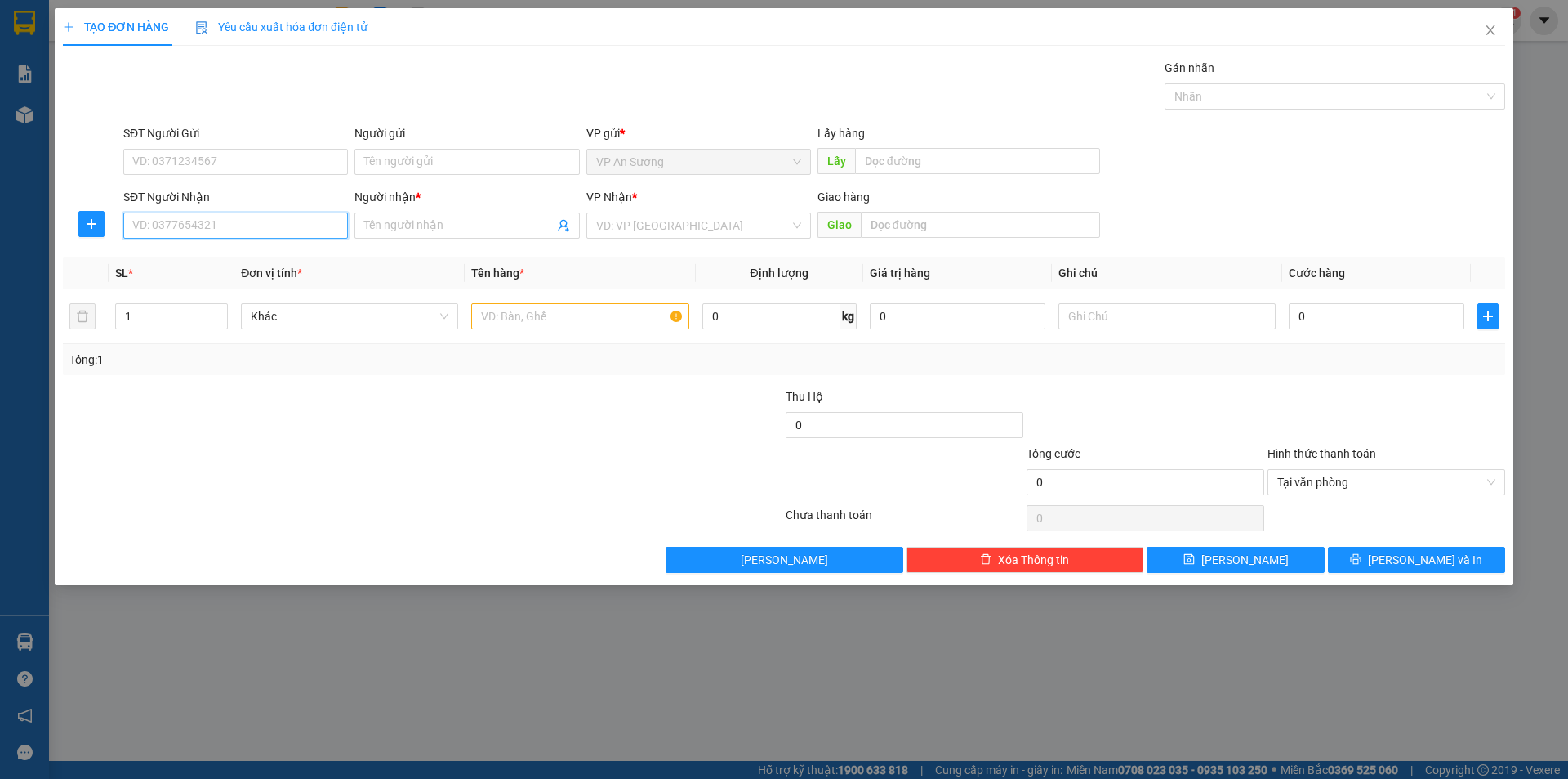
click at [273, 227] on input "SĐT Người Nhận" at bounding box center [235, 226] width 225 height 26
type input "0935006310"
click at [417, 233] on input "Người nhận *" at bounding box center [459, 225] width 188 height 18
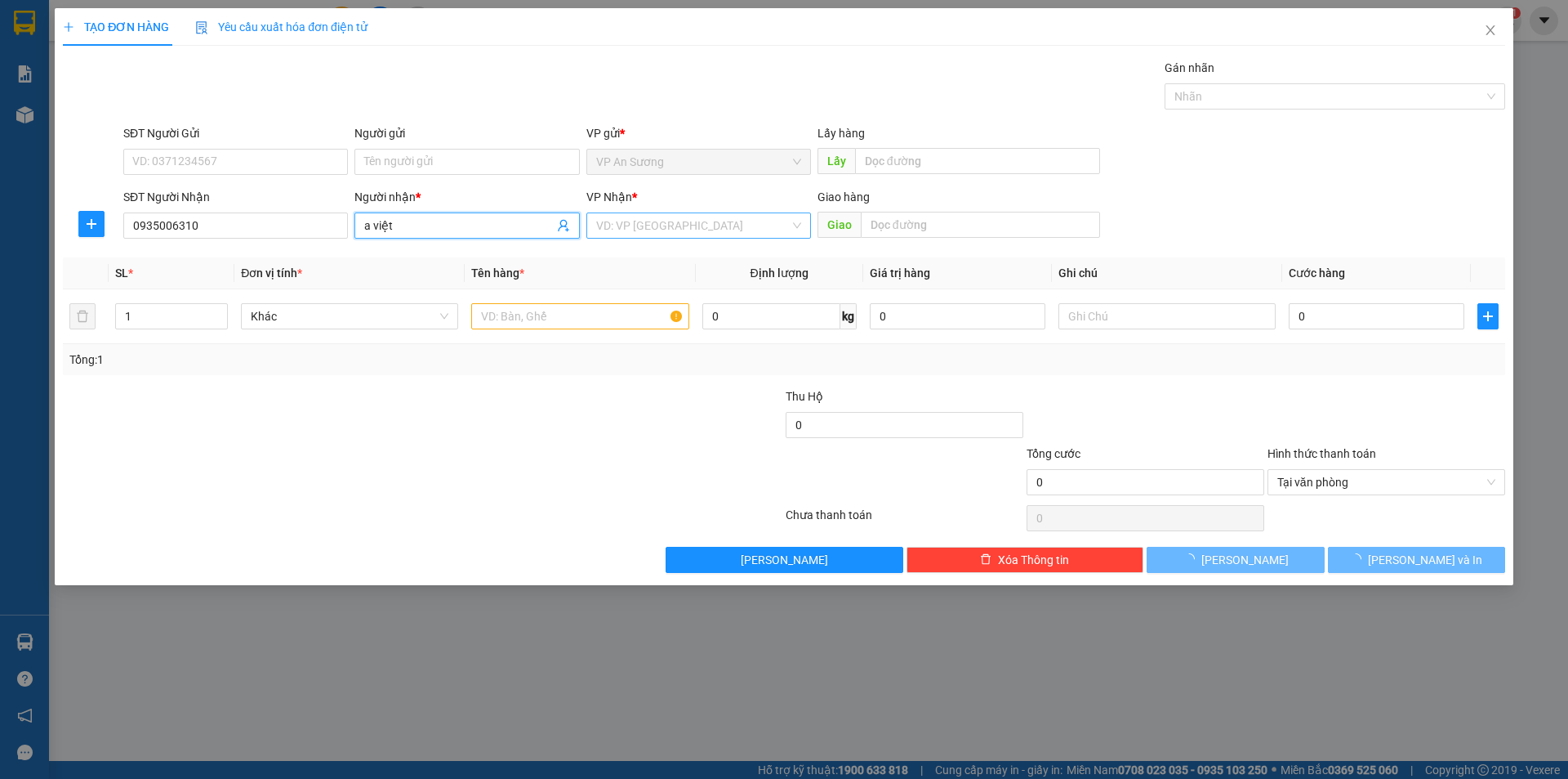
type input "a việt"
click at [757, 231] on input "search" at bounding box center [693, 226] width 194 height 24
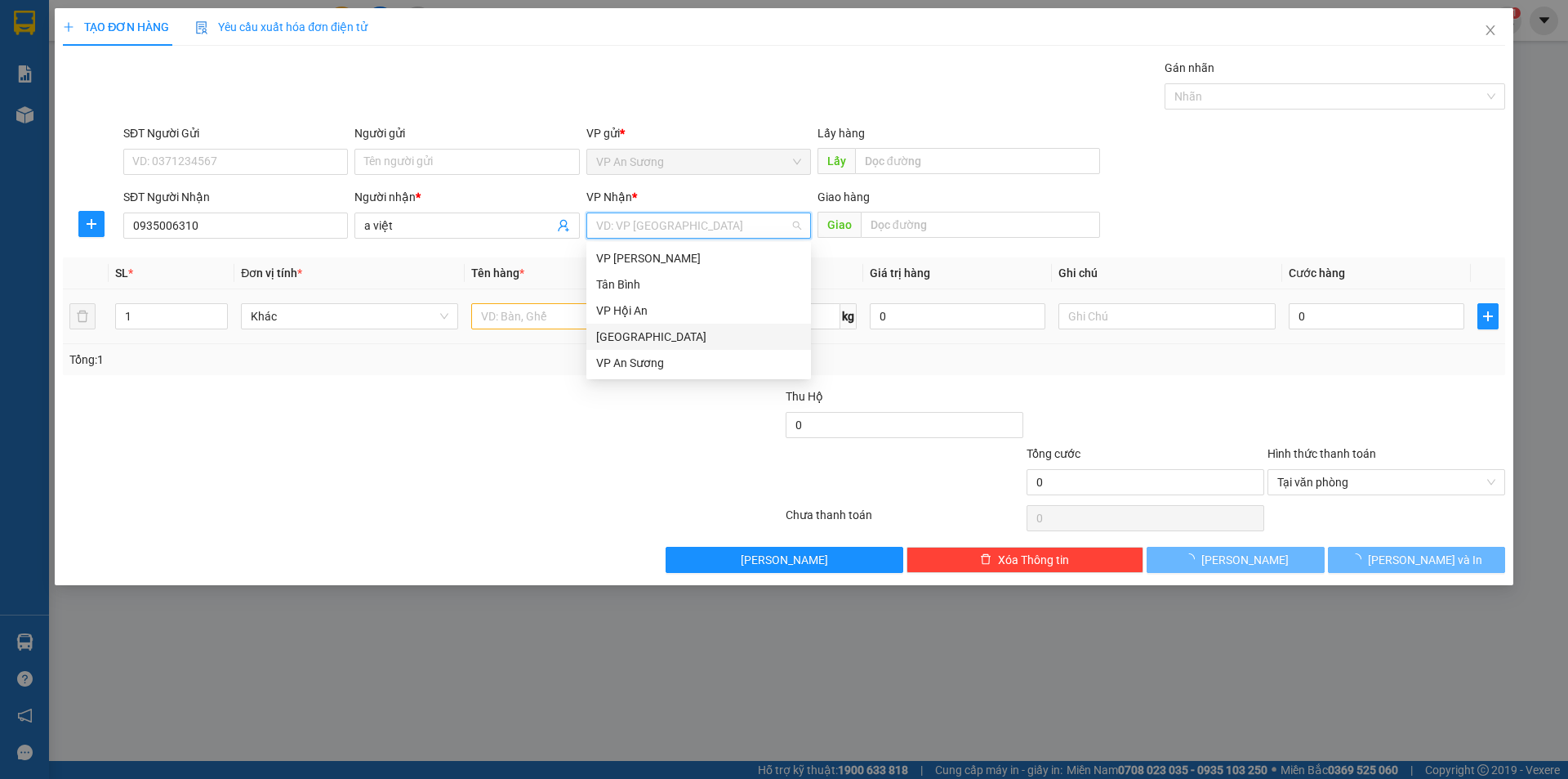
drag, startPoint x: 699, startPoint y: 341, endPoint x: 631, endPoint y: 339, distance: 68.0
click at [698, 341] on div "[GEOGRAPHIC_DATA]" at bounding box center [699, 336] width 205 height 18
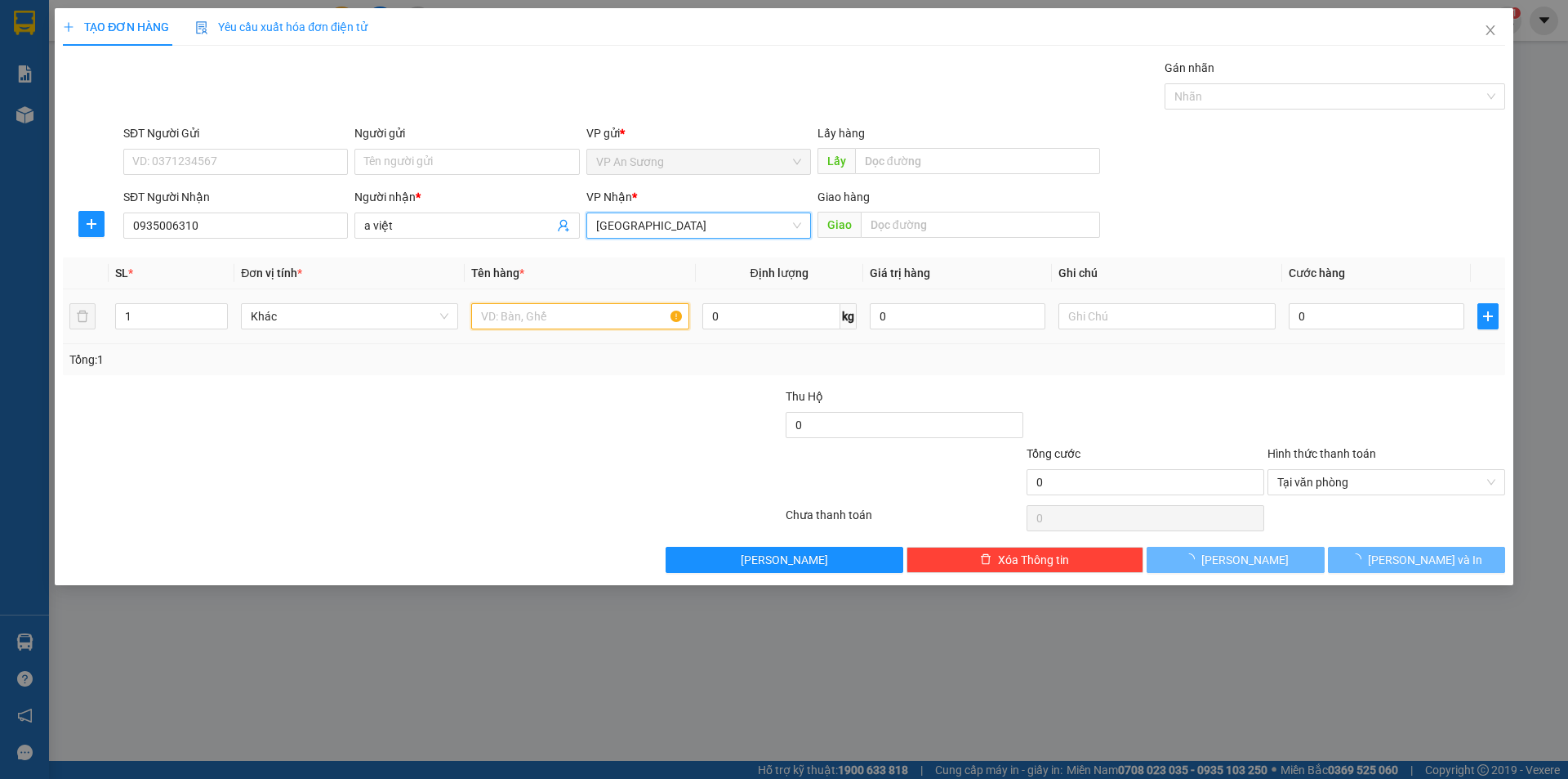
click at [554, 313] on input "text" at bounding box center [579, 316] width 217 height 26
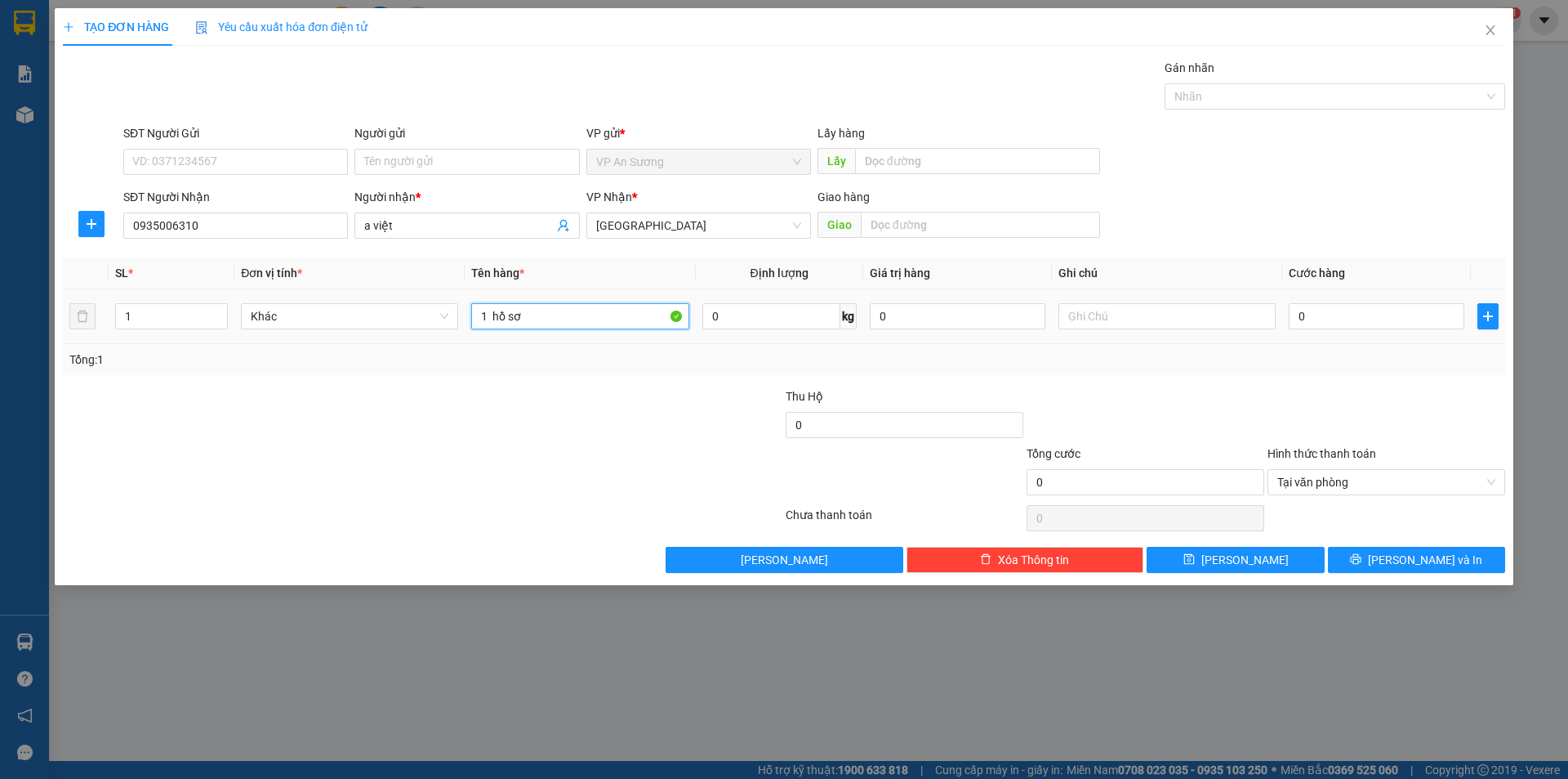
type input "1 hồ sơ"
click at [1354, 301] on div "0" at bounding box center [1377, 315] width 175 height 33
click at [1356, 309] on input "0" at bounding box center [1377, 316] width 175 height 26
click at [1357, 312] on input "0" at bounding box center [1377, 316] width 175 height 26
type input "06"
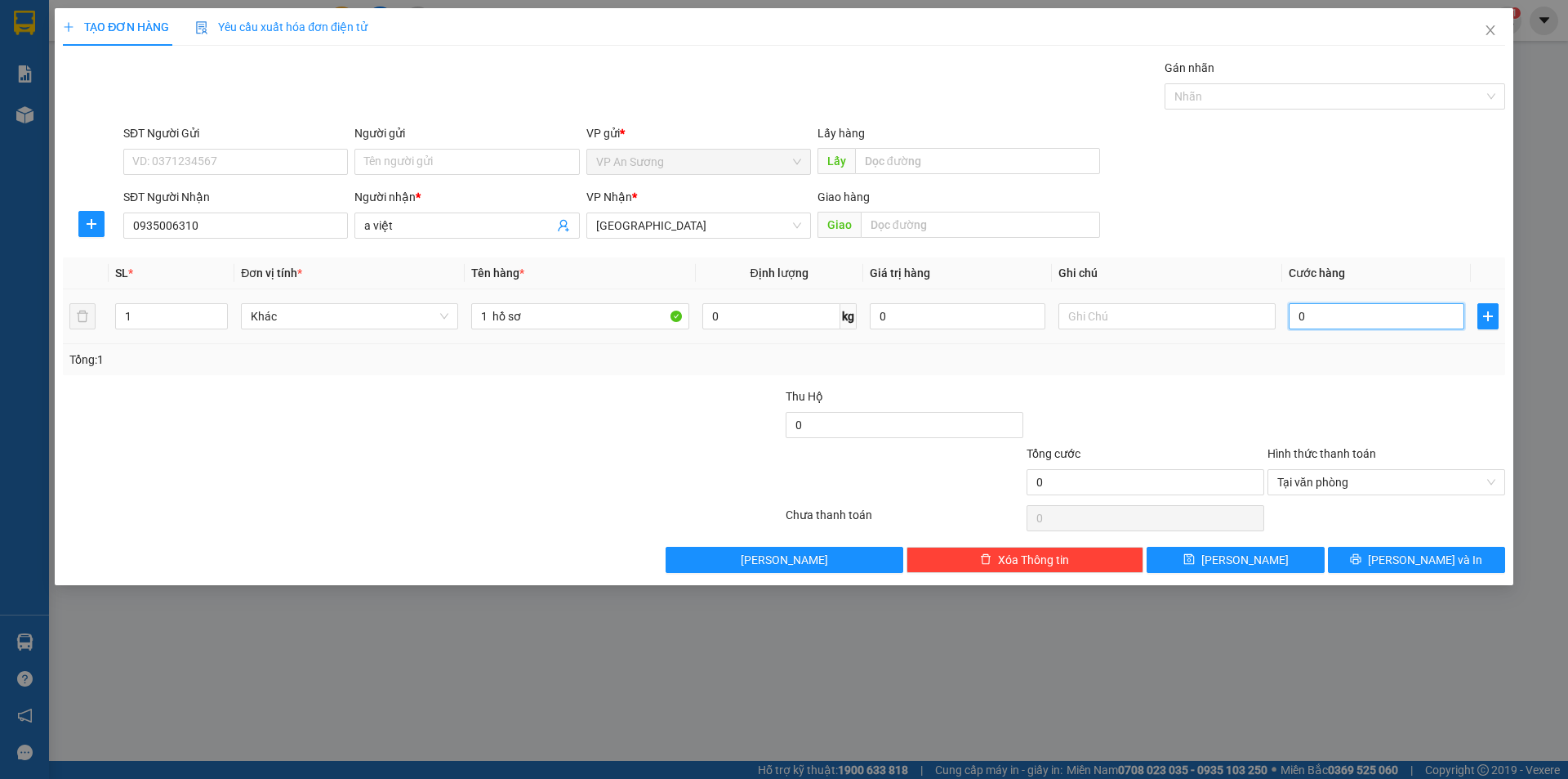
type input "6"
type input "060"
type input "60"
type input "60.000"
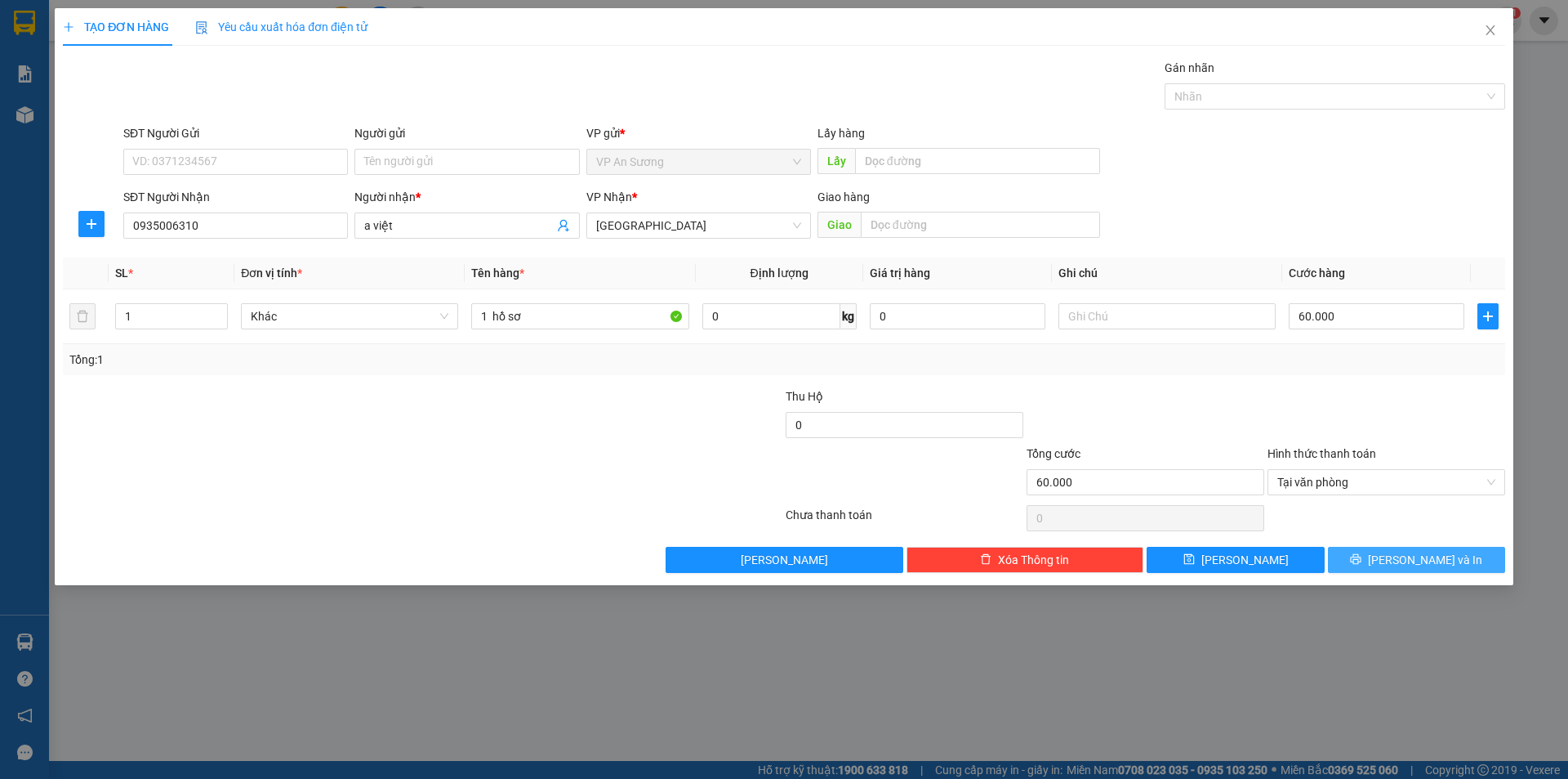
click at [1417, 561] on span "[PERSON_NAME] và In" at bounding box center [1425, 559] width 115 height 18
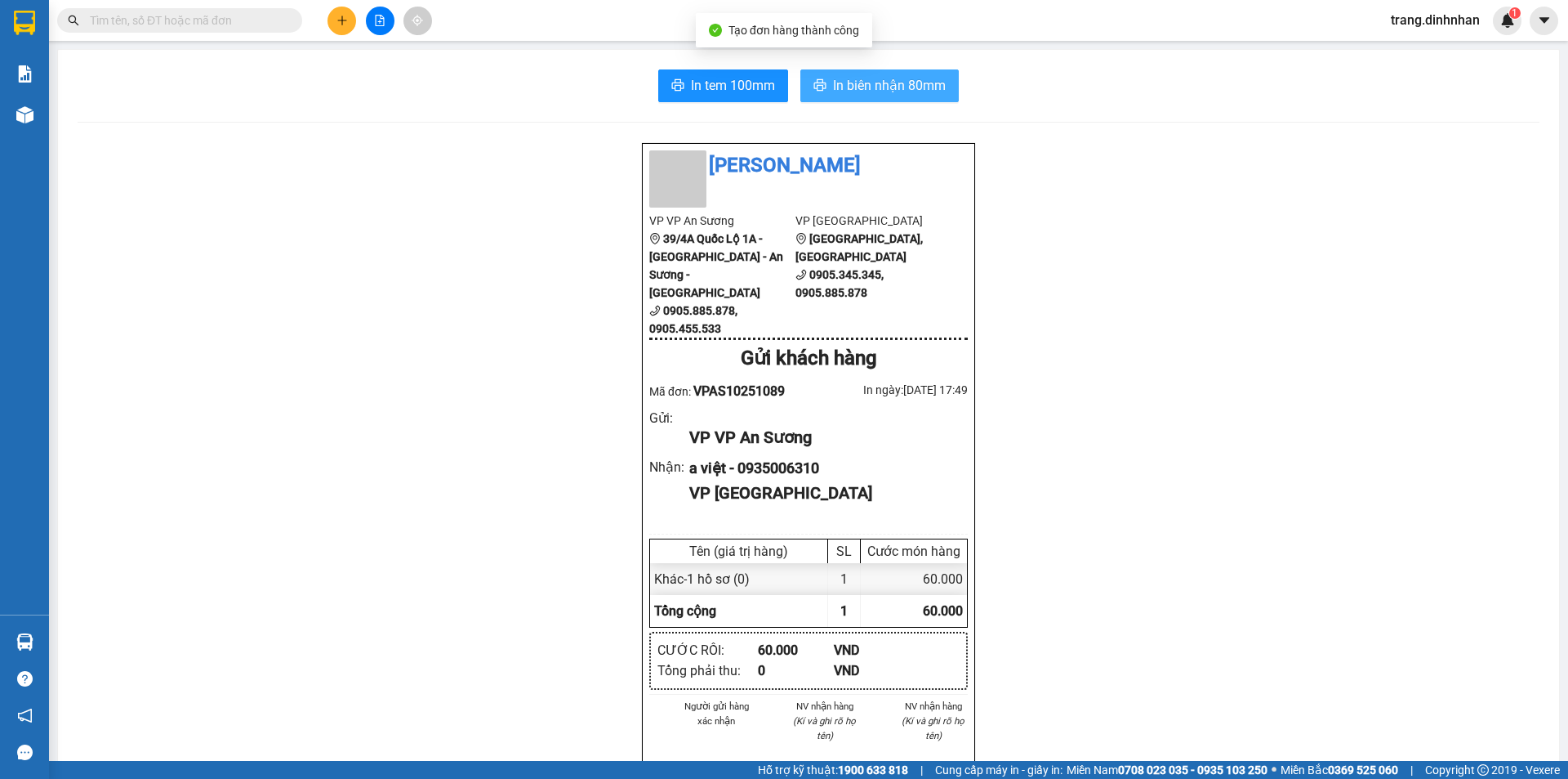
drag, startPoint x: 893, startPoint y: 72, endPoint x: 892, endPoint y: 82, distance: 10.0
click at [892, 73] on button "In biên nhận 80mm" at bounding box center [880, 85] width 159 height 33
click at [892, 82] on span "In biên nhận 80mm" at bounding box center [889, 86] width 113 height 21
